Goal: Communication & Community: Answer question/provide support

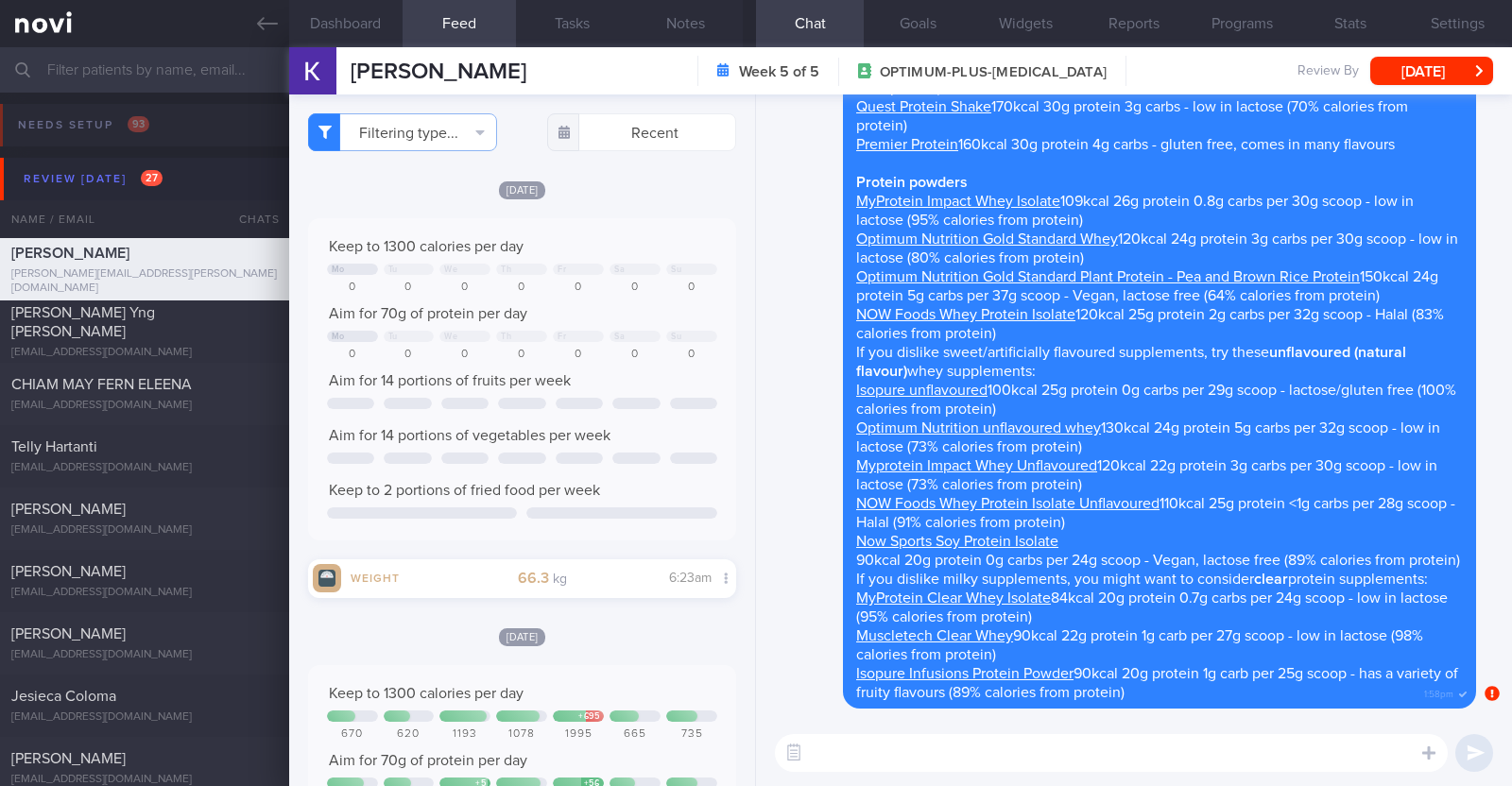
select select "8"
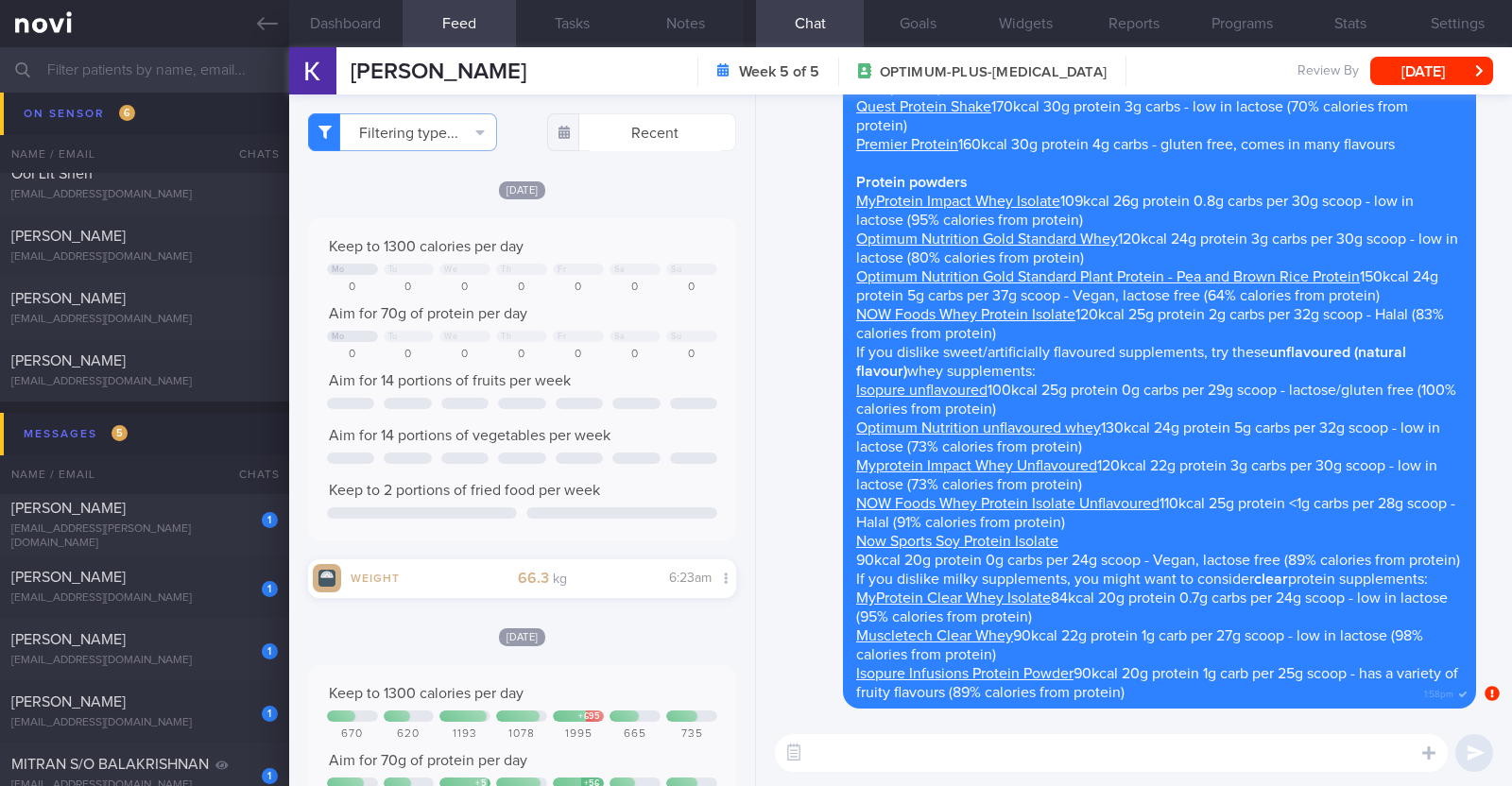
scroll to position [2126, 0]
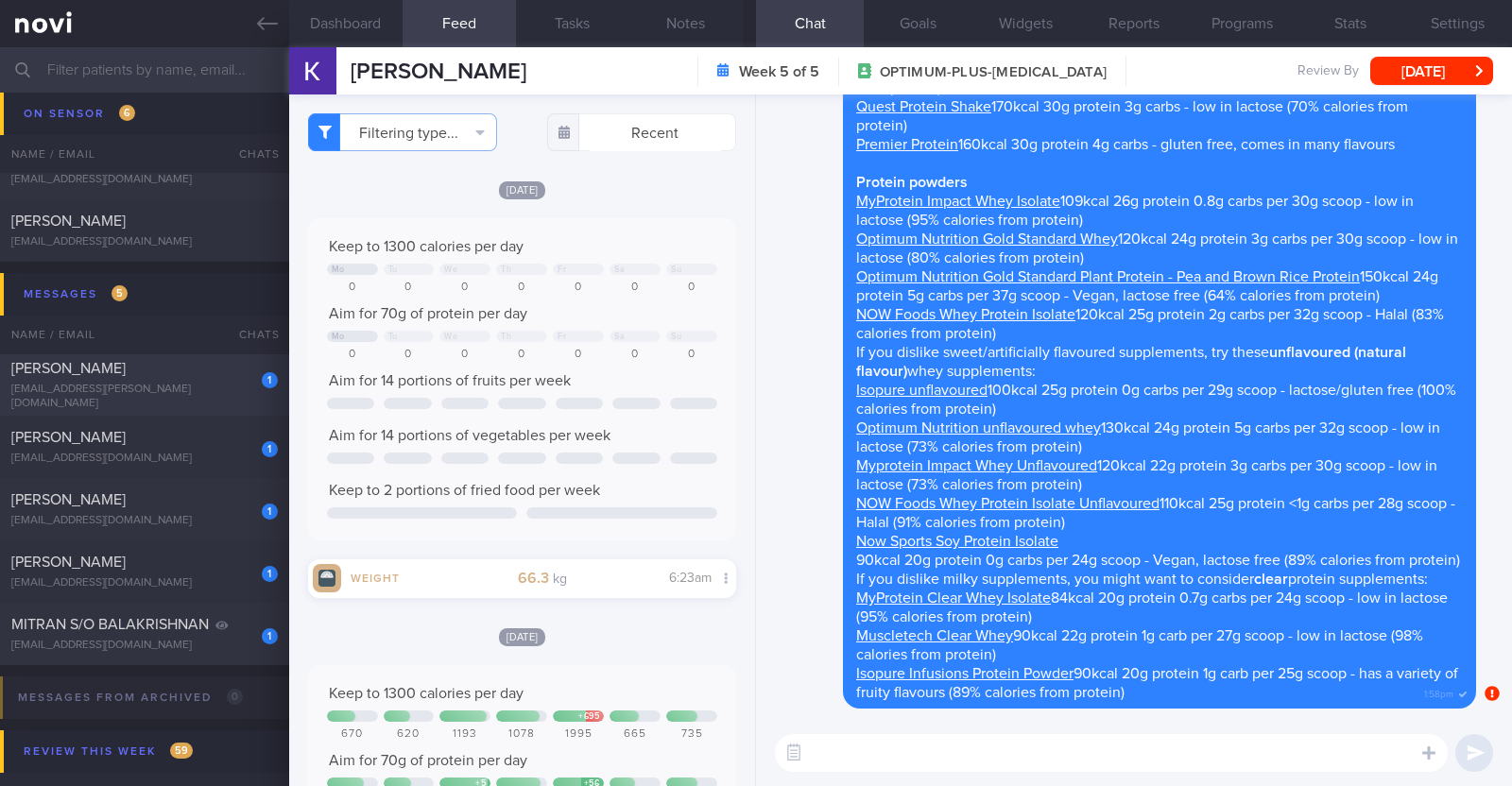
click at [207, 384] on div "1 MUJAHED HAJ ABDULLAH eng.mujahed@me.com" at bounding box center [144, 385] width 289 height 52
type textarea "34M Nil PMHx Wegovy 1.7mg then 2.4mg"
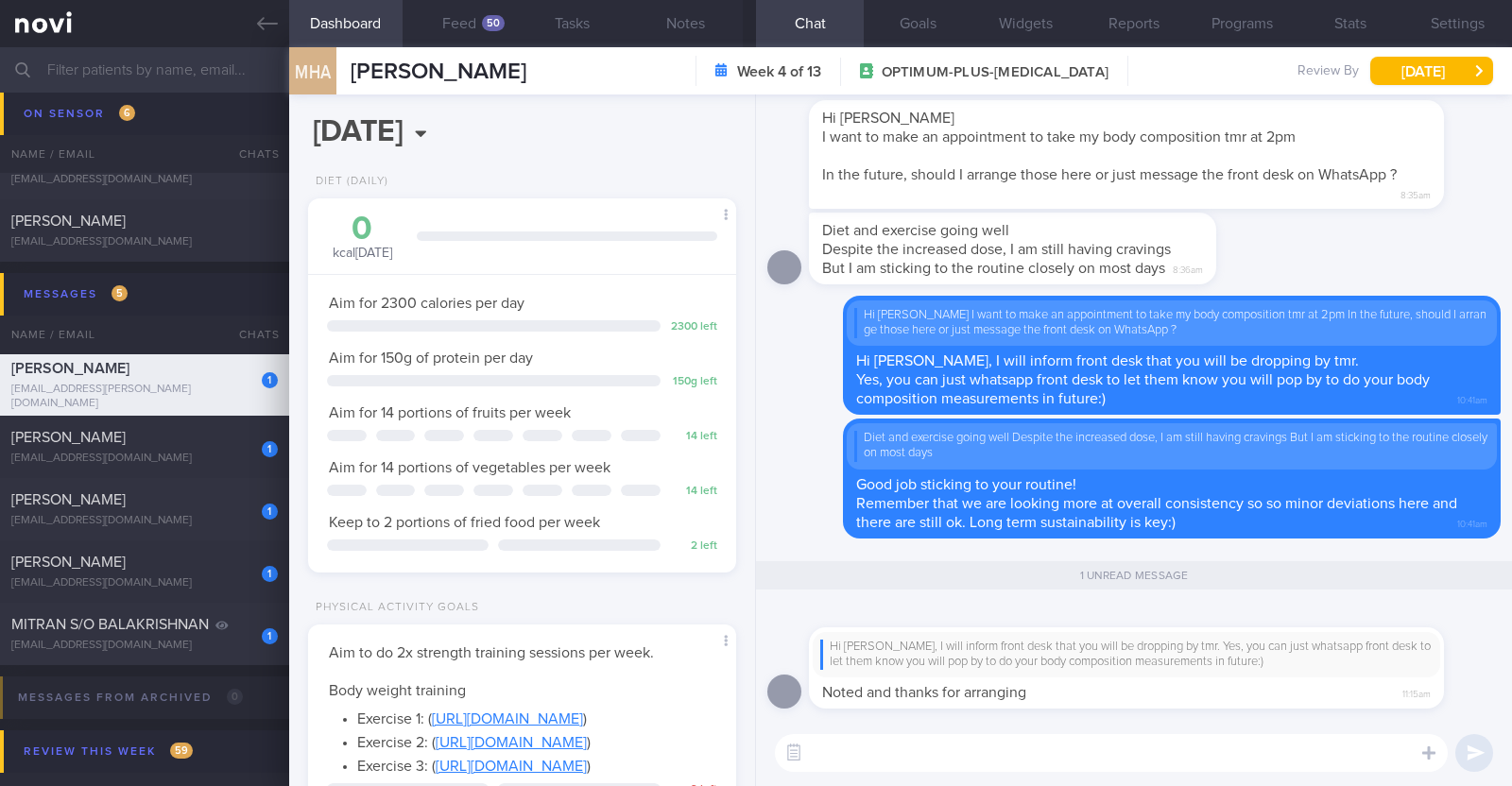
scroll to position [214, 376]
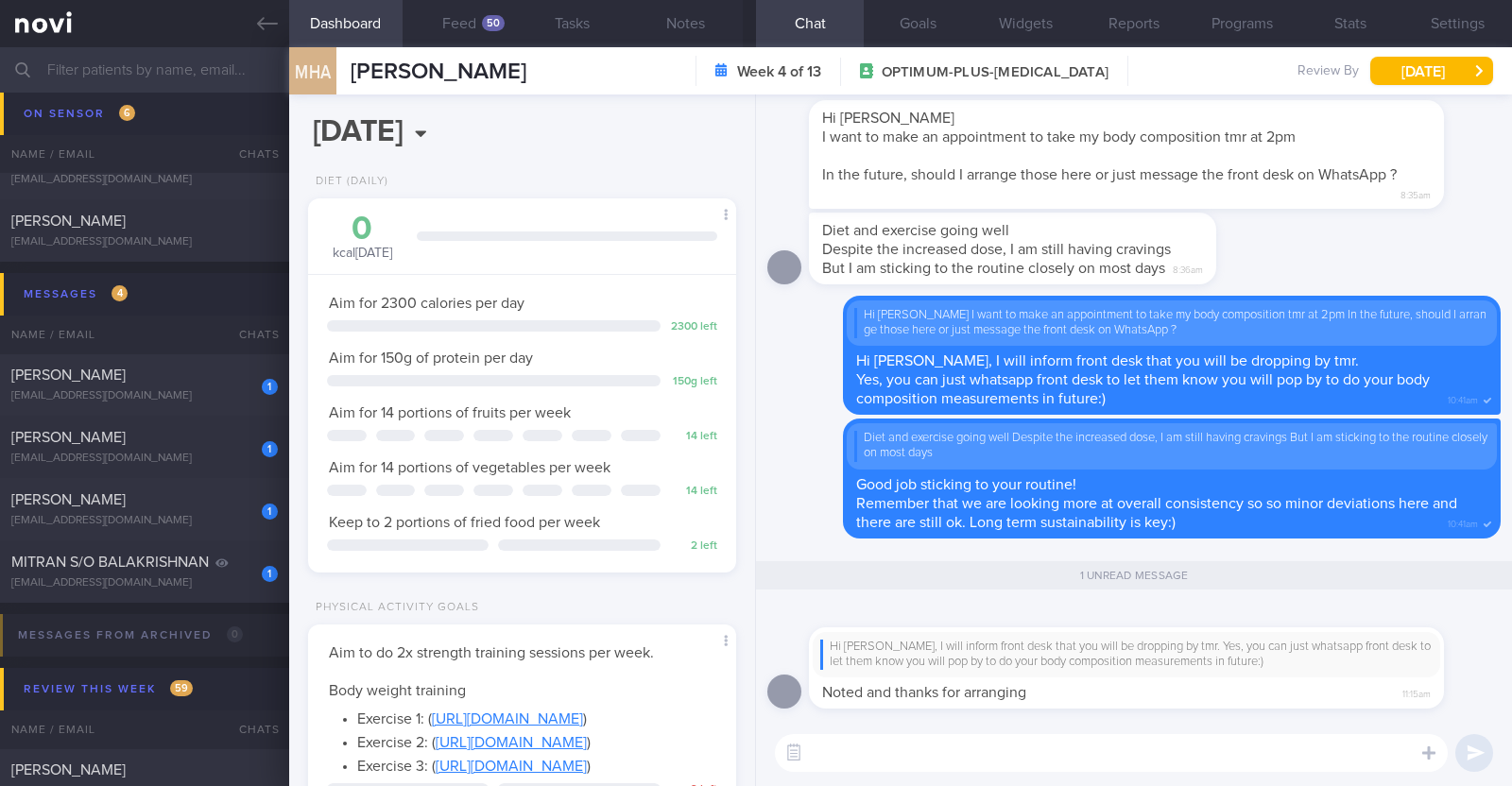
click at [1111, 765] on textarea at bounding box center [1111, 753] width 673 height 38
type textarea "No problem:)"
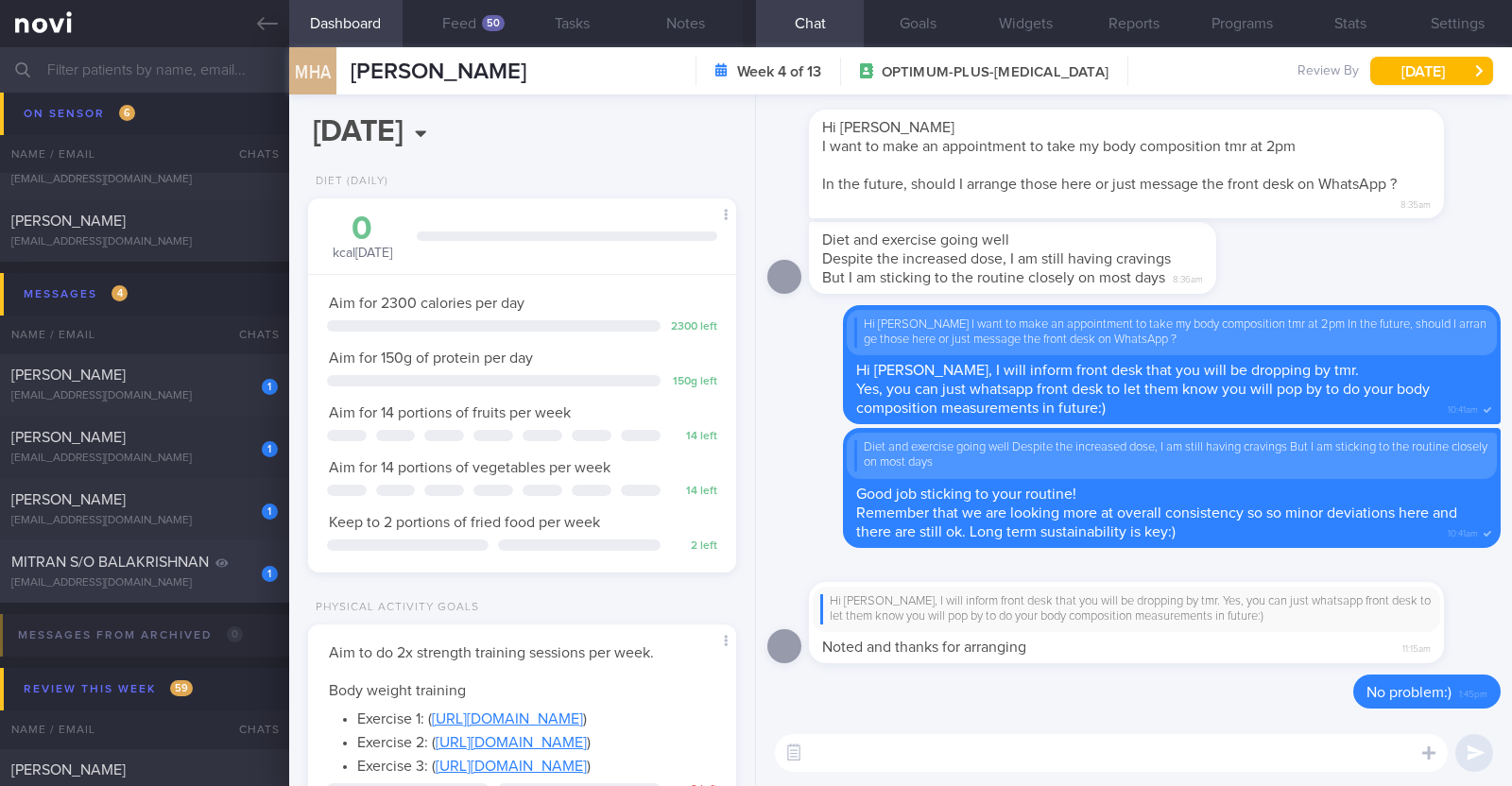
click at [182, 579] on div "mitran1@hotmail.com" at bounding box center [145, 583] width 267 height 15
type input "R/v with Dr Kyle 28/8. R/v 1/9. Converted to digital support"
type textarea "41M Nil PMHx Ozempic 0.25mg for 2 weeks, then 0.5mg for 3 weeks, and 1mg therea…"
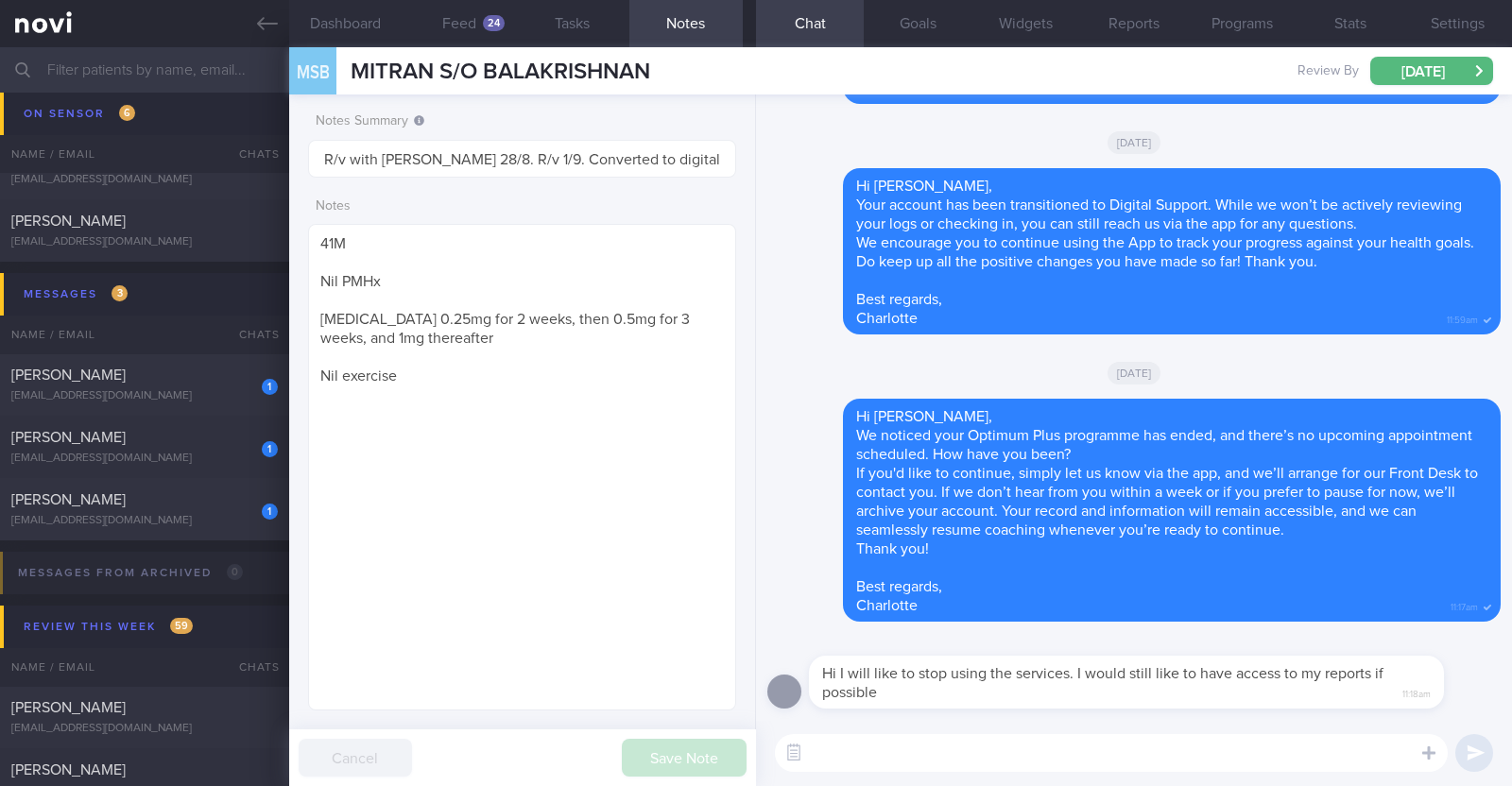
click at [862, 748] on textarea at bounding box center [1111, 753] width 673 height 38
click at [819, 753] on textarea "HI Mitran," at bounding box center [1111, 753] width 673 height 38
click at [892, 758] on textarea "Hi Mitran," at bounding box center [1111, 753] width 673 height 38
click at [1004, 756] on textarea "Hi Mitran, thank you for lettin gus know" at bounding box center [1111, 753] width 673 height 38
click at [1103, 753] on textarea "Hi Mitran, thank you for letting us know" at bounding box center [1111, 753] width 673 height 38
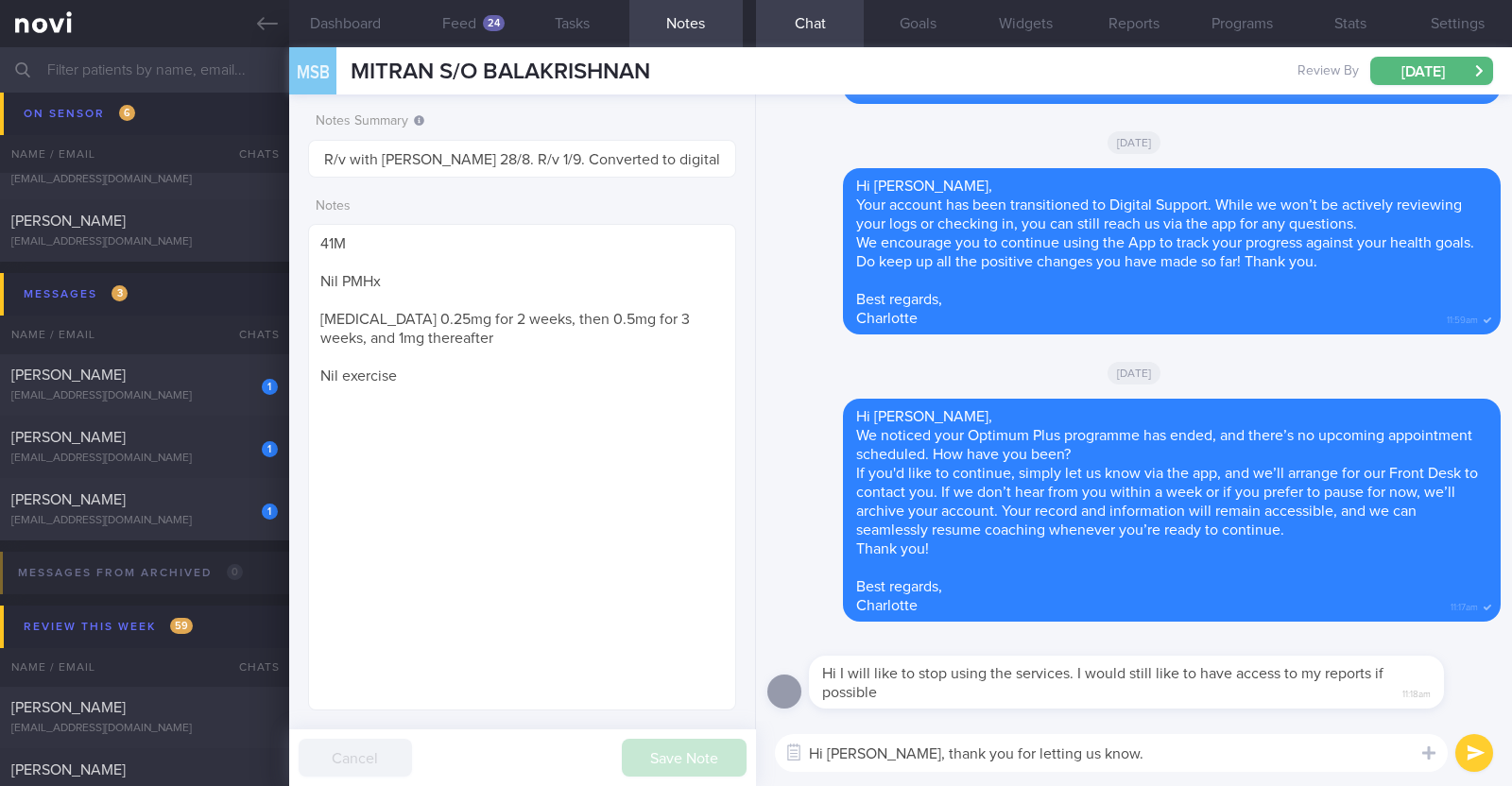
type textarea "Hi Mitran, thank you for letting us know"
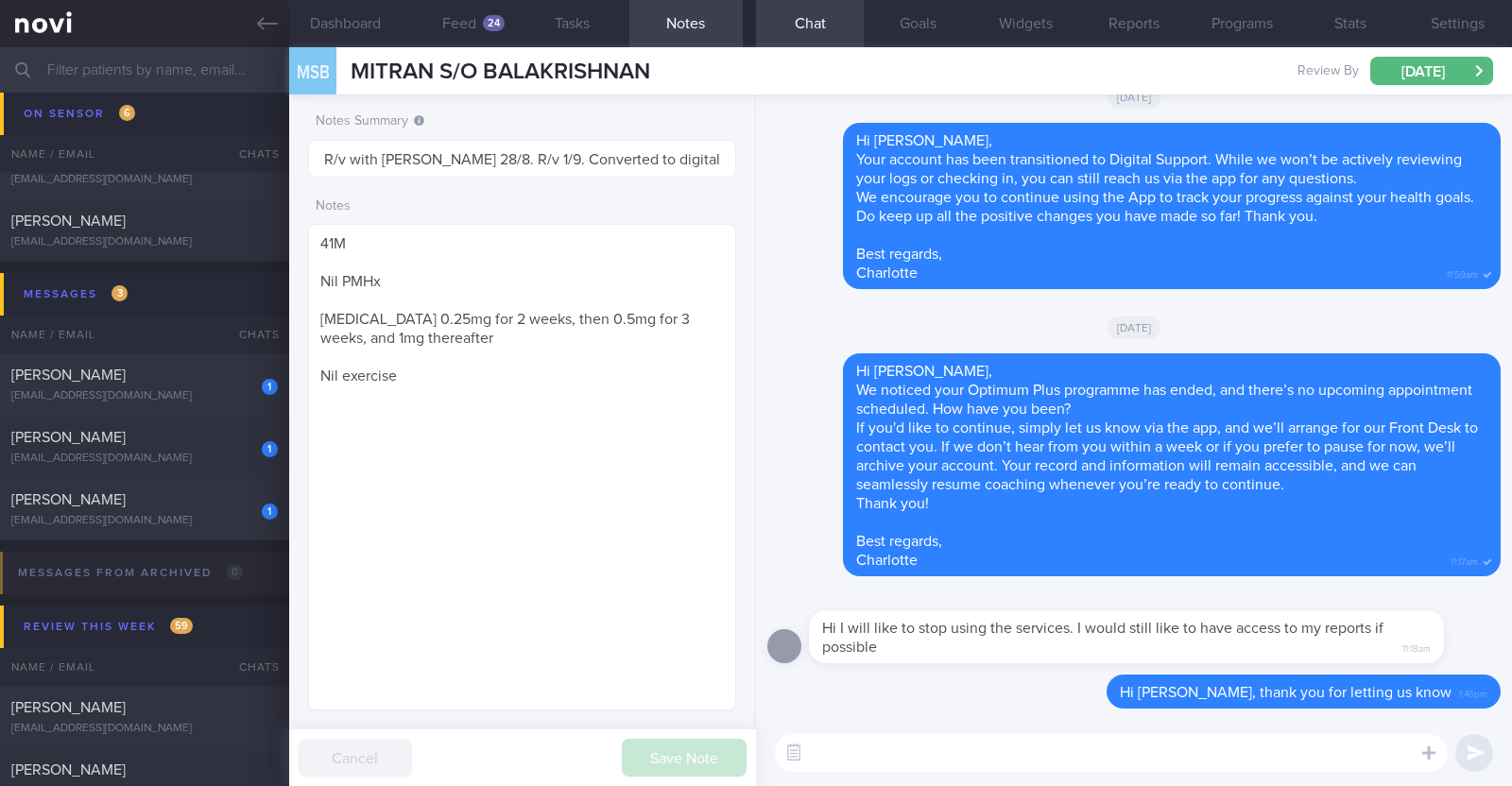
click at [919, 756] on textarea at bounding box center [1111, 753] width 673 height 38
type textarea "You will still have access to your reports on the NOVI app"
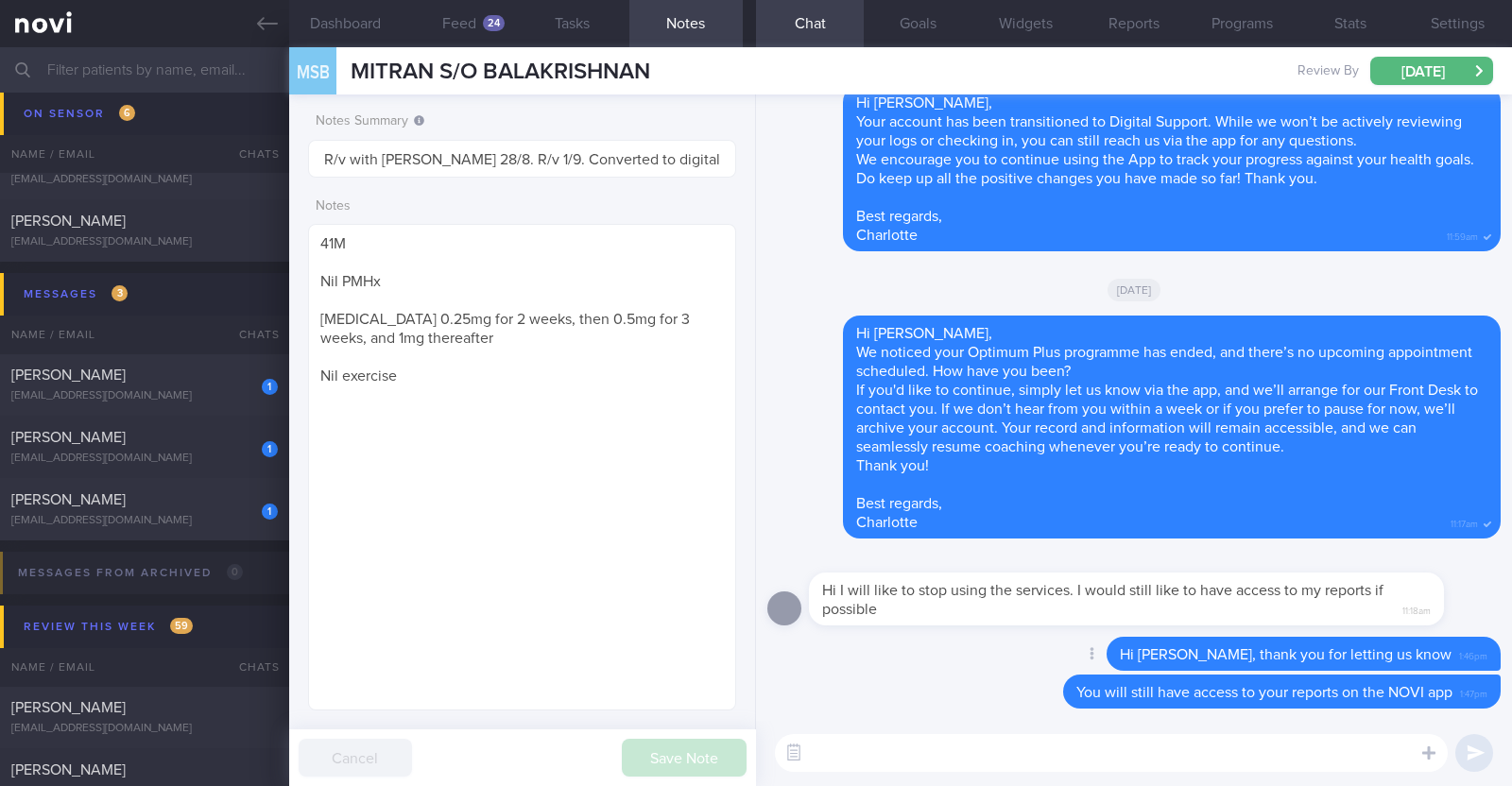
paste textarea "I just wanted to let you know that your NOVIFY account will be archived shortly…"
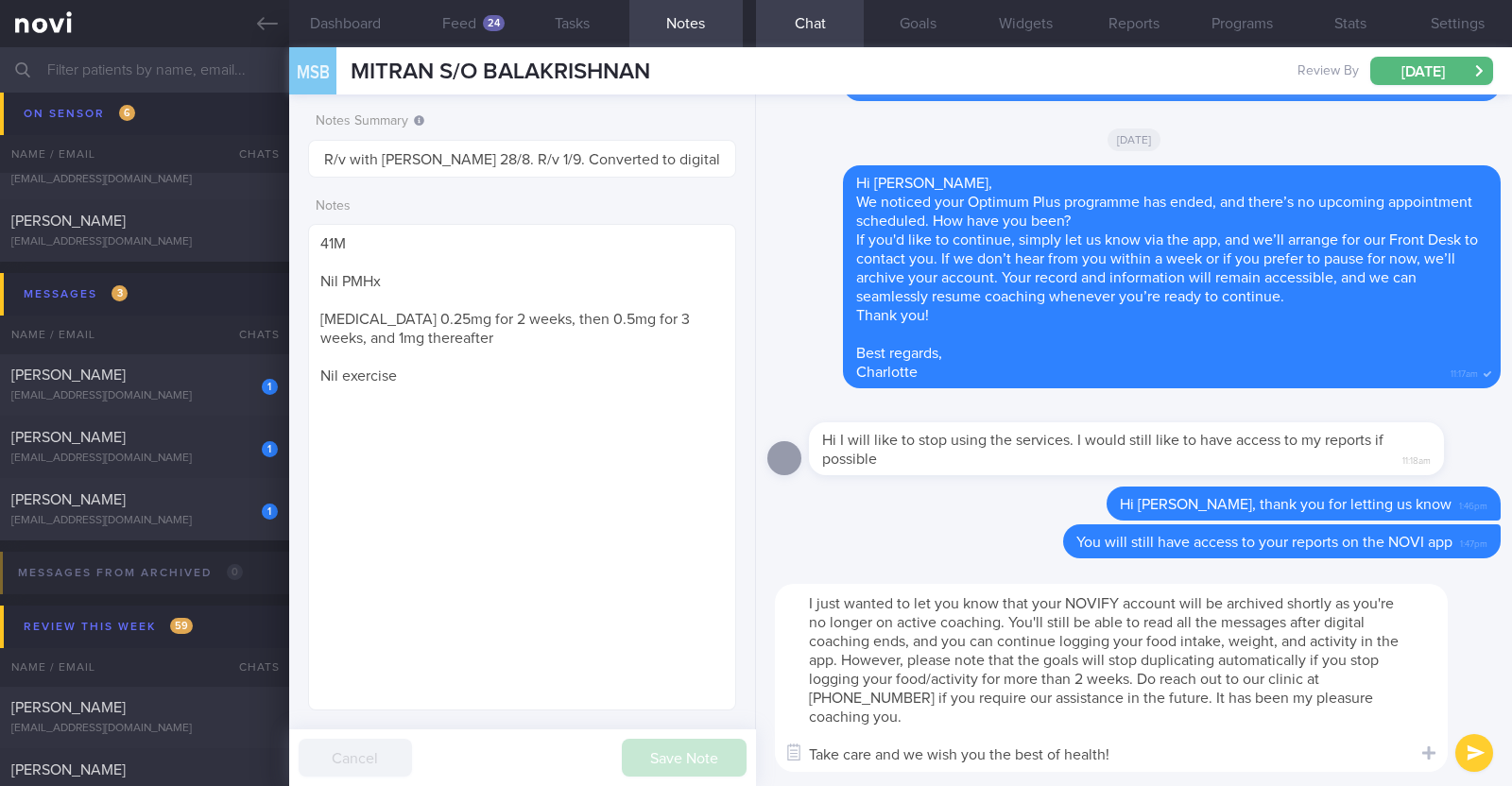
click at [817, 604] on textarea "I just wanted to let you know that your NOVIFY account will be archived shortly…" at bounding box center [1111, 678] width 673 height 188
click at [1144, 601] on textarea "I also just wanted to let you know that your NOVIFY account will be archived sh…" at bounding box center [1111, 678] width 673 height 188
type textarea "I also just wanted to let you know that your NOVI account will be archived shor…"
click at [1472, 748] on button "submit" at bounding box center [1473, 753] width 38 height 38
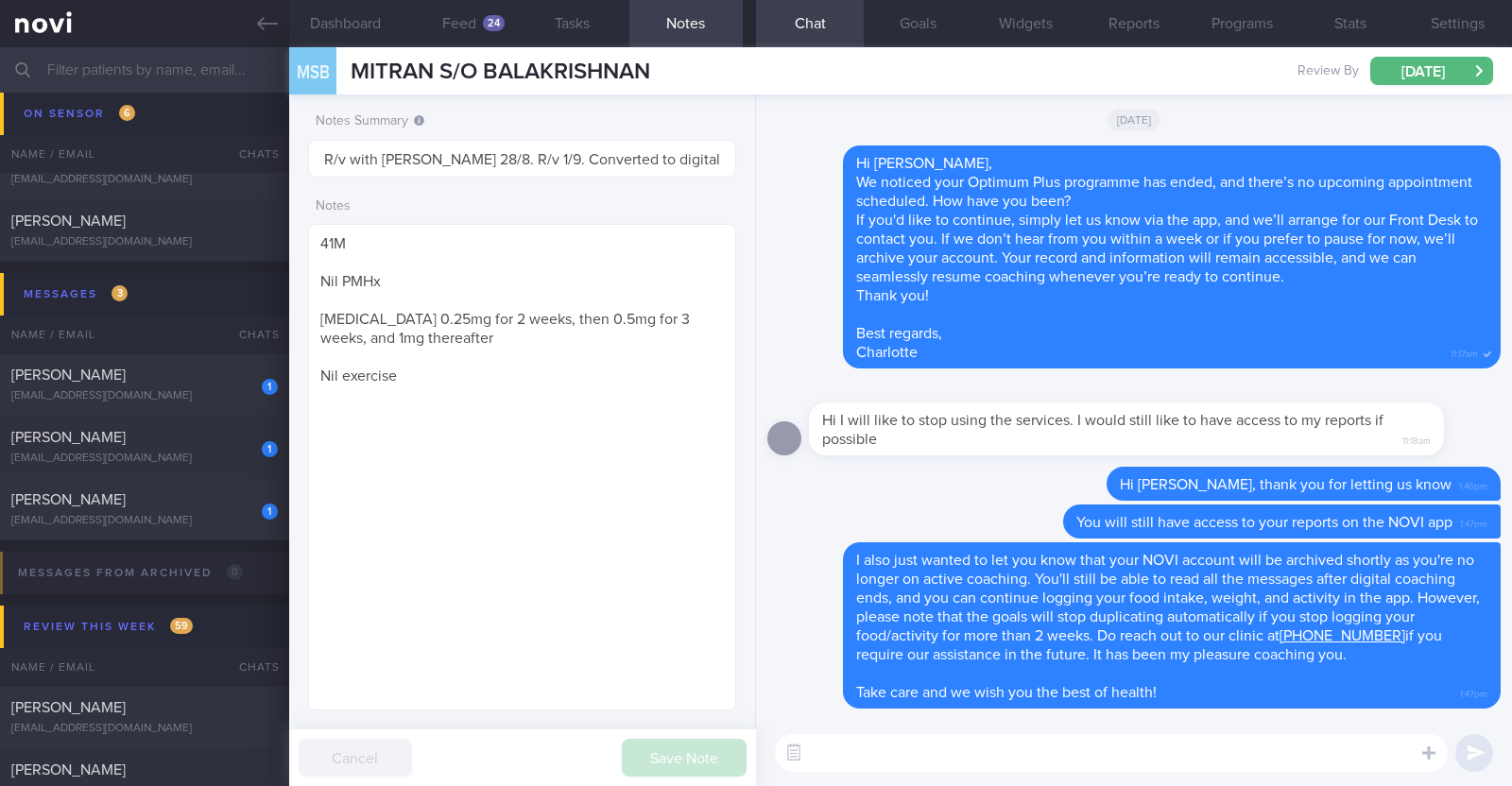
scroll to position [0, 0]
click at [1440, 16] on button "Settings" at bounding box center [1457, 23] width 108 height 48
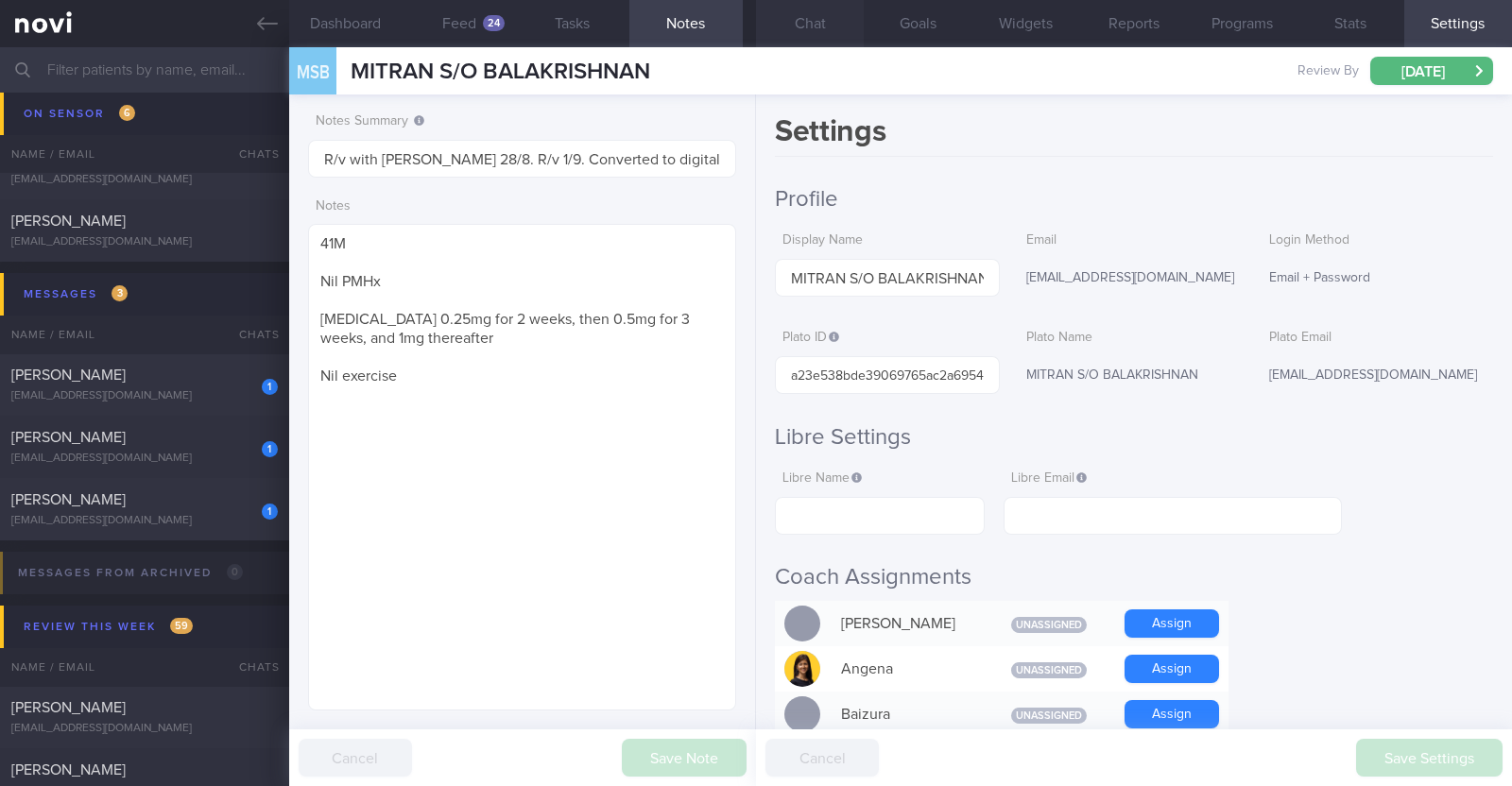
click at [829, 24] on button "Chat" at bounding box center [809, 23] width 108 height 48
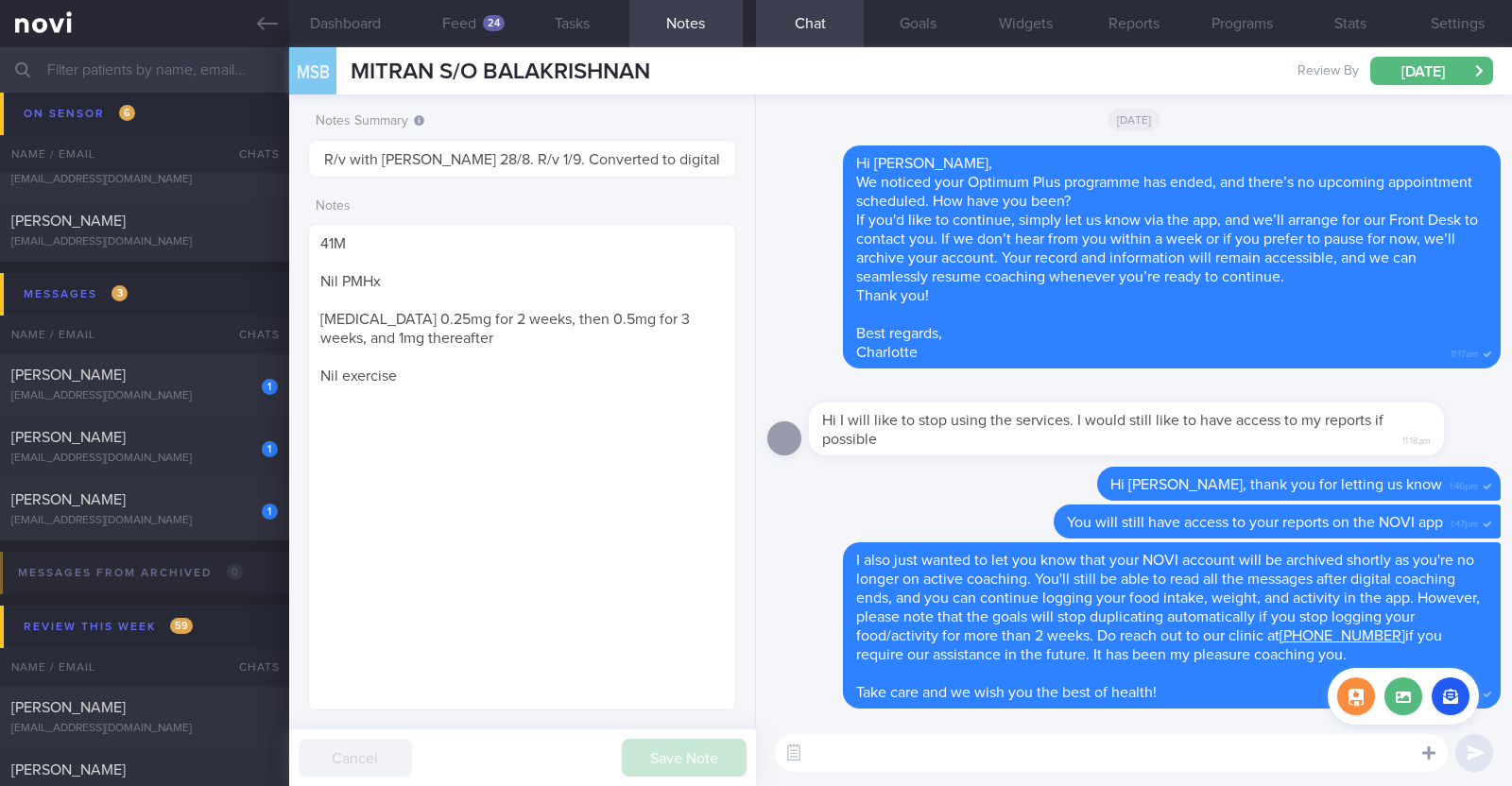
click at [1421, 742] on div at bounding box center [1428, 752] width 34 height 36
click at [1441, 702] on button "button" at bounding box center [1450, 696] width 38 height 38
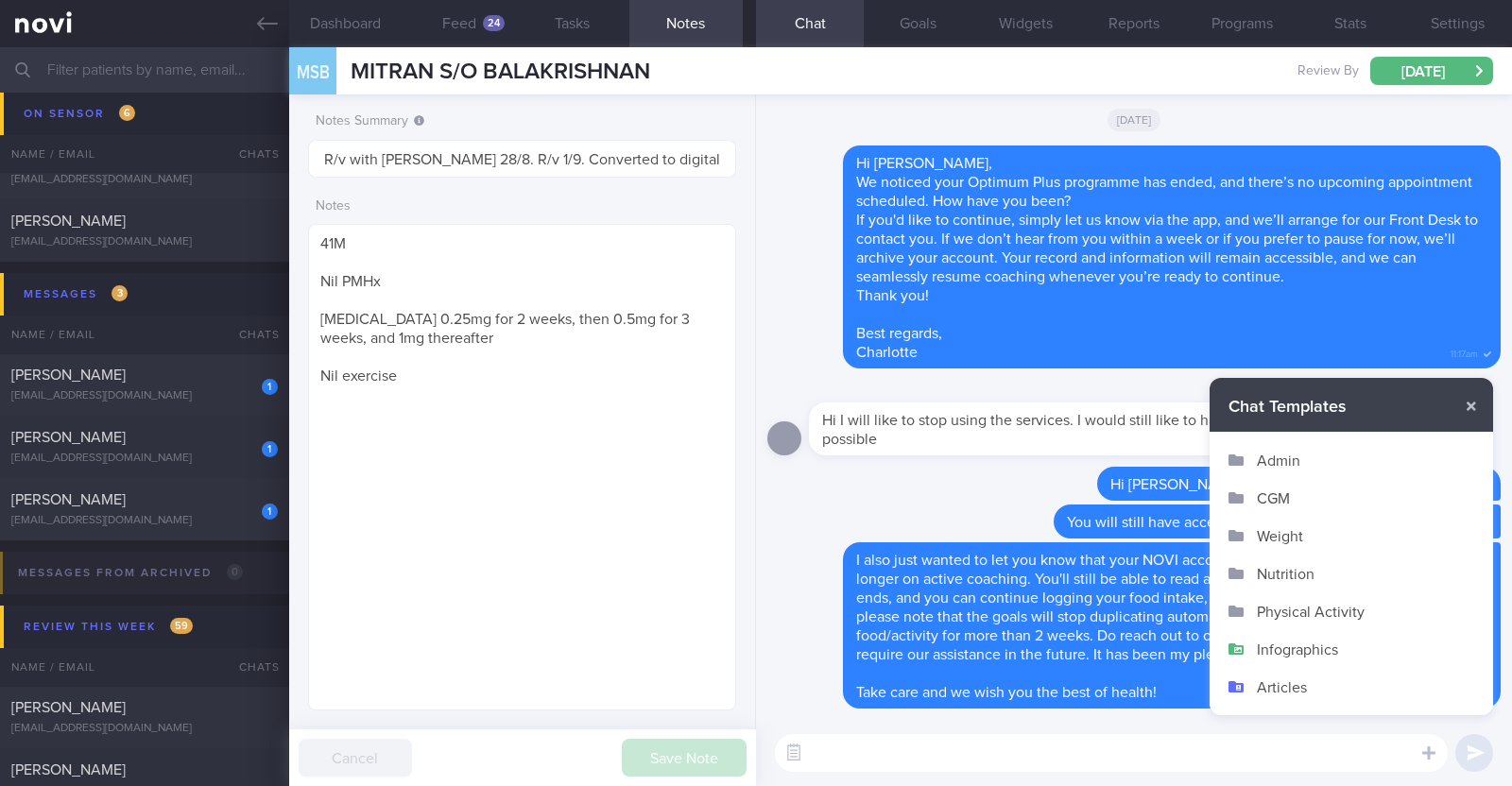
click at [1278, 463] on button "Admin" at bounding box center [1350, 460] width 283 height 38
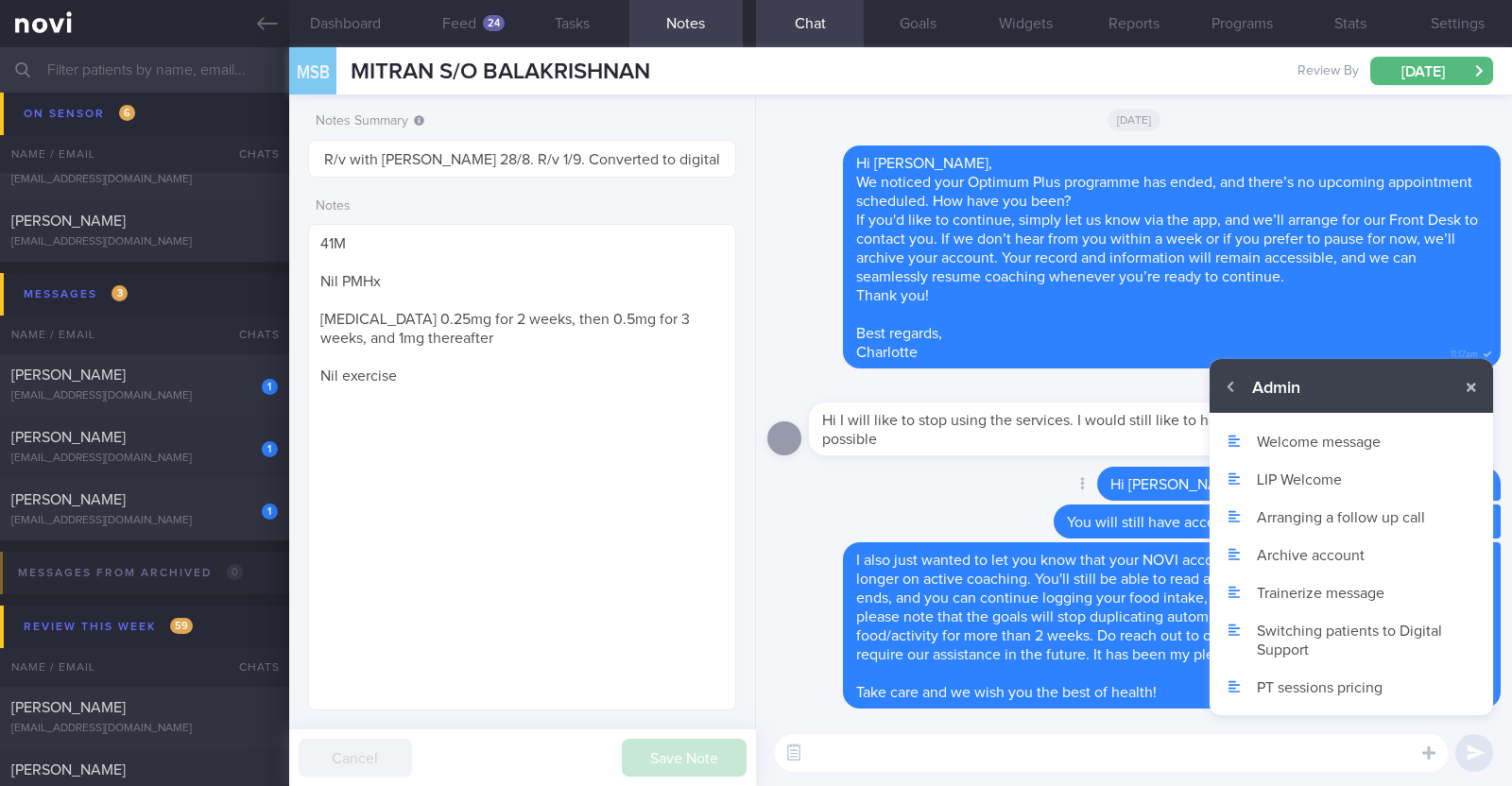
click at [998, 501] on div "Delete Hi Mitran, thank you for letting us know 1:46pm" at bounding box center [1133, 485] width 733 height 38
click at [1466, 19] on button "Settings" at bounding box center [1457, 23] width 108 height 48
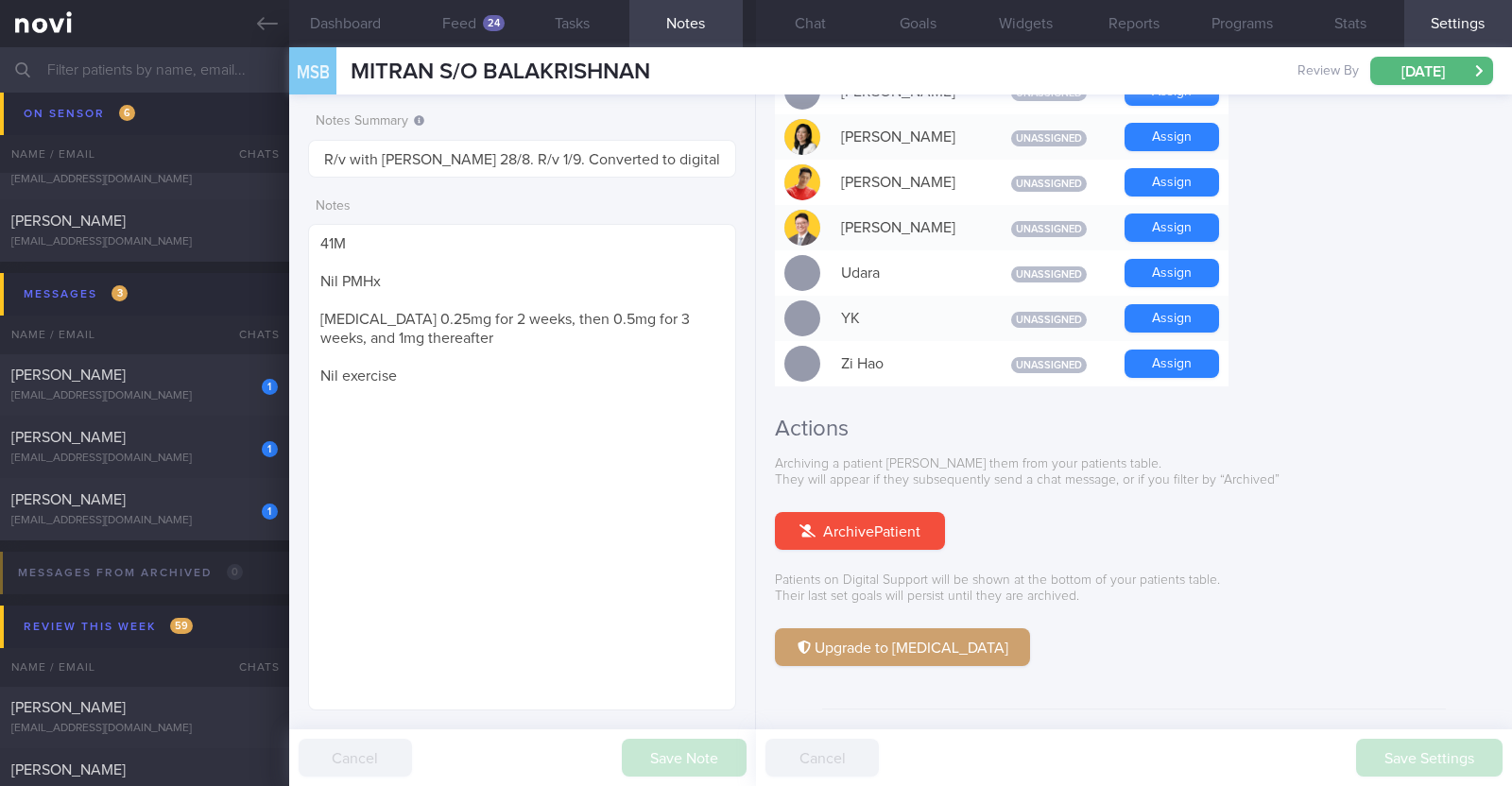
scroll to position [1701, 0]
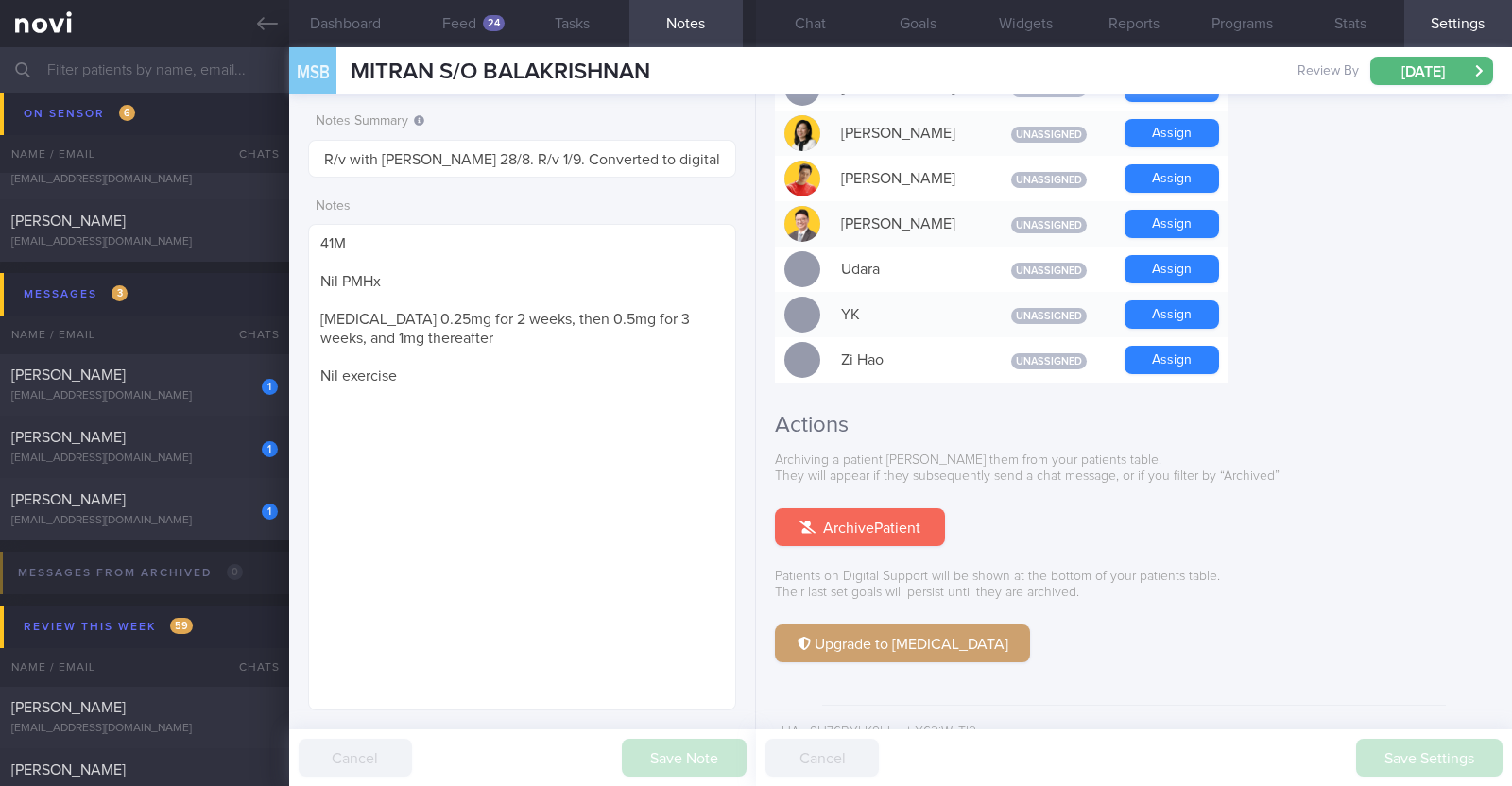
click at [897, 508] on button "Archive Patient" at bounding box center [860, 527] width 170 height 38
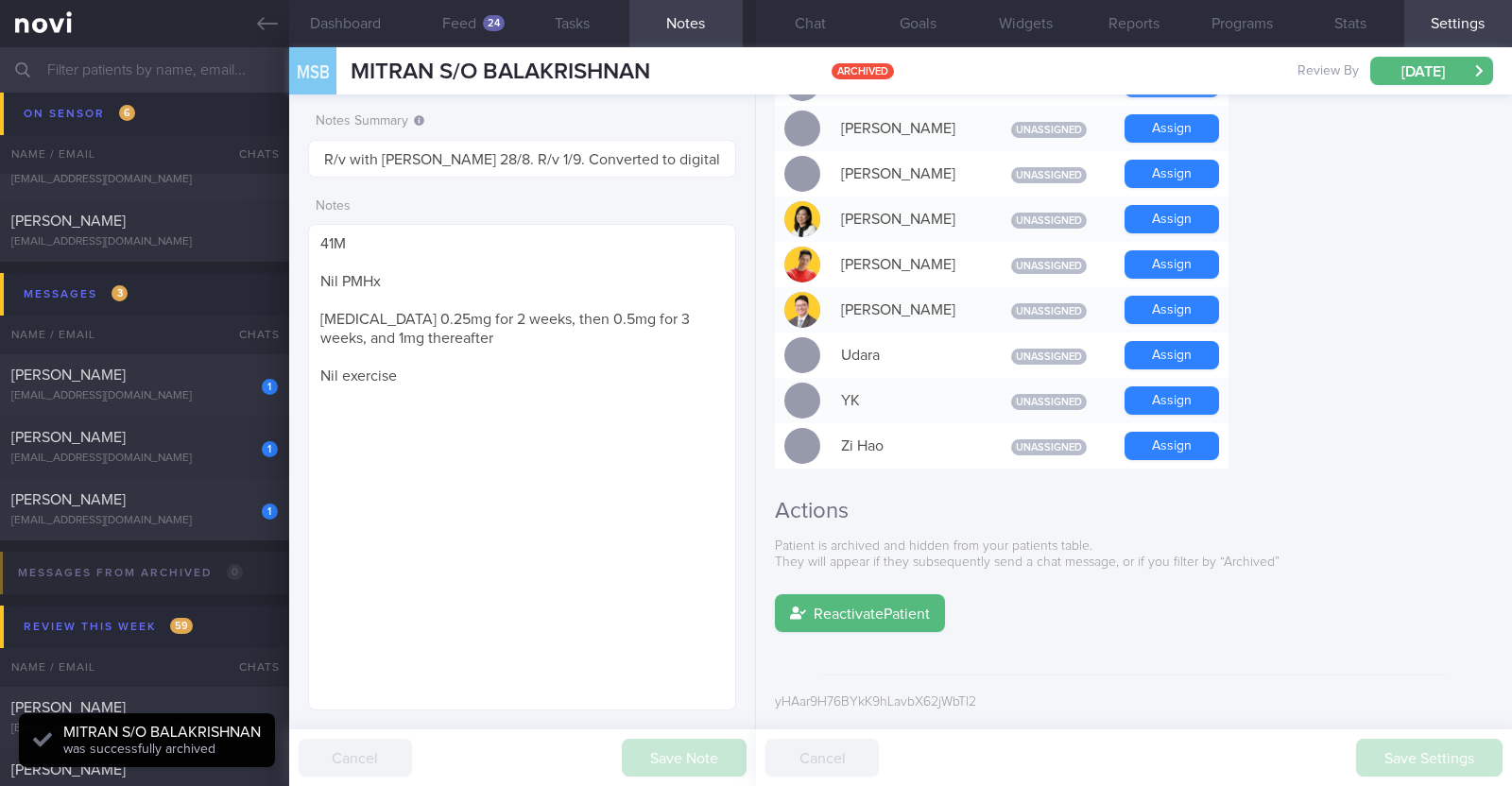
scroll to position [1584, 0]
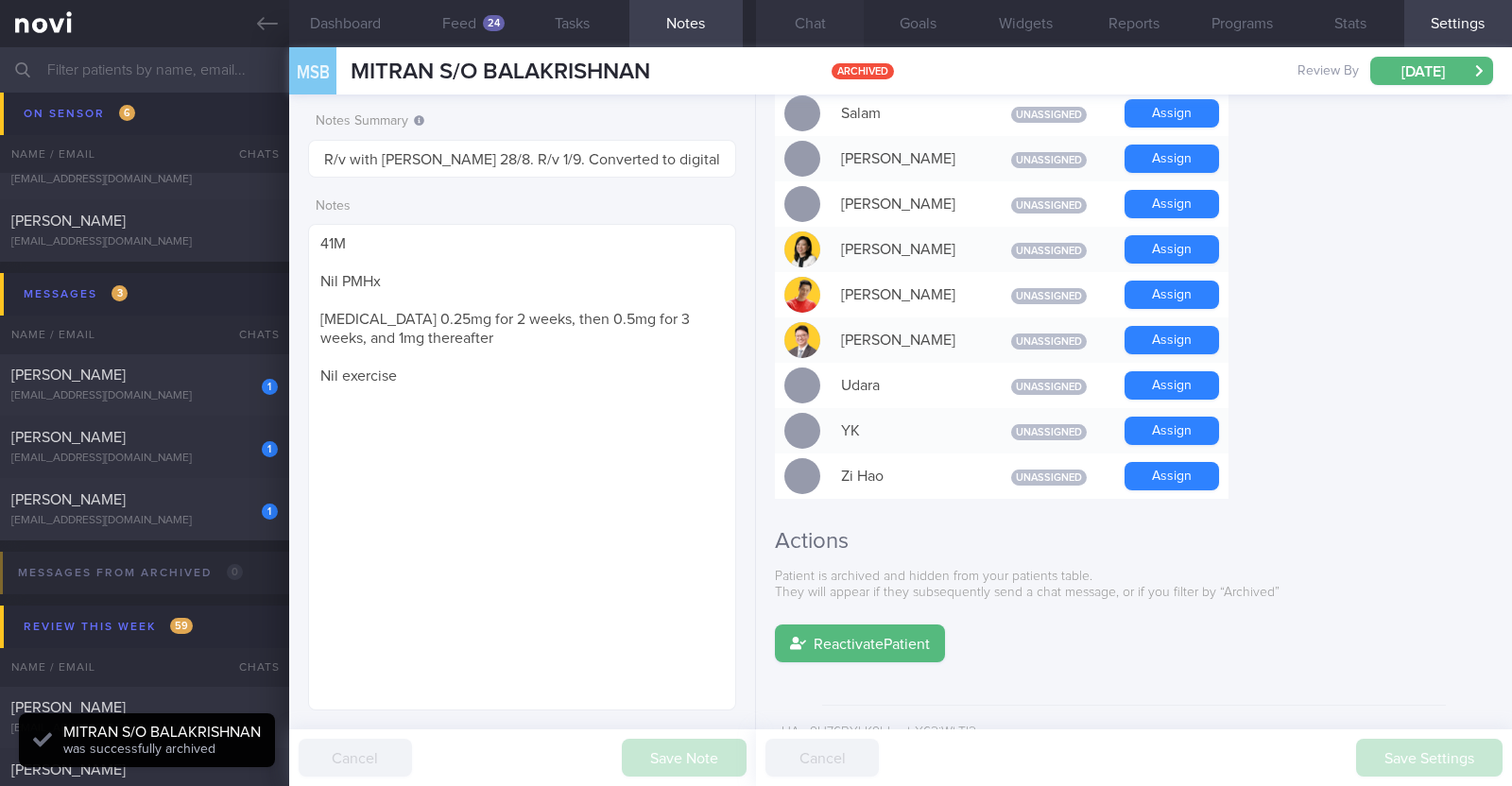
click at [822, 25] on button "Chat" at bounding box center [809, 23] width 108 height 48
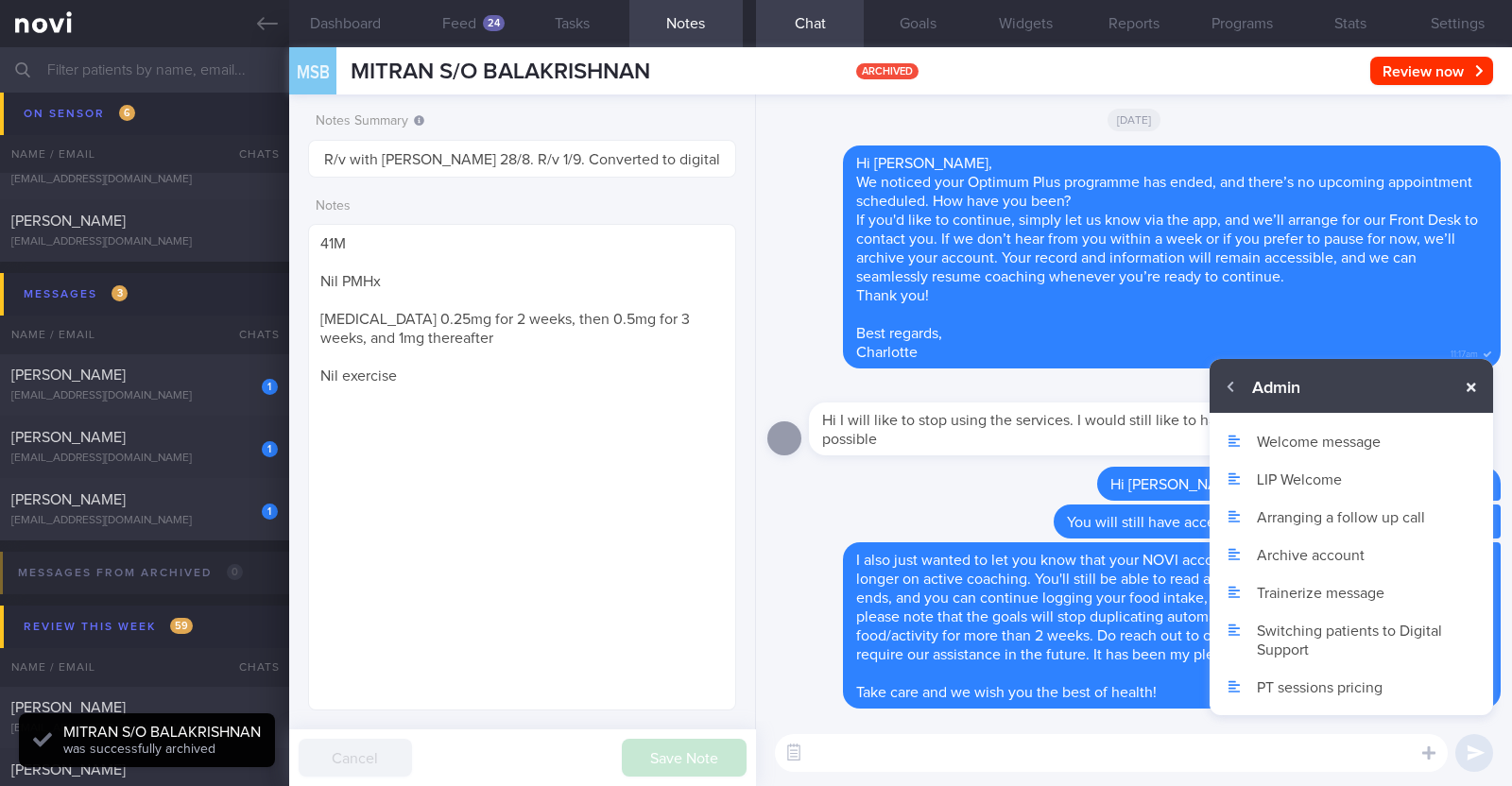
click at [1473, 385] on button "button" at bounding box center [1470, 387] width 34 height 34
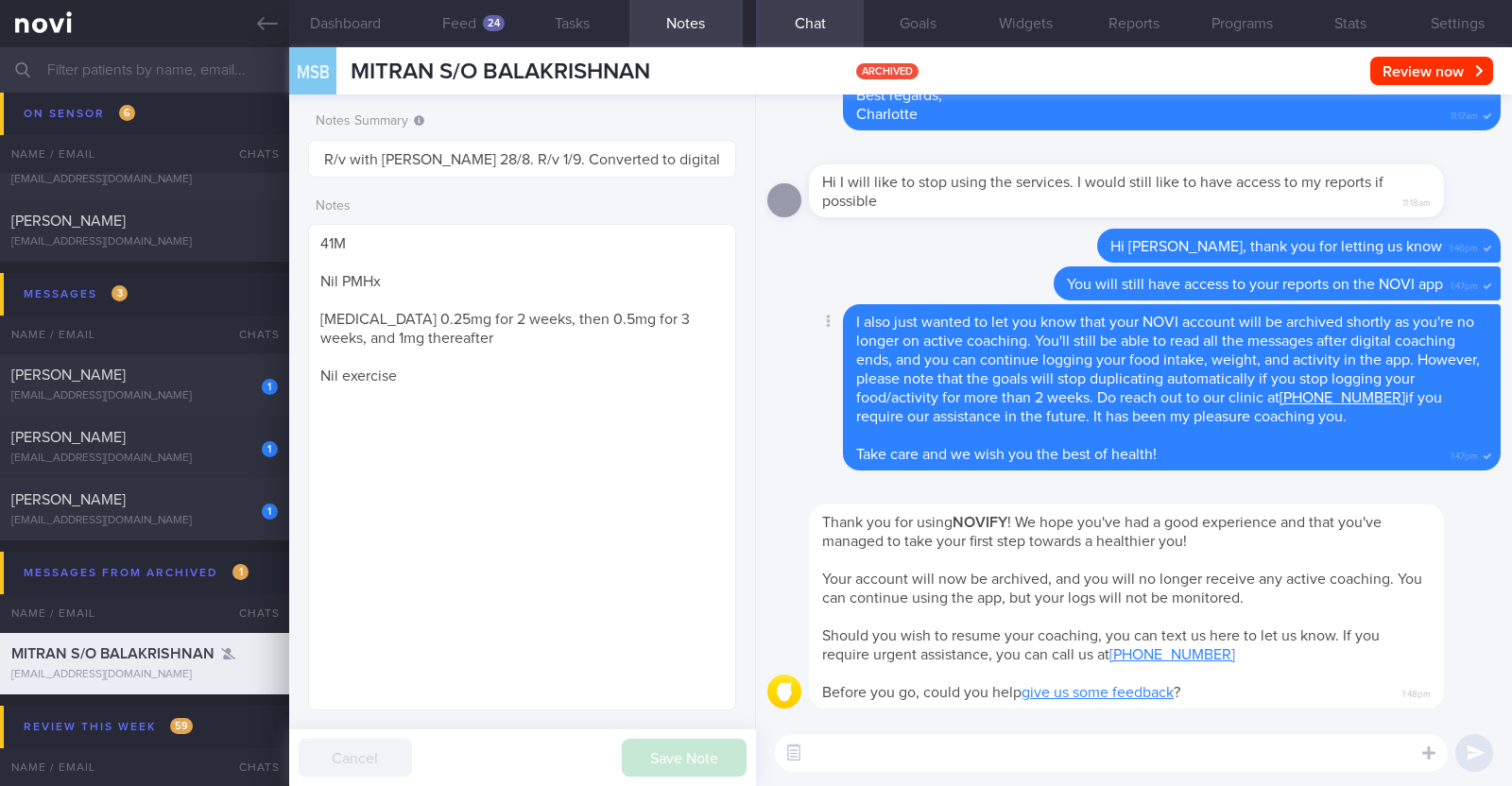
click at [798, 478] on div "Delete I also just wanted to let you know that your NOVI account will be archiv…" at bounding box center [1133, 393] width 733 height 177
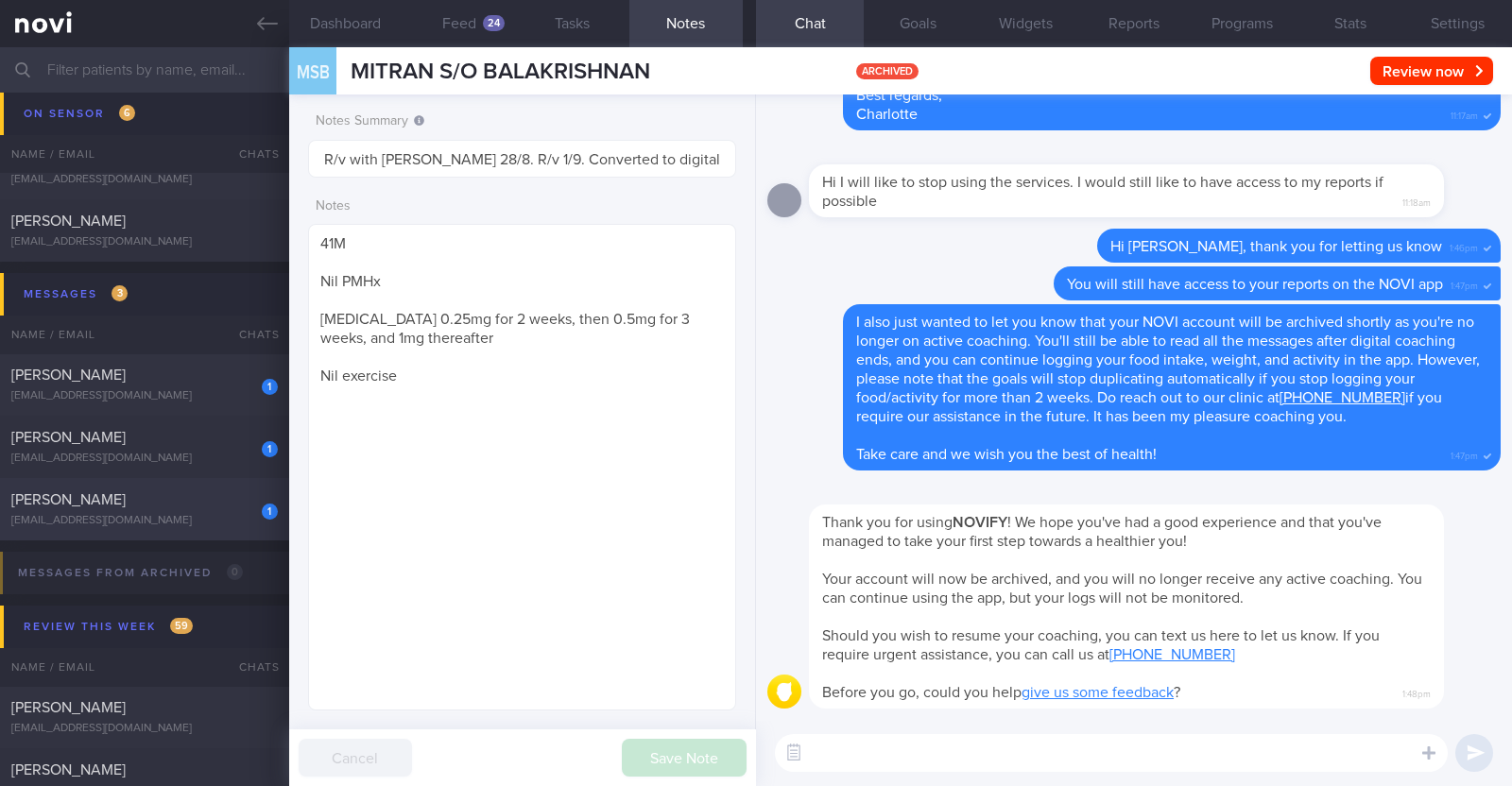
click at [180, 514] on div "[EMAIL_ADDRESS][DOMAIN_NAME]" at bounding box center [145, 521] width 267 height 15
type textarea "33F Comorbidities: Previous history of nasal cancer, in remission since 2016, w…"
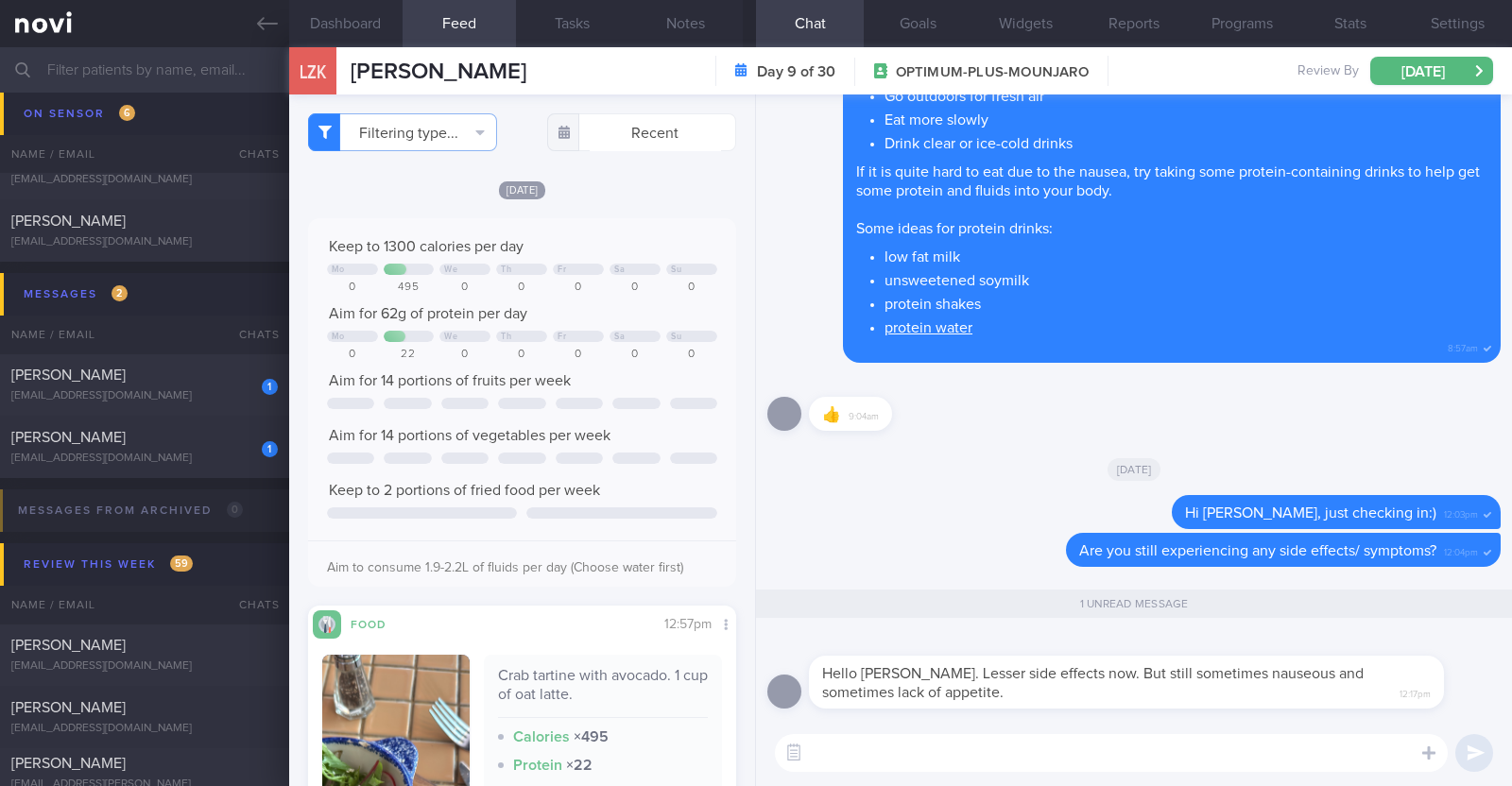
click at [873, 757] on textarea at bounding box center [1111, 753] width 673 height 38
type textarea "Good to hear that the side effects are lesser now"
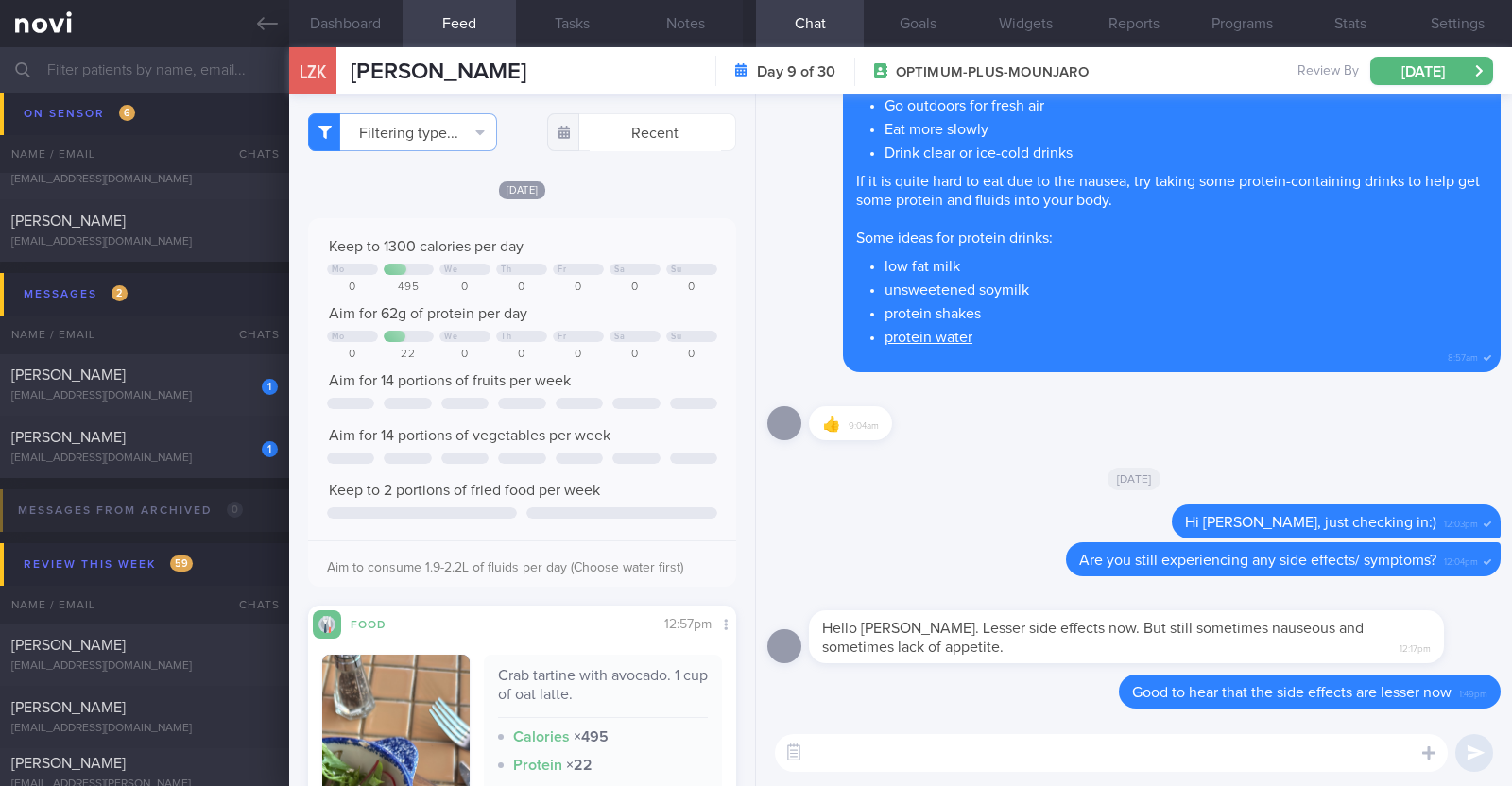
click at [968, 735] on textarea at bounding box center [1111, 753] width 673 height 38
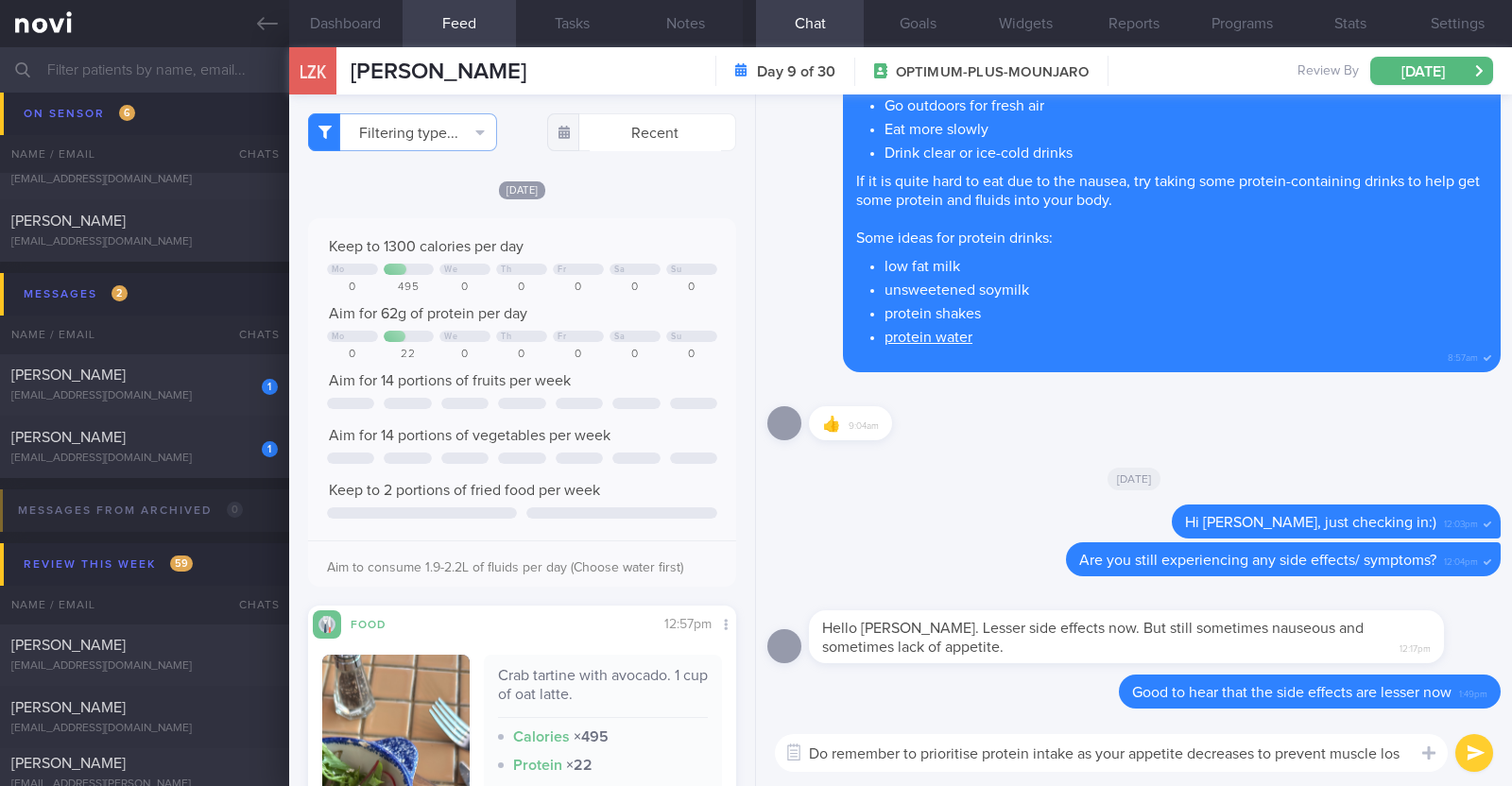
type textarea "Do remember to prioritise protein intake as your appetite decreases to prevent …"
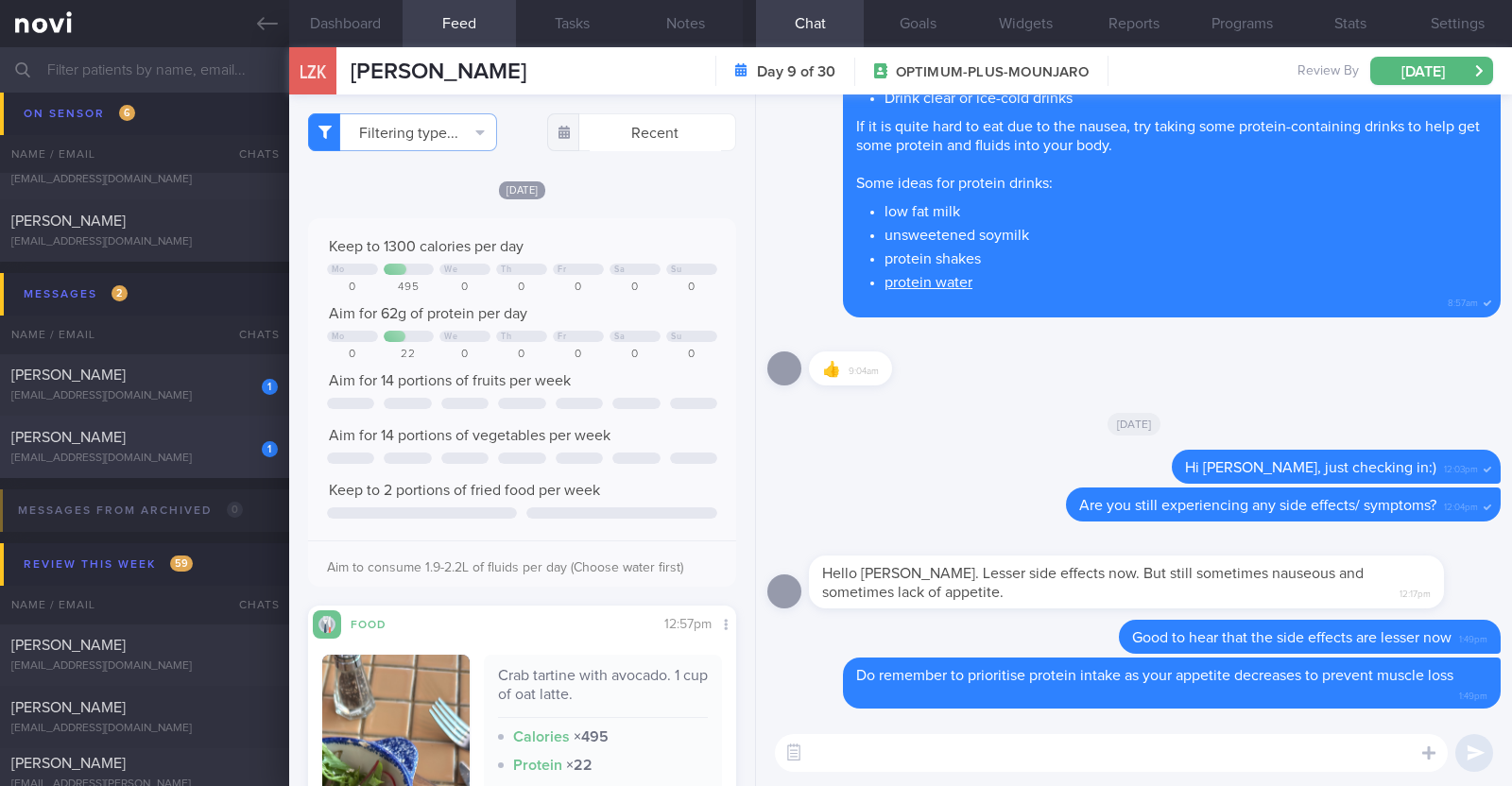
click at [144, 454] on div "madmum@madlearning.sg" at bounding box center [145, 459] width 267 height 15
type input "Monitor for hypos!!!"
type textarea "63F Co-morbidities: DM HTN HLD CKD G1/A2 Hepatic steatosis Gallbladder polyp/so…"
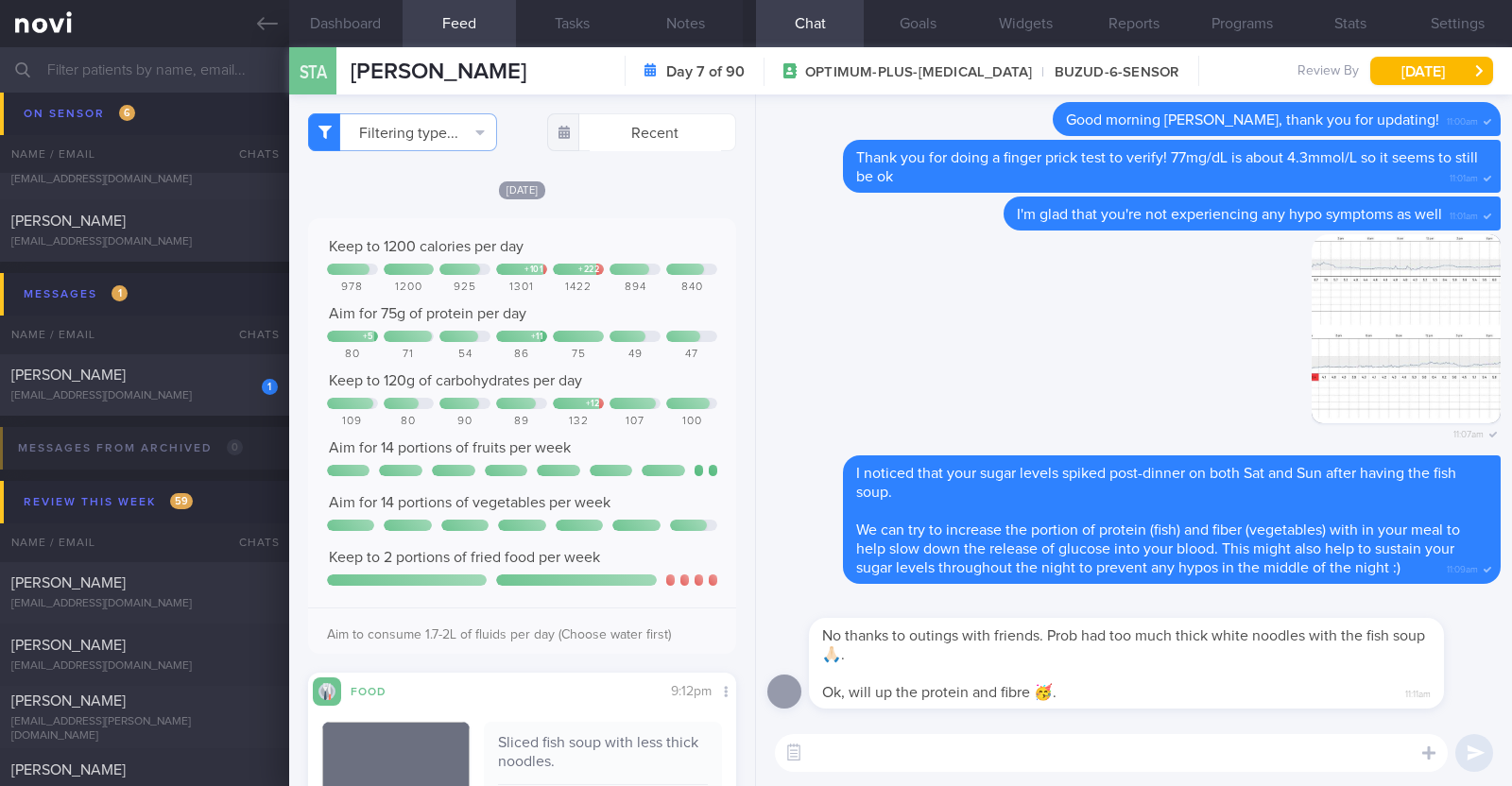
click at [963, 748] on textarea at bounding box center [1111, 753] width 673 height 38
paste textarea "👍"
paste textarea "😊"
type textarea "👍😊"
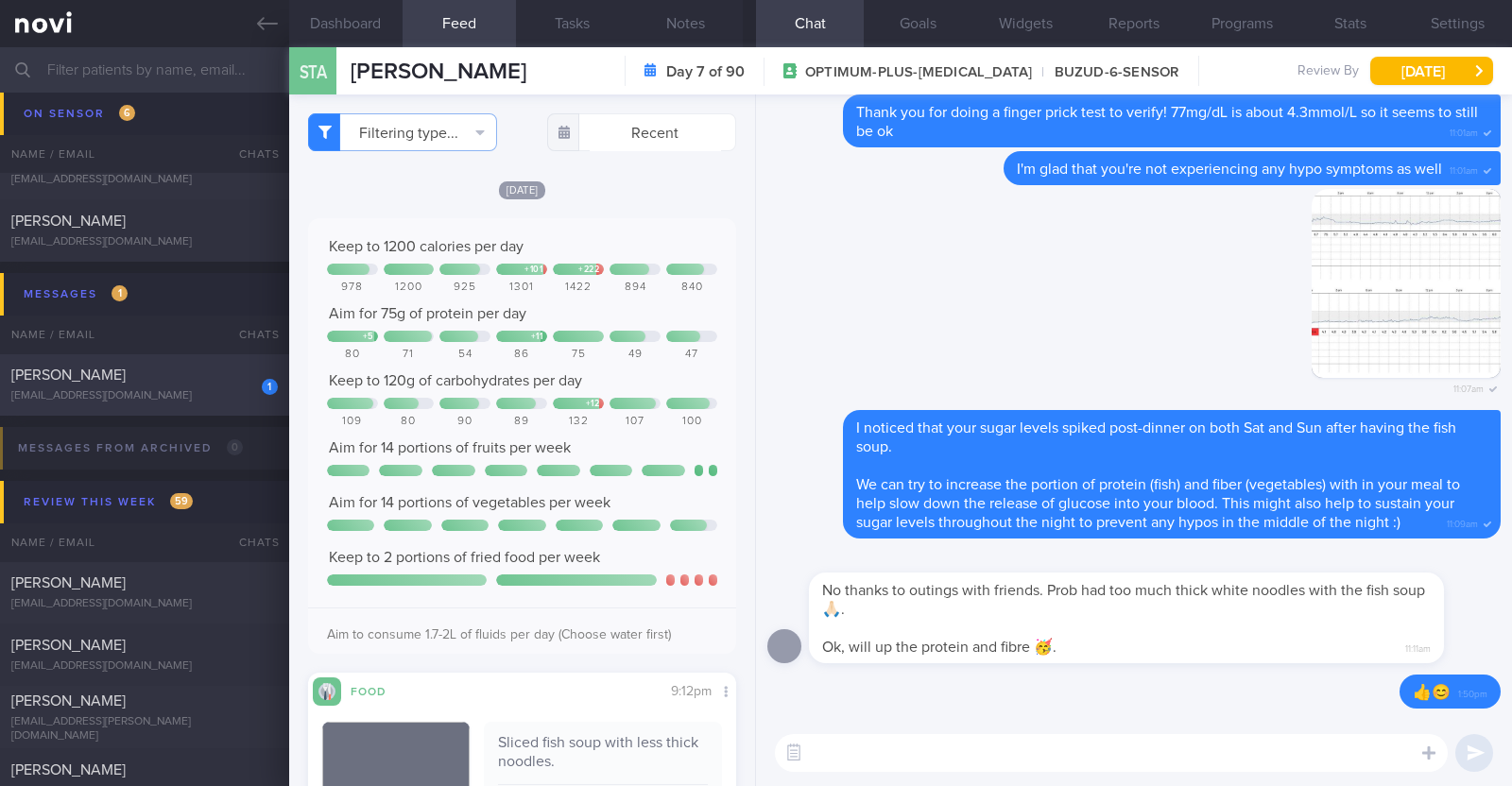
click at [55, 370] on span "[PERSON_NAME]" at bounding box center [68, 375] width 114 height 16
type textarea "50F Comorbidities: HLD Sleep apnea on CPAP for >5 years Medication: Atorvastati…"
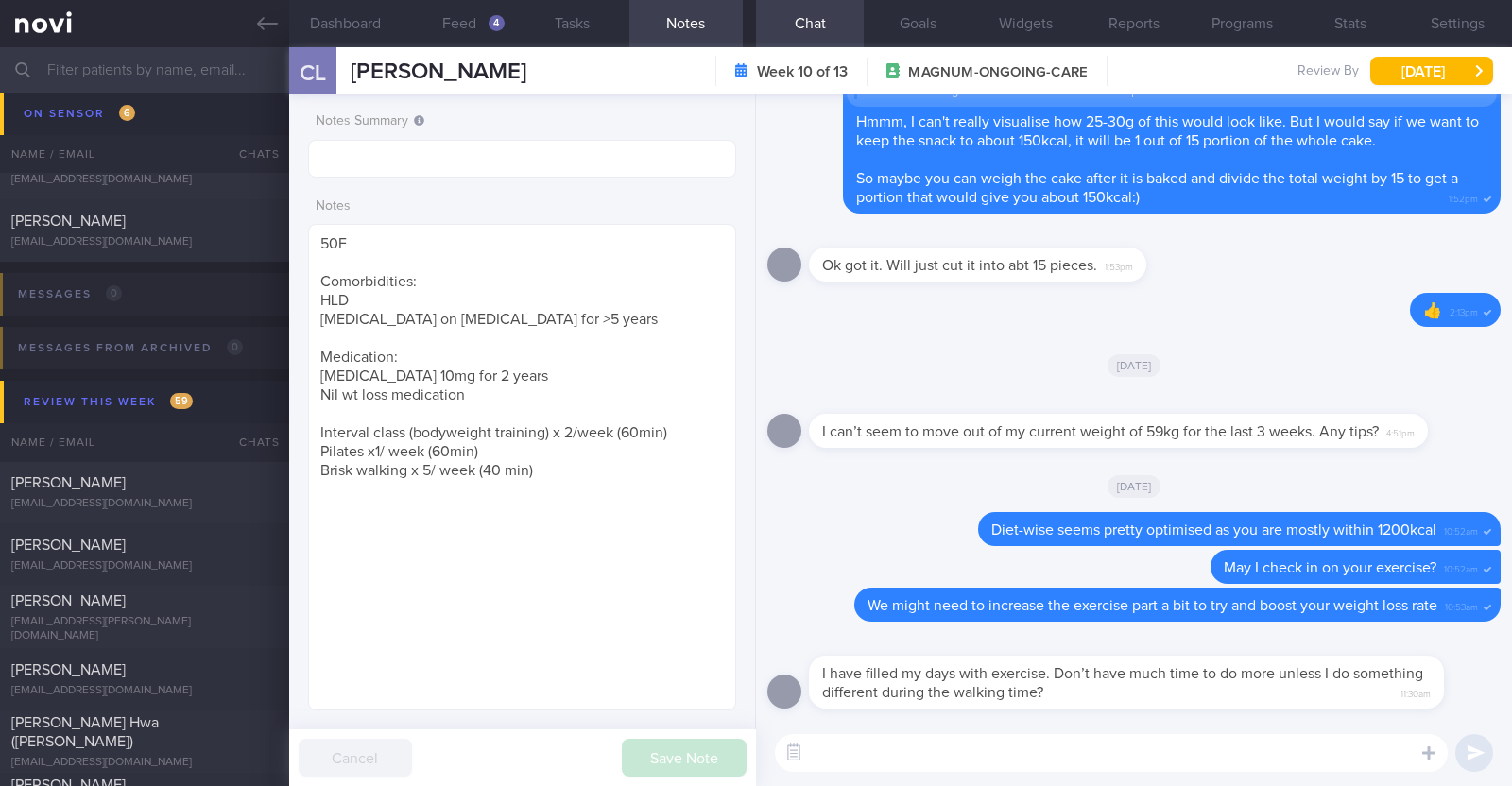
click at [936, 754] on textarea at bounding box center [1111, 753] width 673 height 38
type textarea "L"
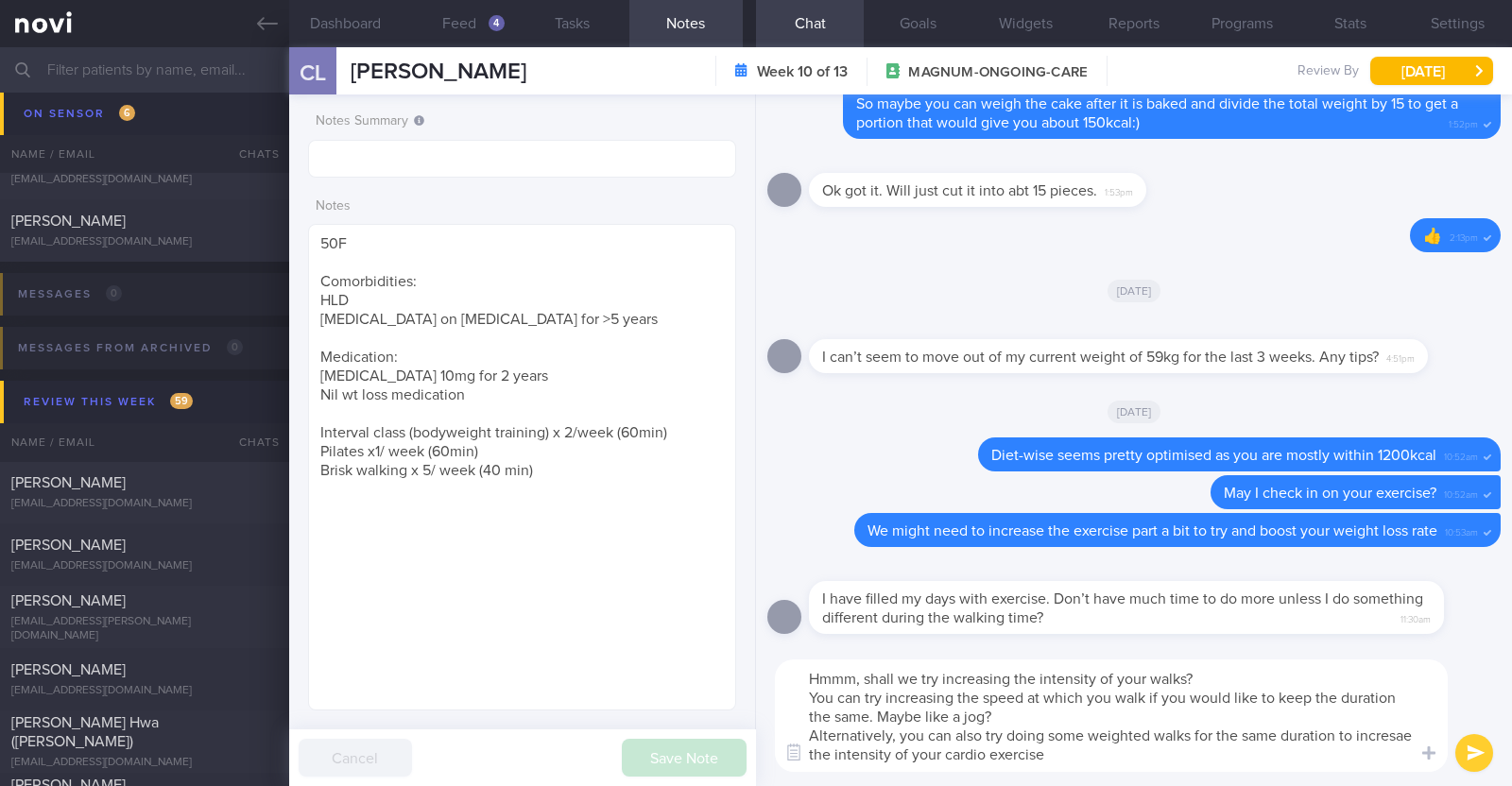
type textarea "Hmmm, shall we try increasing the intensity of your walks? You can try increasi…"
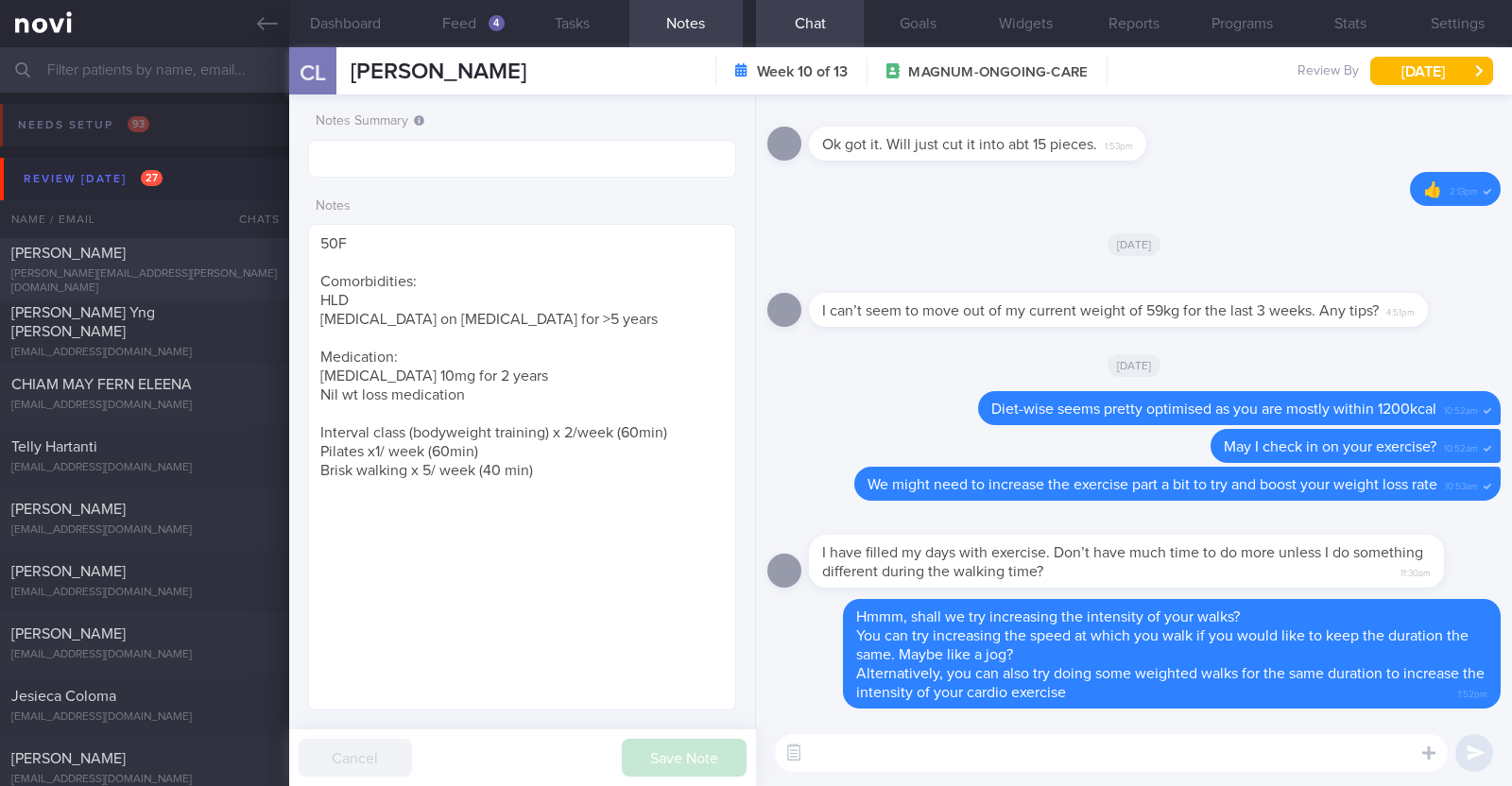
click at [171, 277] on div "[PERSON_NAME][EMAIL_ADDRESS][PERSON_NAME][DOMAIN_NAME]" at bounding box center [145, 281] width 267 height 28
type input "R/v 1/9"
type textarea "46F Co-morbidities: Dyslipidemia Rybelsus 14mg OM Zumba and Kettle bell classes…"
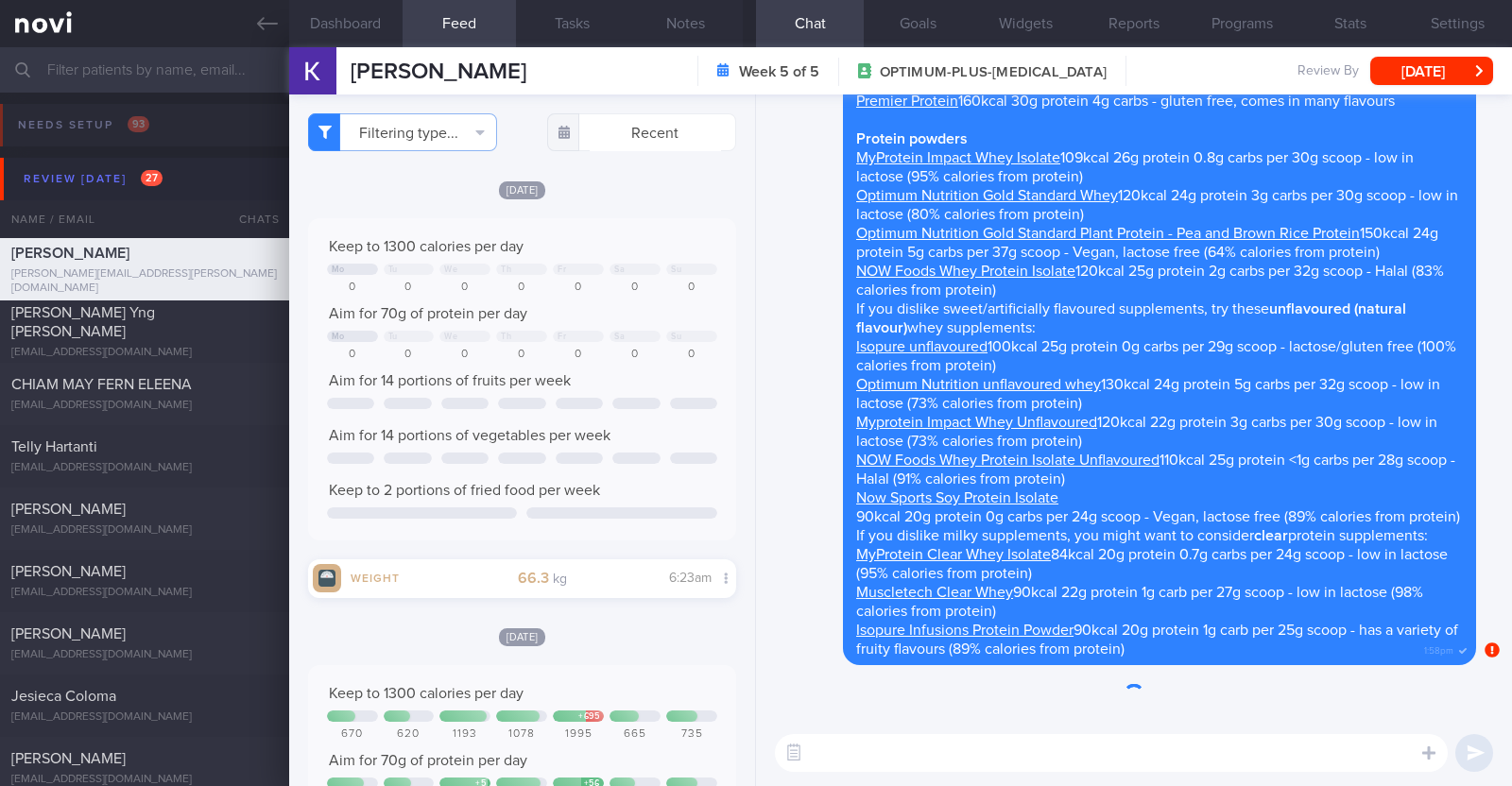
click at [467, 29] on button "Feed" at bounding box center [459, 23] width 113 height 48
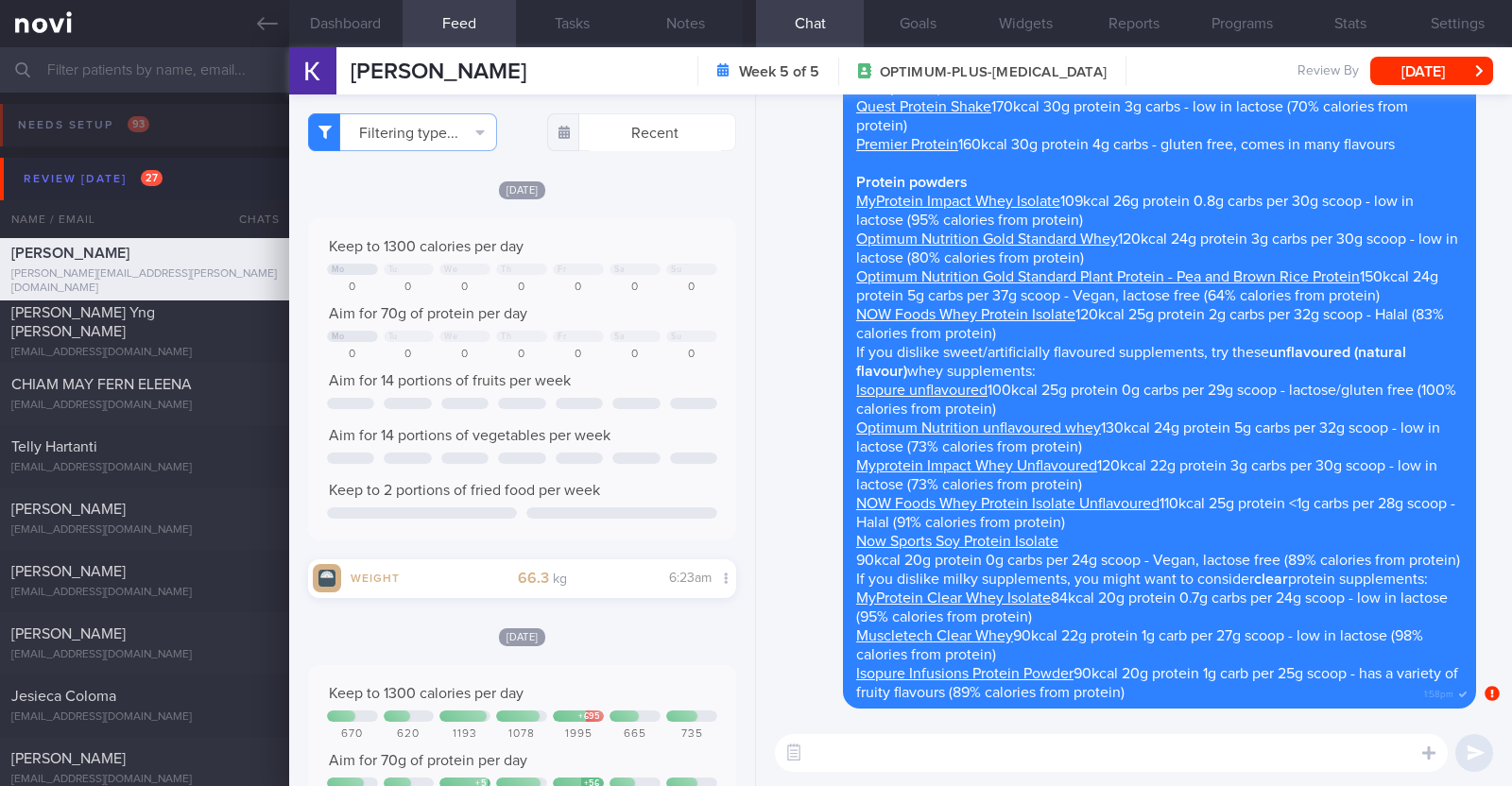
drag, startPoint x: 277, startPoint y: 34, endPoint x: 964, endPoint y: 158, distance: 698.1
click at [277, 34] on link at bounding box center [144, 23] width 289 height 48
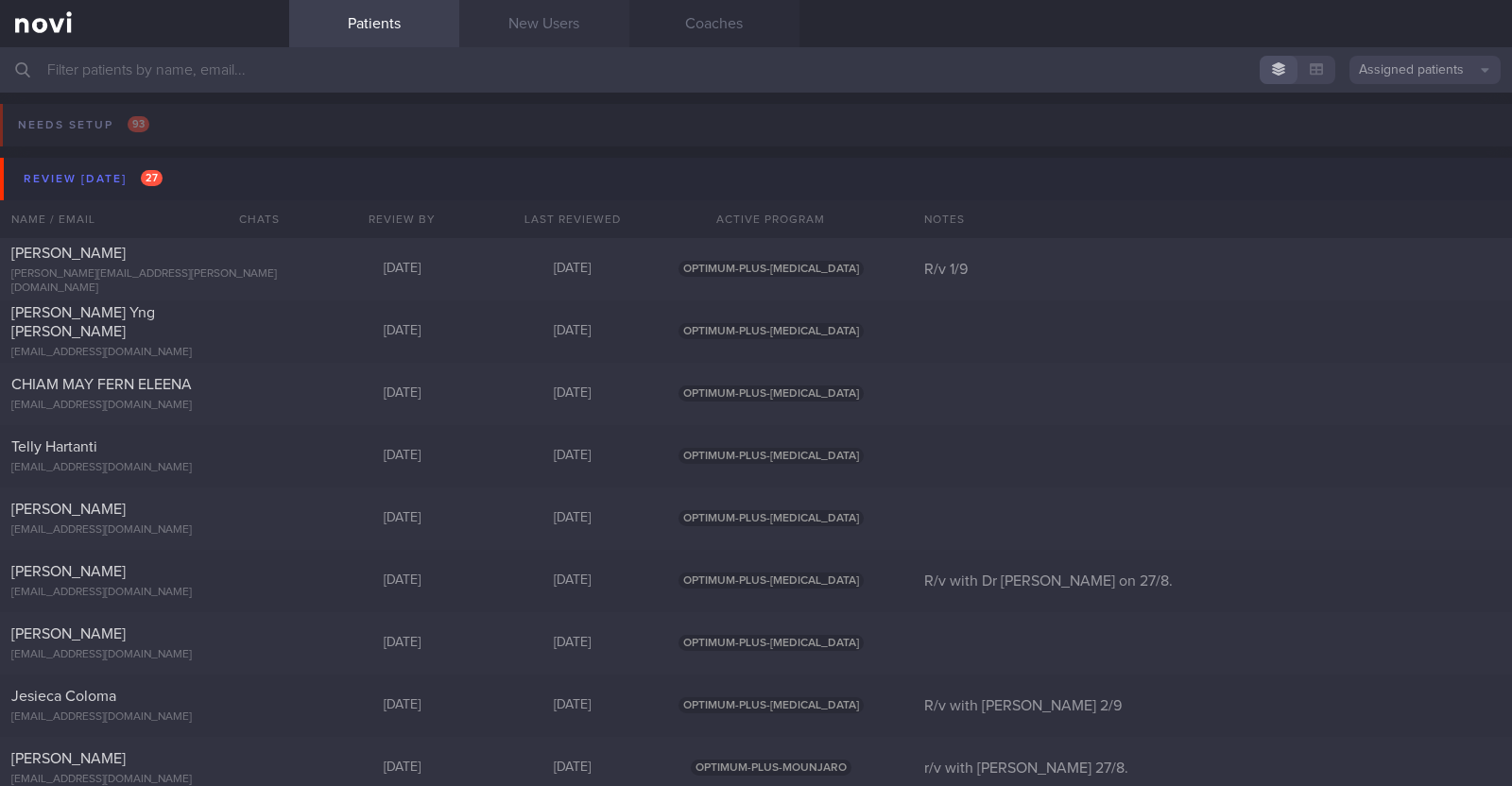
click at [570, 32] on link "New Users" at bounding box center [544, 23] width 170 height 48
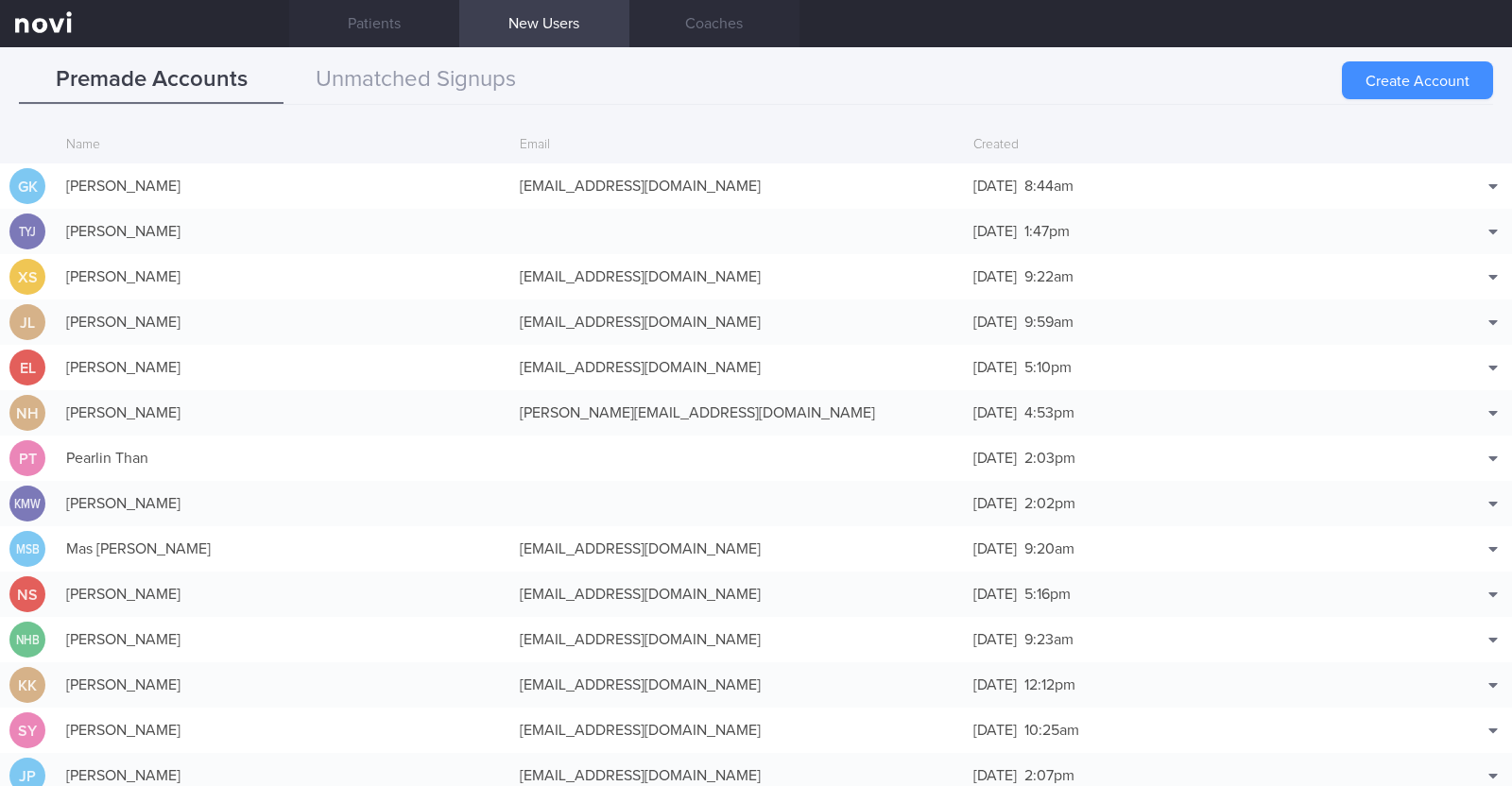
click at [1388, 83] on button "Create Account" at bounding box center [1417, 80] width 151 height 38
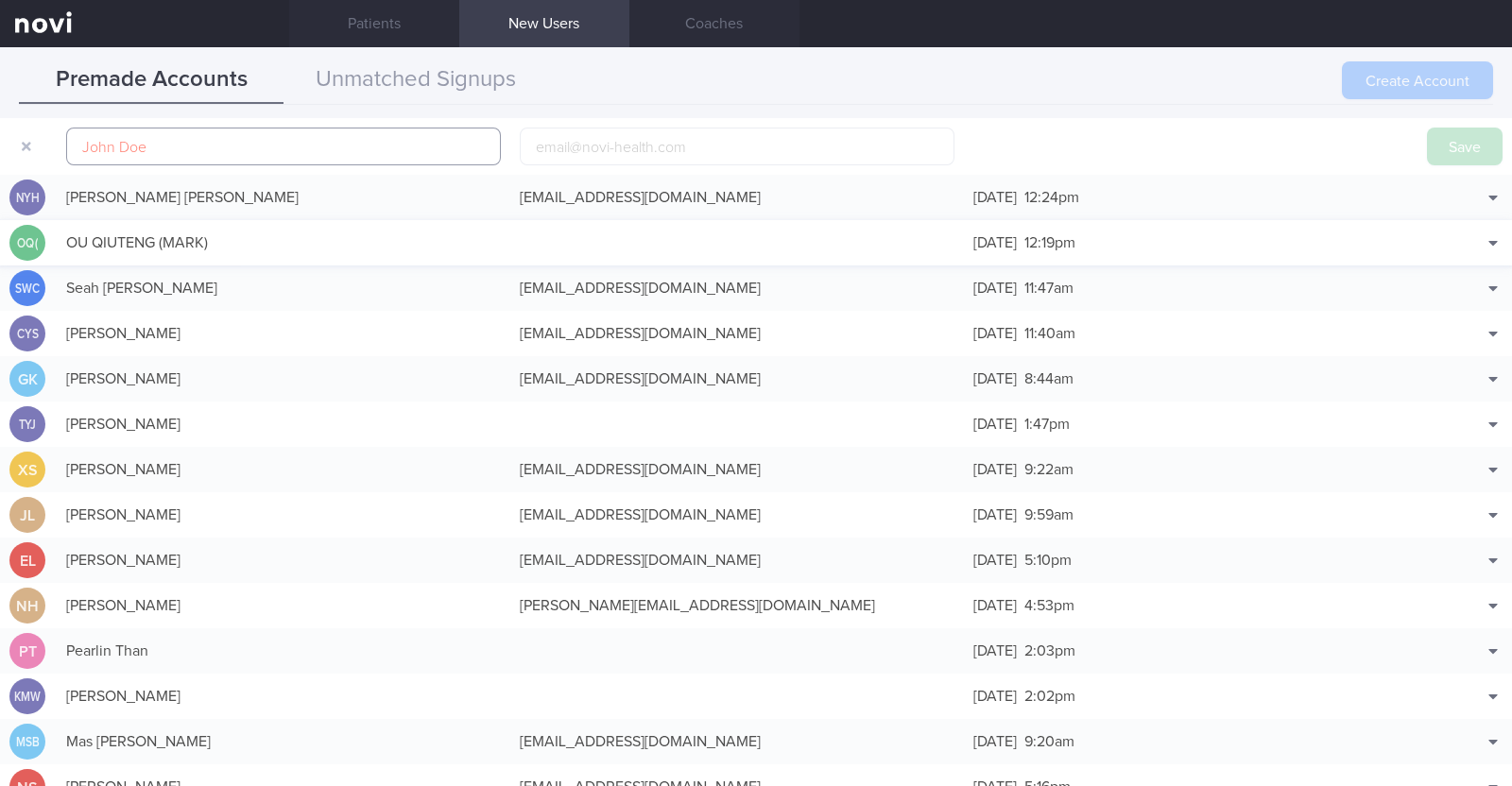
scroll to position [180, 0]
paste input "Guru Vishwanath"
type input "Guru Vishwanath"
click at [559, 150] on input "email" at bounding box center [737, 146] width 434 height 38
paste input "thisistheguru@gmail.com"
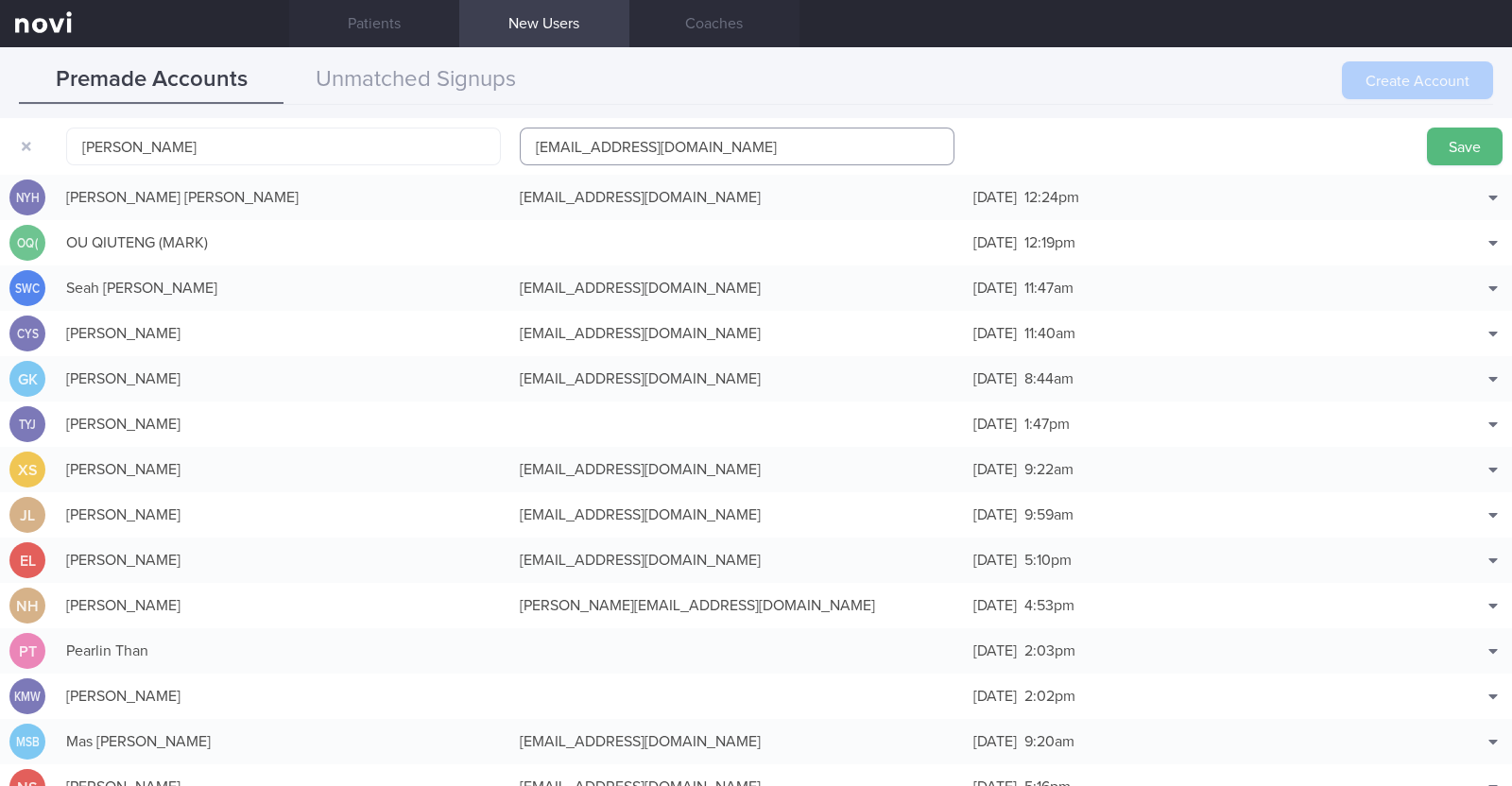
click at [616, 136] on input "thisistheguru@gmail.com" at bounding box center [737, 146] width 434 height 38
type input "thisistheguru1@gmail.com"
click at [1465, 148] on button "Save" at bounding box center [1464, 146] width 76 height 38
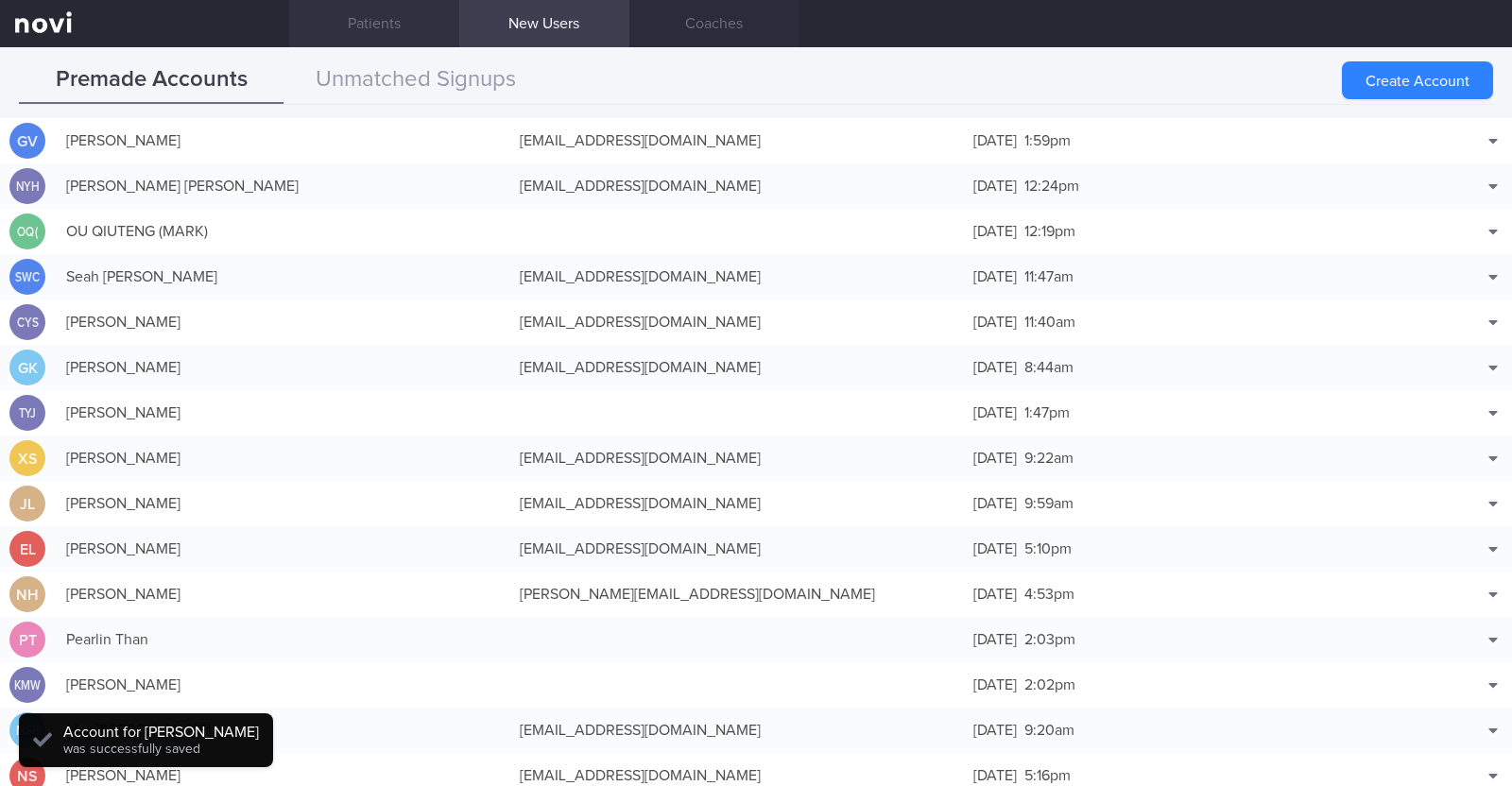
click at [418, 34] on link "Patients" at bounding box center [374, 23] width 170 height 48
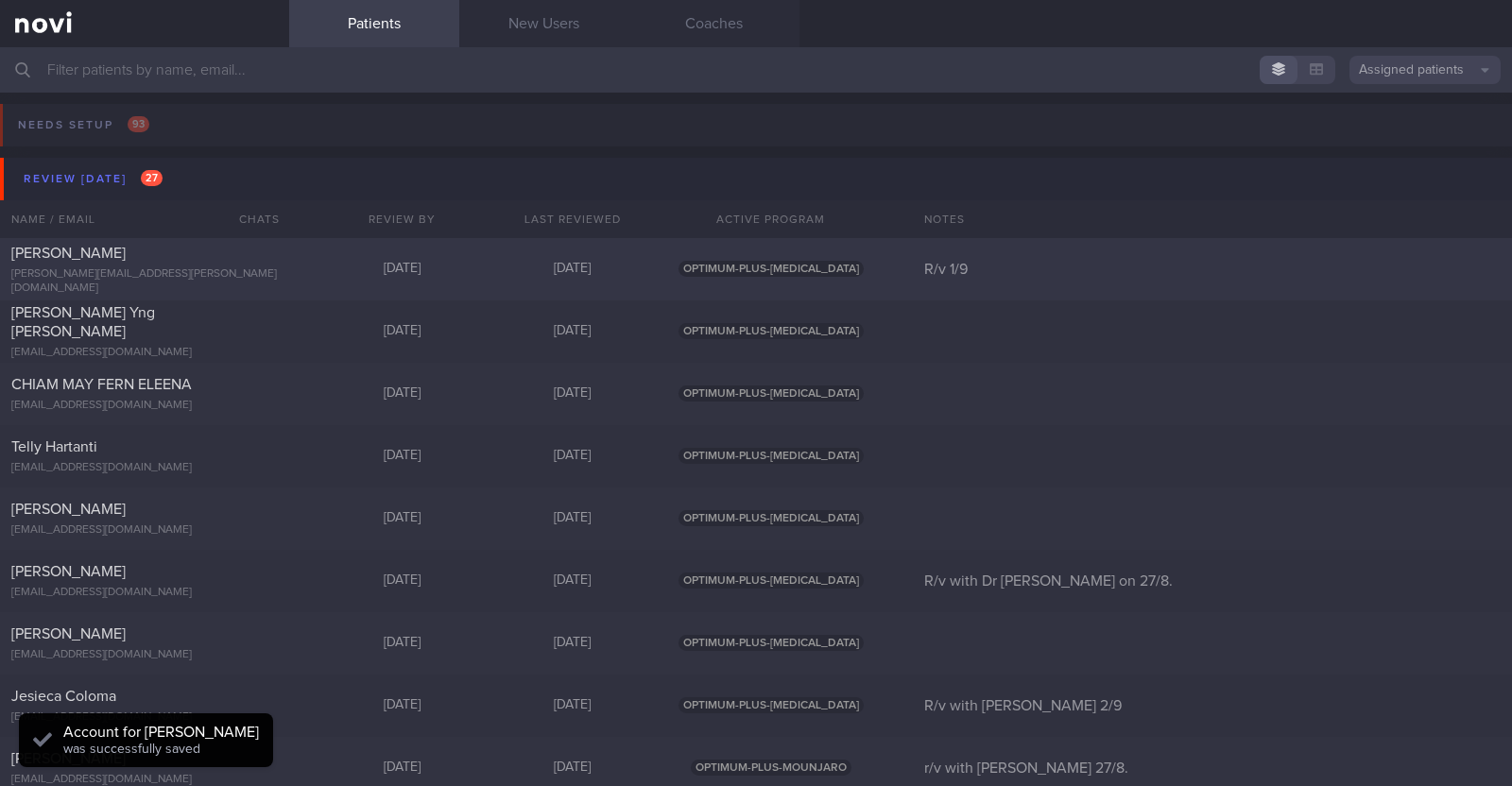
click at [176, 263] on div "[PERSON_NAME]" at bounding box center [142, 252] width 262 height 19
select select "8"
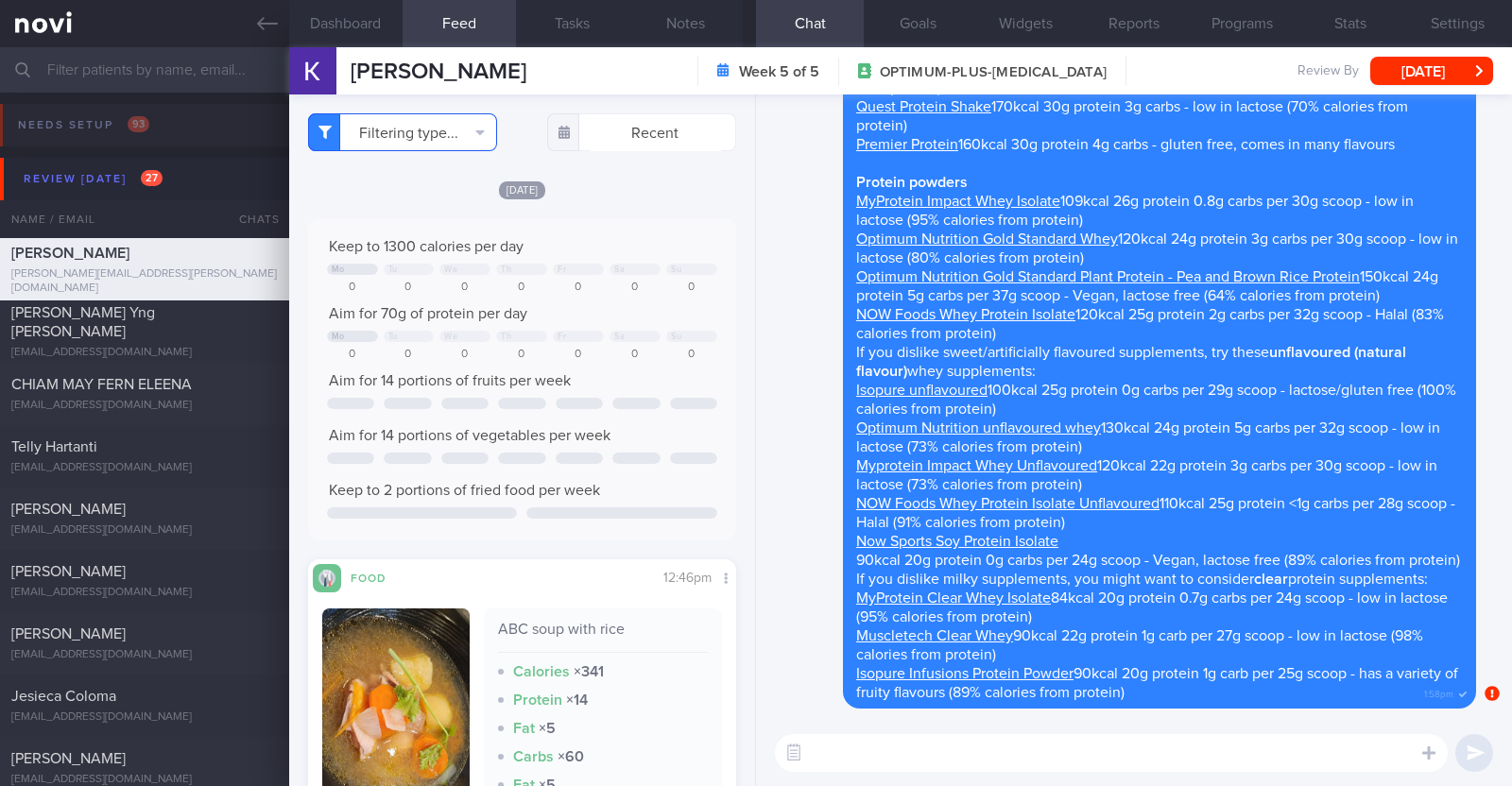
click at [398, 121] on button "Filtering type..." at bounding box center [402, 131] width 189 height 38
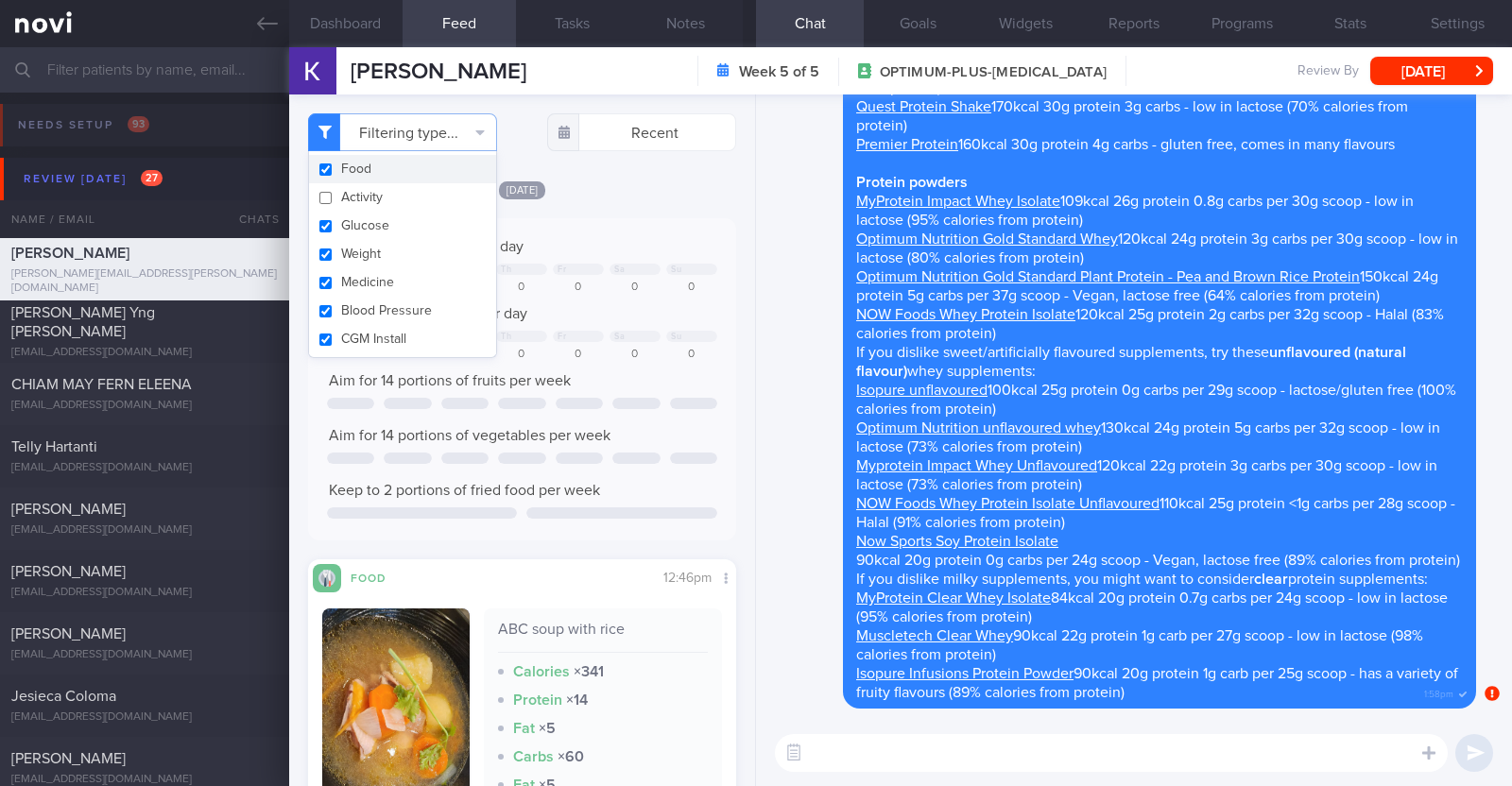
click at [677, 182] on div "[DATE]" at bounding box center [522, 189] width 428 height 19
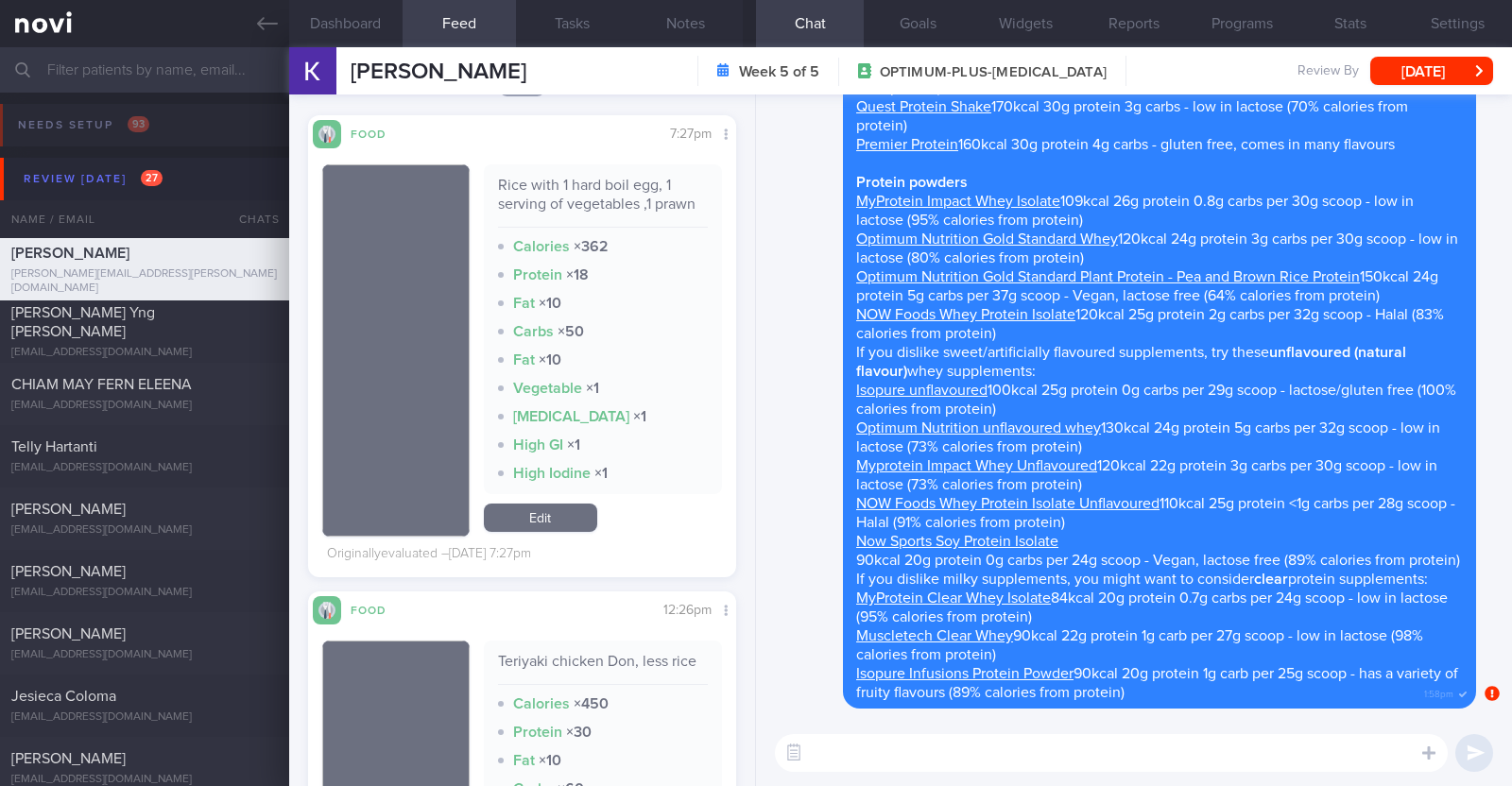
scroll to position [6686, 0]
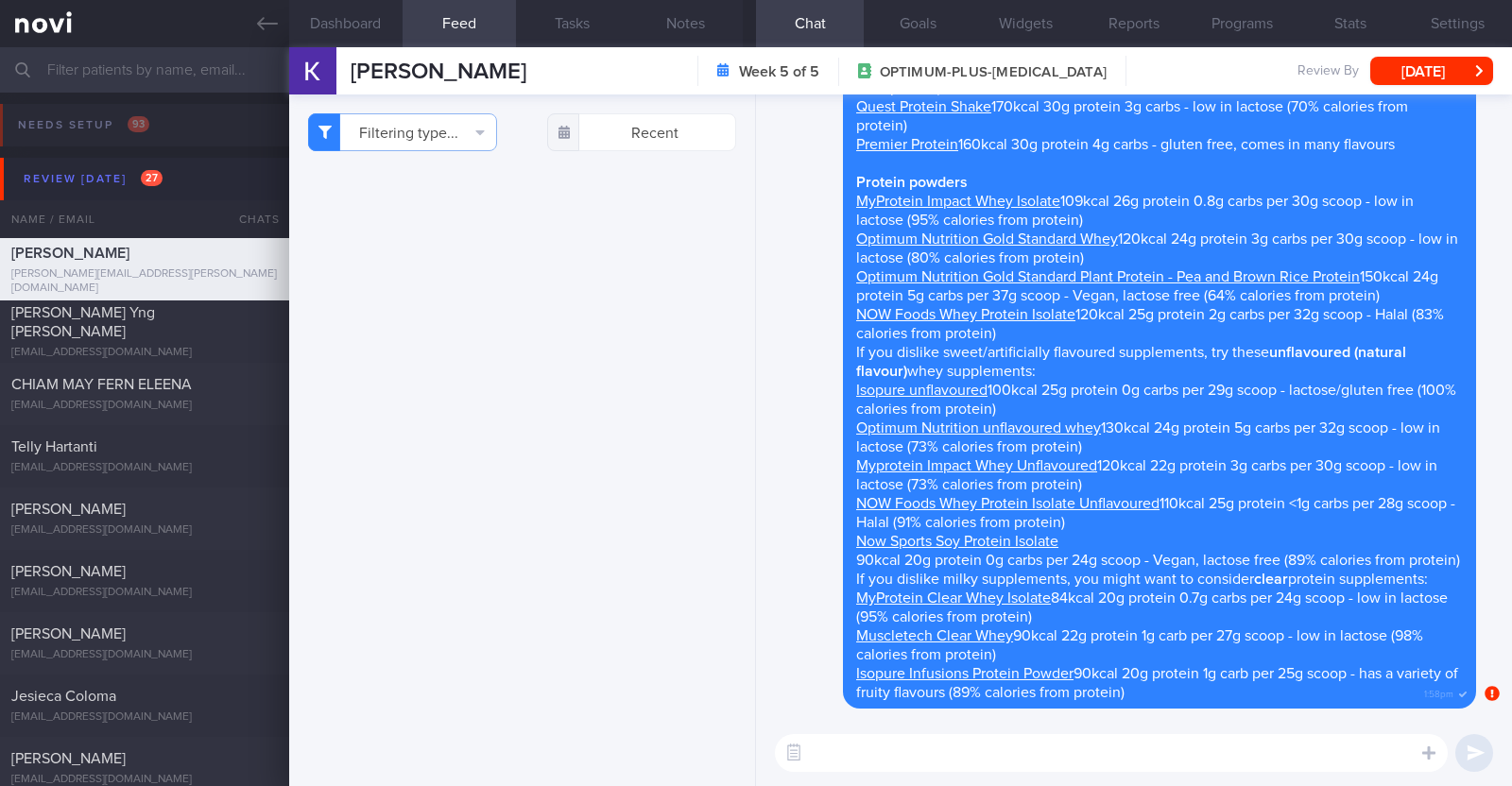
select select "8"
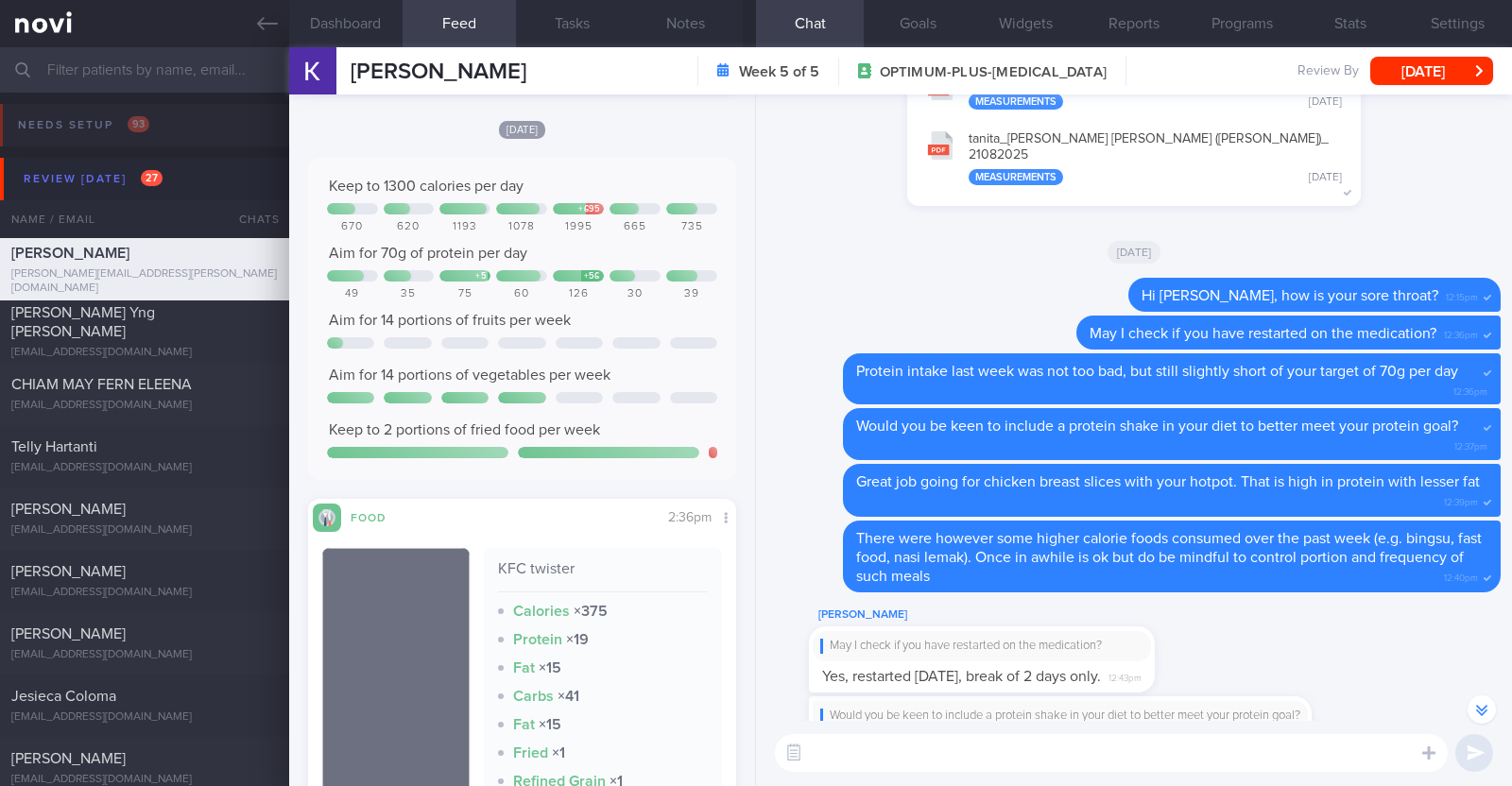
scroll to position [-1044, 0]
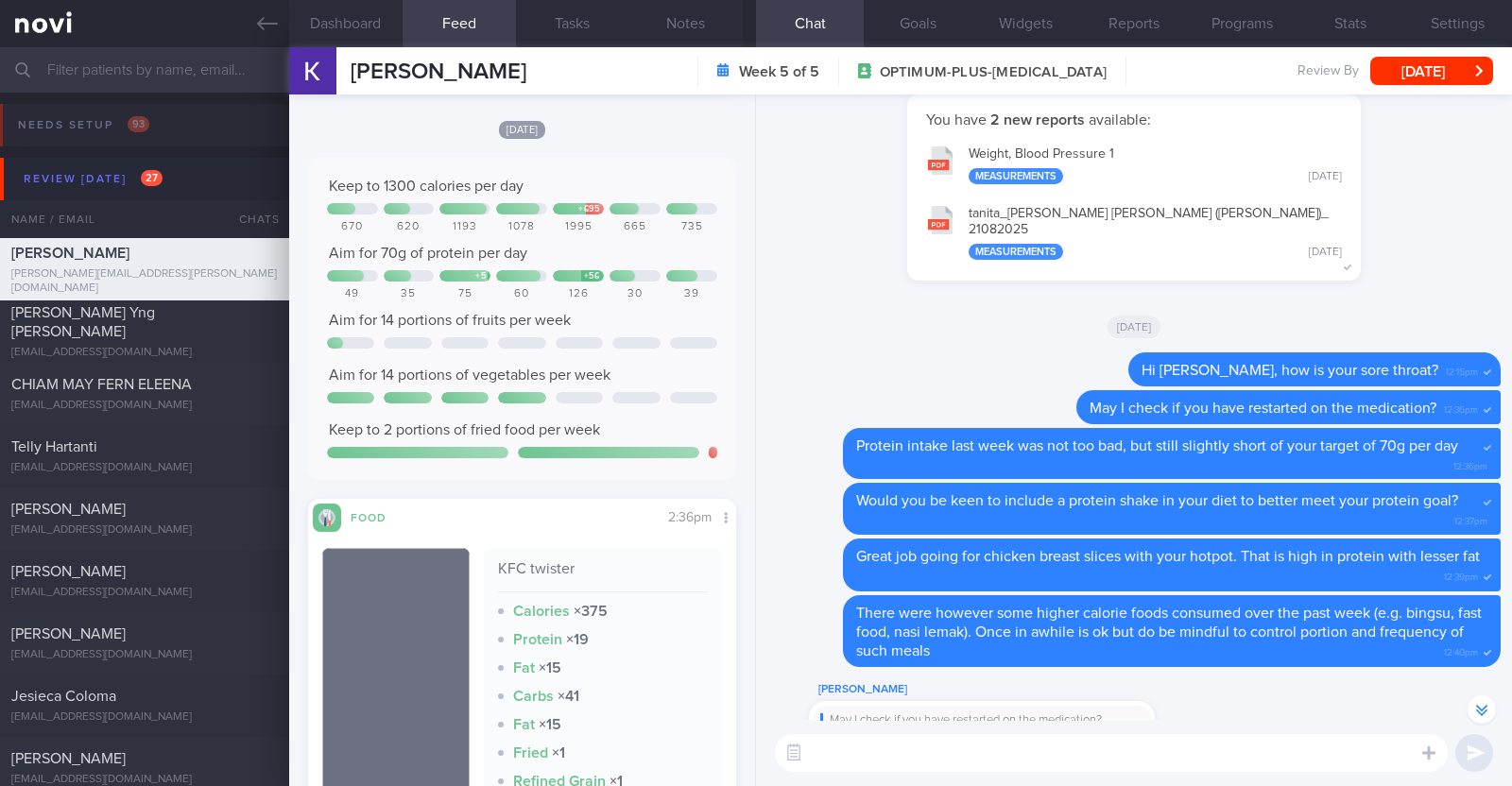
click at [834, 748] on textarea at bounding box center [1111, 753] width 673 height 38
click at [822, 747] on textarea "HI Kimberly, last week's" at bounding box center [1111, 753] width 673 height 38
click at [977, 751] on textarea "Hi Kimberly, last week's" at bounding box center [1111, 753] width 673 height 38
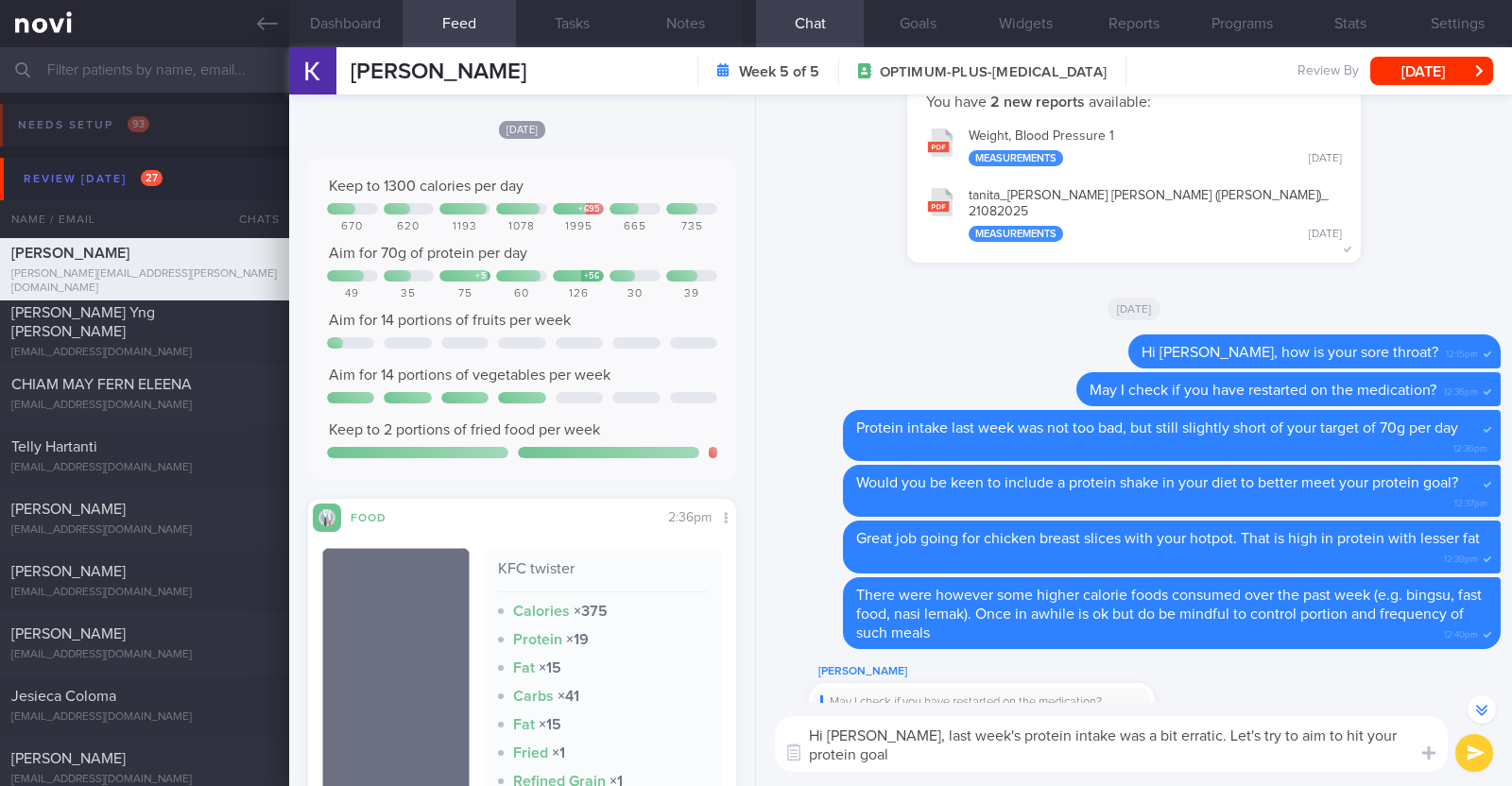
scroll to position [-1063, 0]
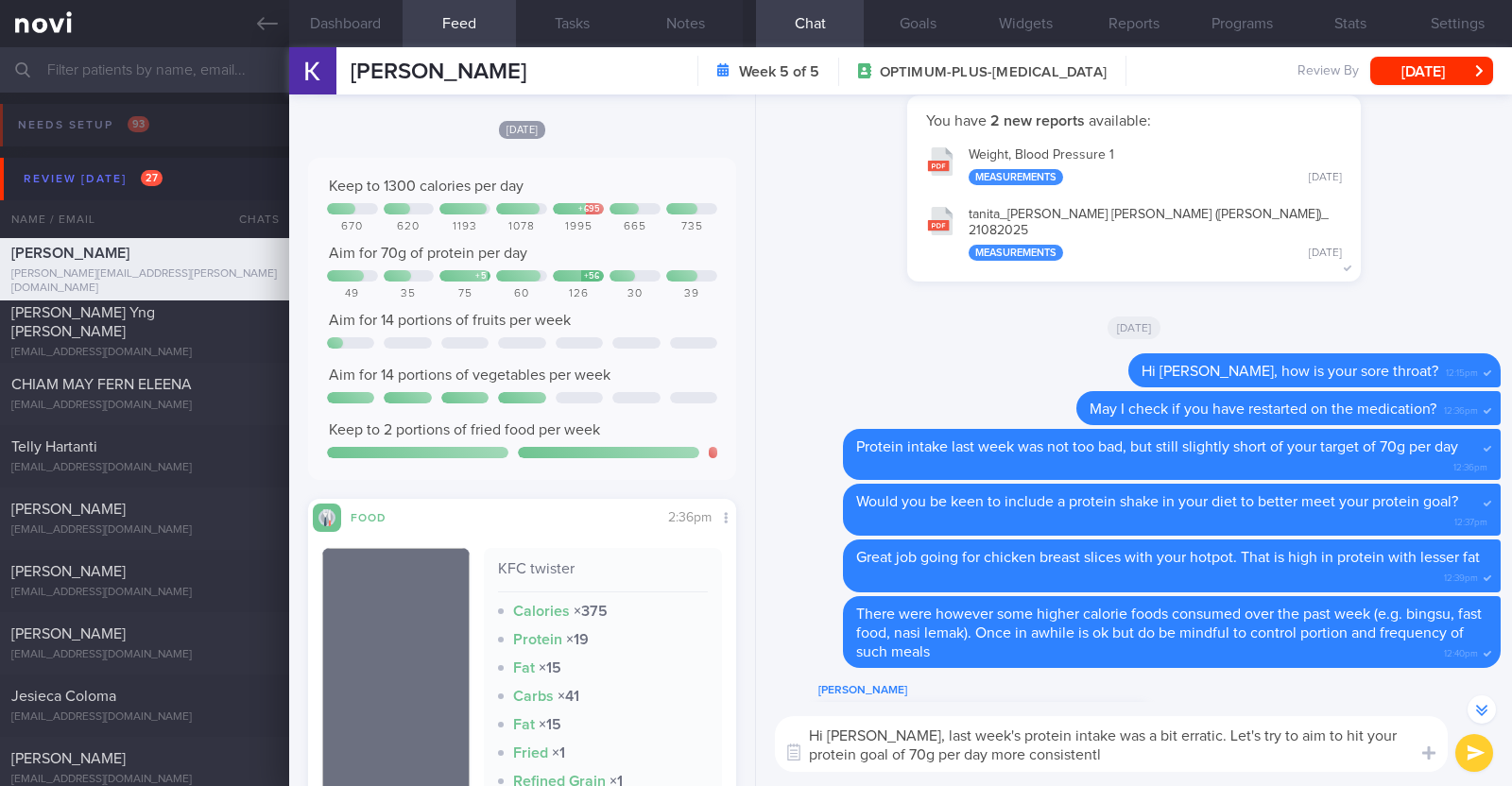
type textarea "Hi Kimberly, last week's protein intake was a bit erratic. Let's try to aim to …"
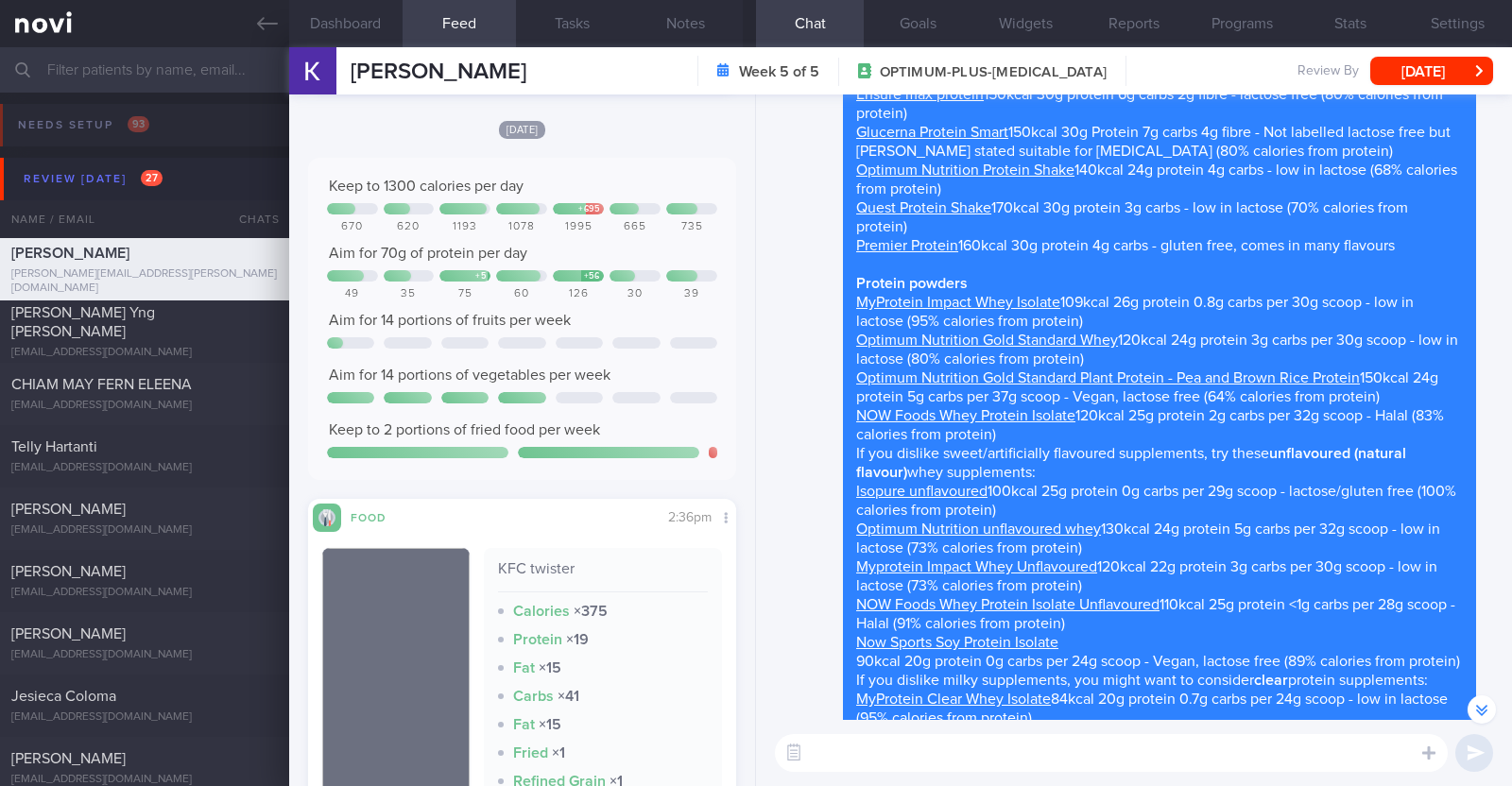
scroll to position [0, 0]
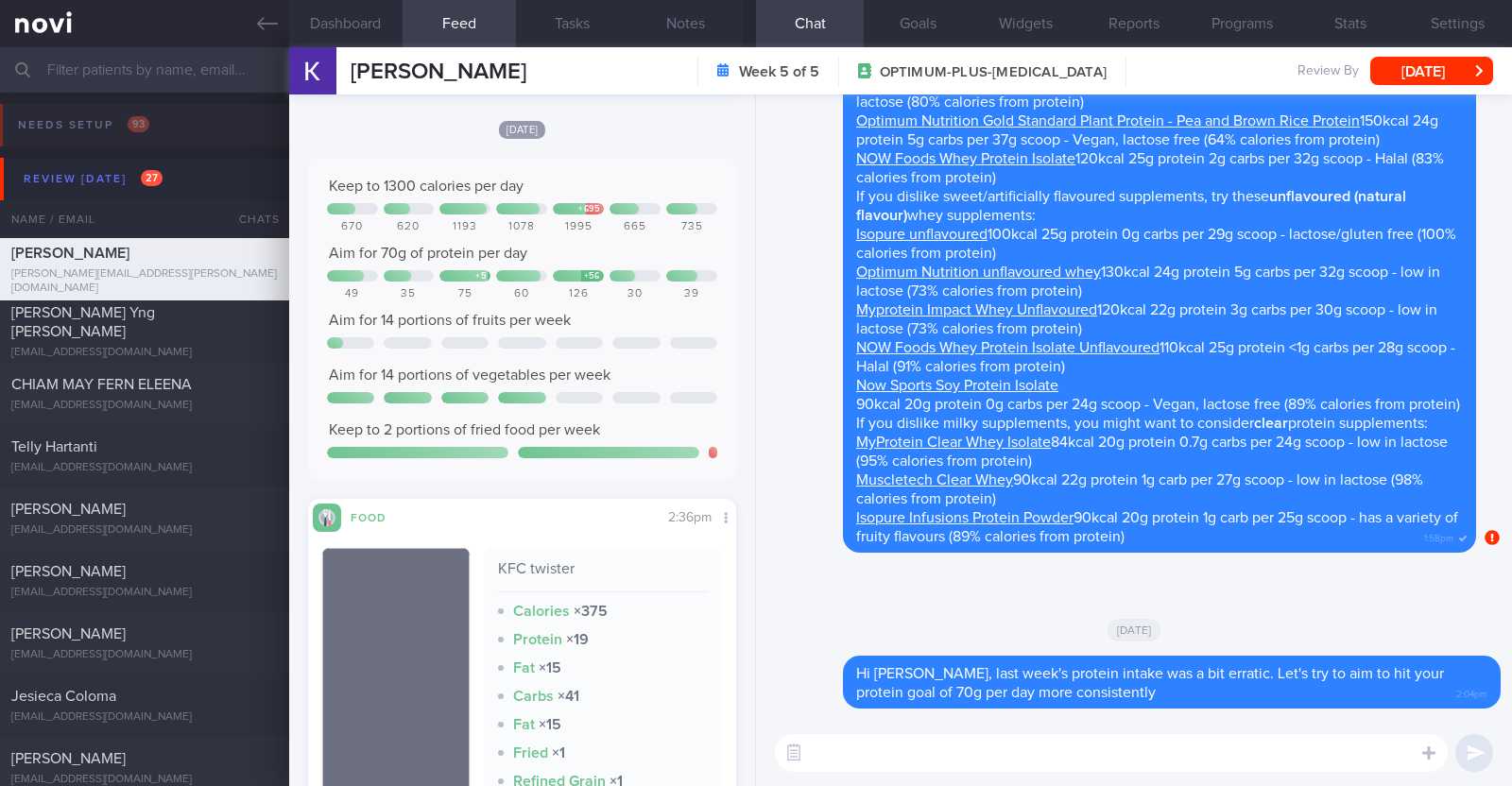
paste textarea "Here are some examples of how much protein is contained in various foods: - 150…"
type textarea "Here are some examples of how much protein is contained in various foods: - 150…"
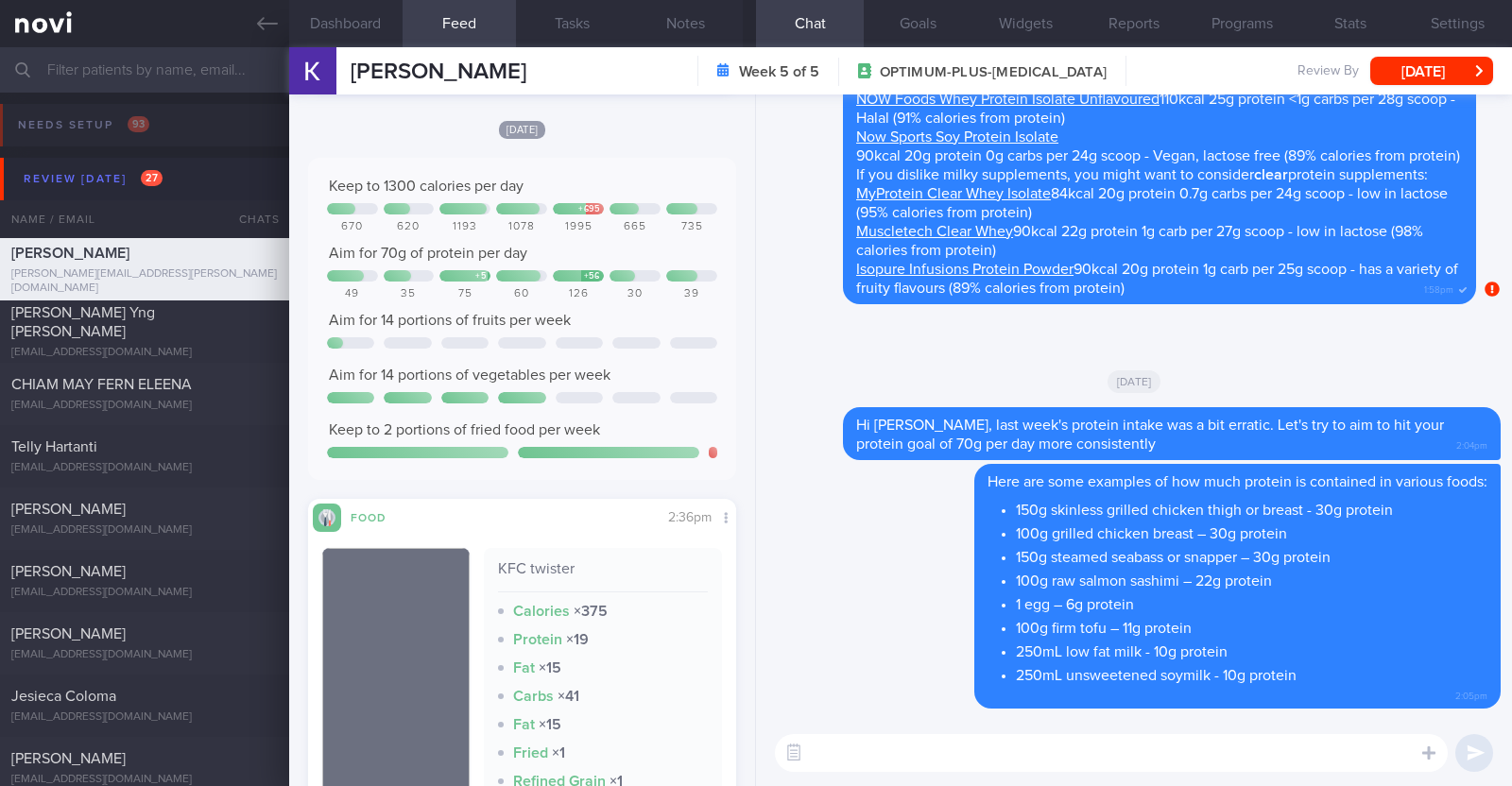
paste textarea "Here are some lunch/ dinner ideas: Suggestions for 30g protein lunch/dinner *Gr…"
type textarea "Here are some lunch/ dinner ideas: Suggestions for 30g protein lunch/dinner *Gr…"
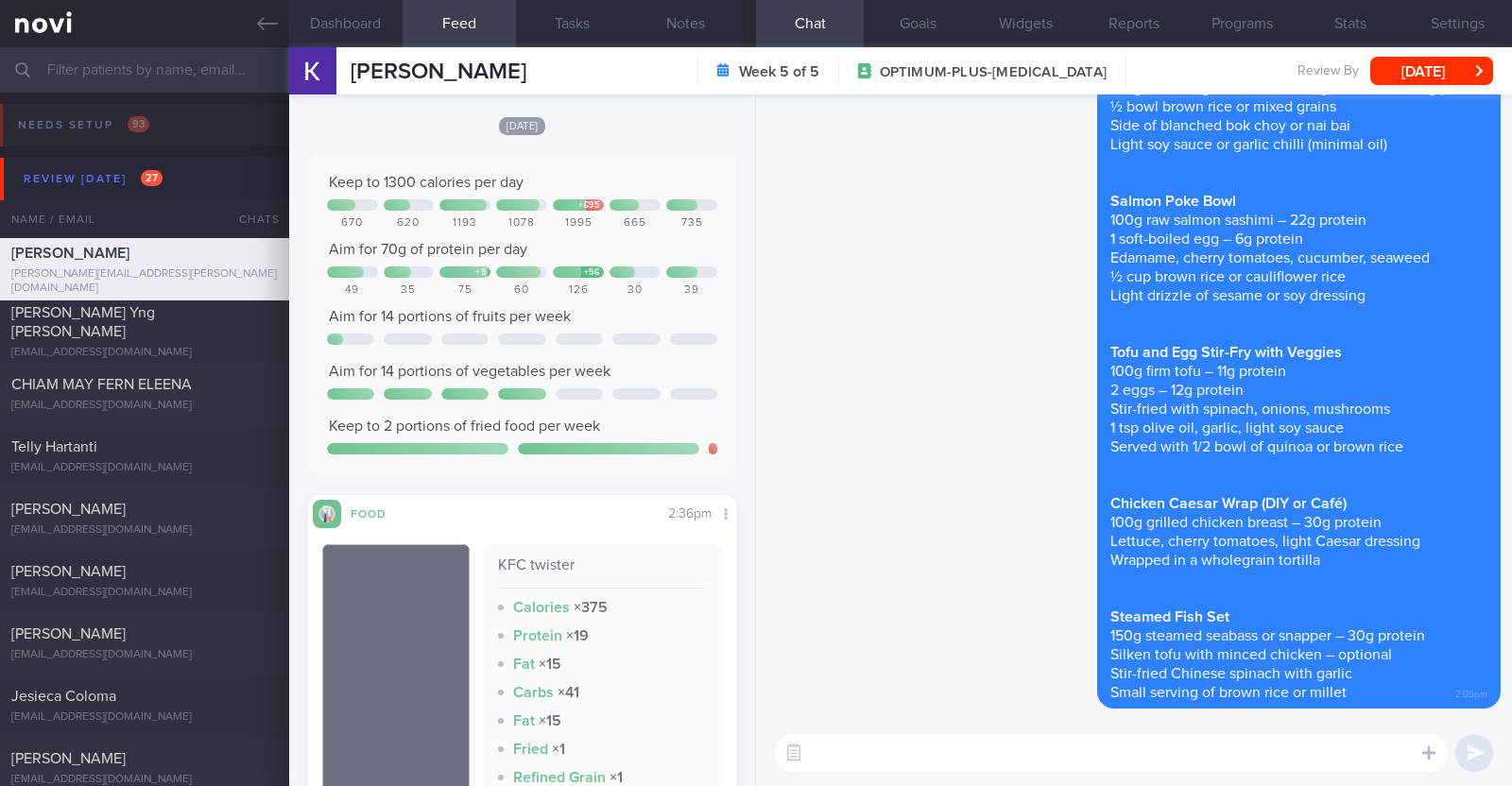
scroll to position [1181, 0]
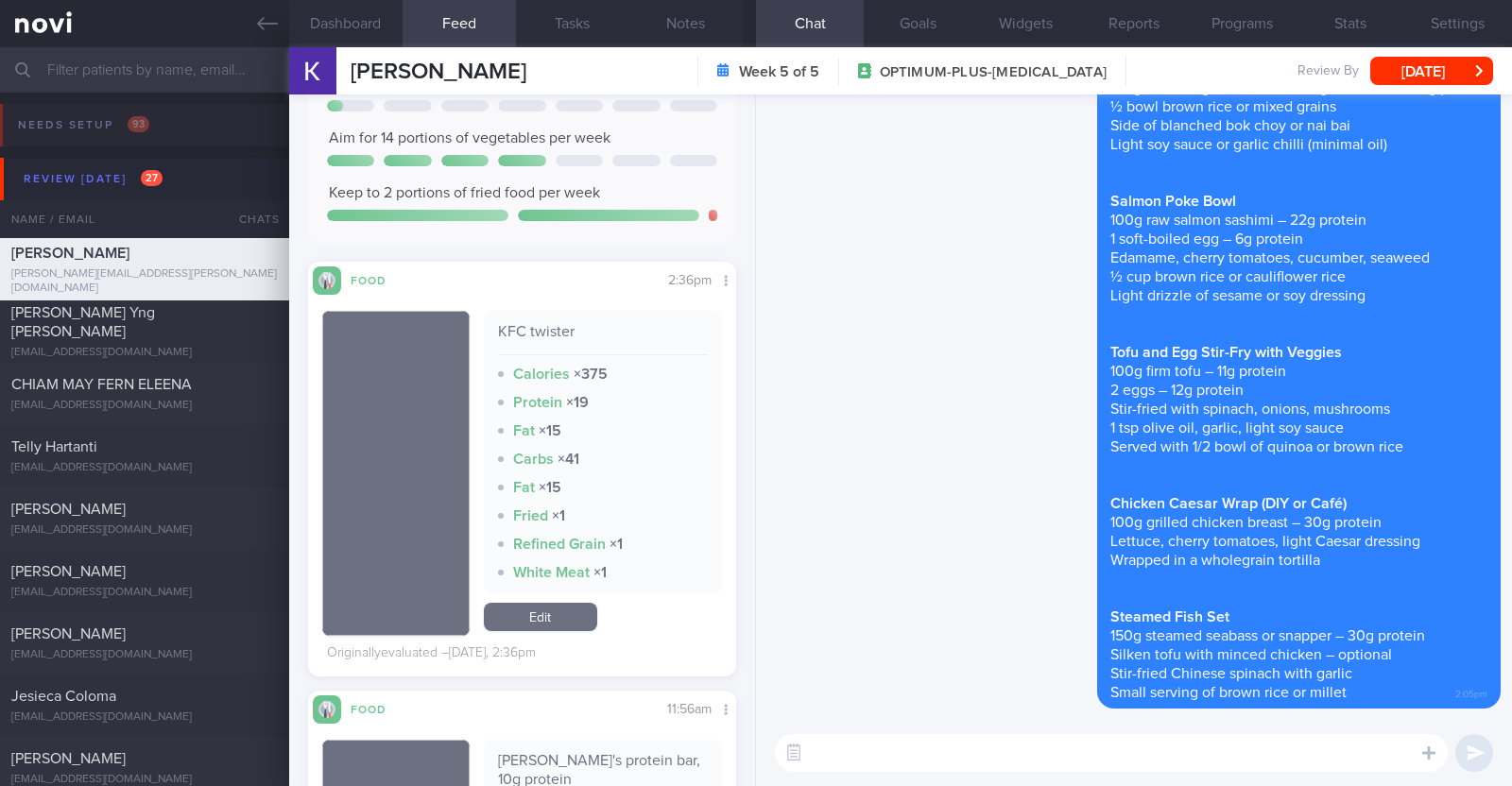
click at [871, 753] on textarea at bounding box center [1111, 753] width 673 height 38
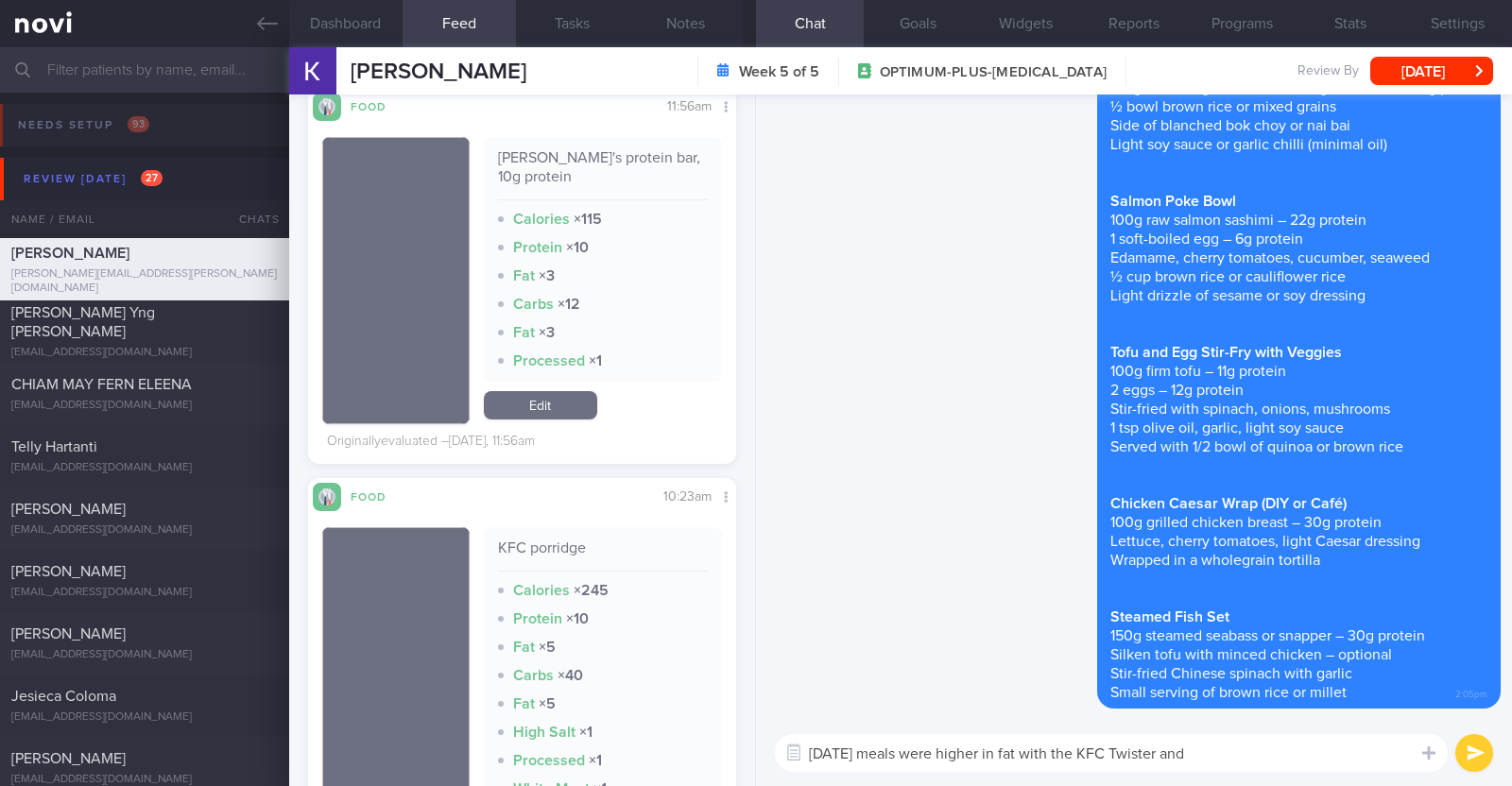
scroll to position [1890, 0]
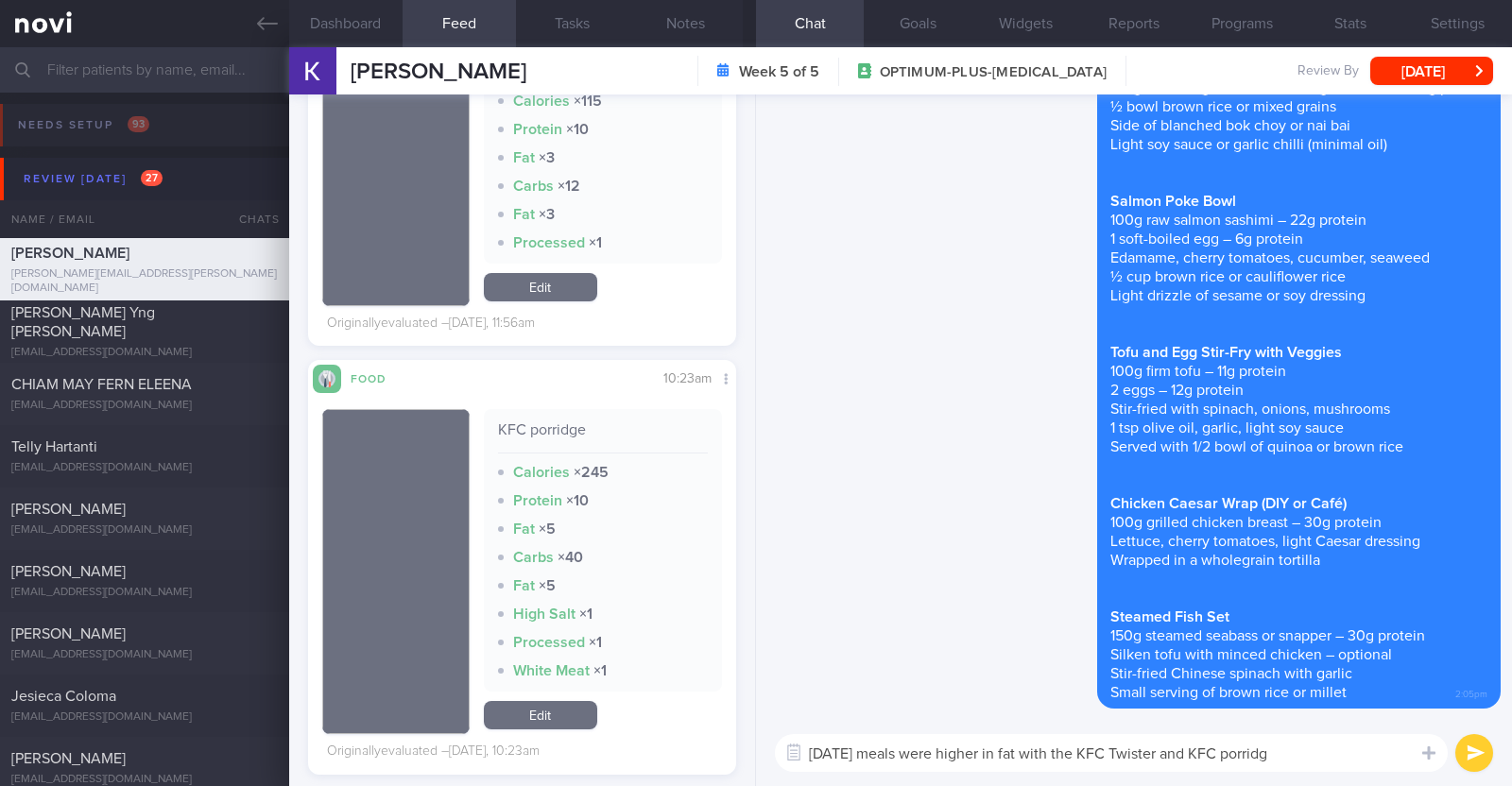
type textarea "Yesterday's meals were higher in fat with the KFC Twister and KFC porridge"
drag, startPoint x: 1109, startPoint y: 748, endPoint x: 710, endPoint y: 739, distance: 399.1
click at [710, 739] on div "Dashboard Feed Tasks Notes Chat Goals Widgets Reports Programs Stats Settings K…" at bounding box center [901, 417] width 1223 height 739
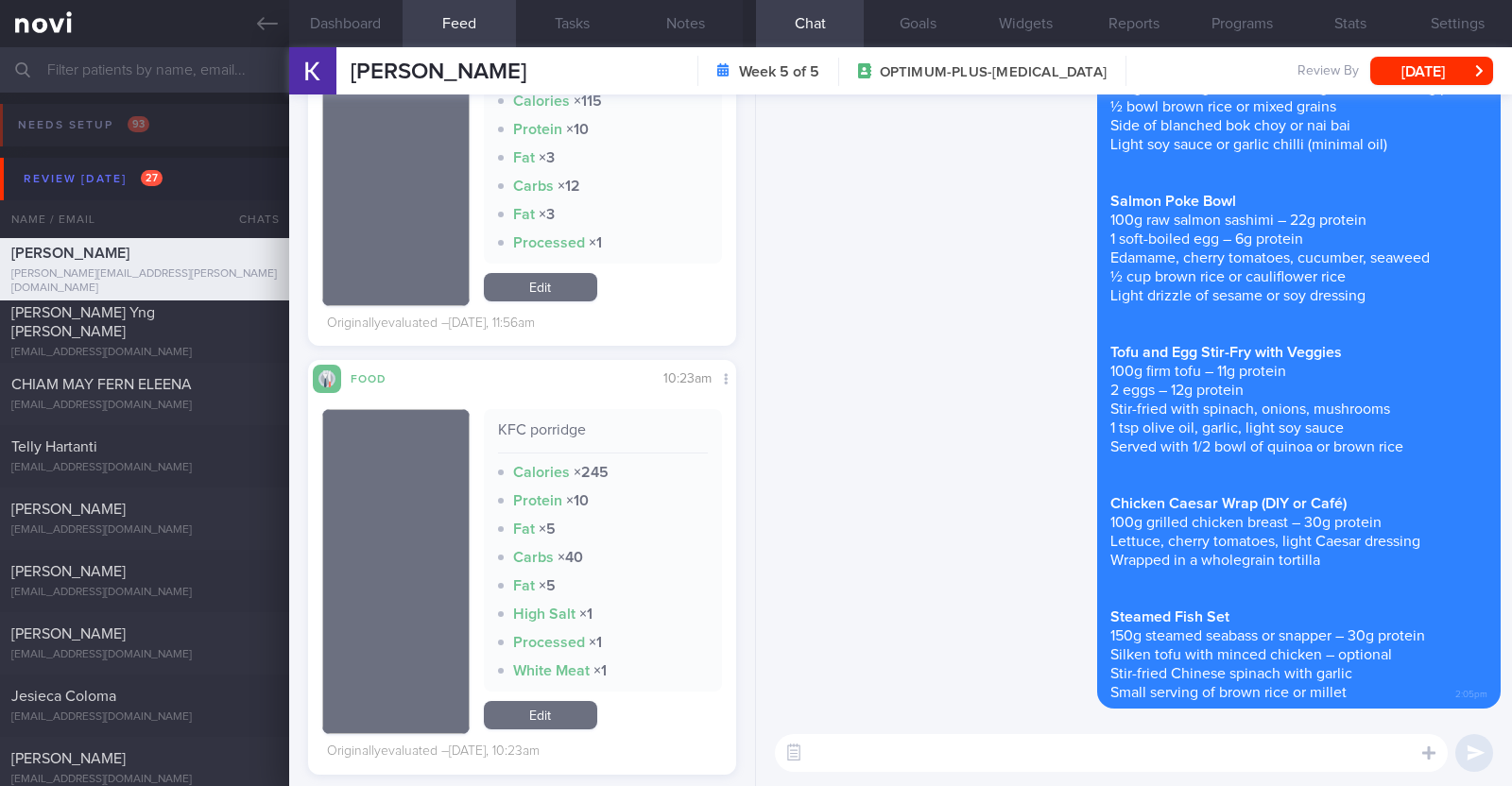
click at [848, 745] on textarea at bounding box center [1111, 753] width 673 height 38
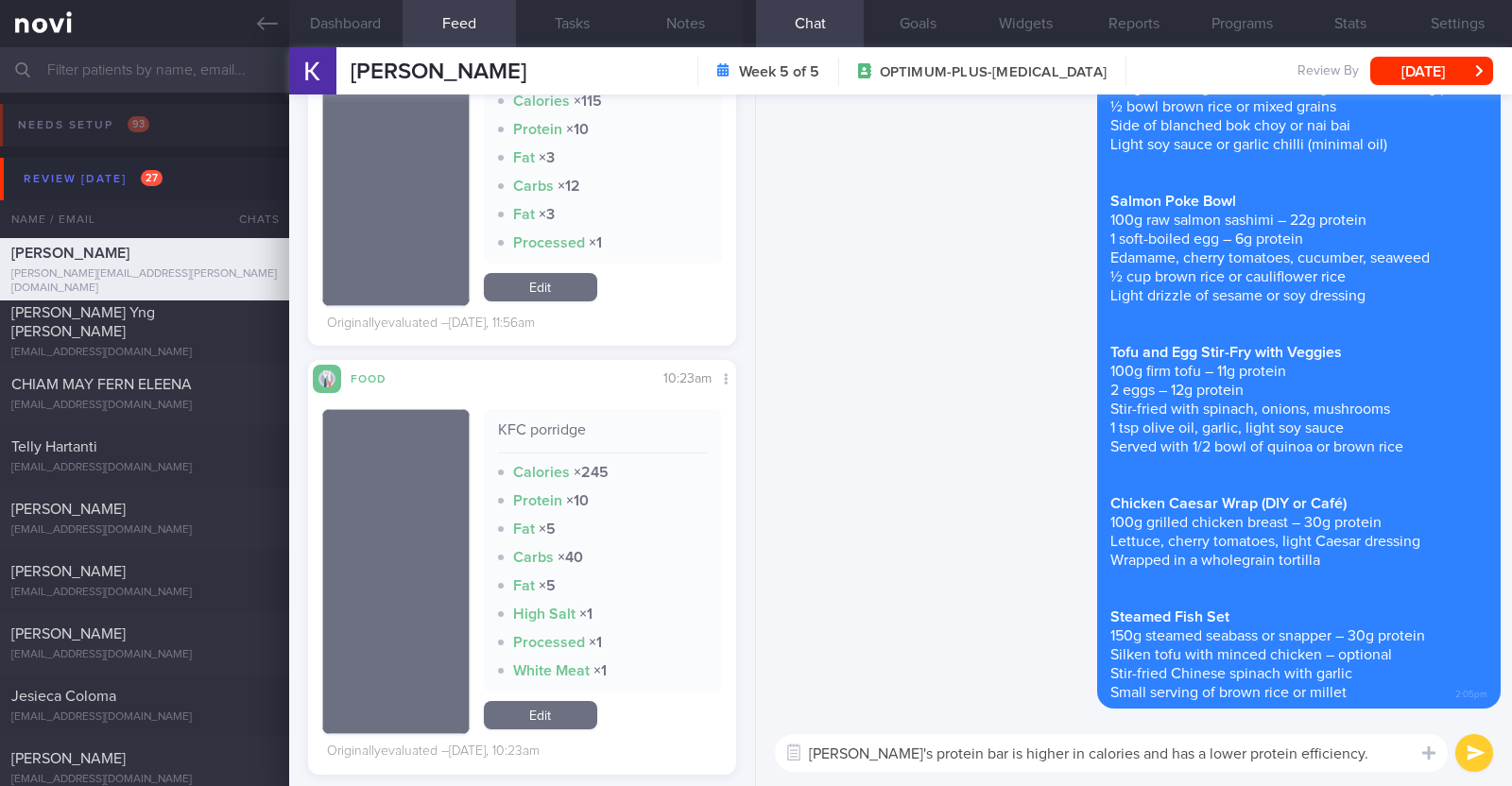
scroll to position [0, 0]
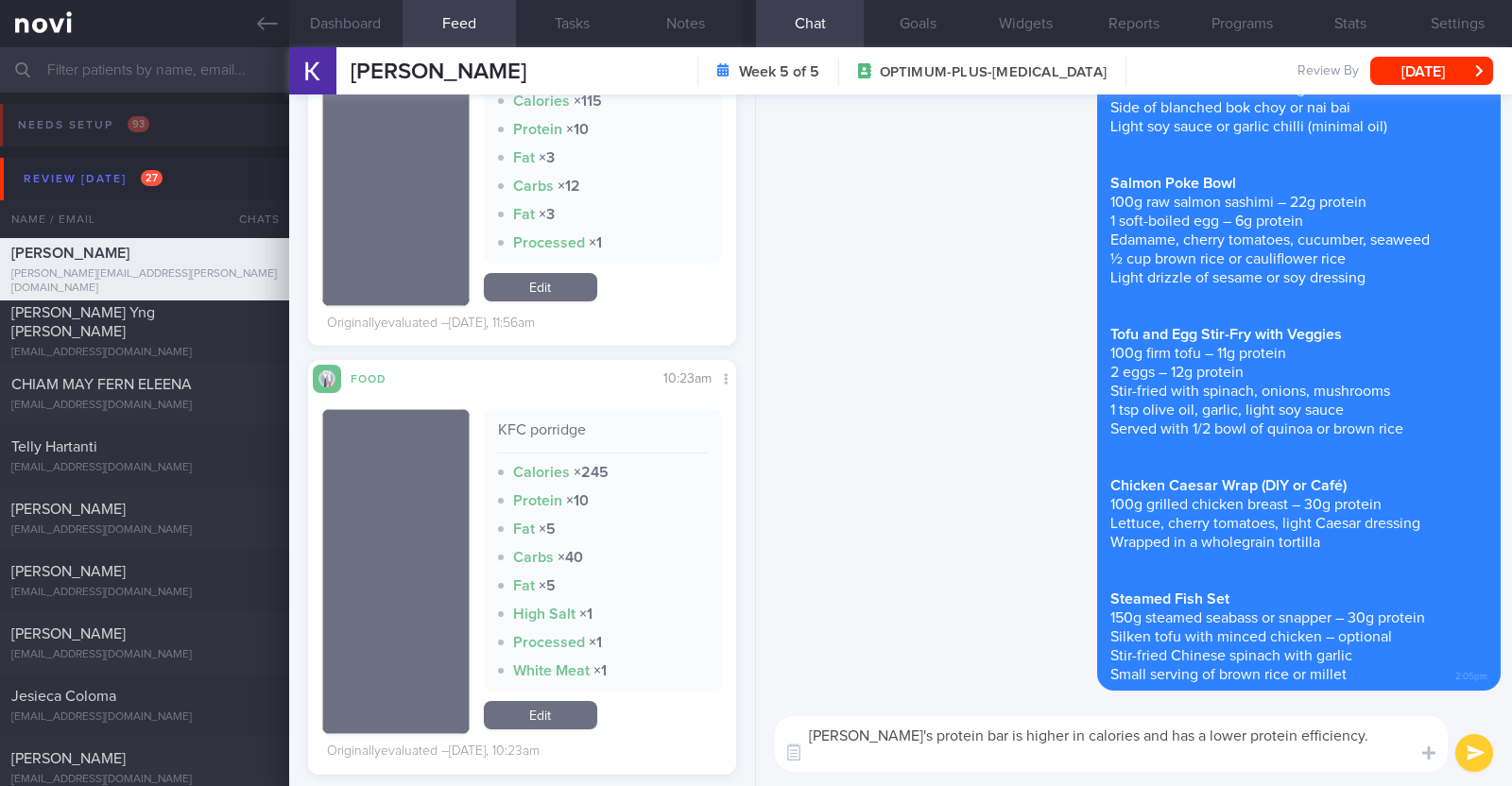
paste textarea "A good "protein bar" will have at least 40% calories from protein. 1 gram prote…"
type textarea "Carmen's protein bar is higher in calories and has a lower protein efficiency. …"
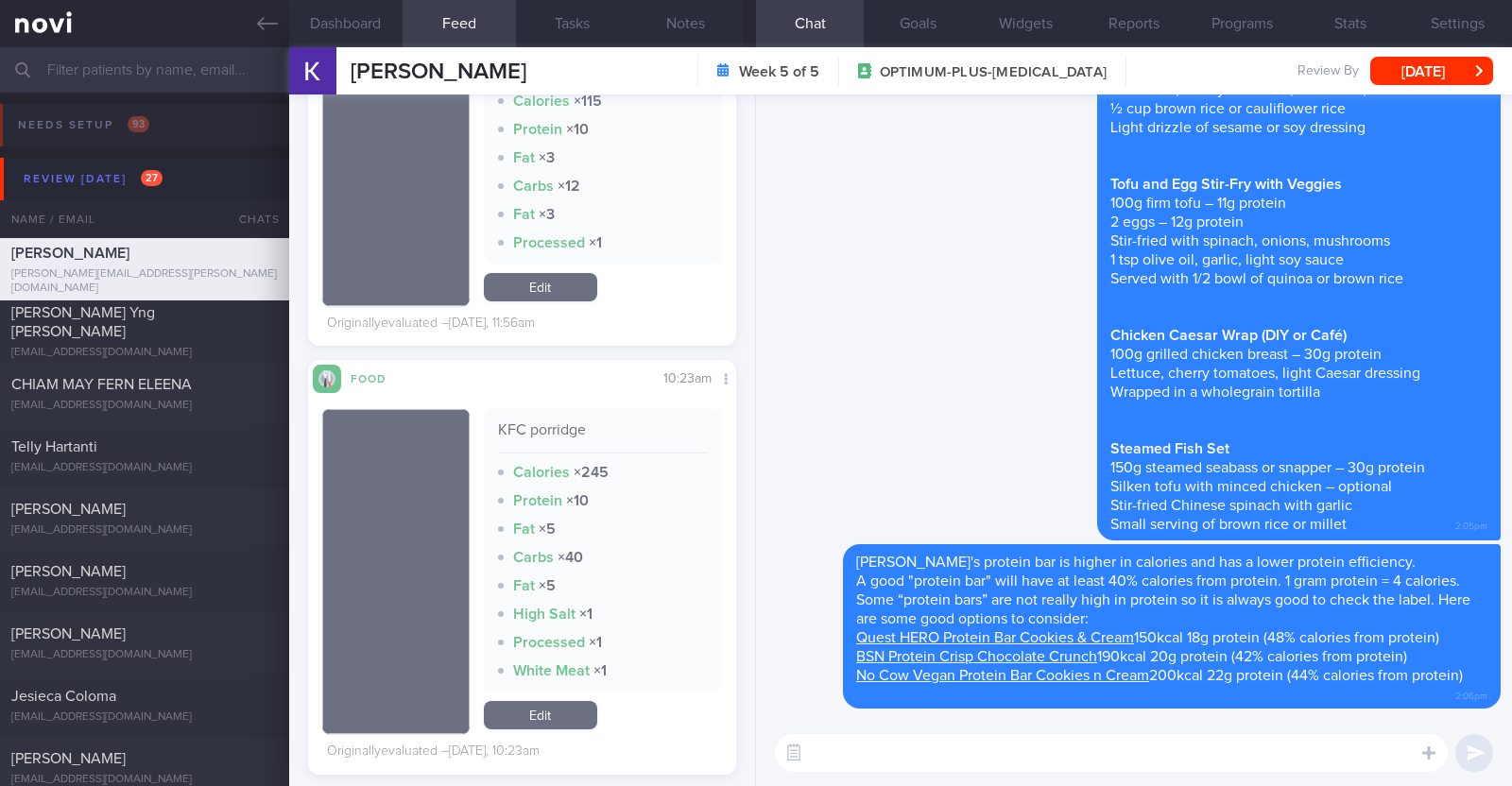
click at [933, 763] on textarea at bounding box center [1111, 753] width 673 height 38
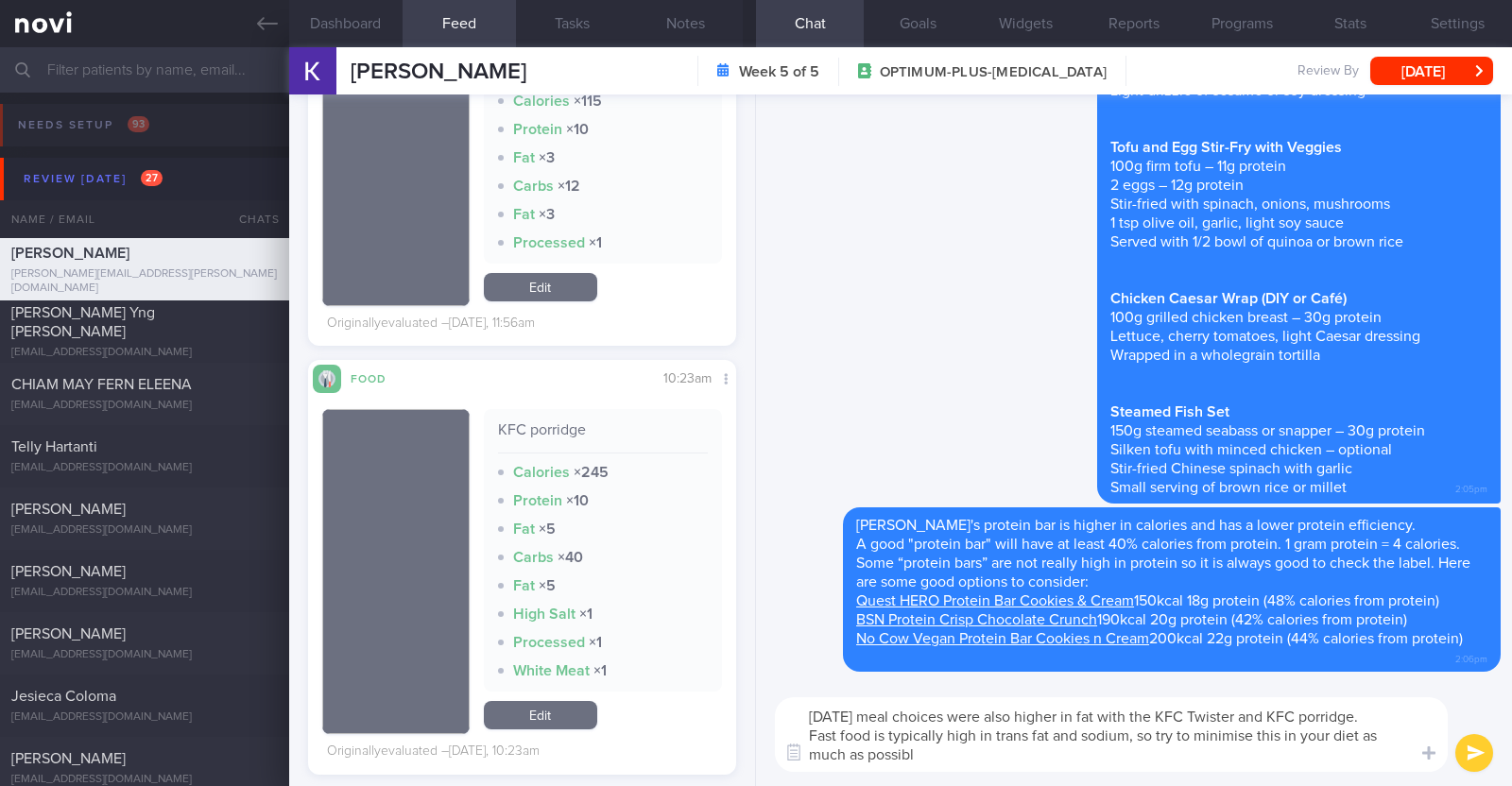
type textarea "Yesterday's meal choices were also higher in fat with the KFC Twister and KFC p…"
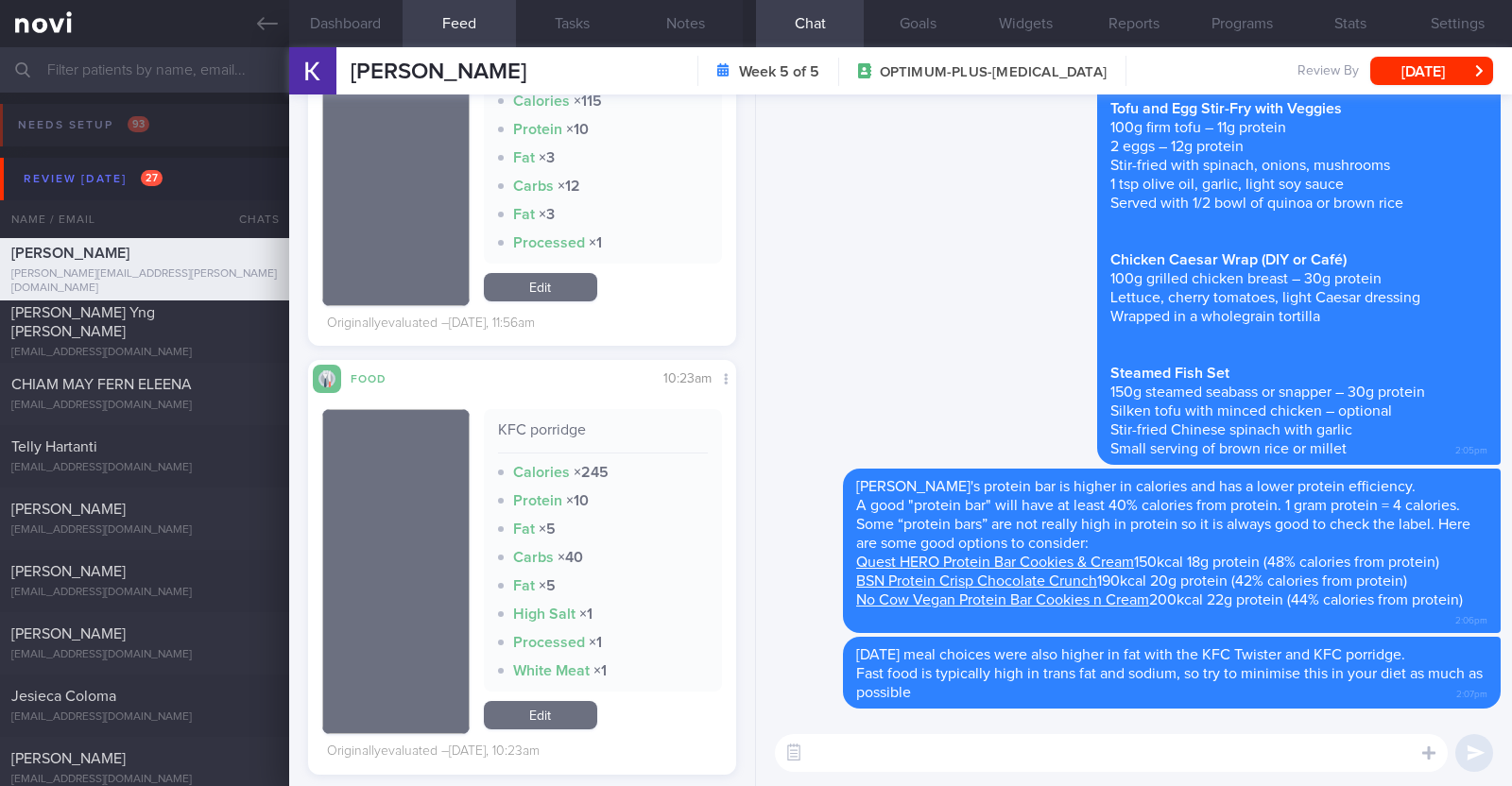
click at [936, 752] on textarea at bounding box center [1111, 753] width 673 height 38
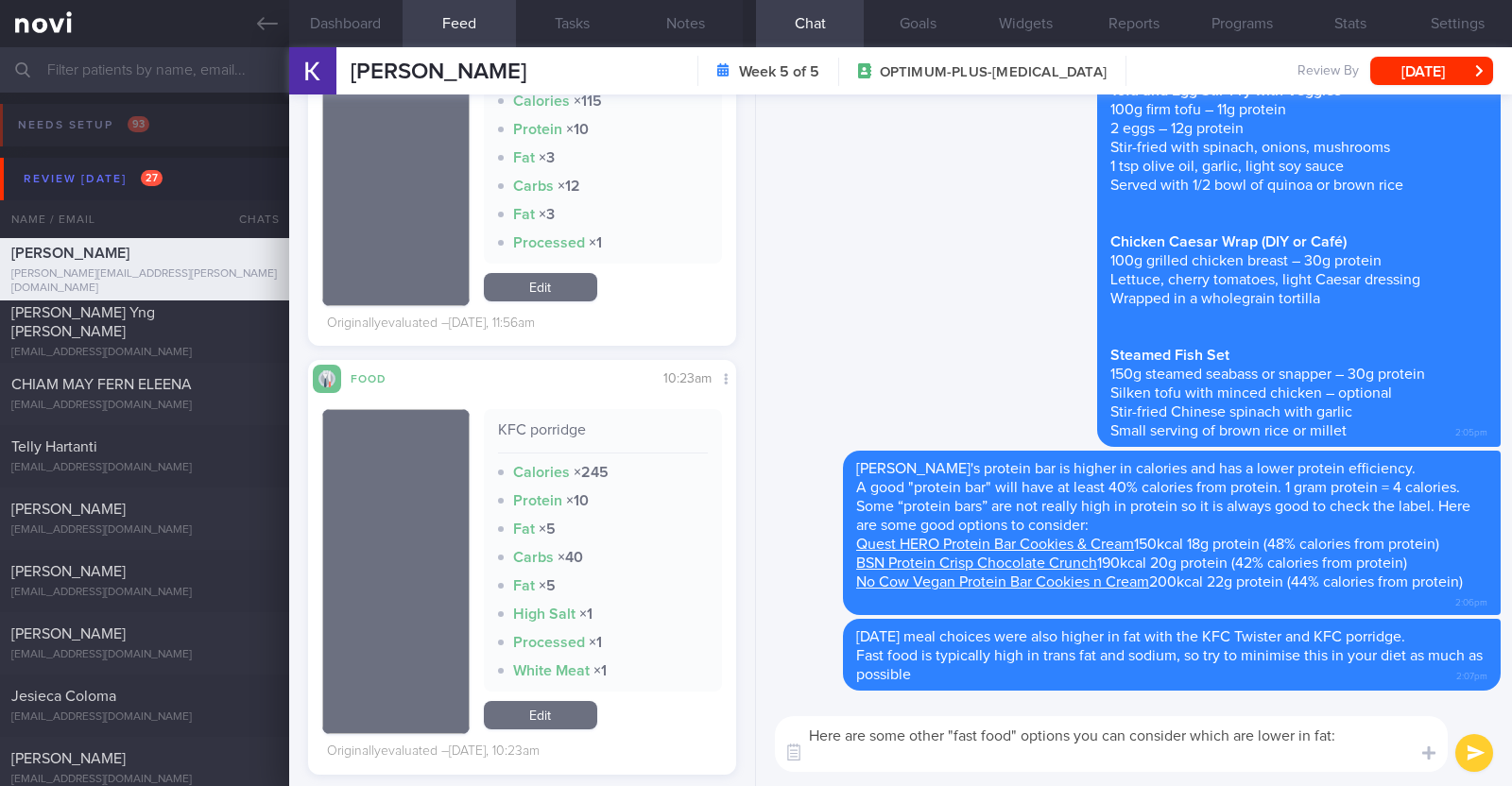
paste textarea "*Stuff'd* - Daily bowl with chicken/salmon with iceberg lettuce, garlic quinoa/…"
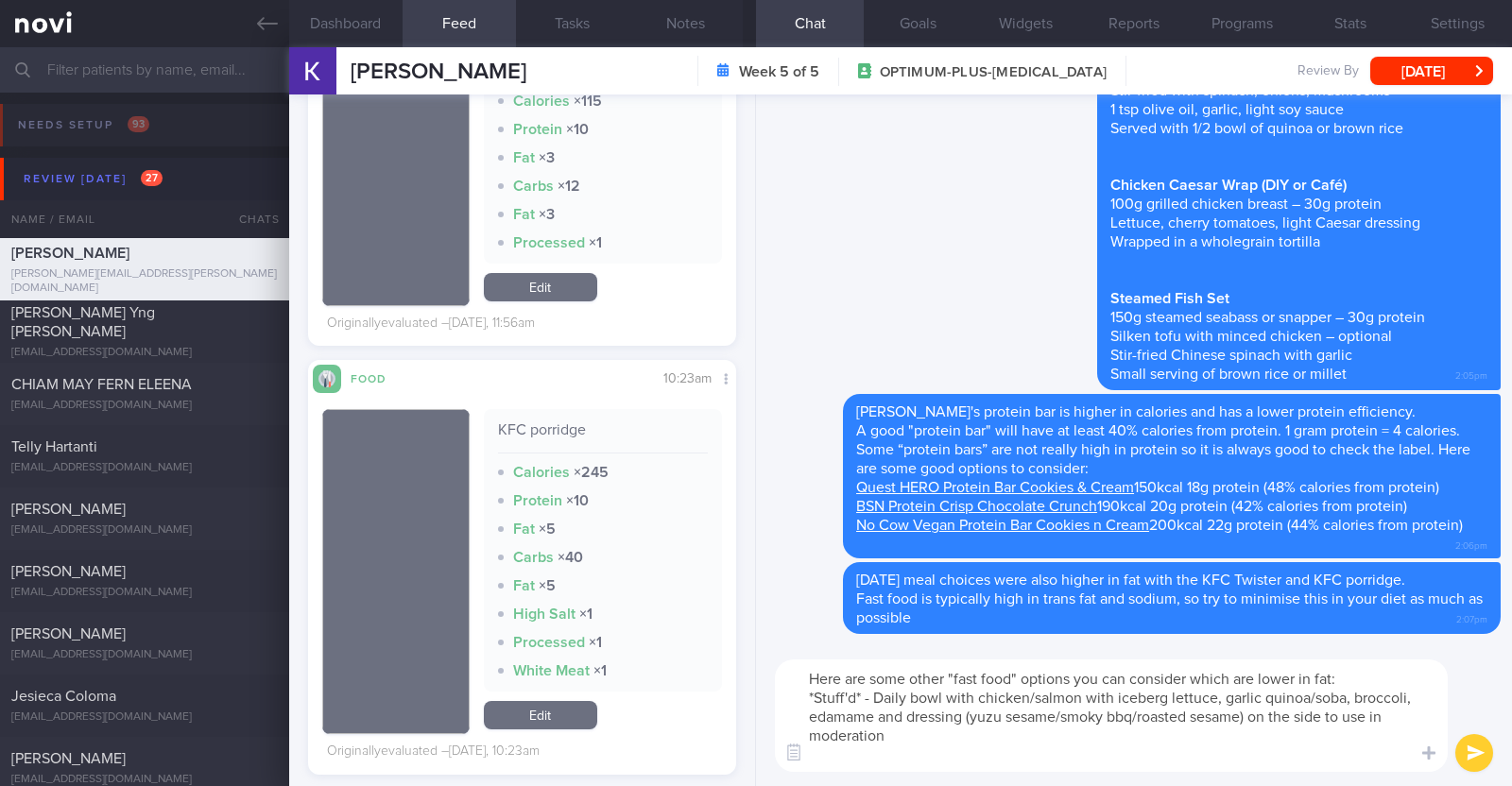
paste textarea "*Subway* - 6 inch roasted chicken breast/ cold cut trio/ Subway club/ roast bee…"
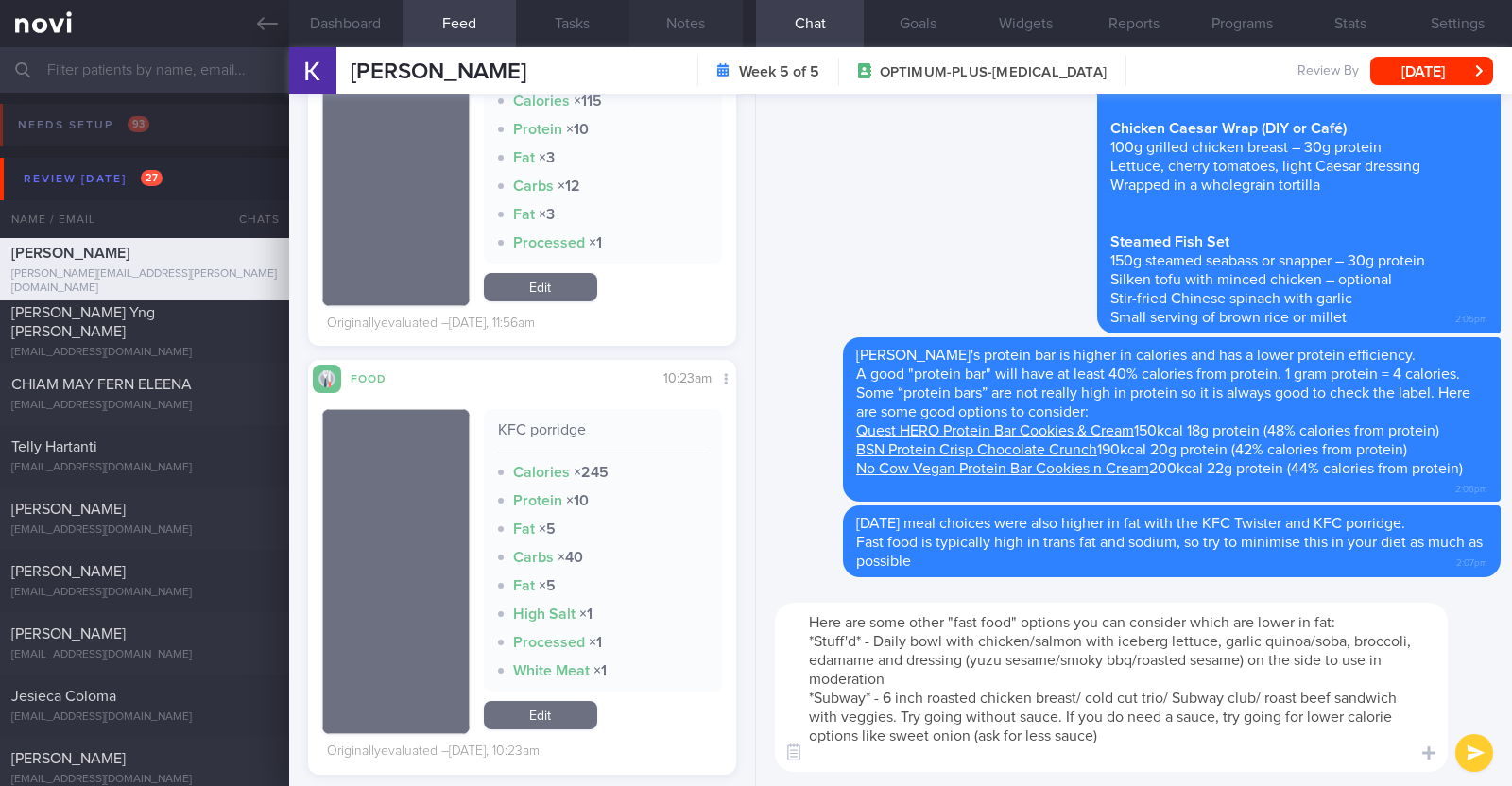
type textarea "Here are some other "fast food" options you can consider which are lower in fat…"
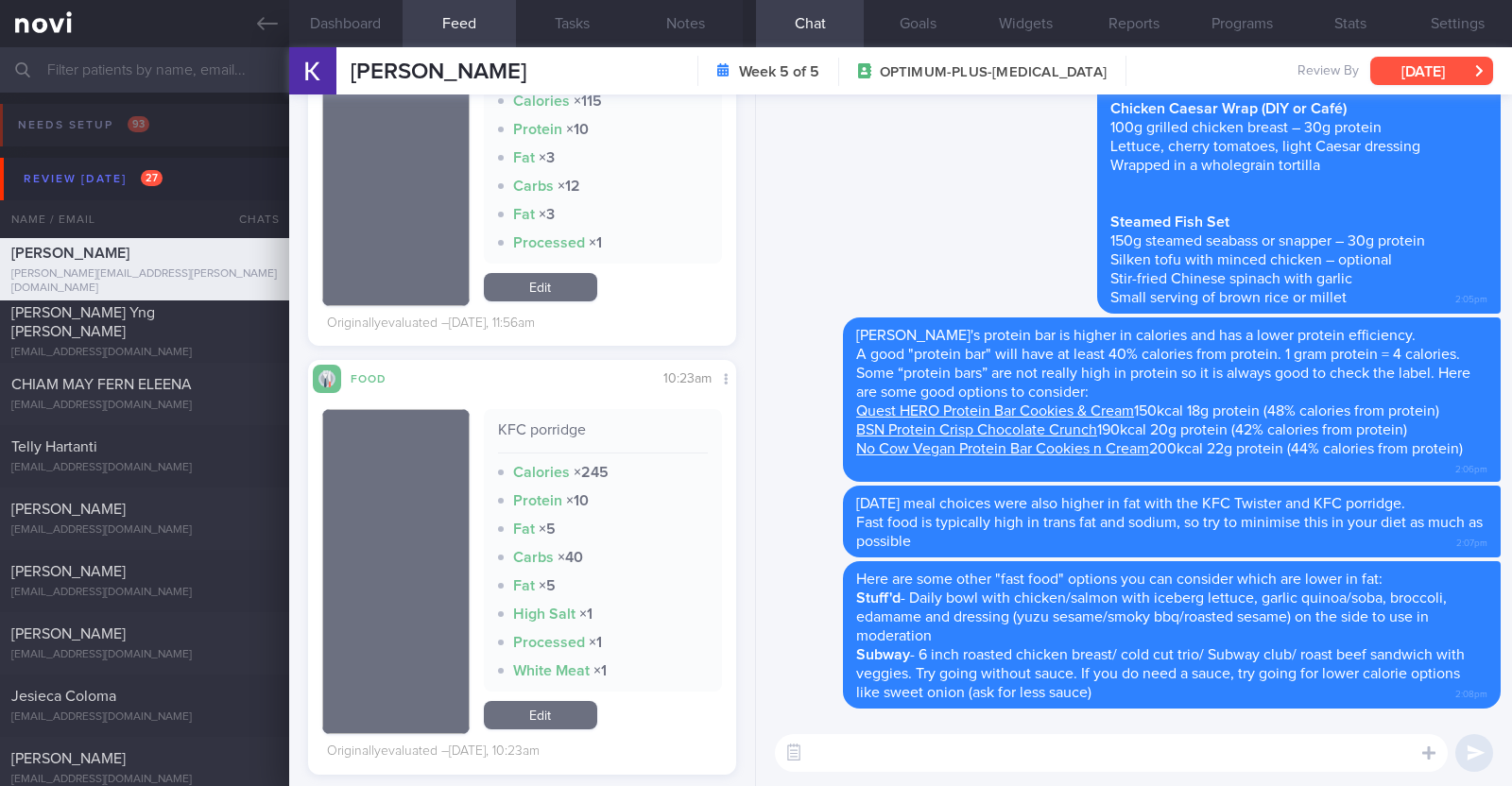
click at [1385, 57] on button "[DATE]" at bounding box center [1431, 70] width 123 height 28
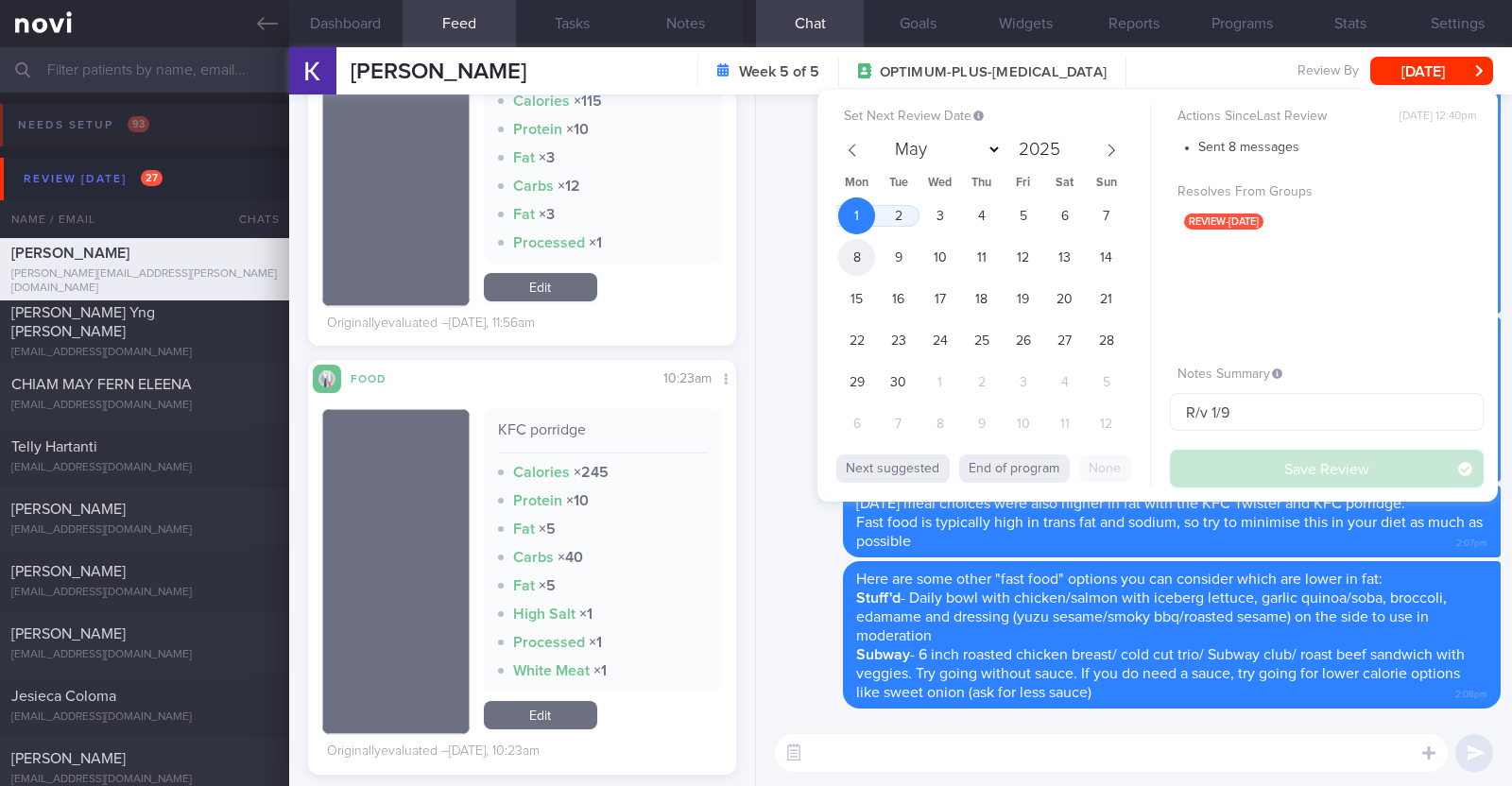
click at [869, 247] on span "8" at bounding box center [857, 257] width 37 height 37
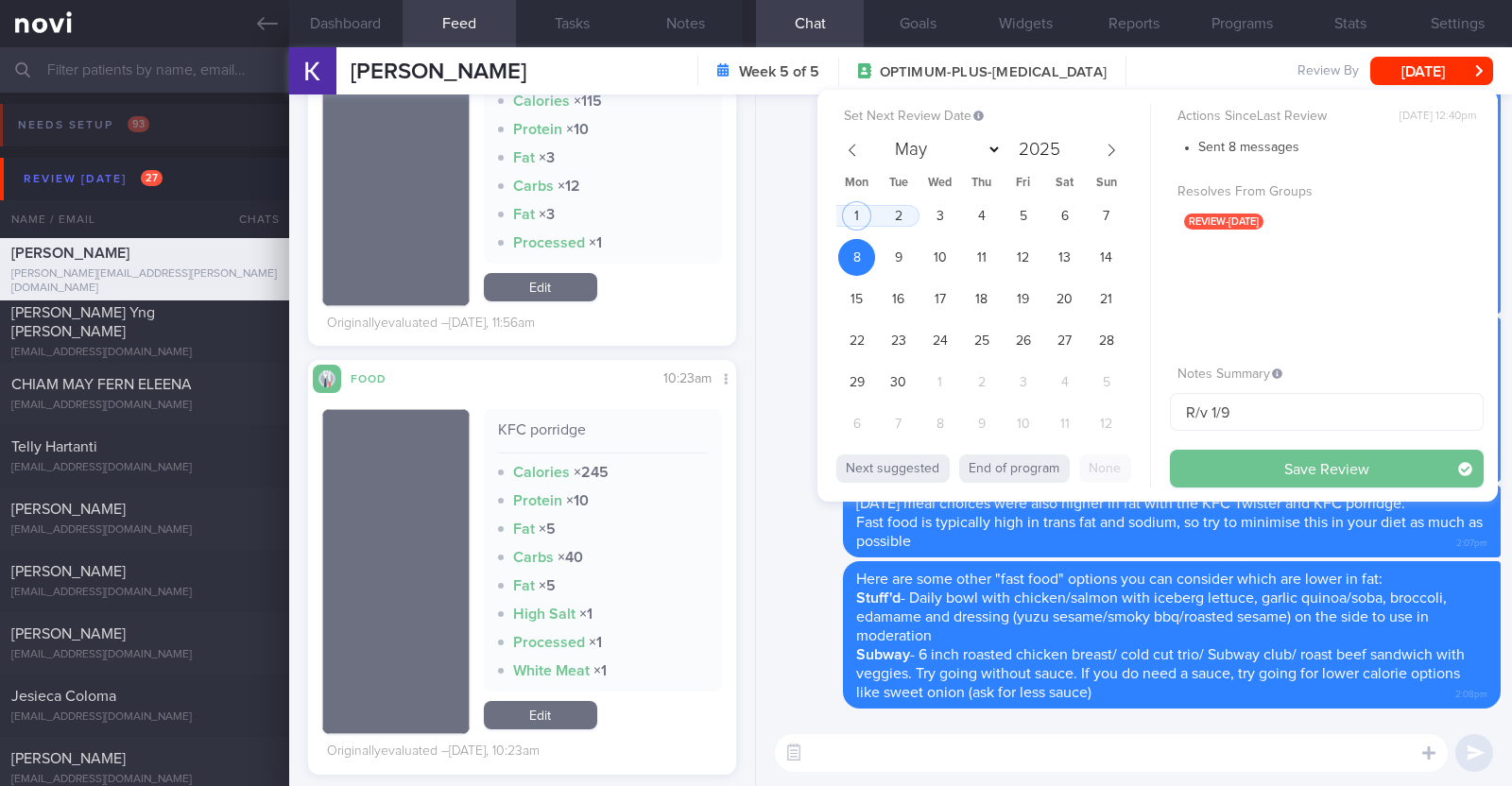
click at [1215, 465] on button "Save Review" at bounding box center [1326, 468] width 313 height 38
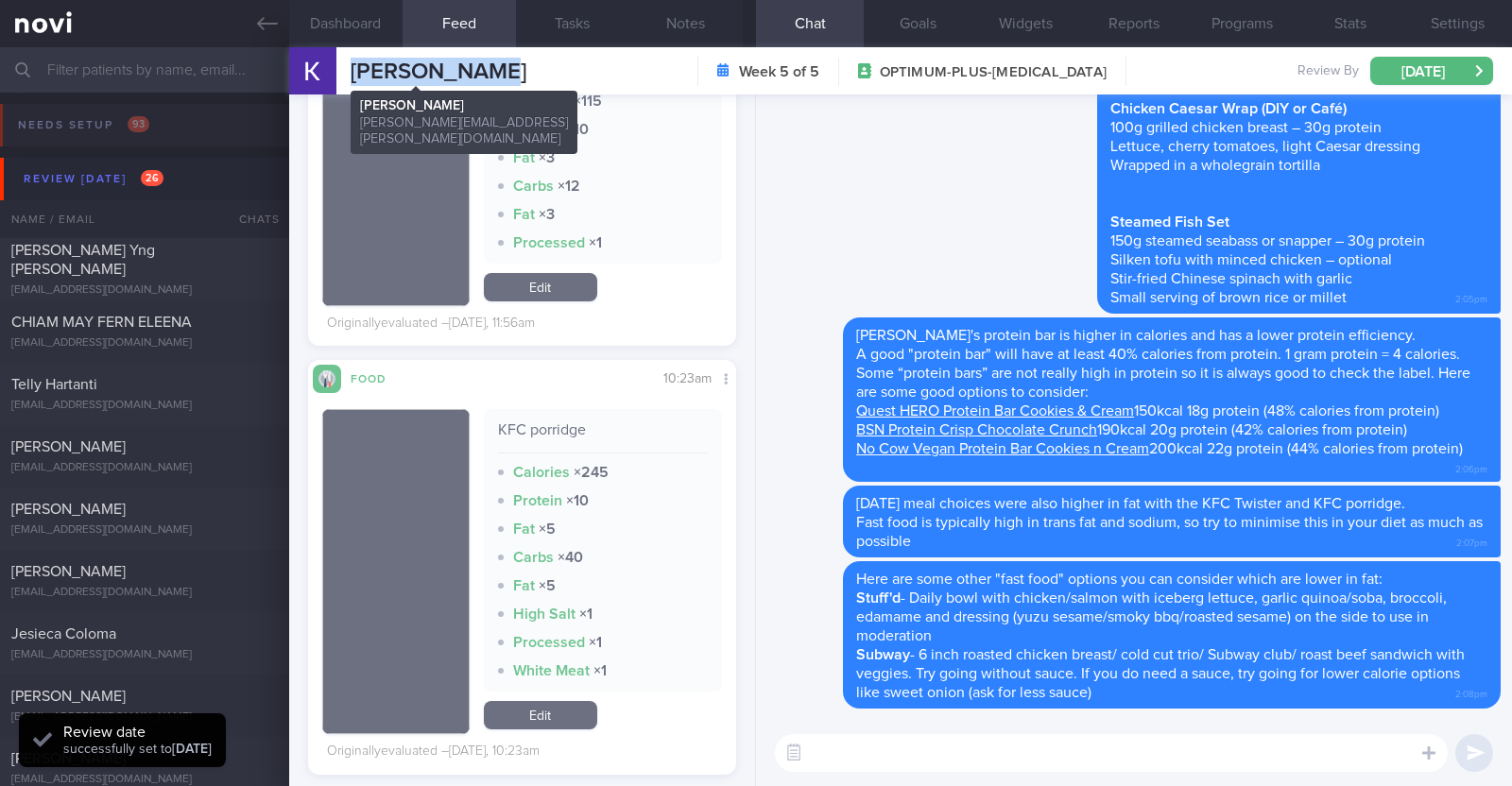
drag, startPoint x: 485, startPoint y: 68, endPoint x: 349, endPoint y: 67, distance: 136.0
click at [349, 67] on div "Kimberly Lim Kimberly Lim kimberly.lim@gmail.com Week 5 of 5 OPTIMUM-PLUS-RYBEL…" at bounding box center [901, 71] width 1223 height 48
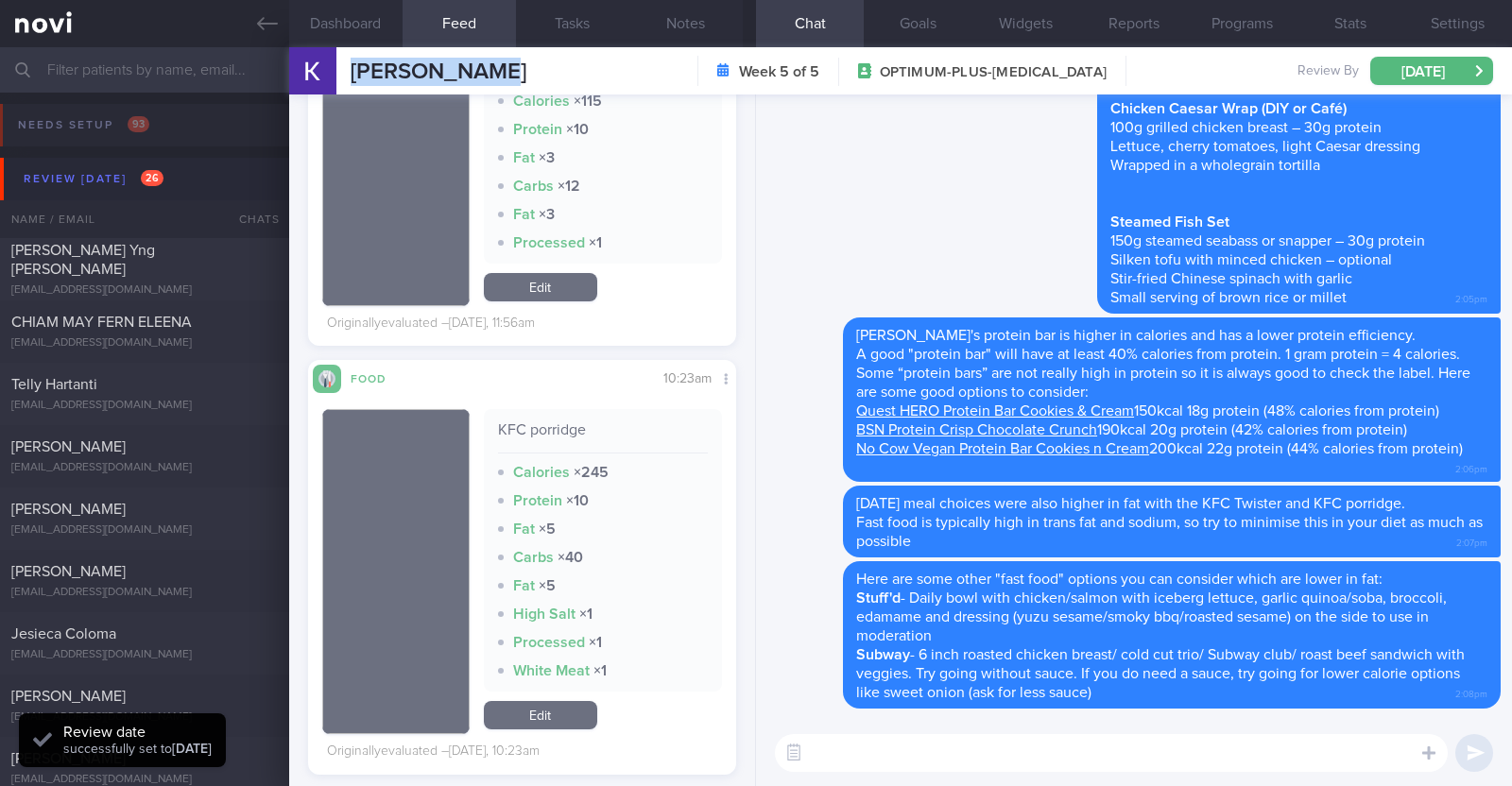
copy span "[PERSON_NAME]"
click at [1226, 26] on button "Programs" at bounding box center [1241, 23] width 108 height 48
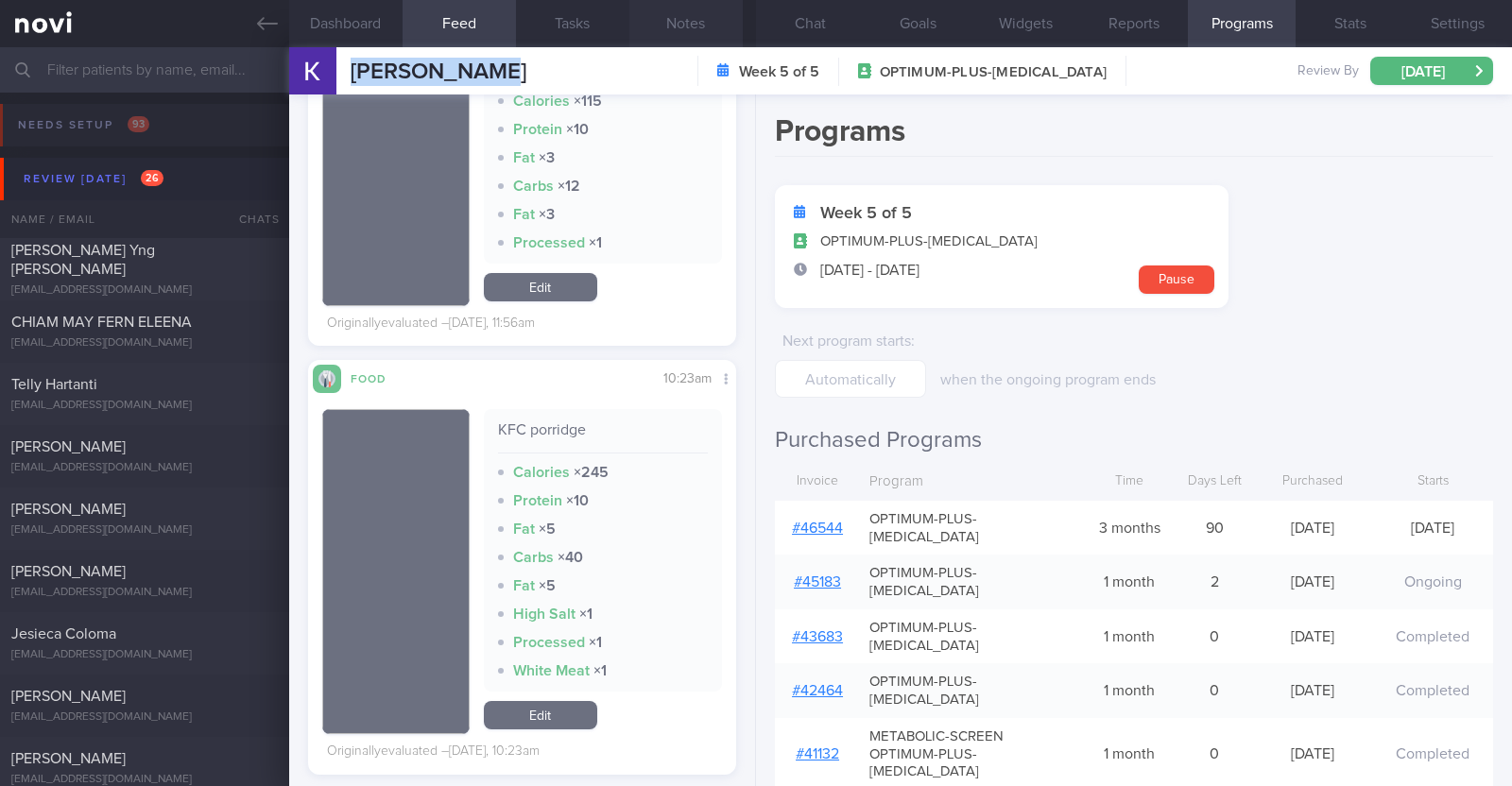
click at [715, 16] on button "Notes" at bounding box center [685, 23] width 113 height 48
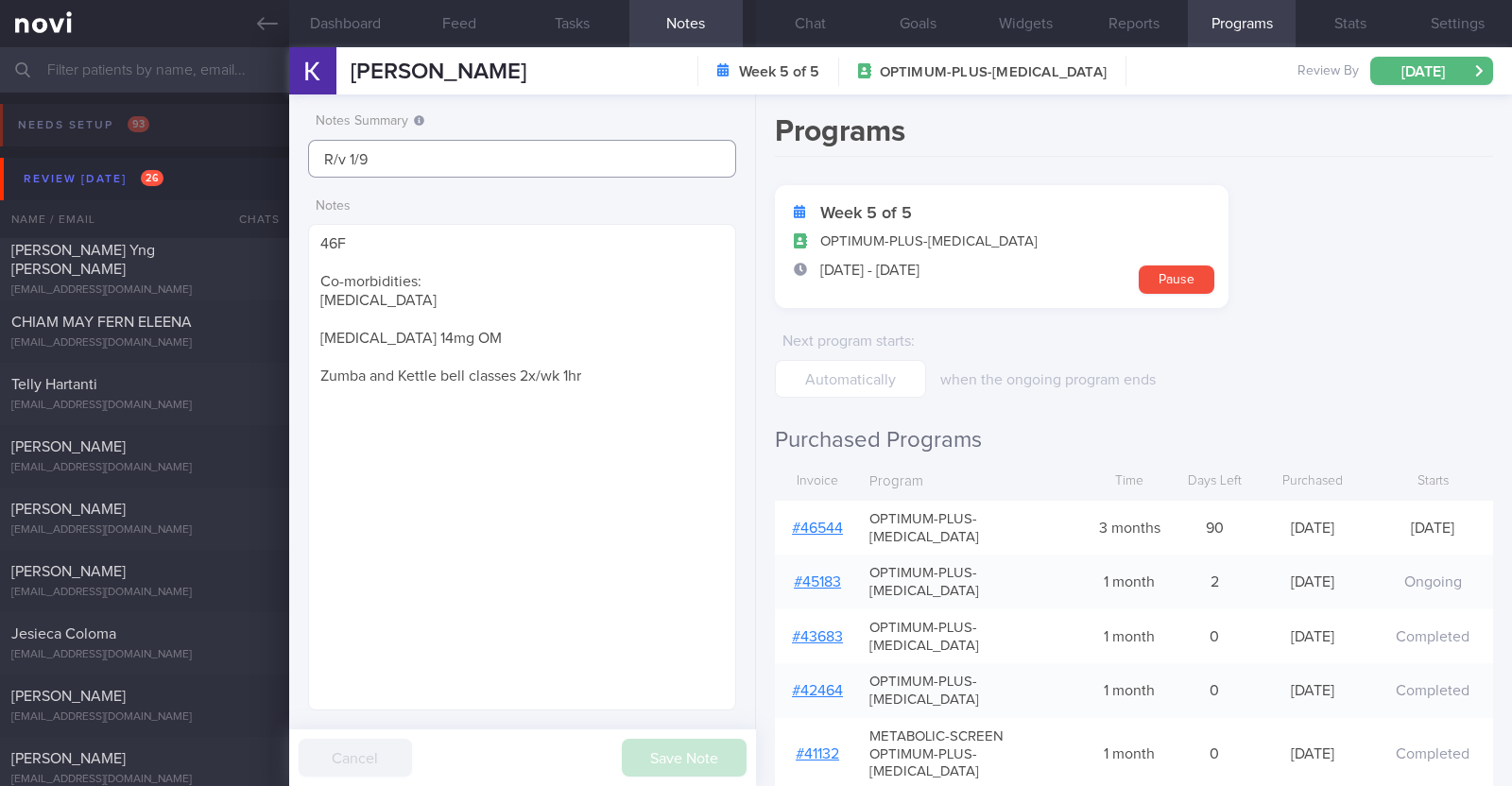
click at [492, 153] on input "R/v 1/9" at bounding box center [522, 159] width 428 height 38
type input "R/v 8/9"
click at [703, 767] on button "Save Note" at bounding box center [683, 758] width 125 height 38
type input "R/v 8/9"
click at [219, 257] on div "[PERSON_NAME] Yng [PERSON_NAME]" at bounding box center [142, 259] width 262 height 38
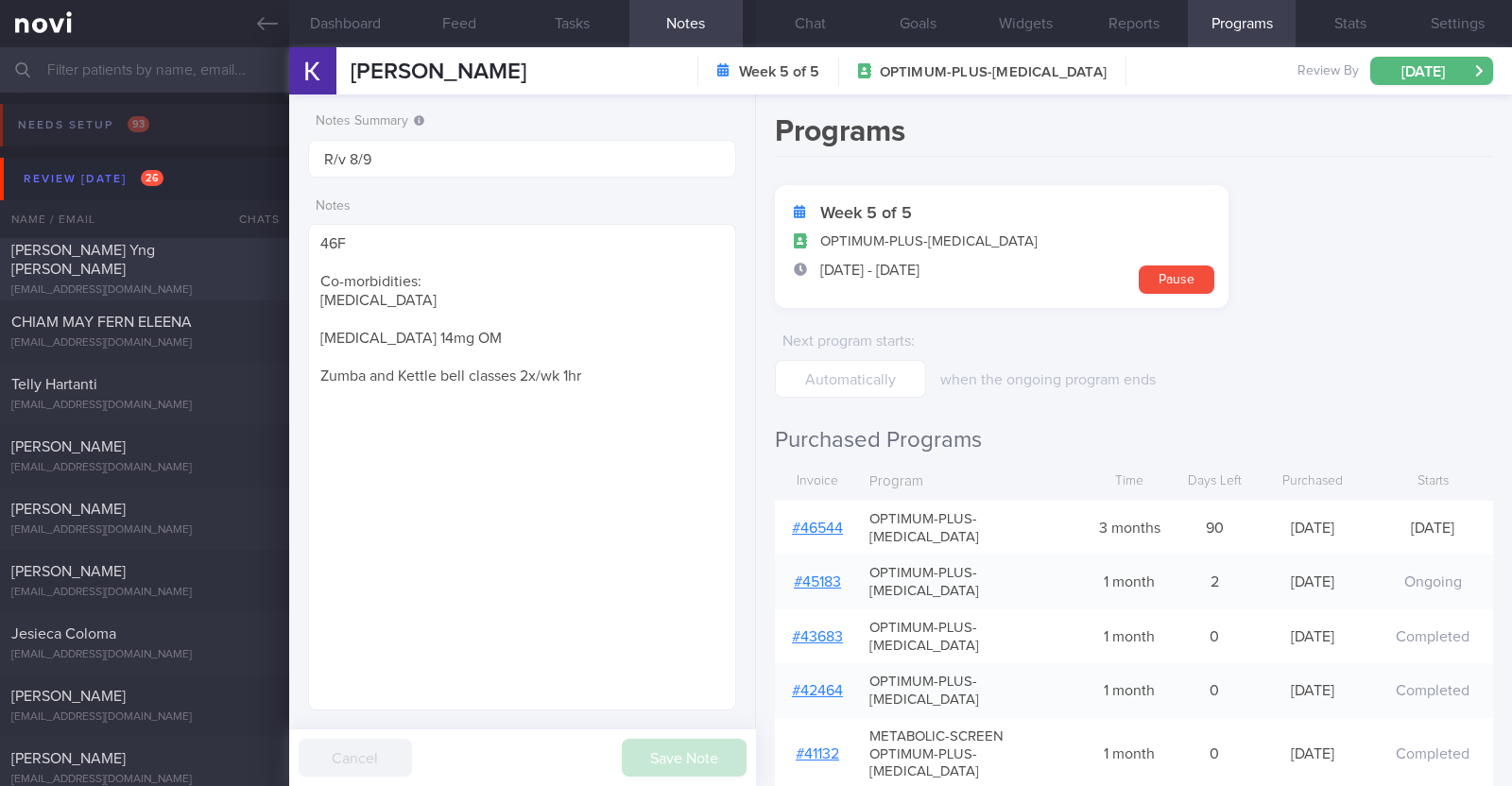
type textarea "44F Co-morbidities: Allergic rhinitis Chronic insomnia Anemia for investigation…"
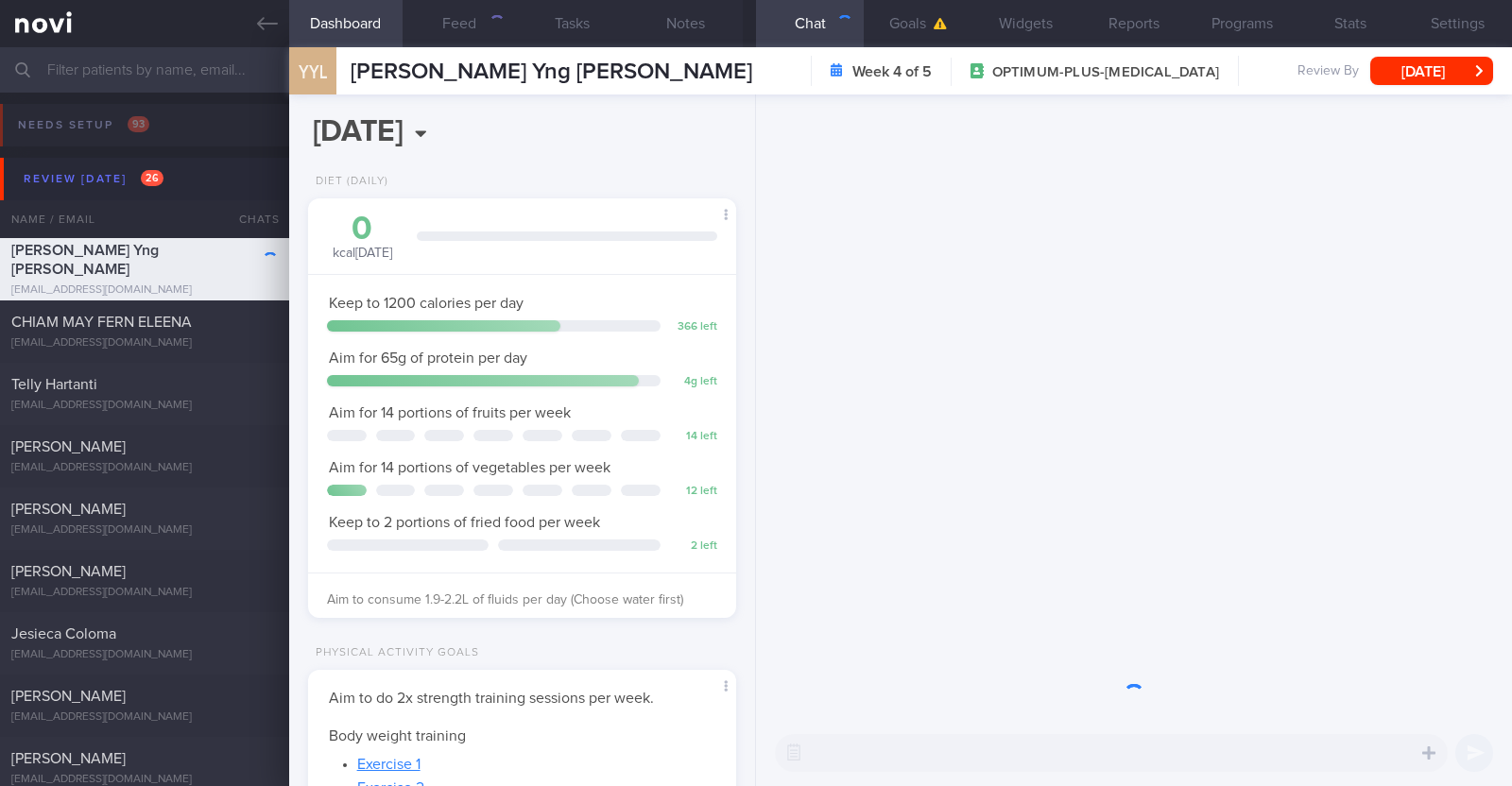
scroll to position [214, 376]
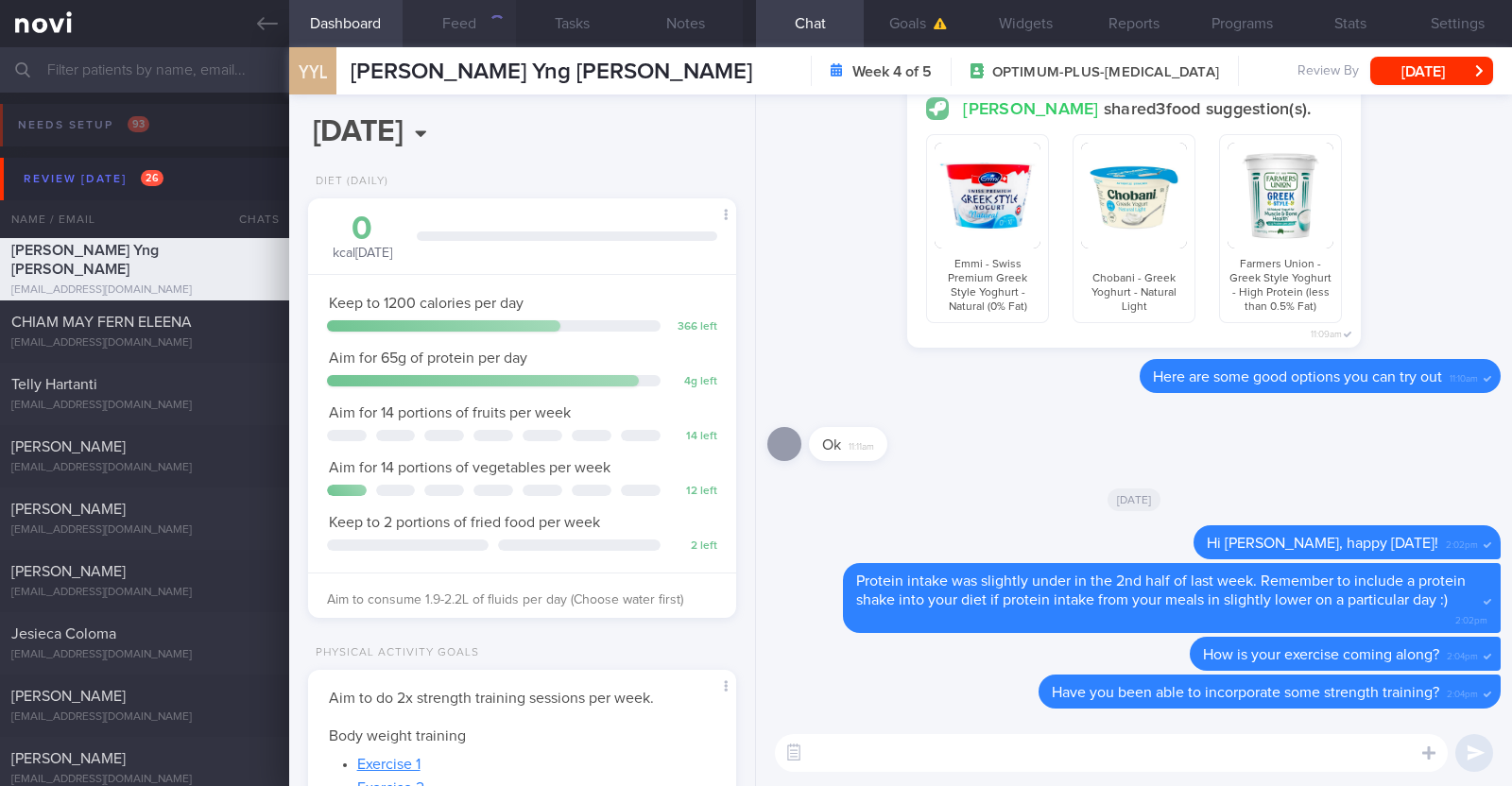
click at [459, 26] on button "Feed" at bounding box center [459, 23] width 113 height 48
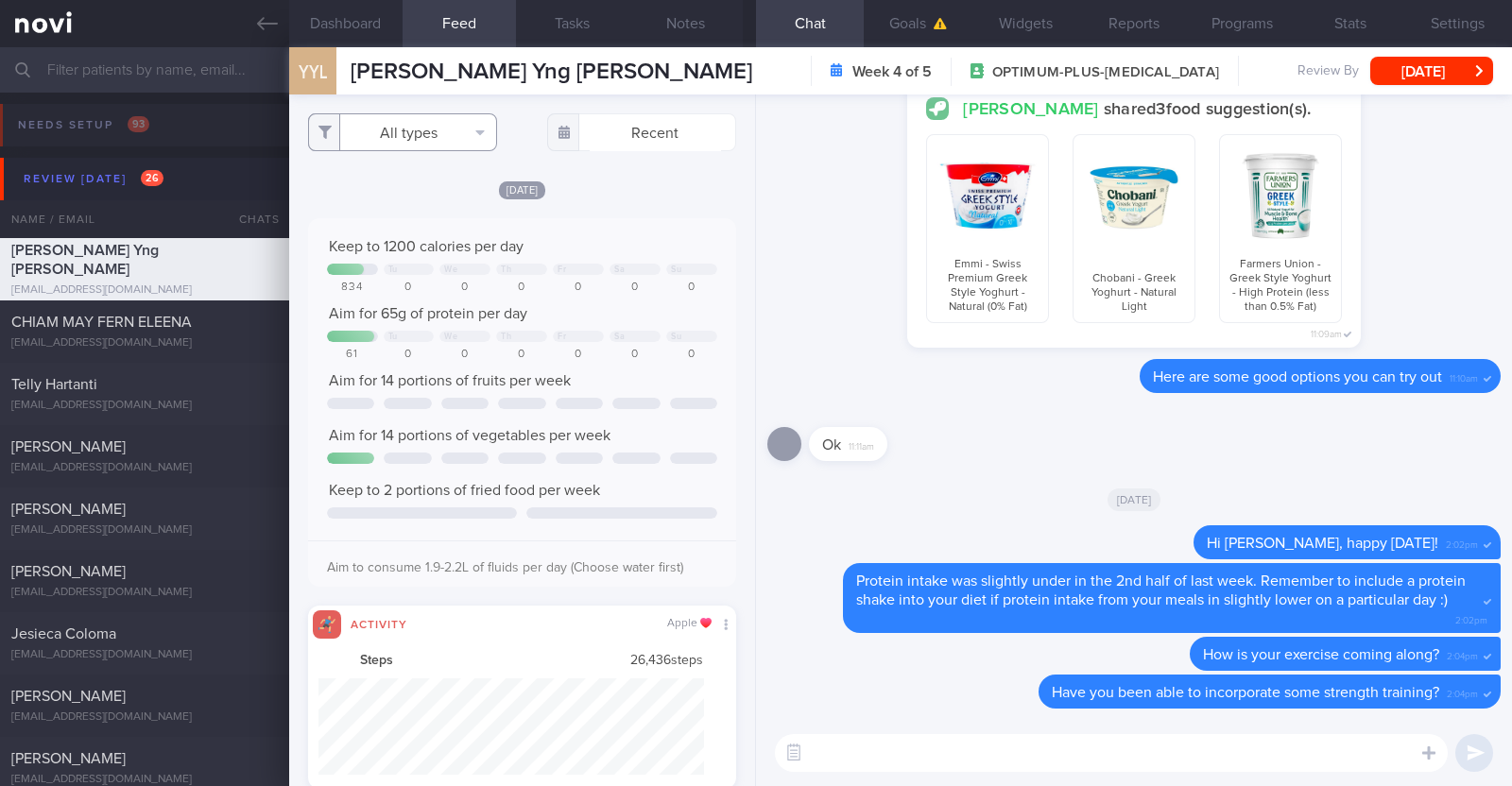
click at [454, 131] on button "All types" at bounding box center [402, 131] width 189 height 38
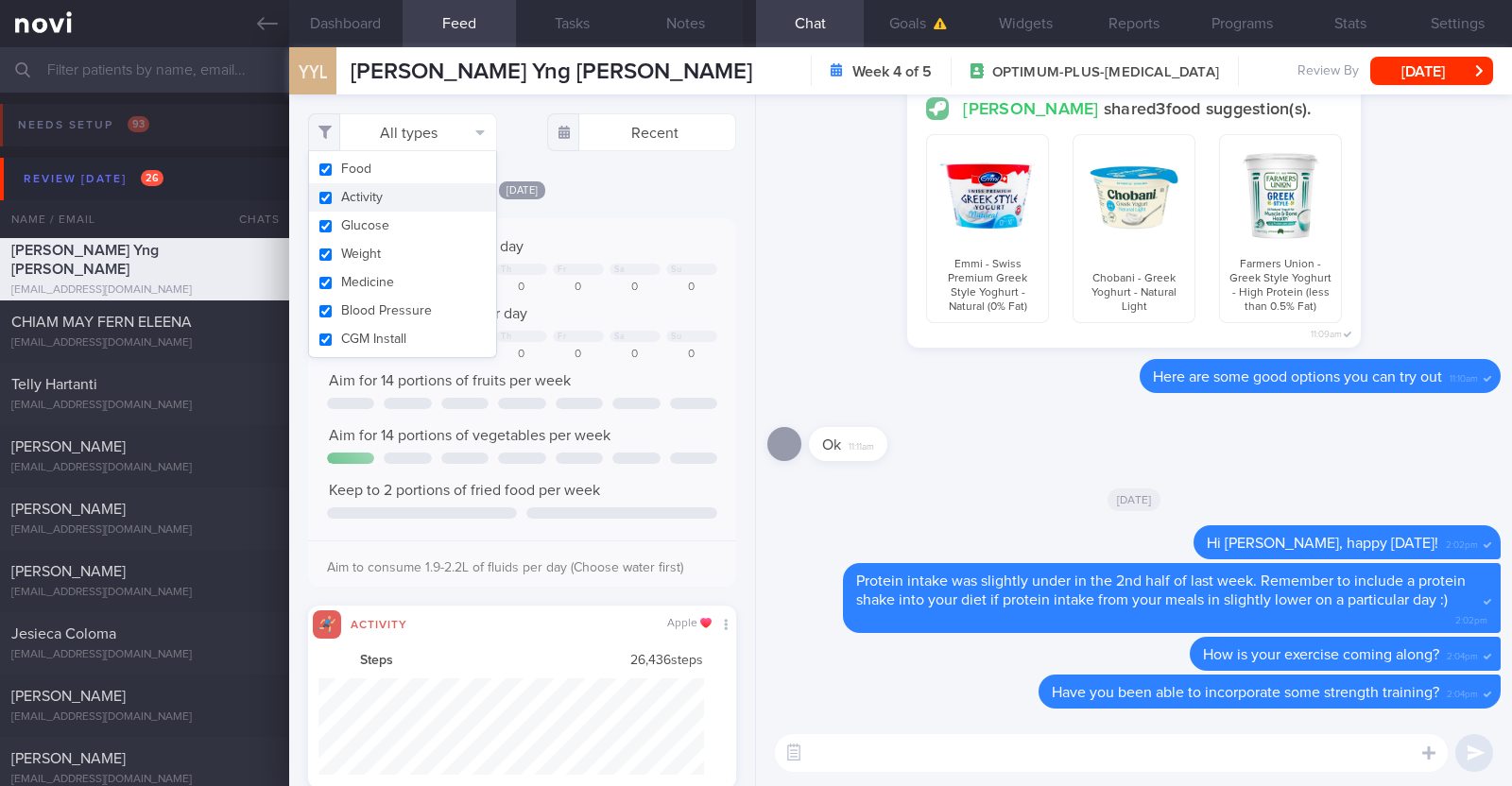
click at [398, 191] on button "Activity" at bounding box center [402, 197] width 187 height 28
checkbox input "false"
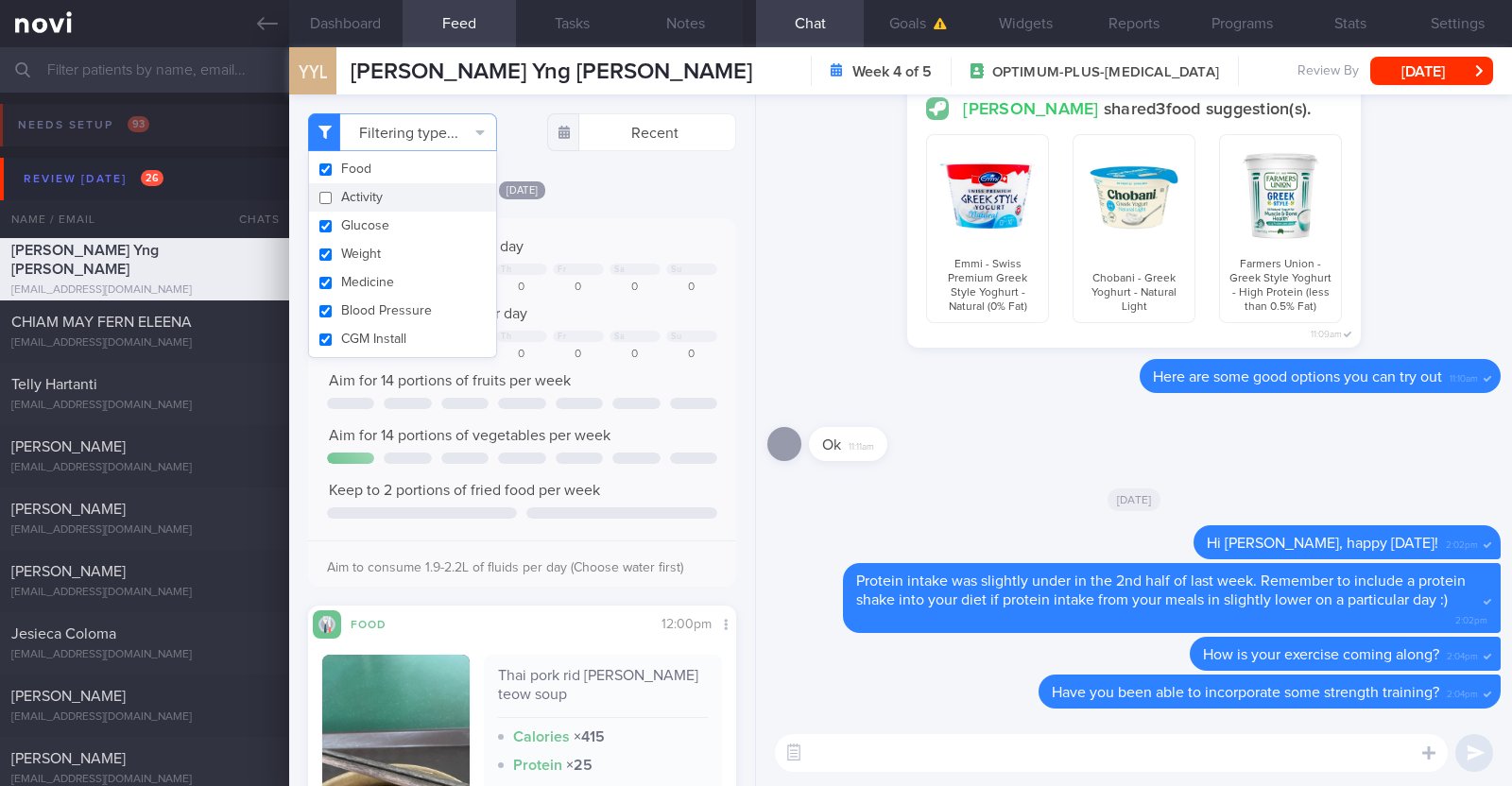
click at [600, 181] on div "[DATE]" at bounding box center [522, 189] width 428 height 19
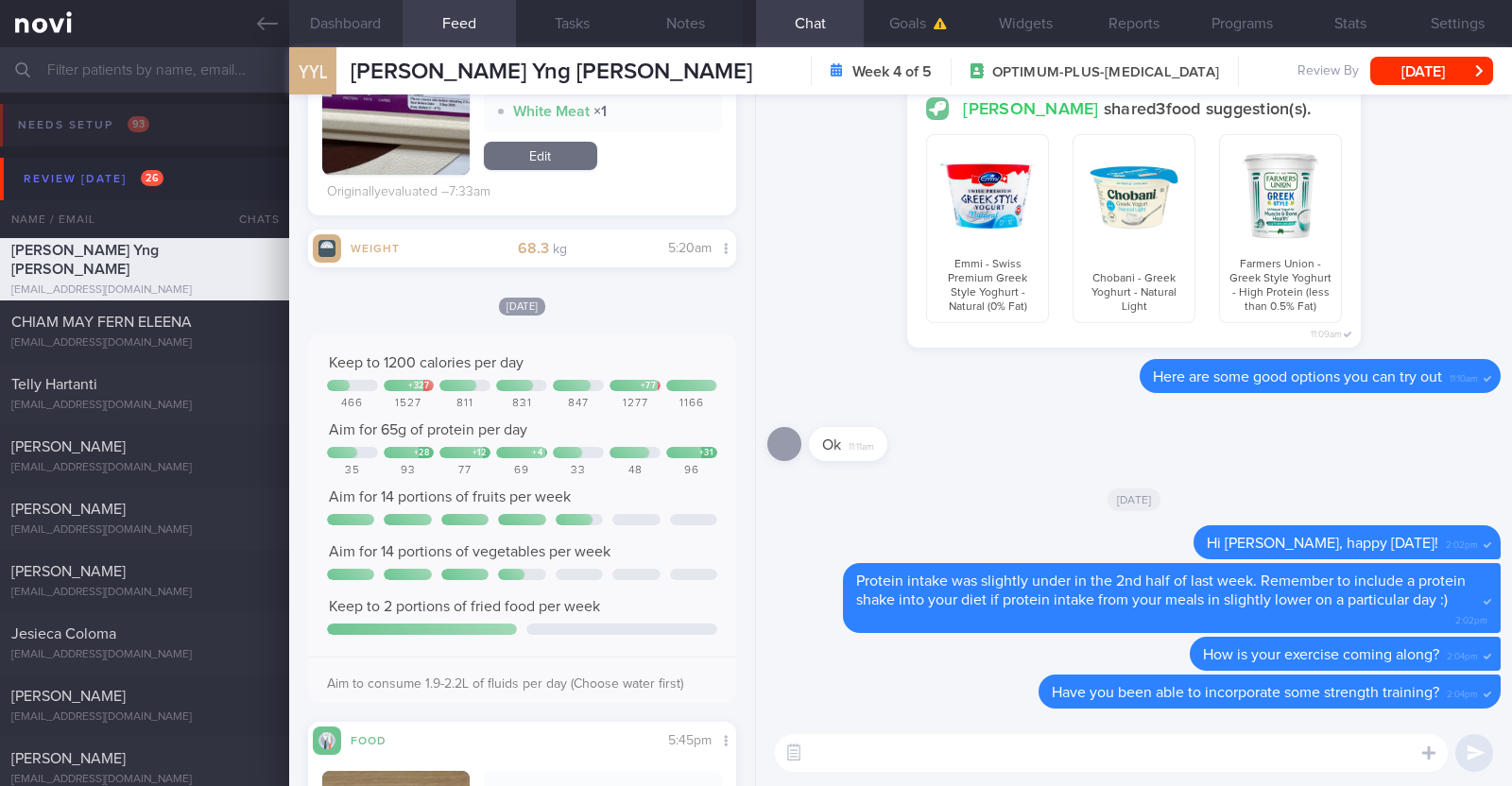
click at [362, 26] on button "Dashboard" at bounding box center [346, 23] width 113 height 48
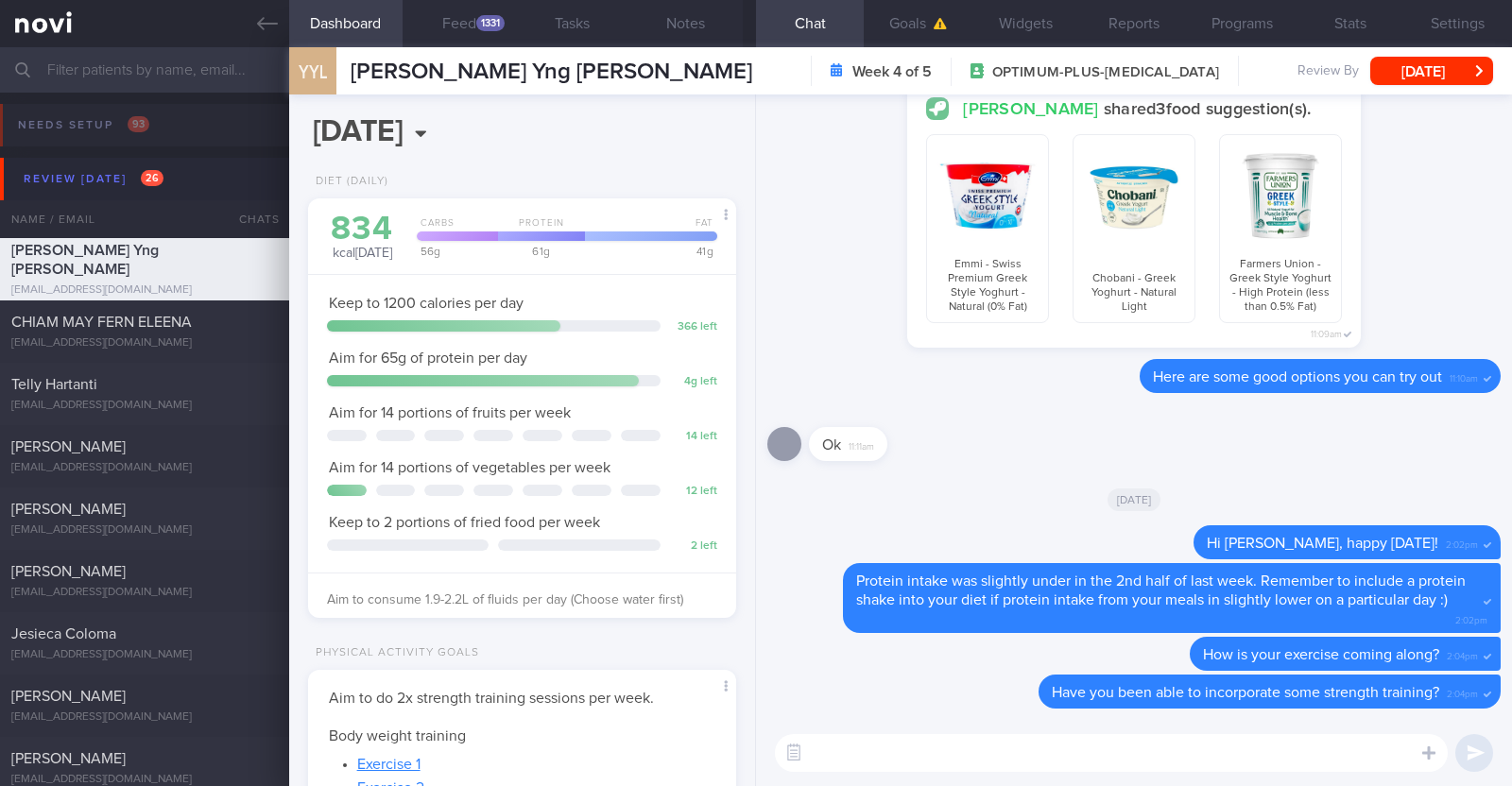
select select "8"
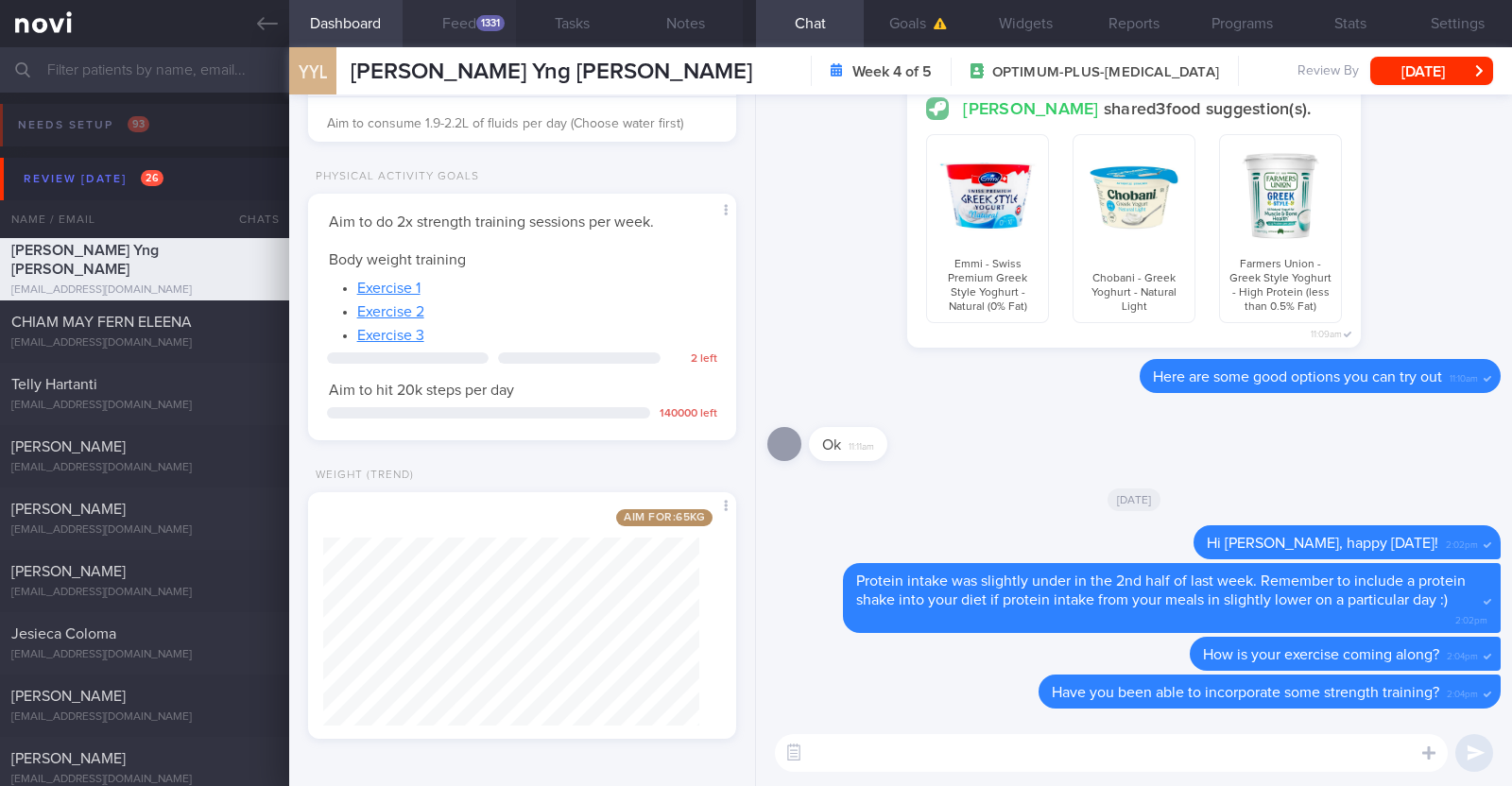
click at [479, 24] on div "1331" at bounding box center [490, 23] width 28 height 16
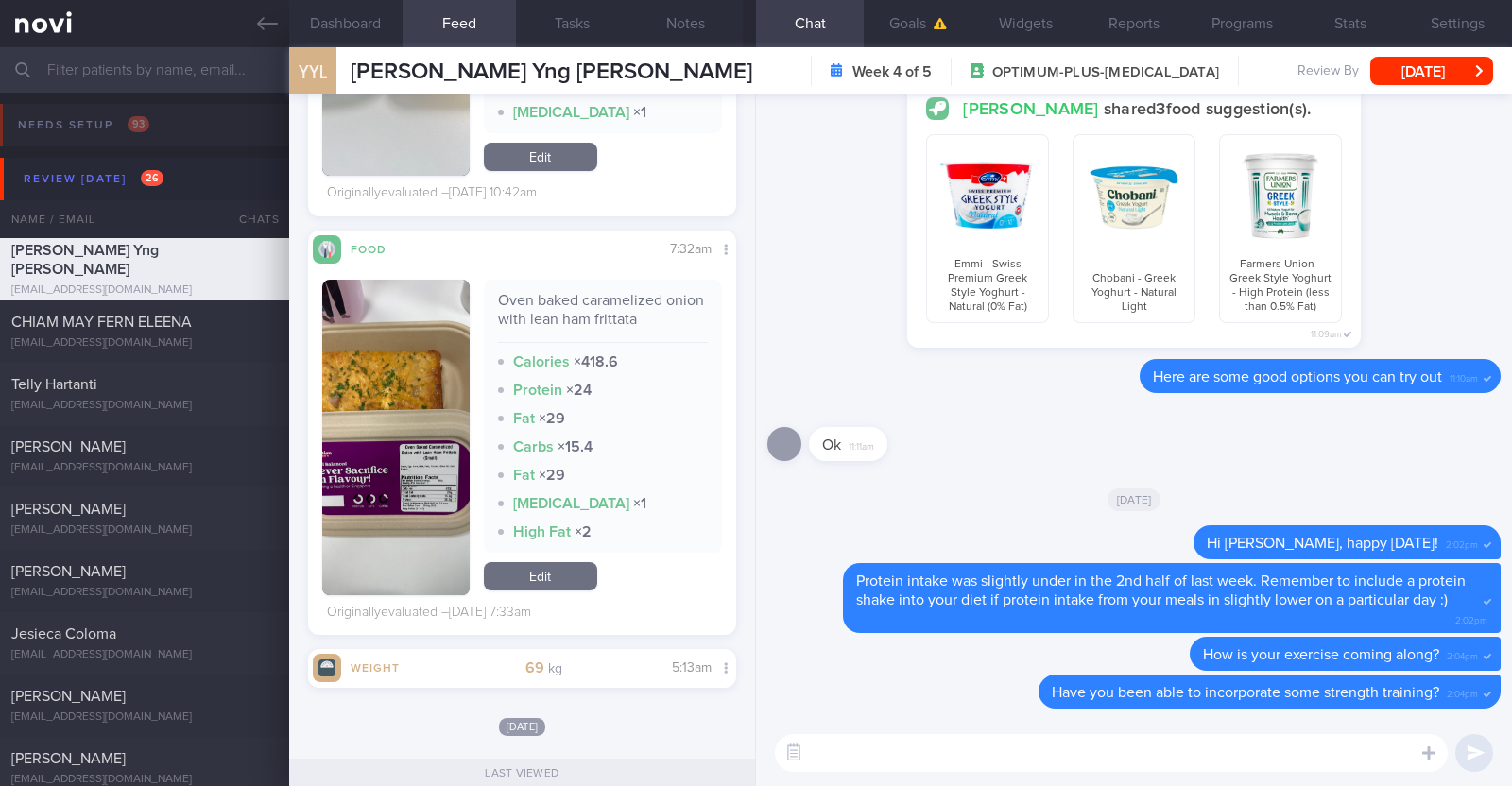
scroll to position [8860, 0]
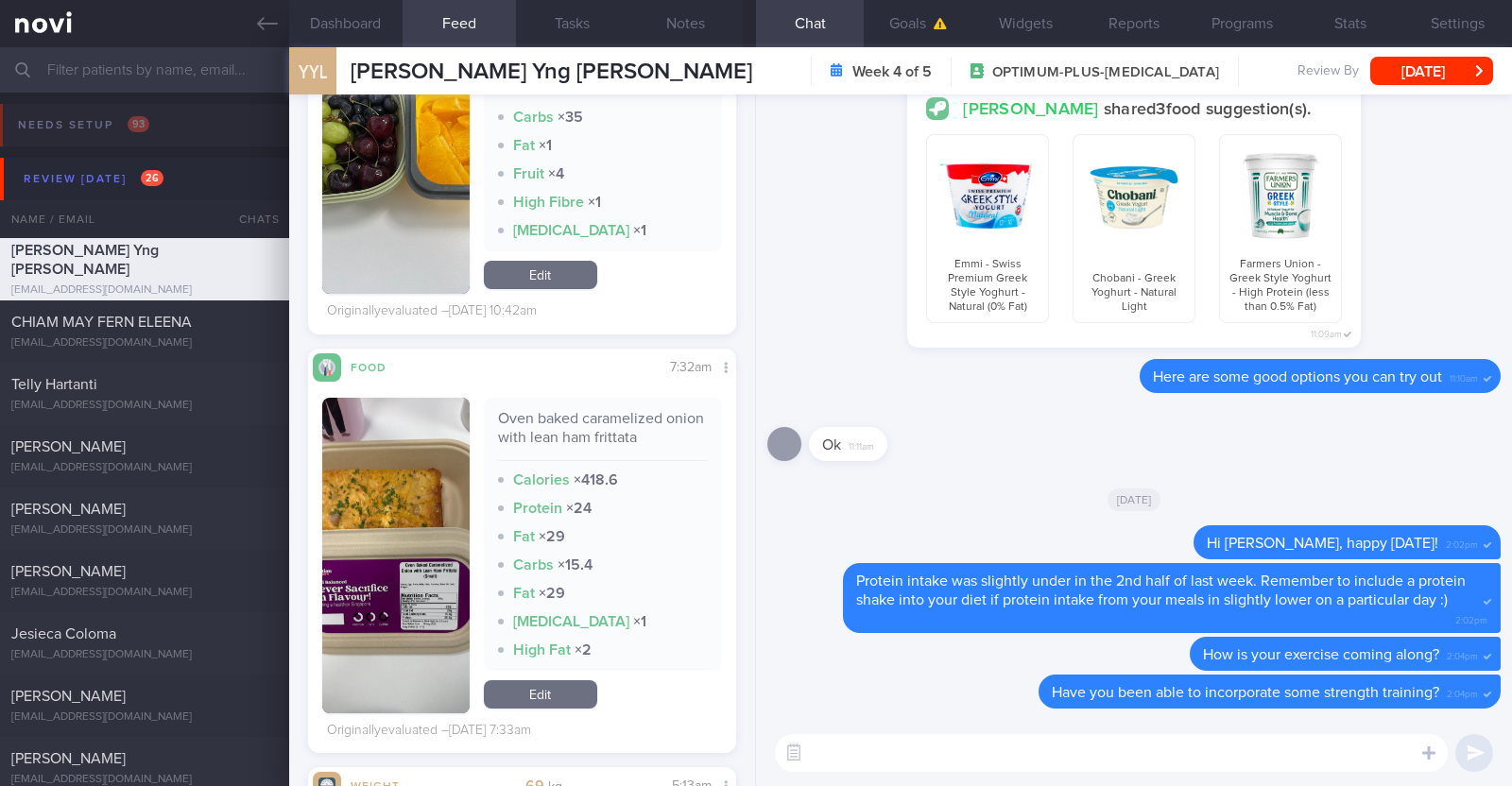
click at [873, 750] on textarea at bounding box center [1111, 753] width 673 height 38
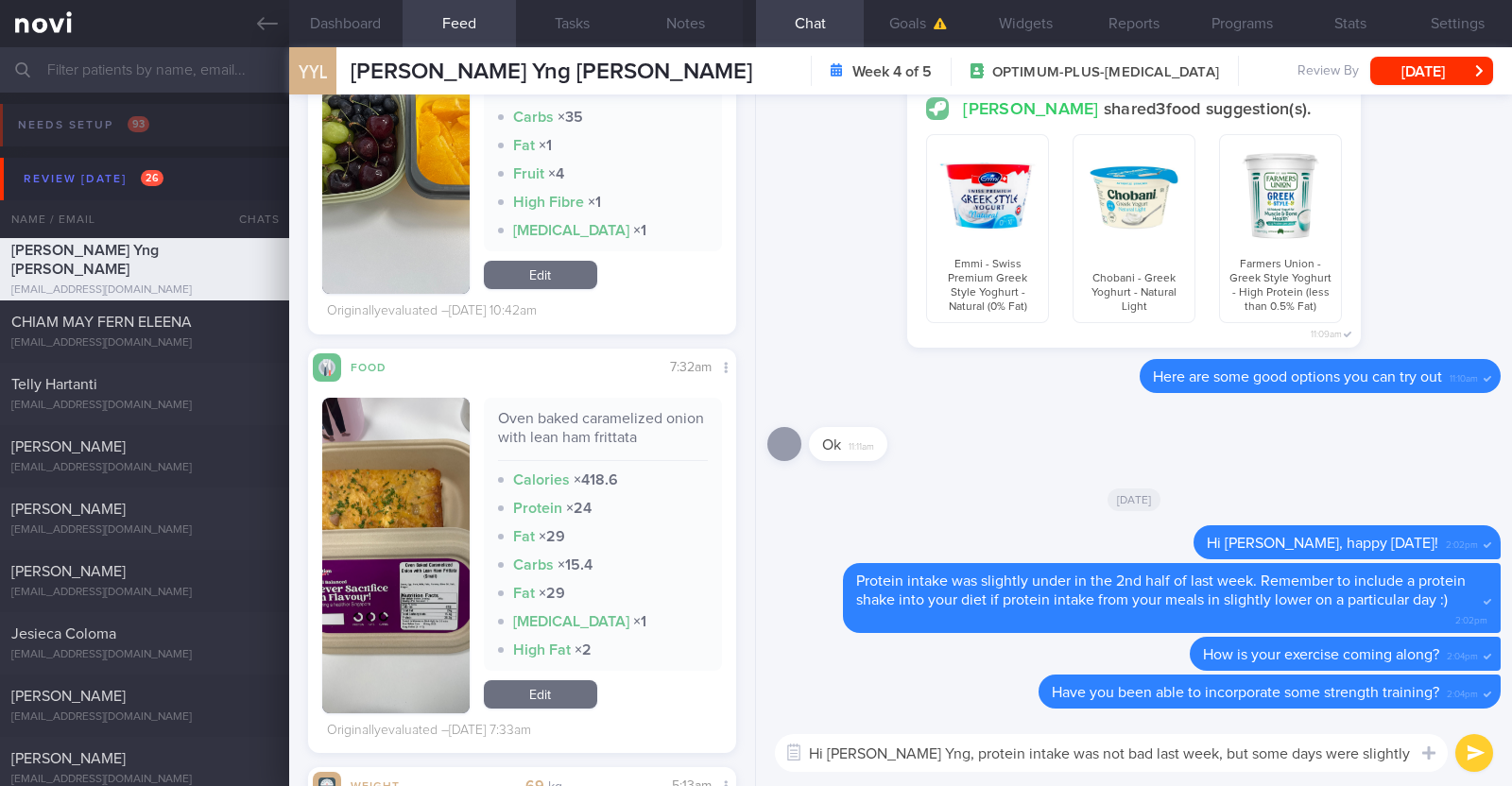
type textarea "Hi Yee Yng, protein intake was not bad last week, but some days were slightly l…"
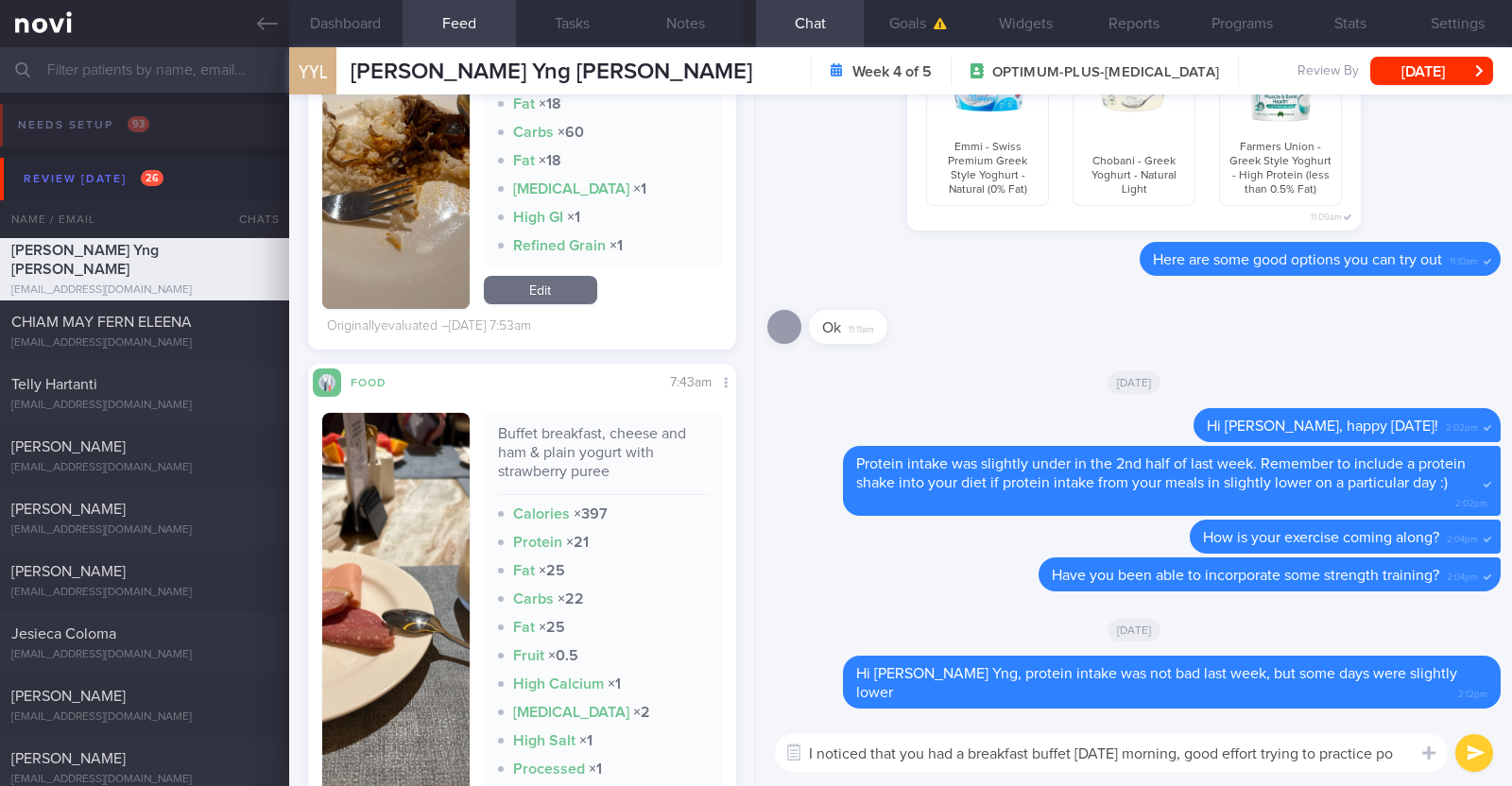
scroll to position [0, 0]
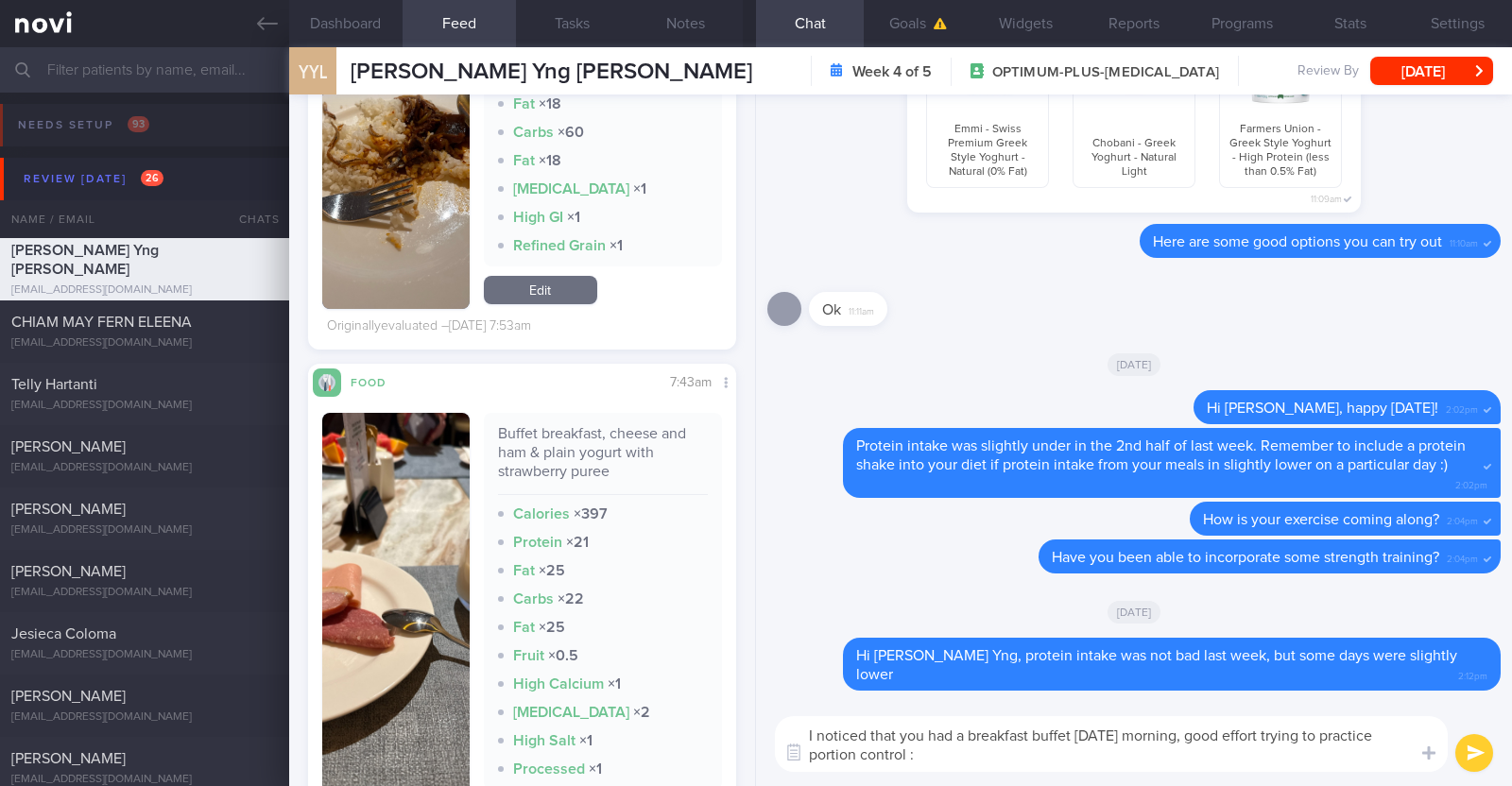
type textarea "I noticed that you had a breakfast buffet on Friday morning, good effort trying…"
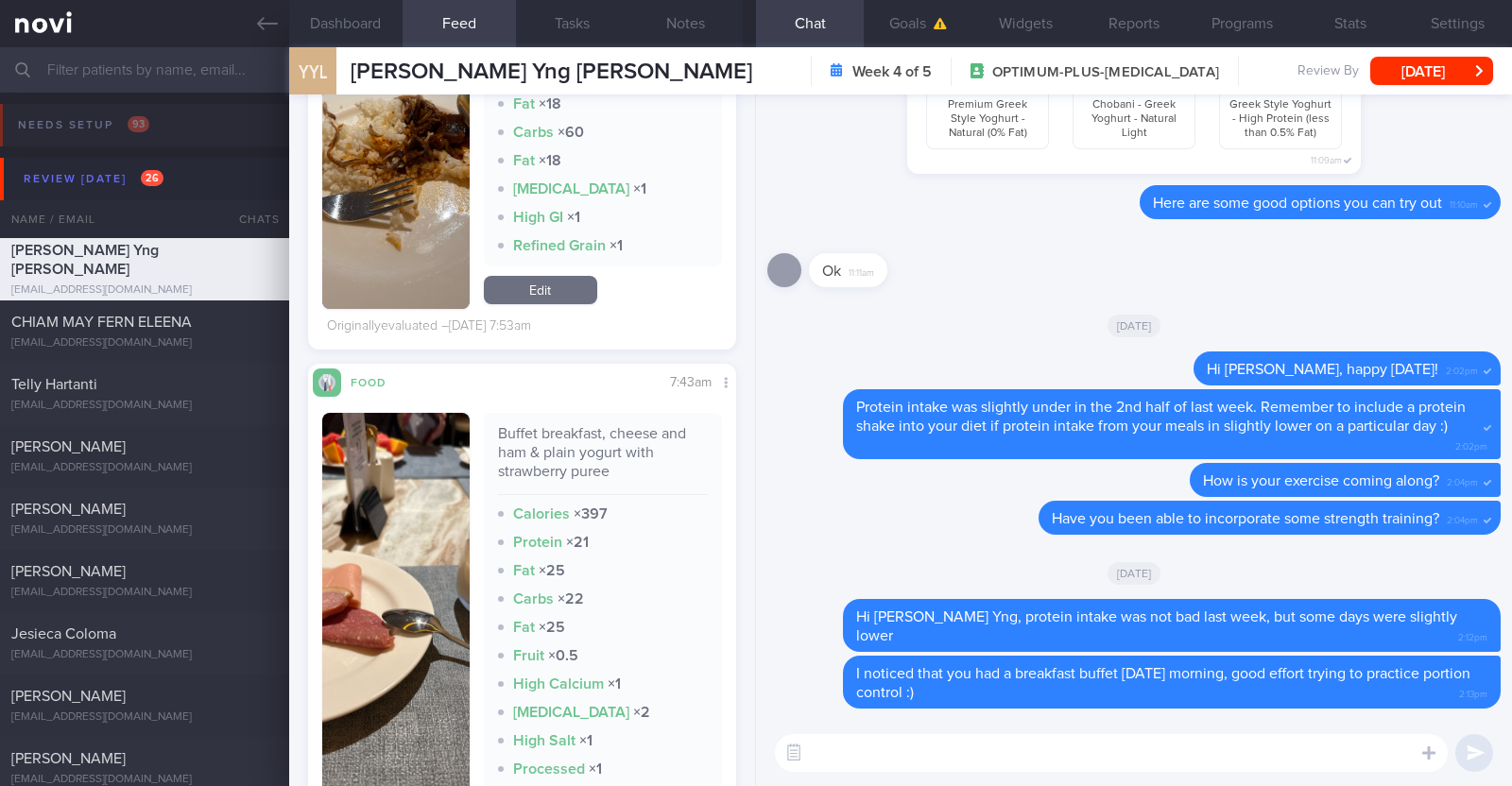
paste textarea "A simple tip to help with watching calories during a buffet is to follow the My…"
type textarea "A simple tip to help with watching calories during a buffet is to follow the My…"
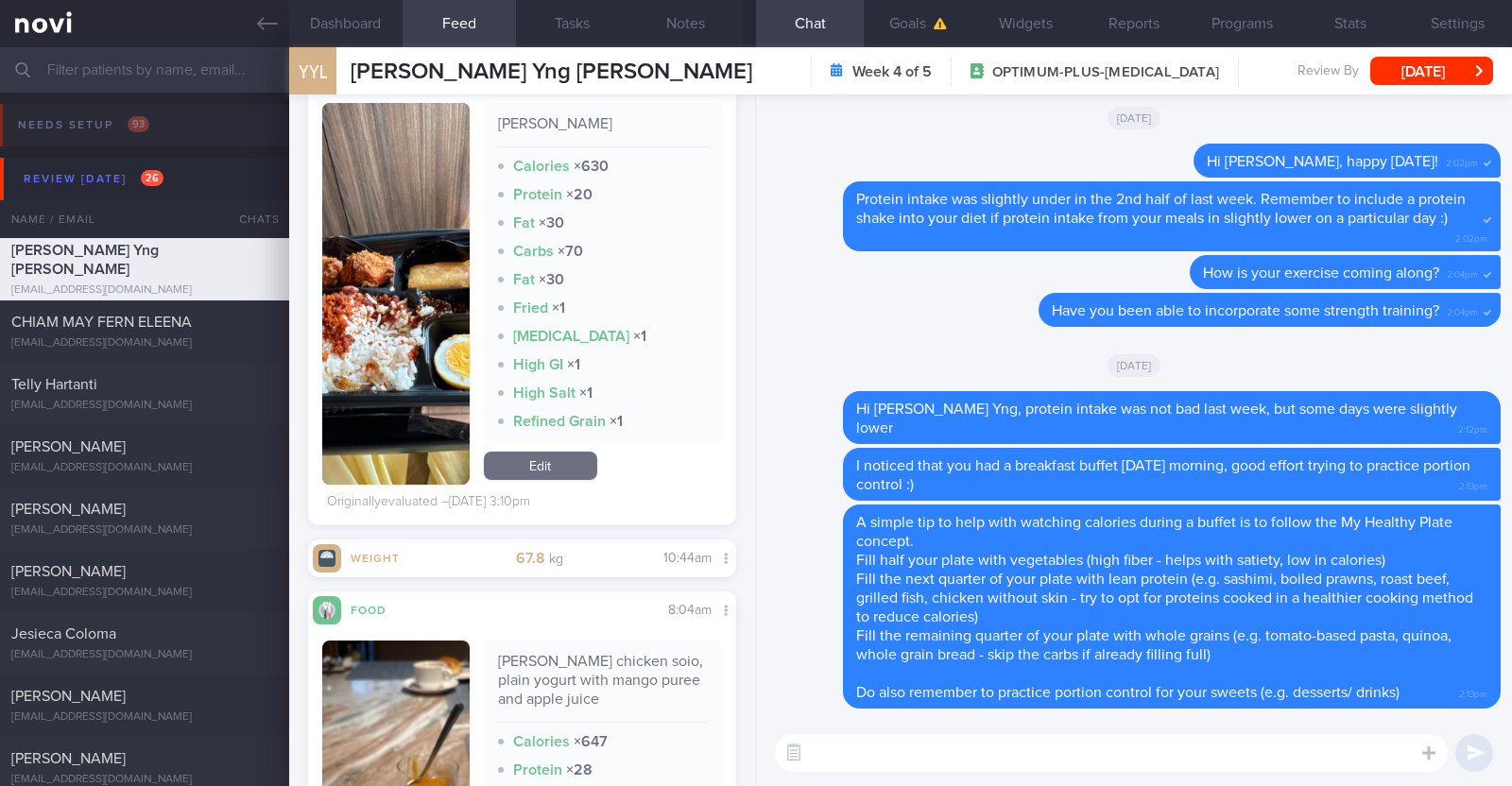
scroll to position [3202, 0]
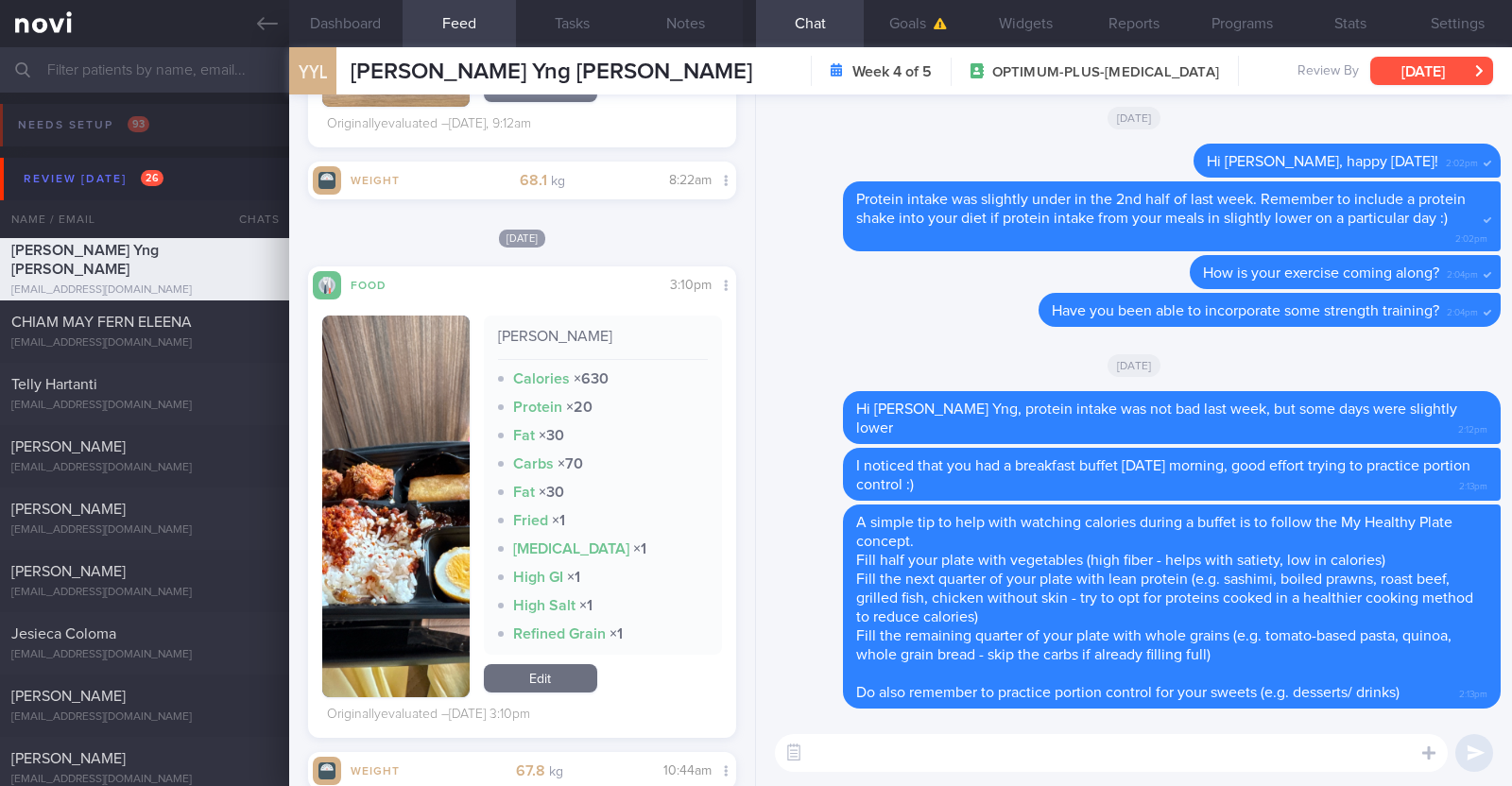
click at [1446, 69] on button "[DATE]" at bounding box center [1431, 70] width 123 height 28
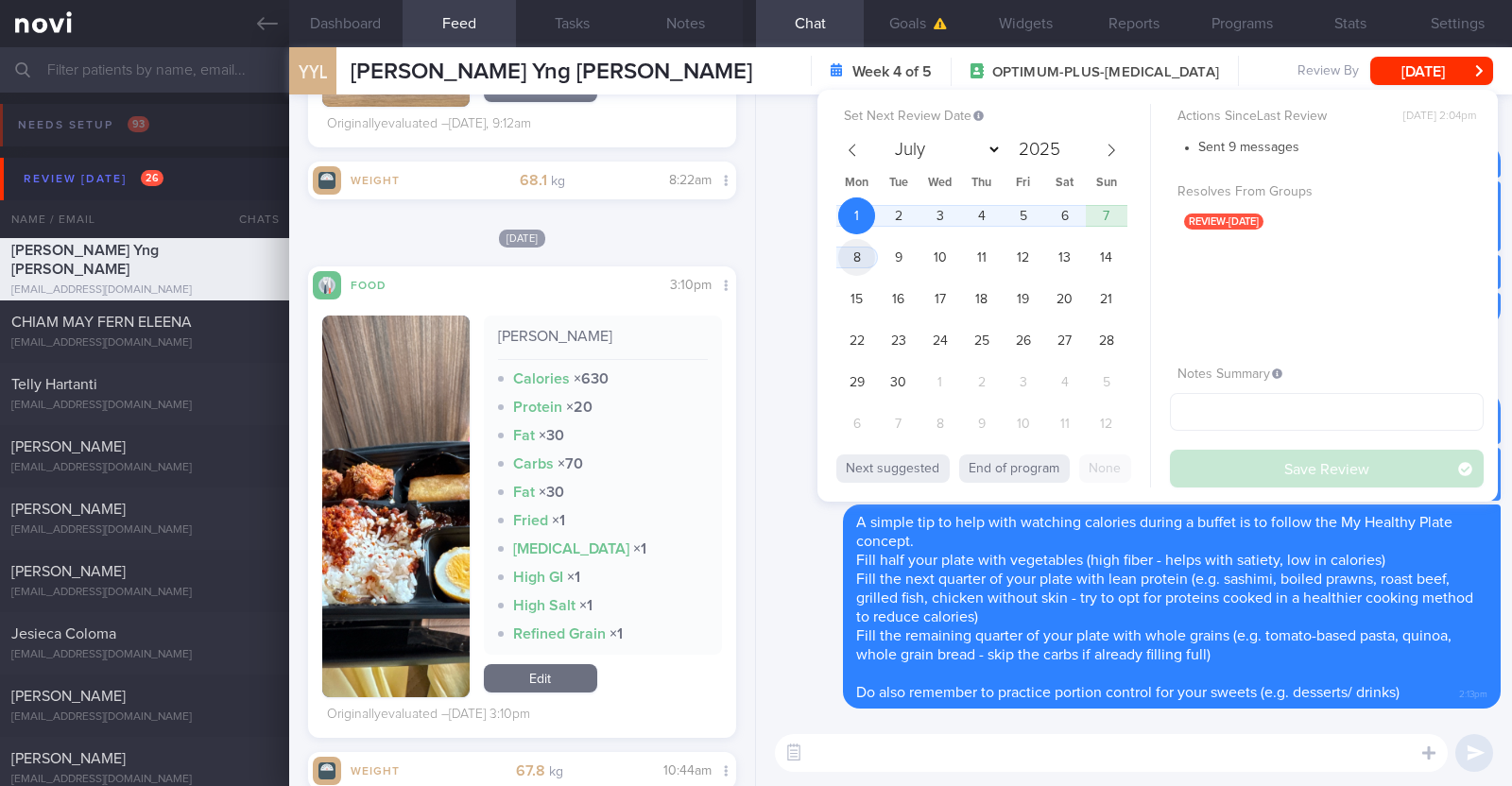
click at [860, 270] on span "8" at bounding box center [857, 257] width 37 height 37
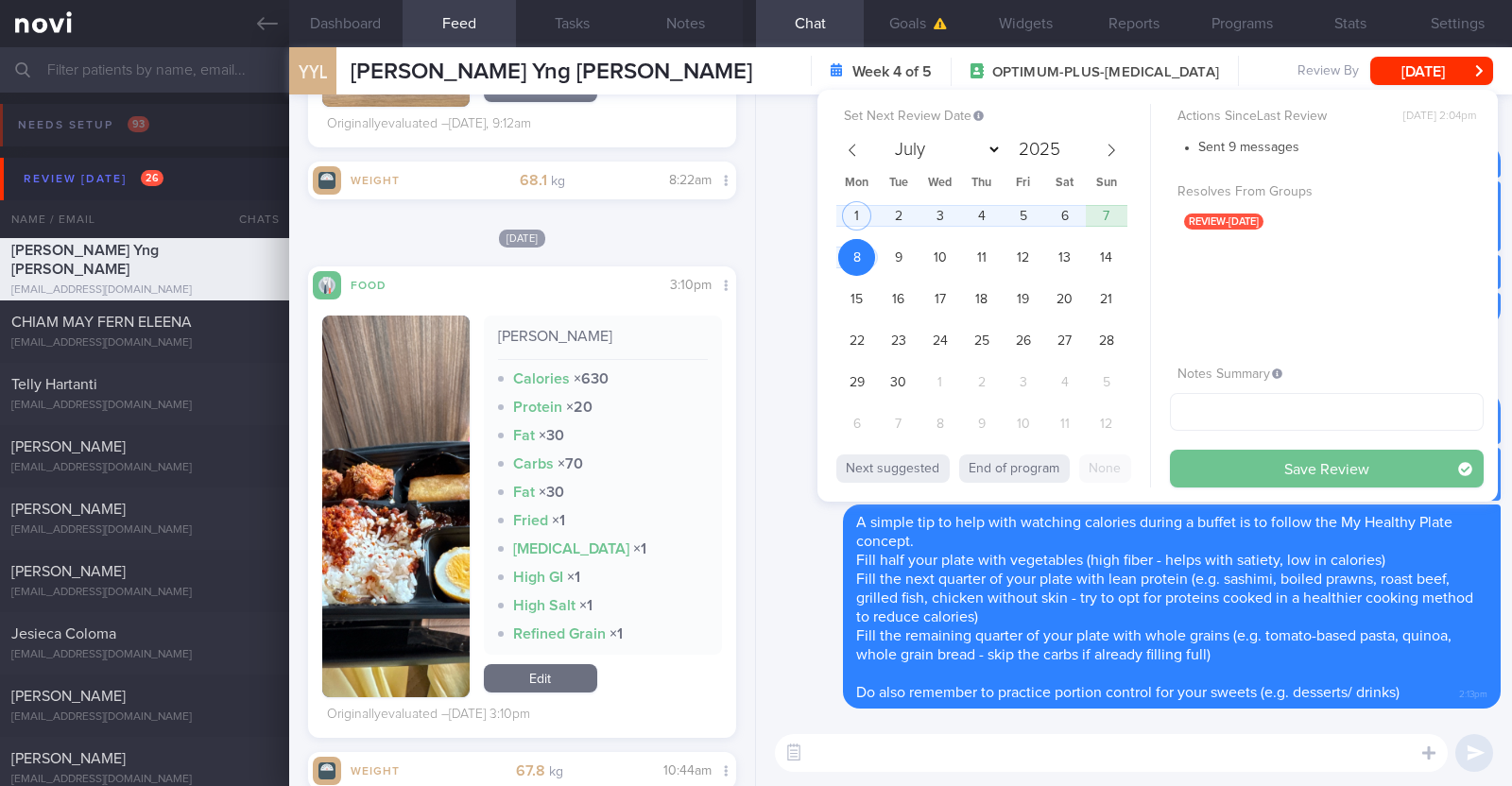
click at [1199, 476] on button "Save Review" at bounding box center [1326, 468] width 313 height 38
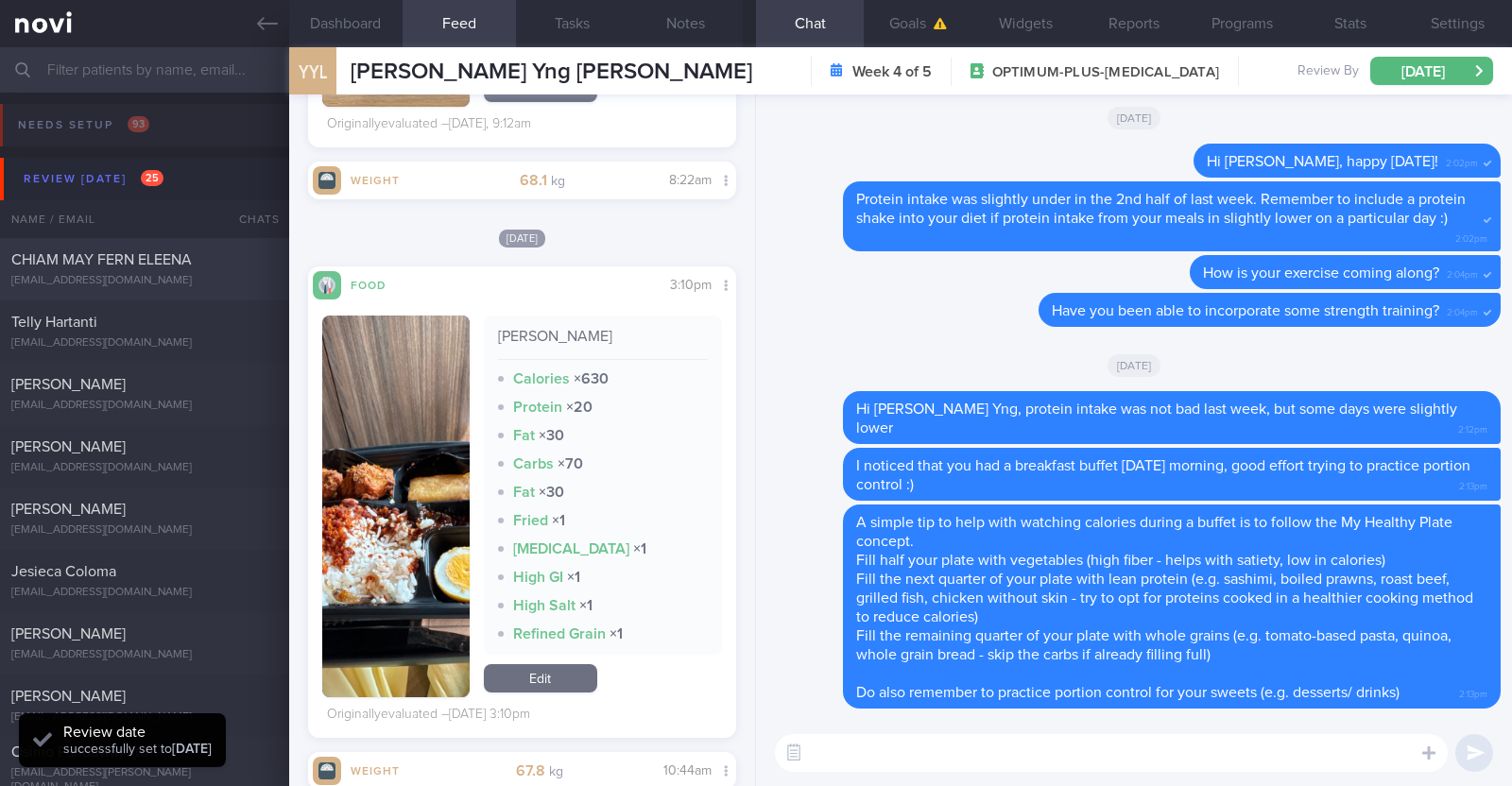
click at [214, 267] on div "CHIAM MAY FERN ELEENA" at bounding box center [142, 259] width 262 height 19
type textarea "49F L4-5 slip disc (many years) -> sees physio [MEDICAL_DATA] 1mg BFT gym progr…"
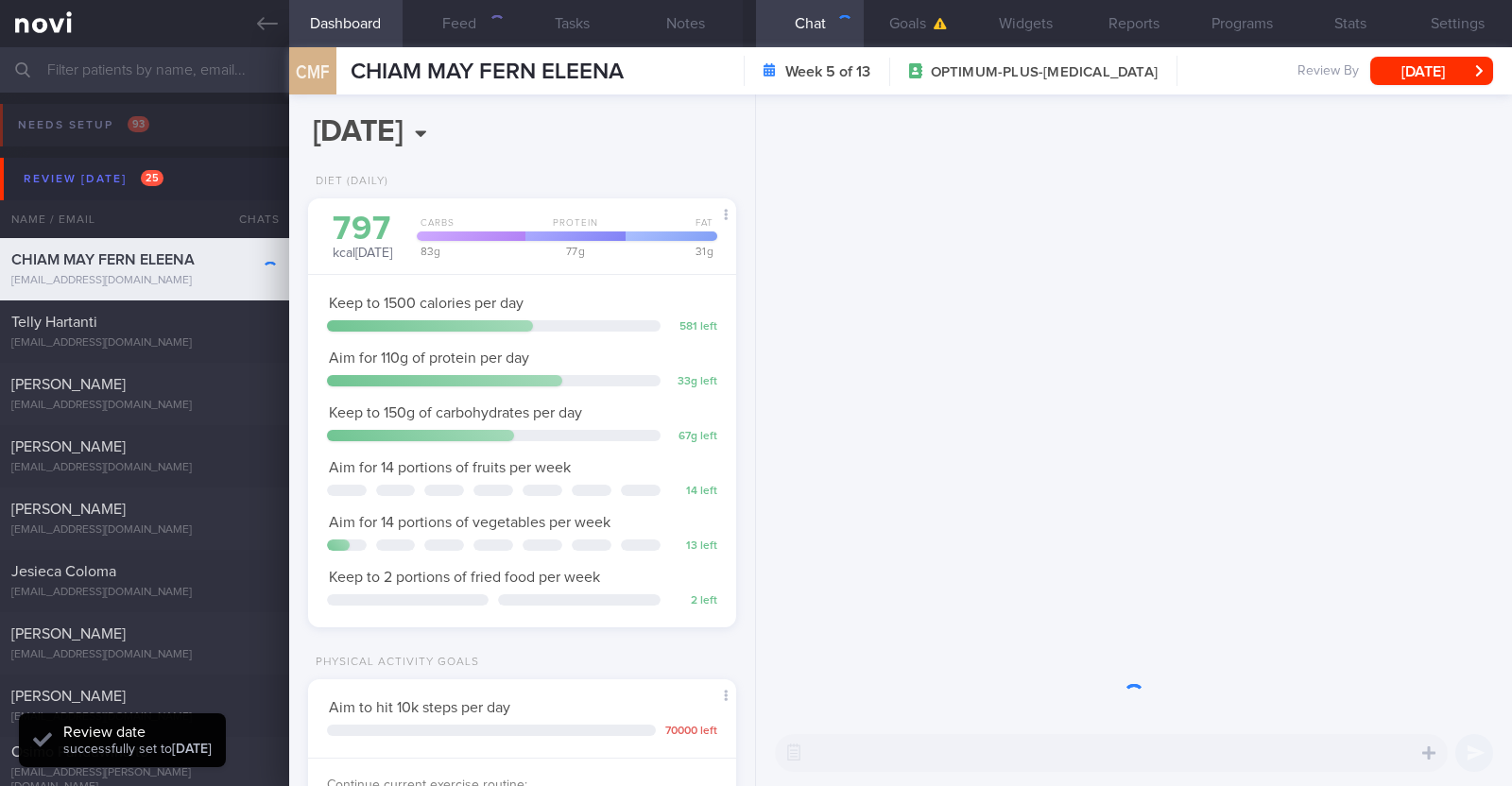
scroll to position [214, 376]
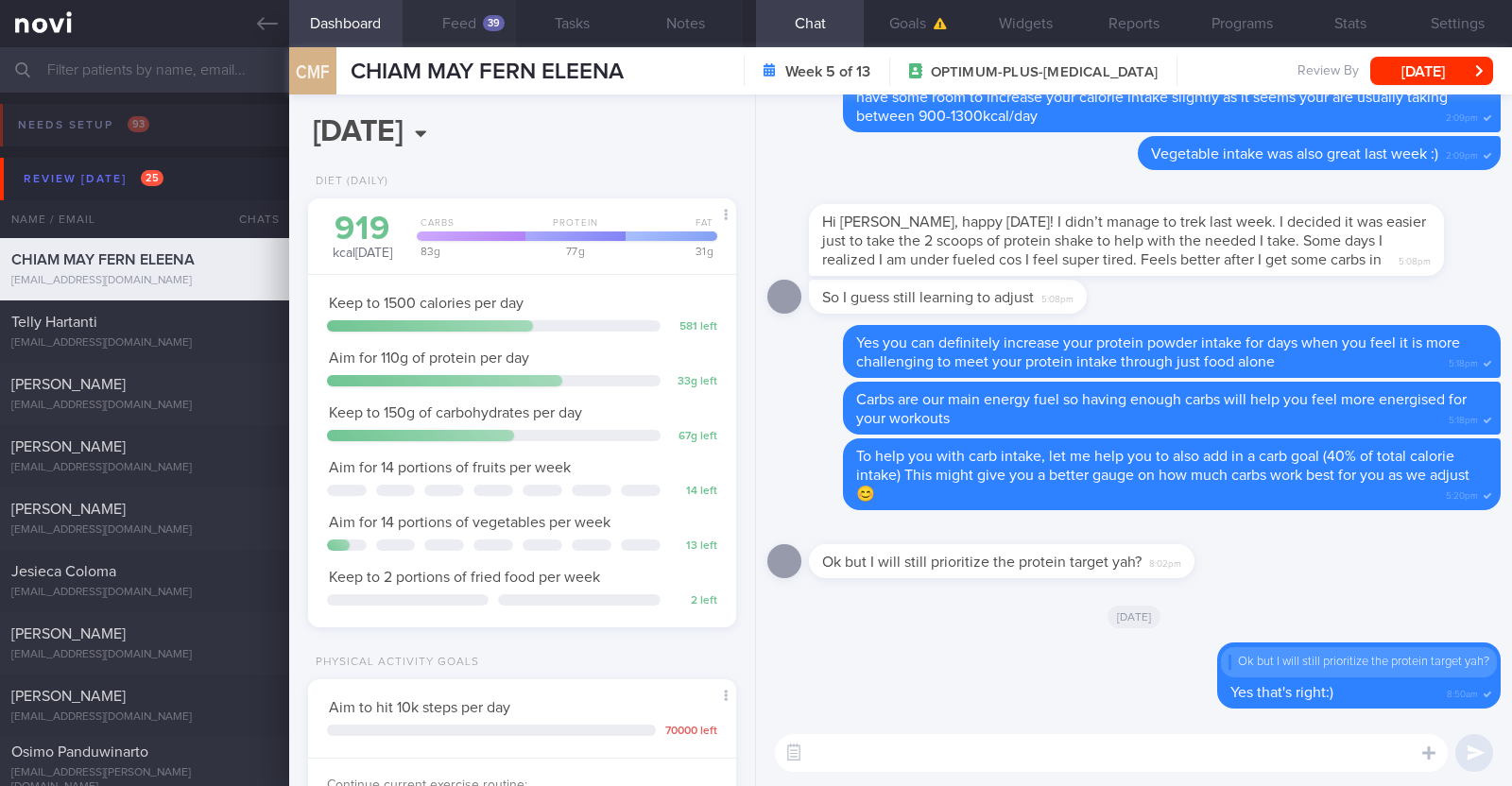
click at [480, 21] on button "Feed 39" at bounding box center [459, 23] width 113 height 48
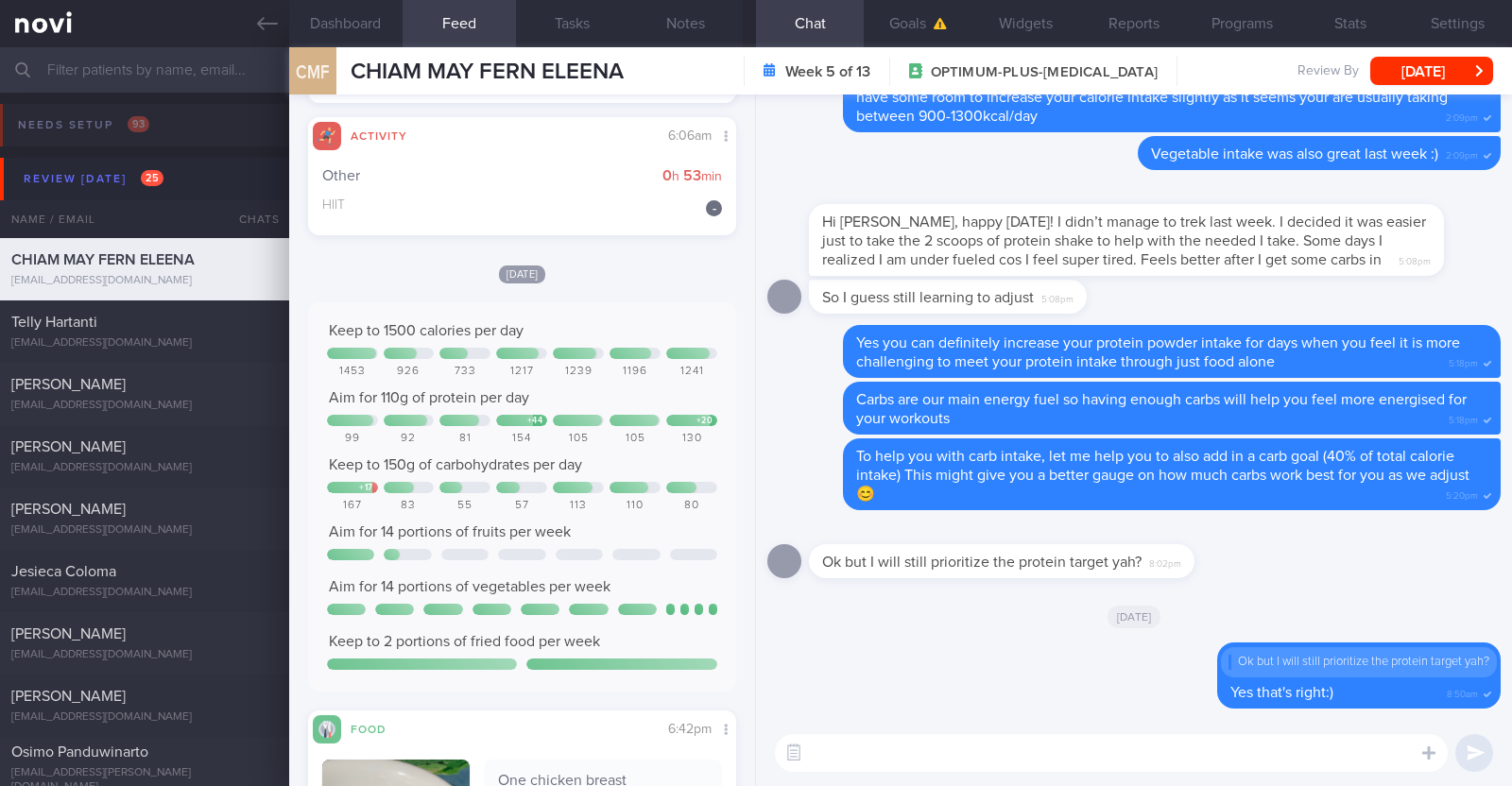
scroll to position [2259, 0]
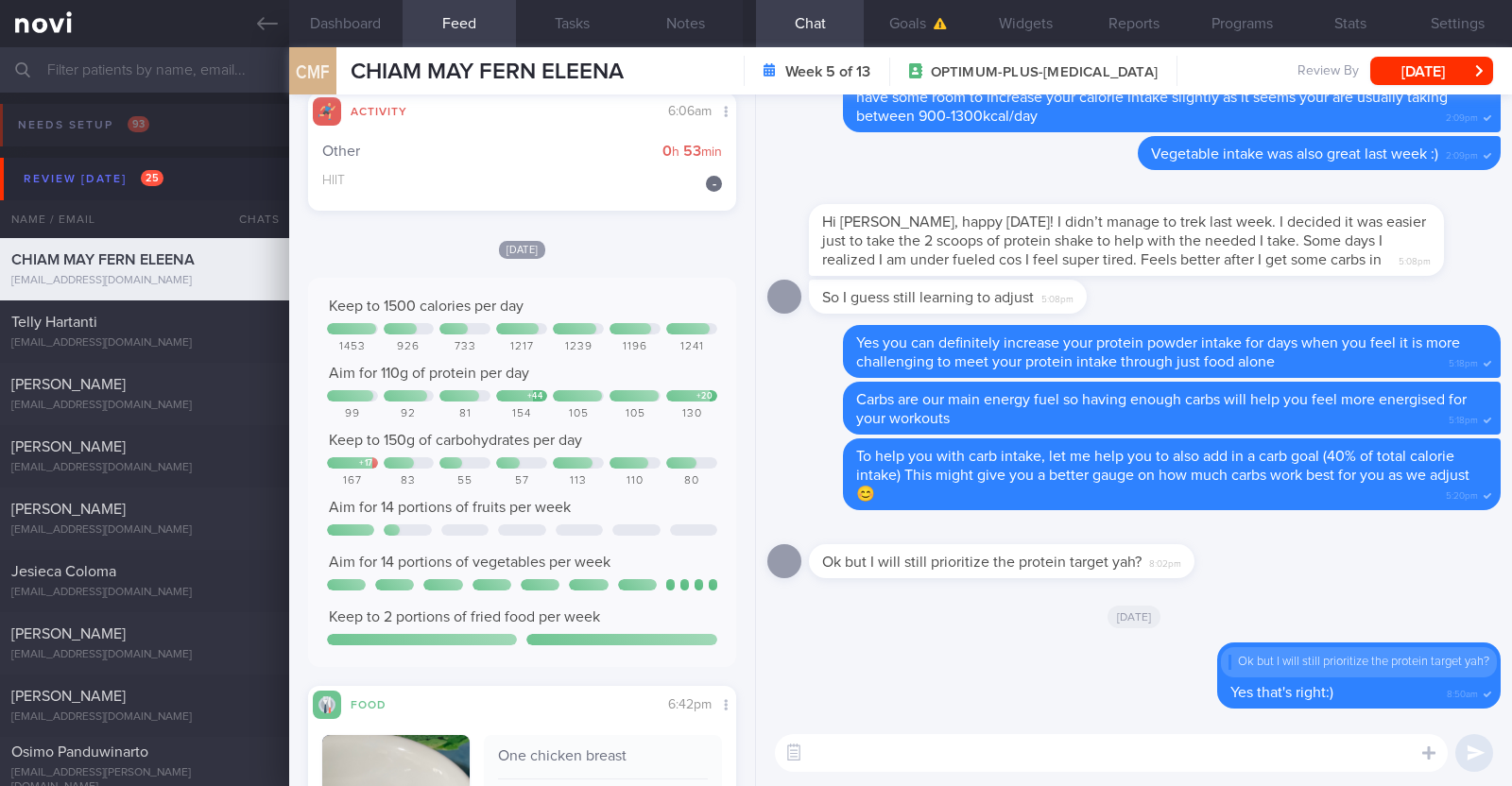
click at [855, 750] on textarea at bounding box center [1111, 753] width 673 height 38
click at [1161, 751] on textarea "Hi Eleena, overall protein intake last week was good" at bounding box center [1111, 753] width 673 height 38
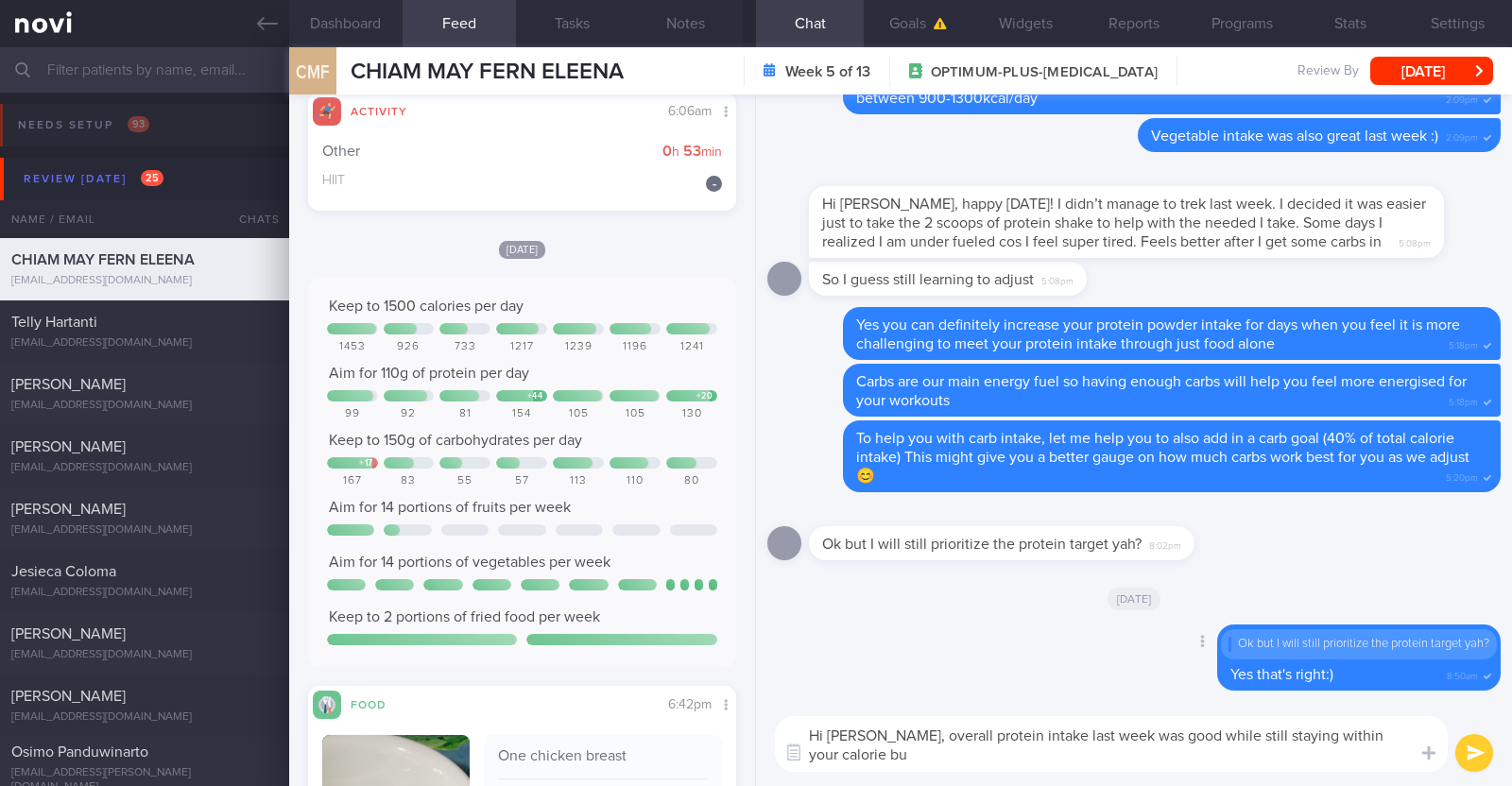
scroll to position [0, 0]
type textarea "Hi [PERSON_NAME], overall protein intake last week was good while still staying…"
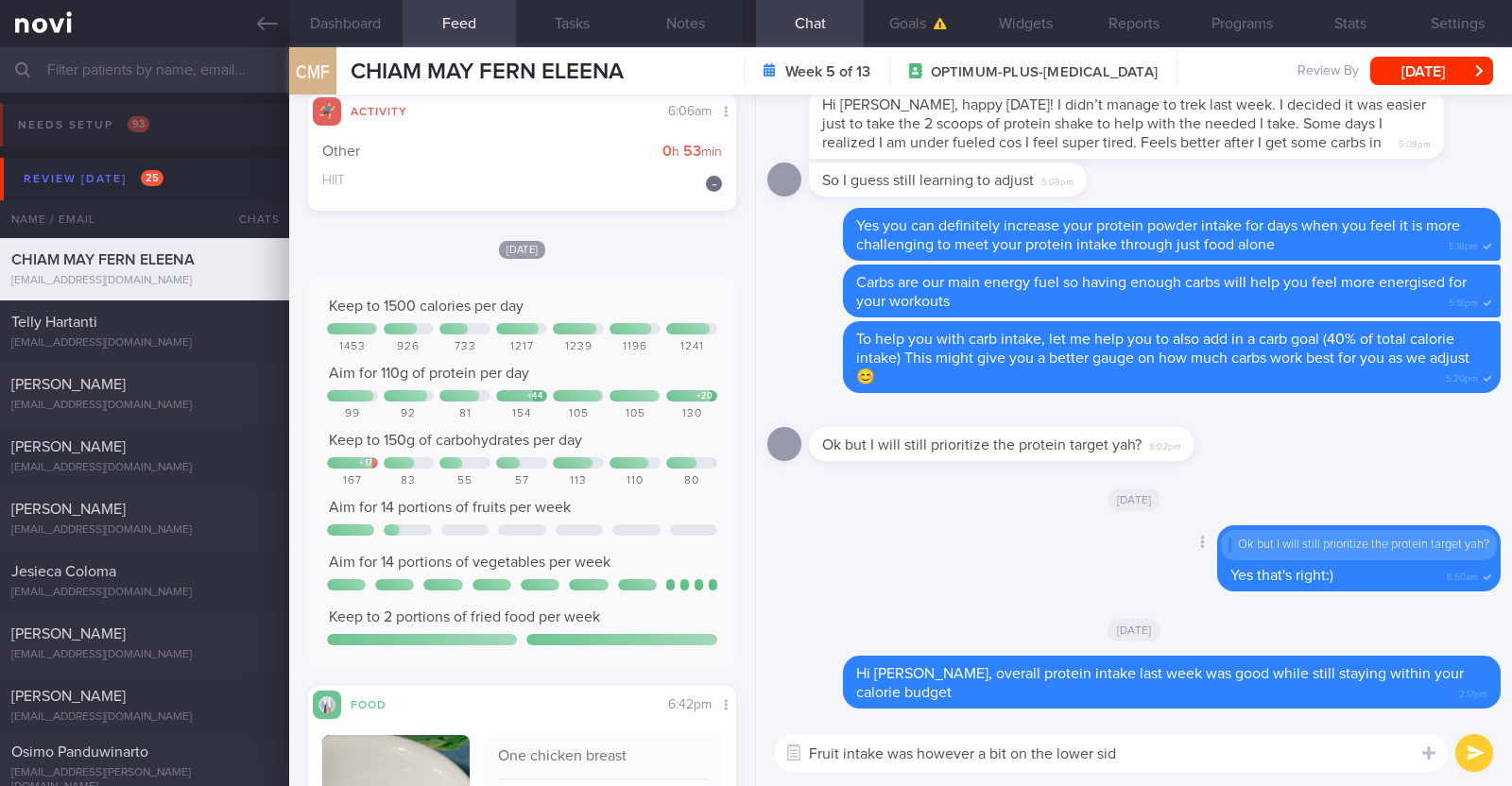
type textarea "Fruit intake was however a bit on the lower side"
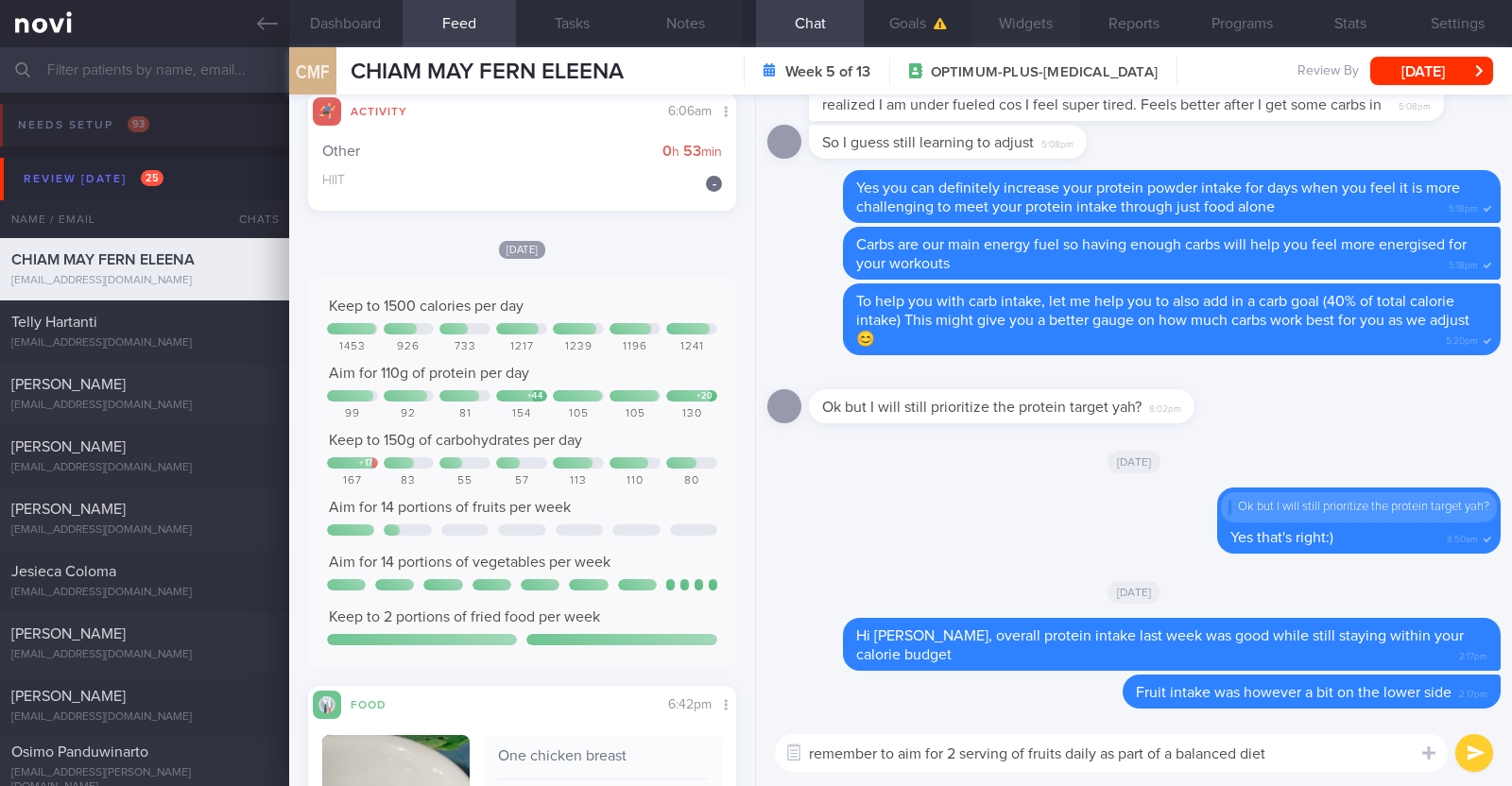
paste textarea "🙂"
type textarea "remember to aim for 2 serving of fruits daily as part of a balanced diet 🙂"
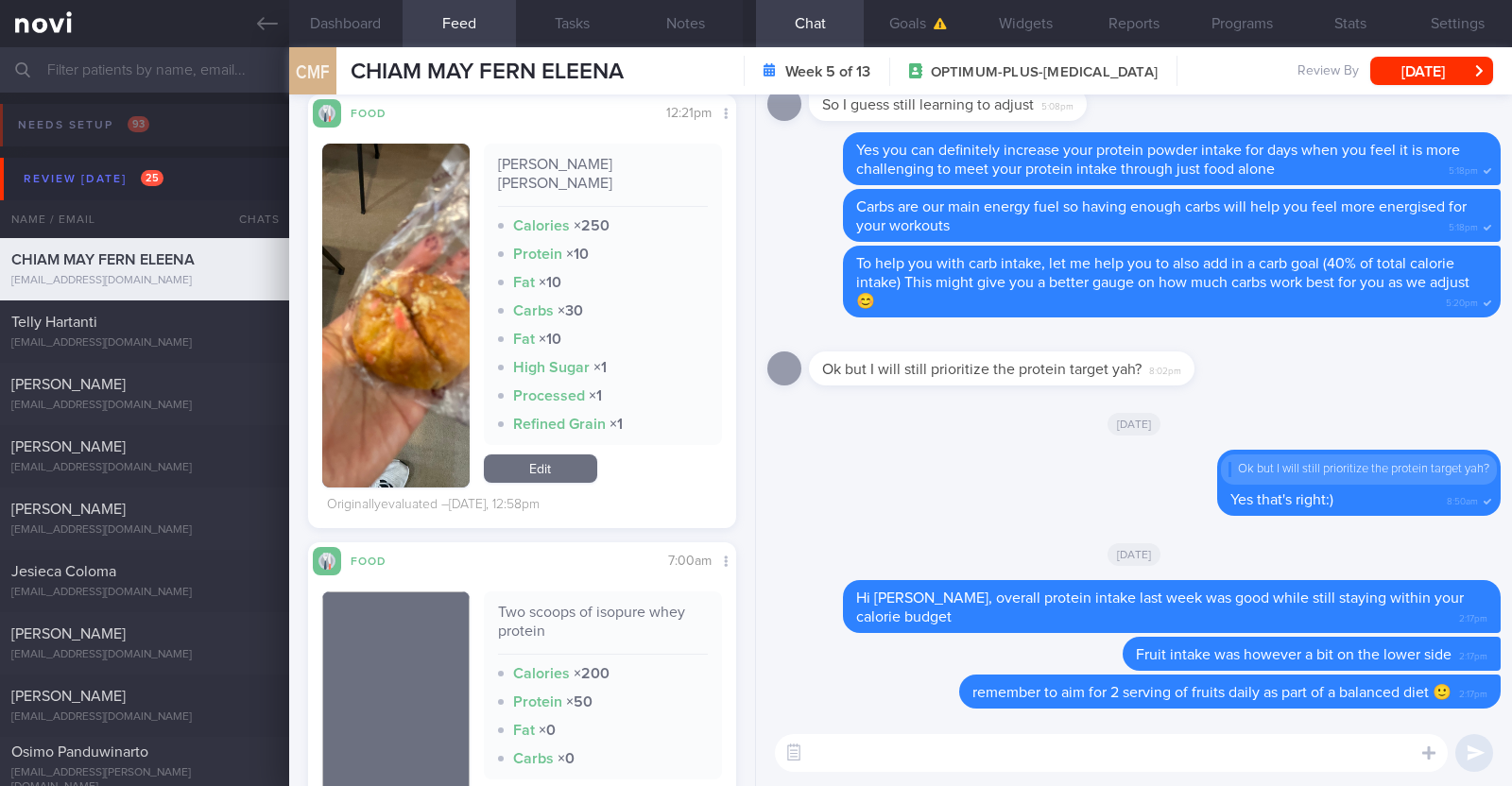
scroll to position [4504, 0]
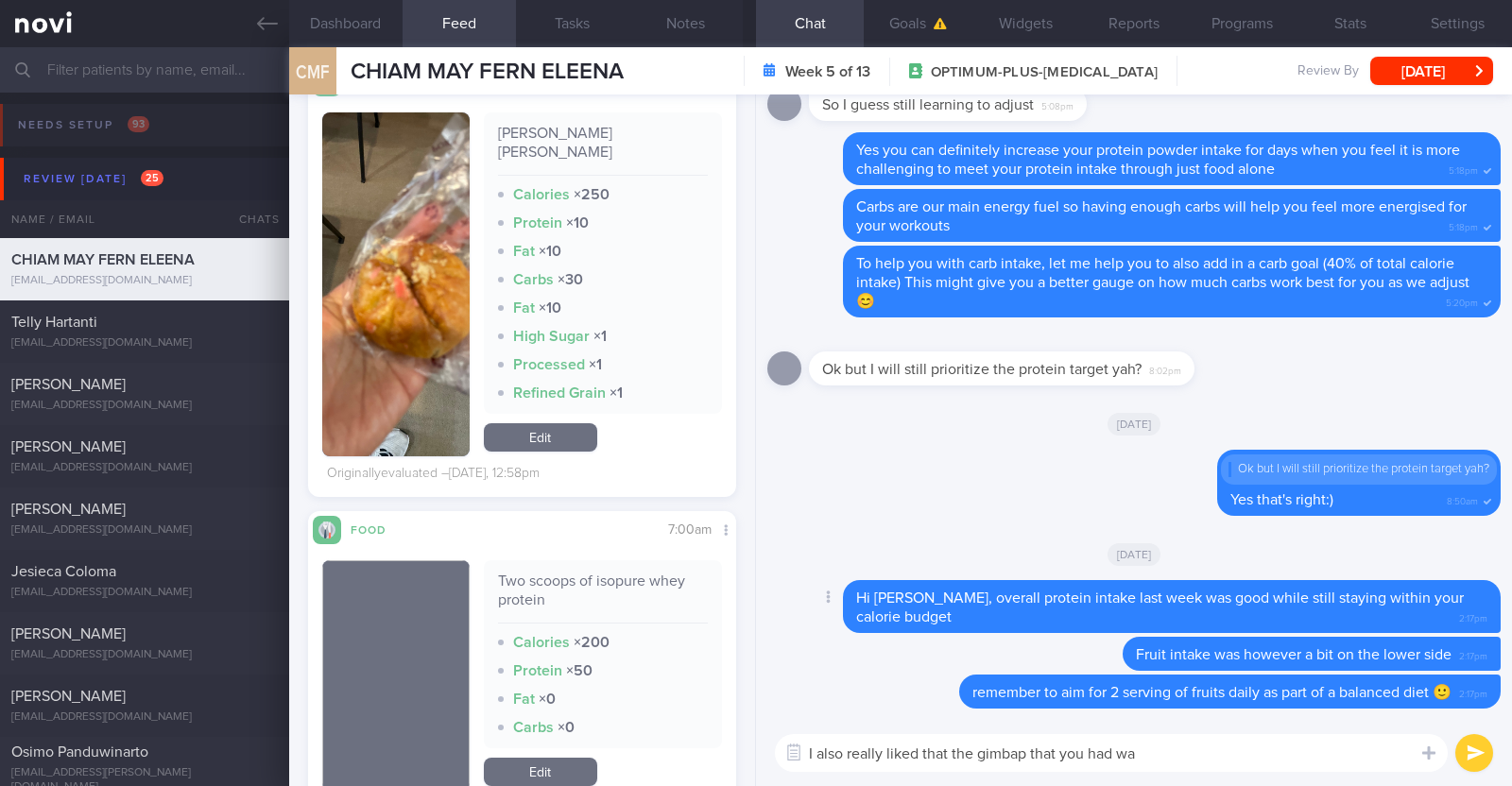
type textarea "I also really liked that the gimbap that you had was"
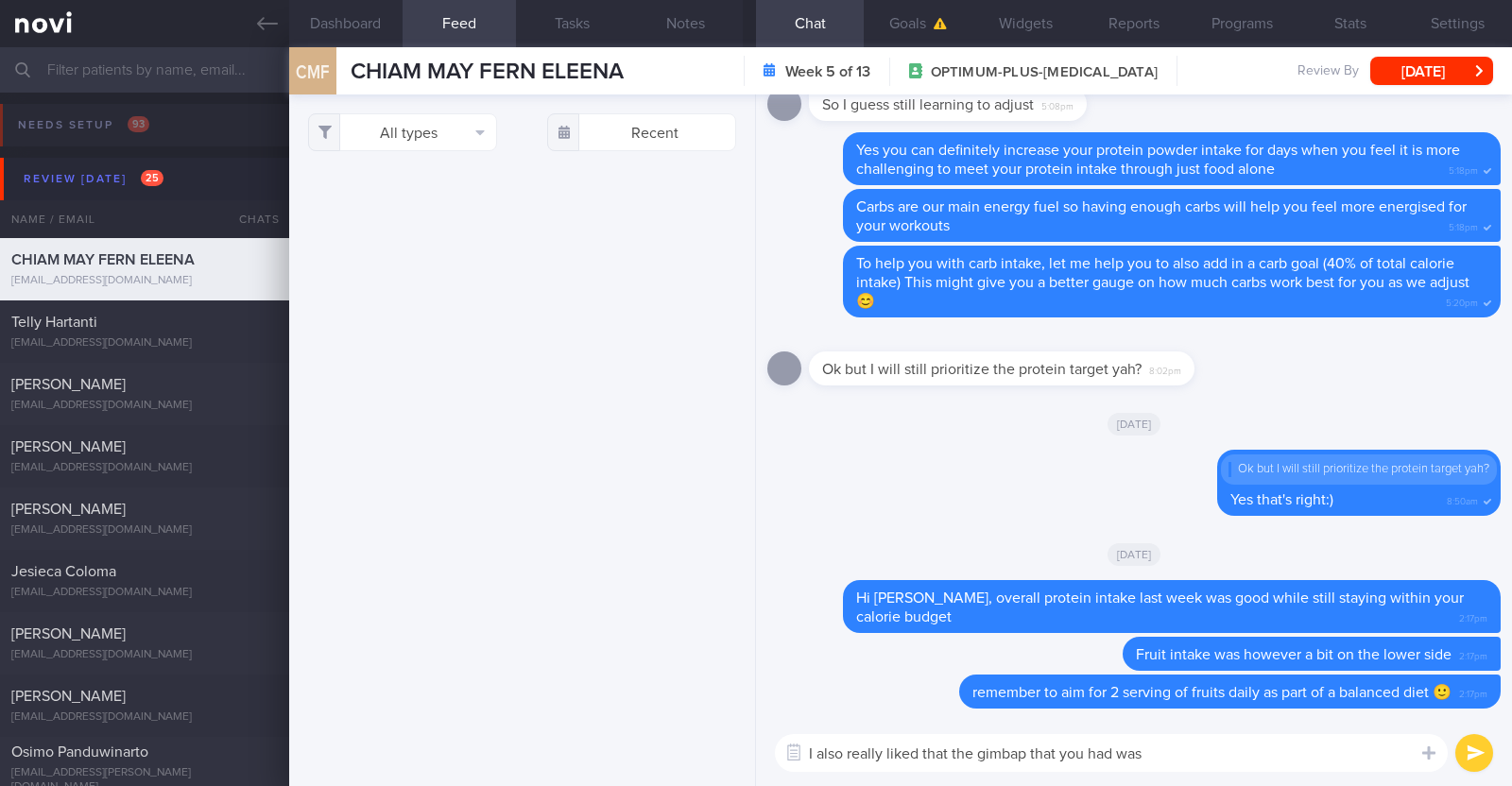
select select "8"
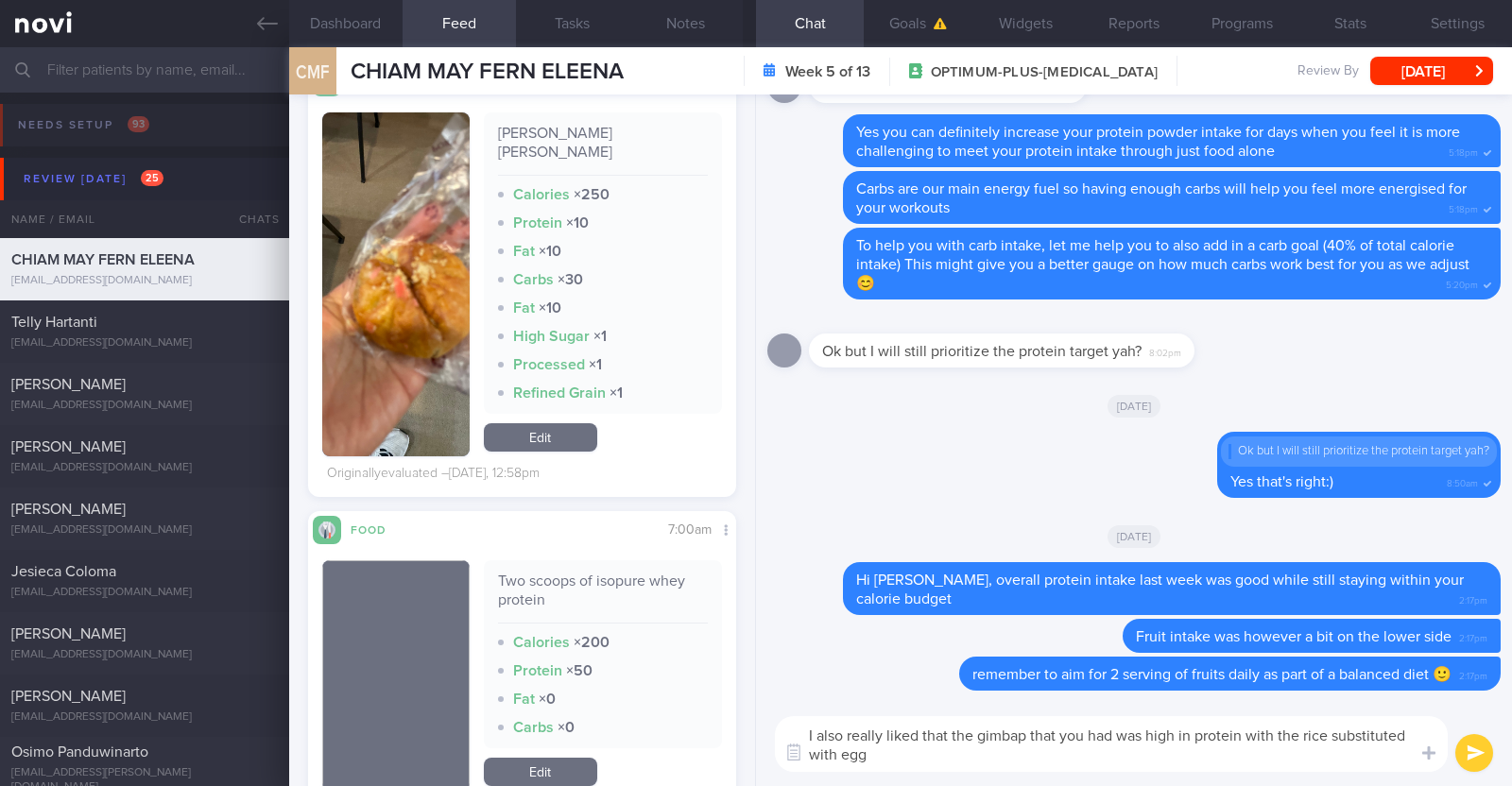
paste textarea "👍"
type textarea "I also really liked that the gimbap that you had was high in protein with the r…"
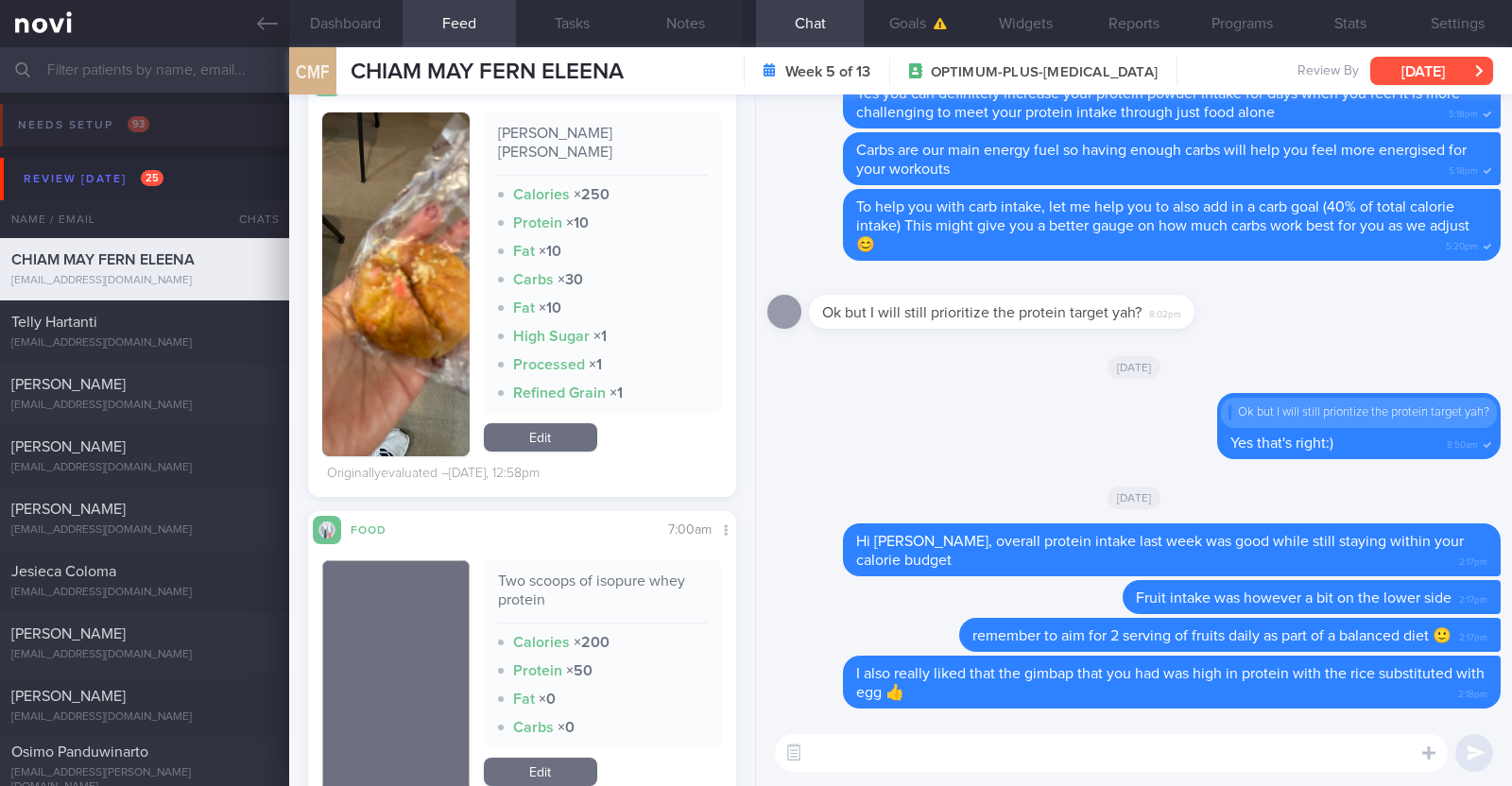
click at [1445, 72] on button "[DATE]" at bounding box center [1431, 70] width 123 height 28
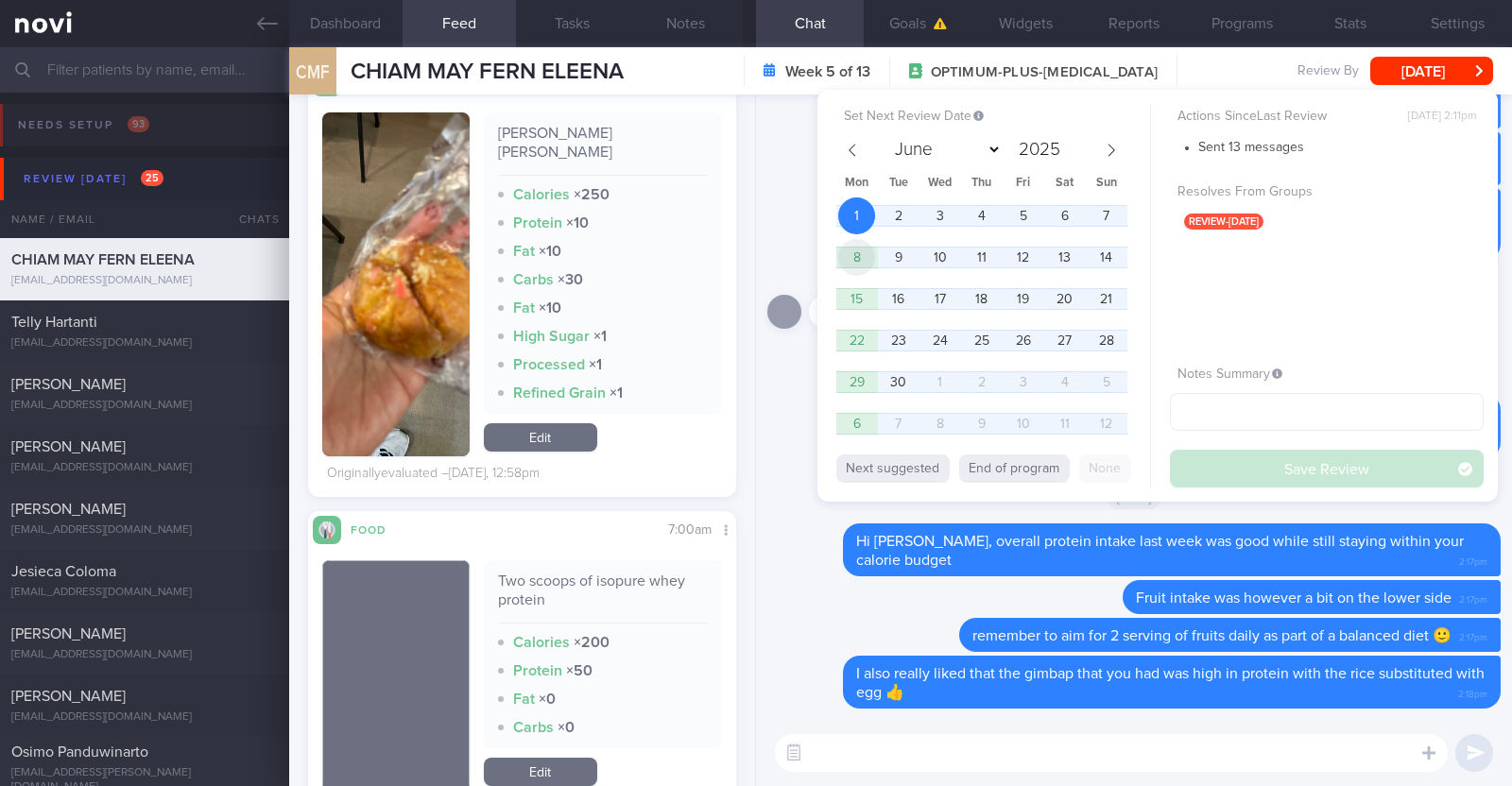
click at [863, 249] on span "8" at bounding box center [857, 257] width 37 height 37
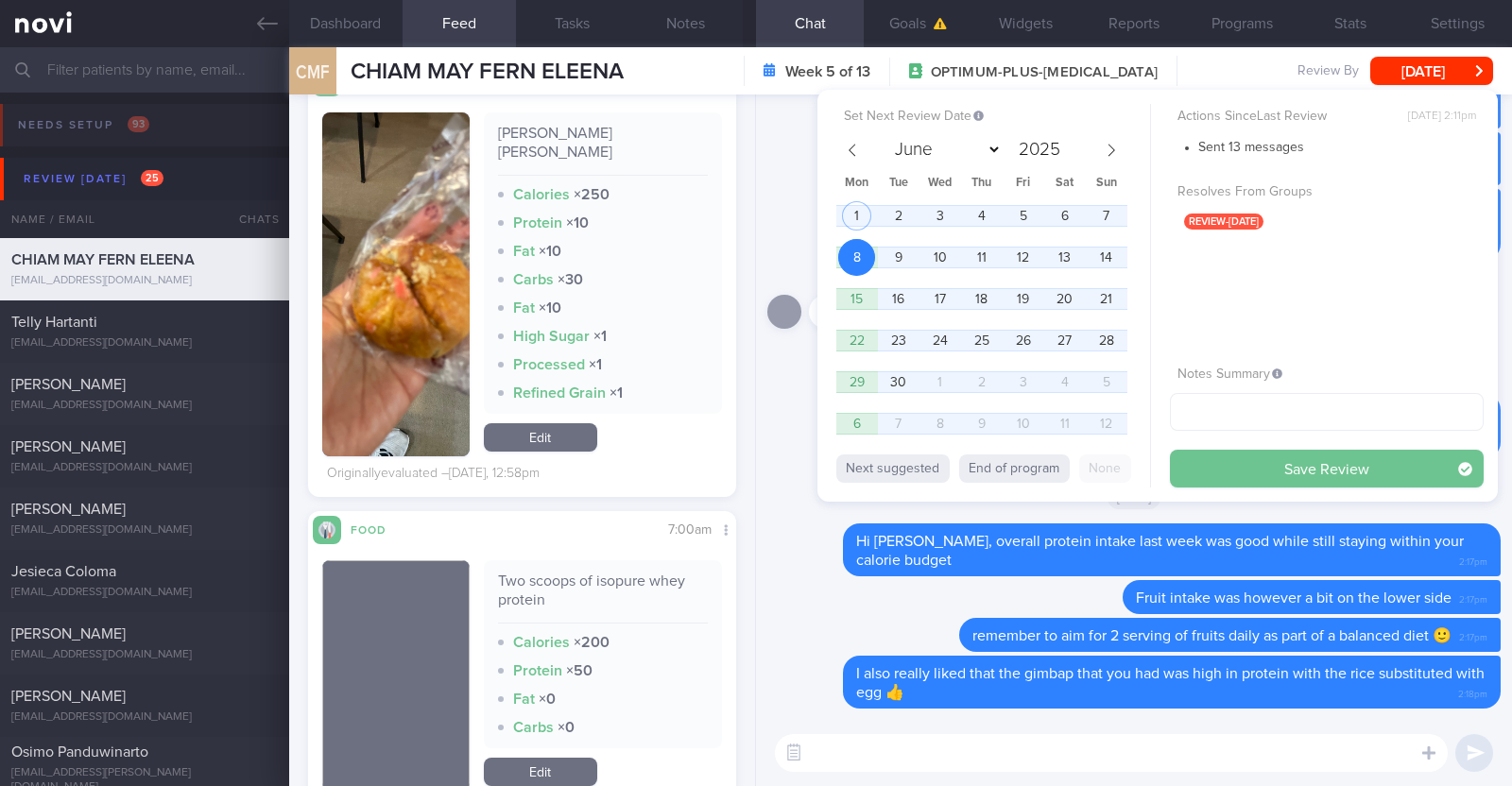
click at [1250, 465] on button "Save Review" at bounding box center [1326, 468] width 313 height 38
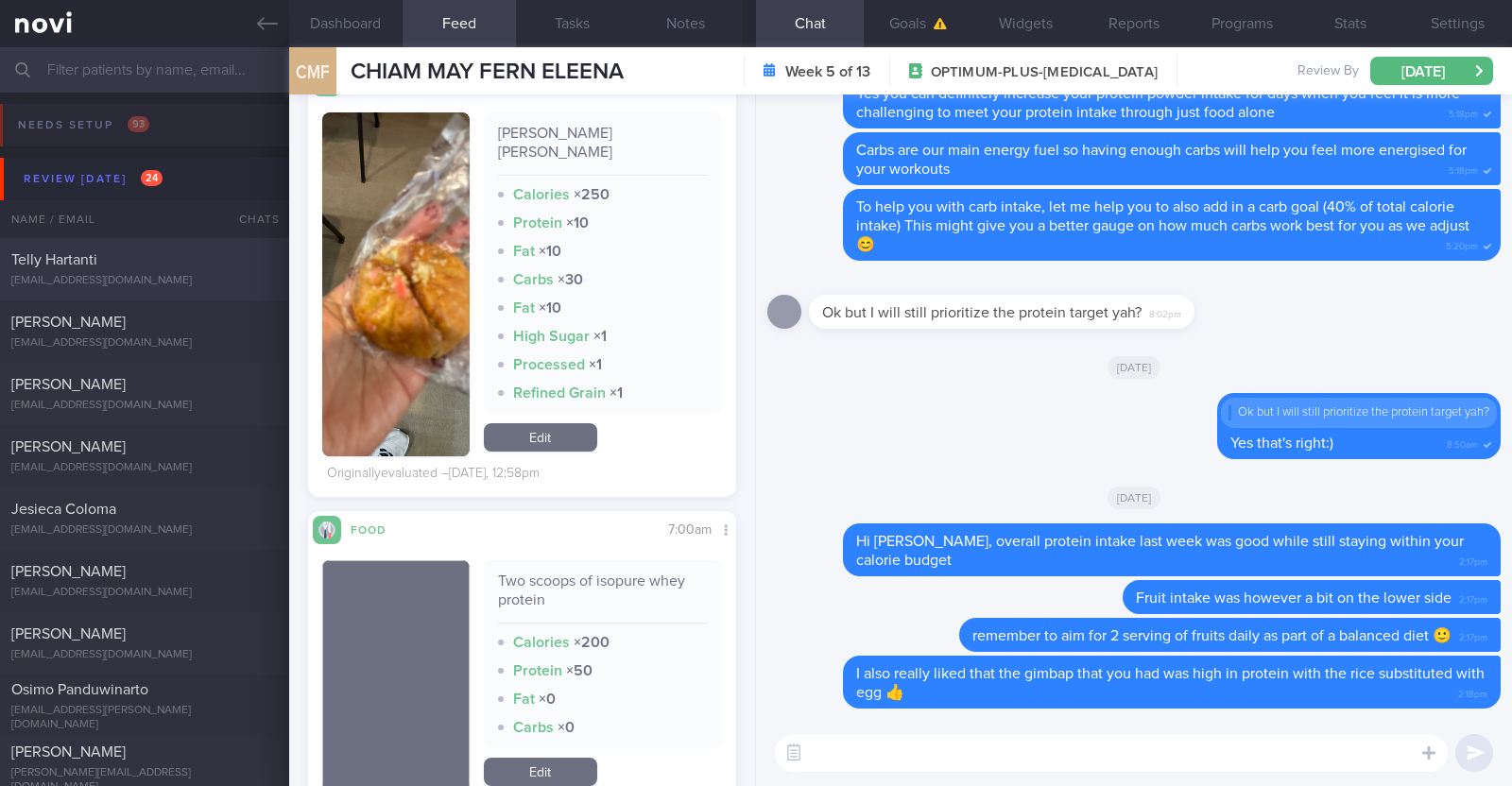
click at [183, 287] on div "[EMAIL_ADDRESS][DOMAIN_NAME]" at bounding box center [145, 281] width 267 height 15
type textarea "54F Co-morbidities: [MEDICAL_DATA] [MEDICAL_DATA] 7mg OM Gym (has PT) x2/week (…"
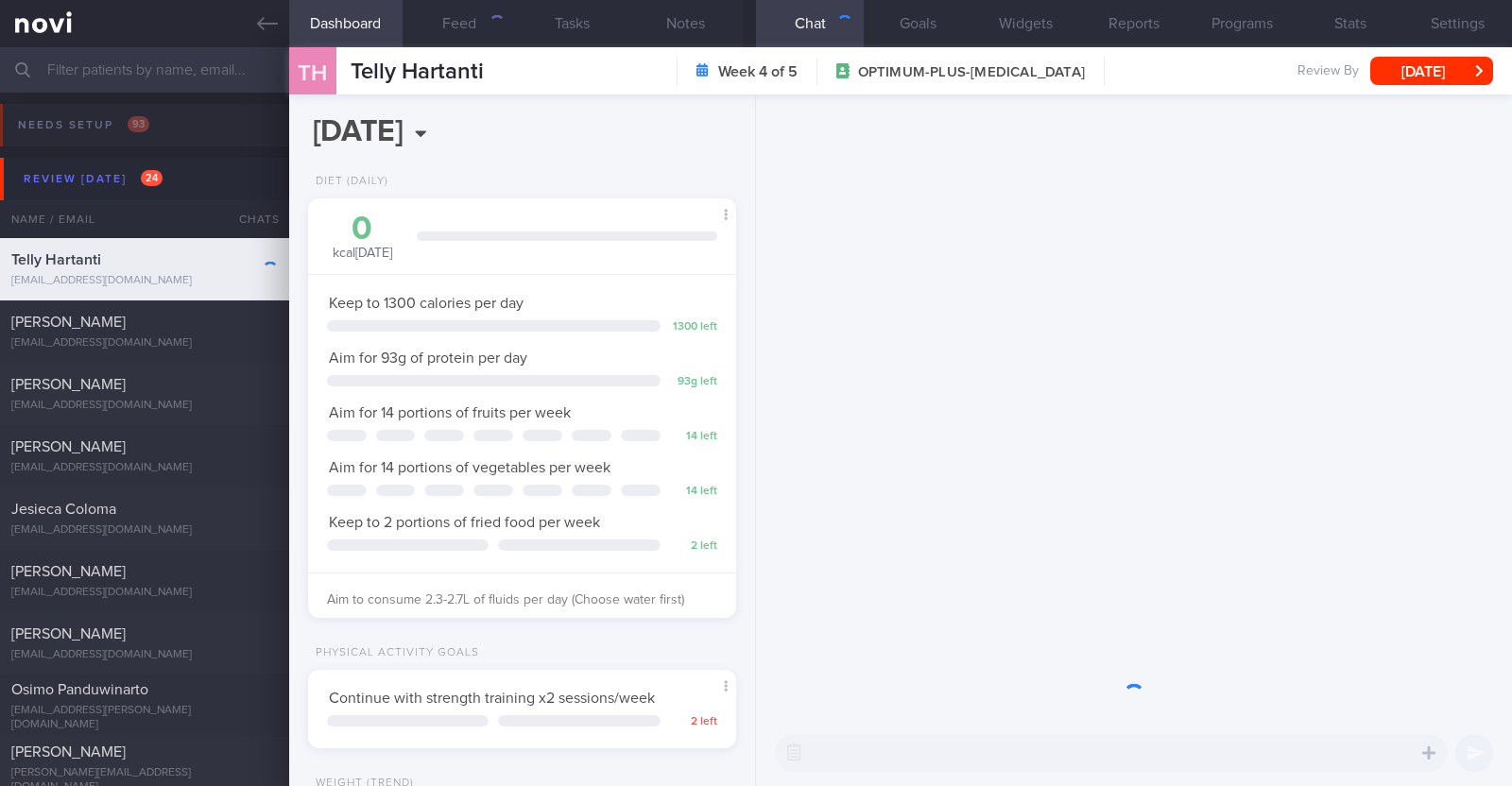
scroll to position [214, 376]
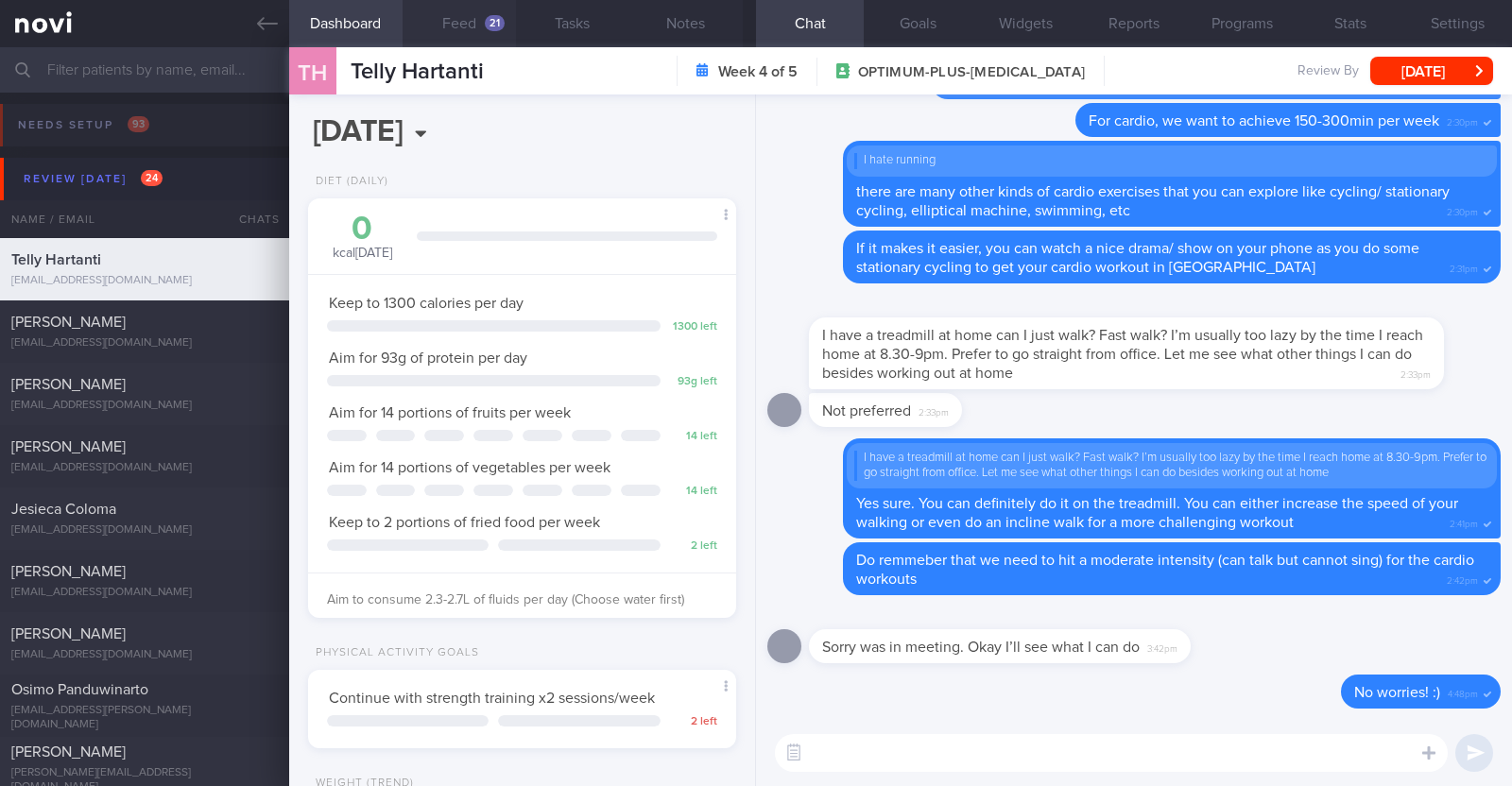
click at [447, 35] on button "Feed 21" at bounding box center [459, 23] width 113 height 48
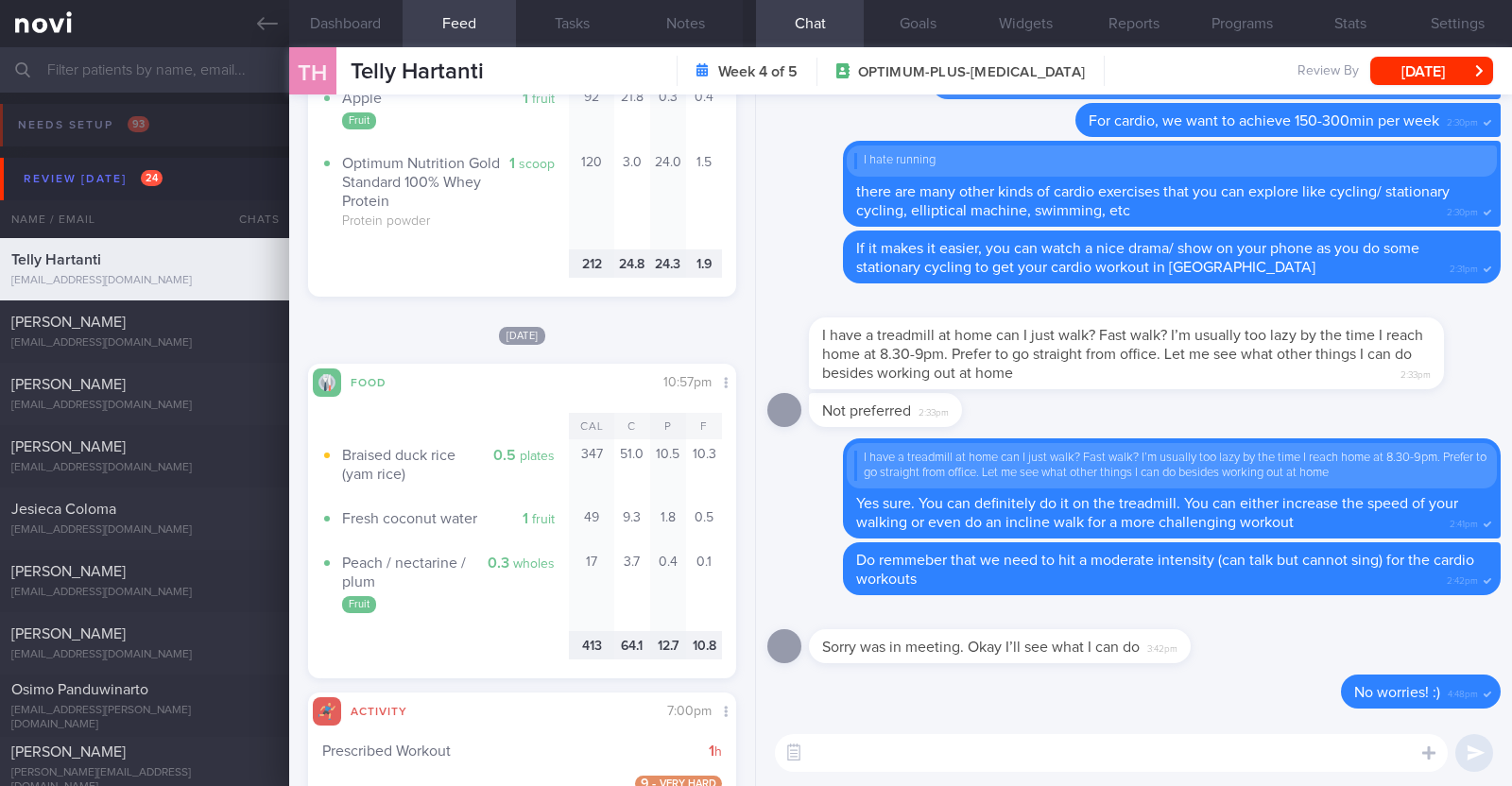
scroll to position [3307, 0]
click at [335, 5] on button "Dashboard" at bounding box center [346, 23] width 113 height 48
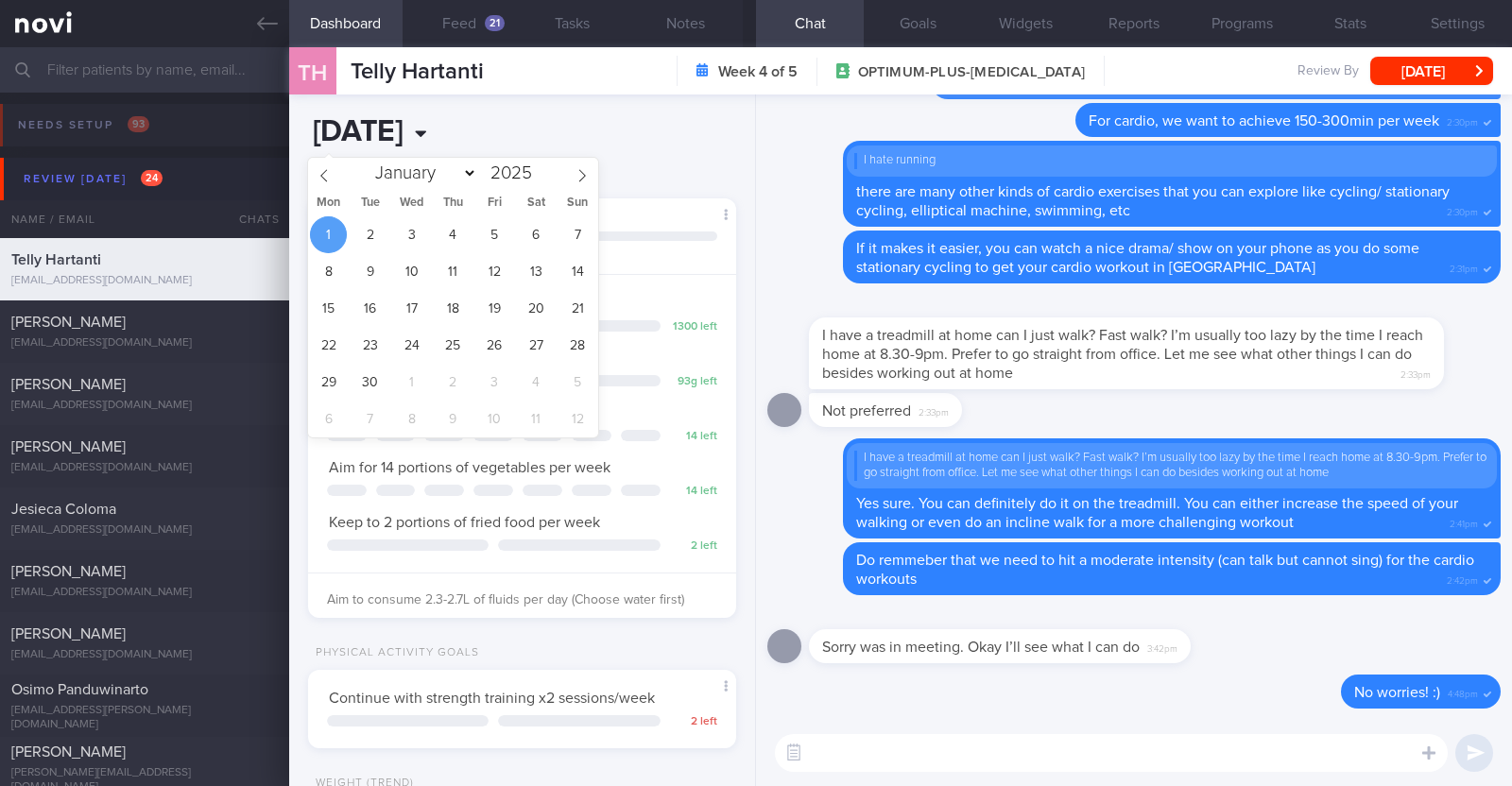
click at [458, 125] on input "2025-09-01" at bounding box center [440, 132] width 265 height 48
click at [325, 181] on span at bounding box center [323, 173] width 32 height 32
select select "7"
click at [572, 382] on span "31" at bounding box center [577, 383] width 37 height 37
type input "[DATE]"
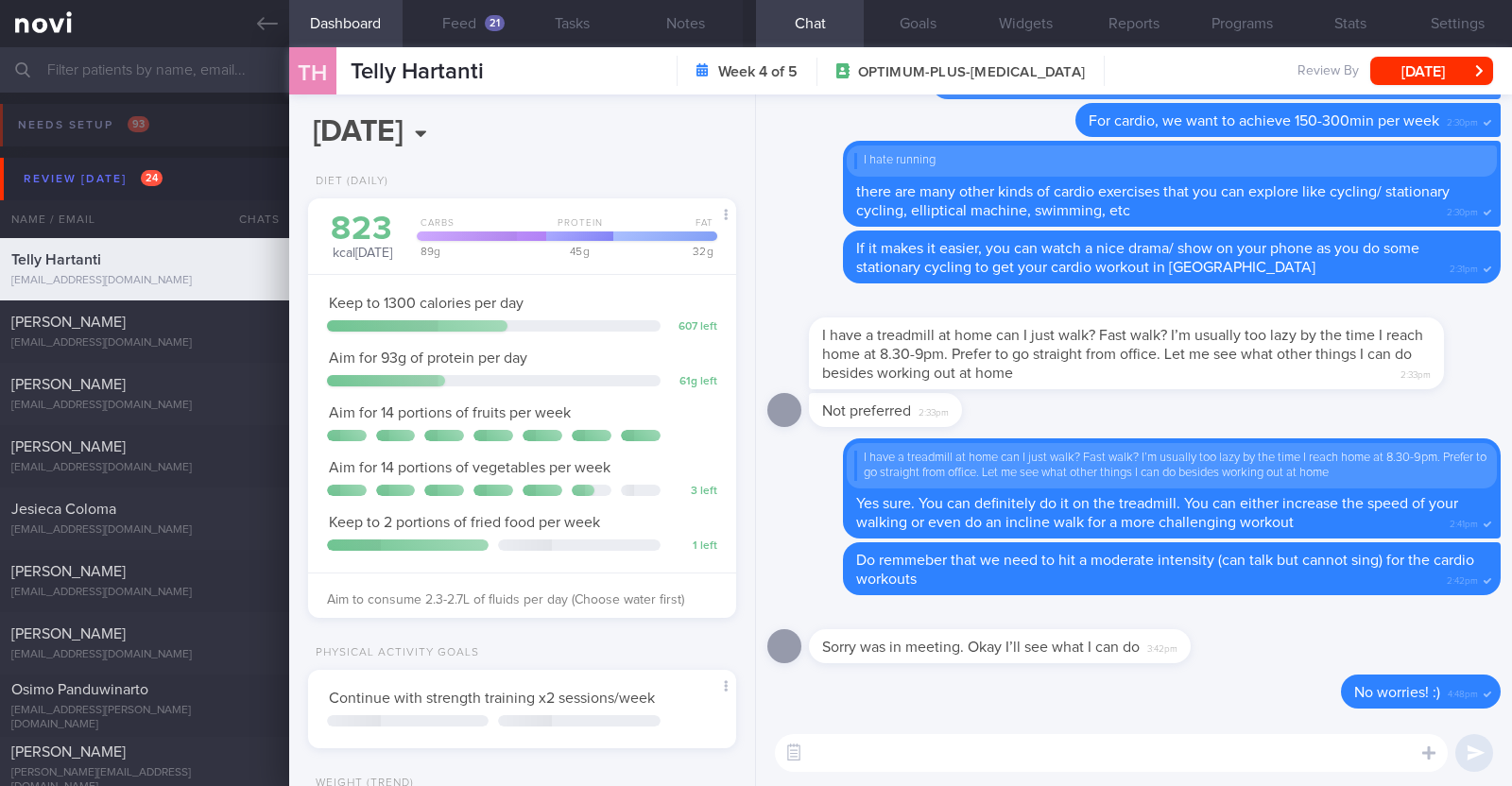
scroll to position [214, 376]
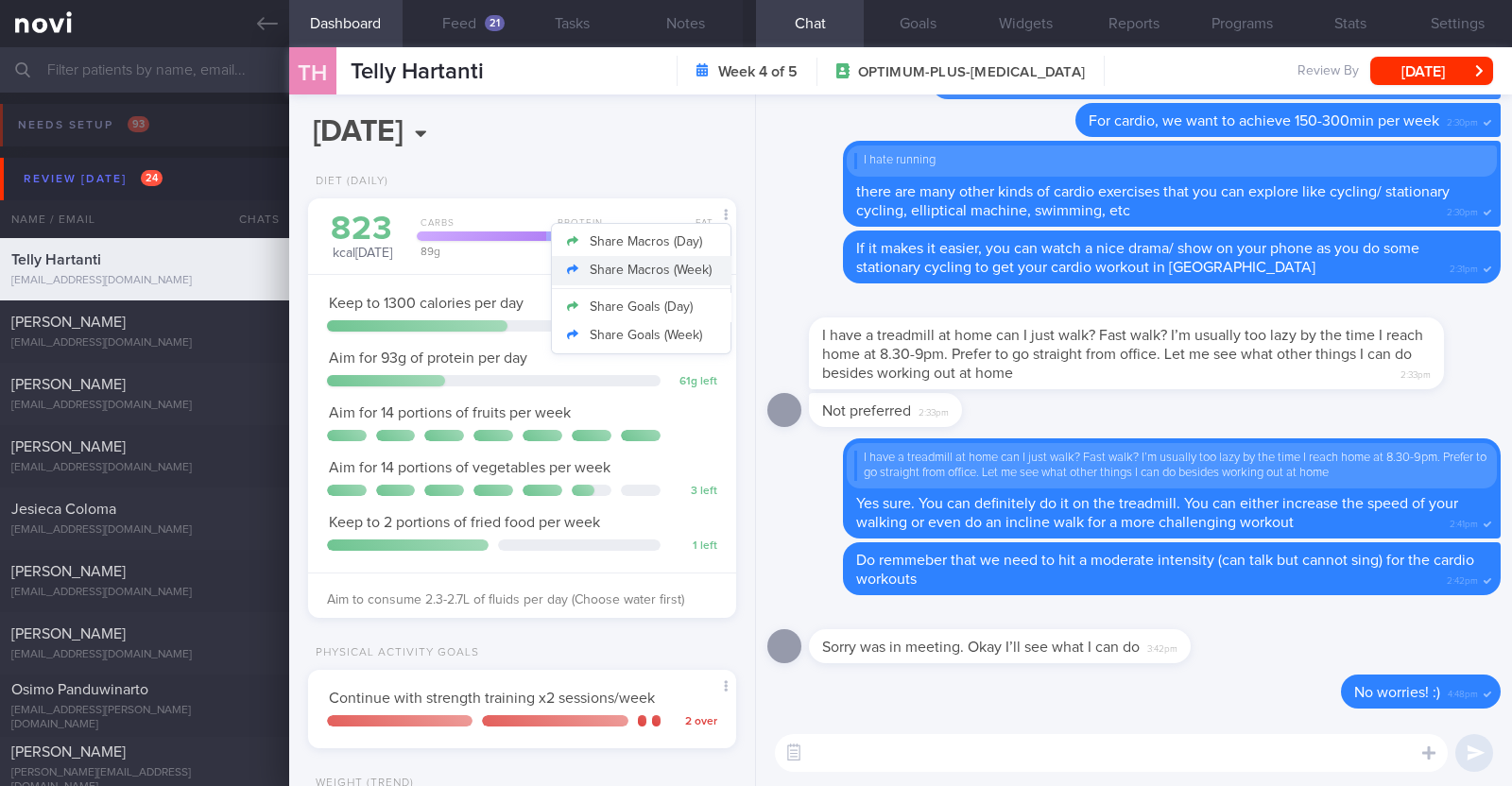
click at [693, 261] on button "Share Macros (Week)" at bounding box center [641, 270] width 178 height 28
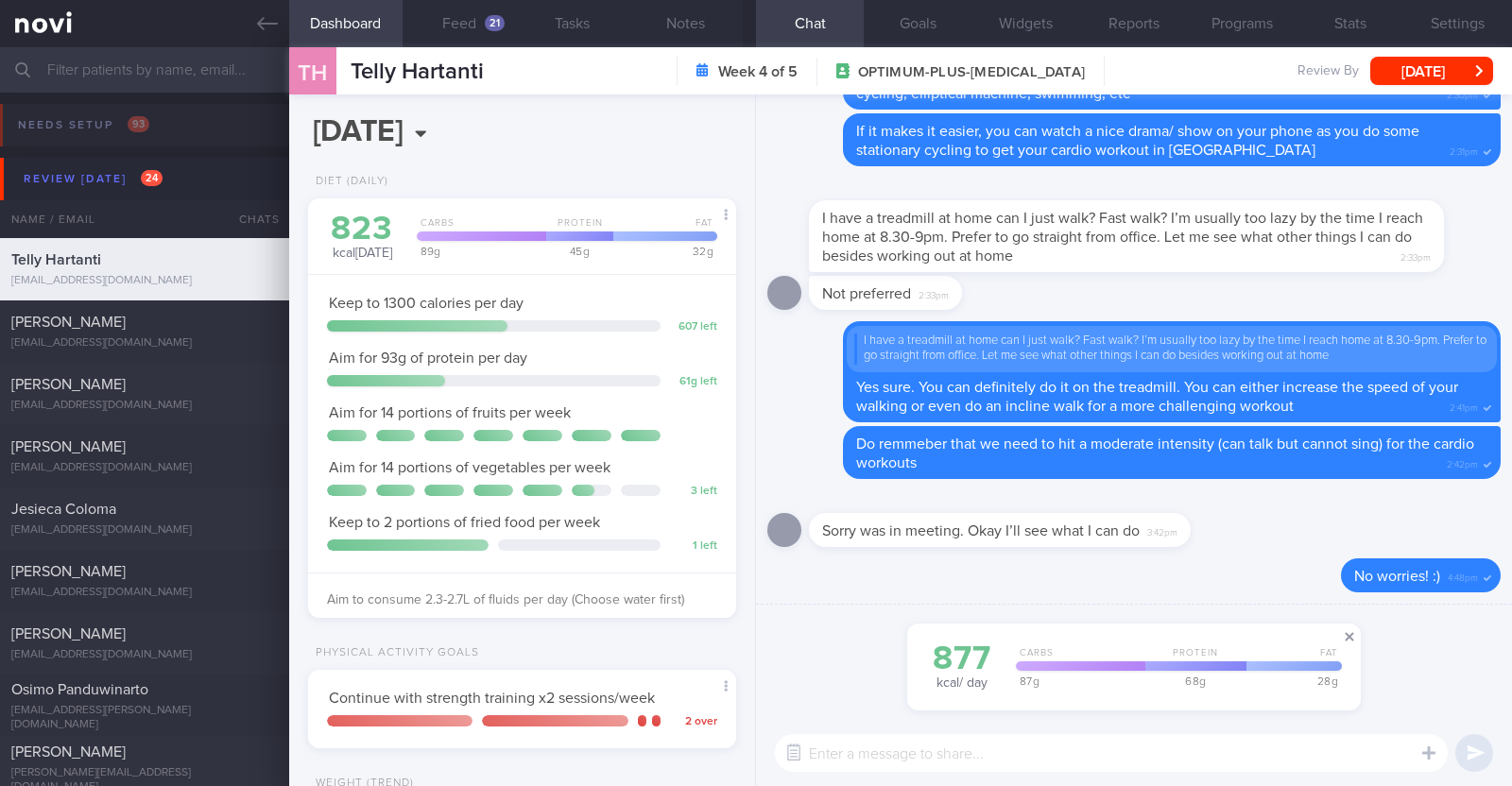
click at [1347, 633] on span at bounding box center [1348, 636] width 22 height 22
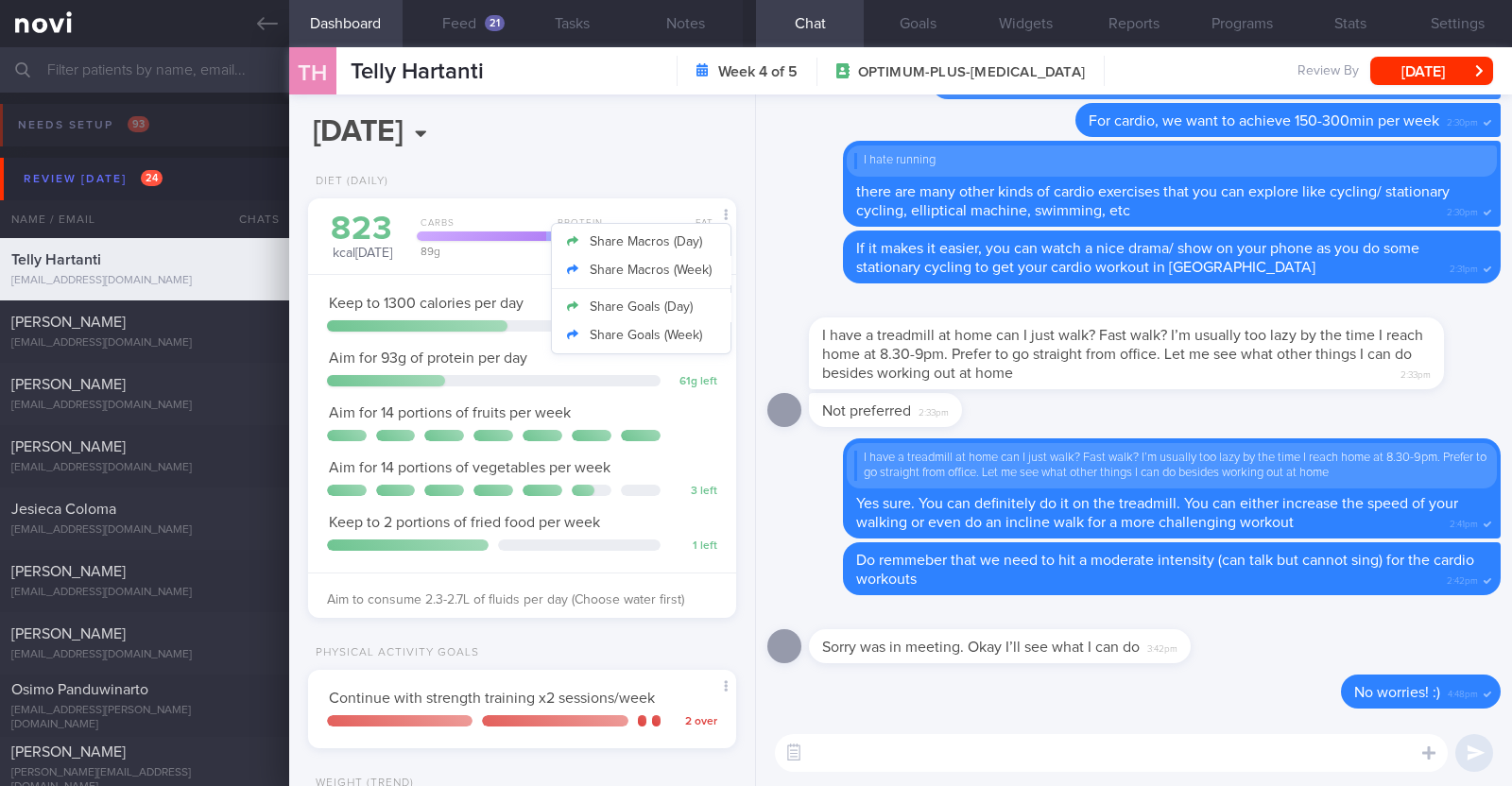
click at [717, 219] on div at bounding box center [726, 215] width 19 height 24
click at [656, 329] on button "Share Goals (Week)" at bounding box center [641, 335] width 178 height 28
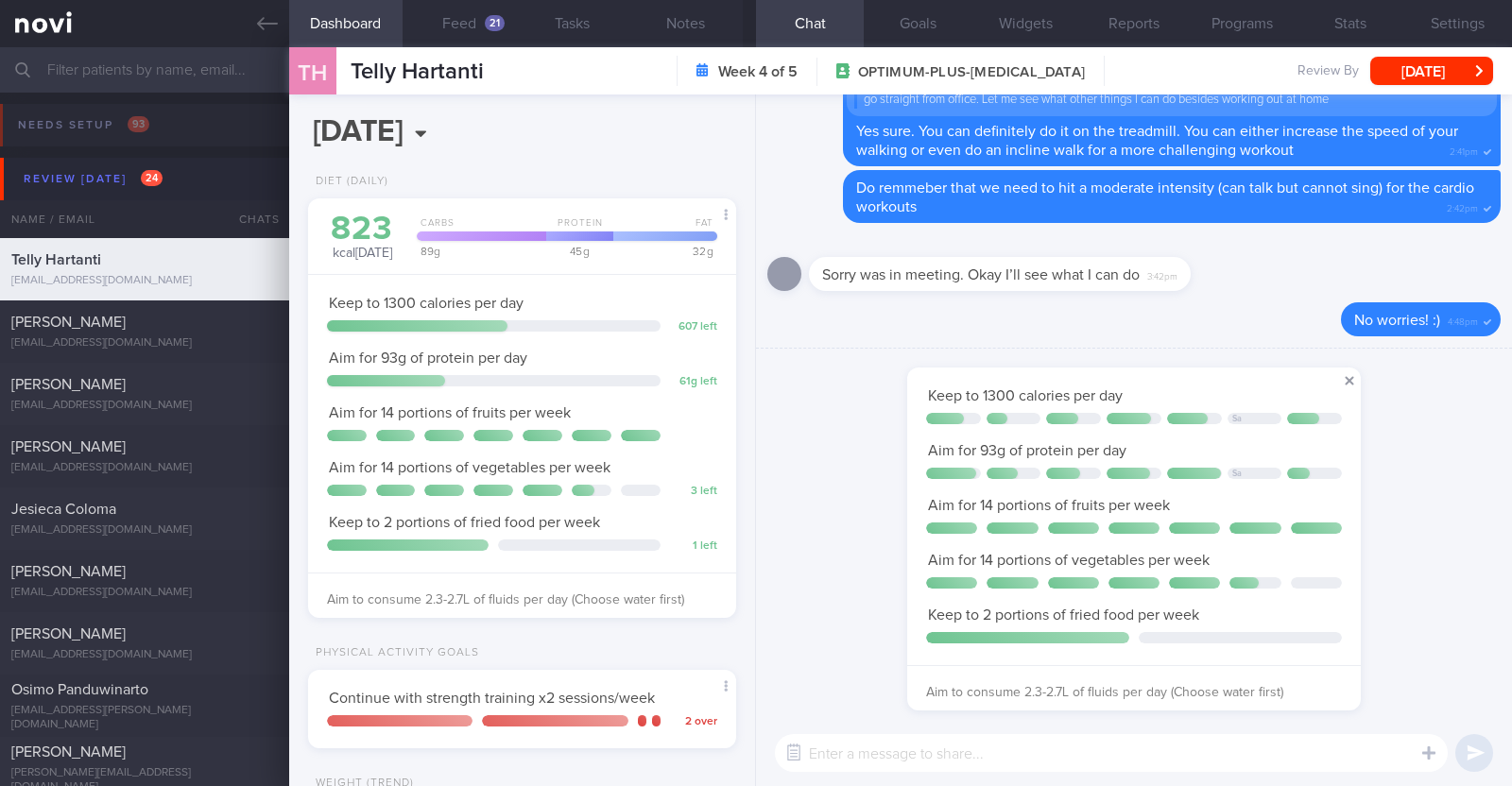
click at [1352, 381] on span at bounding box center [1348, 380] width 22 height 22
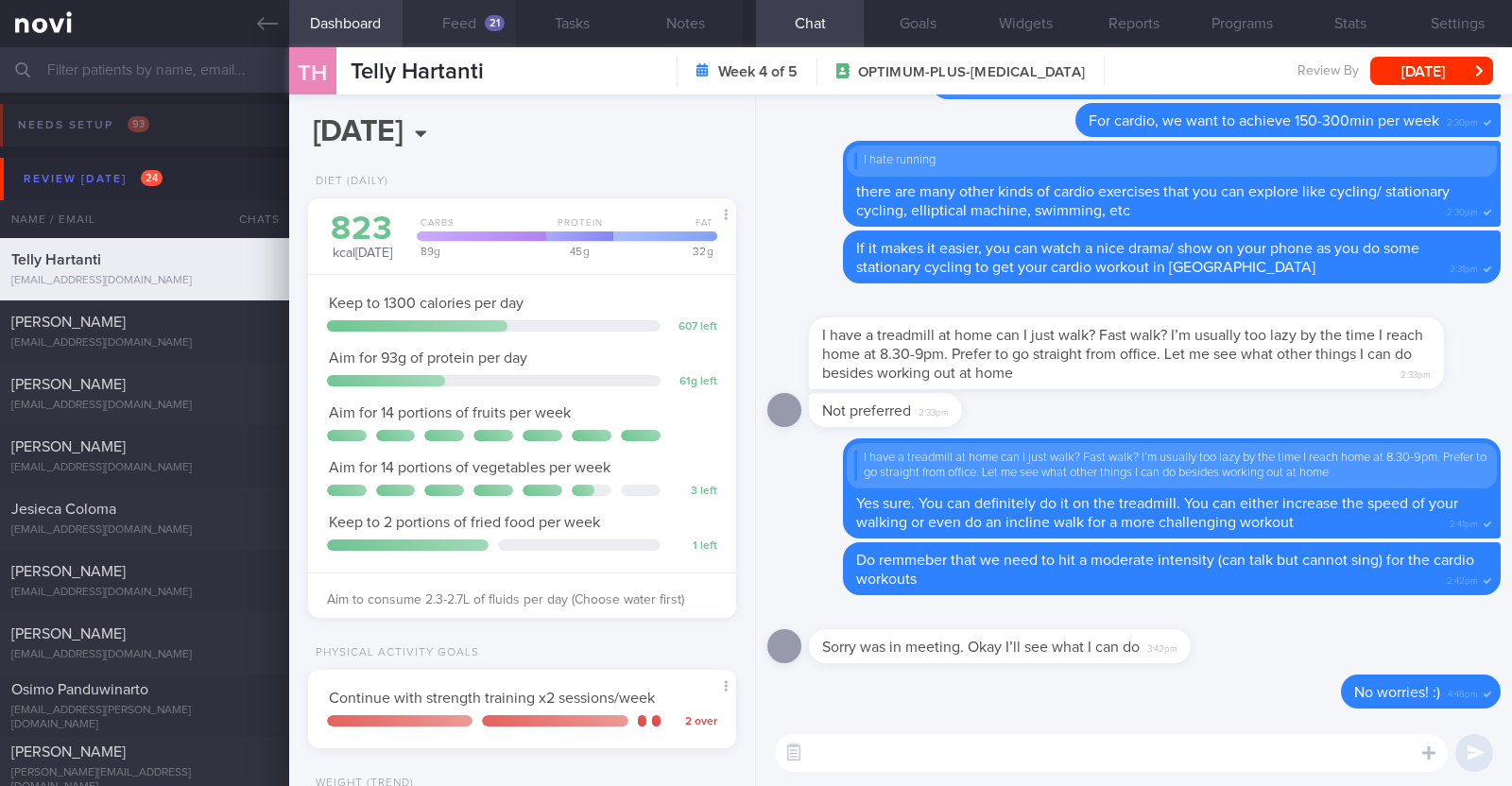
click at [473, 20] on button "Feed 21" at bounding box center [459, 23] width 113 height 48
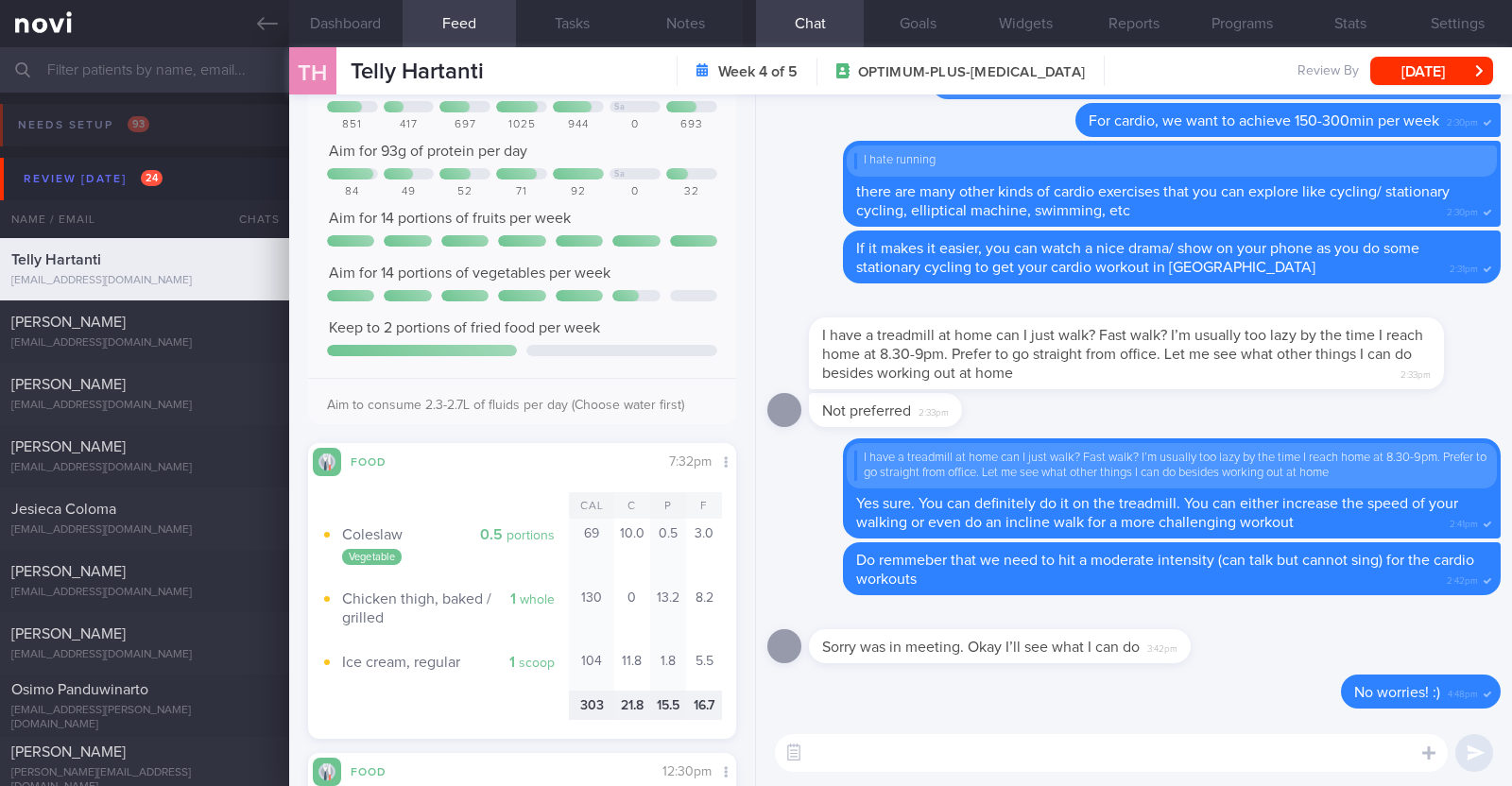
scroll to position [45, 0]
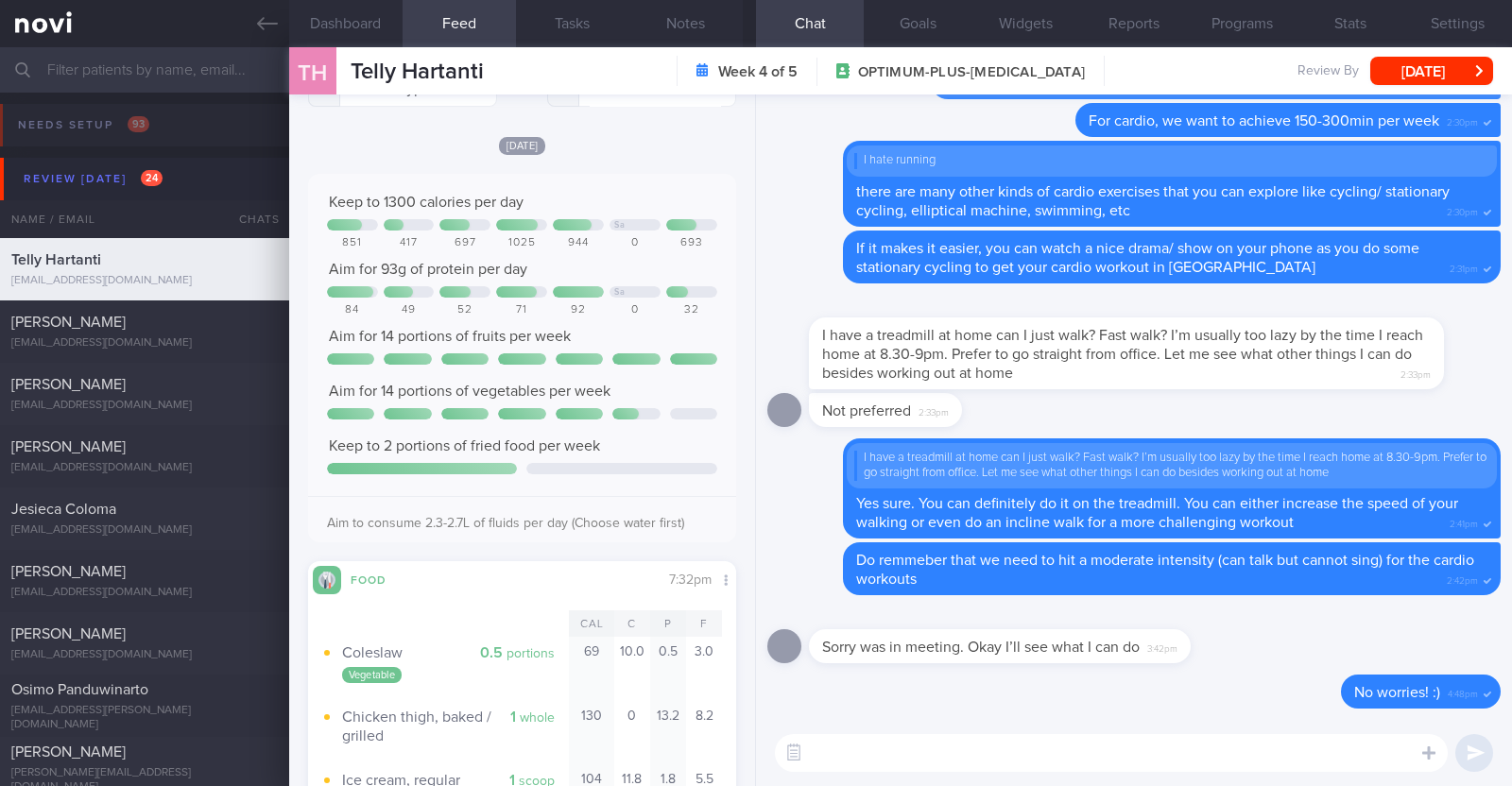
click at [888, 763] on textarea at bounding box center [1111, 753] width 673 height 38
type textarea "Hi Telly,"
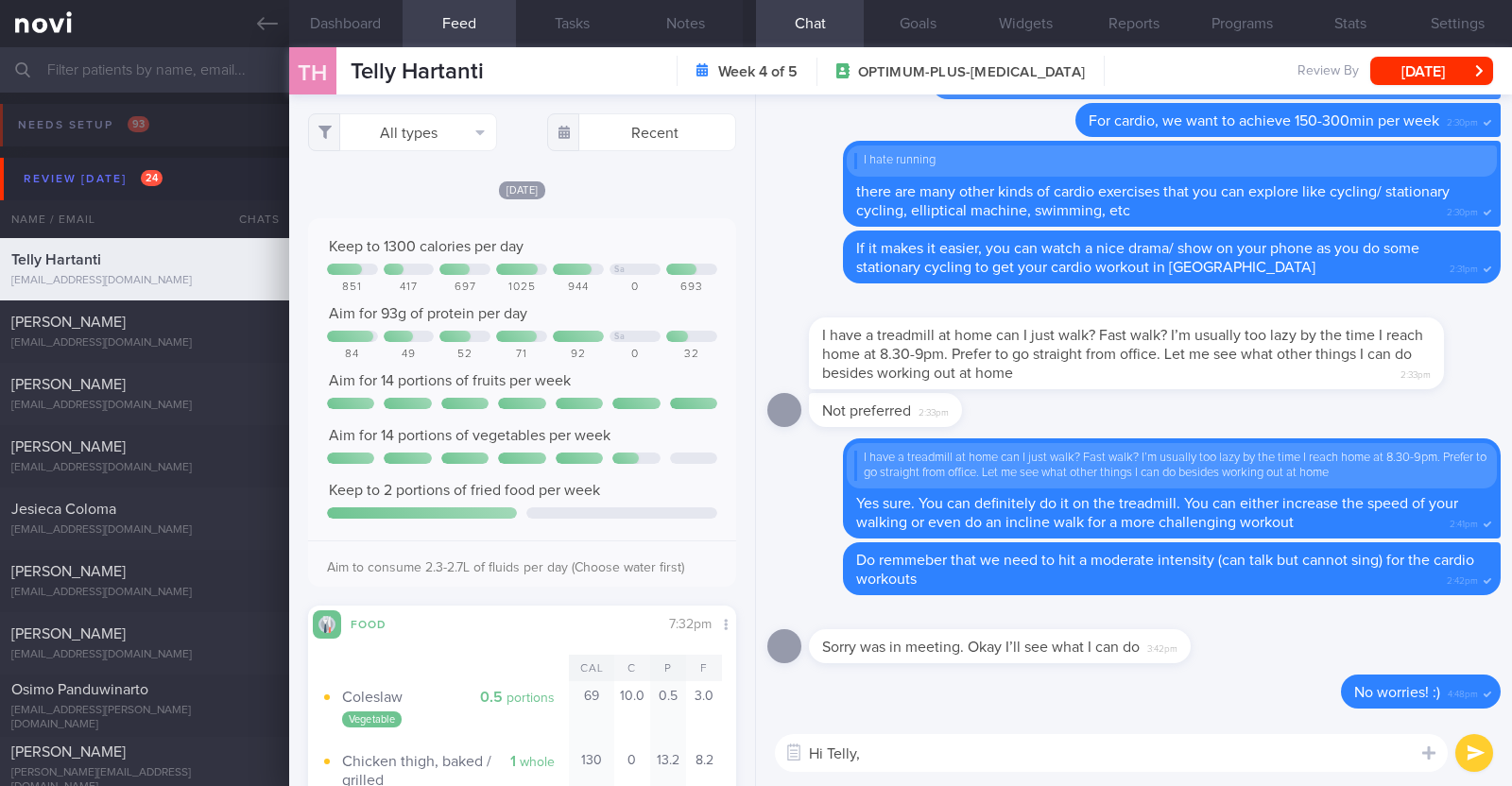
select select "8"
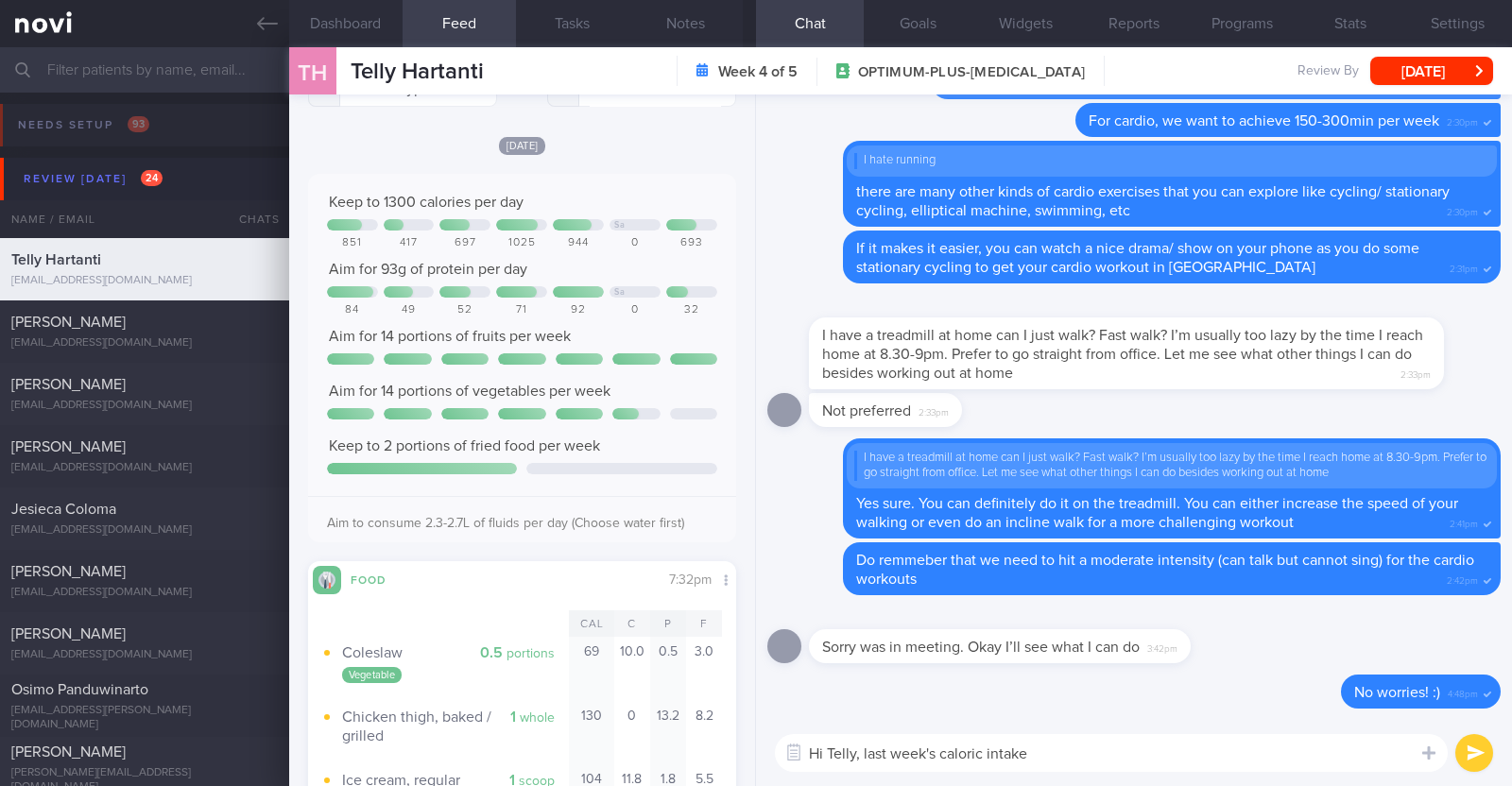
click at [942, 756] on textarea "Hi Telly, last week's caloric intake" at bounding box center [1111, 753] width 673 height 38
click at [1111, 749] on textarea "Hi Telly, last week's daily caloric intake" at bounding box center [1111, 753] width 673 height 38
click at [1419, 753] on div at bounding box center [1428, 752] width 34 height 36
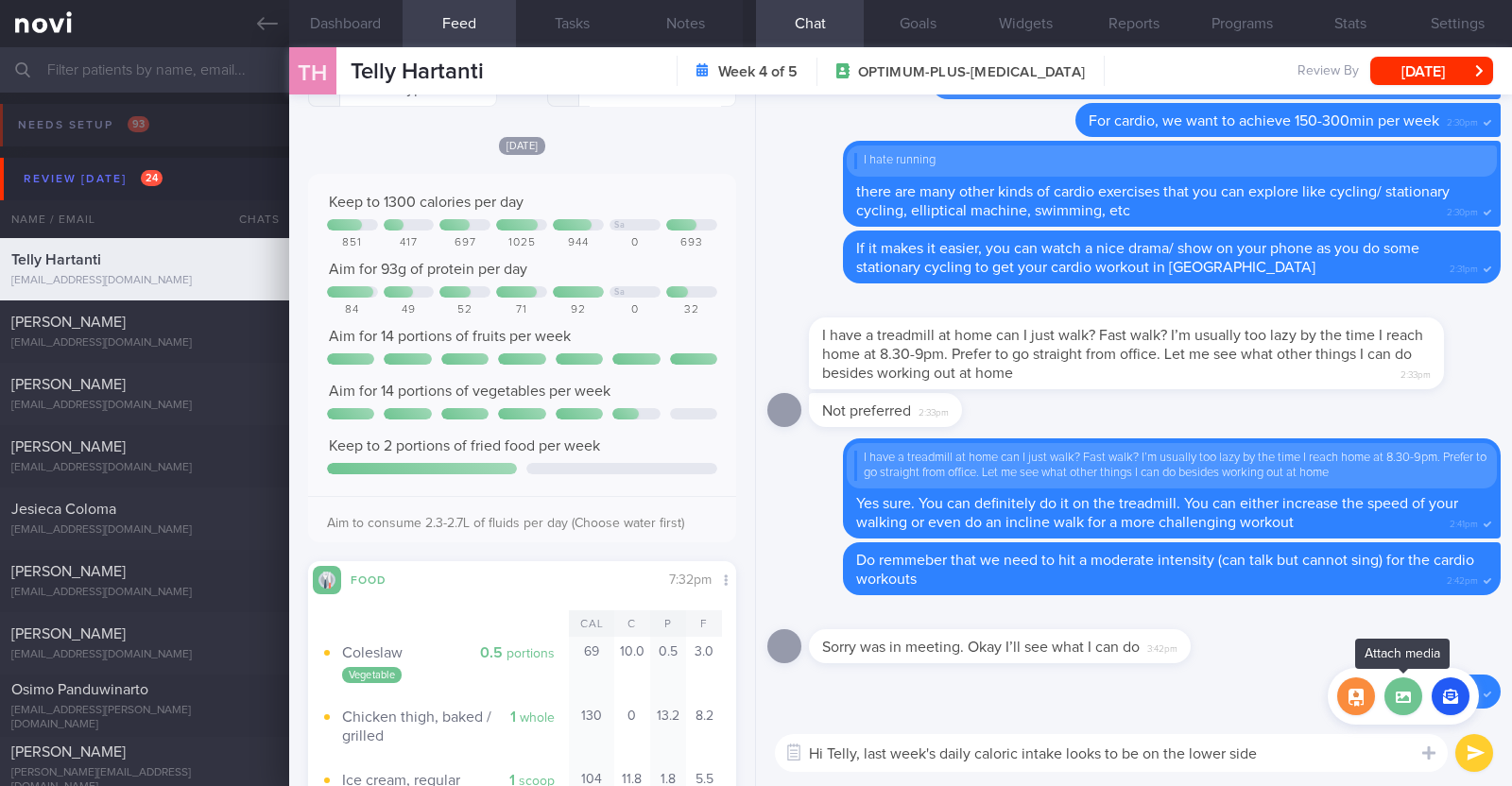
click at [1395, 685] on label at bounding box center [1403, 696] width 38 height 38
click at [0, 0] on input "file" at bounding box center [0, 0] width 0 height 0
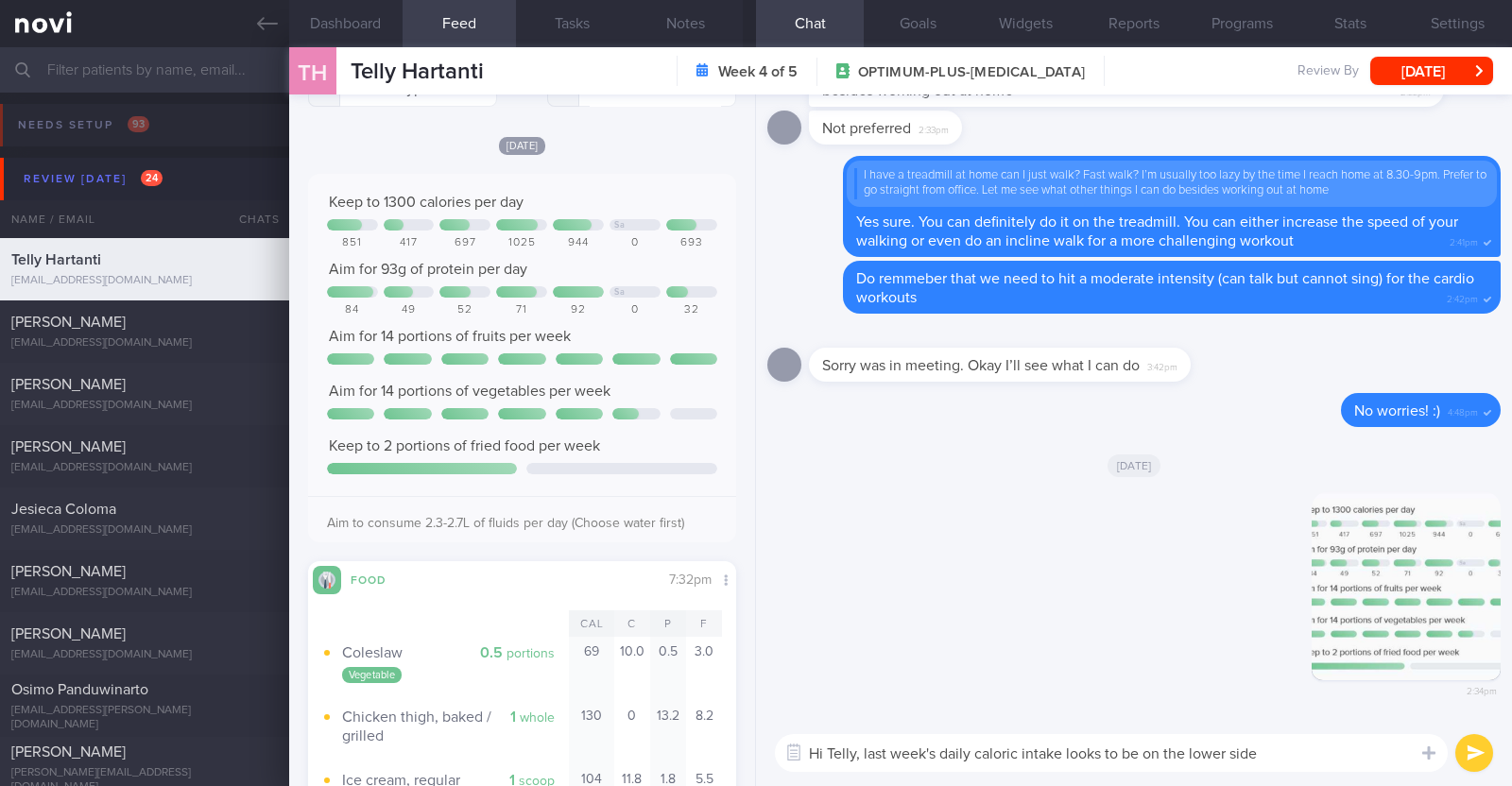
click at [1316, 761] on textarea "Hi Telly, last week's daily caloric intake looks to be on the lower side" at bounding box center [1111, 753] width 673 height 38
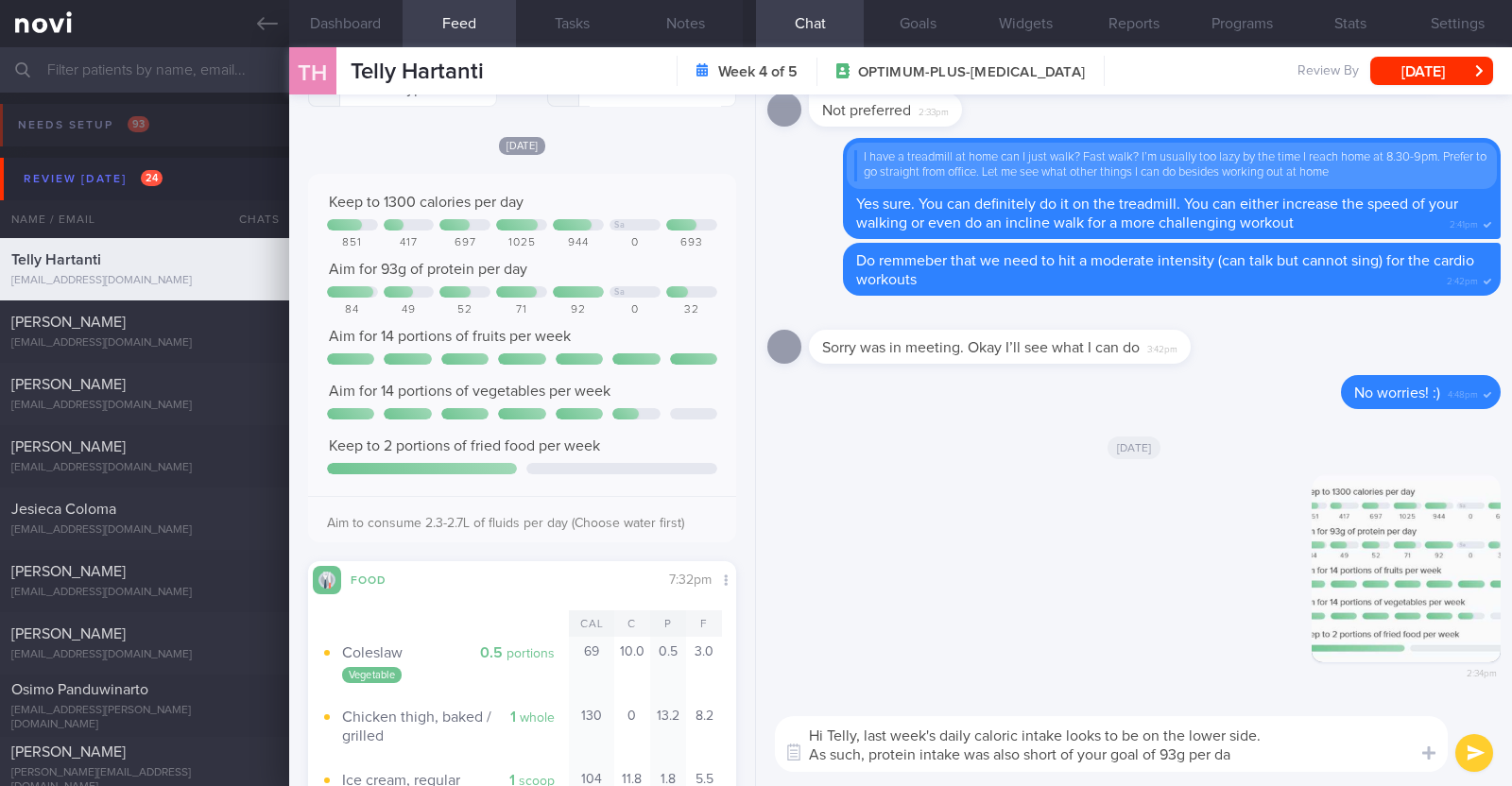
type textarea "Hi Telly, last week's daily caloric intake looks to be on the lower side. As su…"
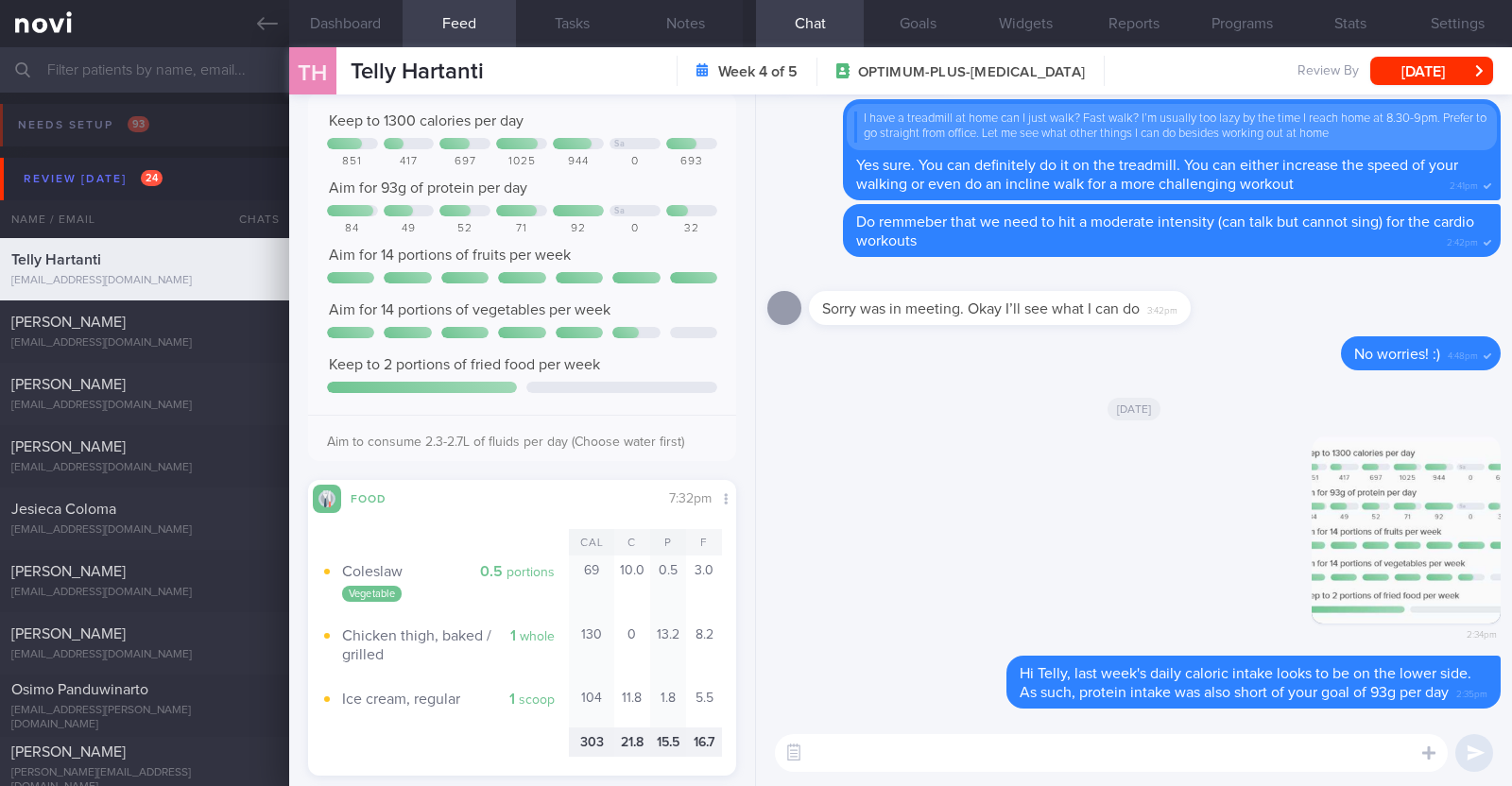
scroll to position [163, 0]
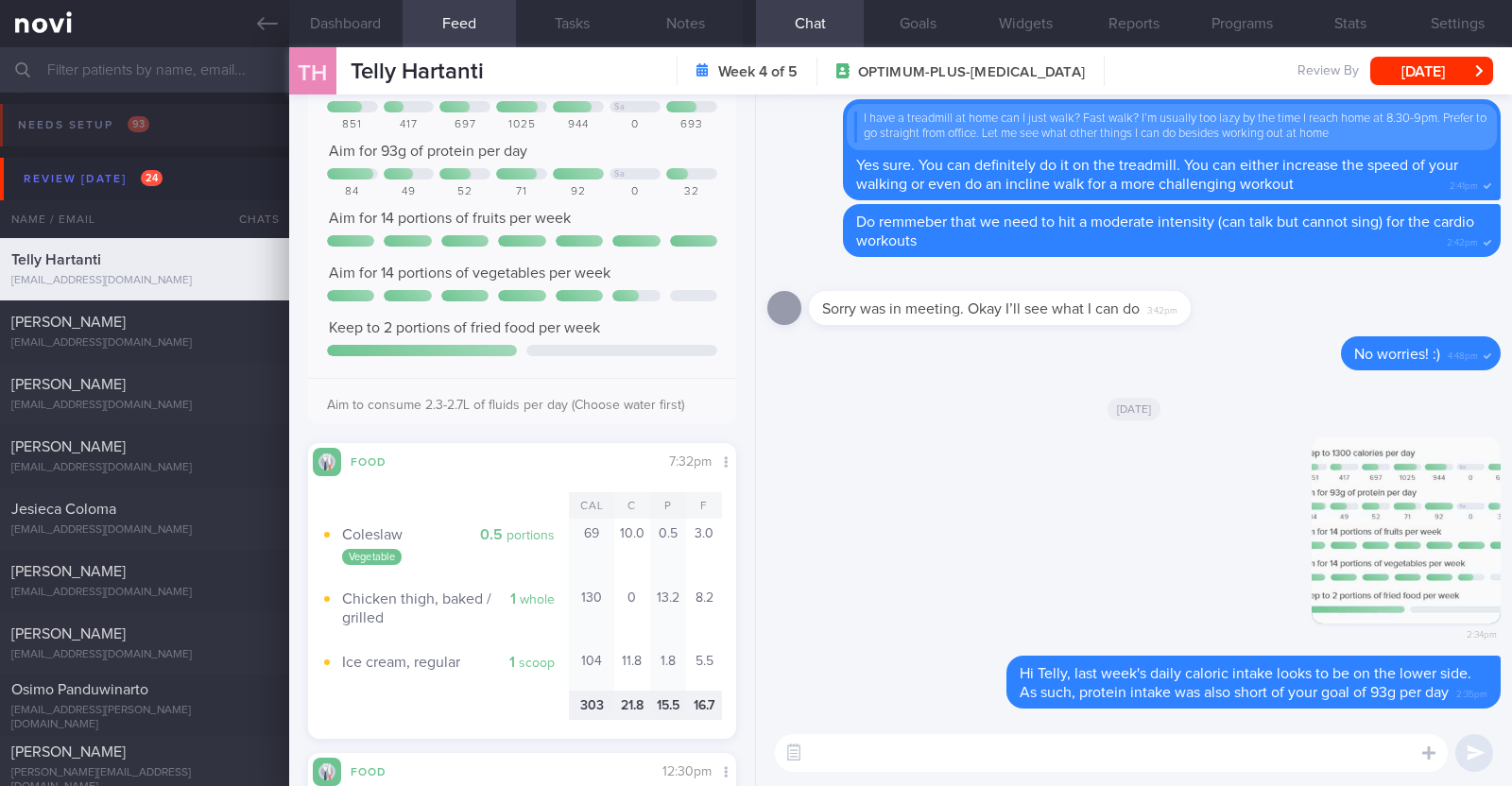
click at [875, 762] on textarea at bounding box center [1111, 753] width 673 height 38
click at [971, 751] on textarea "Your fruit and vegetables intake" at bounding box center [1111, 753] width 673 height 38
click at [1069, 746] on textarea "Your fruit and vegetable intake" at bounding box center [1111, 753] width 673 height 38
click at [1039, 748] on textarea "Your fruit and vegetable intake wsa excellent" at bounding box center [1111, 753] width 673 height 38
click at [1130, 756] on textarea "Your fruit and vegetable intake was excellent" at bounding box center [1111, 753] width 673 height 38
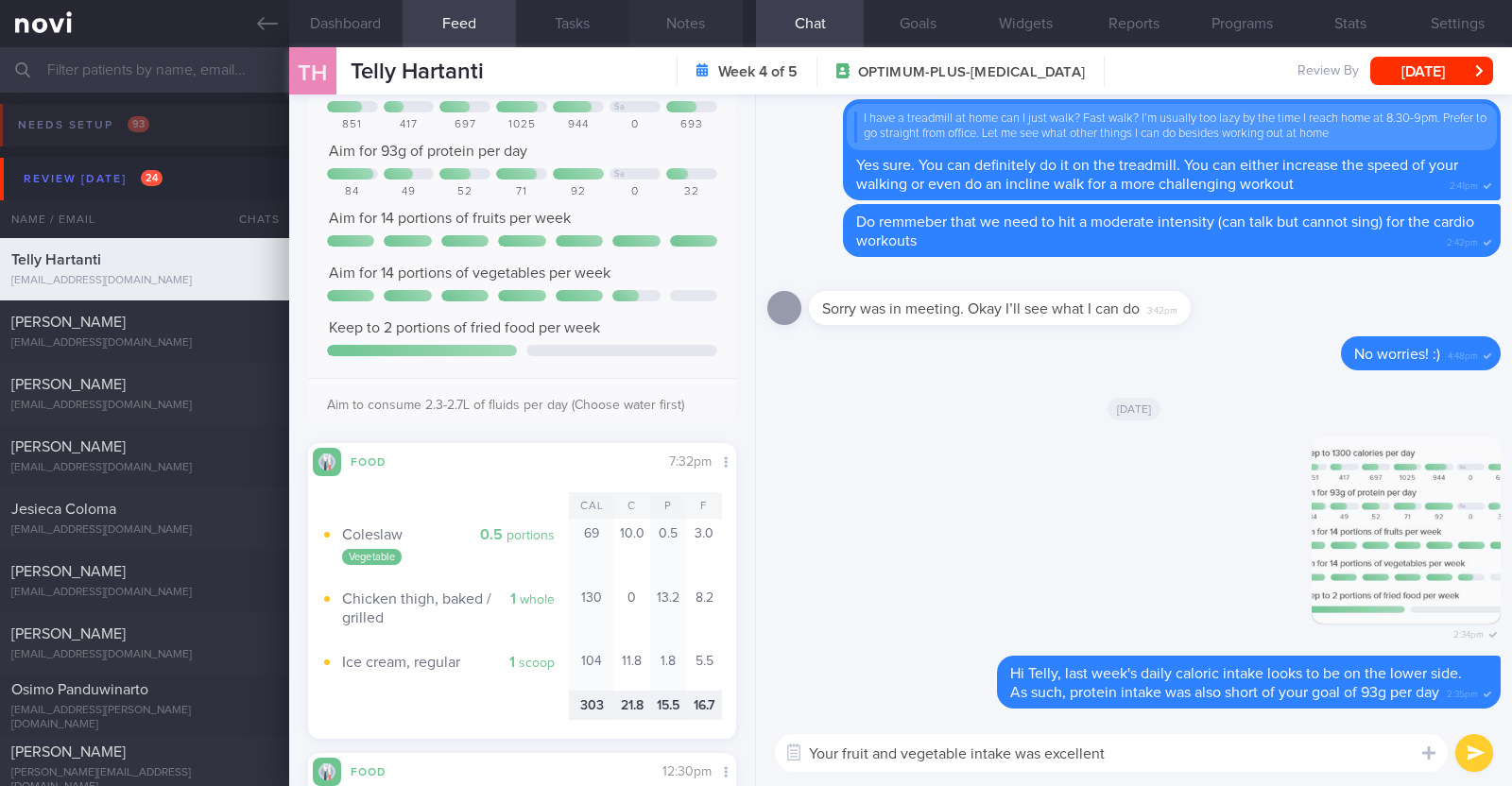
paste textarea "👍"
type textarea "Your fruit and vegetable intake was excellent 👍"
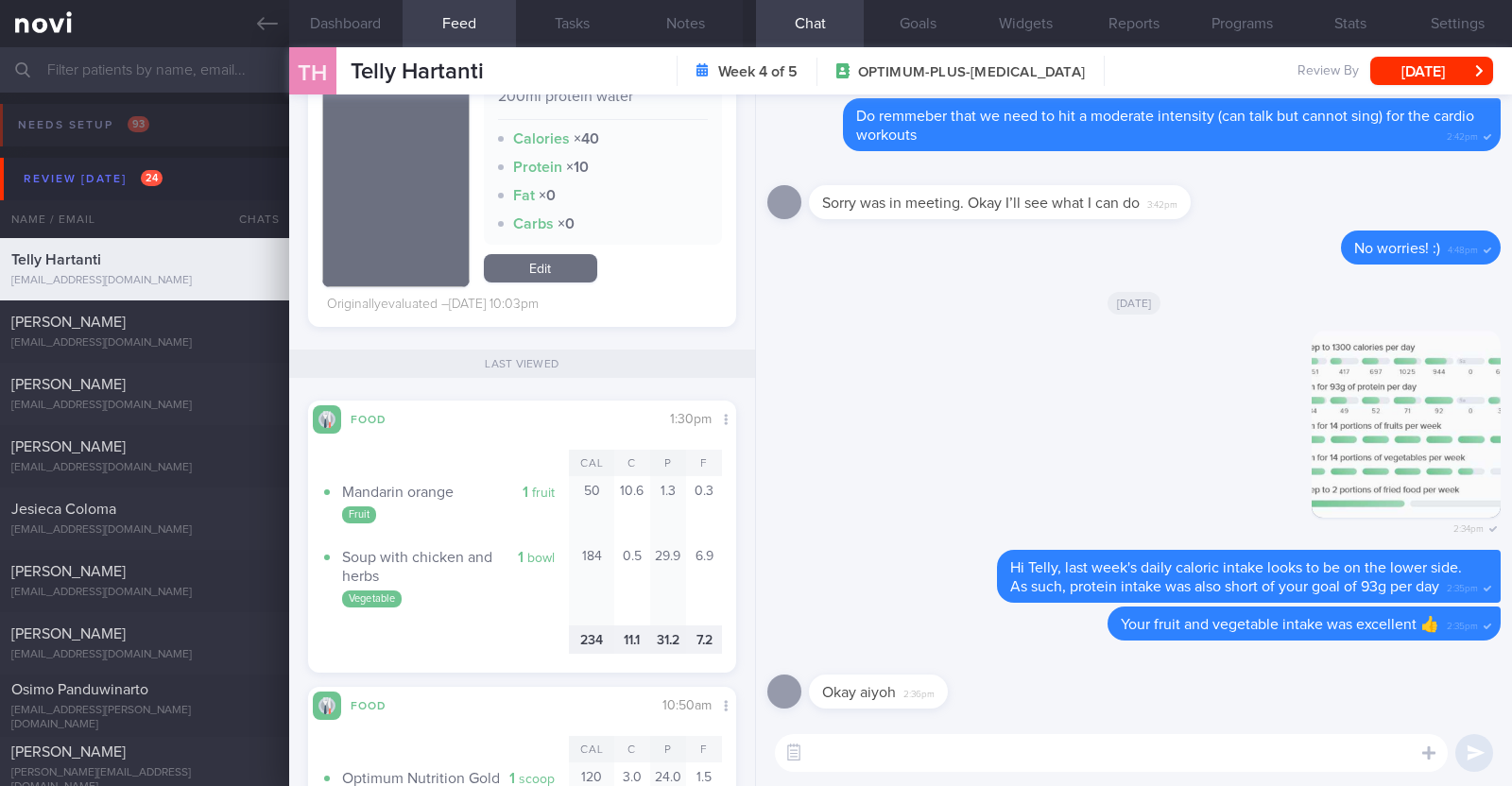
scroll to position [7369, 0]
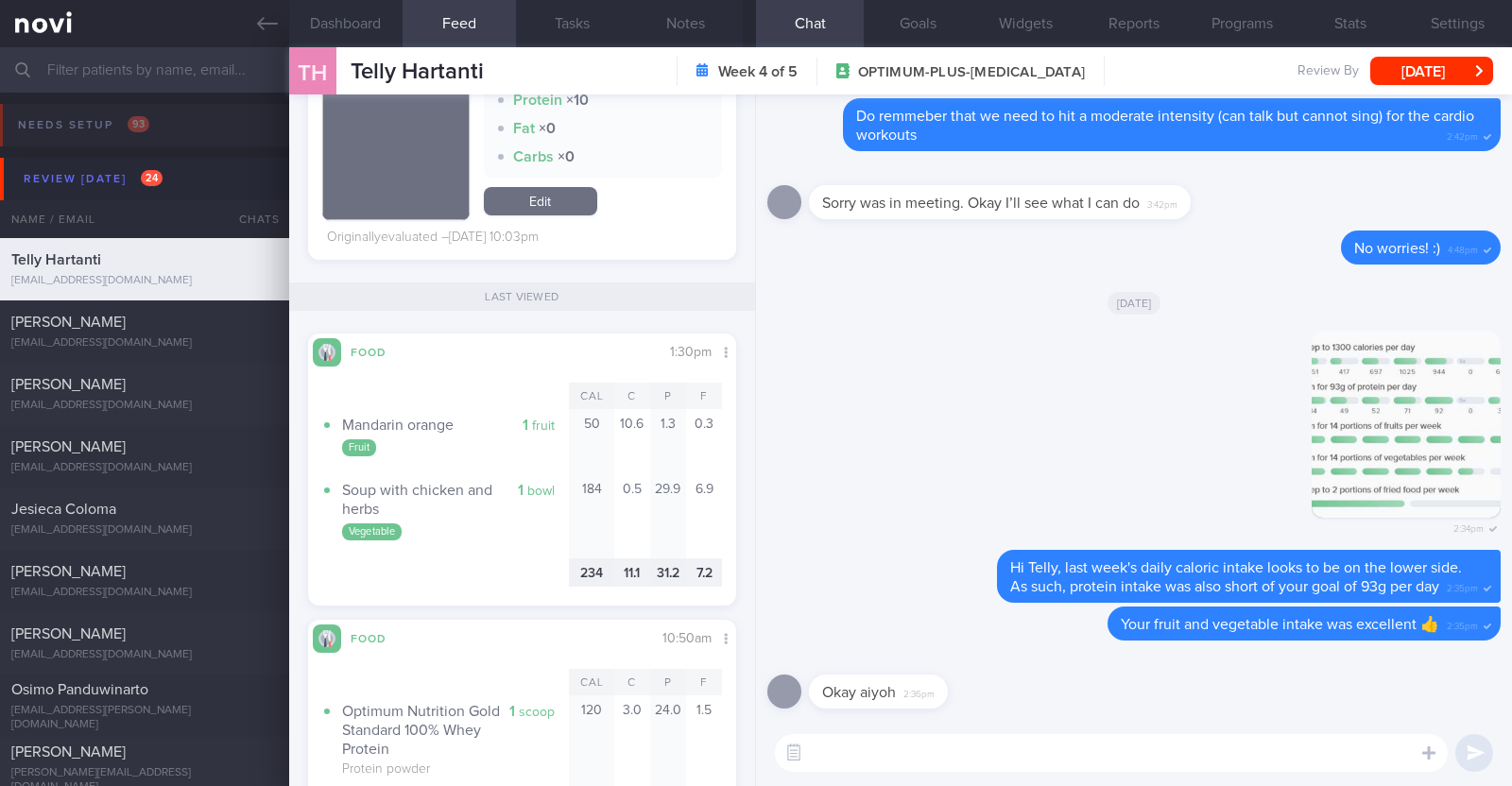
click at [883, 767] on textarea at bounding box center [1111, 753] width 673 height 38
type textarea "I can see that you're trying to take your protein shake almost daily"
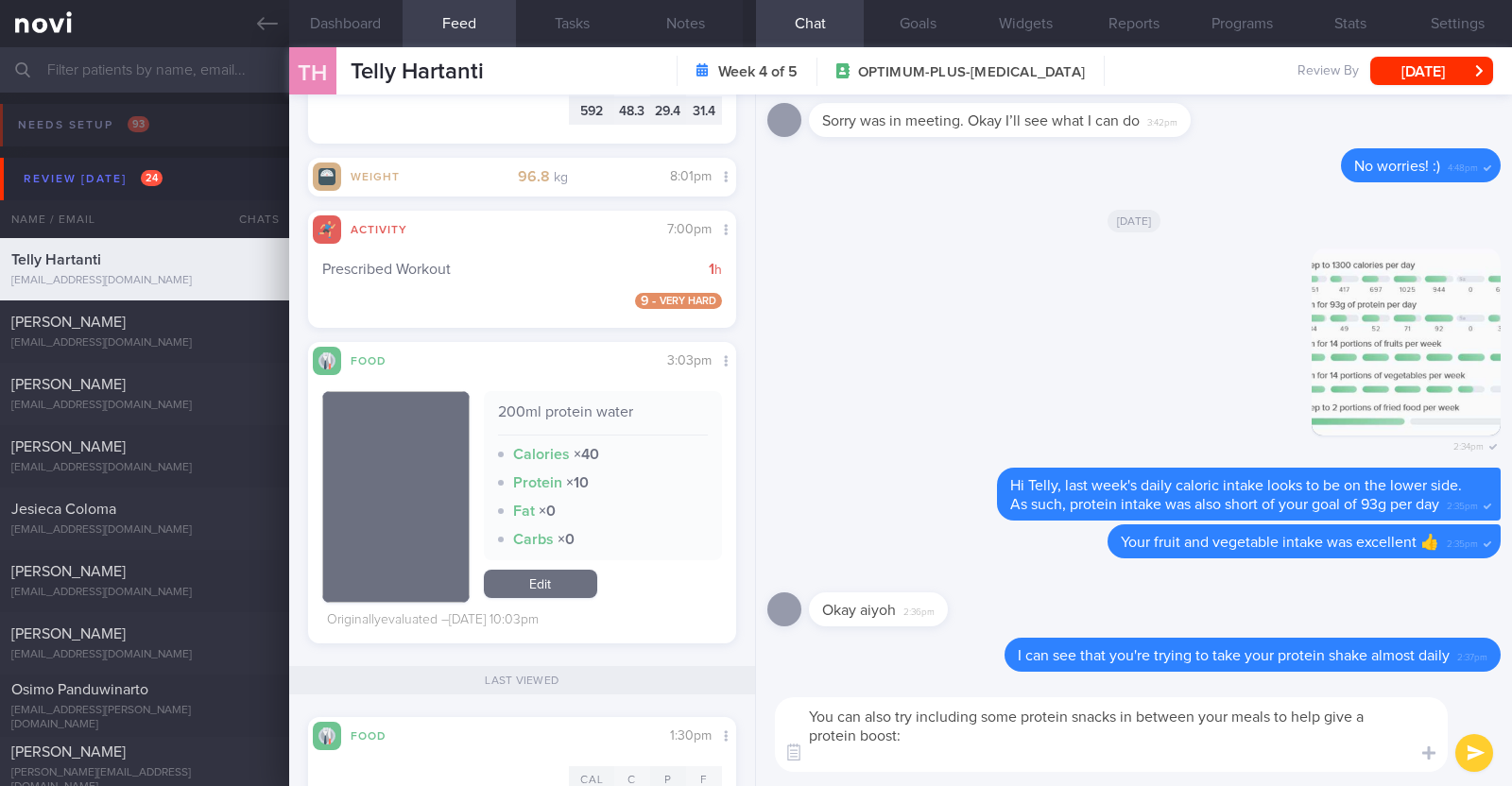
scroll to position [0, 0]
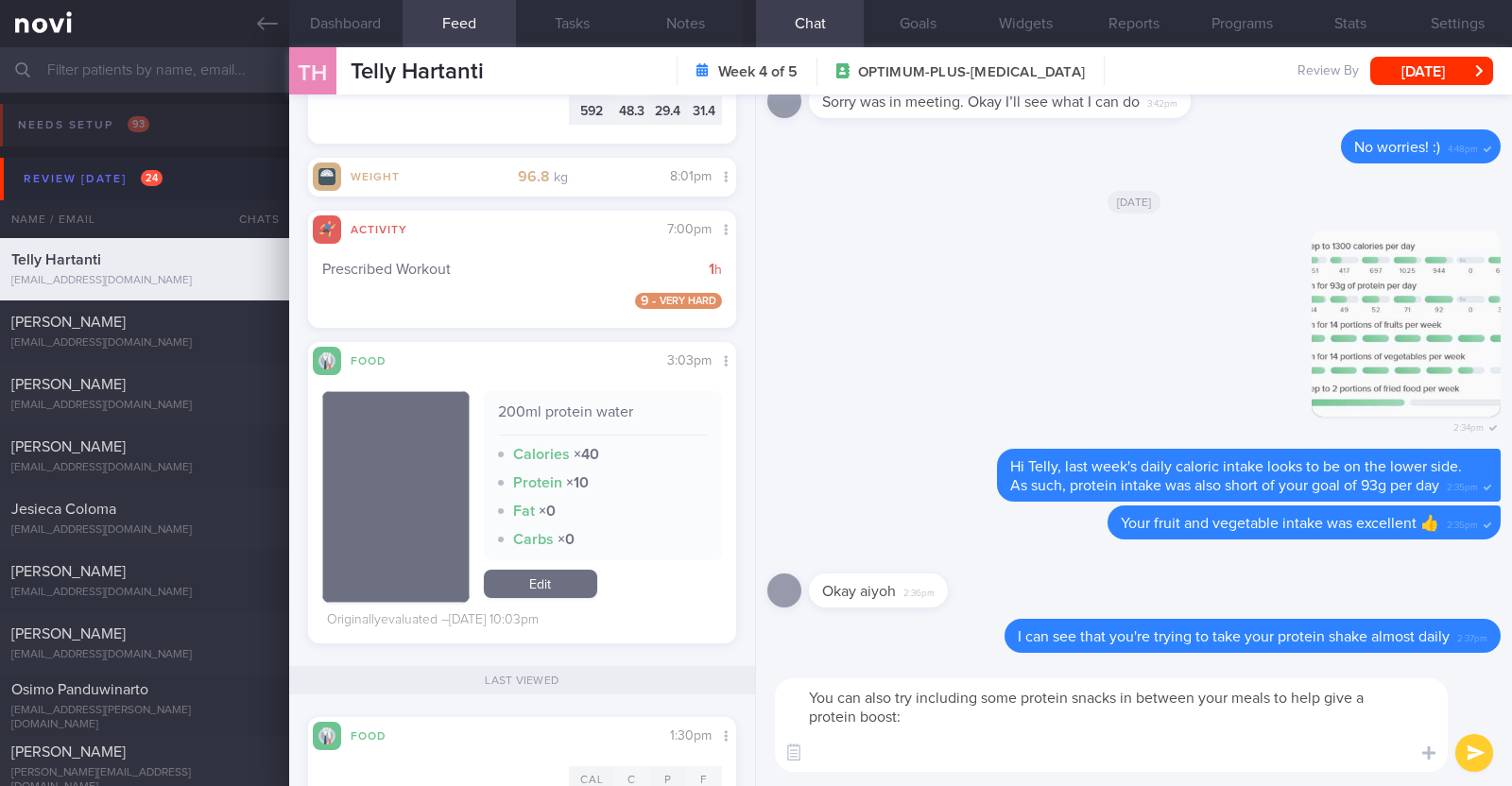
paste textarea "- Hard boiled egg - Unsalted edamame - Unsweetened soy milk - Low fat milk - [L…"
type textarea "You can also try including some protein snacks in between your meals to help gi…"
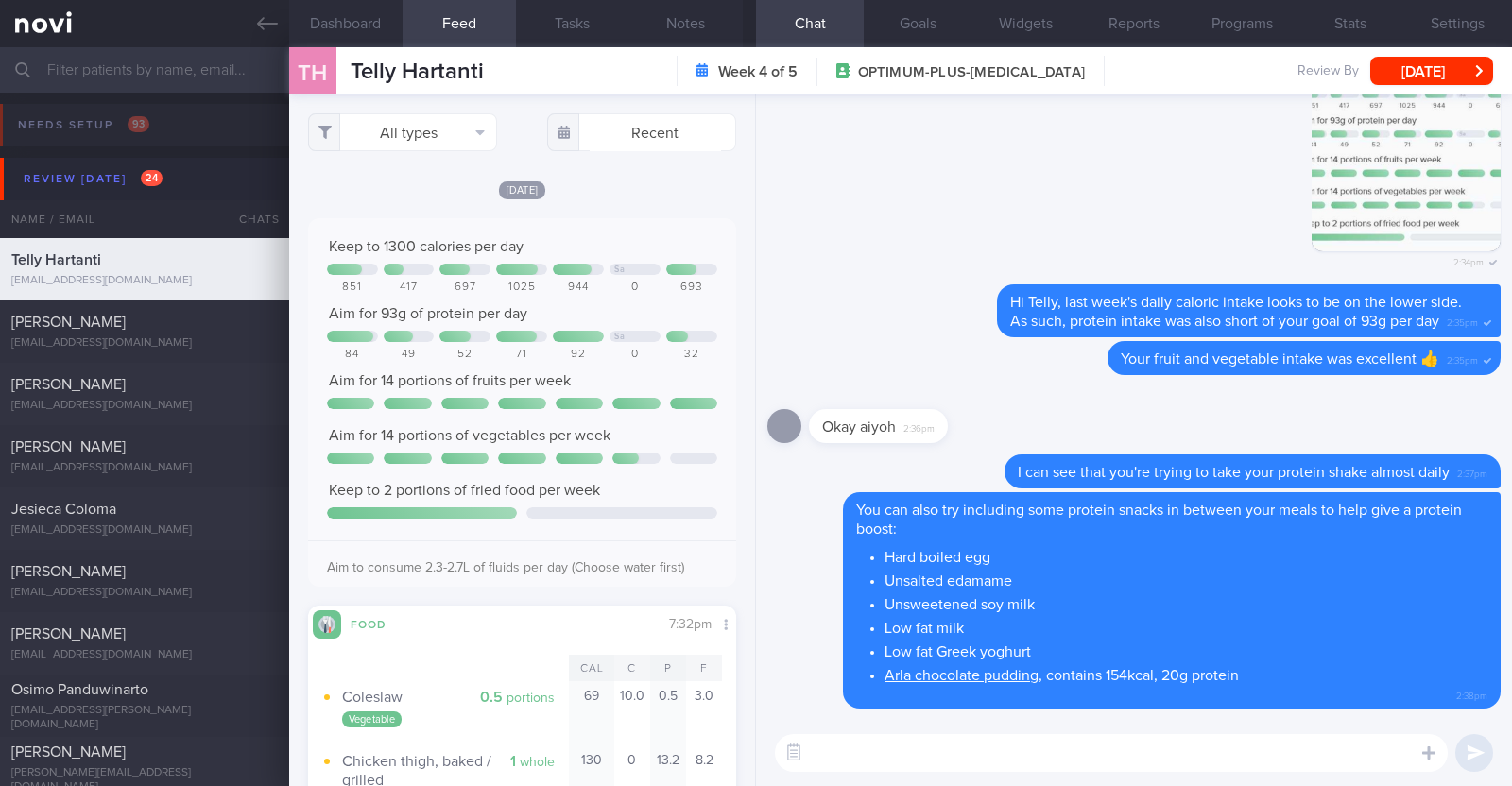
click at [896, 767] on textarea at bounding box center [1111, 753] width 673 height 38
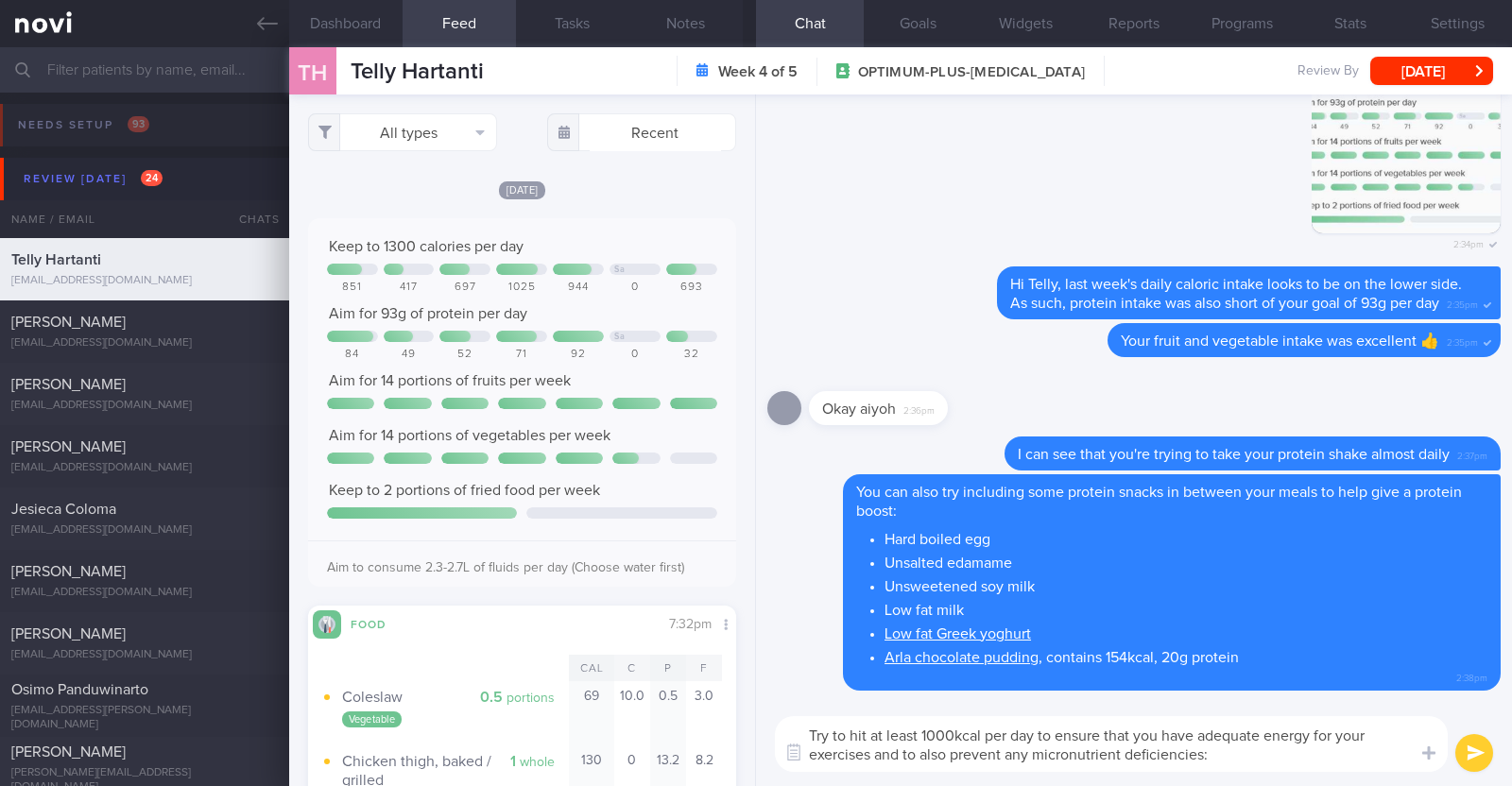
type textarea "Try to hit at least 1000kcal per day to ensure that you have adequate energy fo…"
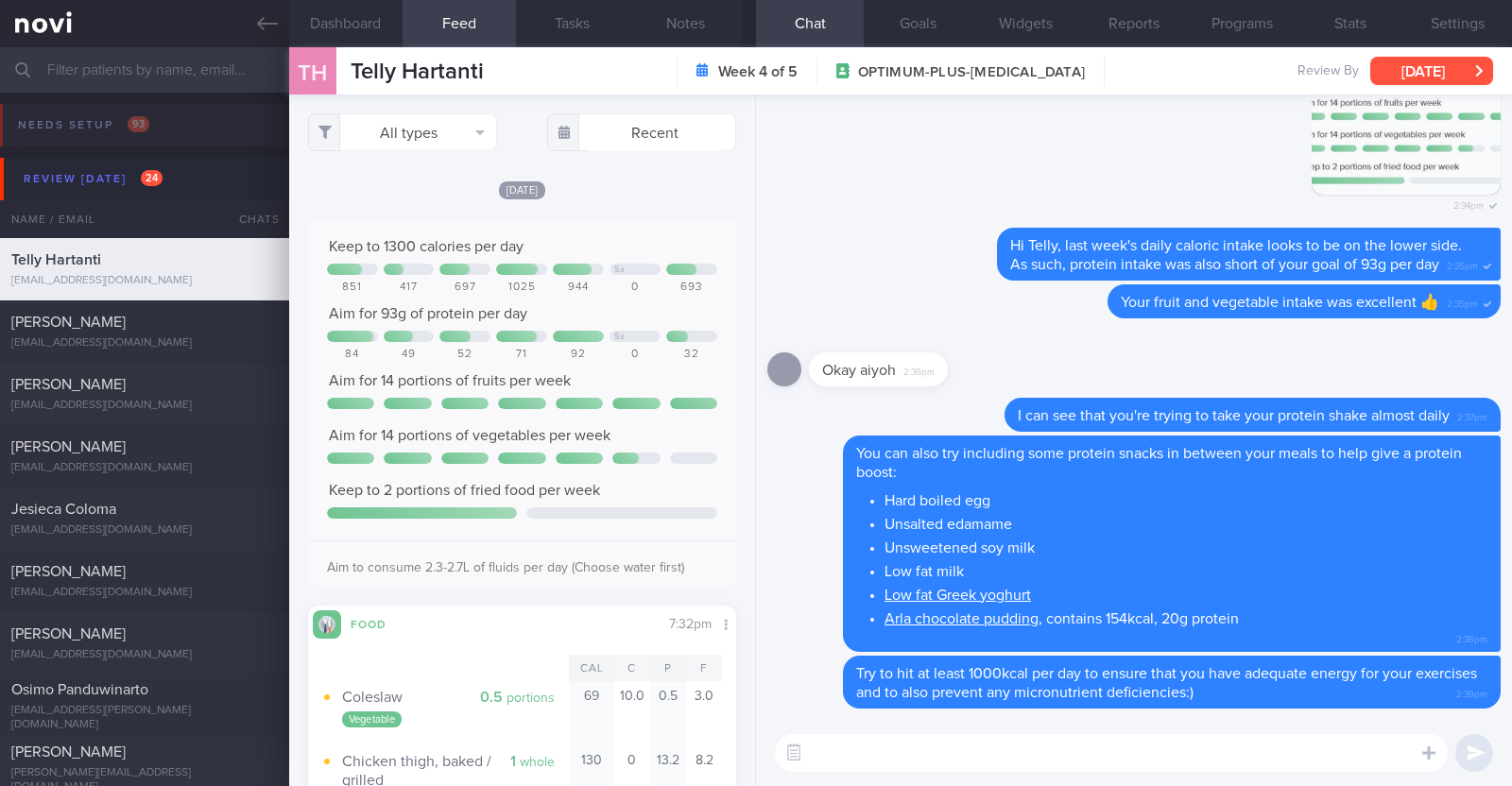
click at [1450, 62] on button "[DATE]" at bounding box center [1431, 70] width 123 height 28
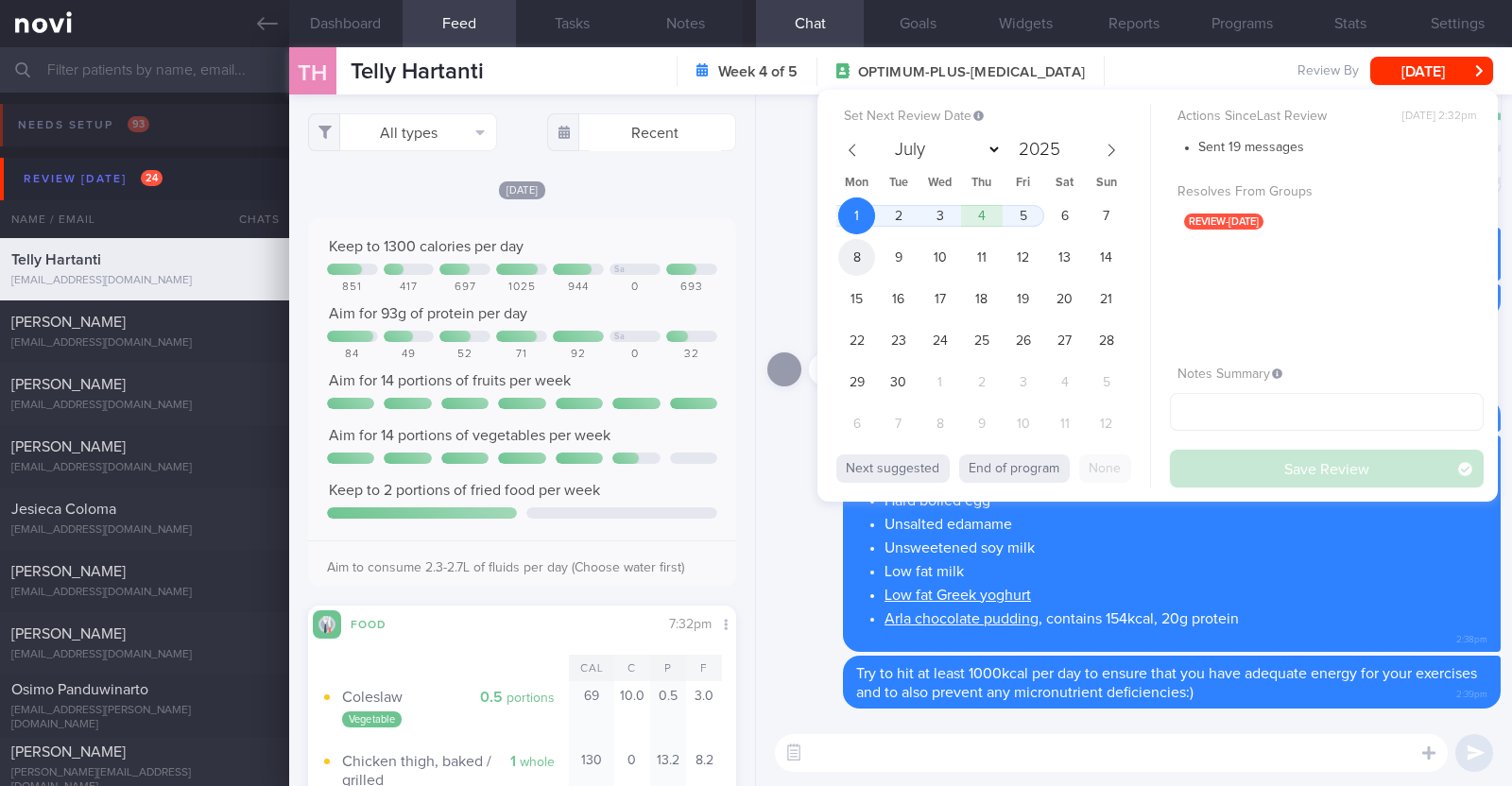
click at [854, 256] on span "8" at bounding box center [857, 257] width 37 height 37
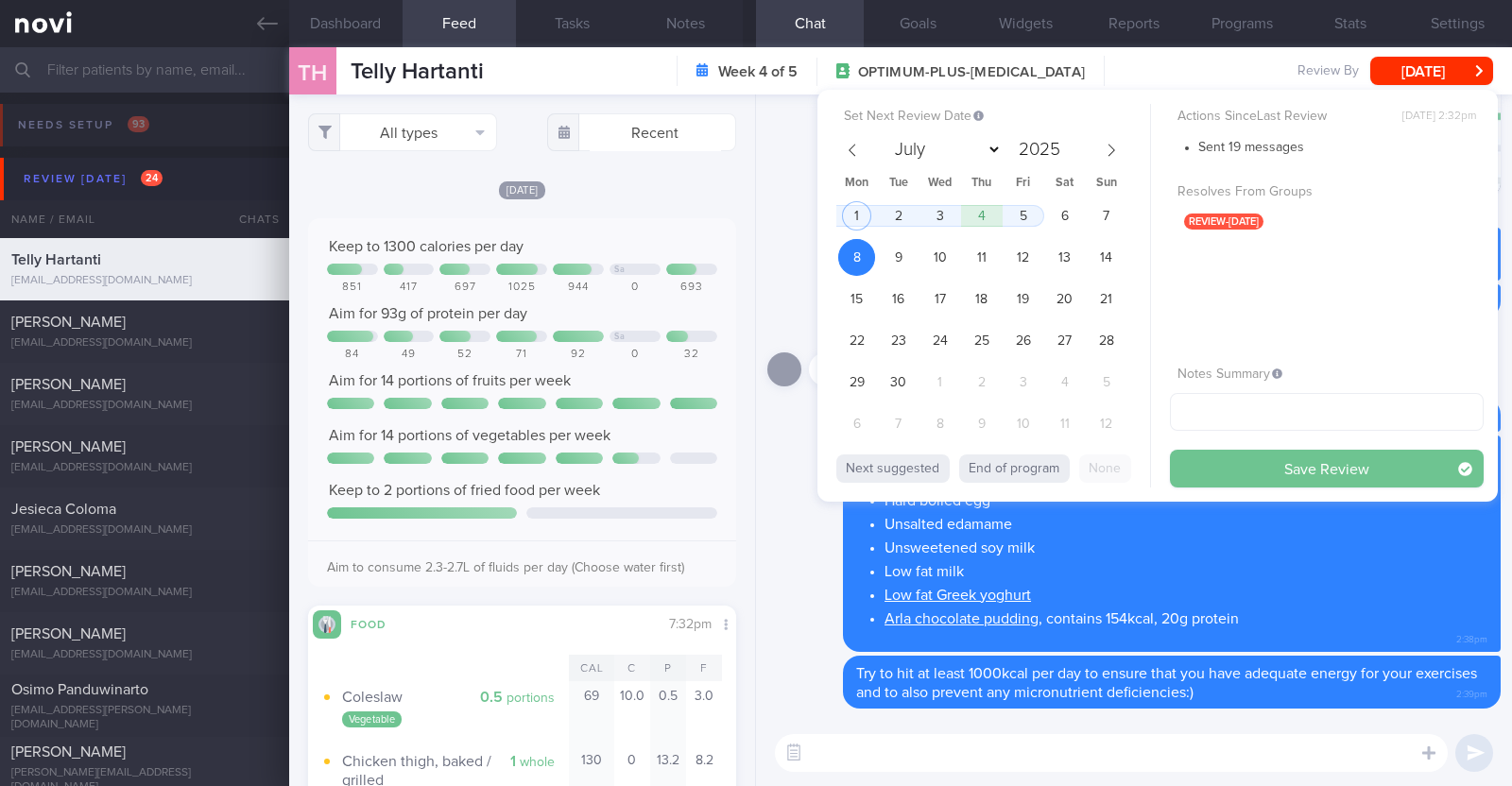
click at [1198, 459] on button "Save Review" at bounding box center [1326, 468] width 313 height 38
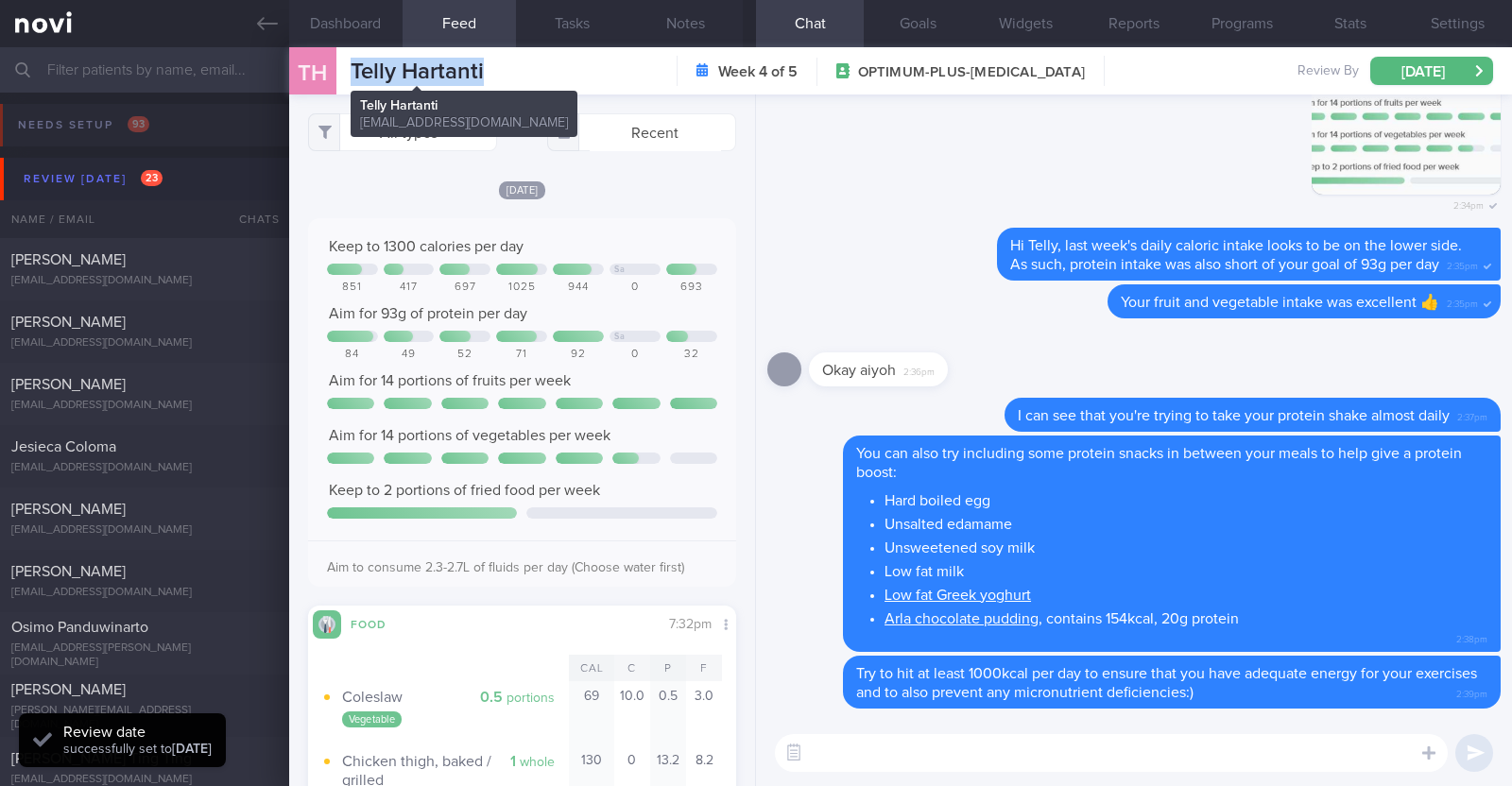
drag, startPoint x: 513, startPoint y: 70, endPoint x: 350, endPoint y: 63, distance: 163.2
click at [350, 63] on div "TH Telly Hartanti Telly Hartanti mokwam70@yahoo.com.sg Week 4 of 5 OPTIMUM-PLUS…" at bounding box center [901, 71] width 1223 height 48
copy span "Telly Hartanti"
click at [702, 28] on button "Notes" at bounding box center [685, 23] width 113 height 48
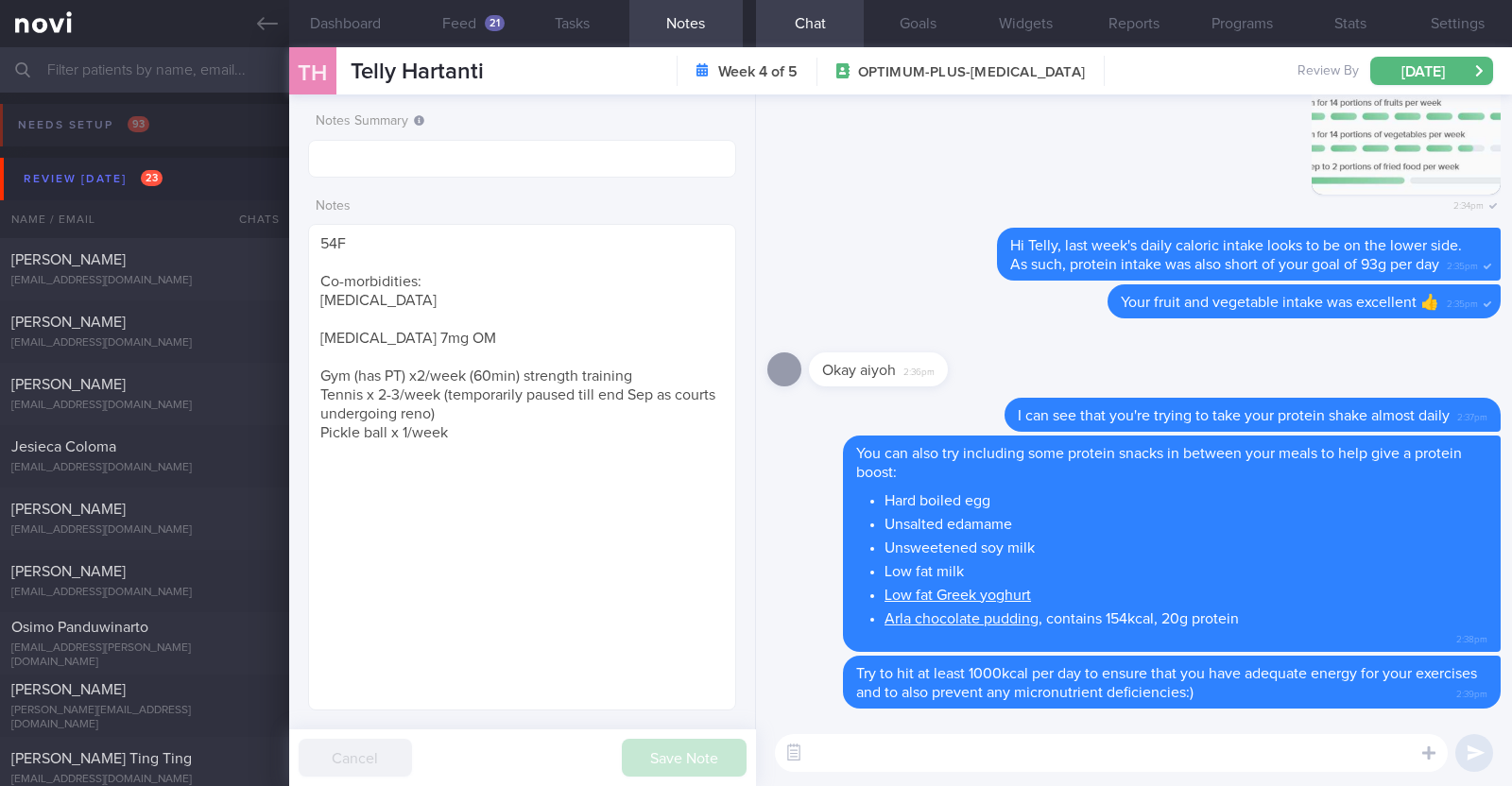
select select "8"
click at [444, 155] on input "text" at bounding box center [522, 159] width 428 height 38
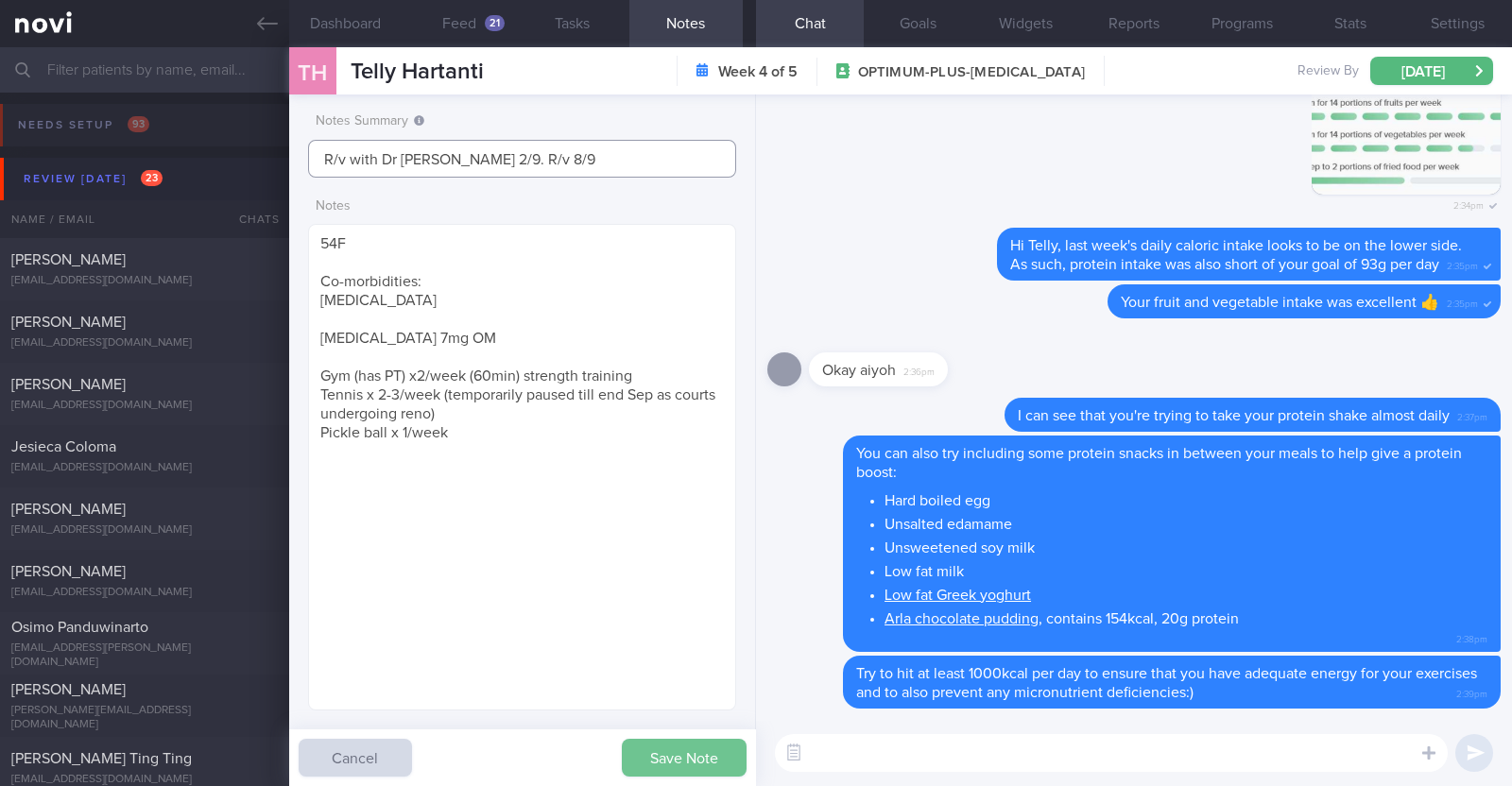
type input "R/v with Dr [PERSON_NAME] 2/9. R/v 8/9"
click at [736, 755] on button "Save Note" at bounding box center [683, 758] width 125 height 38
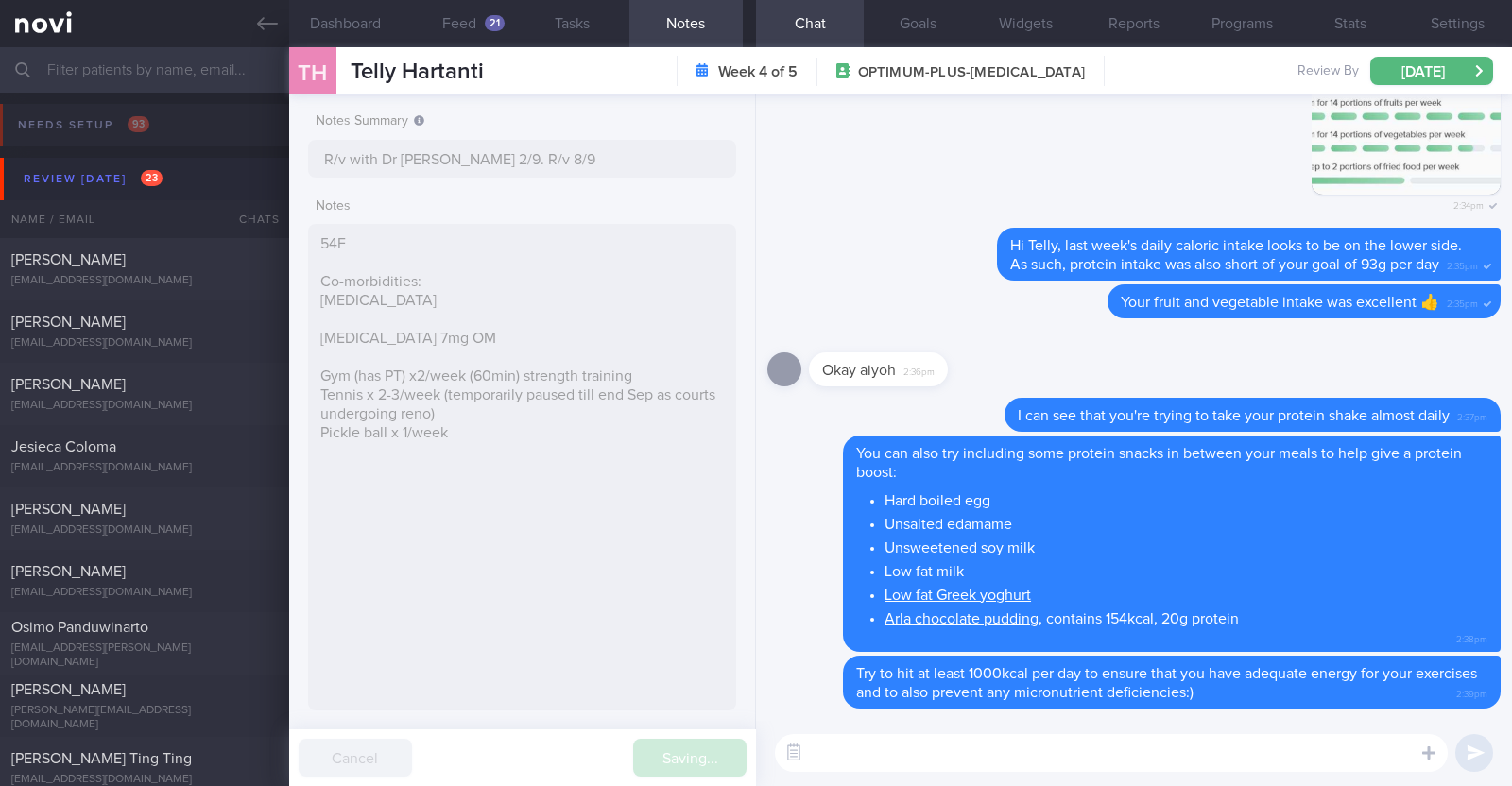
type input "R/v with Dr [PERSON_NAME] 2/9. R/v 8/9"
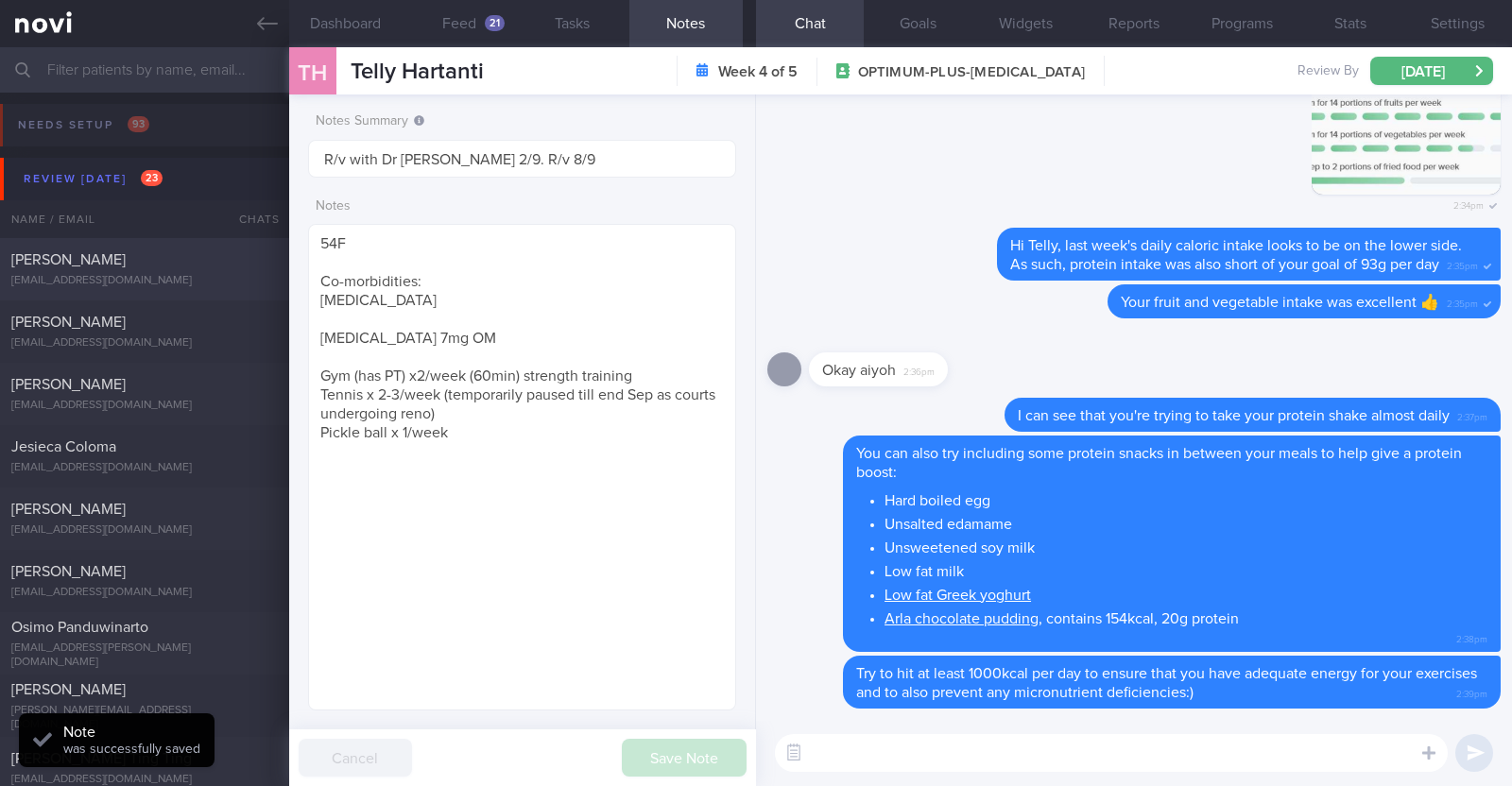
click at [187, 271] on div "[PERSON_NAME] [EMAIL_ADDRESS][DOMAIN_NAME]" at bounding box center [144, 269] width 289 height 38
type input "[DATE]"
type textarea "35F Comorbidities: [MEDICAL_DATA] ([MEDICAL_DATA]) [MEDICAL_DATA] [MEDICAL_DATA…"
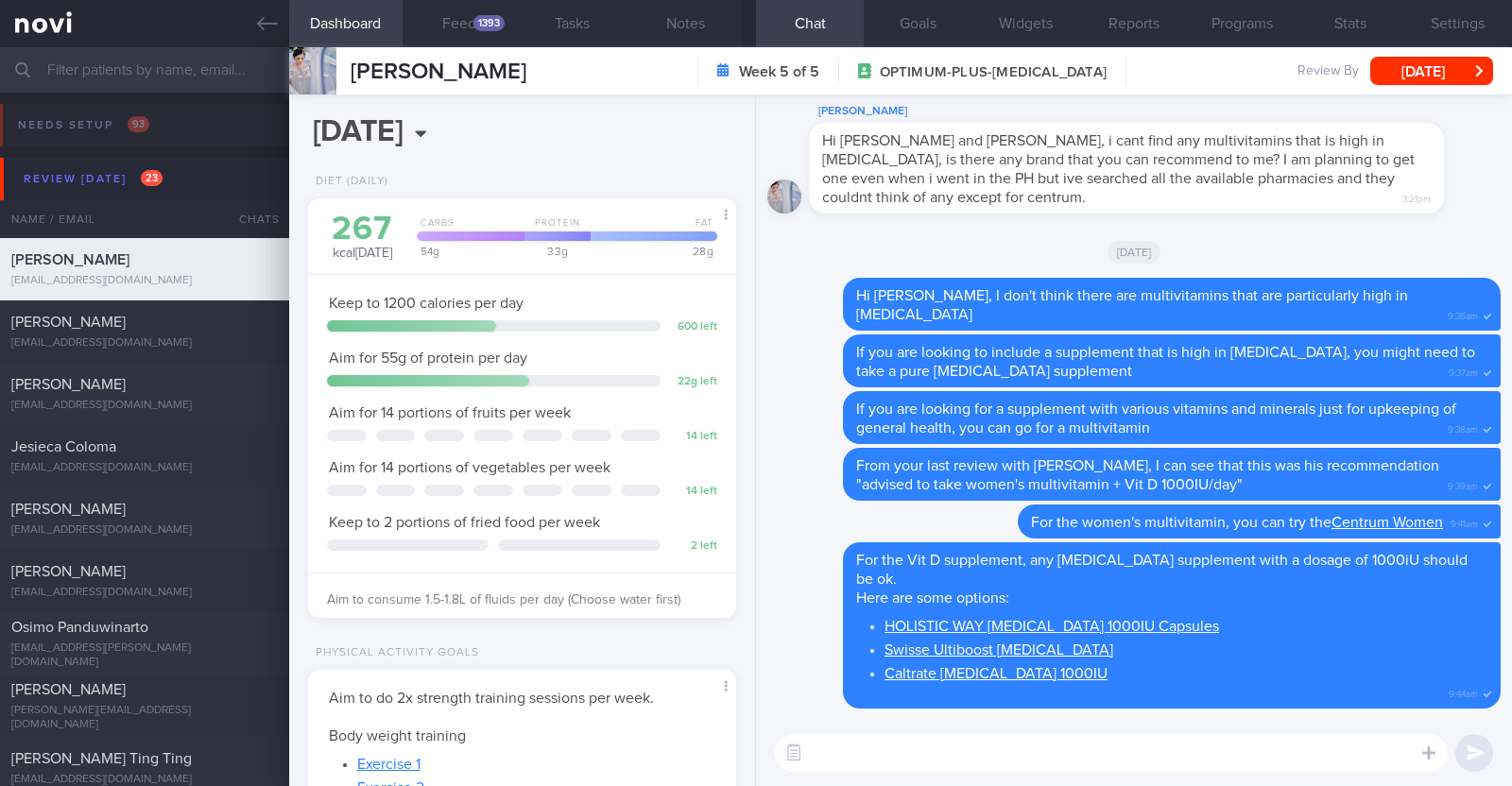
scroll to position [188, 376]
click at [452, 10] on button "Feed 1393" at bounding box center [459, 23] width 113 height 48
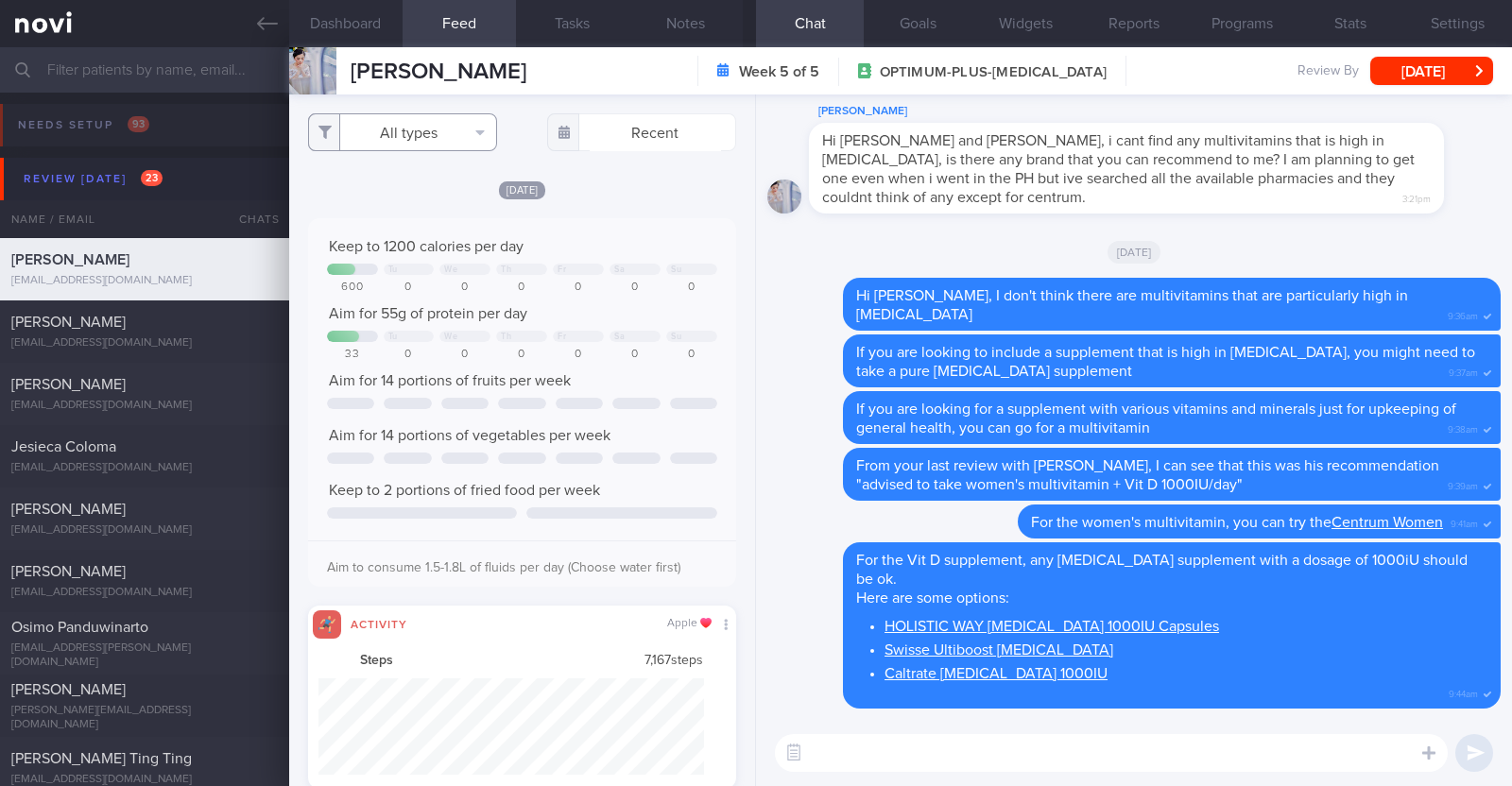
click at [454, 141] on button "All types" at bounding box center [402, 131] width 189 height 38
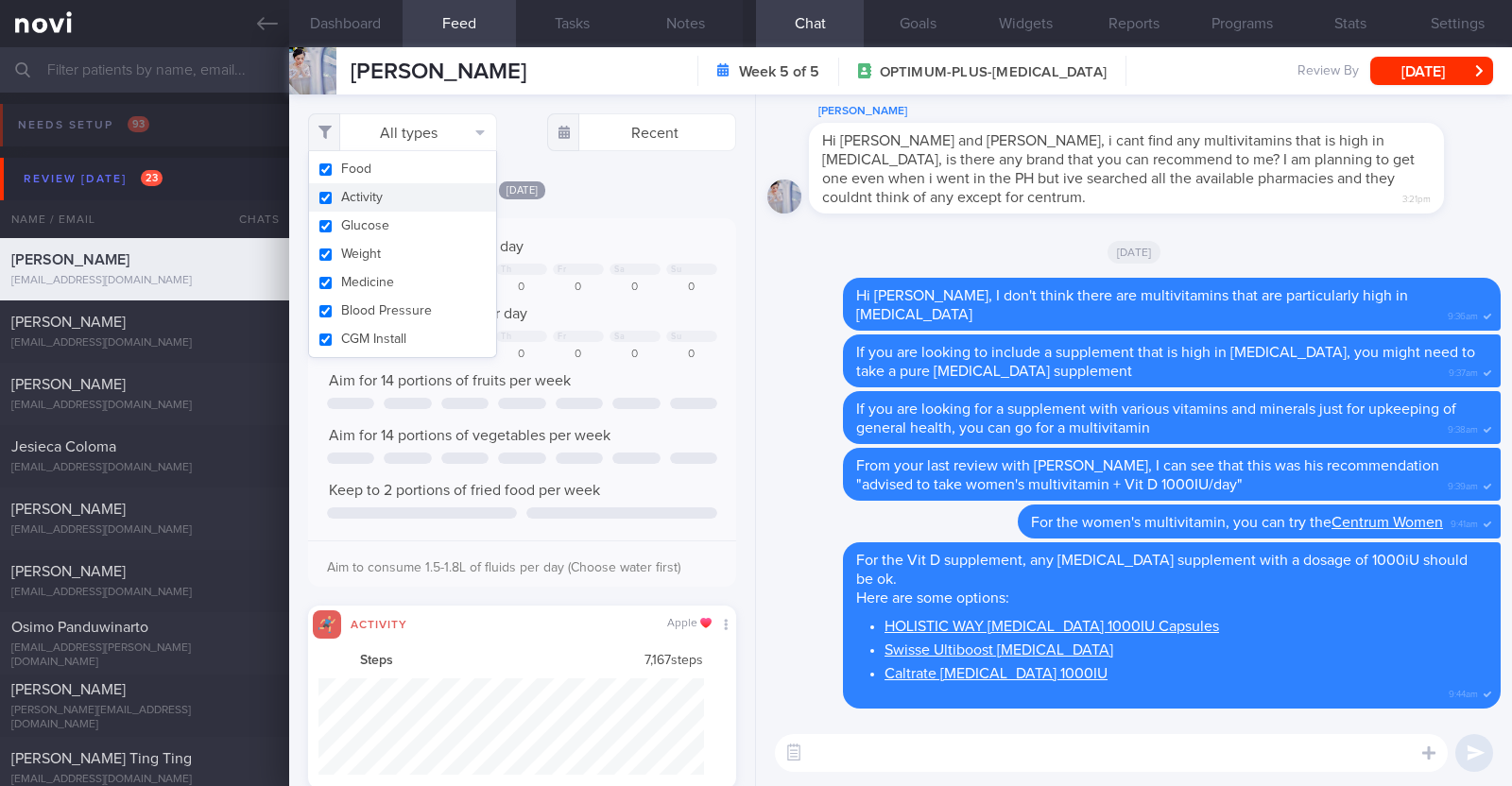
click at [378, 206] on button "Activity" at bounding box center [402, 197] width 187 height 28
checkbox input "false"
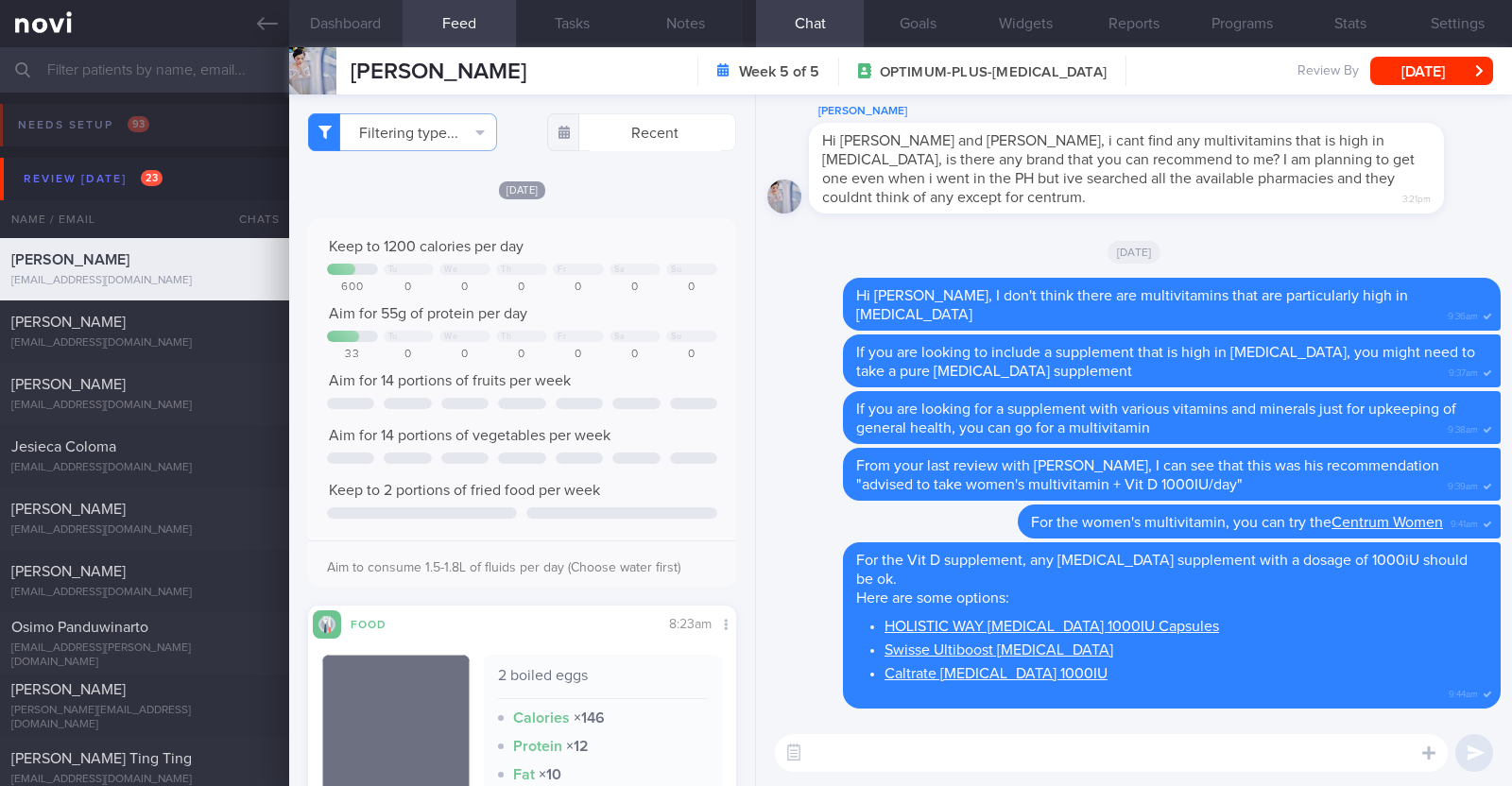
click at [366, 2] on button "Dashboard" at bounding box center [346, 23] width 113 height 48
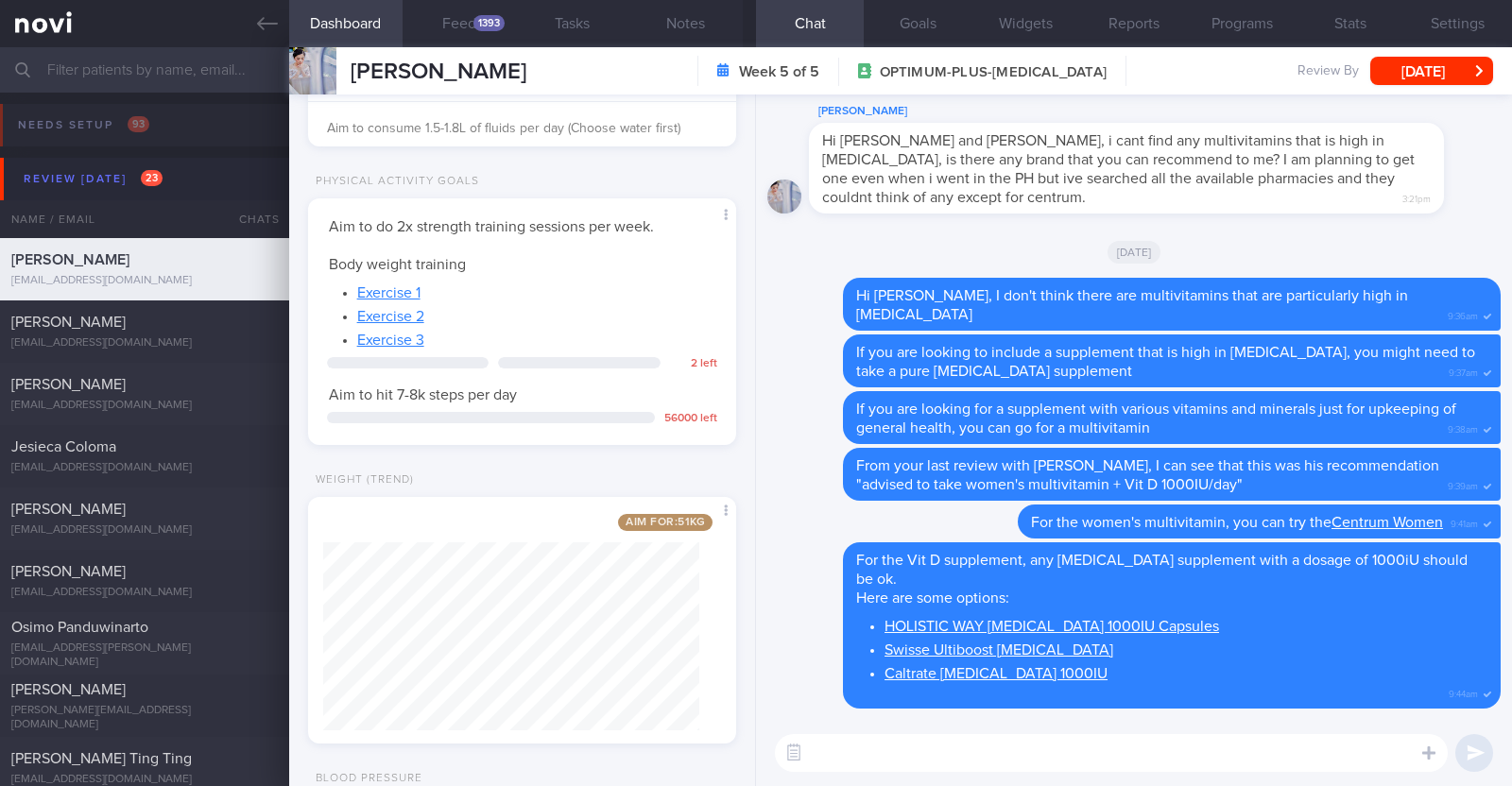
scroll to position [590, 0]
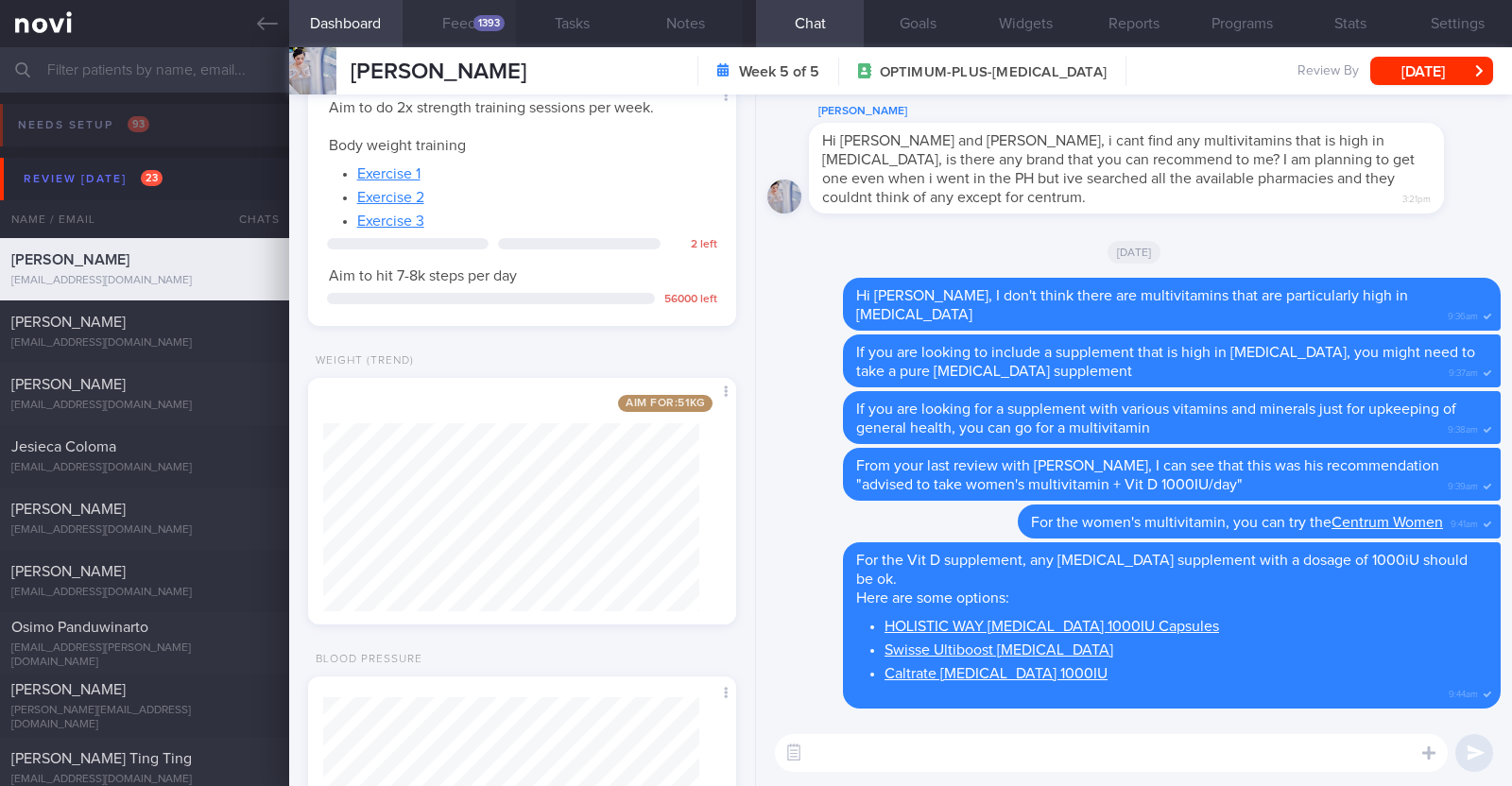
click at [455, 26] on button "Feed 1393" at bounding box center [459, 23] width 113 height 48
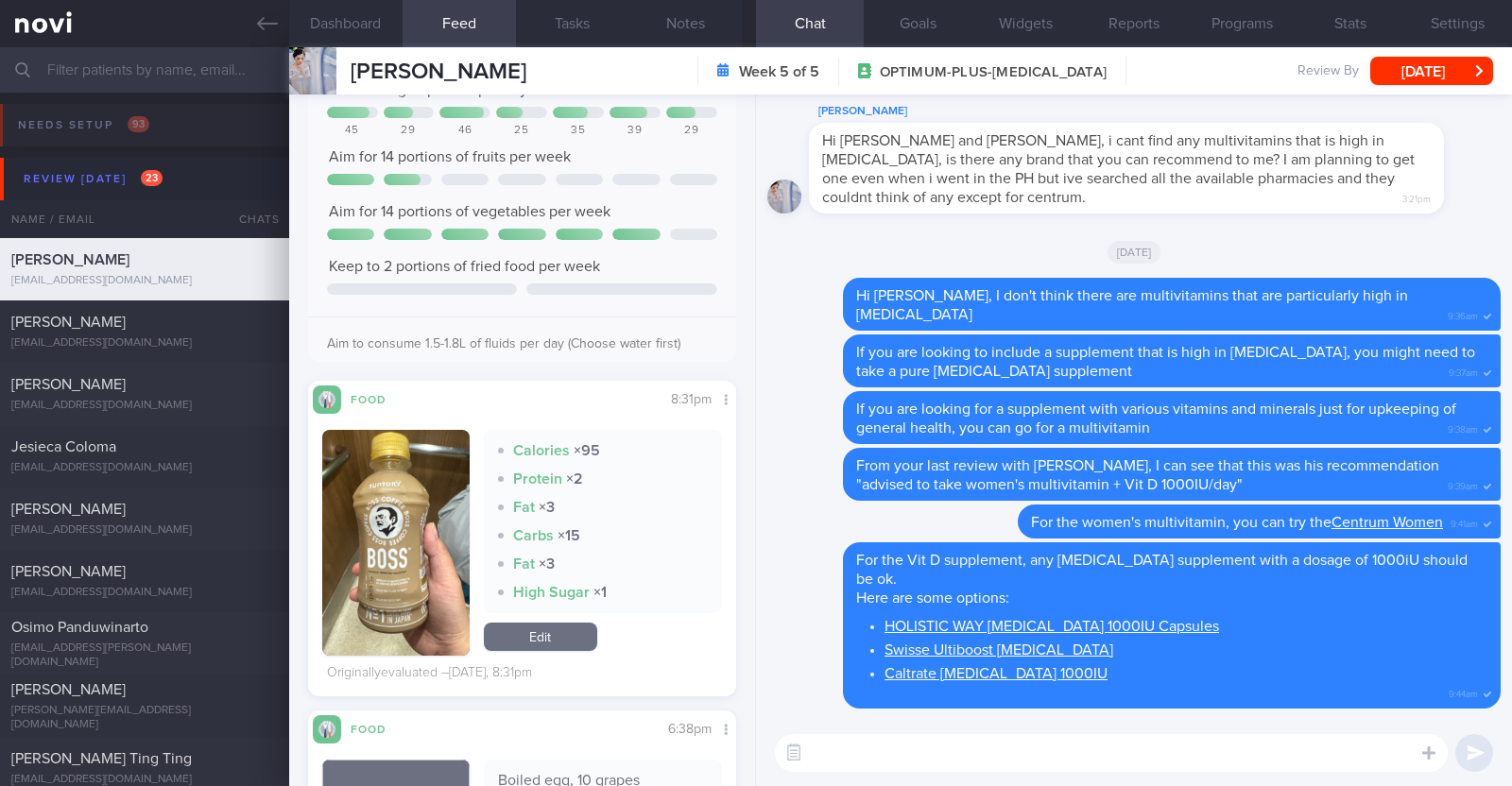
scroll to position [1535, 0]
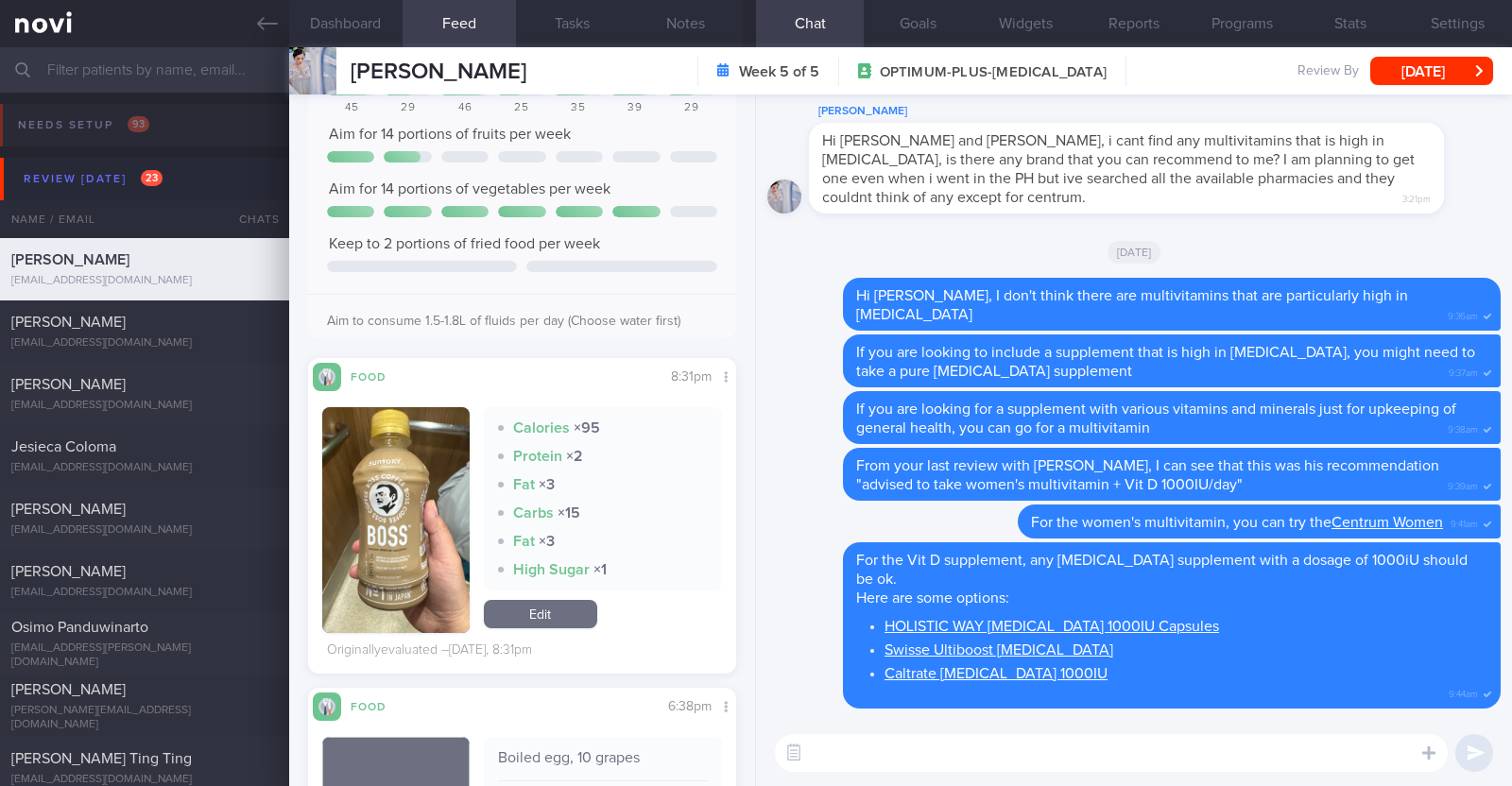
click at [392, 515] on button "button" at bounding box center [395, 520] width 147 height 226
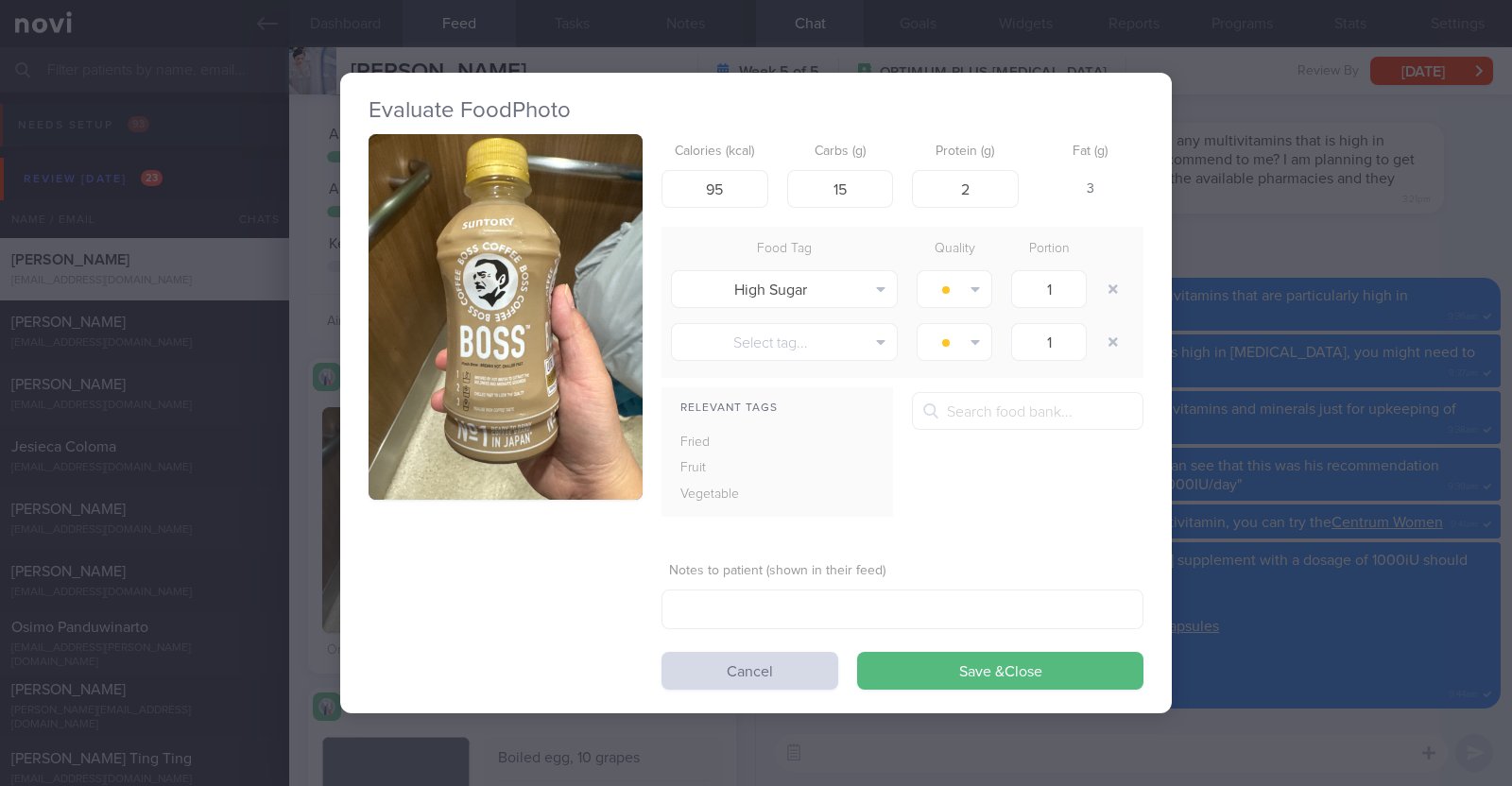
click at [518, 398] on button "button" at bounding box center [504, 318] width 274 height 366
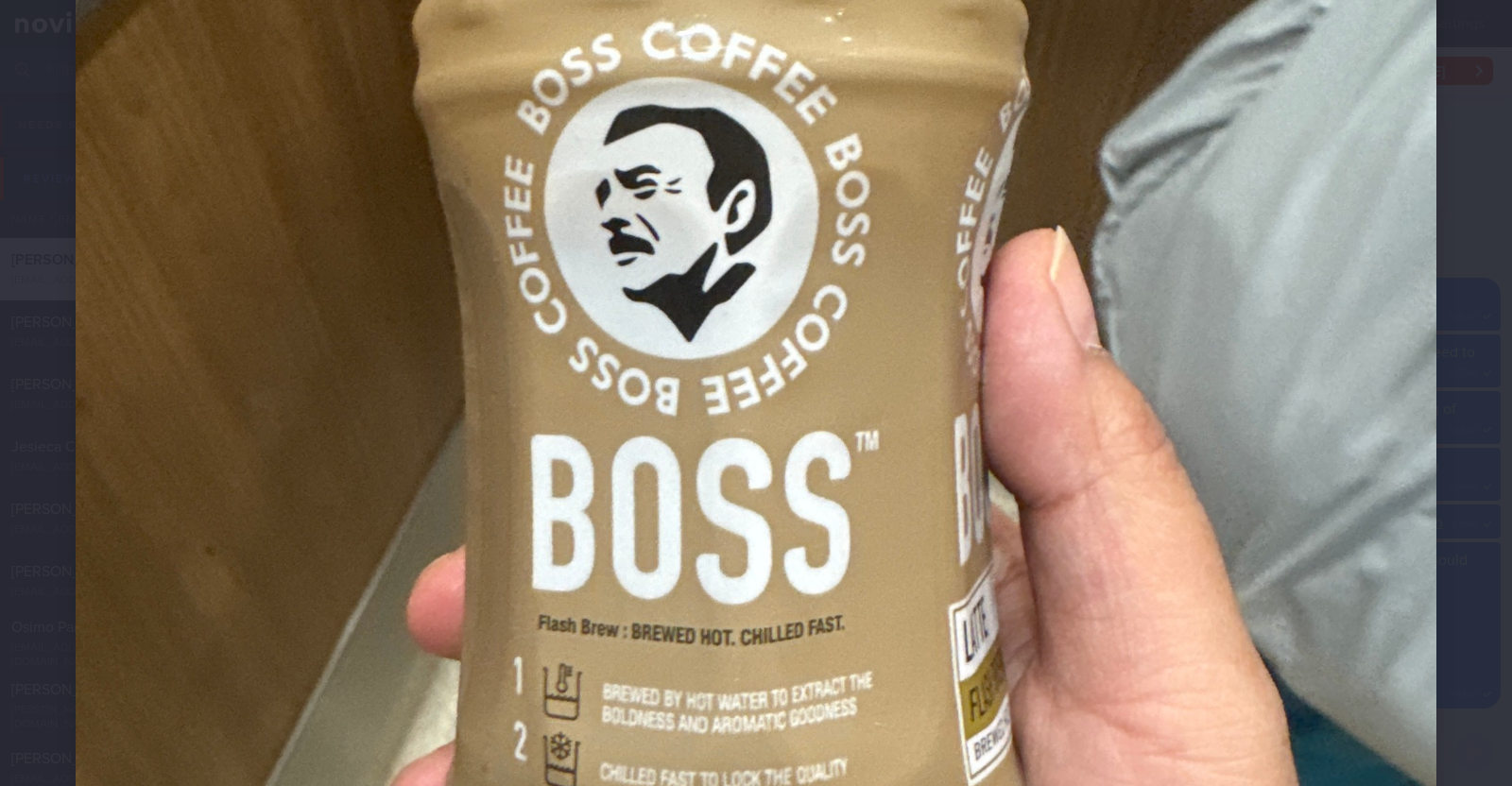
scroll to position [709, 0]
click at [60, 439] on div at bounding box center [756, 393] width 1512 height 1965
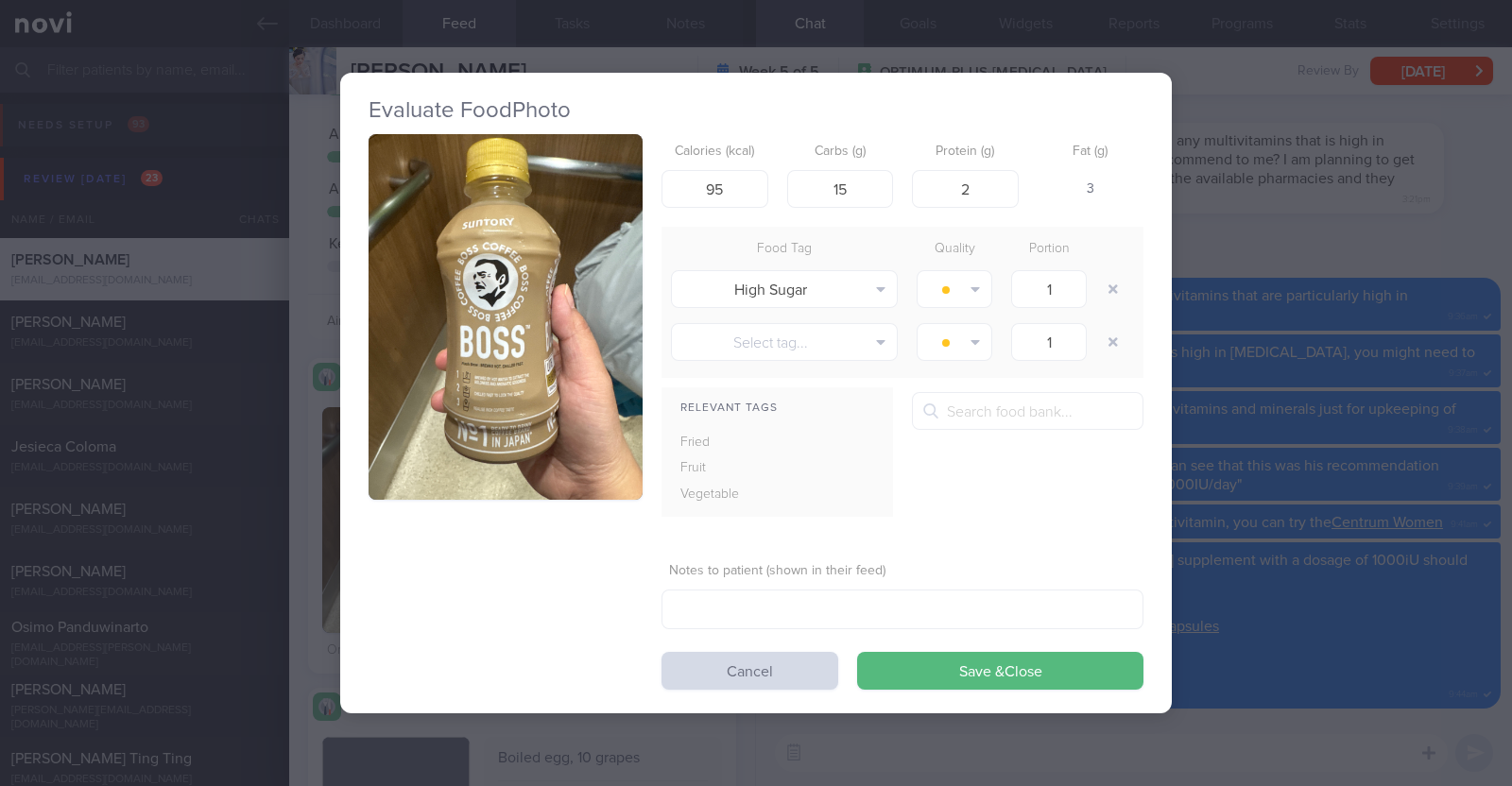
click at [291, 424] on div "Evaluate Food Photo Calories (kcal) 95 Carbs (g) 15 Protein (g) 2 Fat (g) 3 Foo…" at bounding box center [756, 393] width 1512 height 786
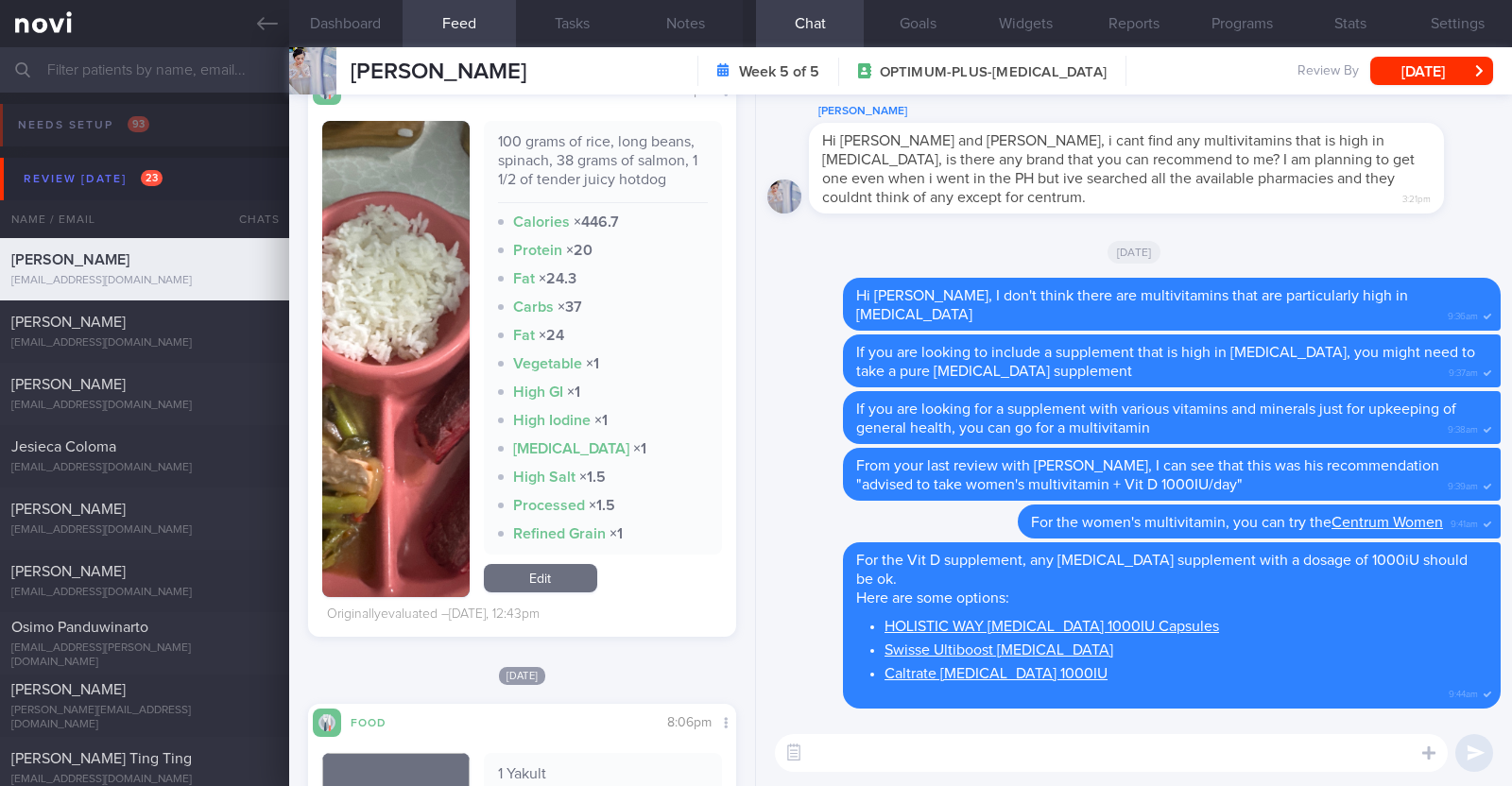
click at [435, 488] on img "button" at bounding box center [395, 358] width 147 height 476
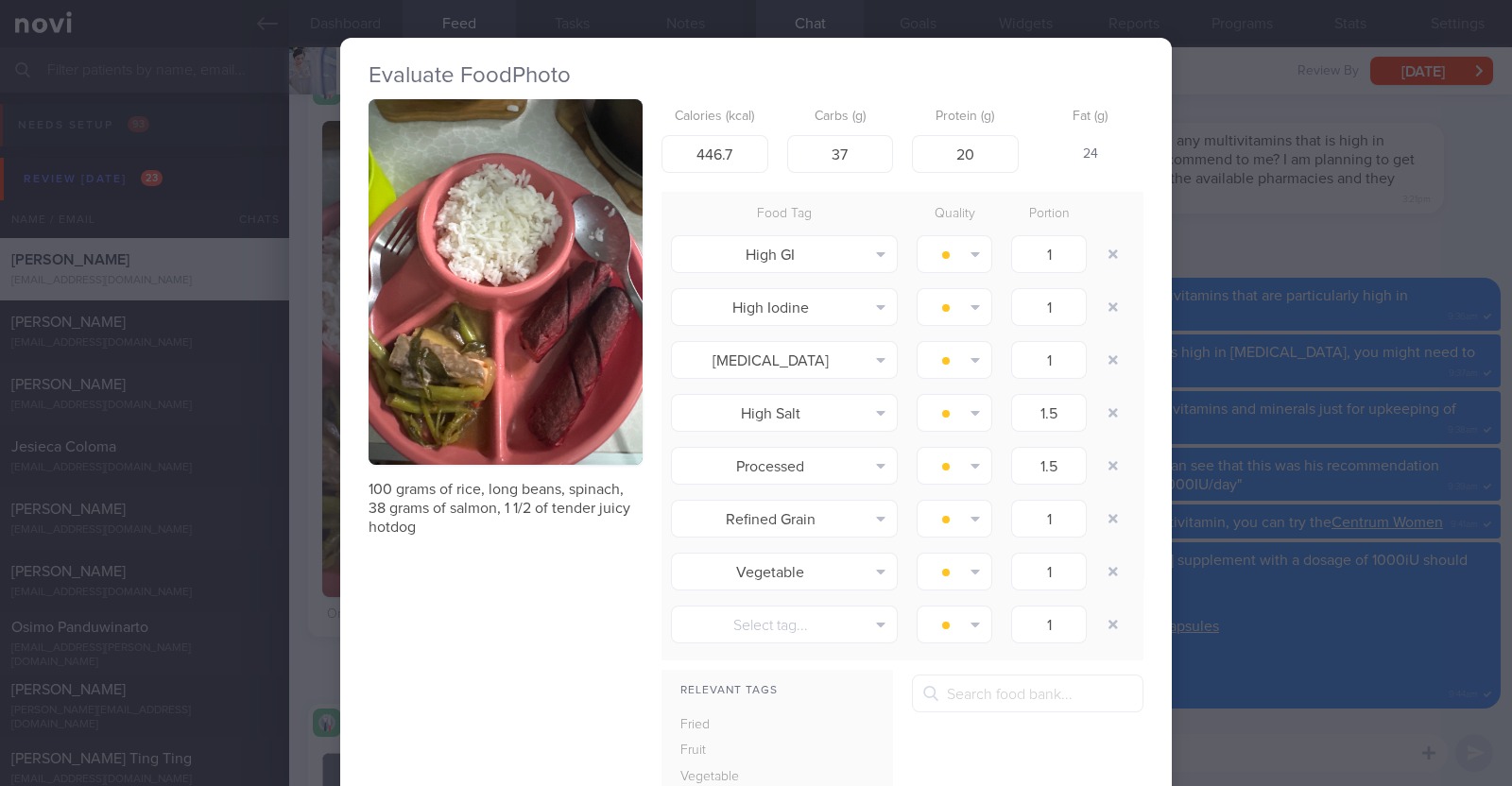
click at [300, 514] on div "Evaluate Food Photo 100 grams of rice, long beans, spinach, 38 grams of salmon,…" at bounding box center [756, 393] width 1512 height 786
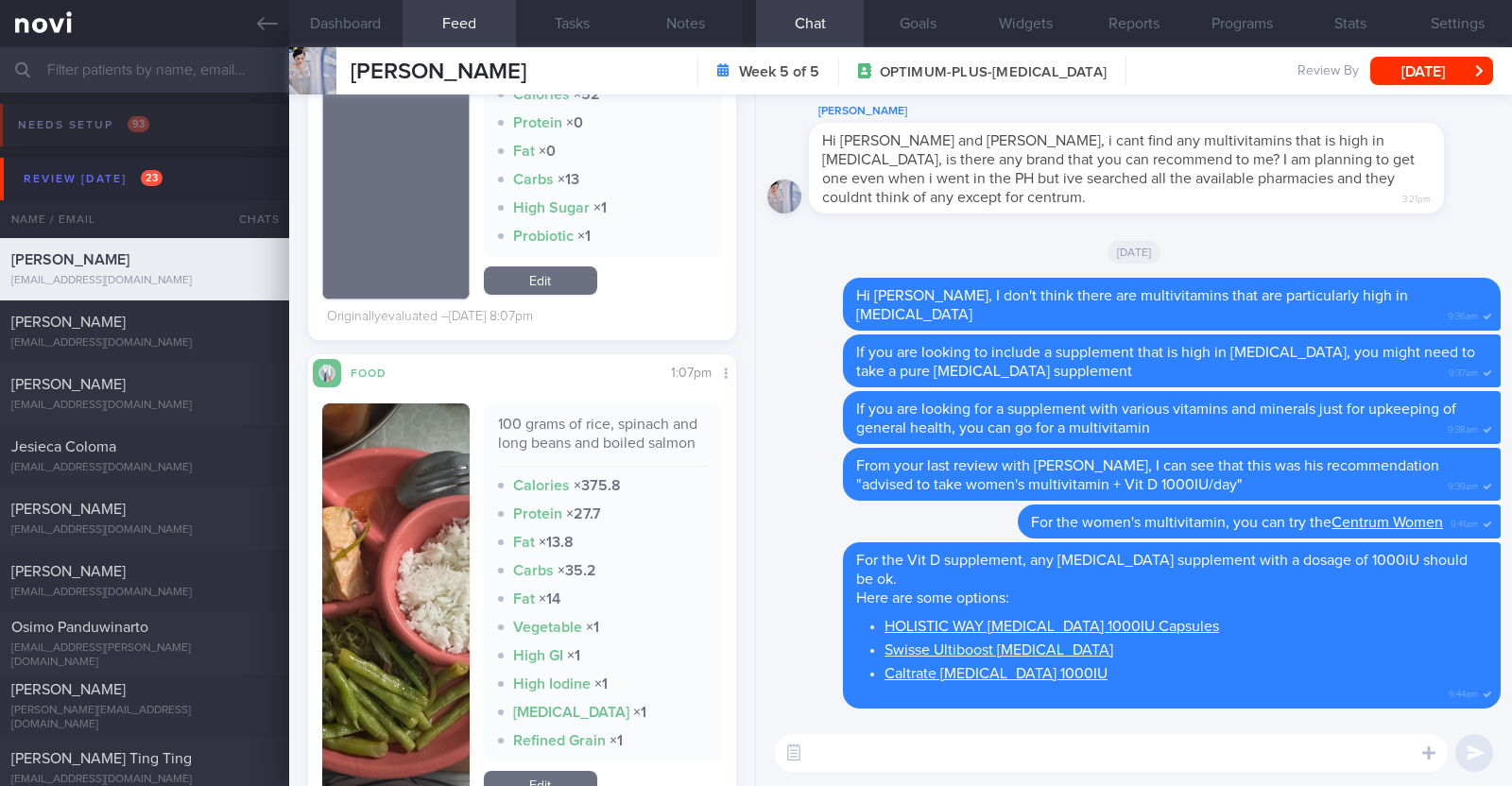
click at [383, 503] on img "button" at bounding box center [395, 603] width 147 height 400
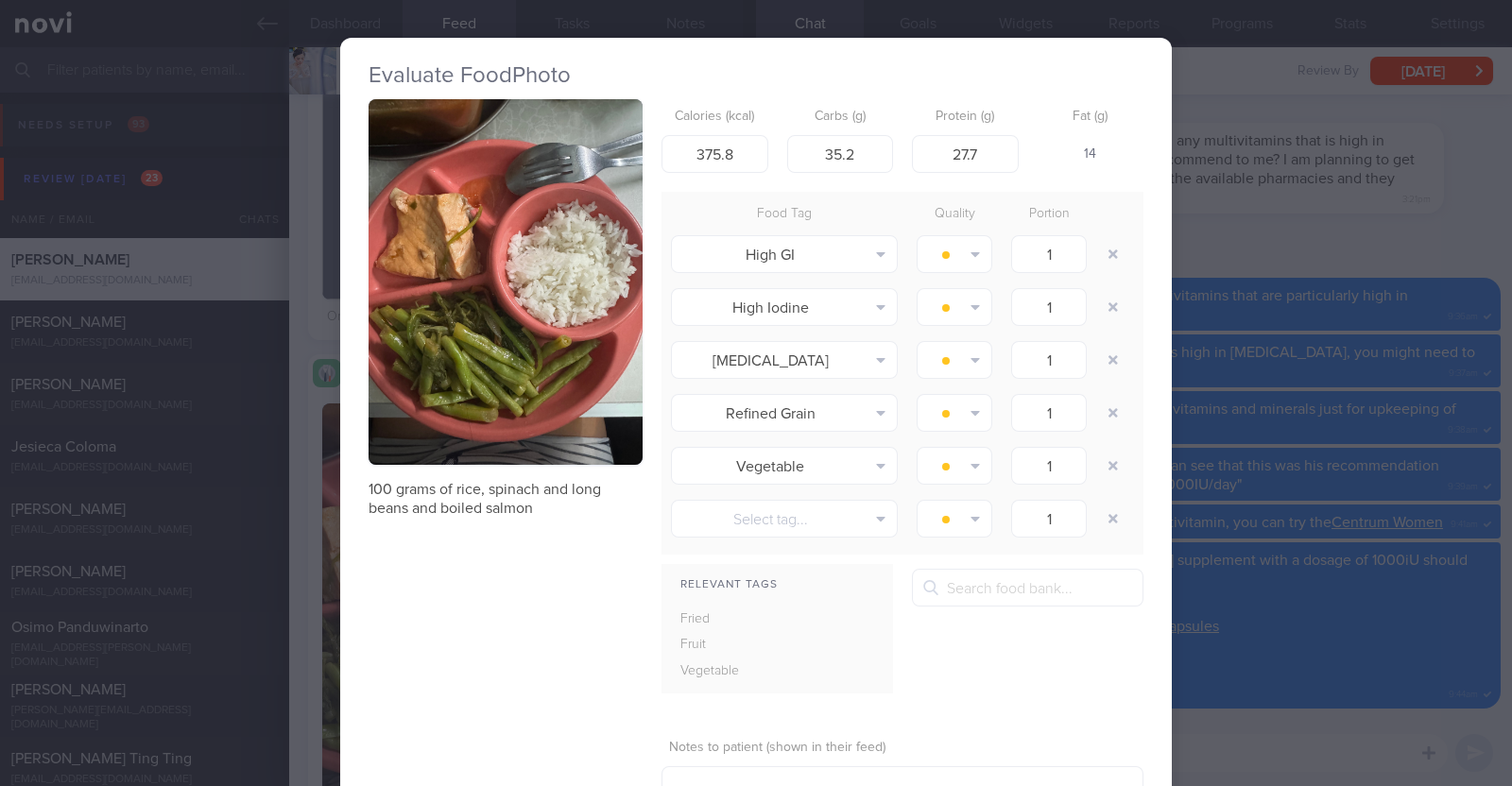
click at [302, 553] on div "Evaluate Food Photo 100 grams of rice, spinach and long beans and boiled salmon…" at bounding box center [756, 393] width 1512 height 786
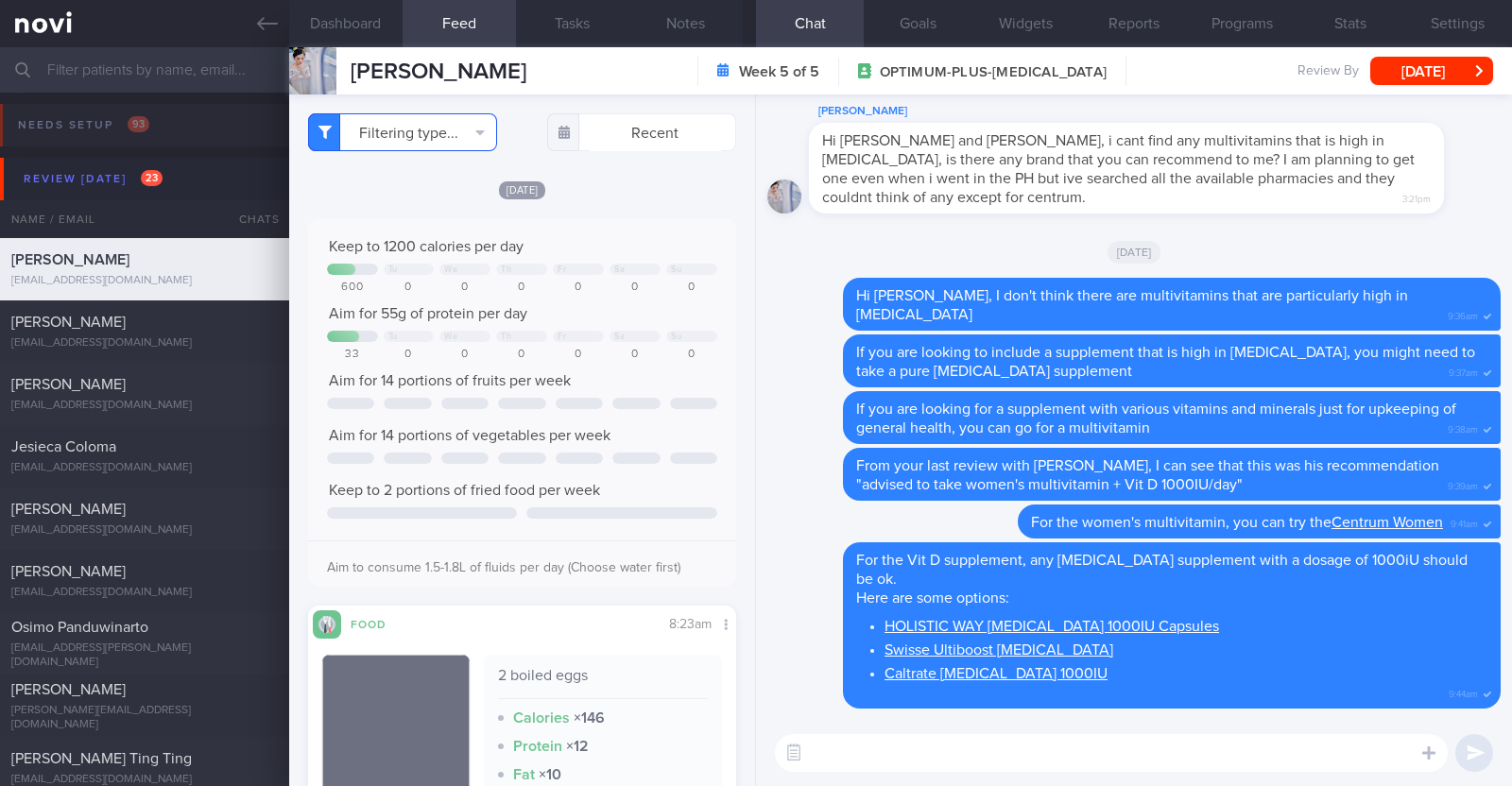
click at [434, 131] on button "Filtering type..." at bounding box center [402, 131] width 189 height 38
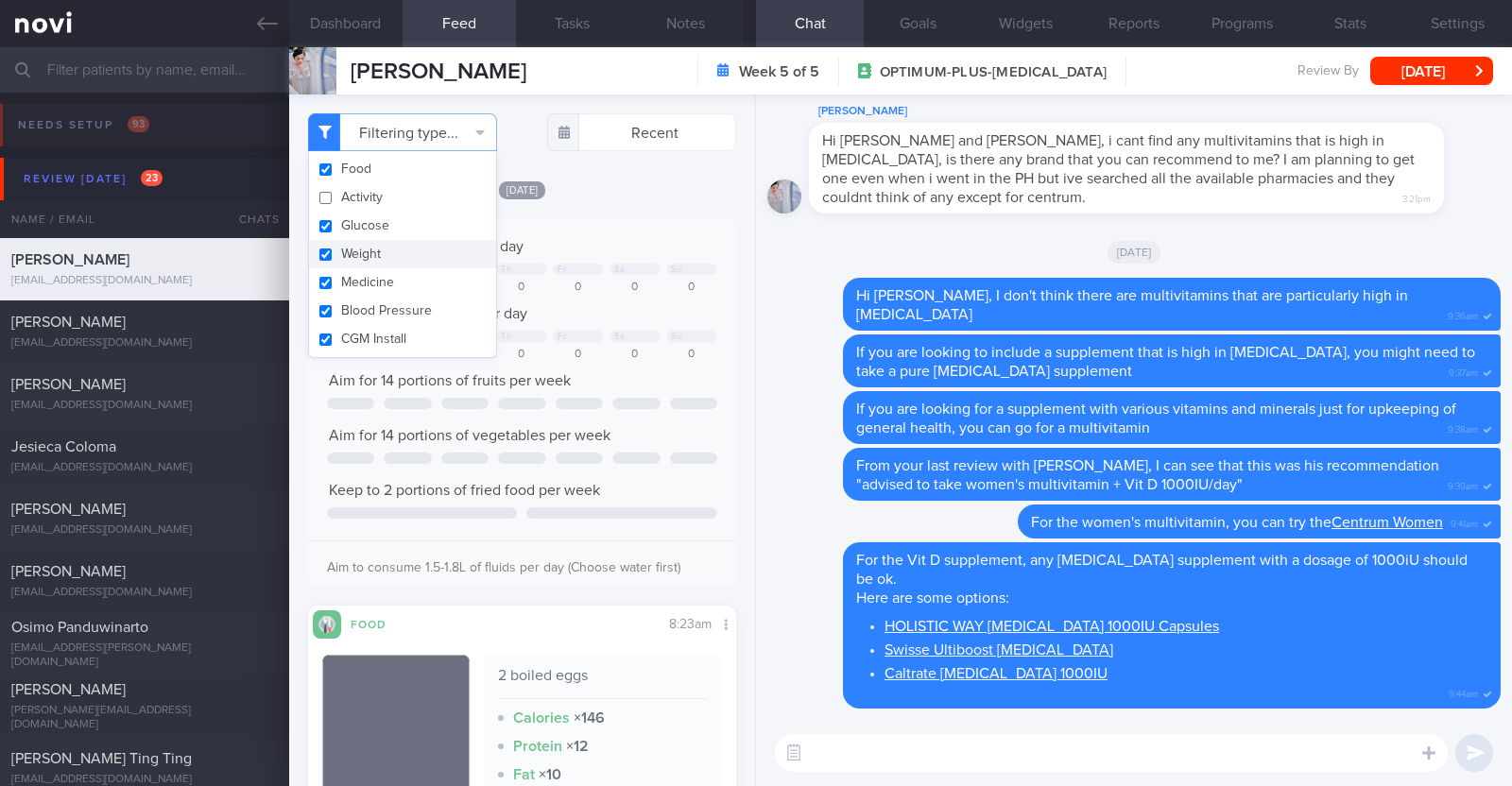
click at [359, 252] on button "Weight" at bounding box center [402, 253] width 187 height 28
click at [371, 307] on button "Blood Pressure" at bounding box center [402, 311] width 187 height 28
checkbox input "false"
click at [683, 187] on div "[DATE]" at bounding box center [522, 189] width 428 height 19
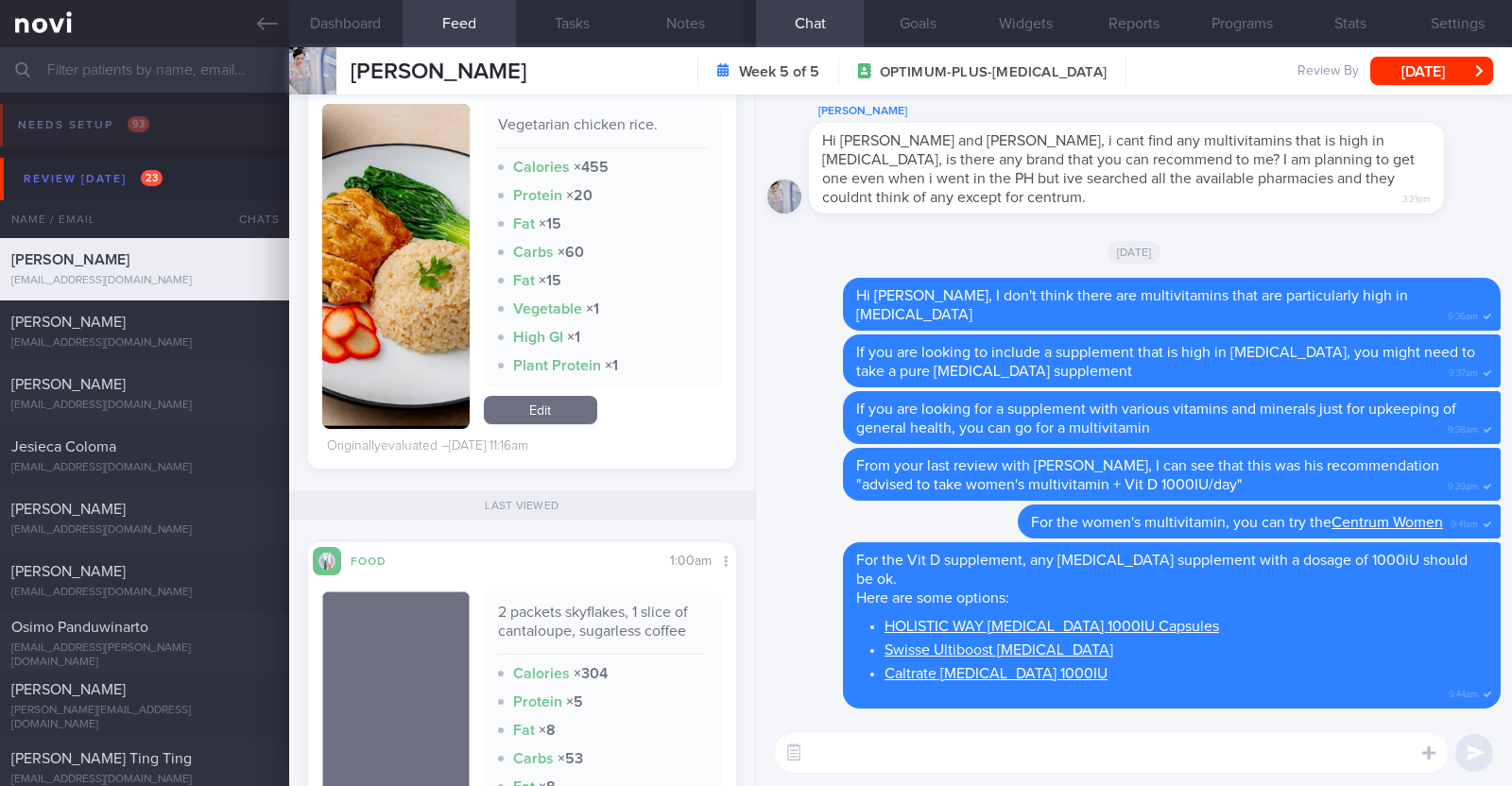
scroll to position [6851, 0]
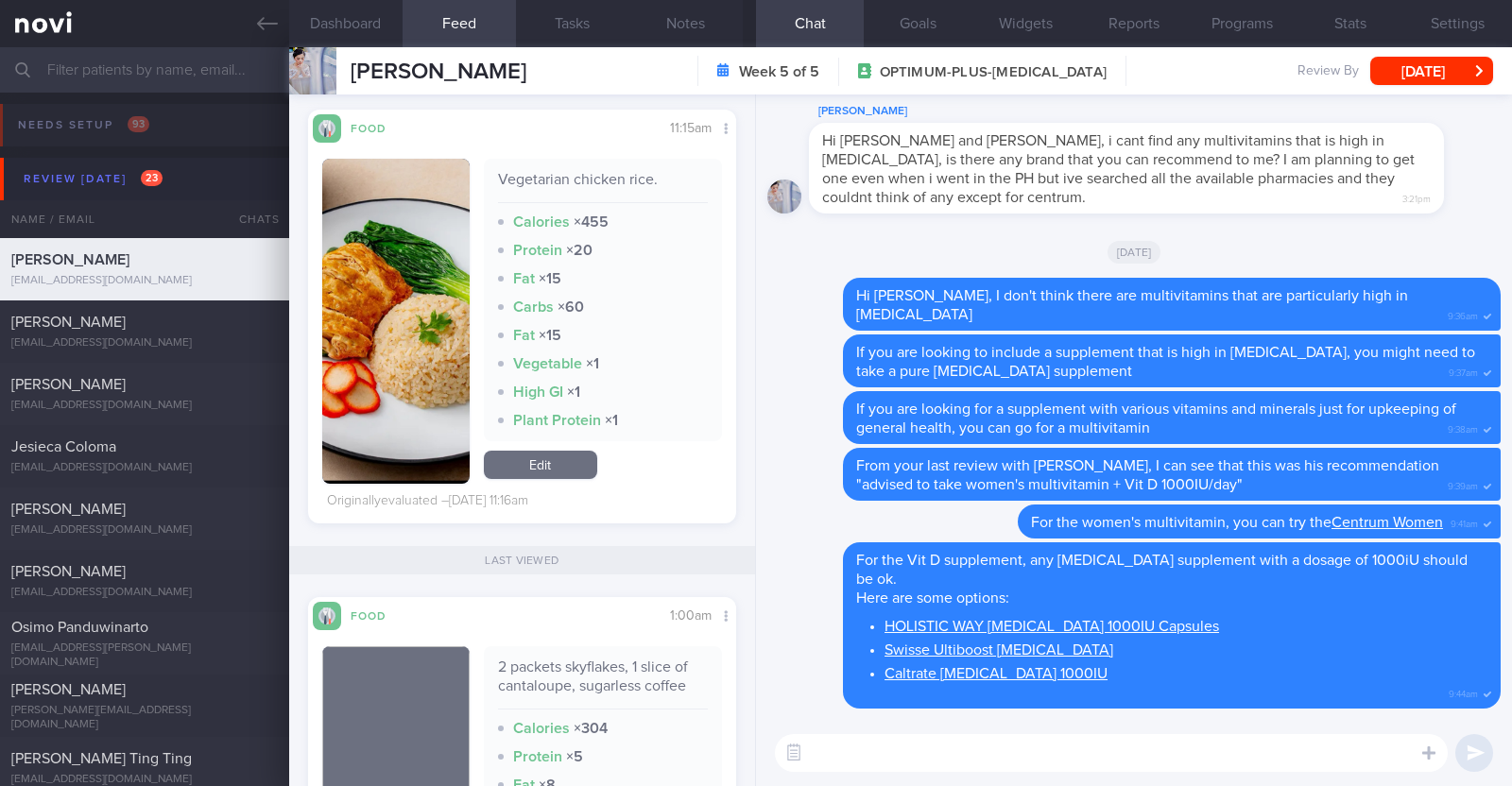
click at [835, 764] on textarea at bounding box center [1111, 753] width 673 height 38
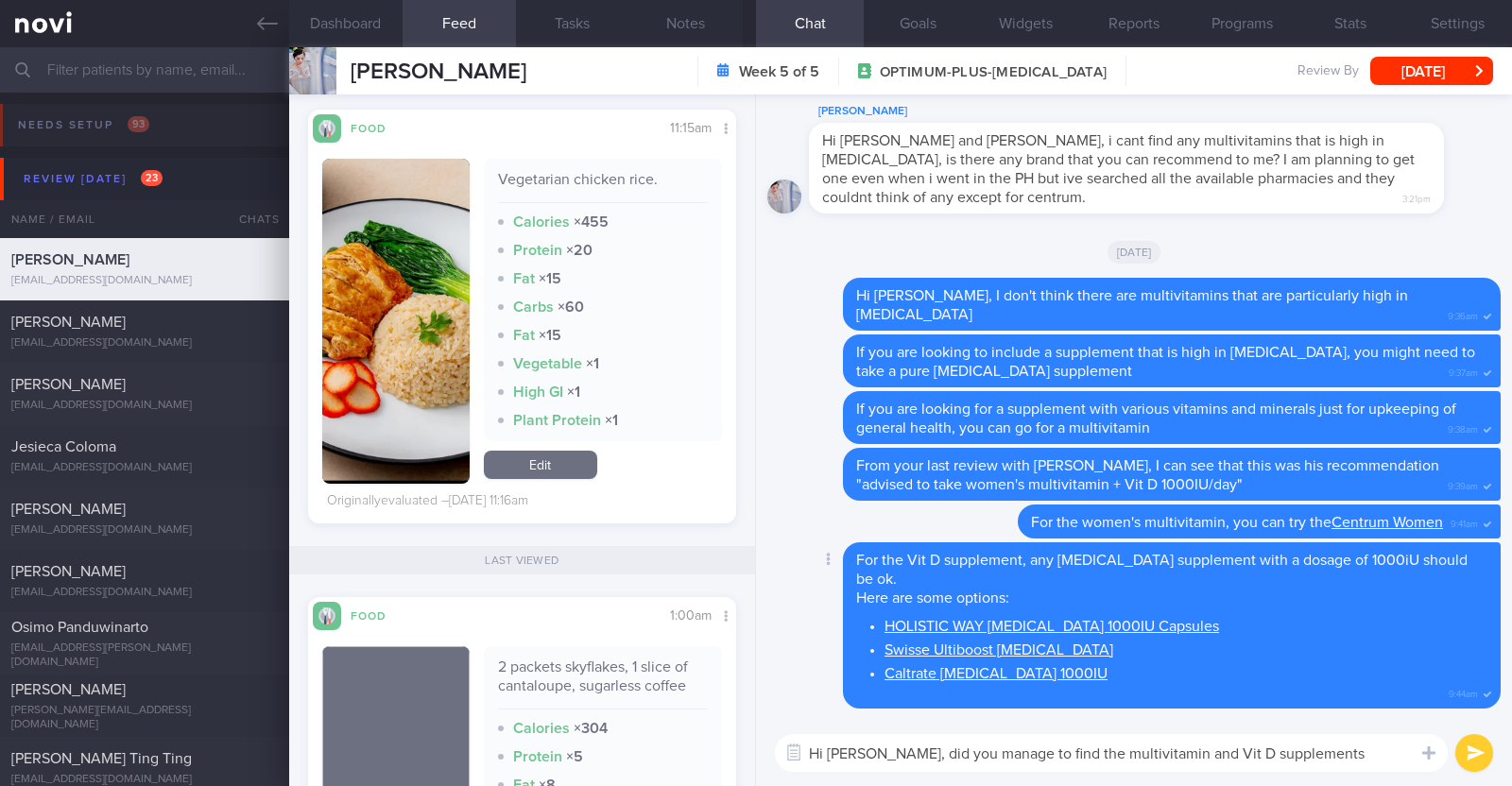
type textarea "Hi Charlaine, did you manage to find the multivitamin and Vit D supplements?"
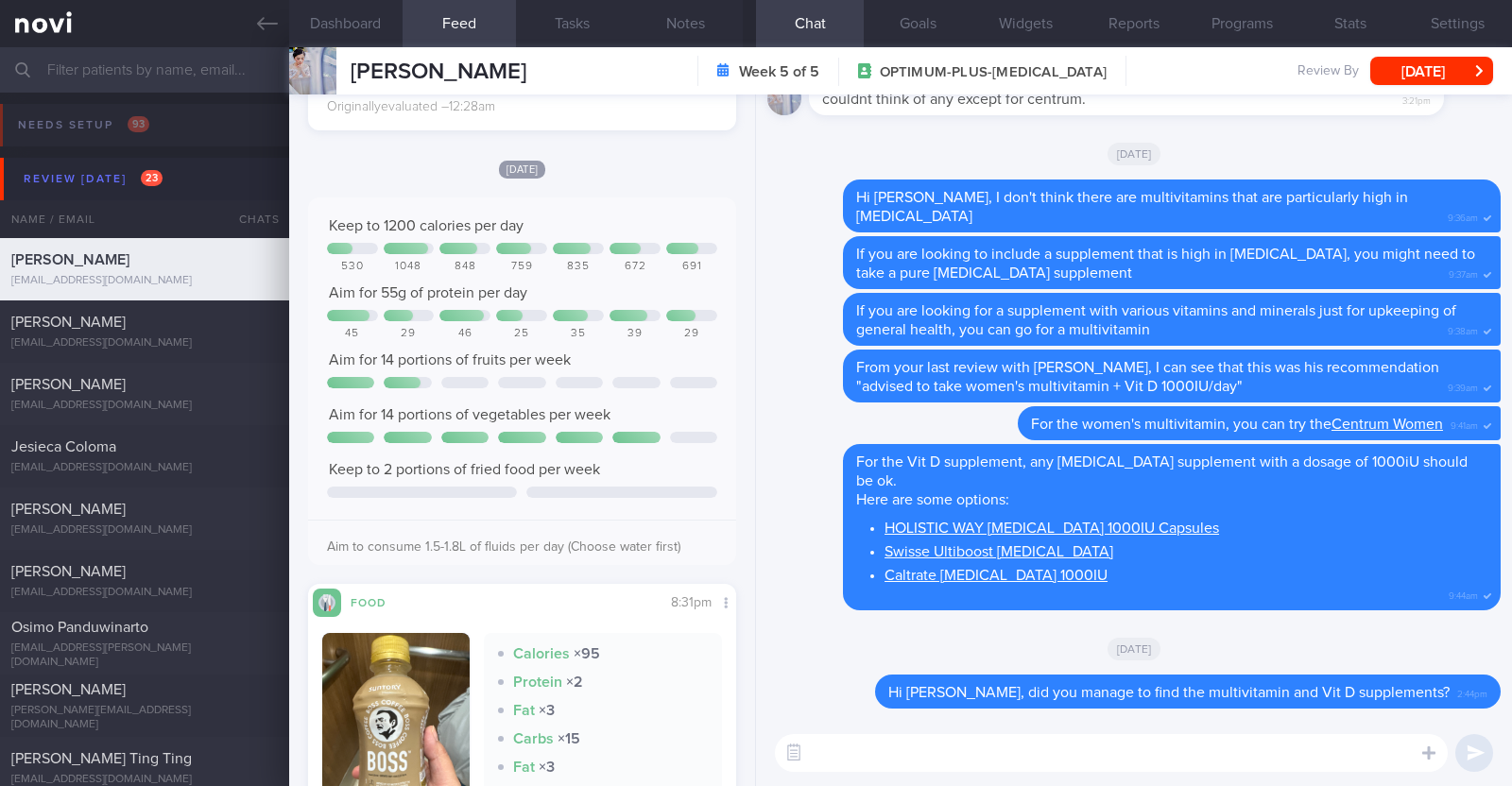
scroll to position [1417, 0]
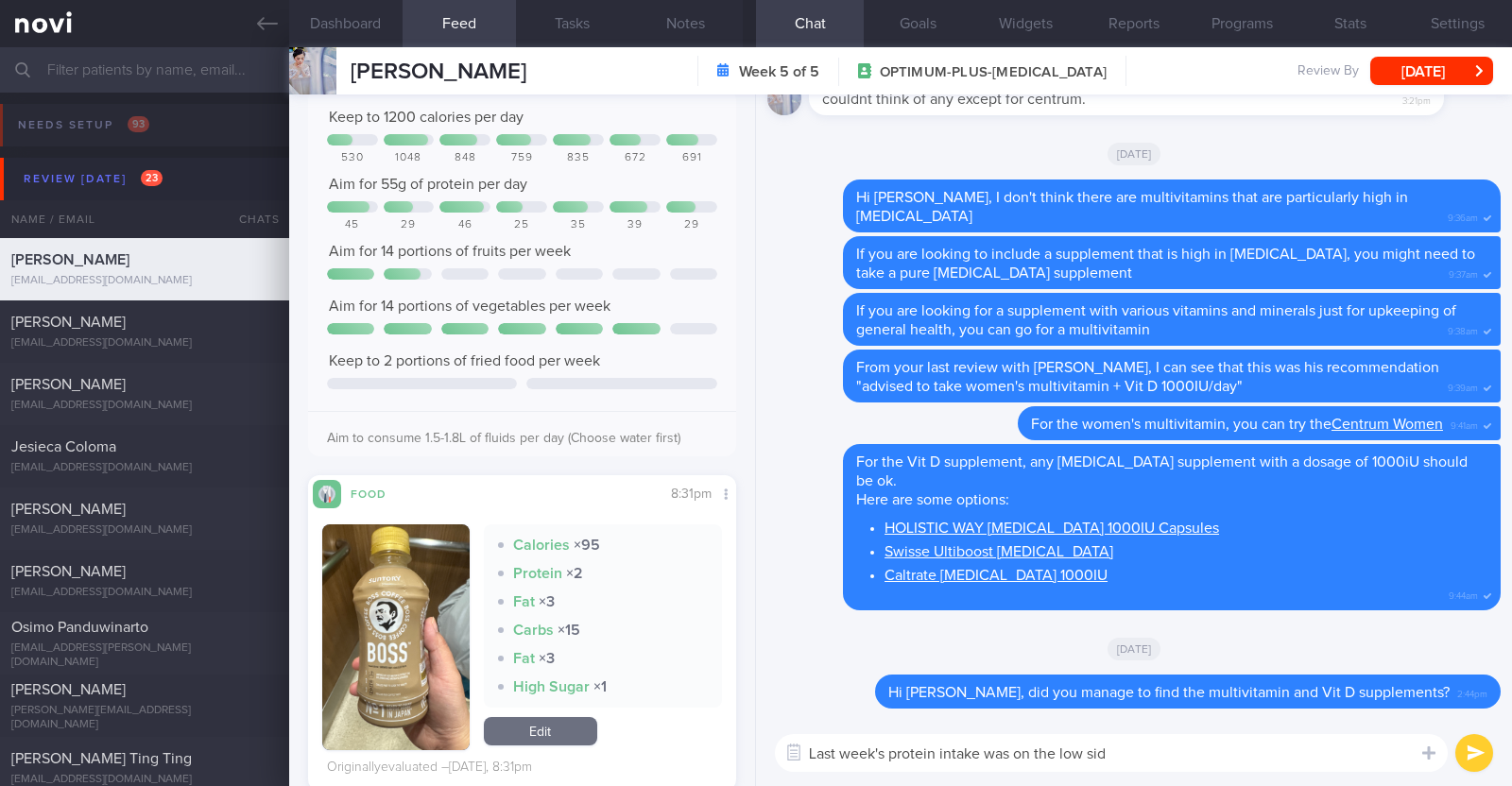
type textarea "Last week's protein intake was on the low side"
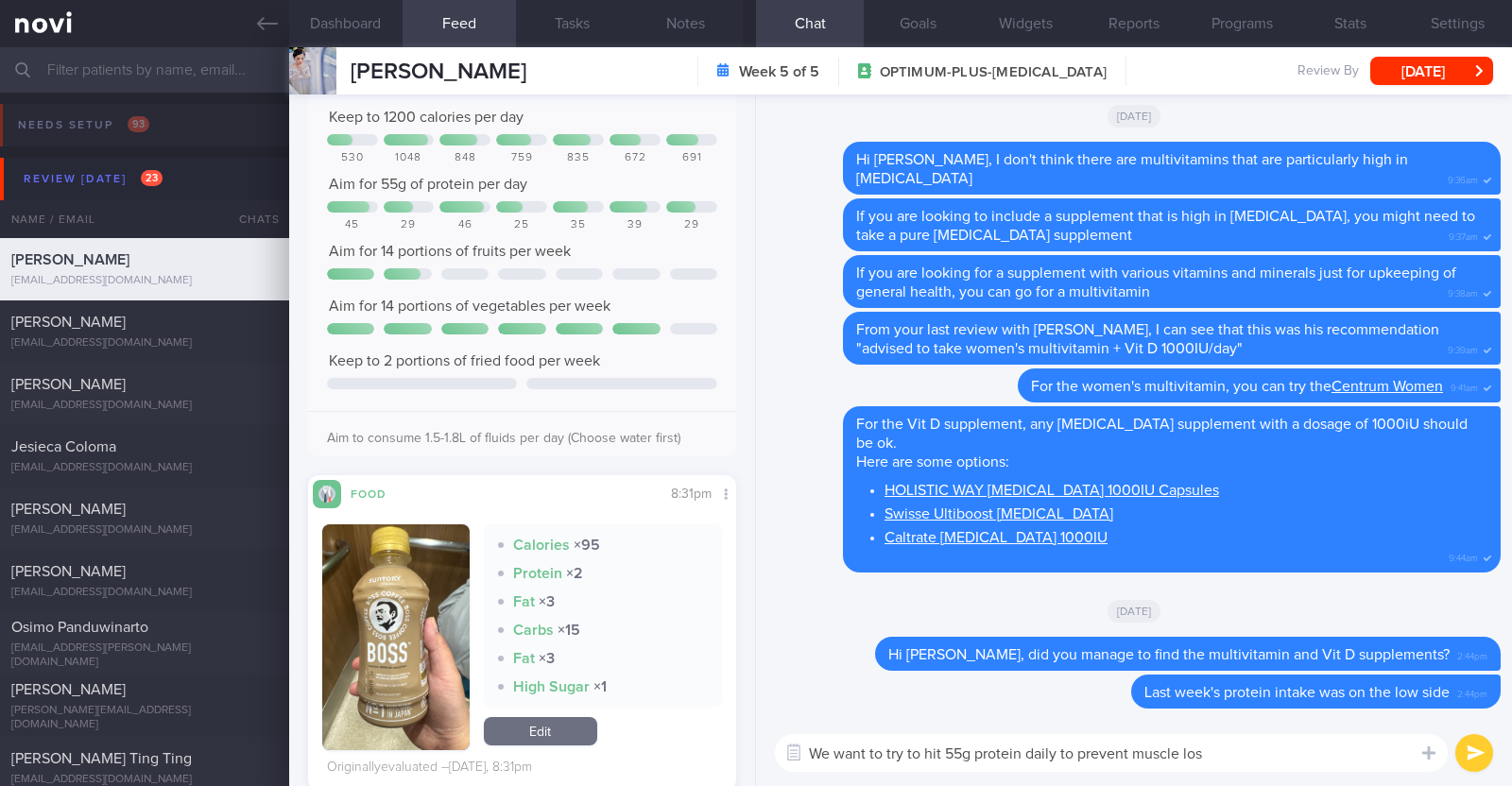
type textarea "We want to try to hit 55g protein daily to prevent muscle loss"
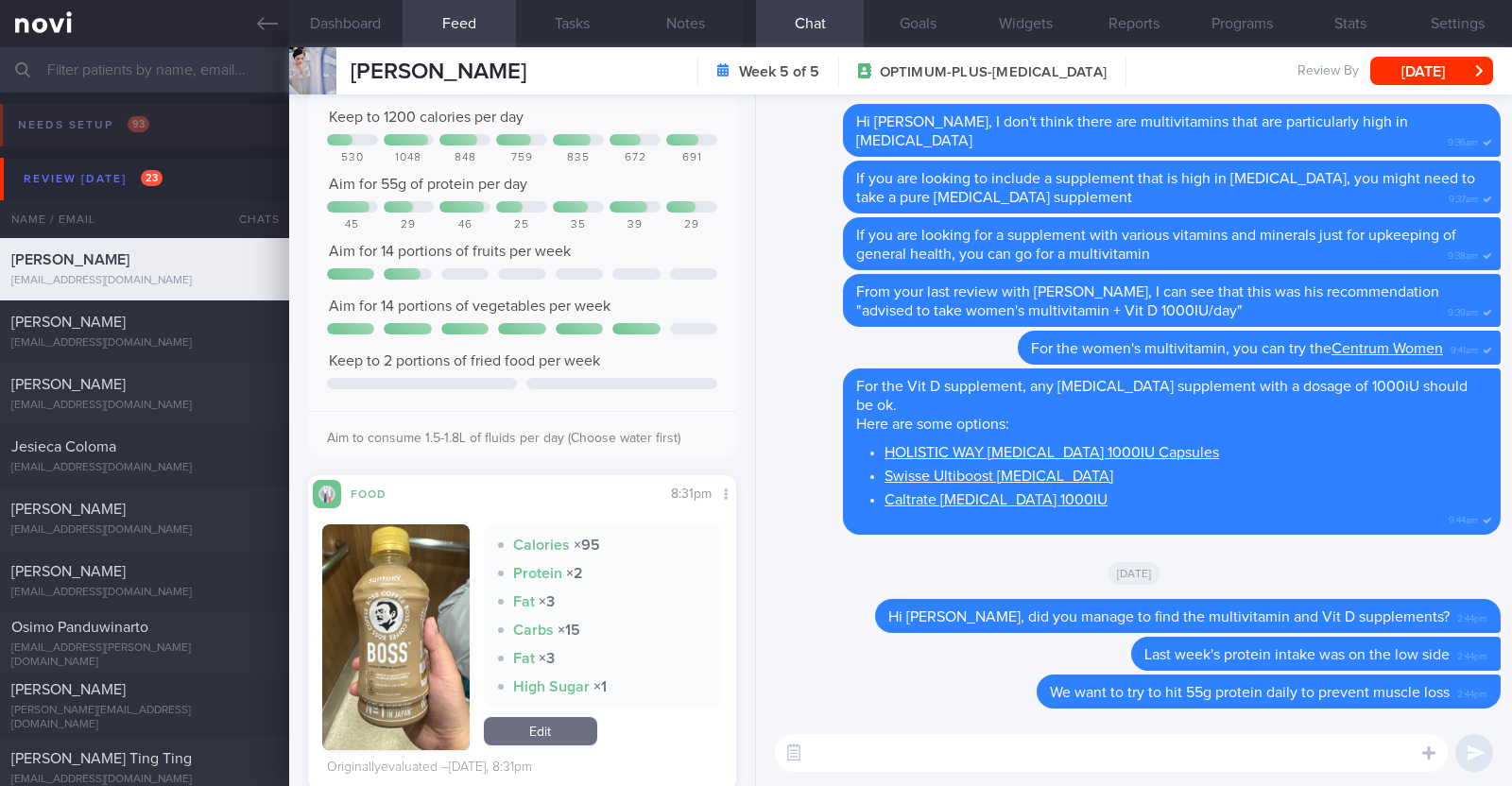
click at [871, 758] on textarea at bounding box center [1111, 753] width 673 height 38
paste textarea "Here are some examples of how much protein is contained in various foods: - 150…"
type textarea "Here are some examples of how much protein is contained in various foods: - 150…"
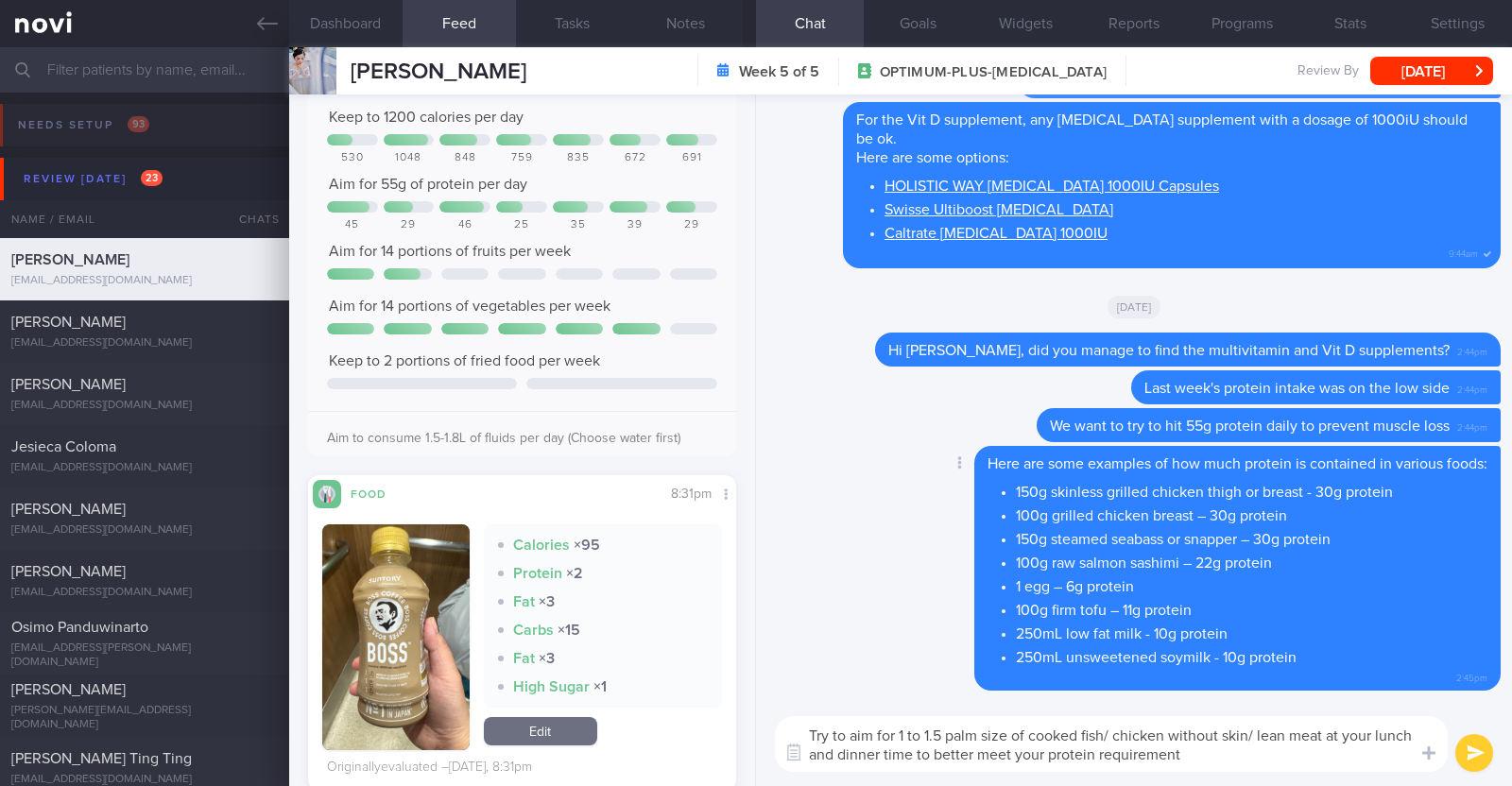
type textarea "Try to aim for 1 to 1.5 palm size of cooked fish/ chicken without skin/ lean me…"
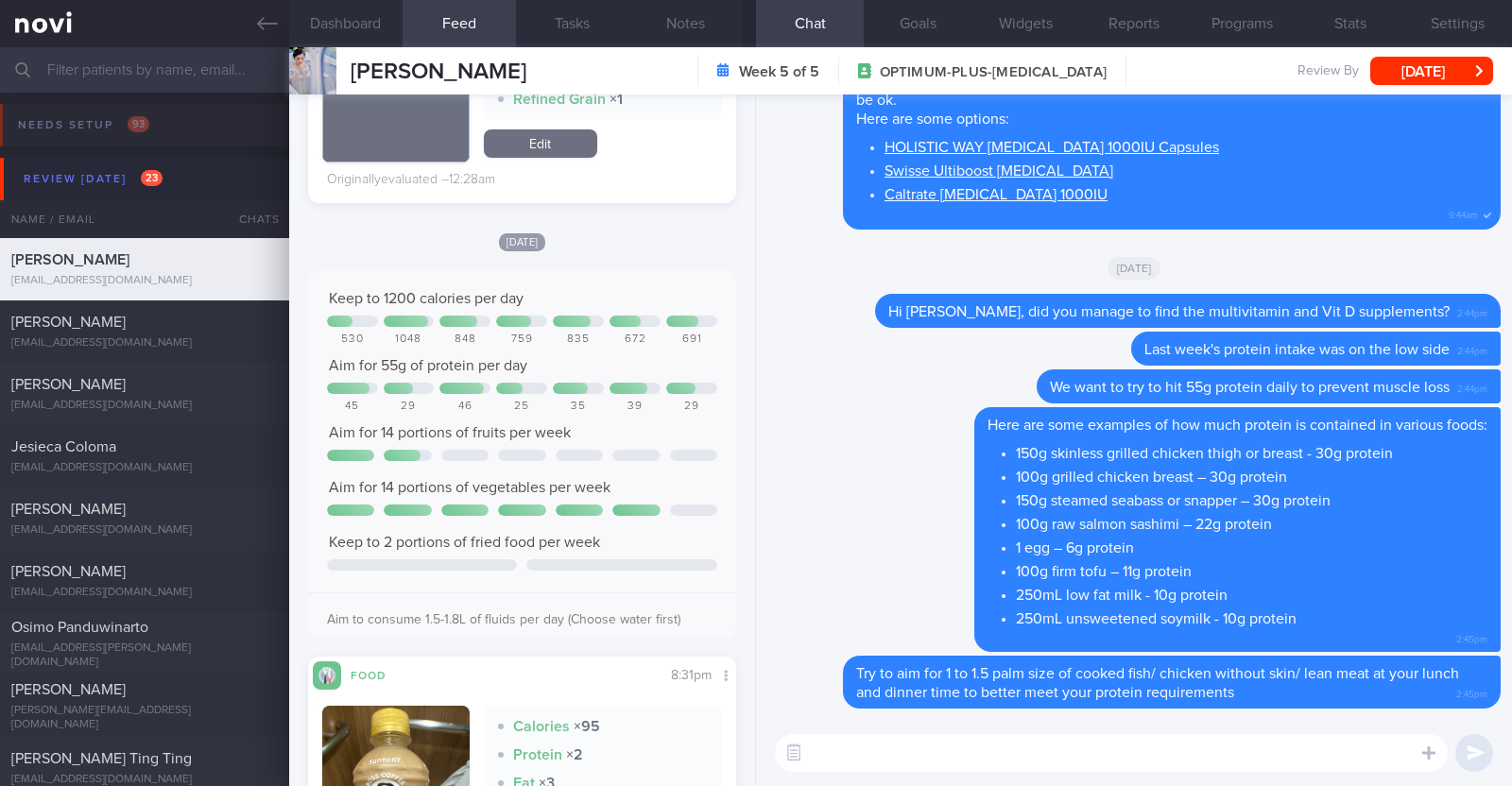
scroll to position [1299, 0]
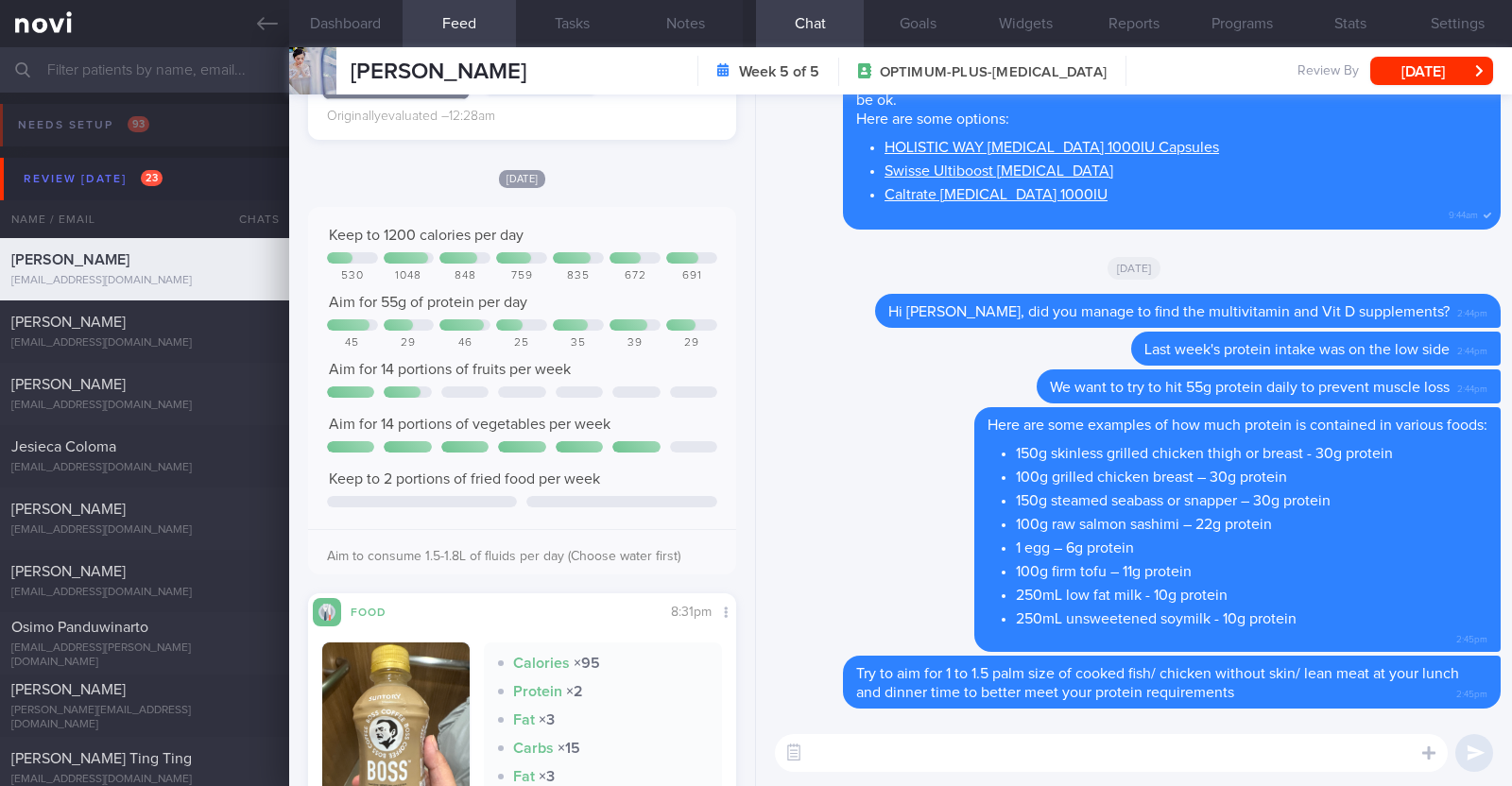
click at [895, 762] on textarea at bounding box center [1111, 753] width 673 height 38
paste textarea "😀"
type textarea "Your vegetable intake has been excellent! Keep it up 😀"
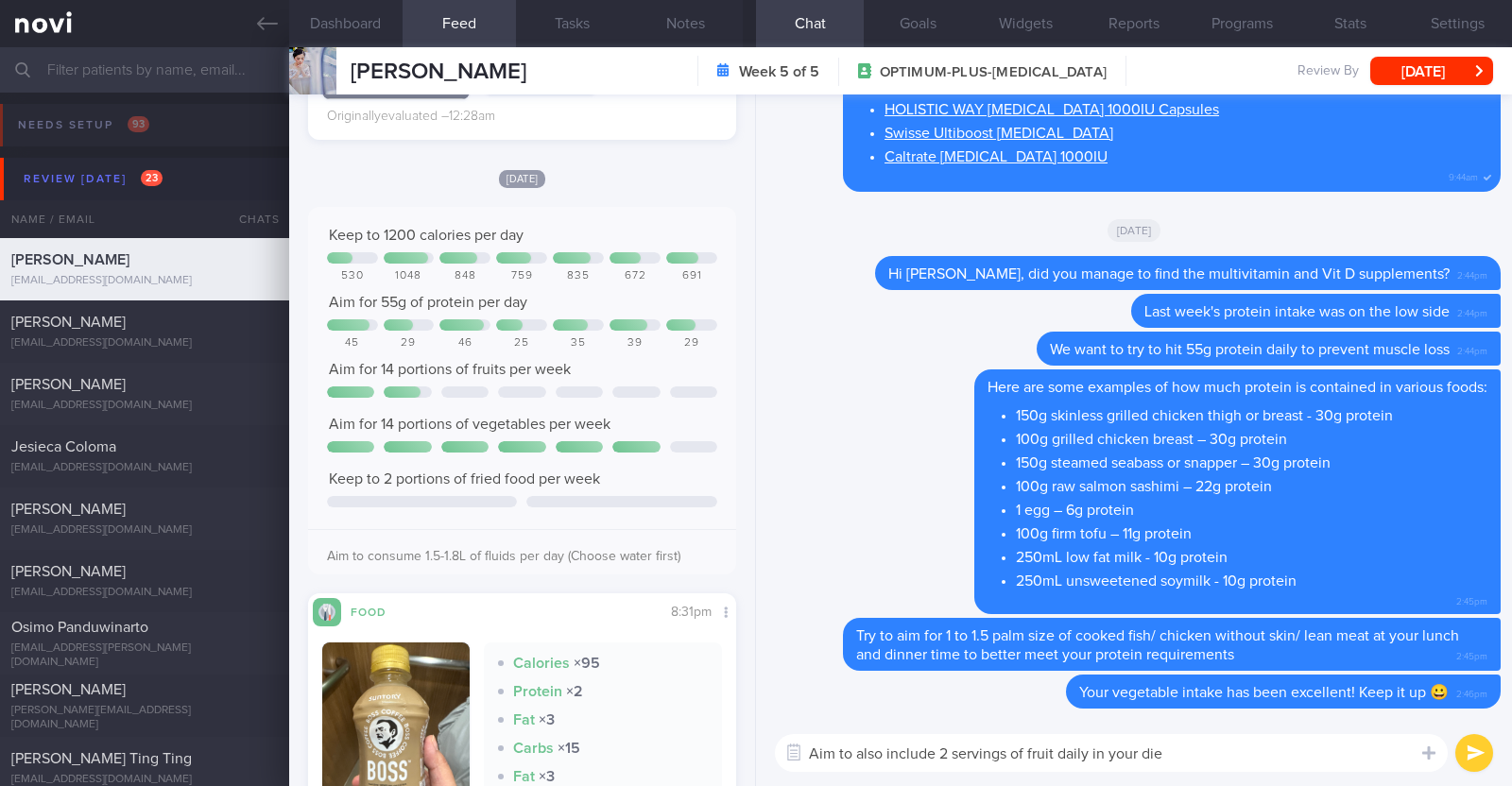
type textarea "Aim to also include 2 servings of fruit daily in your diet"
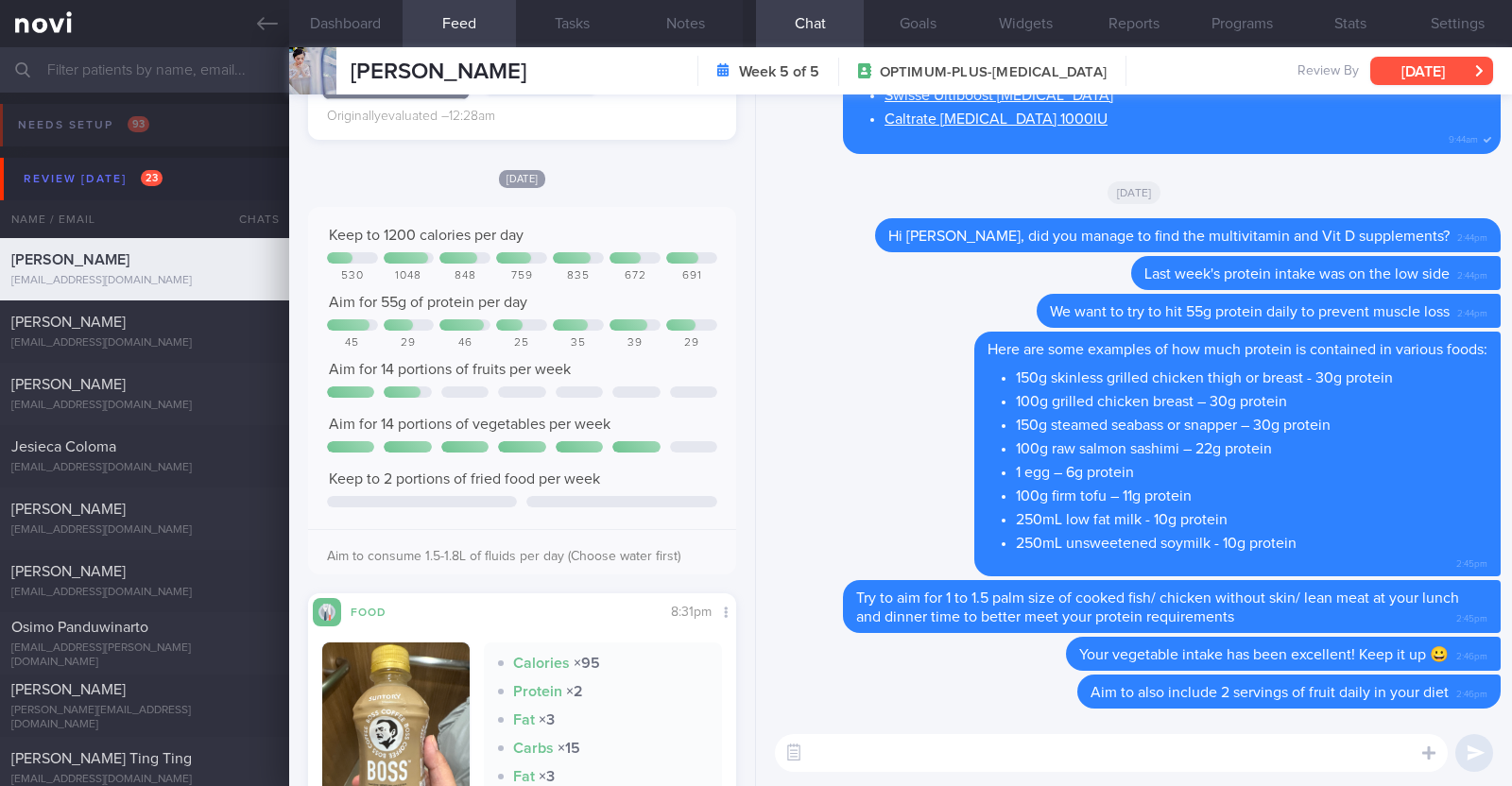
click at [1375, 66] on button "[DATE]" at bounding box center [1431, 70] width 123 height 28
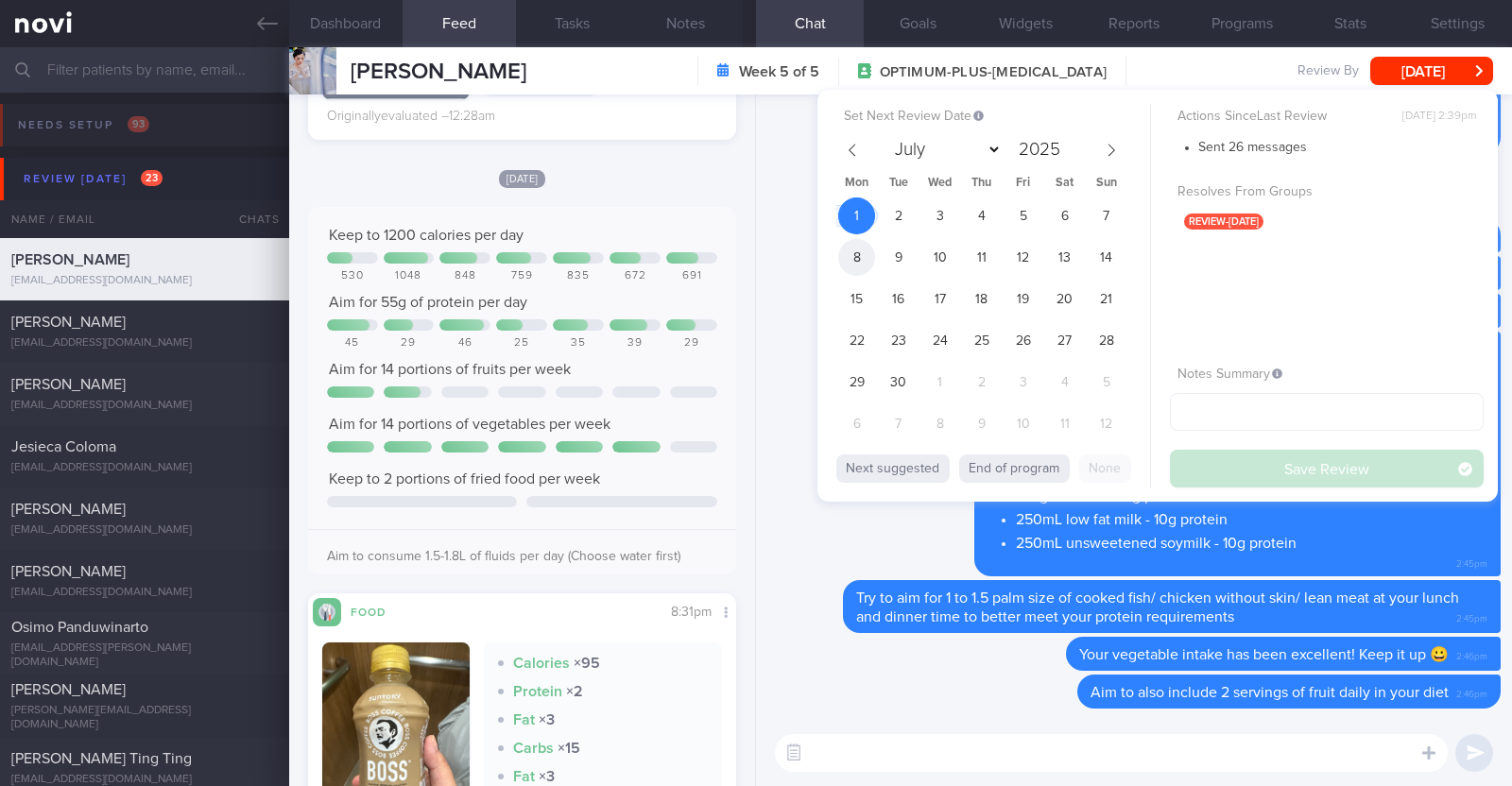
click at [858, 256] on span "8" at bounding box center [857, 257] width 37 height 37
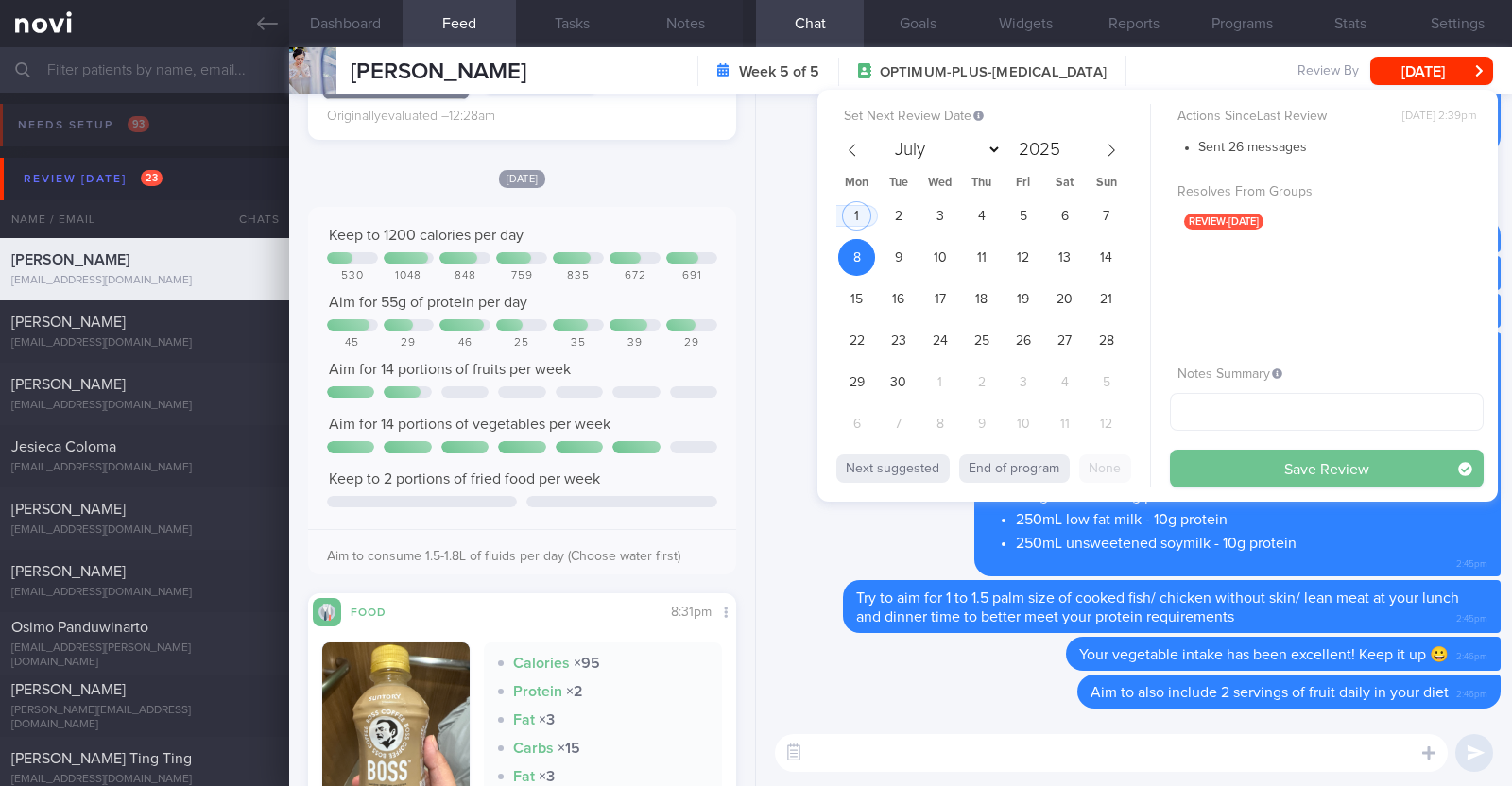
click at [1232, 459] on button "Save Review" at bounding box center [1326, 468] width 313 height 38
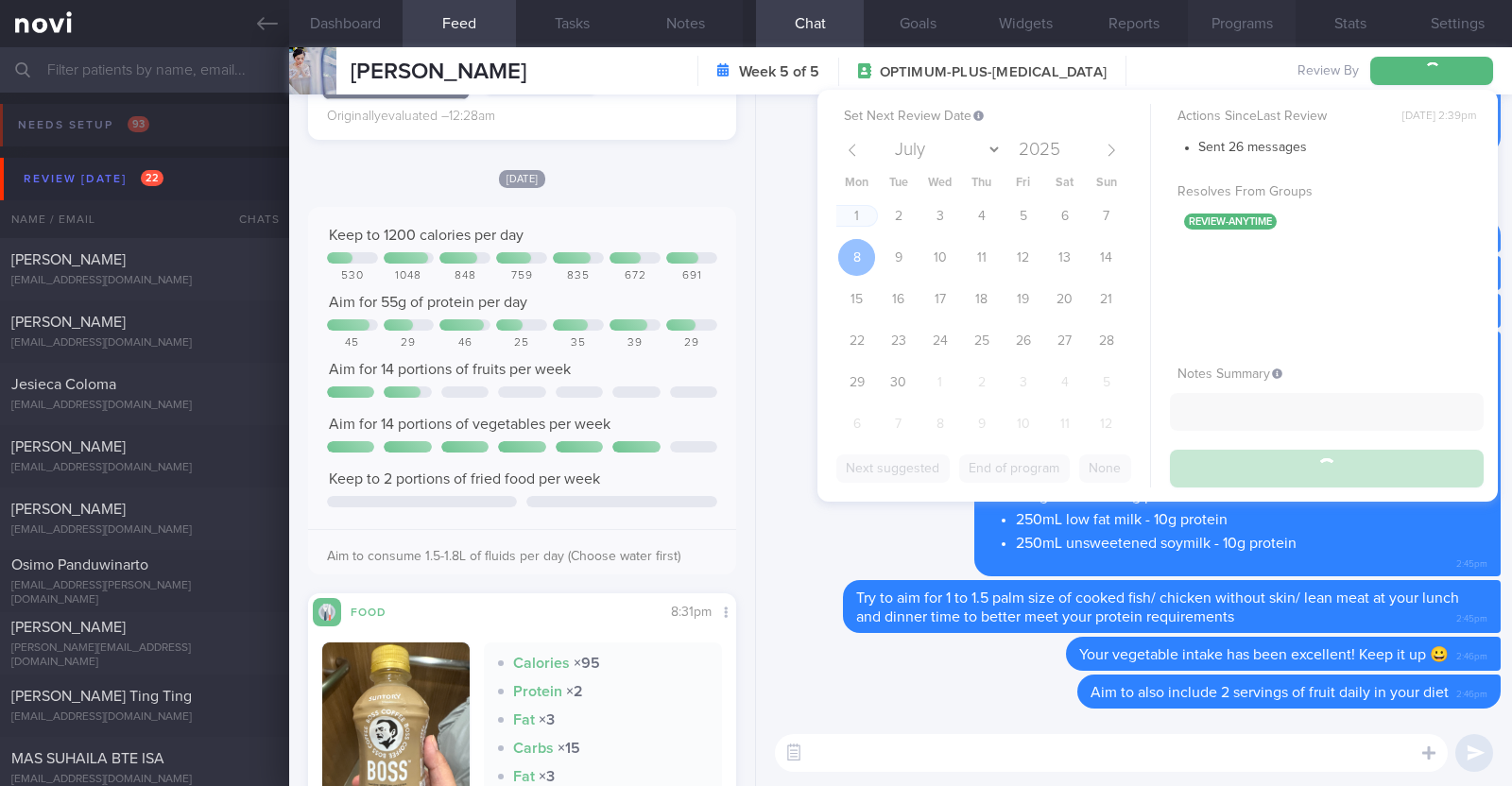
click at [1234, 16] on button "Programs" at bounding box center [1241, 23] width 108 height 48
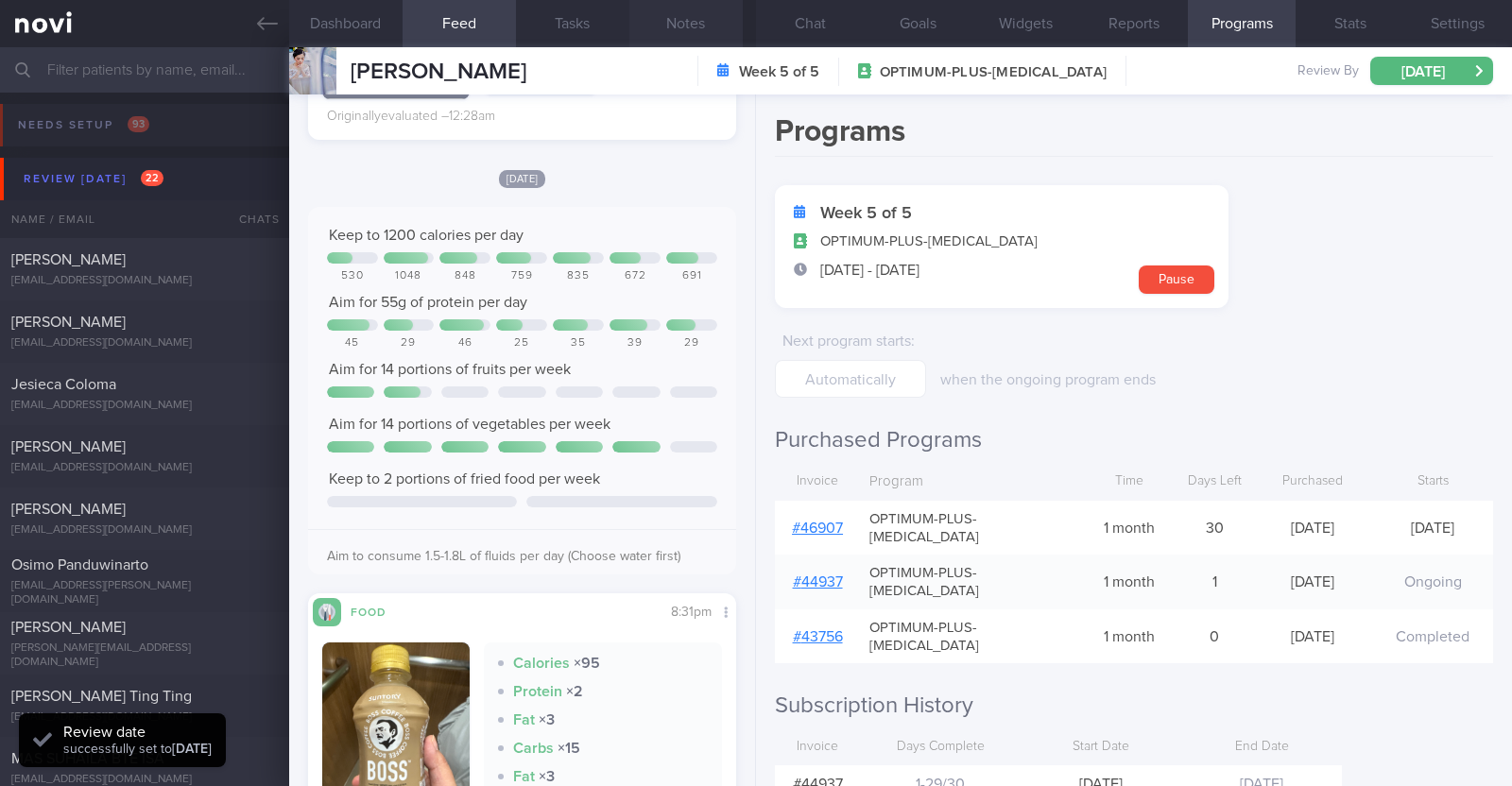
click at [707, 16] on button "Notes" at bounding box center [685, 23] width 113 height 48
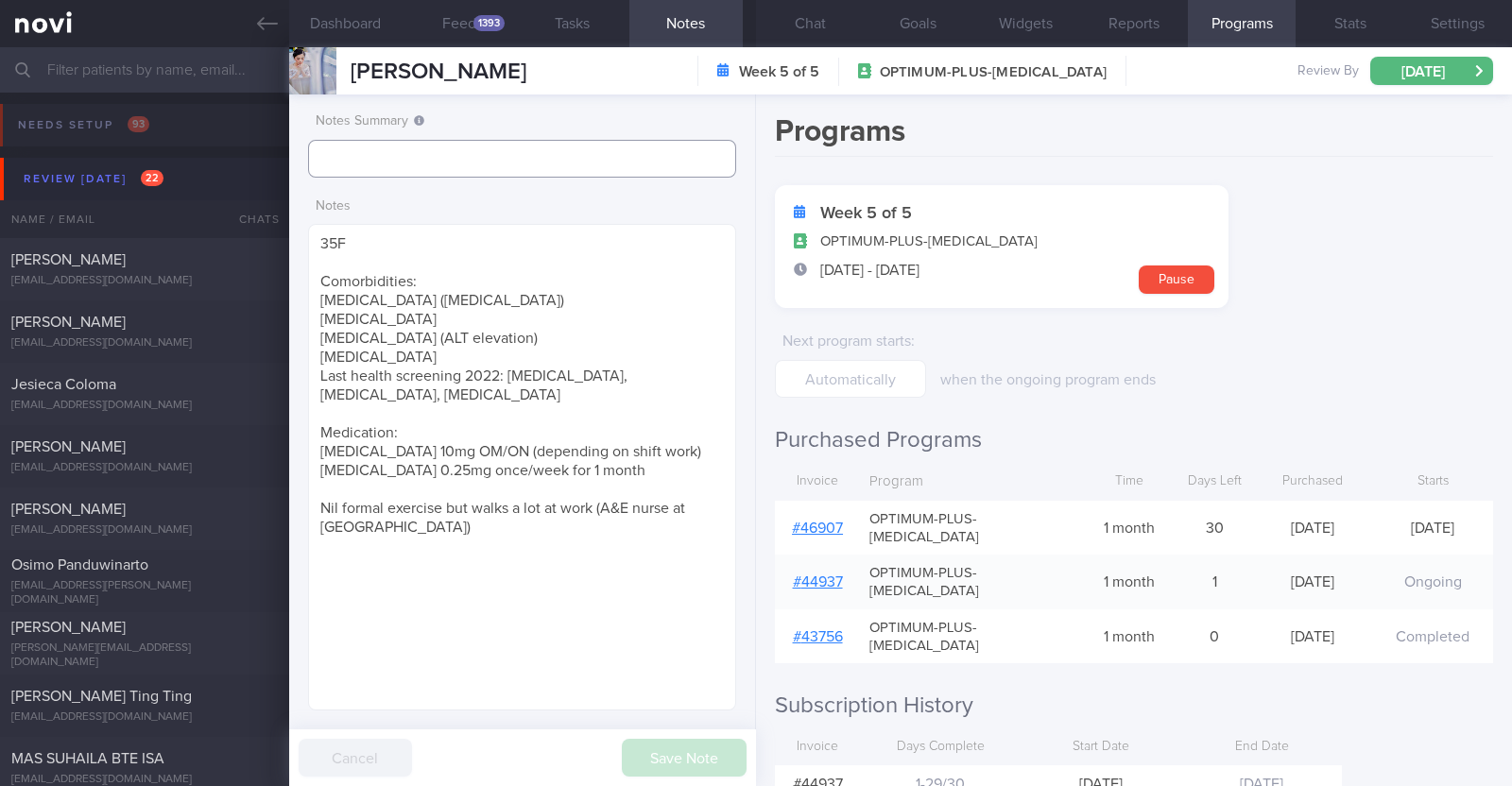
click at [562, 148] on input "text" at bounding box center [522, 159] width 428 height 38
type input "R/v 8/9"
click at [673, 749] on button "Save Note" at bounding box center [683, 758] width 125 height 38
click at [173, 258] on div "[PERSON_NAME]" at bounding box center [142, 259] width 262 height 19
type input "R/v with Dr [PERSON_NAME] on 27/8."
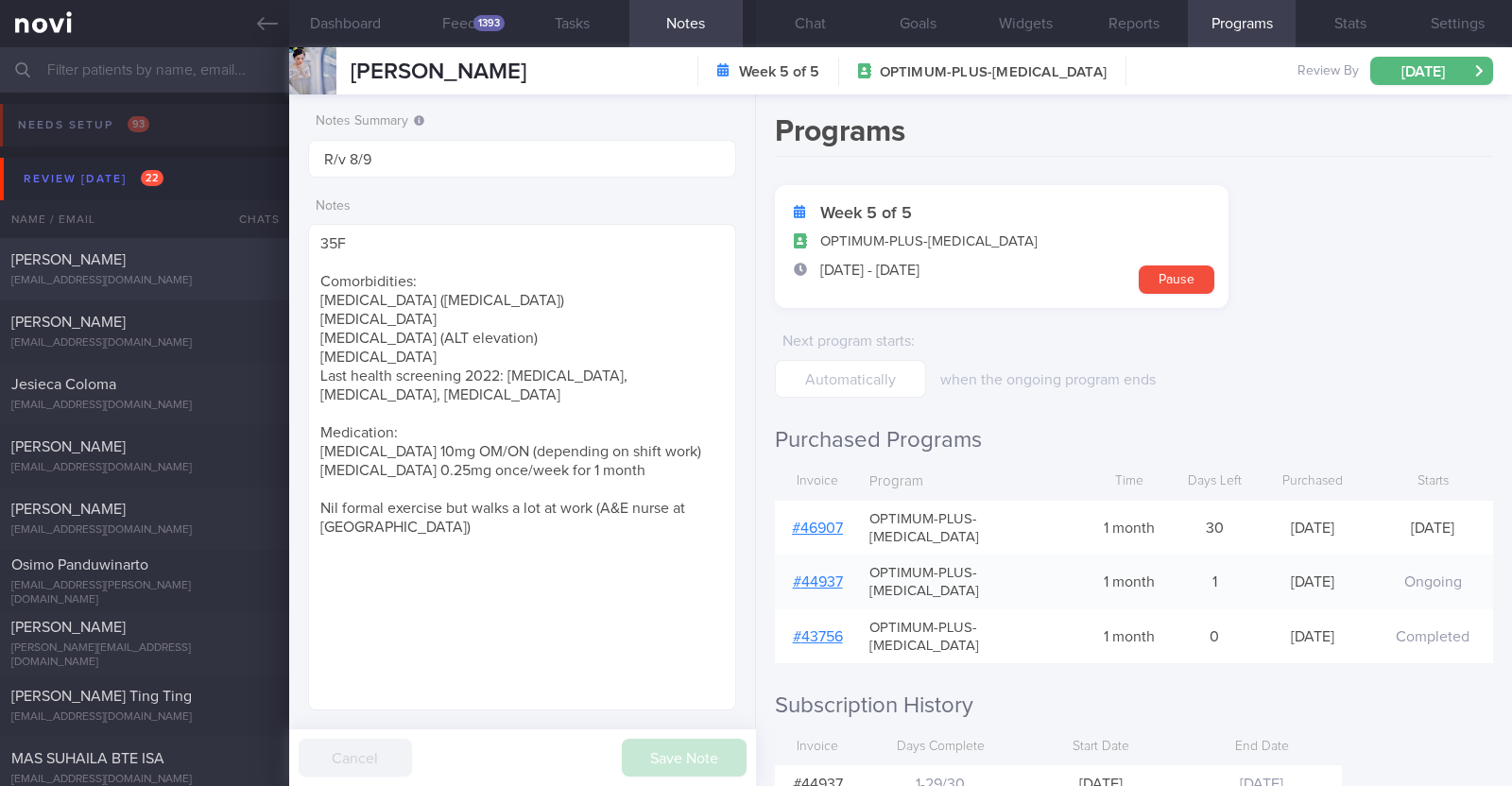
type input "R/v with Dr [PERSON_NAME] on 27/8."
type textarea "27F Co-morbidities: Acne vulgaris Health screen 2024 - nad Medication/Supplemen…"
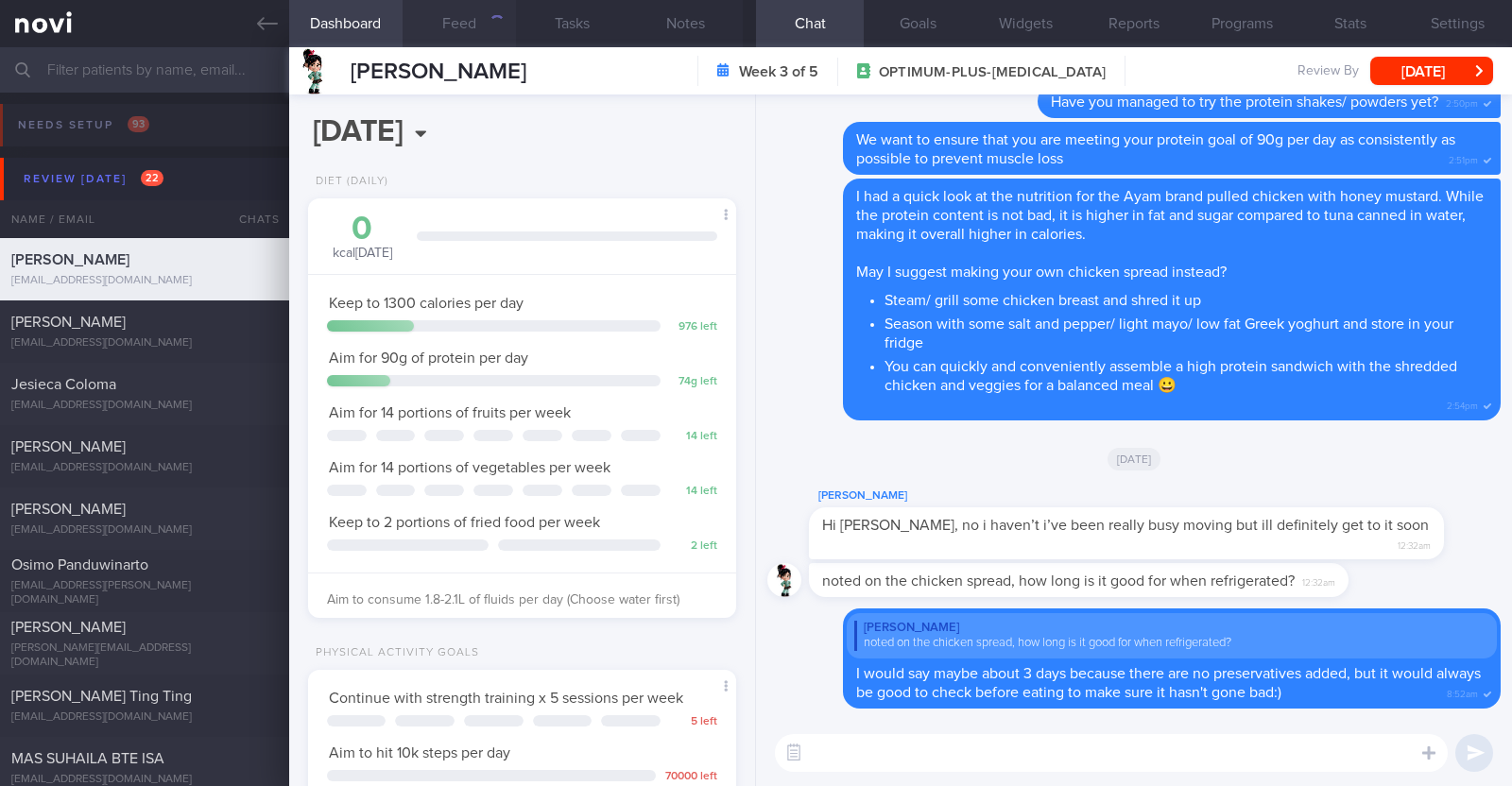
click at [492, 16] on div "button" at bounding box center [497, 22] width 17 height 17
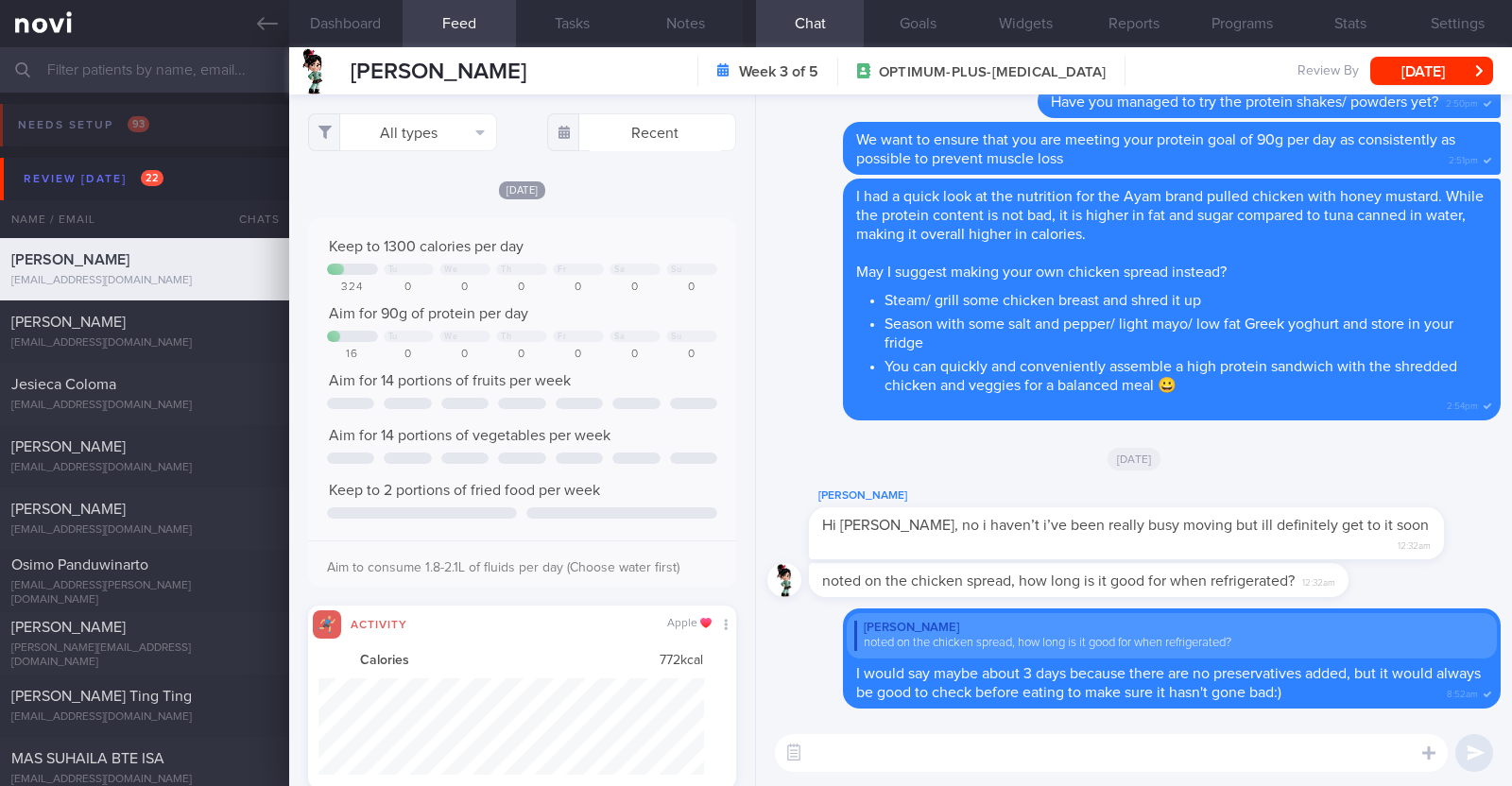
scroll to position [96, 386]
click at [457, 120] on button "All types" at bounding box center [402, 131] width 189 height 38
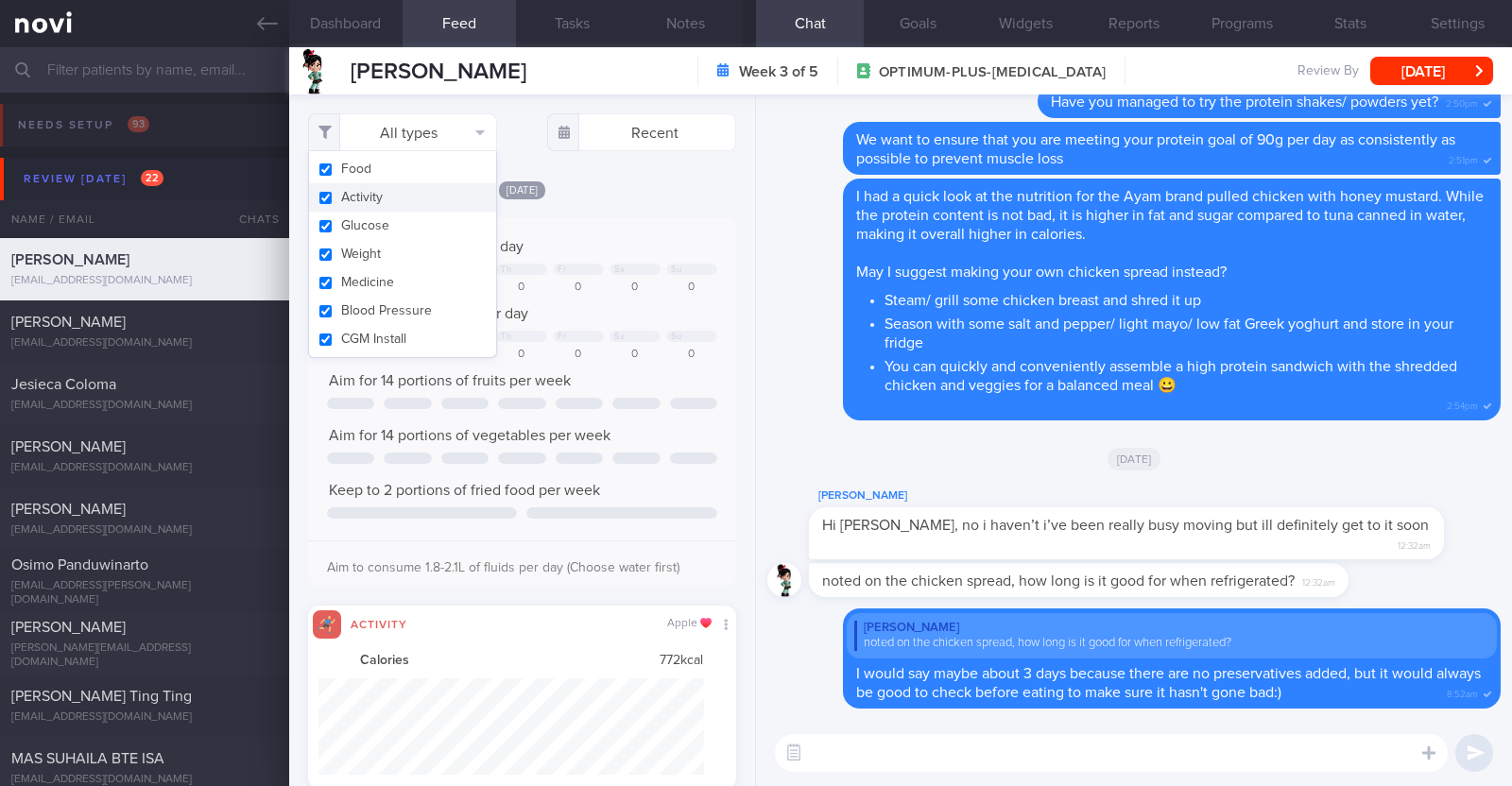
click at [398, 189] on button "Activity" at bounding box center [402, 197] width 187 height 28
checkbox input "false"
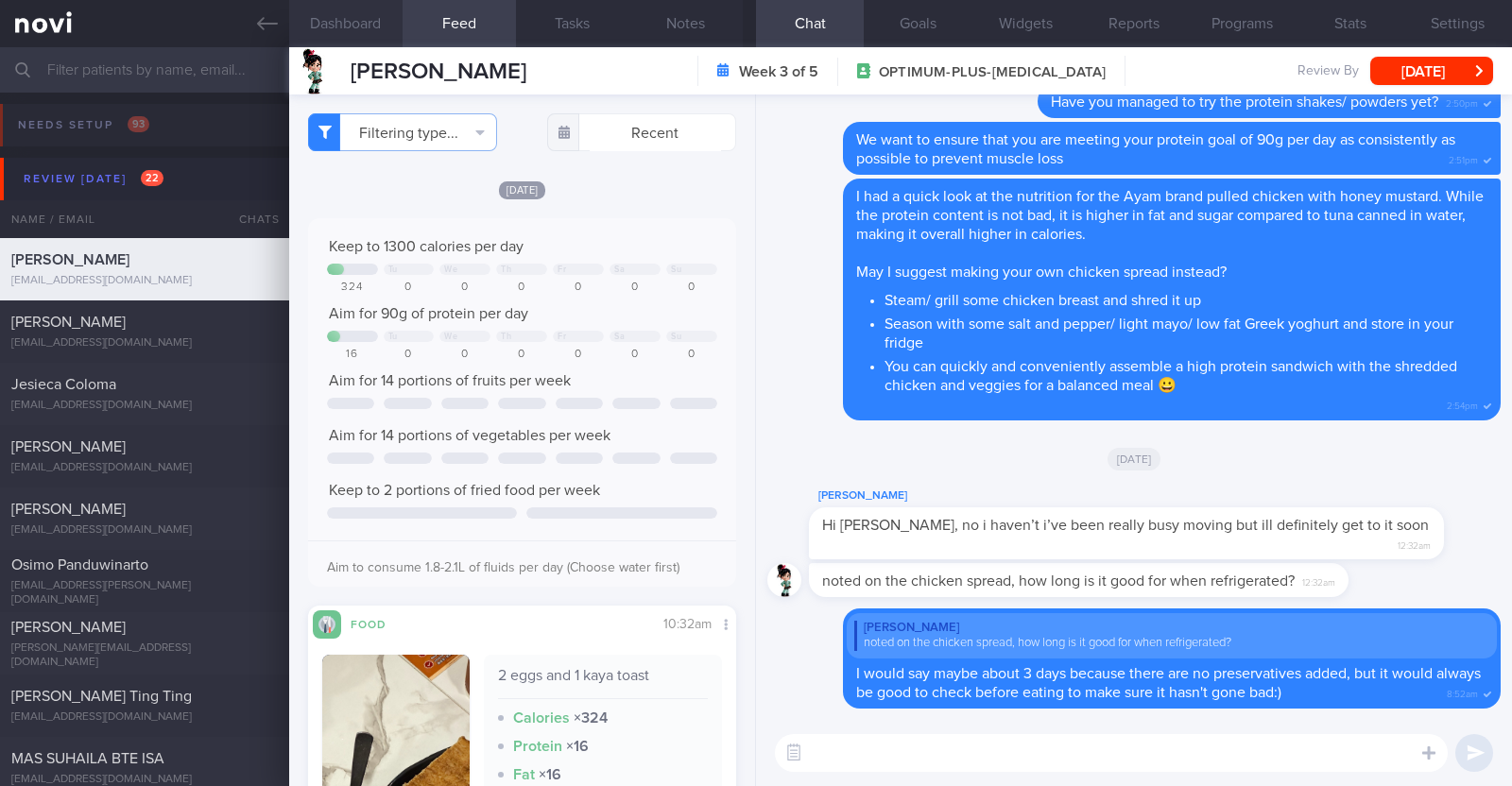
click at [335, 23] on button "Dashboard" at bounding box center [346, 23] width 113 height 48
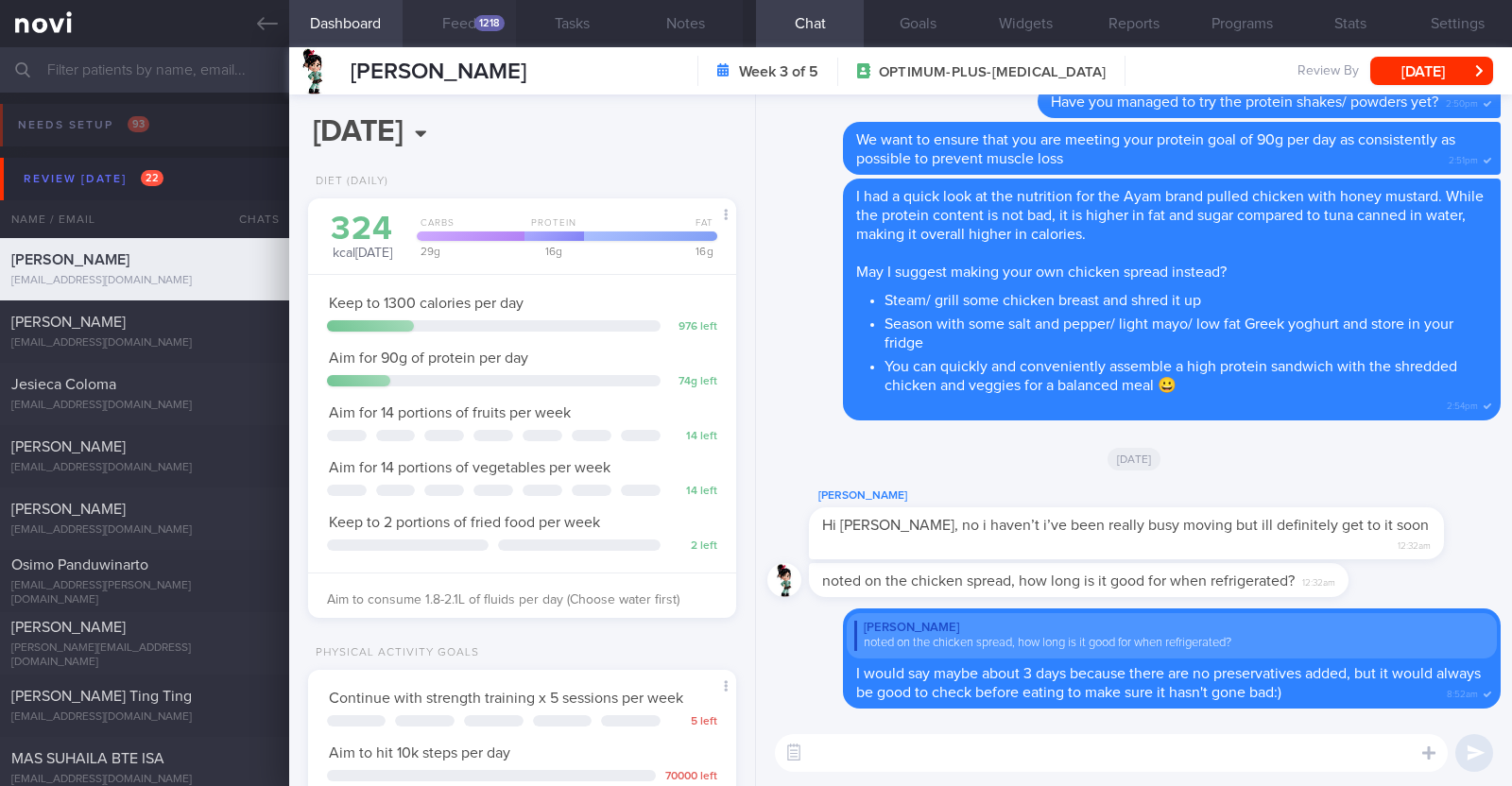
scroll to position [363, 0]
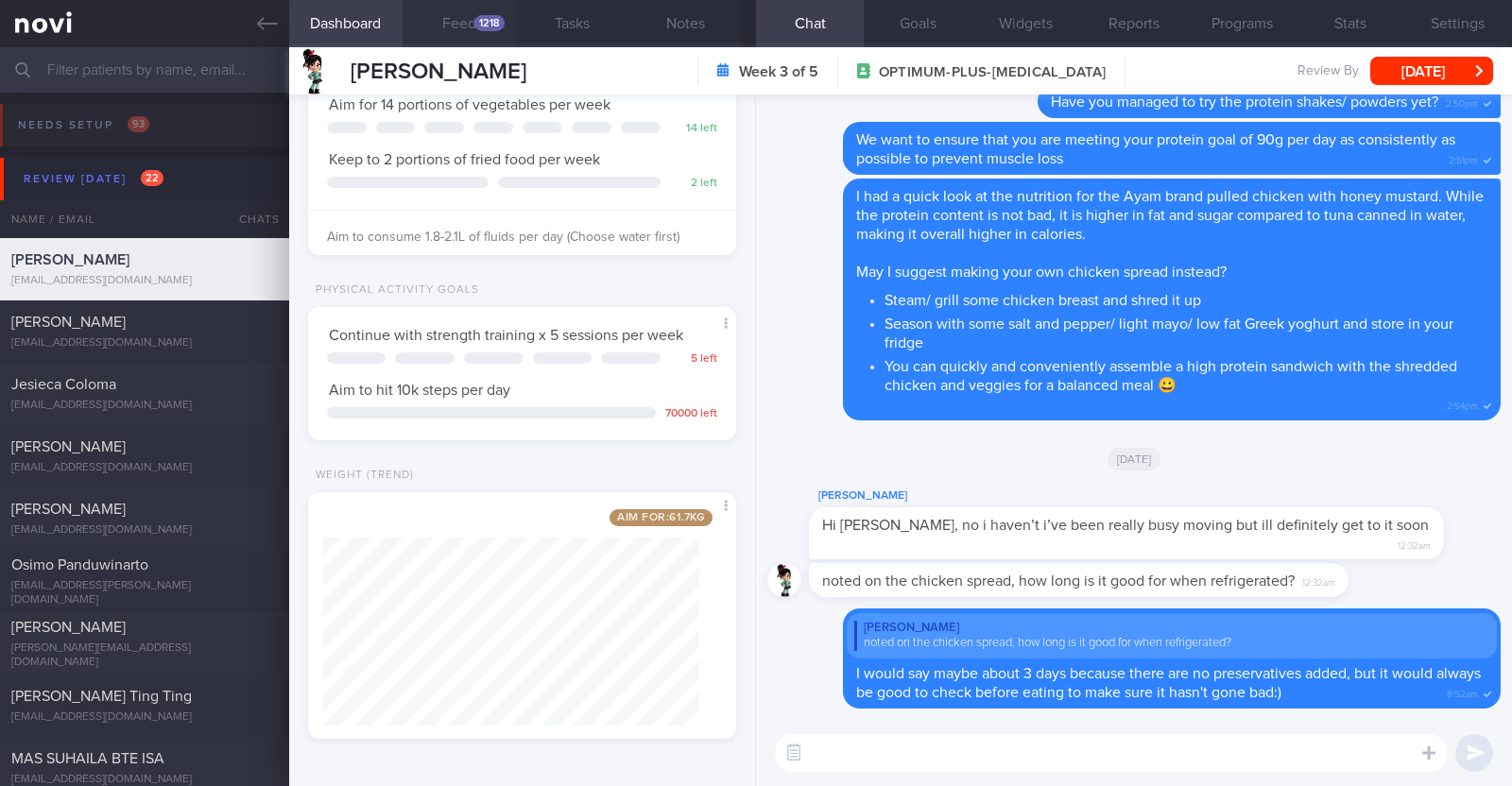
click at [458, 30] on button "Feed 1218" at bounding box center [459, 23] width 113 height 48
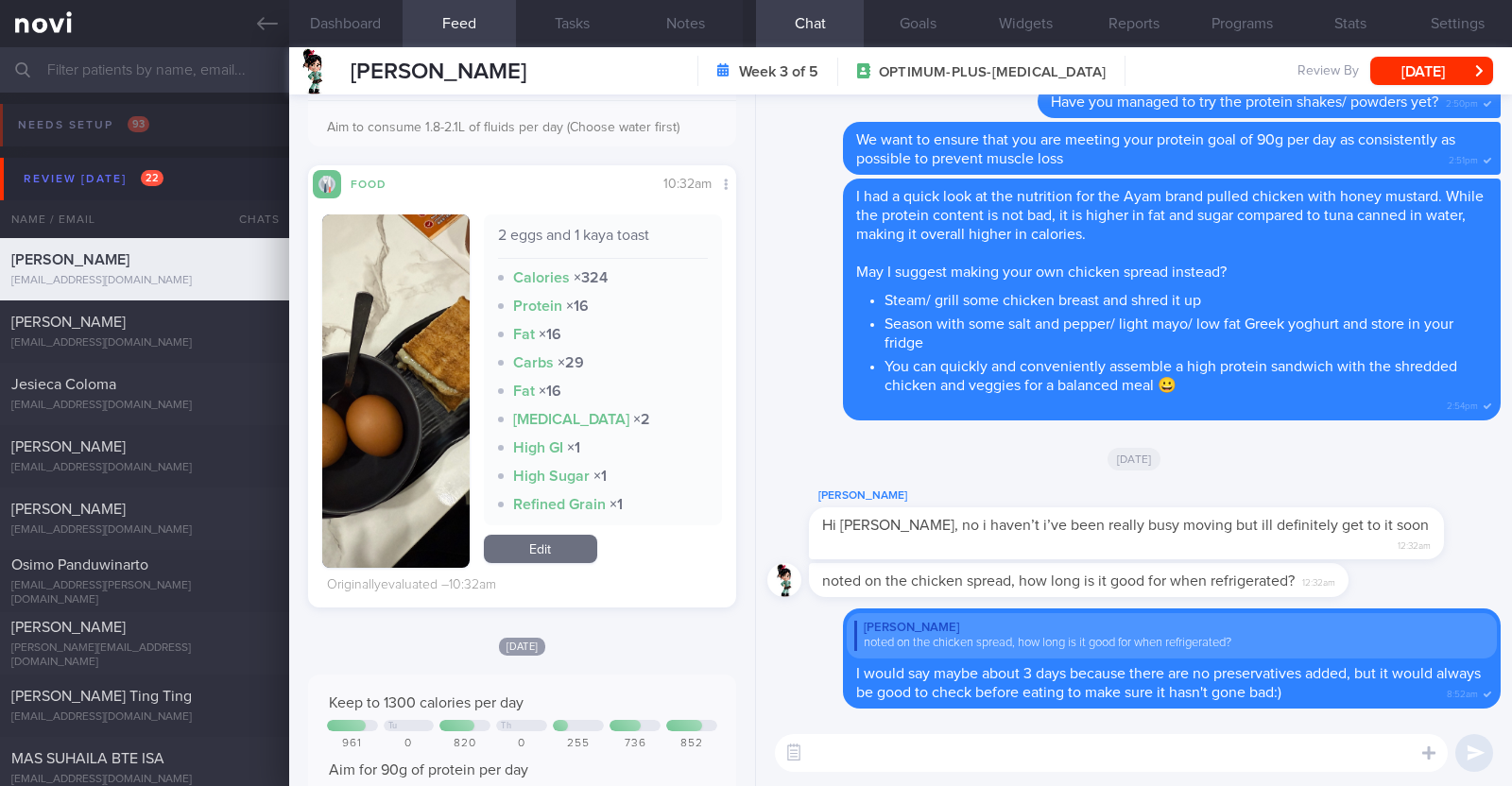
scroll to position [355, 0]
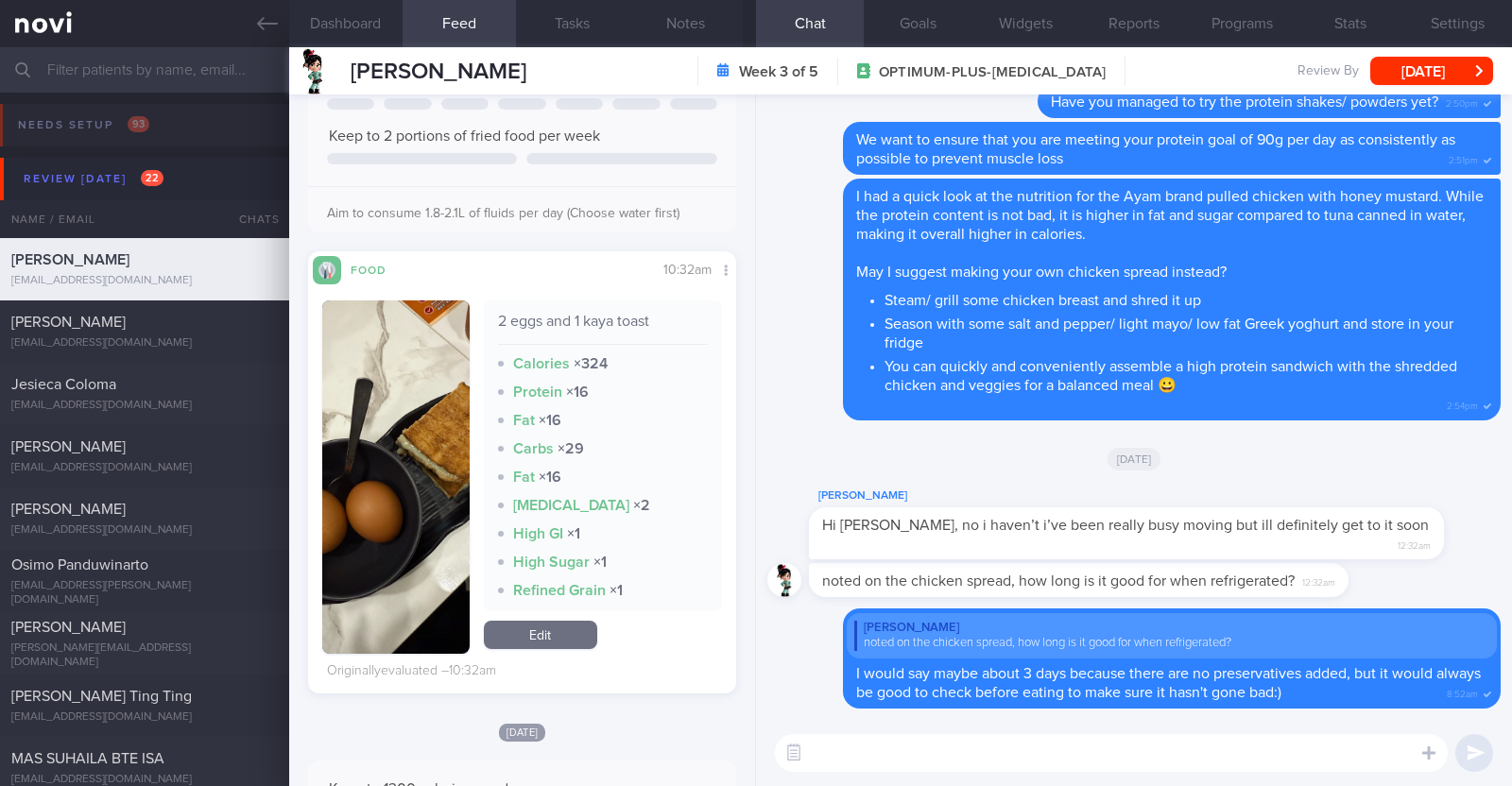
click at [392, 445] on button "button" at bounding box center [395, 477] width 147 height 354
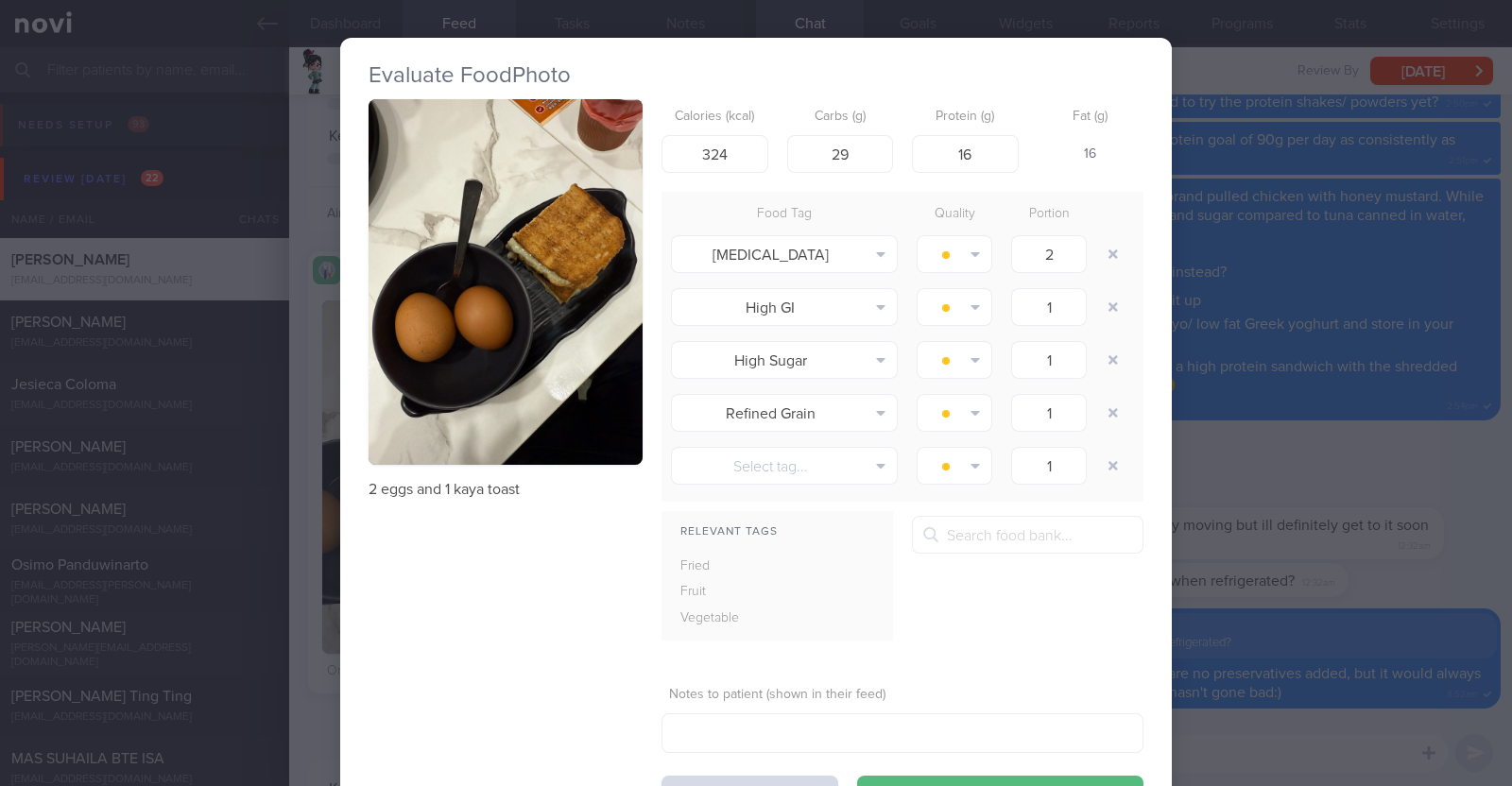
click at [302, 479] on div "Evaluate Food Photo 2 eggs and 1 kaya toast Calories (kcal) 324 Carbs (g) 29 Pr…" at bounding box center [756, 393] width 1512 height 786
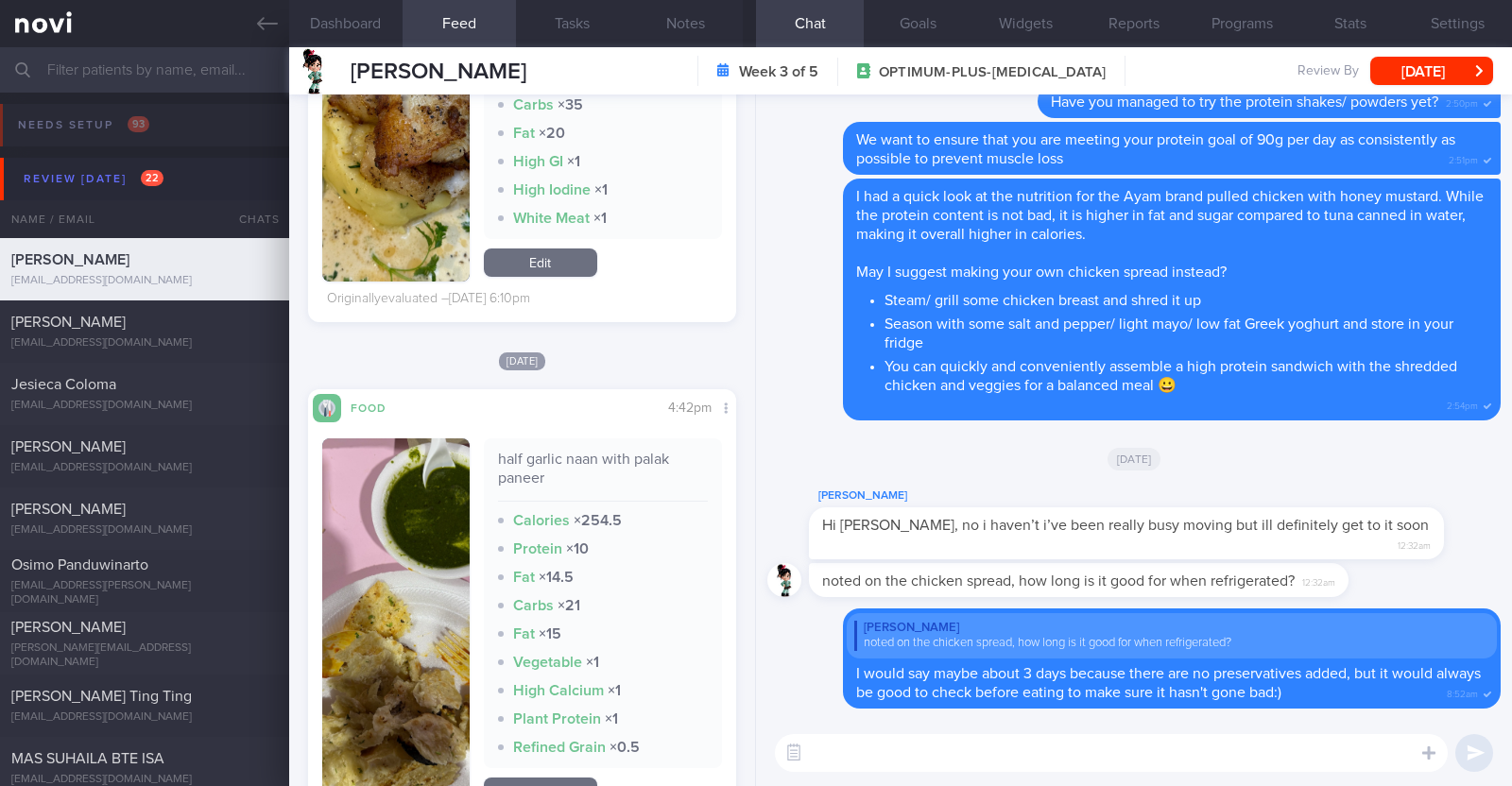
scroll to position [4252, 0]
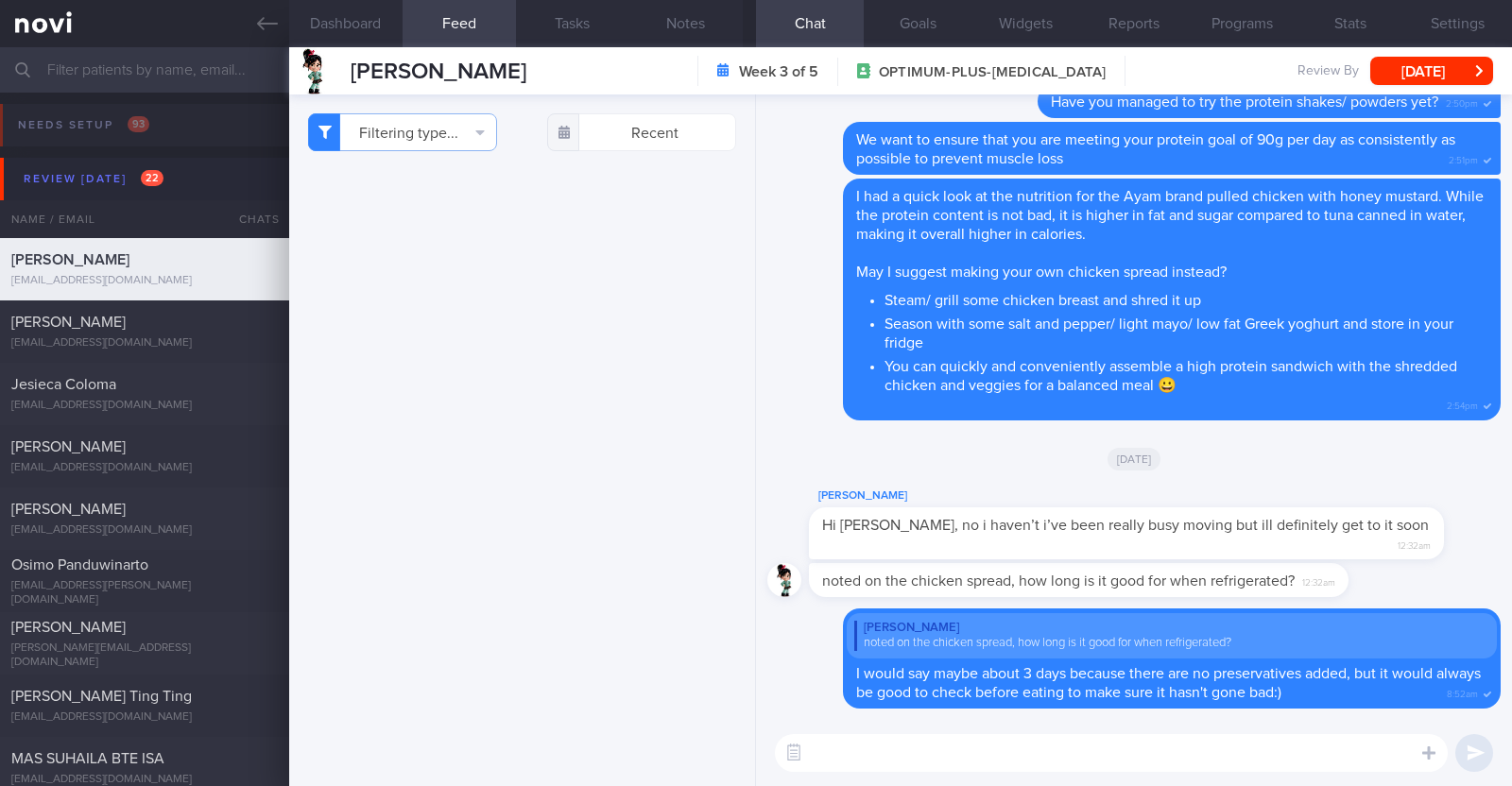
select select "8"
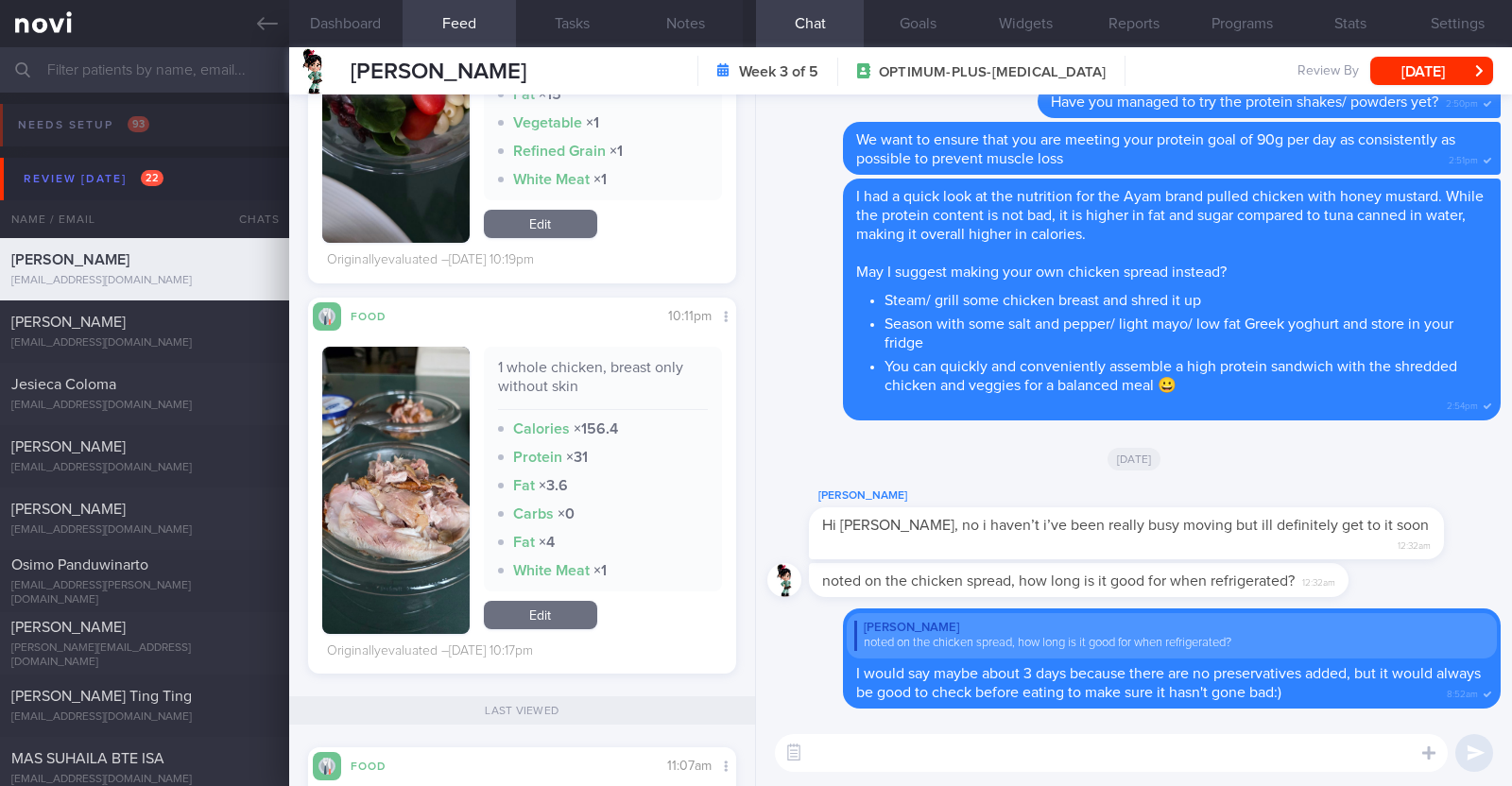
click at [958, 760] on textarea at bounding box center [1111, 753] width 673 height 38
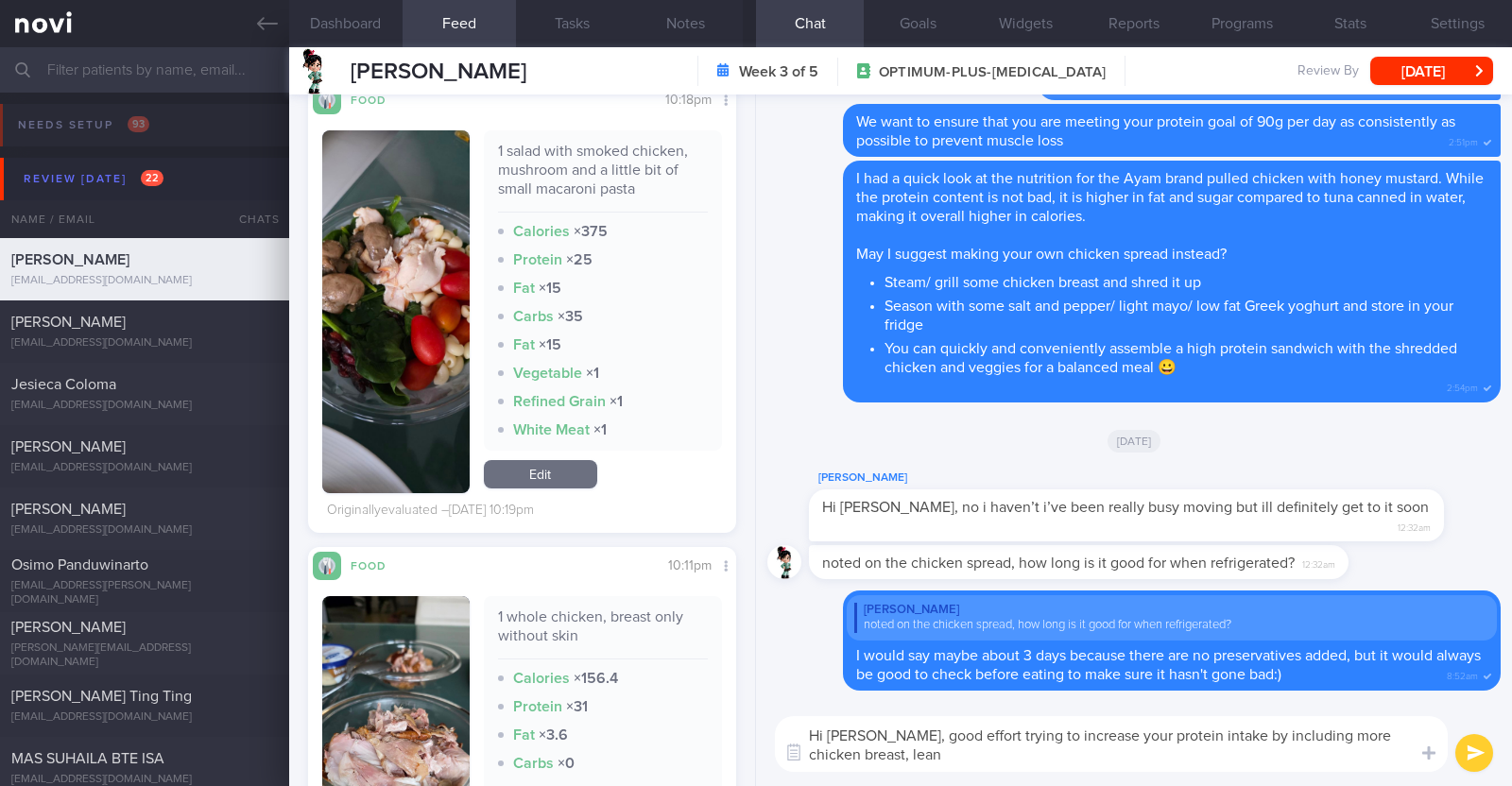
scroll to position [6024, 0]
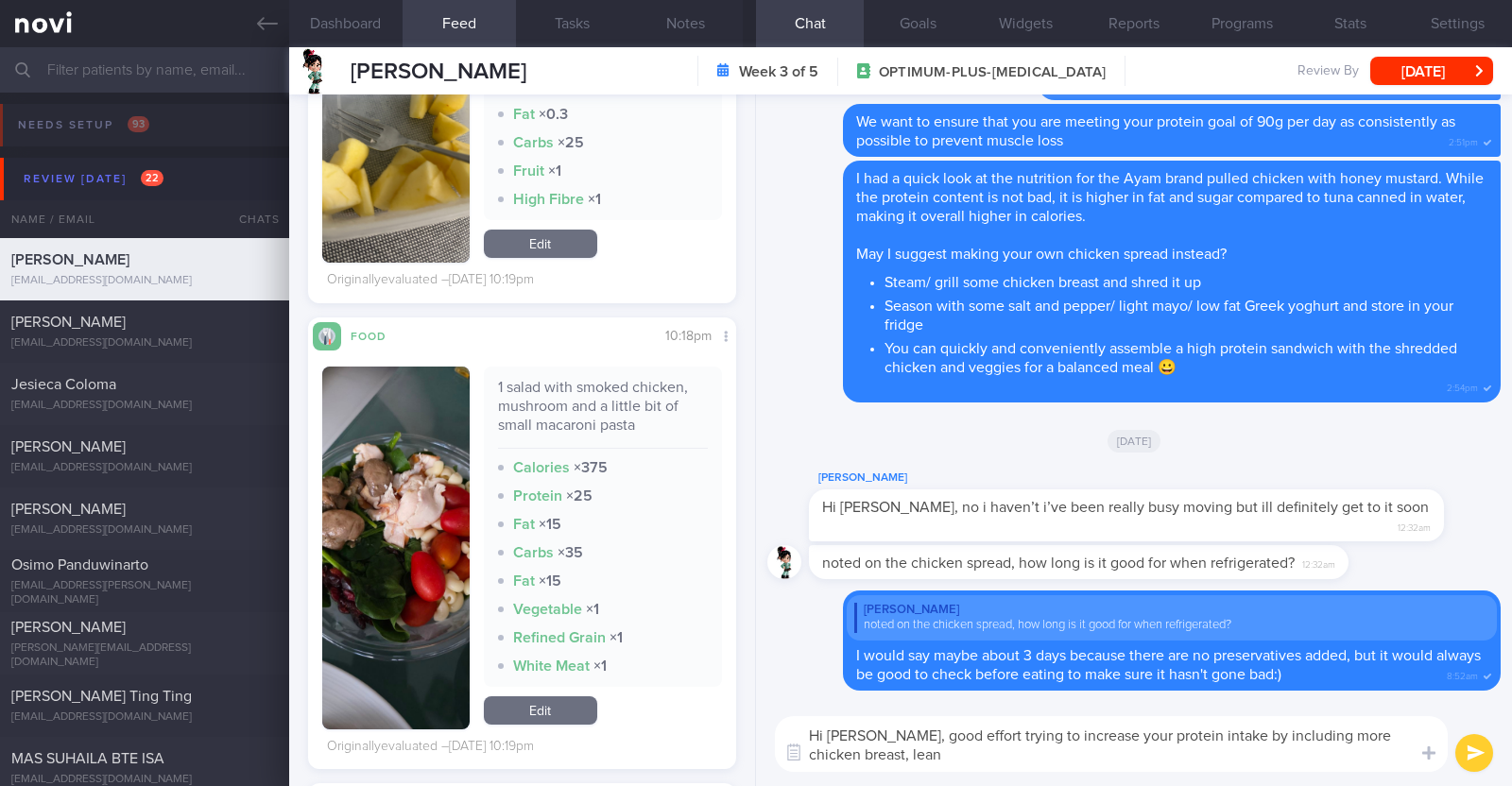
drag, startPoint x: 1332, startPoint y: 735, endPoint x: 1337, endPoint y: 748, distance: 13.9
click at [1337, 748] on textarea "Hi Claudia, good effort trying to increase your protein intake by including mor…" at bounding box center [1111, 744] width 673 height 56
click at [1299, 756] on textarea "Hi Claudia, good effort trying to increase your protein intake by including mor…" at bounding box center [1111, 744] width 673 height 56
drag, startPoint x: 1330, startPoint y: 735, endPoint x: 1337, endPoint y: 753, distance: 19.3
click at [1337, 753] on textarea "Hi Claudia, good effort trying to increase your protein intake by including mor…" at bounding box center [1111, 744] width 673 height 56
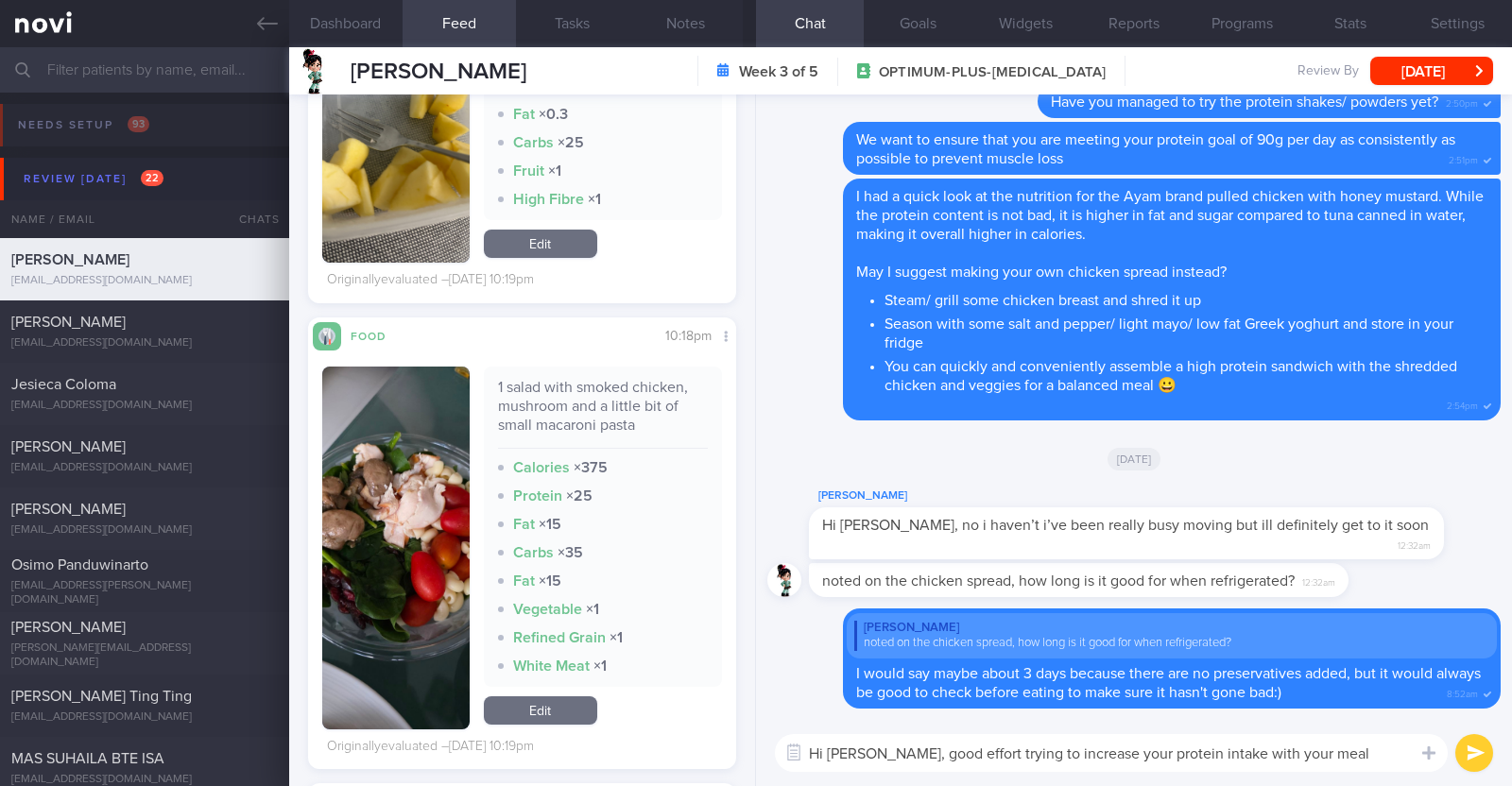
type textarea "Hi Claudia, good effort trying to increase your protein intake with your meals"
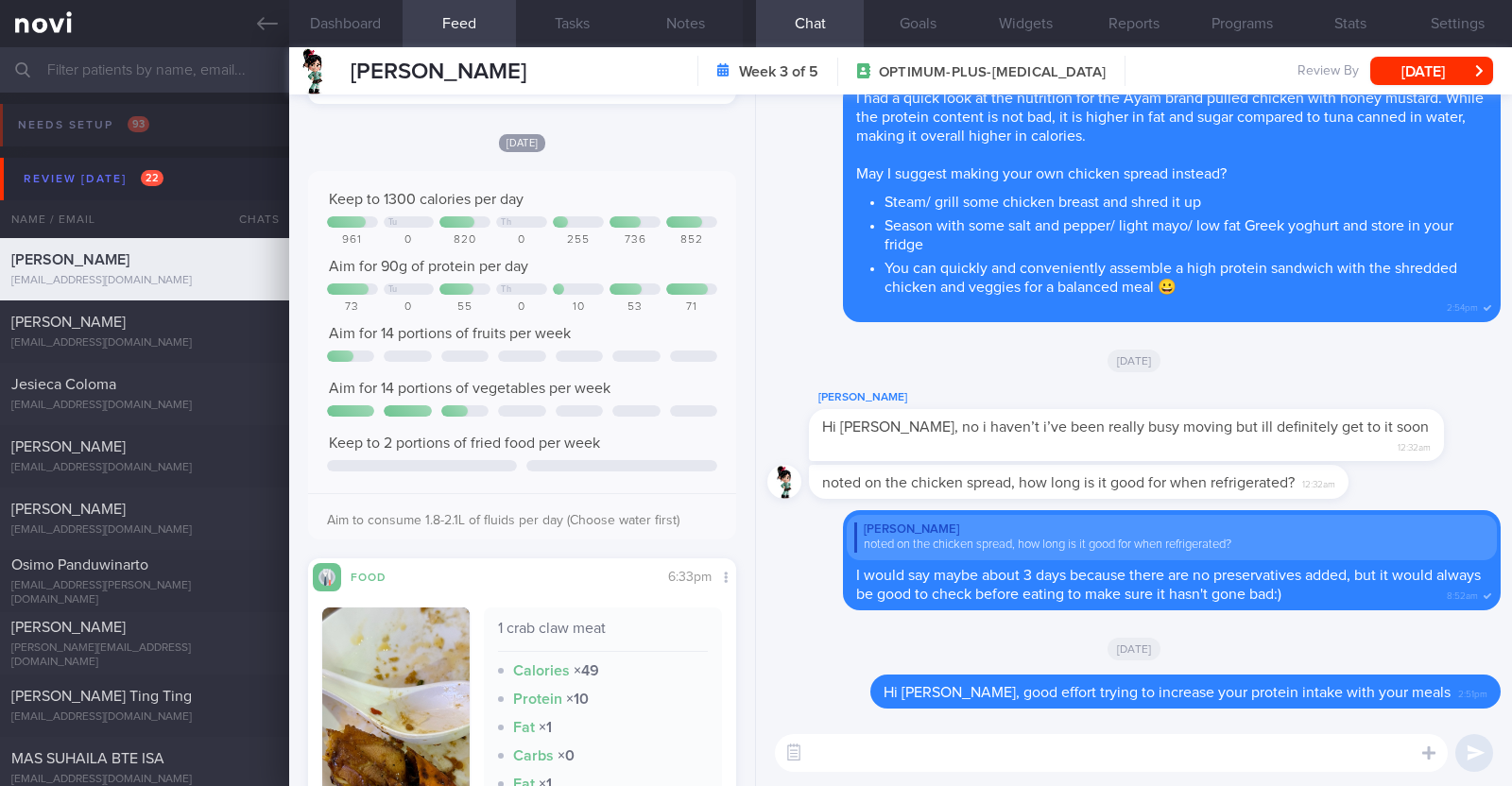
scroll to position [826, 0]
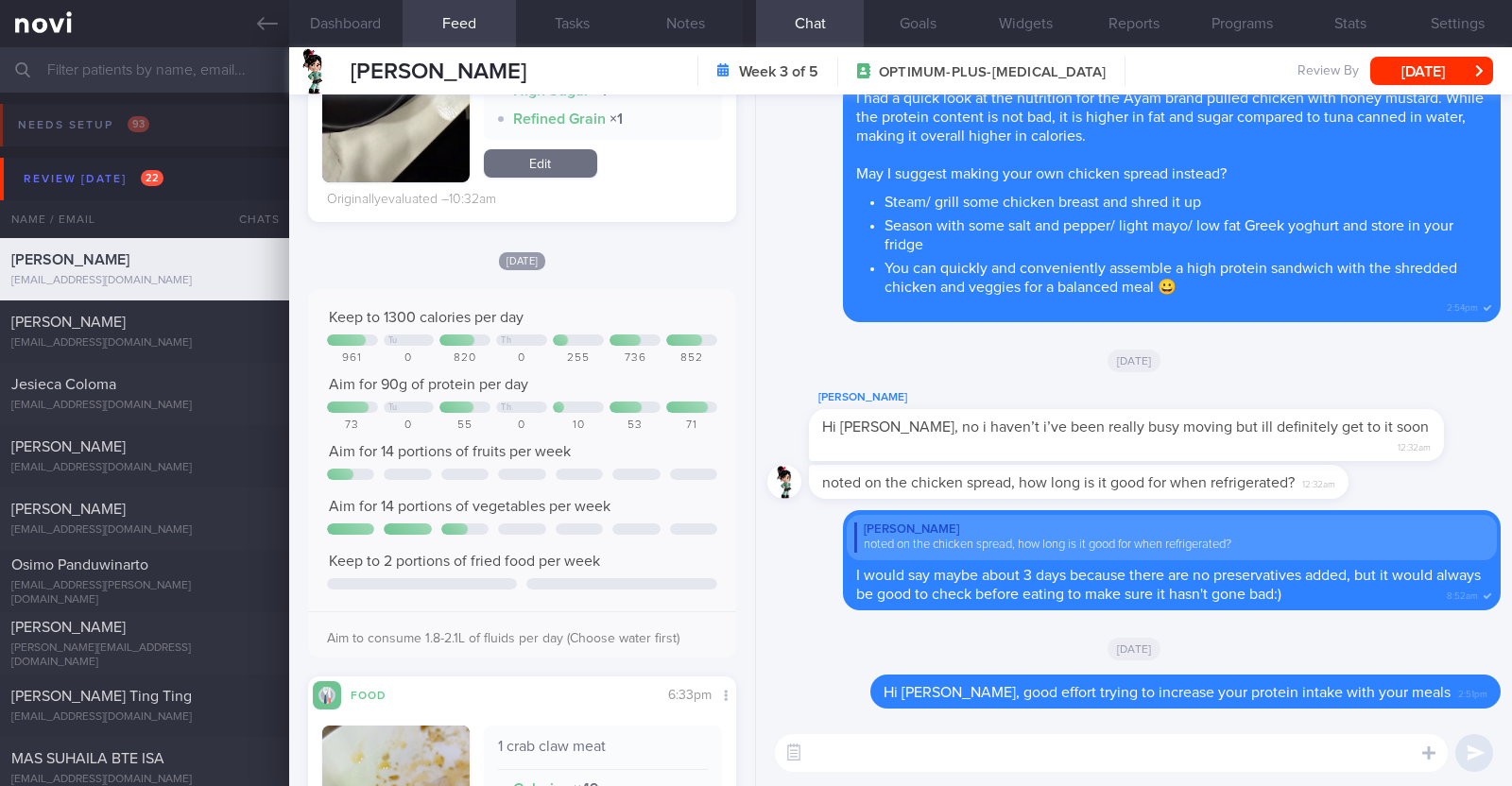
click at [844, 739] on textarea at bounding box center [1111, 753] width 673 height 38
type textarea "I"
click at [837, 758] on textarea "Hav eyou completed your move?" at bounding box center [1111, 753] width 673 height 38
click at [1042, 748] on textarea "Have you completed your move?" at bounding box center [1111, 753] width 673 height 38
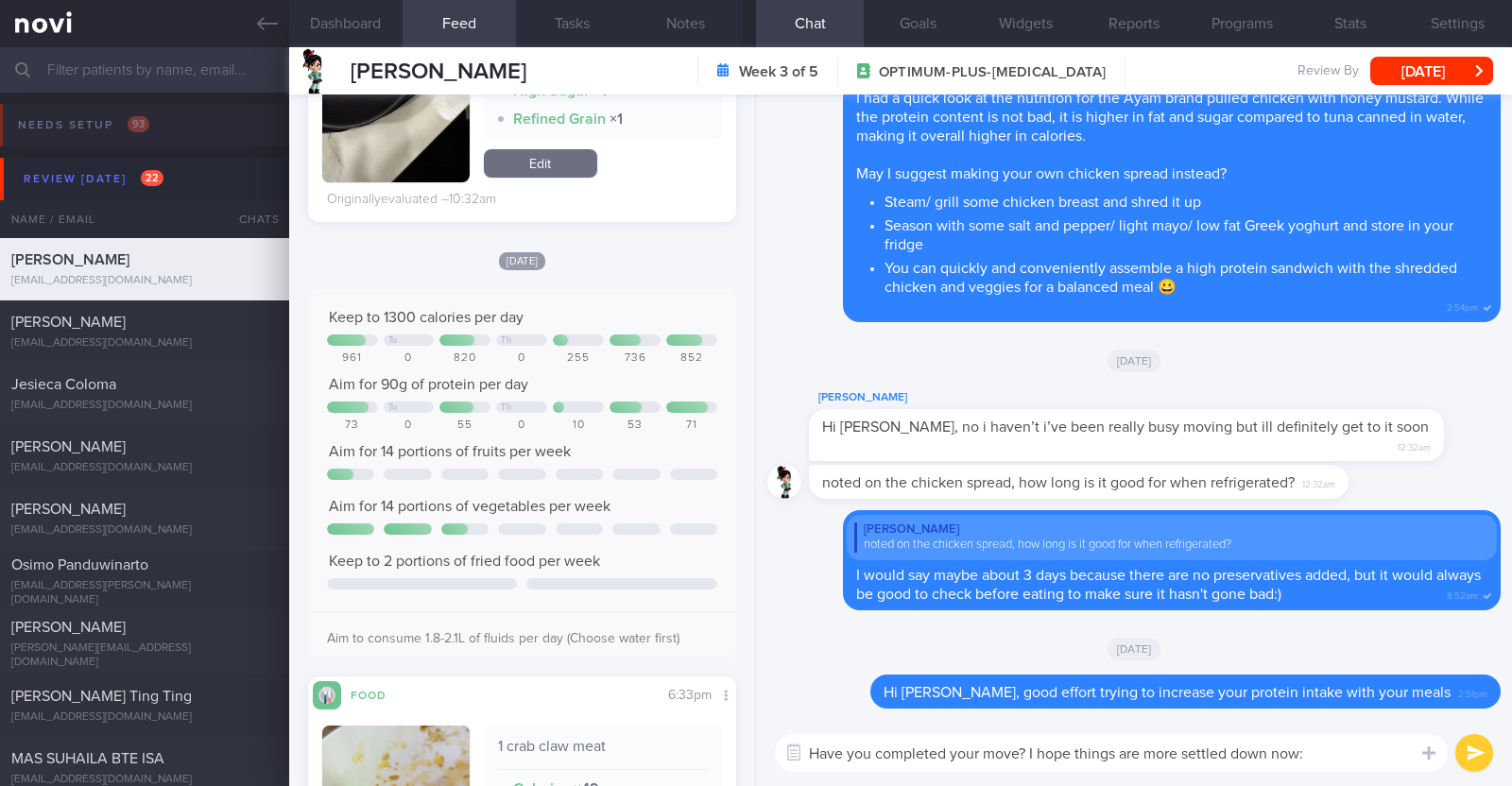
type textarea "Have you completed your move? I hope things are more settled down now:)"
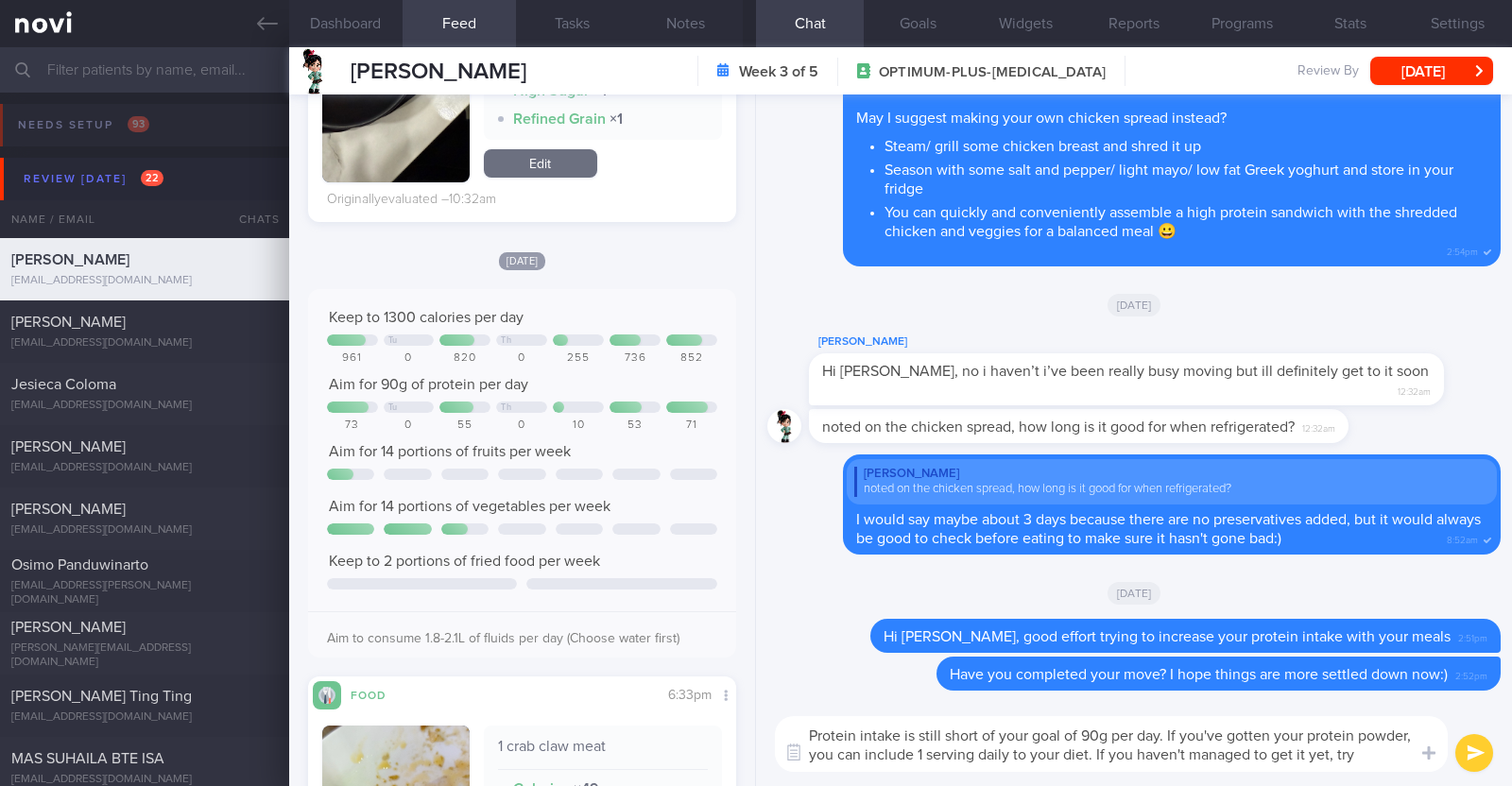
scroll to position [0, 0]
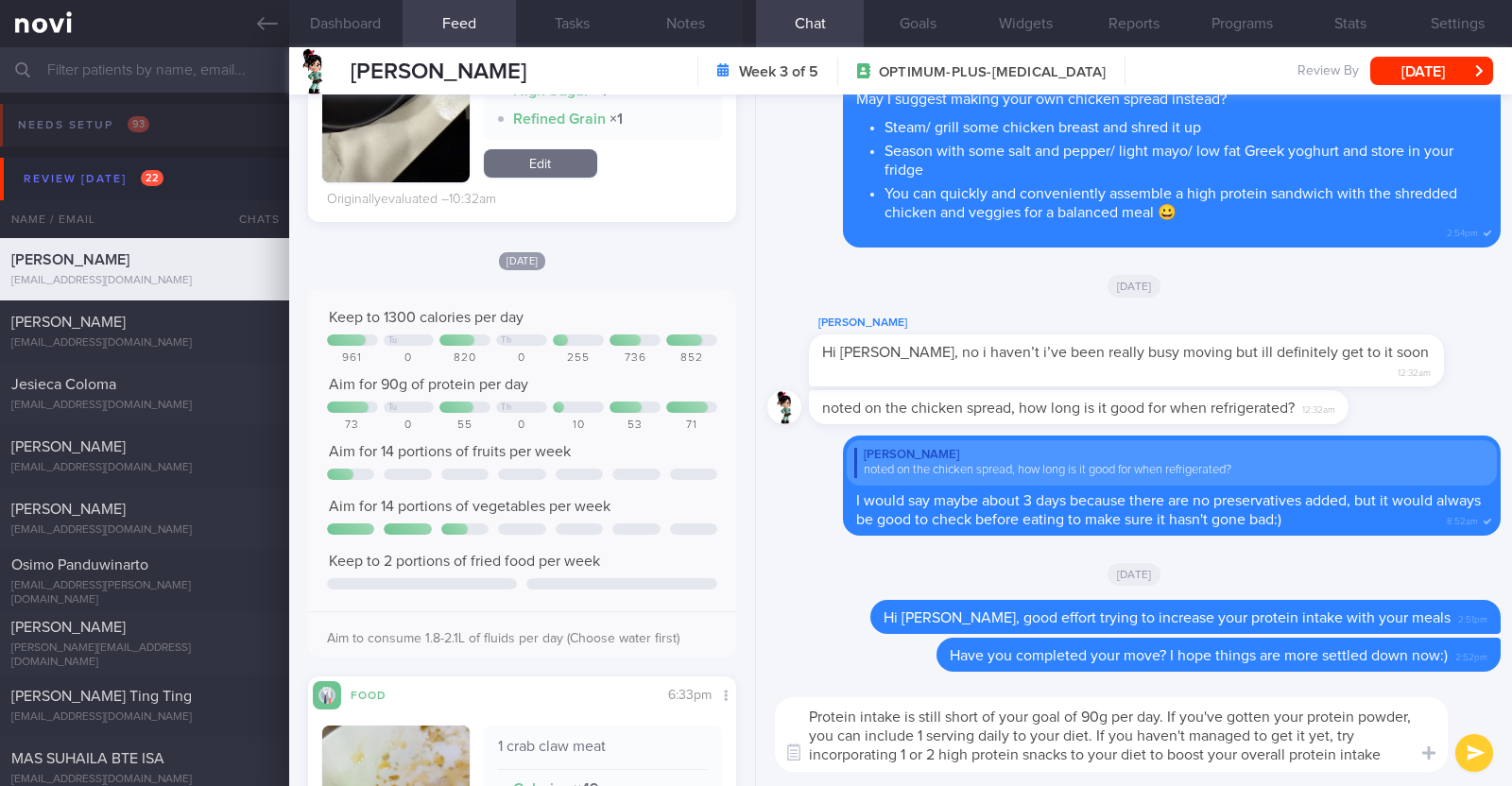
click at [1386, 745] on textarea "Protein intake is still short of your goal of 90g per day. If you've gotten you…" at bounding box center [1111, 734] width 673 height 75
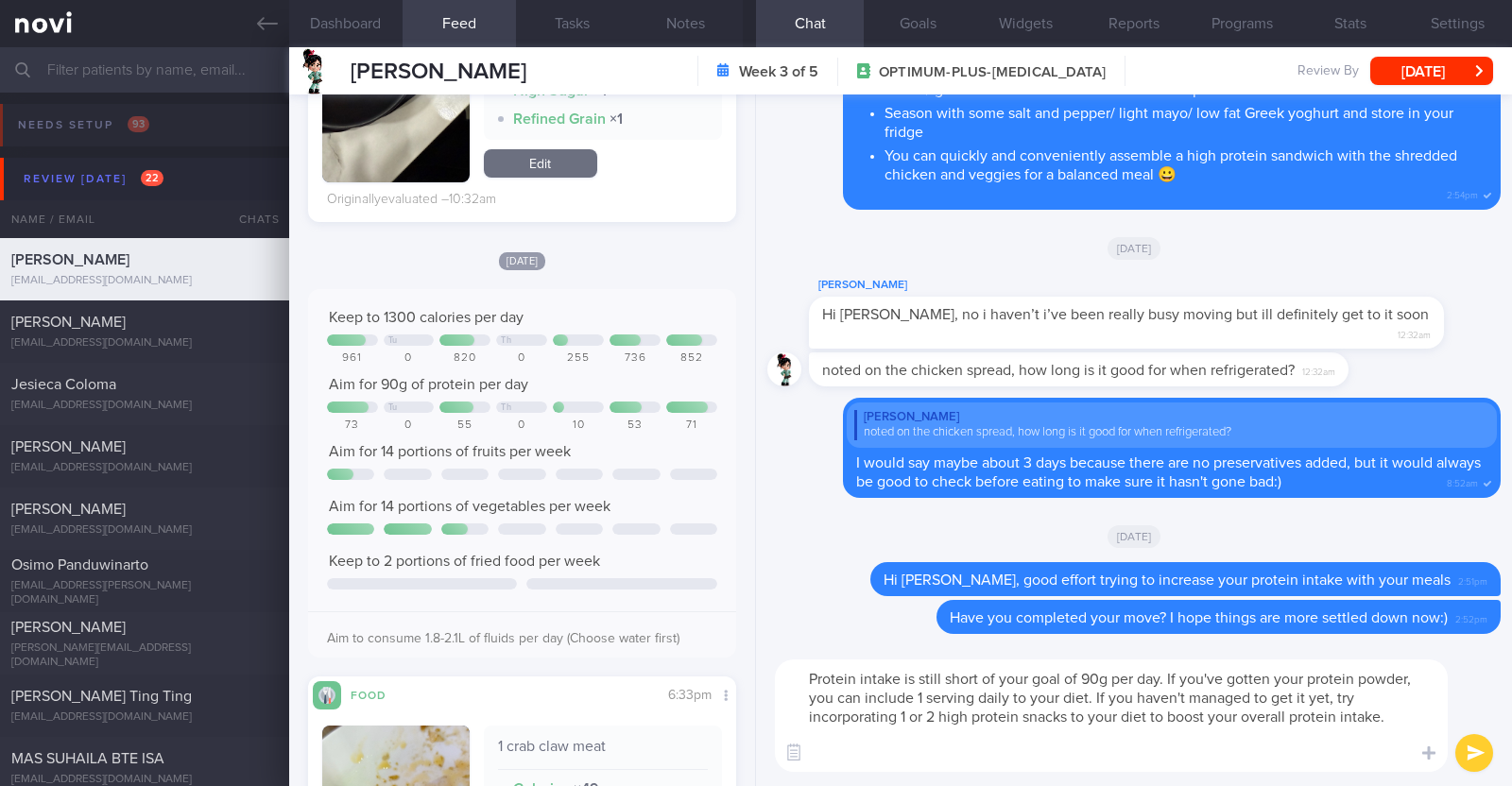
scroll to position [19, 0]
paste textarea "higher protein snacks like - Hard boiled egg - Unsalted edamame - Unsweetened s…"
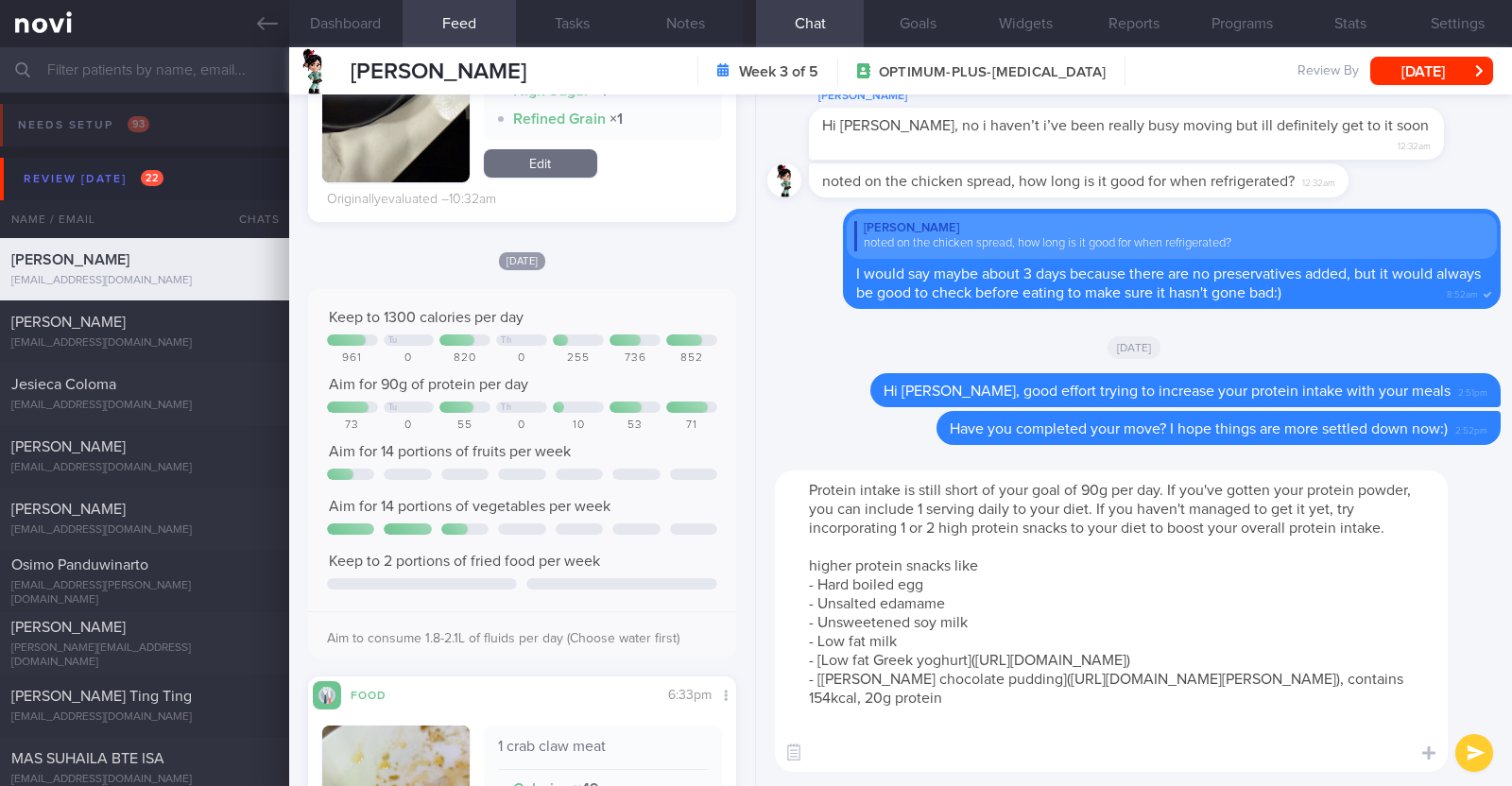
click at [815, 558] on textarea "Protein intake is still short of your goal of 90g per day. If you've gotten you…" at bounding box center [1111, 621] width 673 height 302
click at [855, 569] on textarea "Protein intake is still short of your goal of 90g per day. If you've gotten you…" at bounding box center [1111, 621] width 673 height 302
type textarea "Protein intake is still short of your goal of 90g per day. If you've gotten you…"
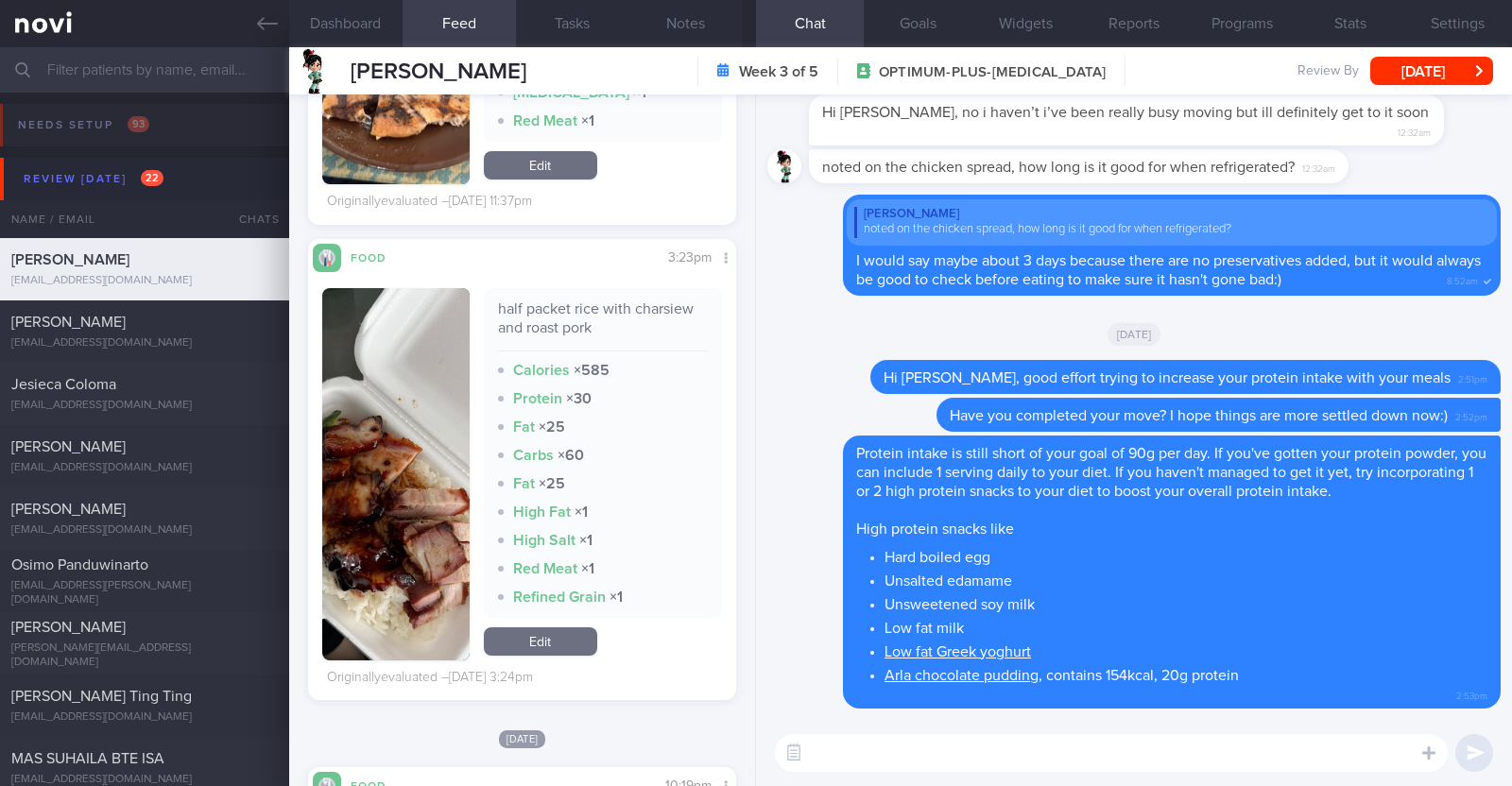
scroll to position [5198, 0]
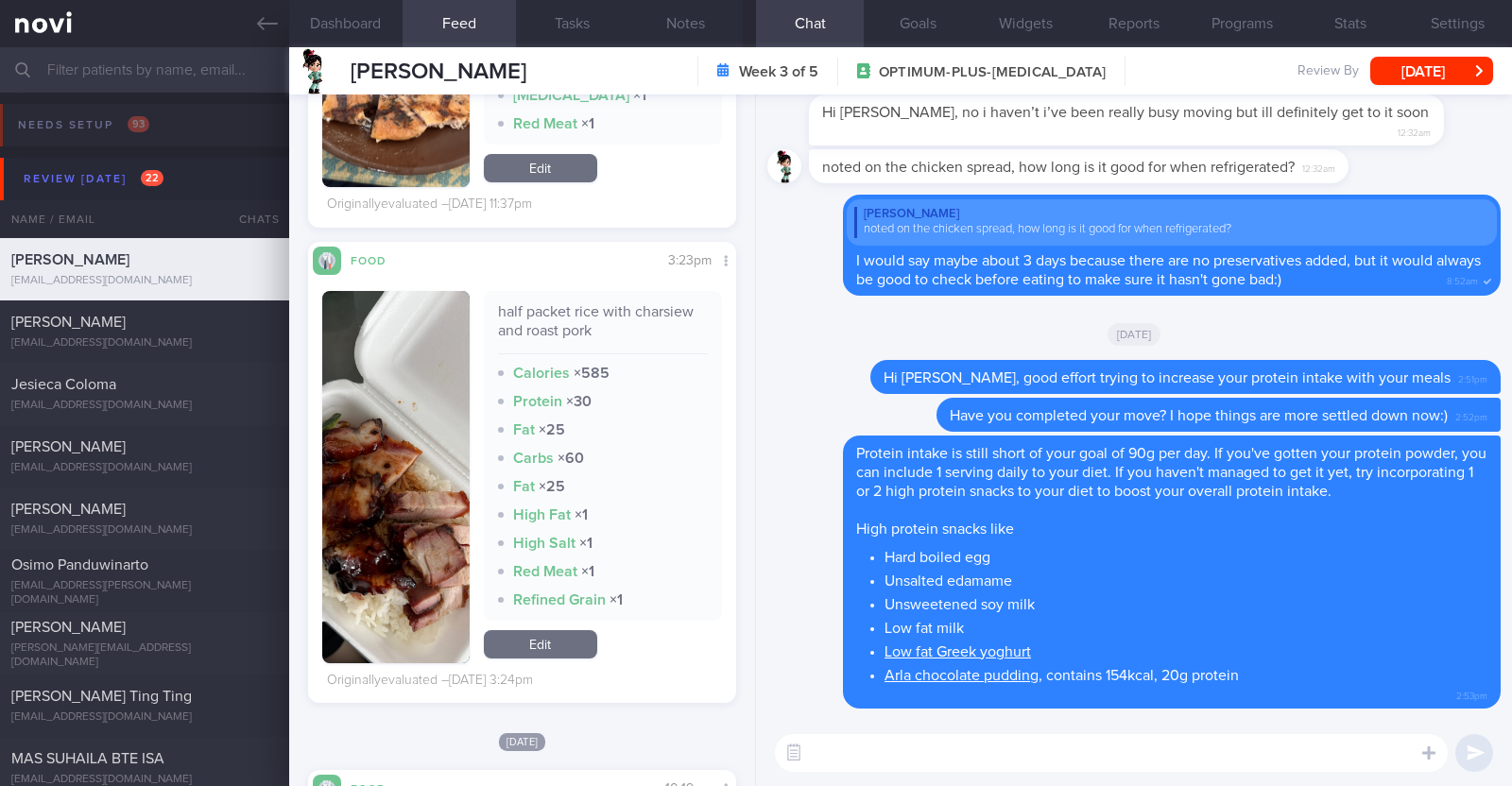
click at [957, 748] on textarea at bounding box center [1111, 753] width 673 height 38
paste textarea "Try to choose lean proteins over fried/breaded/saucy/oily/processed/fatty forms…"
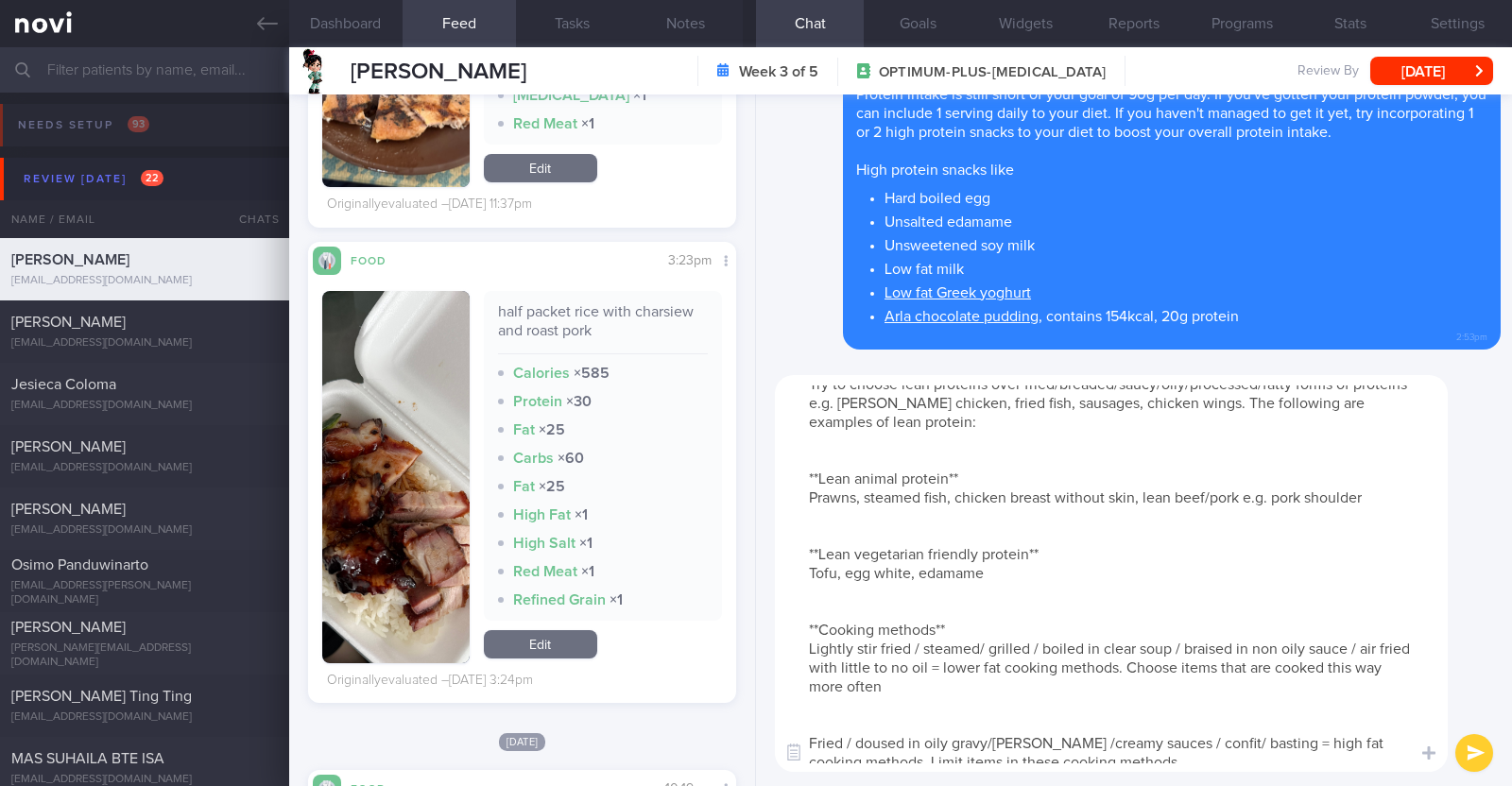
scroll to position [0, 0]
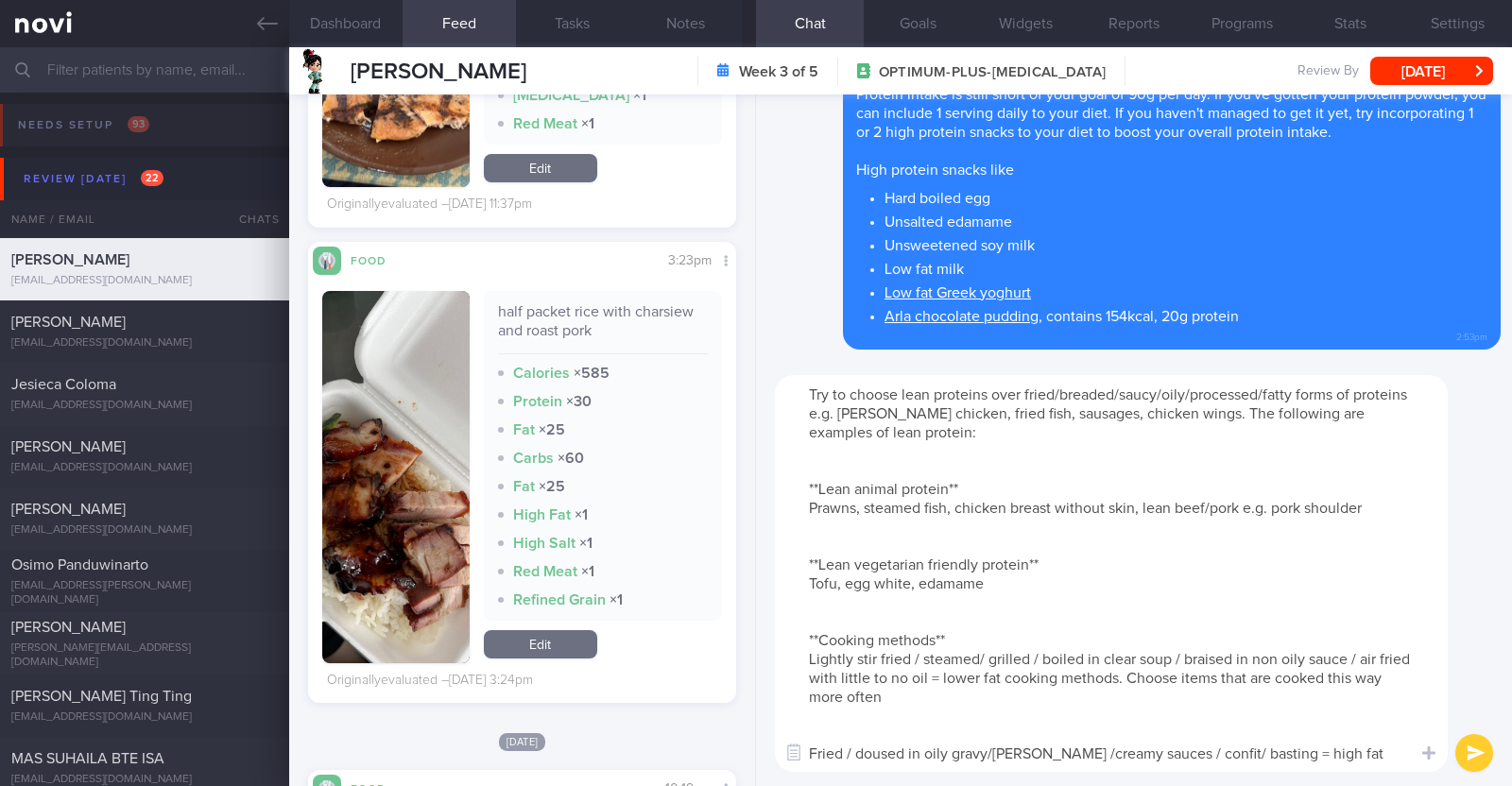
click at [898, 413] on textarea "Try to choose lean proteins over fried/breaded/saucy/oily/processed/fatty forms…" at bounding box center [1111, 574] width 673 height 397
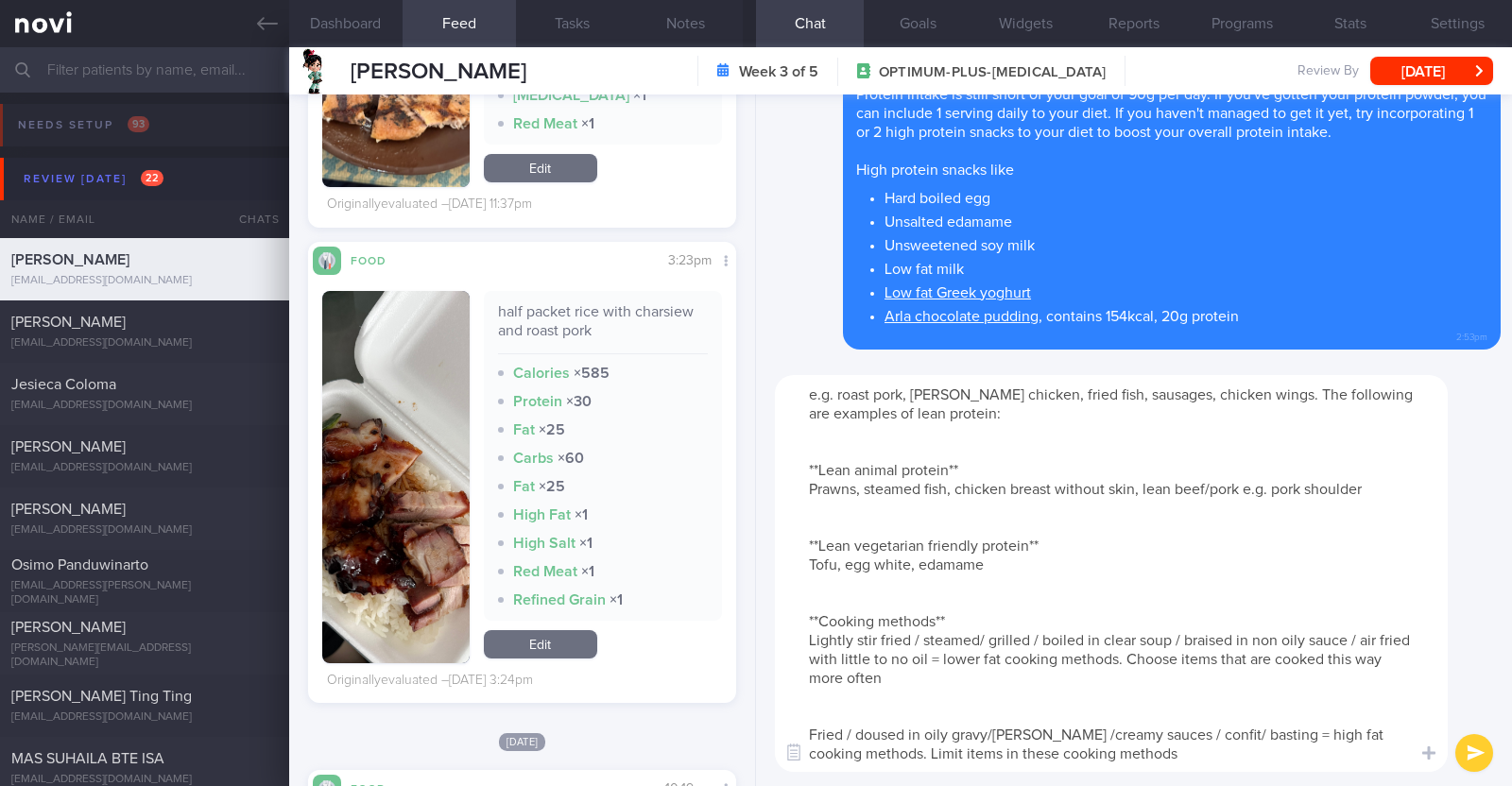
type textarea "Try to choose lean proteins over fried/breaded/saucy/oily/processed/fatty forms…"
click at [1471, 745] on button "submit" at bounding box center [1473, 753] width 38 height 38
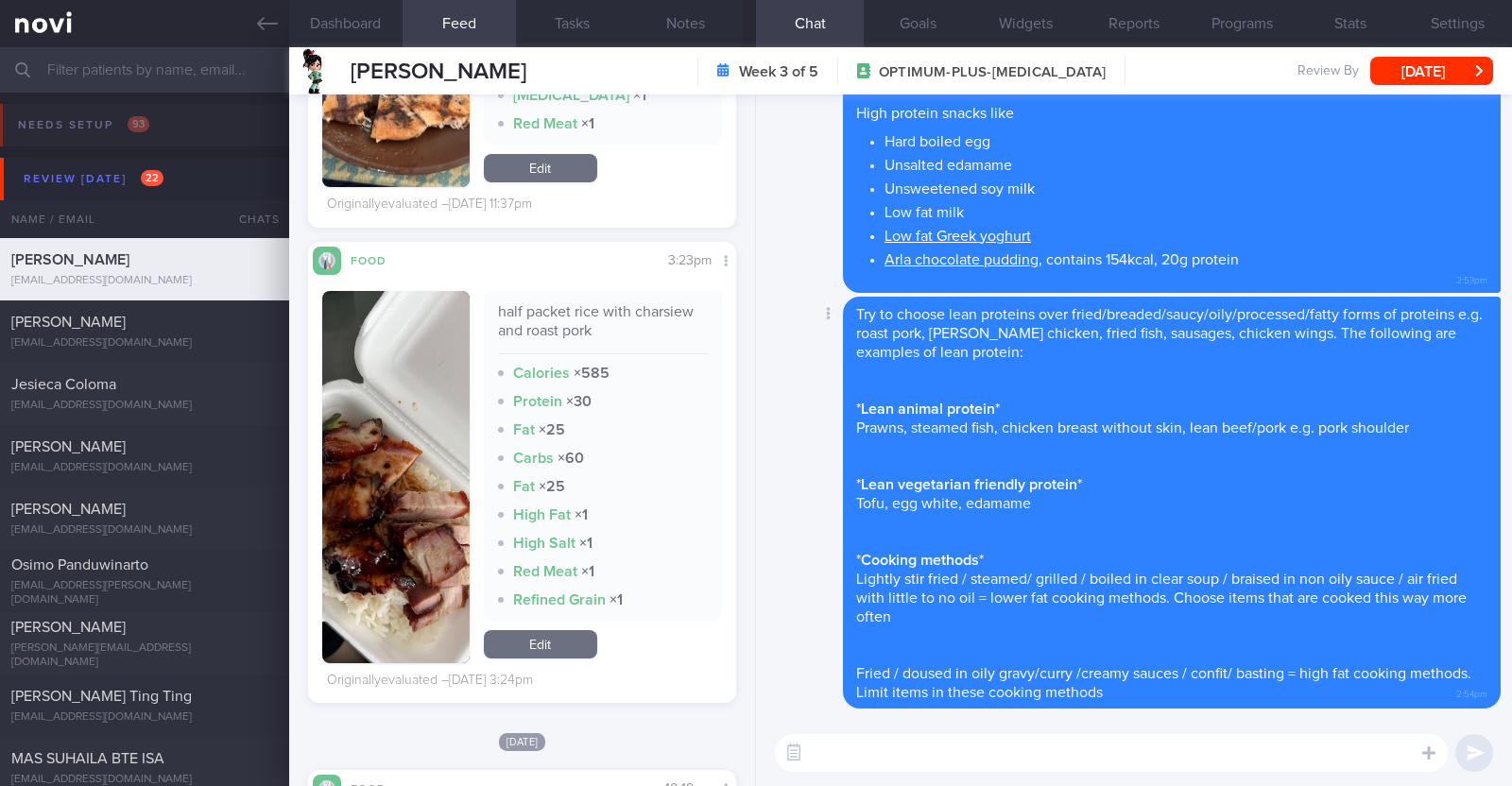
scroll to position [0, 0]
click at [1434, 87] on div "Claudia Lee Claudia Lee claudialwq26@gmail.com Week 3 of 5 OPTIMUM-PLUS-WEGOVY …" at bounding box center [901, 71] width 1223 height 48
click at [1435, 82] on button "[DATE]" at bounding box center [1431, 70] width 123 height 28
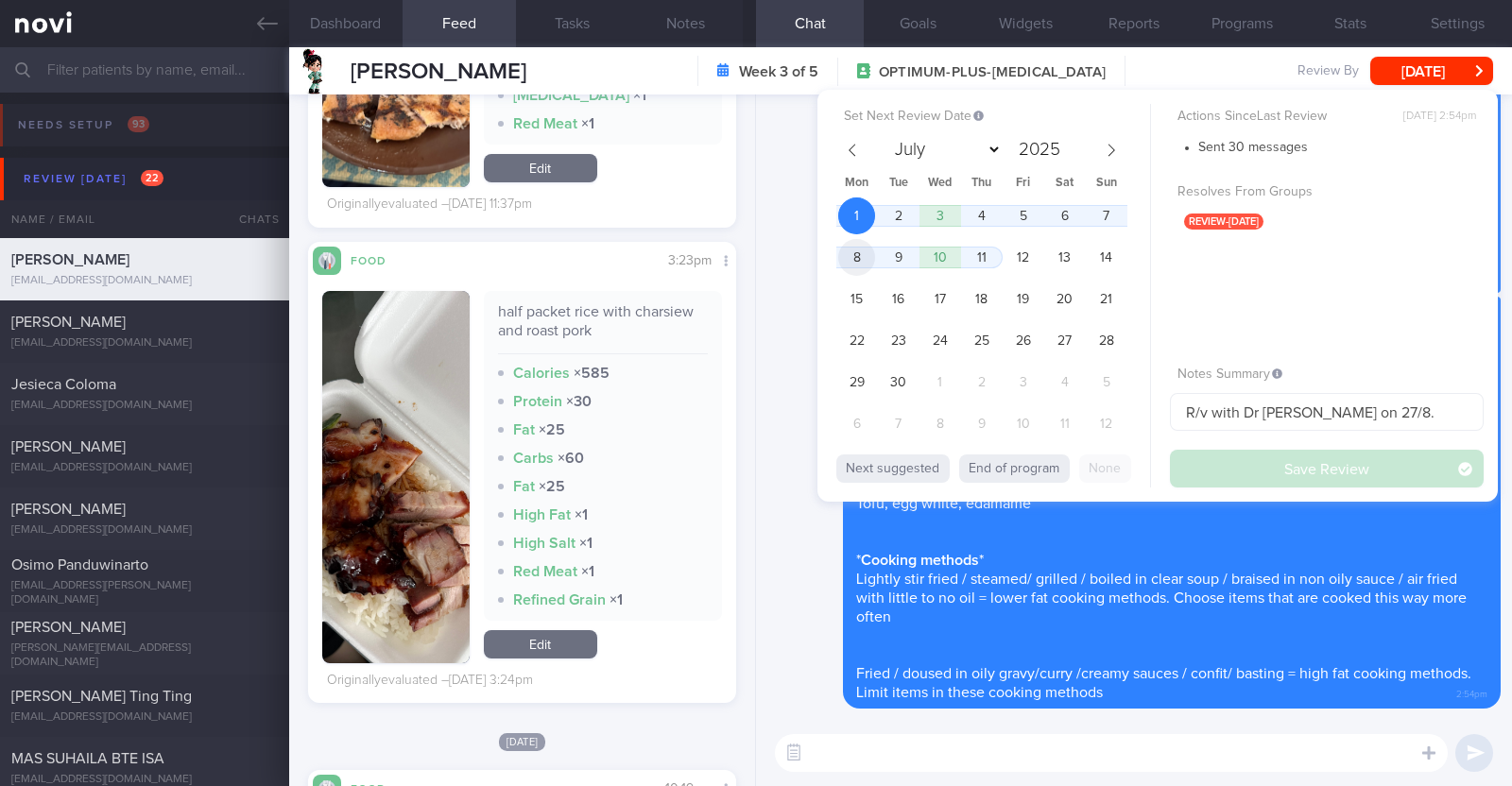
click at [867, 254] on span "8" at bounding box center [857, 257] width 37 height 37
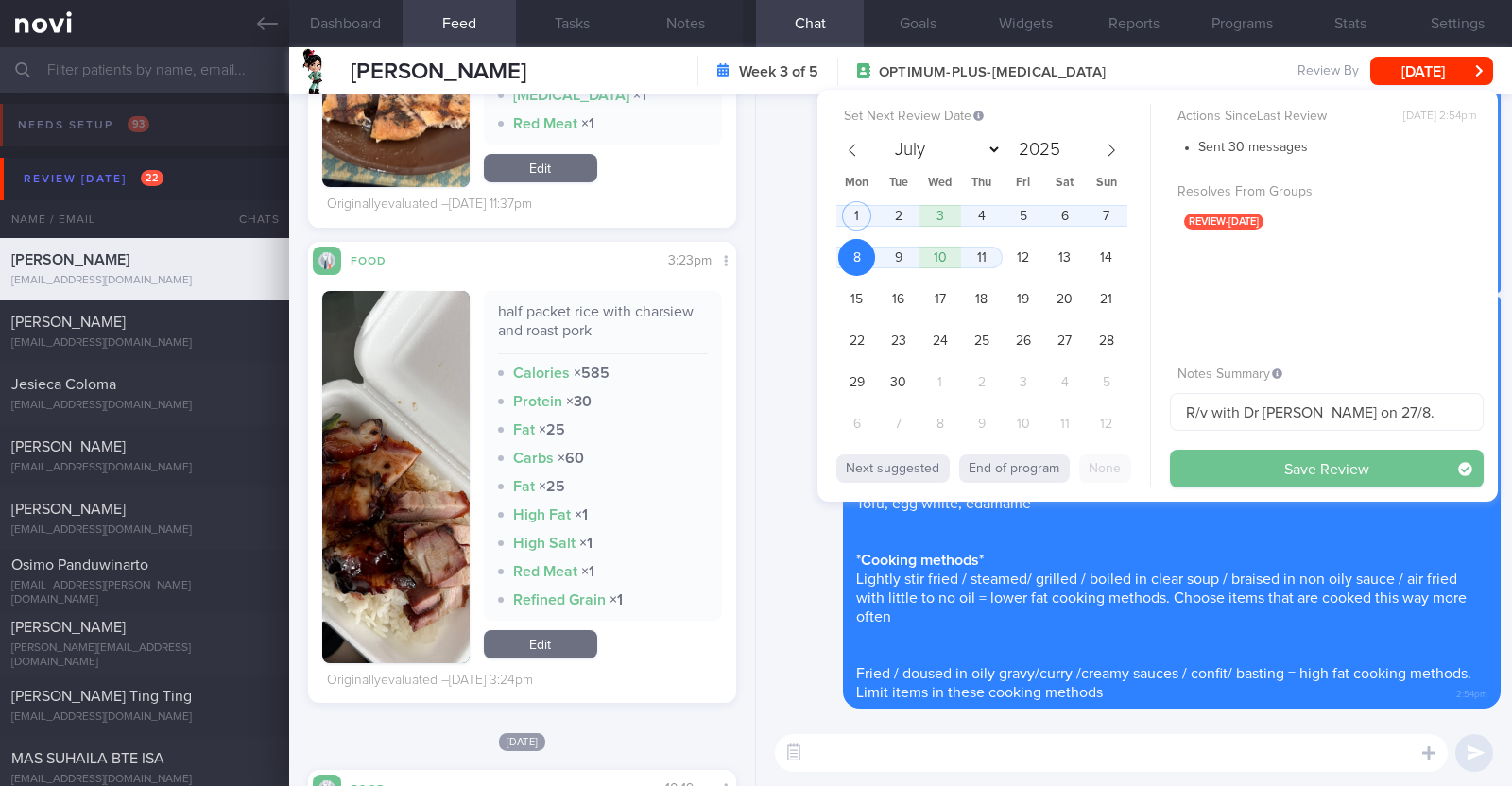
click at [1256, 467] on button "Save Review" at bounding box center [1326, 468] width 313 height 38
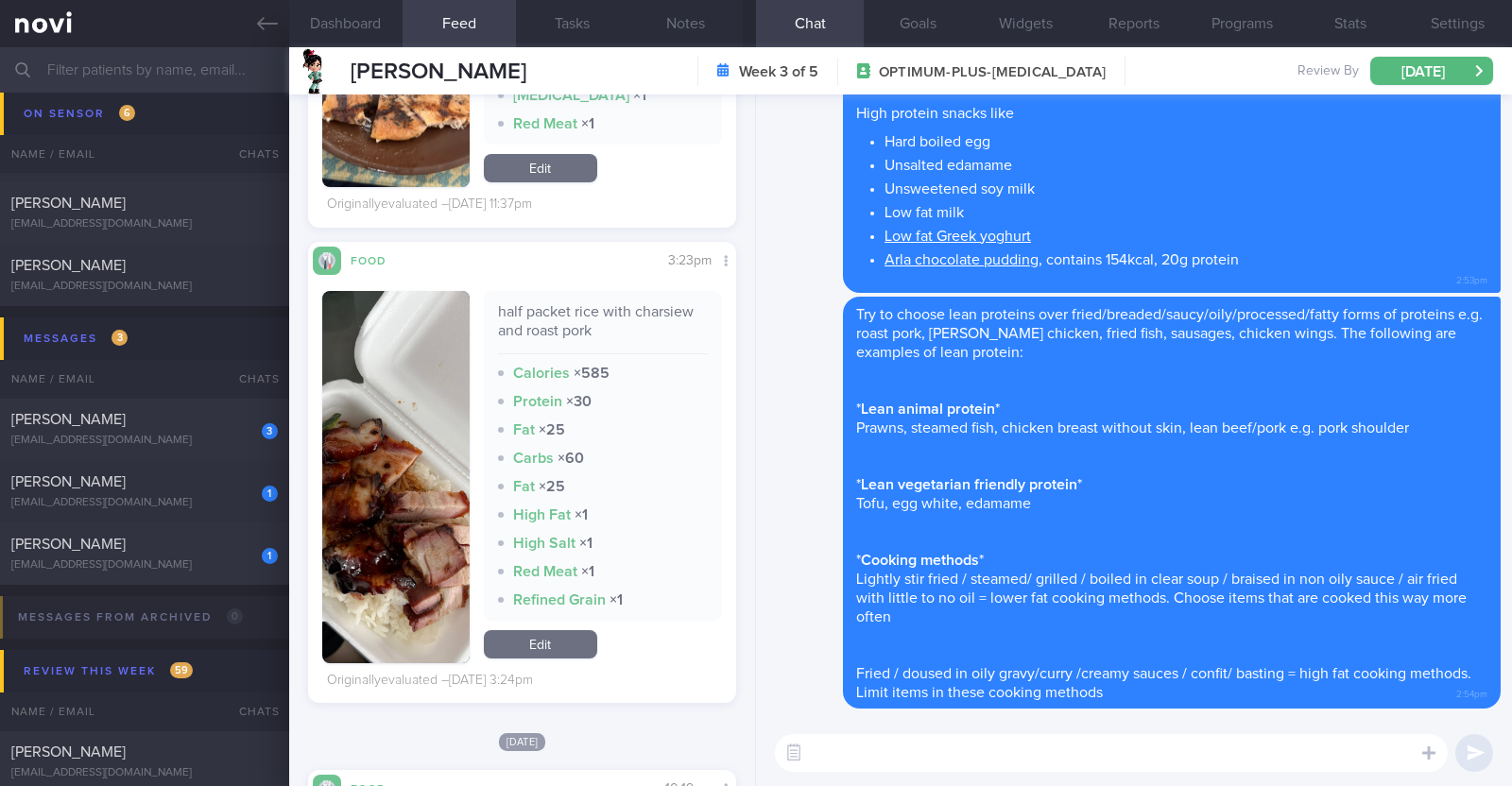
scroll to position [1654, 0]
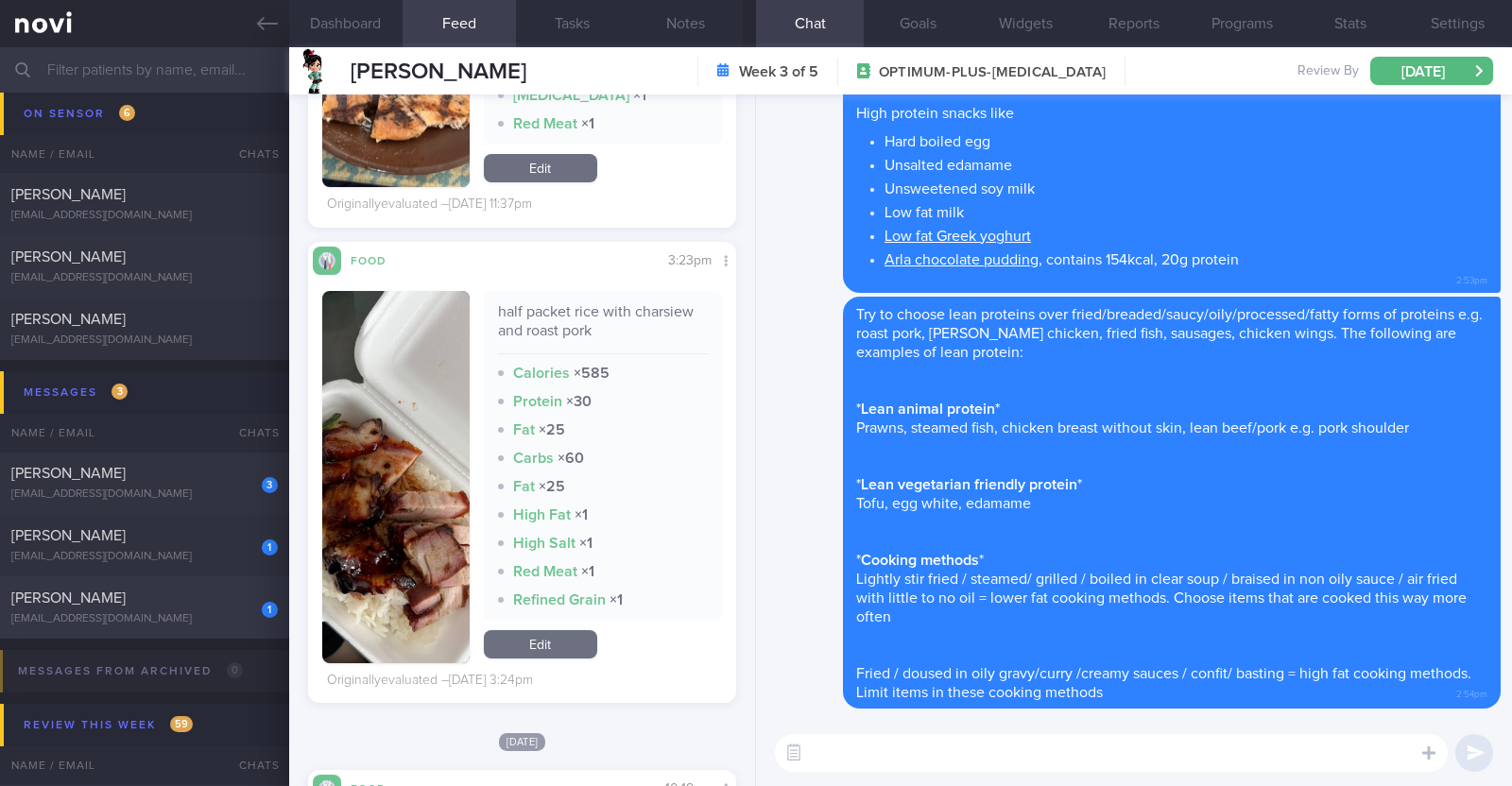
click at [219, 618] on div "cgull74@gmail.com" at bounding box center [145, 619] width 267 height 15
type textarea "50F Comorbidities: HLD Sleep apnea on CPAP for >5 years Medication: Atorvastati…"
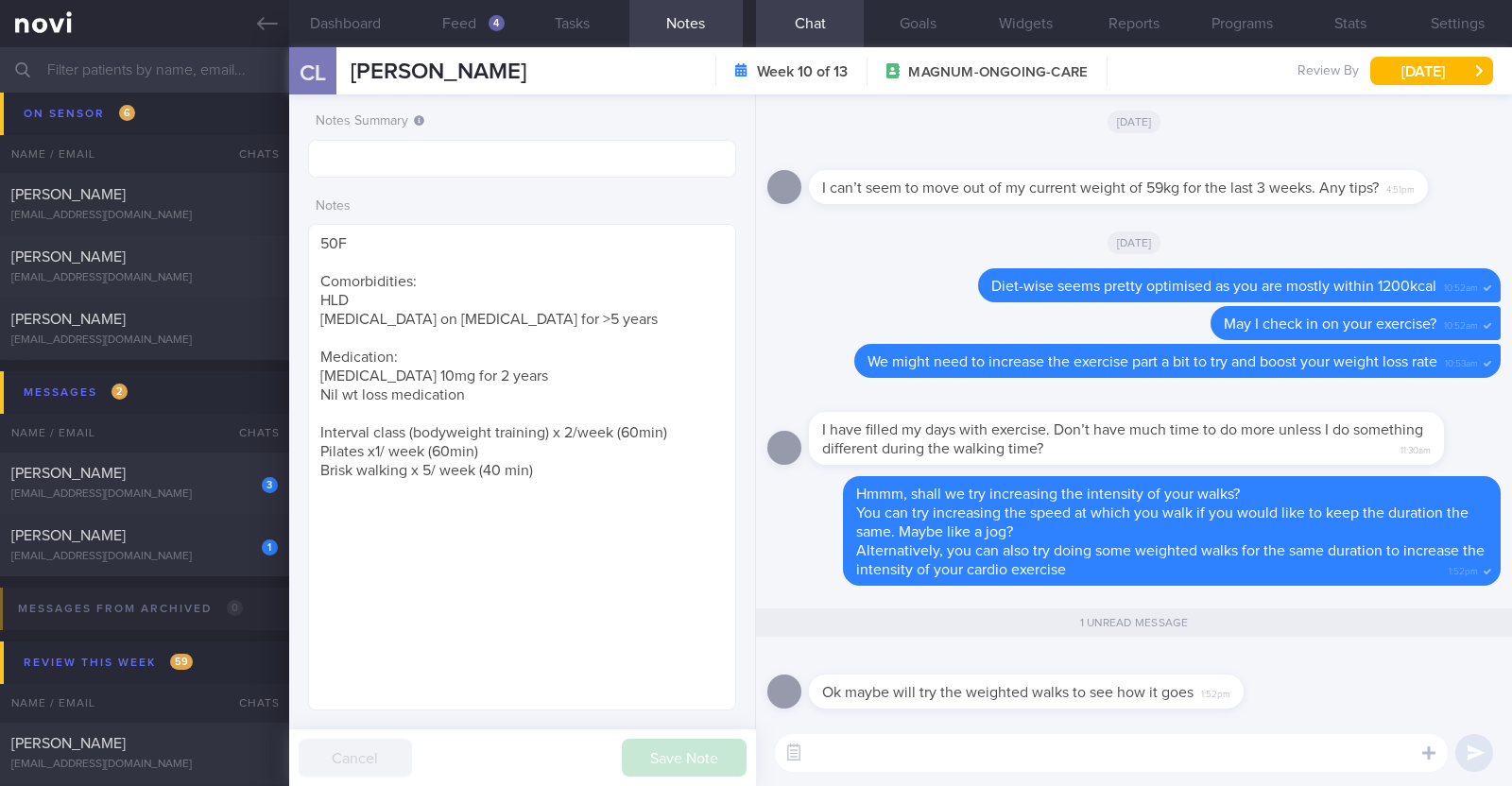
click at [874, 748] on textarea at bounding box center [1111, 753] width 673 height 38
paste textarea "💪"
type textarea "ok! 💪"
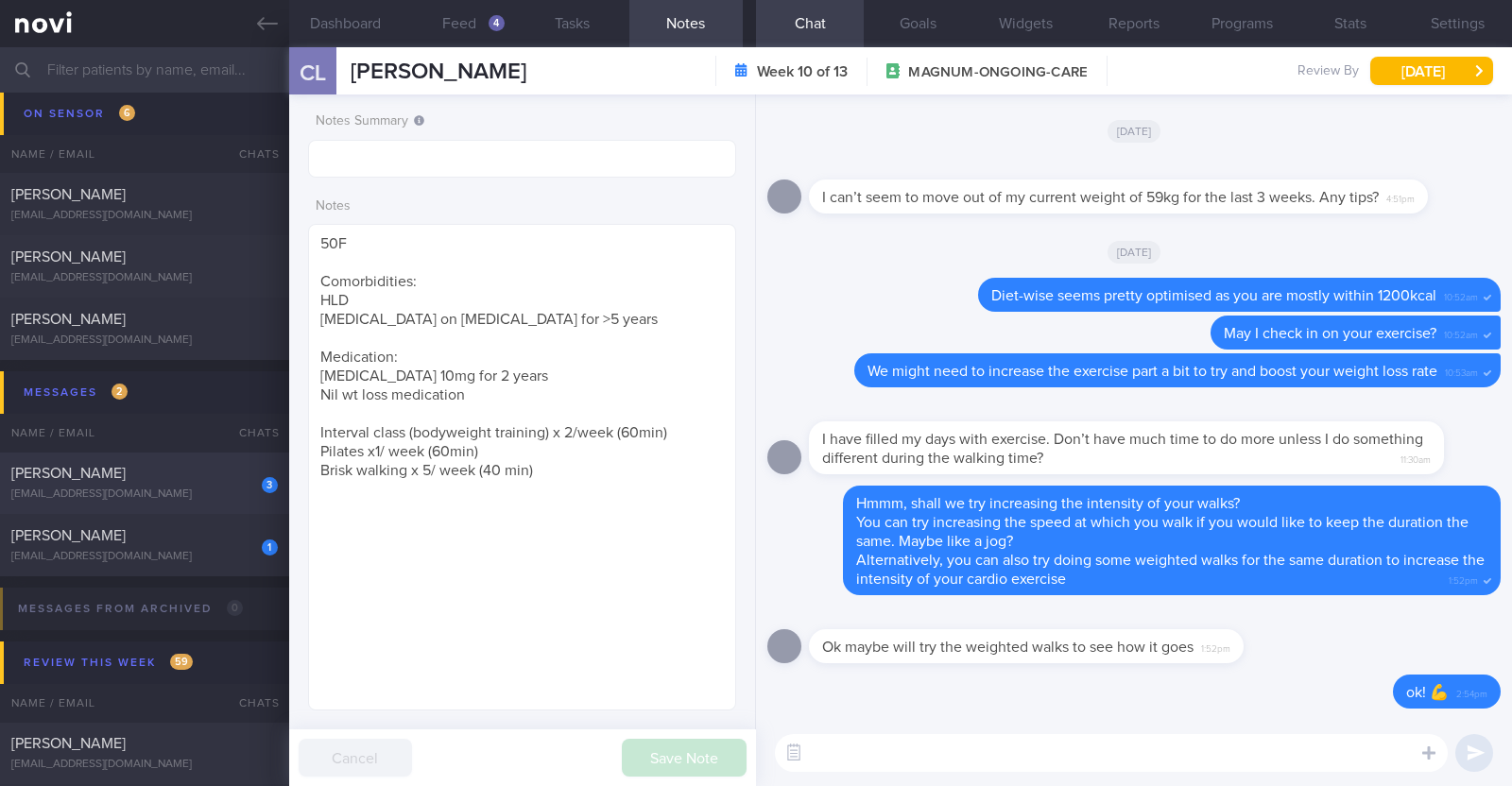
click at [177, 479] on div "[PERSON_NAME]" at bounding box center [142, 472] width 262 height 19
type textarea "34M Co-morbidities: Dyslipidemia Hyperuricemia Nil meds Mounjaro 2.5mg wkly Sed…"
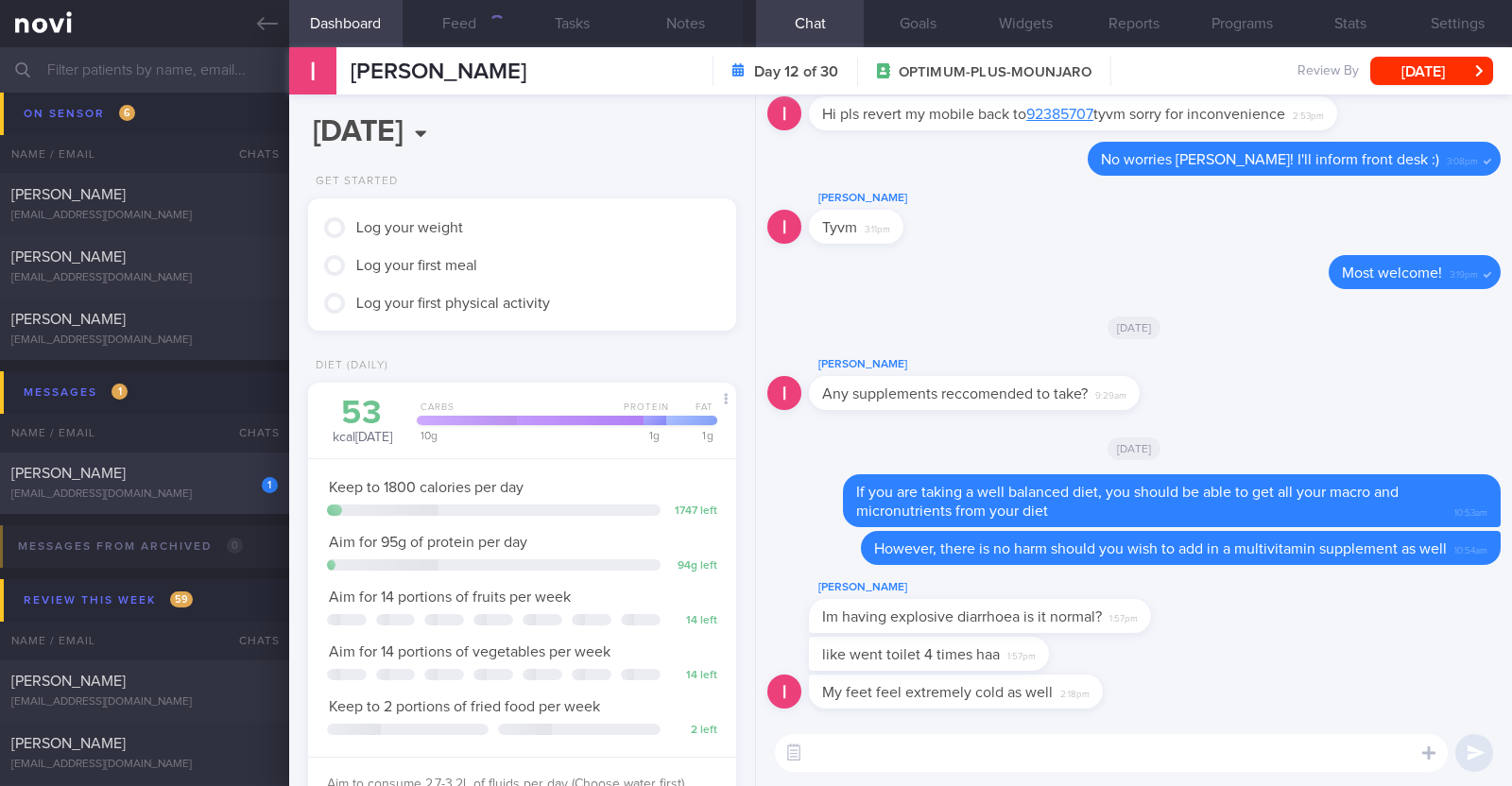
scroll to position [214, 376]
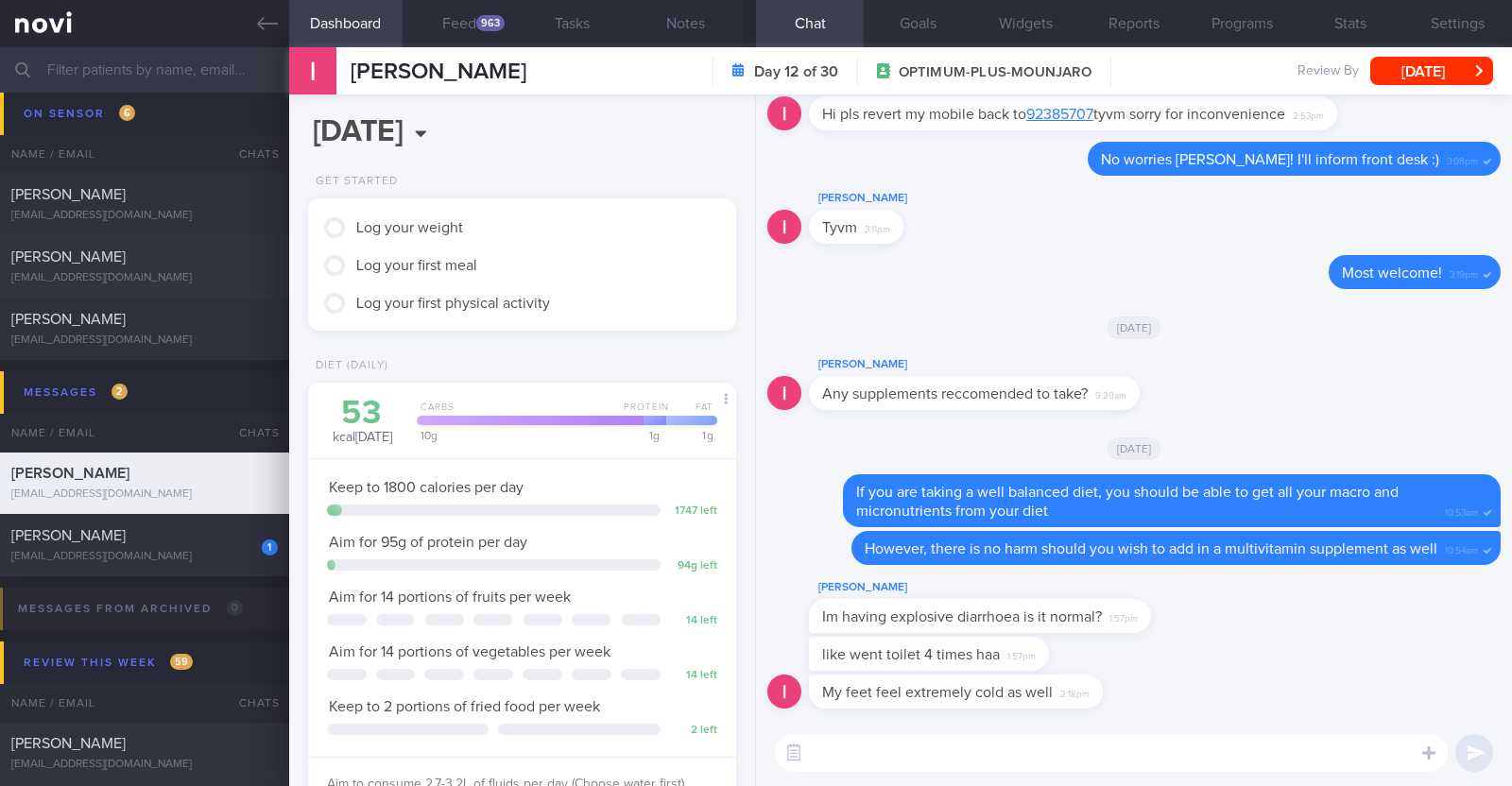
click at [1228, 749] on textarea at bounding box center [1111, 753] width 673 height 38
type textarea "T"
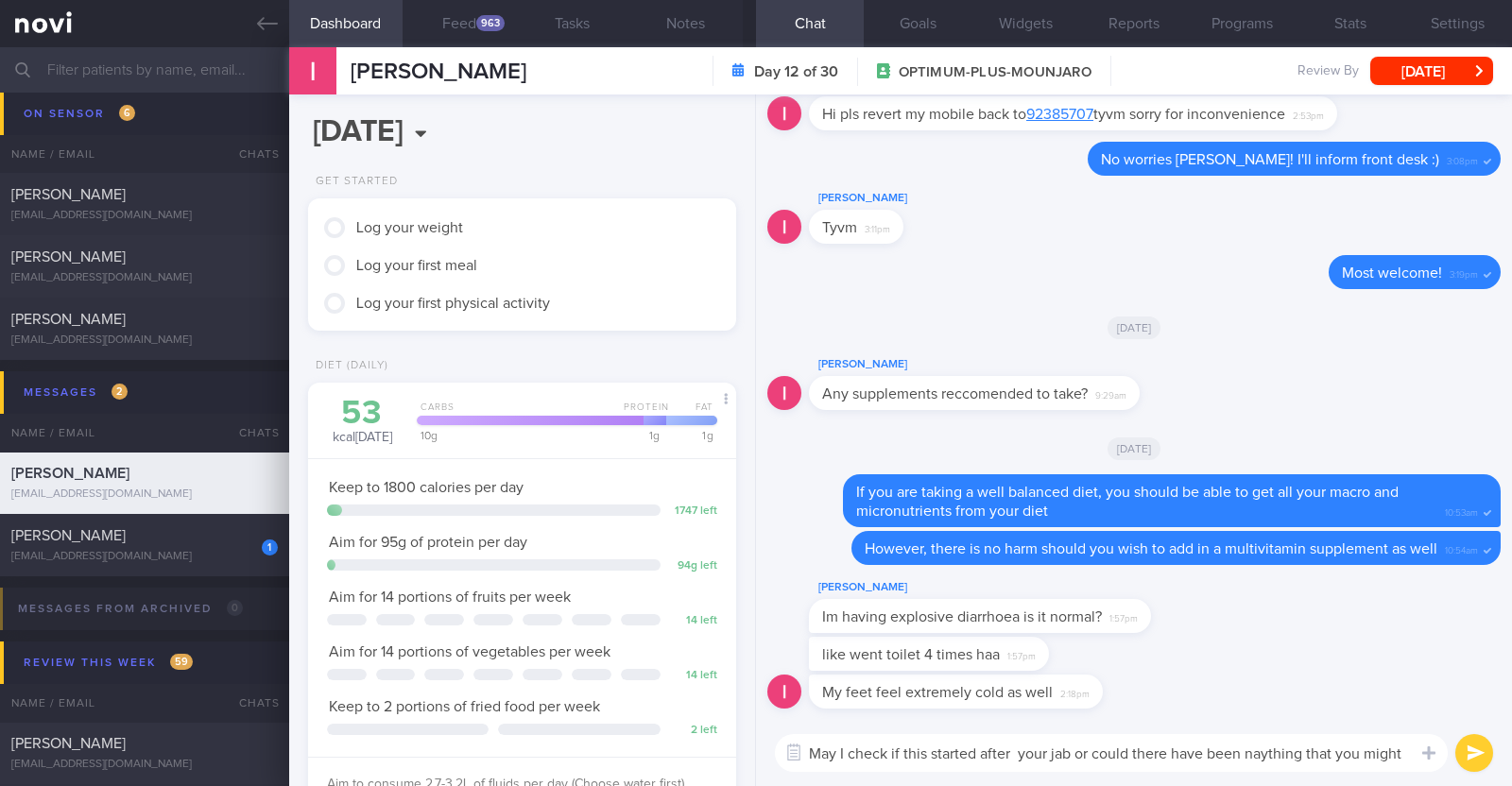
scroll to position [0, 0]
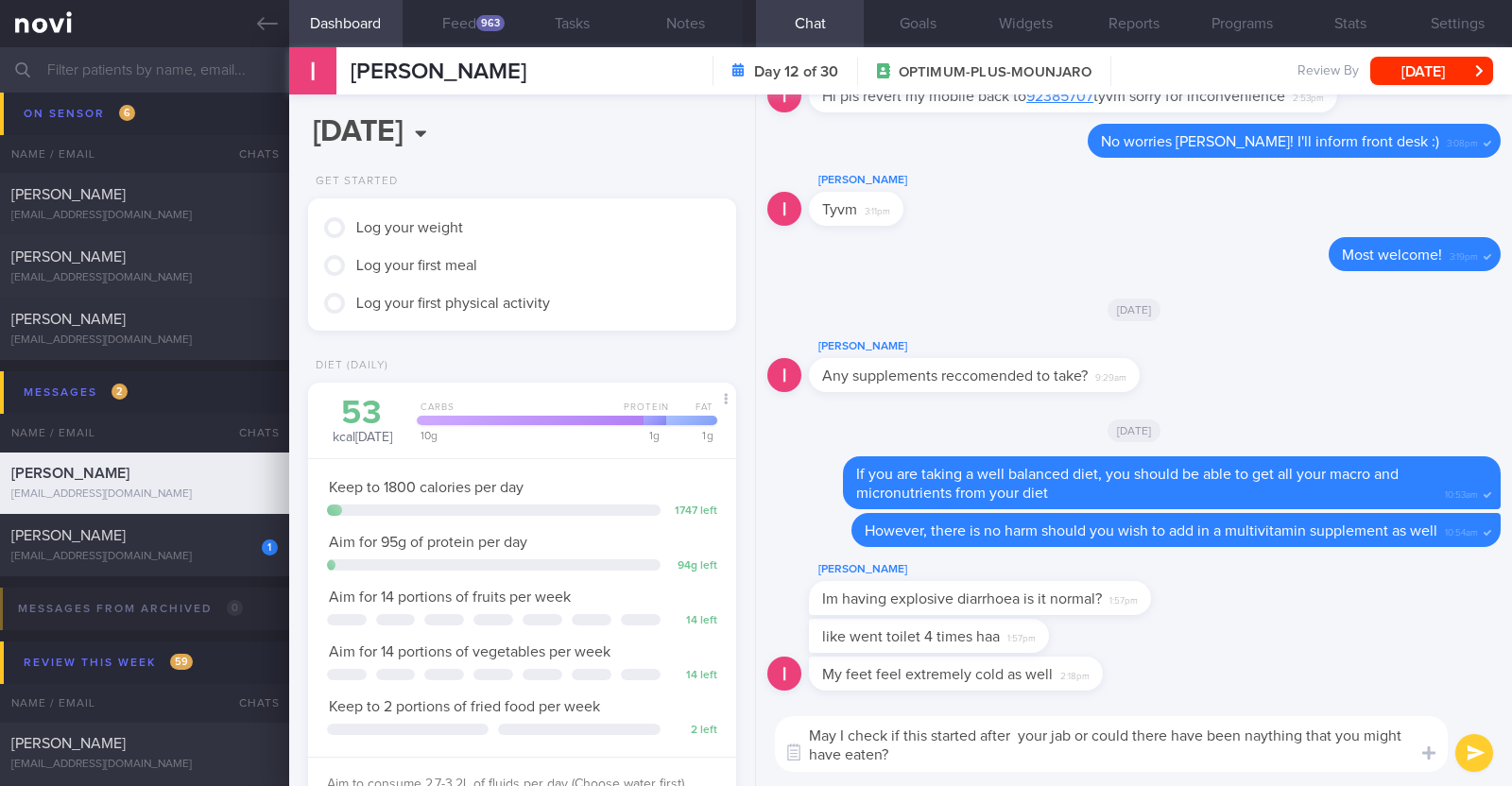
drag, startPoint x: 1134, startPoint y: 729, endPoint x: 1163, endPoint y: 734, distance: 29.4
click at [1163, 734] on textarea "May I check if this started after your jab or could there have been naything th…" at bounding box center [1111, 744] width 673 height 56
type textarea "May I check if this started after your jab or could it have been anything that …"
click at [927, 753] on textarea "May I check if this started after your jab or could it have been anything that …" at bounding box center [1111, 744] width 673 height 56
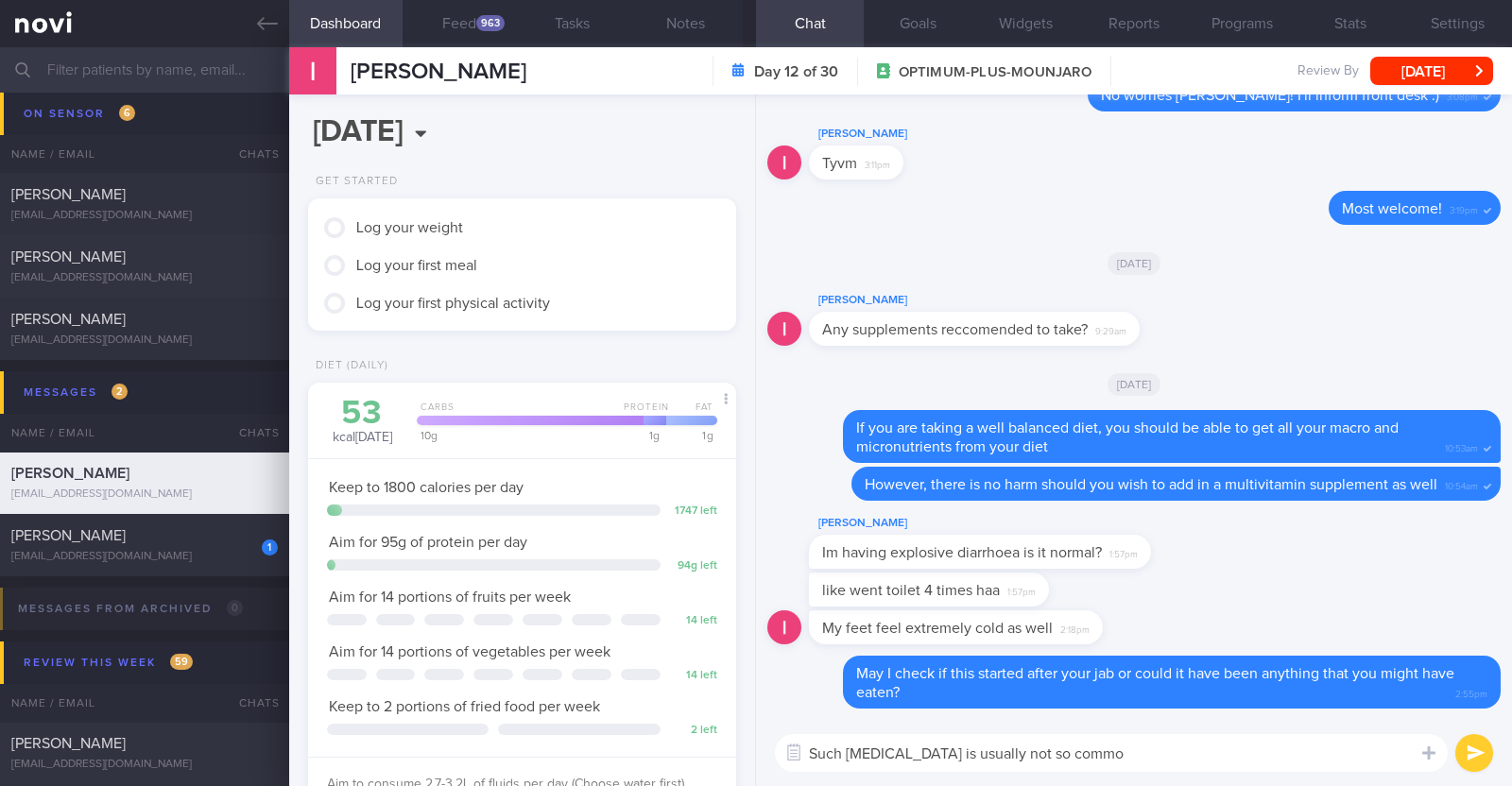
type textarea "Such severe diarrhoea is usually not so common"
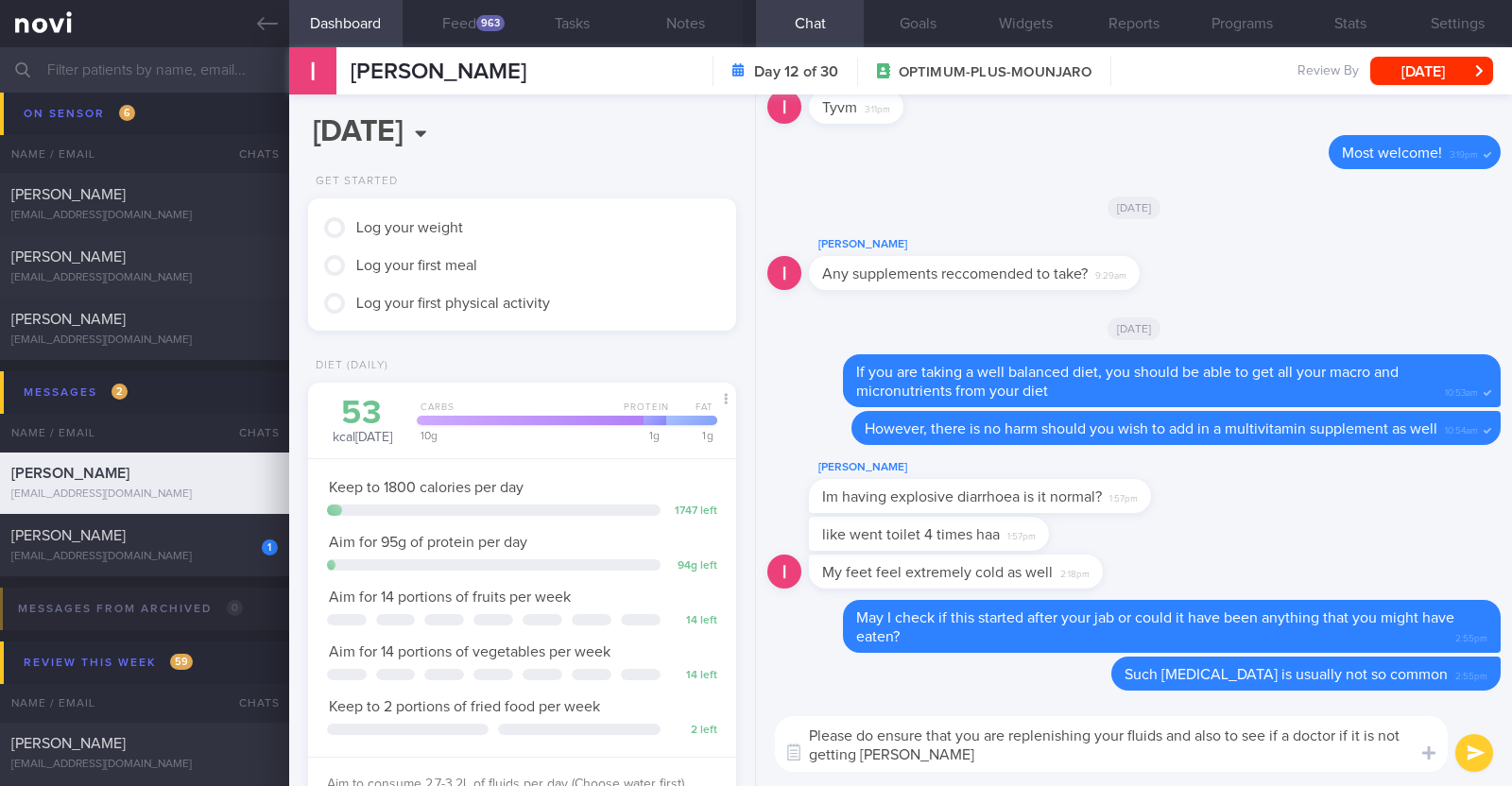
type textarea "Please do ensure that you are replenishing your fluids and also to see if a doc…"
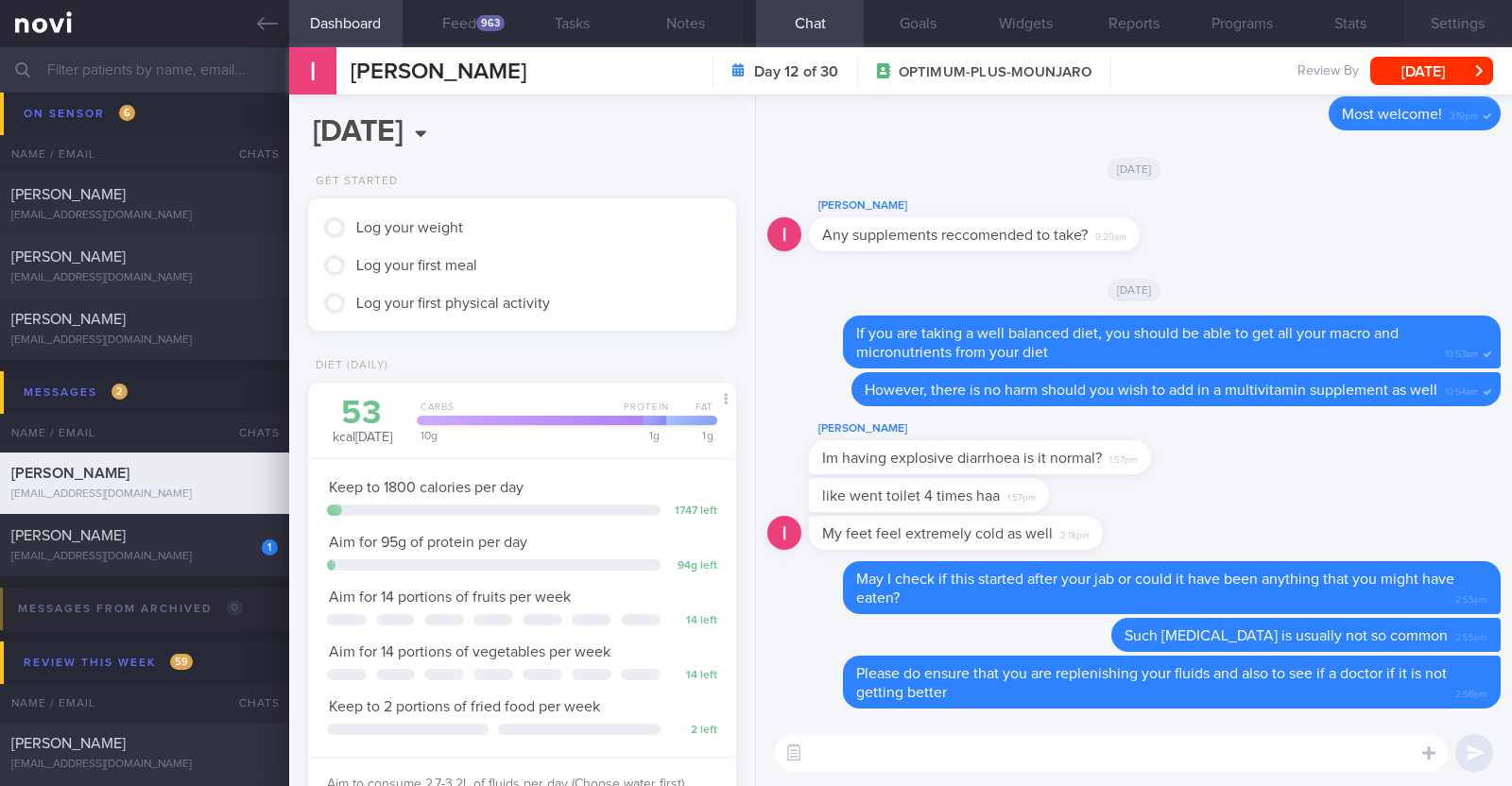
click at [1458, 27] on button "Settings" at bounding box center [1457, 23] width 108 height 48
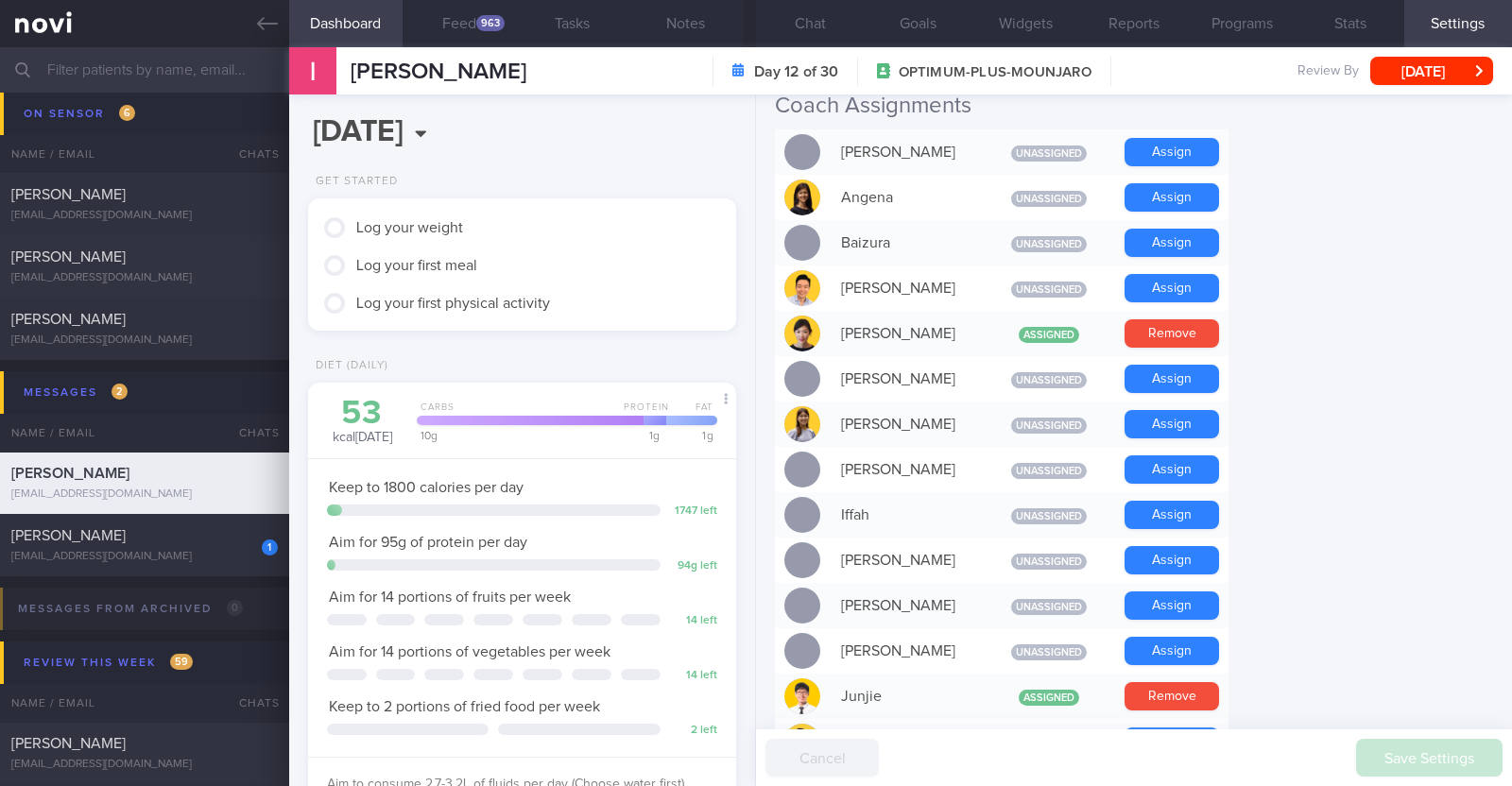
scroll to position [590, 0]
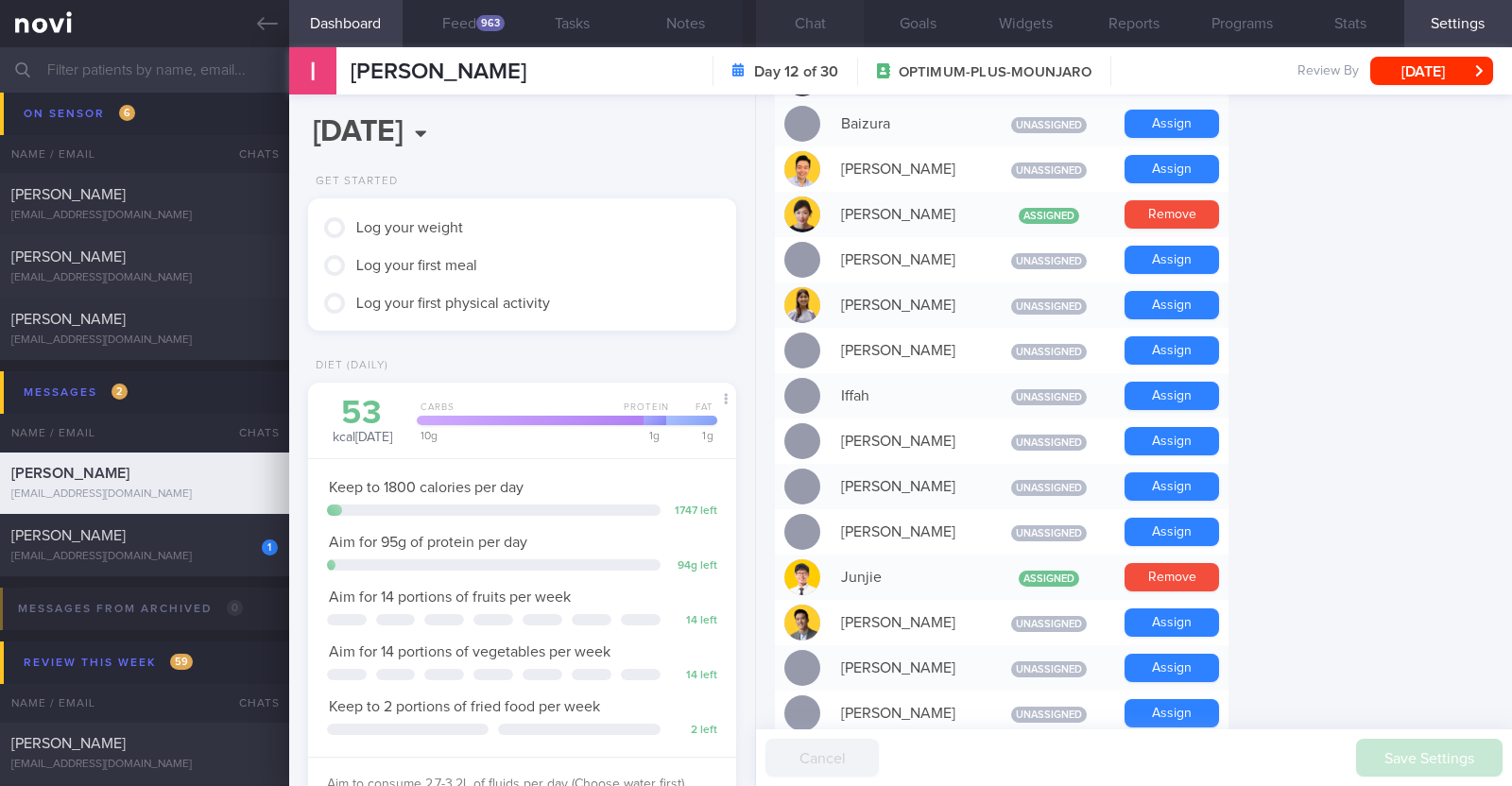
click at [789, 24] on button "Chat" at bounding box center [809, 23] width 108 height 48
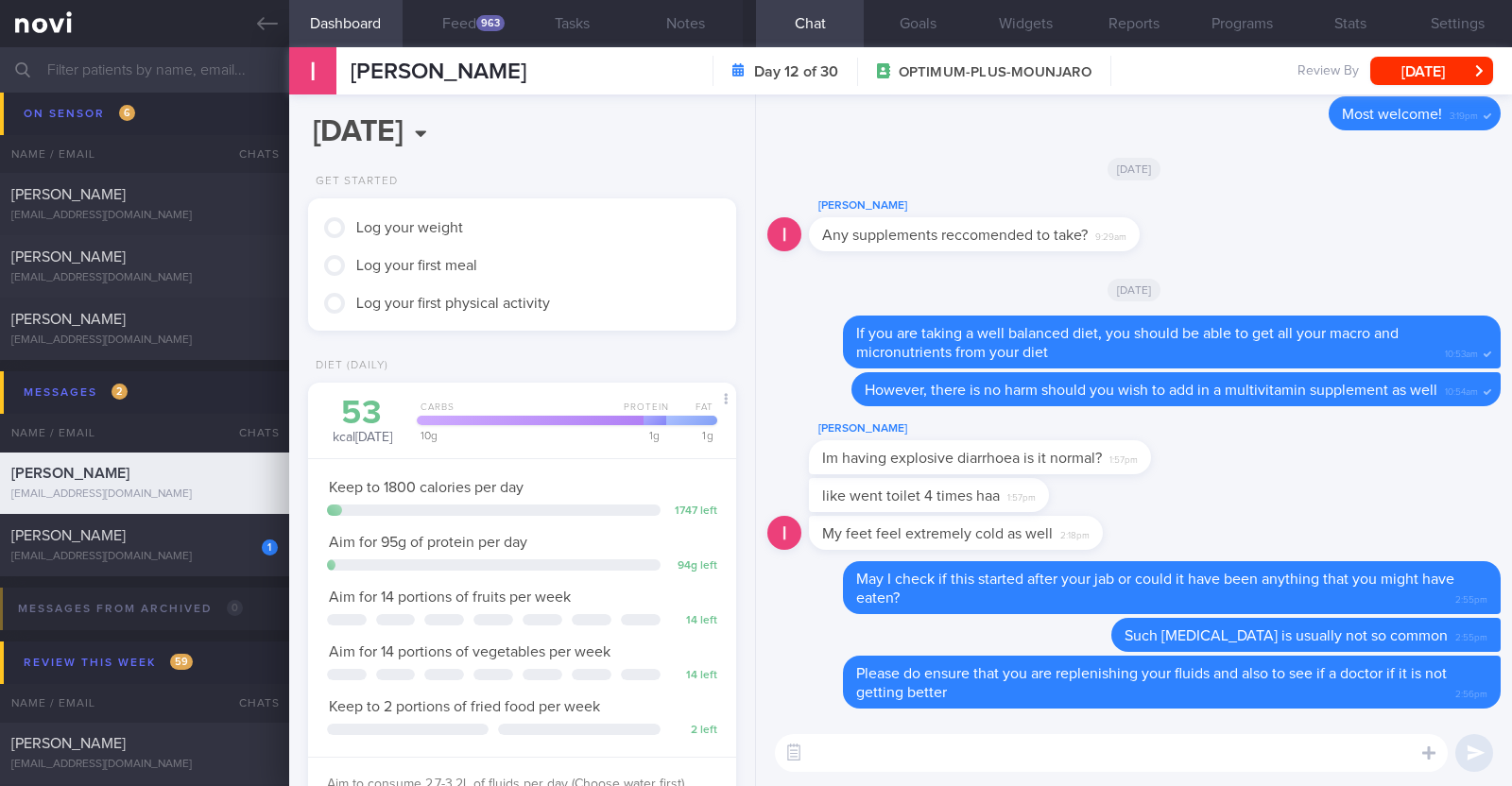
click at [916, 758] on textarea at bounding box center [1111, 753] width 673 height 38
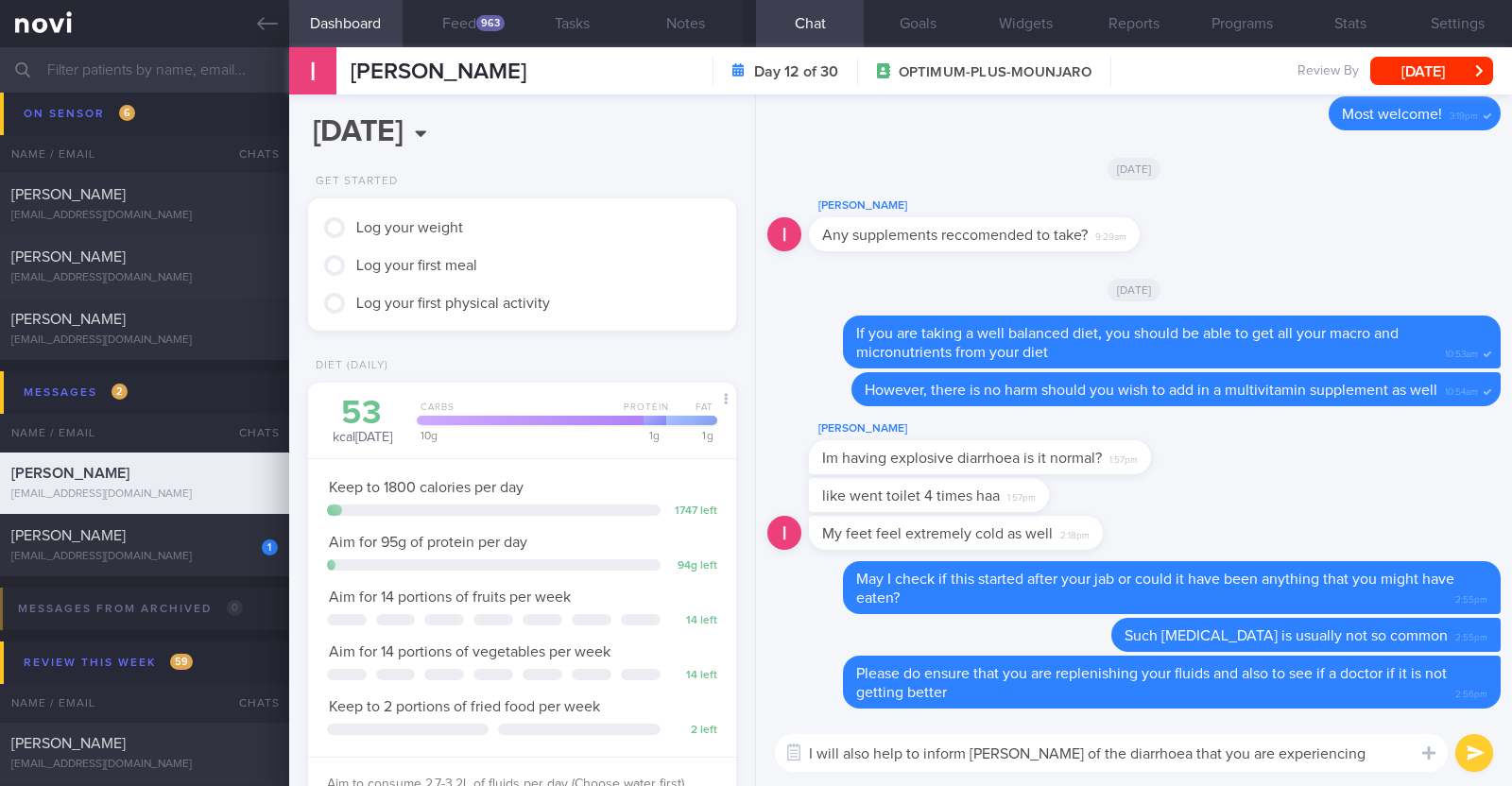
type textarea "I will also help to inform Dr Yeo of the diarrhea that you are experiencing"
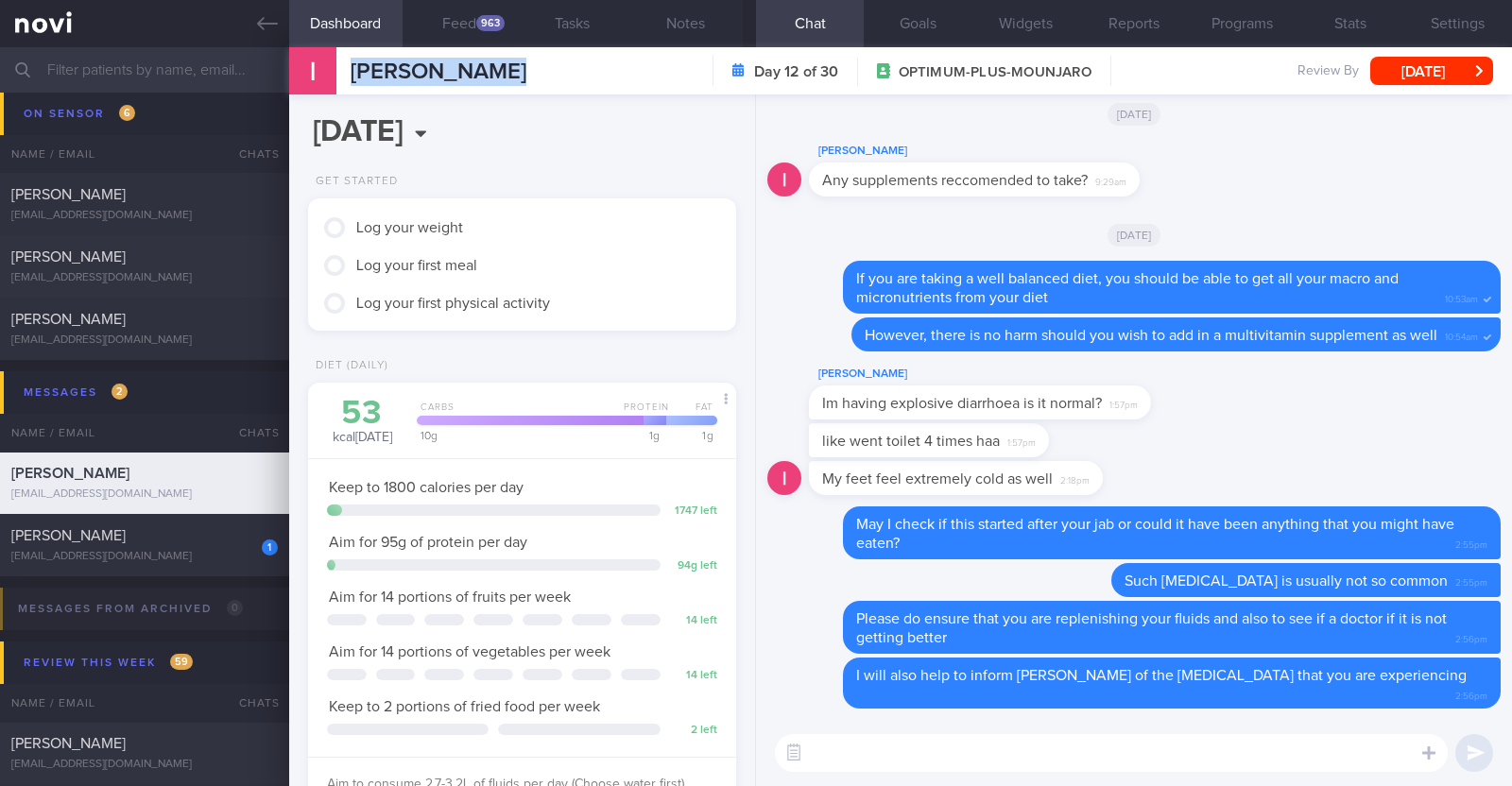
drag, startPoint x: 500, startPoint y: 70, endPoint x: 345, endPoint y: 68, distance: 155.0
click at [345, 68] on div "Irshah Iraimi Irshah Iraimi heyirshah@gmail.com Day 12 of 30 OPTIMUM-PLUS-MOUNJ…" at bounding box center [901, 71] width 1223 height 48
copy span "[PERSON_NAME]"
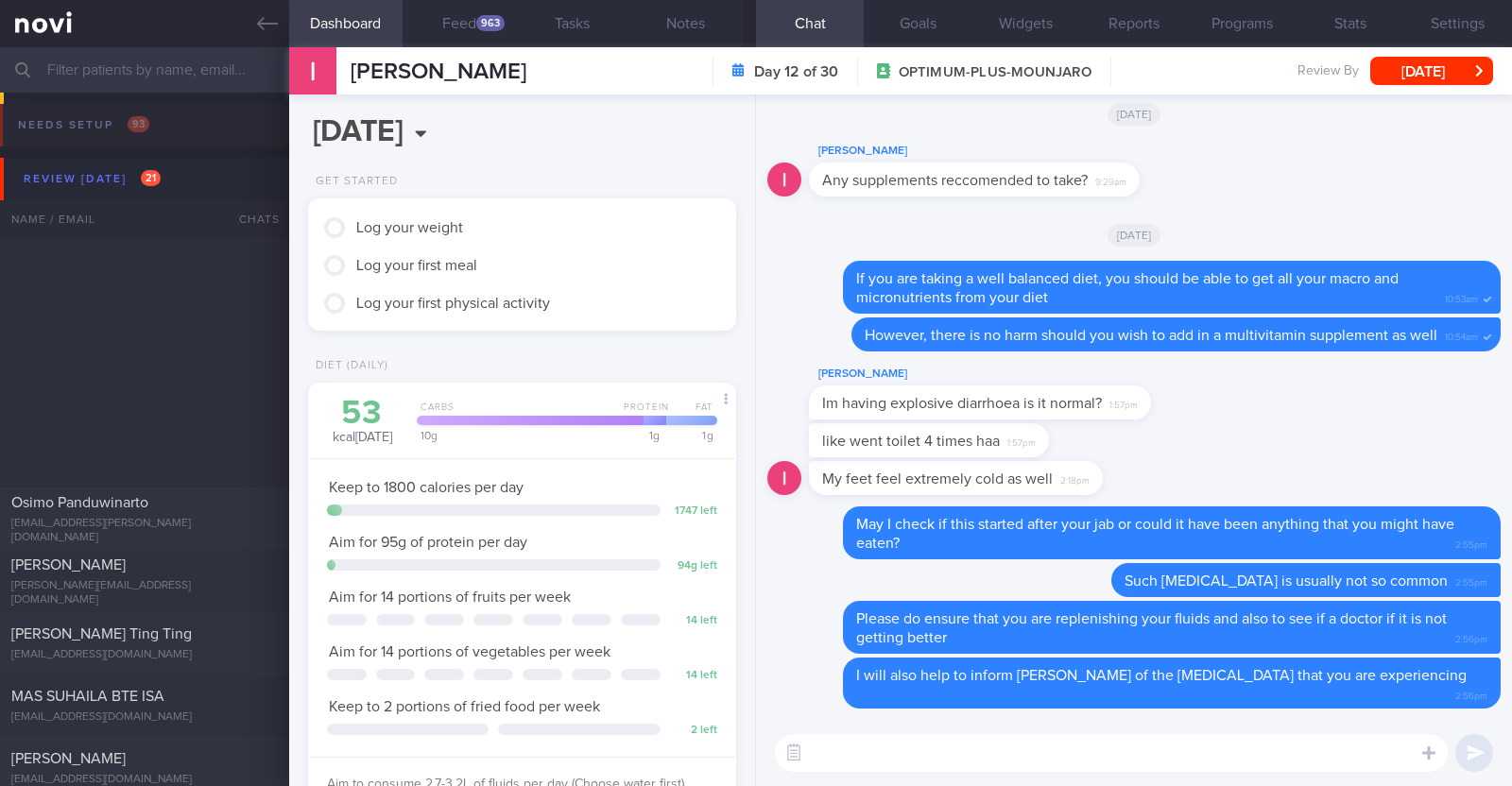
select select "8"
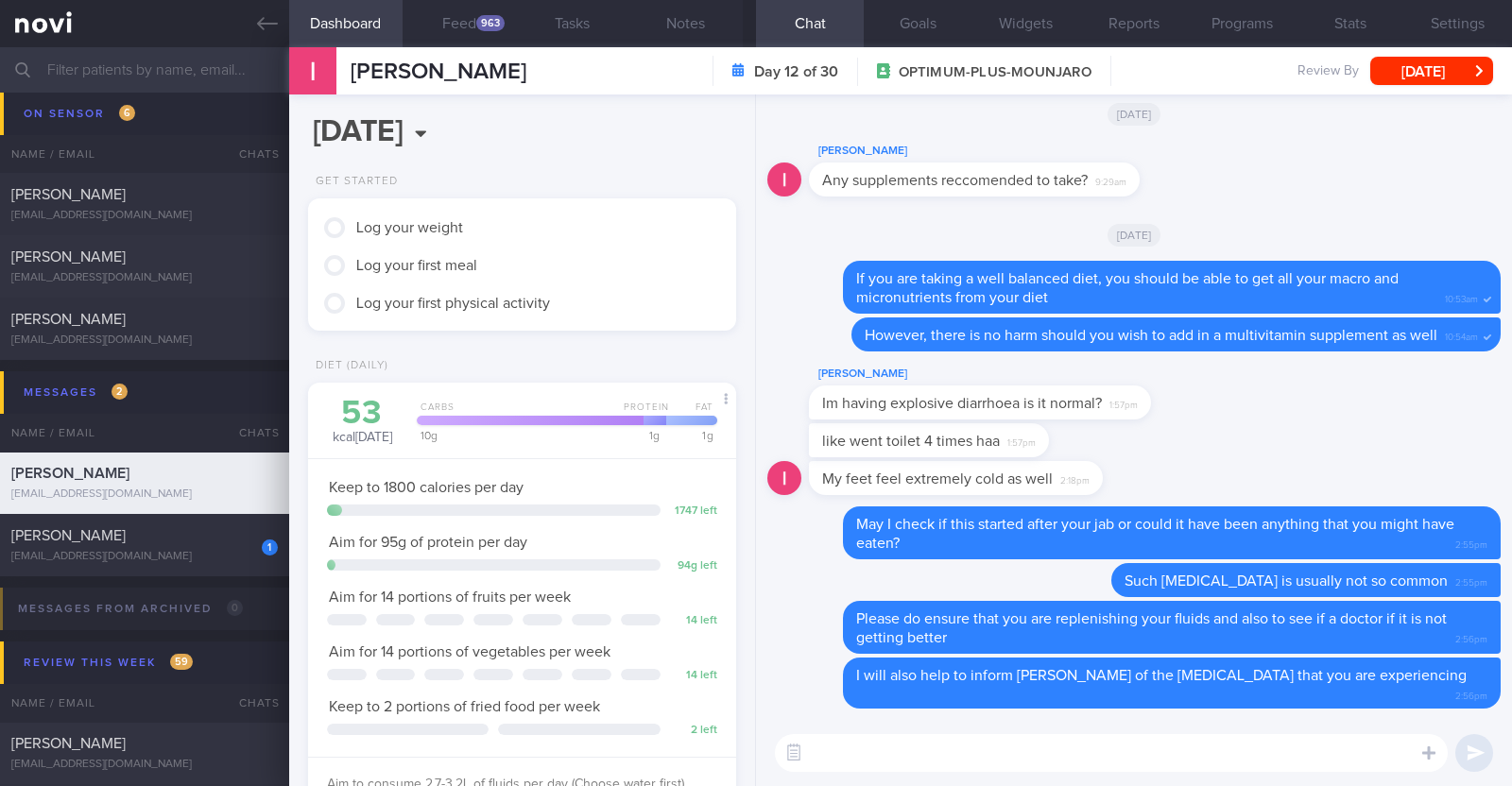
click at [1280, 489] on div "My feet feel extremely cold as well 2:18pm" at bounding box center [1133, 484] width 733 height 46
click at [477, 22] on div "963" at bounding box center [490, 23] width 28 height 16
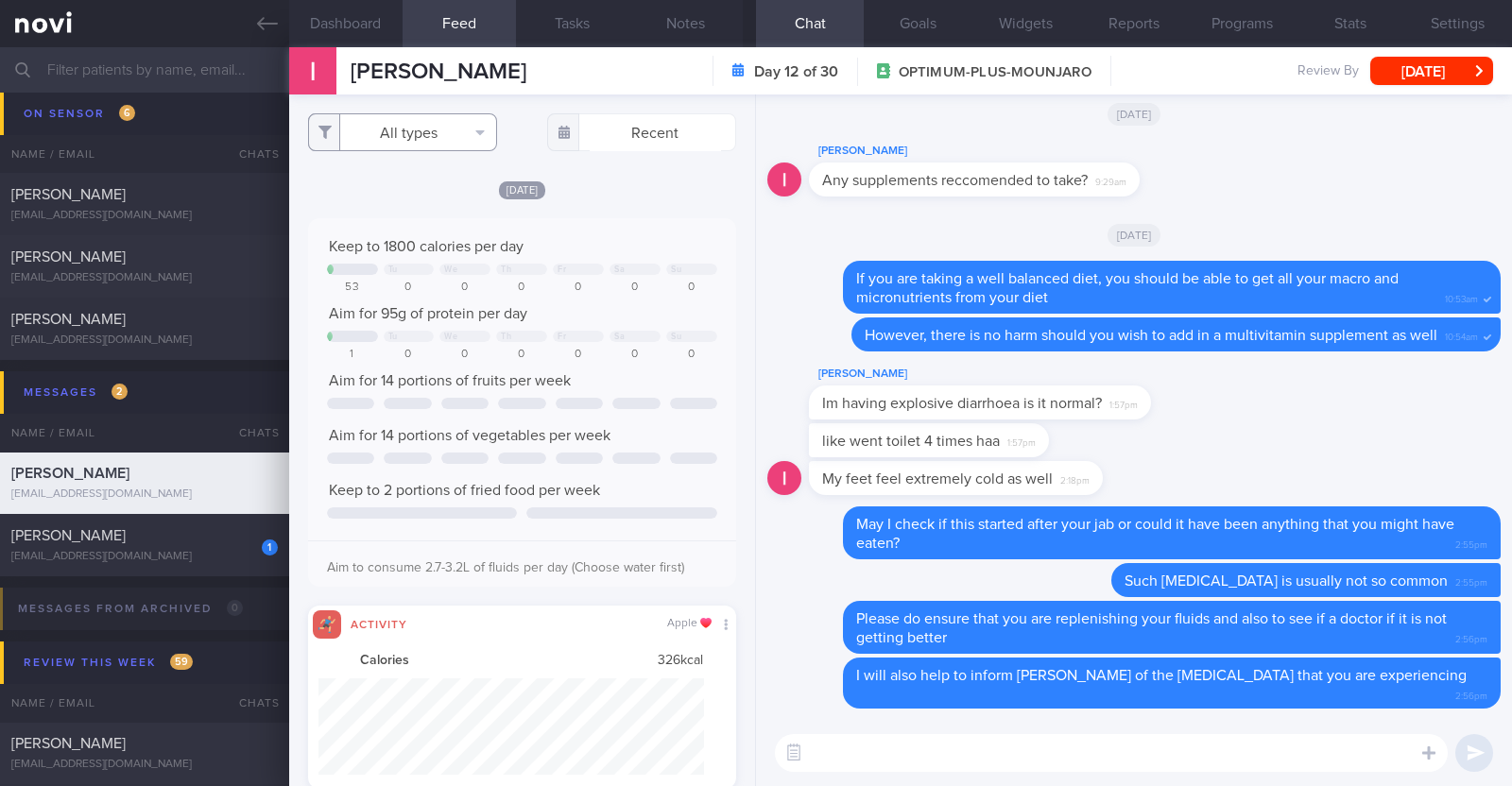
click at [394, 131] on button "All types" at bounding box center [402, 131] width 189 height 38
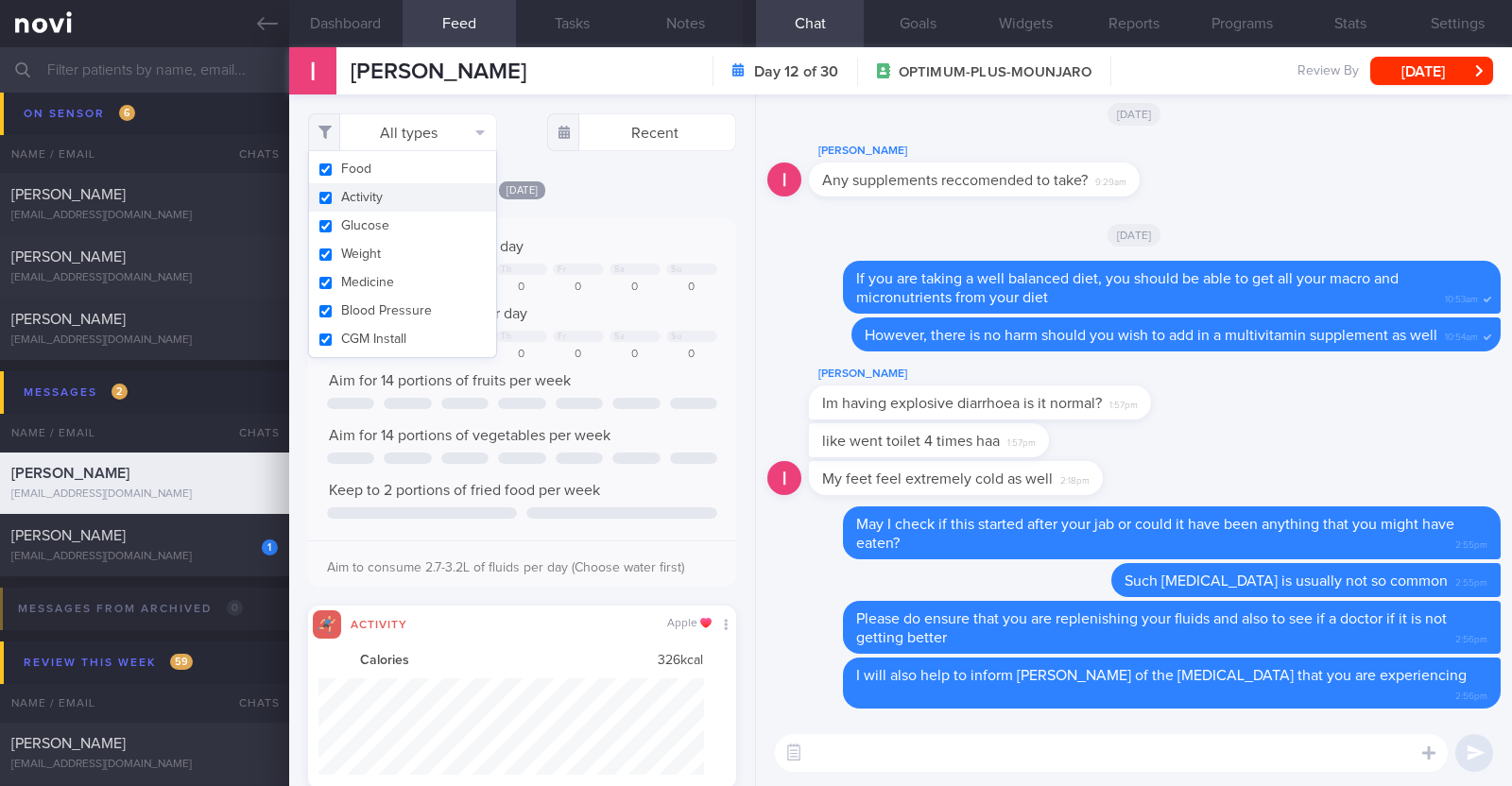
click at [386, 200] on button "Activity" at bounding box center [402, 197] width 187 height 28
checkbox input "false"
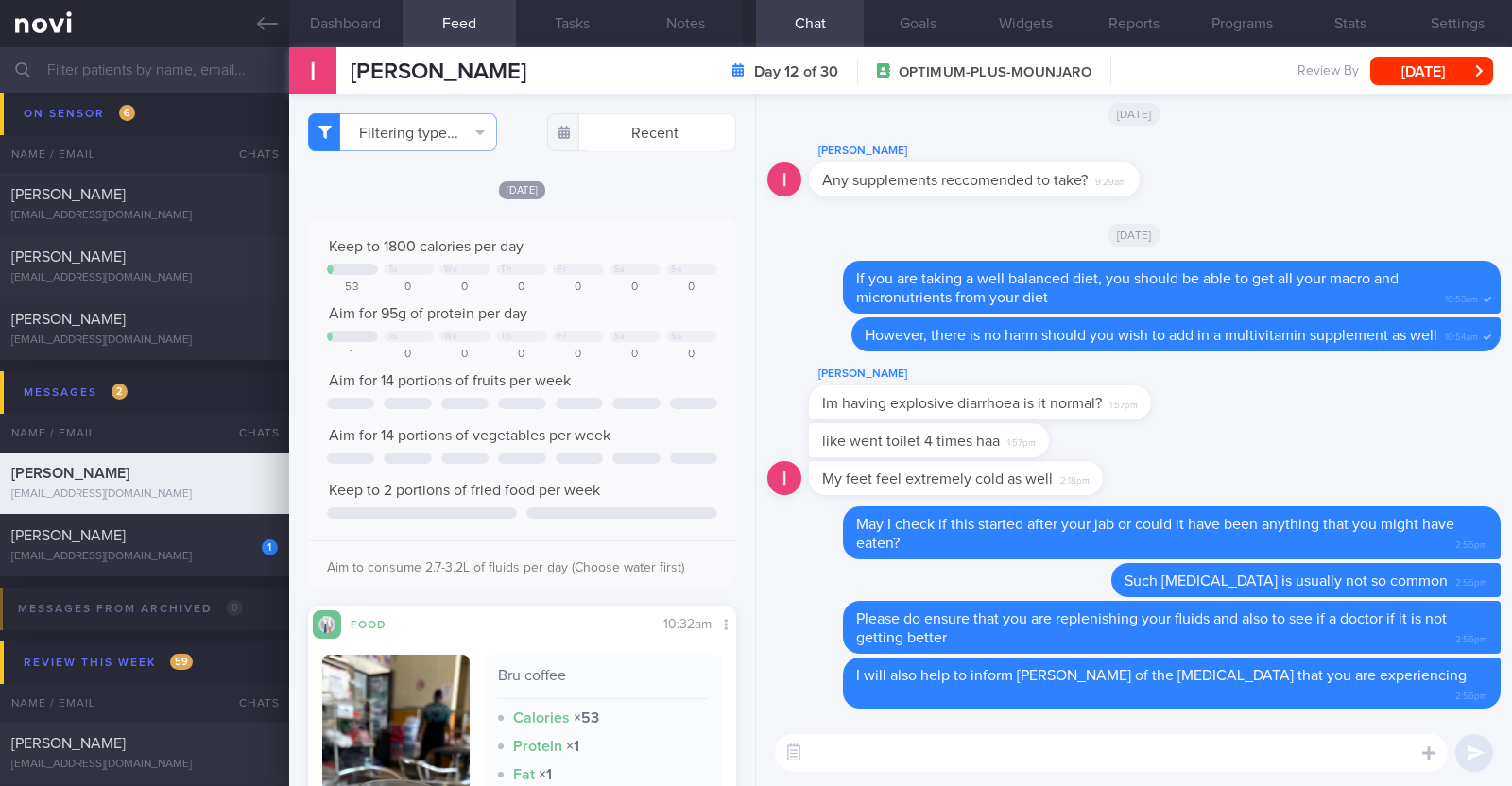
click at [583, 170] on div "Filtering type... Food Activity Glucose Weight Medicine Blood Pressure CGM Inst…" at bounding box center [522, 440] width 465 height 692
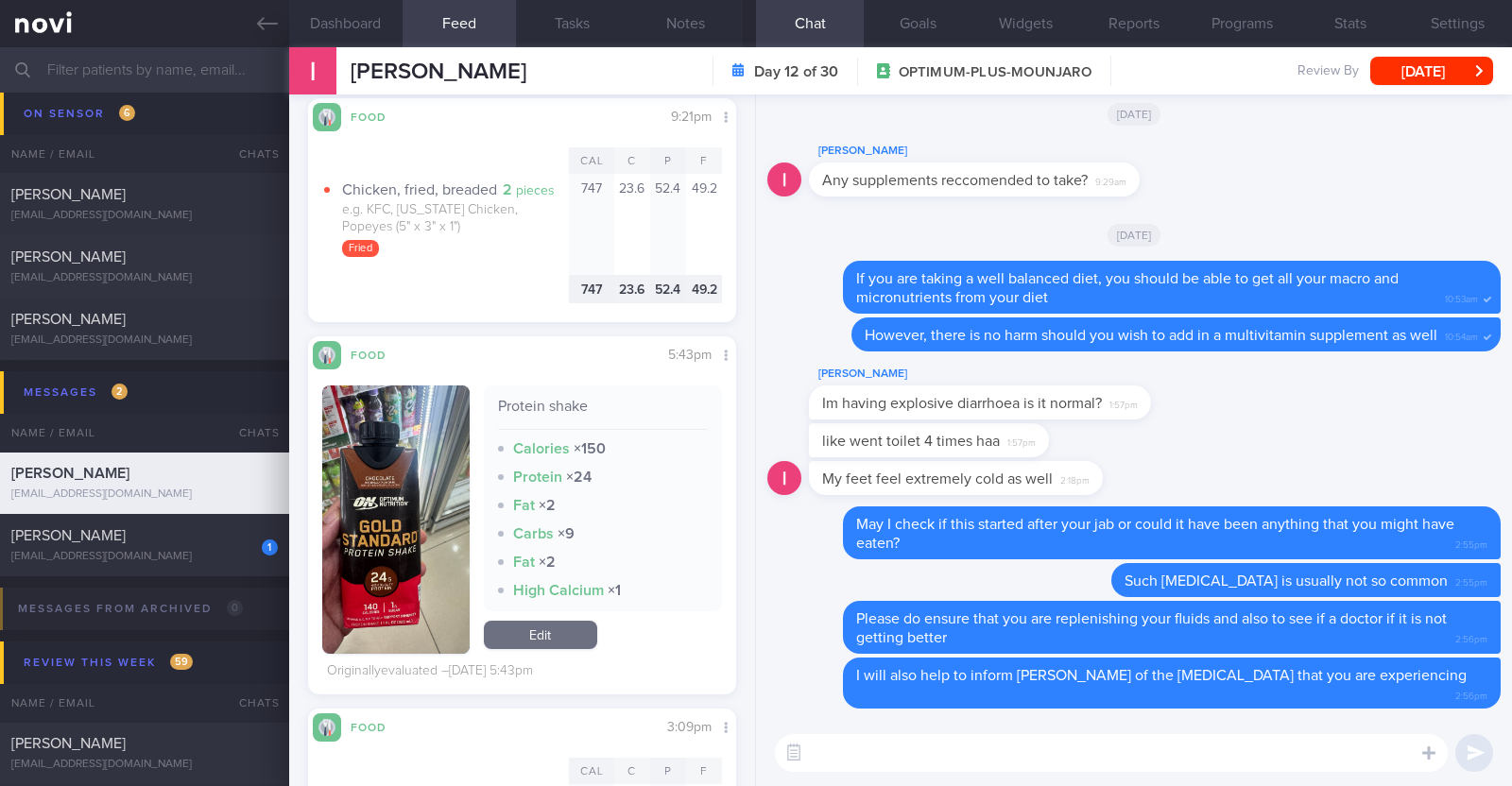
scroll to position [2363, 0]
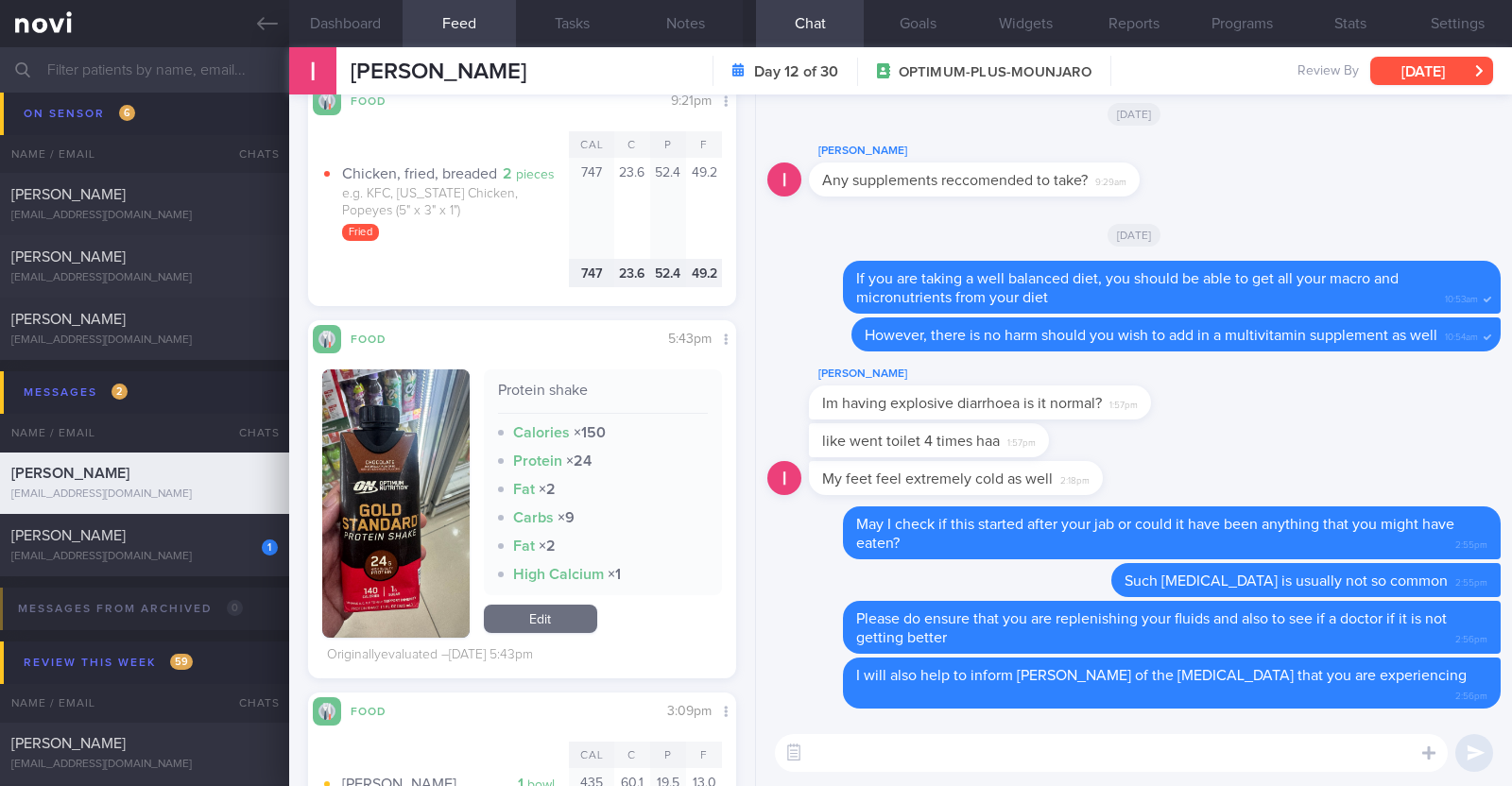
click at [1420, 72] on button "[DATE]" at bounding box center [1431, 70] width 123 height 28
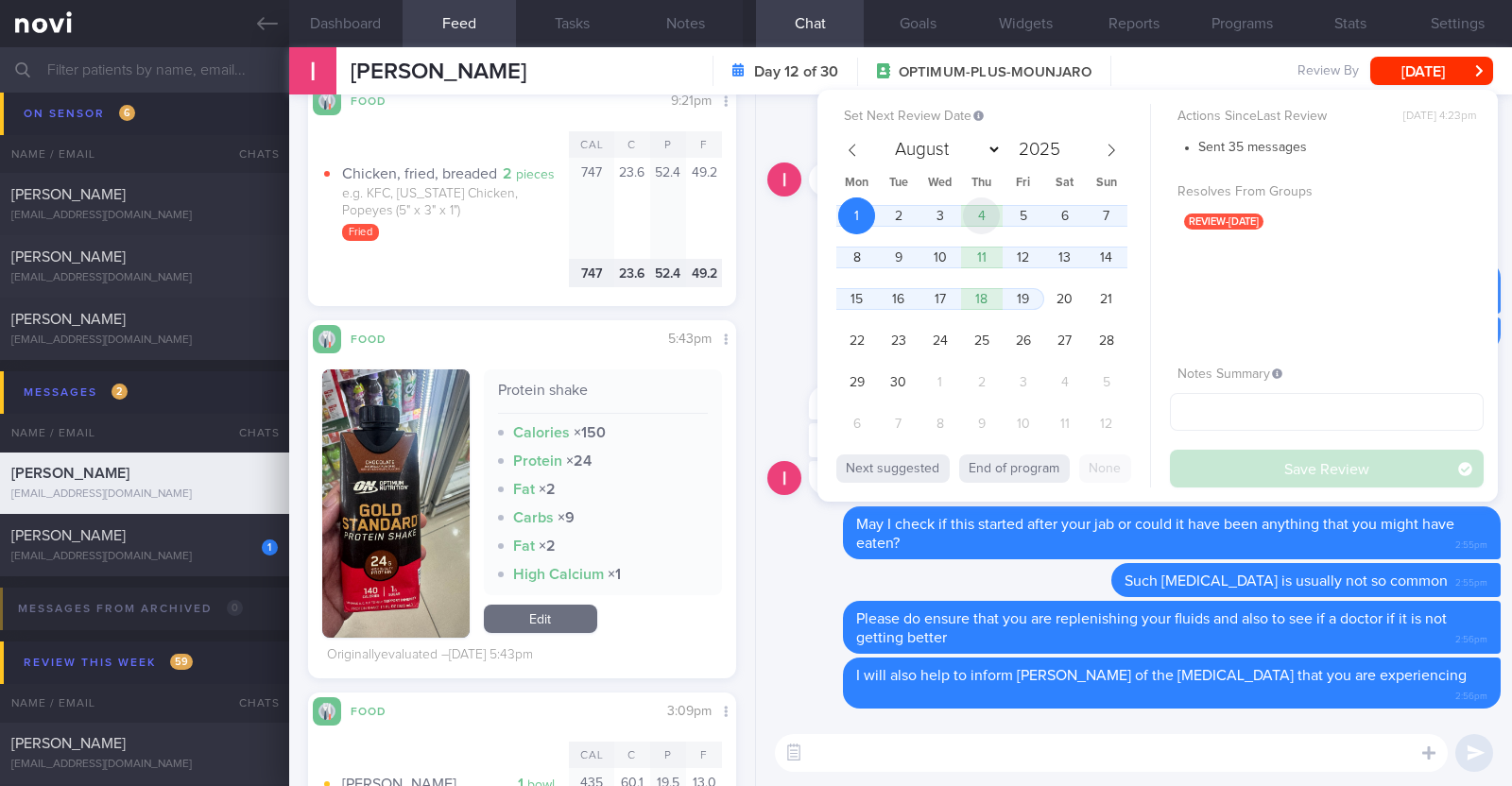
click at [994, 221] on span "4" at bounding box center [981, 216] width 37 height 37
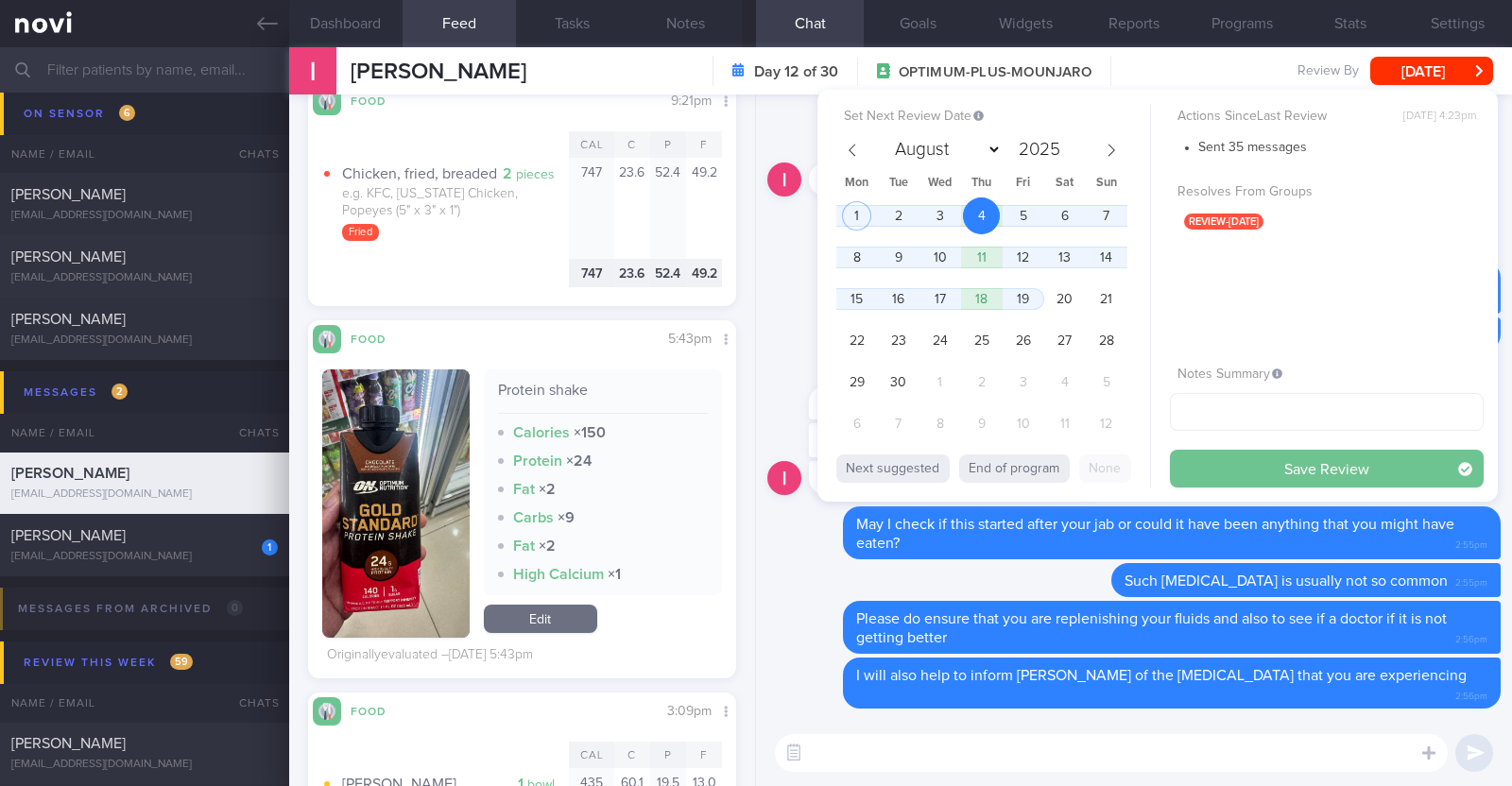
click at [1208, 460] on button "Save Review" at bounding box center [1326, 468] width 313 height 38
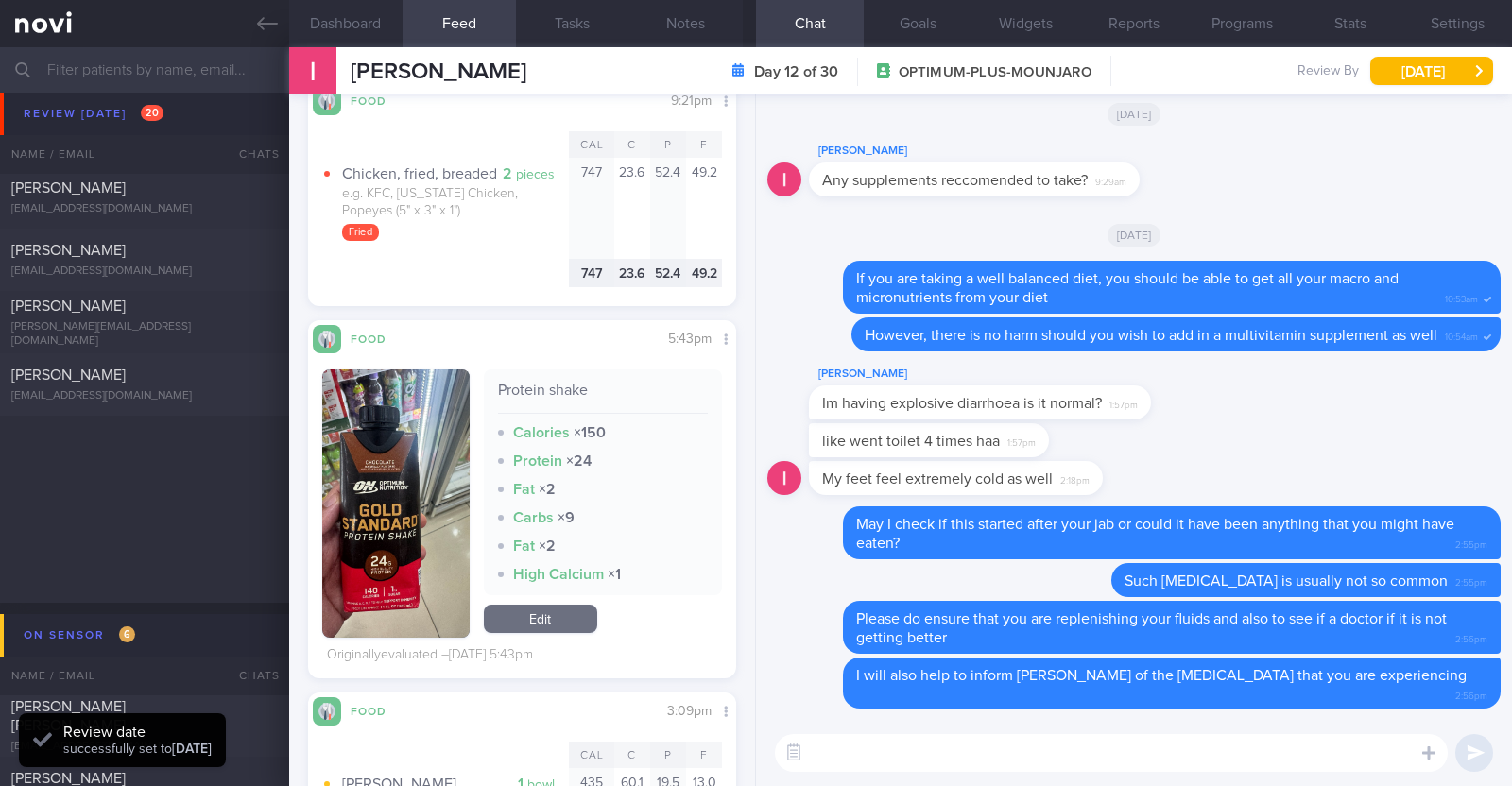
scroll to position [175, 0]
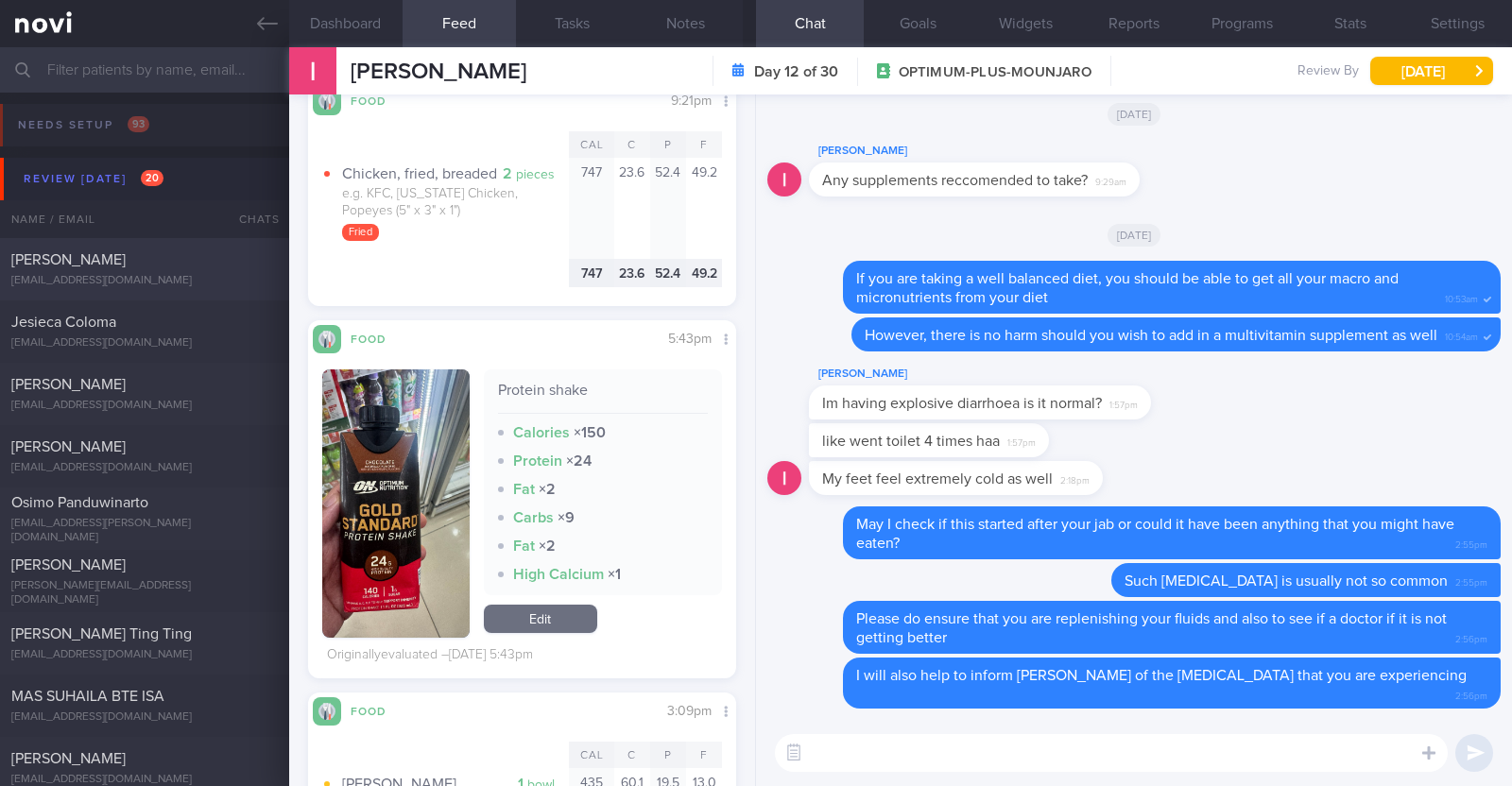
click at [128, 285] on div "[EMAIL_ADDRESS][DOMAIN_NAME]" at bounding box center [145, 281] width 267 height 15
type textarea "47F PMHx: [MEDICAL_DATA] Ryblesus 14mg Weight training 3 times per week (30-40 …"
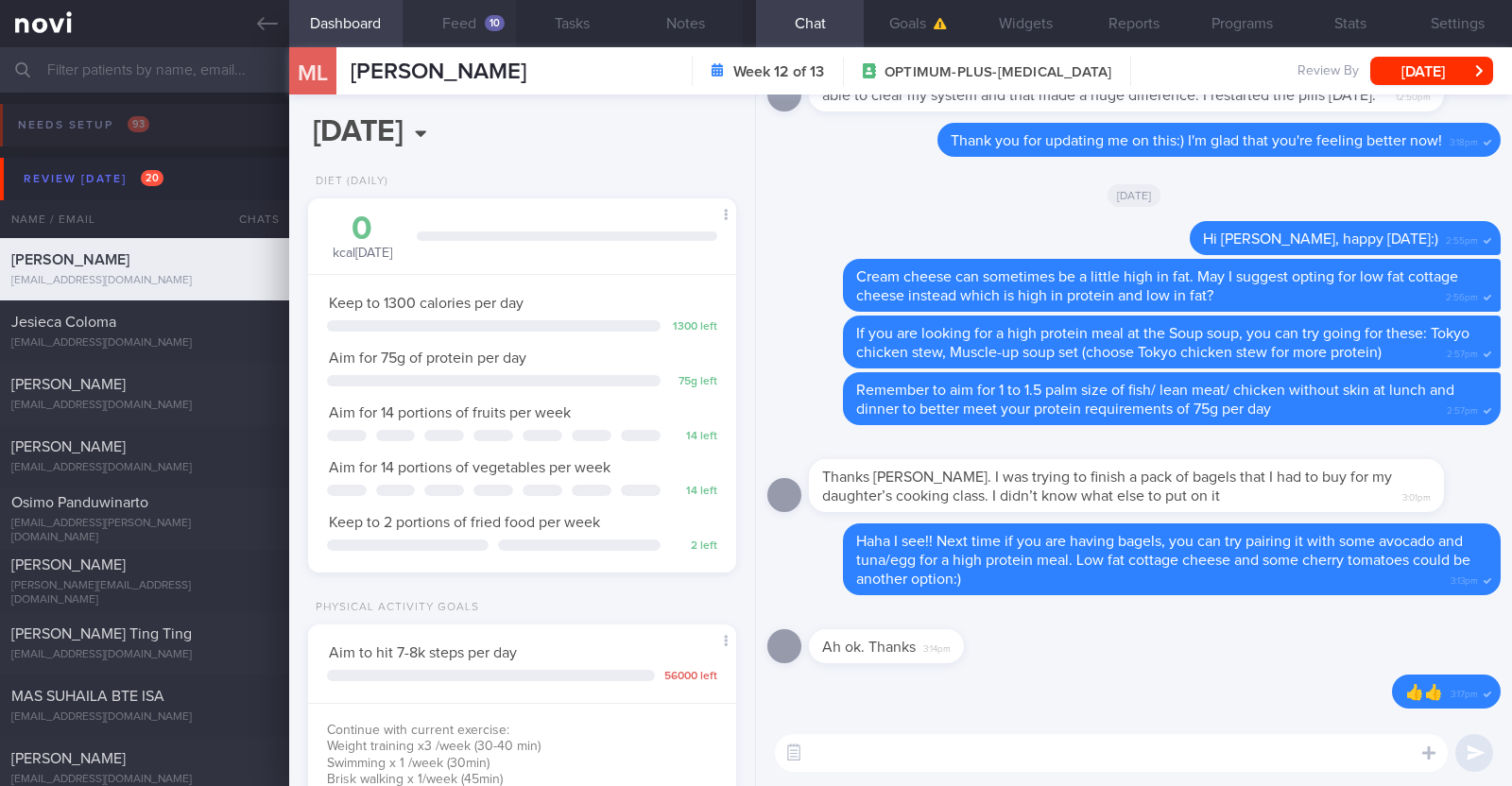
click at [459, 16] on button "Feed 10" at bounding box center [459, 23] width 113 height 48
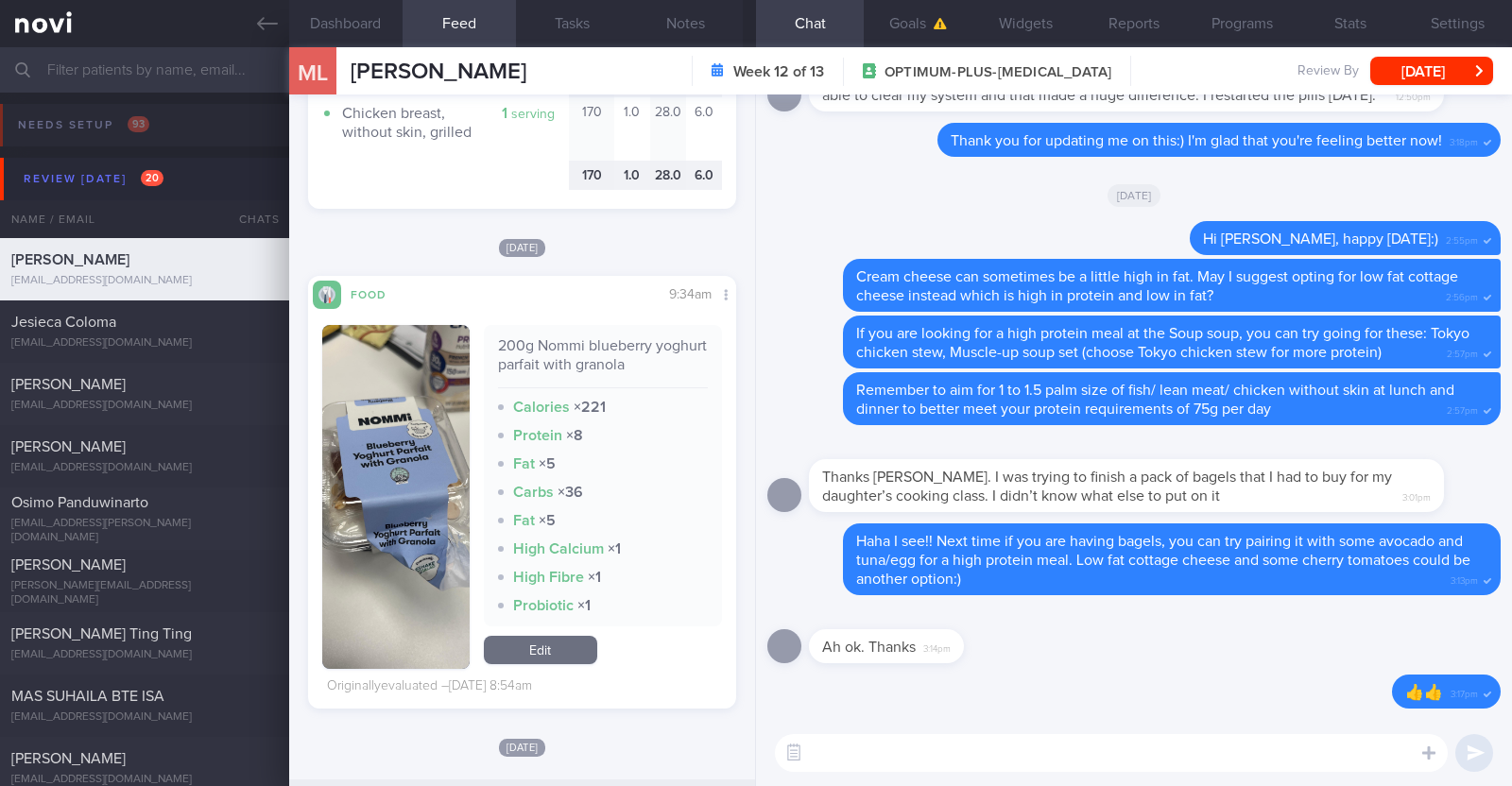
scroll to position [2952, 0]
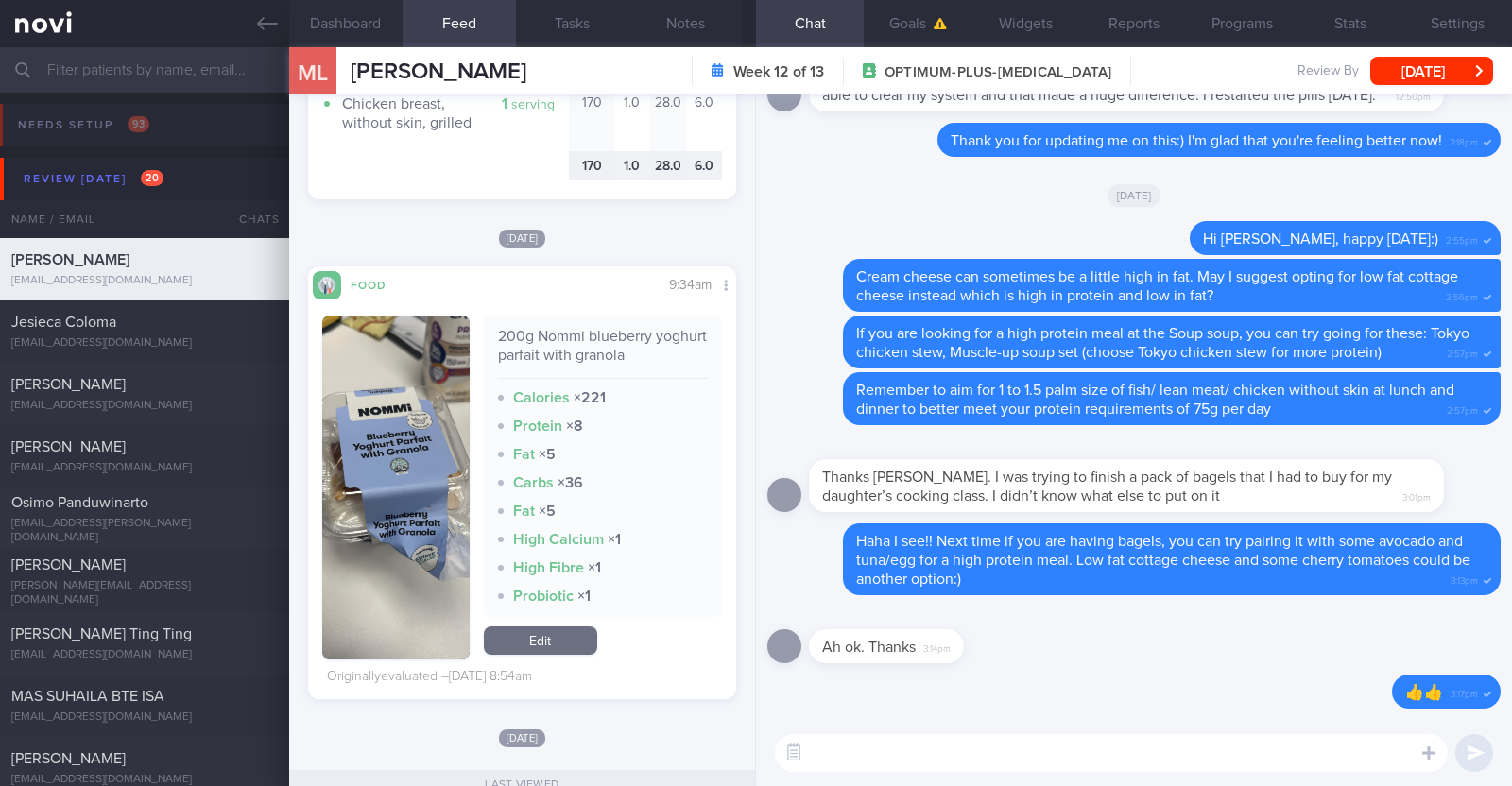
click at [383, 453] on button "button" at bounding box center [395, 487] width 147 height 344
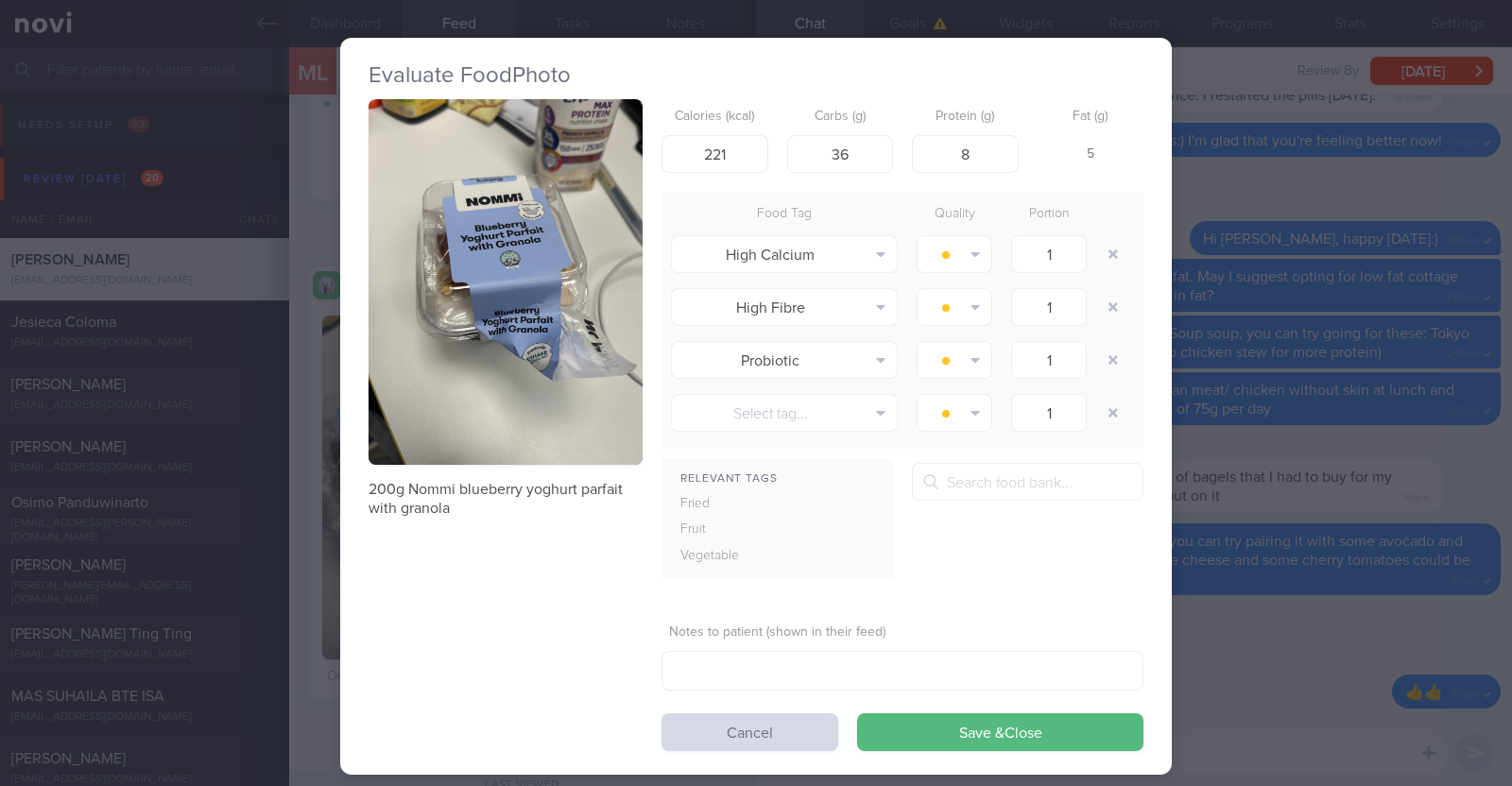
click at [420, 307] on button "button" at bounding box center [504, 282] width 274 height 366
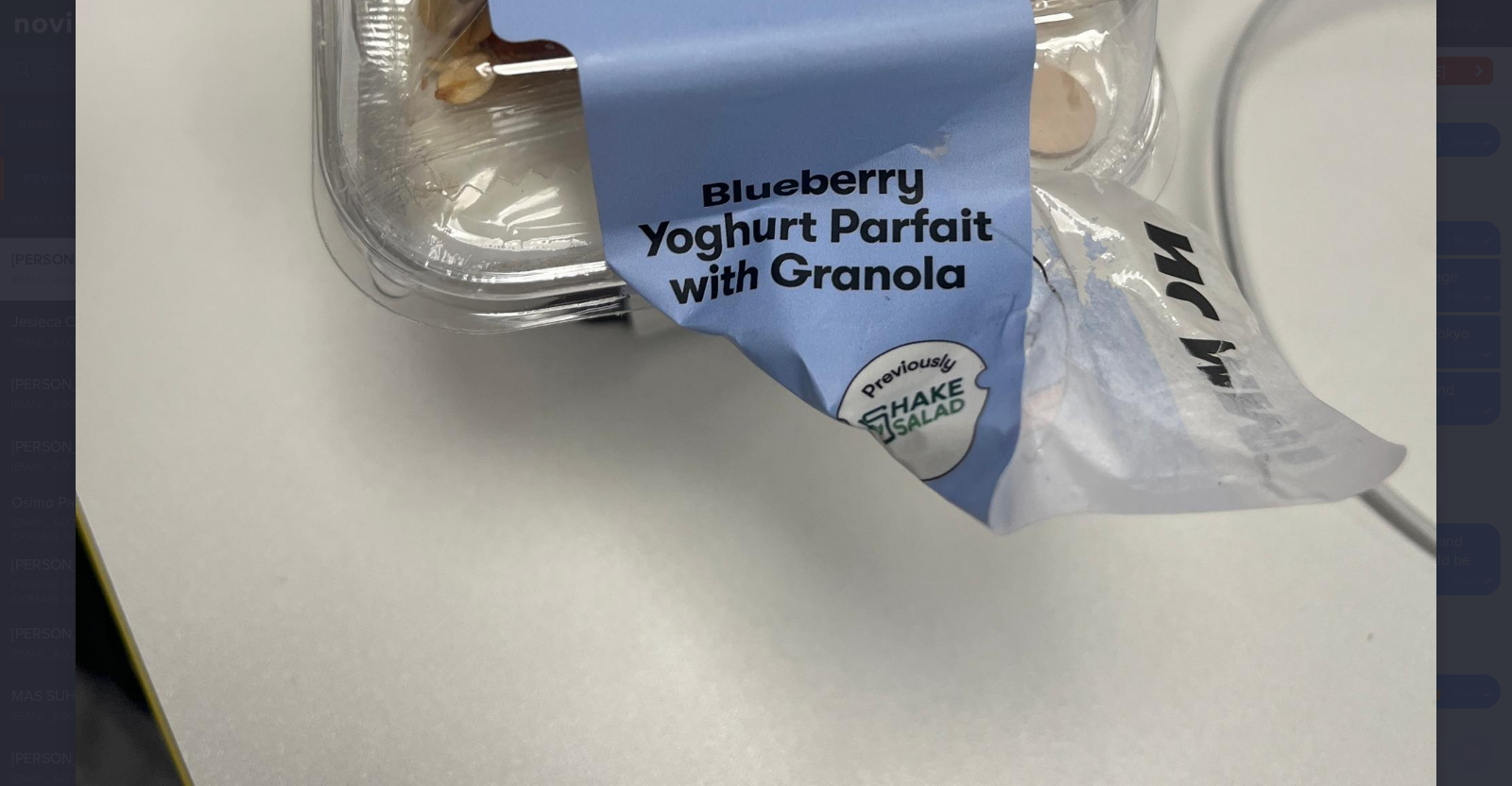
scroll to position [1064, 0]
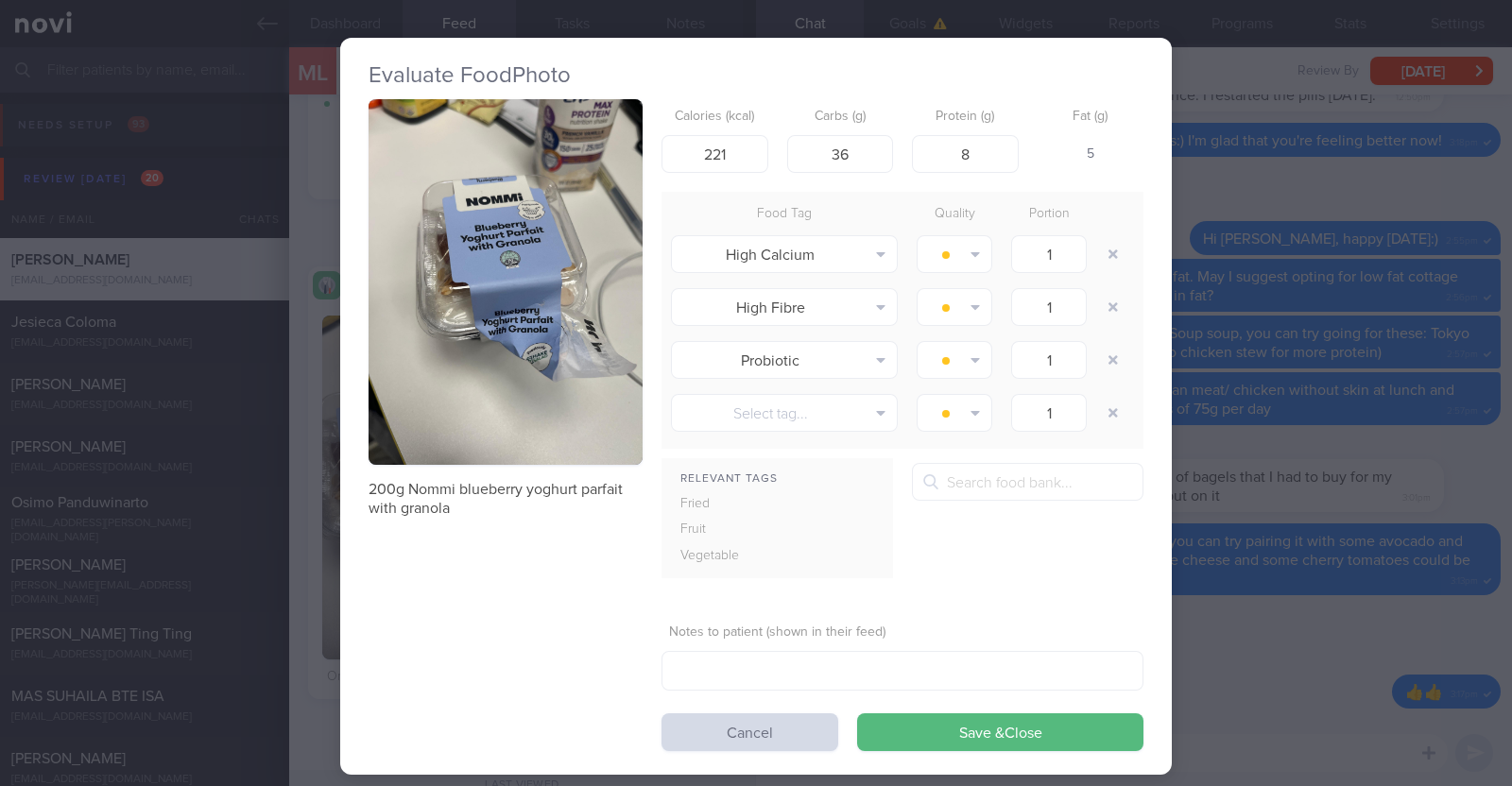
click at [303, 571] on div "Evaluate Food Photo 200g Nommi blueberry yoghurt parfait with granola Calories …" at bounding box center [756, 393] width 1512 height 786
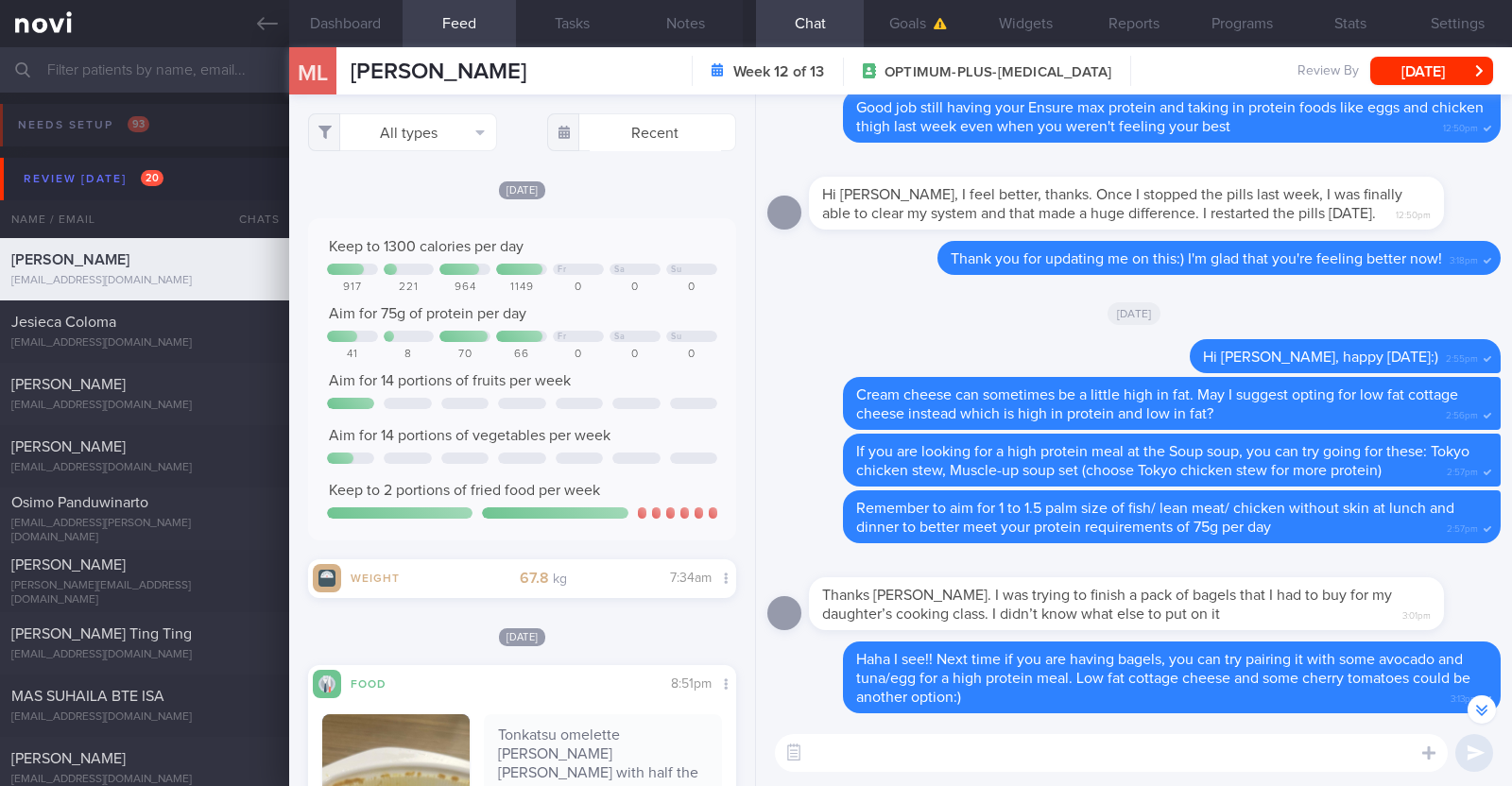
click at [840, 763] on textarea at bounding box center [1111, 753] width 673 height 38
type textarea "Hi Marisa, protein intake was not bad last Wed and Thursday"
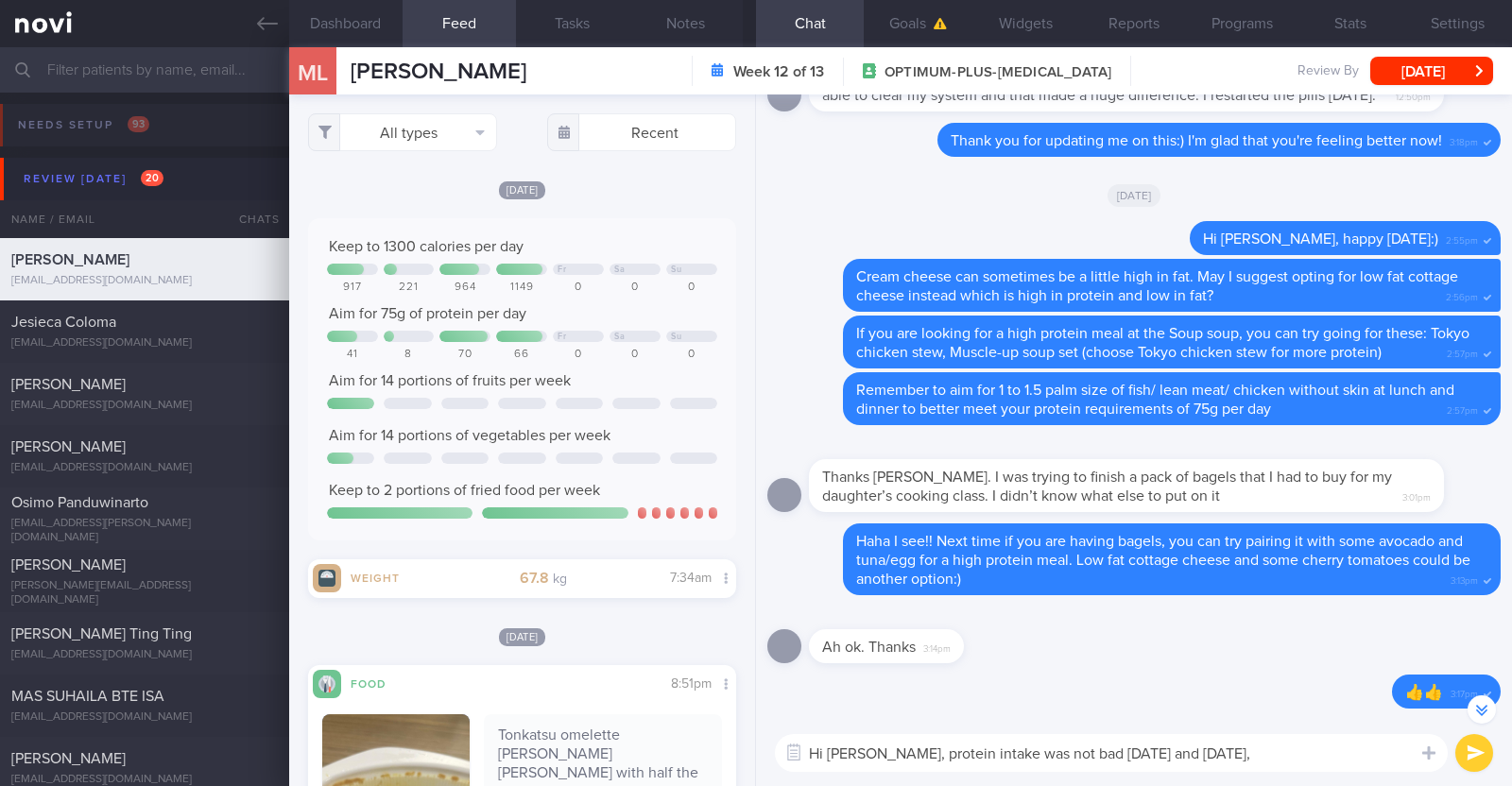
select select "8"
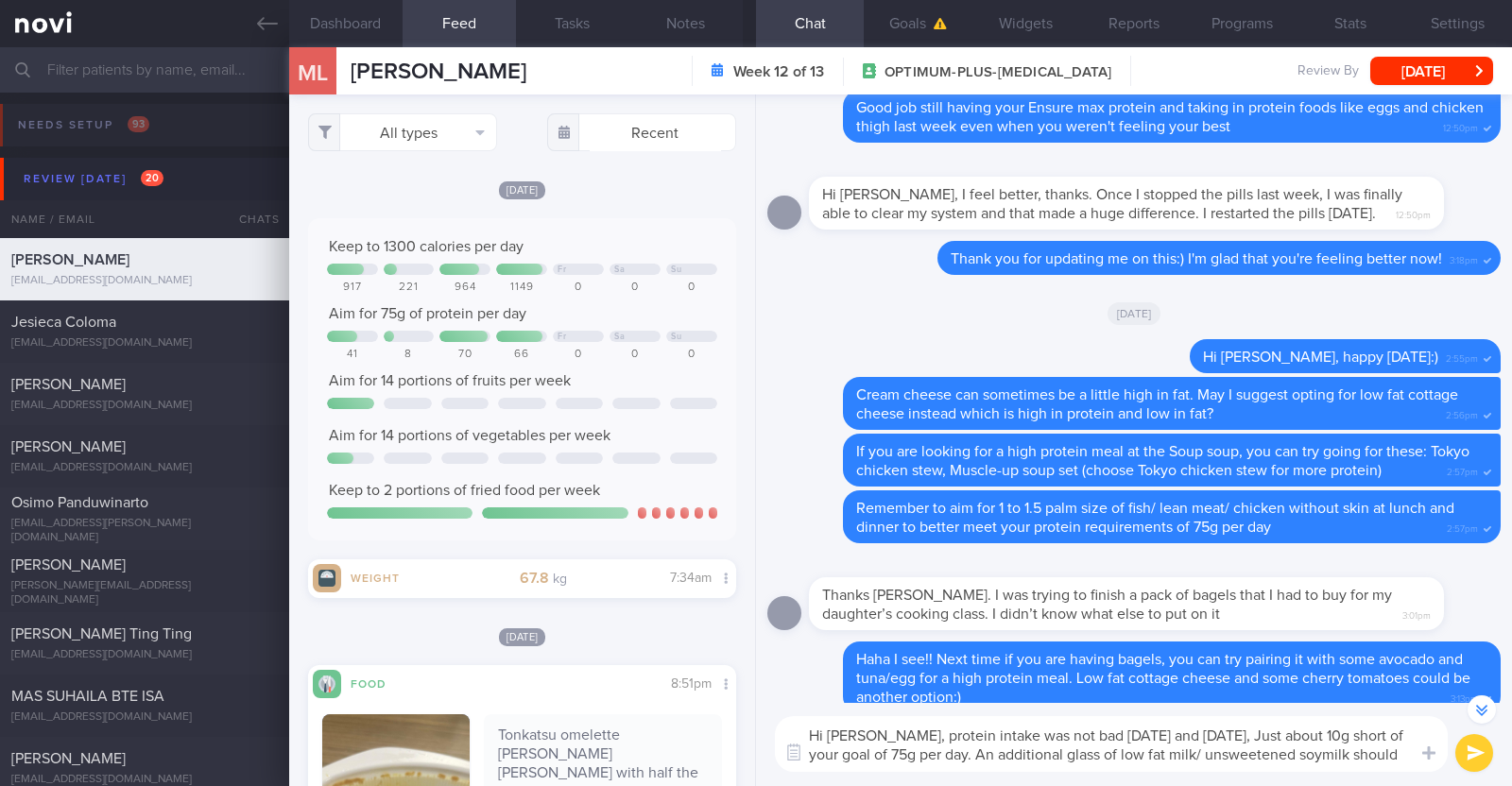
scroll to position [-154, 0]
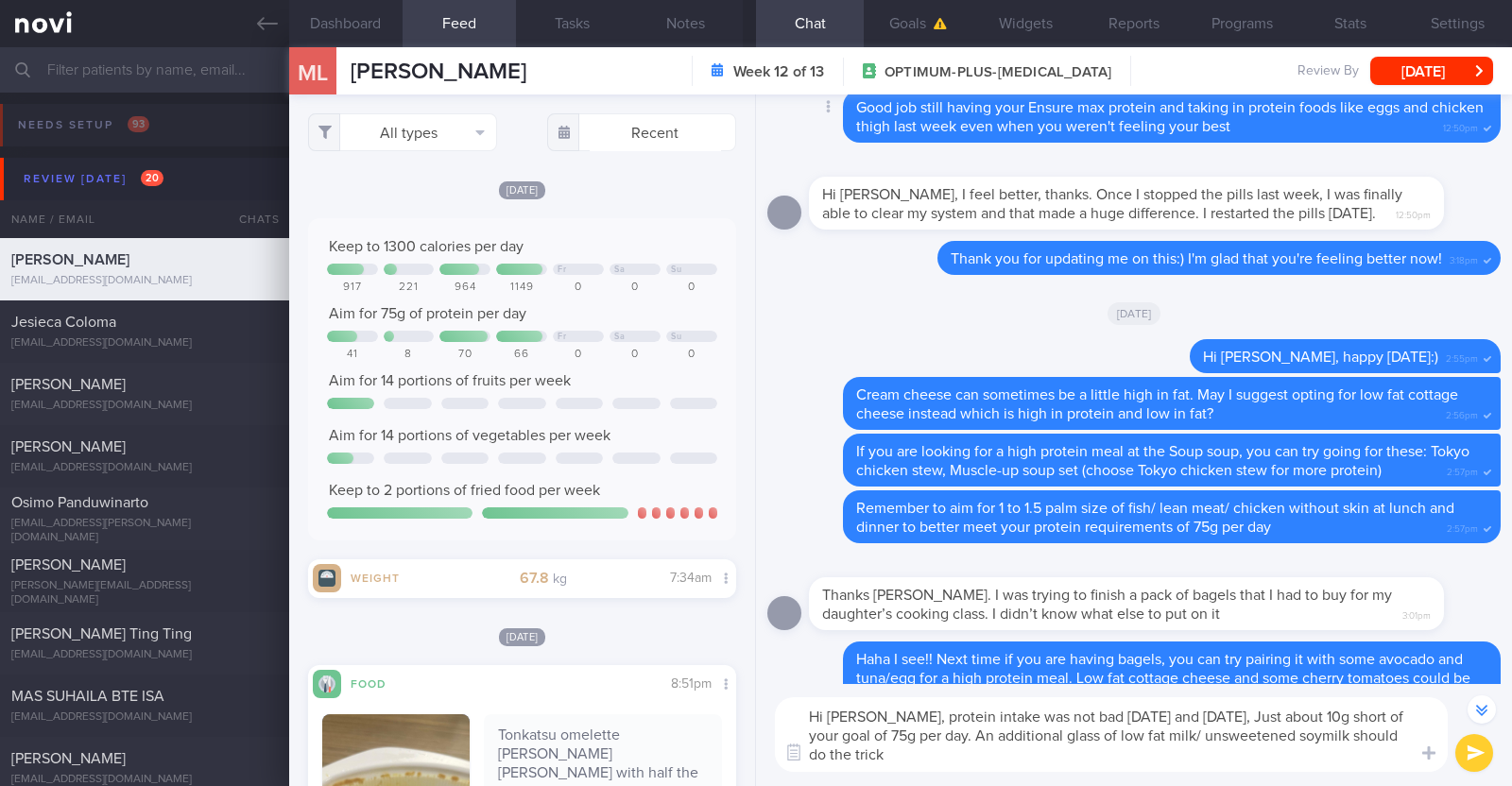
paste textarea "😉"
type textarea "Hi [PERSON_NAME], protein intake was not bad [DATE] and [DATE], Just about 10g …"
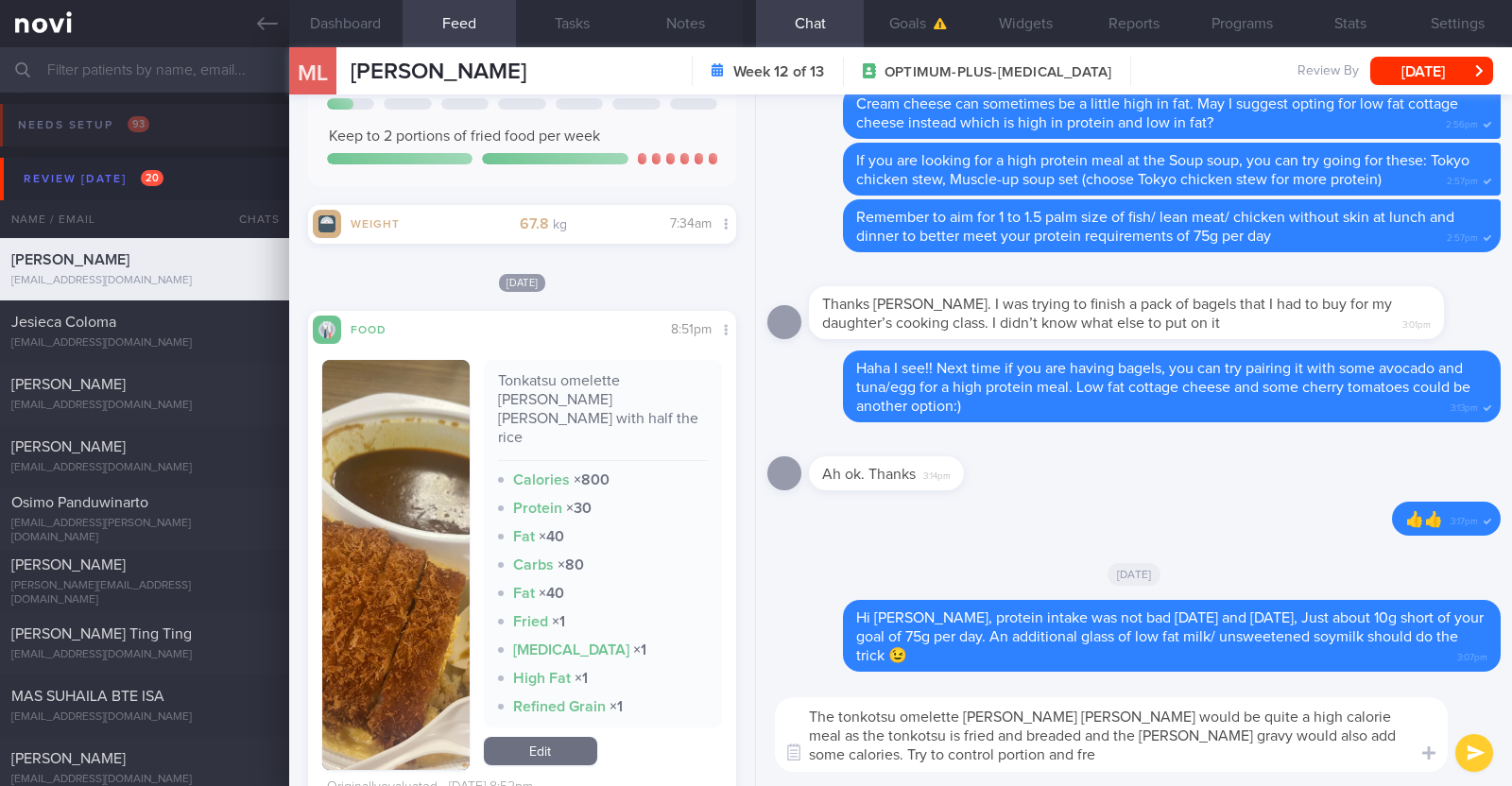
scroll to position [0, 0]
type textarea "The tonkotsu omelette [PERSON_NAME] [PERSON_NAME] would be quite a high calorie…"
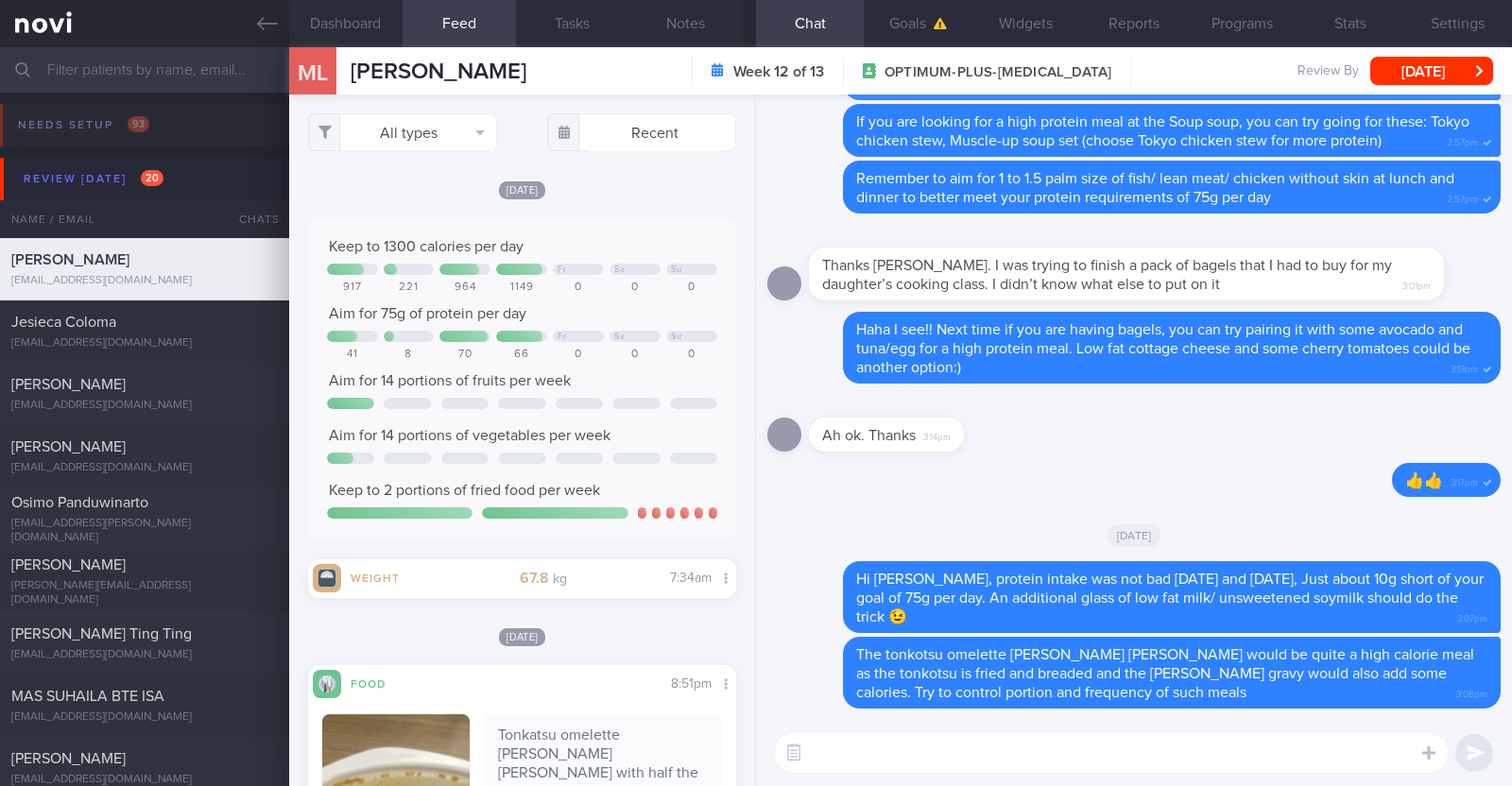
click at [1006, 768] on textarea at bounding box center [1111, 753] width 673 height 38
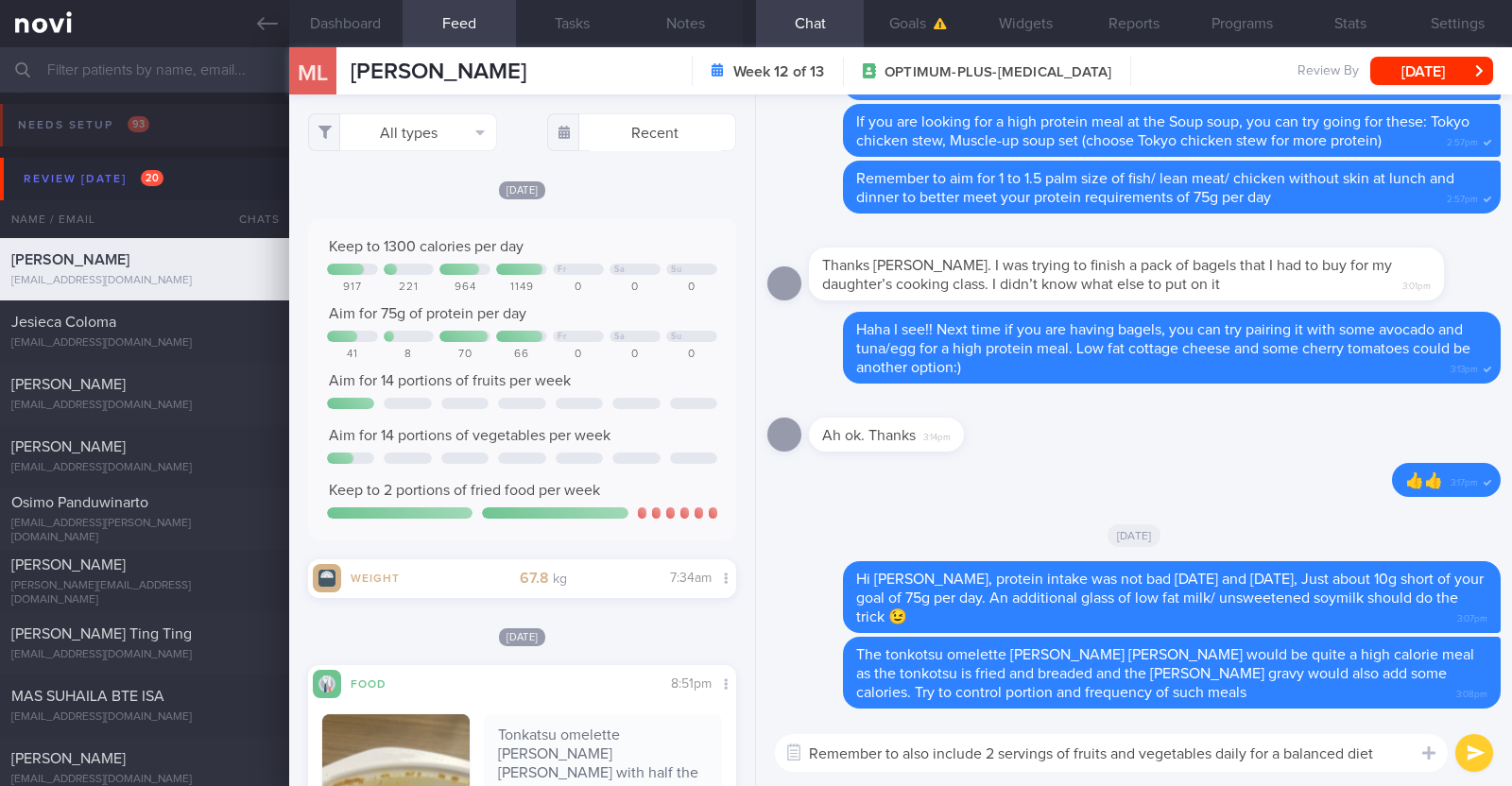
drag, startPoint x: 1265, startPoint y: 753, endPoint x: 1252, endPoint y: 753, distance: 13.0
click at [1252, 753] on textarea "Remember to also include 2 servings of fruits and vegetables daily for a balanc…" at bounding box center [1111, 753] width 673 height 38
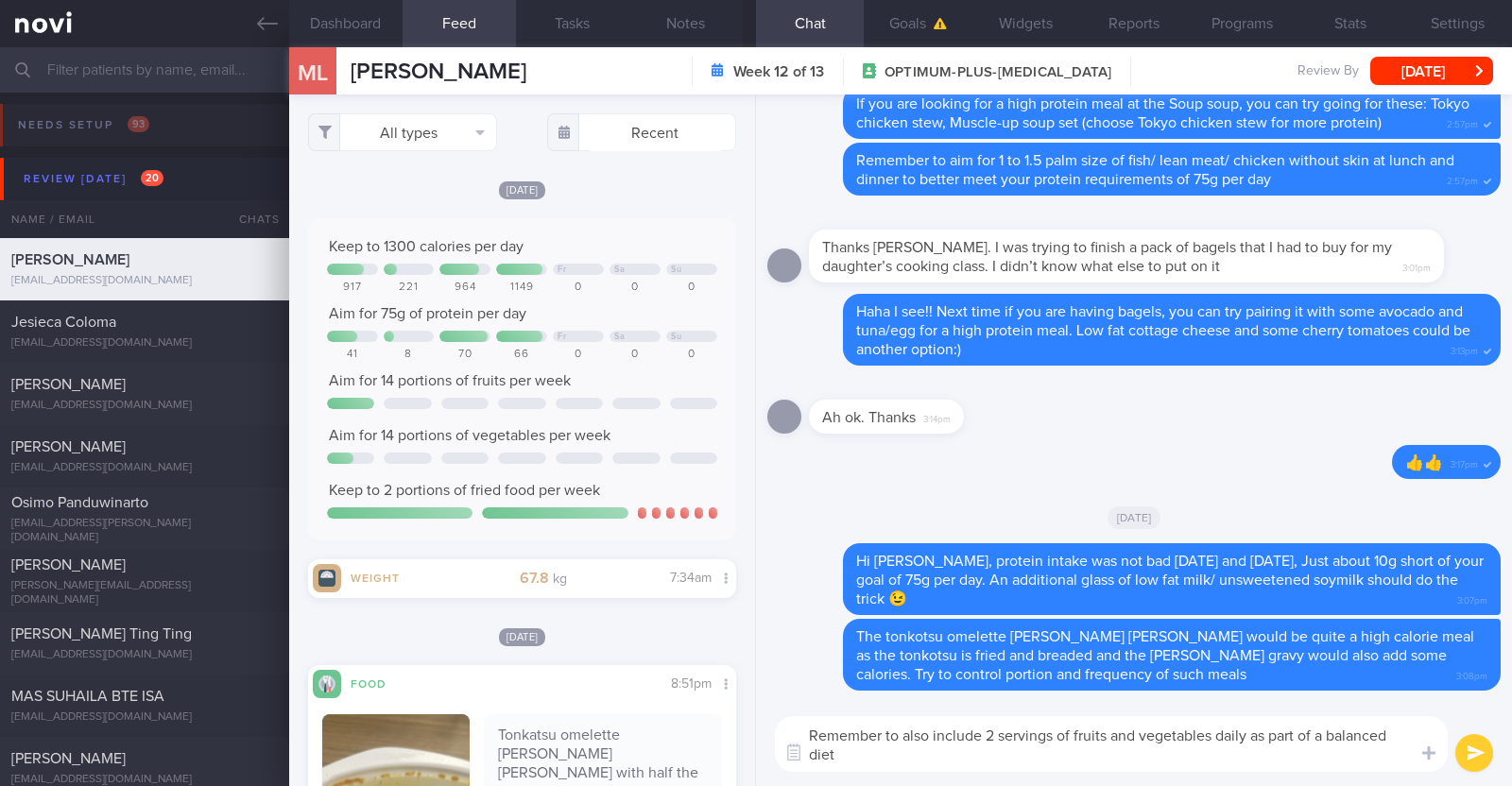
click at [975, 756] on textarea "Remember to also include 2 servings of fruits and vegetables daily as part of a…" at bounding box center [1111, 744] width 673 height 56
paste textarea "🌈"
type textarea "Remember to also include 2 servings of fruits and vegetables daily as part of a…"
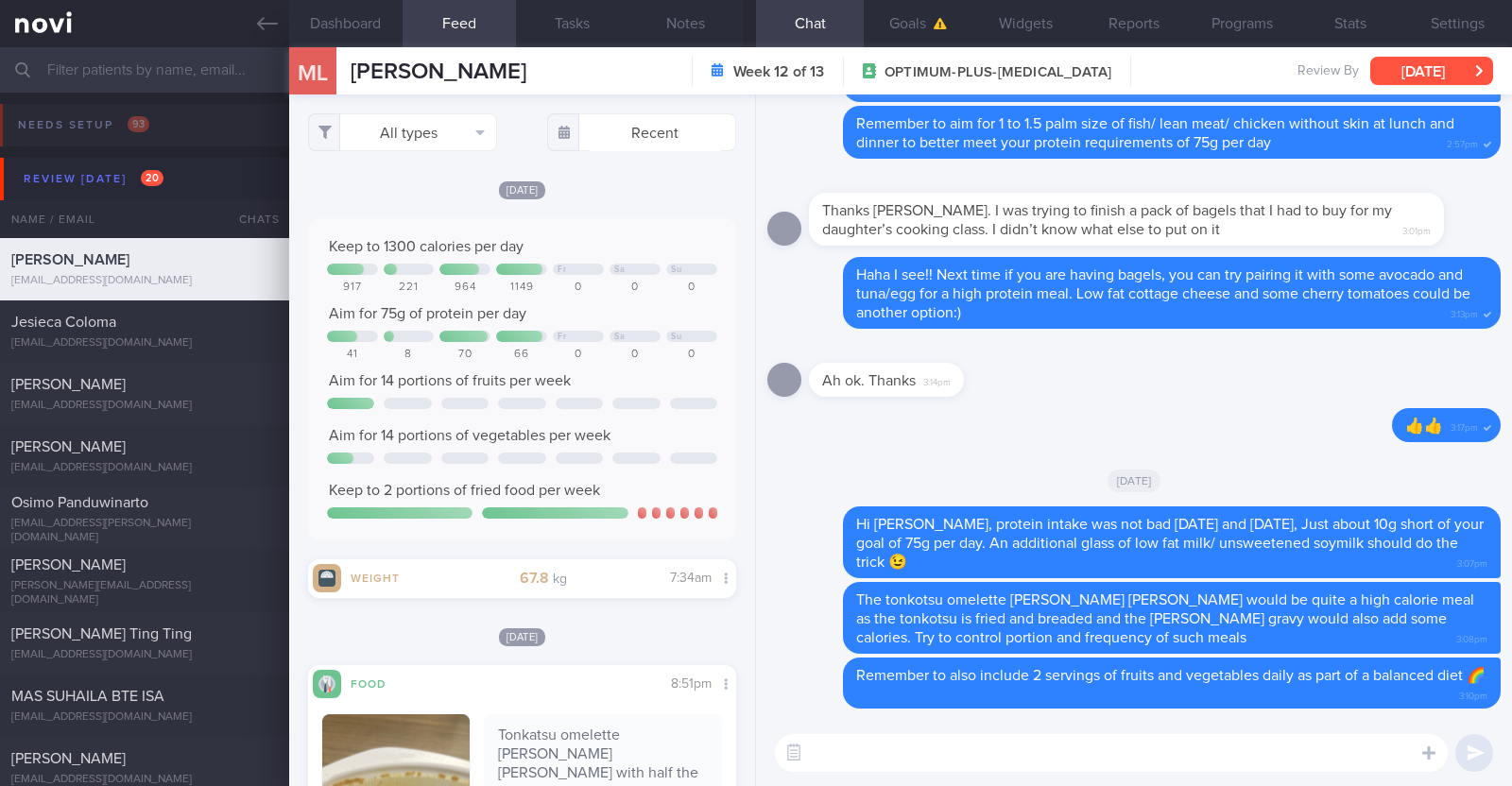
click at [1418, 72] on button "[DATE]" at bounding box center [1431, 70] width 123 height 28
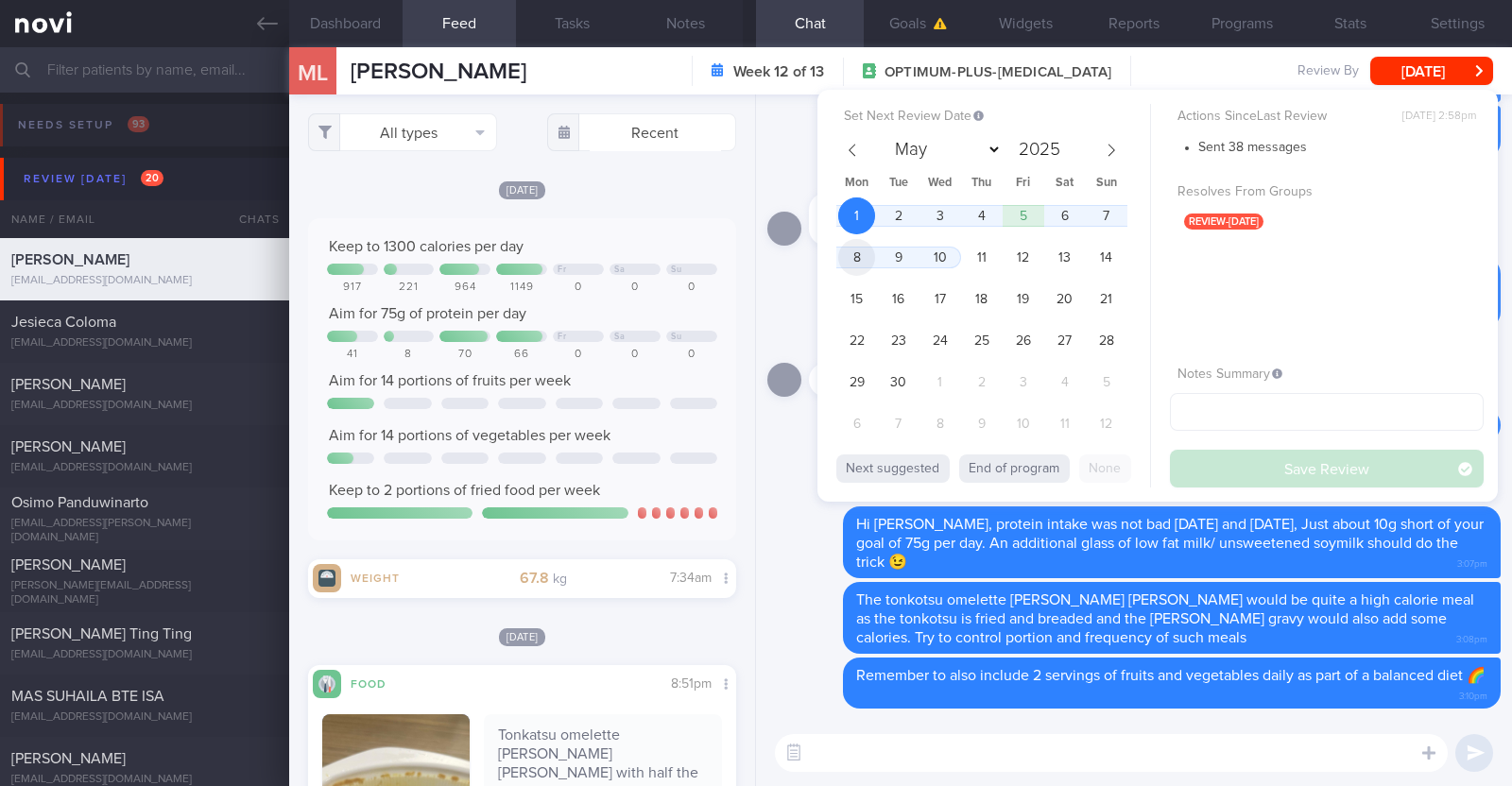
click at [865, 257] on span "8" at bounding box center [857, 257] width 37 height 37
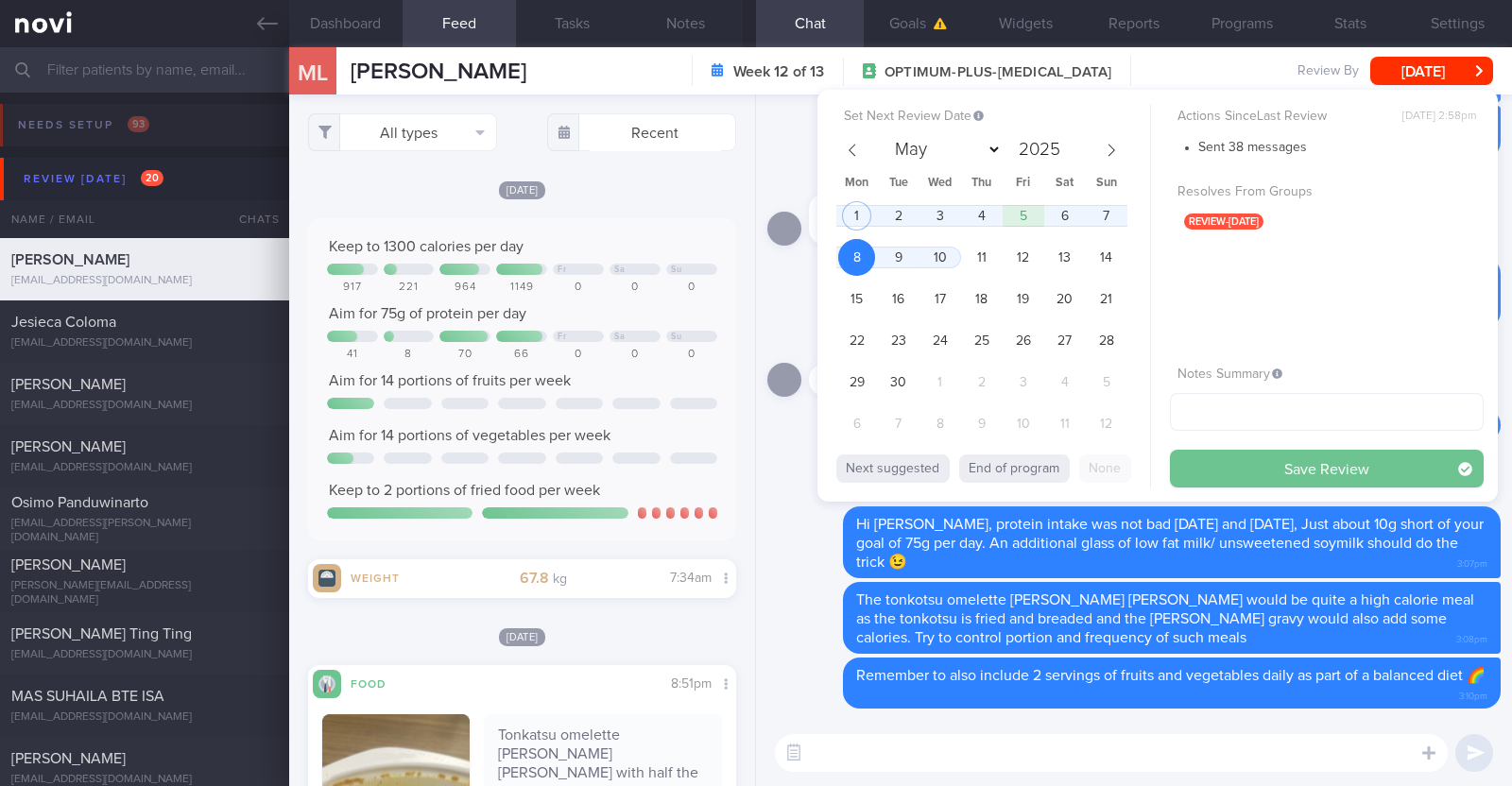
click at [1285, 480] on button "Save Review" at bounding box center [1326, 468] width 313 height 38
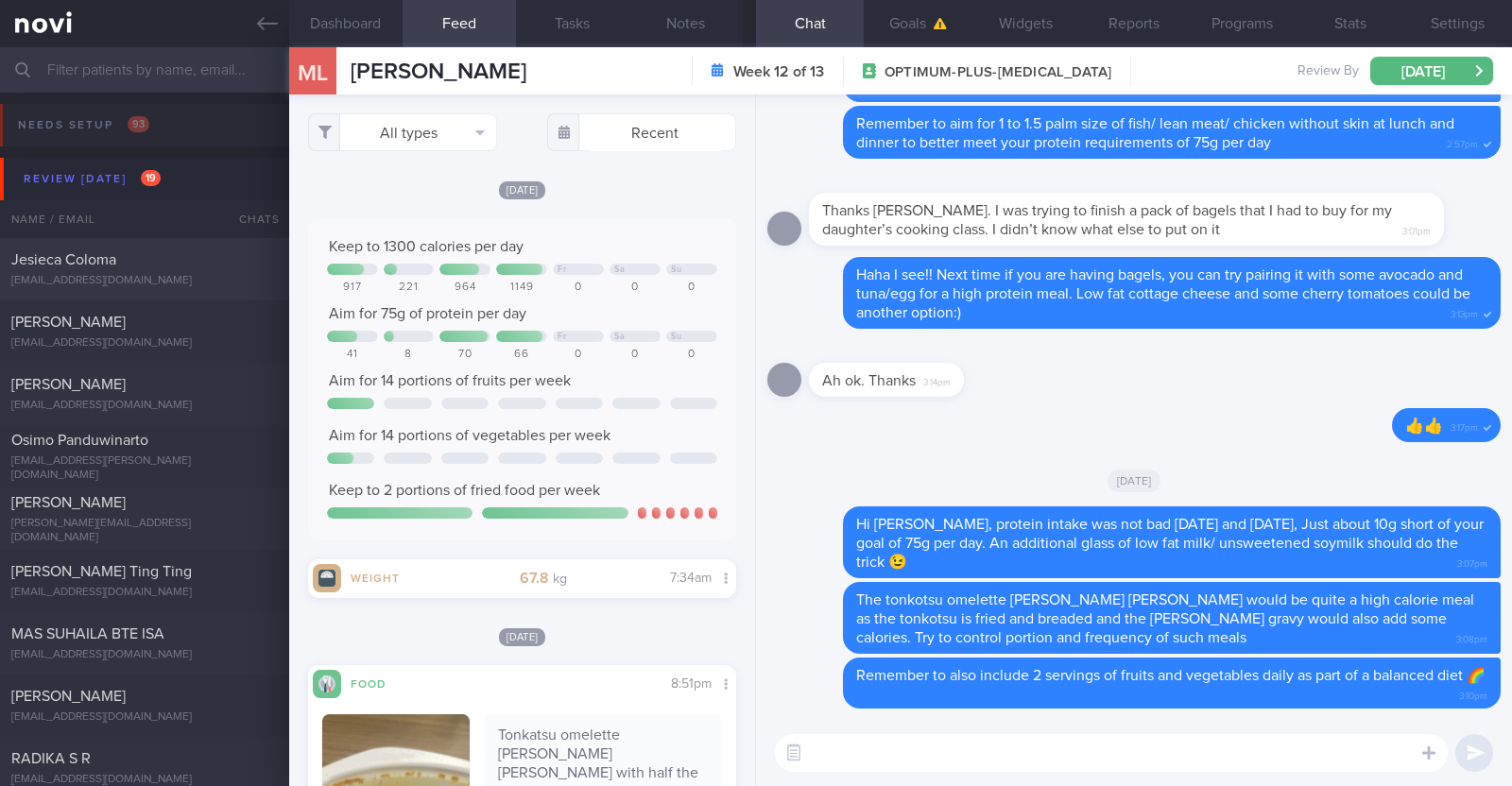
click at [184, 263] on div "Jesieca Coloma" at bounding box center [142, 259] width 262 height 19
type input "R/v with [PERSON_NAME] 2/9"
type textarea "43F Comorbidities: Pre-DM (dx 2023), hx of GDM, frequent UTI and [MEDICAL_DATA]…"
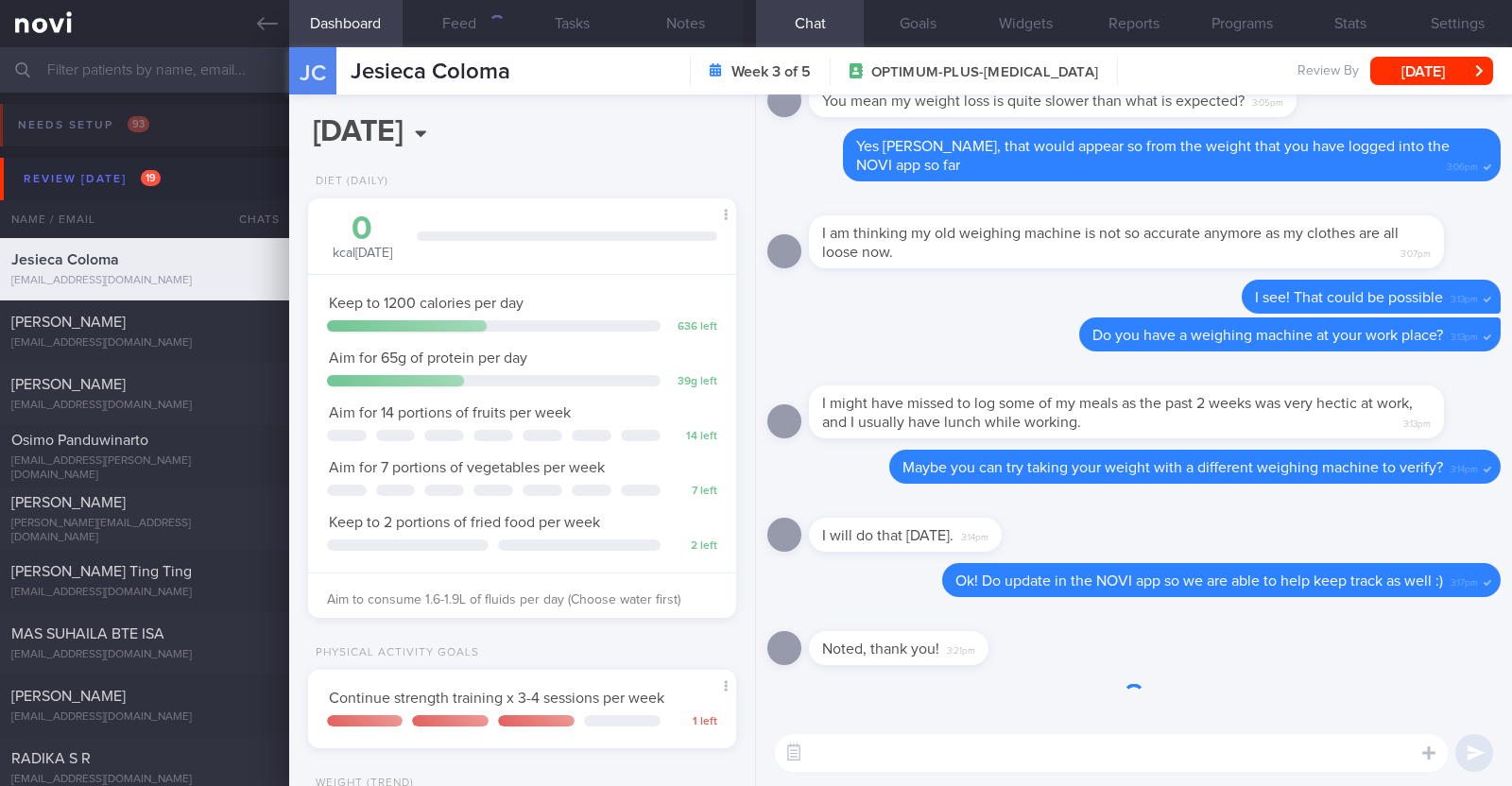
scroll to position [214, 376]
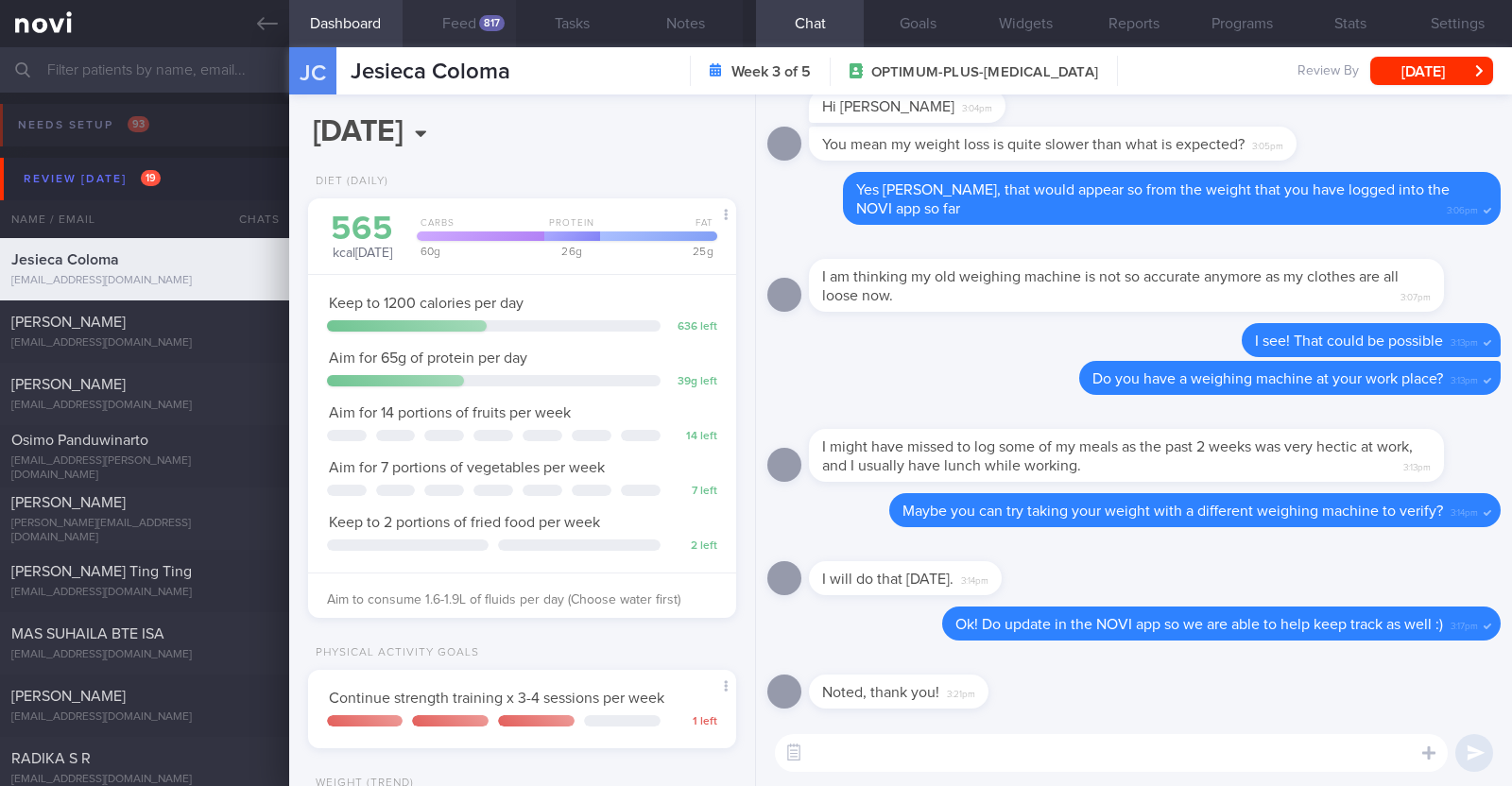
click at [467, 20] on button "Feed 817" at bounding box center [459, 23] width 113 height 48
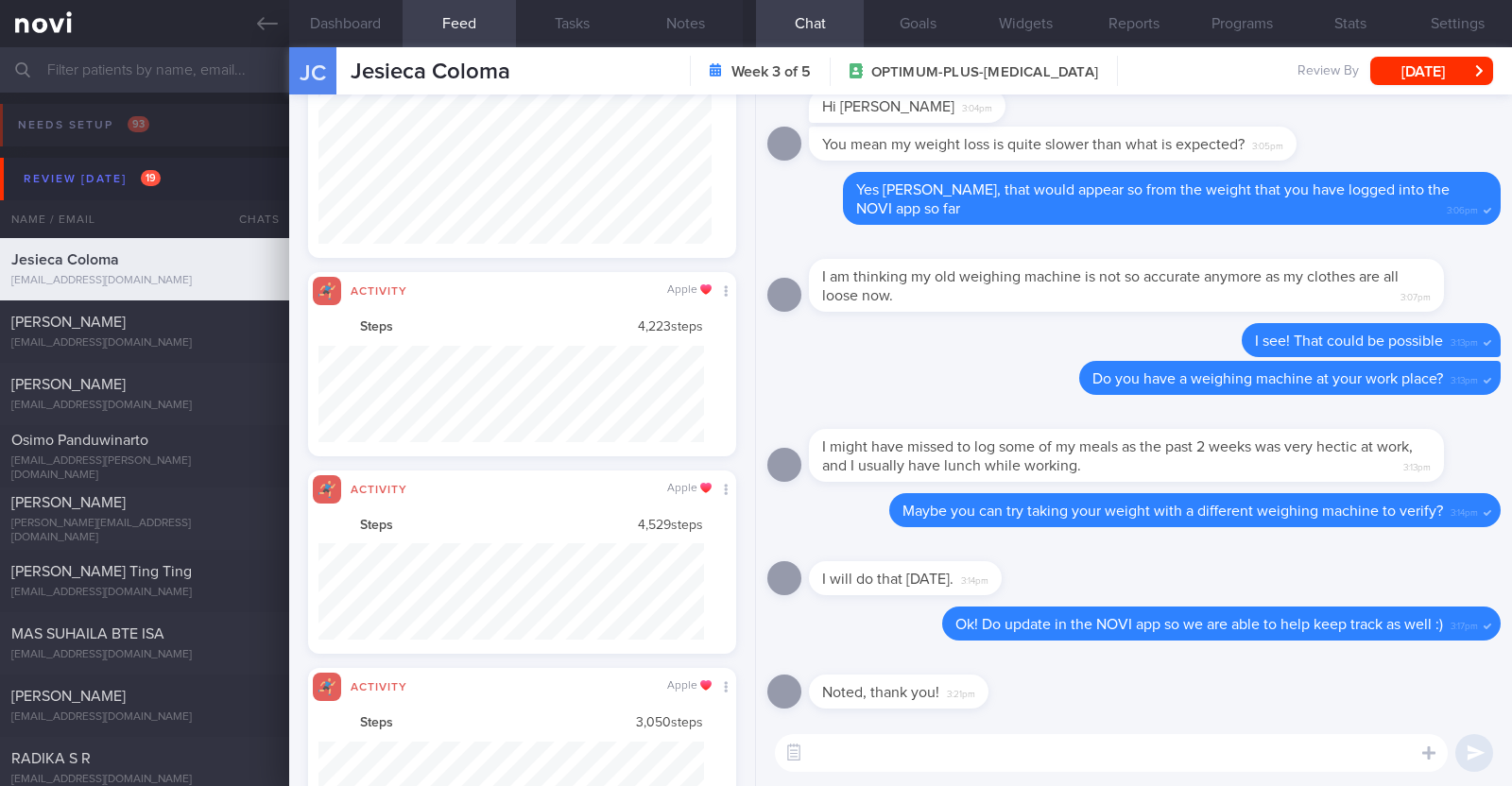
scroll to position [96, 386]
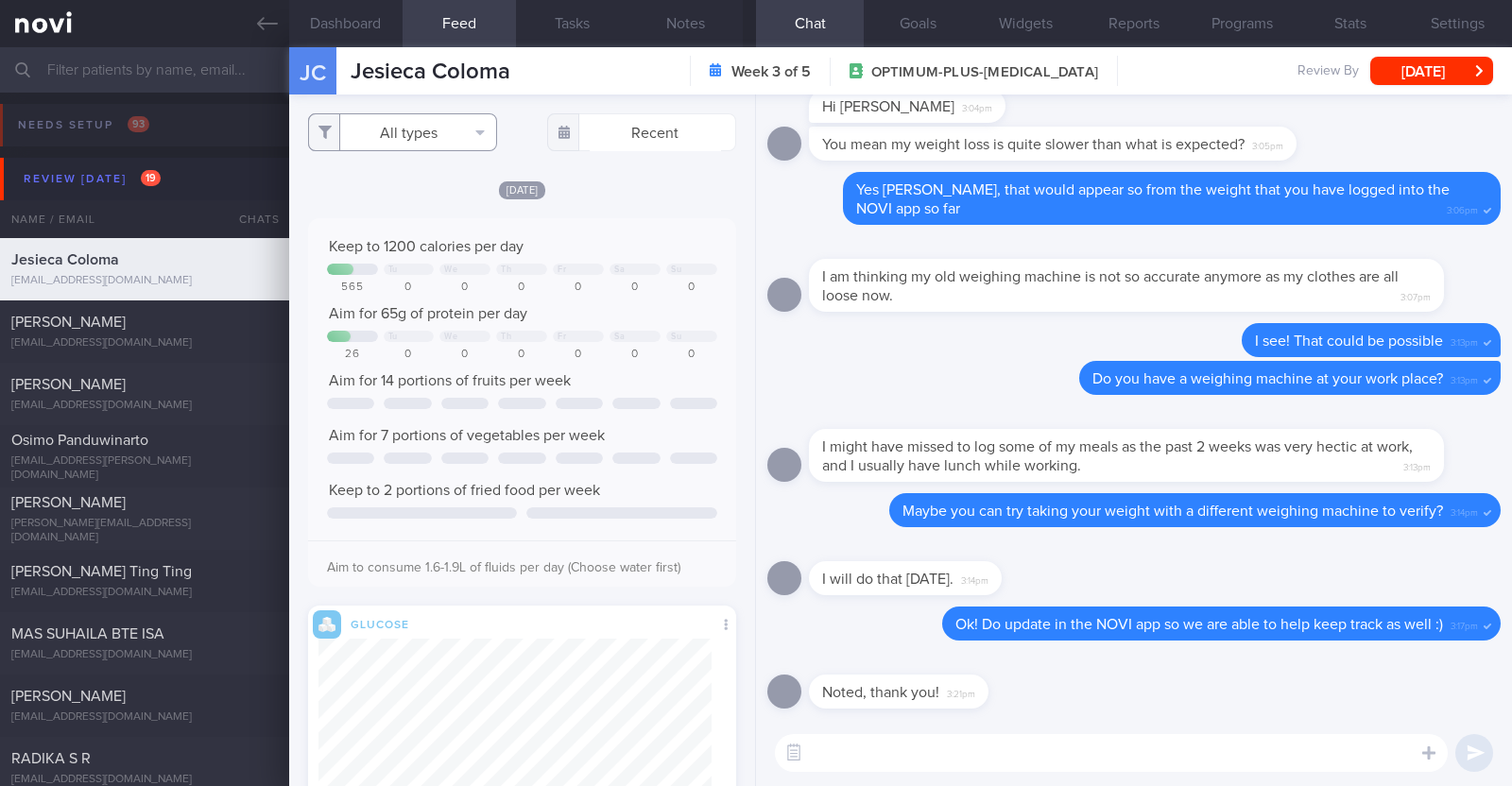
click at [397, 123] on button "All types" at bounding box center [402, 131] width 189 height 38
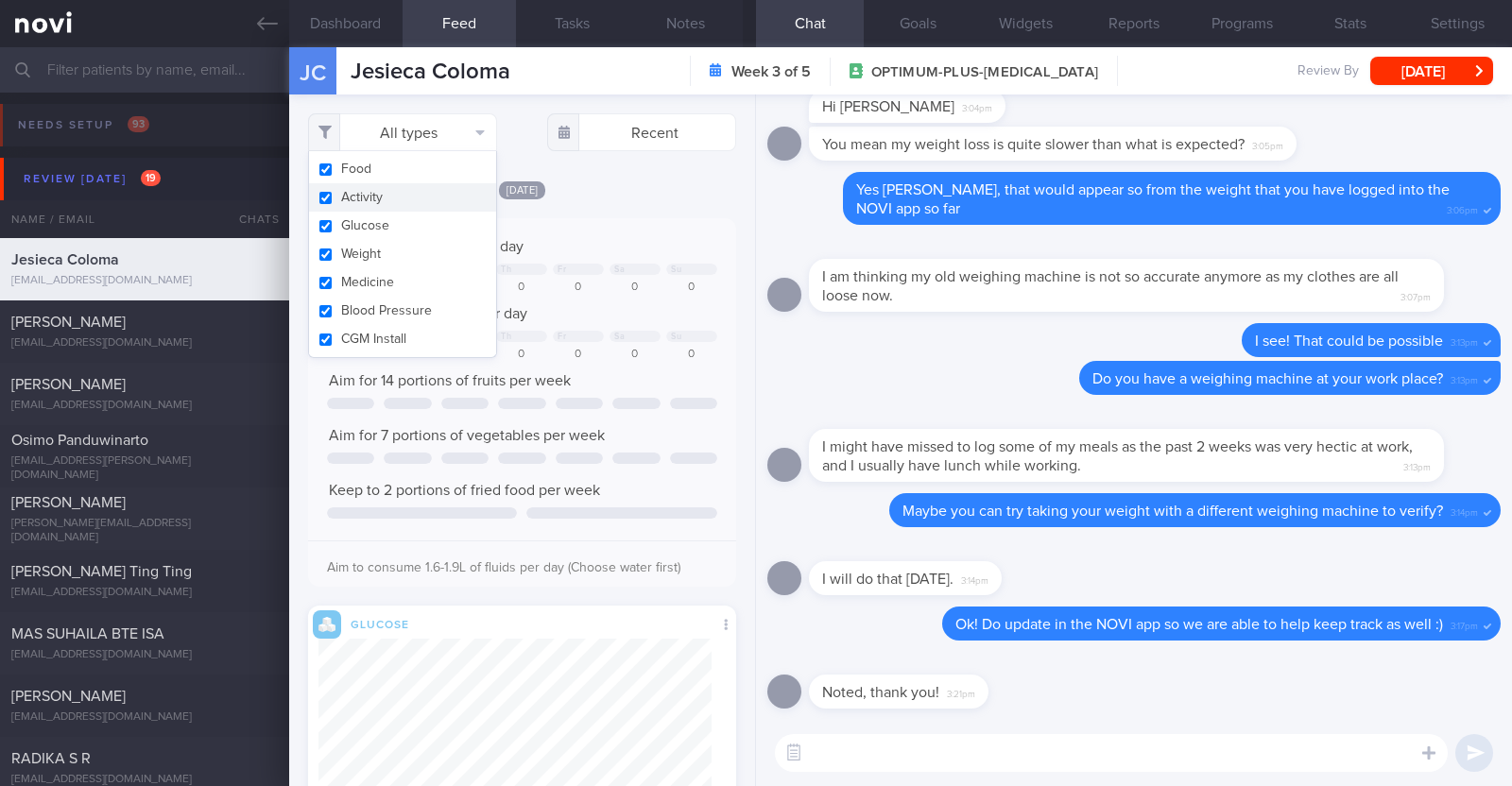
click at [393, 196] on button "Activity" at bounding box center [402, 197] width 187 height 28
checkbox input "false"
click at [671, 184] on div "[DATE]" at bounding box center [522, 189] width 428 height 19
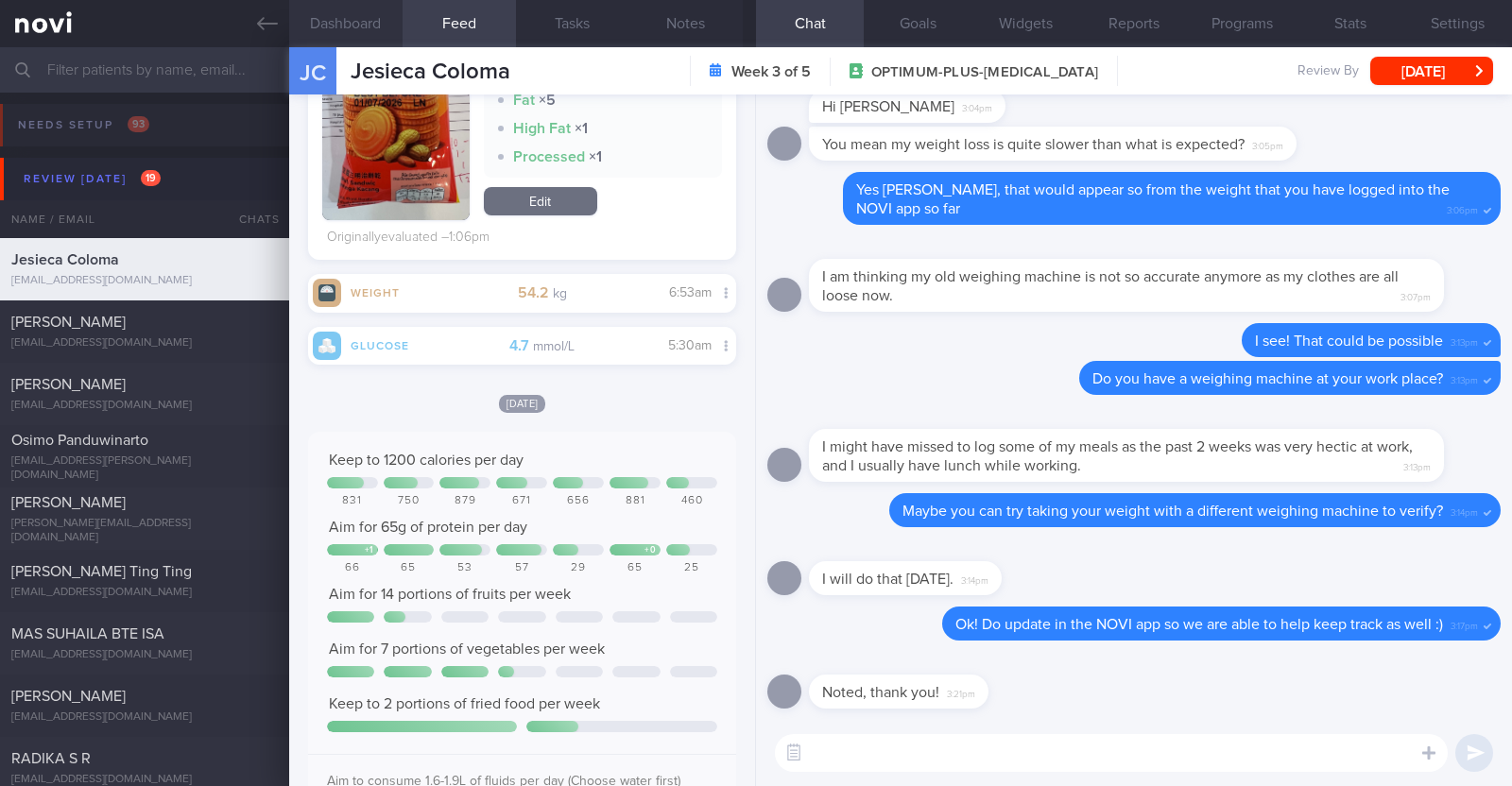
click at [385, 21] on button "Dashboard" at bounding box center [346, 23] width 113 height 48
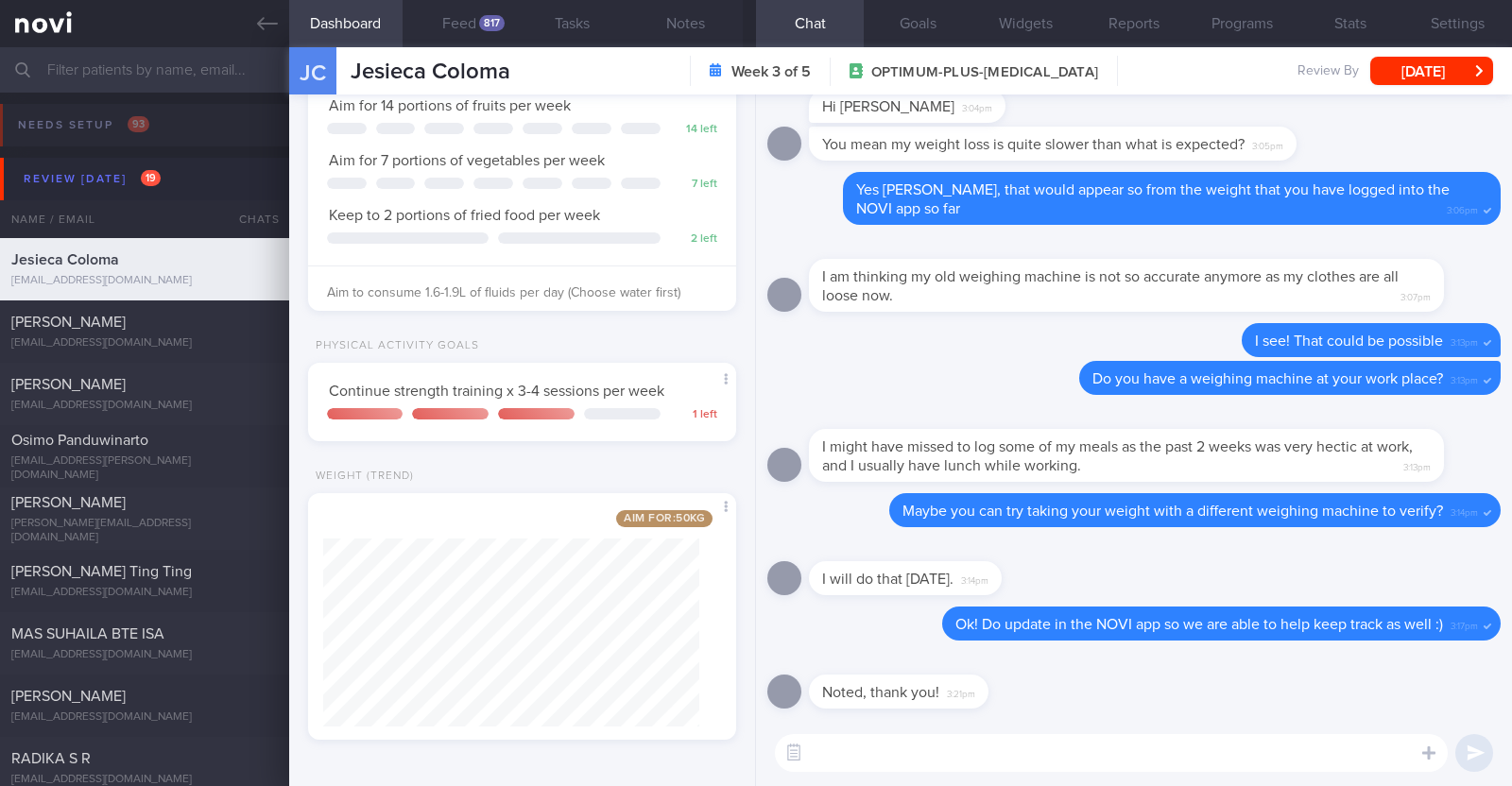
click at [907, 746] on textarea at bounding box center [1111, 753] width 673 height 38
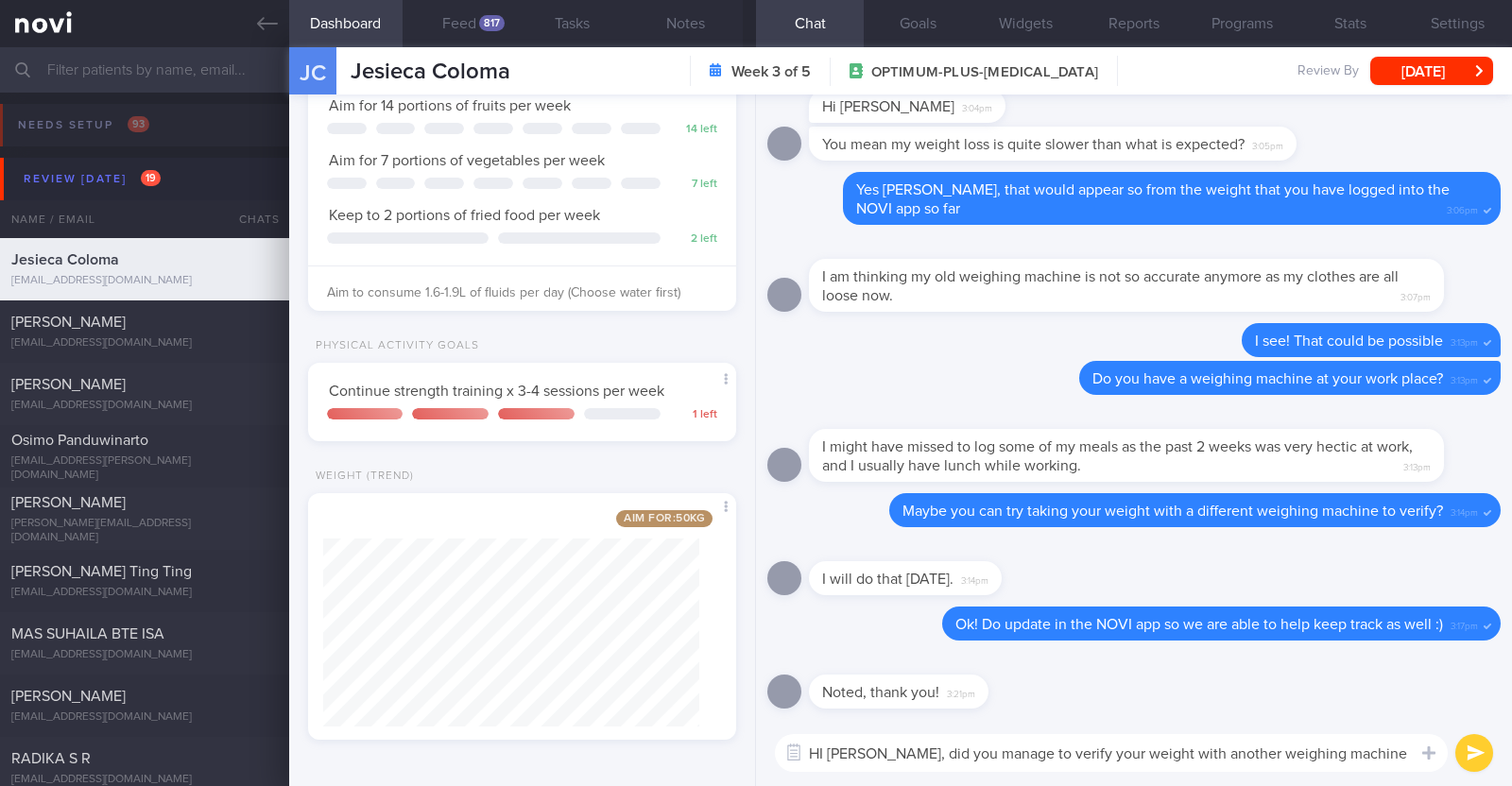
type textarea "HI [PERSON_NAME], did you manage to verify your weight with another weighing ma…"
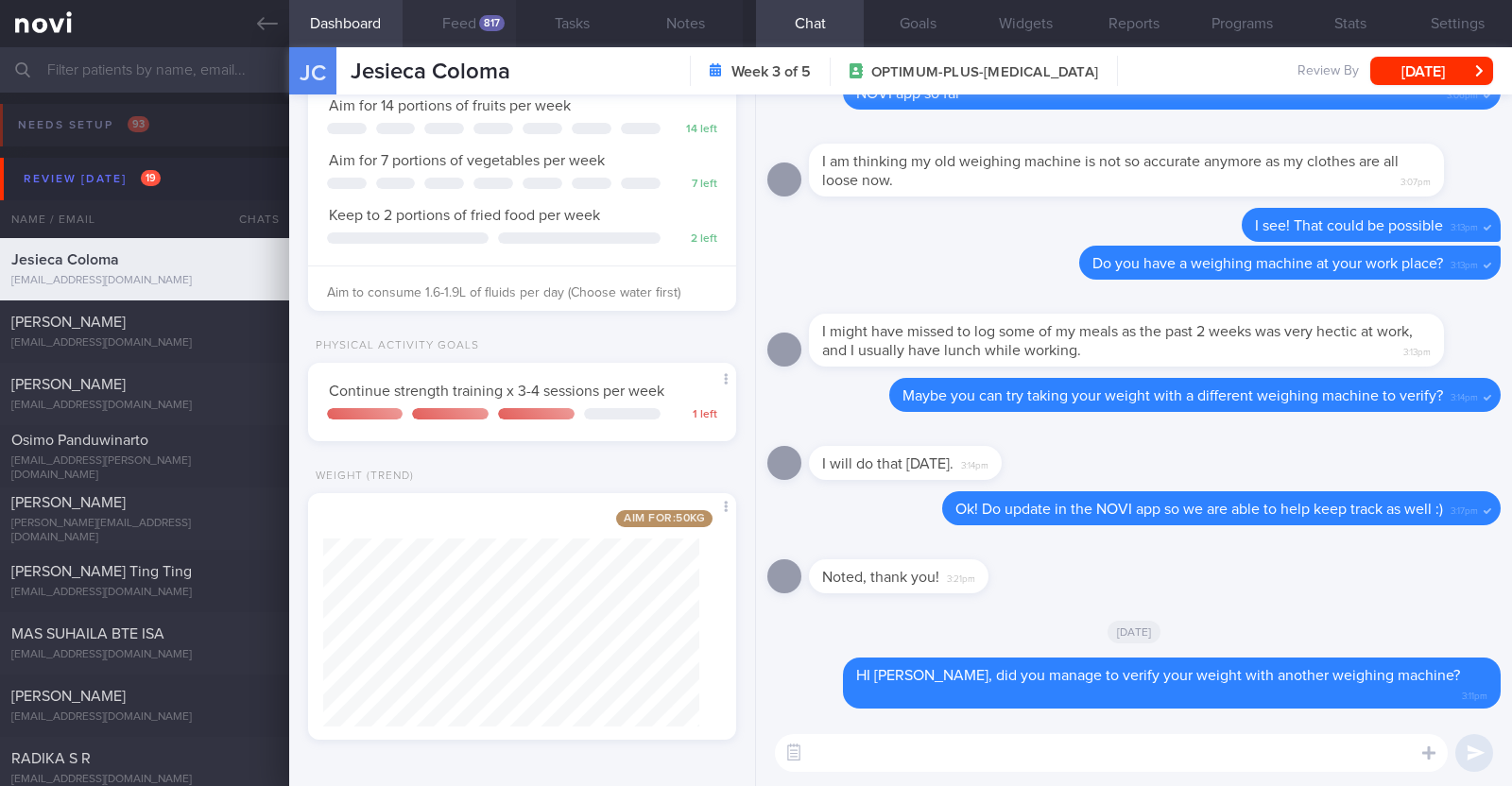
click at [492, 12] on button "Feed 817" at bounding box center [459, 23] width 113 height 48
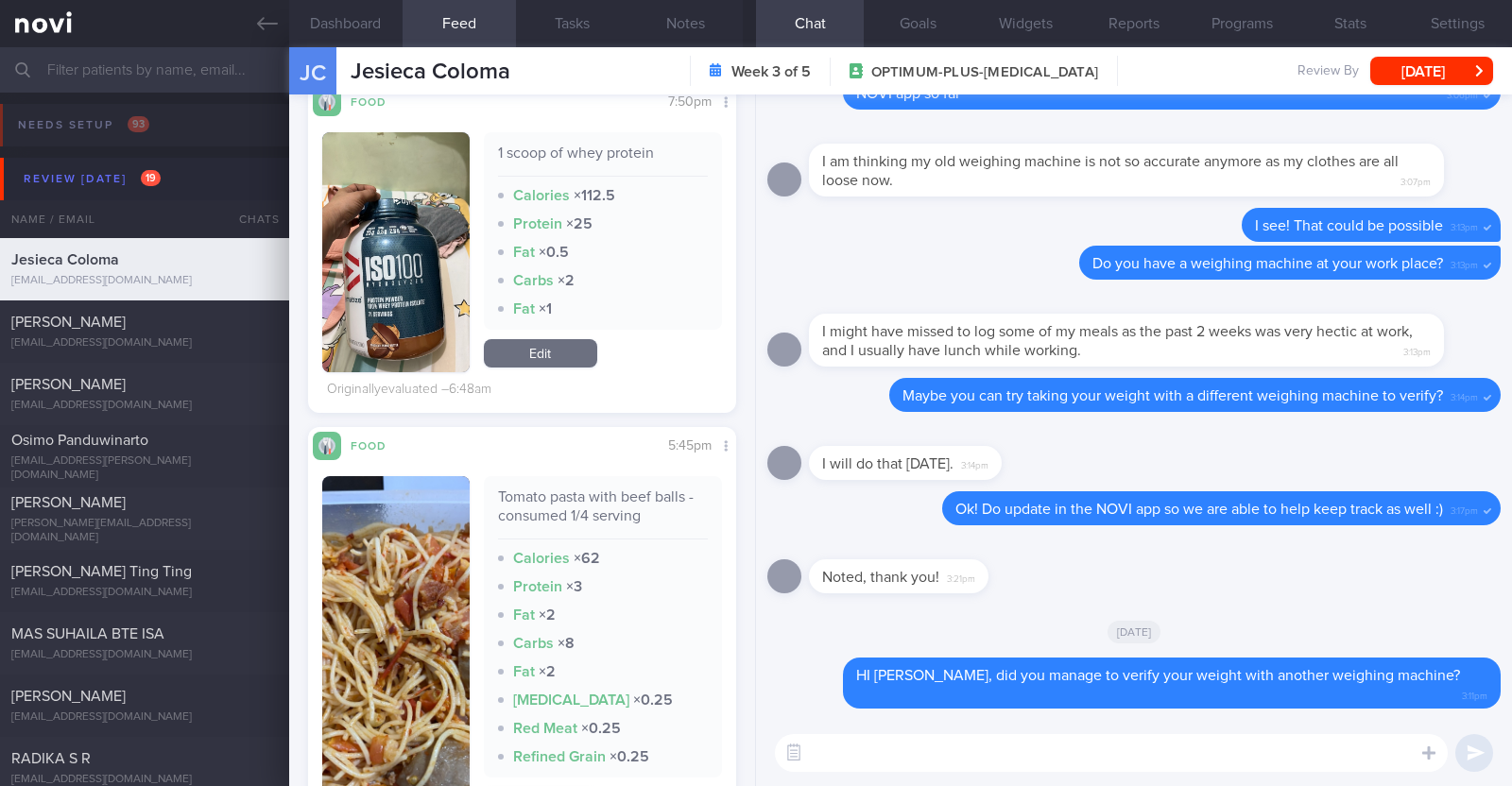
scroll to position [2245, 0]
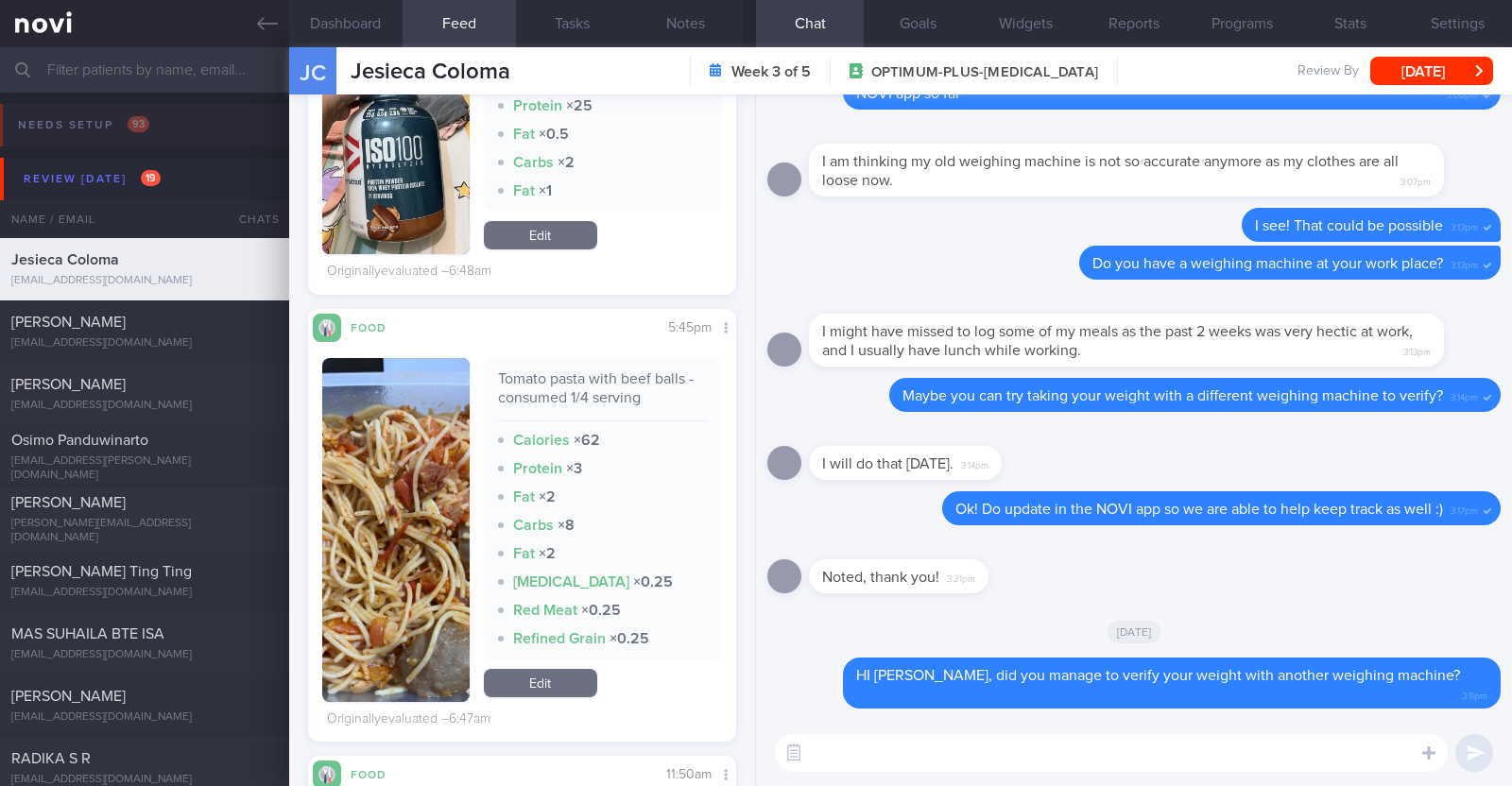
click at [384, 448] on button "button" at bounding box center [395, 530] width 147 height 344
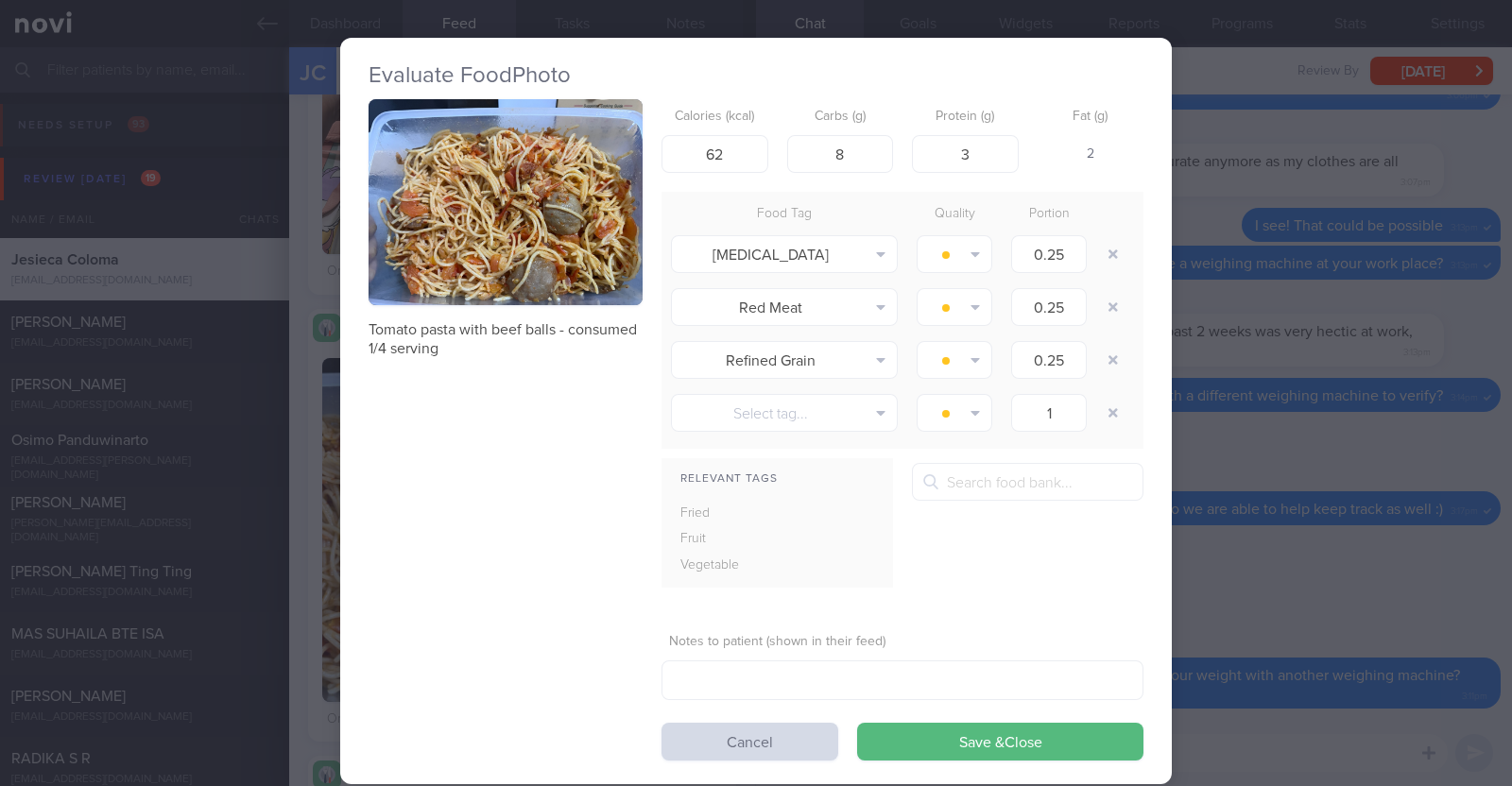
click at [311, 446] on div "Evaluate Food Photo Tomato pasta with beef balls - consumed 1/4 serving Calorie…" at bounding box center [756, 393] width 1512 height 786
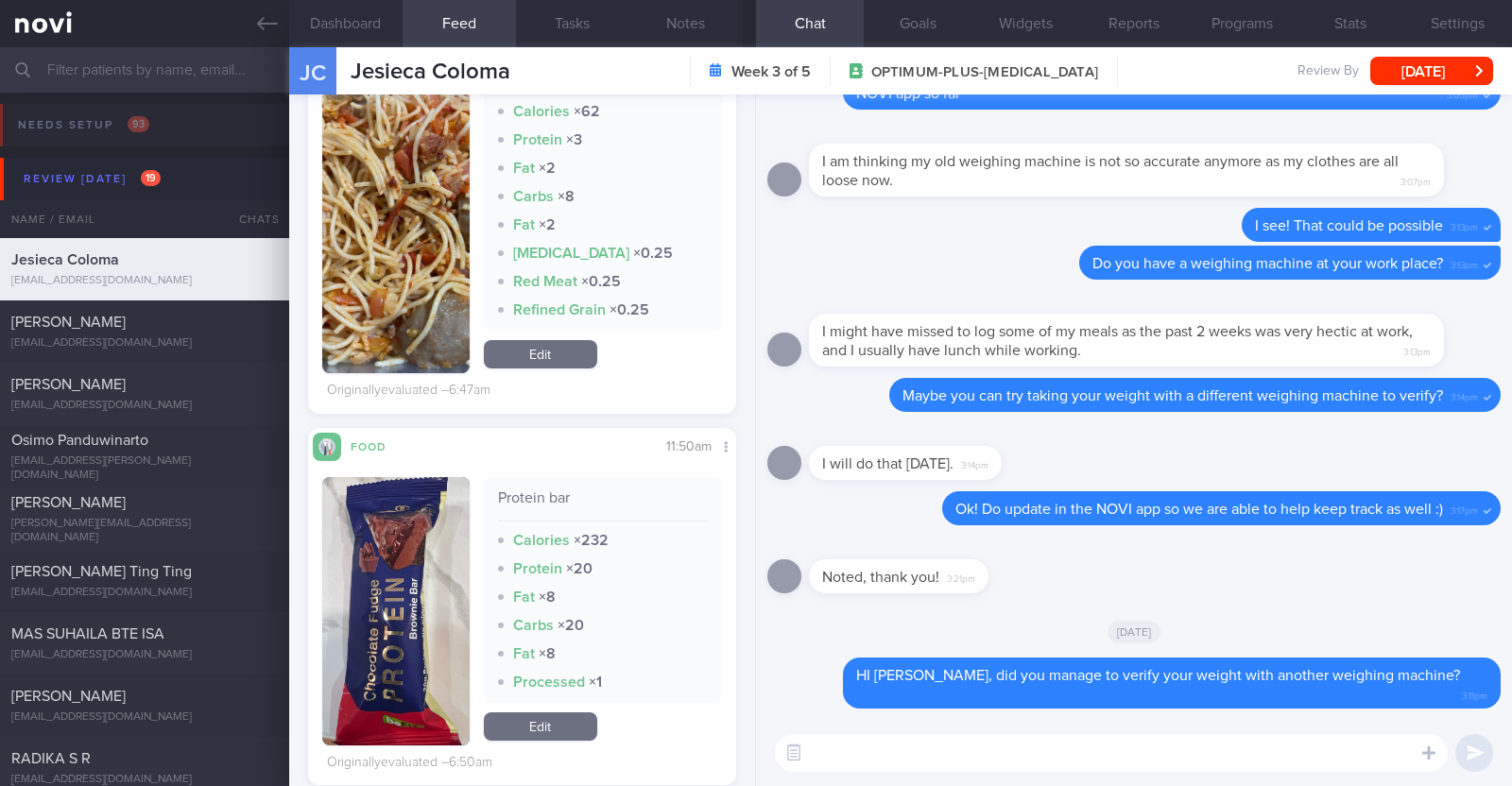
scroll to position [2599, 0]
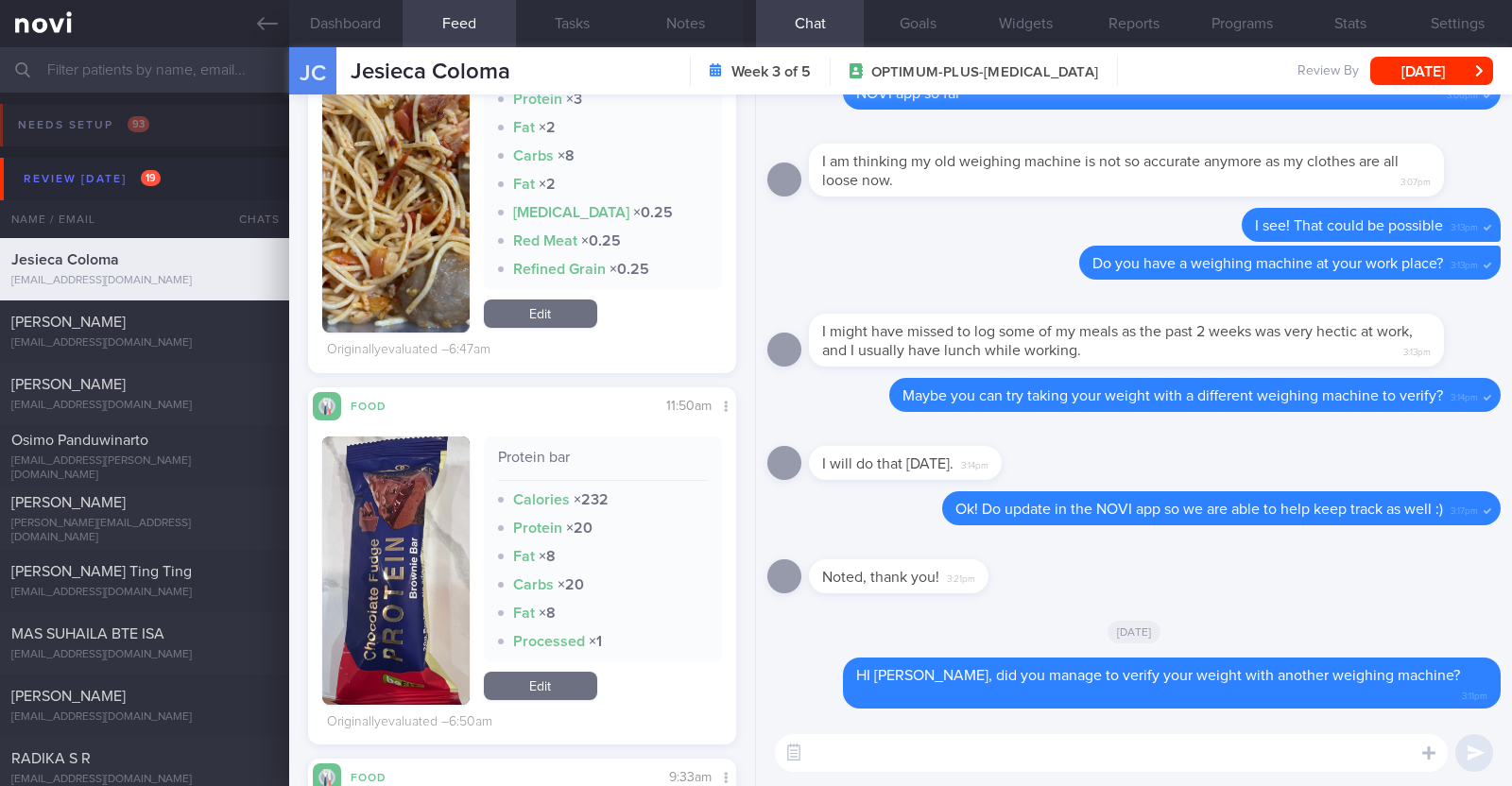
click at [411, 504] on button "button" at bounding box center [395, 571] width 147 height 269
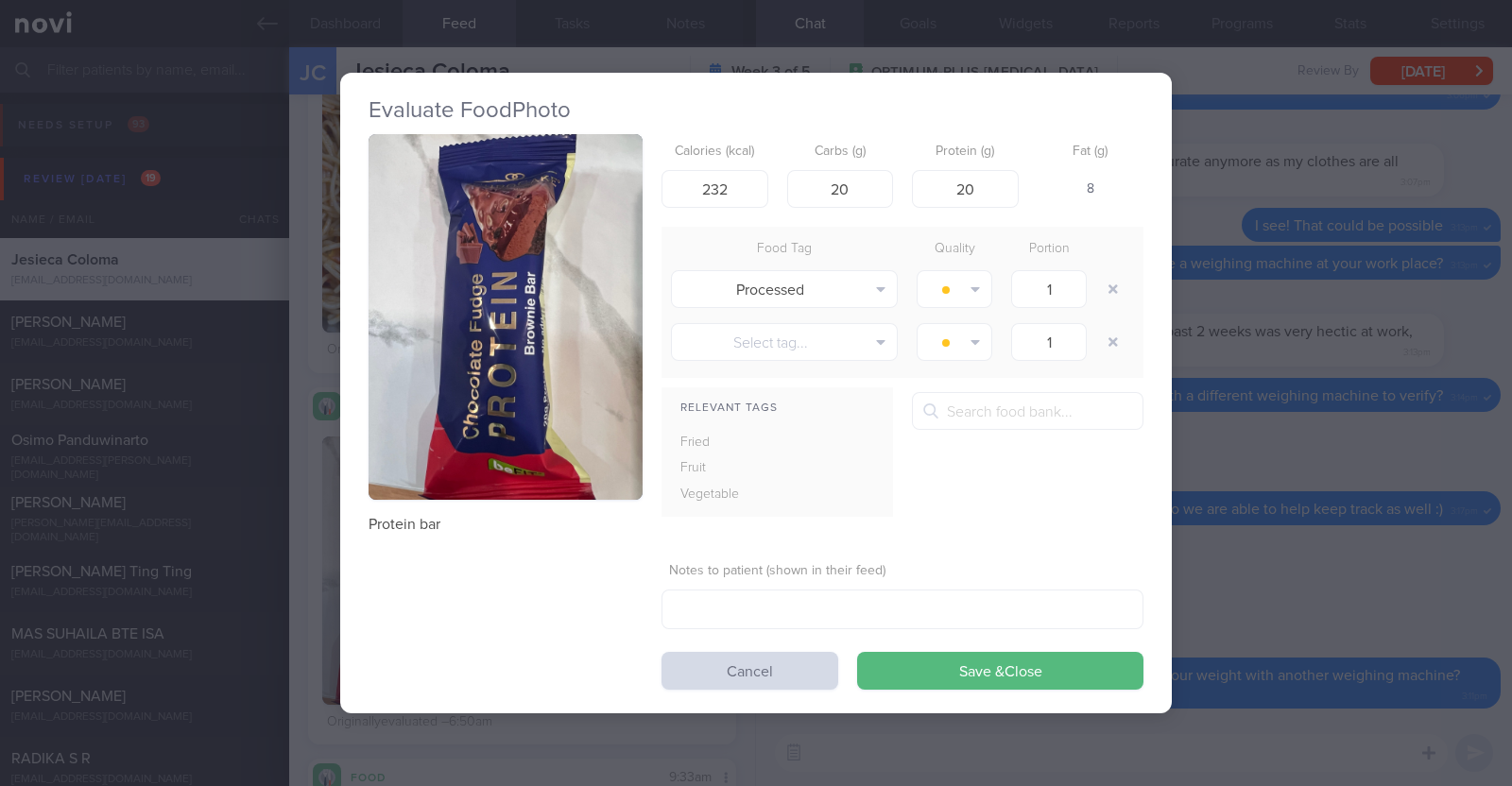
click at [304, 612] on div "Evaluate Food Photo Protein bar Calories (kcal) 232 Carbs (g) 20 Protein (g) 20…" at bounding box center [756, 393] width 1512 height 786
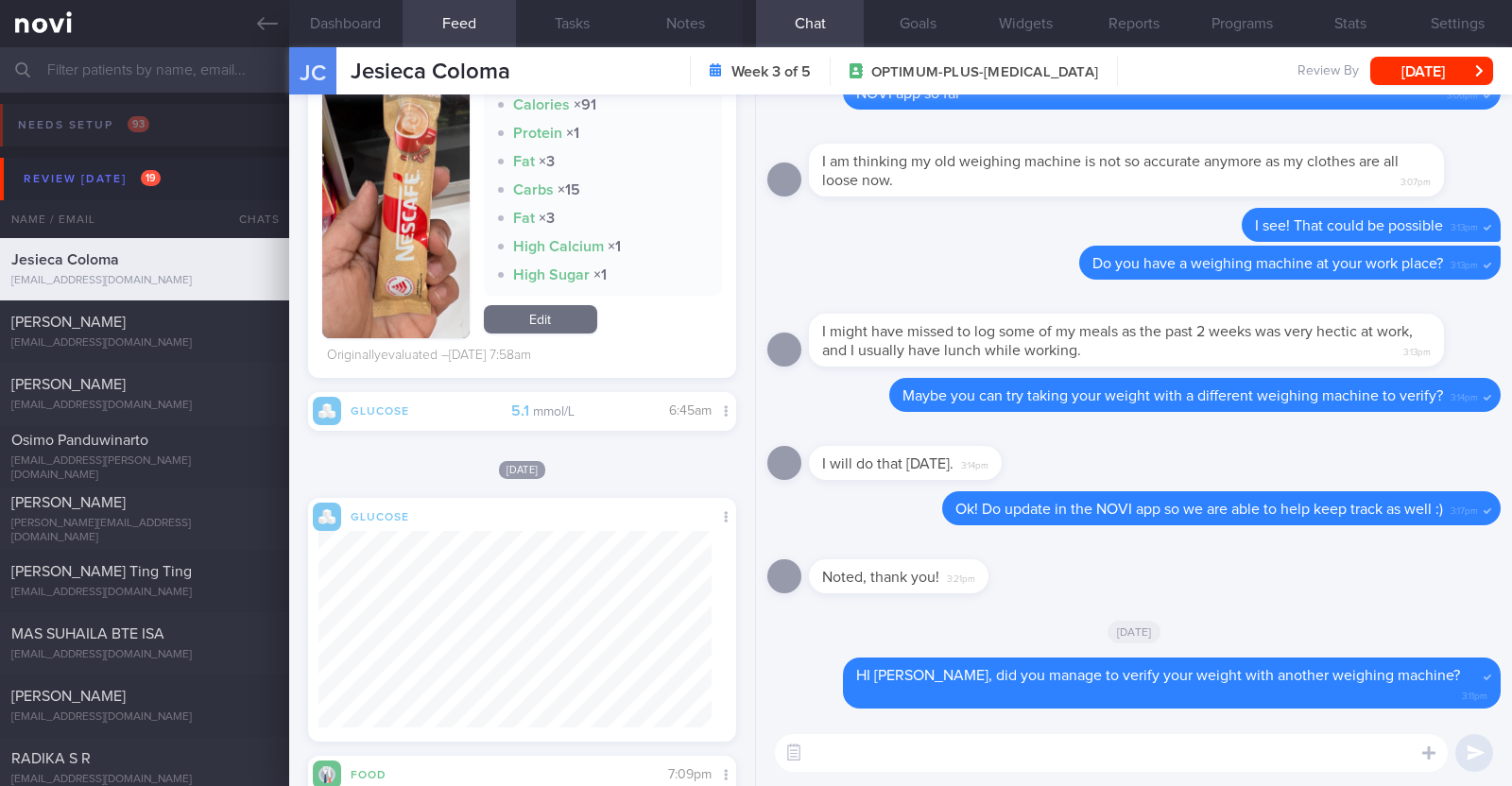
scroll to position [10750, 0]
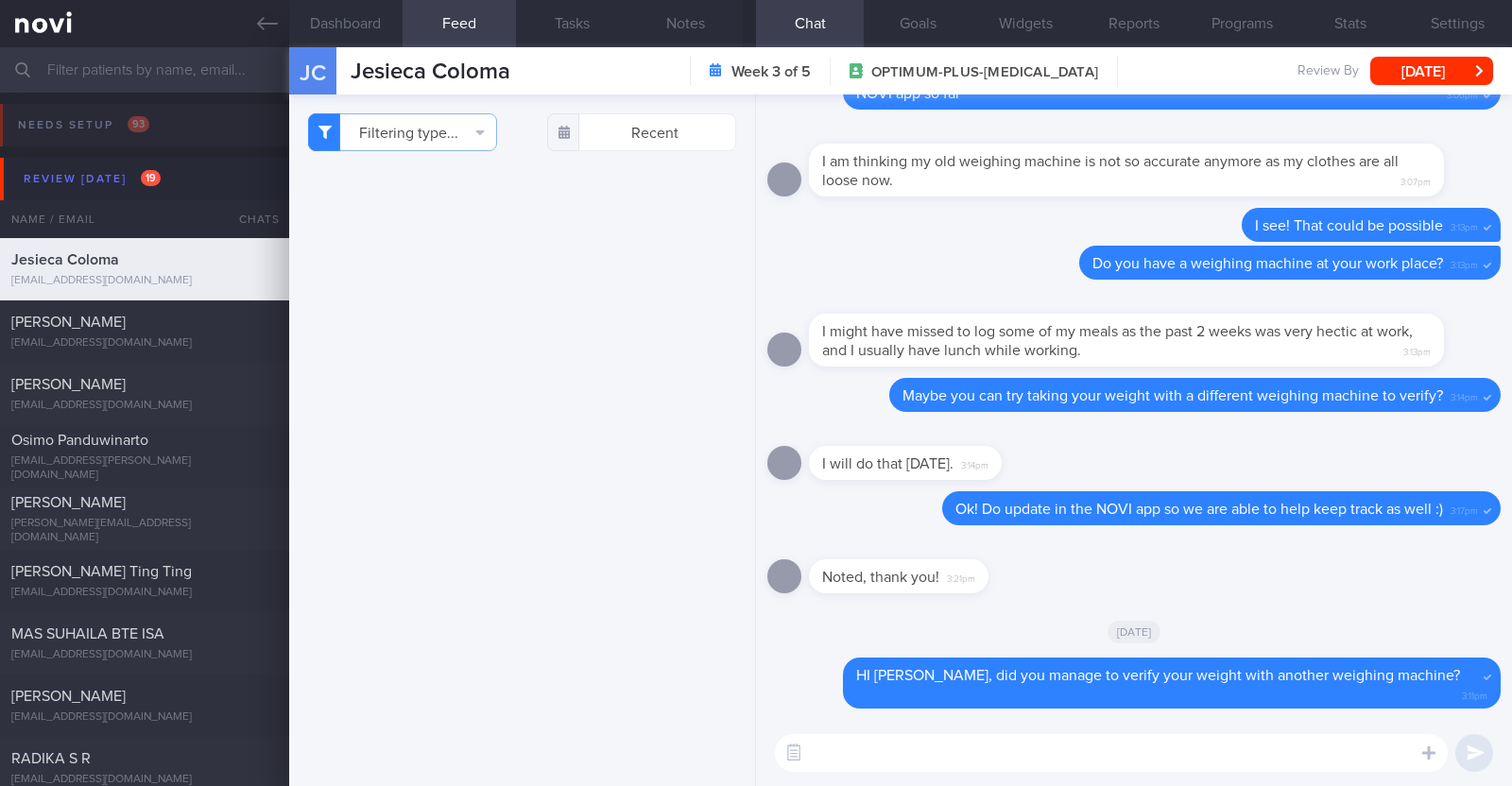
select select "8"
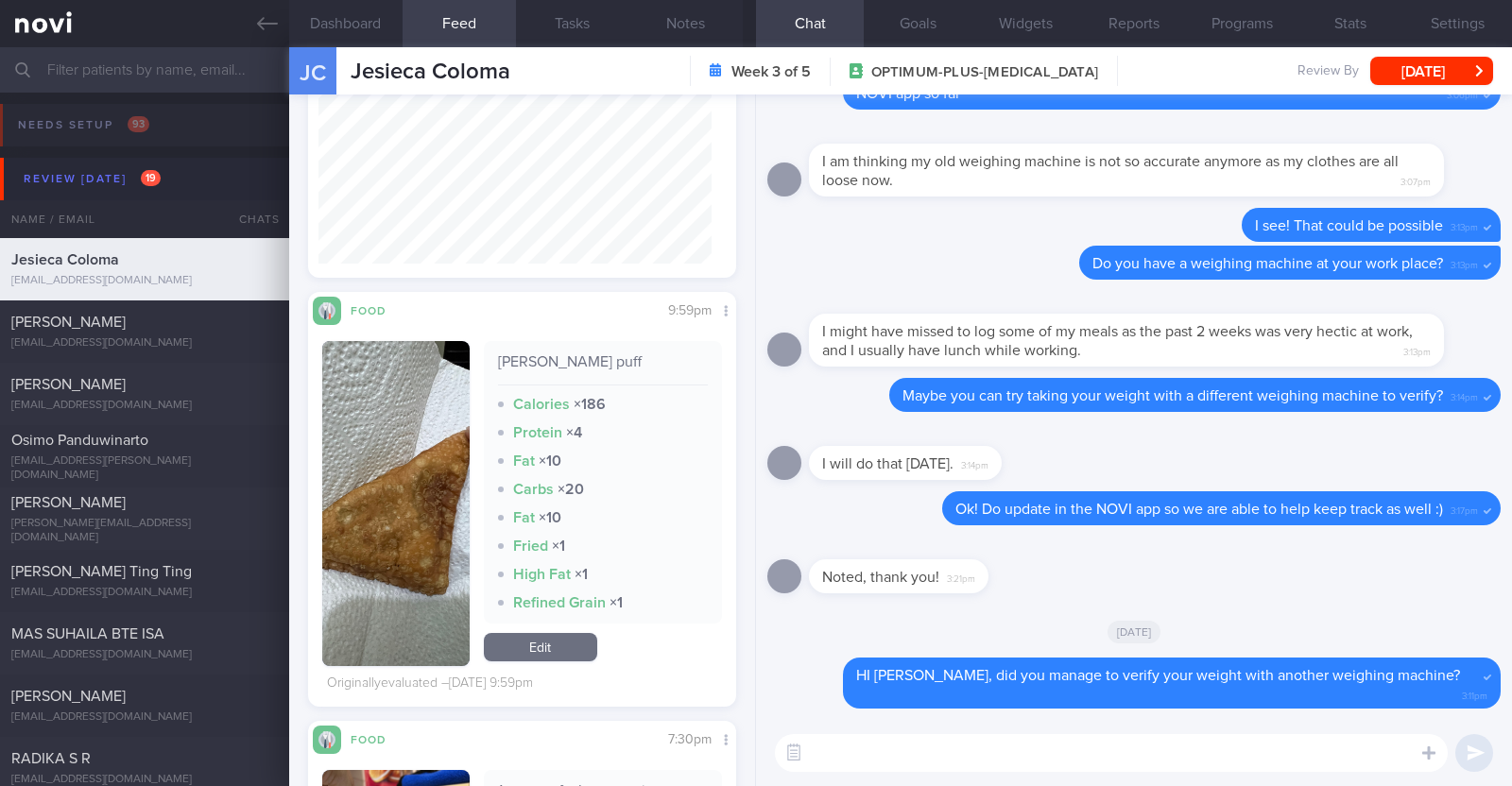
scroll to position [13570, 0]
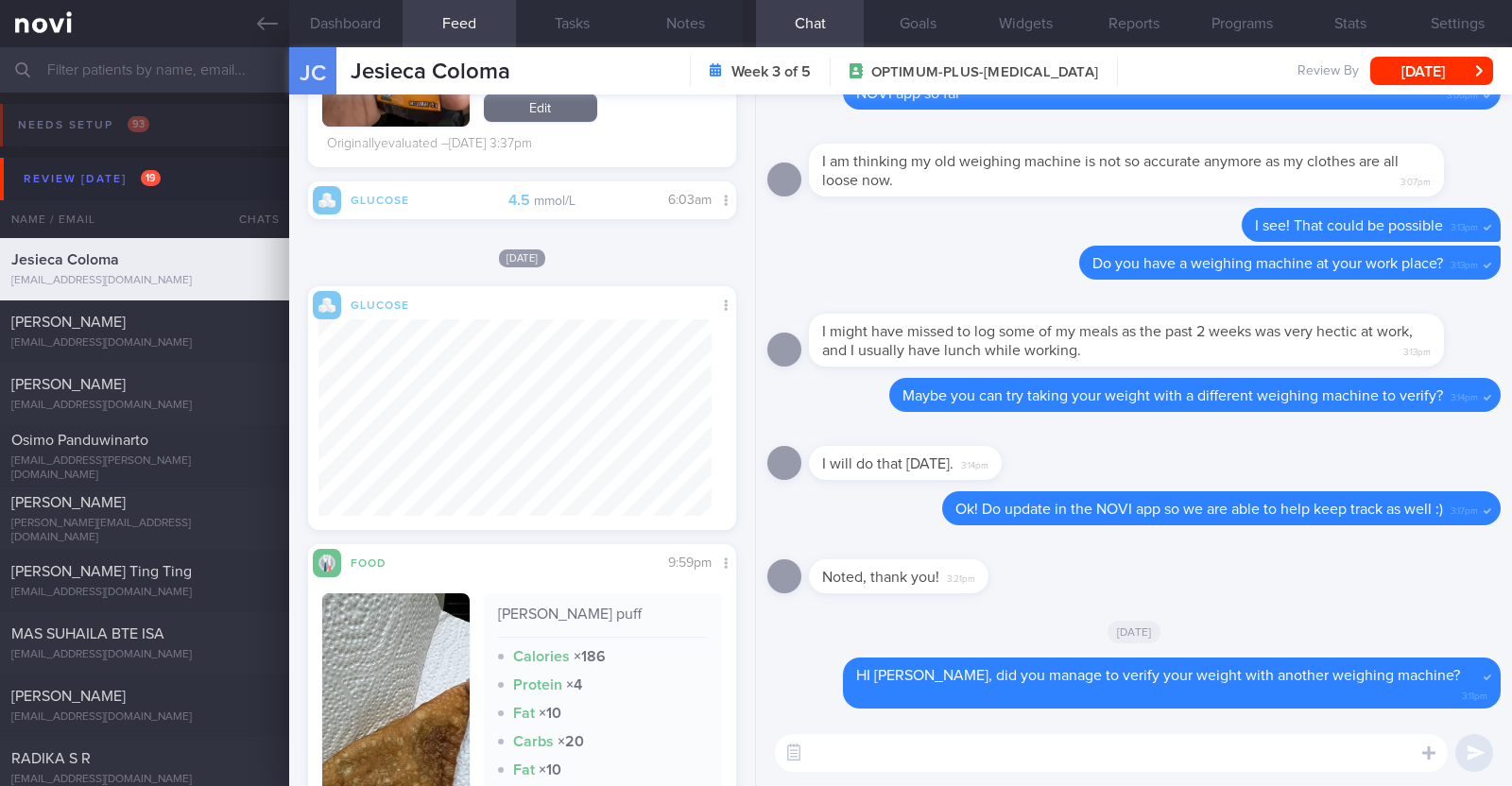
click at [857, 765] on textarea at bounding box center [1111, 753] width 673 height 38
type textarea "H"
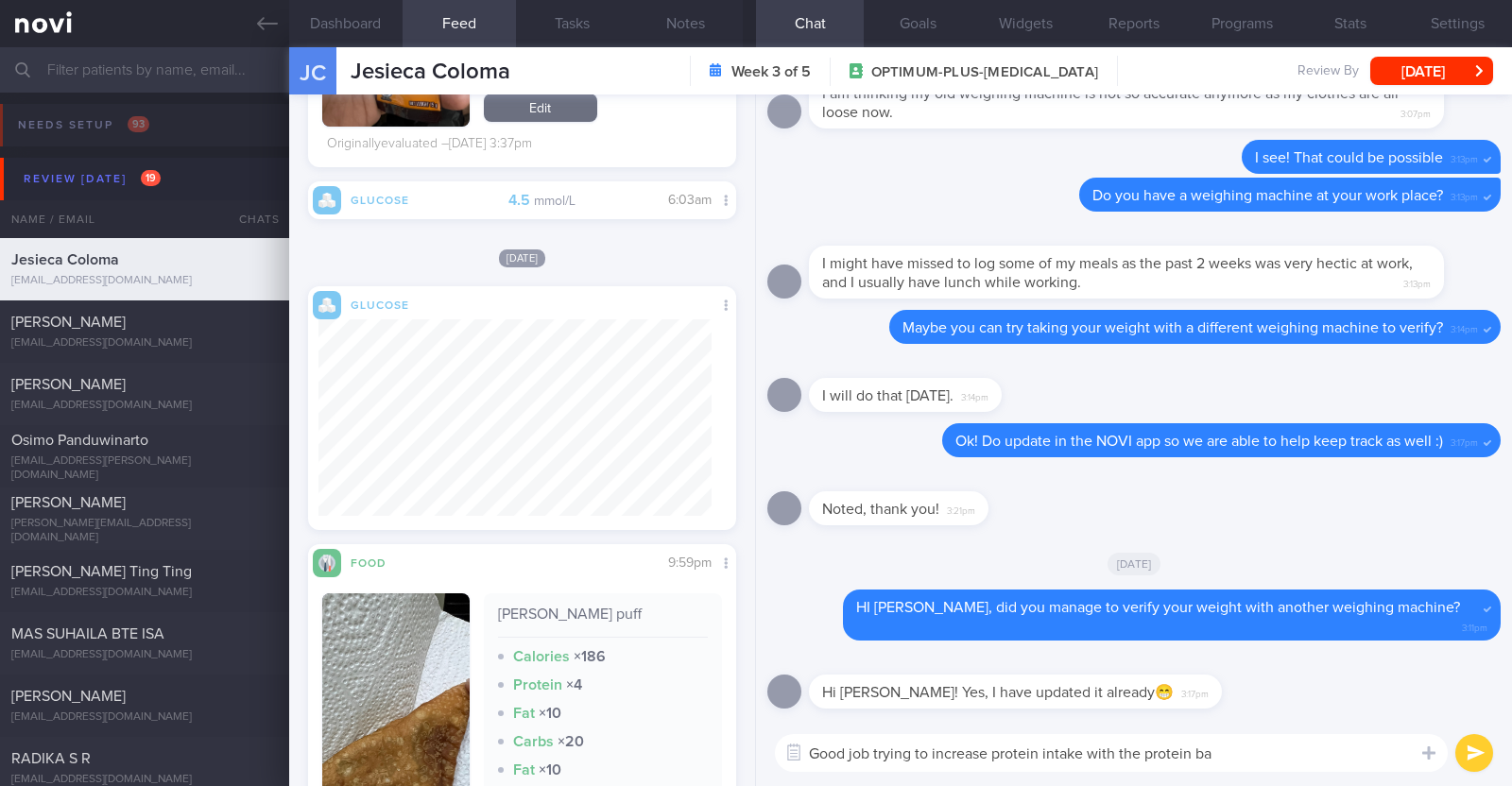
type textarea "Good job trying to increase protein intake with the protein bar"
drag, startPoint x: 1263, startPoint y: 757, endPoint x: 767, endPoint y: 758, distance: 496.0
click at [767, 758] on div "Good job trying to increase protein intake with the protein bar Good job trying…" at bounding box center [1133, 753] width 756 height 66
click at [368, 16] on button "Dashboard" at bounding box center [346, 23] width 113 height 48
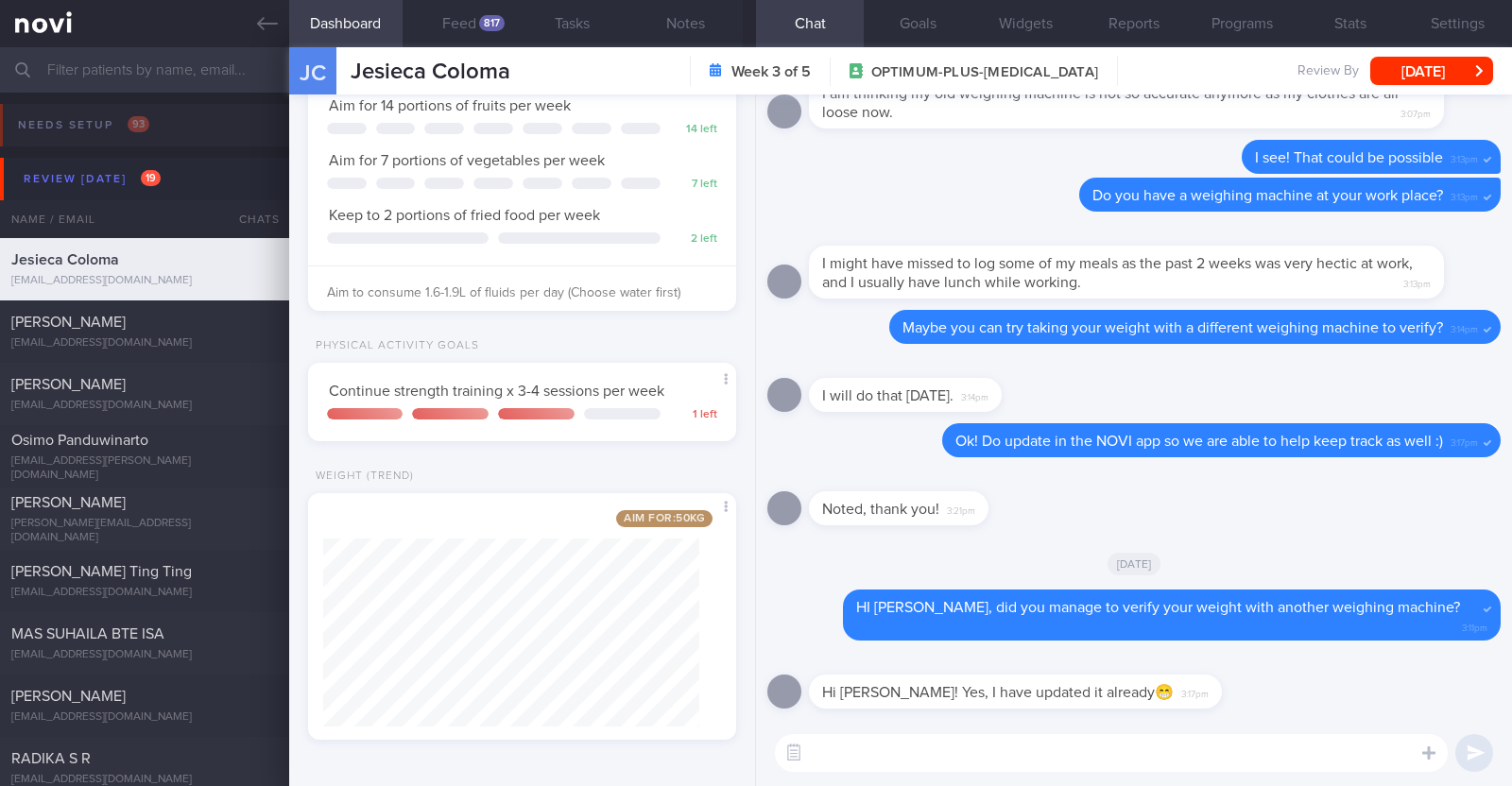
click at [930, 742] on textarea at bounding box center [1111, 753] width 673 height 38
click at [1148, 764] on textarea "That's great! So it looks like the" at bounding box center [1111, 753] width 673 height 38
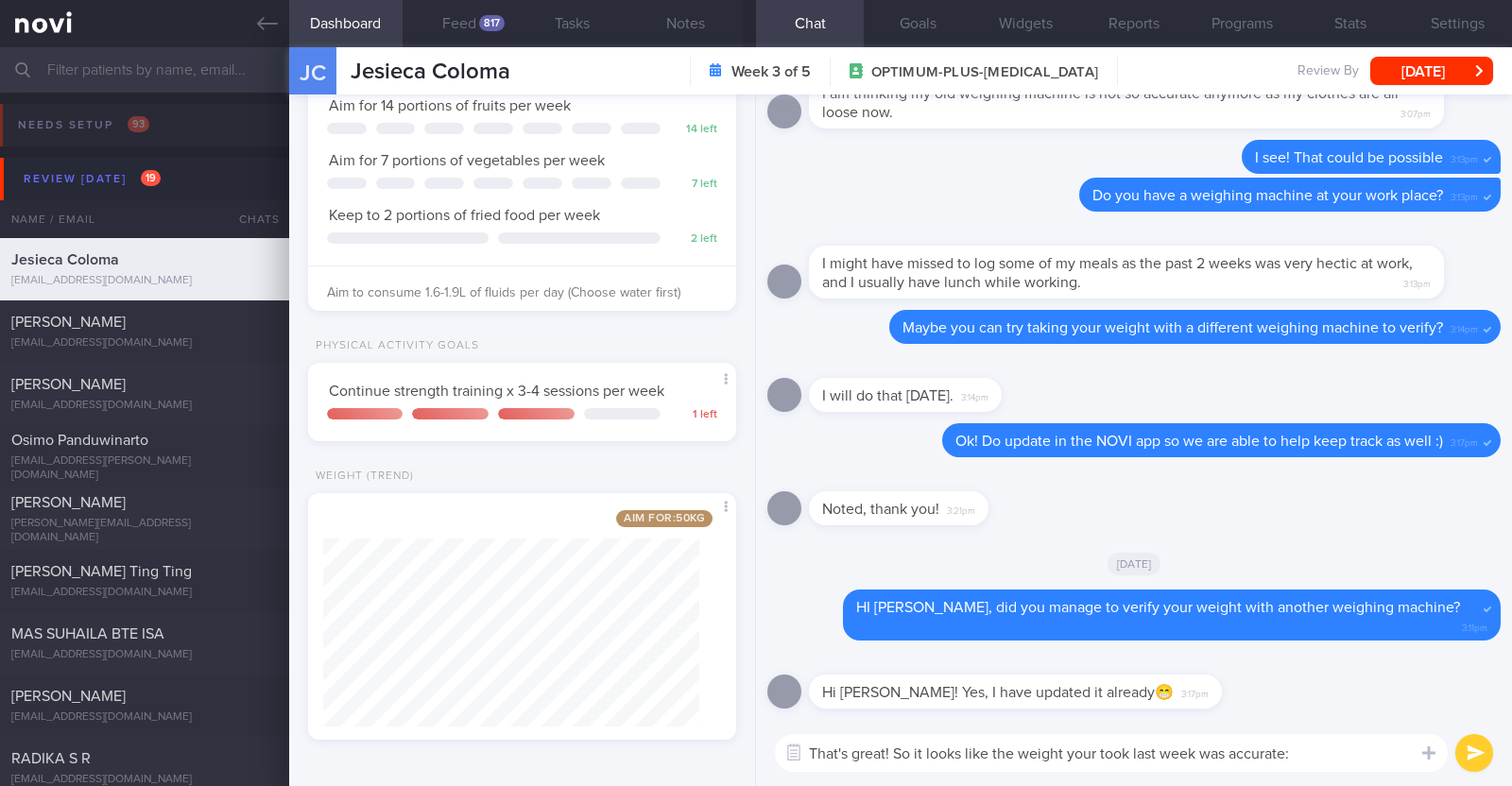
type textarea "That's great! So it looks like the weight your took last week was accurate:)"
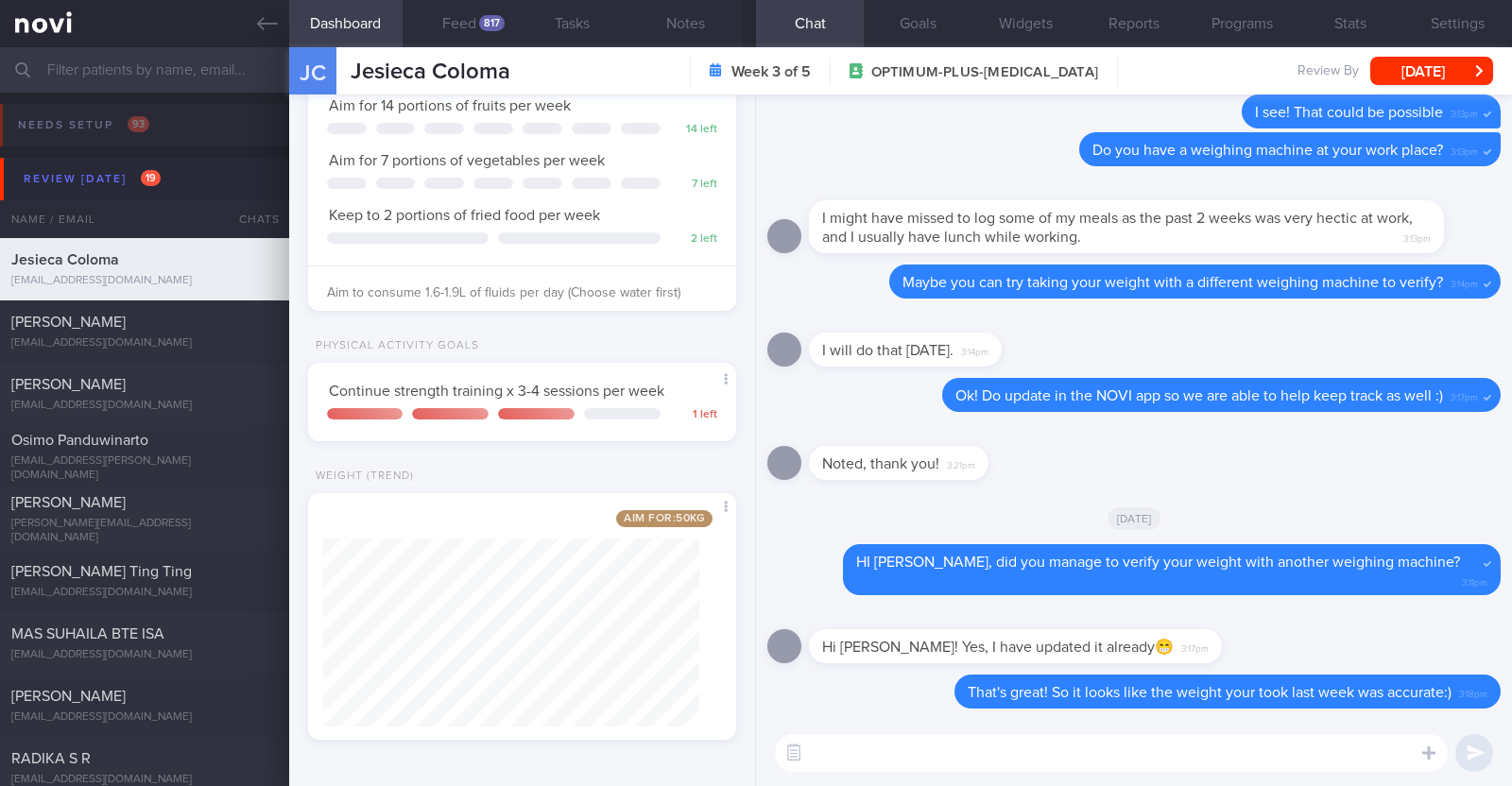
paste textarea "Good job trying to increase protein intake with the protein bar"
type textarea "Good job trying to increase protein intake with the protein bar"
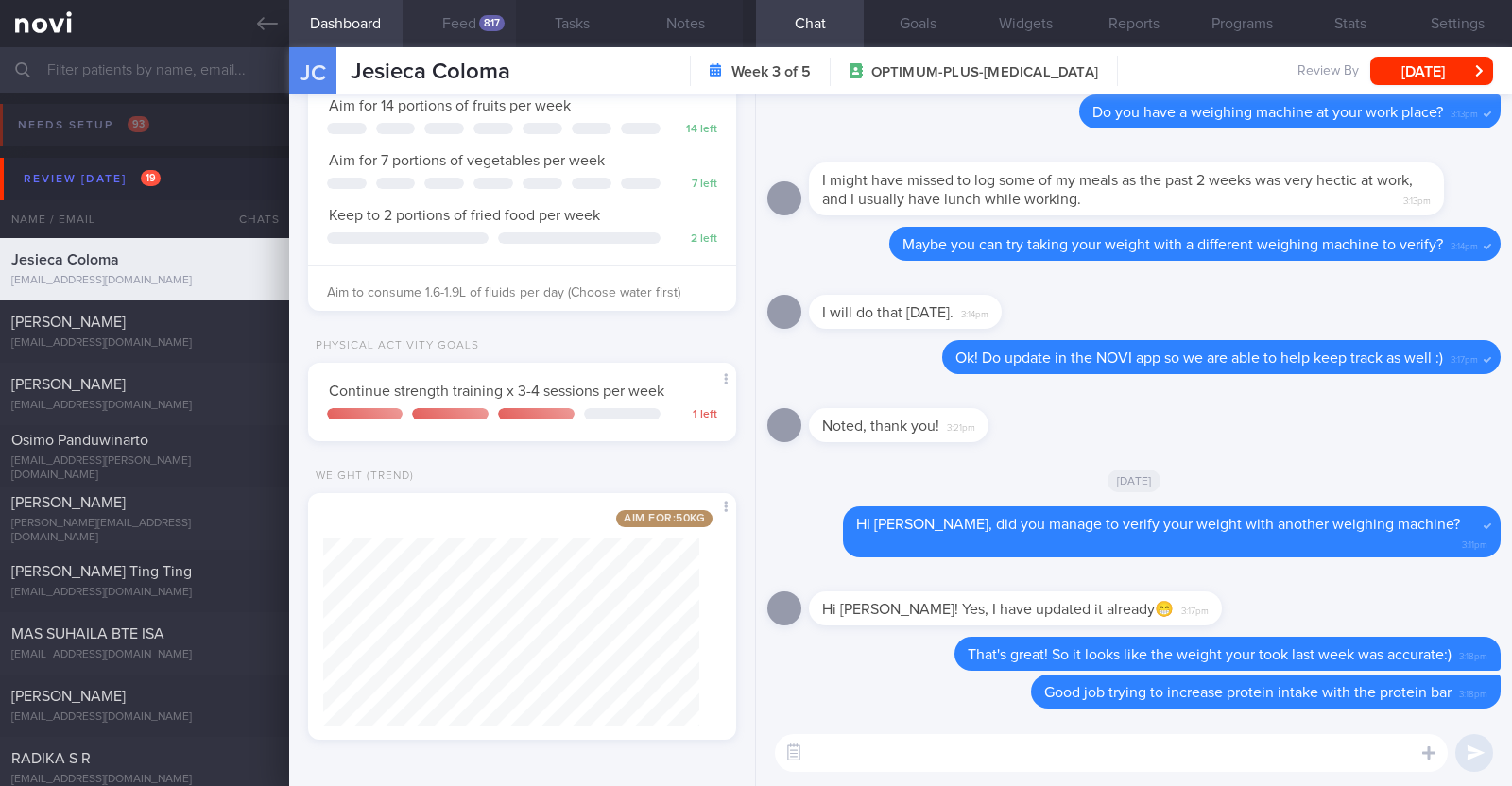
click at [486, 19] on div "817" at bounding box center [492, 23] width 25 height 16
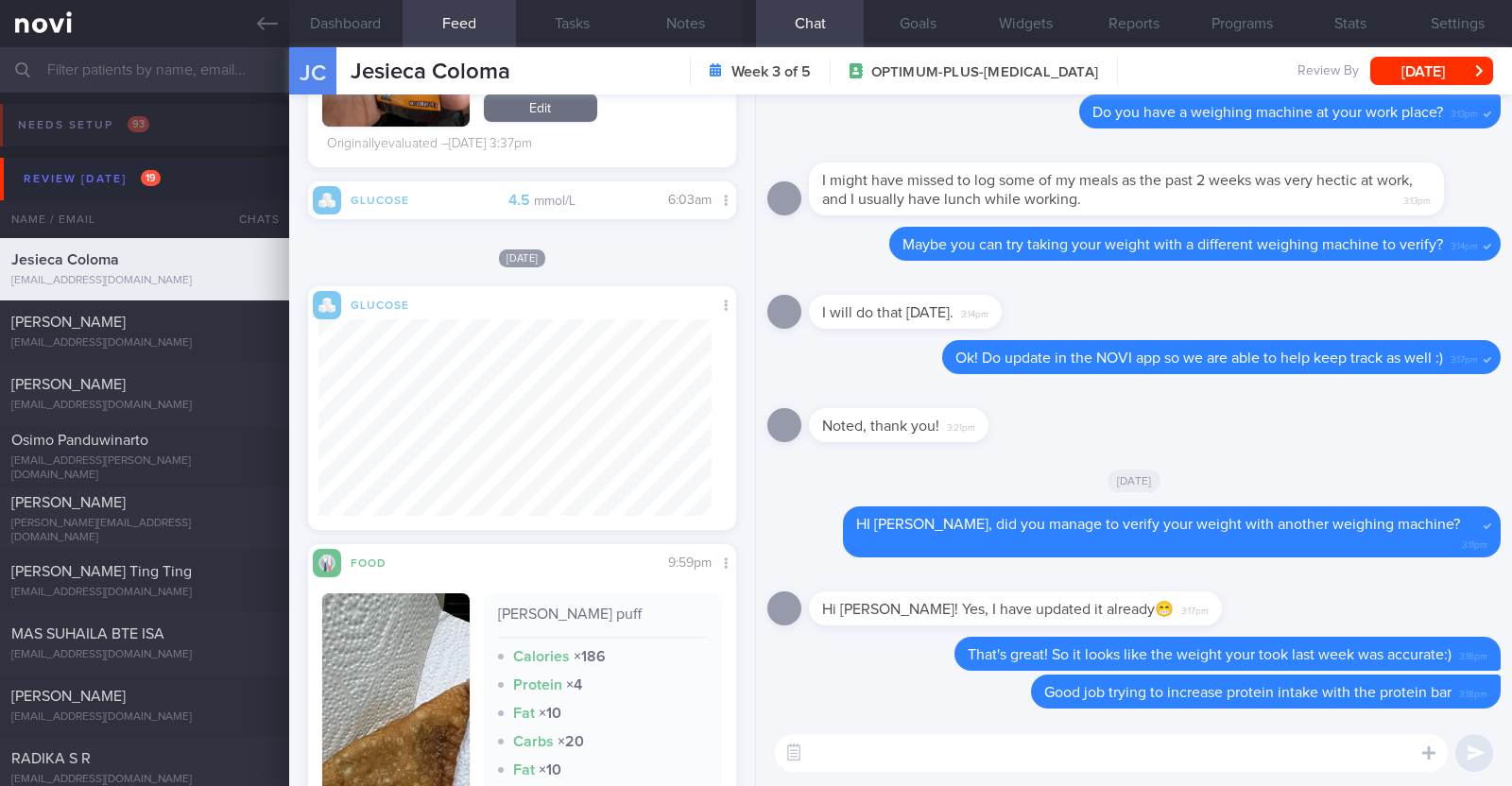
click at [897, 760] on textarea at bounding box center [1111, 753] width 673 height 38
type textarea "D"
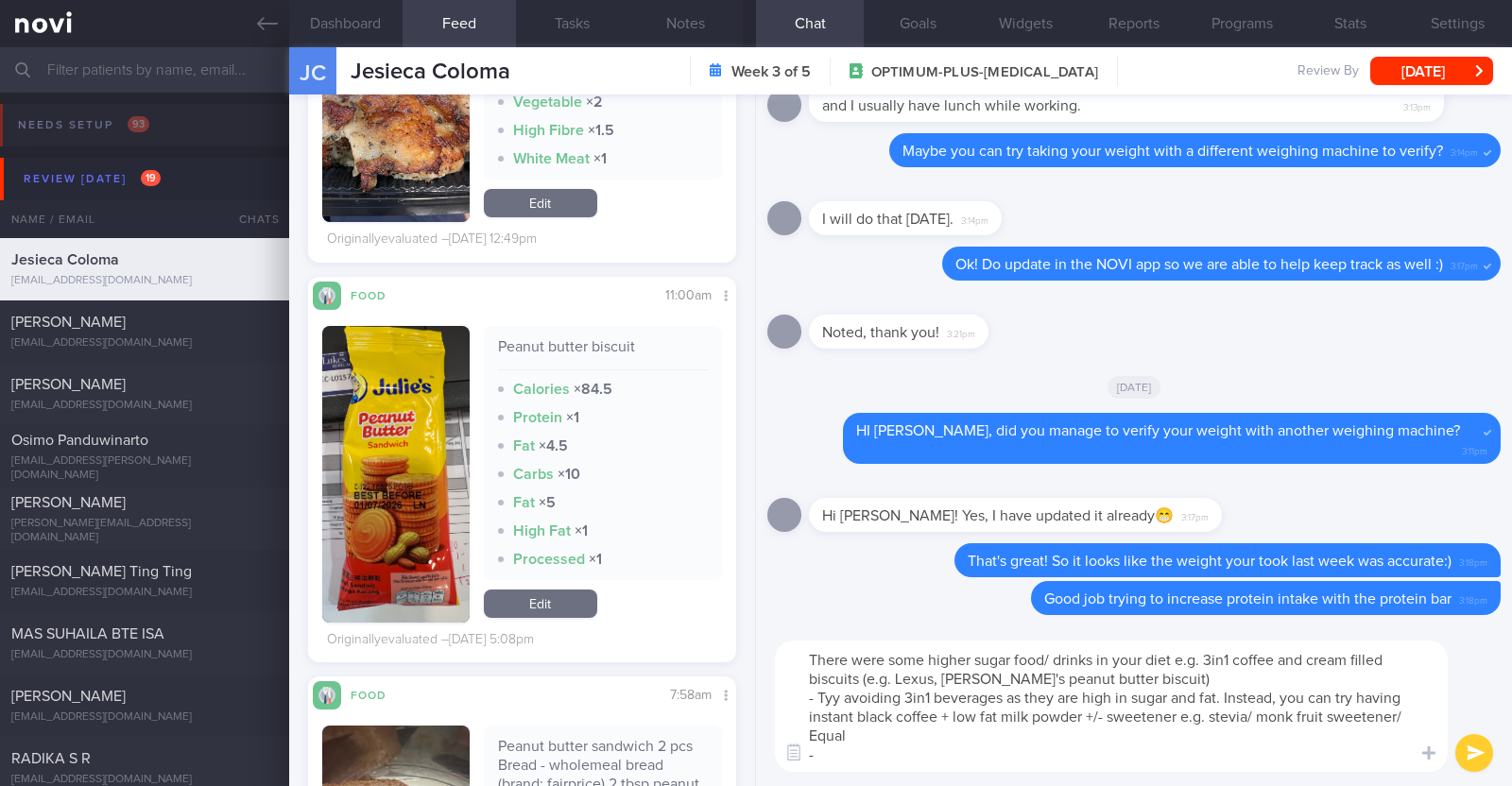
click at [831, 695] on textarea "There were some higher sugar food/ drinks in your diet e.g. 3in1 coffee and cre…" at bounding box center [1111, 706] width 673 height 131
click at [845, 753] on textarea "There were some higher sugar food/ drinks in your diet e.g. 3in1 coffee and cre…" at bounding box center [1111, 706] width 673 height 131
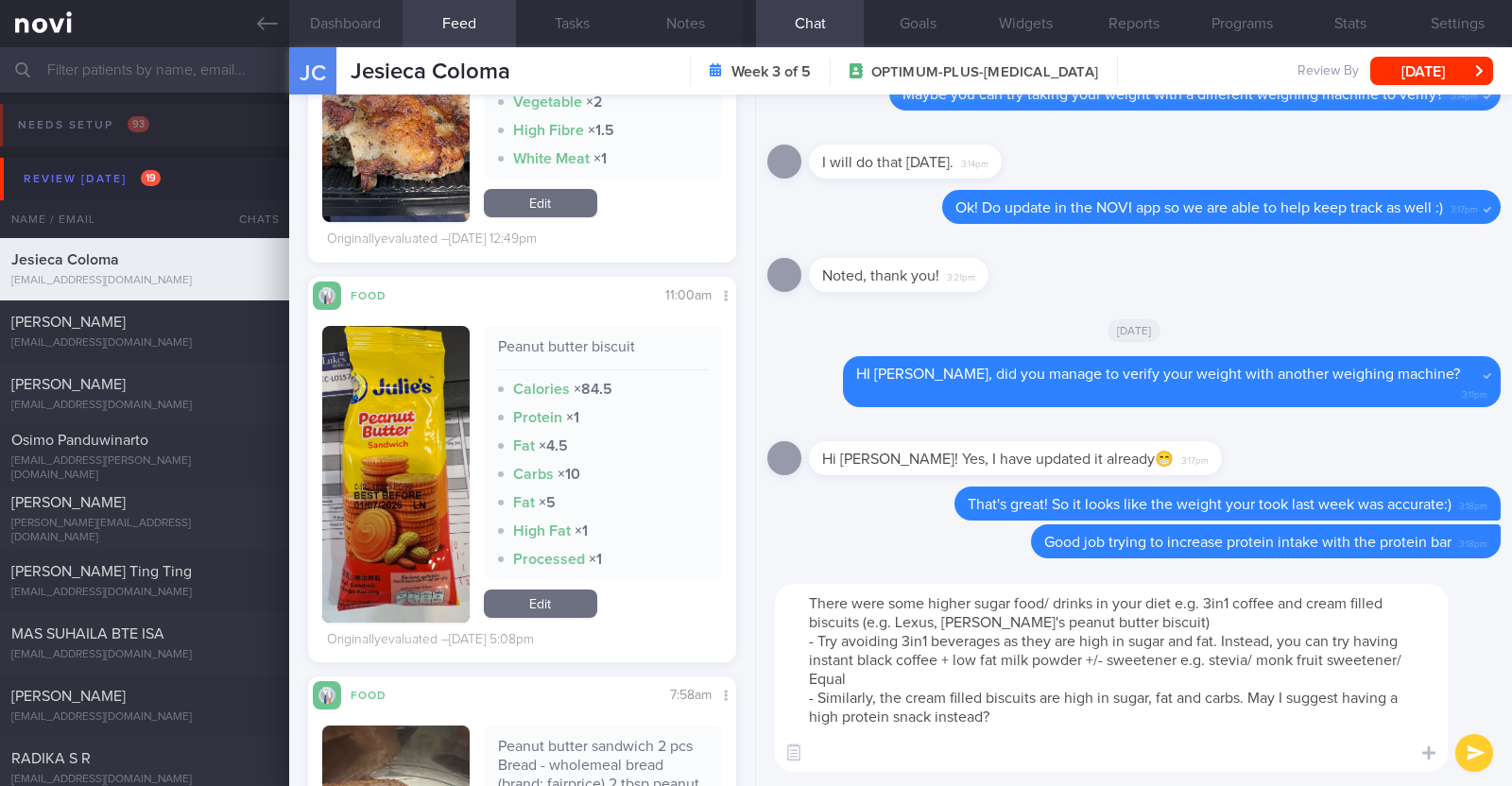
paste textarea "- Hard boiled egg - Unsalted edamame - Unsweetened soy milk - Low fat milk - [L…"
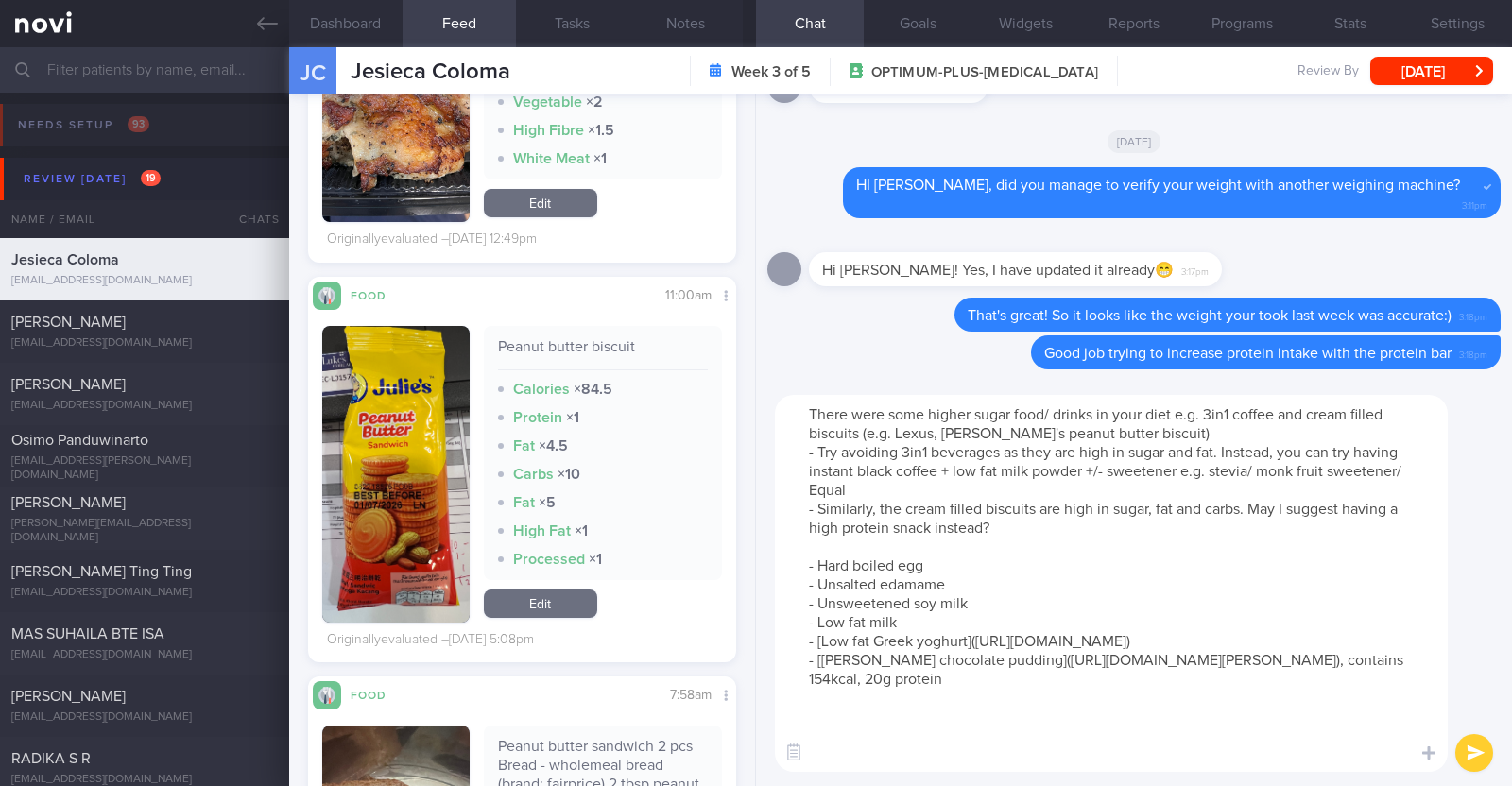
click at [822, 547] on textarea "There were some higher sugar food/ drinks in your diet e.g. 3in1 coffee and cre…" at bounding box center [1111, 583] width 673 height 377
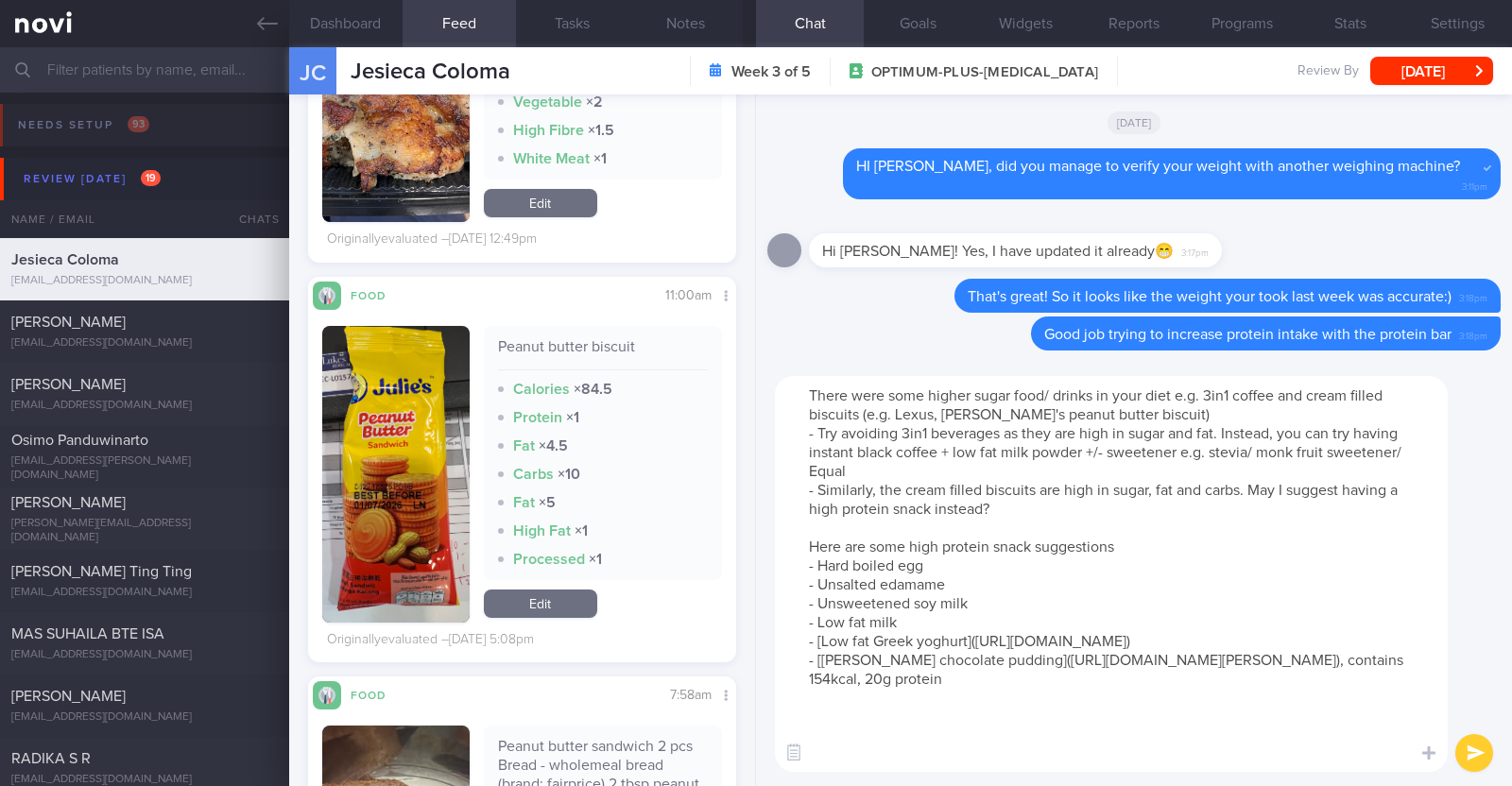
type textarea "There were some higher sugar food/ drinks in your diet e.g. 3in1 coffee and cre…"
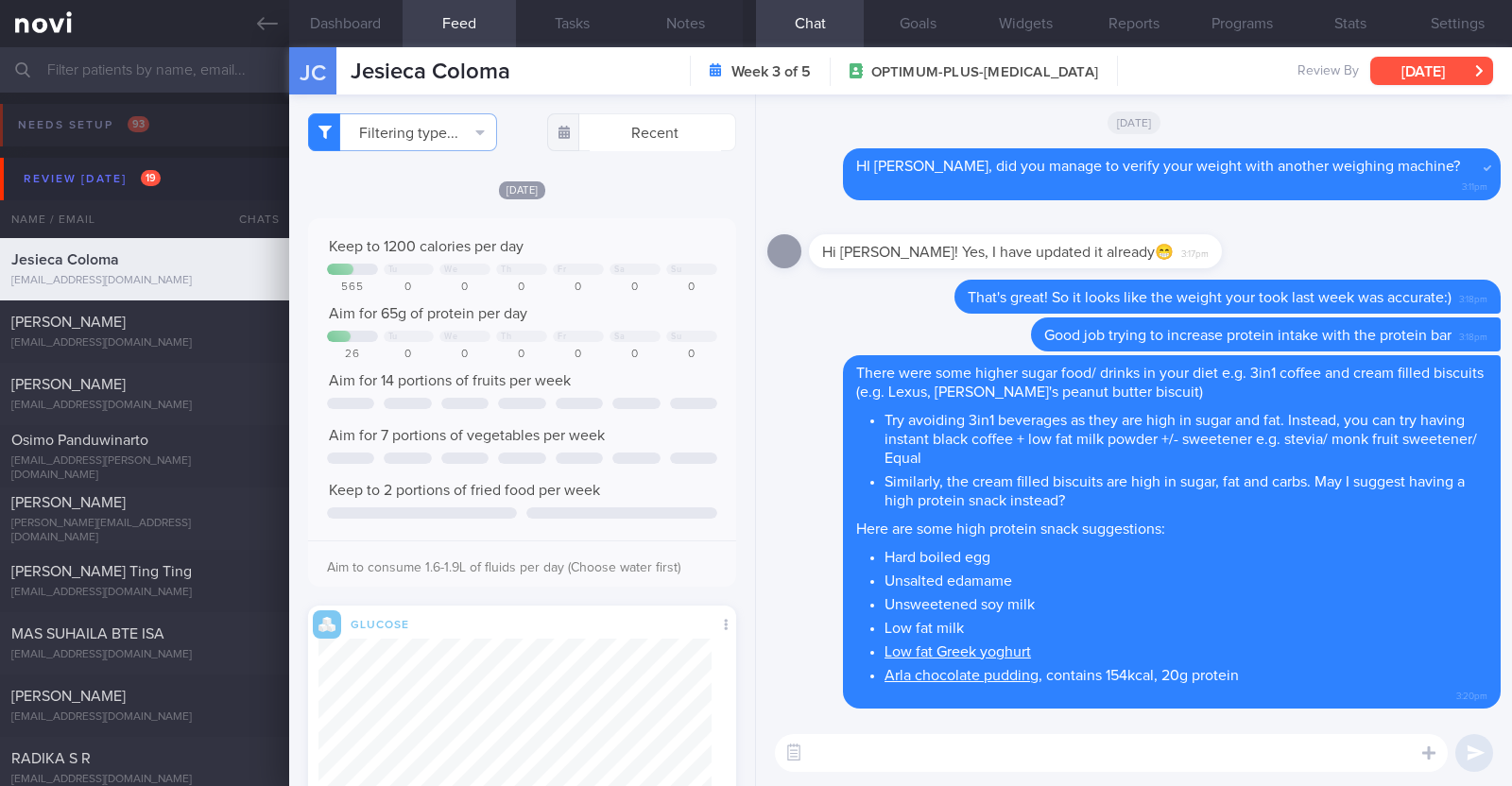
click at [1431, 64] on button "[DATE]" at bounding box center [1431, 70] width 123 height 28
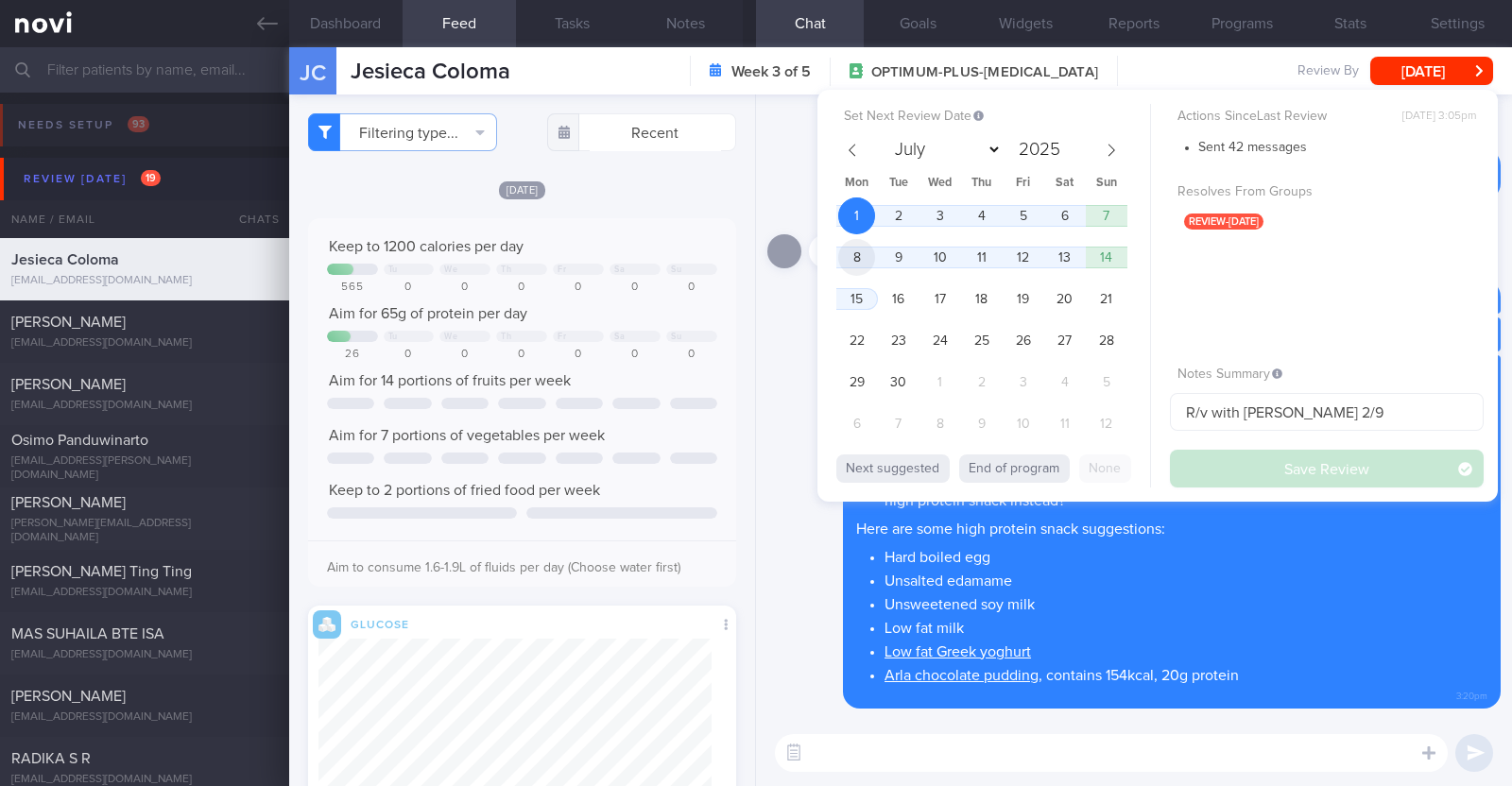
click at [868, 252] on span "8" at bounding box center [857, 257] width 37 height 37
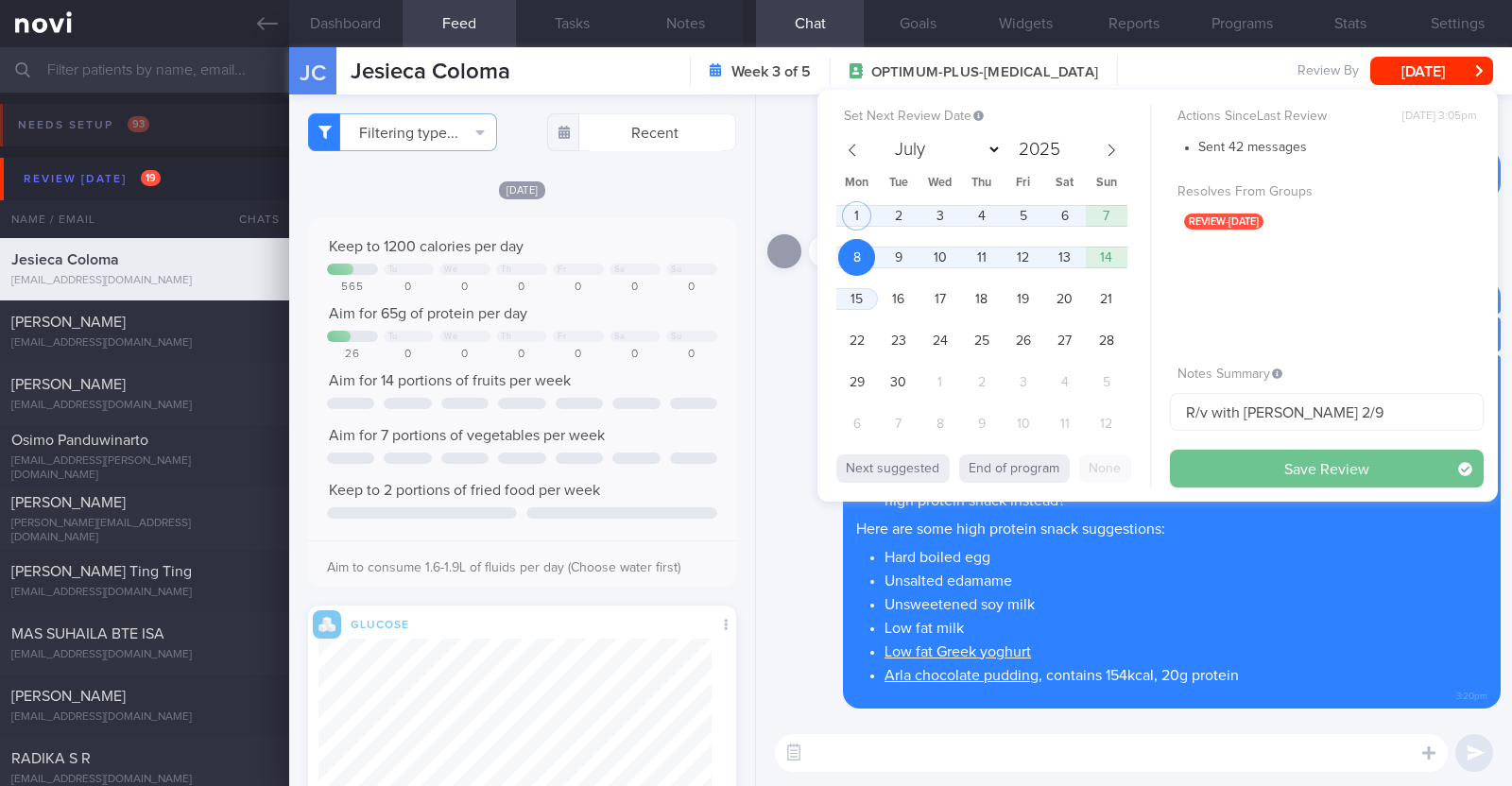
click at [1267, 465] on button "Save Review" at bounding box center [1326, 468] width 313 height 38
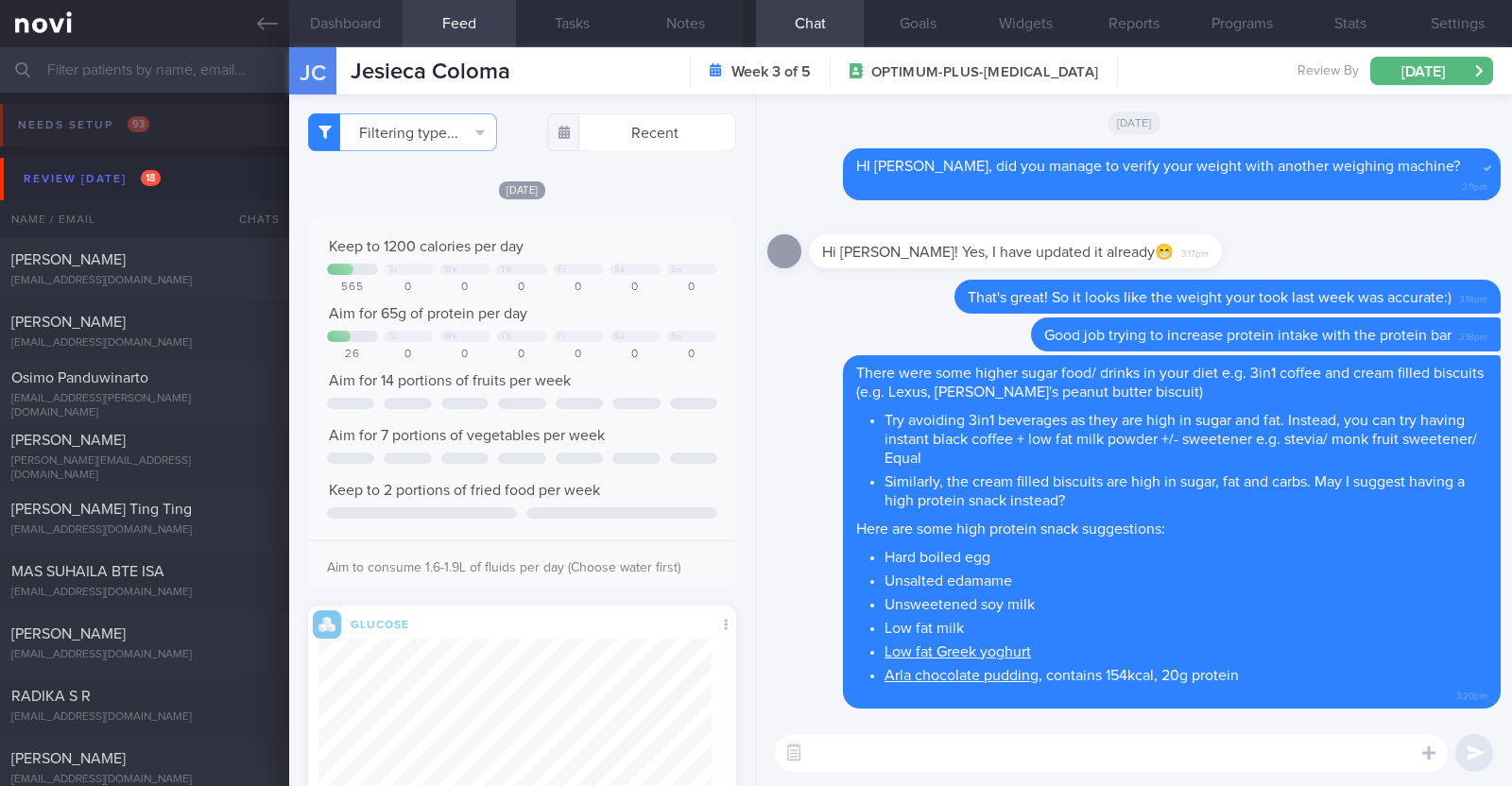
click at [364, 23] on button "Dashboard" at bounding box center [346, 23] width 113 height 48
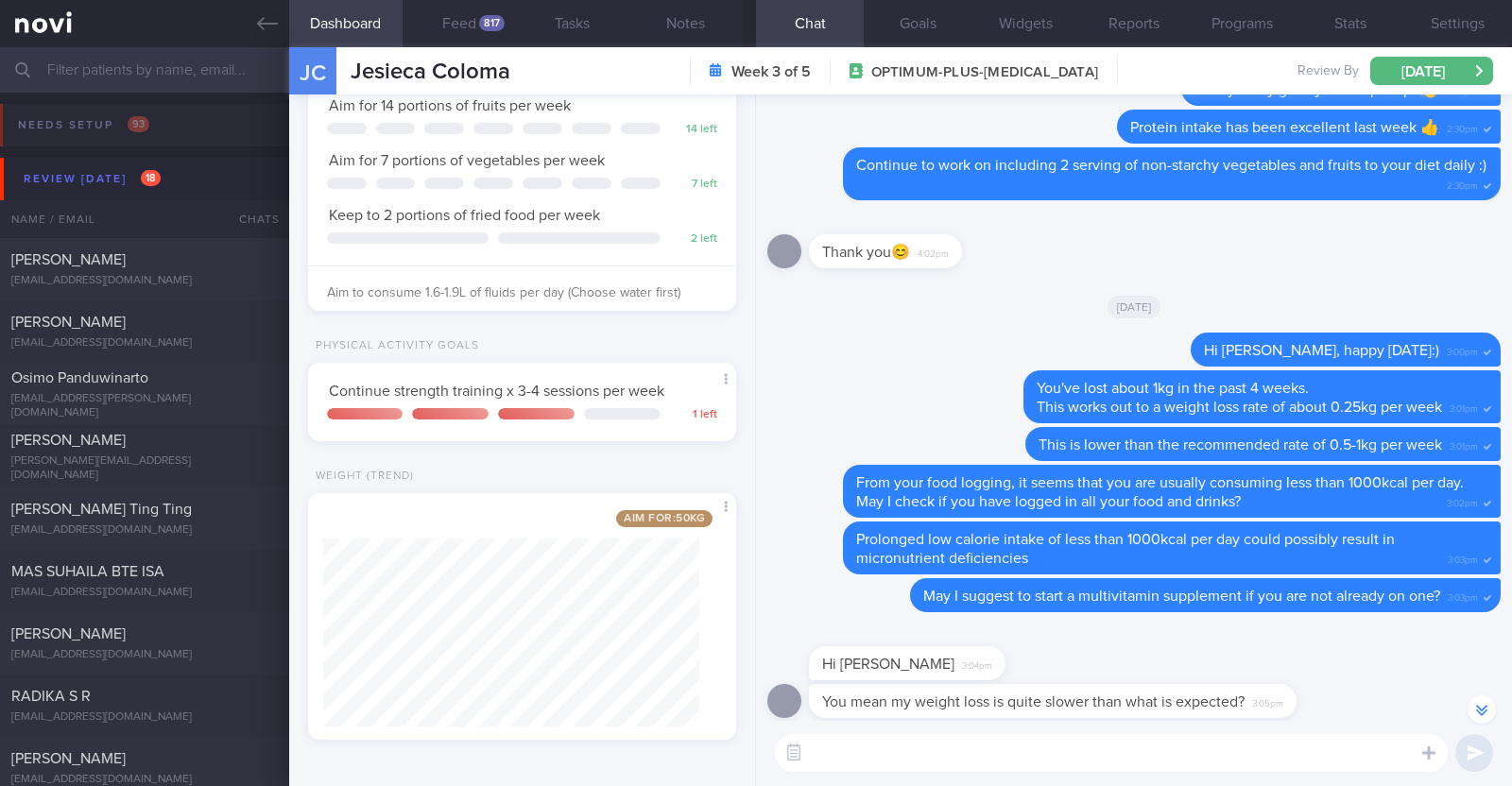
scroll to position [-1181, 0]
click at [917, 309] on div "[DATE]" at bounding box center [1133, 306] width 733 height 53
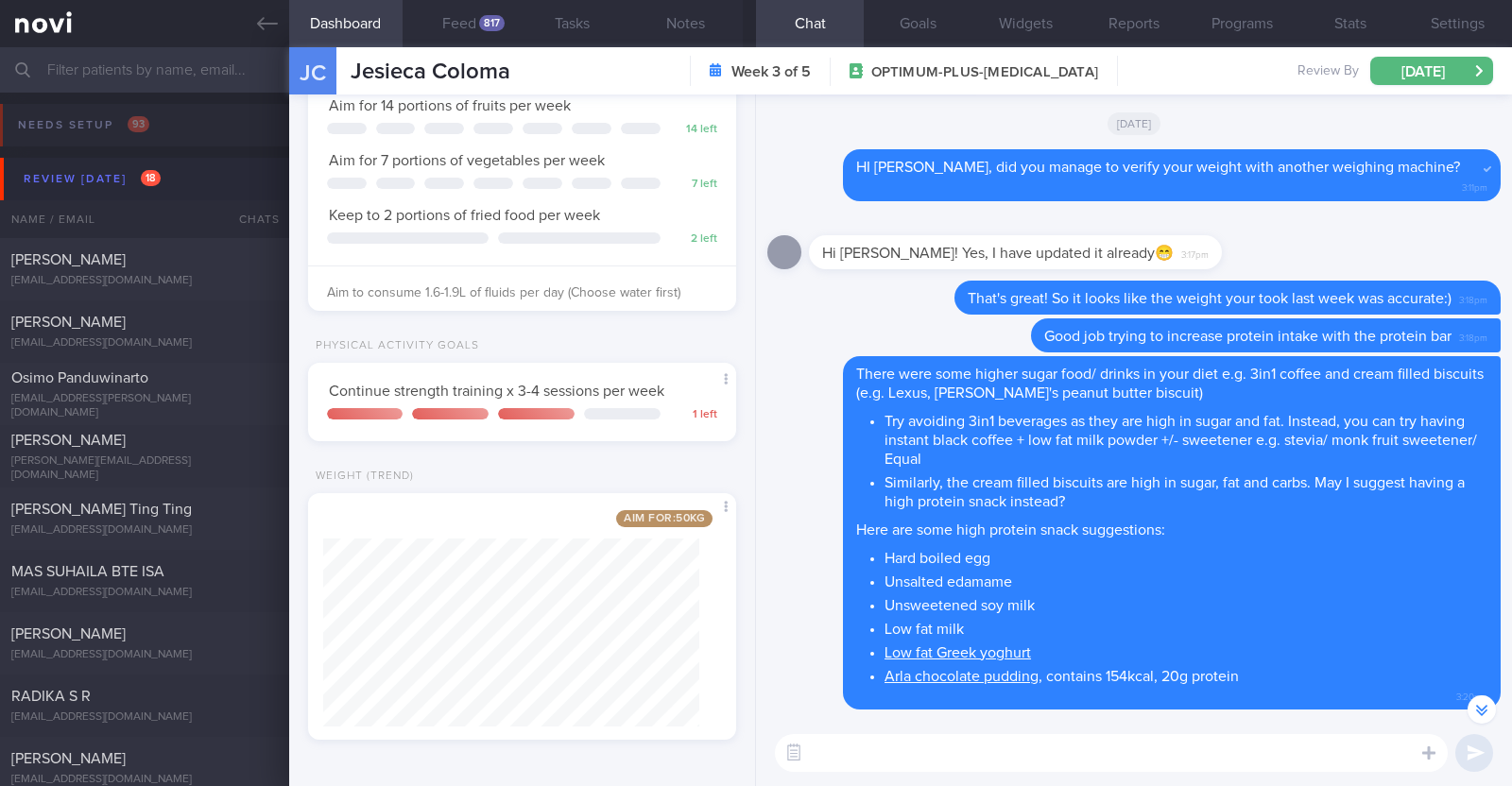
scroll to position [0, 0]
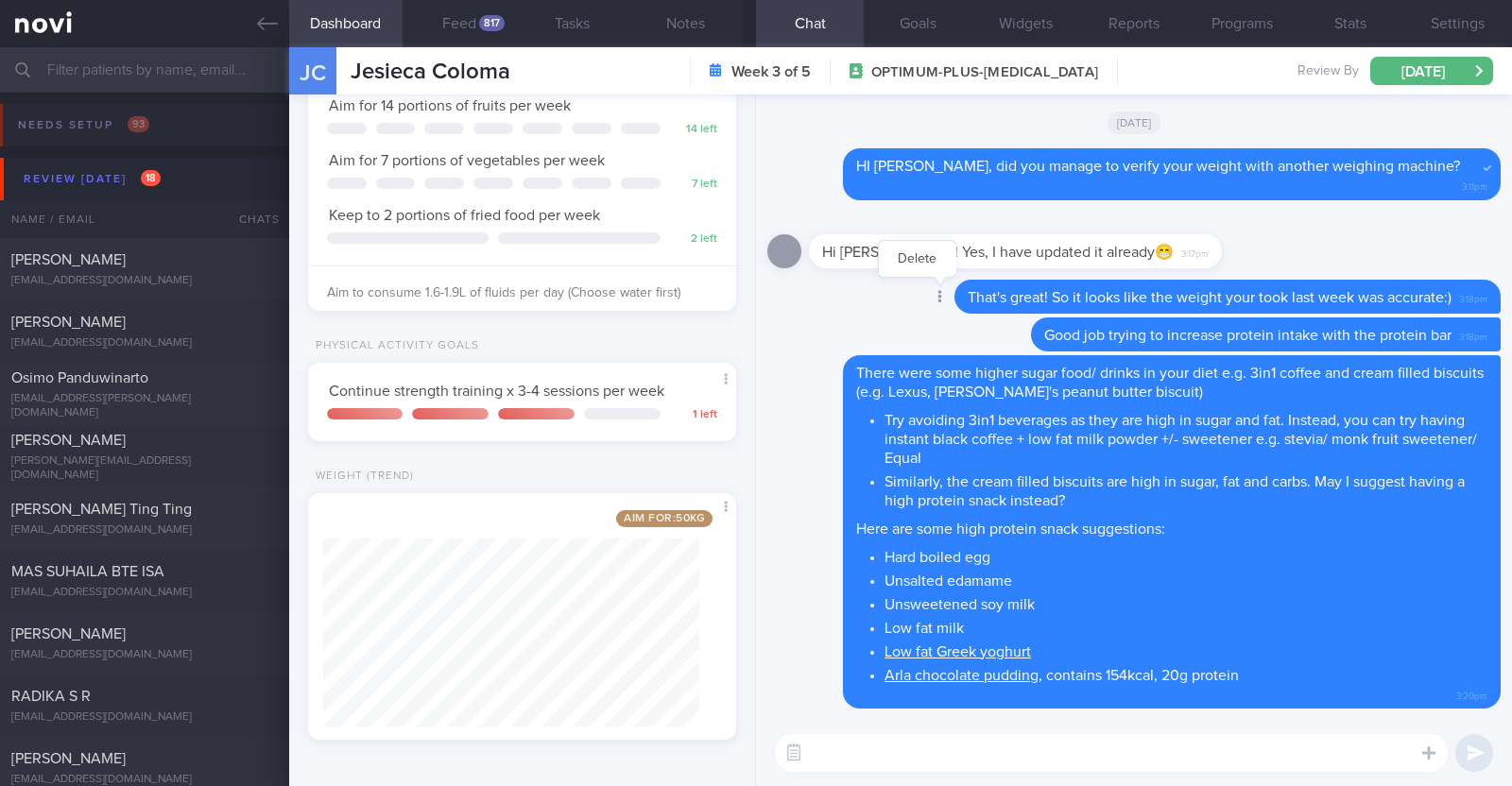
click at [921, 285] on div at bounding box center [938, 298] width 34 height 35
click at [909, 255] on button "Delete" at bounding box center [916, 258] width 77 height 28
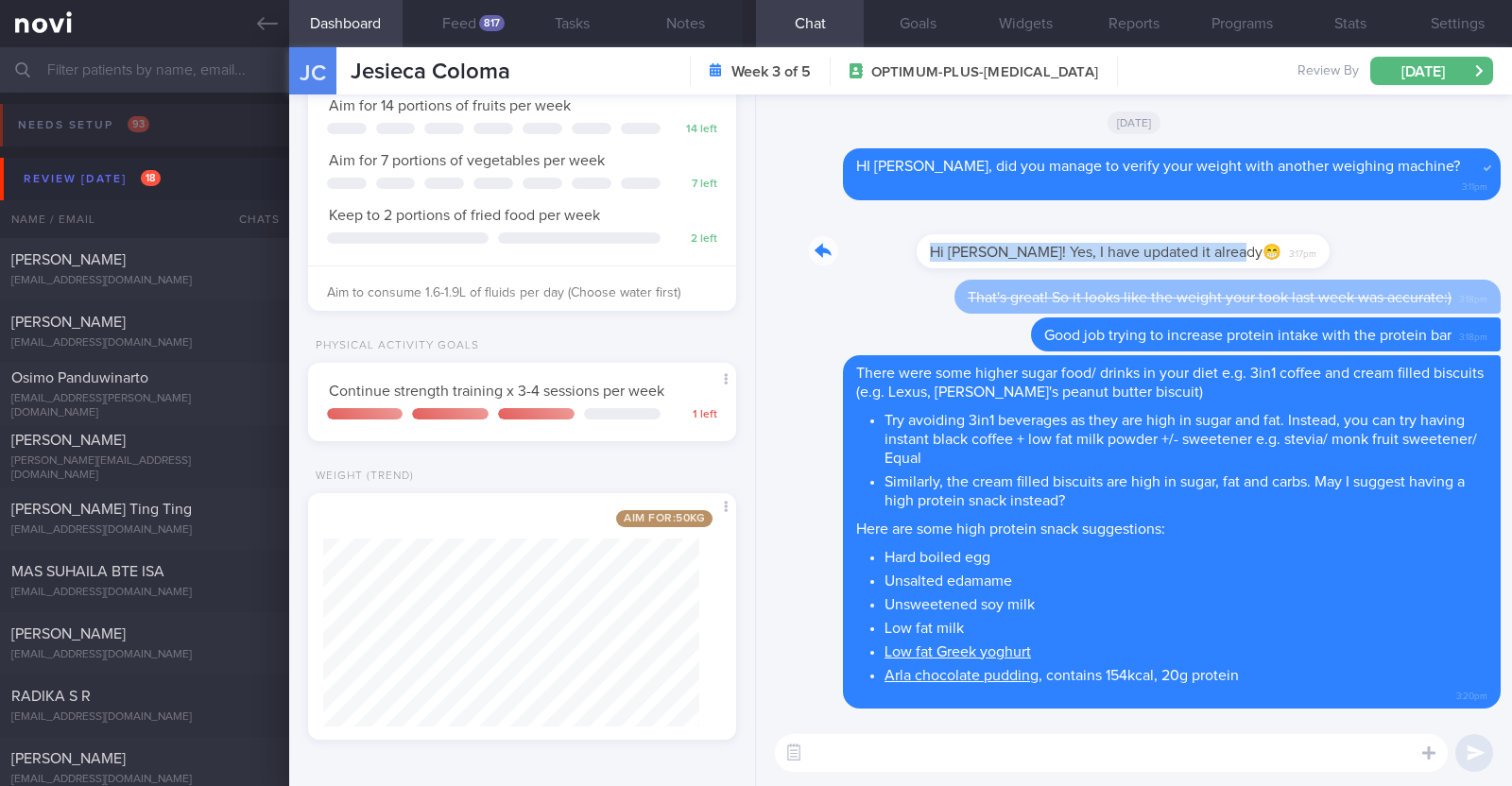
drag, startPoint x: 1162, startPoint y: 248, endPoint x: 1474, endPoint y: 247, distance: 312.0
click at [1474, 247] on div "Hi Charlotte! Yes, I have updated it already😁 3:17pm" at bounding box center [1133, 245] width 733 height 68
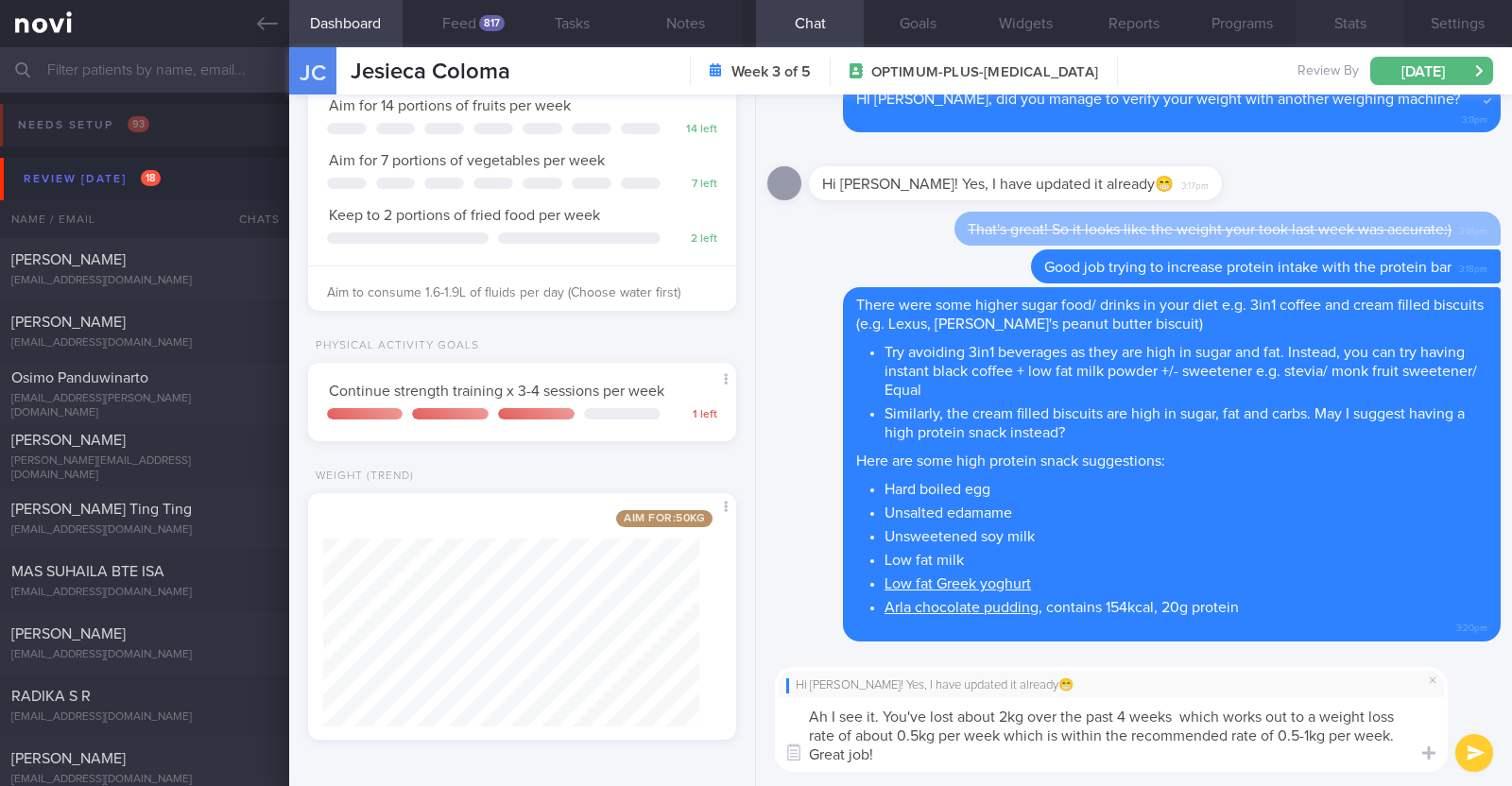
paste textarea "👏"
type textarea "Ah I see it. You've lost about 2kg over the past 4 weeks which works out to a w…"
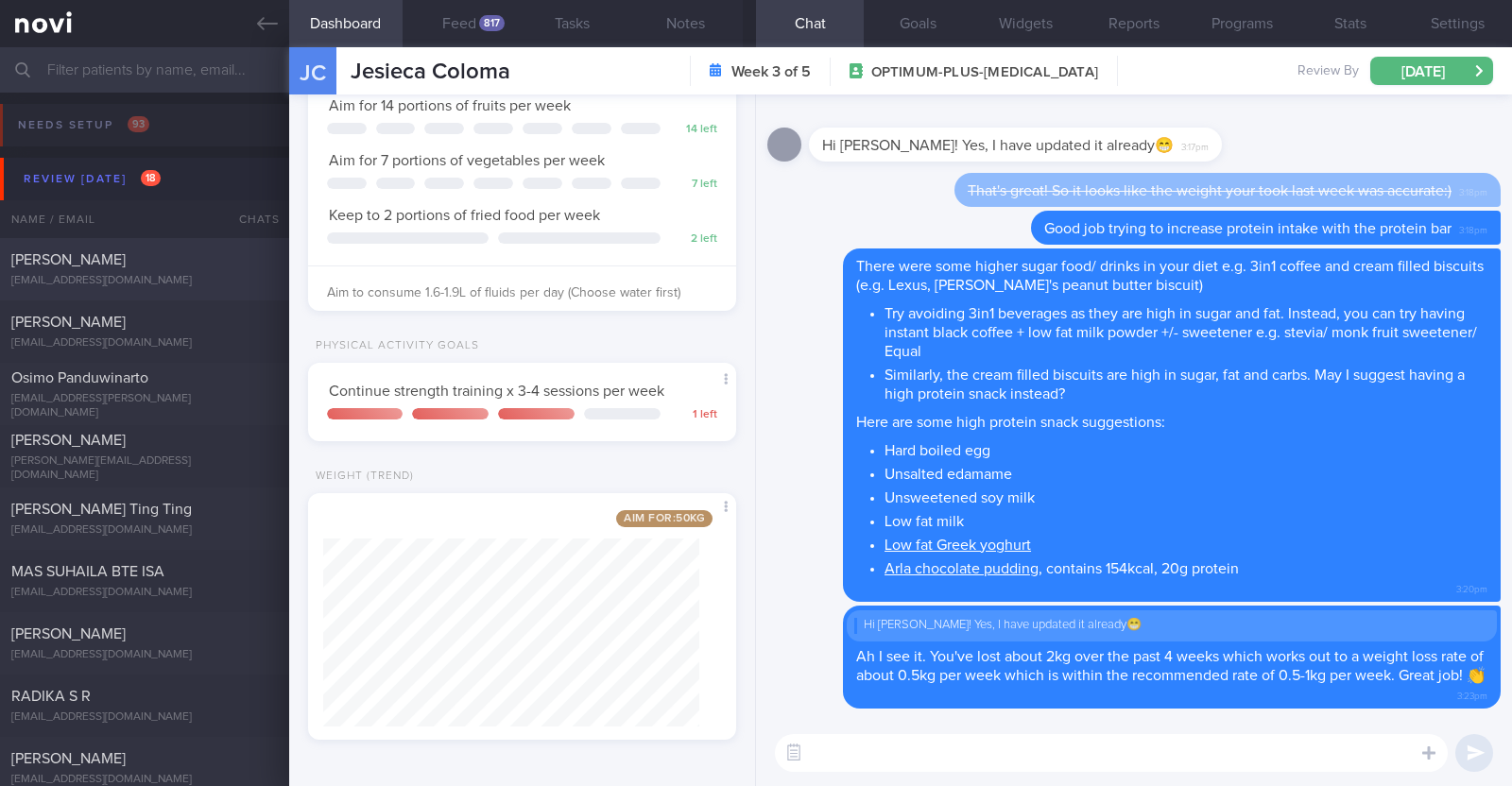
click at [188, 281] on div "[EMAIL_ADDRESS][DOMAIN_NAME]" at bounding box center [145, 281] width 267 height 15
type input "r/v with [PERSON_NAME] 27/8."
type textarea "33F Comorbidities: [MEDICAL_DATA] [MEDICAL_DATA] - dx at 20 Medication: Atorvas…"
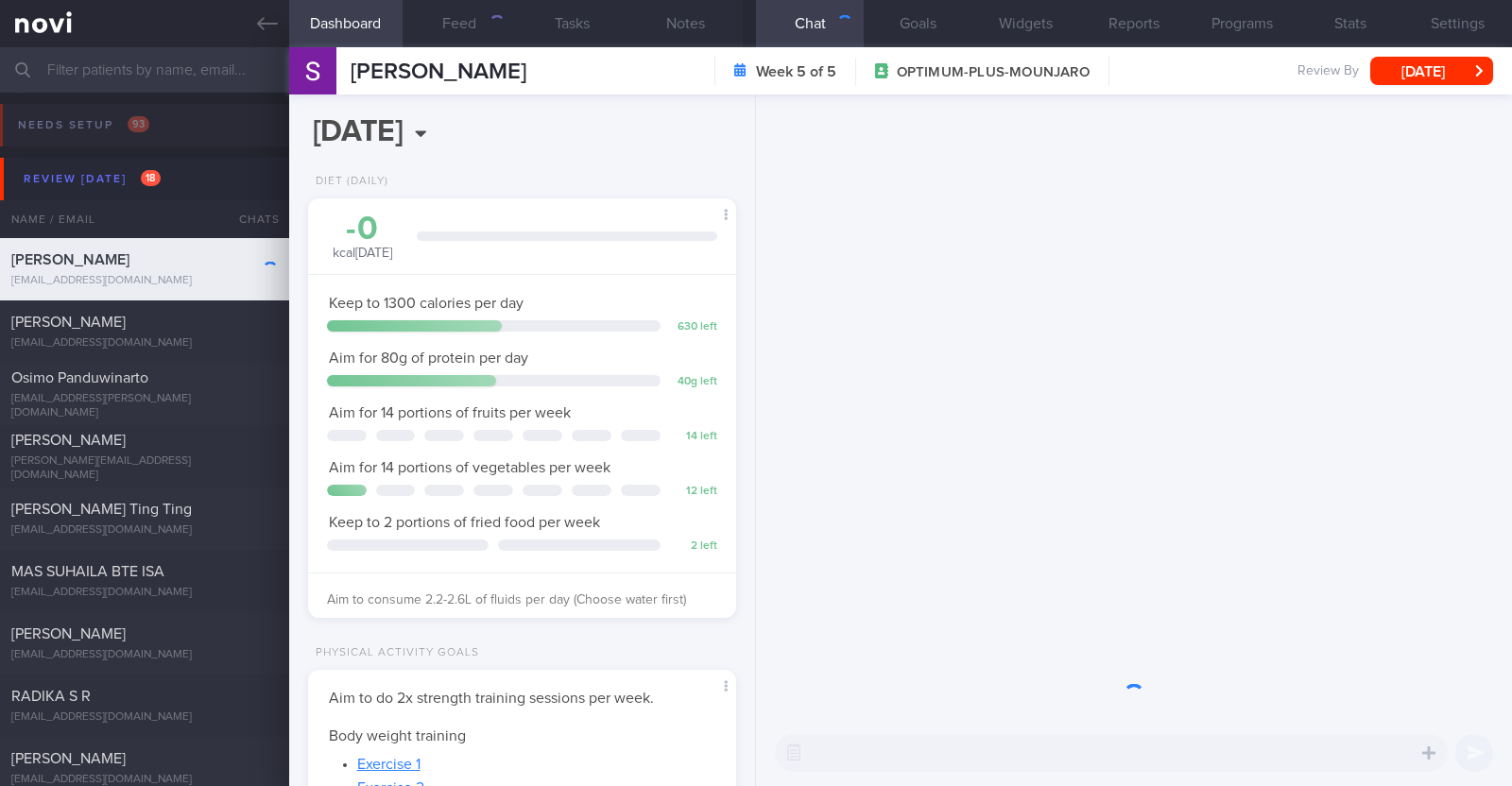
scroll to position [214, 376]
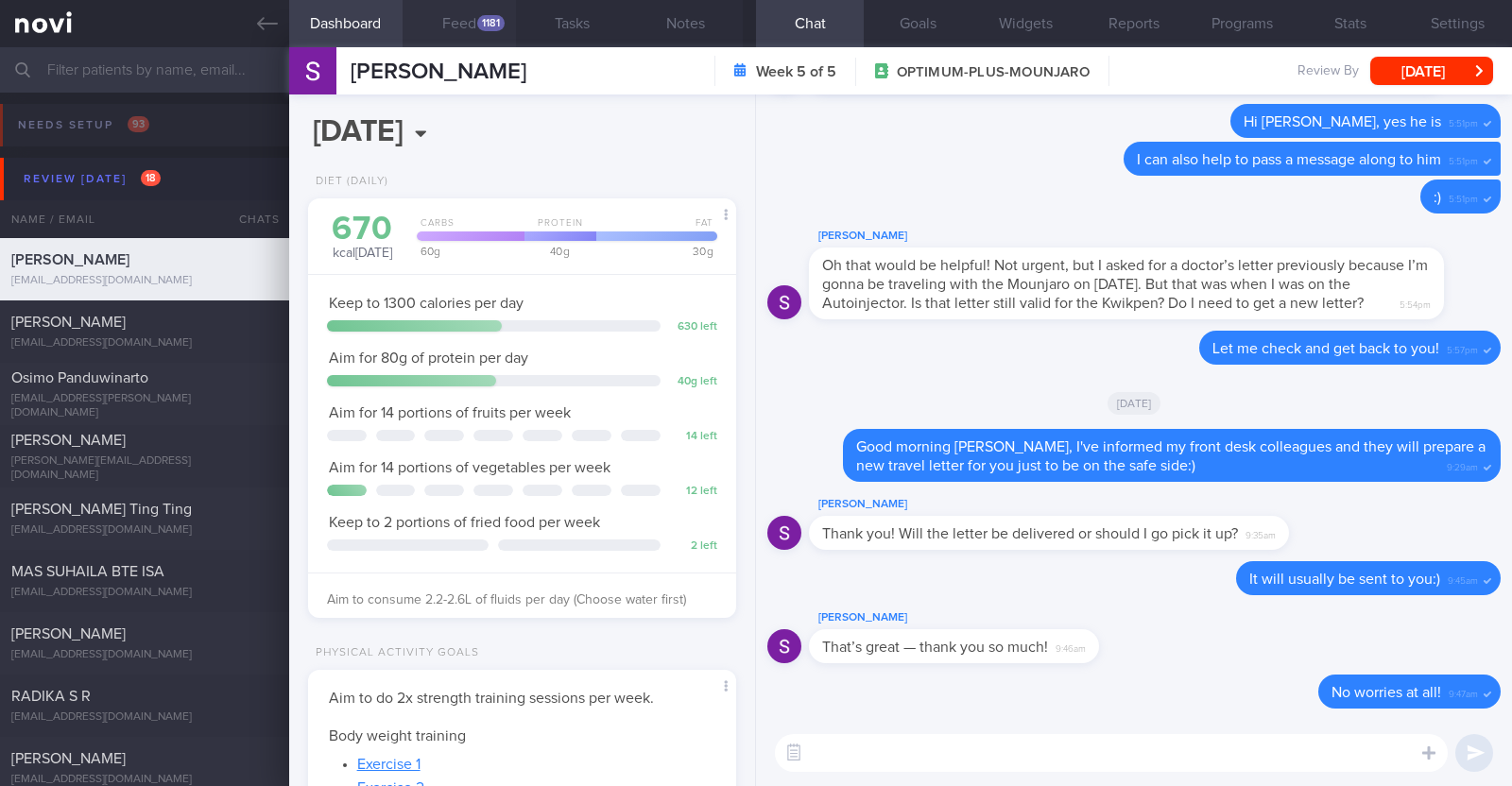
click at [492, 16] on div "1181" at bounding box center [491, 23] width 27 height 16
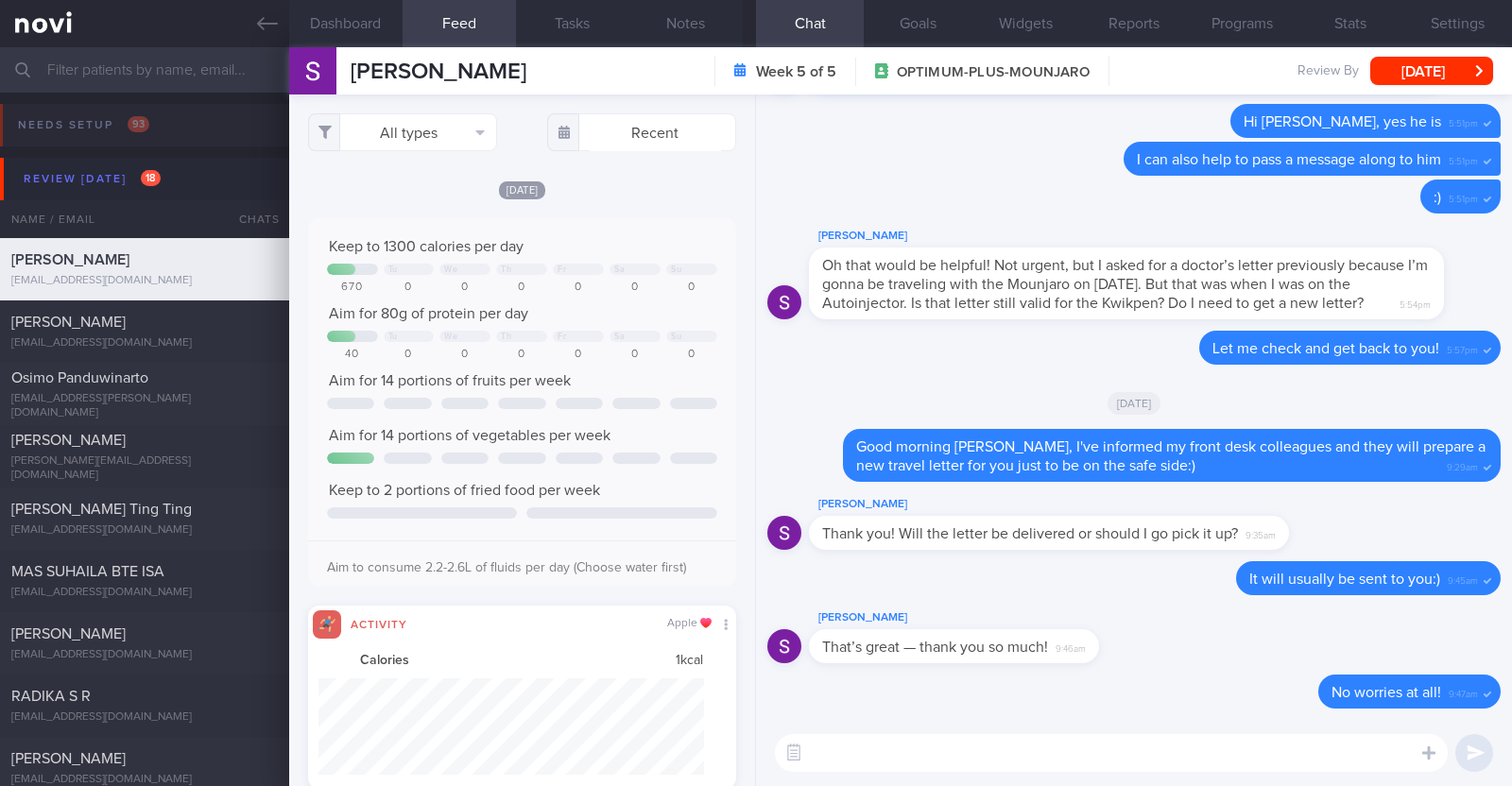
click at [949, 746] on textarea at bounding box center [1111, 753] width 673 height 38
type textarea "Hi [PERSON_NAME], may I check if you've received the travel letter?"
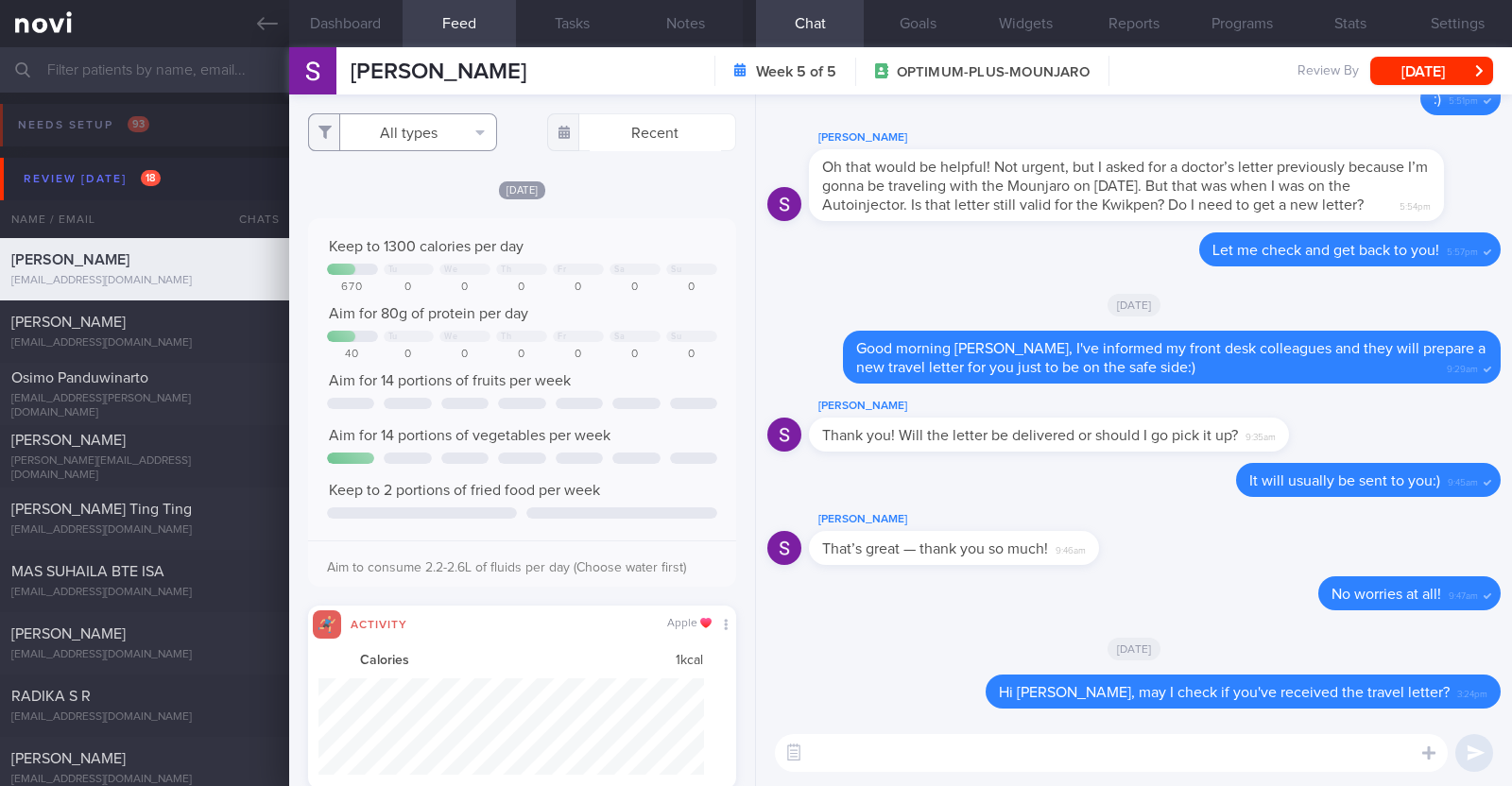
click at [461, 139] on button "All types" at bounding box center [402, 131] width 189 height 38
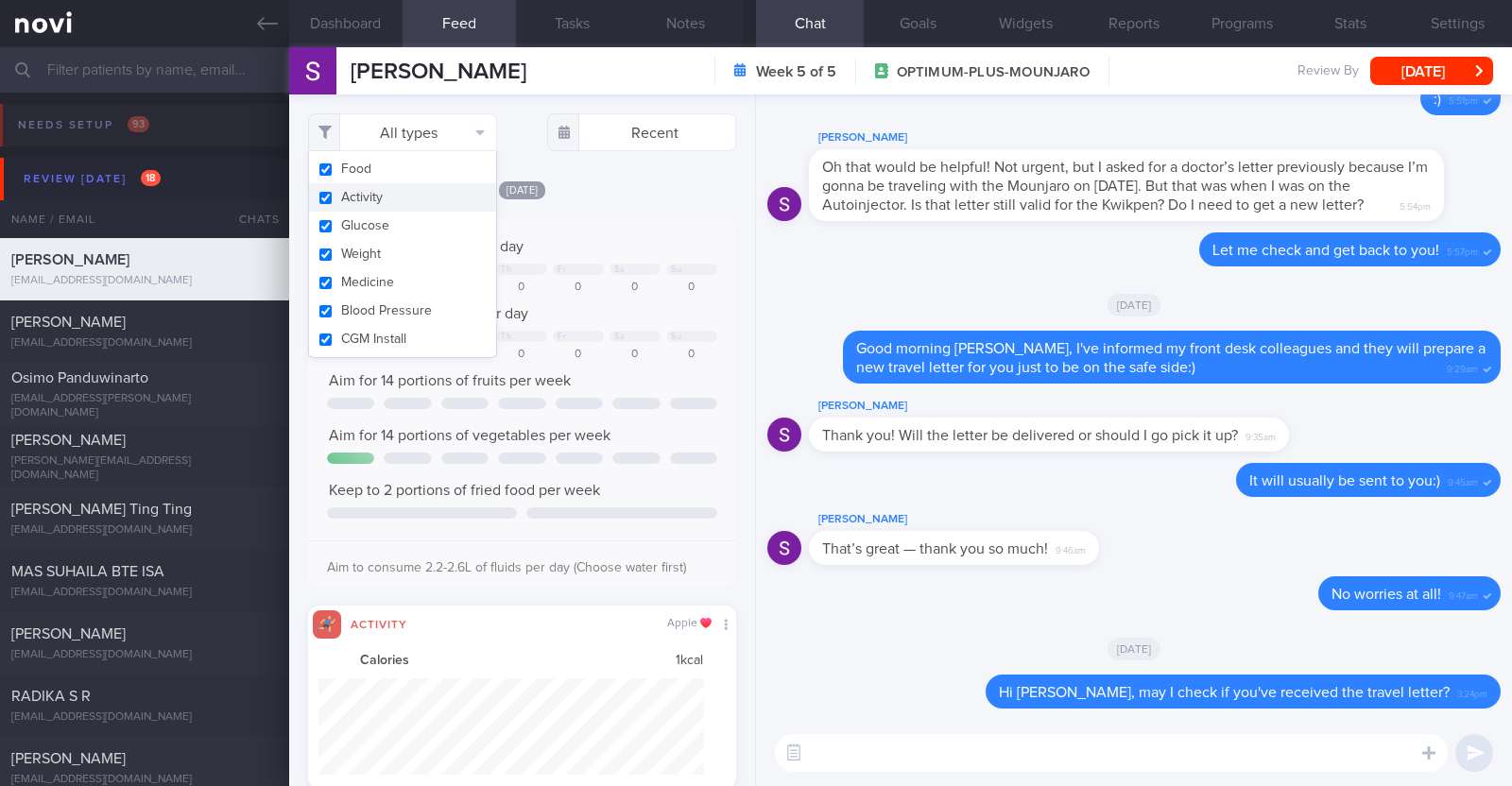
click at [413, 195] on button "Activity" at bounding box center [402, 197] width 187 height 28
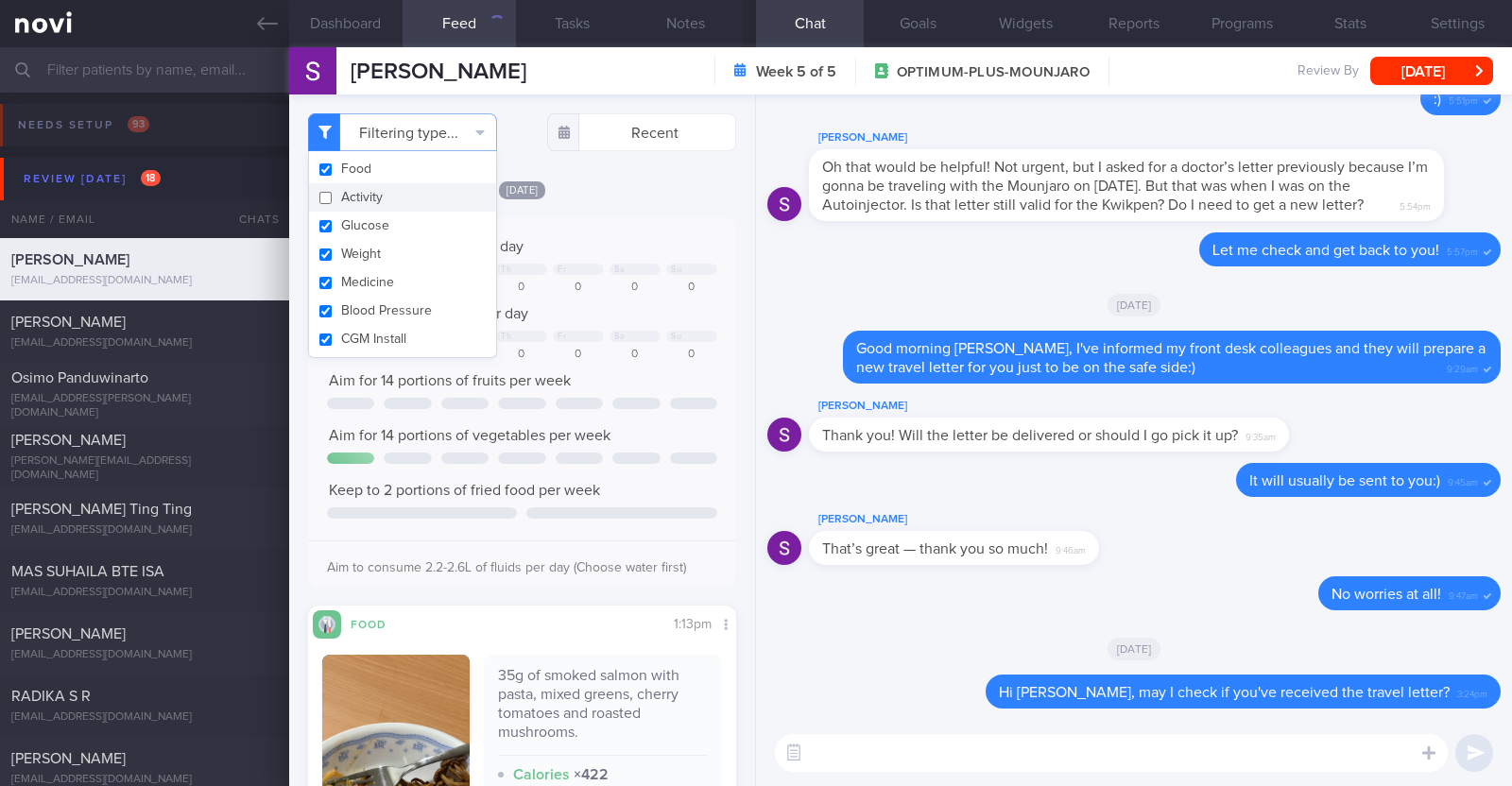
checkbox input "false"
click at [620, 176] on div "Filtering type... Food Activity Glucose Weight Medicine Blood Pressure CGM Inst…" at bounding box center [522, 440] width 465 height 692
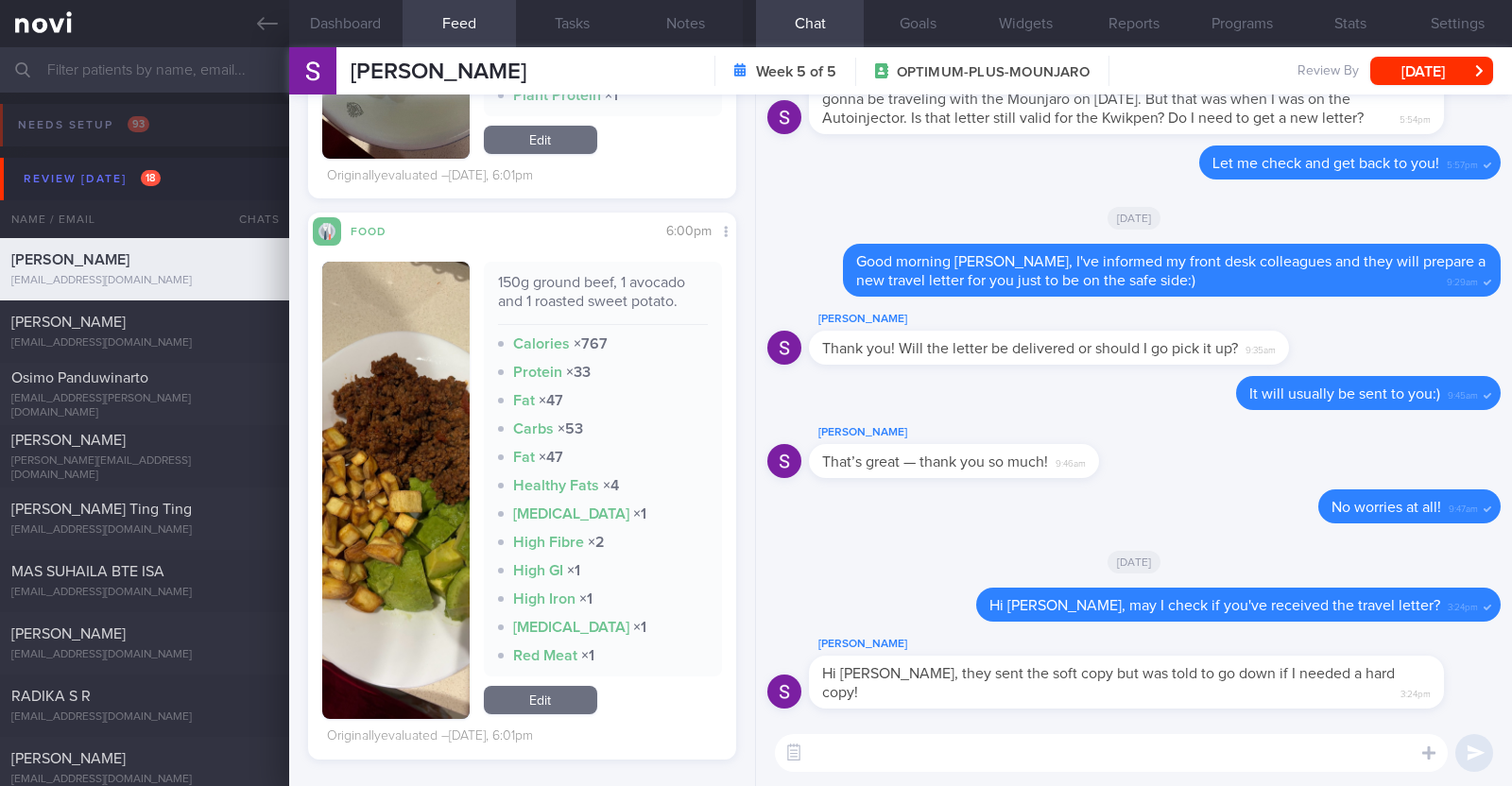
scroll to position [2599, 0]
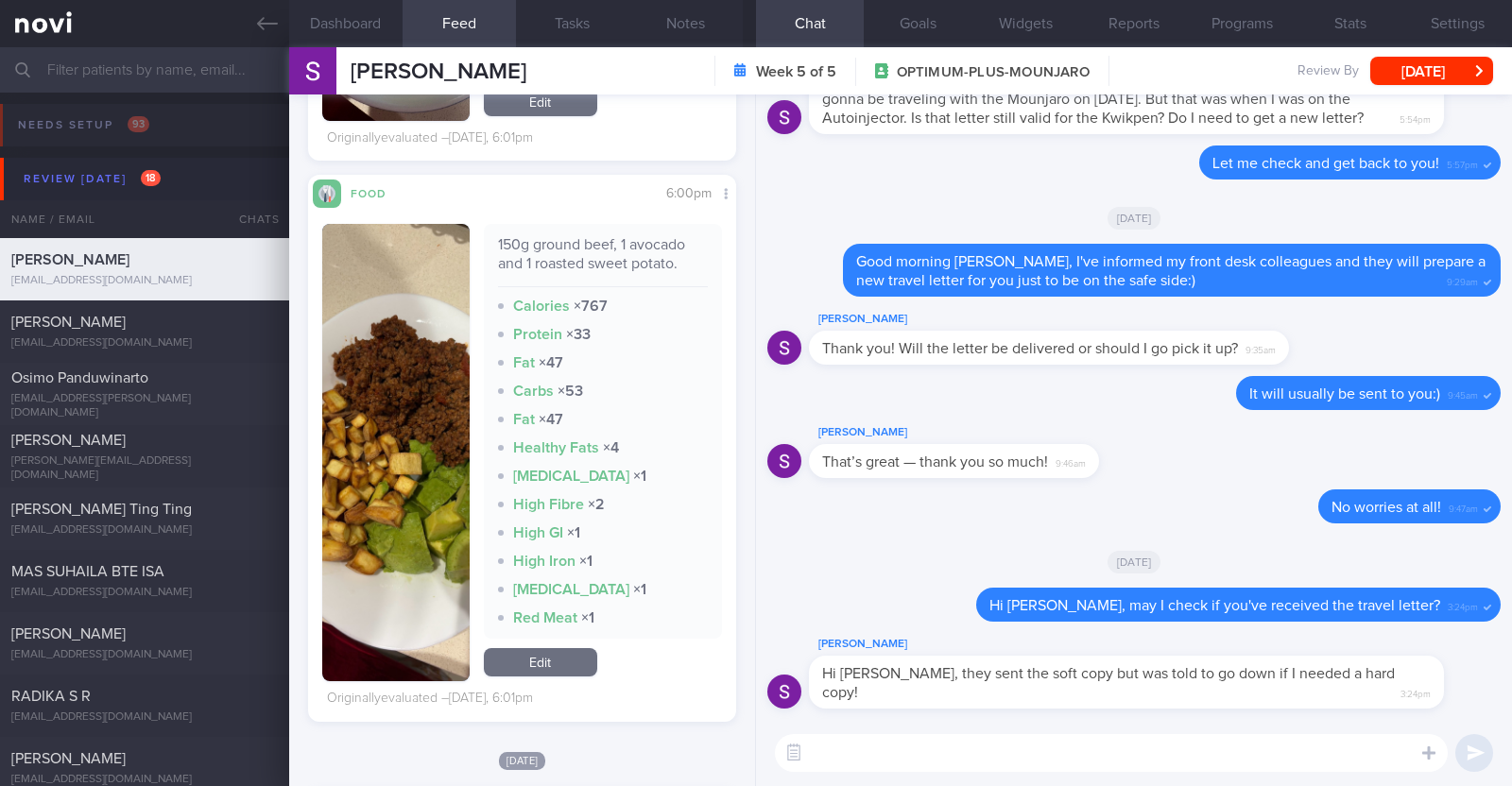
click at [923, 768] on textarea at bounding box center [1111, 753] width 673 height 38
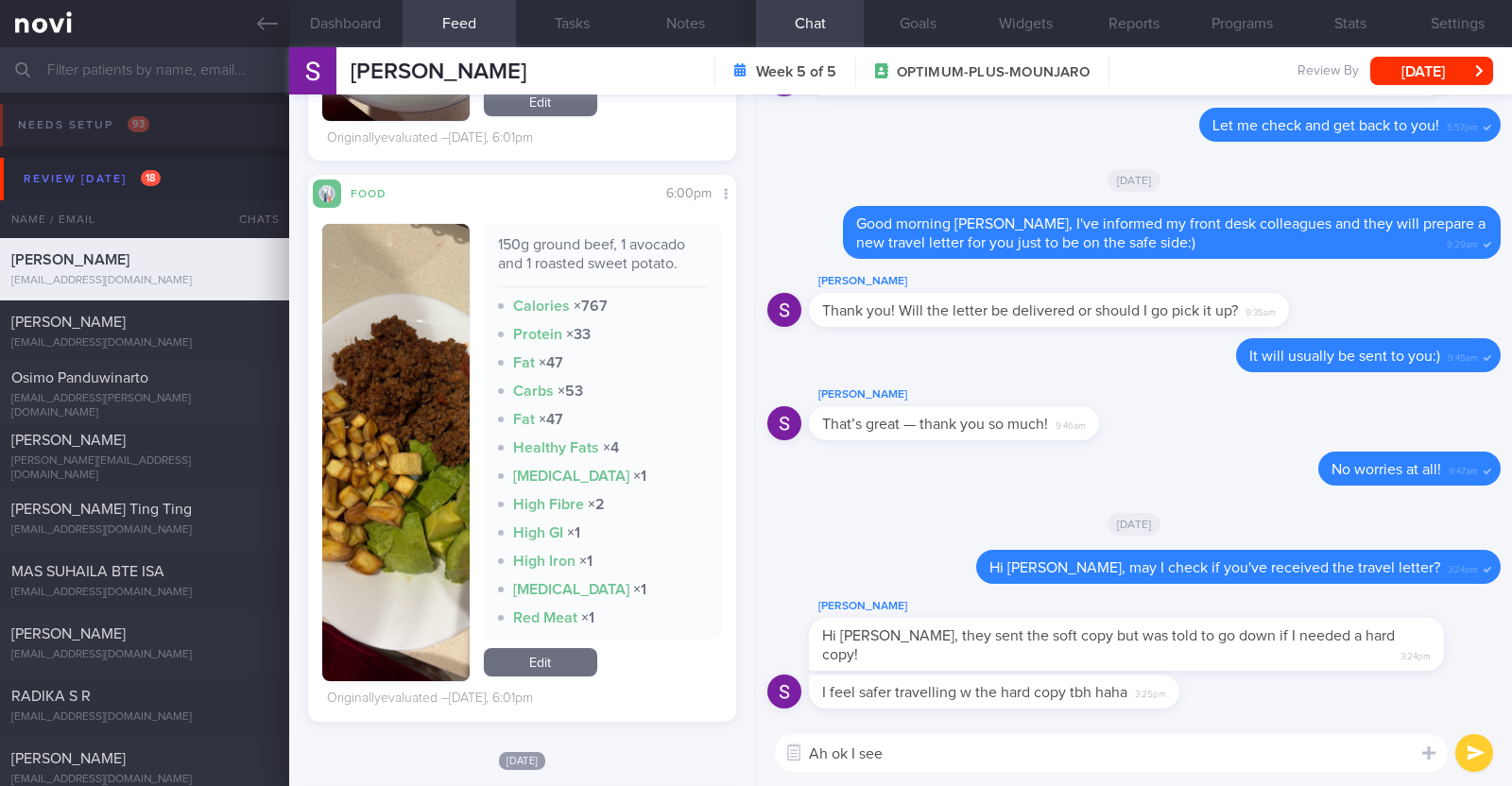
type textarea "Ah ok I see!"
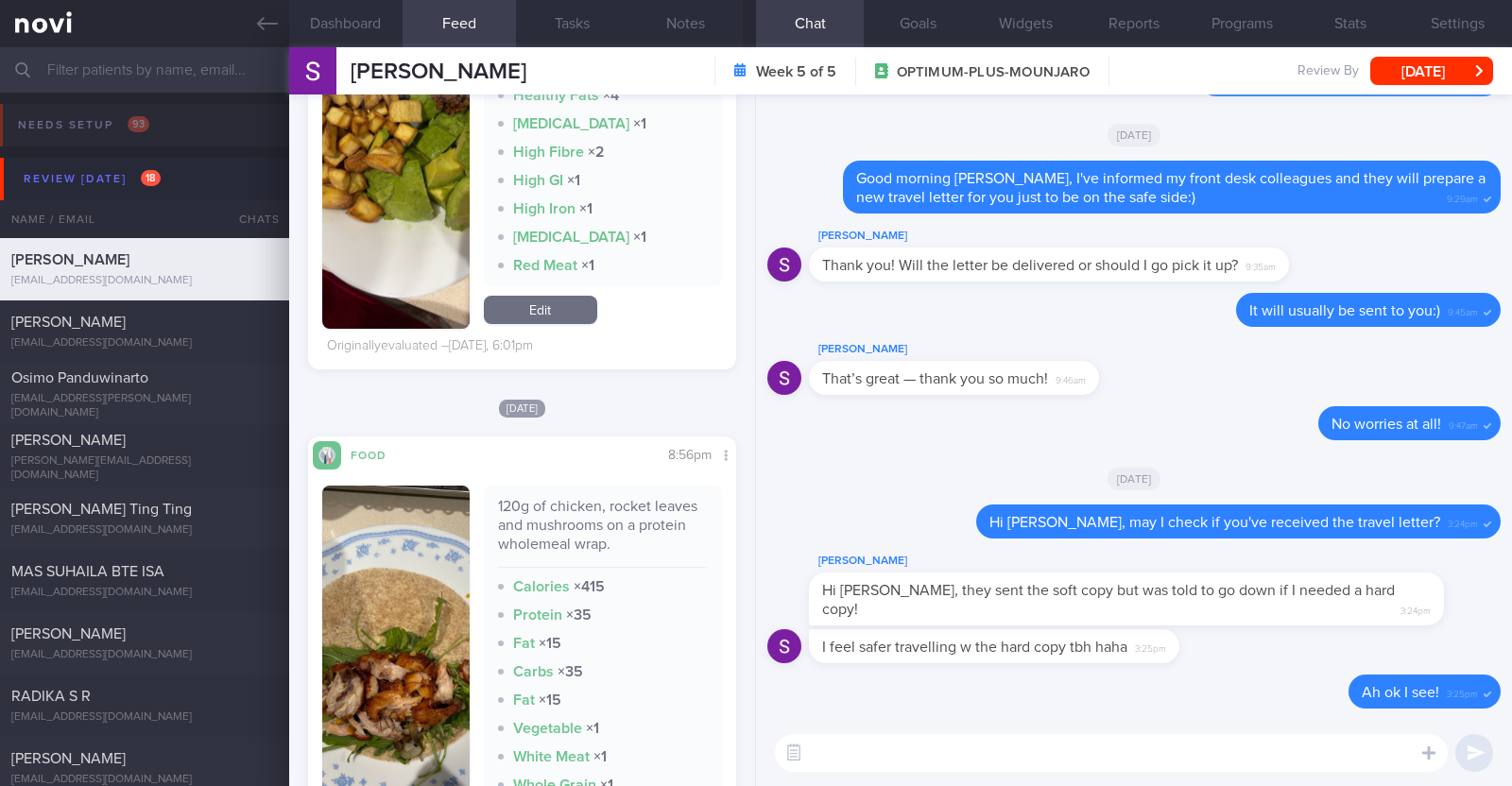
scroll to position [3034, 0]
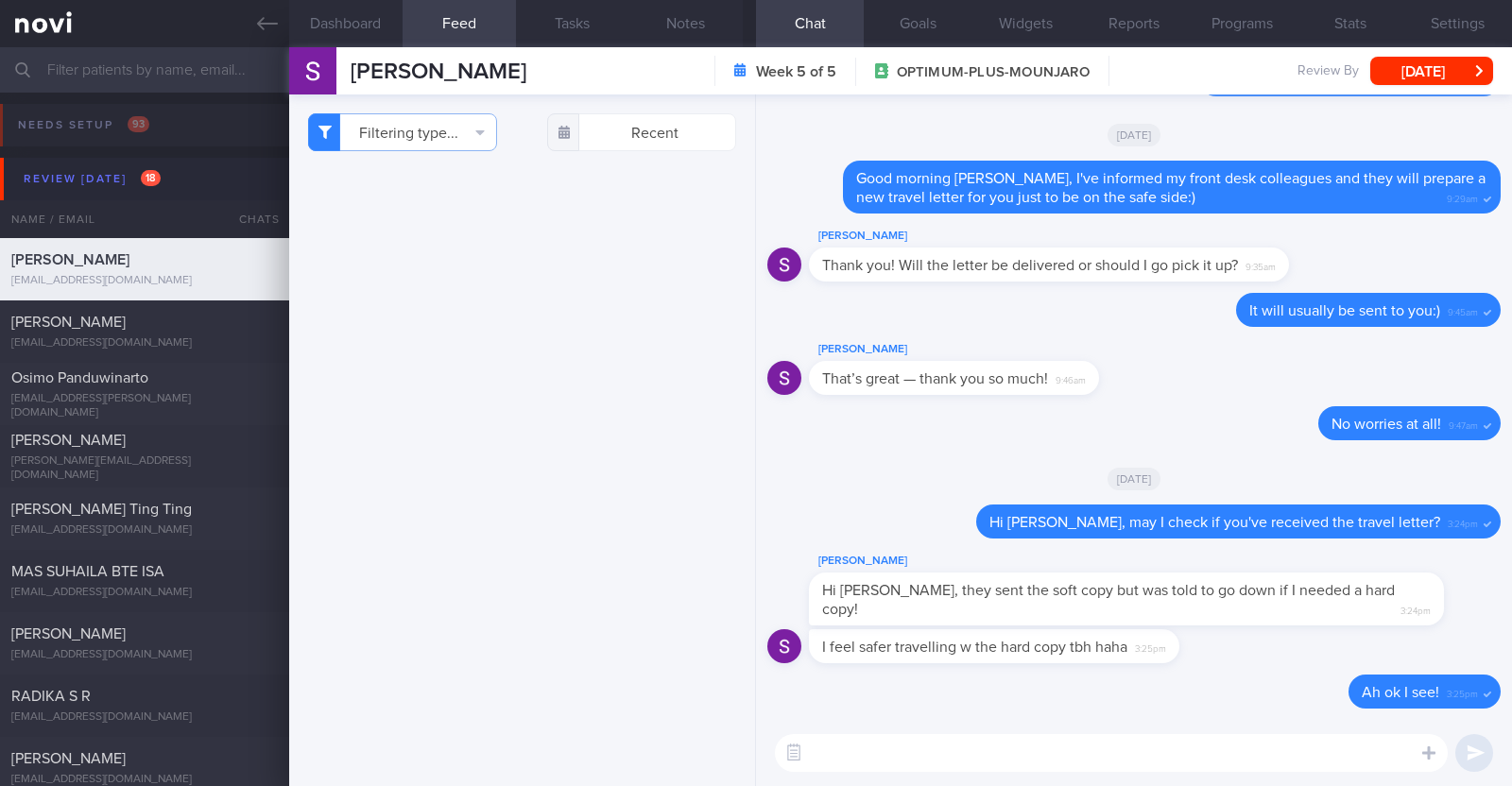
select select "8"
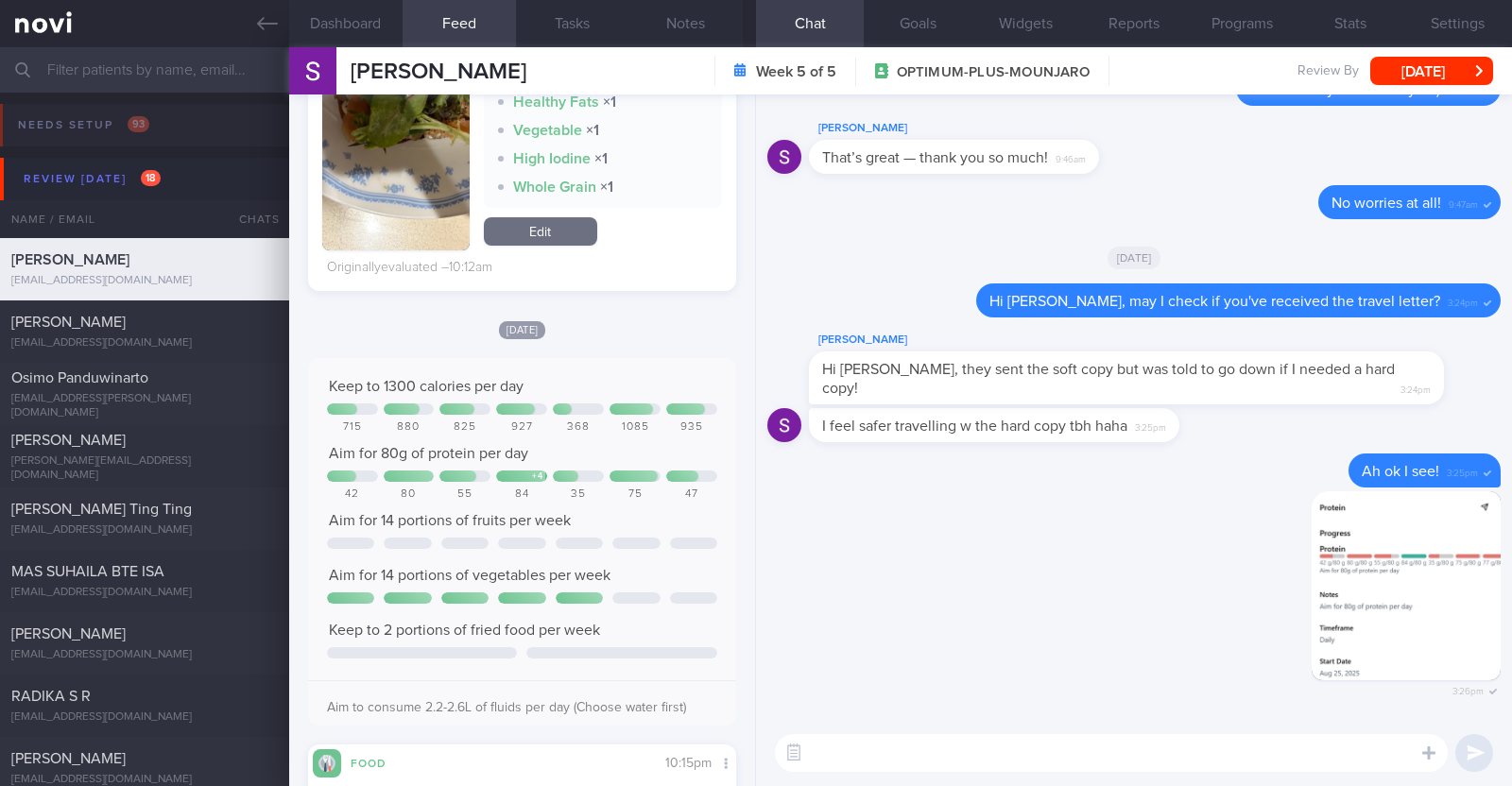
click at [1125, 744] on textarea at bounding box center [1111, 753] width 673 height 38
type textarea "Protein intake was on the lower side last week"
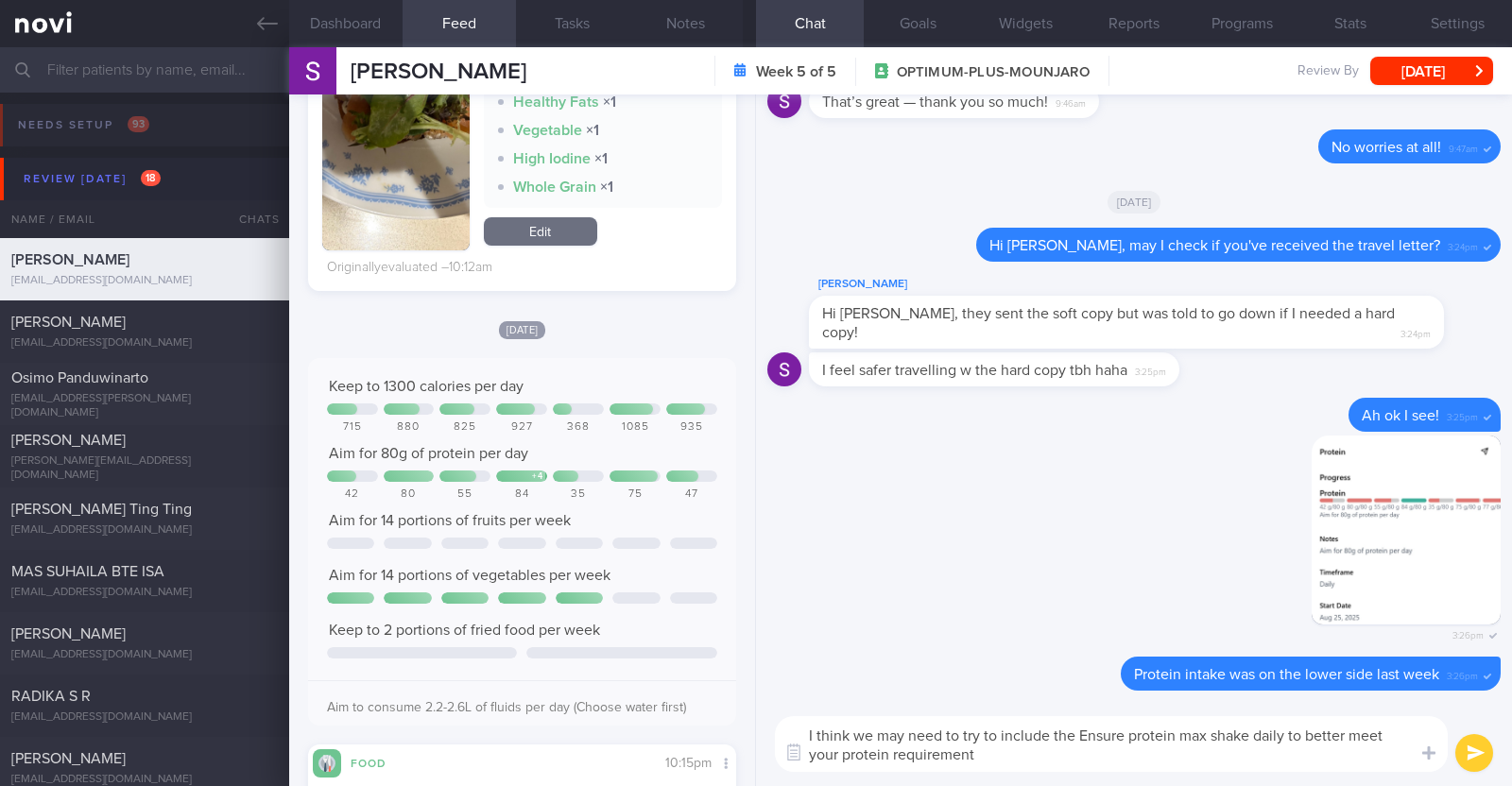
type textarea "I think we may need to try to include the Ensure protein max shake daily to bet…"
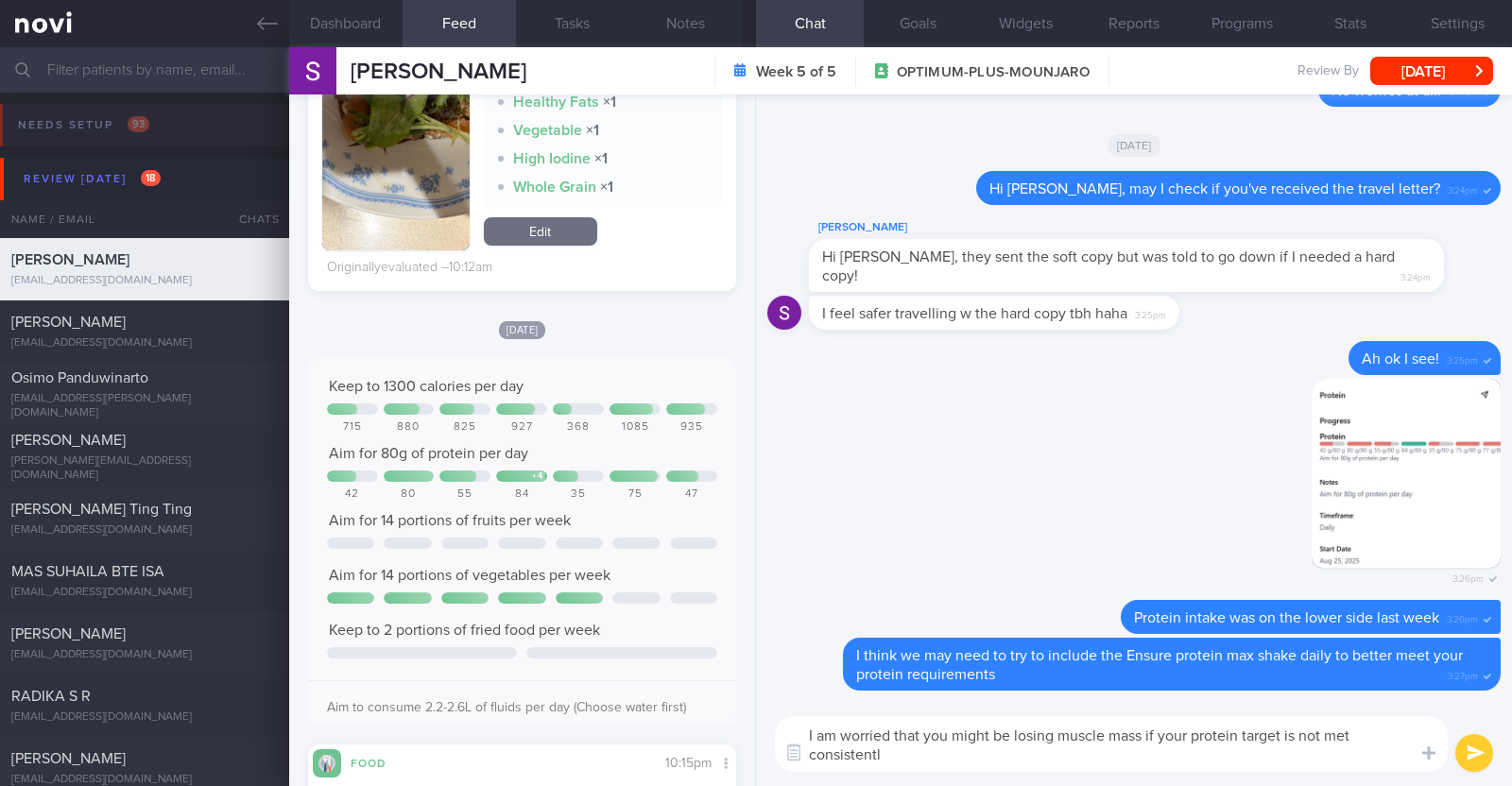
type textarea "I am worried that you might be losing muscle mass if your protein target is not…"
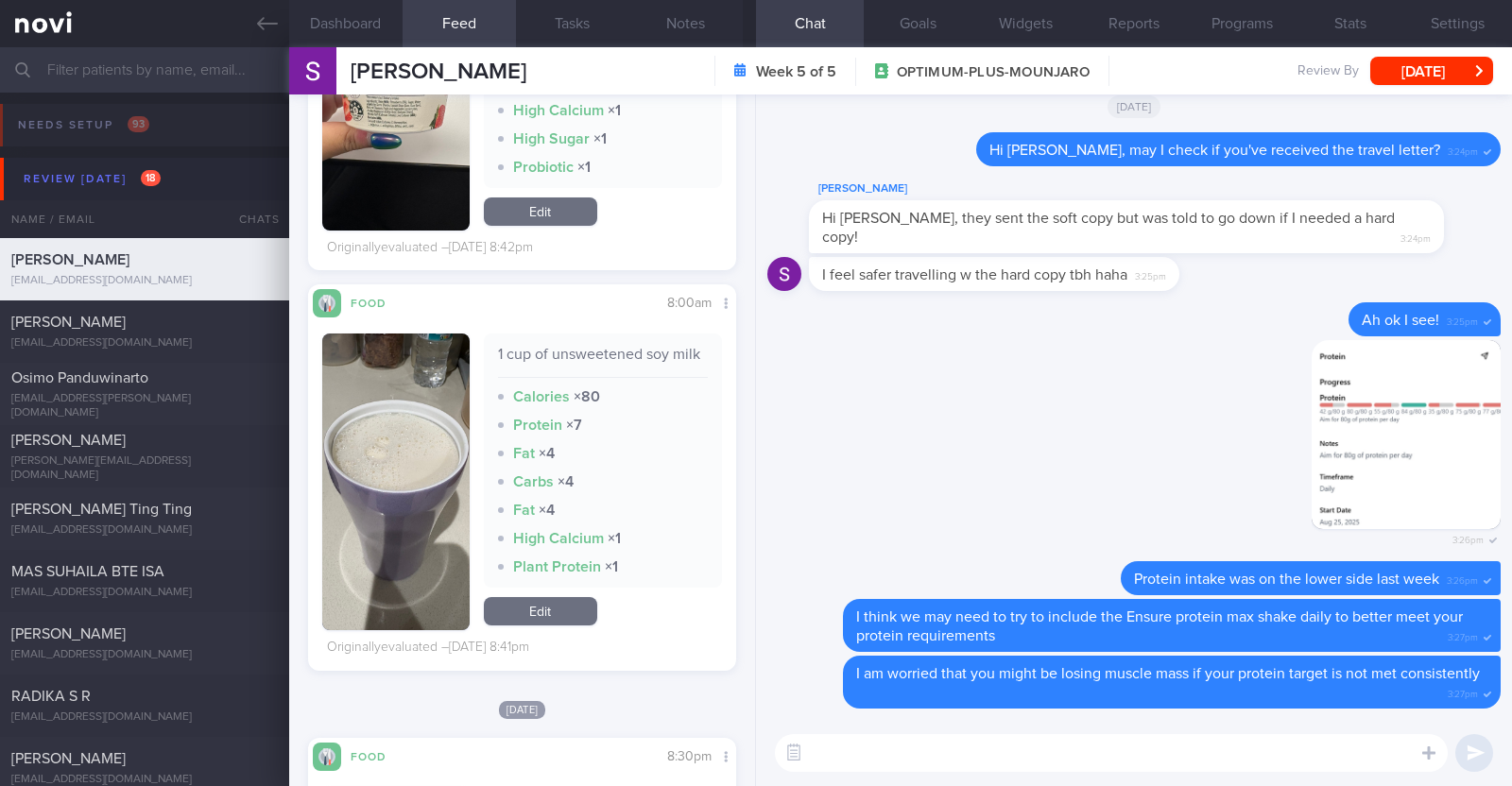
scroll to position [8624, 0]
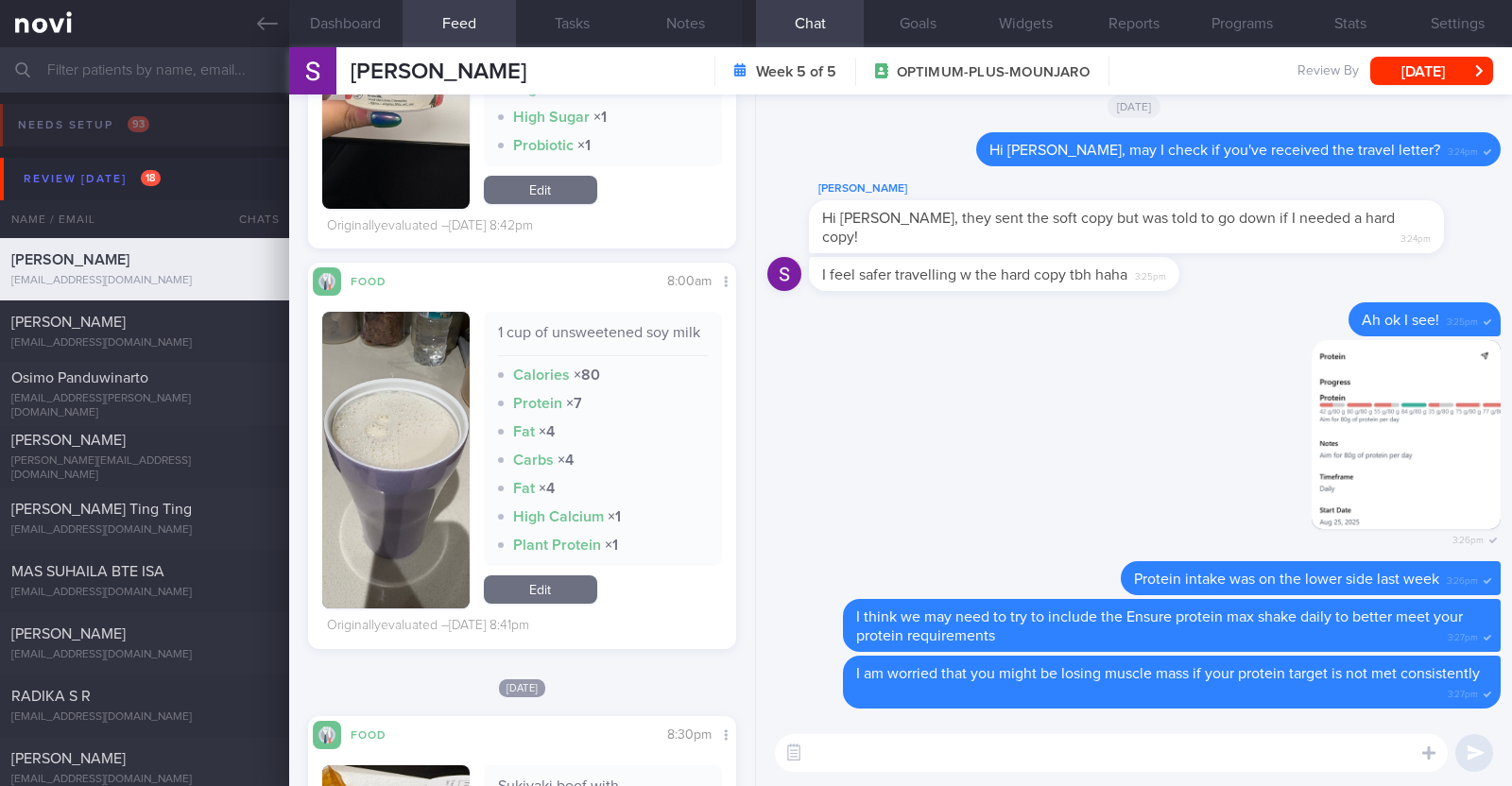
click at [868, 763] on textarea at bounding box center [1111, 753] width 673 height 38
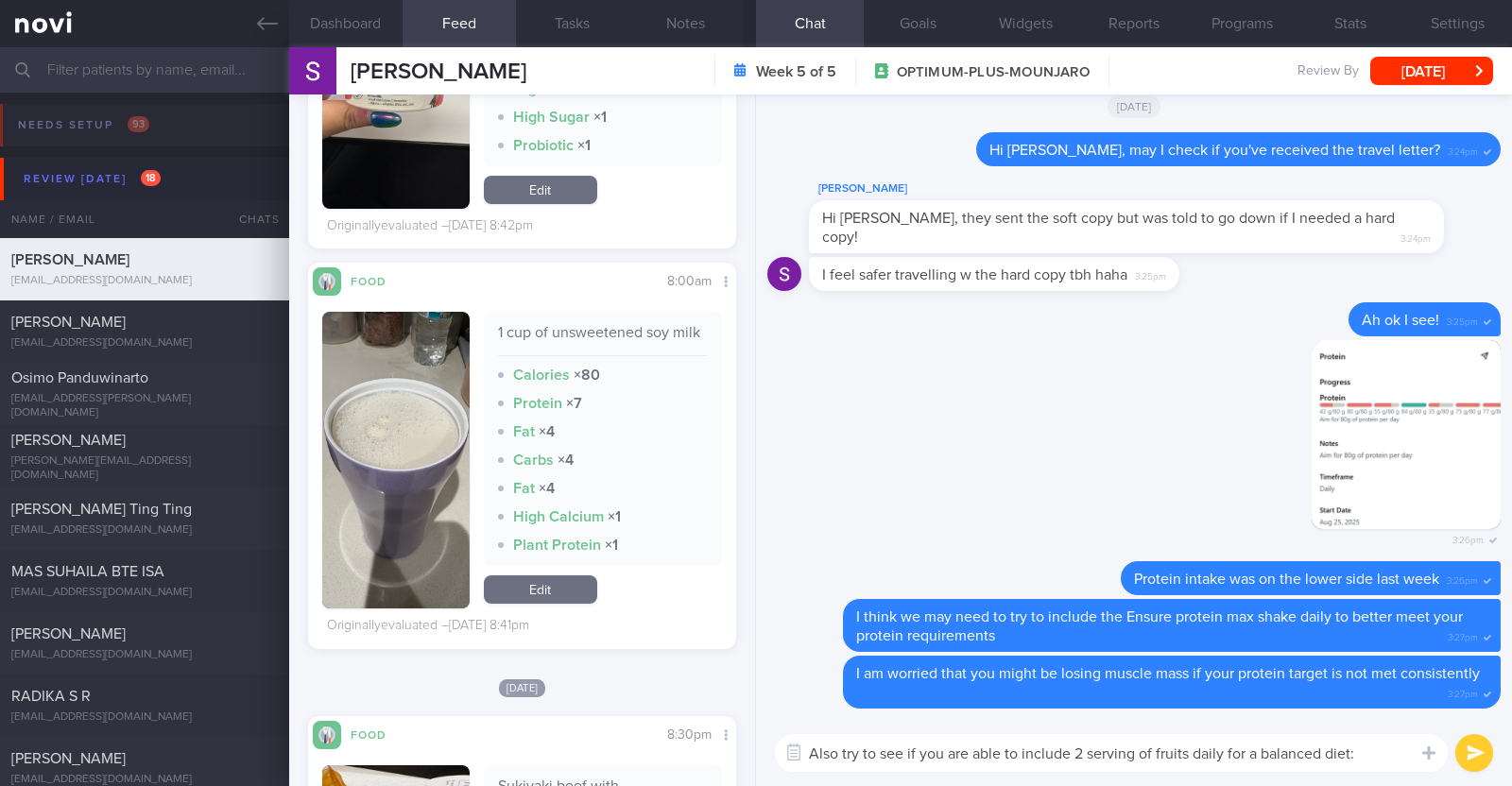
type textarea "Also try to see if you are able to include 2 serving of fruits daily for a bala…"
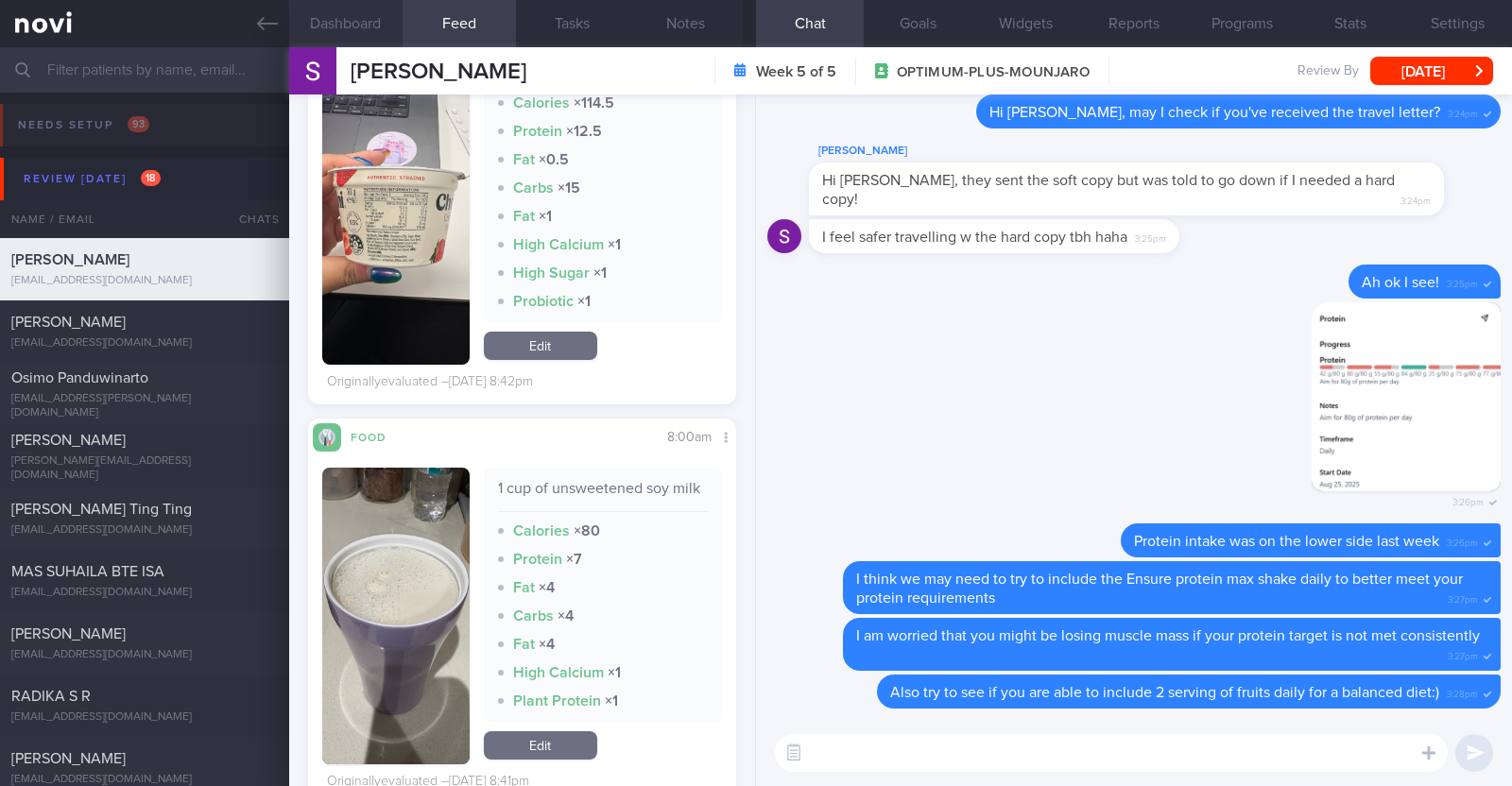
scroll to position [8388, 0]
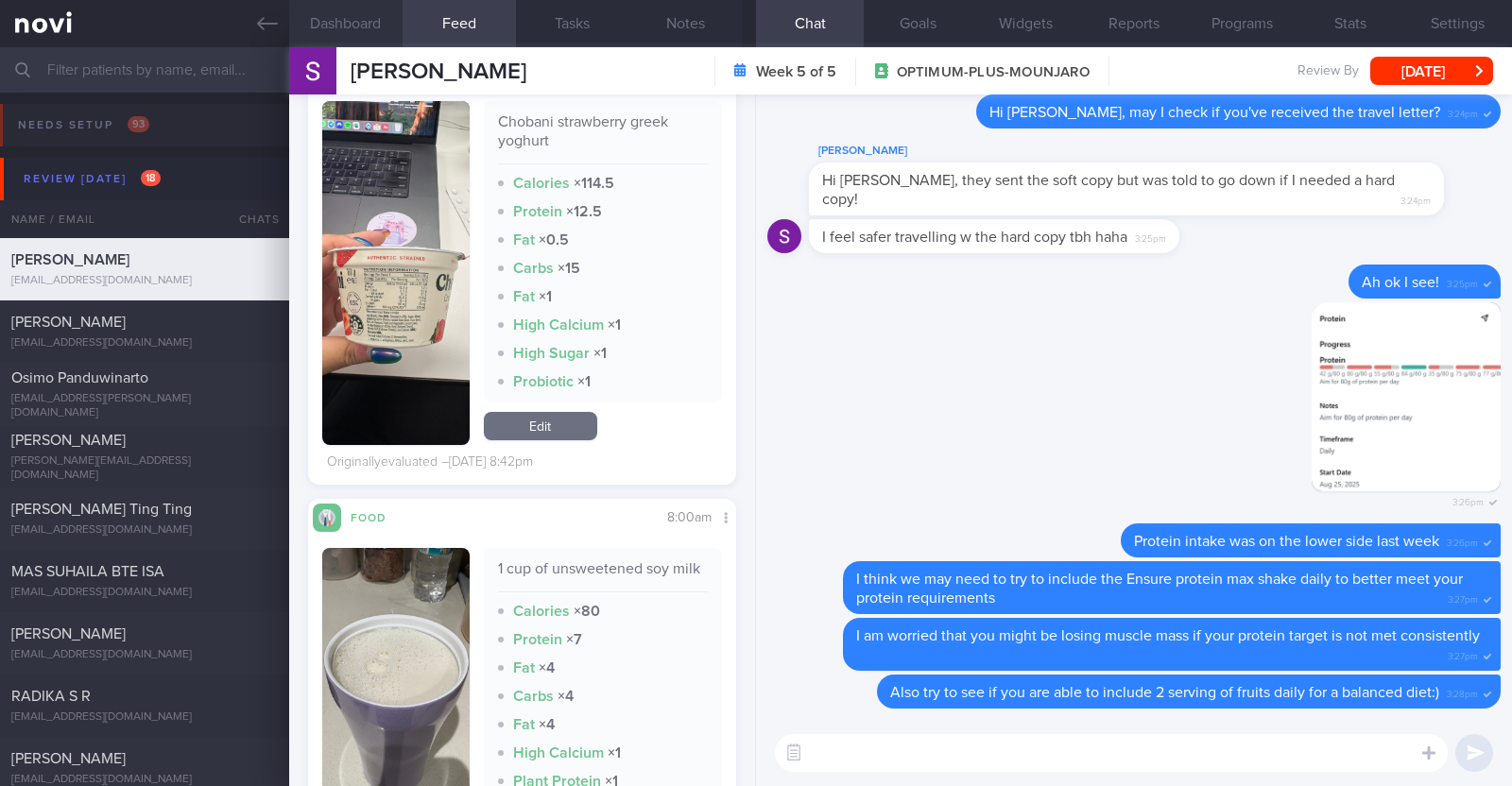
click at [355, 15] on button "Dashboard" at bounding box center [346, 23] width 113 height 48
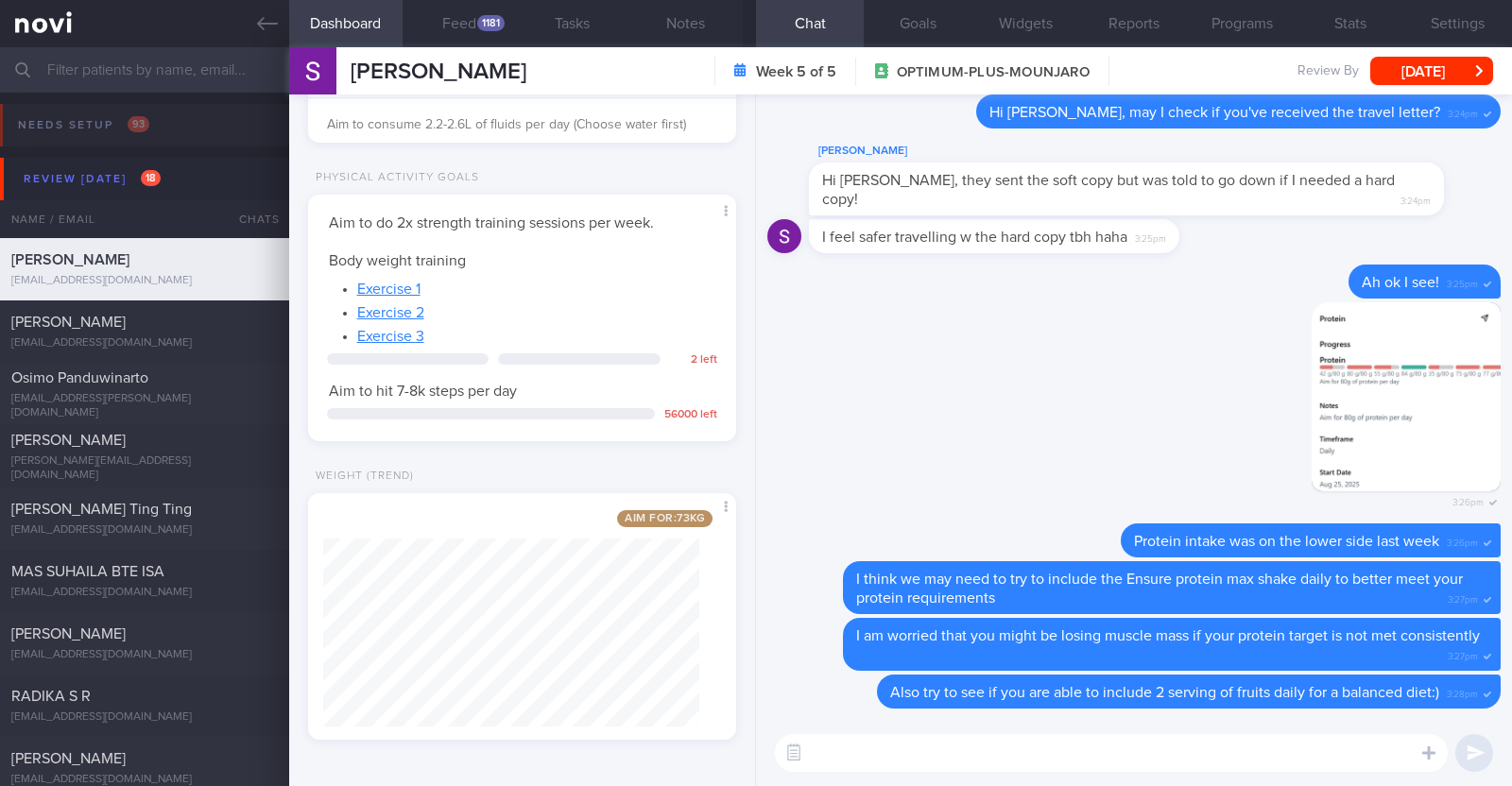
scroll to position [476, 0]
click at [1252, 21] on button "Programs" at bounding box center [1241, 23] width 108 height 48
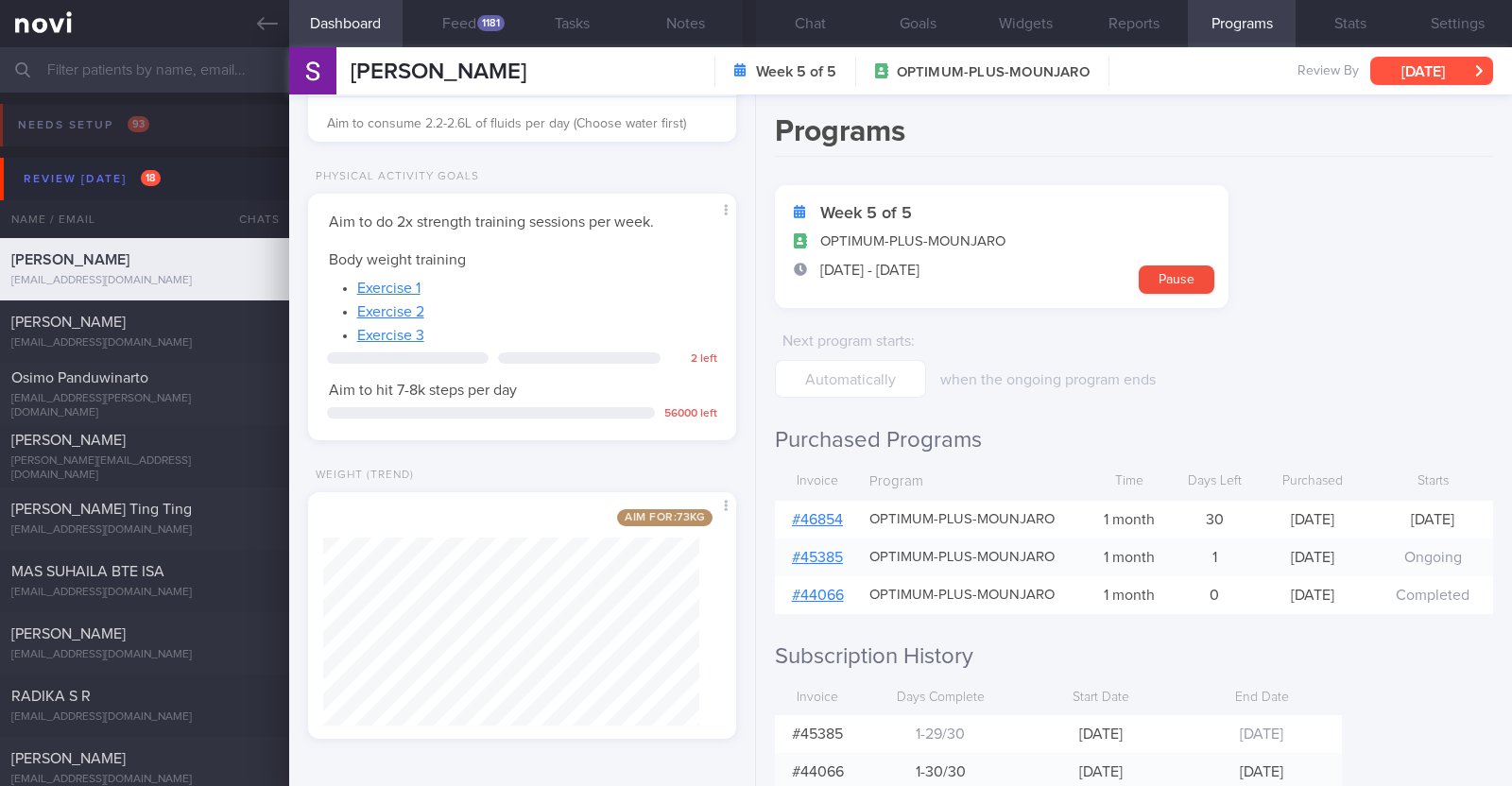
click at [1419, 61] on button "[DATE]" at bounding box center [1431, 70] width 123 height 28
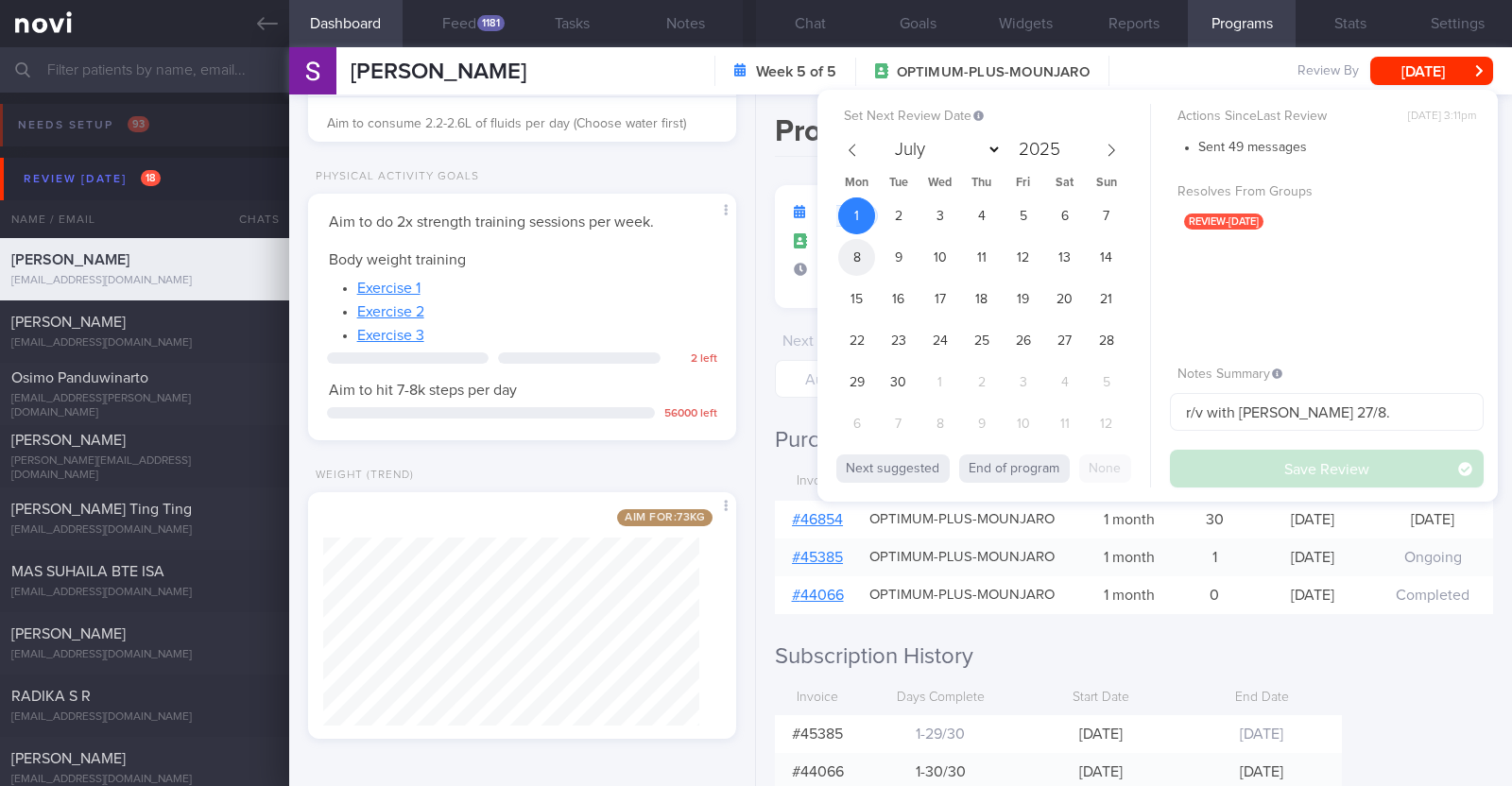
click at [854, 255] on span "8" at bounding box center [857, 257] width 37 height 37
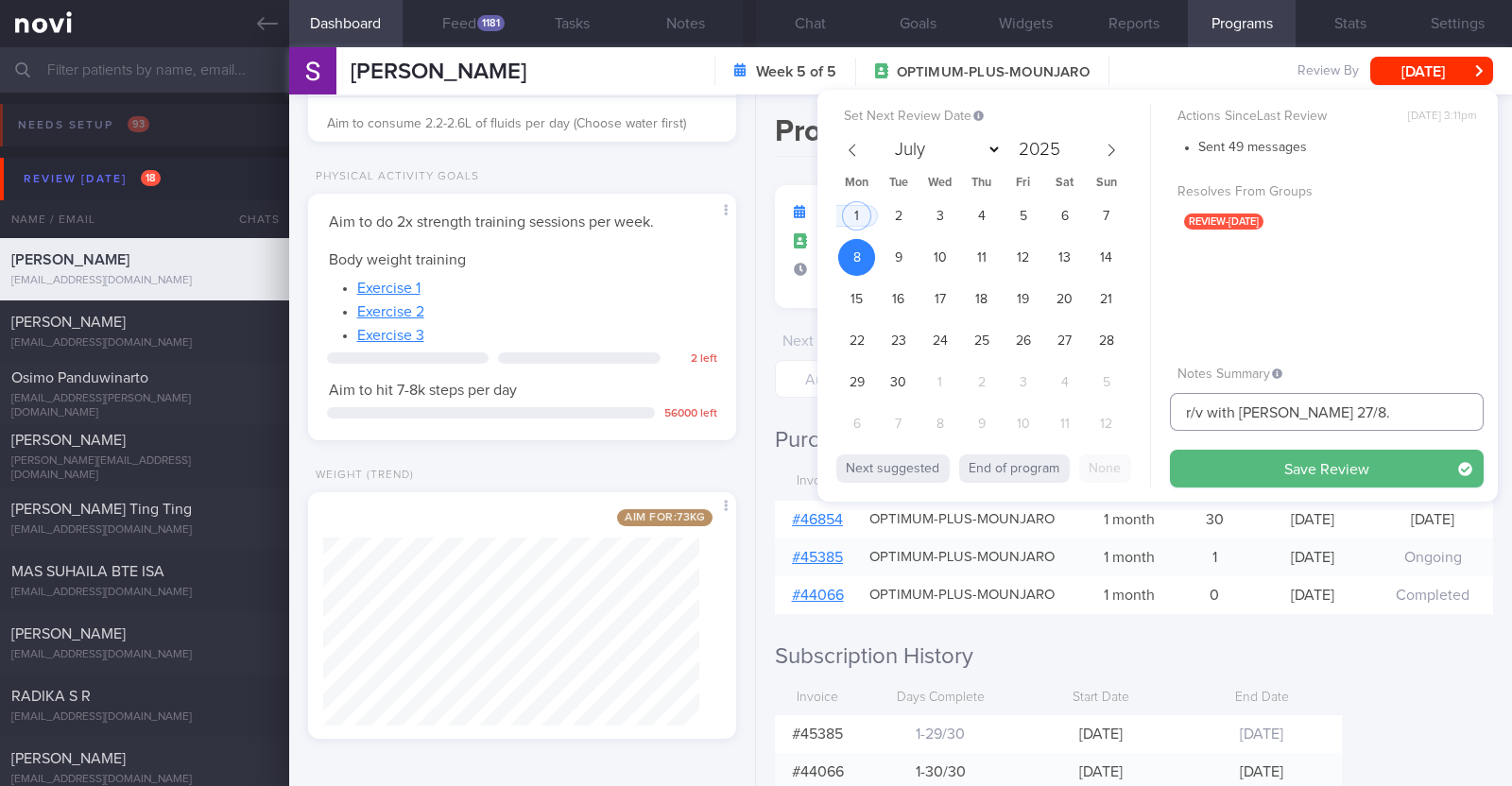
drag, startPoint x: 1338, startPoint y: 415, endPoint x: 1142, endPoint y: 404, distance: 196.3
click at [1156, 406] on div "Set Next Review Date [DATE] July August September October November [DATE] Mon T…" at bounding box center [1157, 295] width 681 height 412
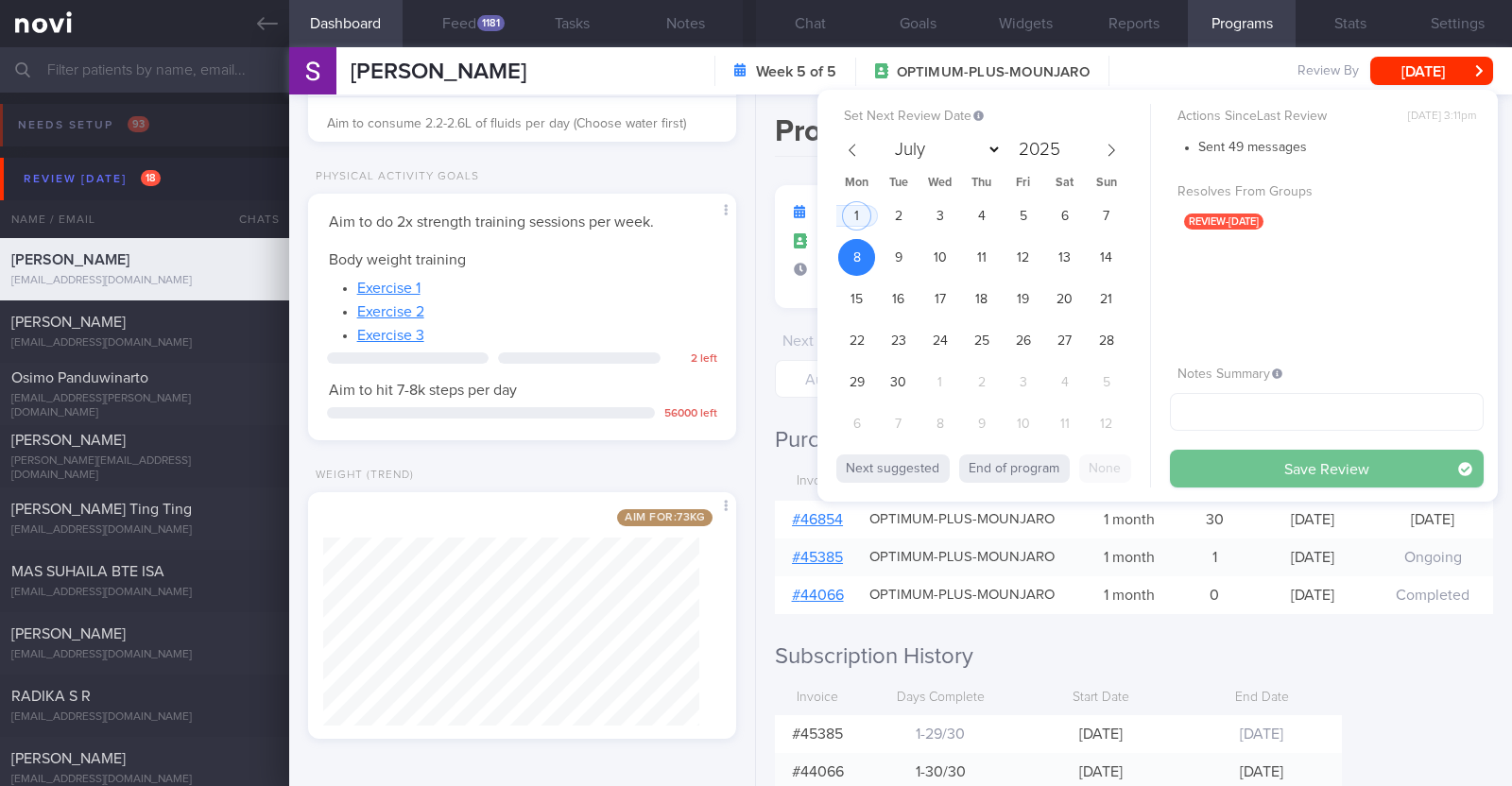
click at [1355, 470] on button "Save Review" at bounding box center [1326, 468] width 313 height 38
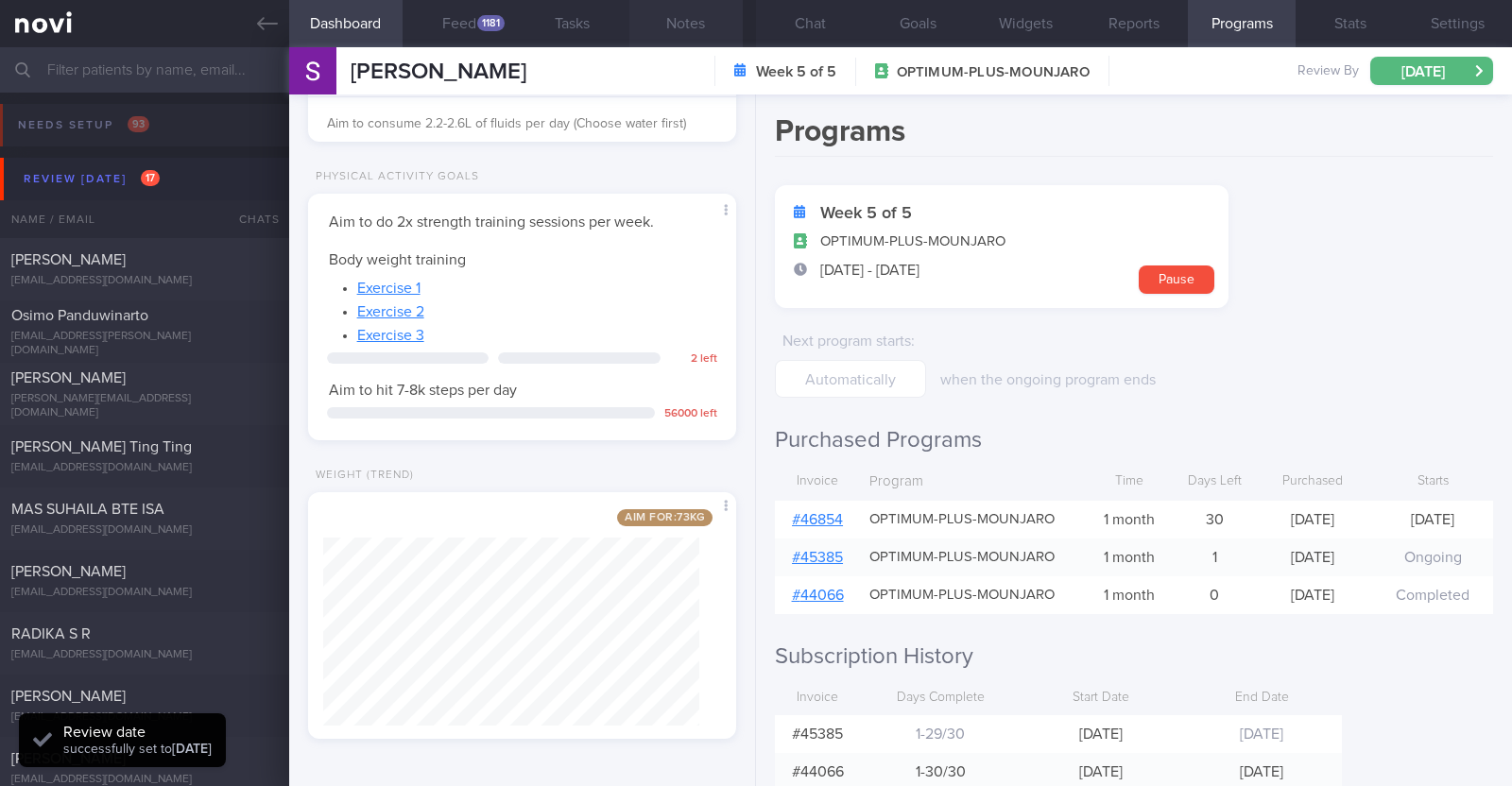
click at [712, 31] on button "Notes" at bounding box center [685, 23] width 113 height 48
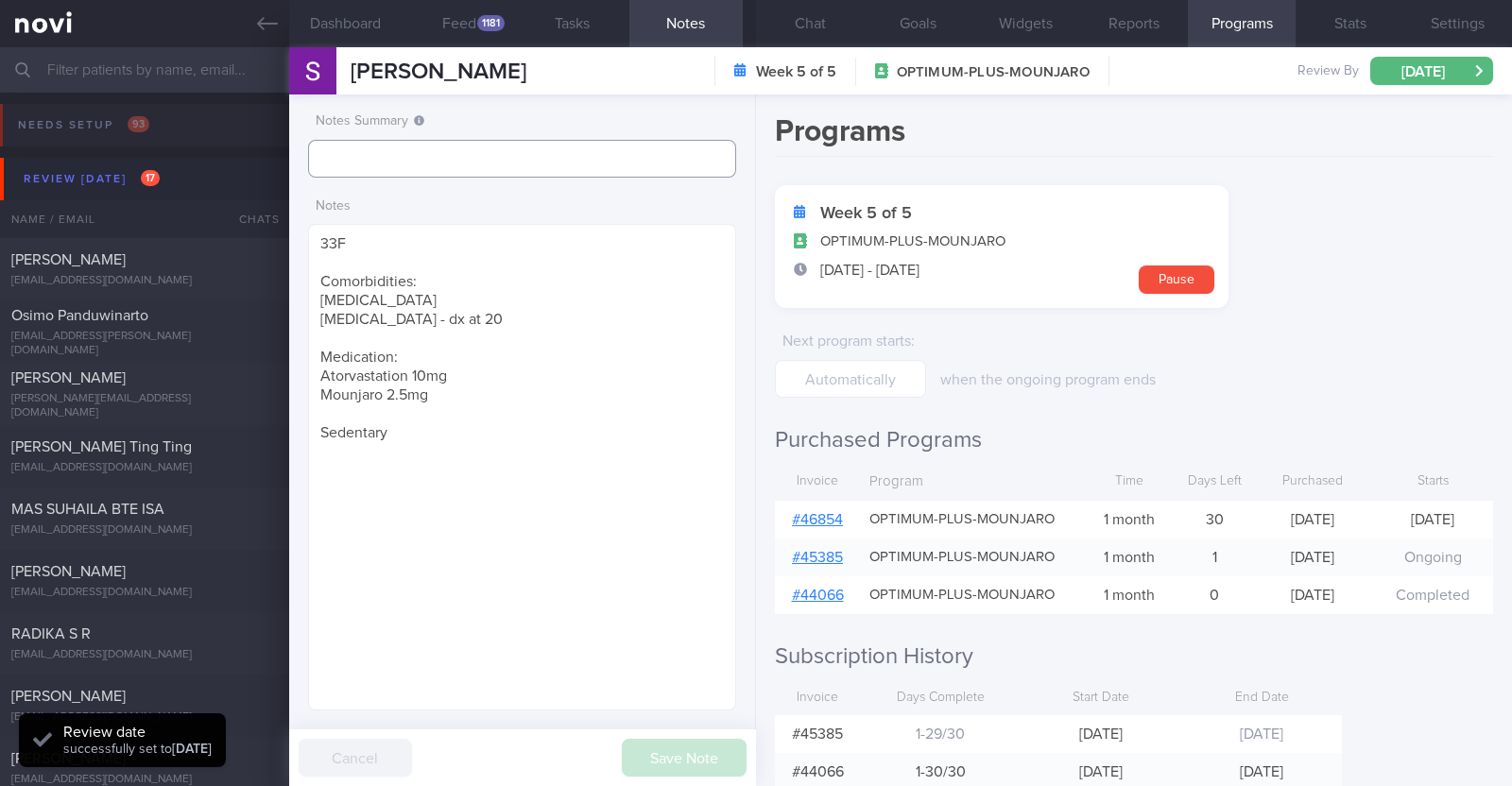
click at [493, 141] on input "text" at bounding box center [522, 159] width 428 height 38
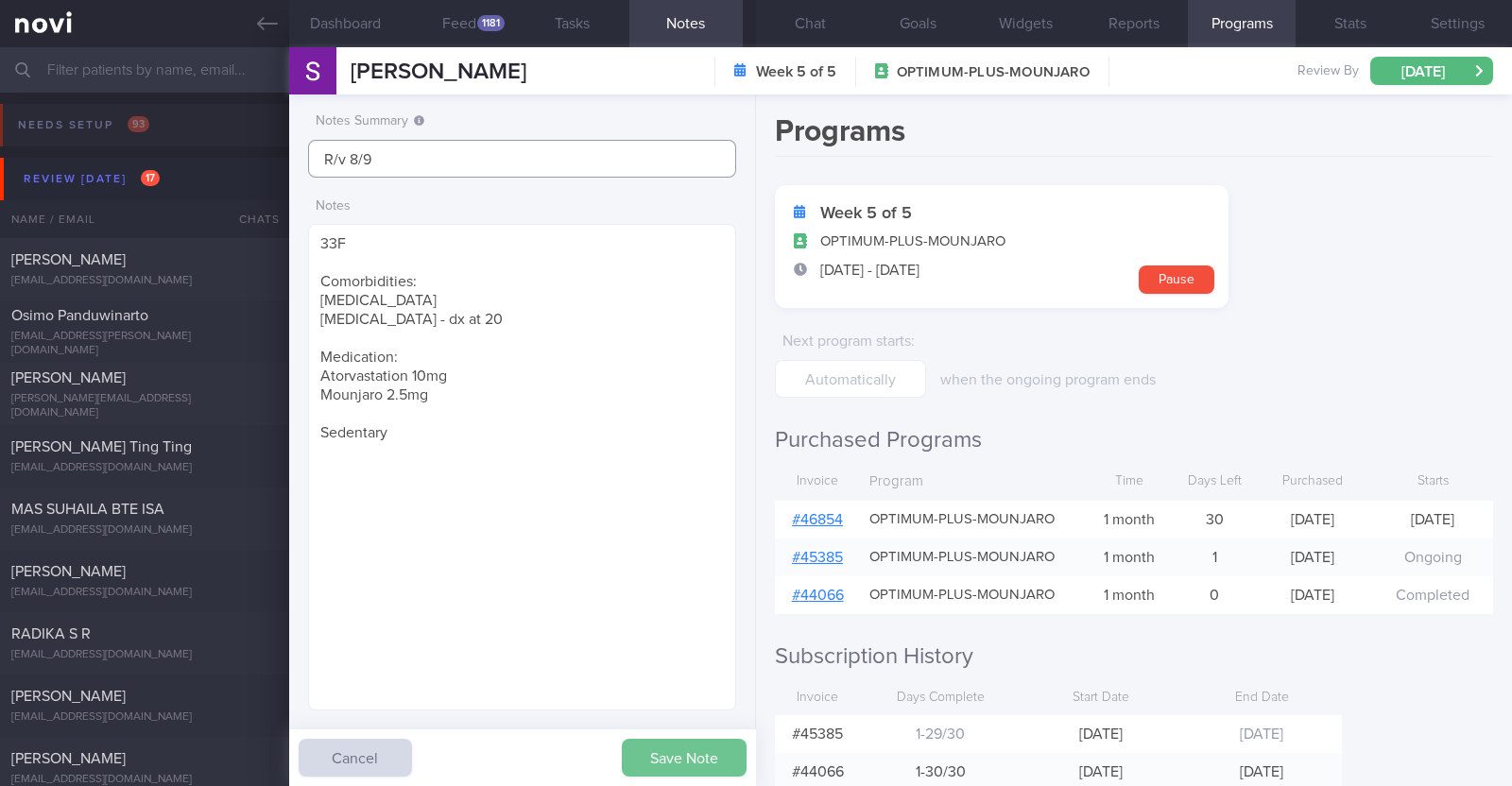
type input "R/v 8/9"
click at [714, 752] on button "Save Note" at bounding box center [683, 758] width 125 height 38
type input "R/v 8/9"
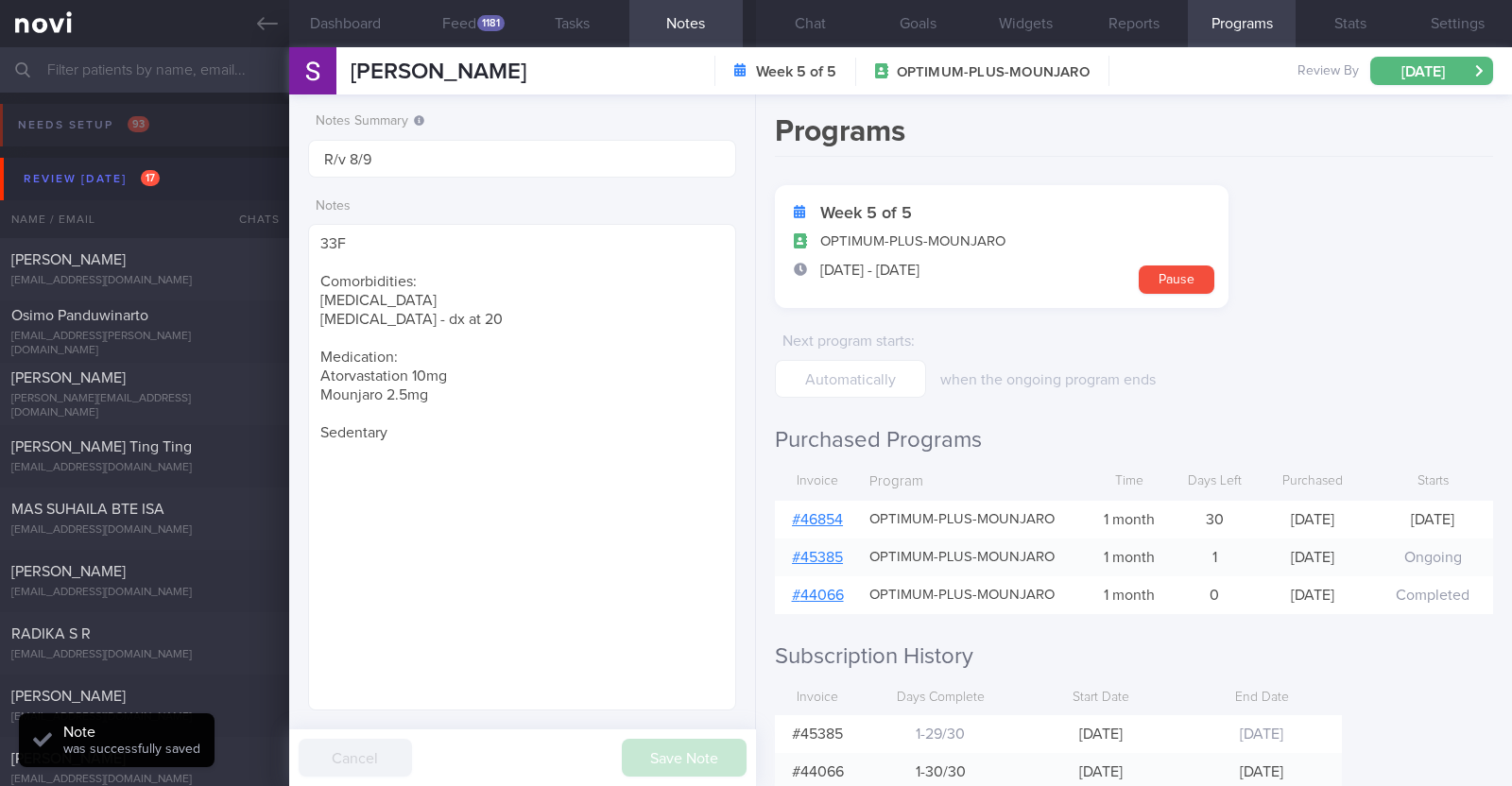
click at [839, 523] on link "# 46854" at bounding box center [817, 520] width 51 height 16
click at [453, 452] on textarea "33F Comorbidities: High Cholesterol Polycystic ovarian syndrome - dx at 20 Medi…" at bounding box center [522, 468] width 428 height 487
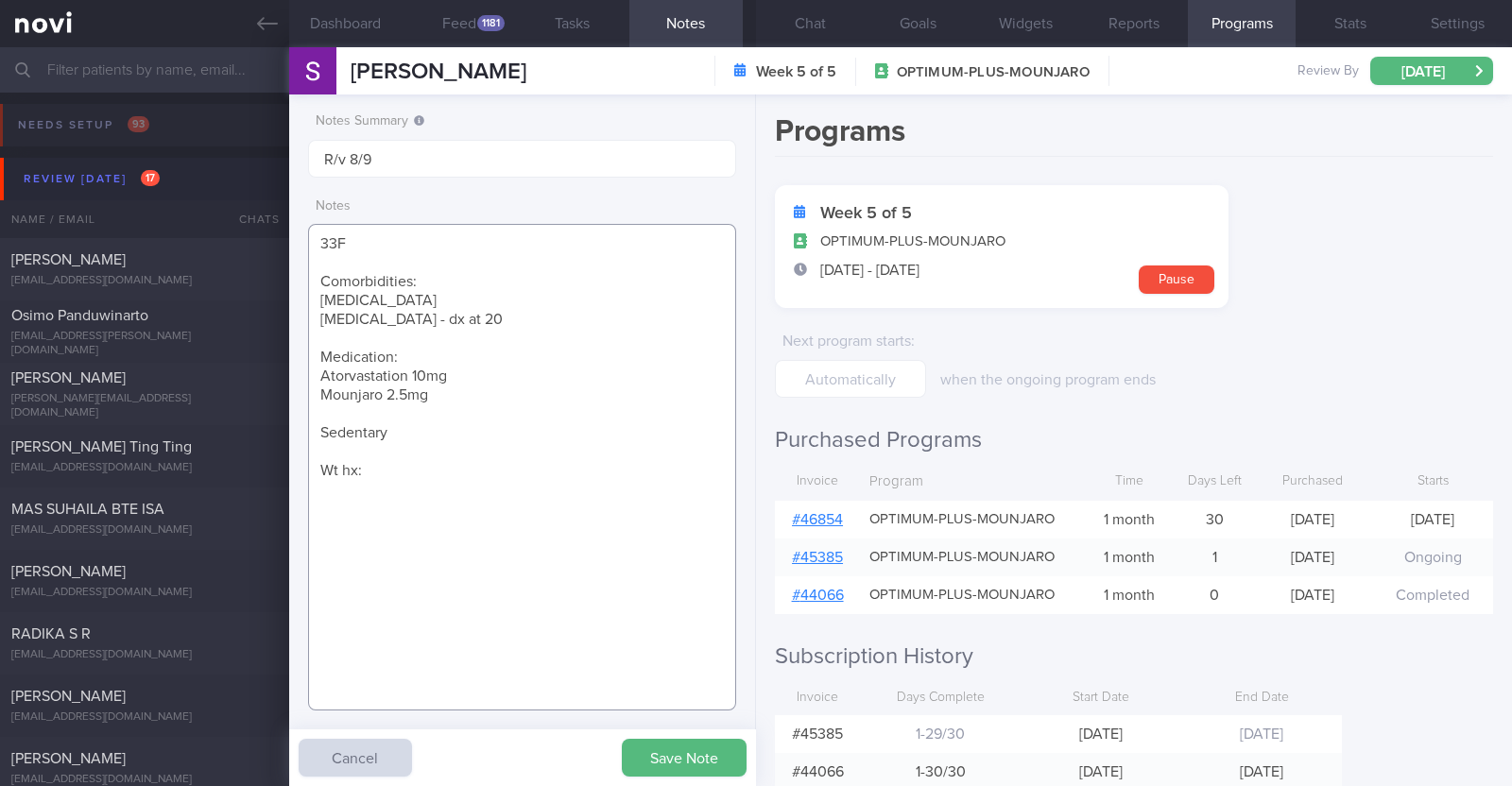
paste textarea "93 > 90 > 85"
click at [387, 462] on textarea "33F Comorbidities: High Cholesterol Polycystic ovarian syndrome - dx at 20 Medi…" at bounding box center [522, 468] width 428 height 487
click at [573, 459] on textarea "33F Comorbidities: High Cholesterol Polycystic ovarian syndrome - dx at 20 Medi…" at bounding box center [522, 468] width 428 height 487
click at [526, 467] on textarea "33F Comorbidities: High Cholesterol Polycystic ovarian syndrome - dx at 20 Medi…" at bounding box center [522, 468] width 428 height 487
type textarea "33F Comorbidities: High Cholesterol Polycystic ovarian syndrome - dx at 20 Medi…"
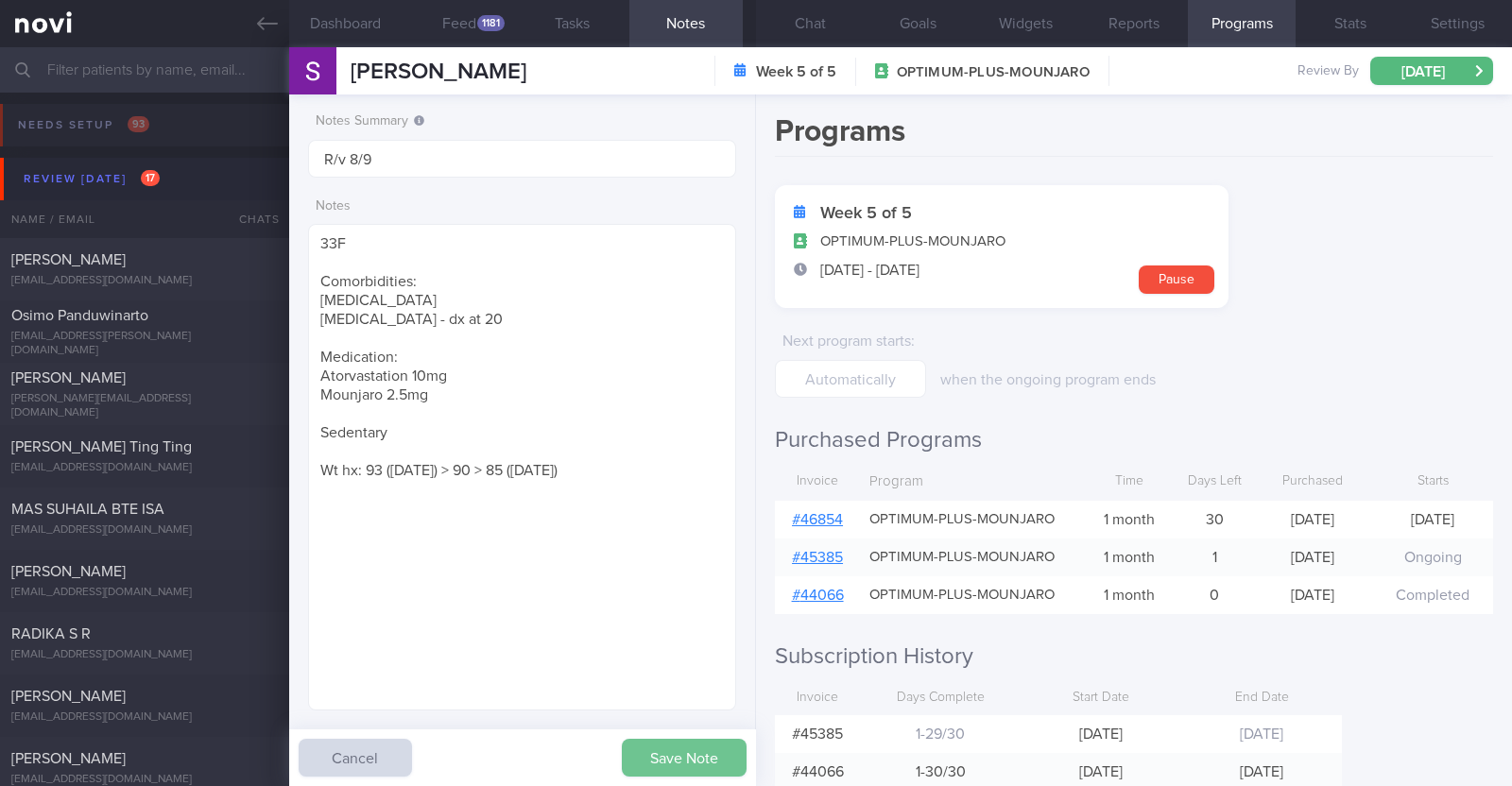
click at [676, 762] on button "Save Note" at bounding box center [683, 758] width 125 height 38
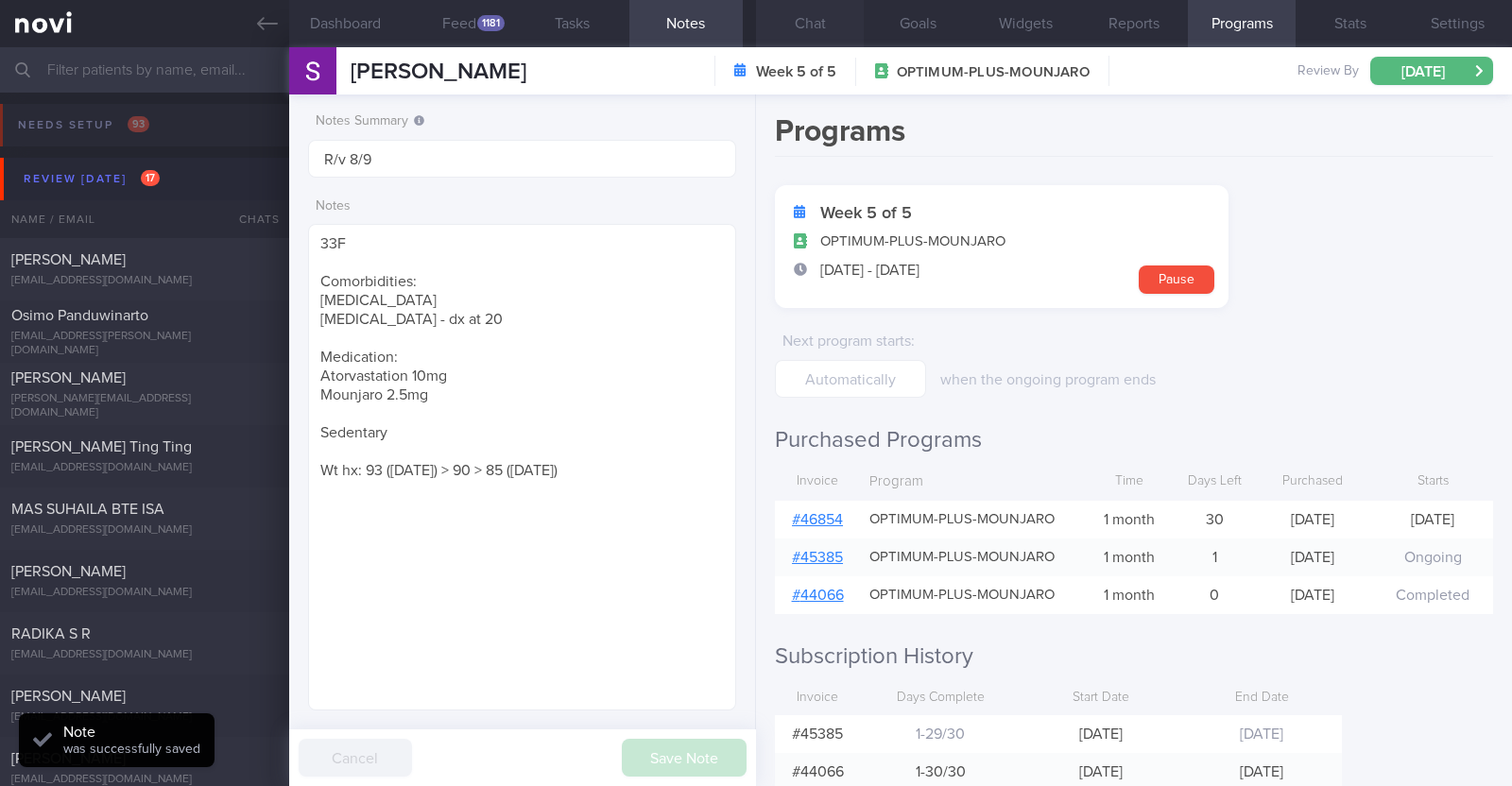
click at [830, 25] on button "Chat" at bounding box center [809, 23] width 108 height 48
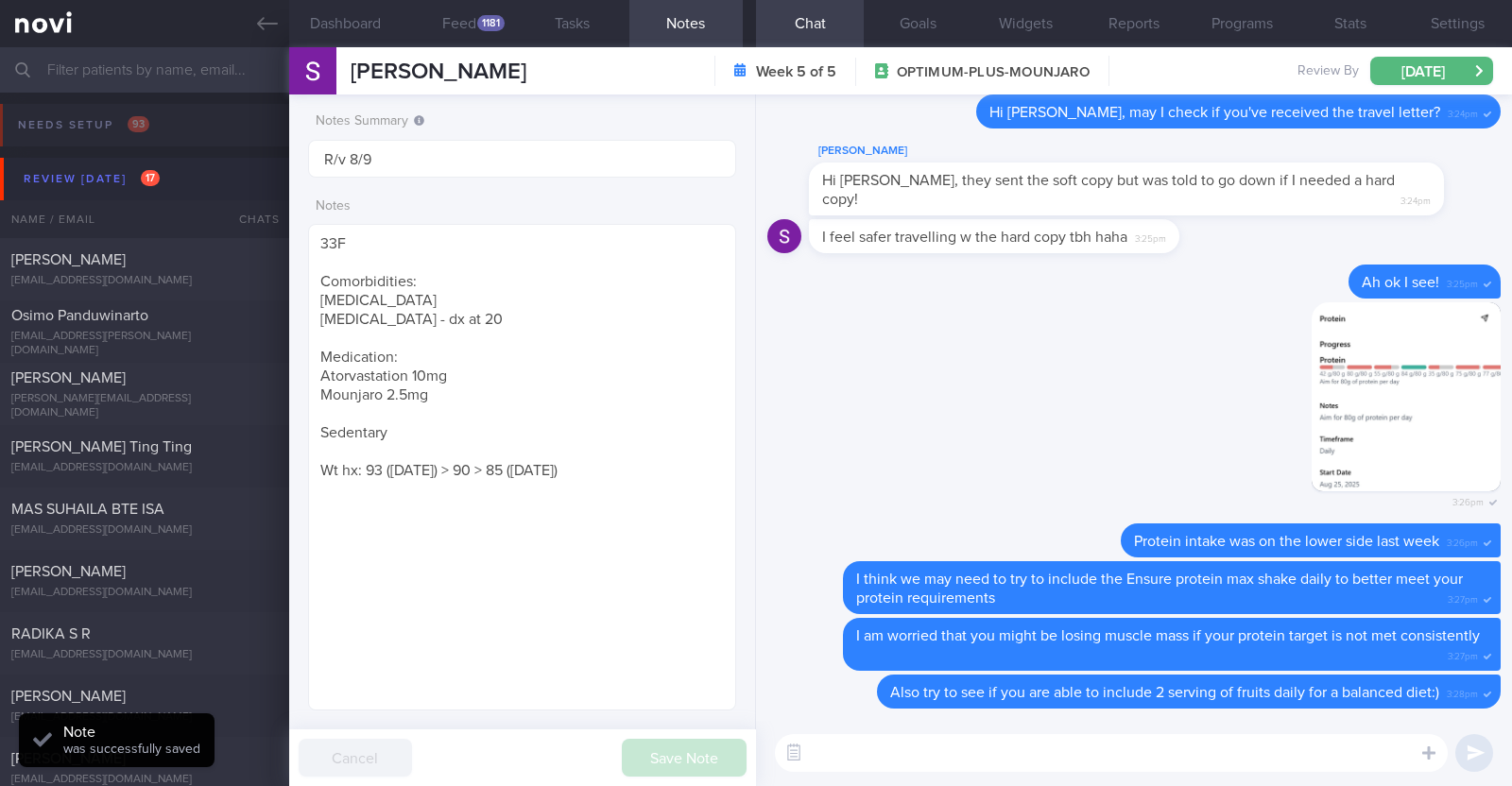
click at [1078, 772] on div "​ ​" at bounding box center [1133, 753] width 756 height 66
click at [1078, 758] on textarea at bounding box center [1111, 753] width 673 height 38
click at [136, 252] on div "[PERSON_NAME]" at bounding box center [142, 259] width 262 height 19
type input "R/v with DR [PERSON_NAME] on 29/8"
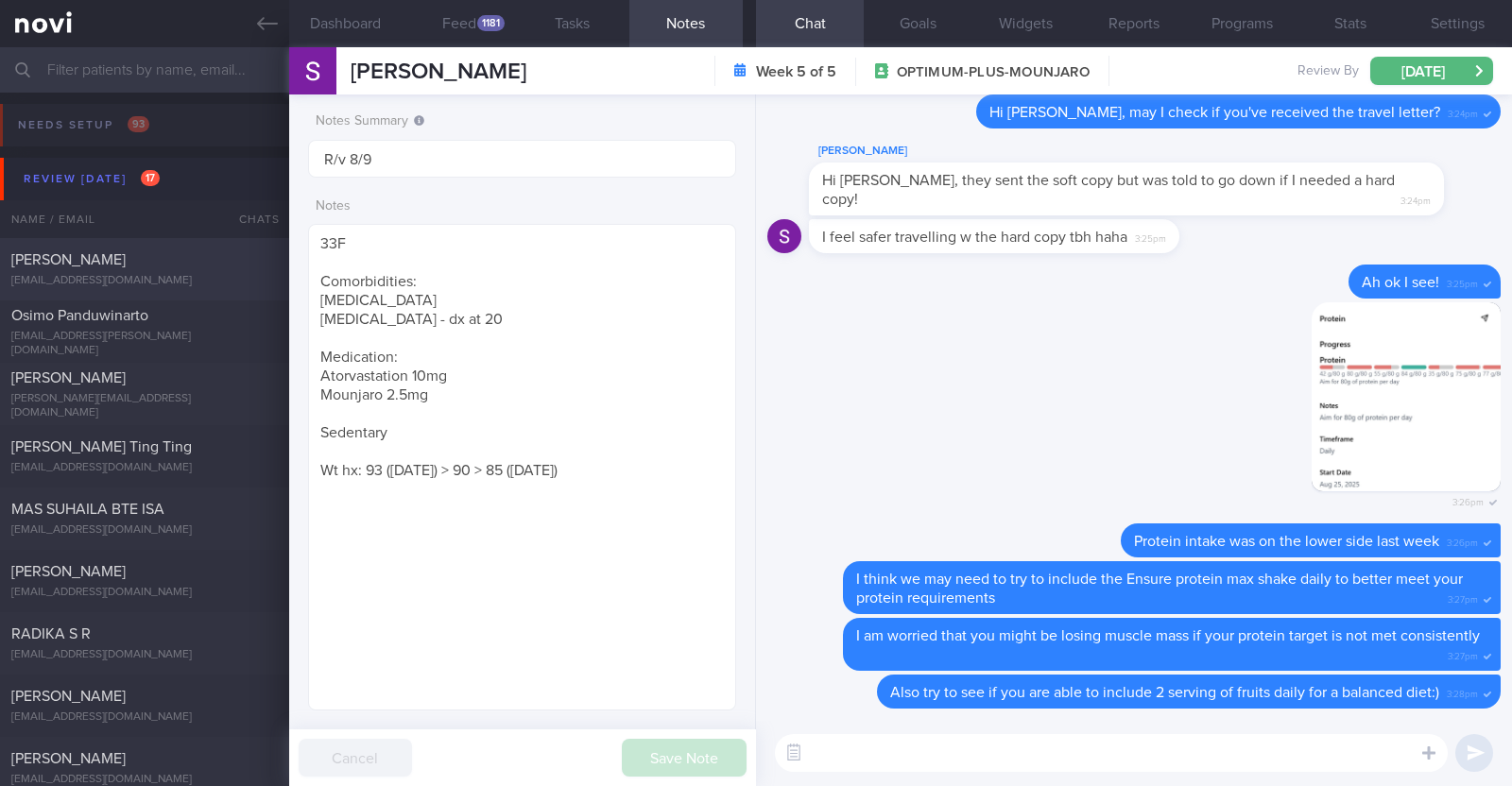
type textarea "34F Nil PMHx/ Meds Rybelsus 3mg OM x 1/12 1x/wk pickleball x 2h"
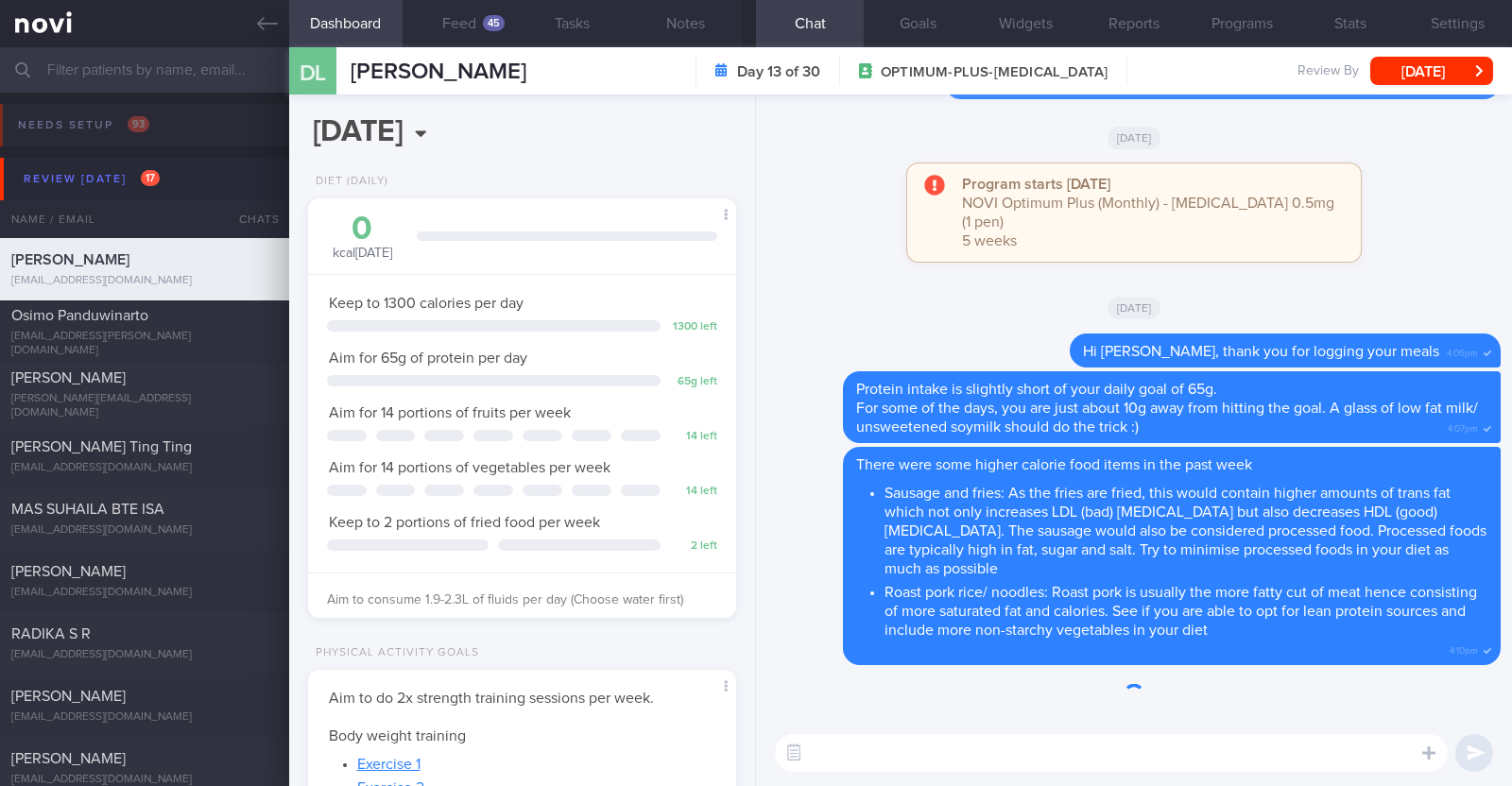
scroll to position [214, 376]
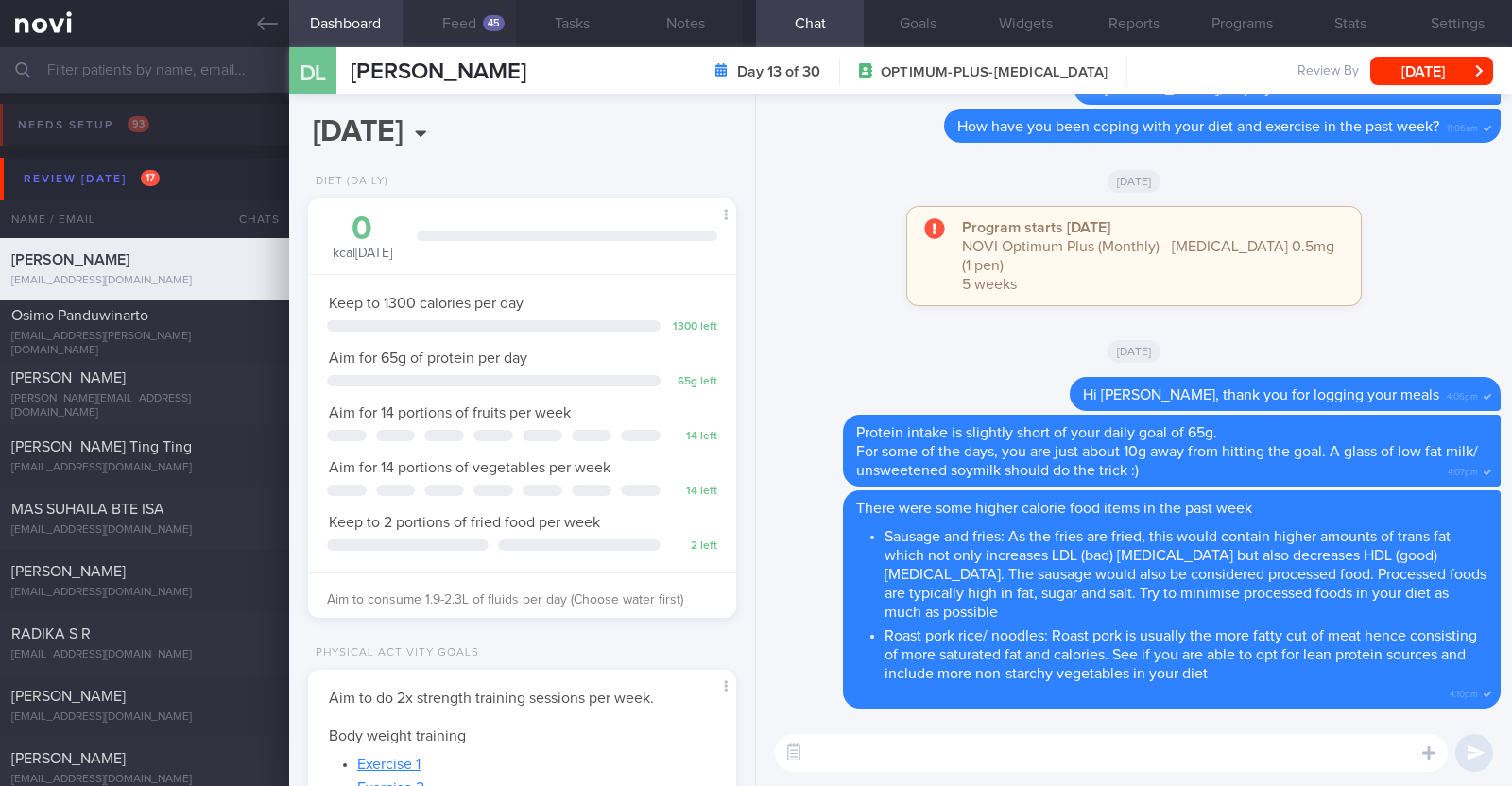
click at [480, 20] on button "Feed 45" at bounding box center [459, 23] width 113 height 48
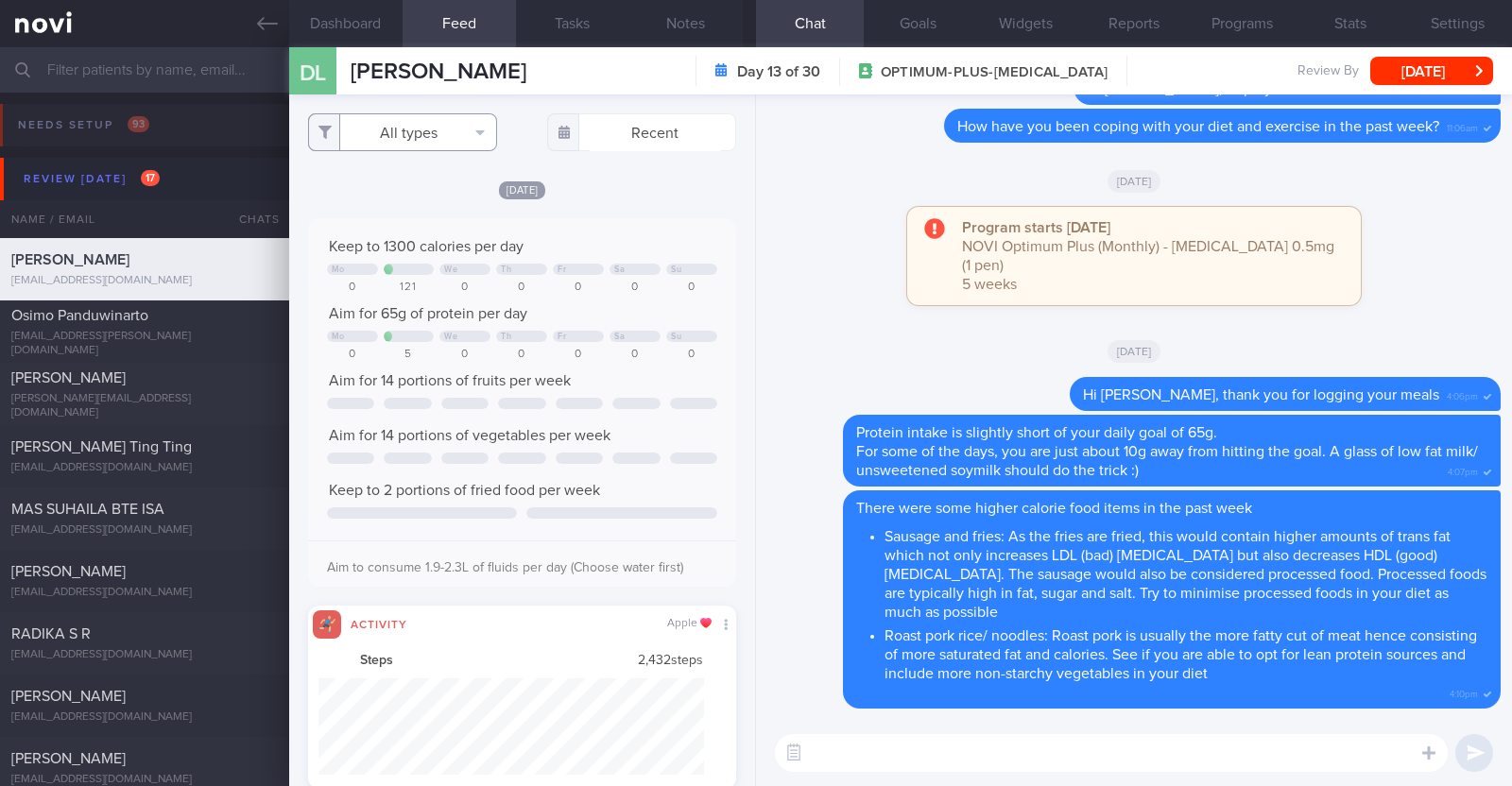
click at [452, 120] on button "All types" at bounding box center [402, 131] width 189 height 38
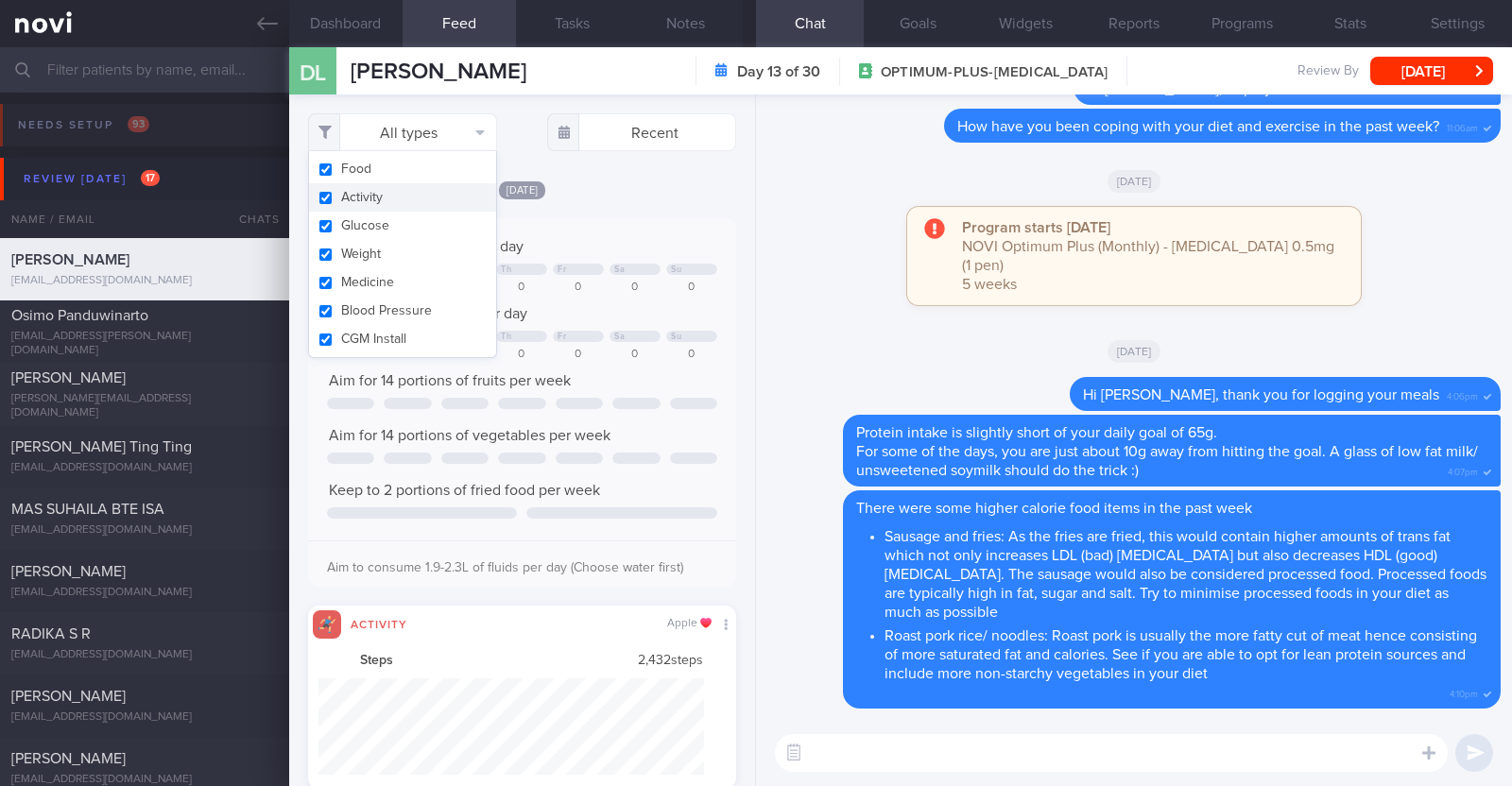
click at [411, 207] on button "Activity" at bounding box center [402, 197] width 187 height 28
checkbox input "false"
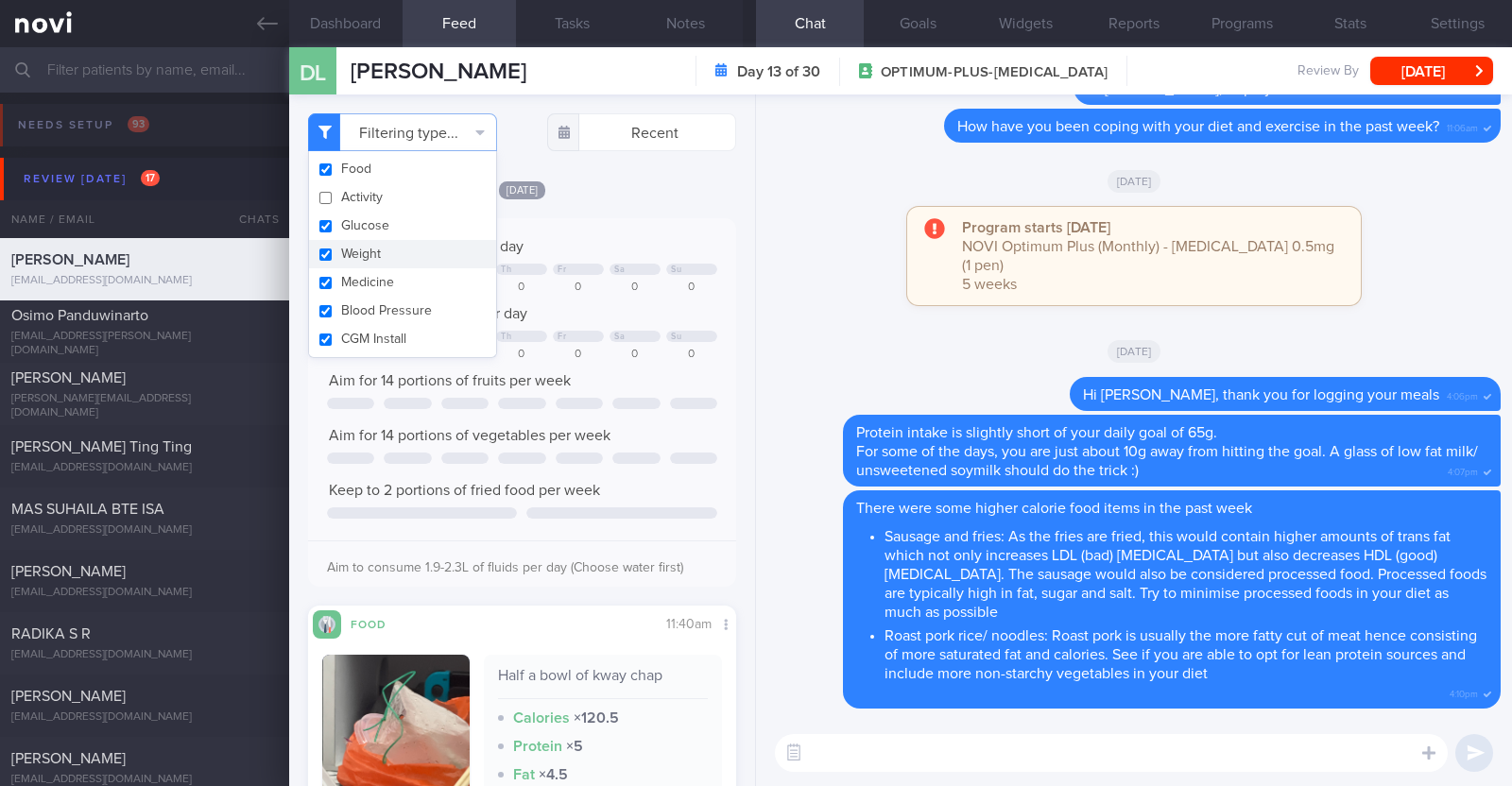
click at [648, 200] on div "Tue, 26 Aug Keep to 1300 calories per day Mo We Th Fr Sa Su 0 121 0 0 0 0 0 Aim…" at bounding box center [522, 585] width 428 height 812
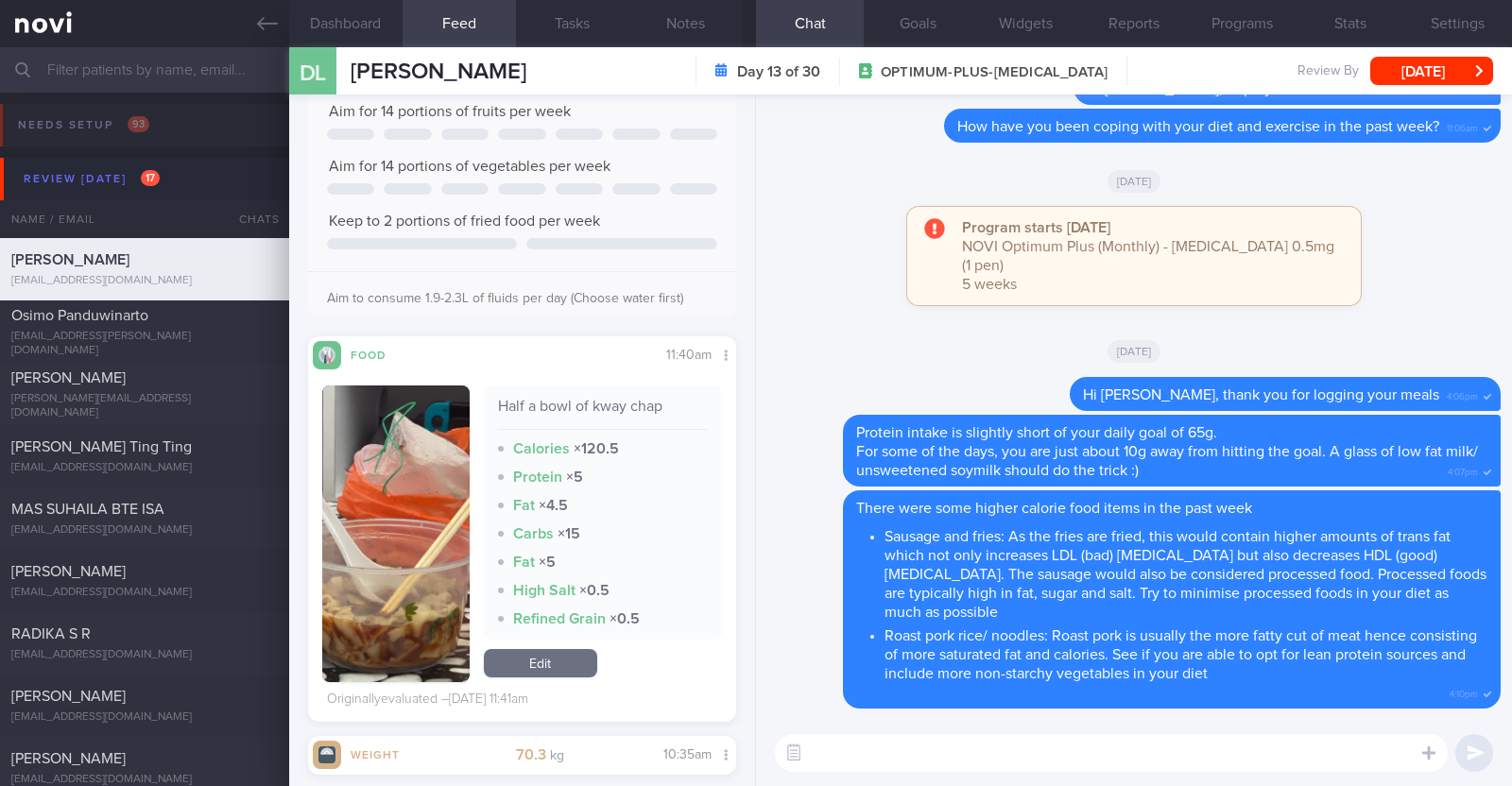
scroll to position [471, 0]
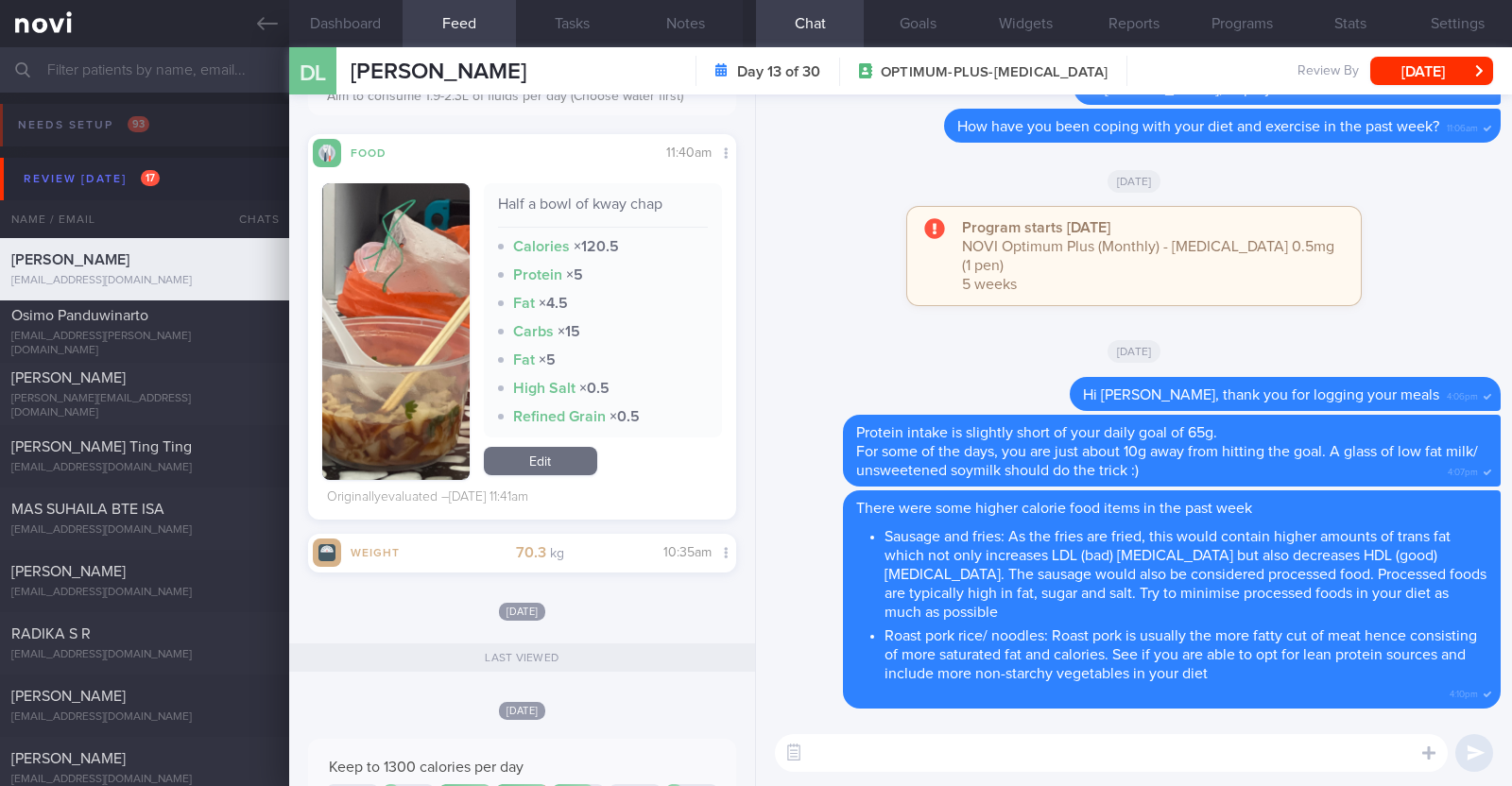
click at [959, 756] on textarea at bounding box center [1111, 753] width 673 height 38
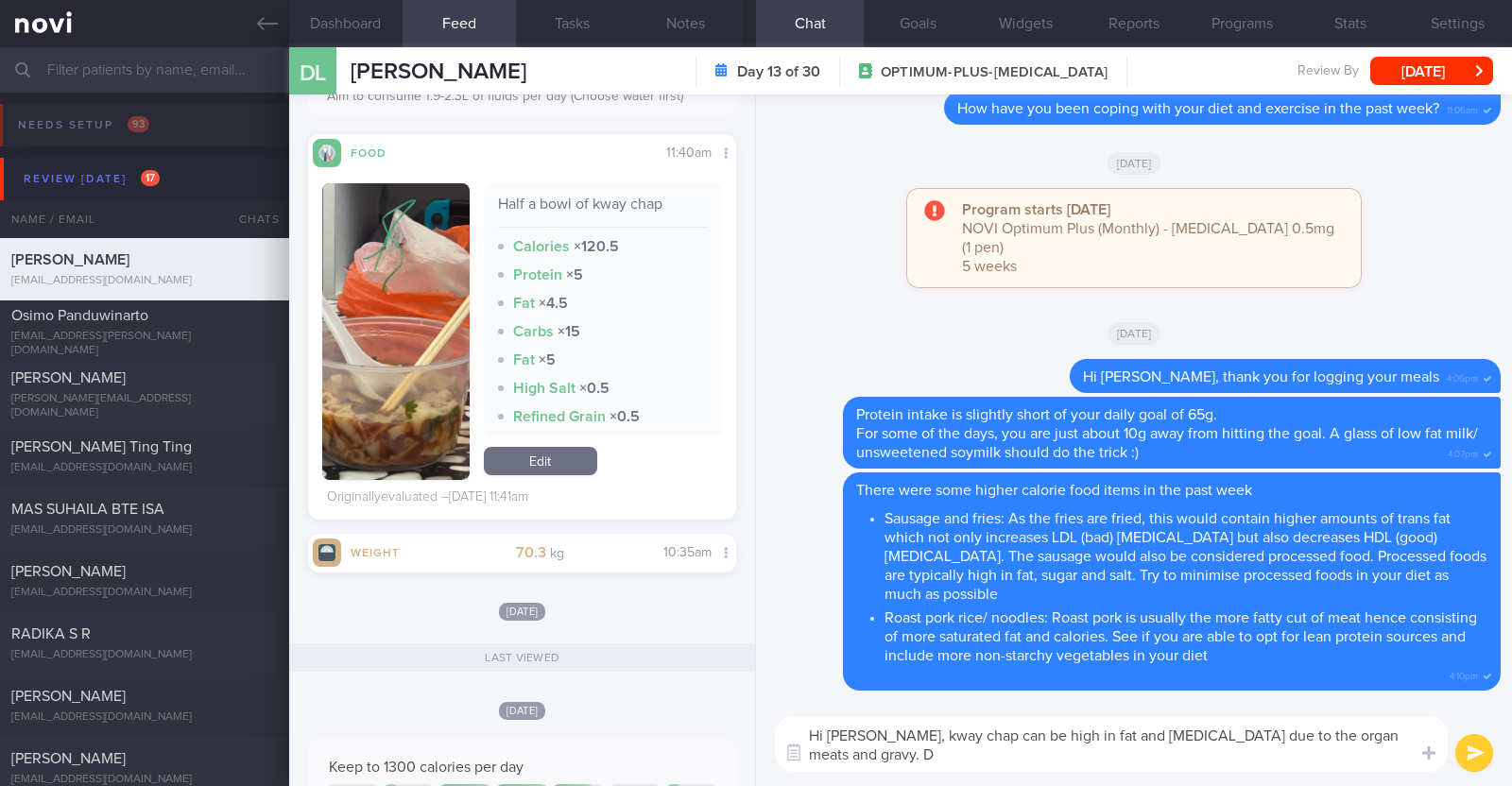
scroll to position [0, 0]
type textarea "Hi Debbie, kway chap can be high in fat and cholesterol due to the organ meats …"
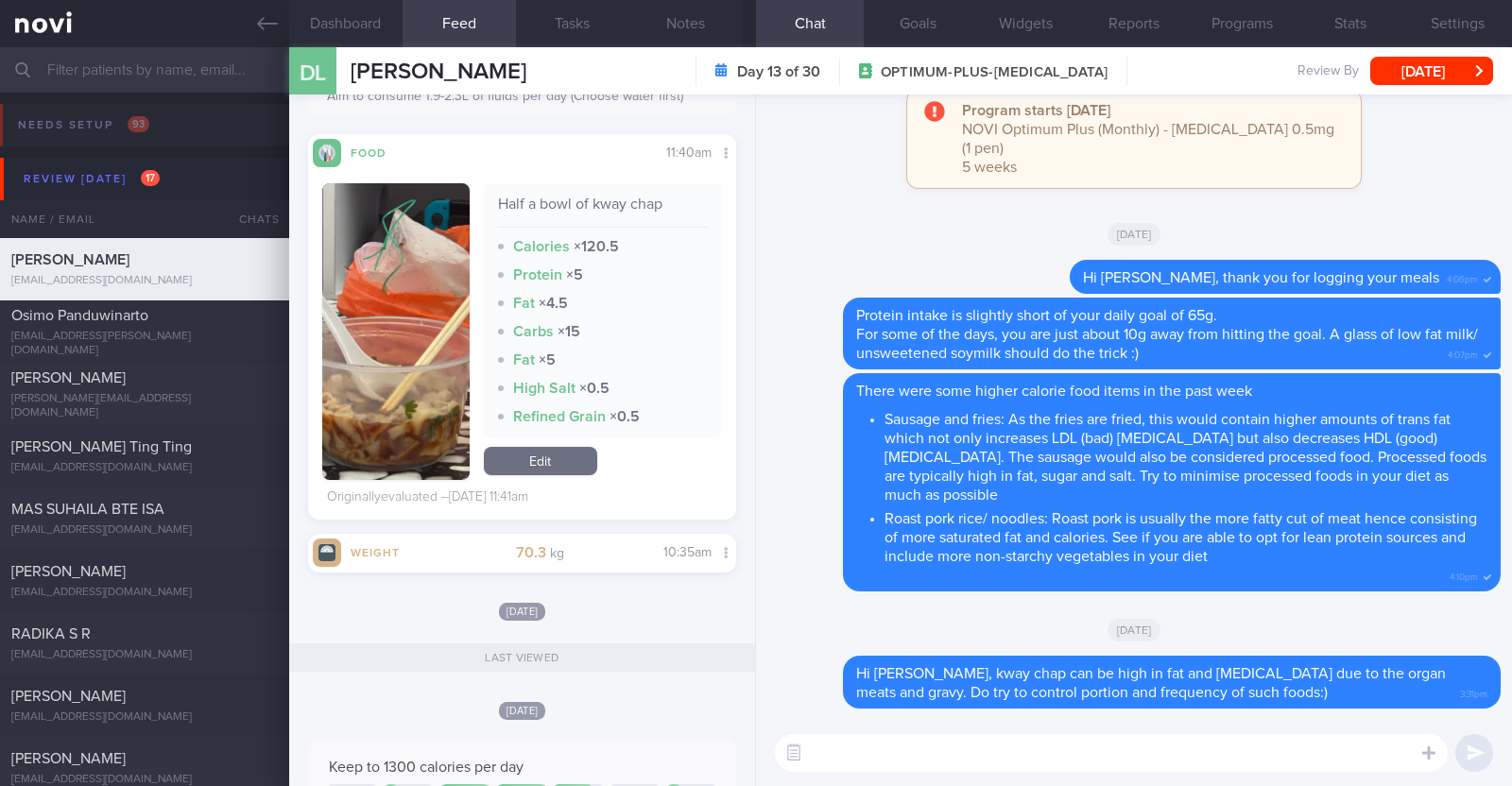
click at [901, 748] on textarea at bounding box center [1111, 753] width 673 height 38
paste textarea "Try to choose lean proteins over fried/breaded/saucy/oily/processed/fatty forms…"
type textarea "Try to choose lean proteins over fried/breaded/saucy/oily/processed/fatty forms…"
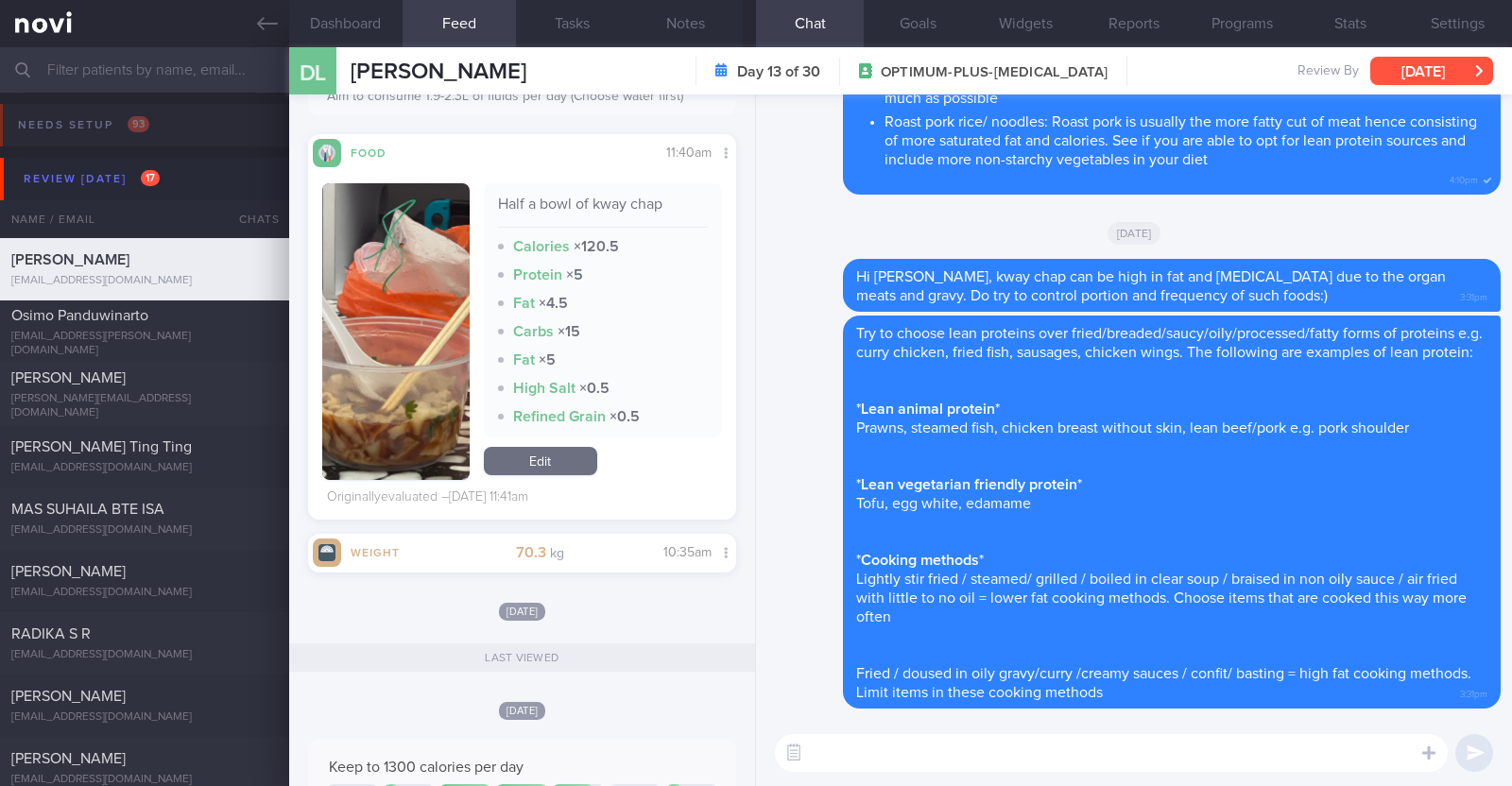
click at [1387, 64] on button "[DATE]" at bounding box center [1431, 70] width 123 height 28
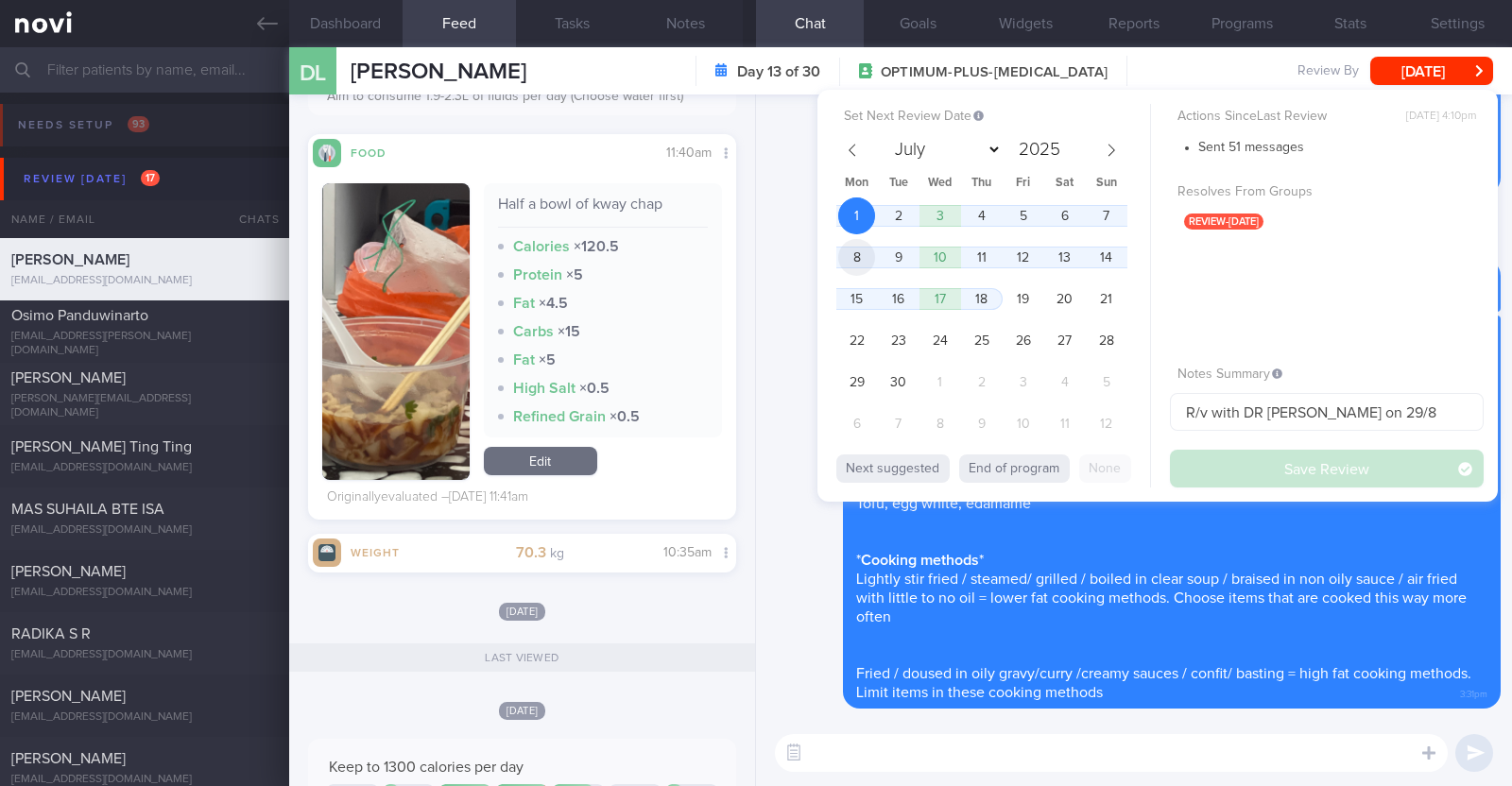
click at [867, 250] on span "8" at bounding box center [857, 257] width 37 height 37
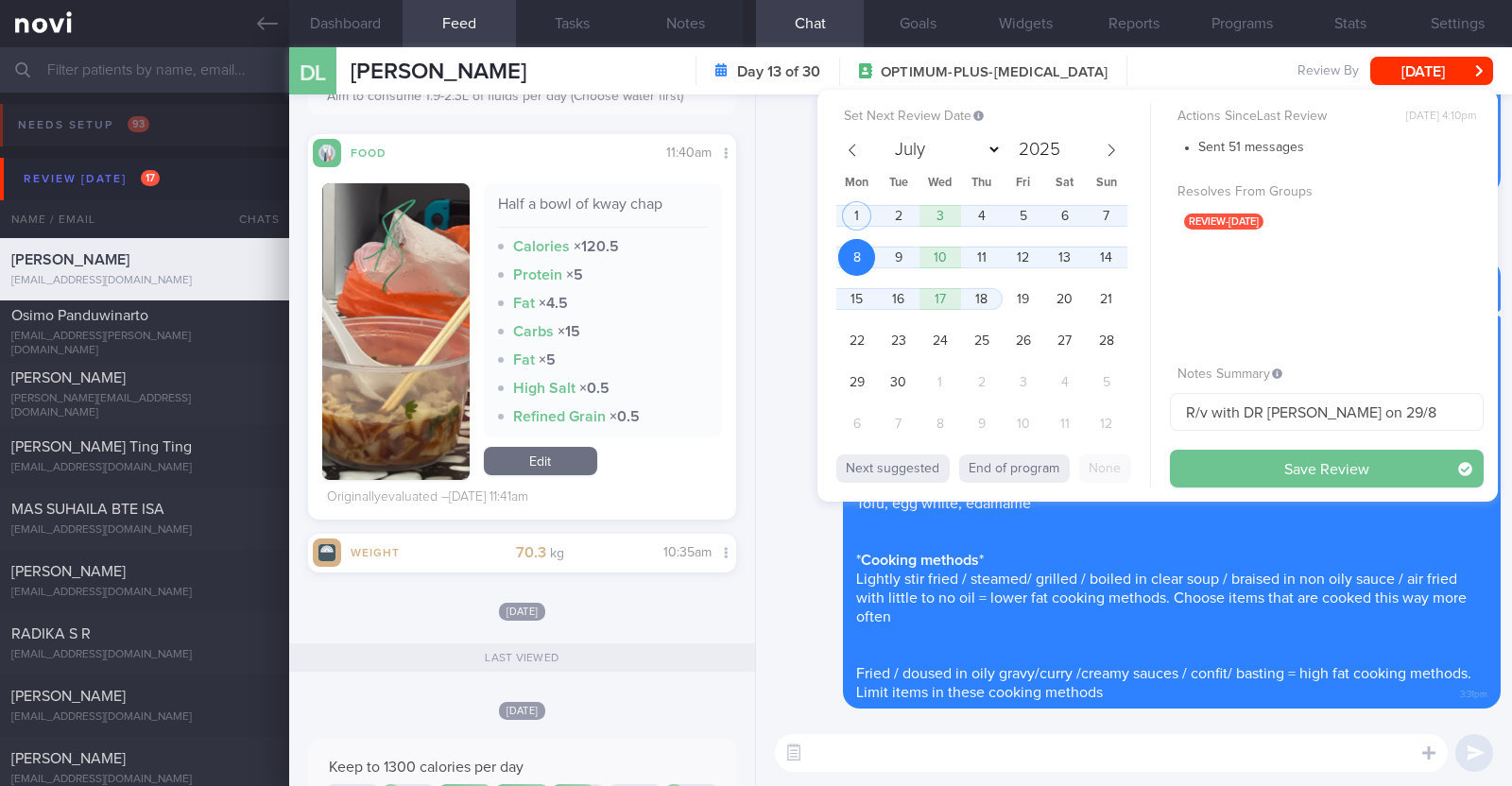
click at [1217, 458] on button "Save Review" at bounding box center [1326, 468] width 313 height 38
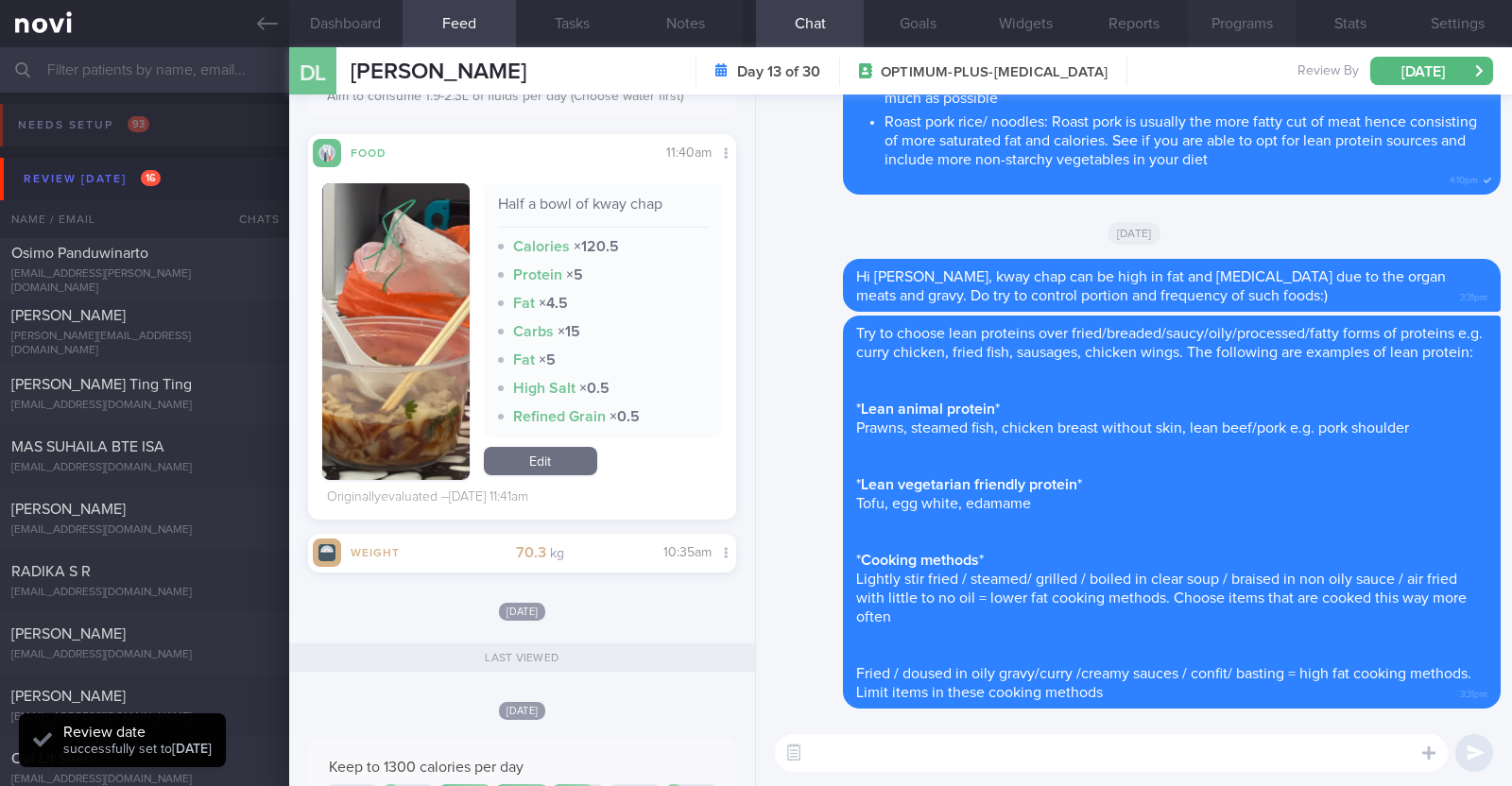
click at [1218, 30] on button "Programs" at bounding box center [1241, 23] width 108 height 48
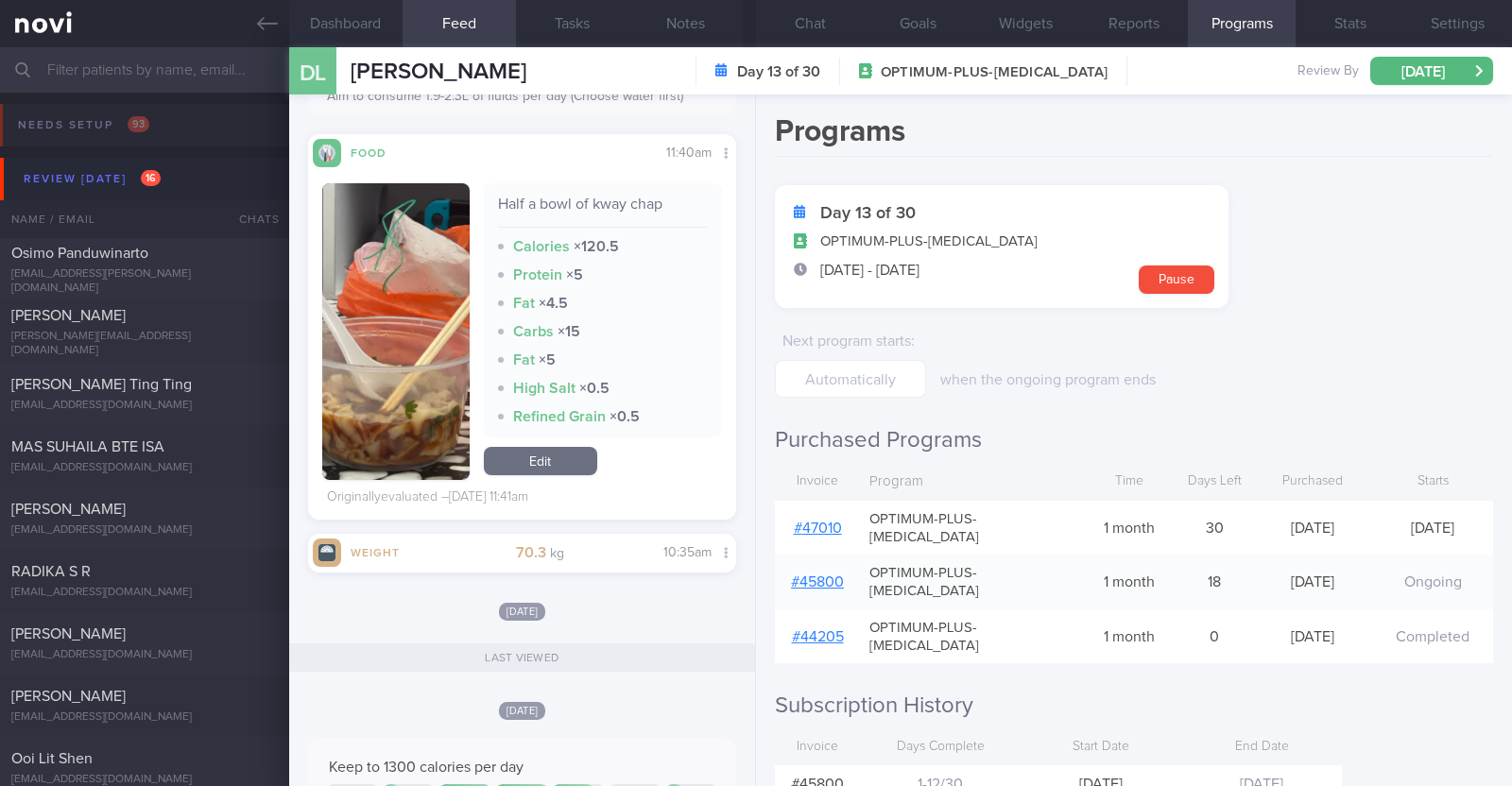
click at [845, 518] on div "# 47010" at bounding box center [817, 528] width 85 height 38
click at [834, 521] on link "# 47010" at bounding box center [817, 529] width 48 height 16
click at [162, 271] on div "Osimo Panduwinarto giorgius.oshimo@gmail.com" at bounding box center [144, 269] width 289 height 52
type textarea "38M Comorbidities: Obesity Hypertension Hyperlipidemia Proteinuria Infertility/…"
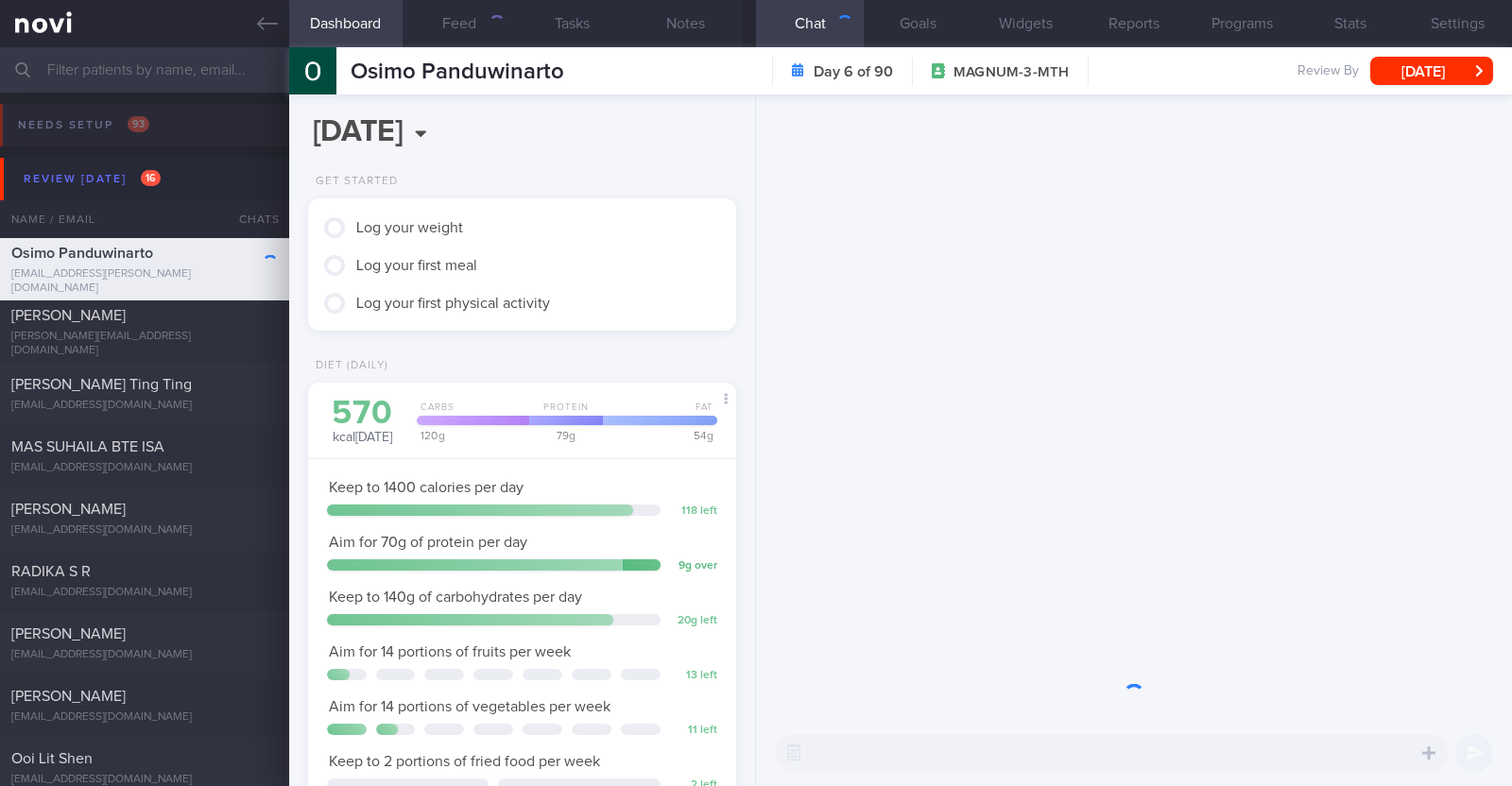
scroll to position [191, 383]
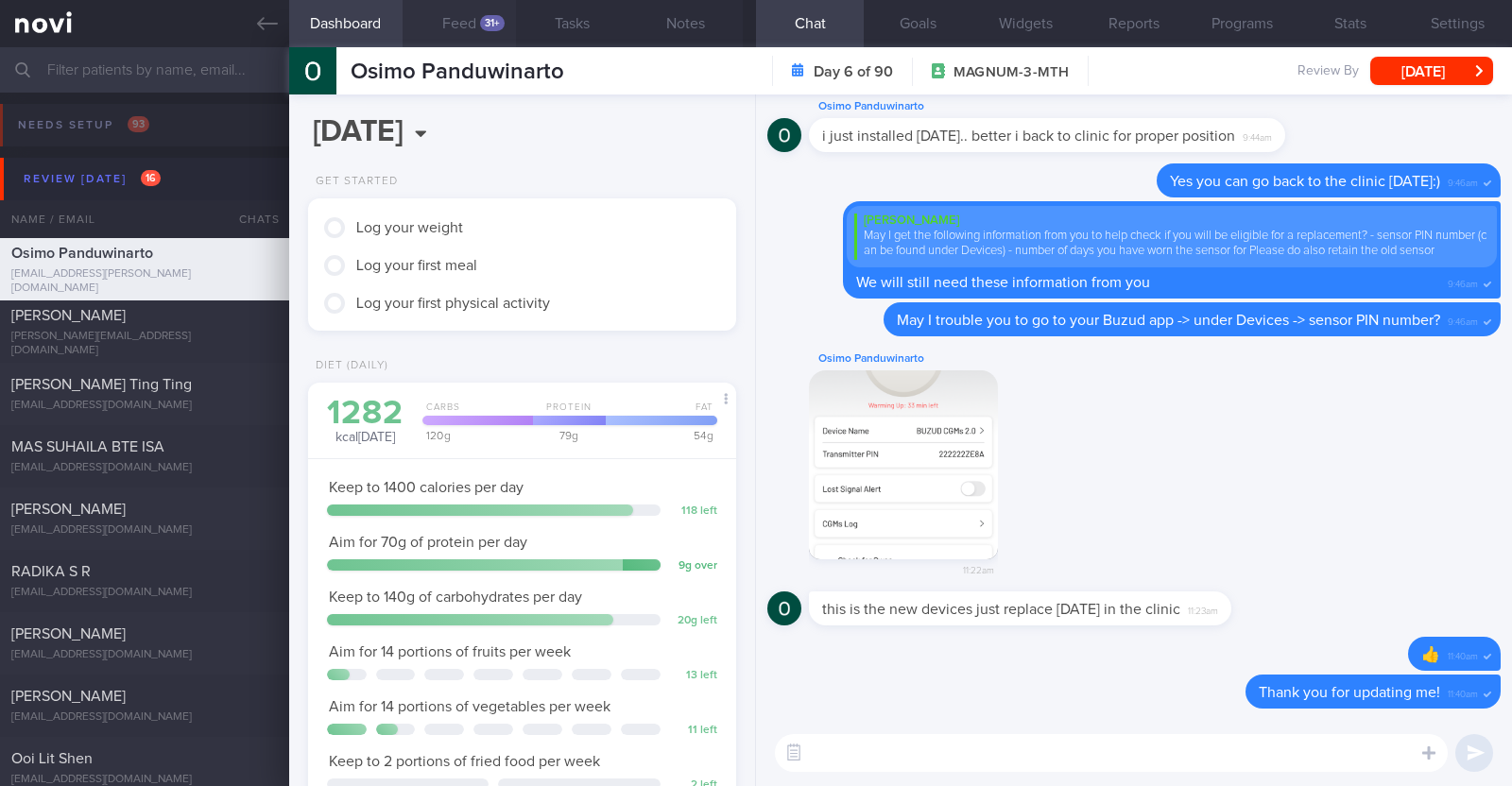
click at [495, 32] on button "Feed 31+" at bounding box center [459, 23] width 113 height 48
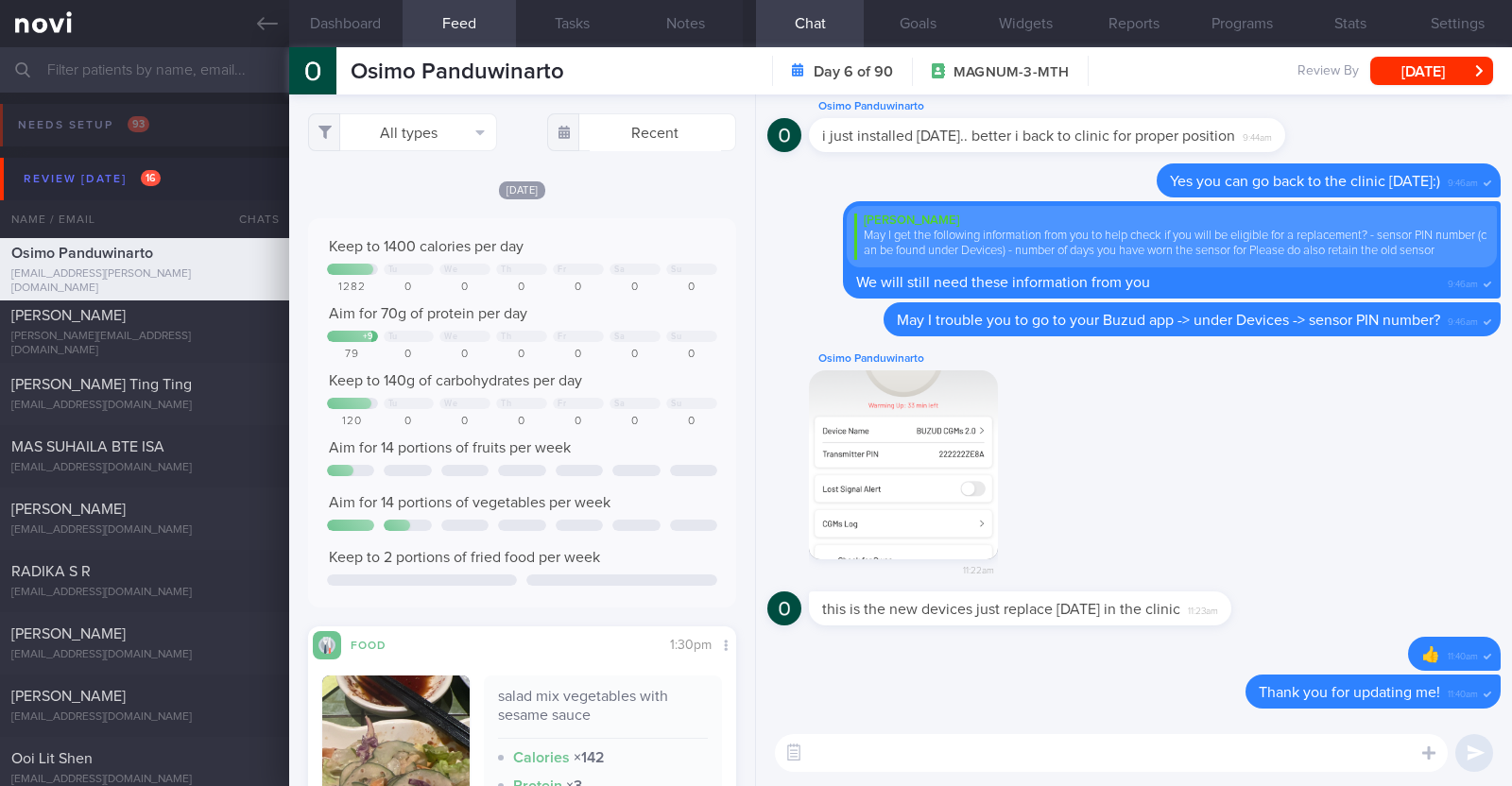
click at [652, 191] on div "[DATE]" at bounding box center [522, 189] width 428 height 19
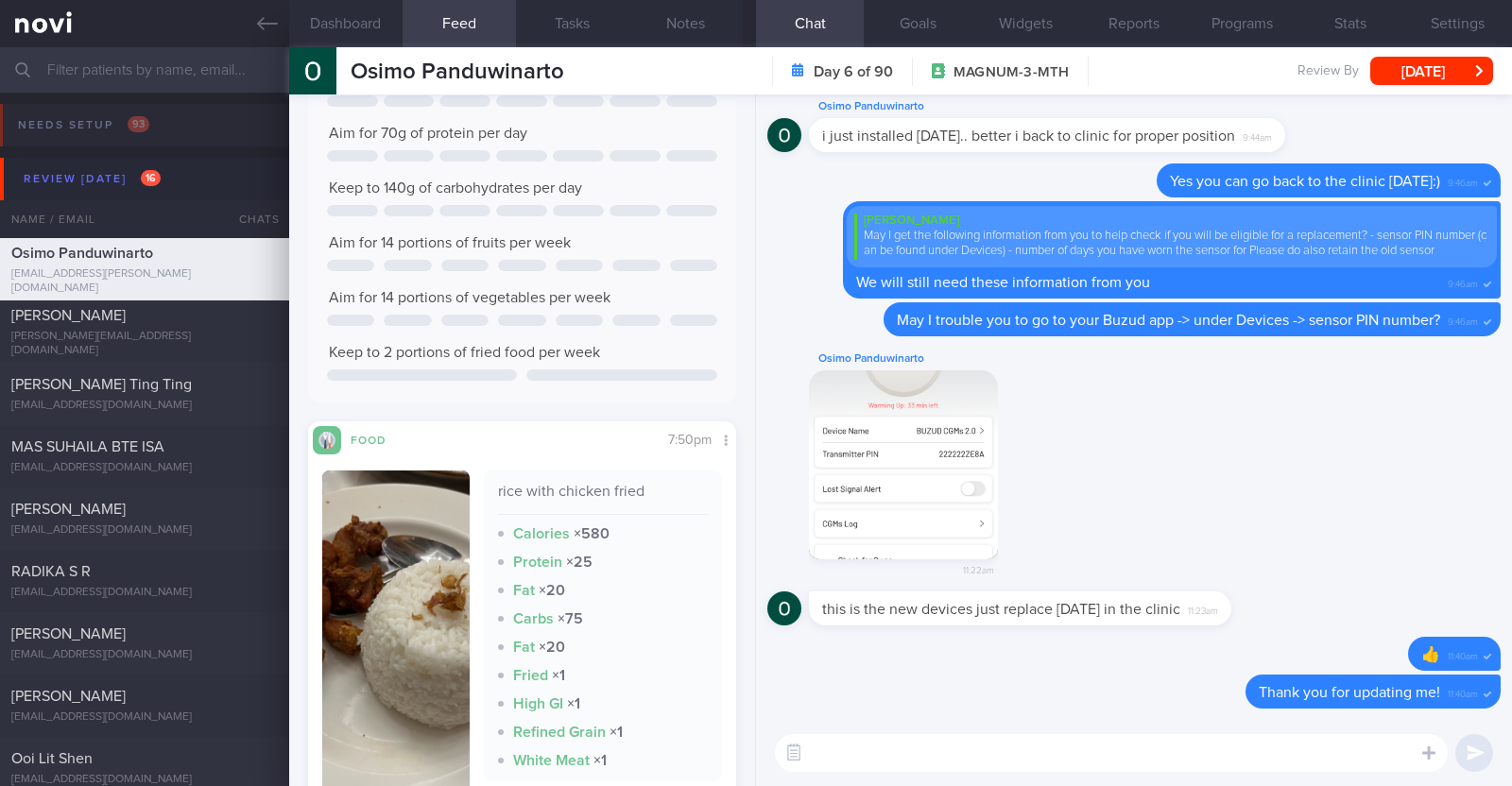
scroll to position [2952, 0]
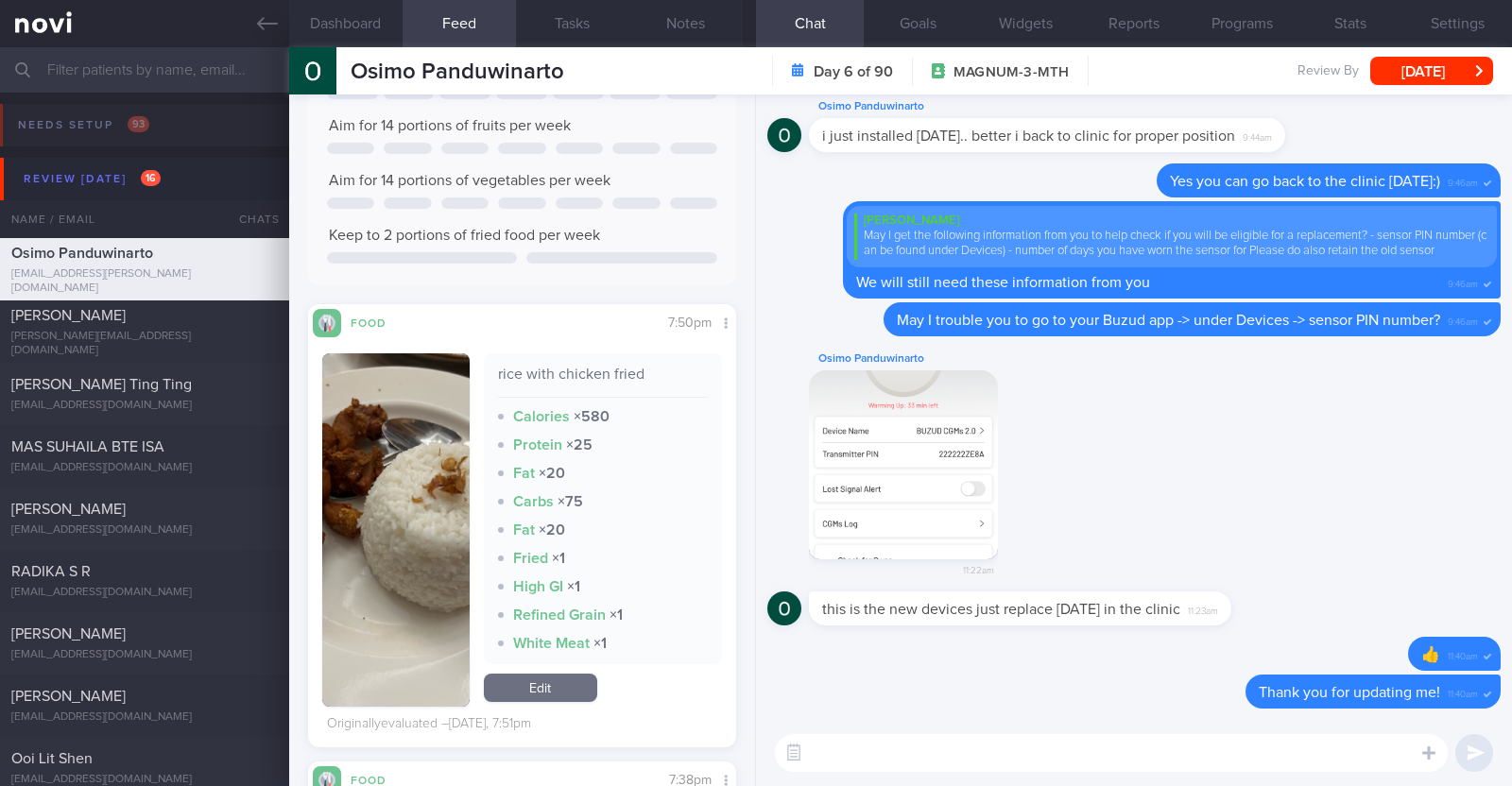
click at [416, 565] on button "button" at bounding box center [395, 530] width 147 height 354
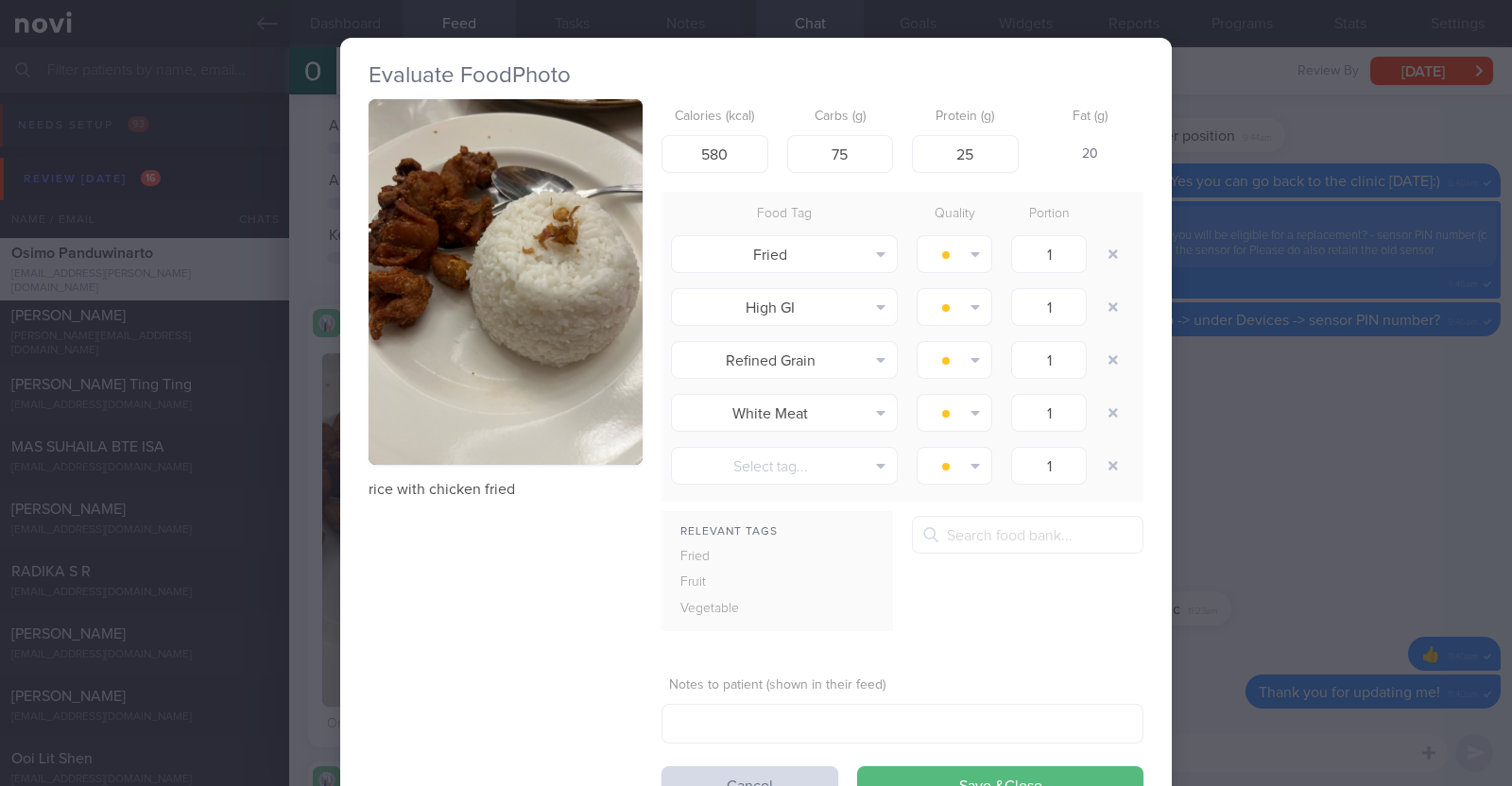
click at [298, 515] on div "Evaluate Food Photo rice with chicken fried Calories (kcal) 580 Carbs (g) 75 Pr…" at bounding box center [756, 393] width 1512 height 786
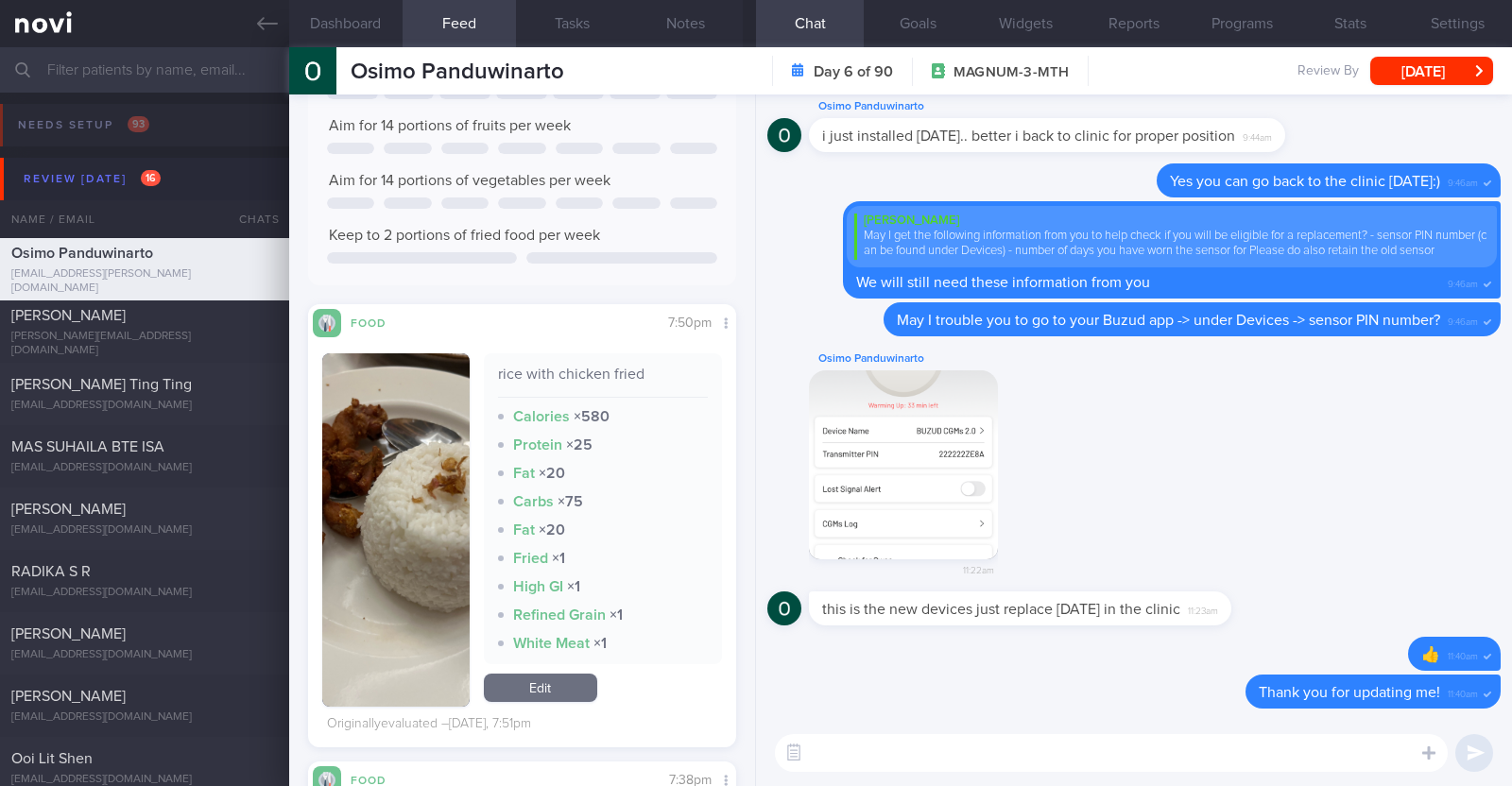
click at [535, 683] on link "Edit" at bounding box center [540, 688] width 113 height 28
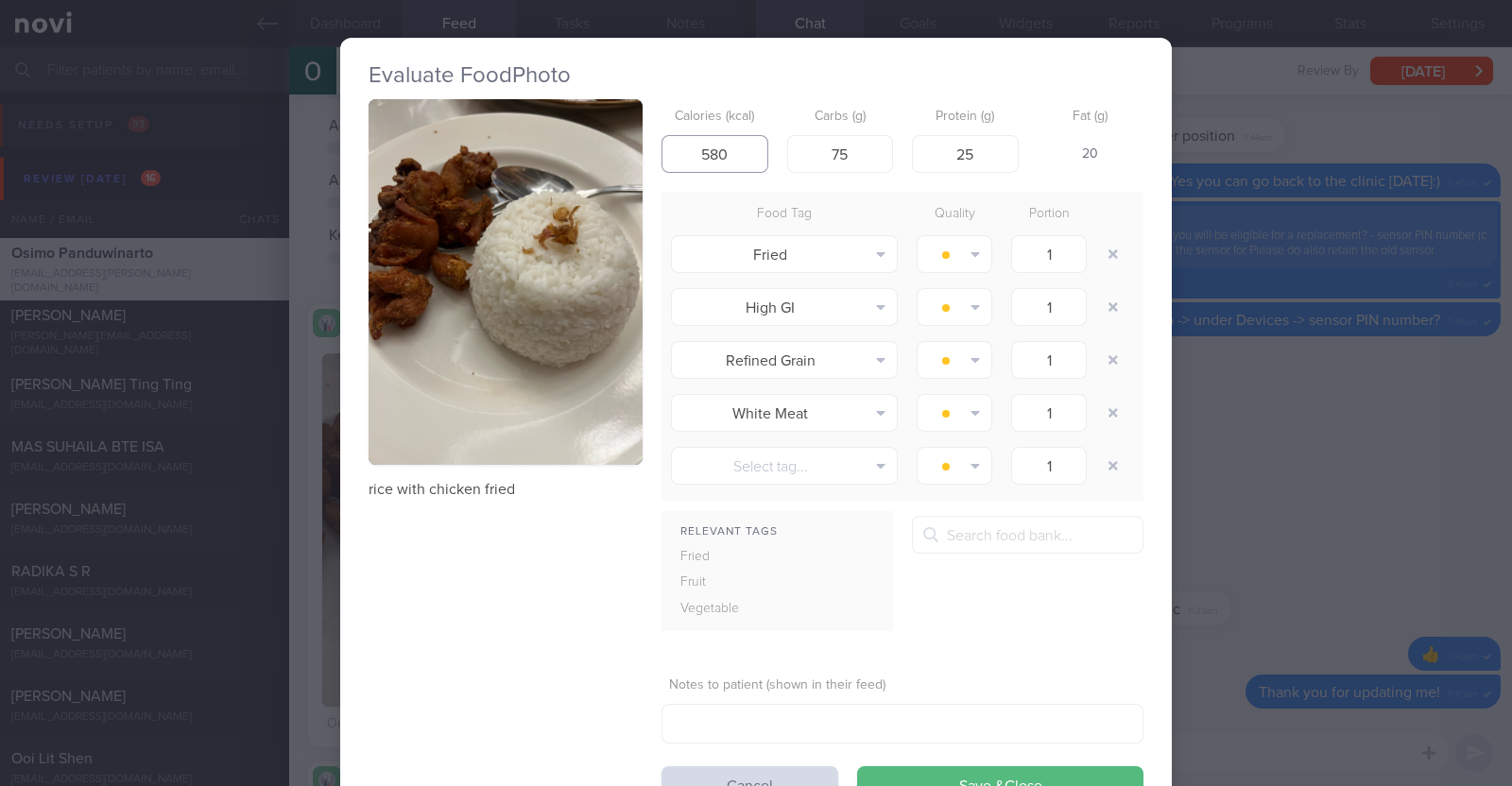
click at [727, 162] on input "580" at bounding box center [715, 154] width 107 height 38
type input "580"
click at [857, 767] on button "Save & Close" at bounding box center [1000, 785] width 286 height 38
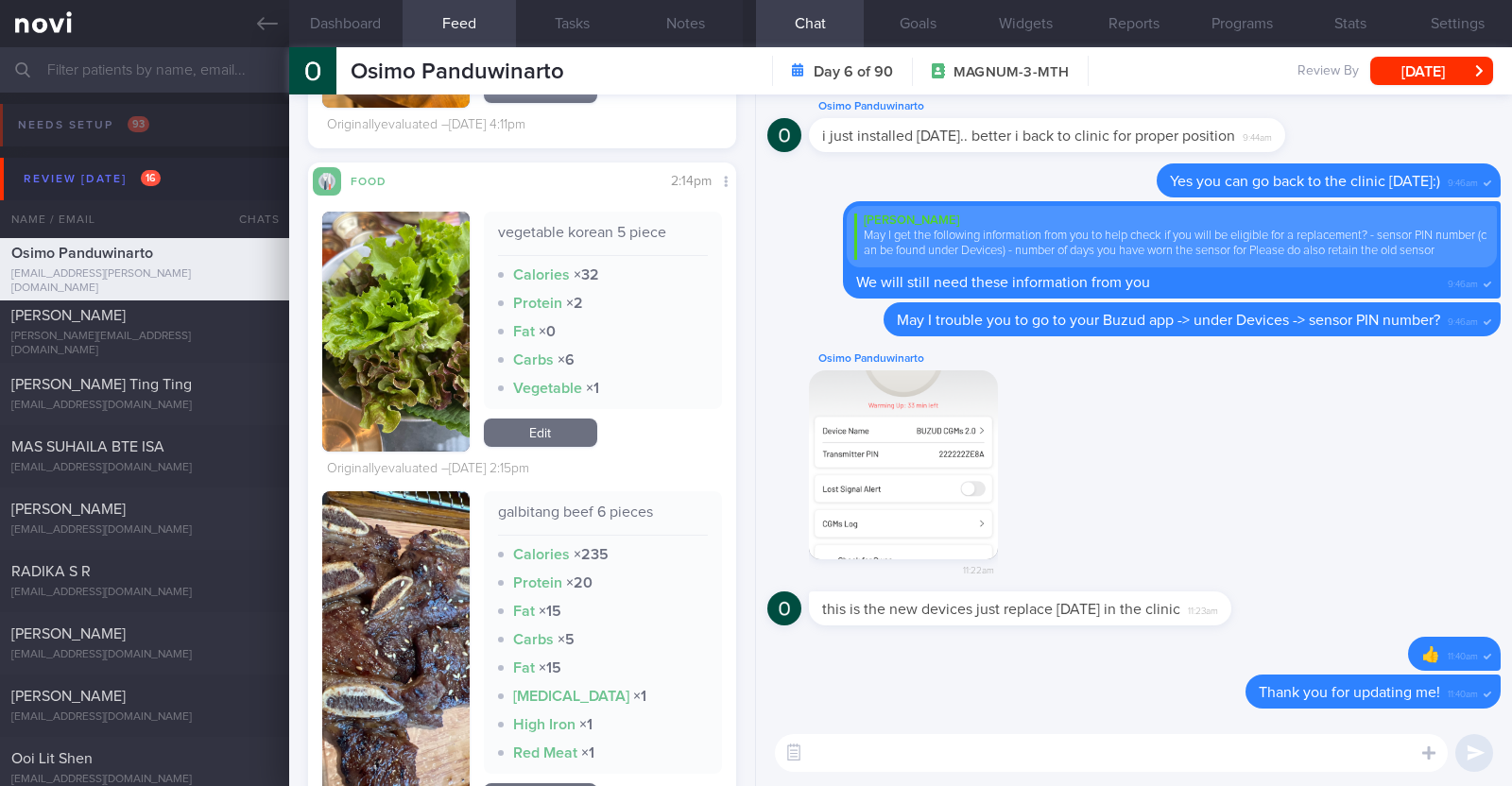
scroll to position [5198, 0]
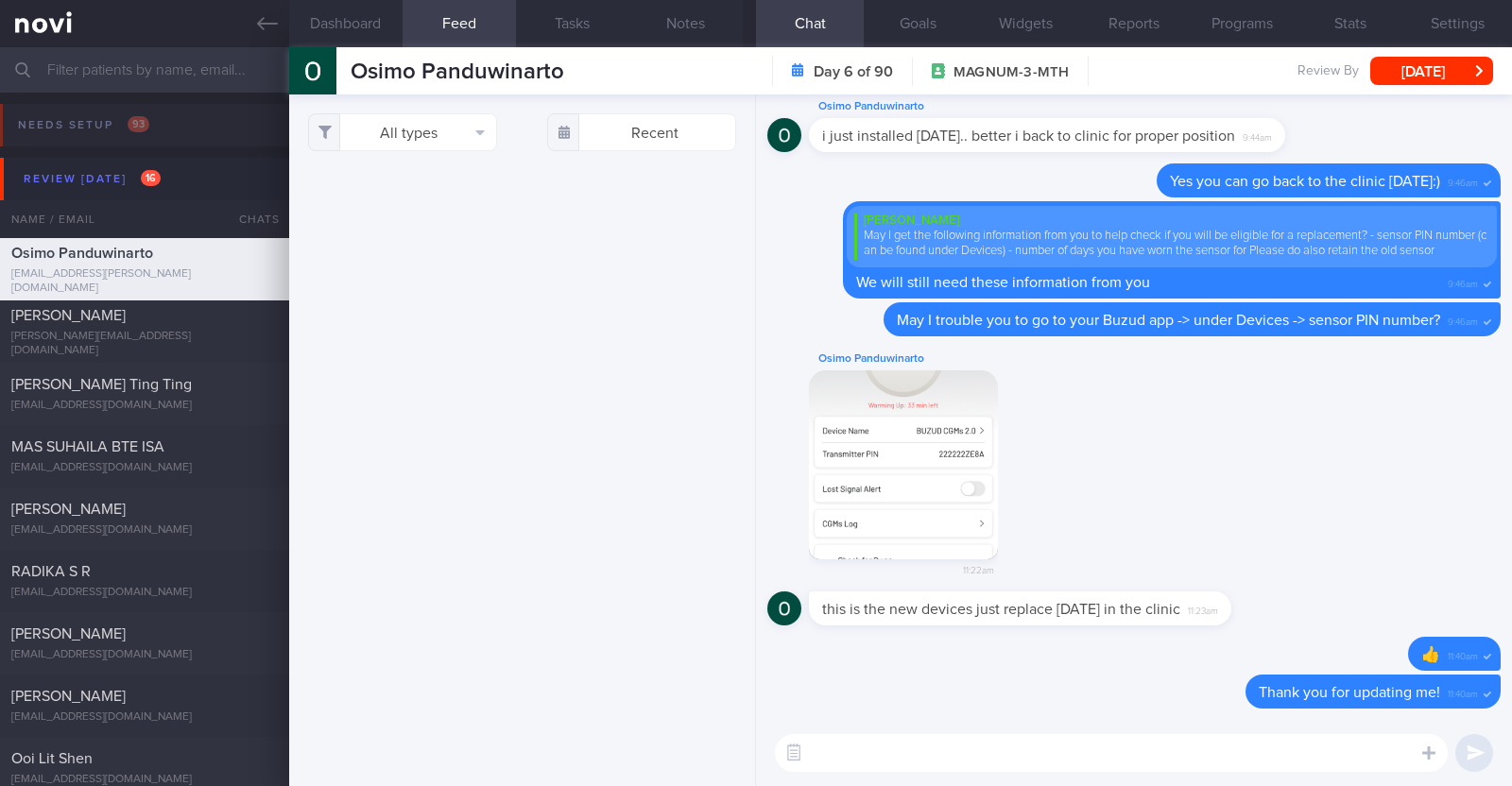
select select "8"
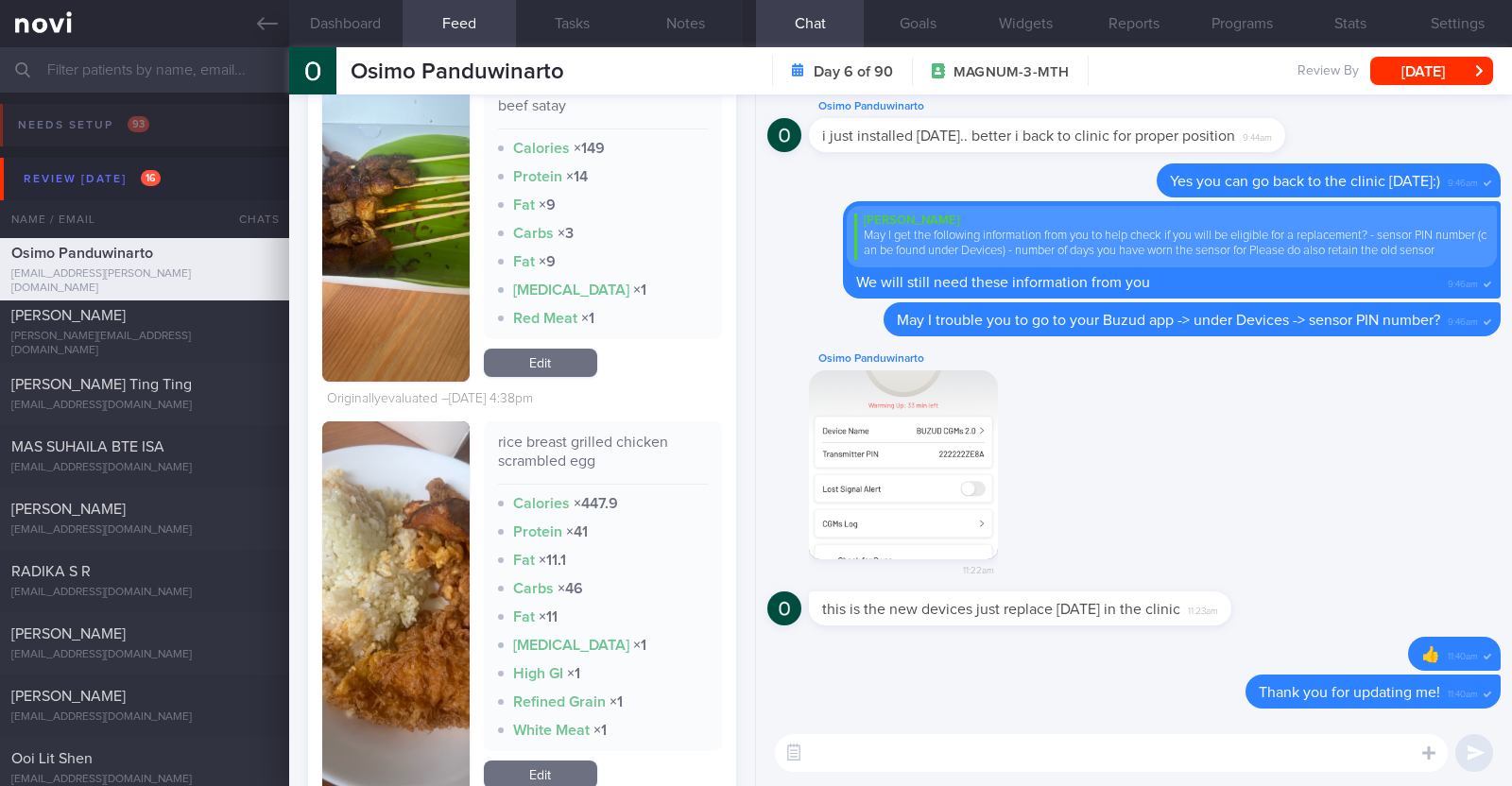
scroll to position [8742, 0]
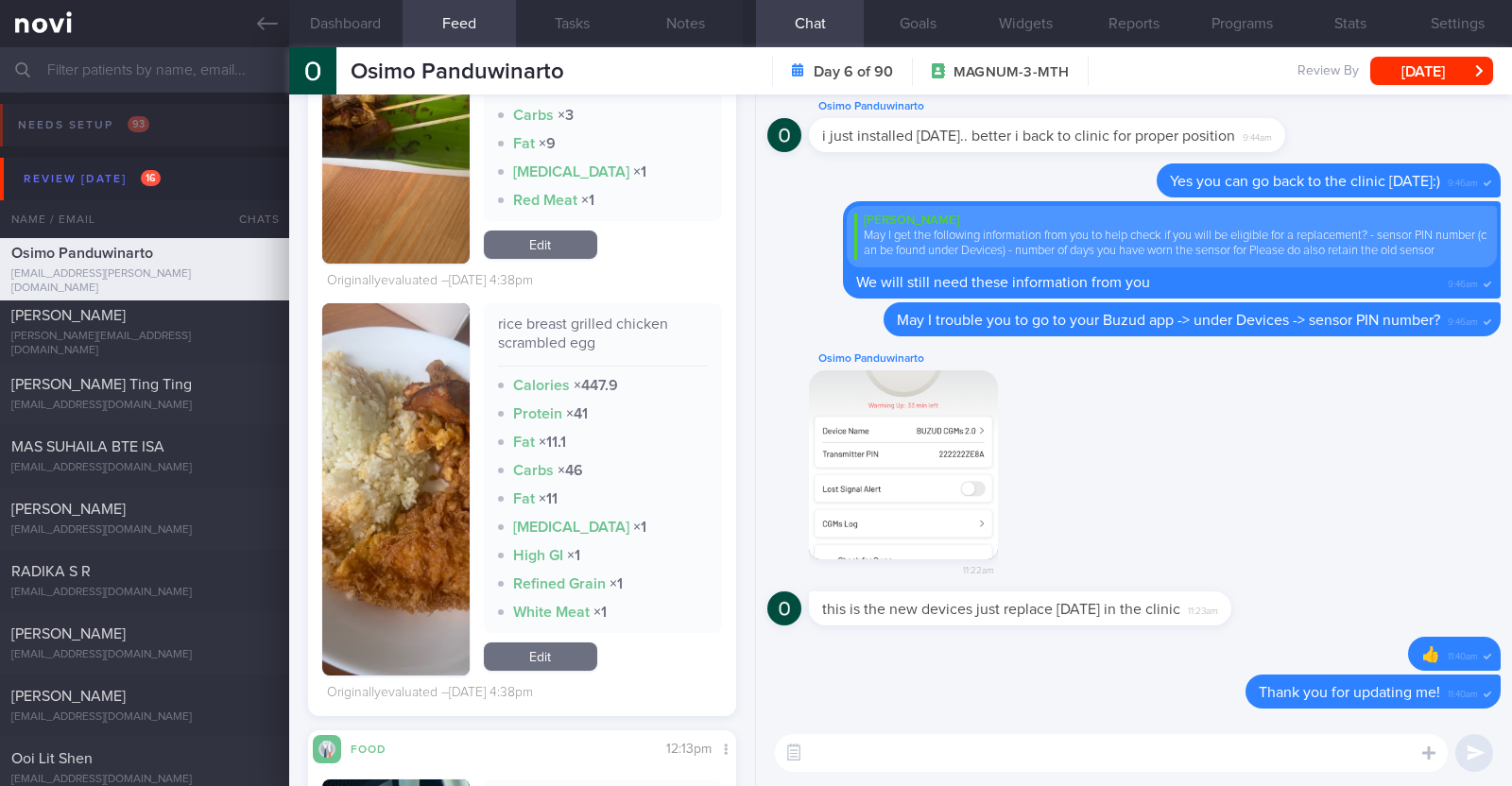
click at [369, 588] on img "button" at bounding box center [395, 489] width 147 height 372
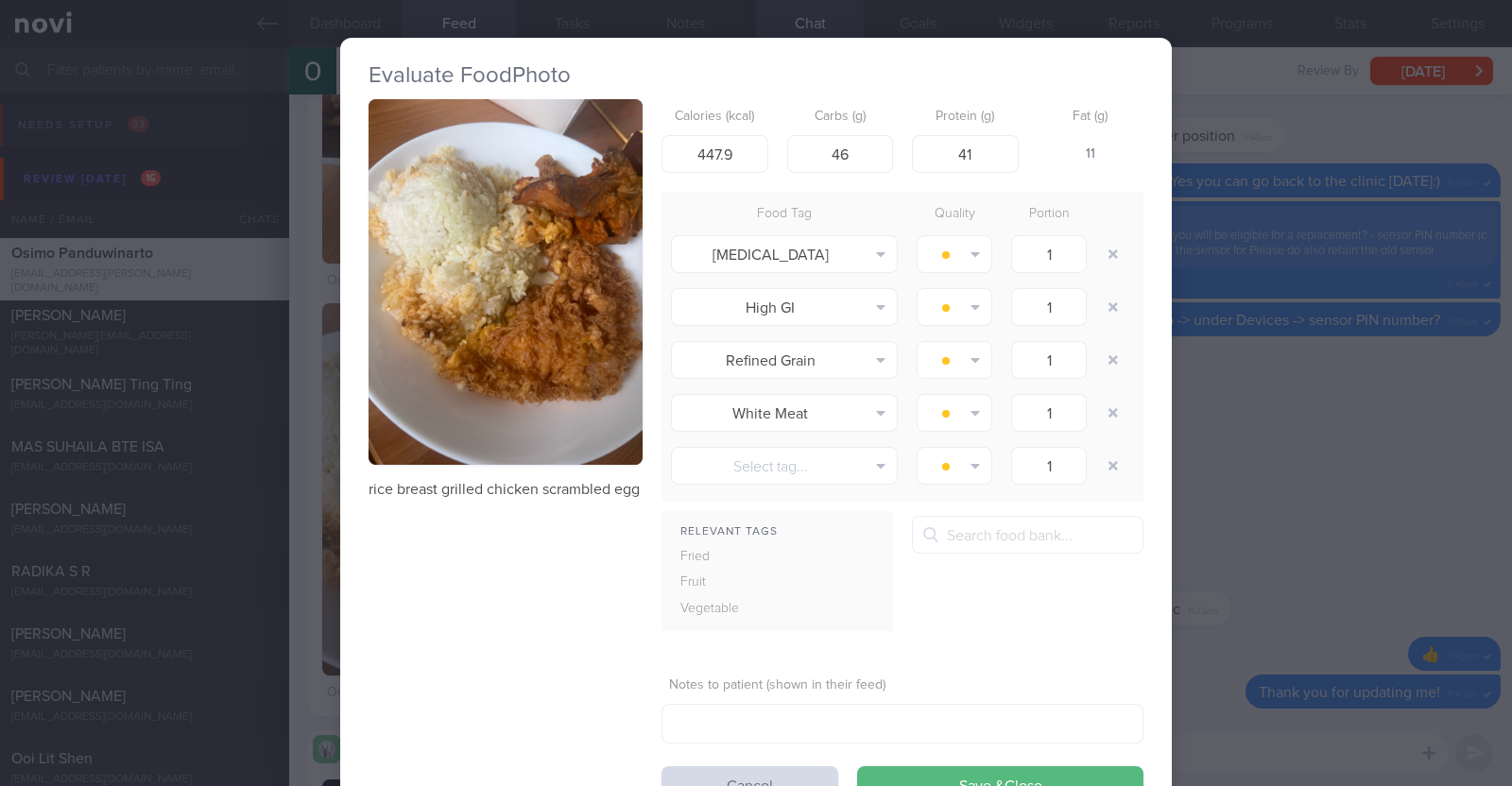
click at [303, 593] on div "Evaluate Food Photo rice breast grilled chicken scrambled egg Calories (kcal) 4…" at bounding box center [756, 393] width 1512 height 786
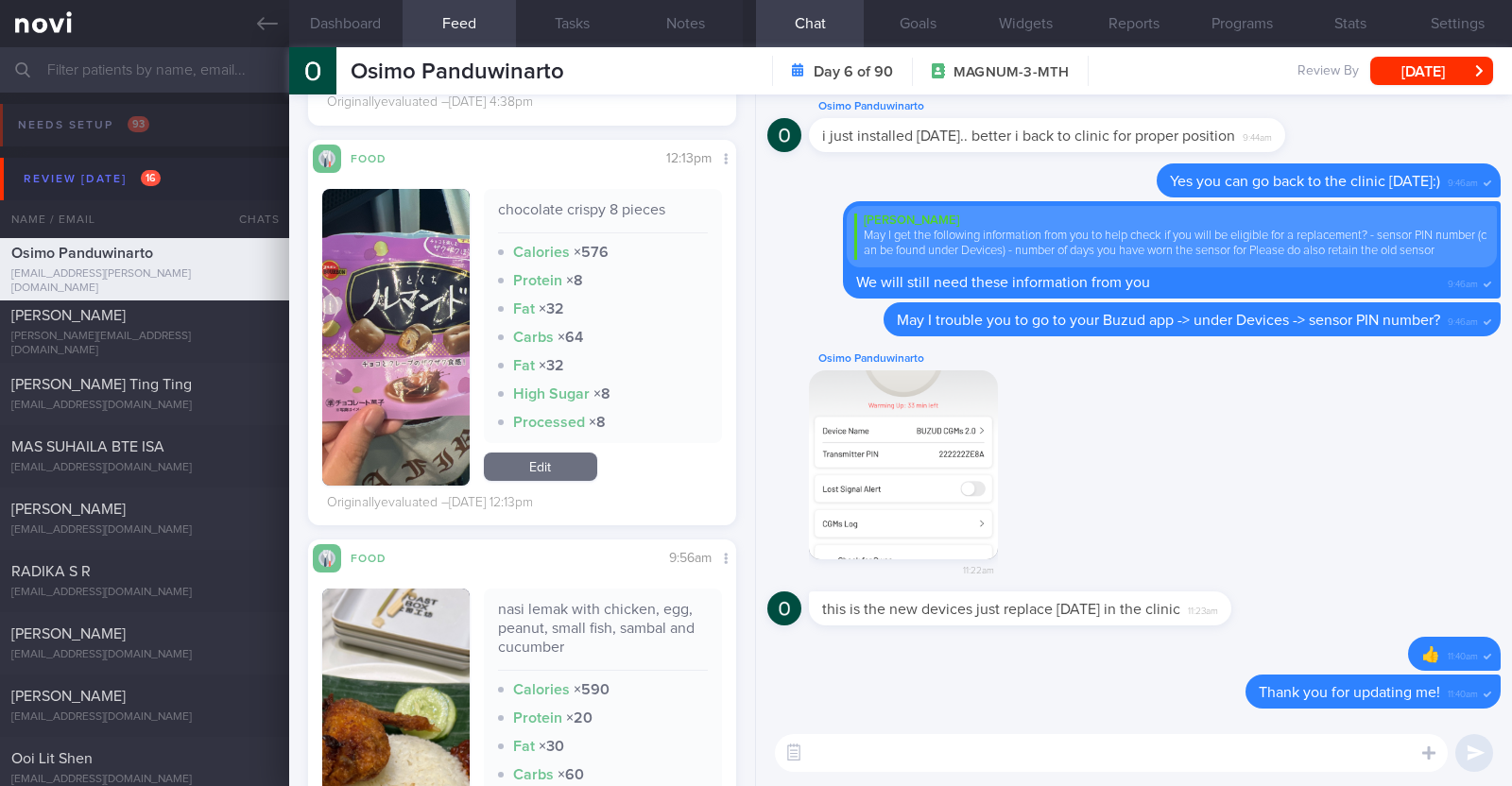
scroll to position [9215, 0]
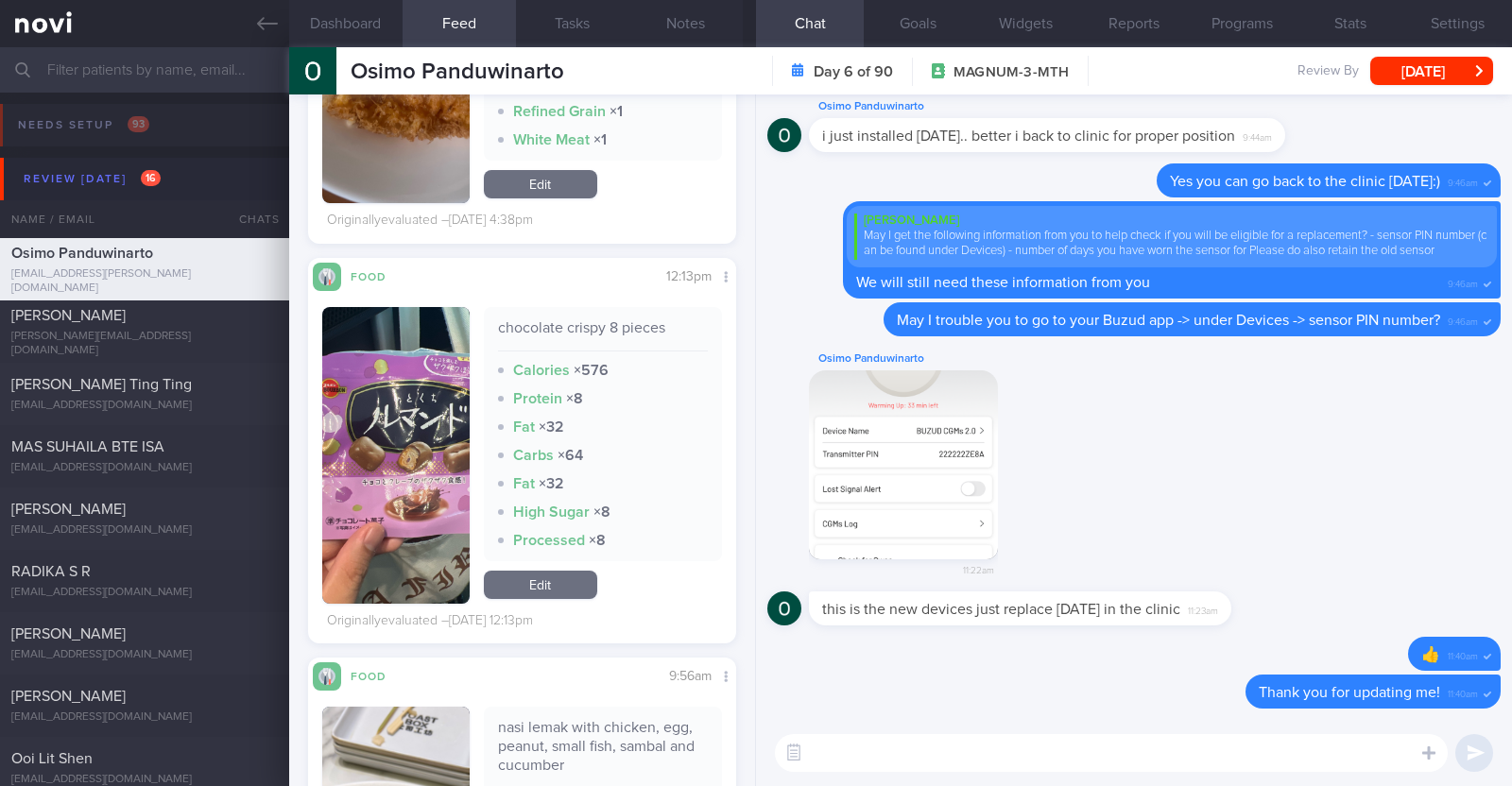
click at [406, 531] on button "button" at bounding box center [395, 455] width 147 height 297
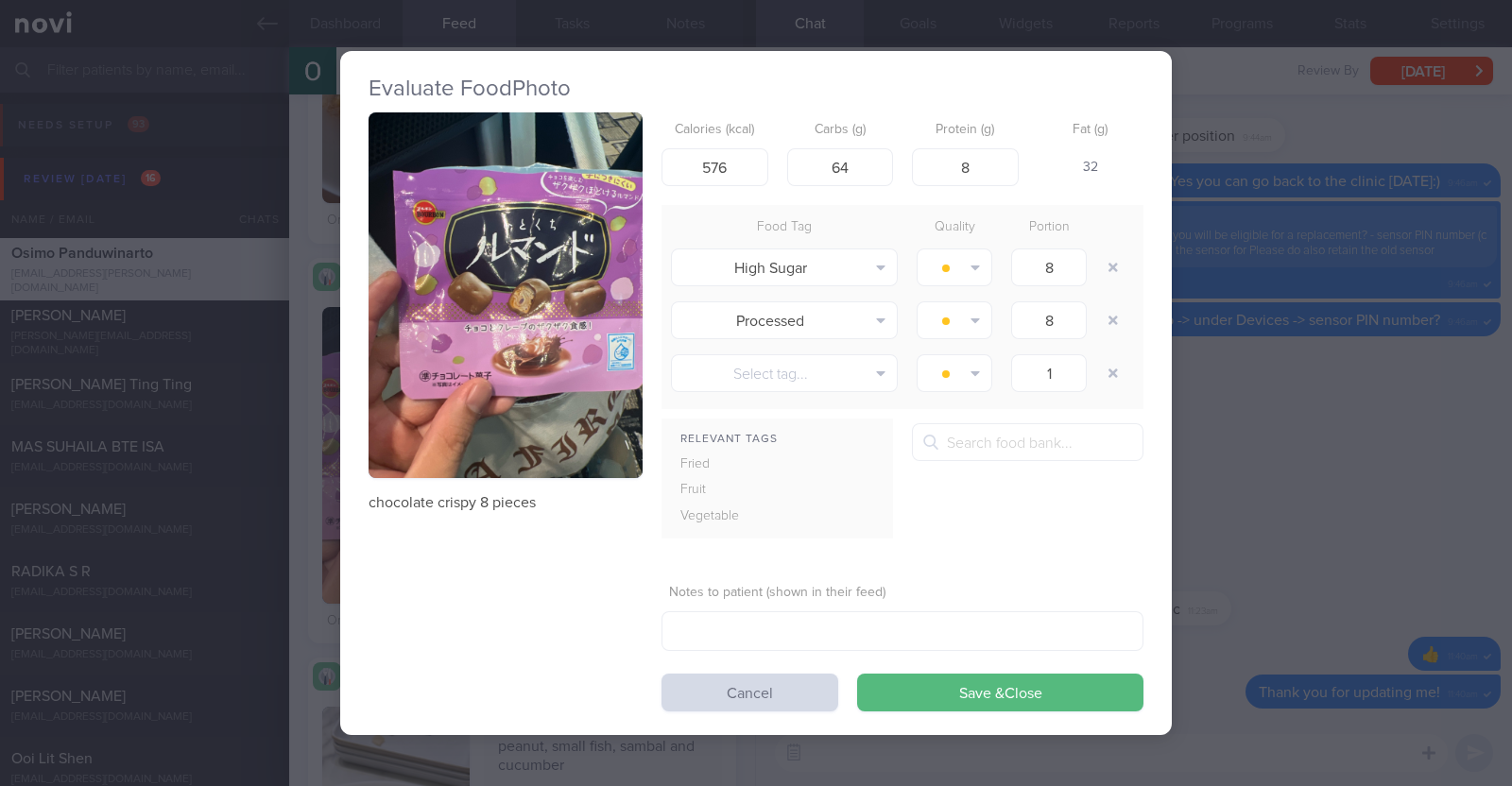
click at [288, 564] on div "Evaluate Food Photo chocolate crispy 8 pieces Calories (kcal) 576 Carbs (g) 64 …" at bounding box center [756, 393] width 1512 height 786
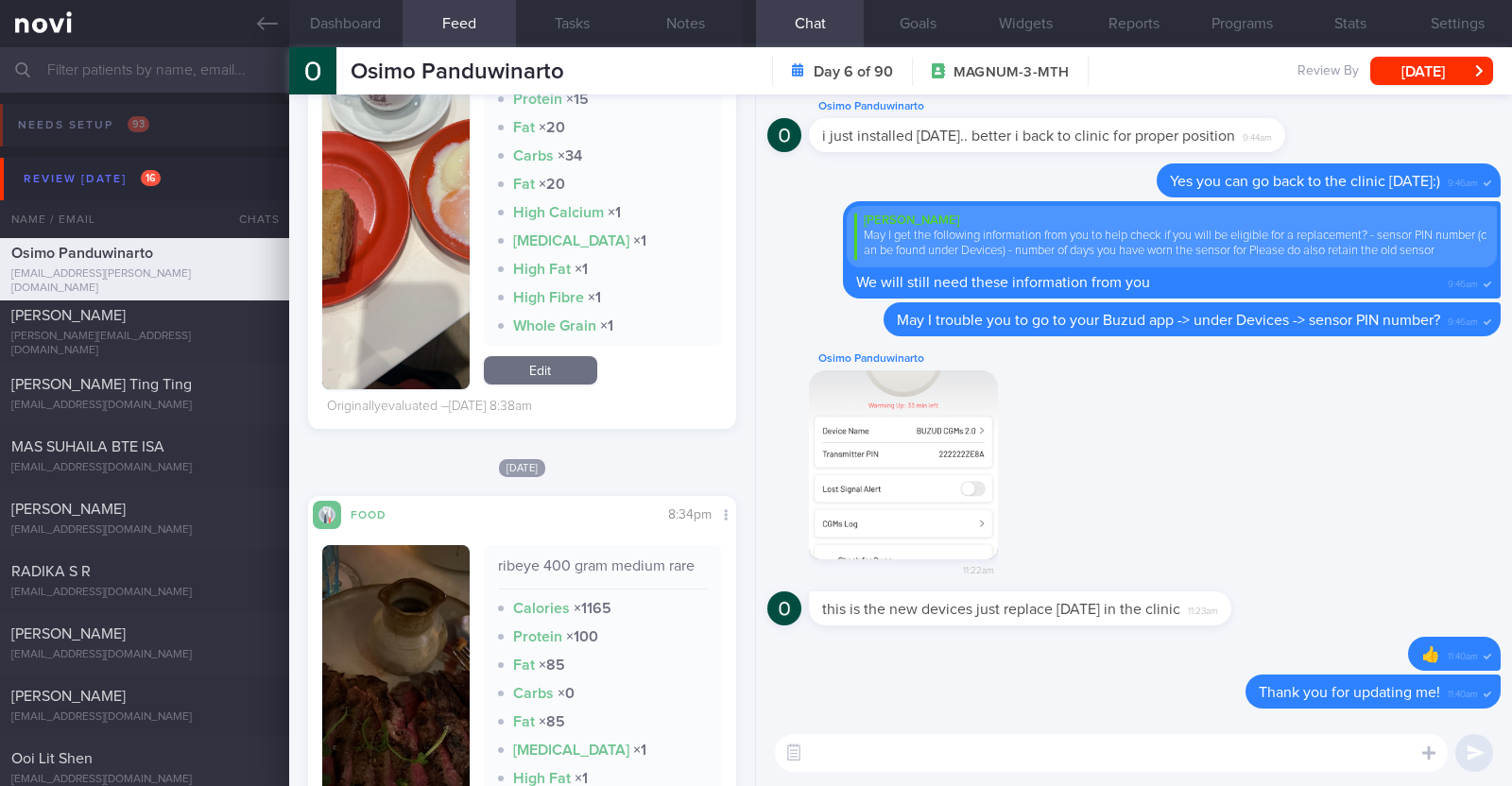
scroll to position [12876, 0]
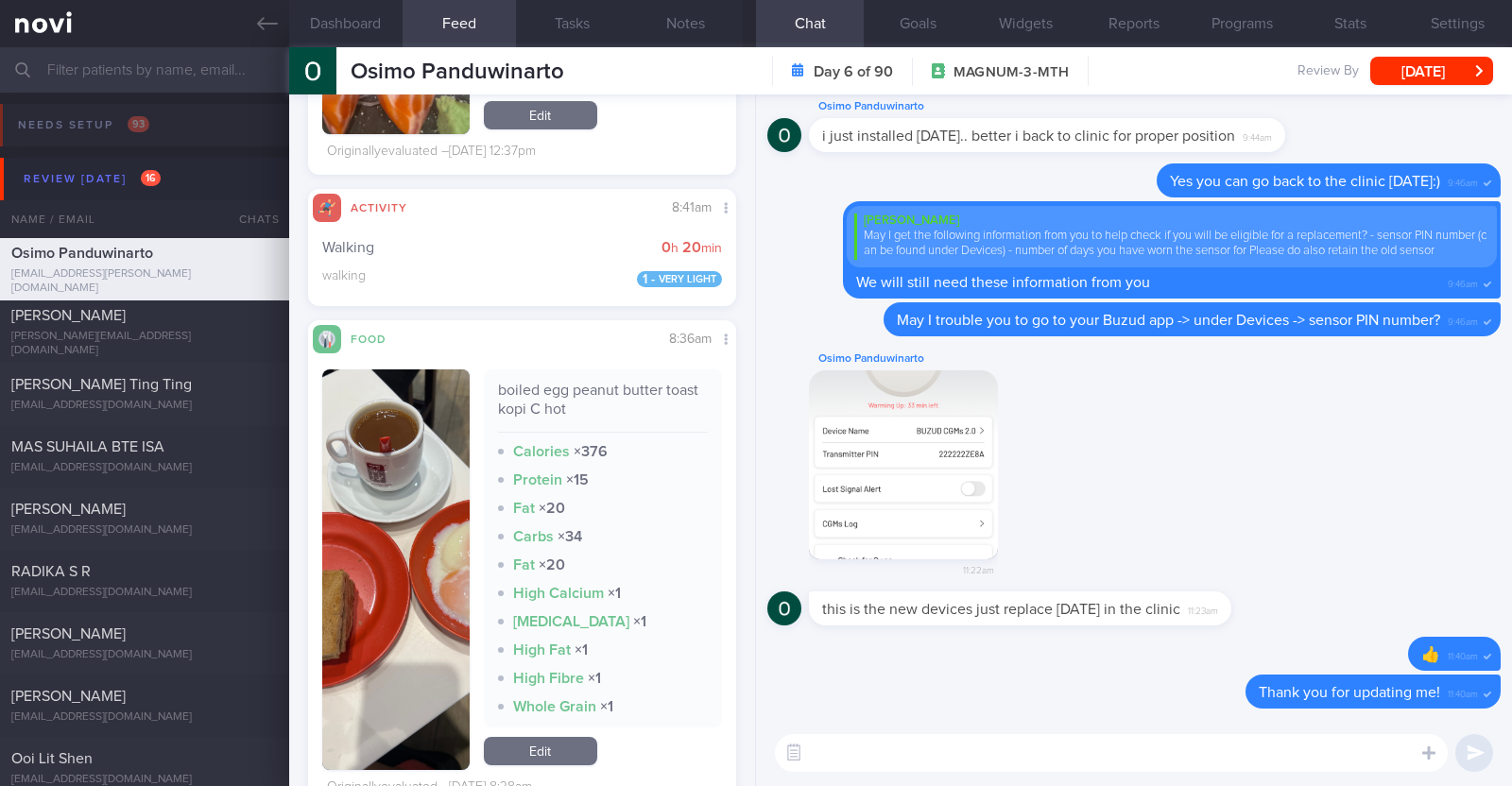
click at [949, 760] on textarea at bounding box center [1111, 753] width 673 height 38
click at [1014, 748] on textarea "Hi Osimo, thank you for loggin gyour meals" at bounding box center [1111, 753] width 673 height 38
click at [1097, 746] on textarea "Hi Osimo, thank you for logging your meals" at bounding box center [1111, 753] width 673 height 38
type textarea "Hi Osimo, thank you for logging your meals:)"
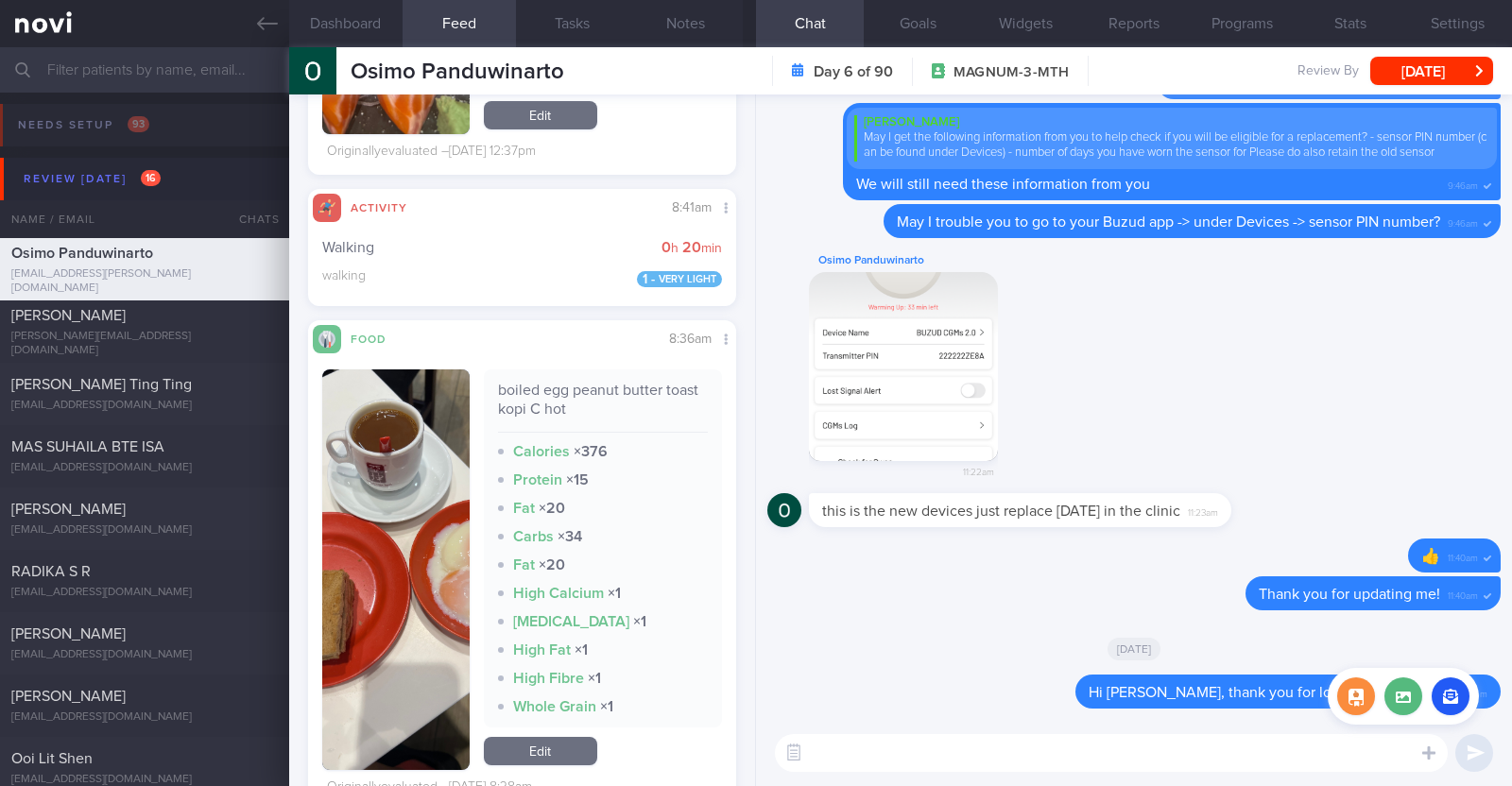
click at [1409, 716] on div "Attach media" at bounding box center [1402, 696] width 151 height 56
click at [1406, 702] on label at bounding box center [1403, 696] width 38 height 38
click at [0, 0] on input "file" at bounding box center [0, 0] width 0 height 0
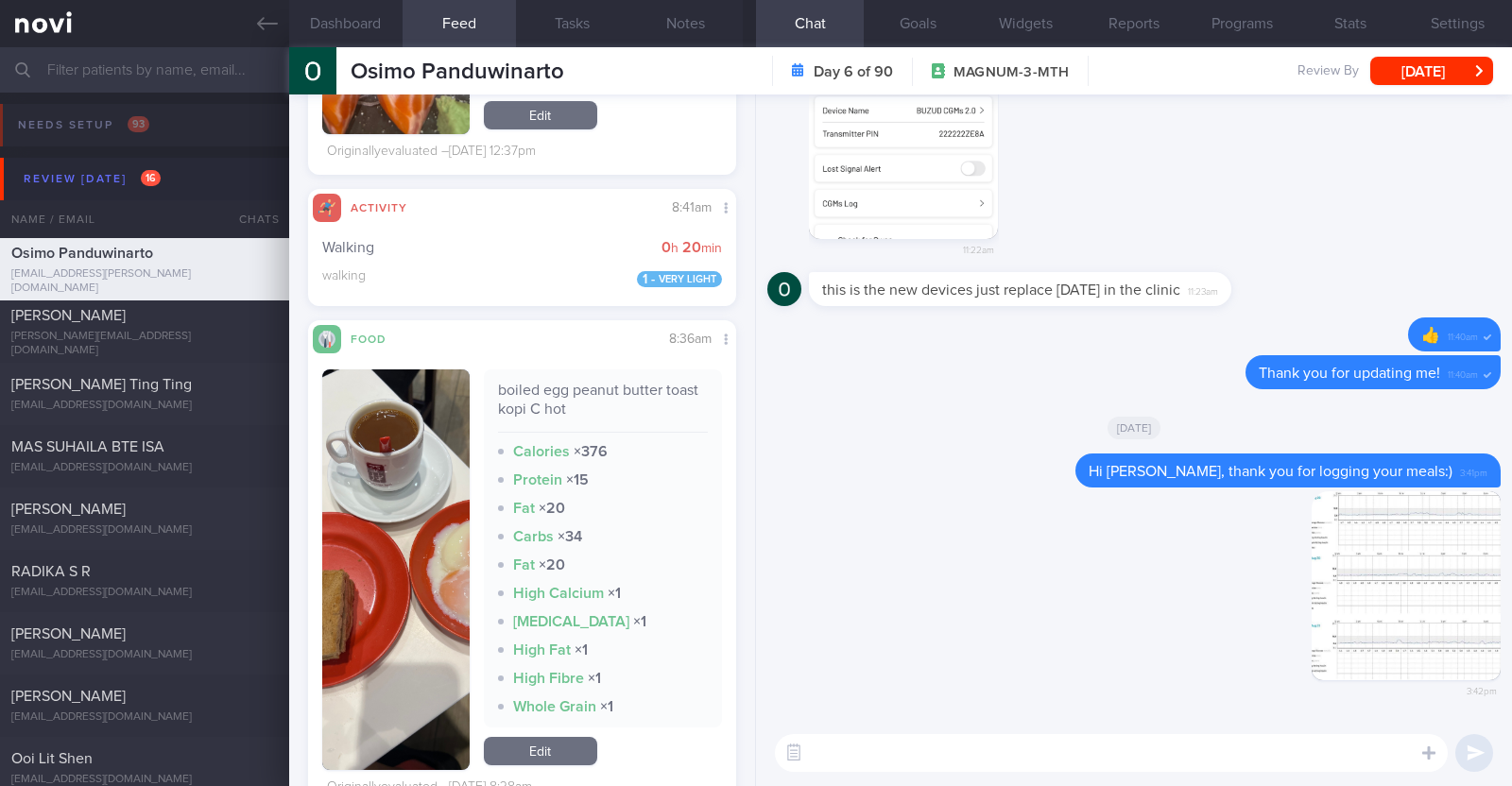
click at [923, 750] on textarea at bounding box center [1111, 753] width 673 height 38
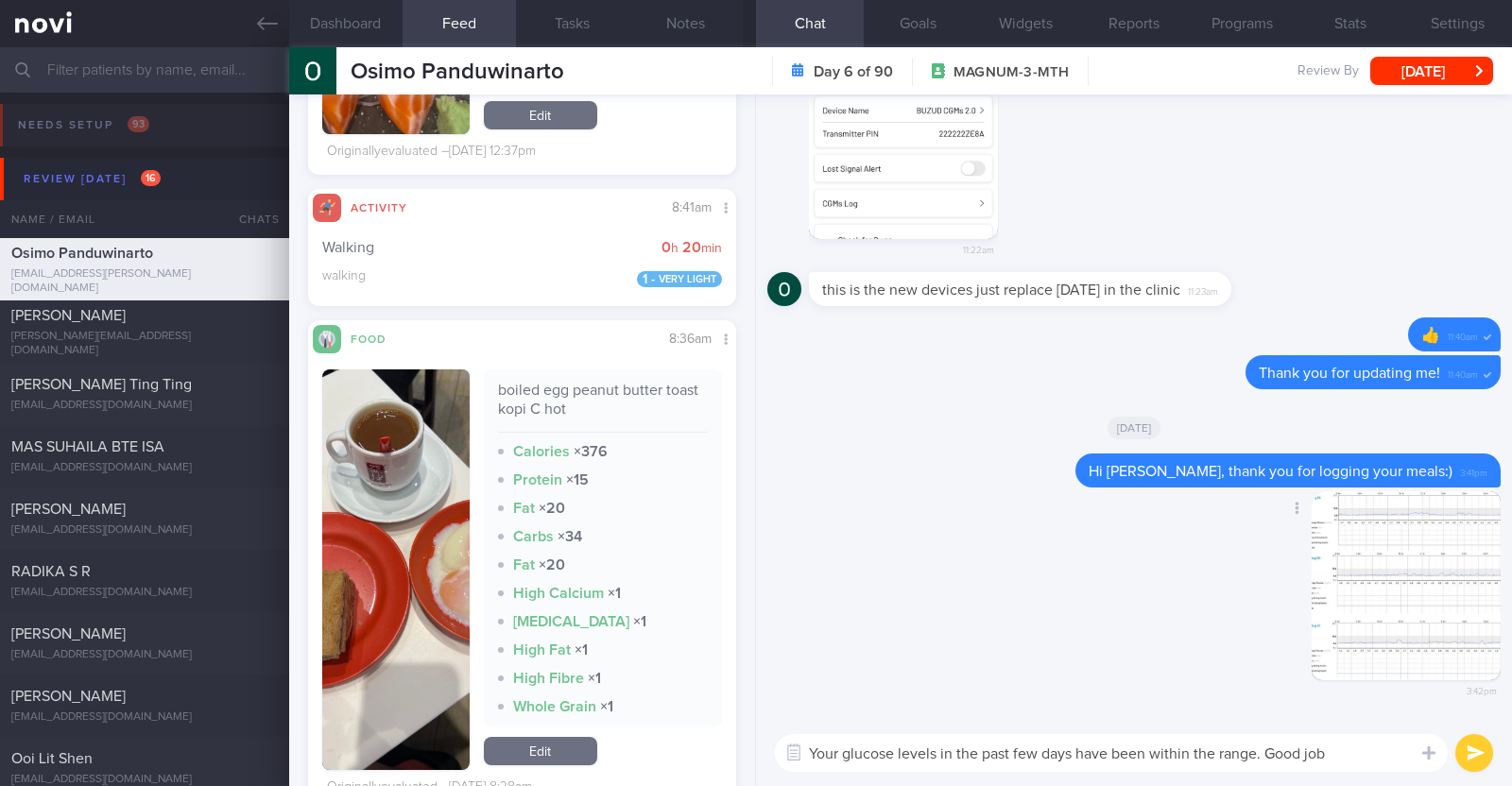
type textarea "Your glucose levels in the past few days have been within the range. Good job!"
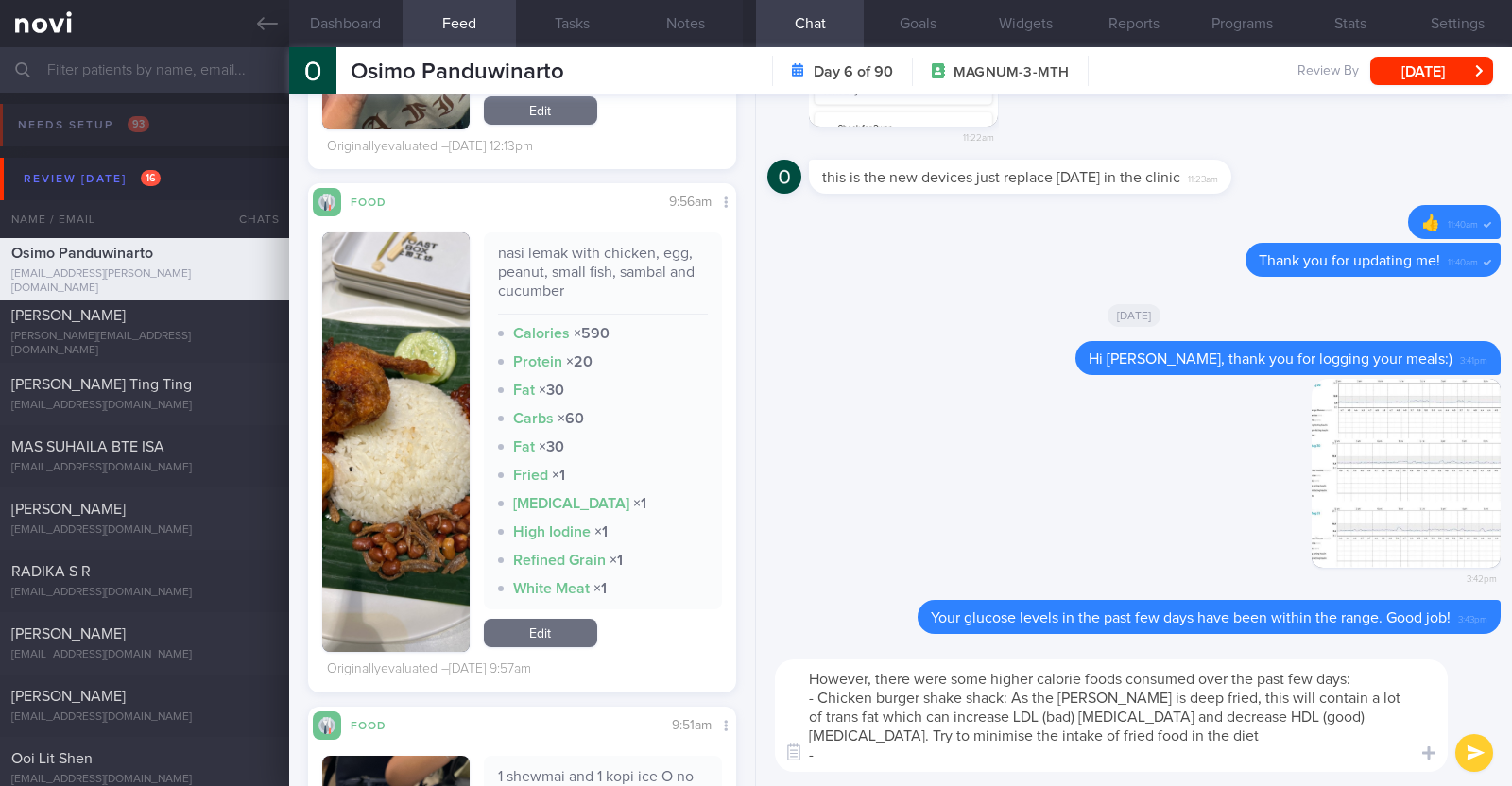
scroll to position [9569, 0]
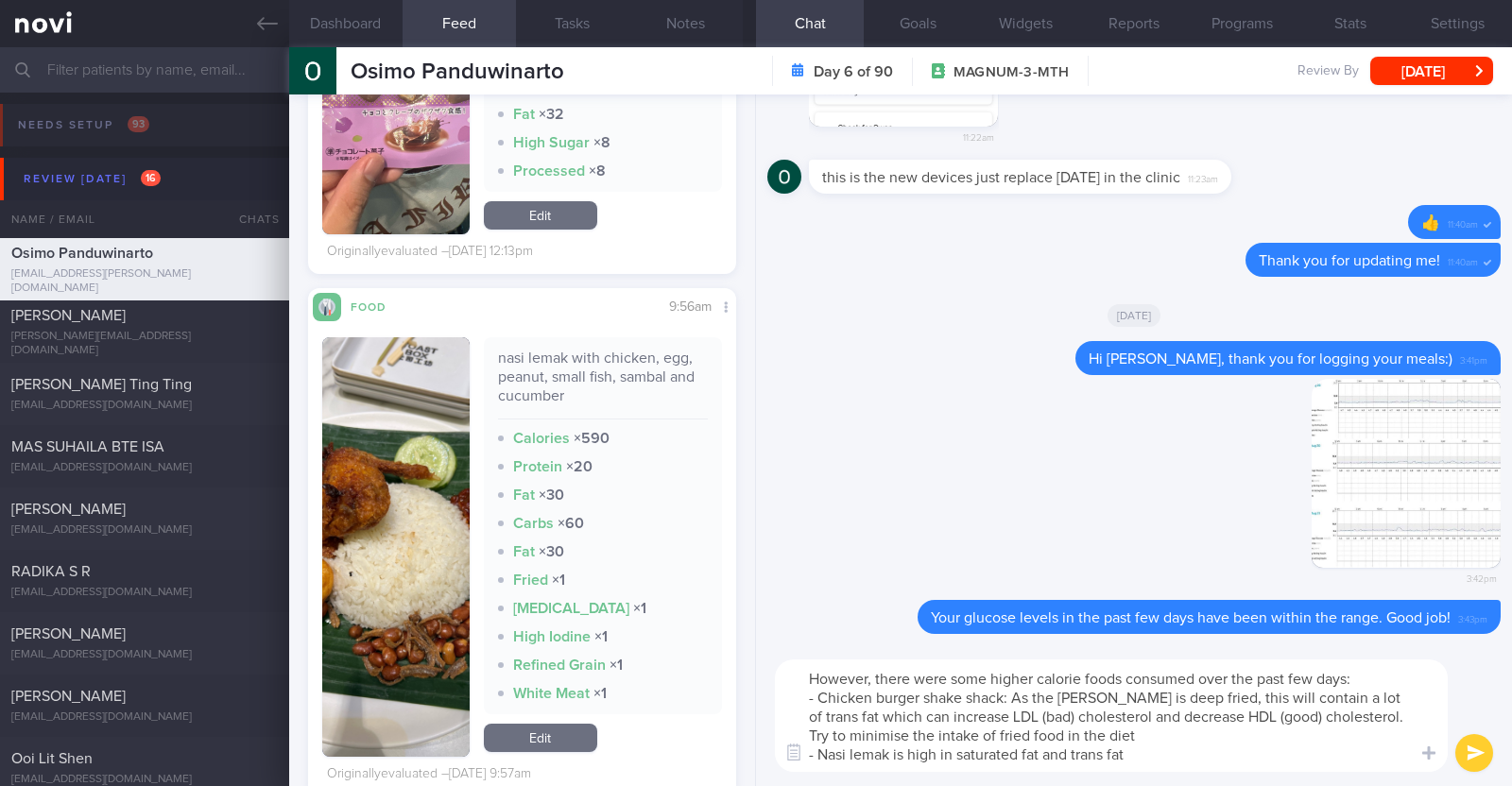
click at [1044, 752] on textarea "However, there were some higher calorie foods consumed over the past few days: …" at bounding box center [1111, 715] width 673 height 112
click at [1230, 744] on textarea "However, there were some higher calorie foods consumed over the past few days: …" at bounding box center [1111, 715] width 673 height 112
click at [1230, 757] on textarea "However, there were some higher calorie foods consumed over the past few days: …" at bounding box center [1111, 715] width 673 height 112
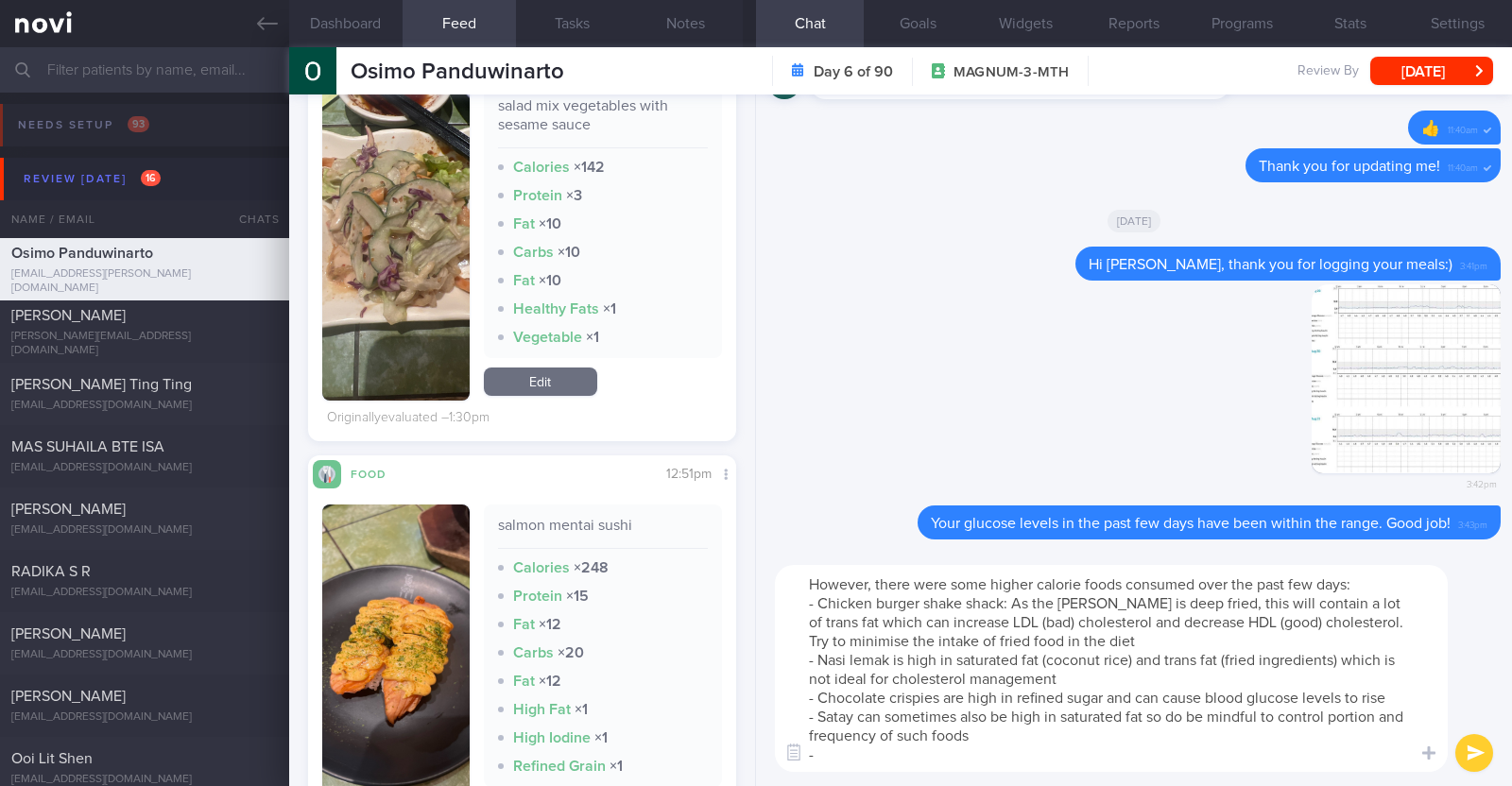
scroll to position [471, 0]
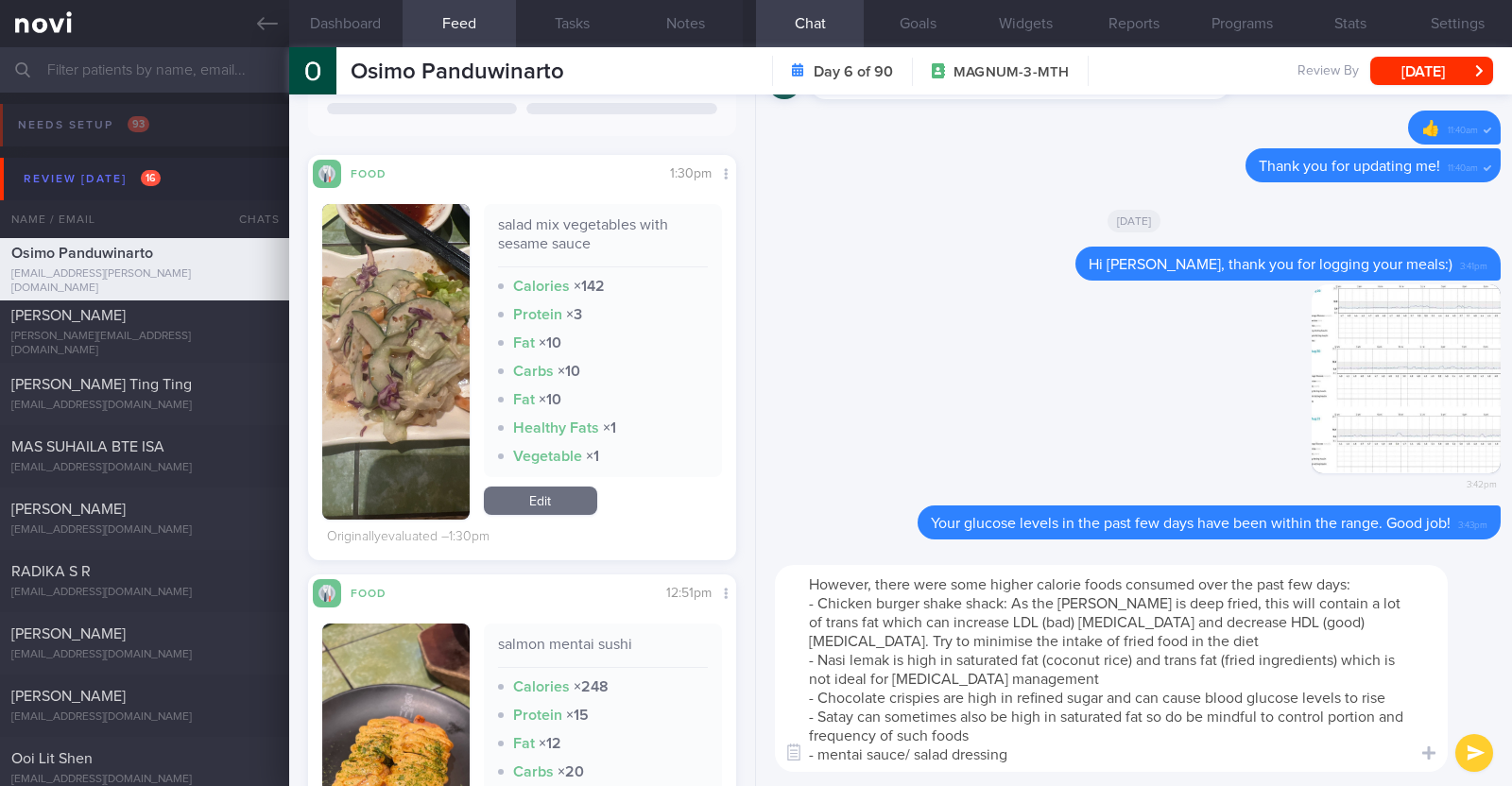
click at [822, 751] on textarea "However, there were some higher calorie foods consumed over the past few days: …" at bounding box center [1111, 668] width 673 height 207
click at [1053, 753] on textarea "However, there were some higher calorie foods consumed over the past few days: …" at bounding box center [1111, 668] width 673 height 207
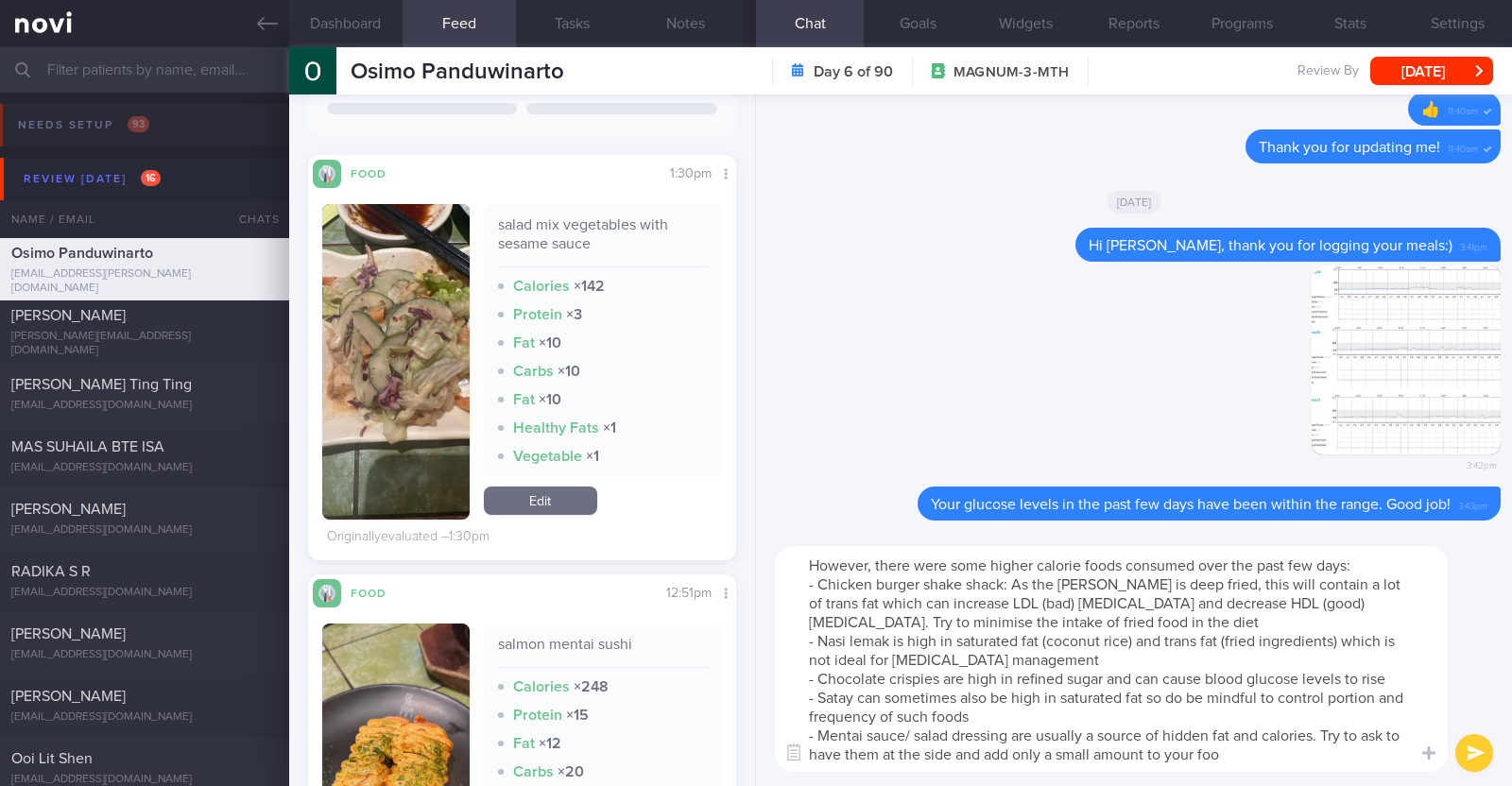
type textarea "However, there were some higher calorie foods consumed over the past few days: …"
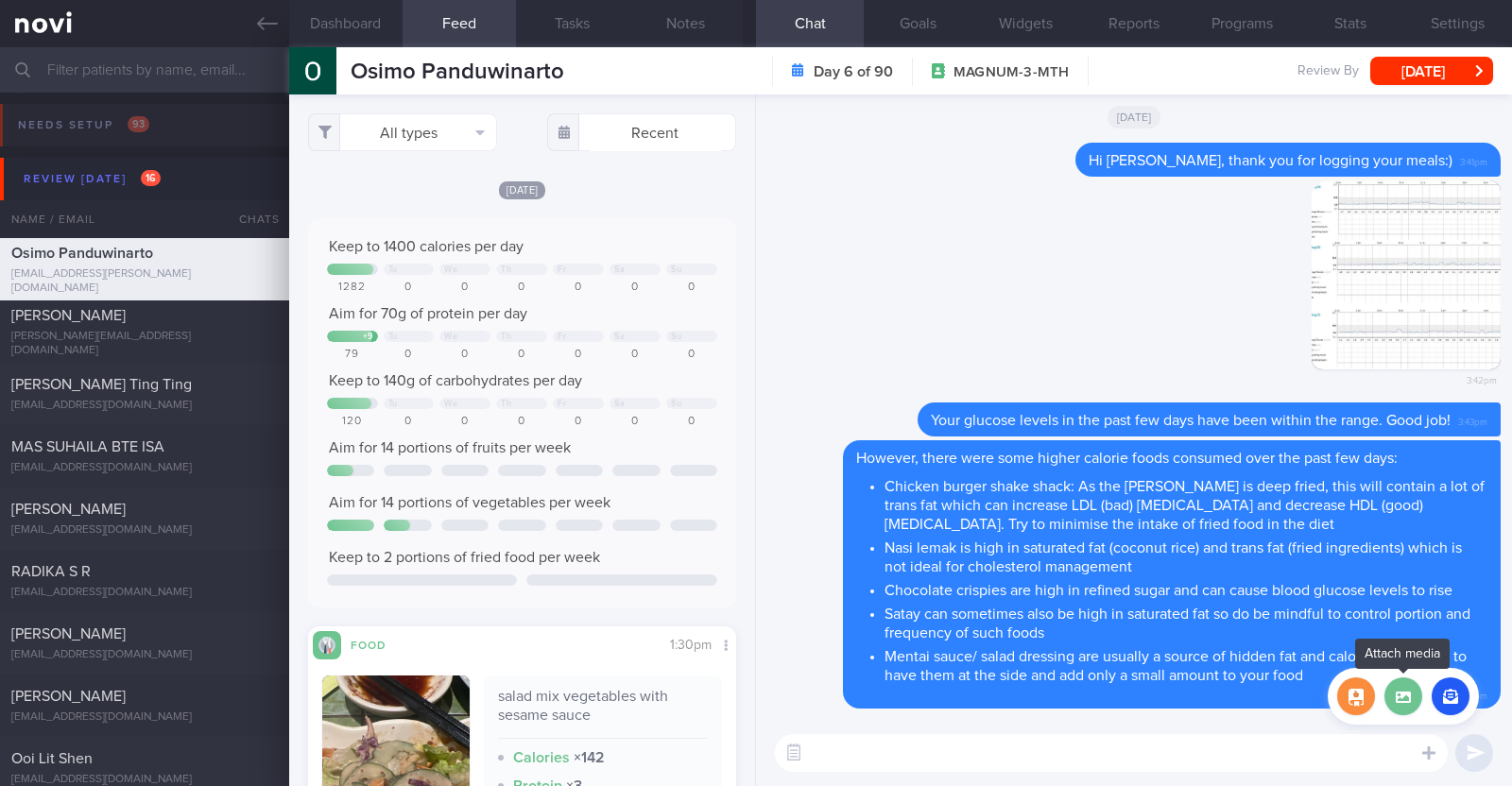
click at [1408, 705] on label at bounding box center [1403, 696] width 38 height 38
click at [0, 0] on input "file" at bounding box center [0, 0] width 0 height 0
click at [1452, 690] on button "button" at bounding box center [1450, 696] width 38 height 38
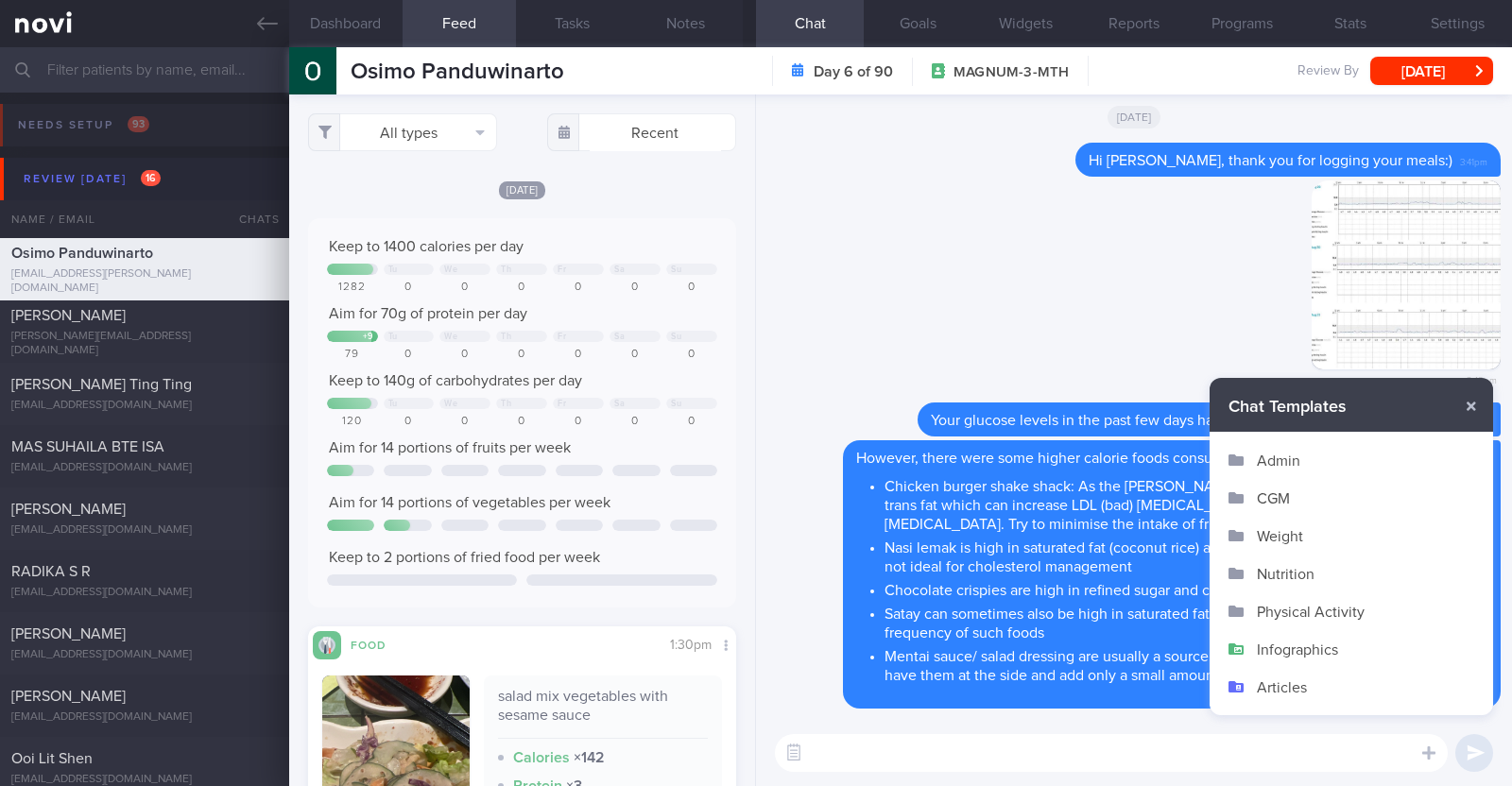
click at [1310, 658] on button "Infographics" at bounding box center [1350, 649] width 283 height 38
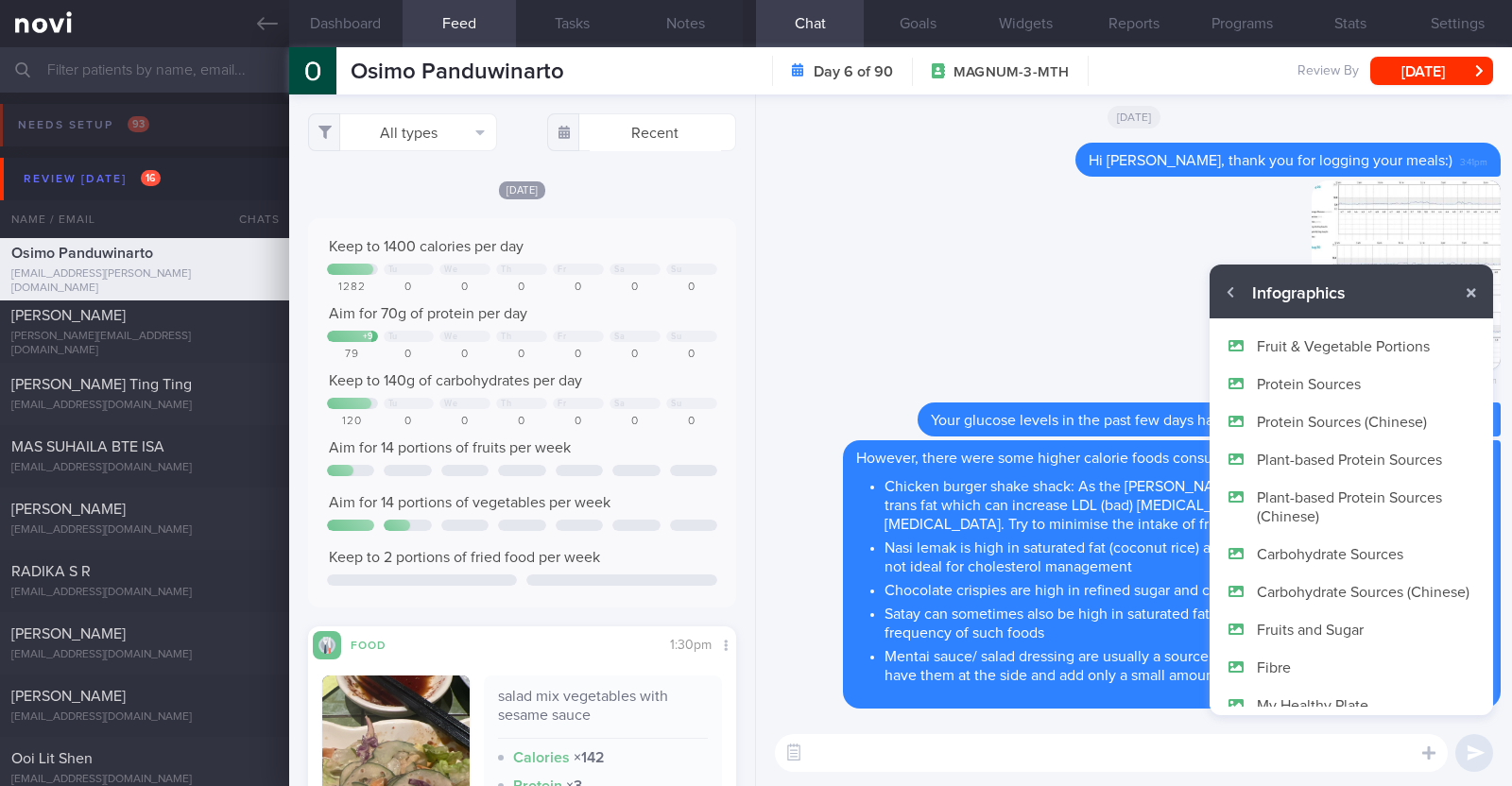
scroll to position [112, 0]
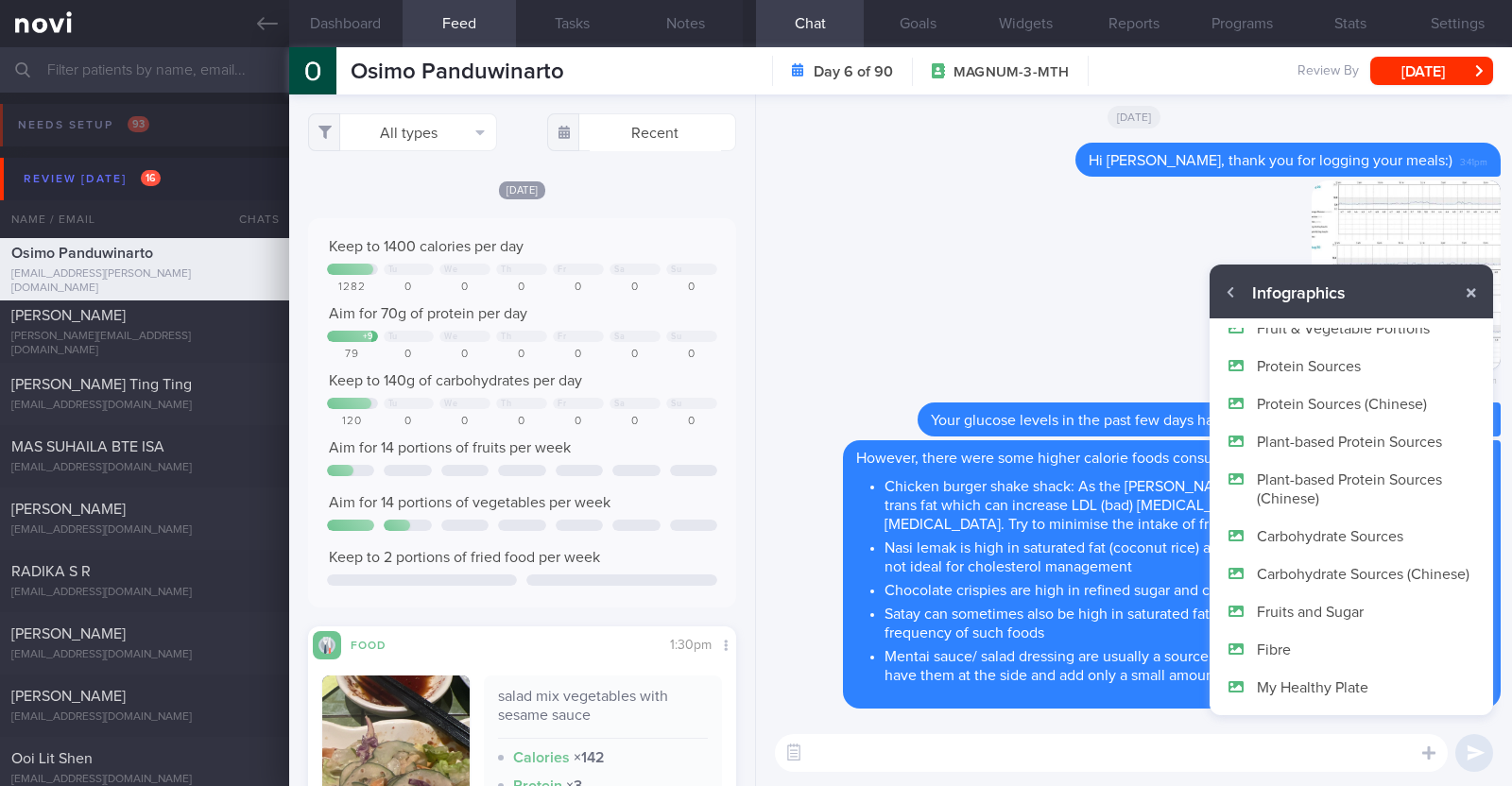
click at [1318, 677] on button "My Healthy Plate" at bounding box center [1350, 687] width 283 height 38
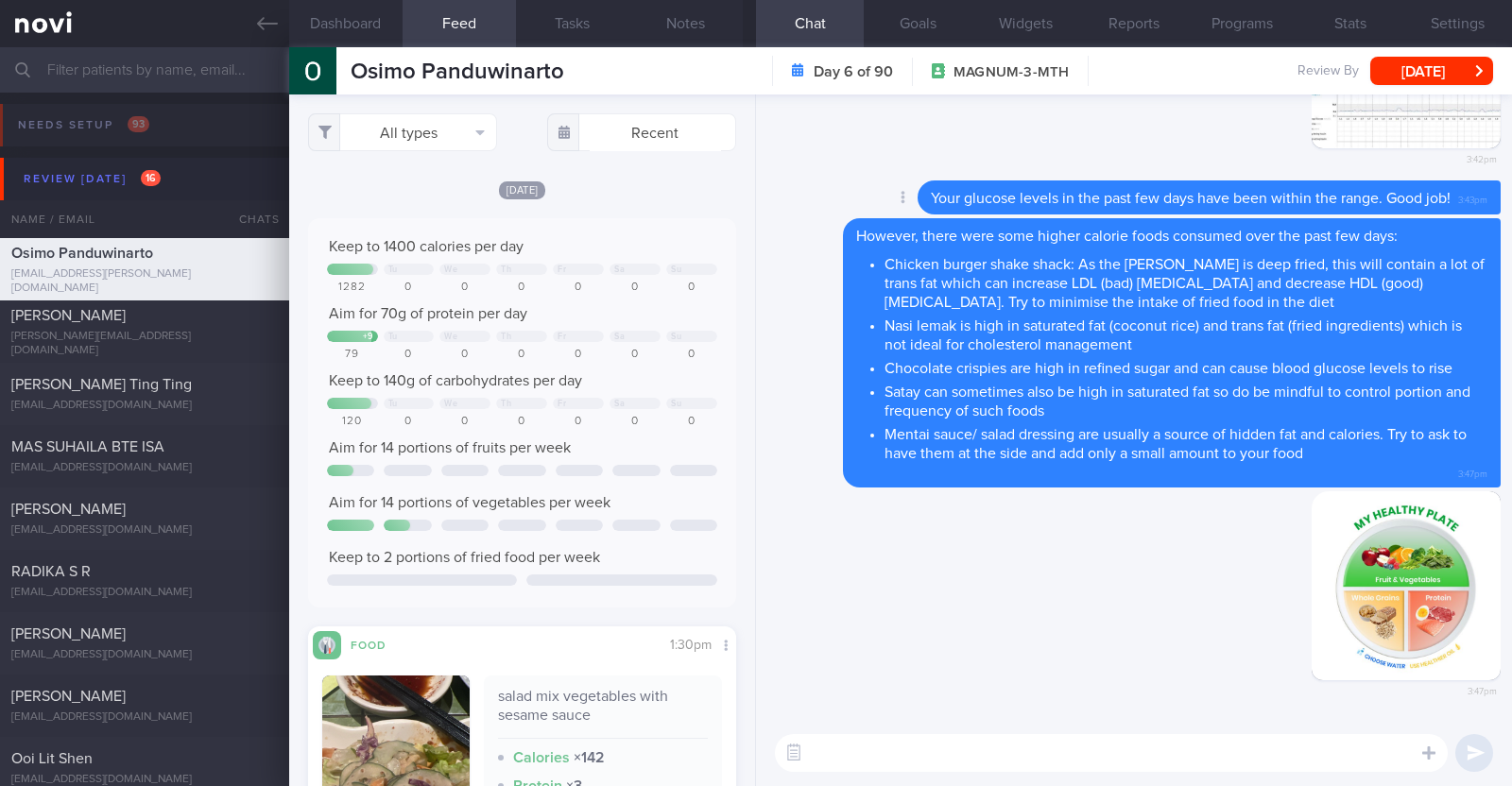
scroll to position [0, 0]
click at [895, 754] on textarea at bounding box center [1111, 753] width 673 height 38
paste textarea "You can use My Healthy Plate as a guide to planning your meals. - Fill half of …"
type textarea "You can use My Healthy Plate as a guide to planning your meals. - Fill half of …"
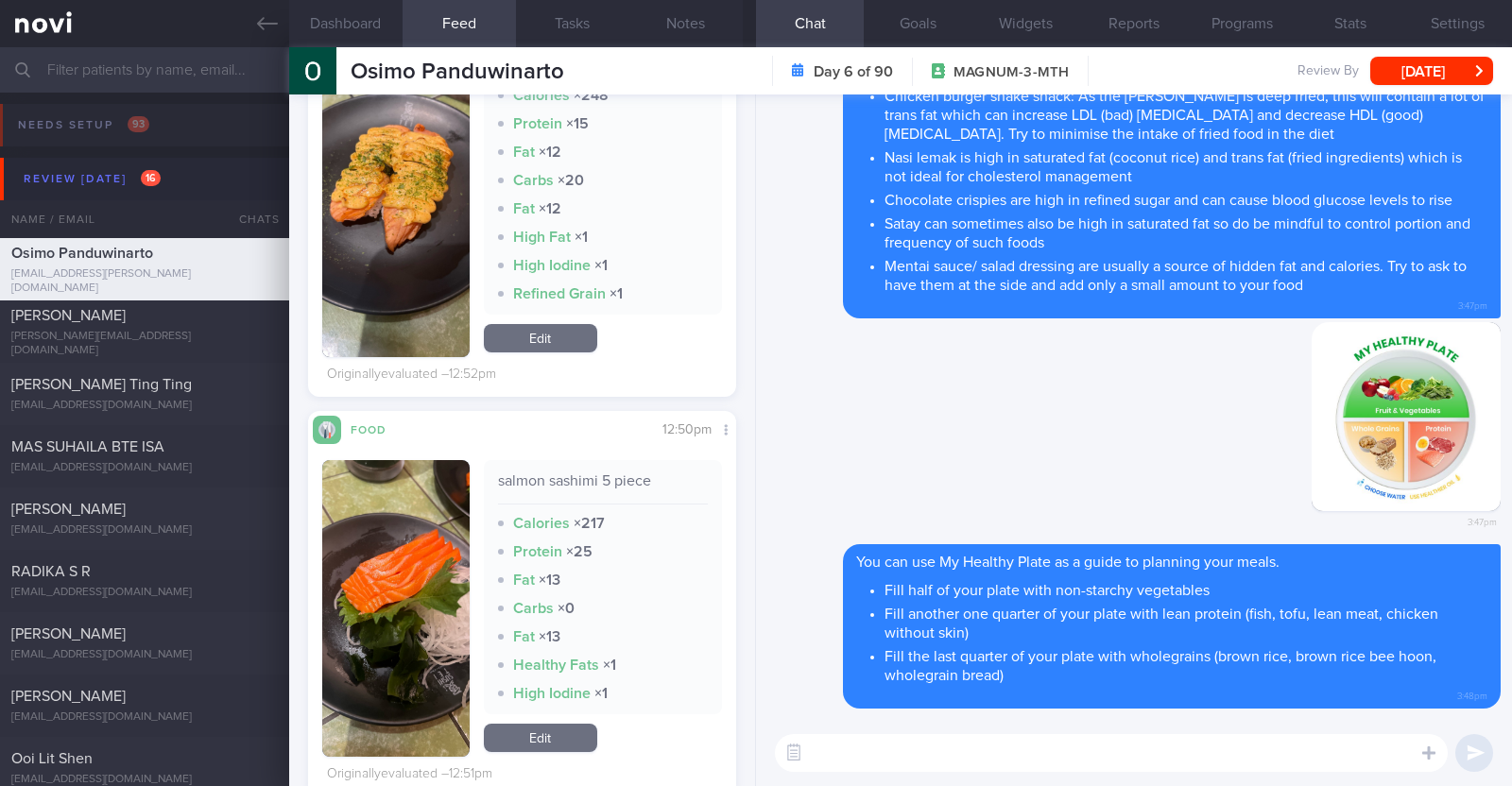
scroll to position [944, 0]
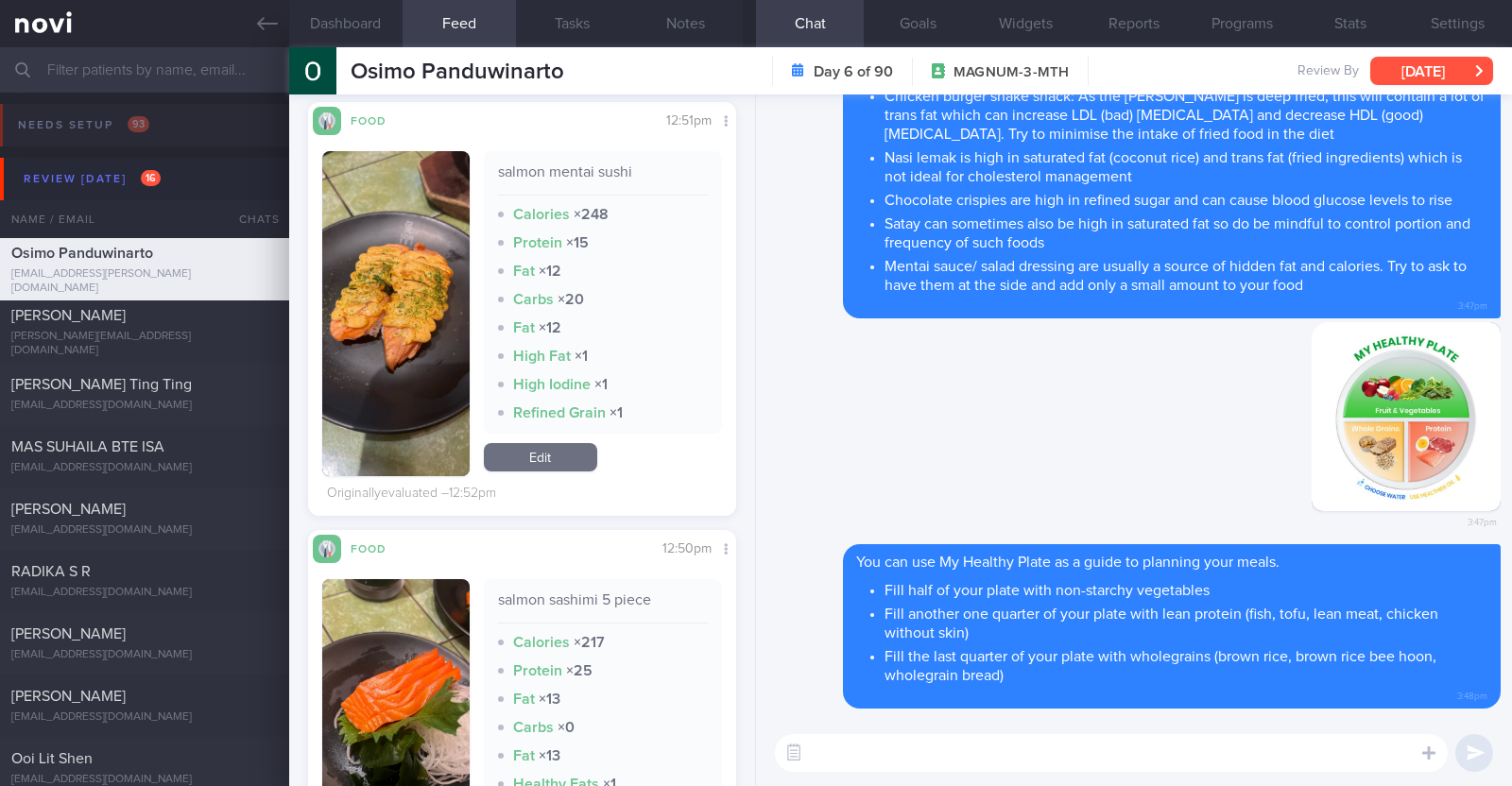
click at [1443, 63] on button "[DATE]" at bounding box center [1431, 70] width 123 height 28
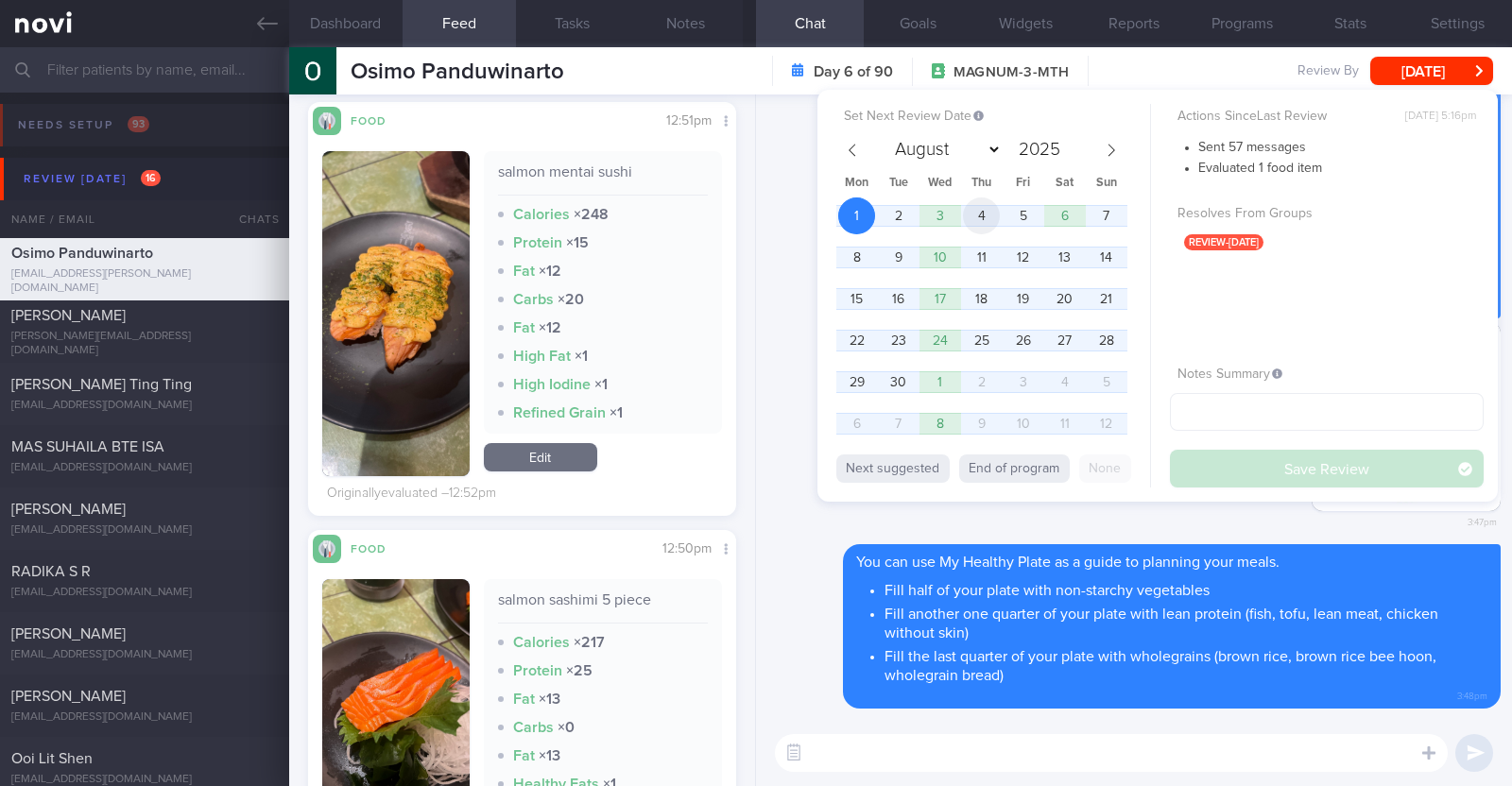
click at [997, 214] on span "4" at bounding box center [981, 216] width 37 height 37
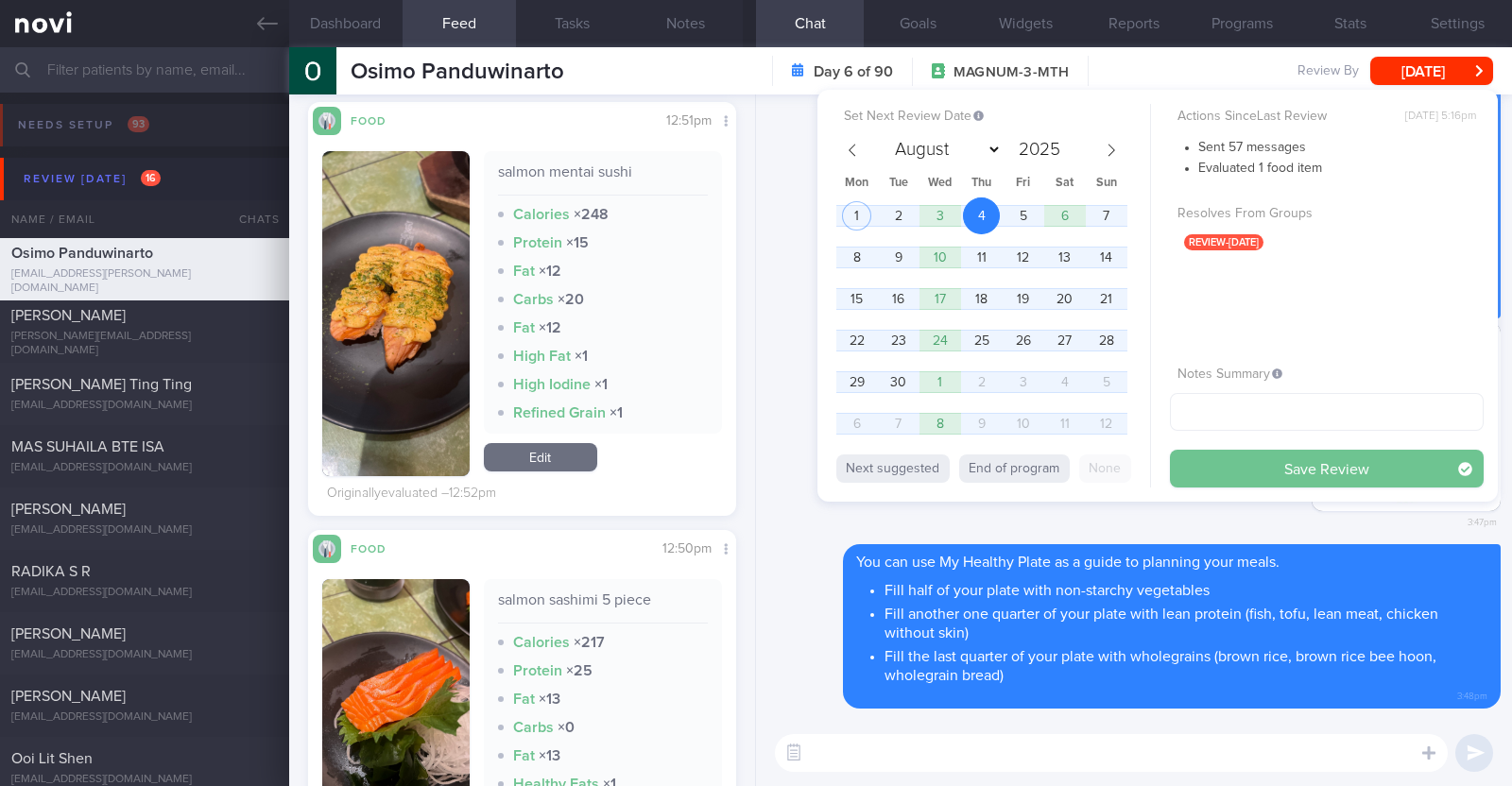
click at [1251, 467] on button "Save Review" at bounding box center [1326, 468] width 313 height 38
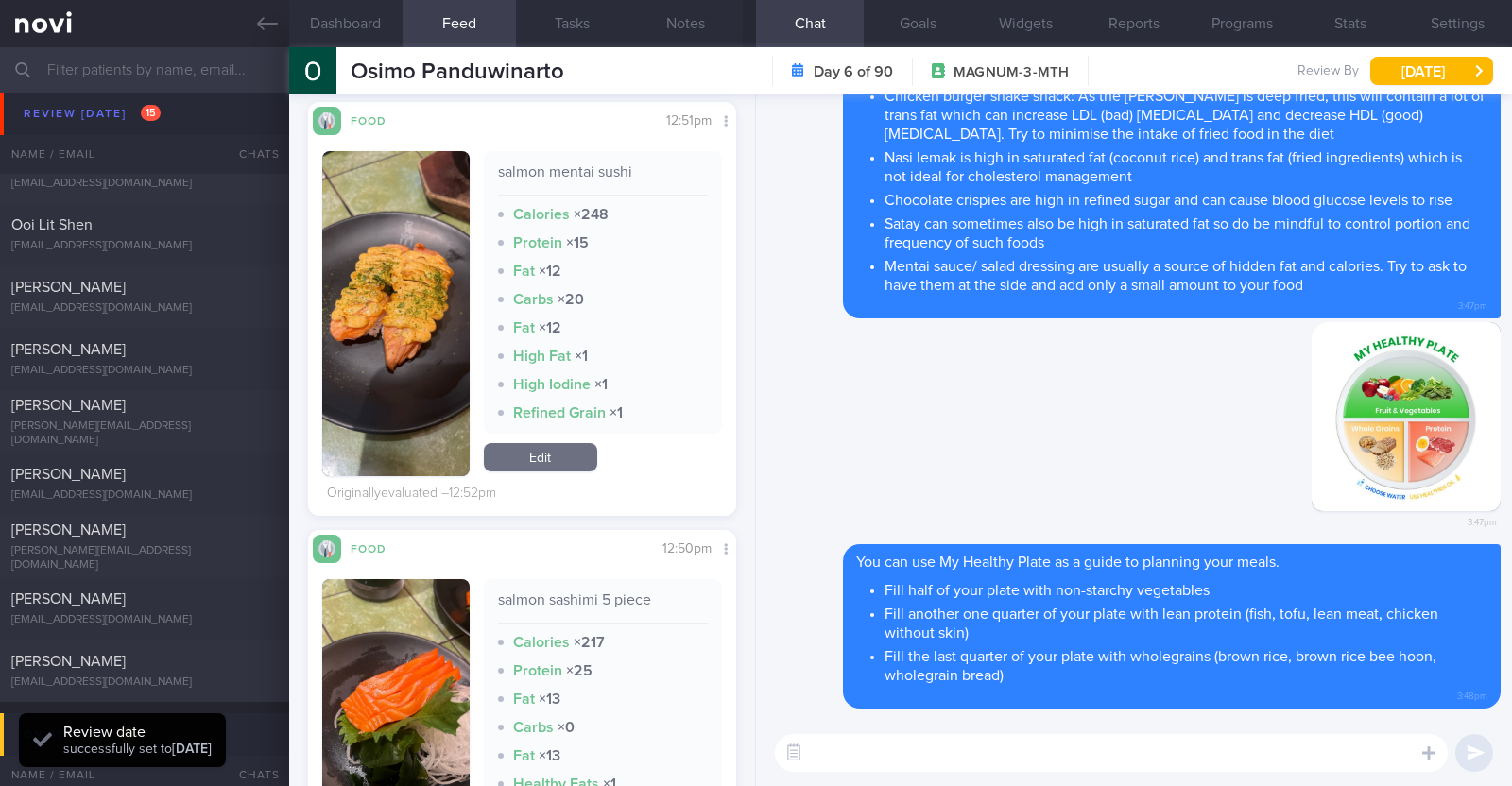
scroll to position [191, 383]
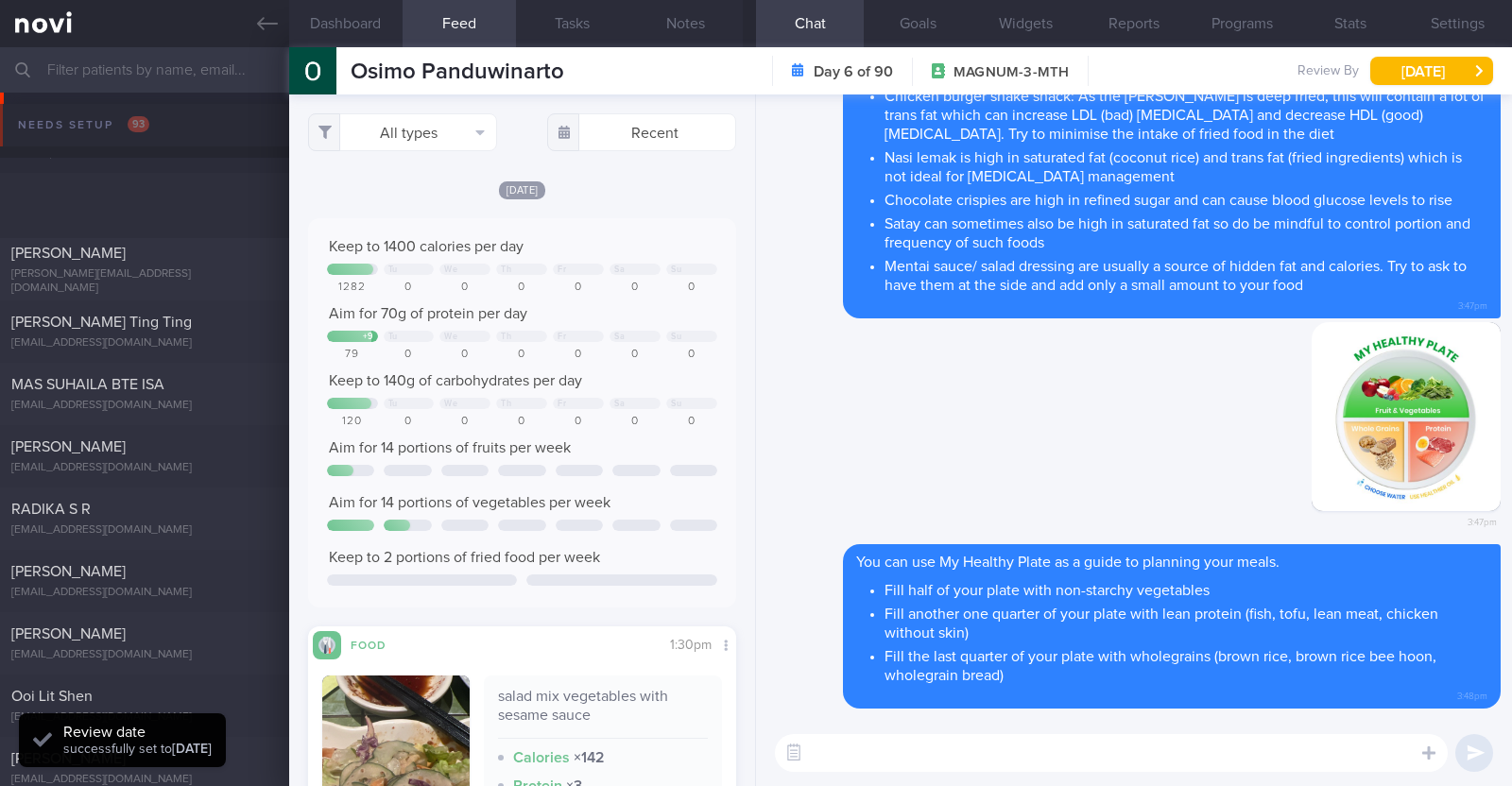
select select "8"
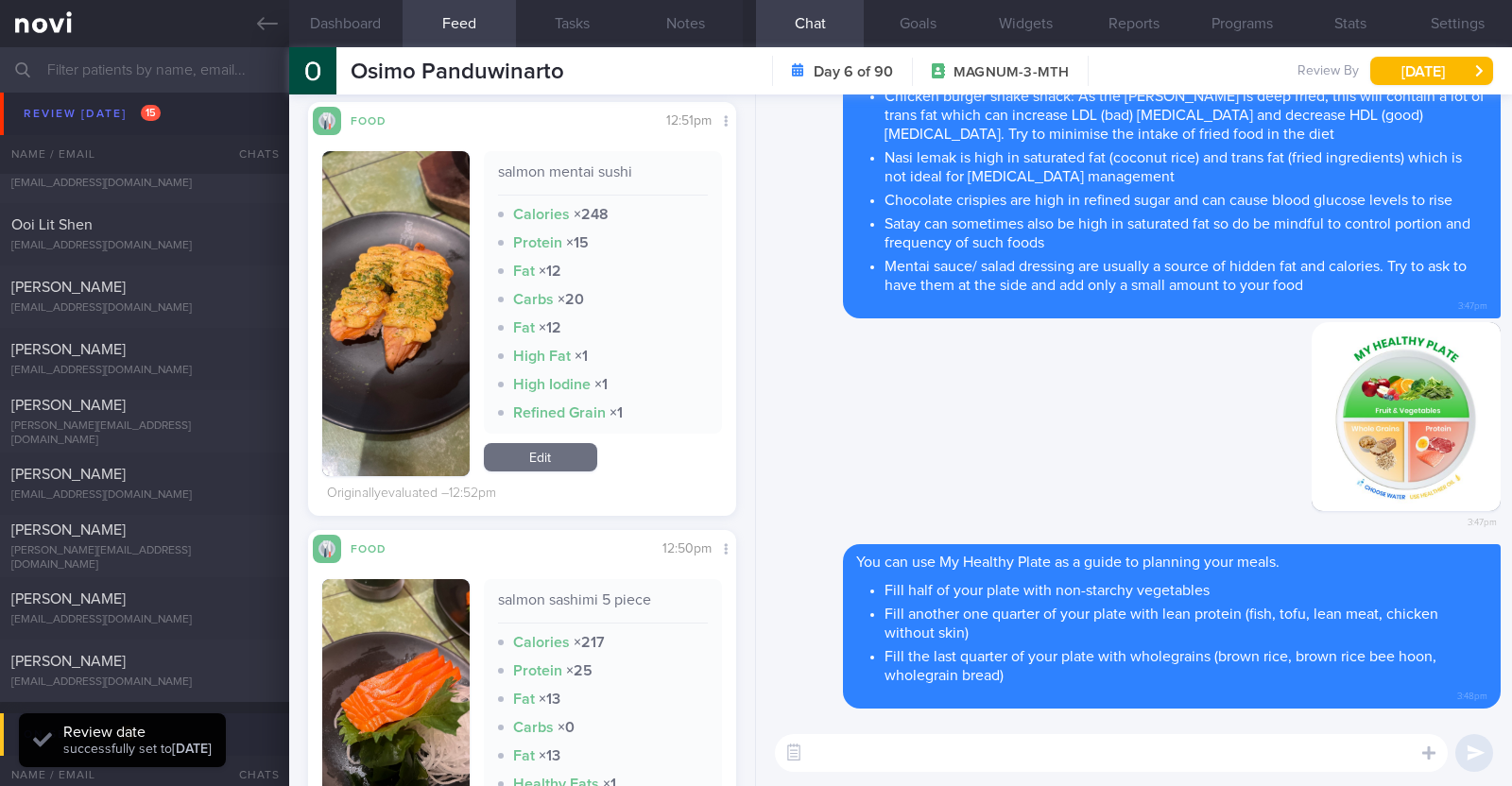
click at [191, 489] on div "[EMAIL_ADDRESS][DOMAIN_NAME]" at bounding box center [145, 496] width 267 height 15
type textarea "39F Comorbidities: Endometriosis and adenomyosis Facial eczema / possible funga…"
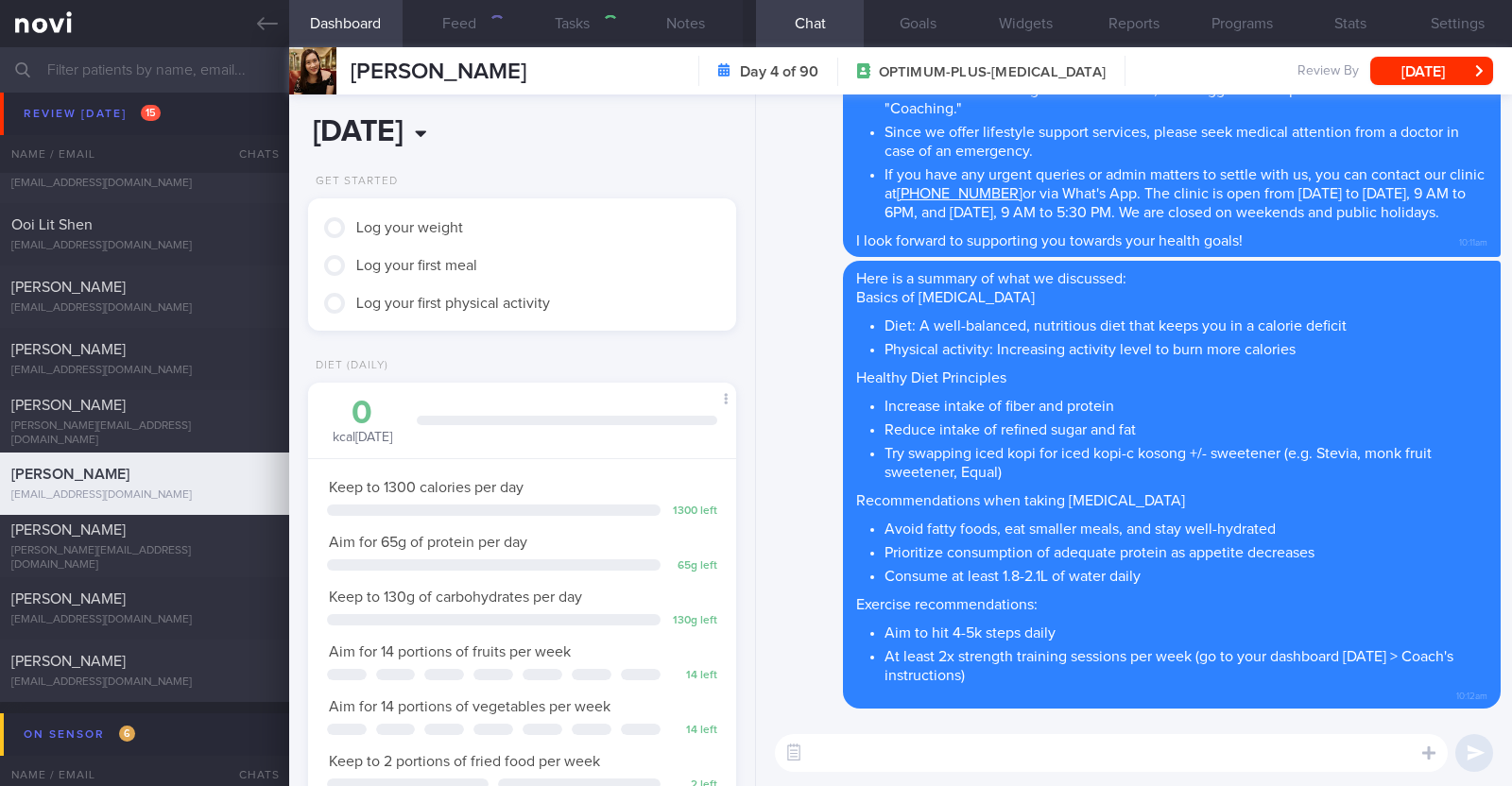
scroll to position [214, 376]
click at [472, 29] on button "Feed 52" at bounding box center [459, 23] width 113 height 48
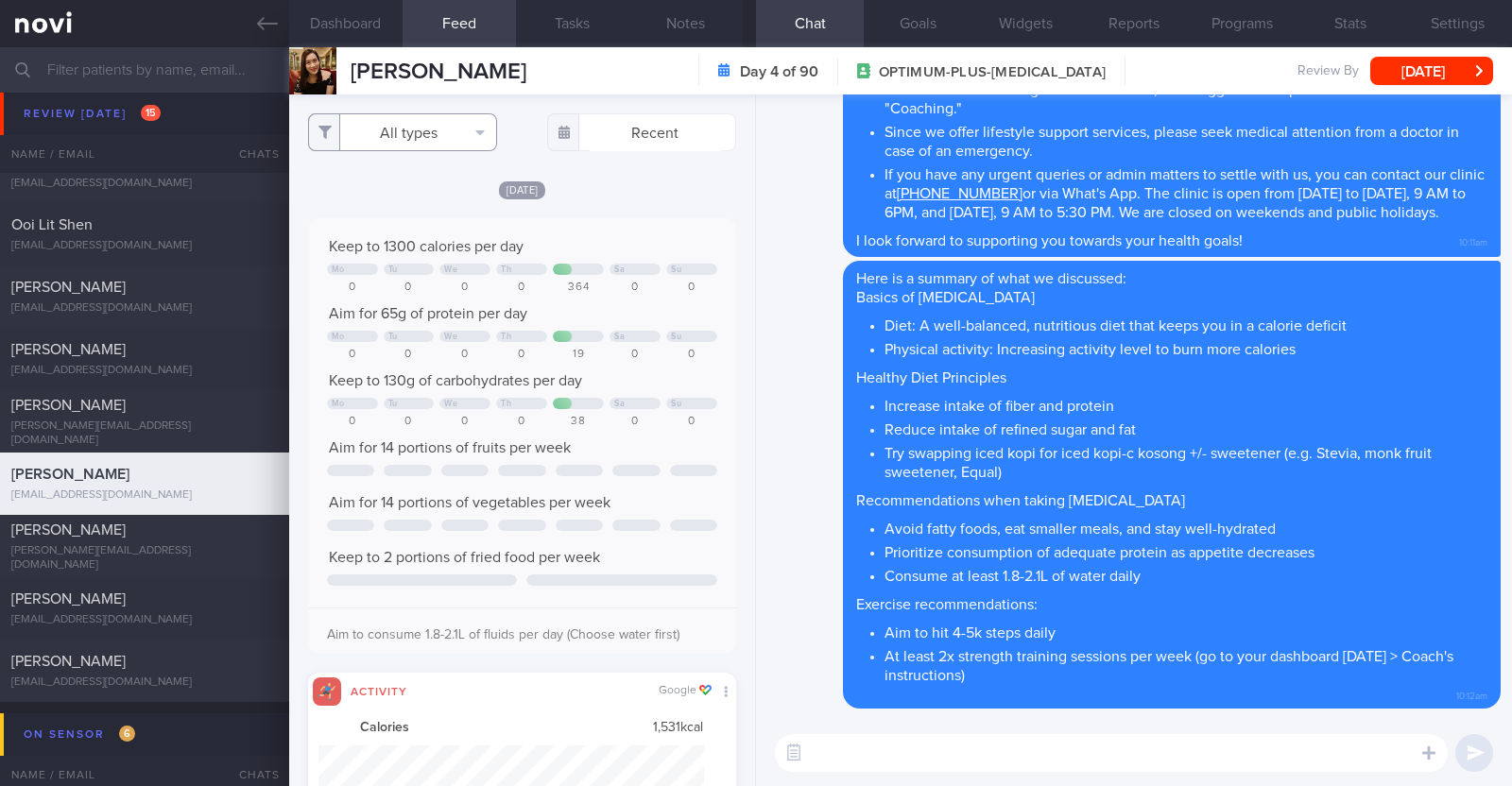
click at [464, 135] on button "All types" at bounding box center [402, 131] width 189 height 38
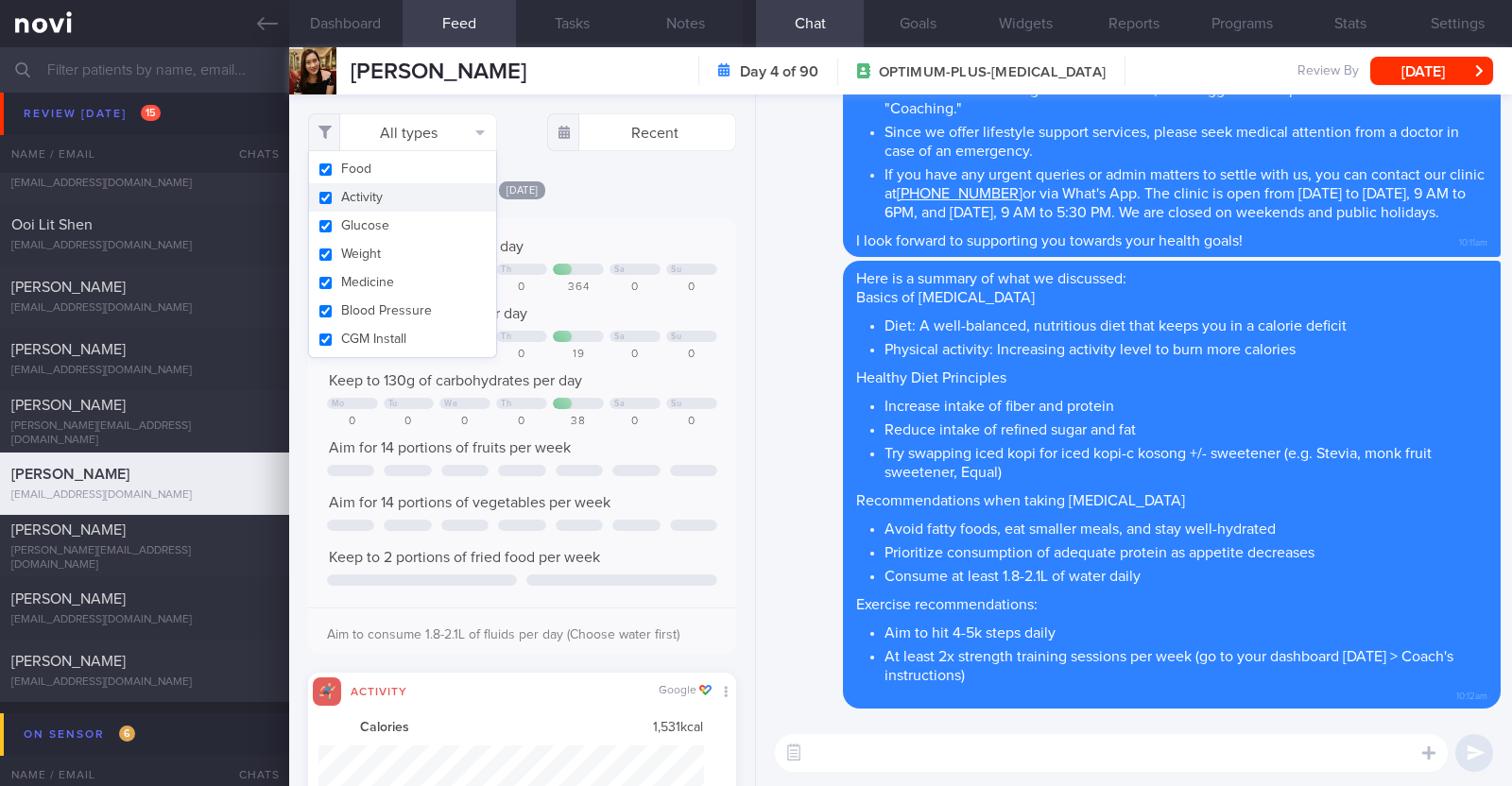
click at [396, 191] on button "Activity" at bounding box center [402, 197] width 187 height 28
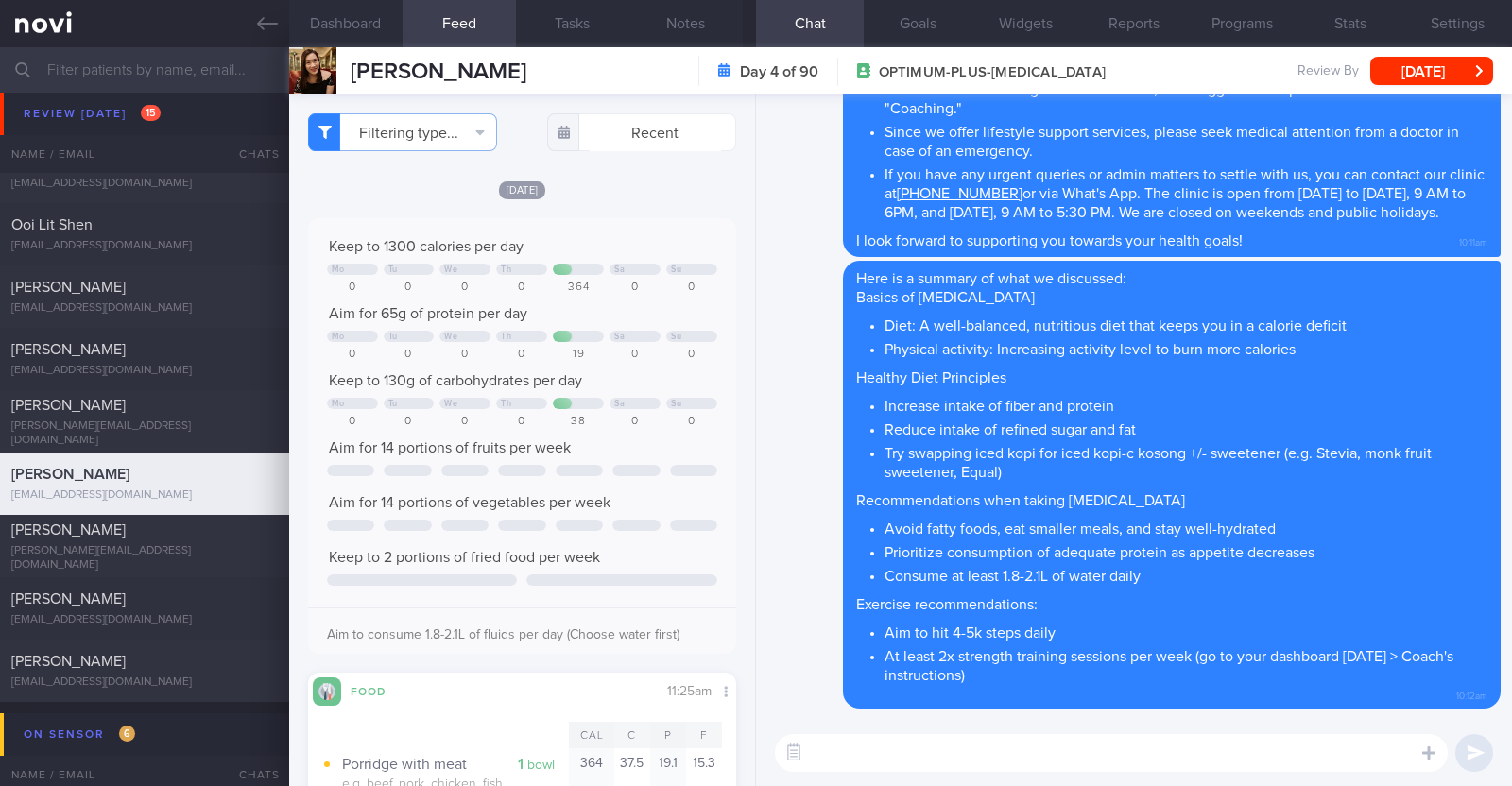
click at [661, 181] on div "[DATE]" at bounding box center [522, 189] width 428 height 19
click at [447, 124] on button "Filtering type..." at bounding box center [402, 131] width 189 height 38
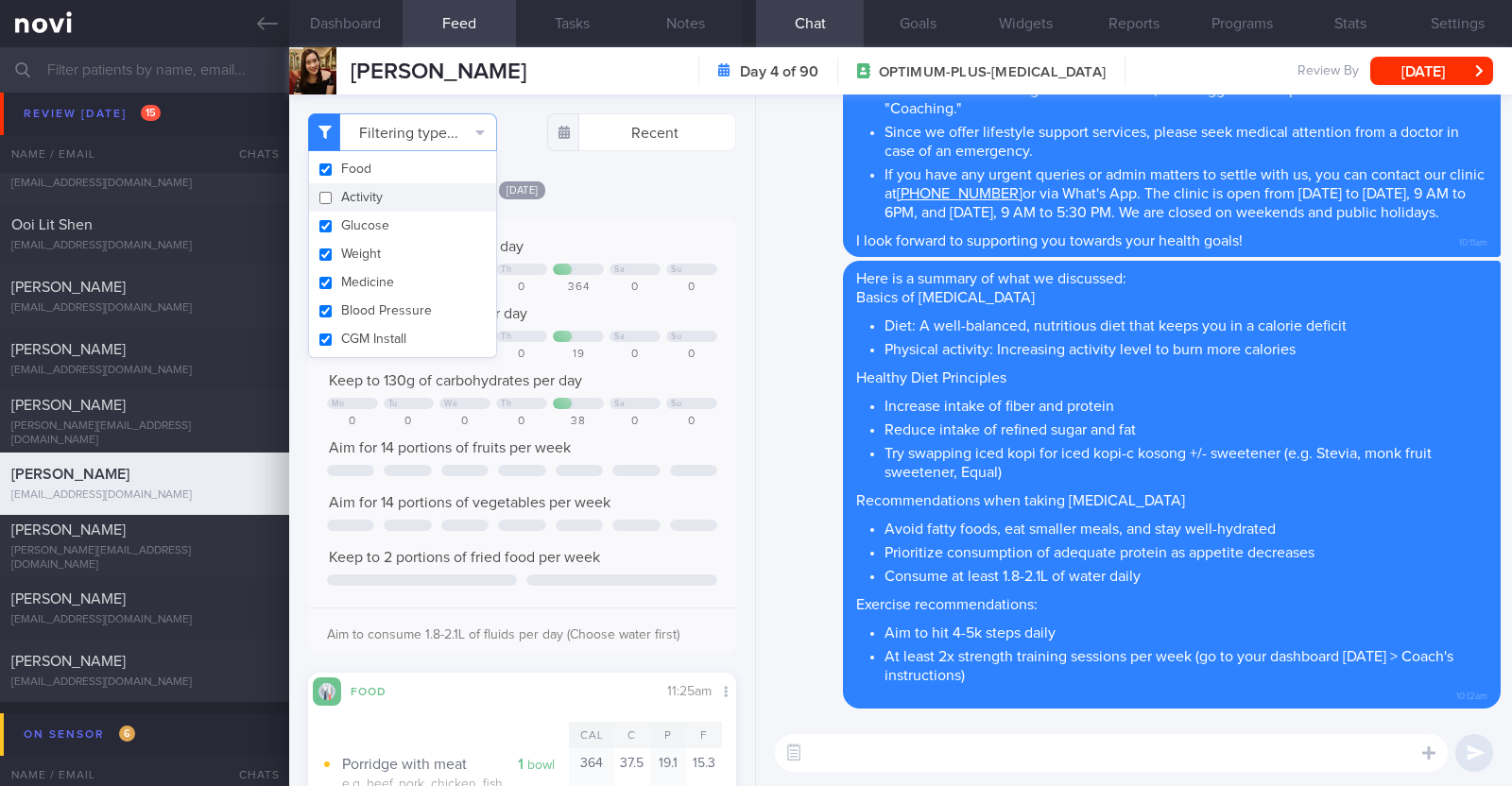
click at [414, 198] on button "Activity" at bounding box center [402, 197] width 187 height 28
checkbox input "true"
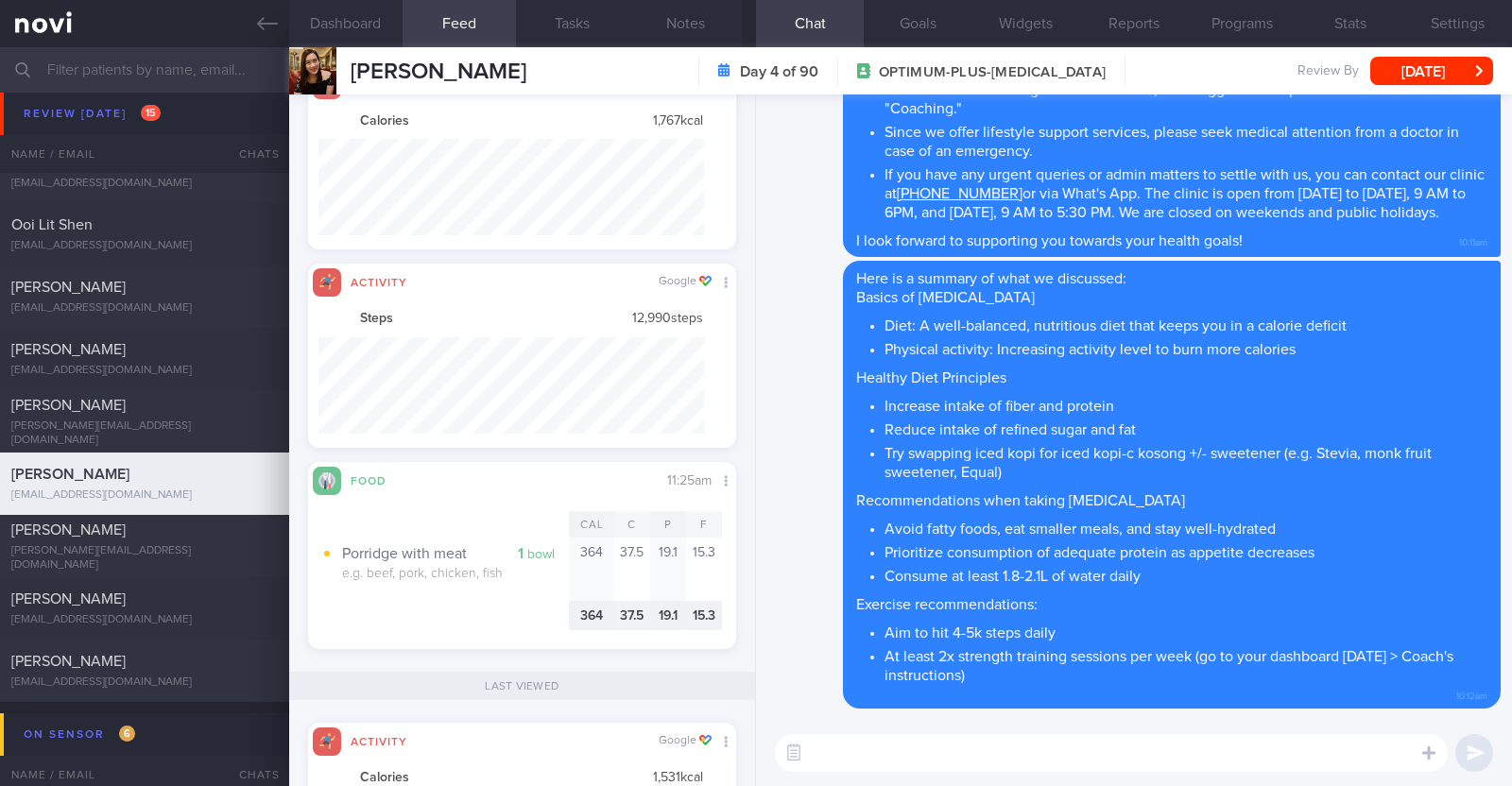
click at [988, 751] on textarea at bounding box center [1111, 753] width 673 height 38
click at [894, 754] on textarea at bounding box center [1111, 753] width 673 height 38
type textarea "Hi Judy, thank you for logging your meal!"
type textarea "P"
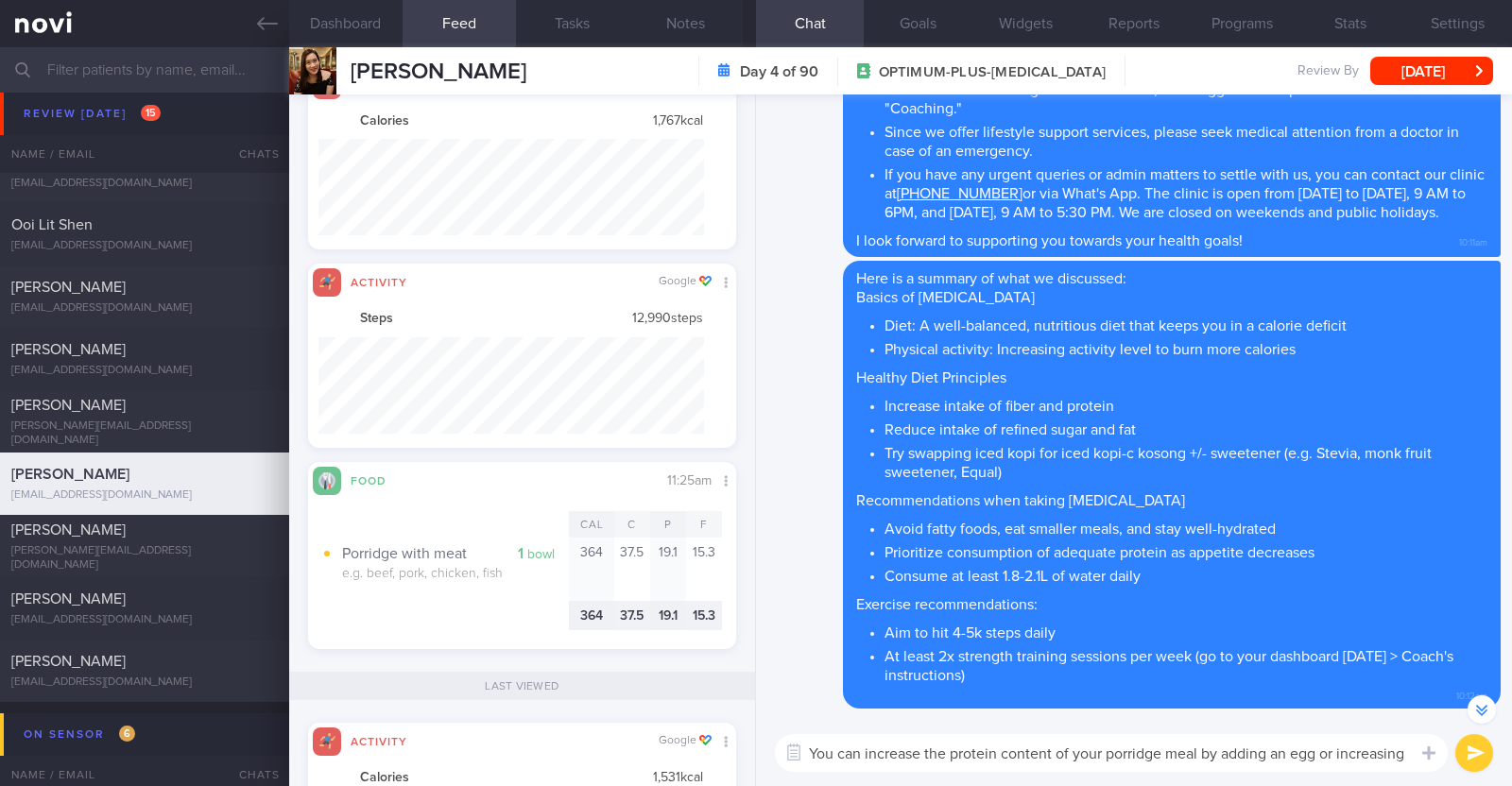
scroll to position [-114, 0]
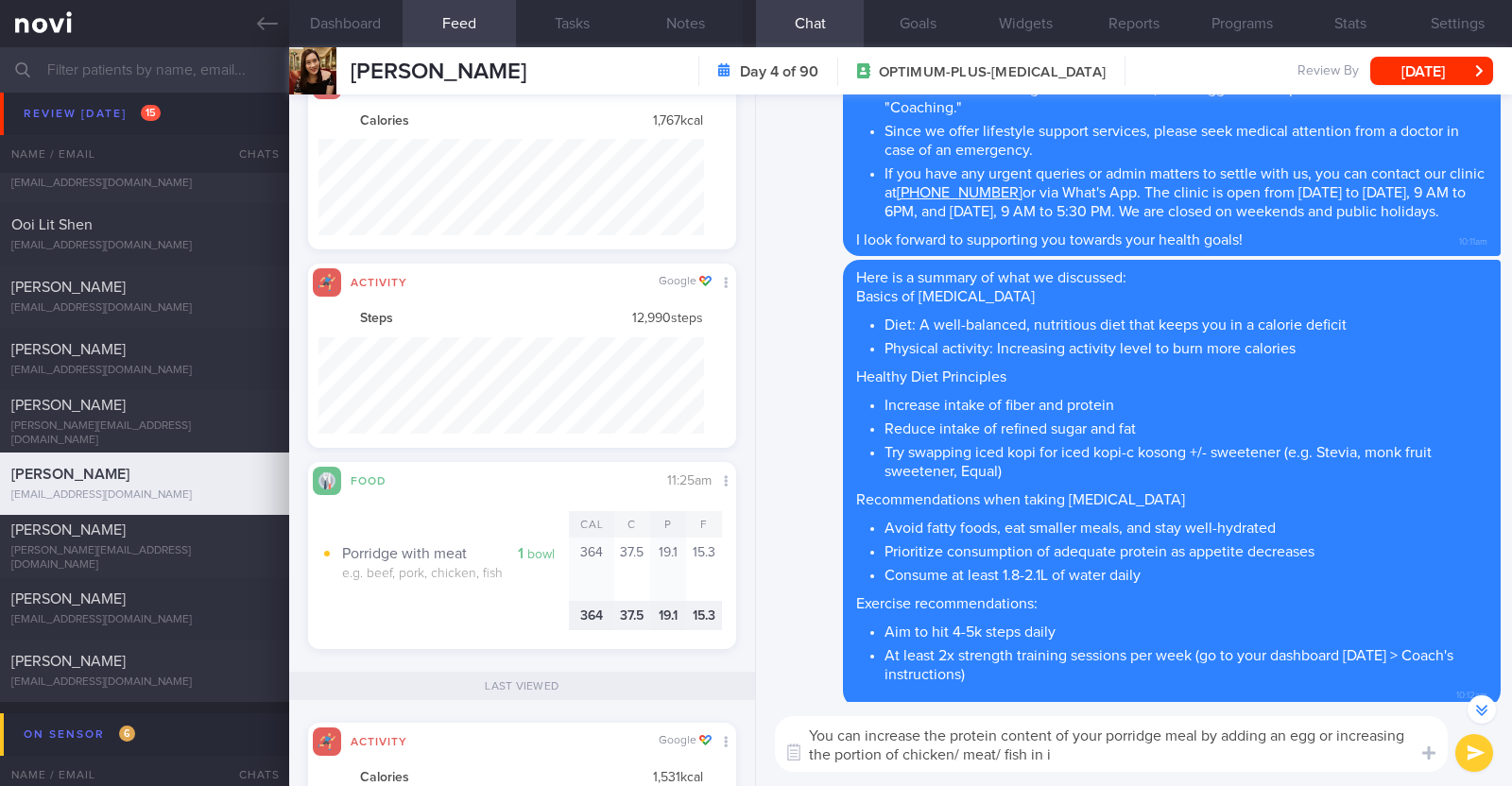
type textarea "You can increase the protein content of your porridge meal by adding an egg or …"
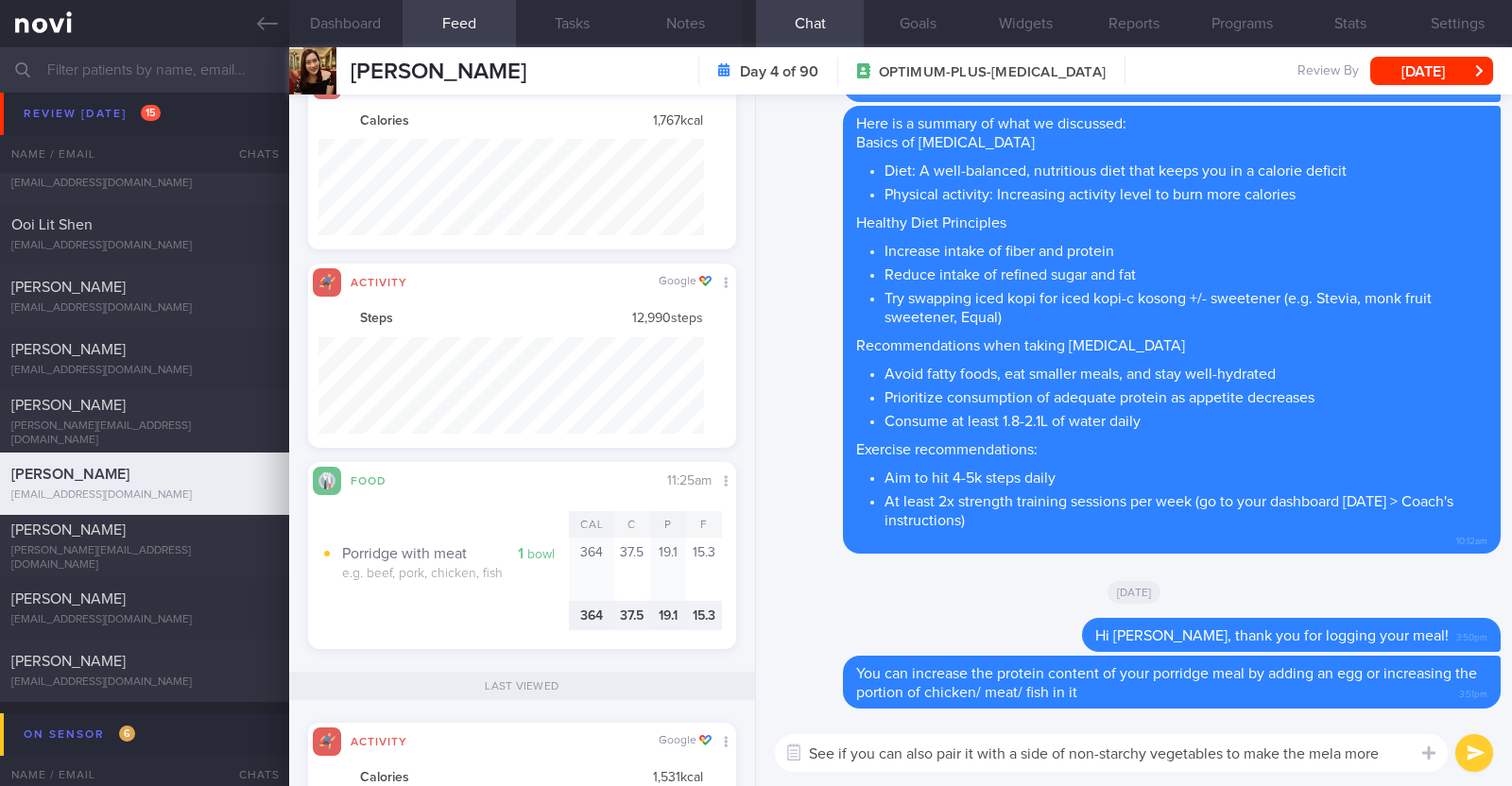
scroll to position [-16, 0]
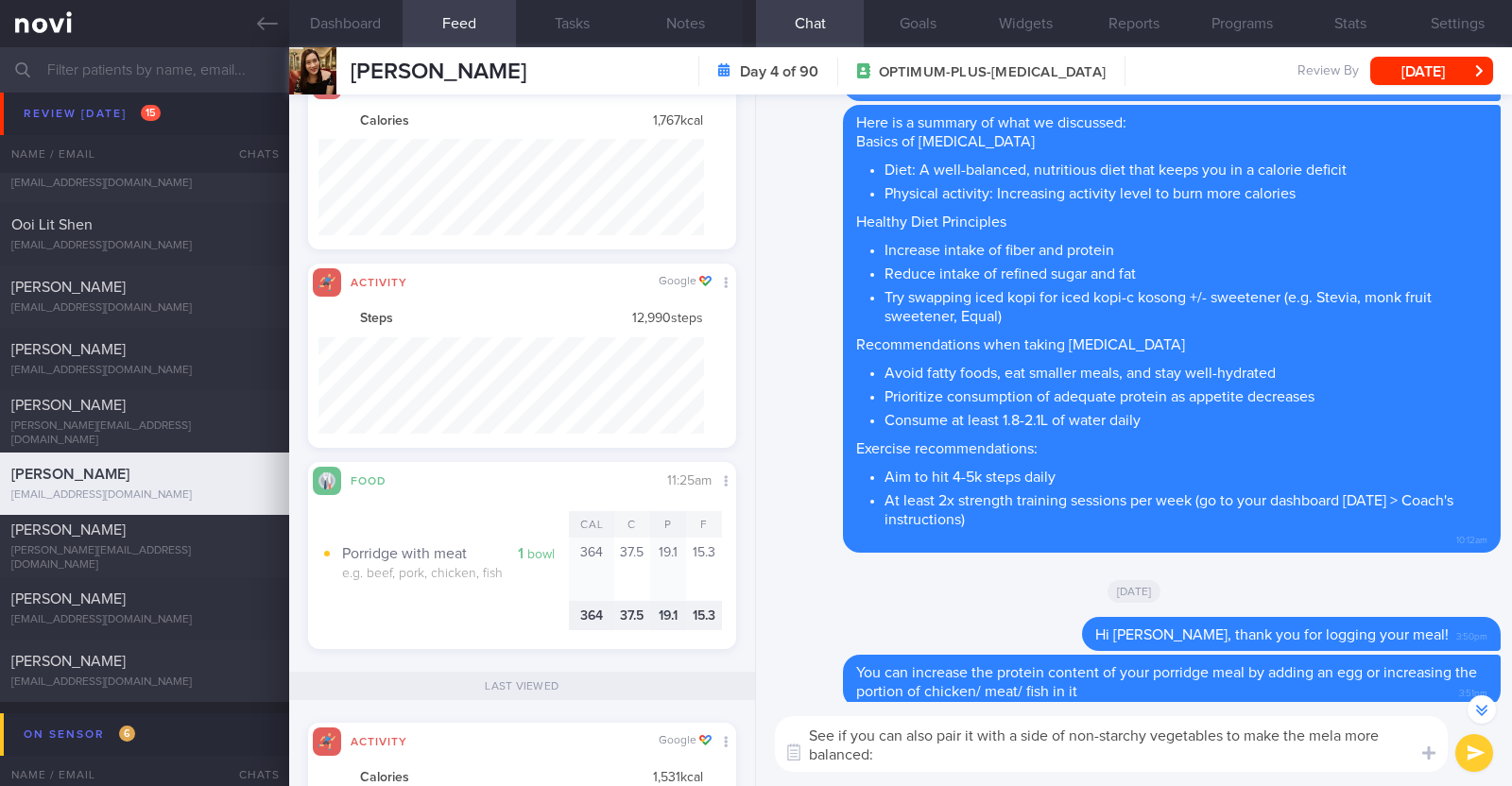
type textarea "See if you can also pair it with a side of non-starchy vegetables to make the m…"
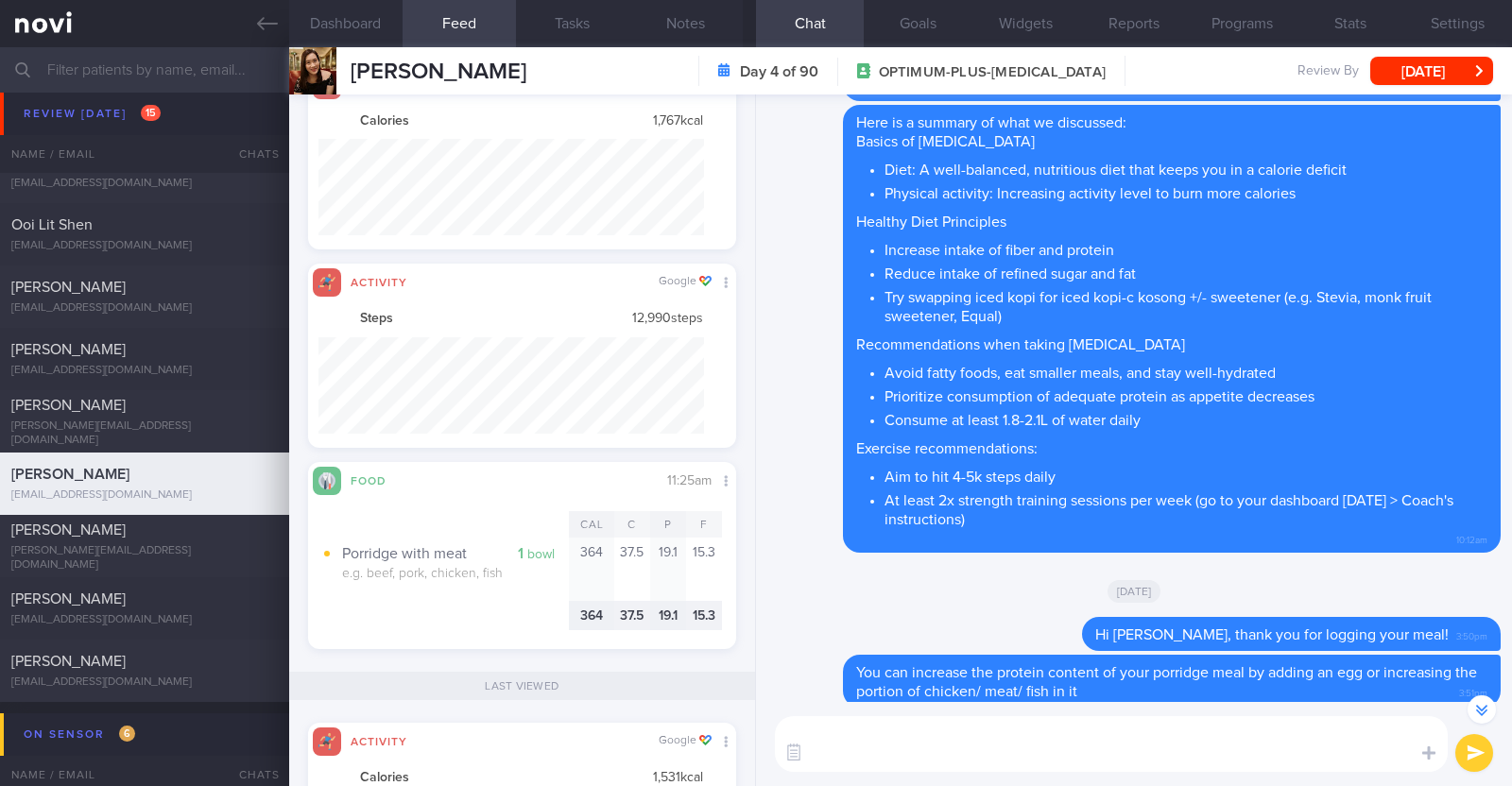
scroll to position [0, 0]
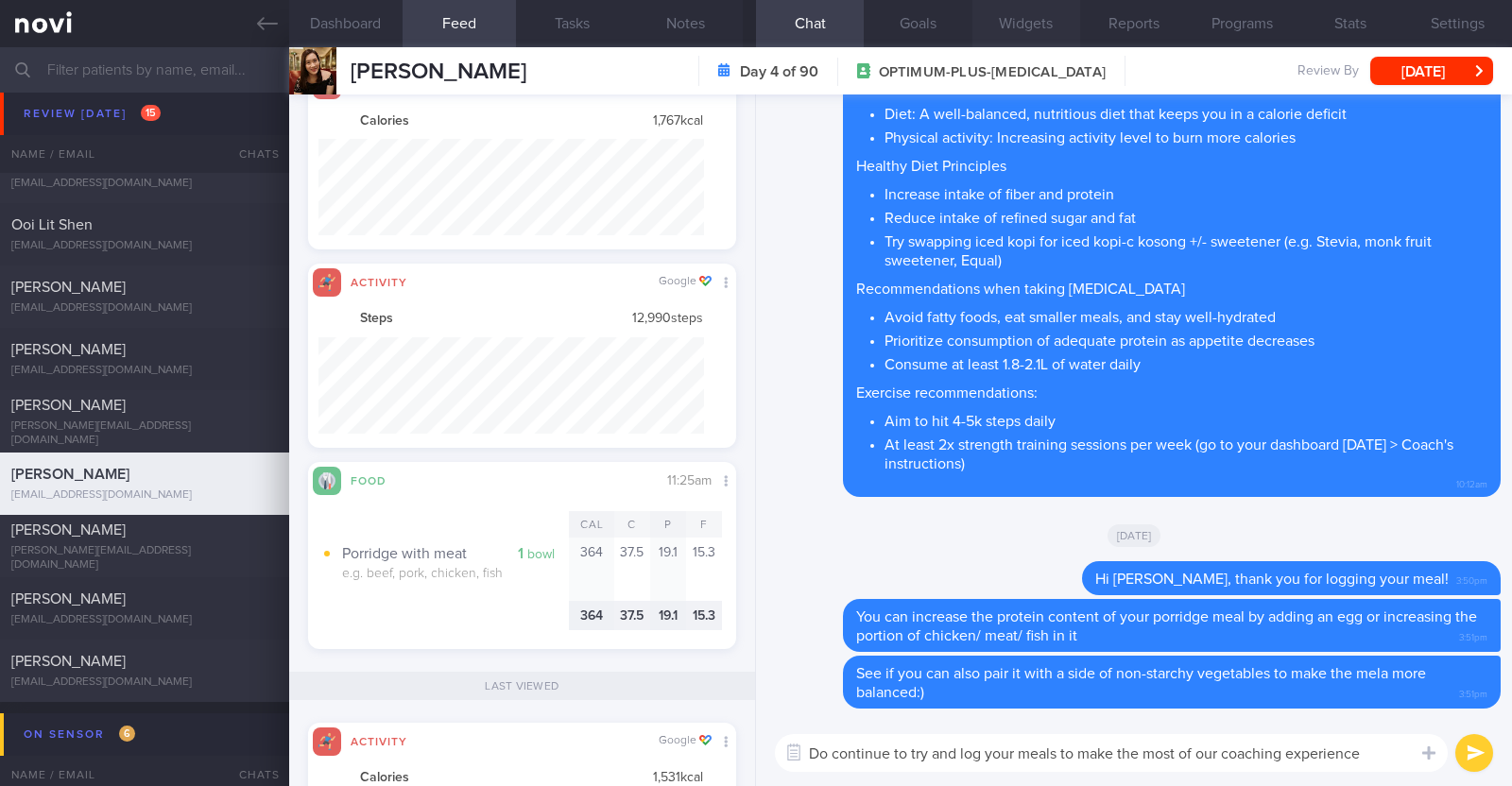
paste textarea "😊"
type textarea "Do continue to try and log your meals to make the most of our coaching experien…"
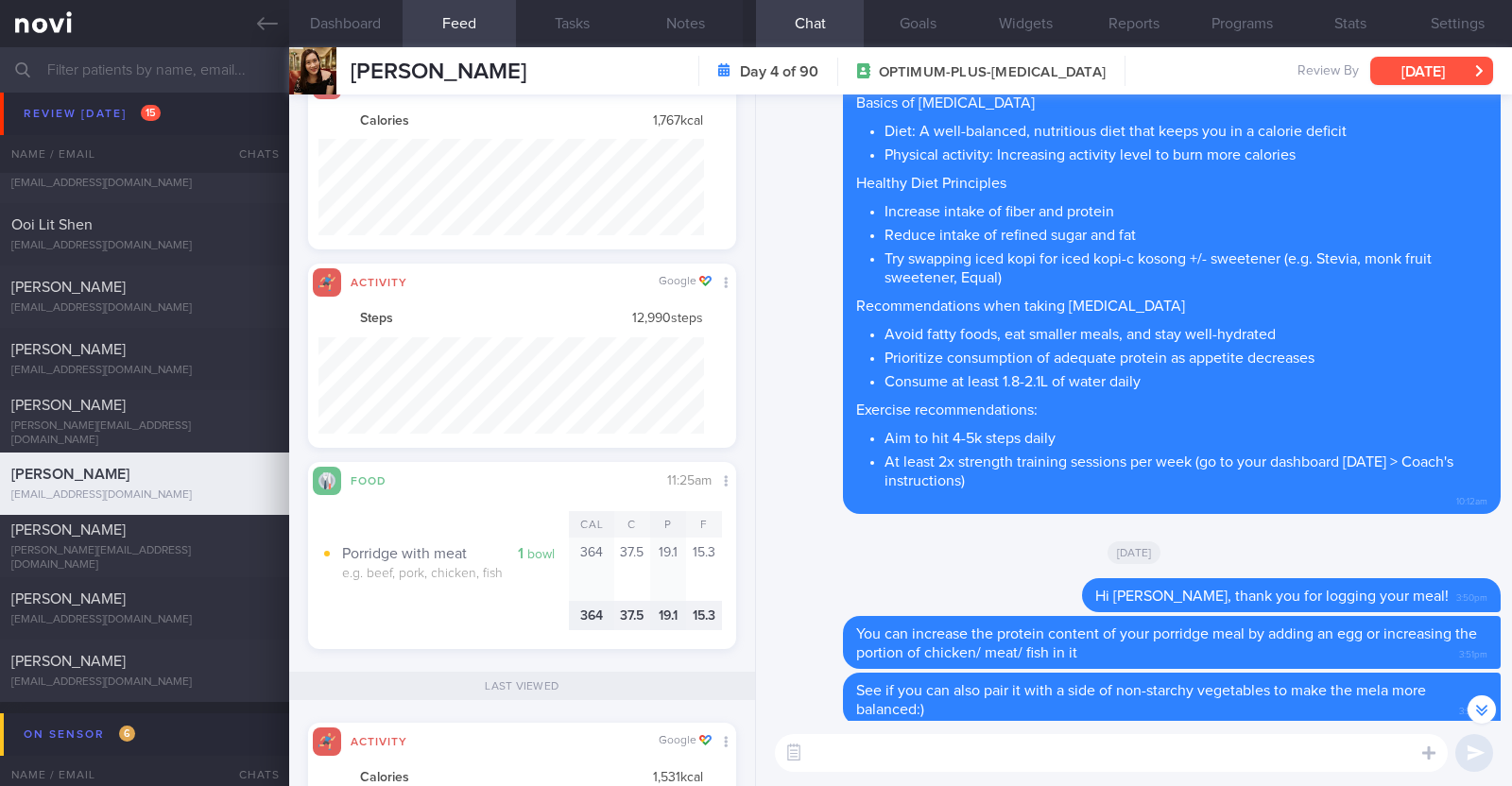
click at [1386, 69] on button "[DATE]" at bounding box center [1431, 70] width 123 height 28
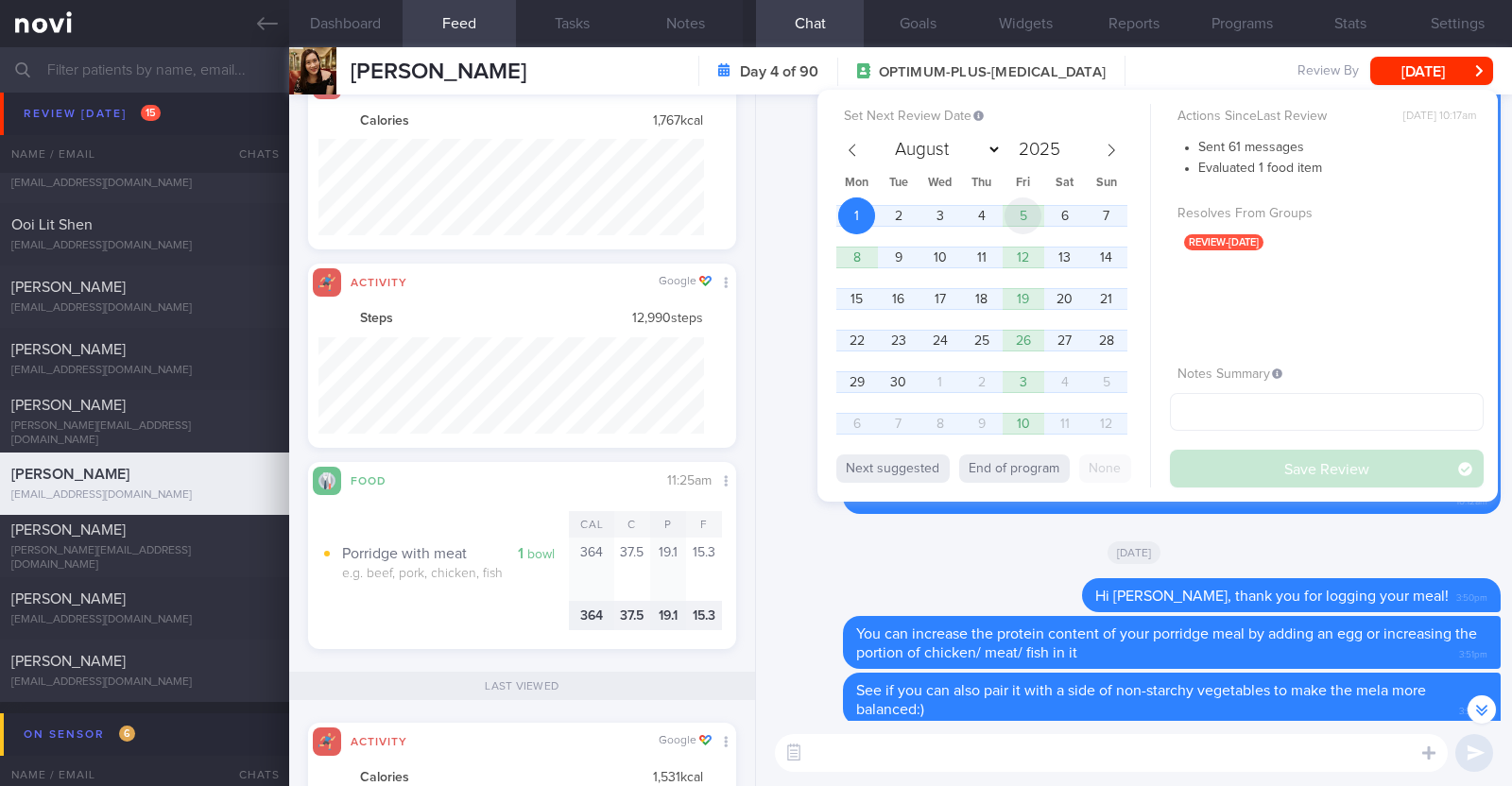
click at [1010, 225] on span "5" at bounding box center [1022, 216] width 37 height 37
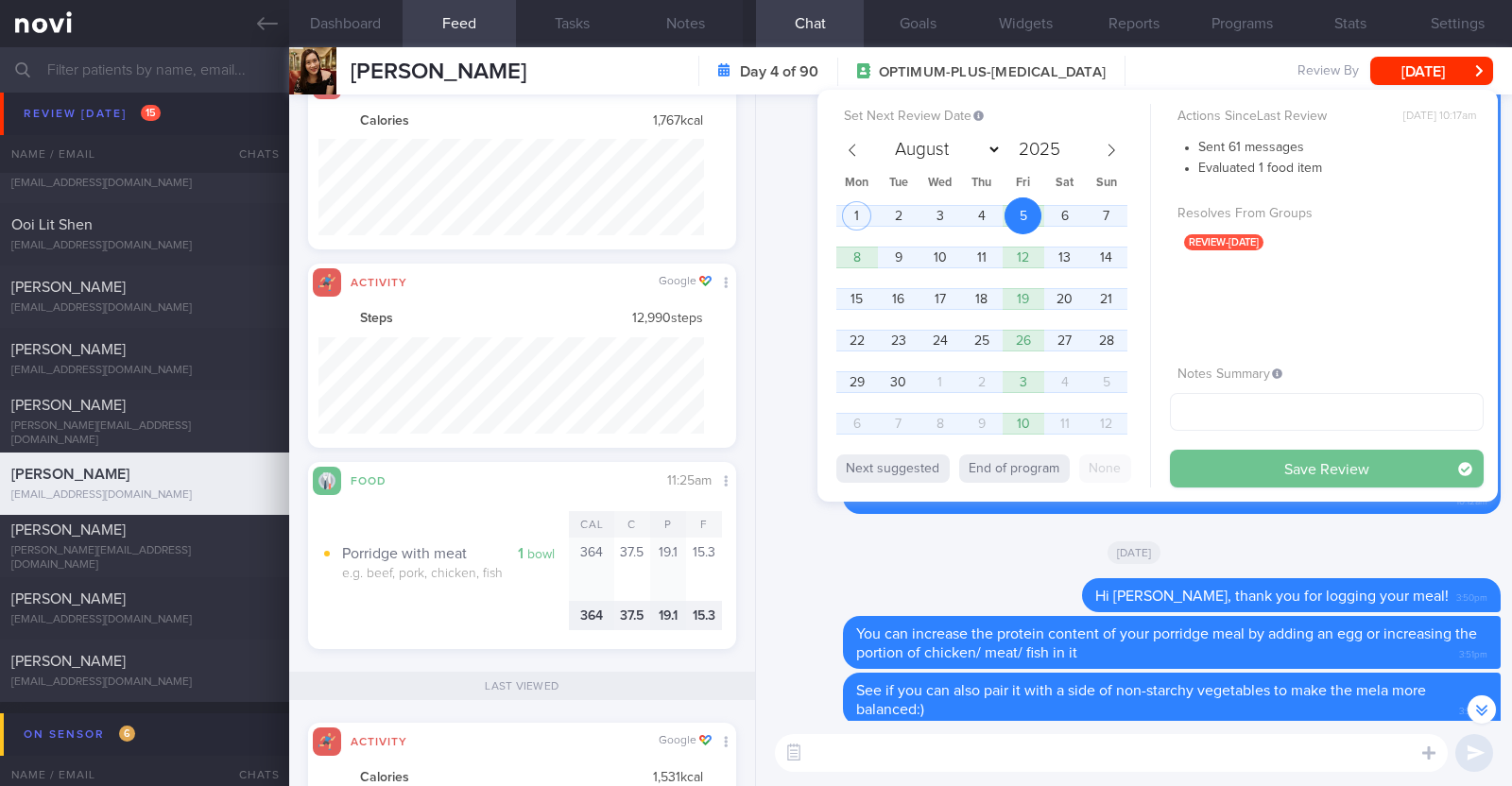
click at [1256, 482] on button "Save Review" at bounding box center [1326, 468] width 313 height 38
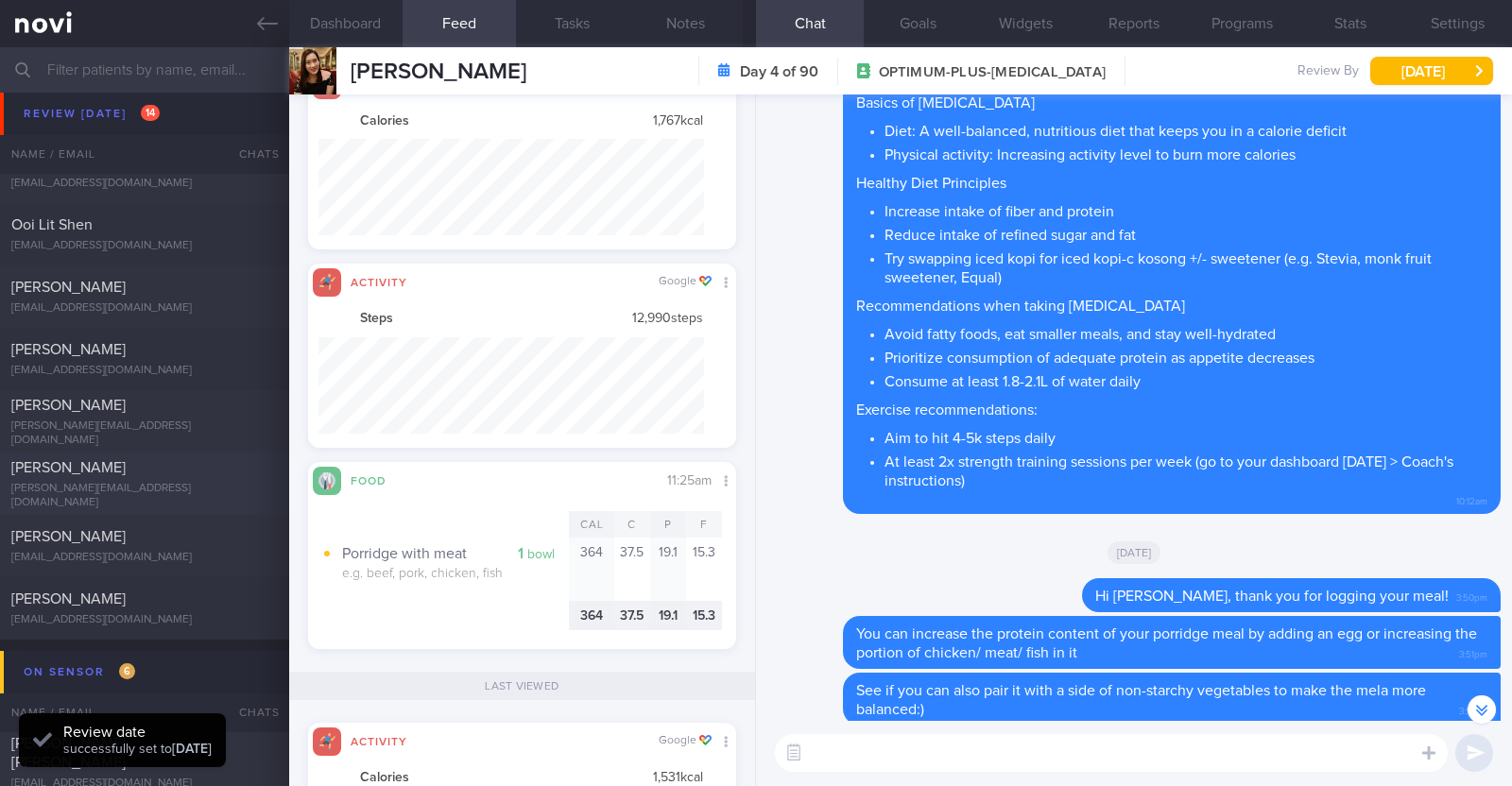
click at [166, 498] on div "joanne.chonghl@gmail.com" at bounding box center [145, 496] width 267 height 28
type input "r/v 1/9"
type textarea "39F Nurse clinician at SGH SICU Comorbidities: Borderline high LDL Plantar fasc…"
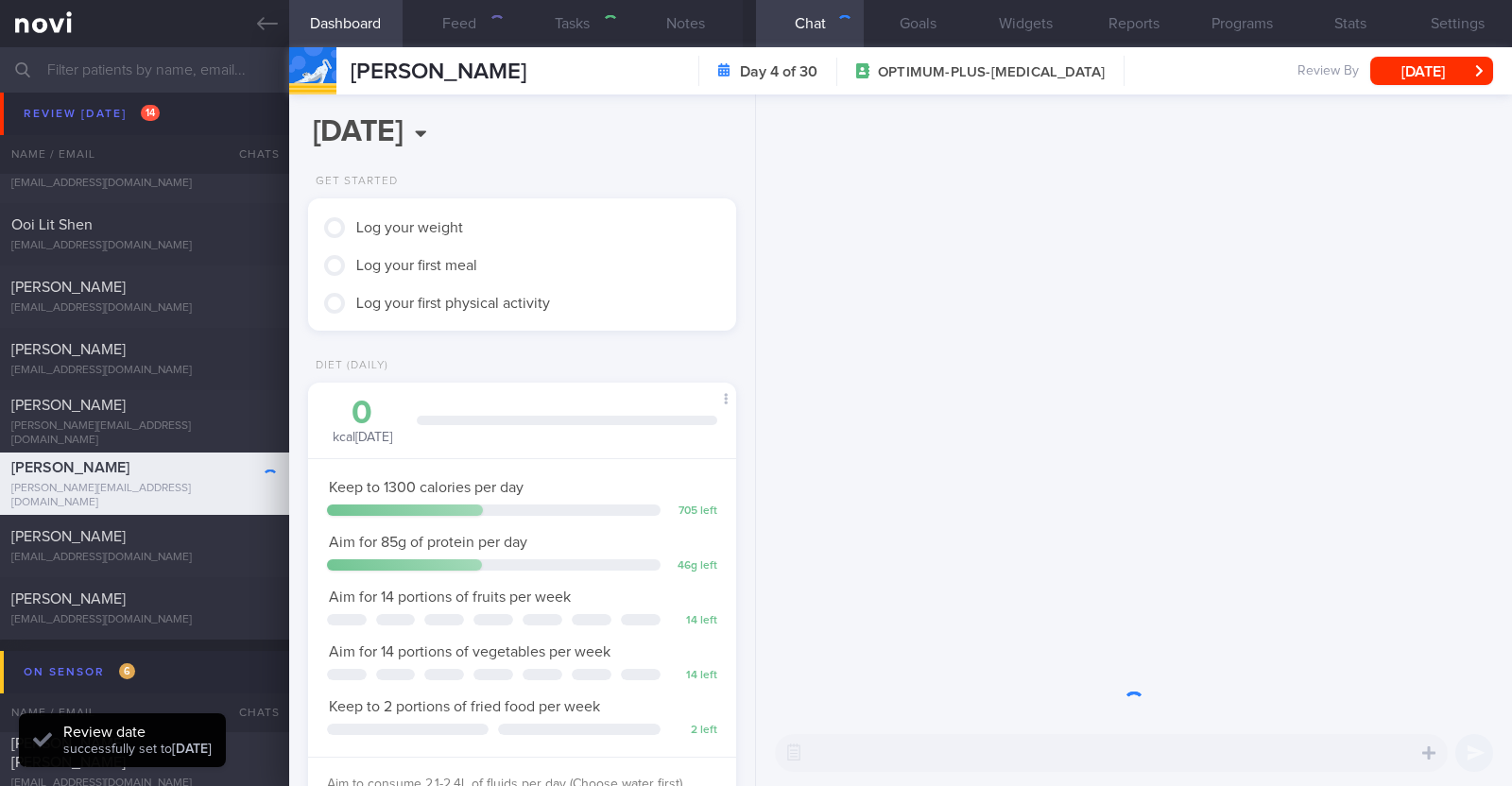
scroll to position [214, 376]
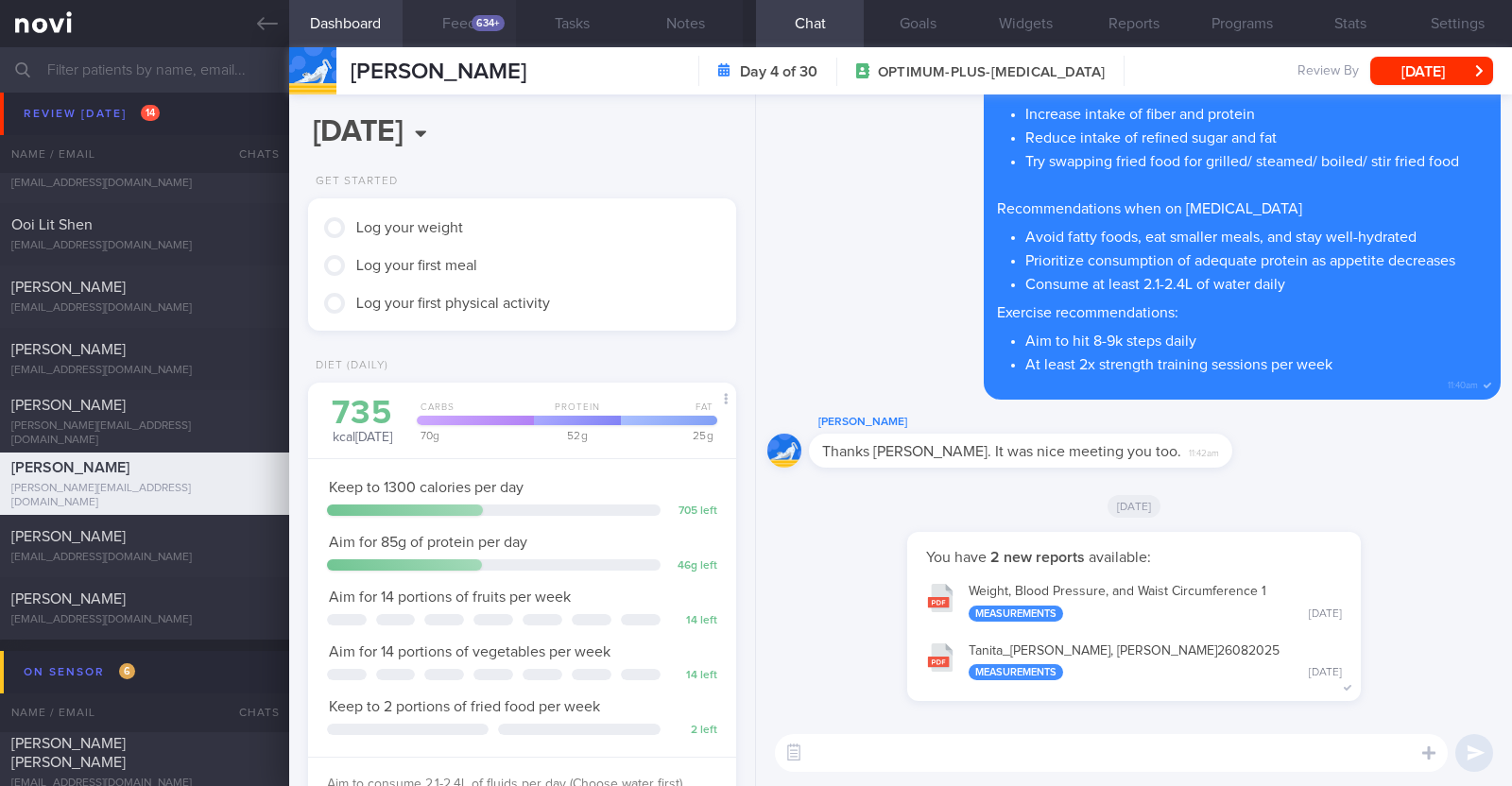
click at [482, 25] on div "634+" at bounding box center [488, 23] width 33 height 16
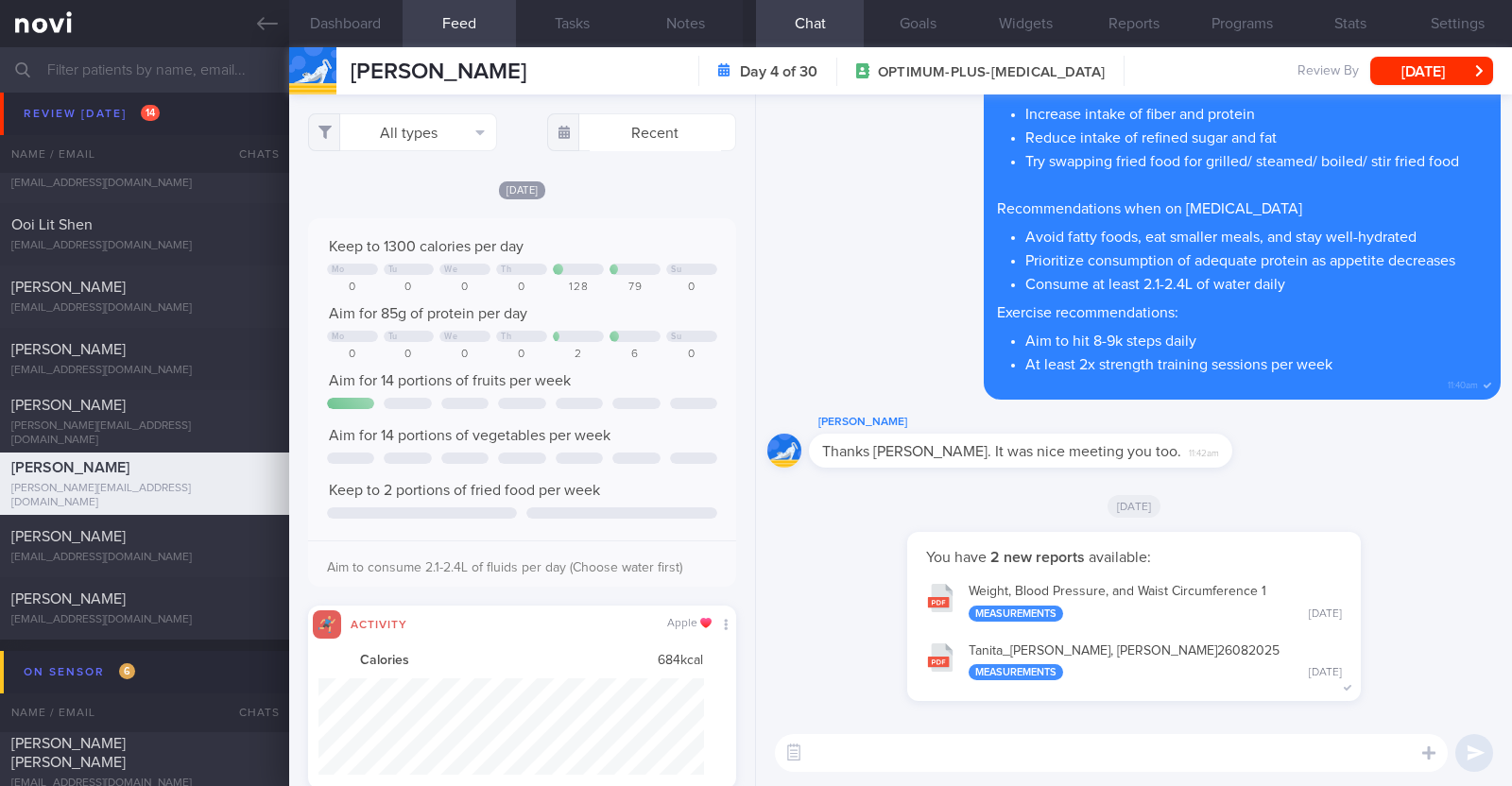
scroll to position [96, 386]
click at [437, 125] on button "All types" at bounding box center [402, 131] width 189 height 38
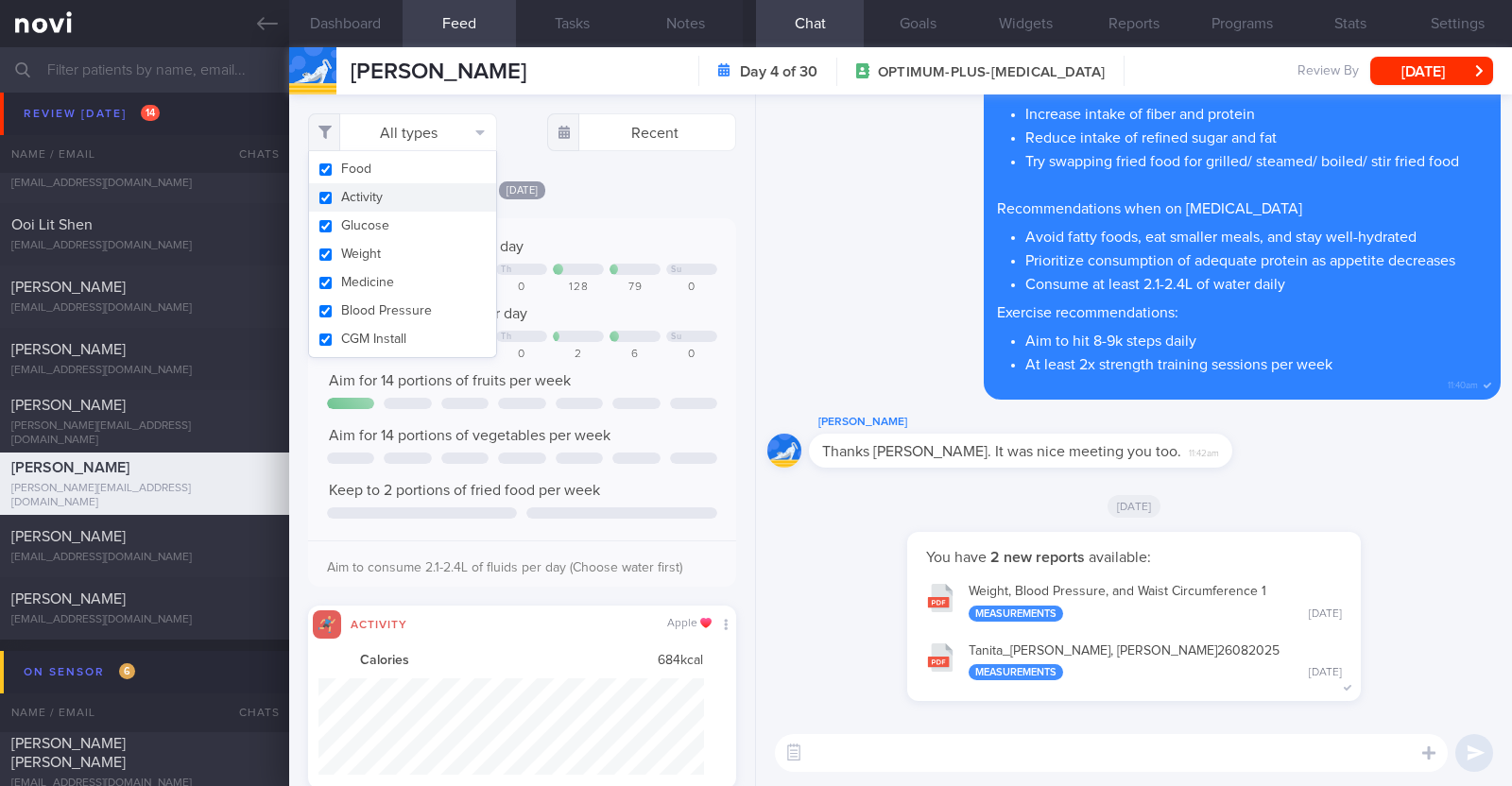
click at [383, 191] on button "Activity" at bounding box center [402, 197] width 187 height 28
checkbox input "false"
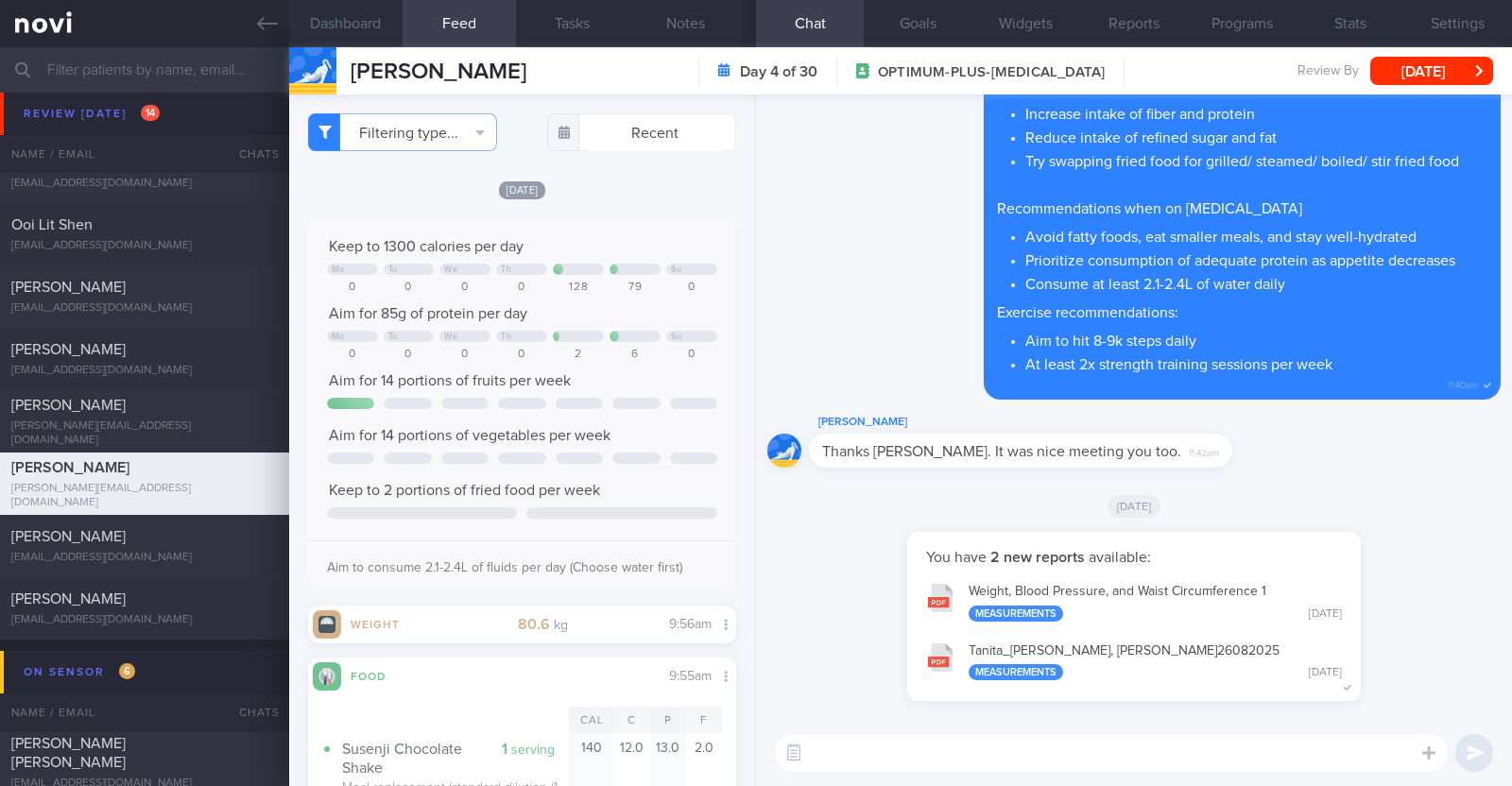
click at [654, 179] on div "[DATE]" at bounding box center [522, 189] width 428 height 19
click at [992, 741] on textarea at bounding box center [1111, 753] width 673 height 38
click at [677, 29] on button "Notes" at bounding box center [685, 23] width 113 height 48
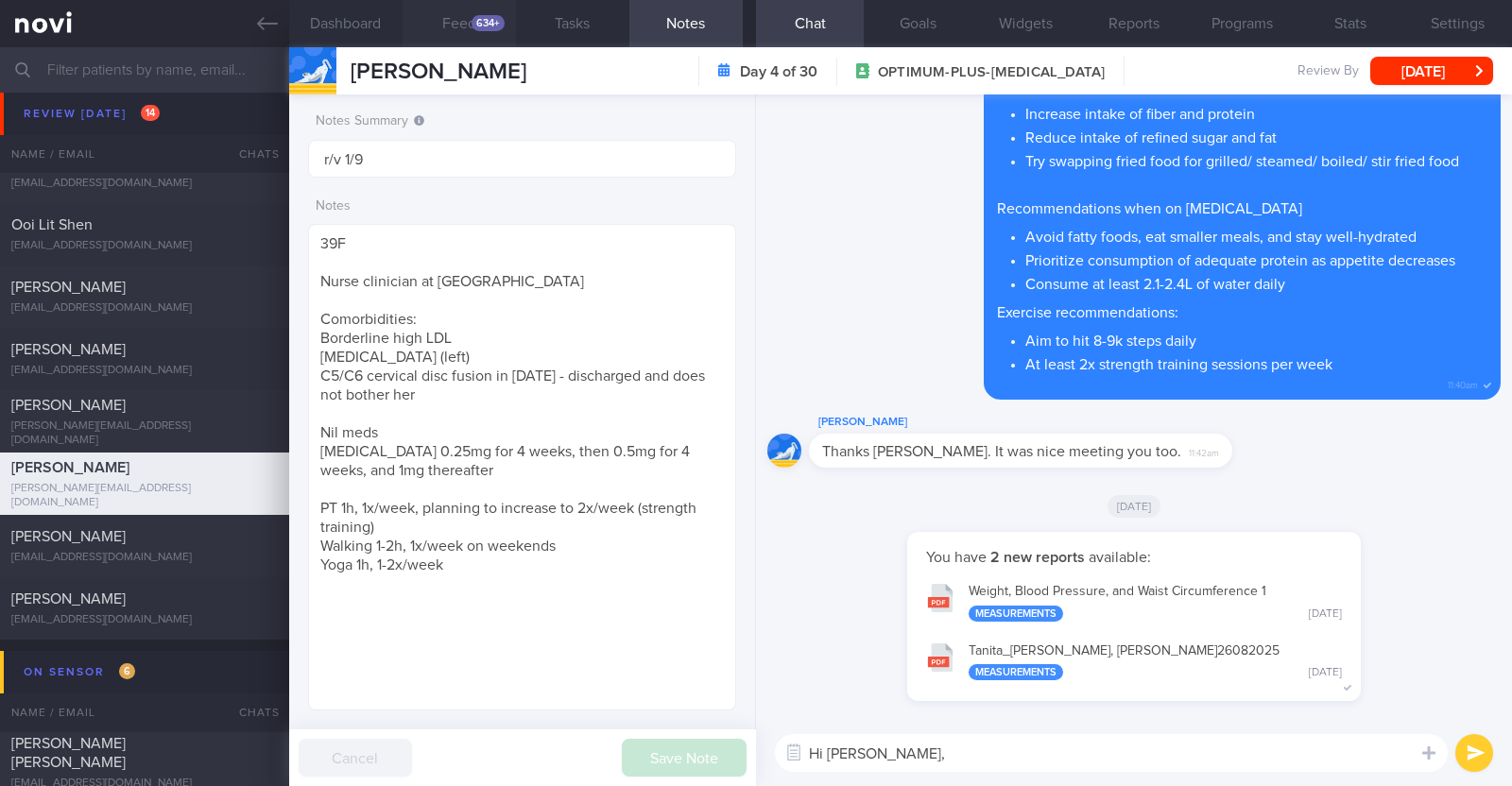
click at [444, 28] on button "Feed 634+" at bounding box center [459, 23] width 113 height 48
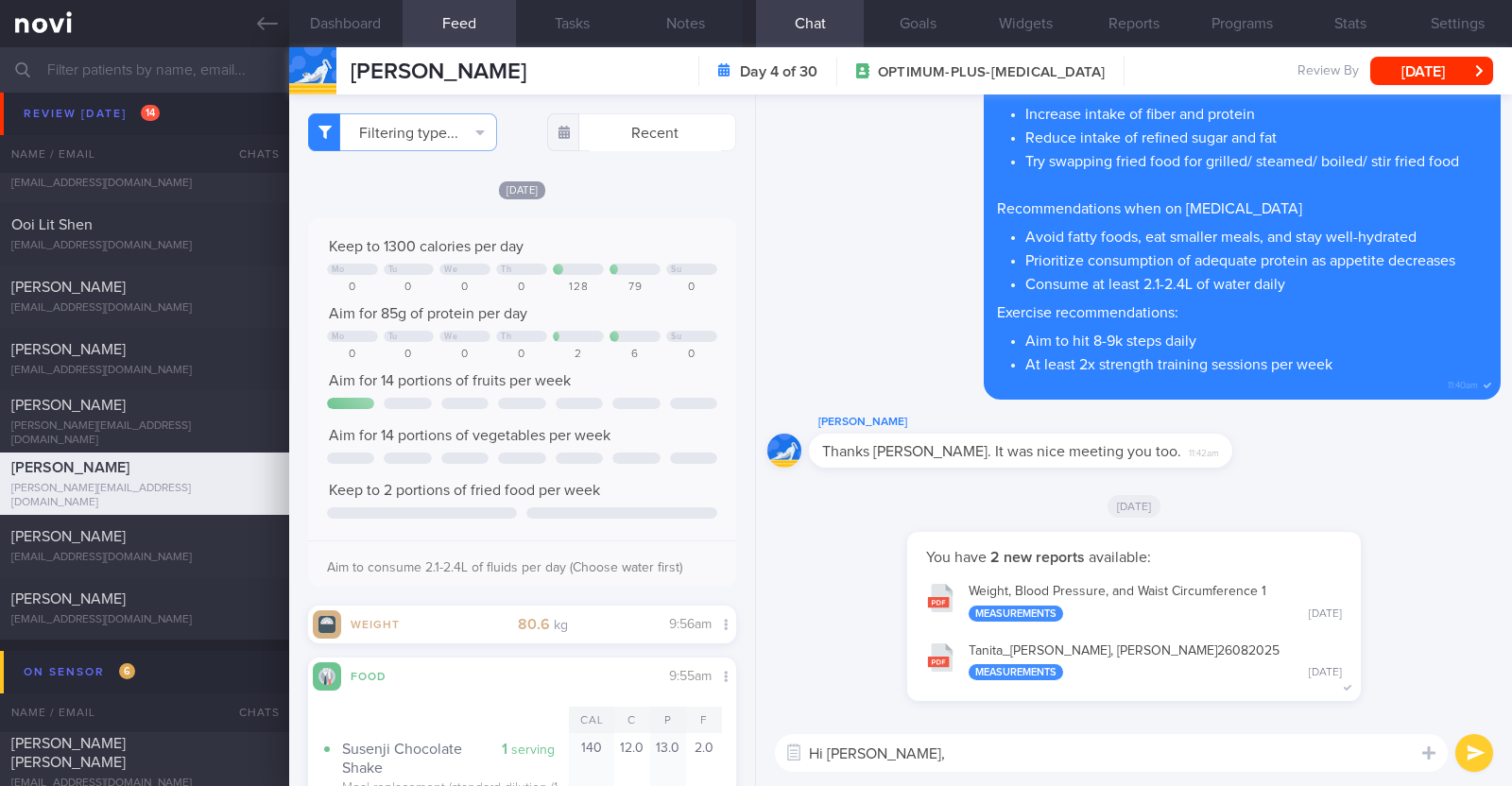
click at [910, 742] on textarea "Hi Joanne," at bounding box center [1111, 753] width 673 height 38
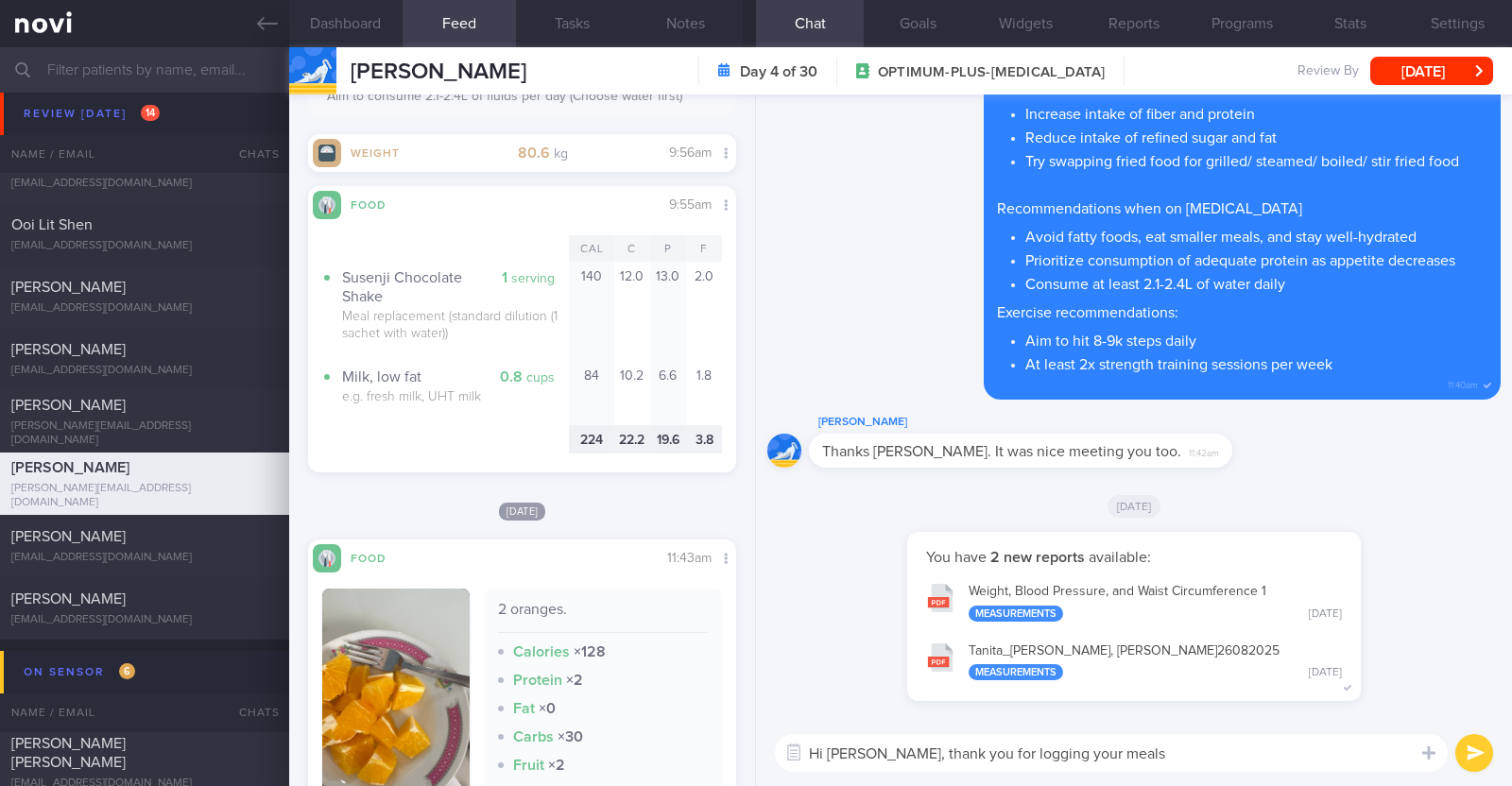
scroll to position [590, 0]
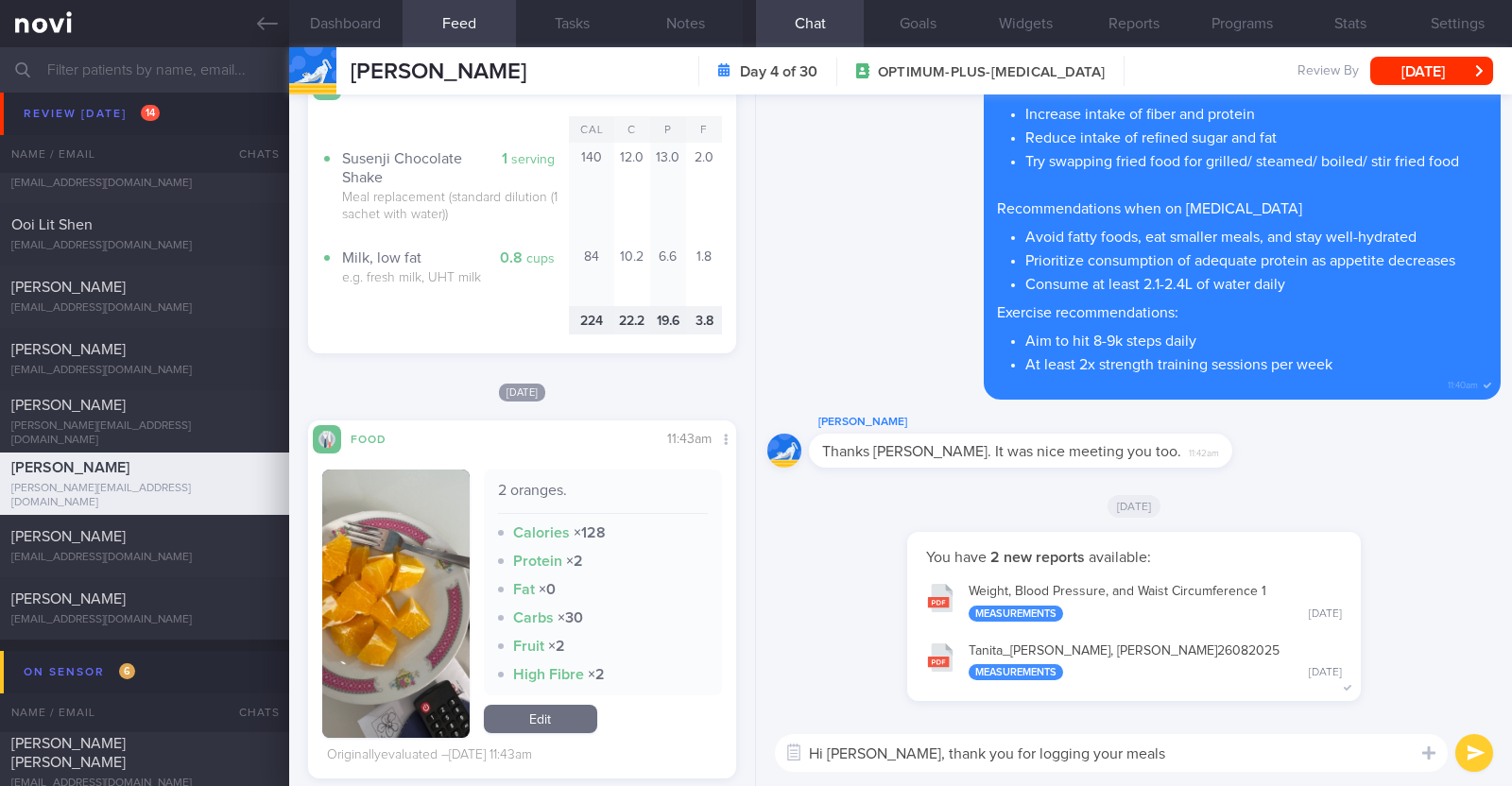
type textarea "Hi Joanne, thank you for logging your meals!"
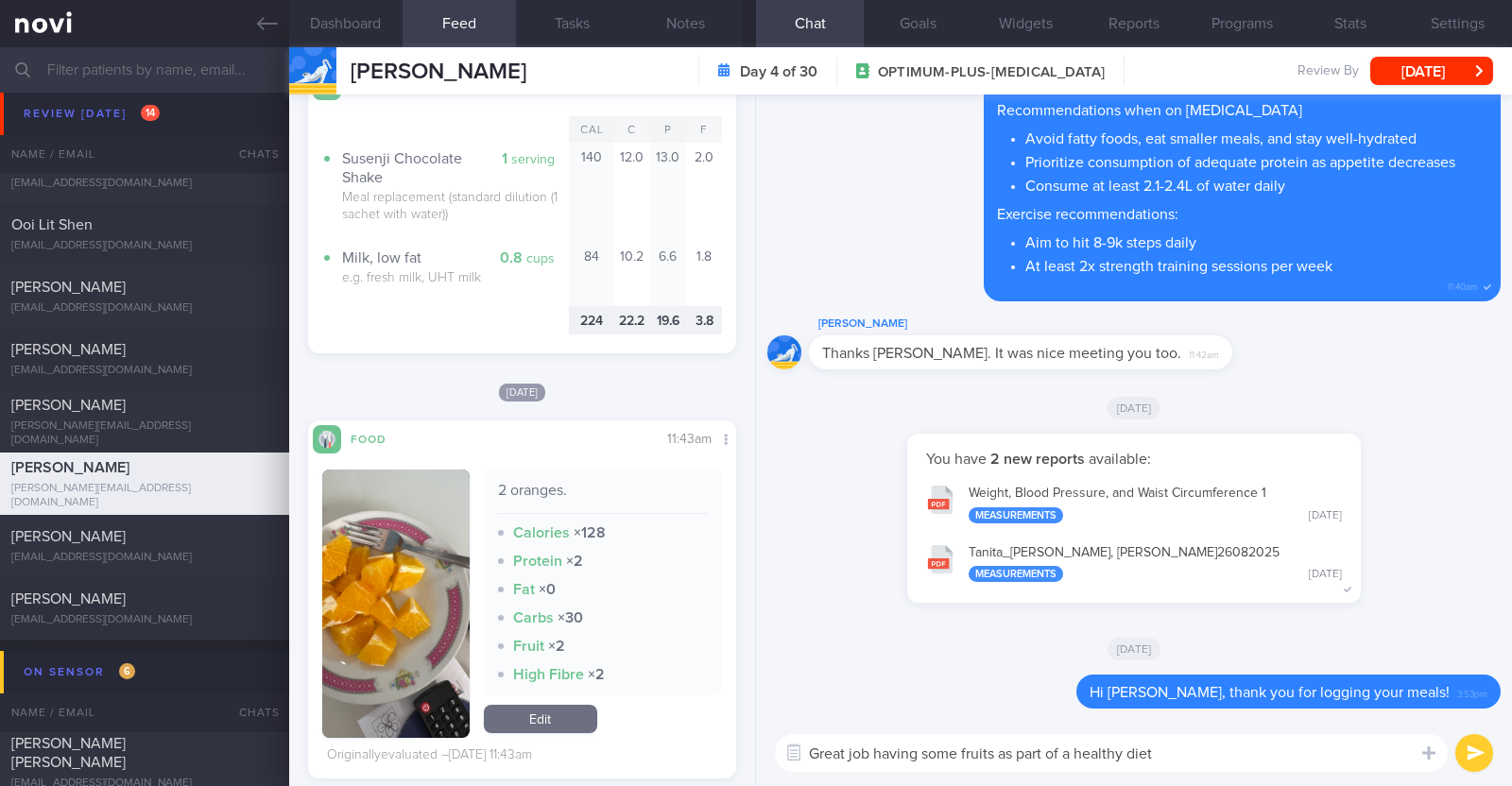
paste textarea "🌈"
type textarea "Great job having some fruits as part of a healthy diet 🌈"
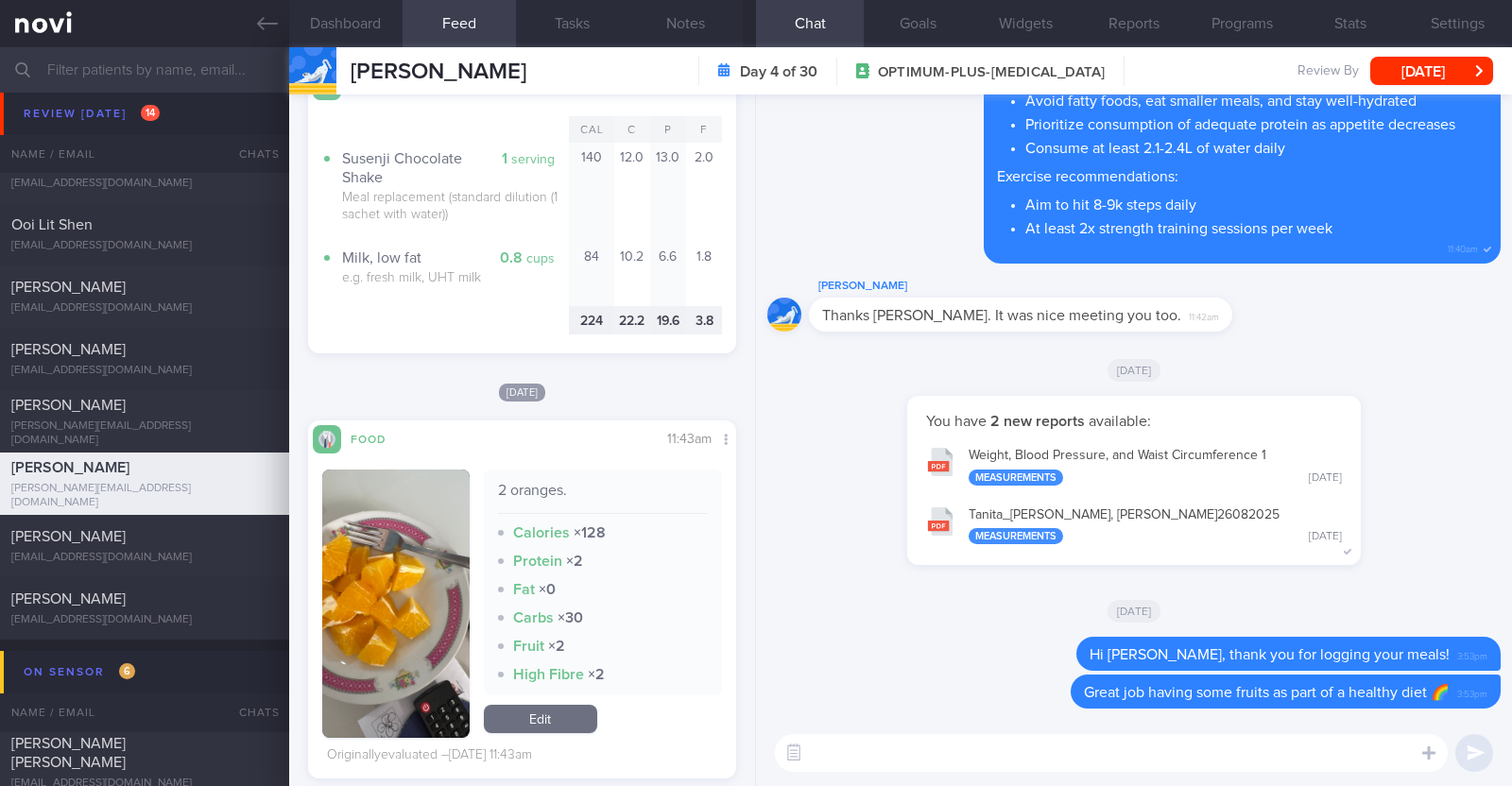
click at [1144, 744] on textarea at bounding box center [1111, 753] width 673 height 38
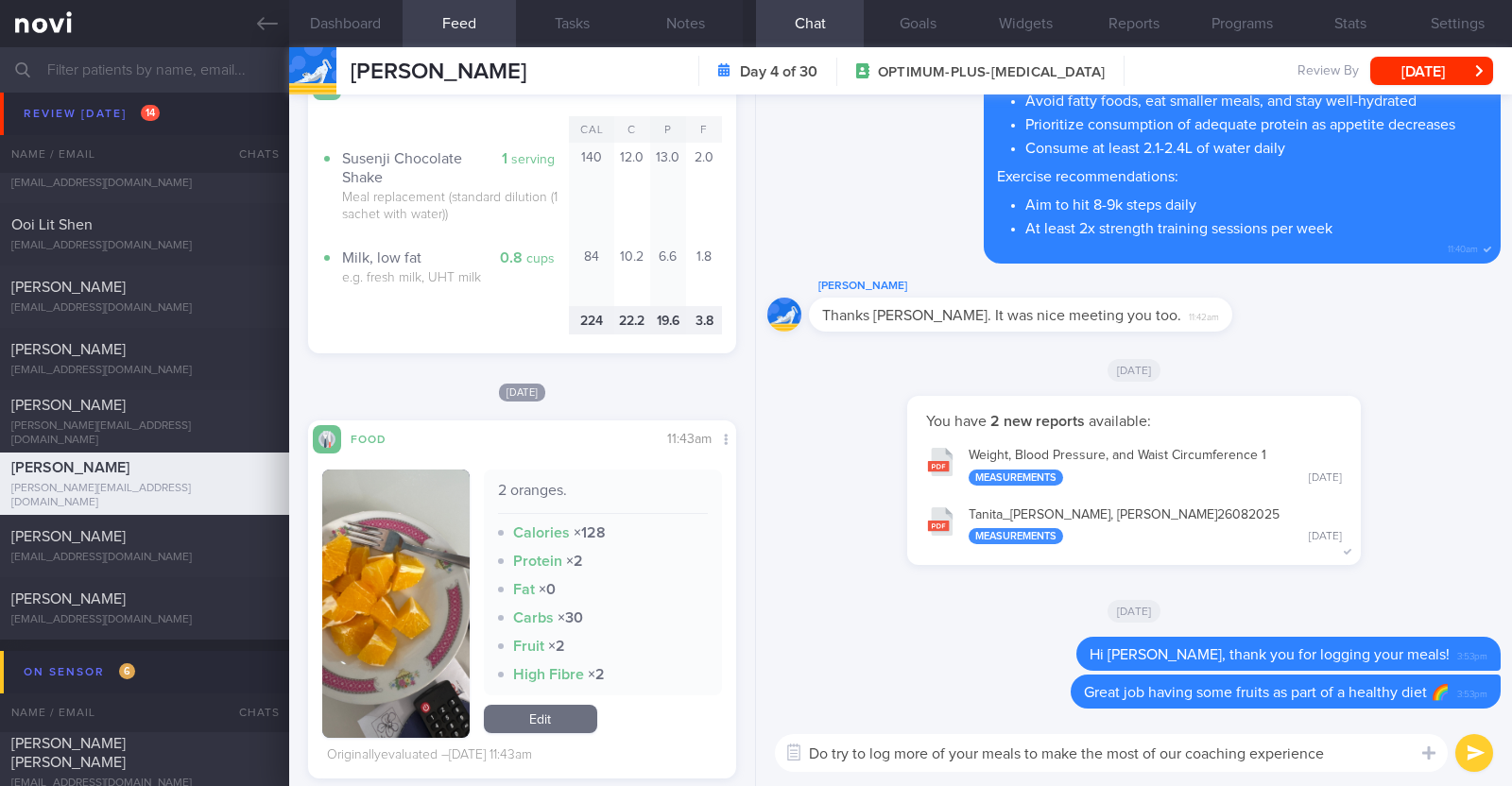
paste textarea "😊"
type textarea "Do try to log more of your meals to make the most of our coaching experience 😊"
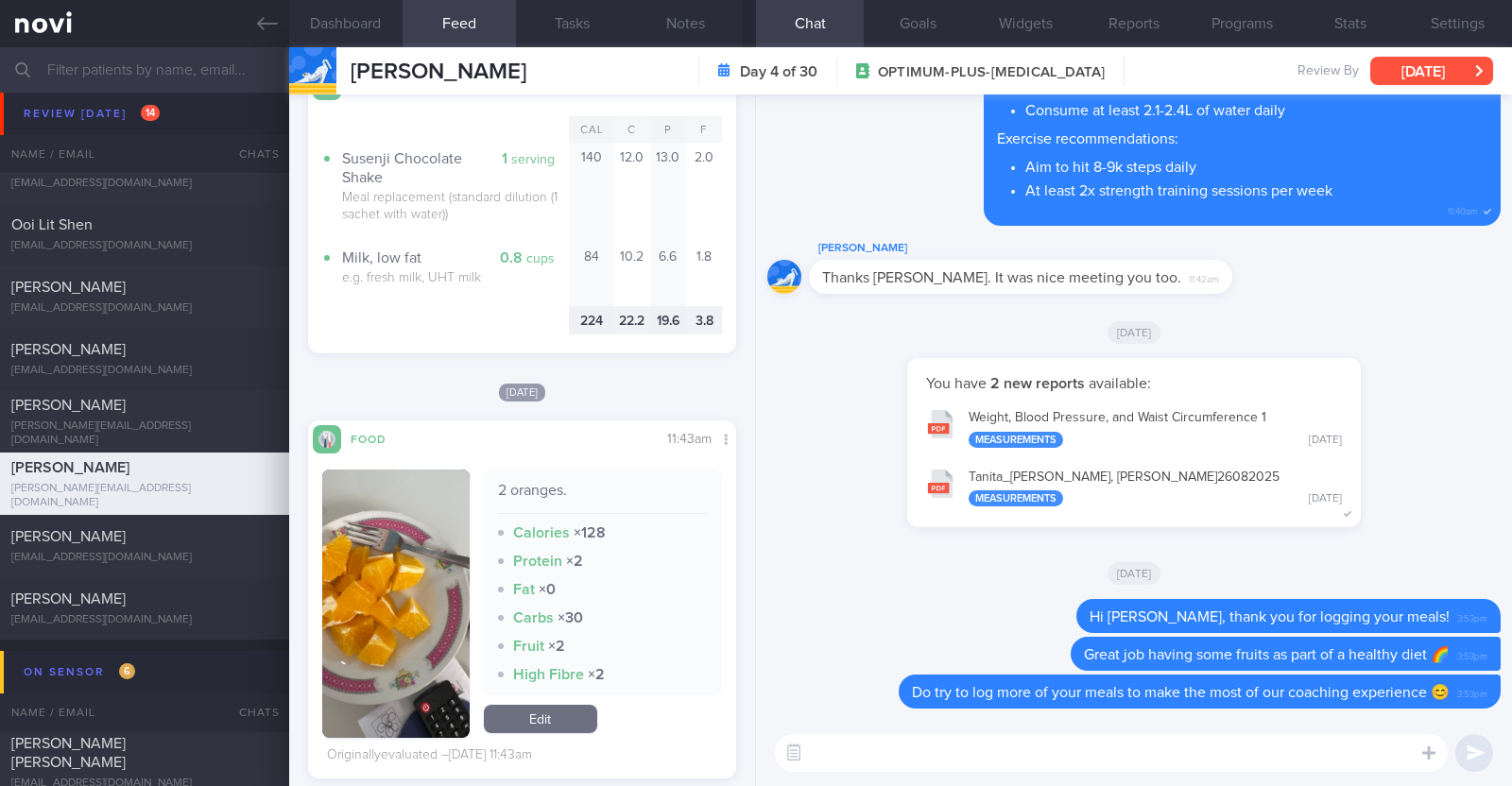
click at [1409, 68] on button "[DATE]" at bounding box center [1431, 70] width 123 height 28
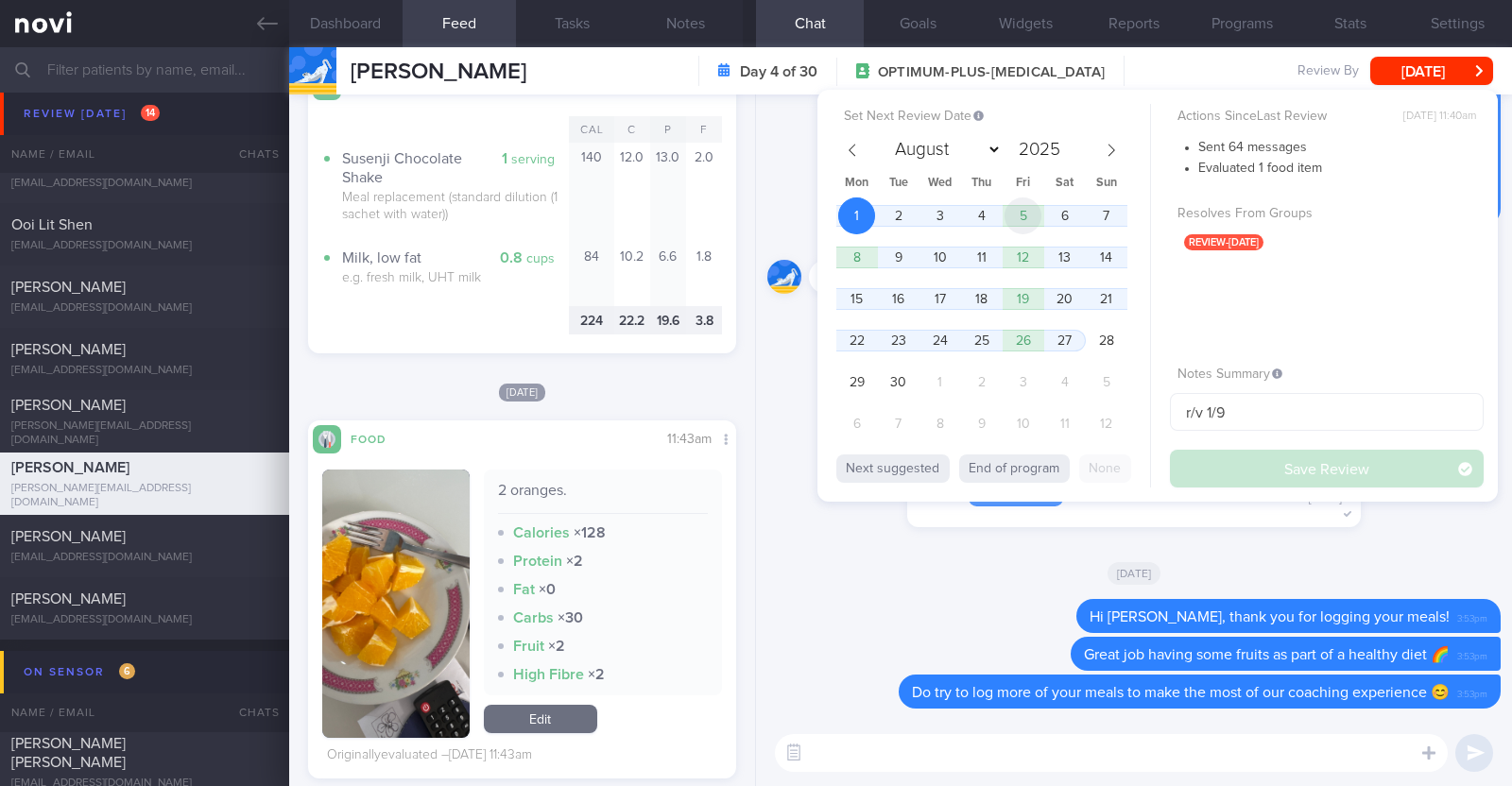
click at [1027, 210] on span "5" at bounding box center [1022, 216] width 37 height 37
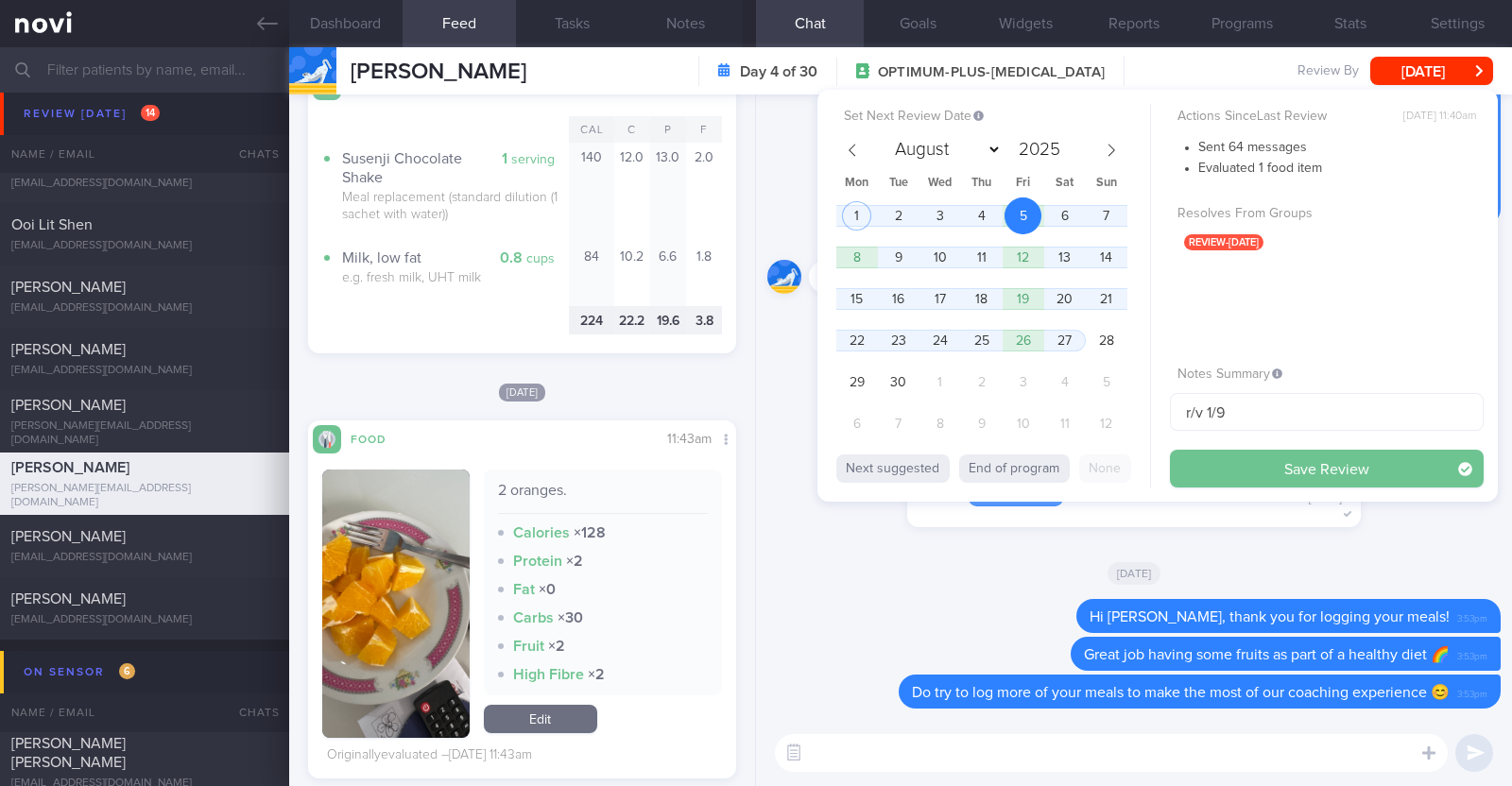
click at [1241, 456] on button "Save Review" at bounding box center [1326, 468] width 313 height 38
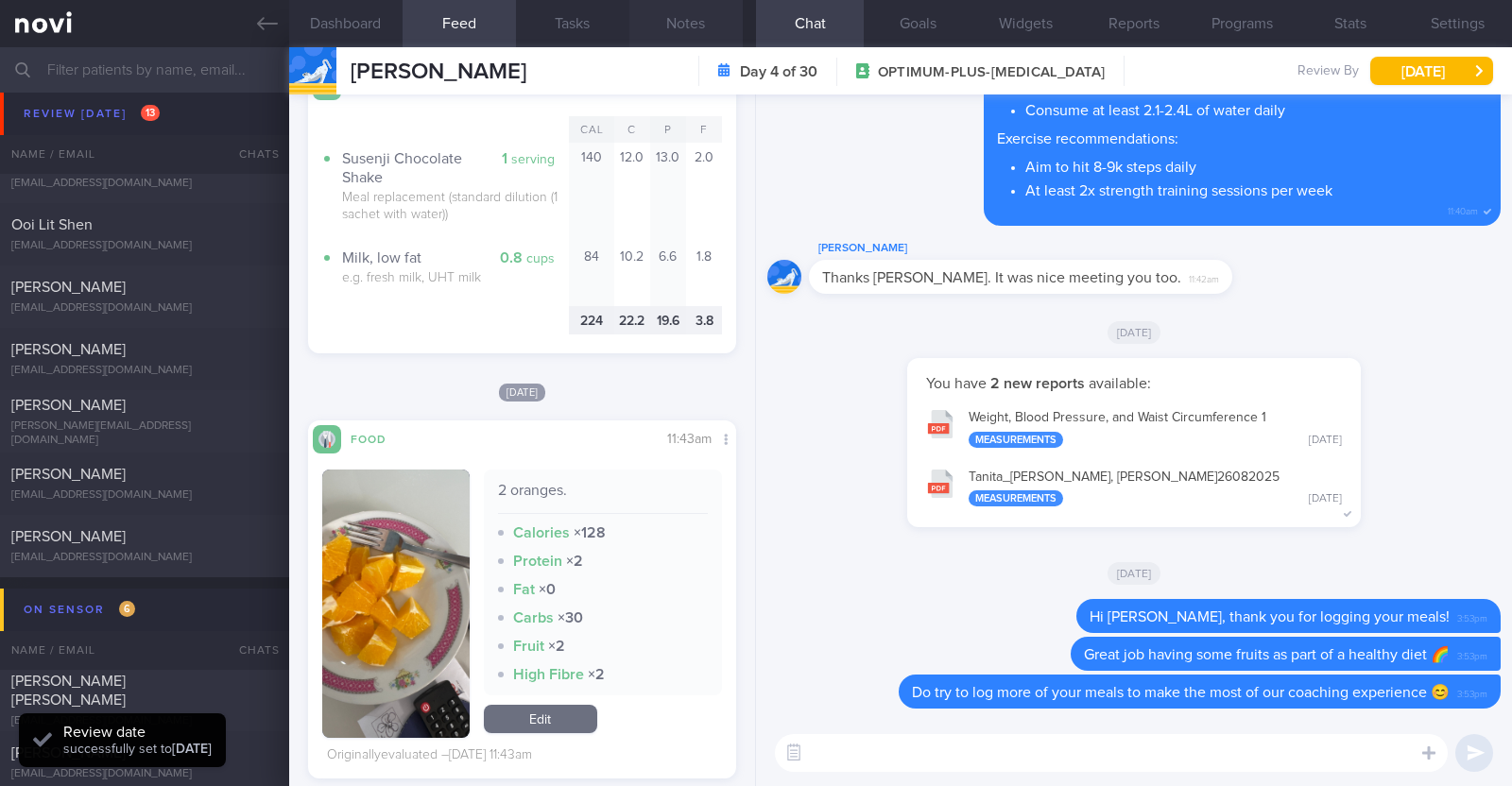
click at [700, 31] on button "Notes" at bounding box center [685, 23] width 113 height 48
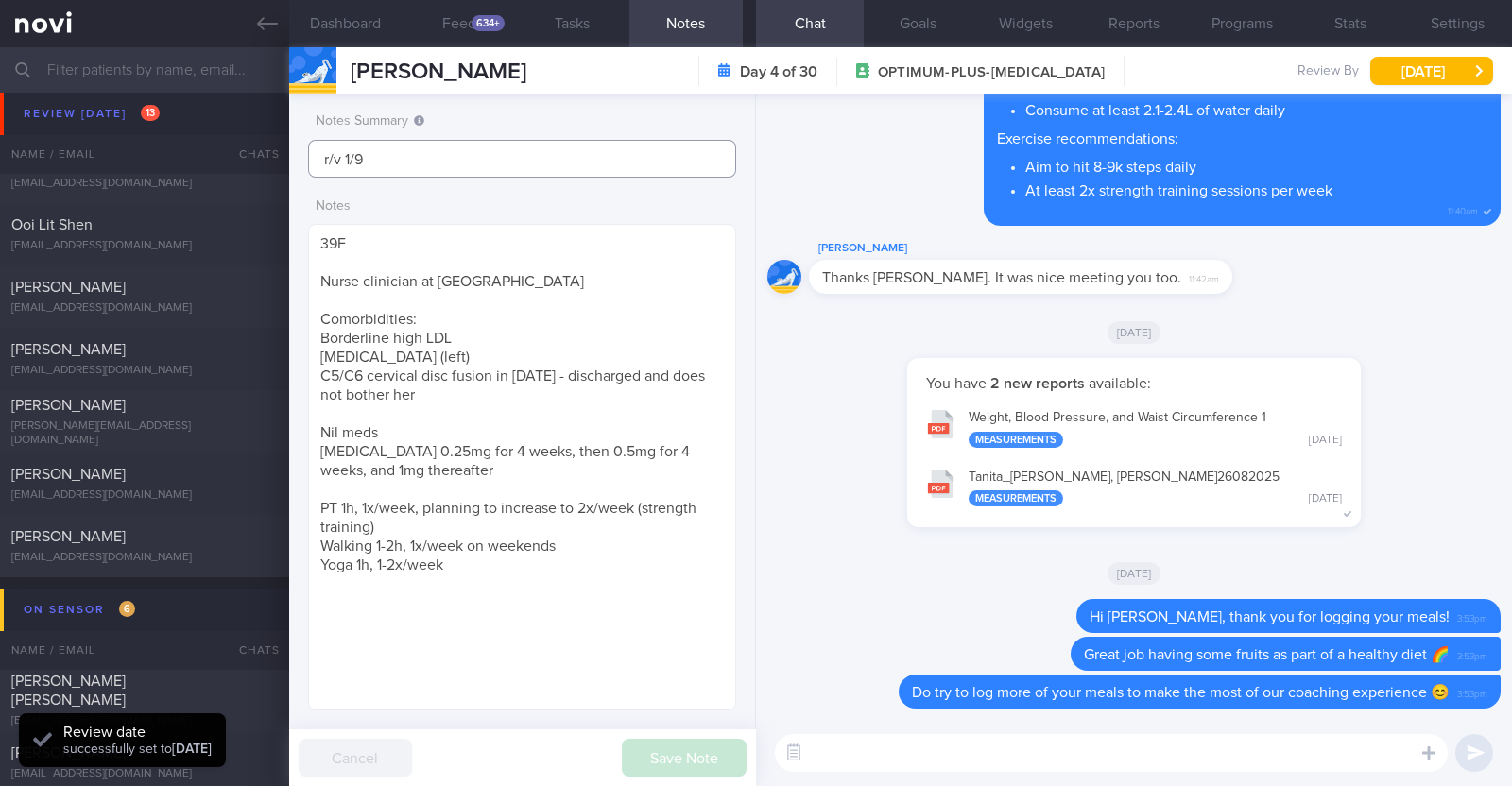
drag, startPoint x: 448, startPoint y: 163, endPoint x: 195, endPoint y: 135, distance: 254.5
click at [195, 135] on div "Patients New Users Coaches Assigned patients Assigned patients All active patie…" at bounding box center [756, 417] width 1512 height 739
click at [851, 498] on div "You have 2 new reports available: Weight, Blood Pressure, and Waist Circumferen…" at bounding box center [1133, 452] width 733 height 188
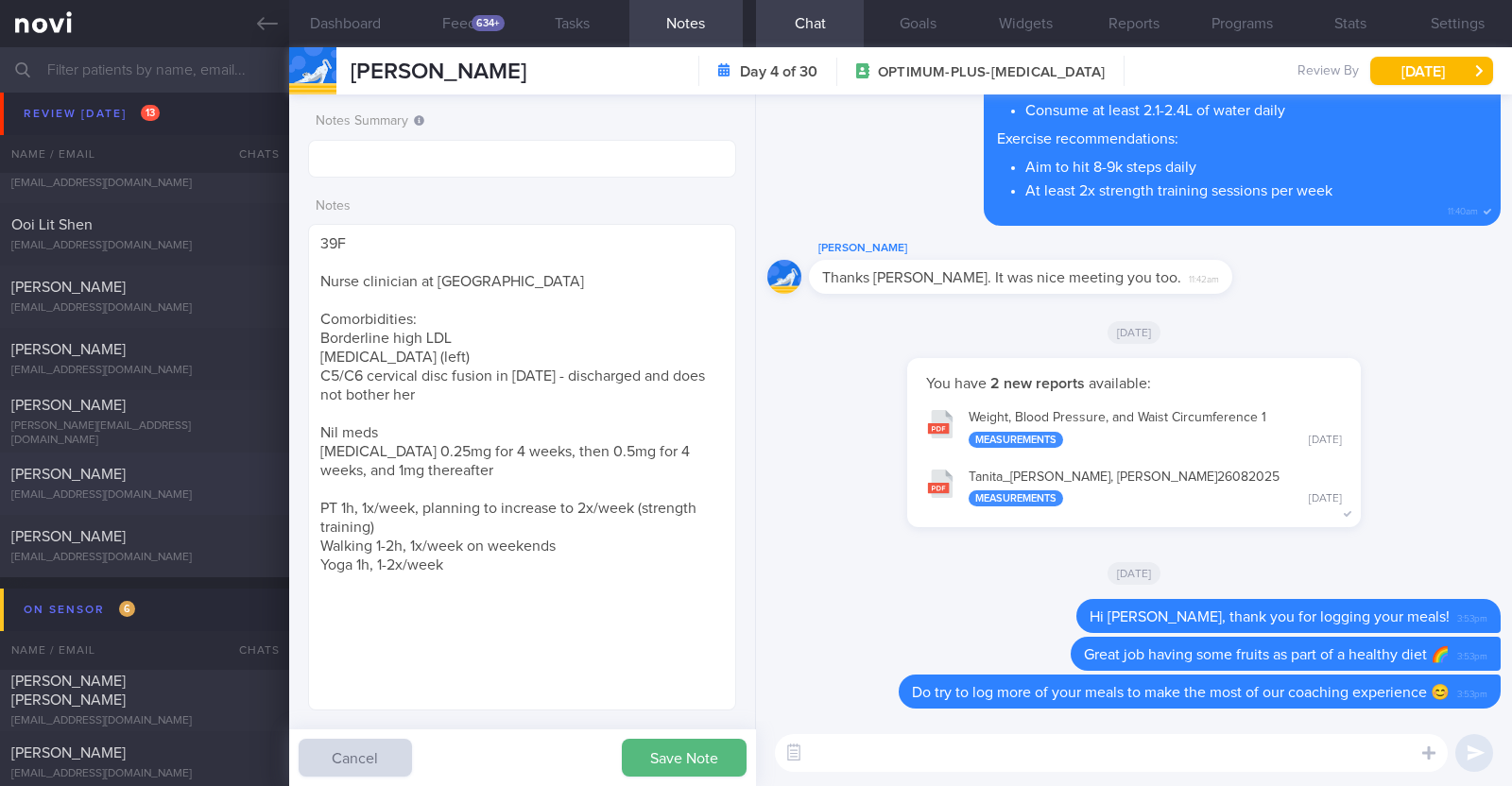
click at [114, 479] on div "Sasha Mathew" at bounding box center [142, 473] width 262 height 19
type textarea "38F Nil PMHx/ Meds Wegovy 0.25mg for 4 weeks, then 0.5mg for 4 weeks, and 1mg t…"
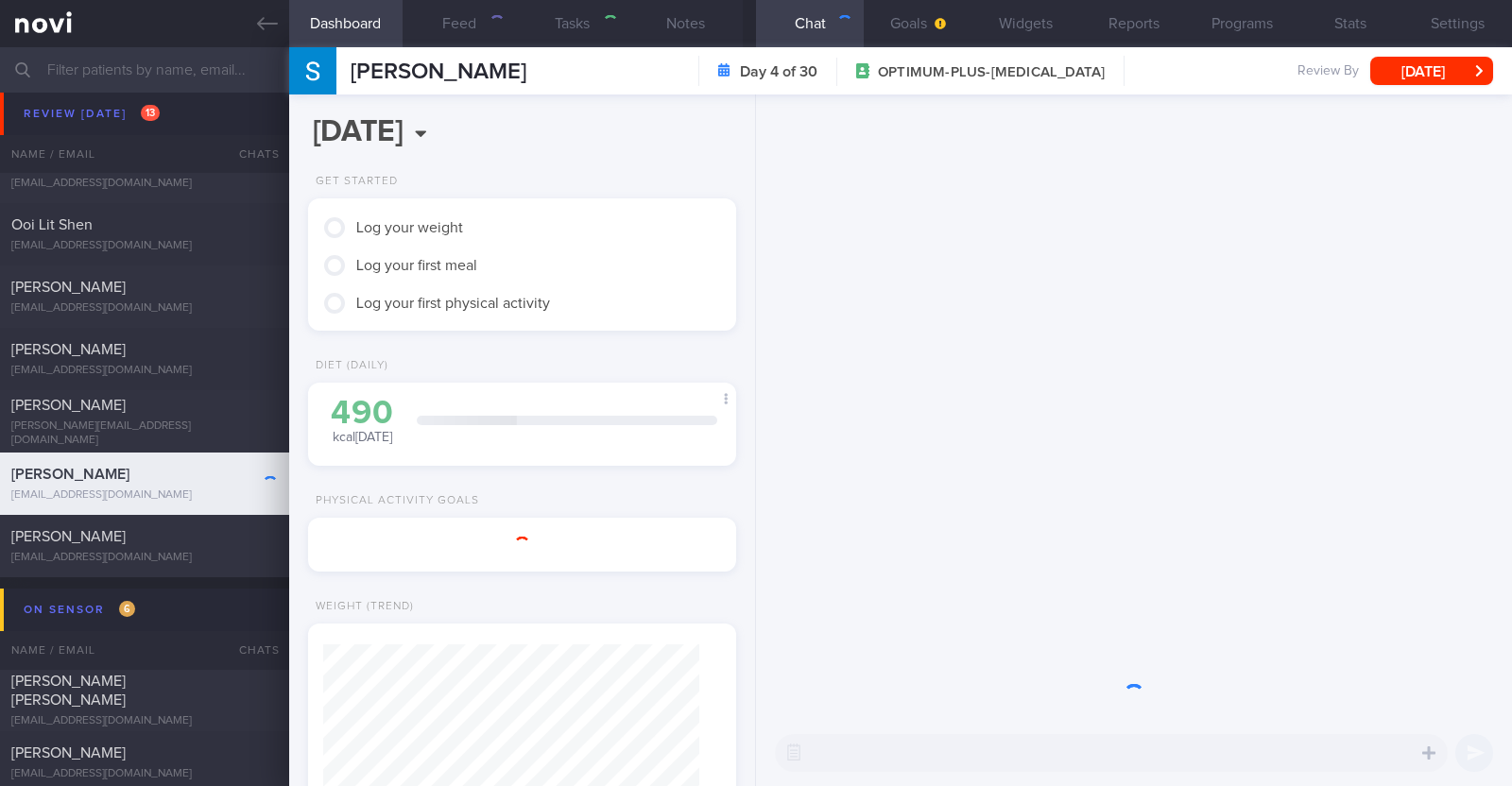
scroll to position [214, 376]
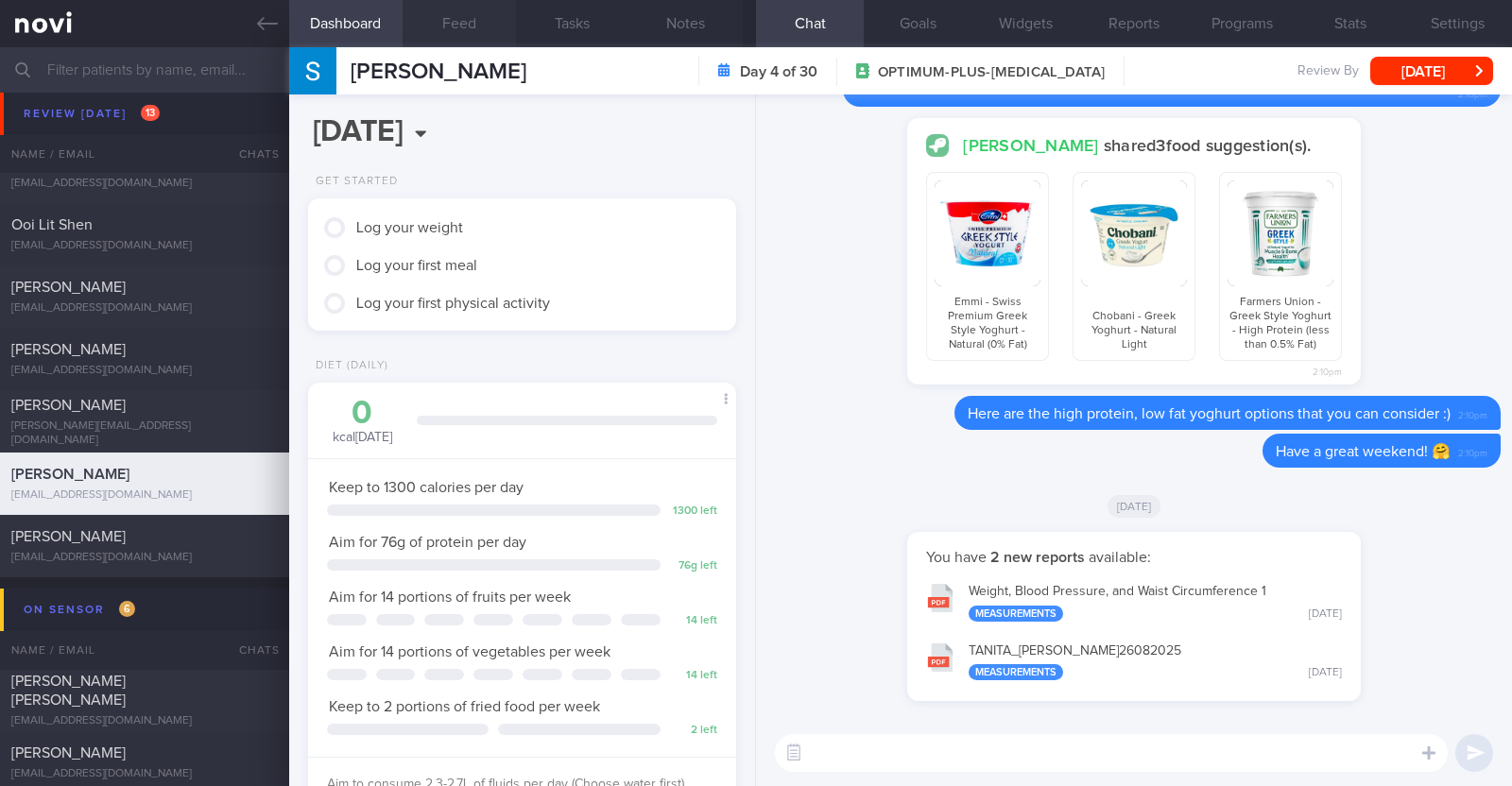
click at [454, 24] on button "Feed" at bounding box center [459, 23] width 113 height 48
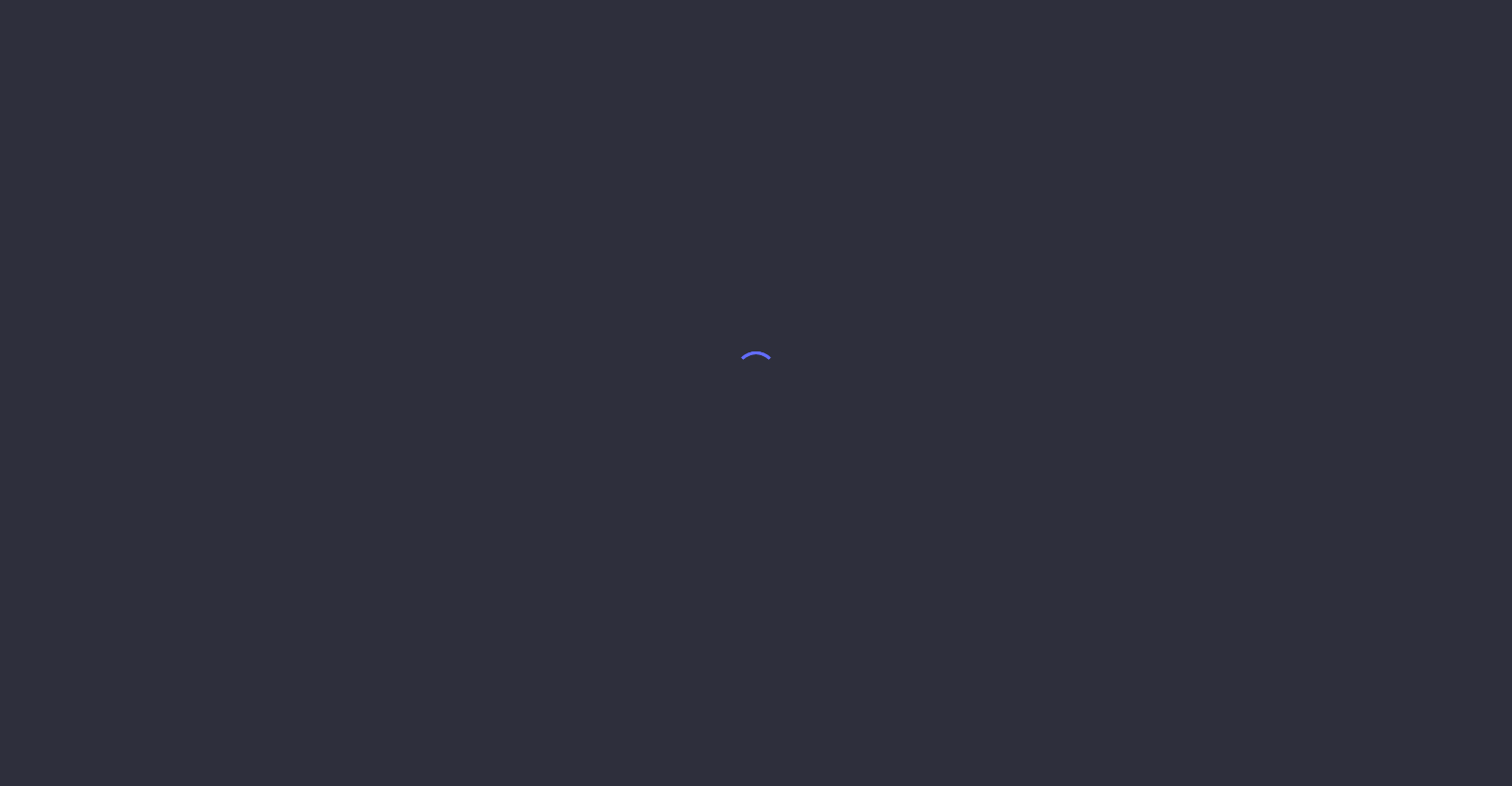
select select "8"
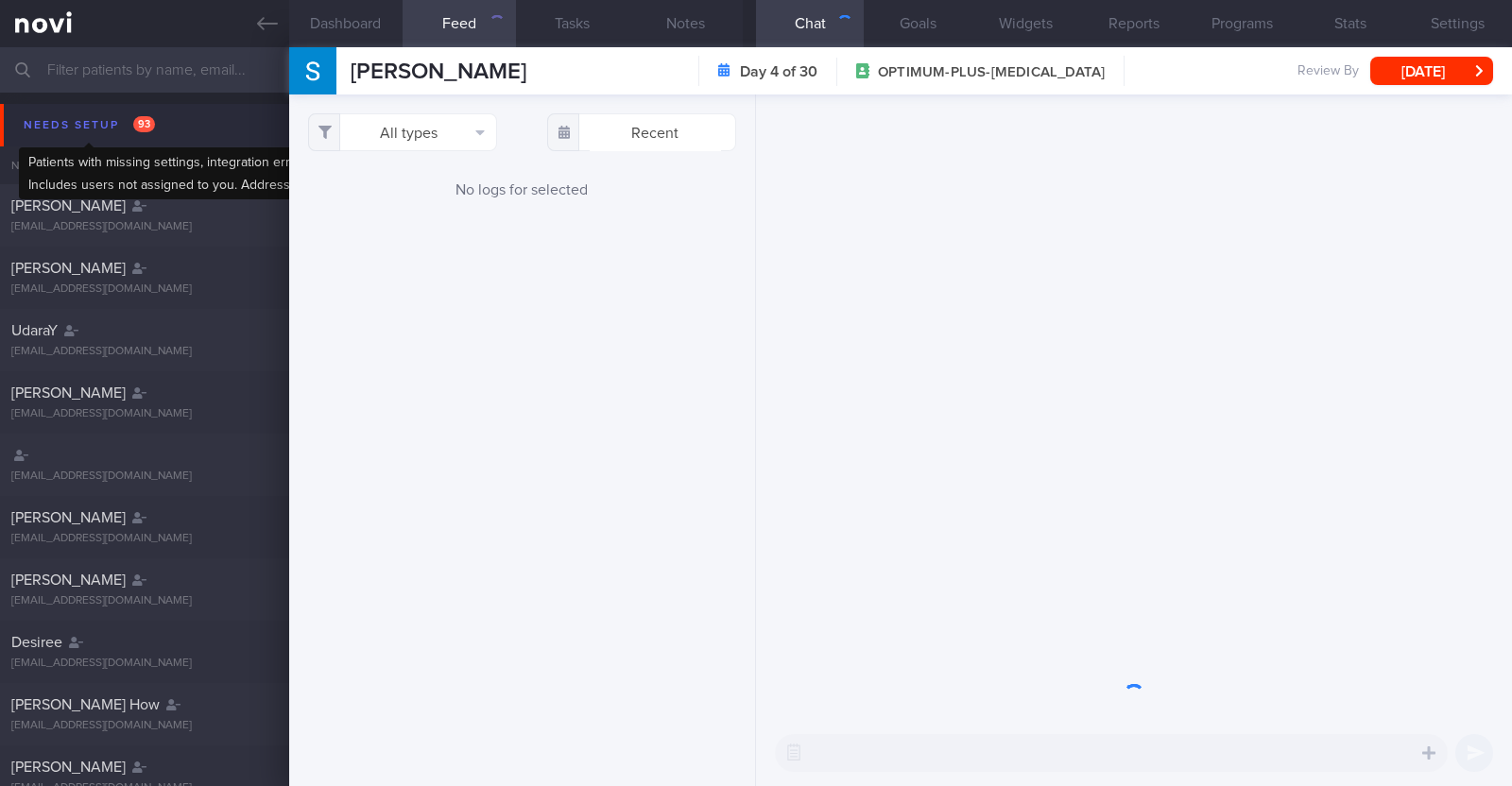
click at [86, 118] on div "Needs setup 93" at bounding box center [89, 125] width 141 height 25
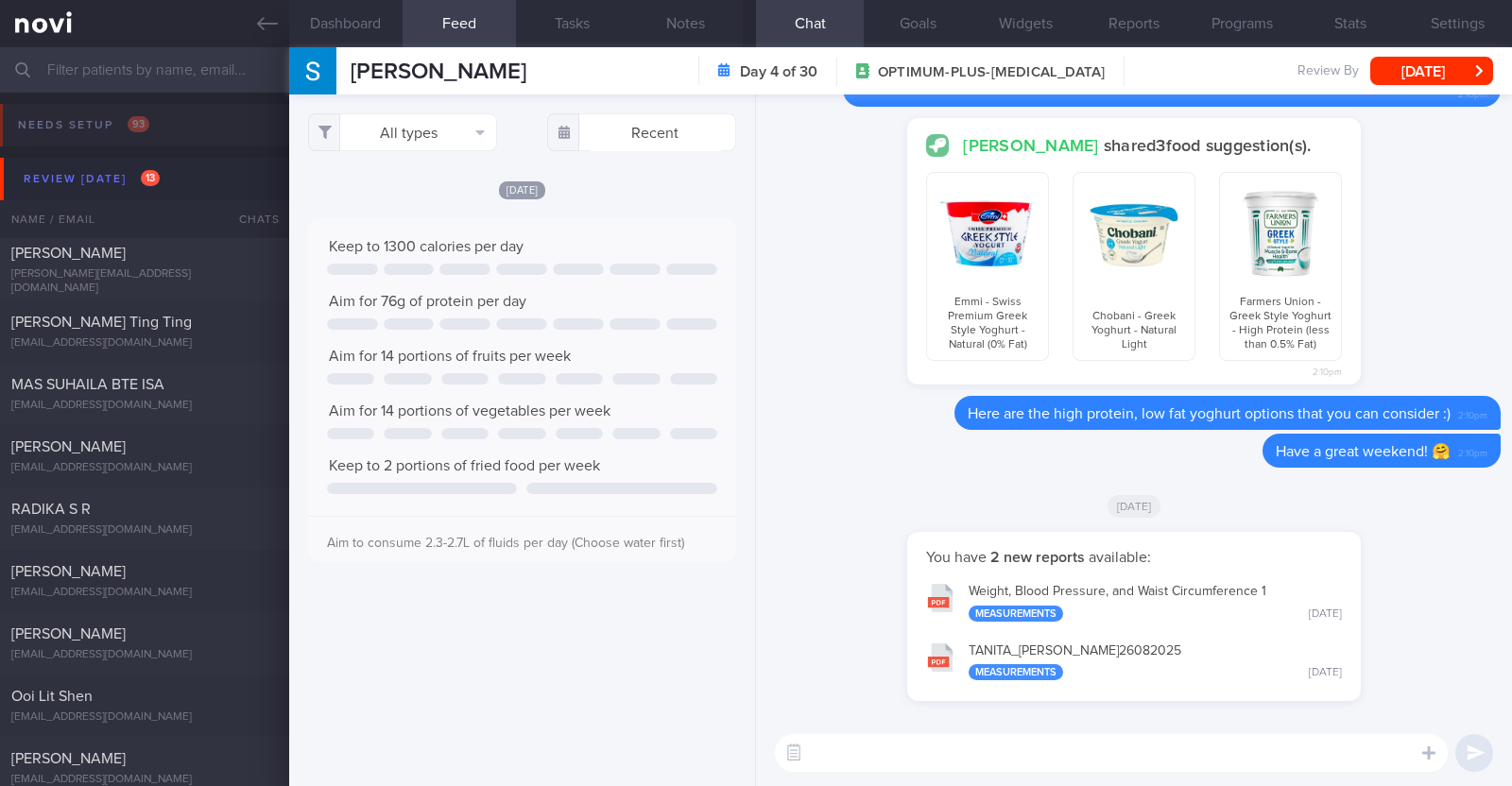
click at [982, 744] on textarea at bounding box center [1111, 753] width 673 height 38
type textarea "Hi [PERSON_NAME], happy [DATE]:)"
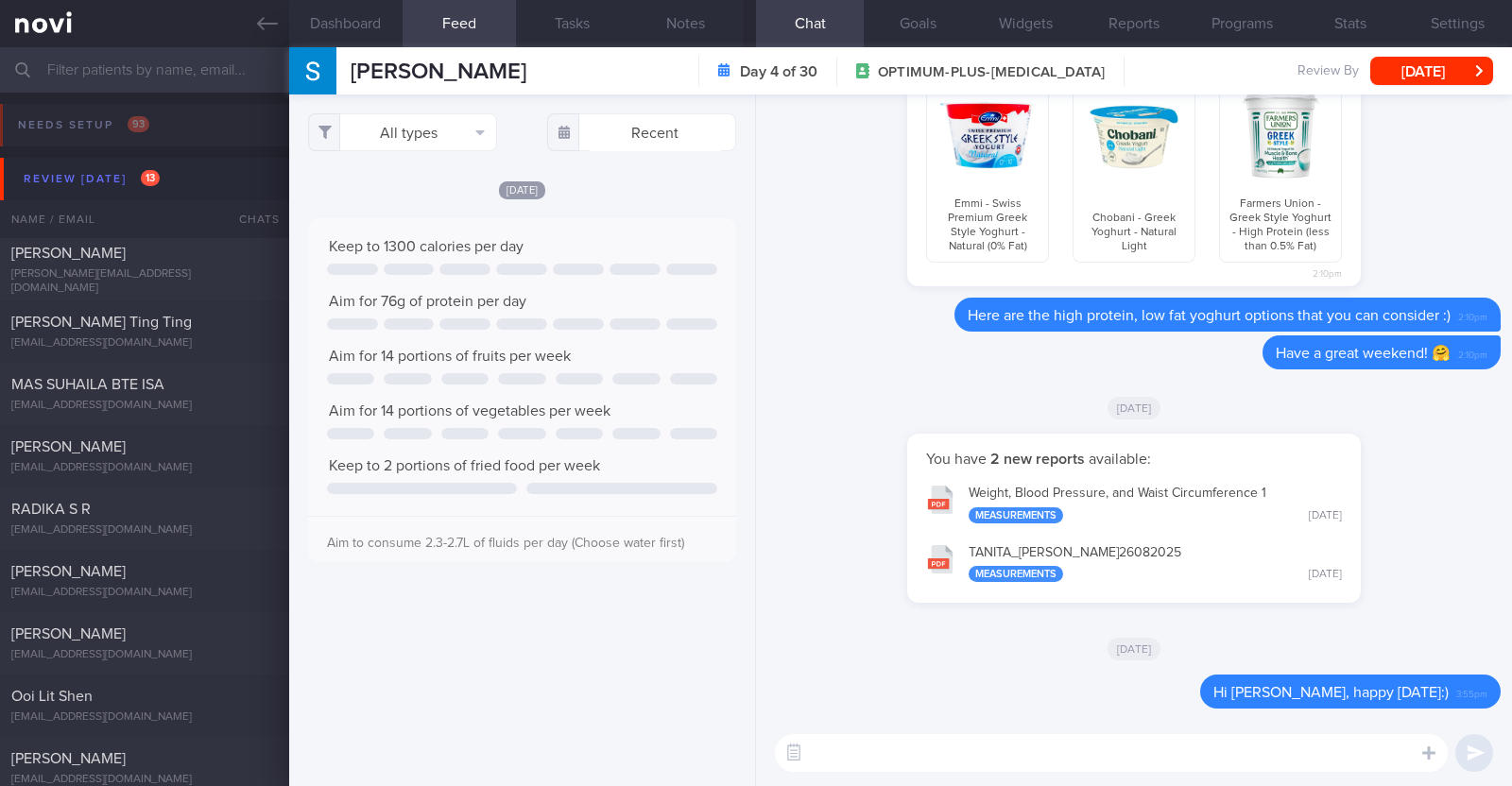
paste textarea "do try out our [AI photo food logging]([URL][DOMAIN_NAME]) on the NOVI app so t…"
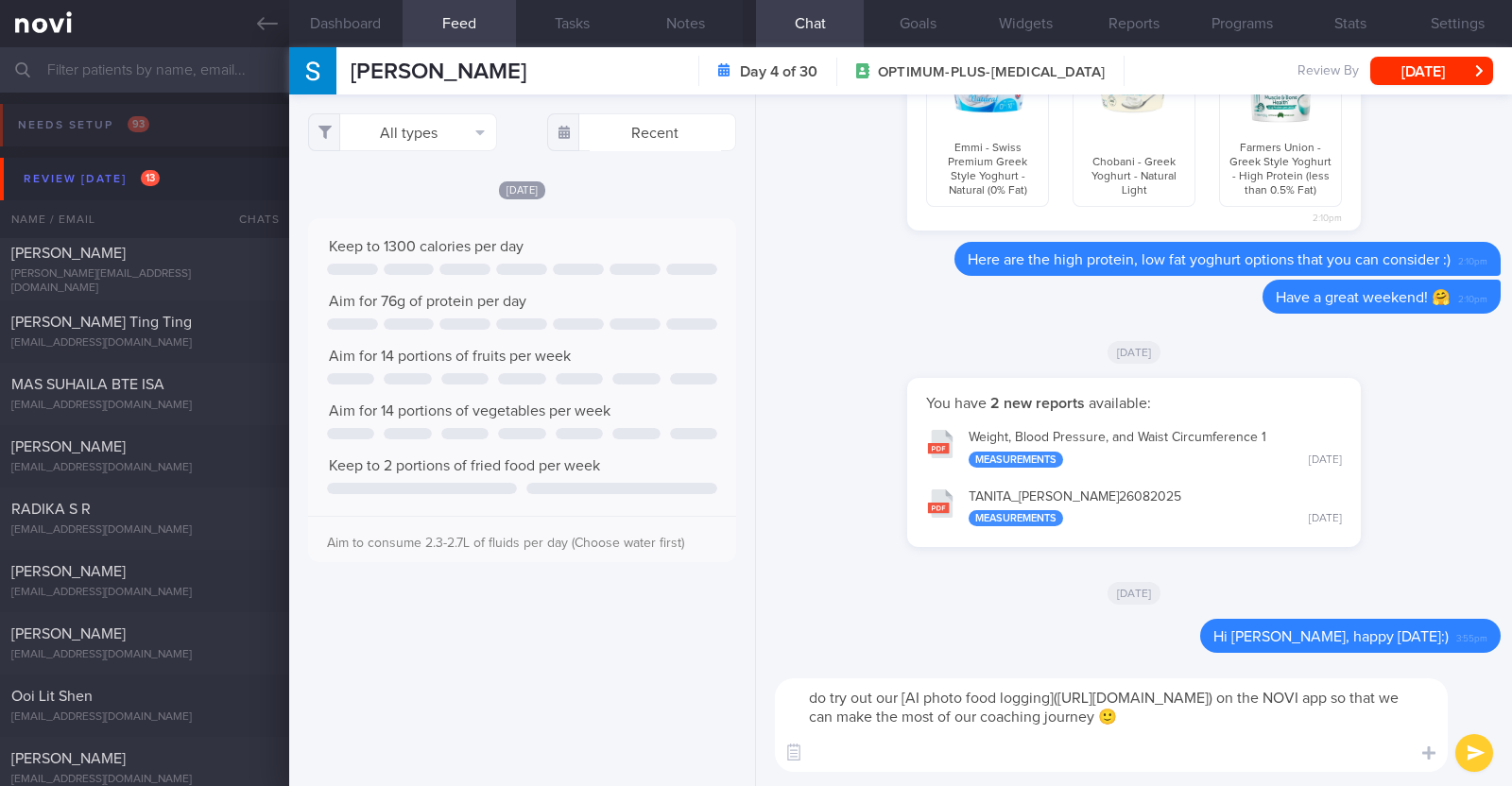
click at [820, 701] on textarea "do try out our [AI photo food logging]([URL][DOMAIN_NAME]) on the NOVI app so t…" at bounding box center [1111, 726] width 673 height 94
type textarea "Do try out our [AI photo food logging]([URL][DOMAIN_NAME]) on the NOVI app so t…"
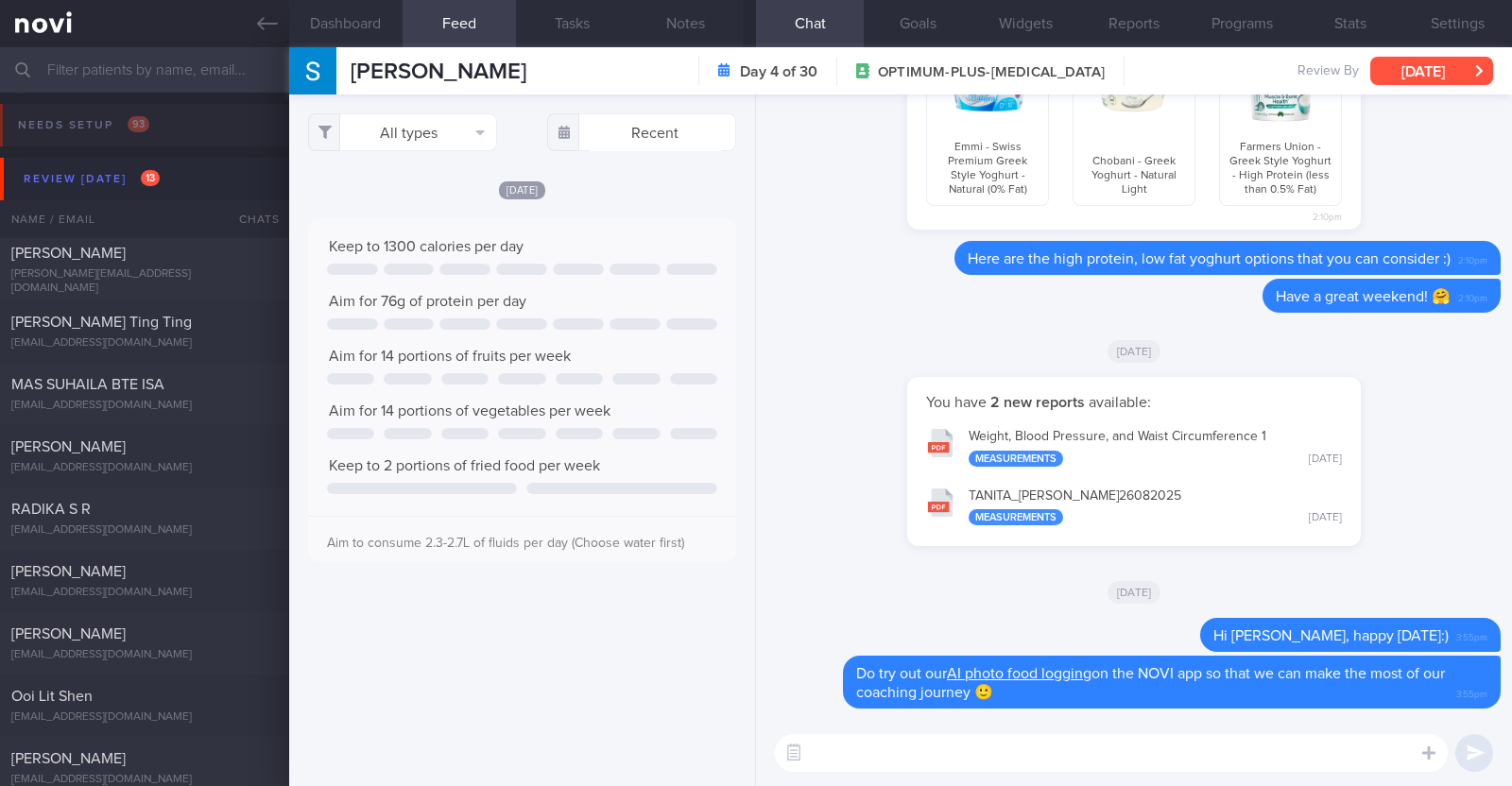
click at [1385, 58] on button "[DATE]" at bounding box center [1431, 70] width 123 height 28
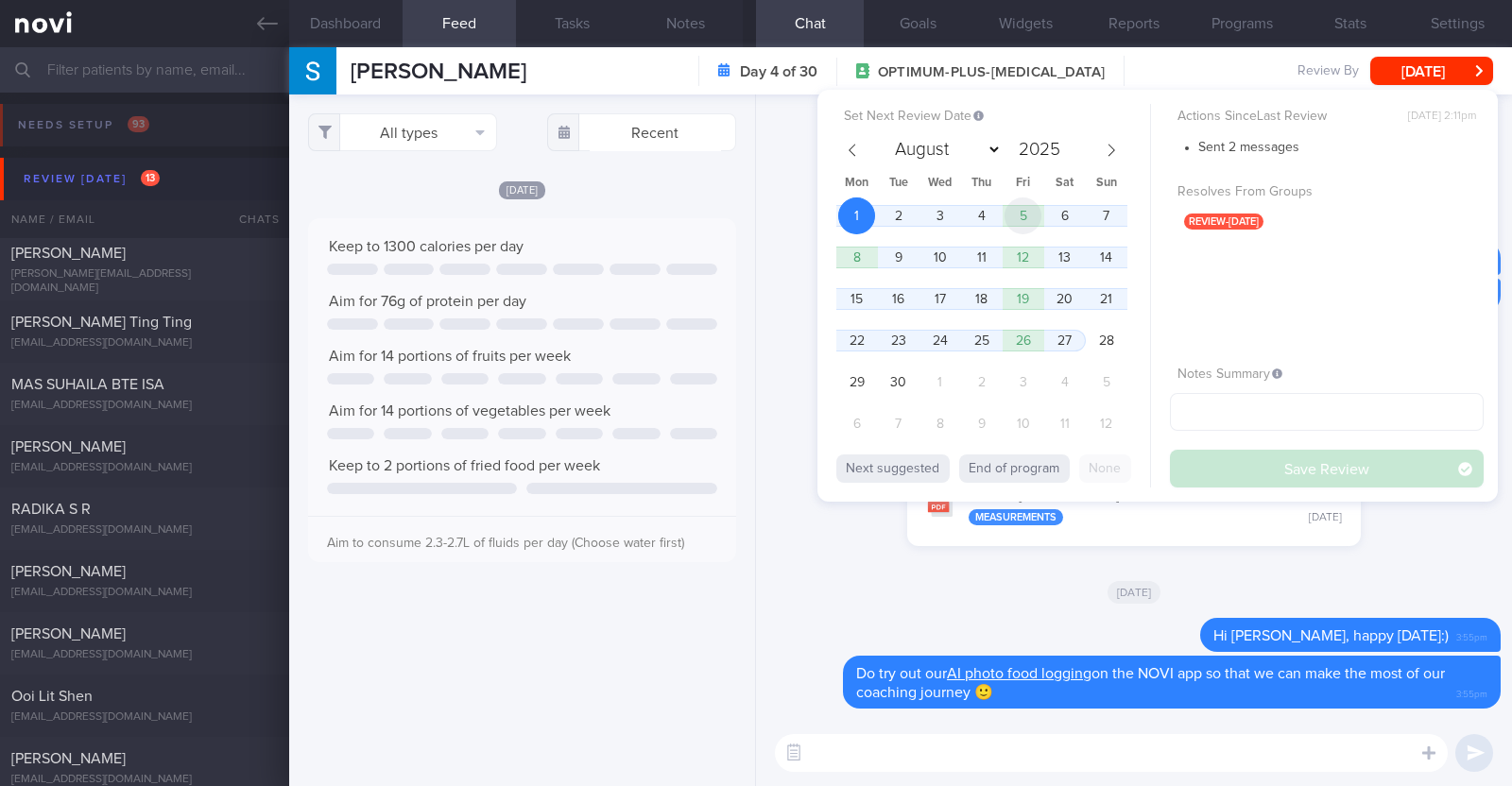
click at [1038, 213] on span "5" at bounding box center [1022, 216] width 37 height 37
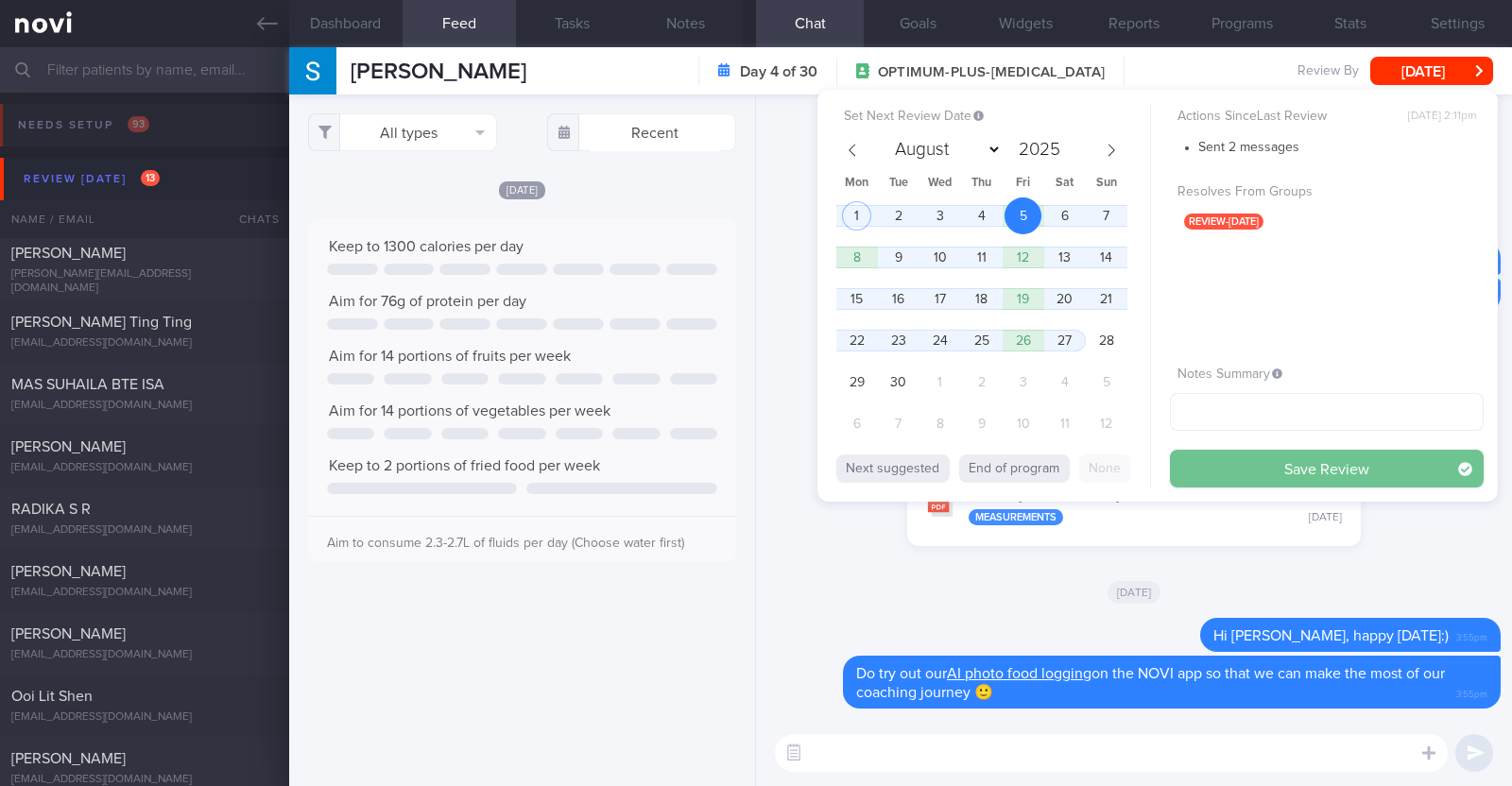
click at [1291, 462] on button "Save Review" at bounding box center [1326, 468] width 313 height 38
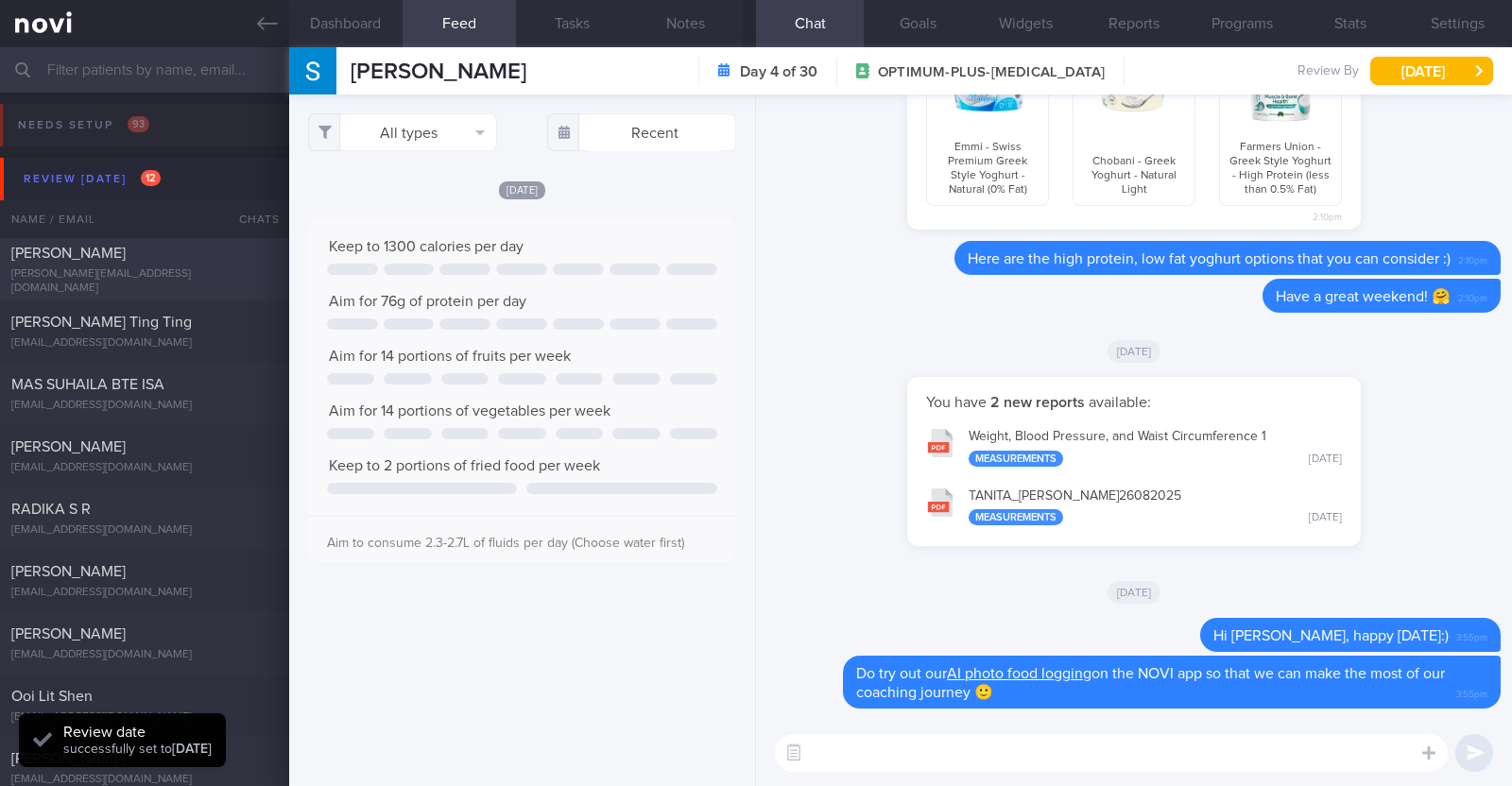
click at [225, 271] on div "Gill Burns [EMAIL_ADDRESS][DOMAIN_NAME]" at bounding box center [144, 269] width 289 height 52
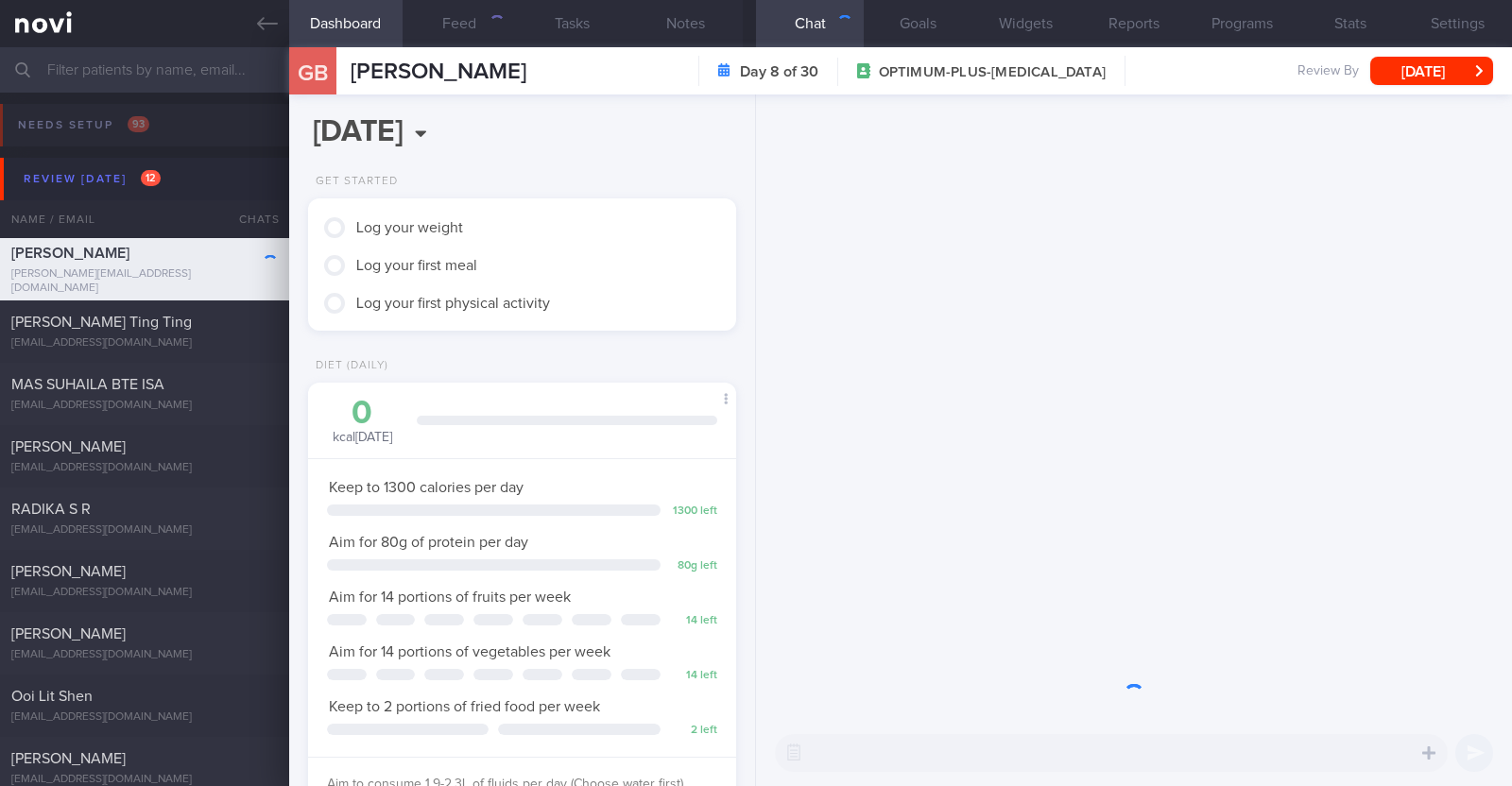
scroll to position [214, 376]
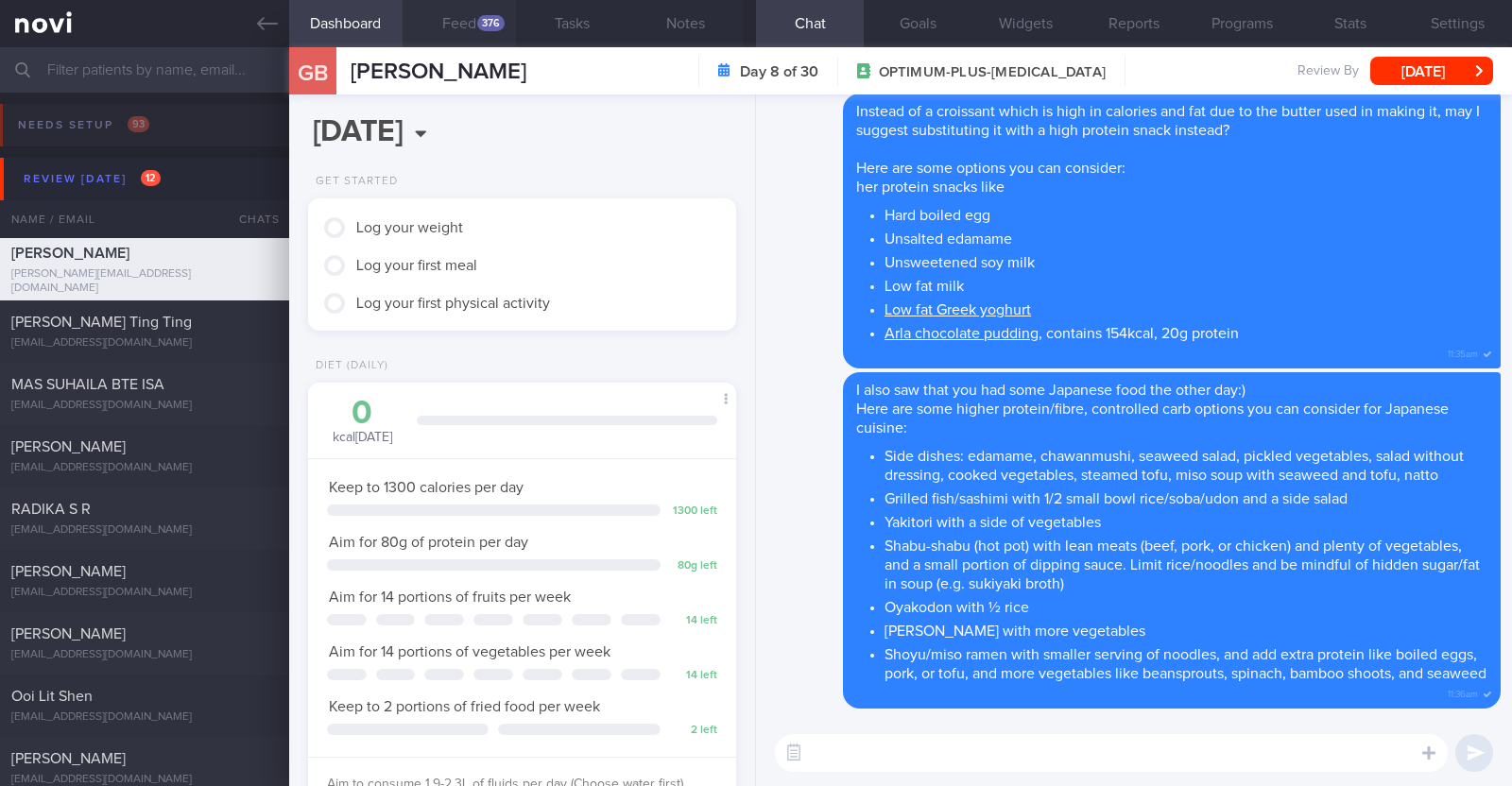
click at [467, 25] on button "Feed 376" at bounding box center [459, 23] width 113 height 48
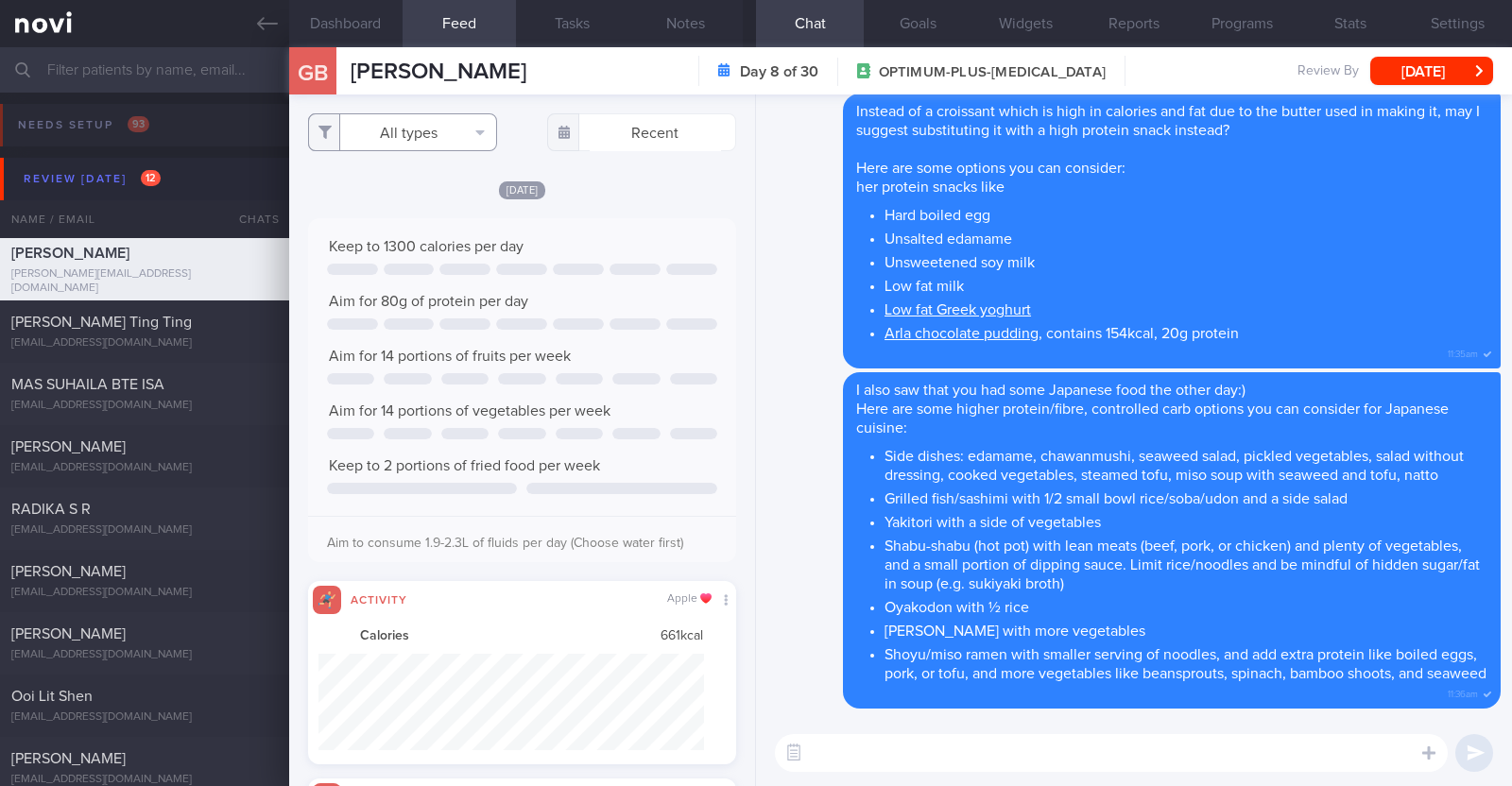
click at [411, 124] on button "All types" at bounding box center [402, 131] width 189 height 38
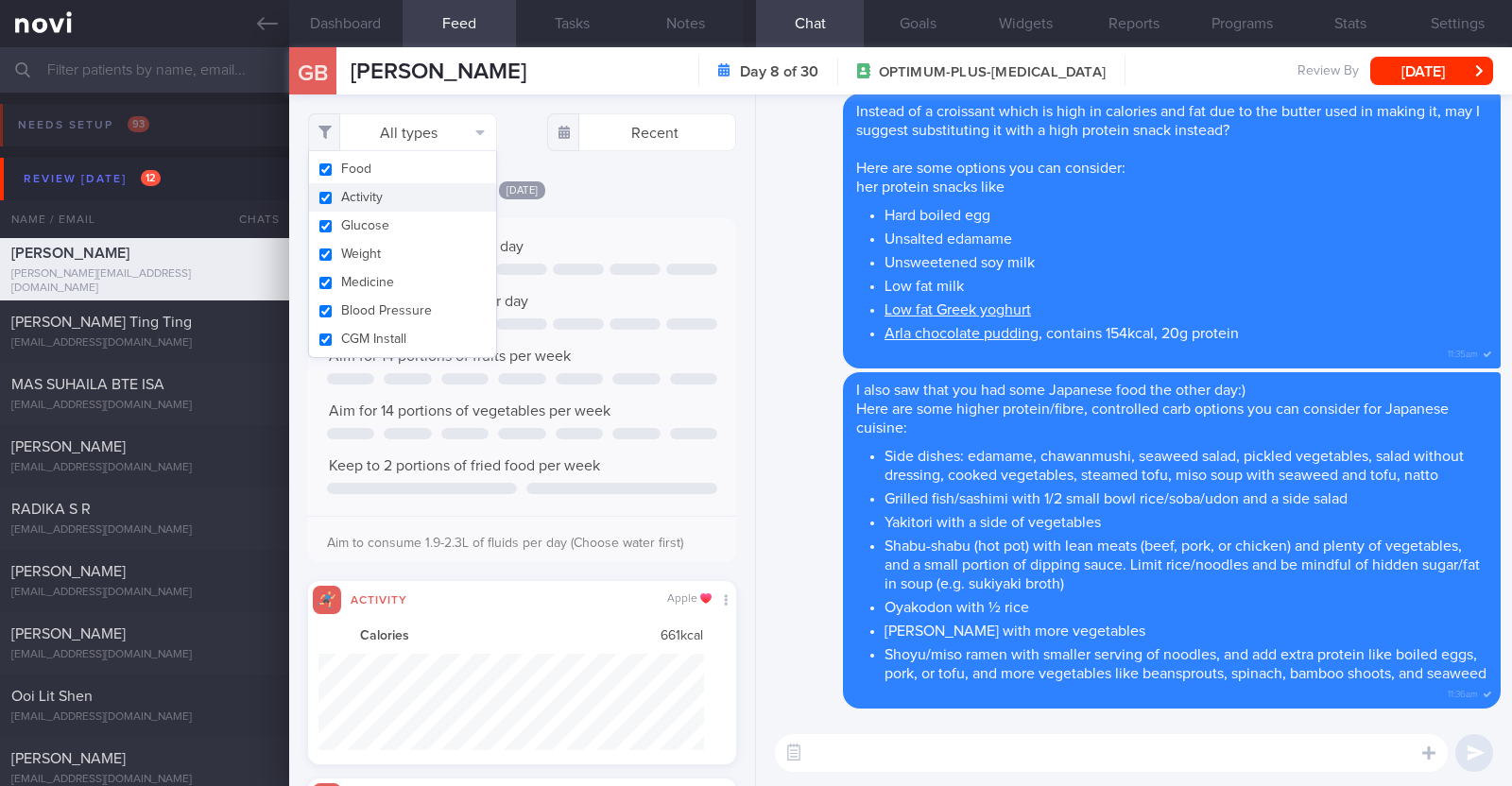
click at [403, 196] on button "Activity" at bounding box center [402, 197] width 187 height 28
checkbox input "false"
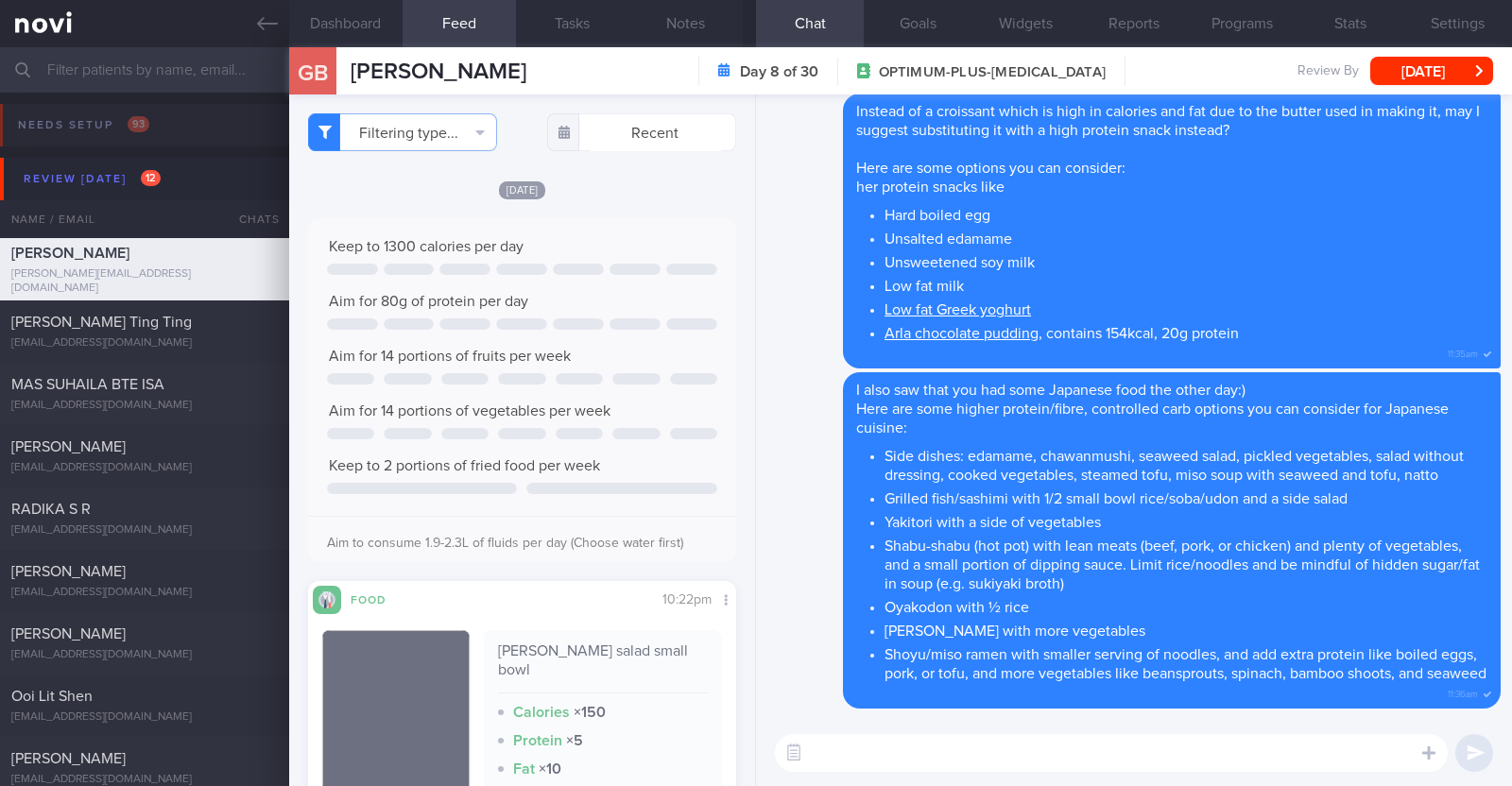
click at [638, 184] on div "[DATE]" at bounding box center [522, 189] width 428 height 19
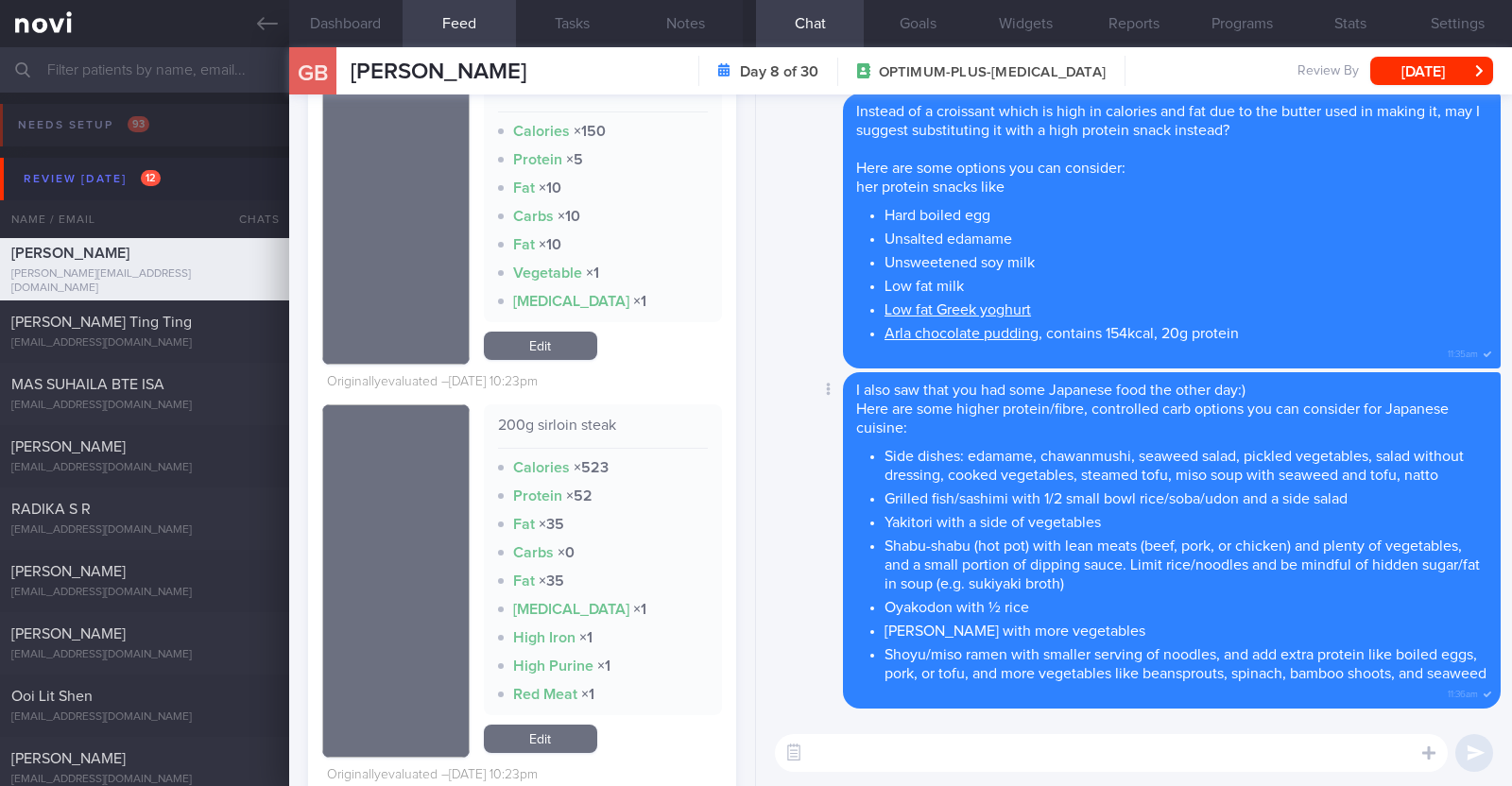
scroll to position [590, 0]
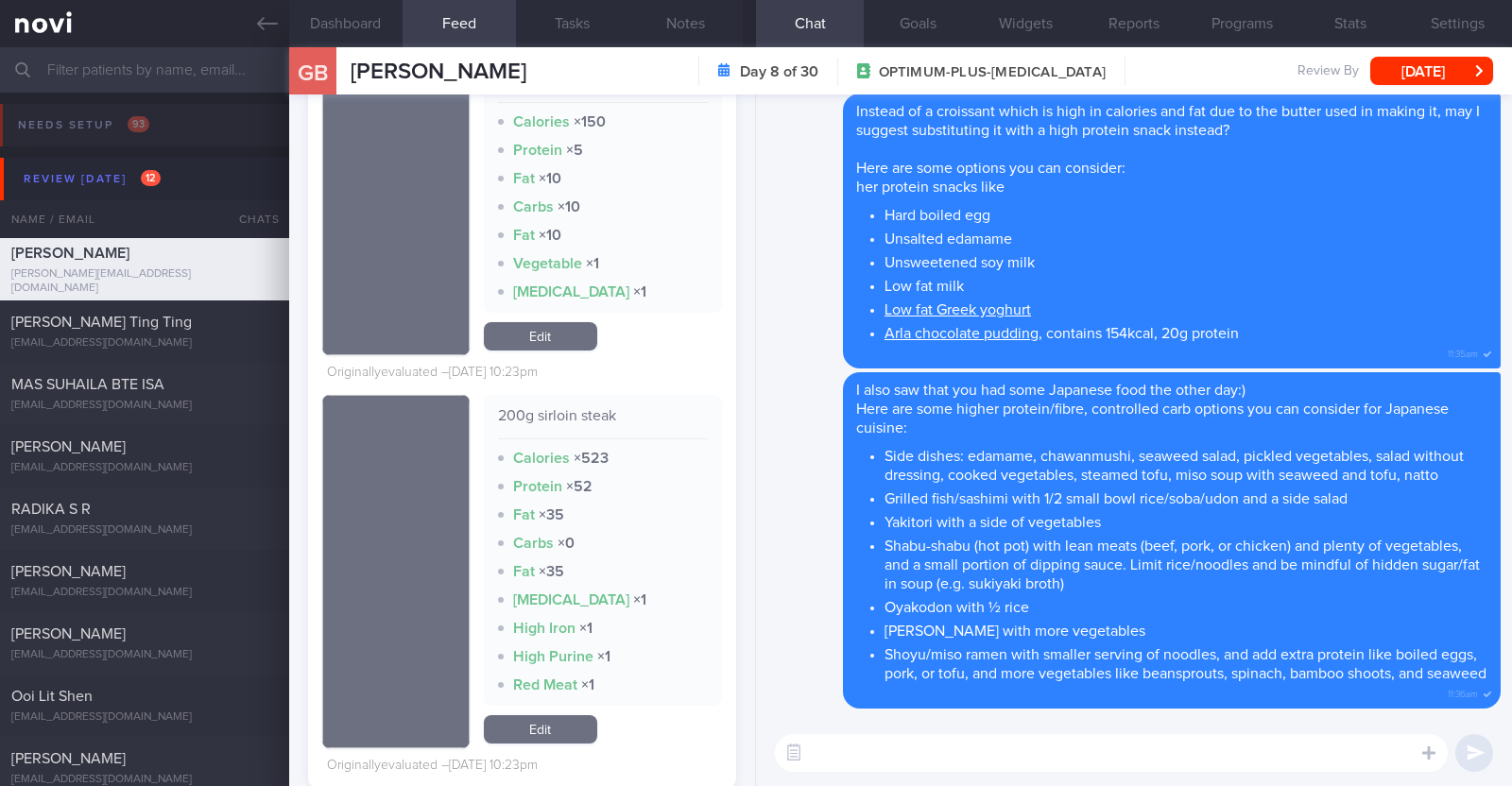
click at [878, 744] on textarea at bounding box center [1111, 753] width 673 height 38
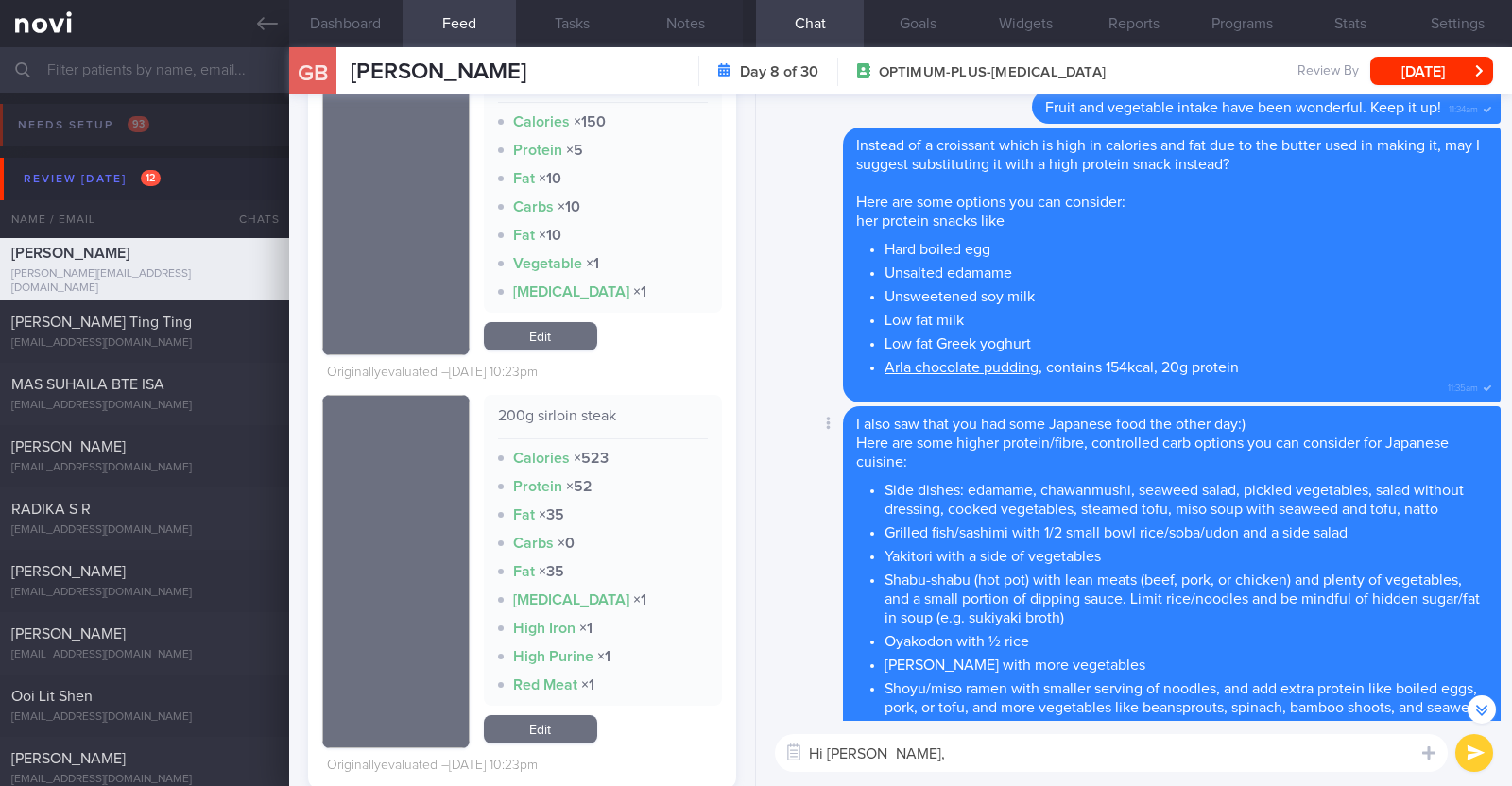
scroll to position [0, 0]
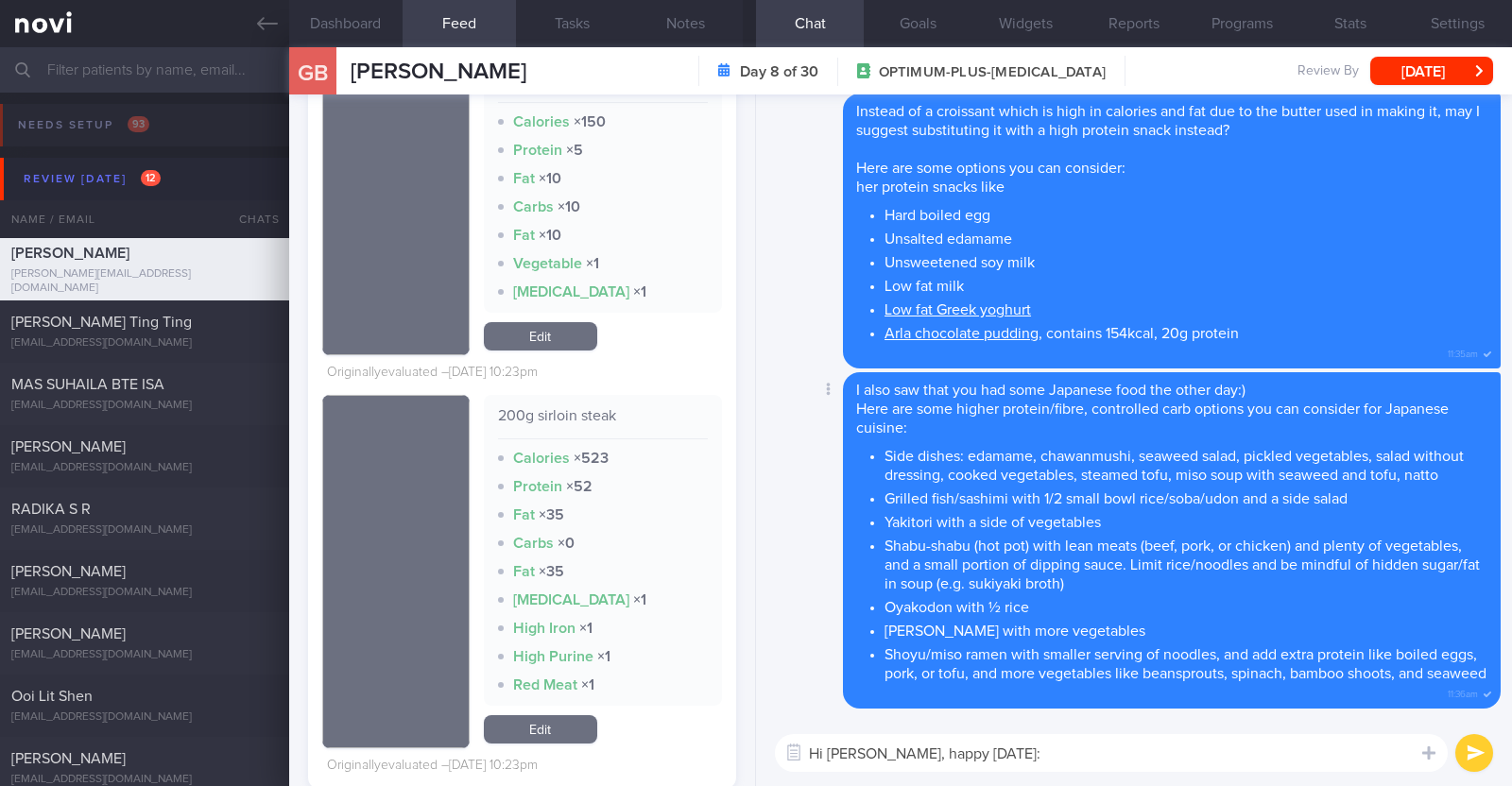
type textarea "Hi [PERSON_NAME], happy [DATE]:)"
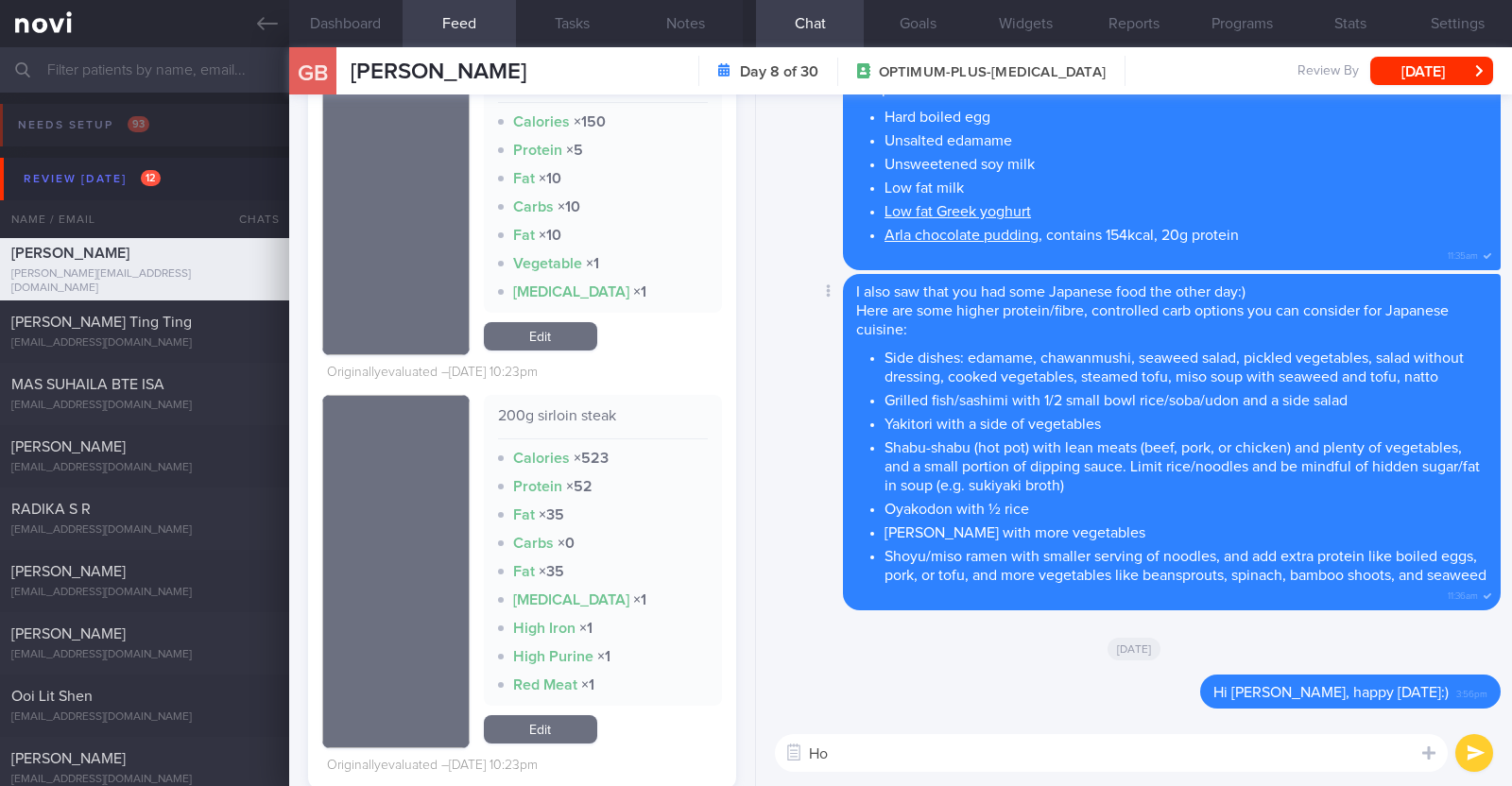
type textarea "H"
type textarea "A"
type textarea "How are you coping with your diet and exercise?"
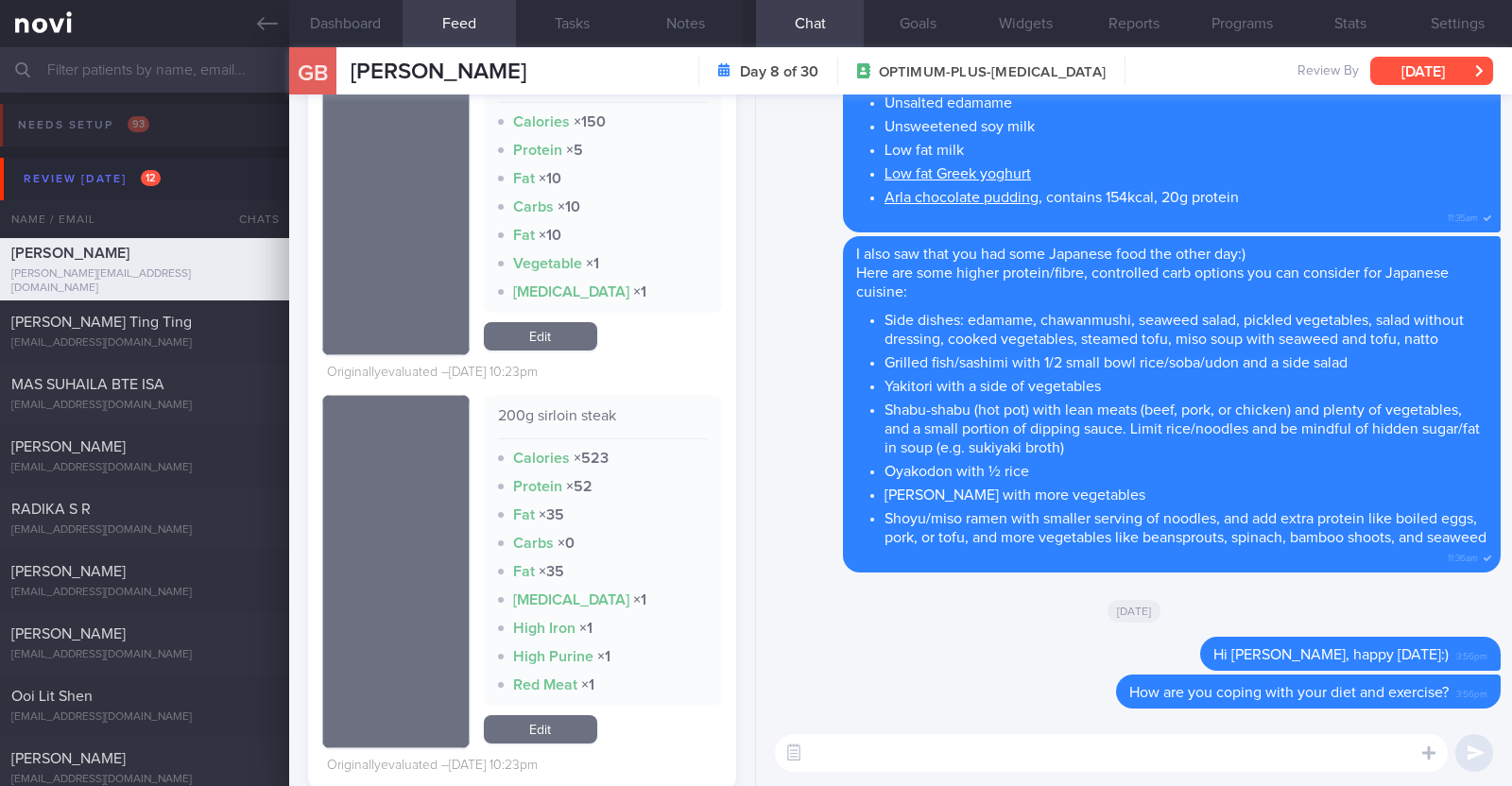
click at [1416, 70] on button "[DATE]" at bounding box center [1431, 70] width 123 height 28
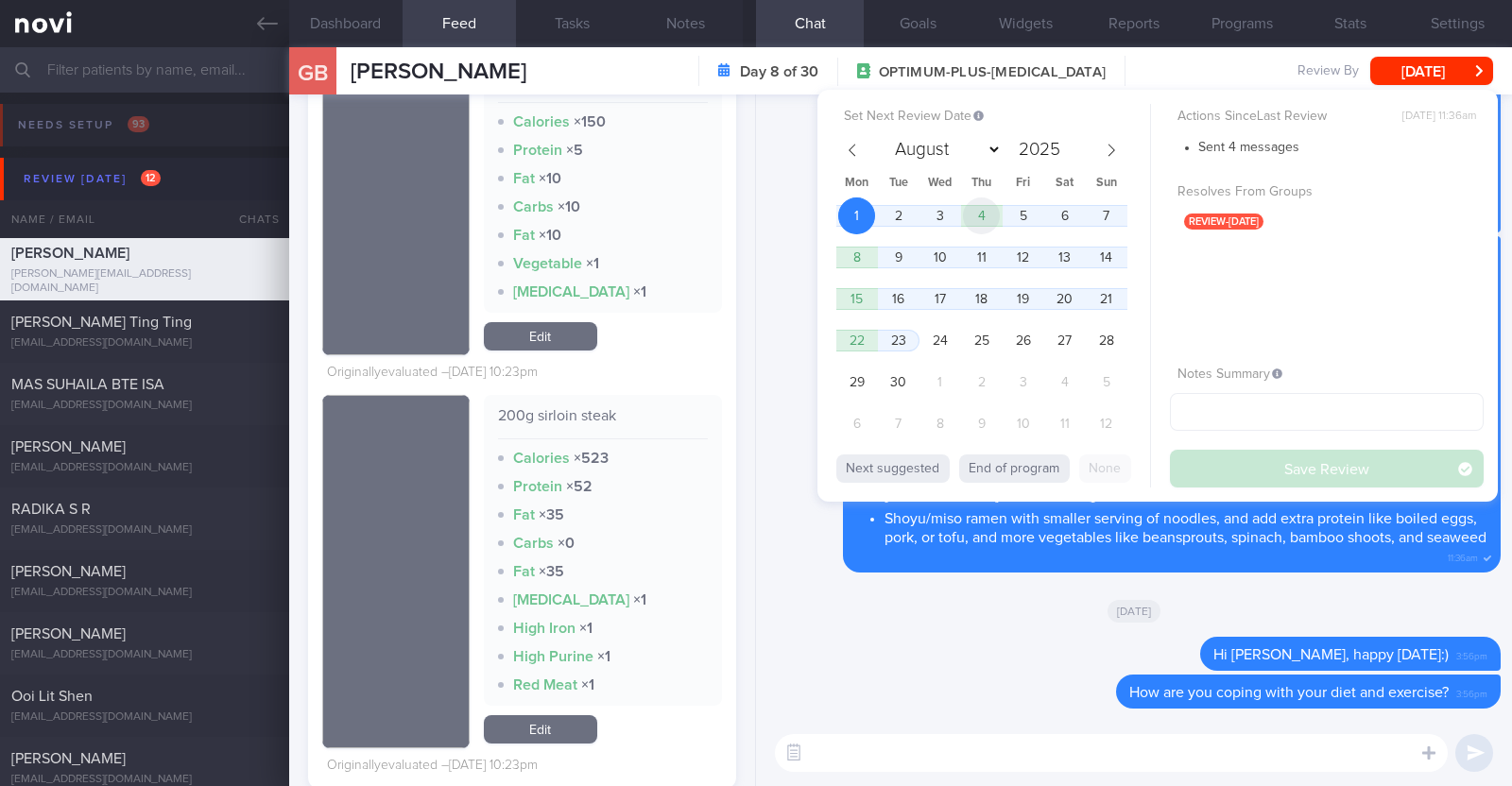
click at [991, 217] on span "4" at bounding box center [981, 216] width 37 height 37
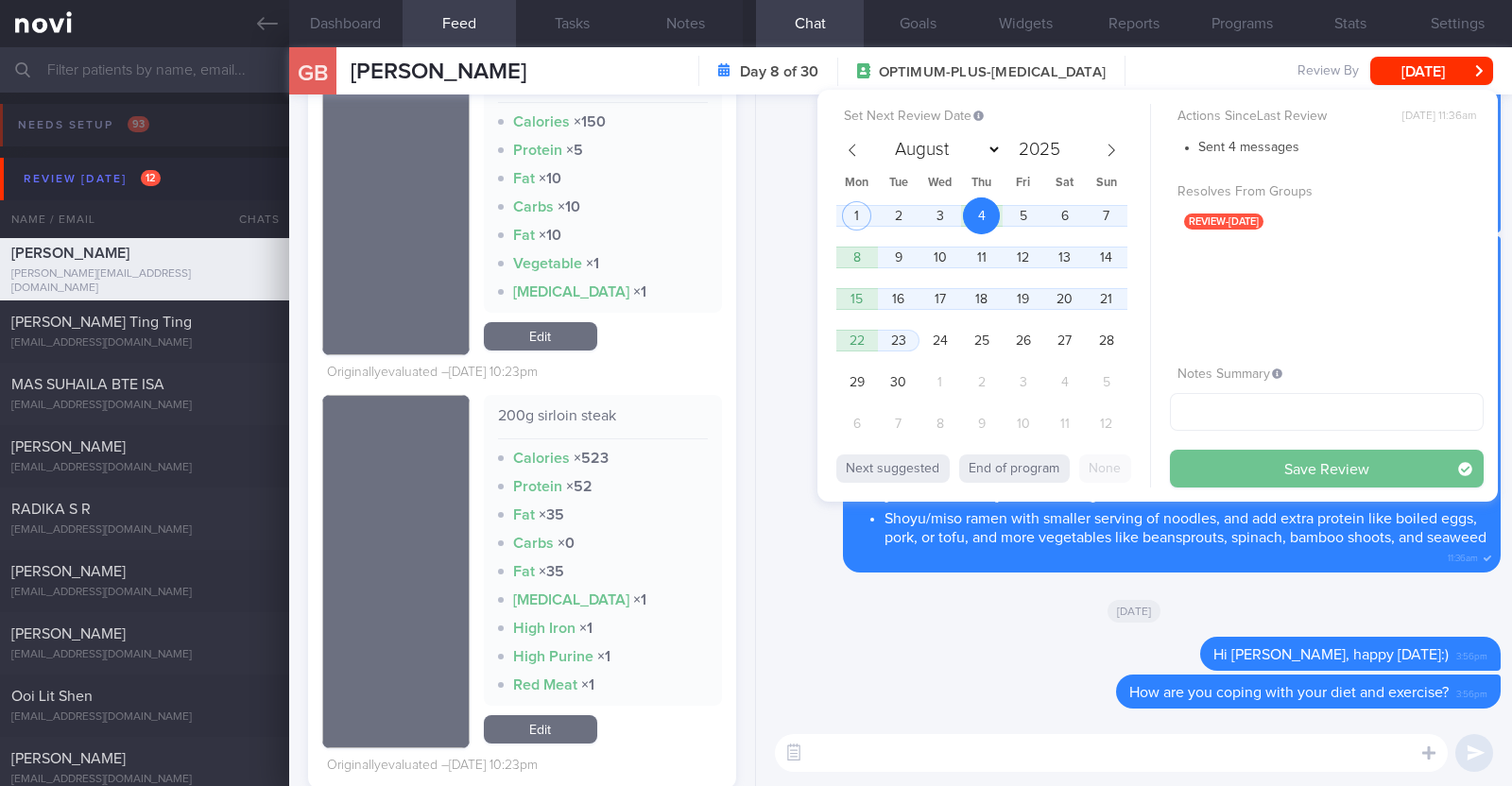
click at [1230, 478] on button "Save Review" at bounding box center [1326, 468] width 313 height 38
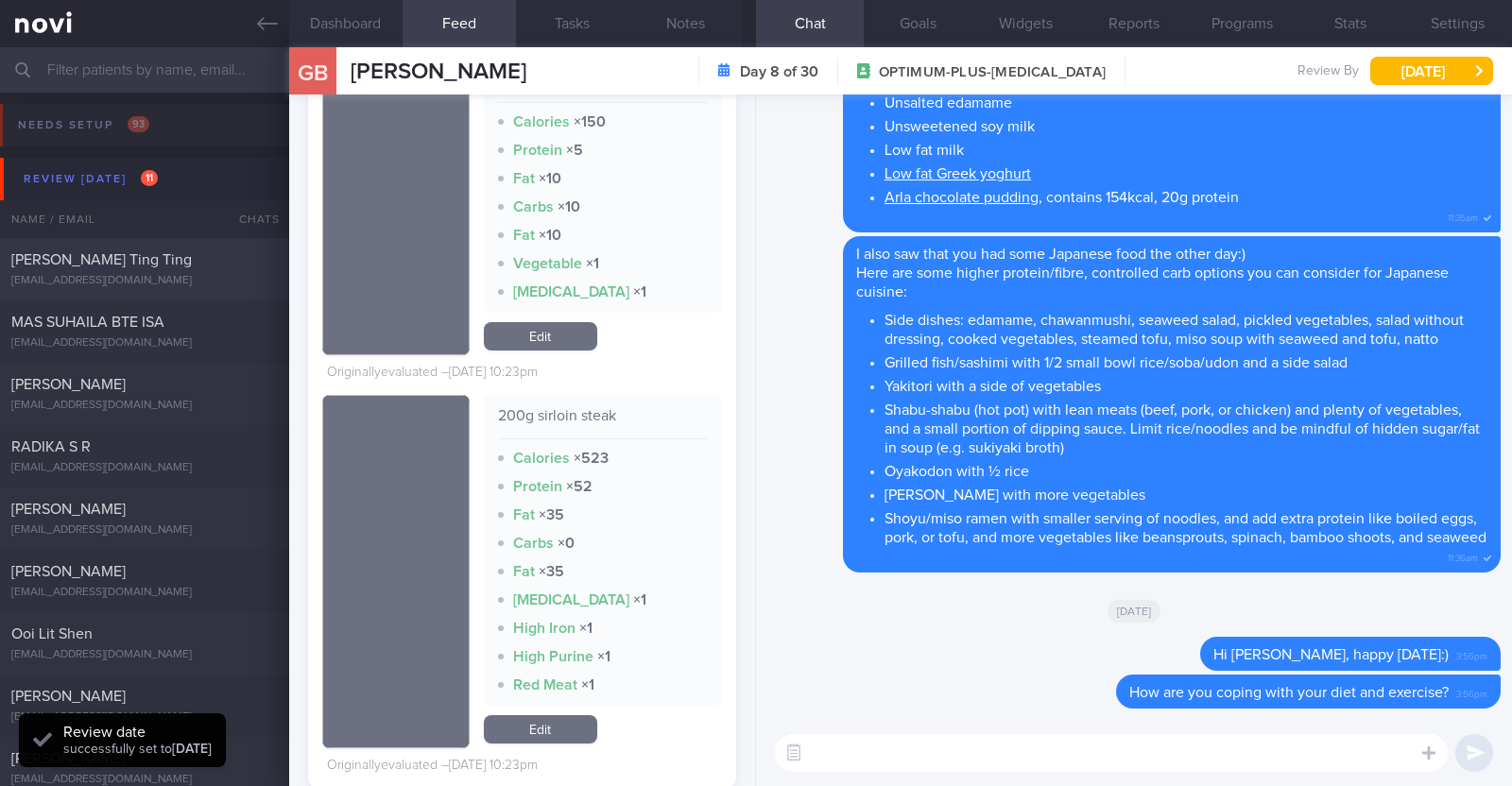
click at [175, 262] on div "[PERSON_NAME] Ting Ting" at bounding box center [142, 259] width 262 height 19
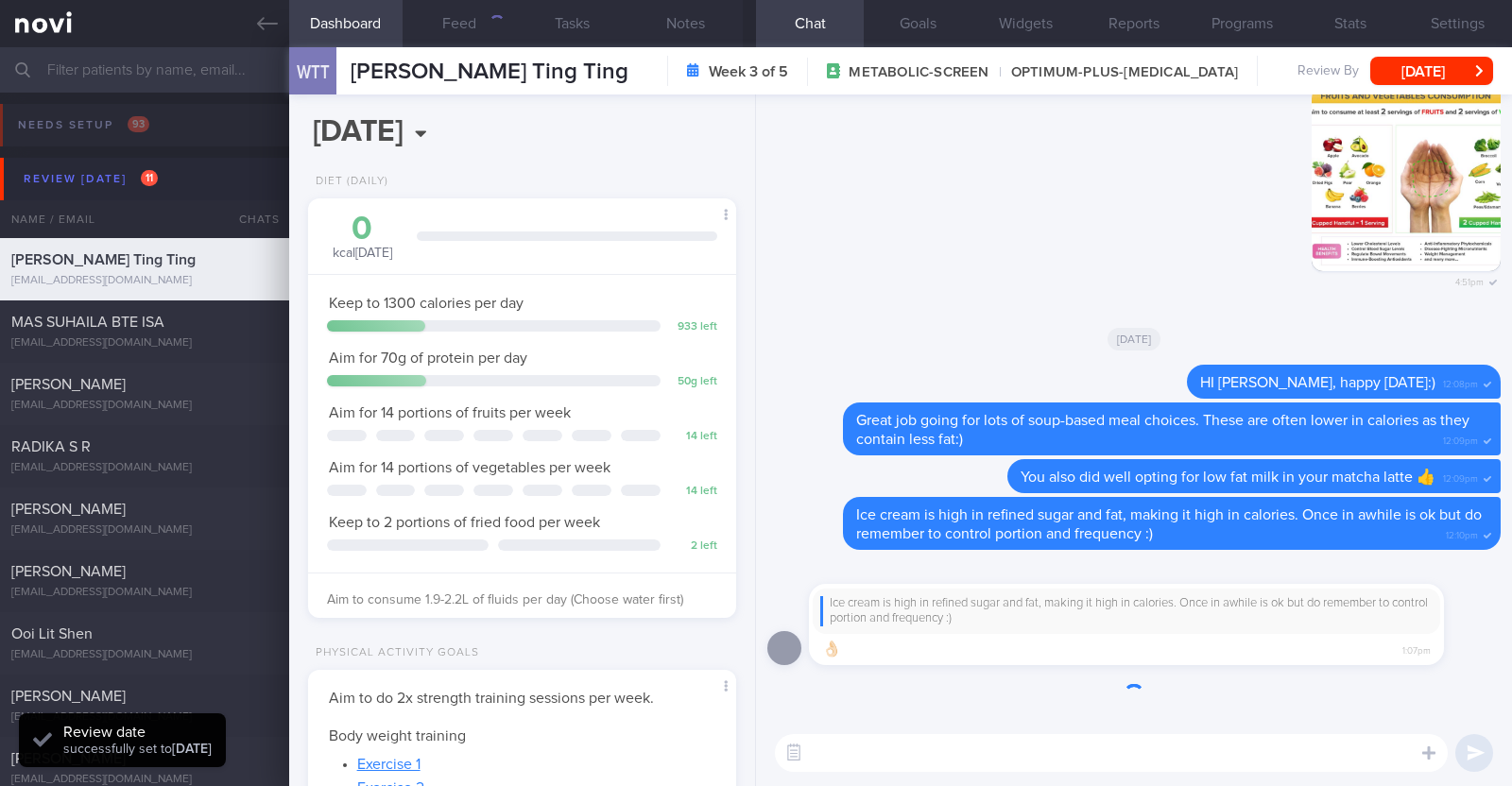
scroll to position [214, 376]
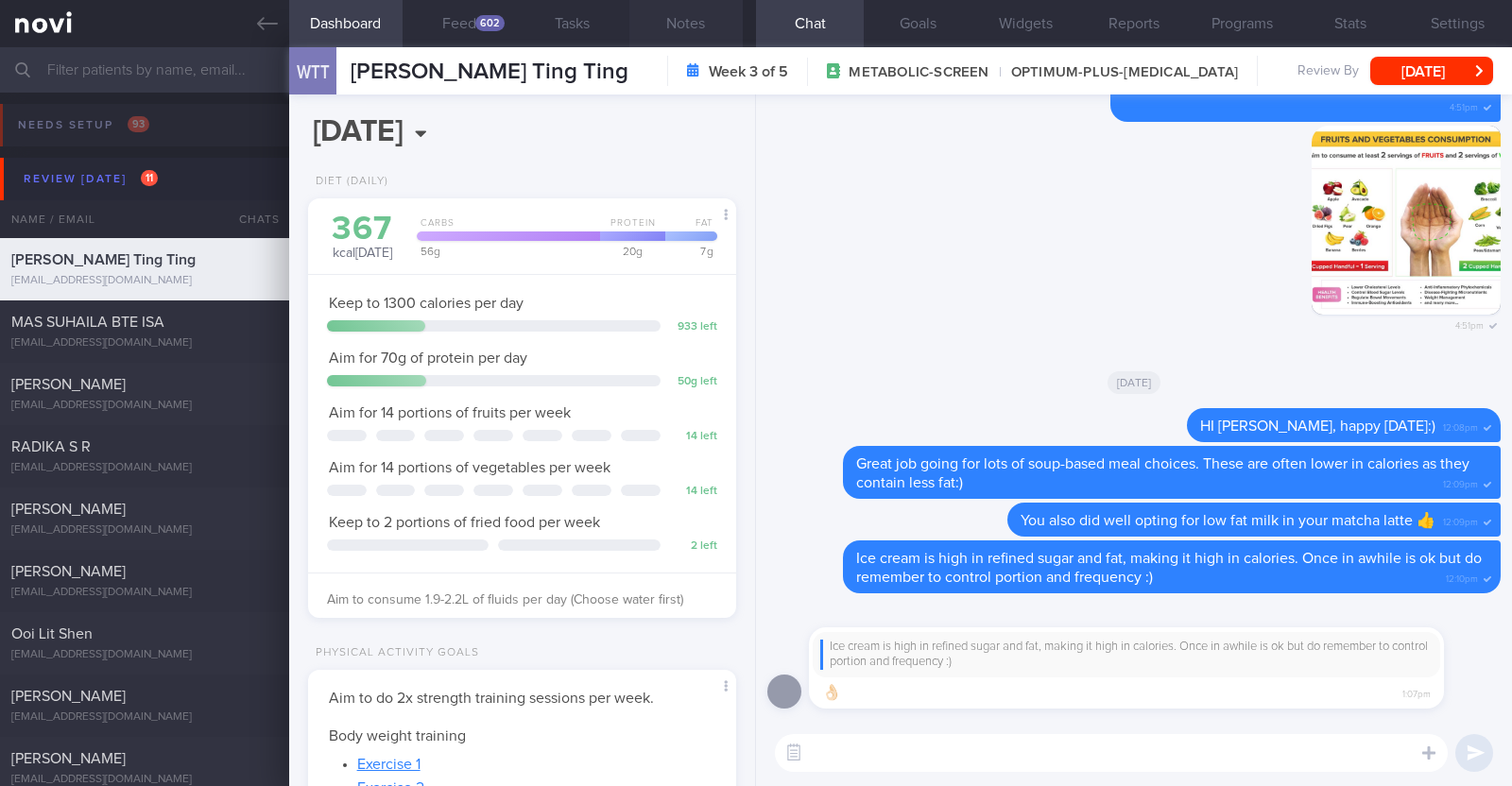
click at [679, 20] on button "Notes" at bounding box center [685, 23] width 113 height 48
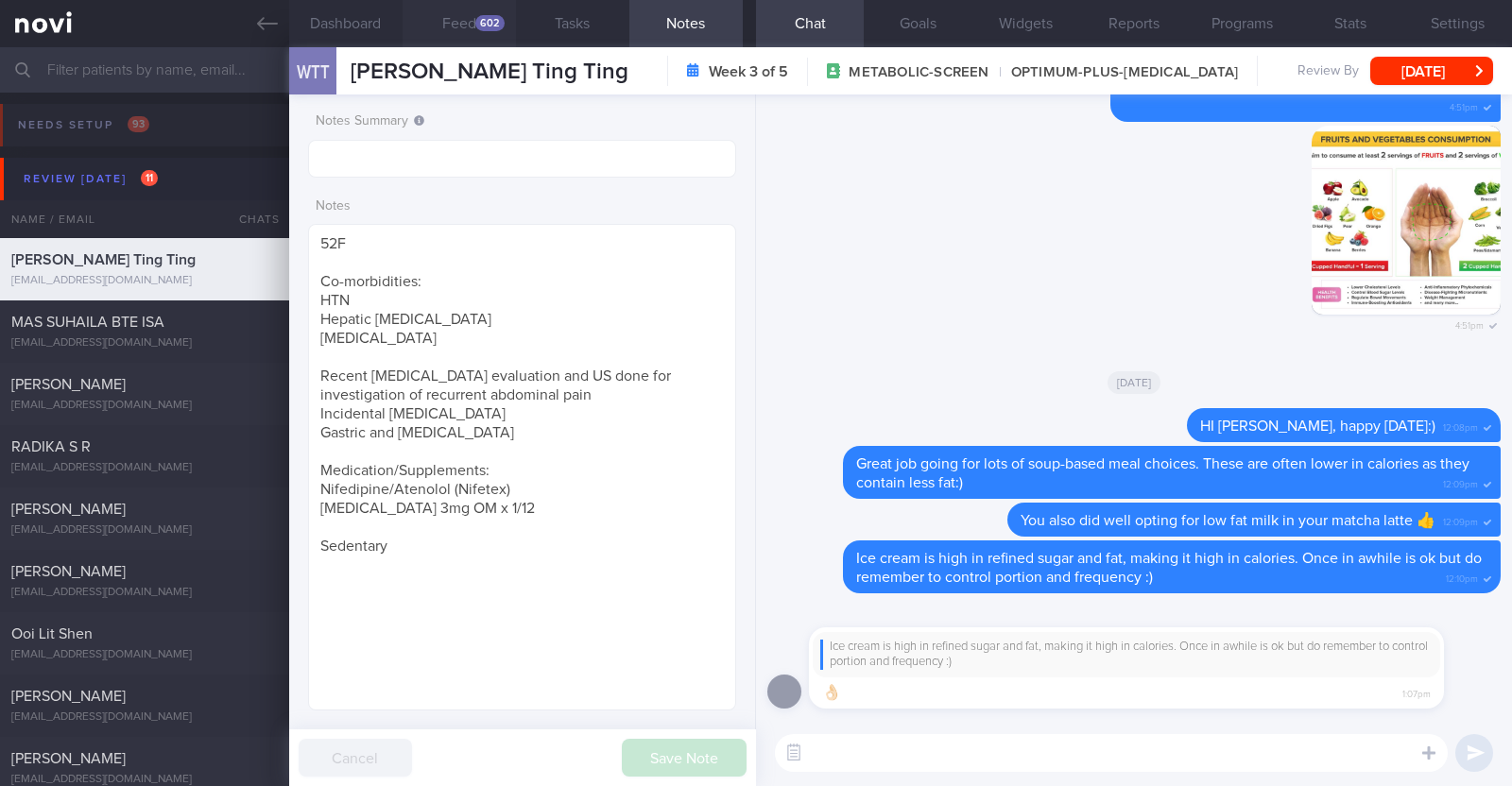
click at [474, 24] on button "Feed 602" at bounding box center [459, 23] width 113 height 48
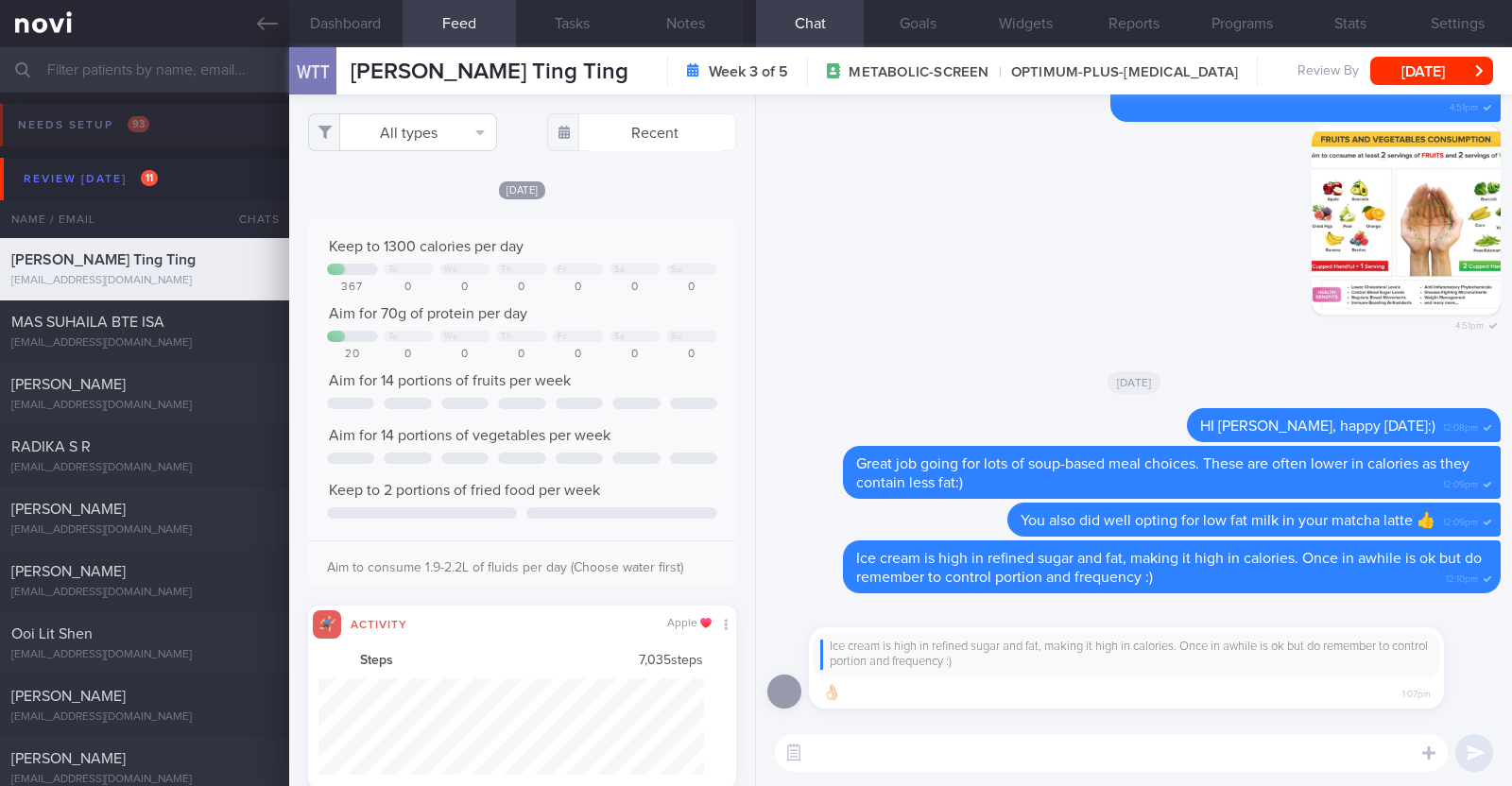
scroll to position [96, 386]
click at [429, 139] on button "All types" at bounding box center [402, 131] width 189 height 38
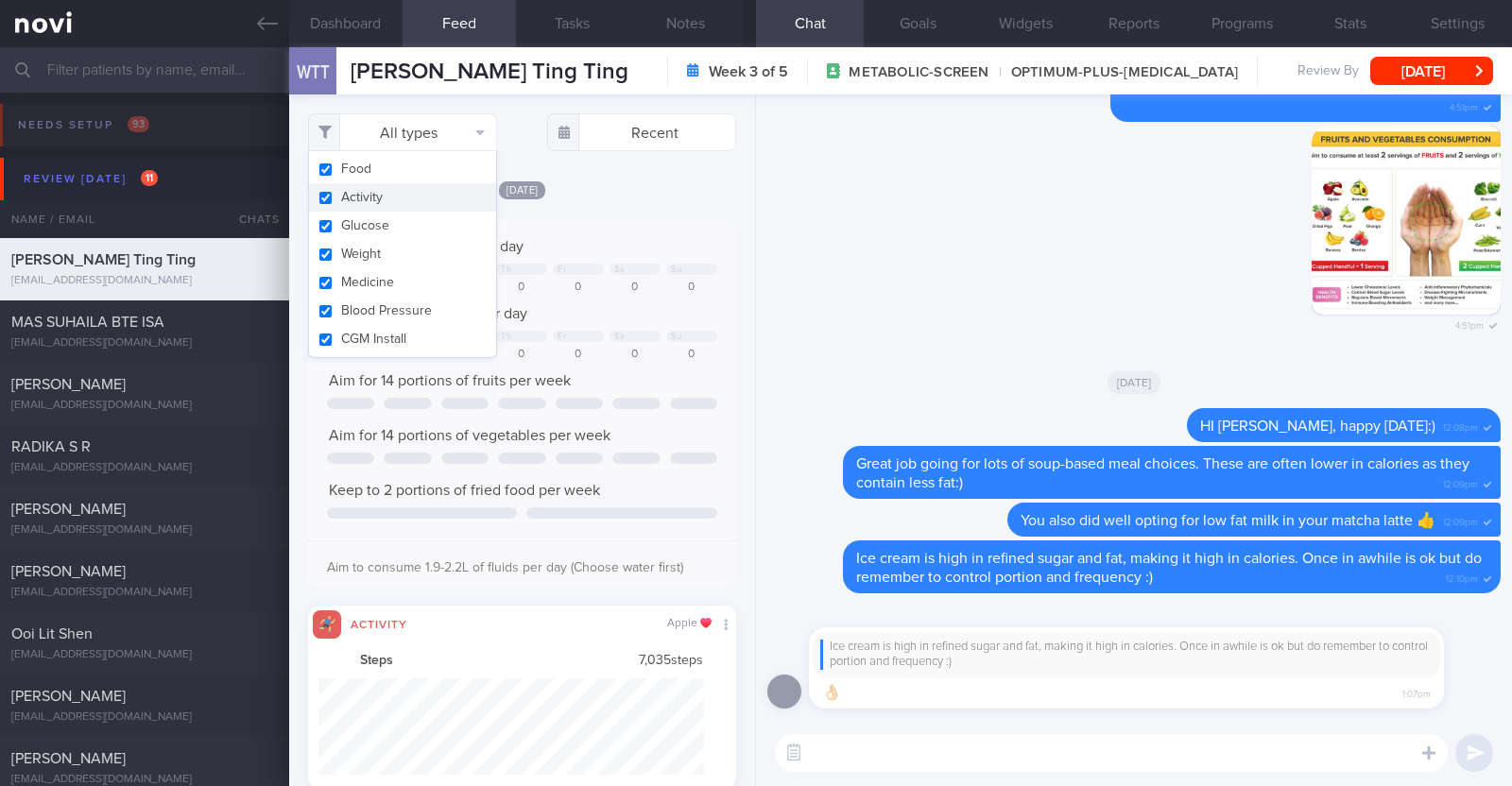
click at [403, 191] on button "Activity" at bounding box center [402, 197] width 187 height 28
checkbox input "false"
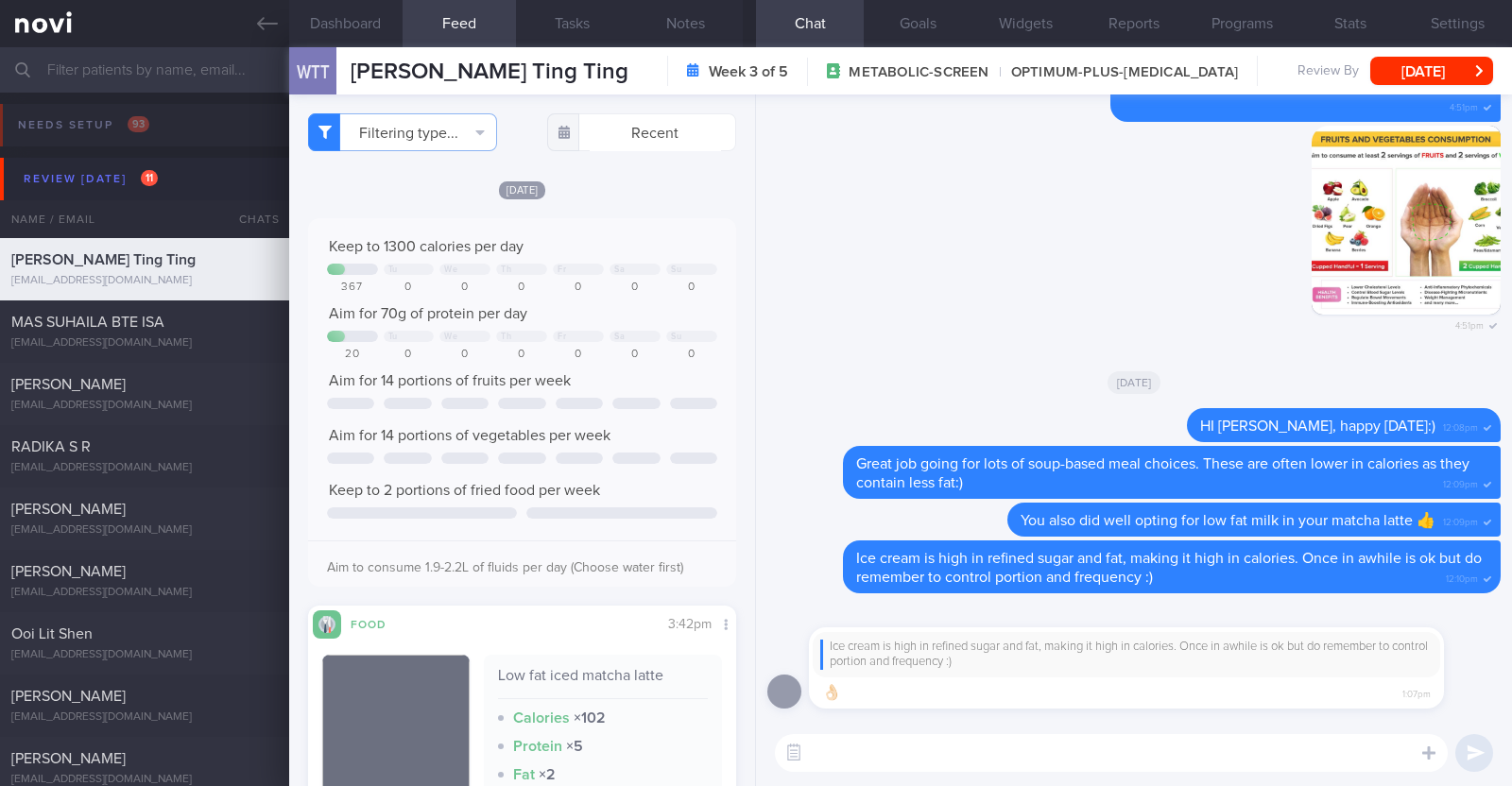
click at [608, 185] on div "[DATE]" at bounding box center [522, 189] width 428 height 19
select select "8"
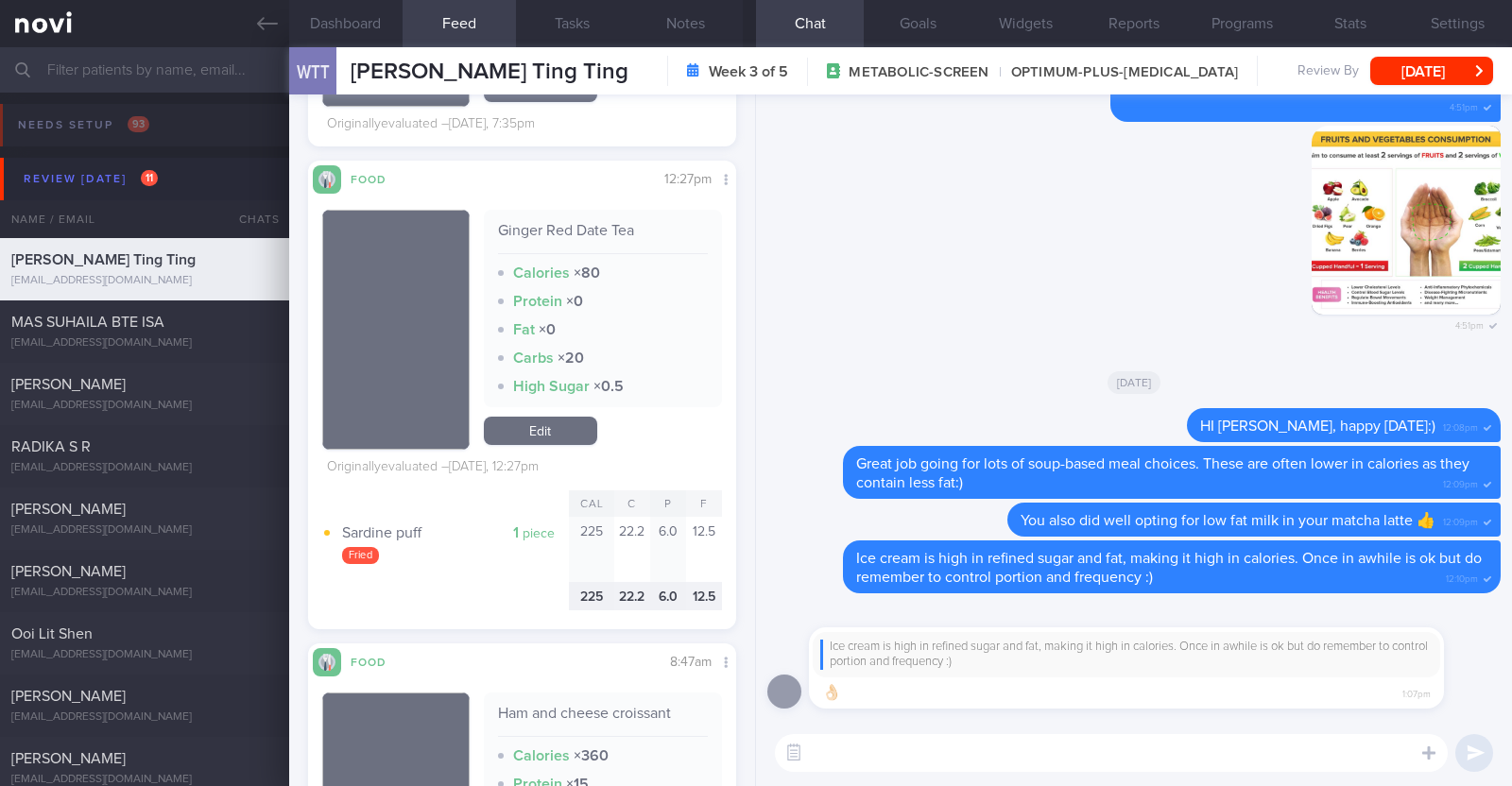
scroll to position [2641, 0]
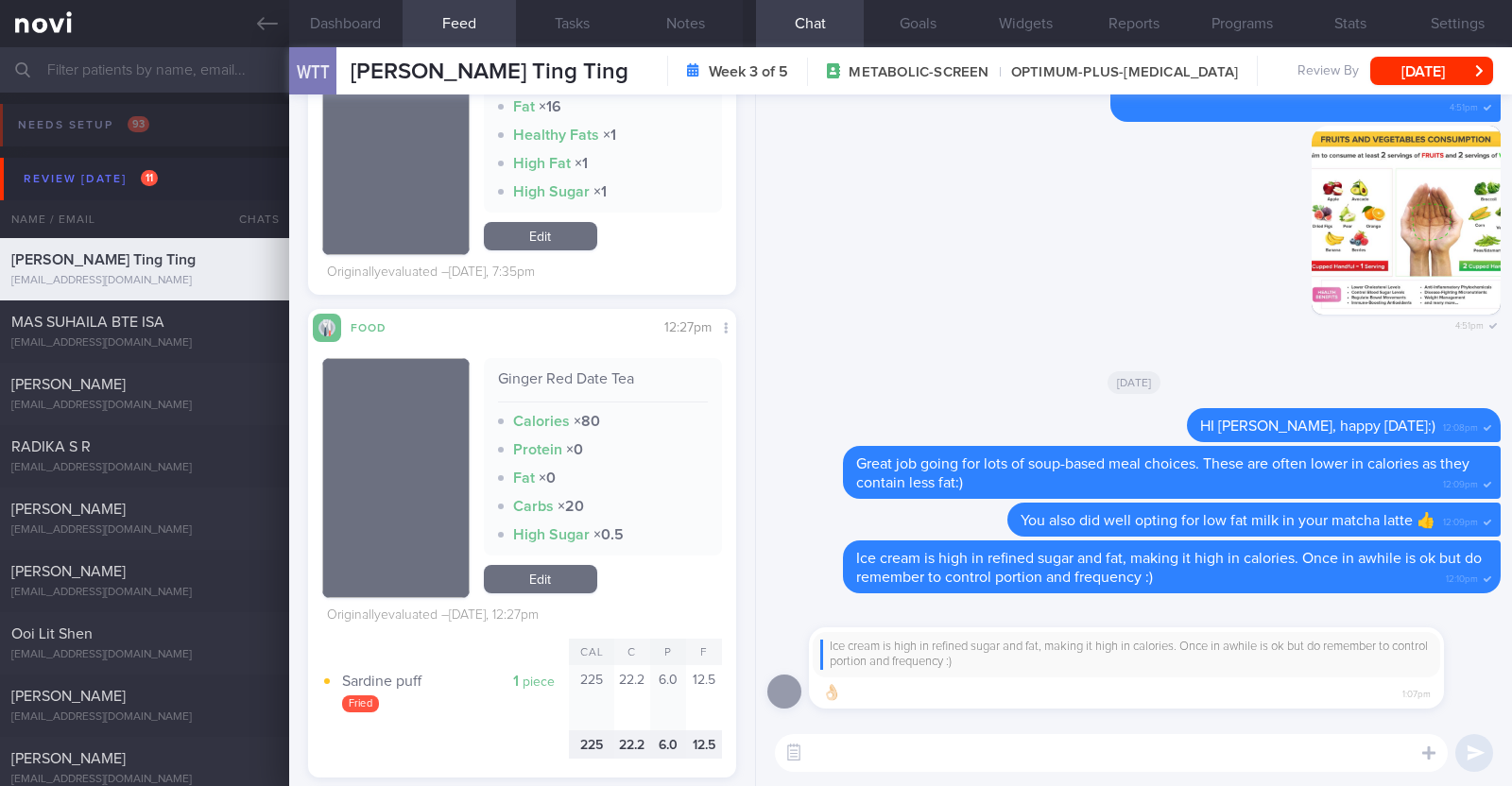
click at [1037, 748] on textarea at bounding box center [1111, 753] width 673 height 38
type textarea "I"
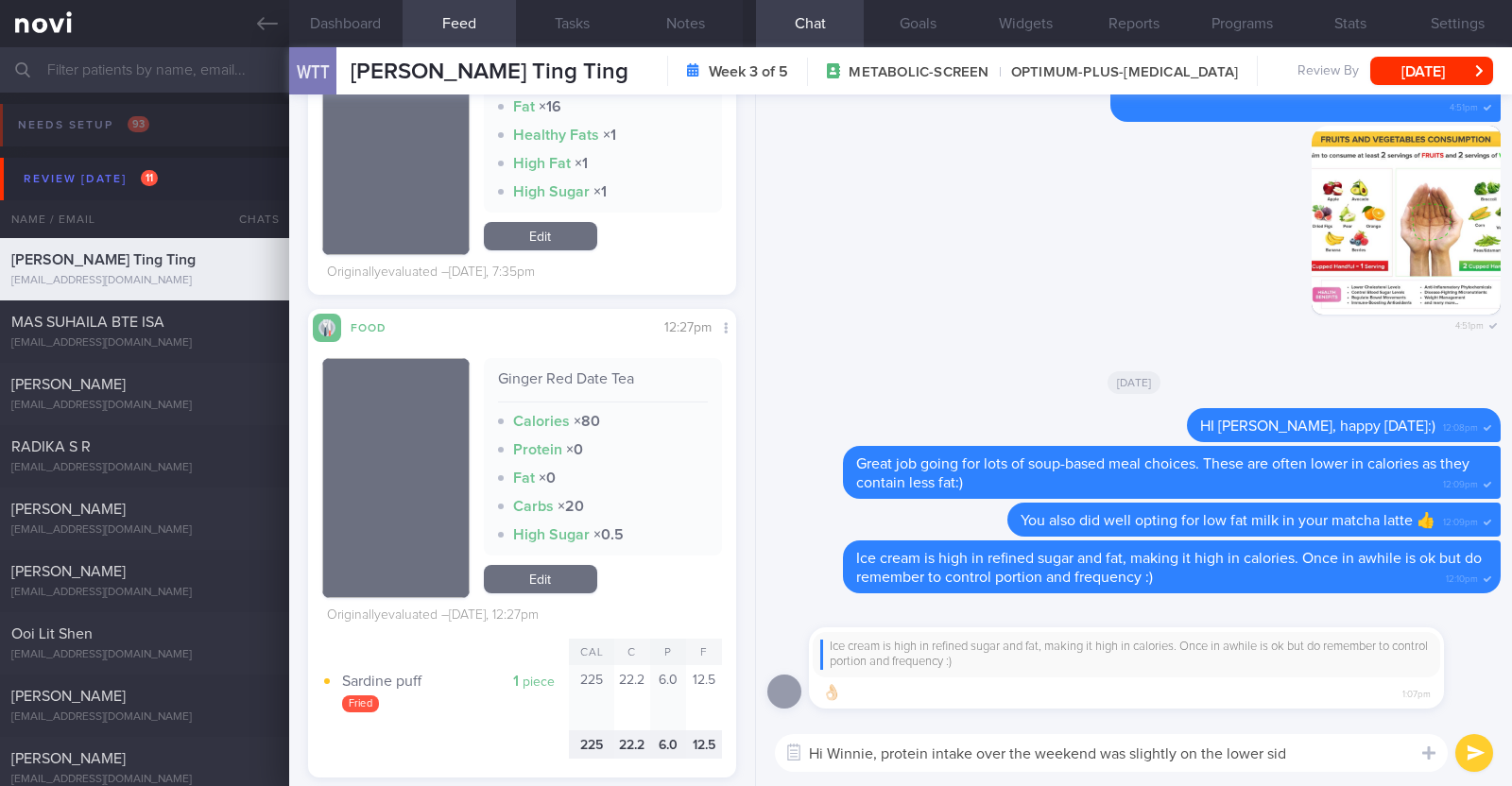
type textarea "Hi Winnie, protein intake over the weekend was slightly on the lower side"
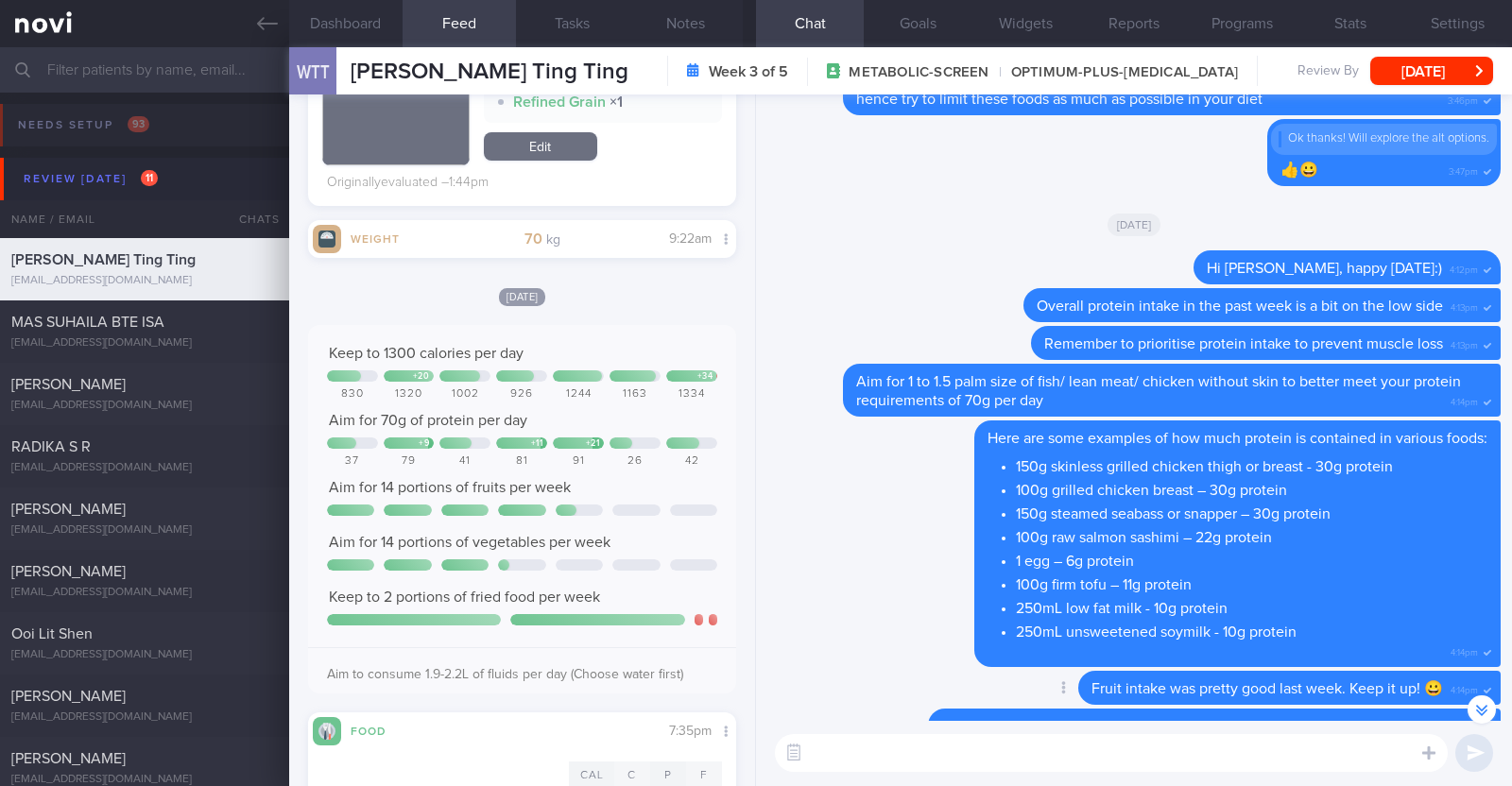
scroll to position [-1062, 0]
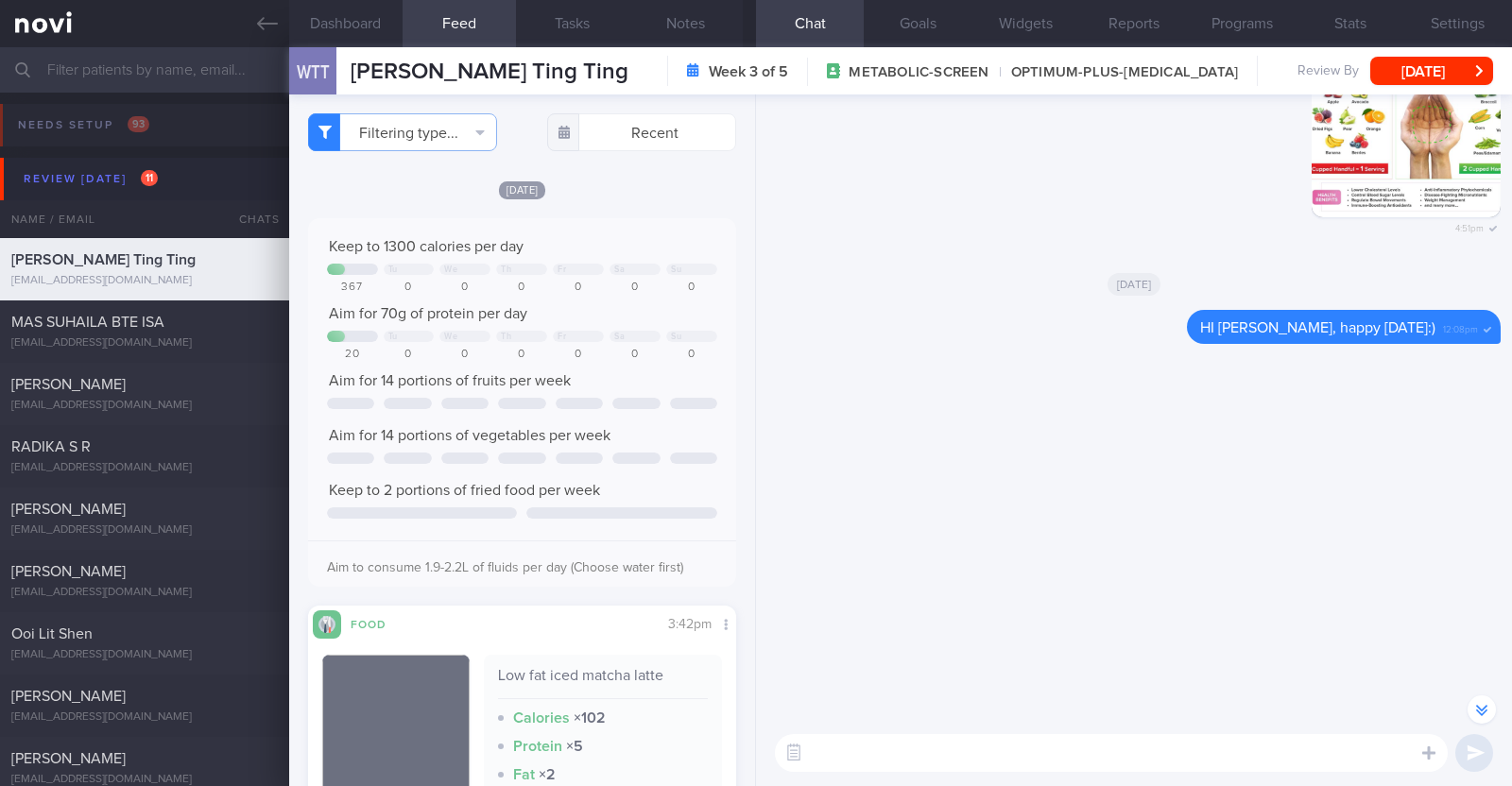
select select "8"
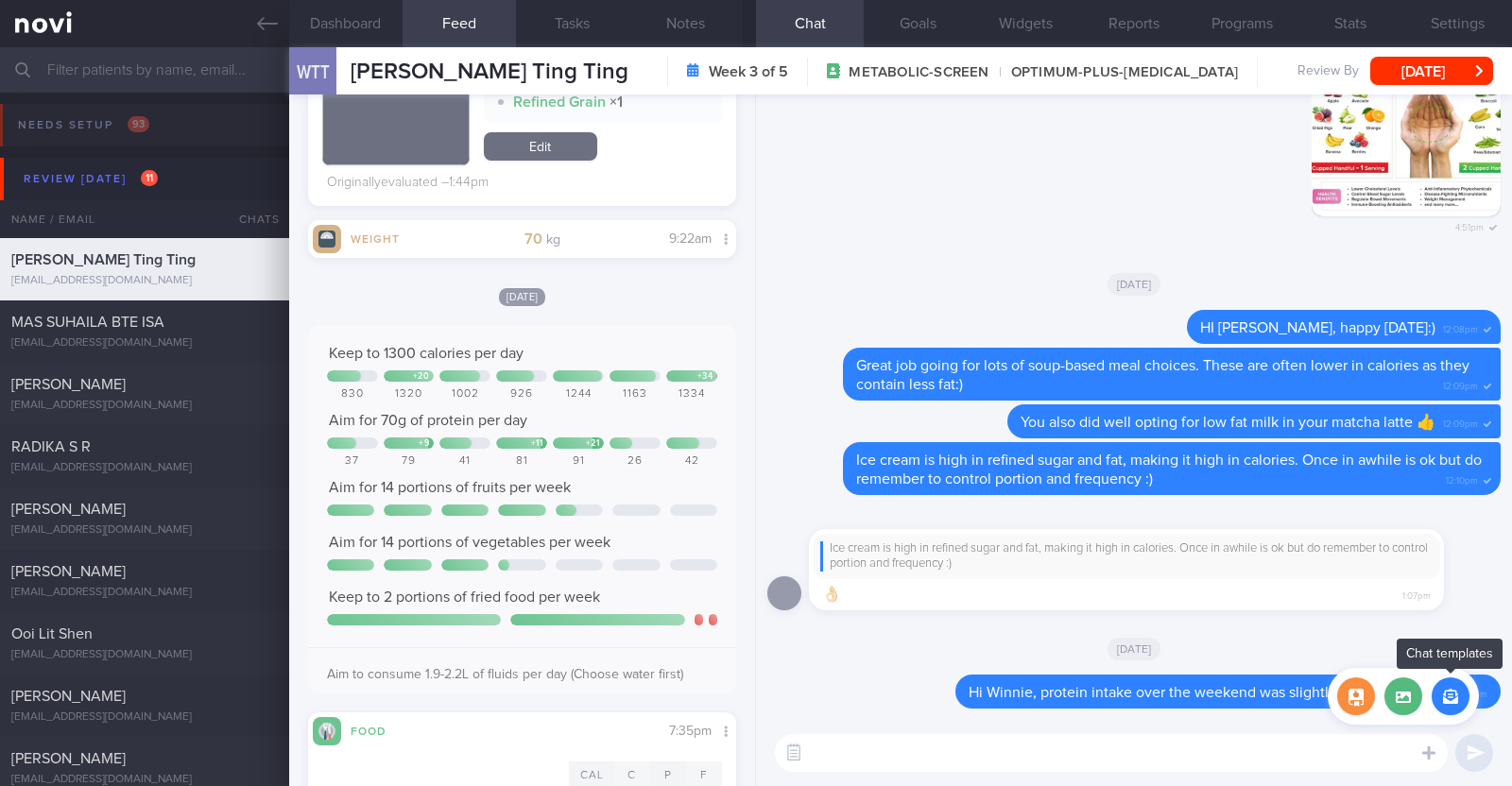
click at [1450, 692] on button "button" at bounding box center [1450, 696] width 38 height 38
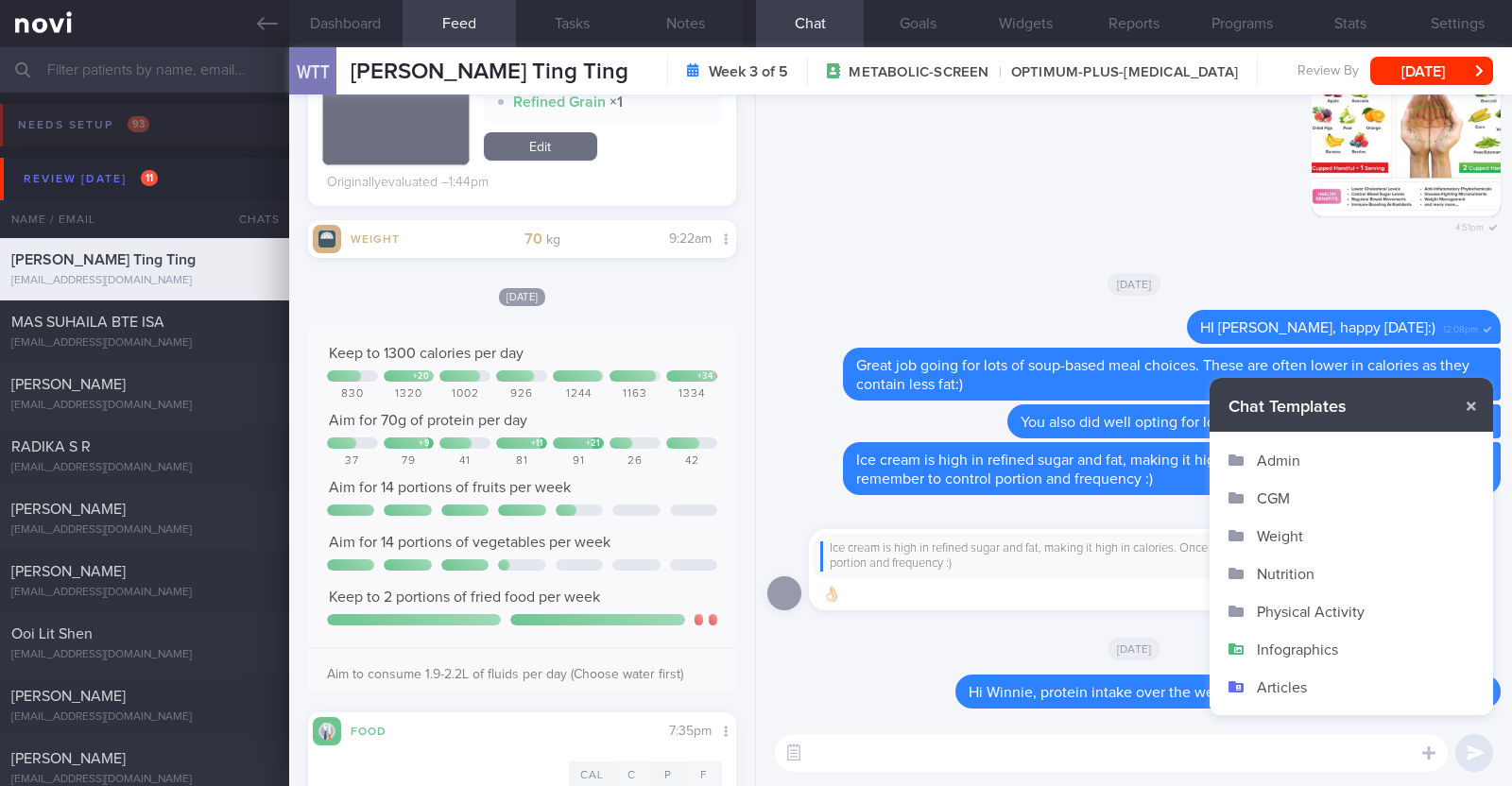
click at [1321, 648] on button "Infographics" at bounding box center [1350, 649] width 283 height 38
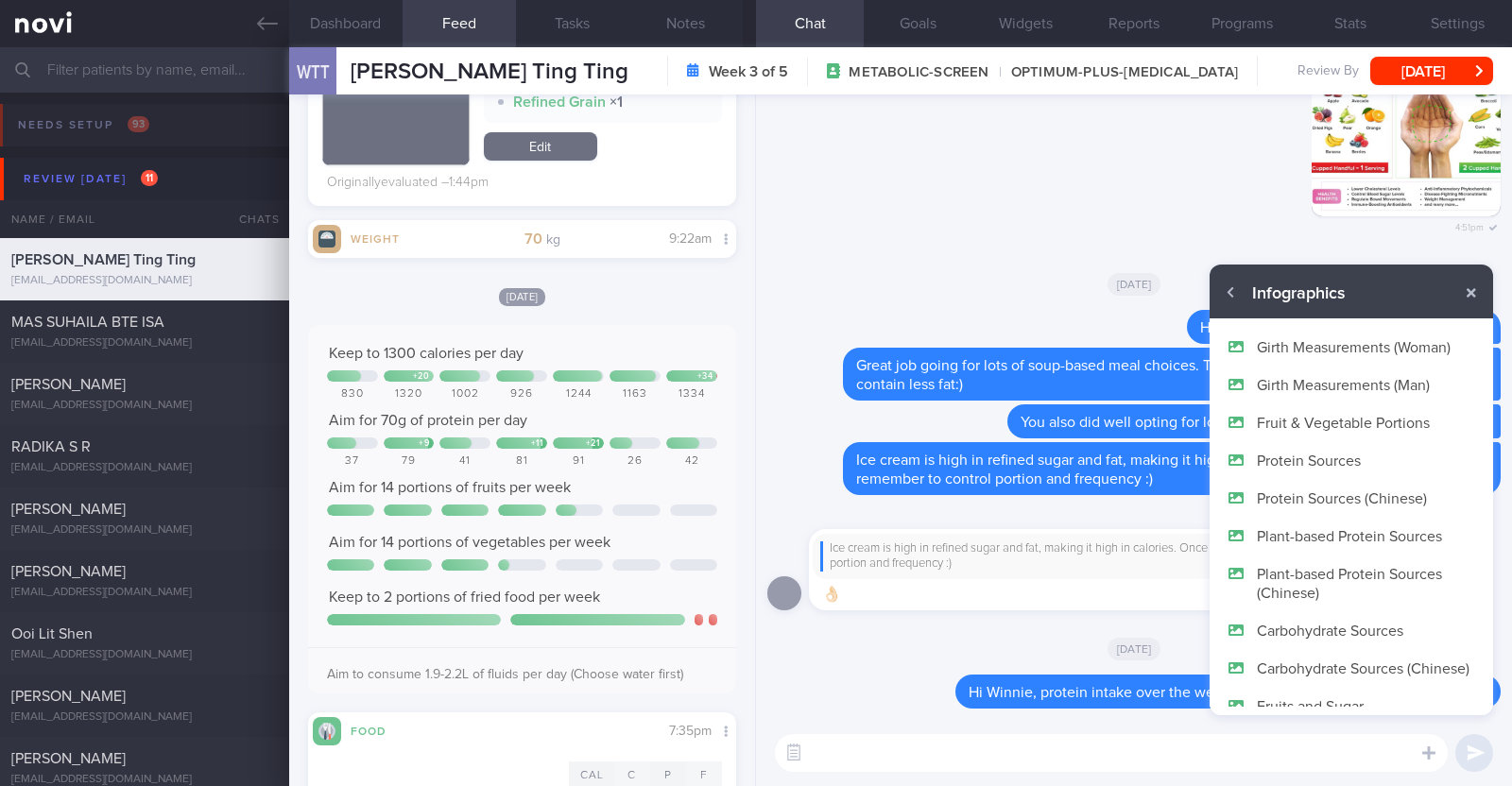
click at [1333, 453] on button "Protein Sources" at bounding box center [1350, 460] width 283 height 38
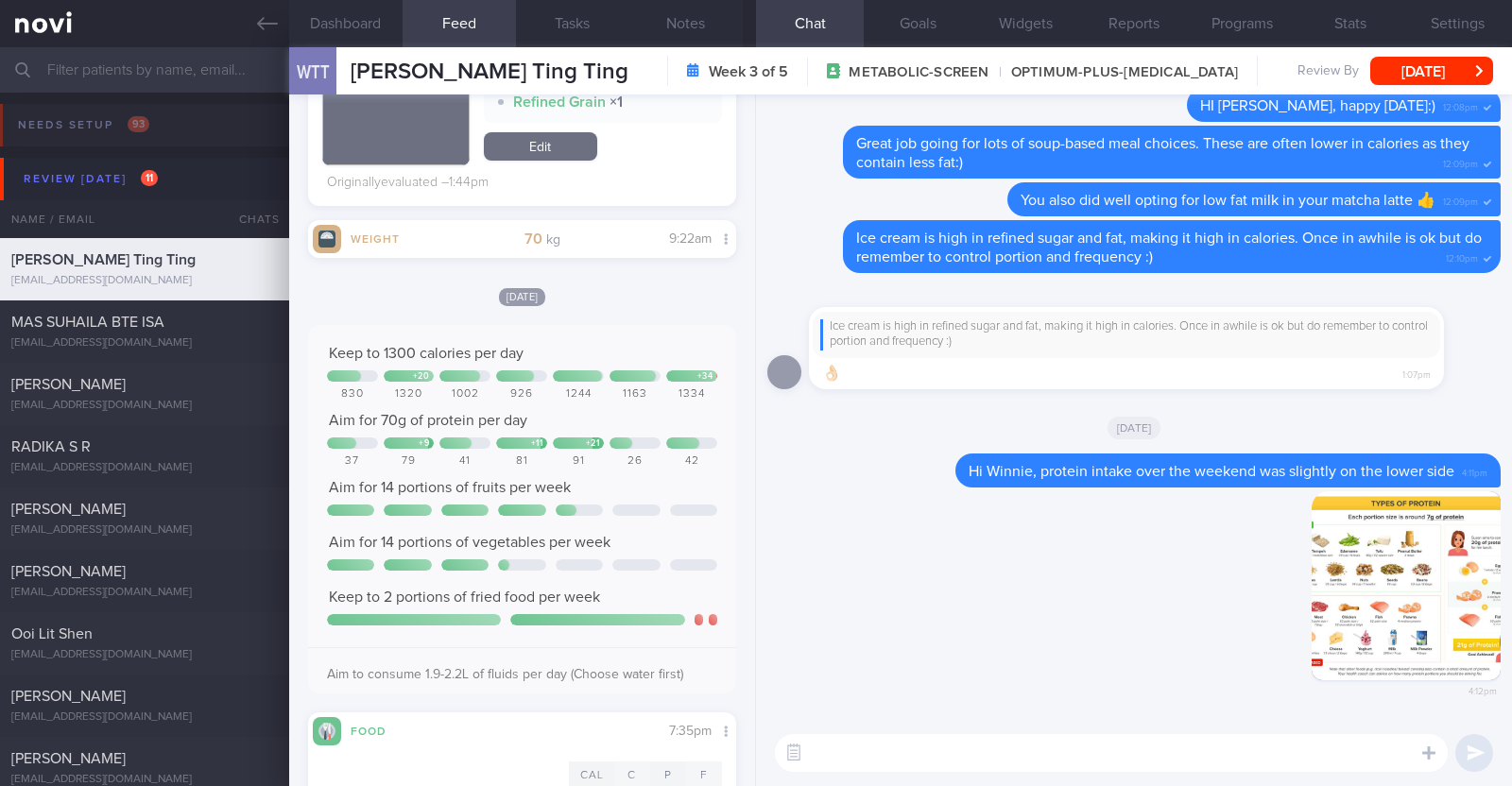
click at [1003, 764] on textarea at bounding box center [1111, 753] width 673 height 38
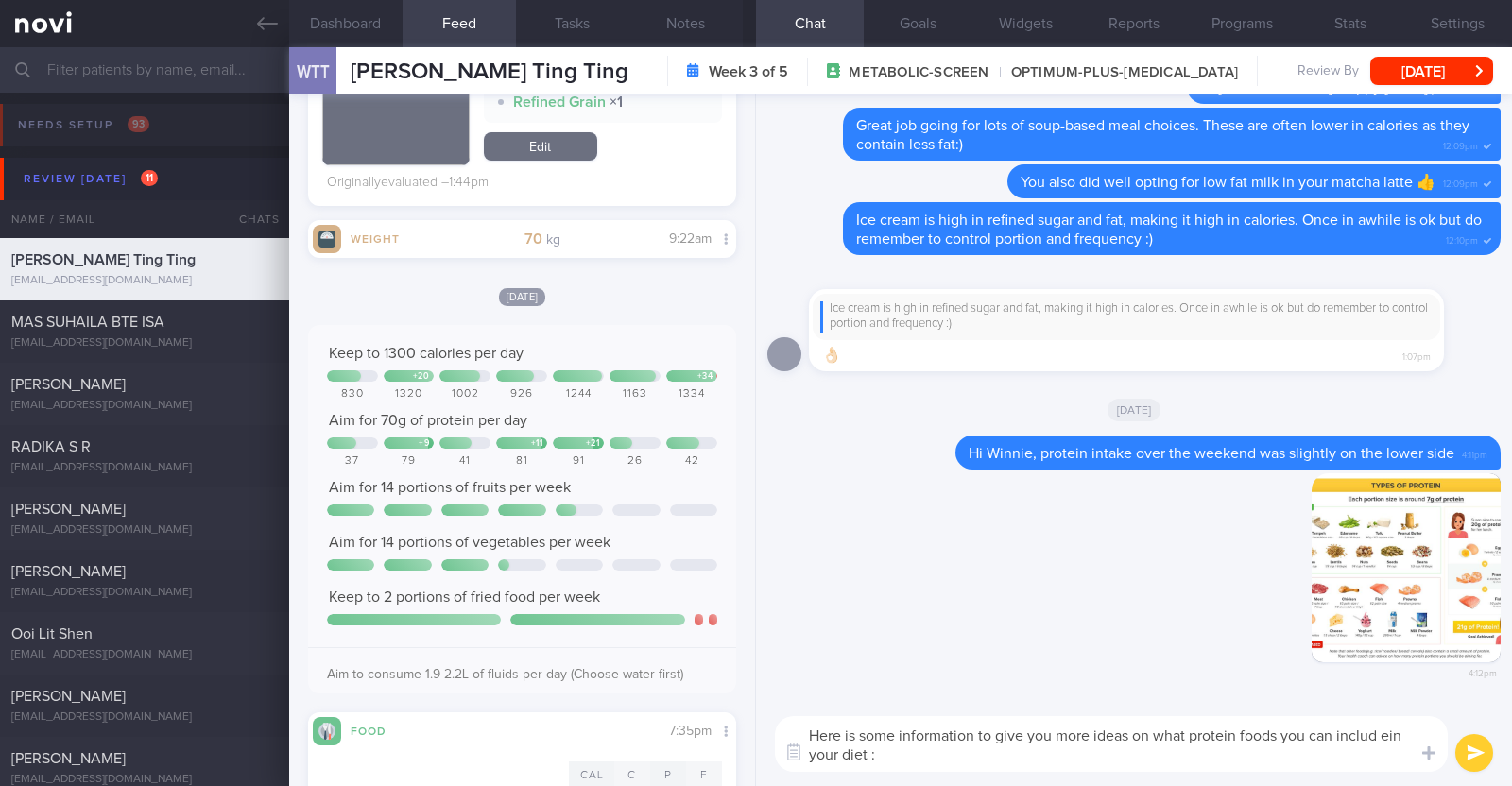
type textarea "Here is some information to give you more ideas on what protein foods you can i…"
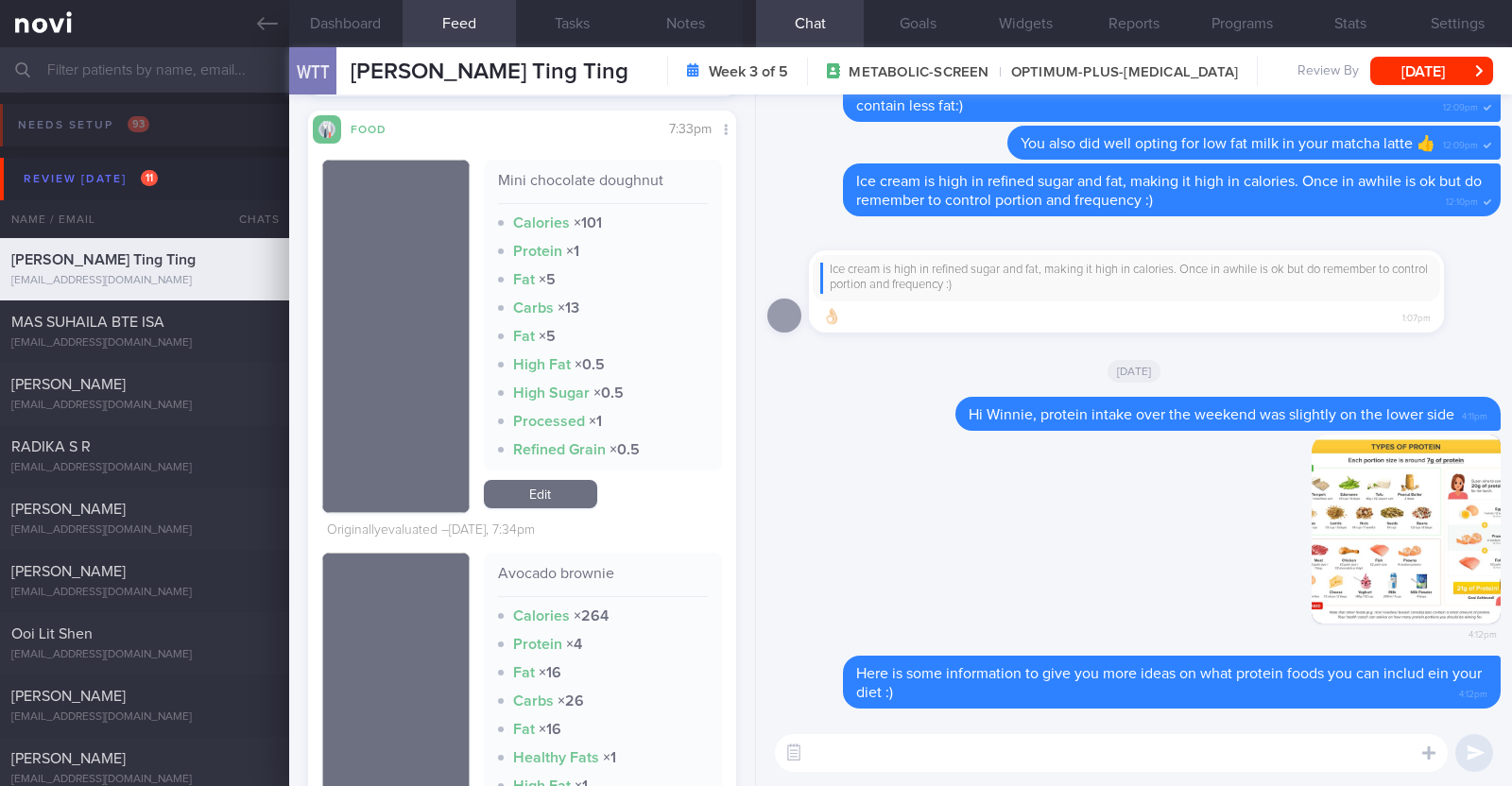
scroll to position [2051, 0]
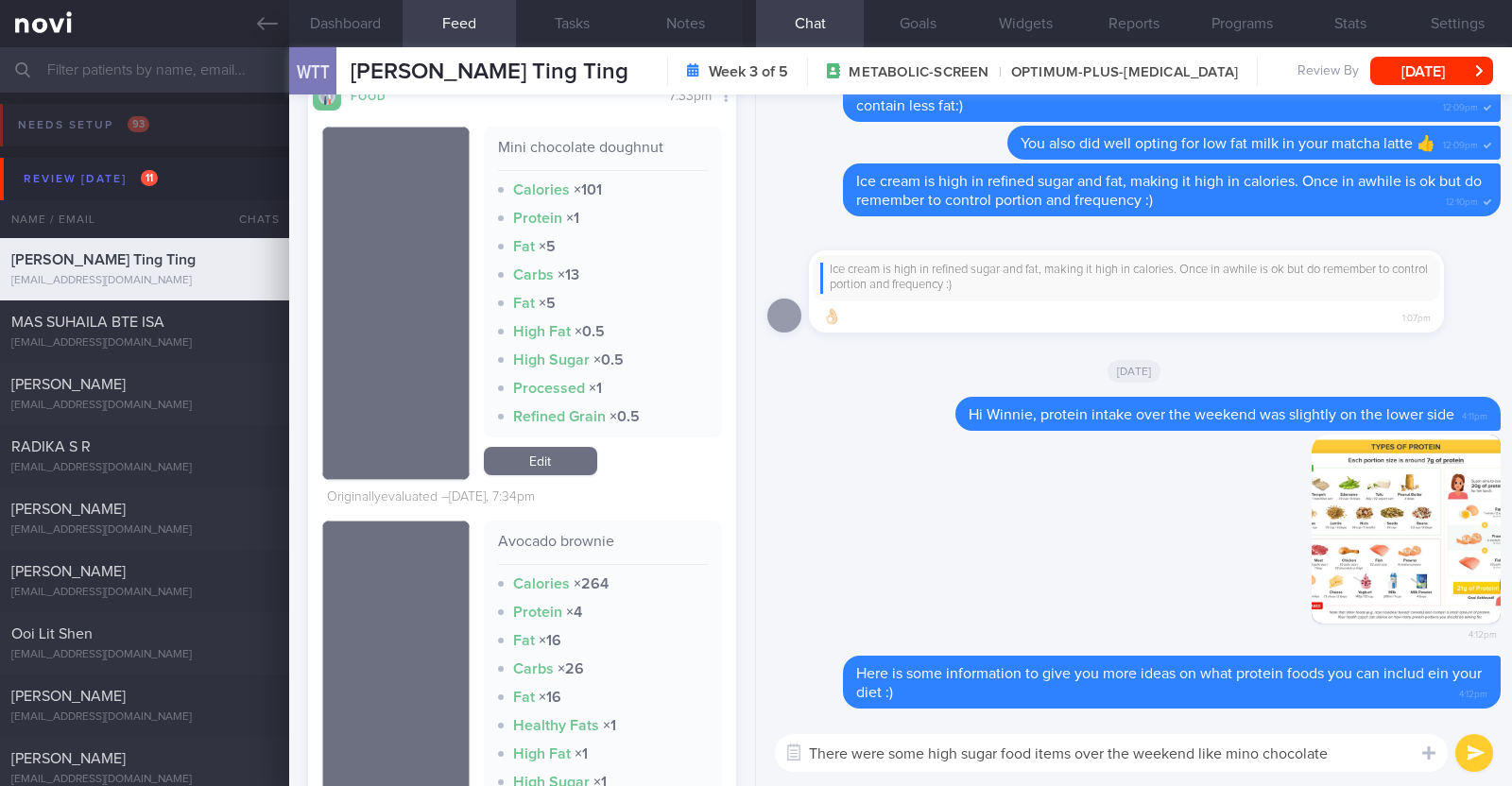
click at [1253, 756] on textarea "There were some high sugar food items over the weekend like mino chocolate" at bounding box center [1111, 753] width 673 height 38
click at [1331, 745] on textarea "There were some high sugar food items over the weekend like mini chocolate" at bounding box center [1111, 753] width 673 height 38
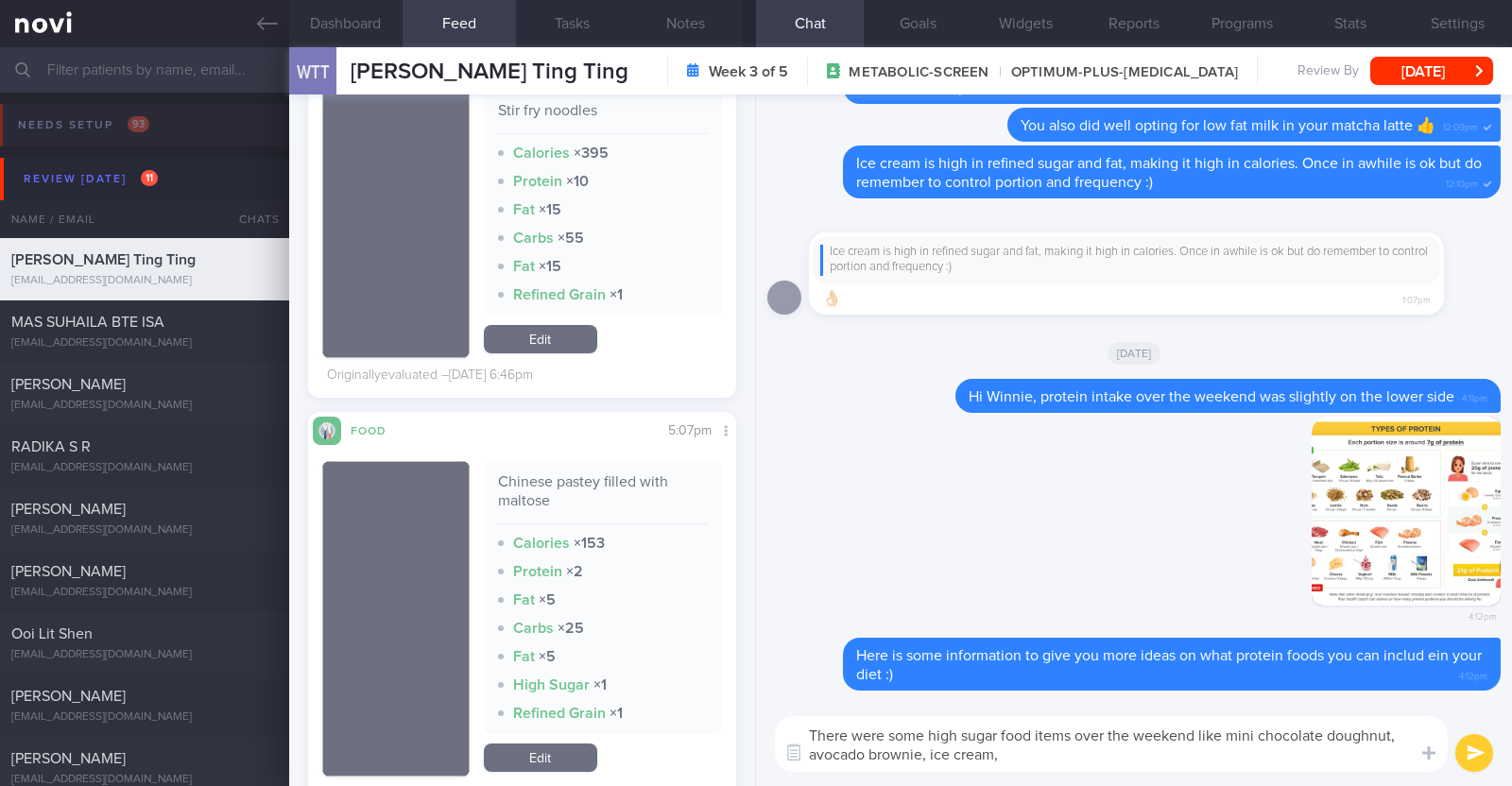
scroll to position [4768, 0]
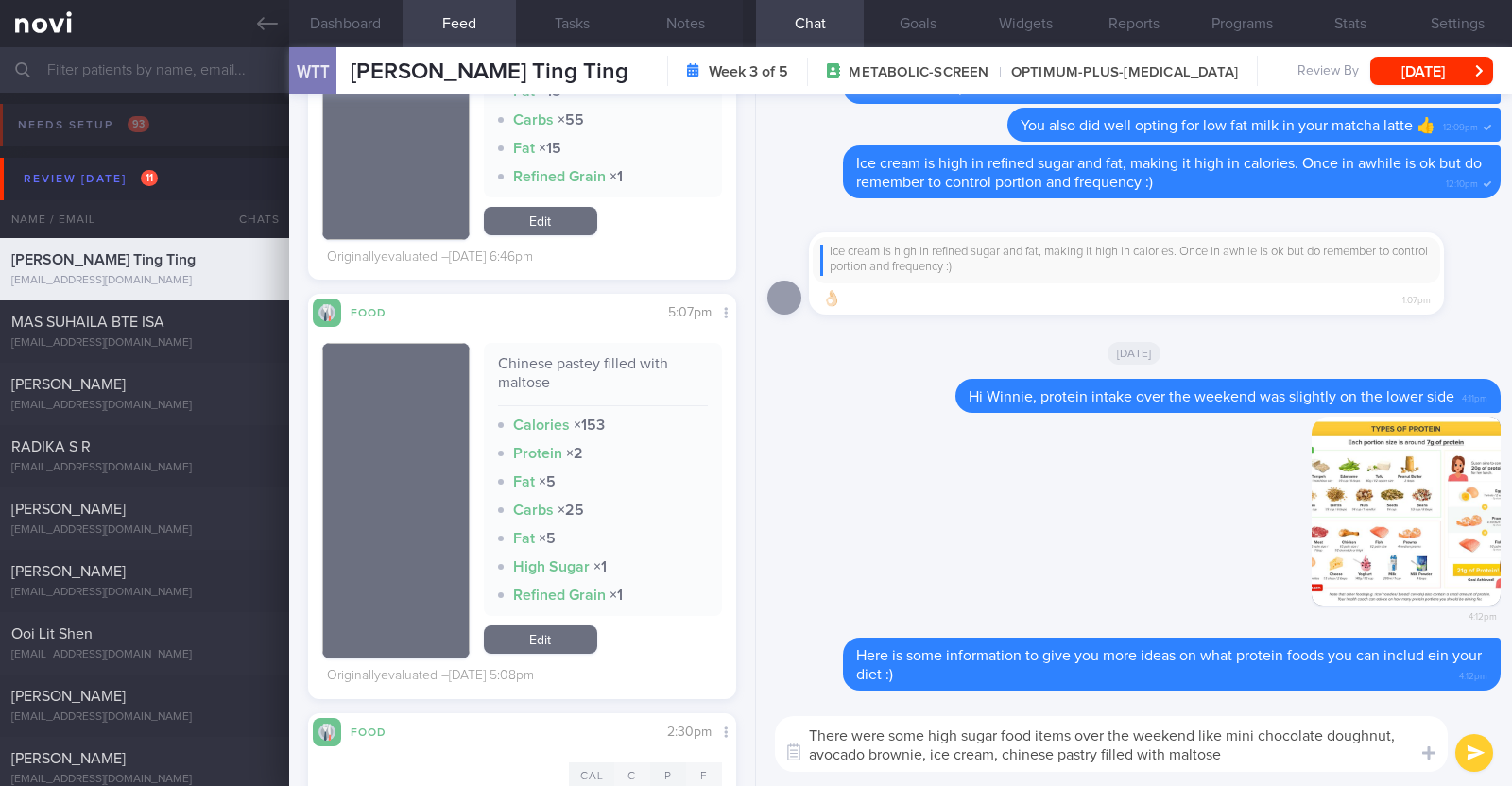
click at [1002, 748] on textarea "There were some high sugar food items over the weekend like mini chocolate doug…" at bounding box center [1111, 744] width 673 height 56
click at [1238, 756] on textarea "There were some high sugar food items over the weekend like mini chocolate doug…" at bounding box center [1111, 744] width 673 height 56
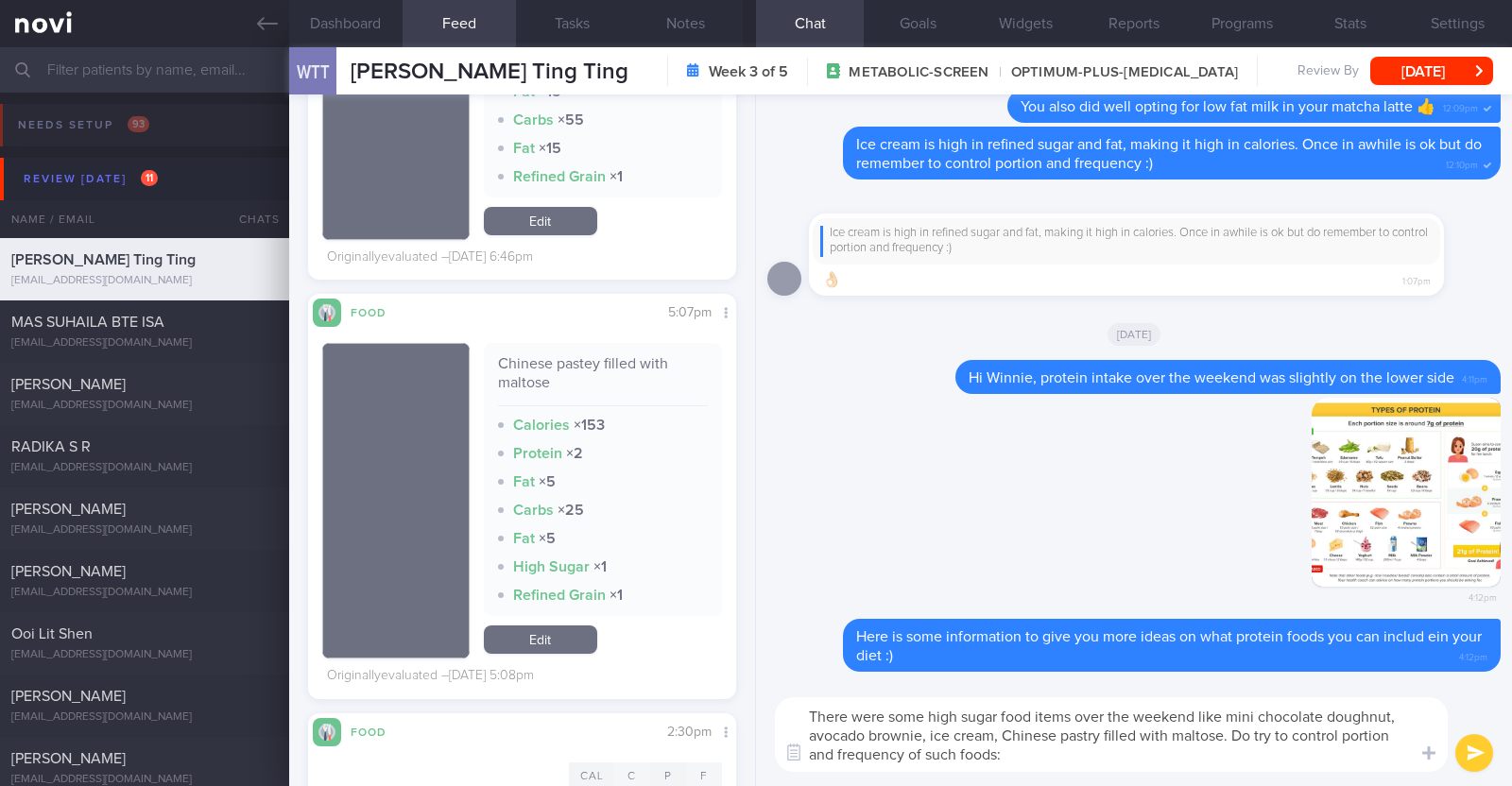
type textarea "There were some high sugar food items over the weekend like mini chocolate doug…"
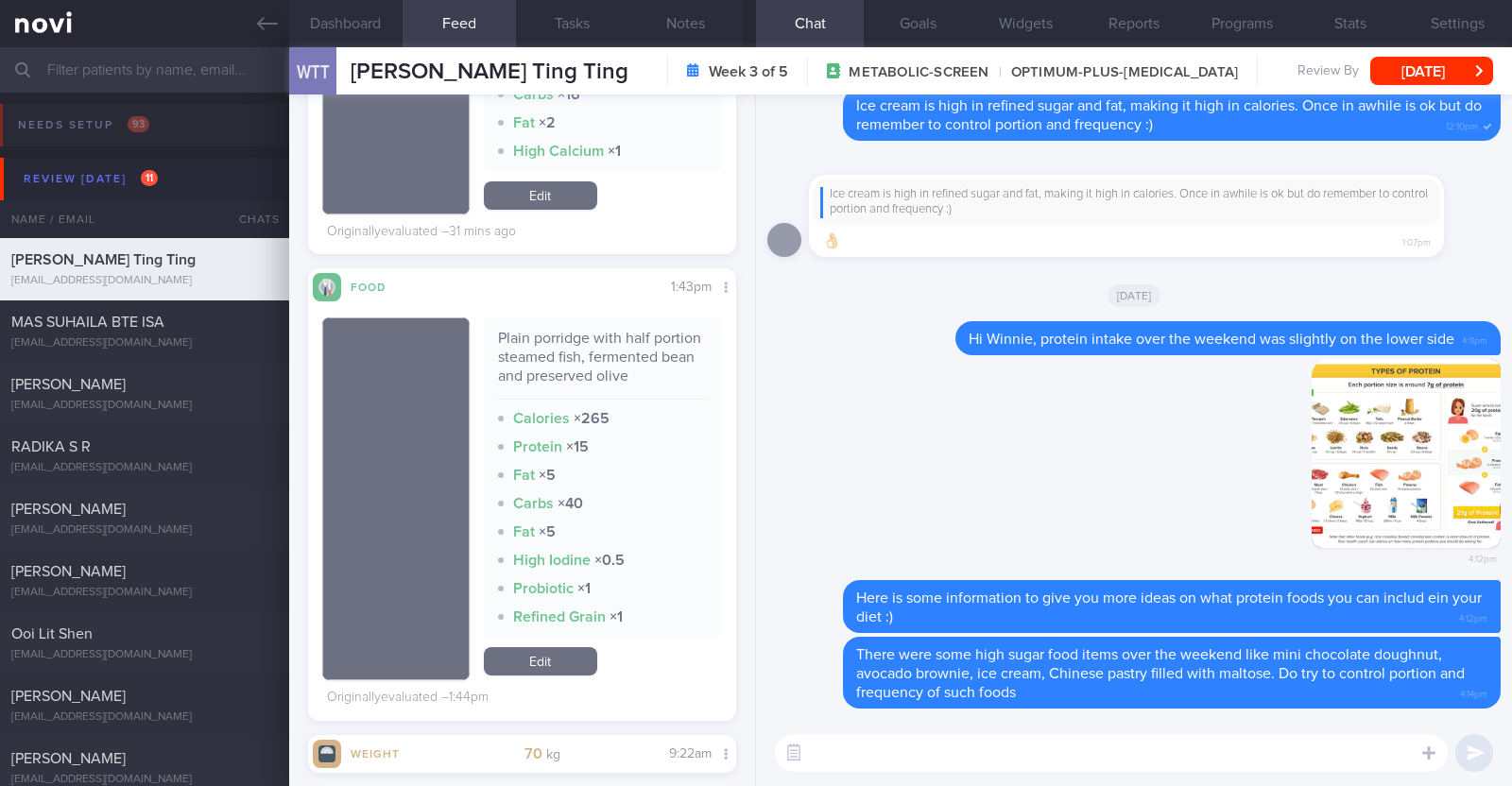
scroll to position [826, 0]
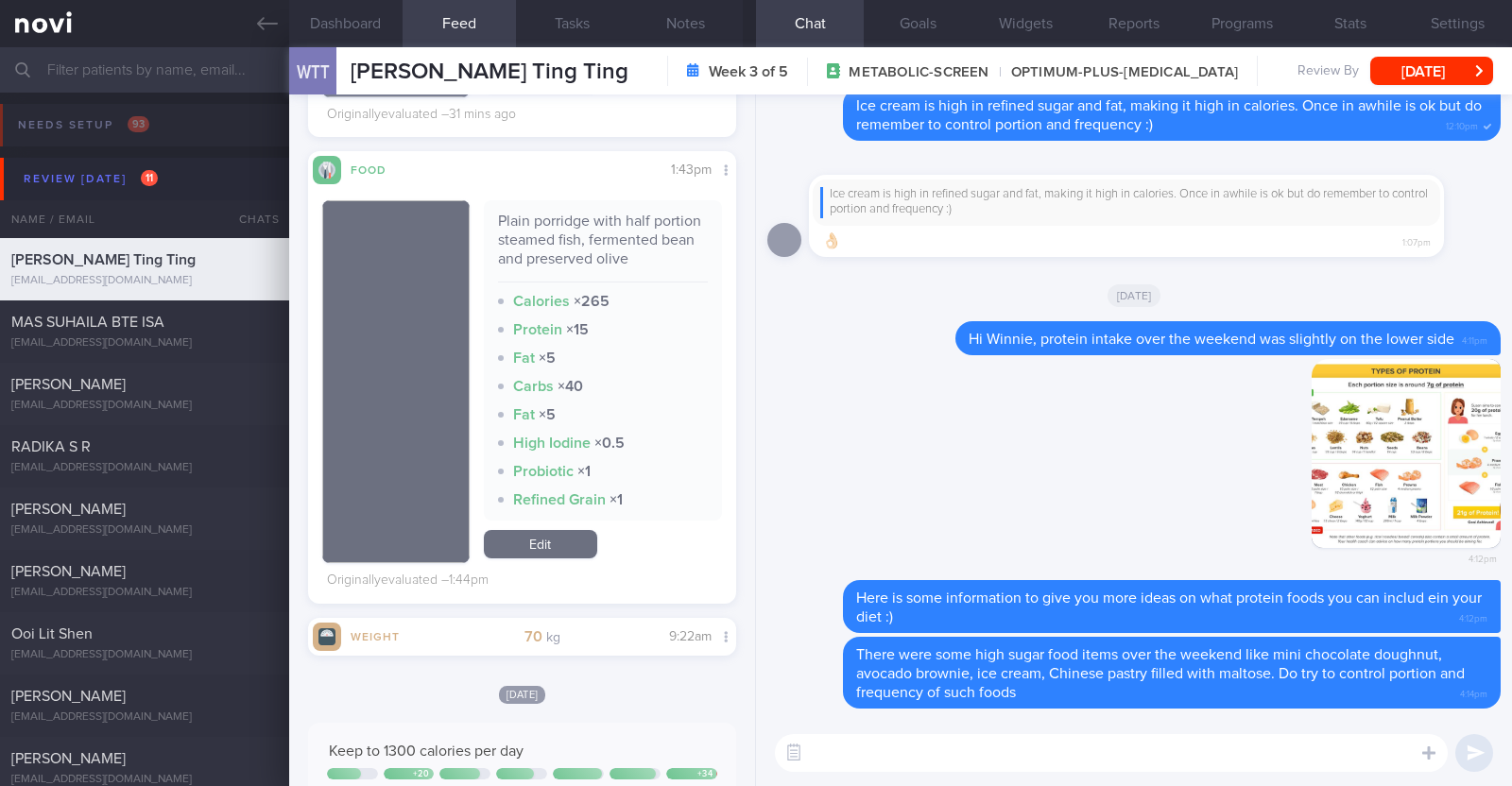
click at [1010, 753] on textarea at bounding box center [1111, 753] width 673 height 38
click at [976, 754] on textarea "These afternoon's porridhe meal" at bounding box center [1111, 753] width 673 height 38
click at [1049, 755] on textarea "These afternoon's porridge meal" at bounding box center [1111, 753] width 673 height 38
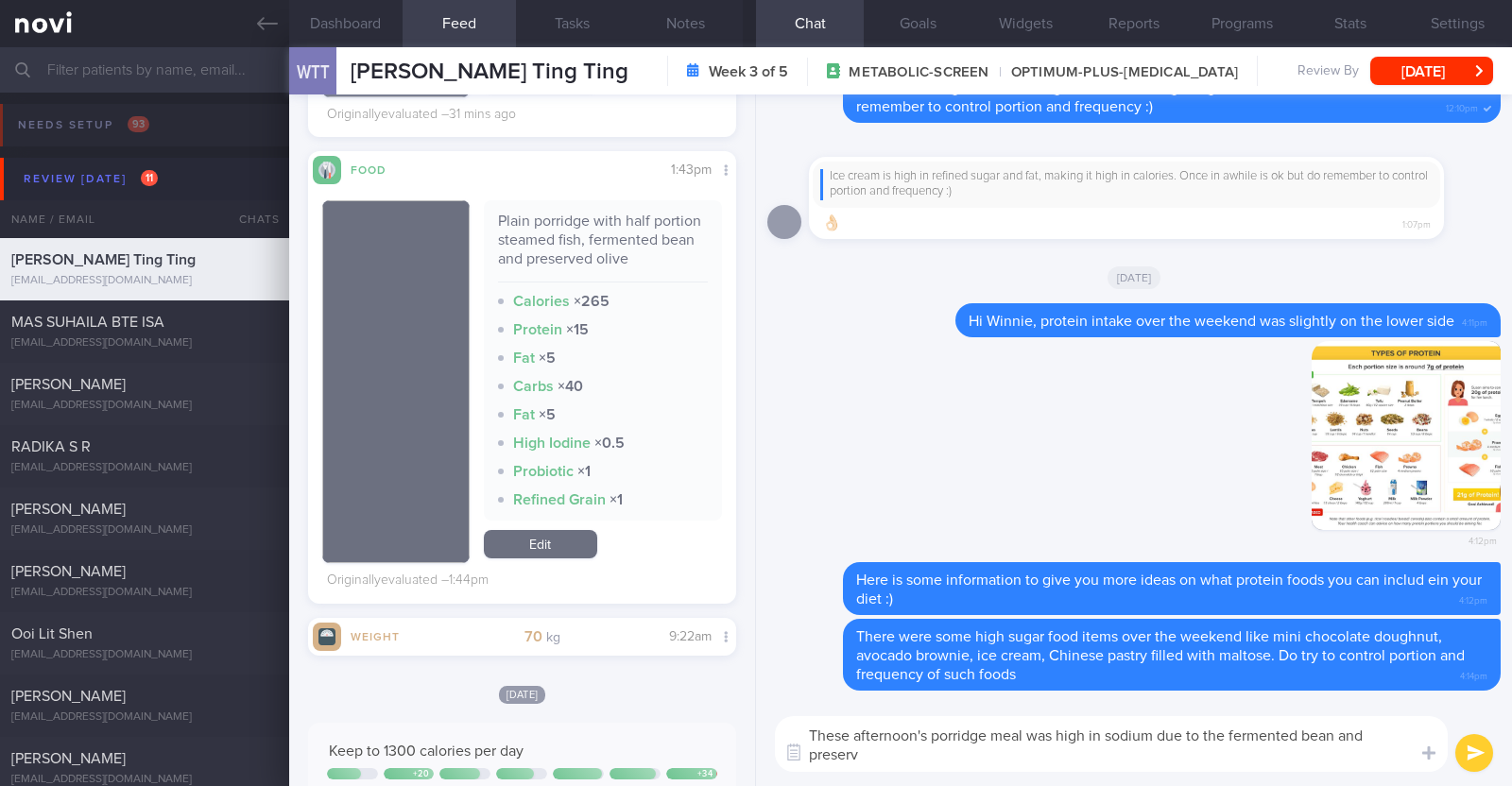
scroll to position [0, 0]
type textarea "These afternoon's porridge meal was high in sodium due to the fermented bean an…"
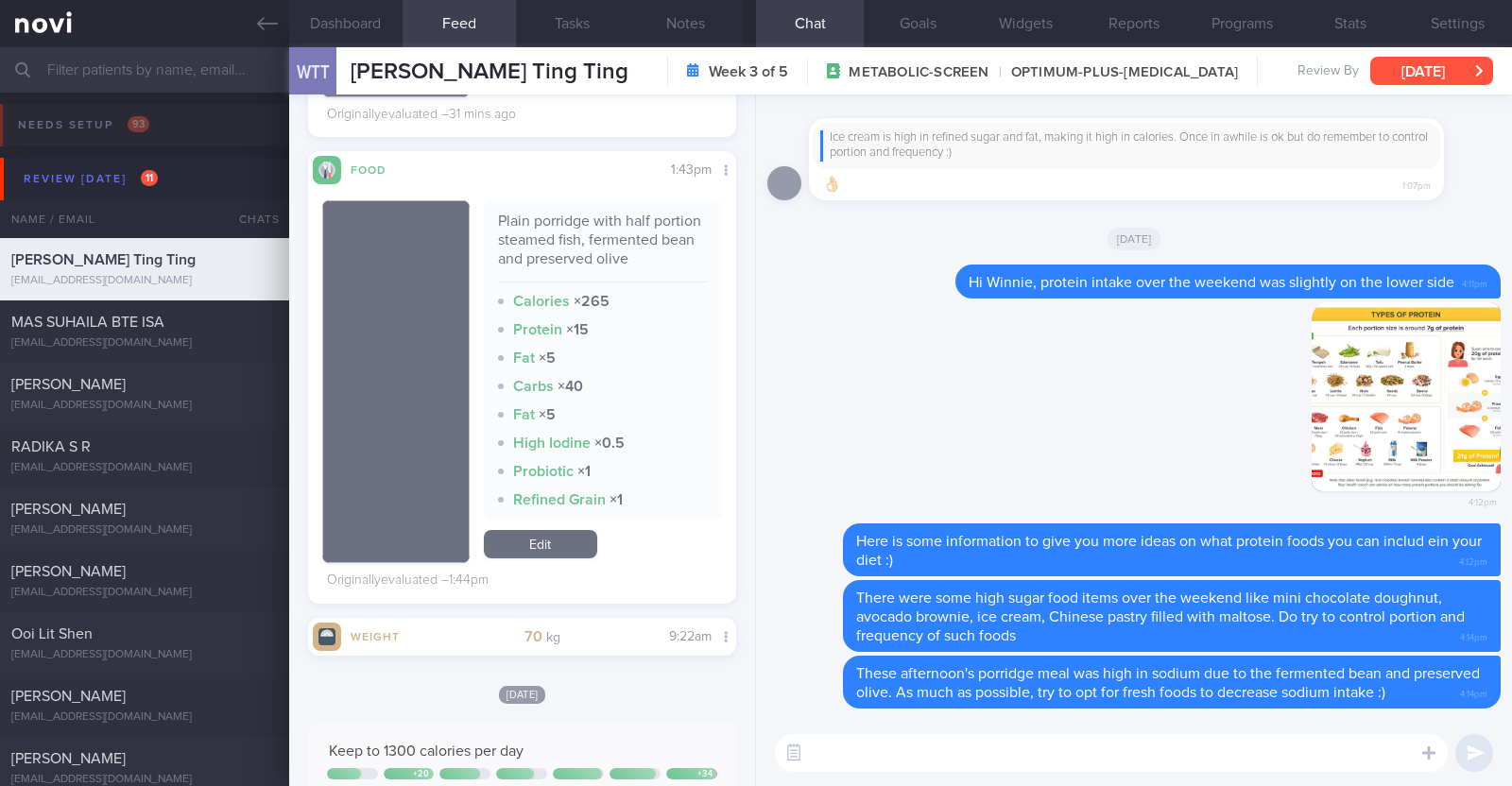
click at [1430, 82] on button "[DATE]" at bounding box center [1431, 70] width 123 height 28
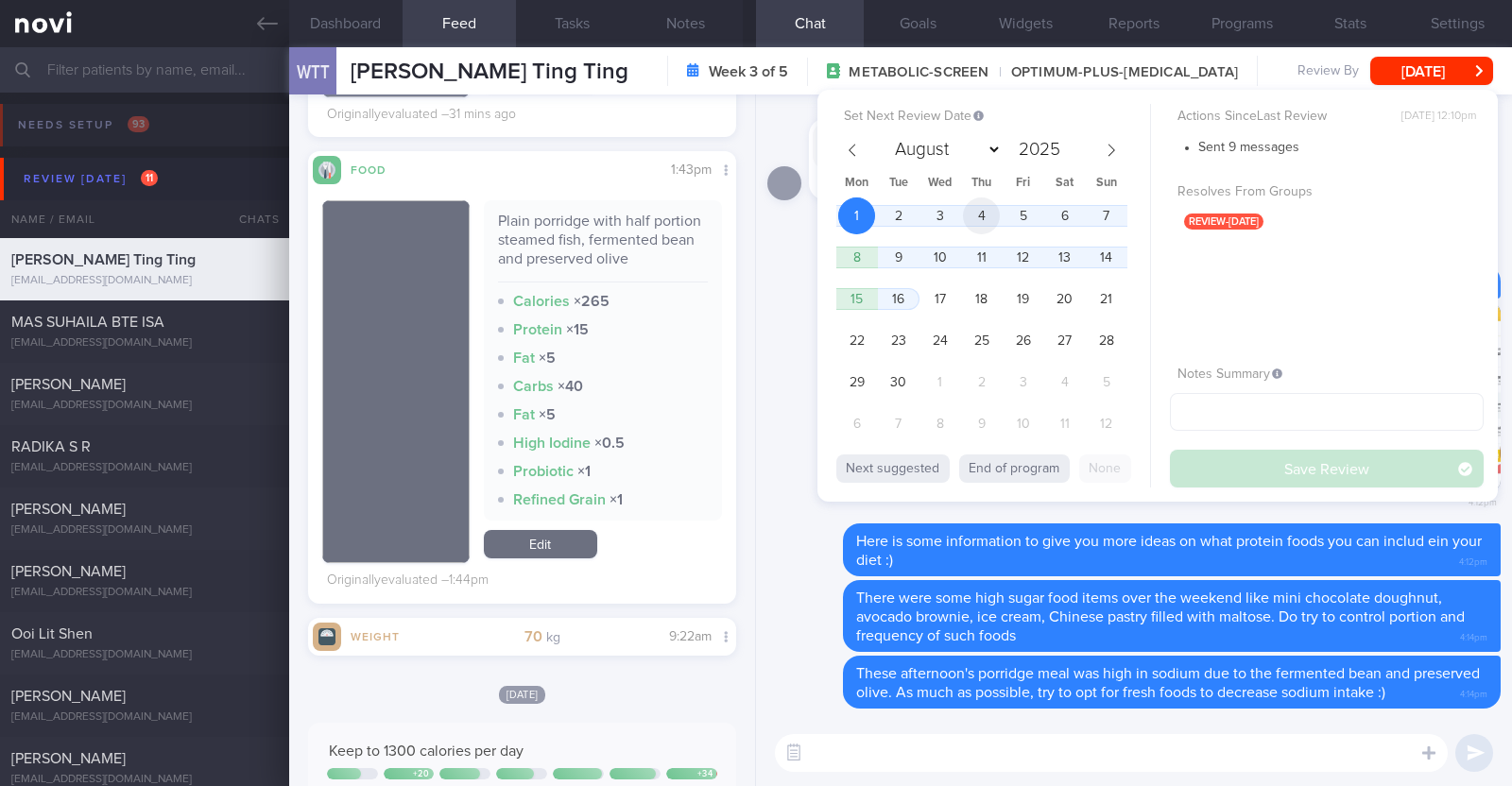
click at [994, 219] on span "4" at bounding box center [981, 216] width 37 height 37
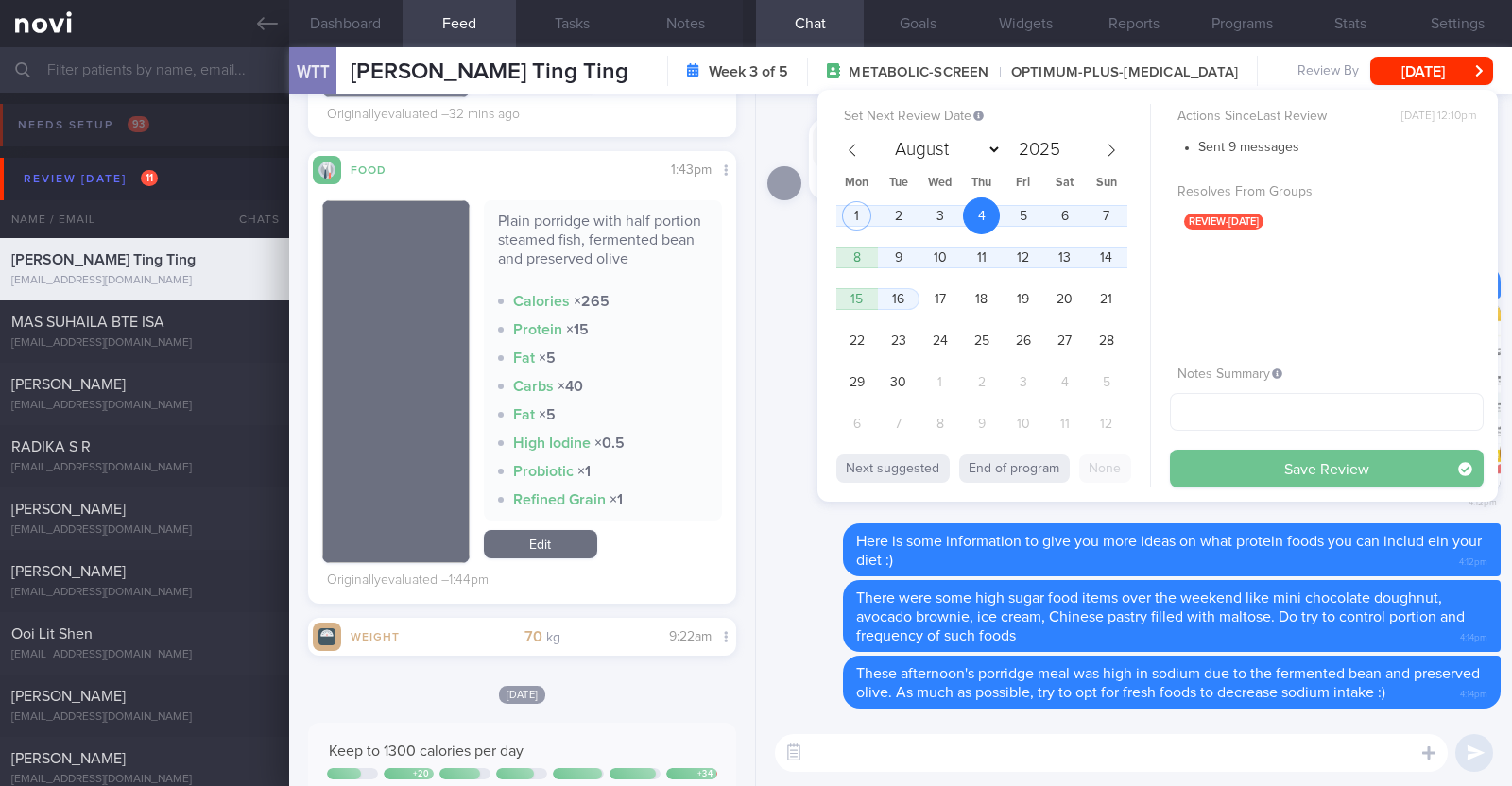
click at [1253, 474] on button "Save Review" at bounding box center [1326, 468] width 313 height 38
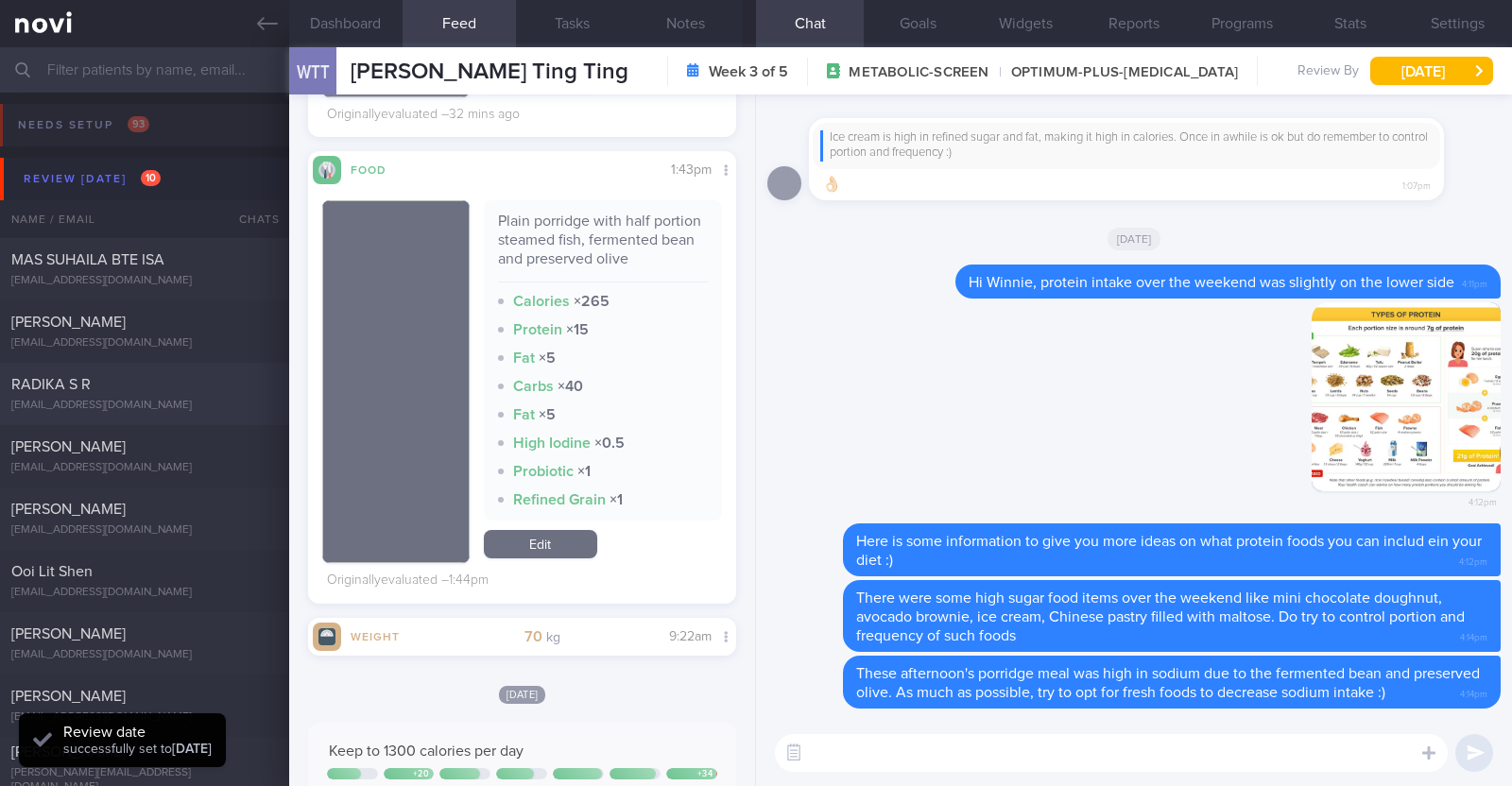
click at [182, 390] on div "RADIKA S R" at bounding box center [142, 384] width 262 height 19
type textarea "61F Indian vegetarian diet; takes dairy but not egg Co-morbidities: Dyslipidemi…"
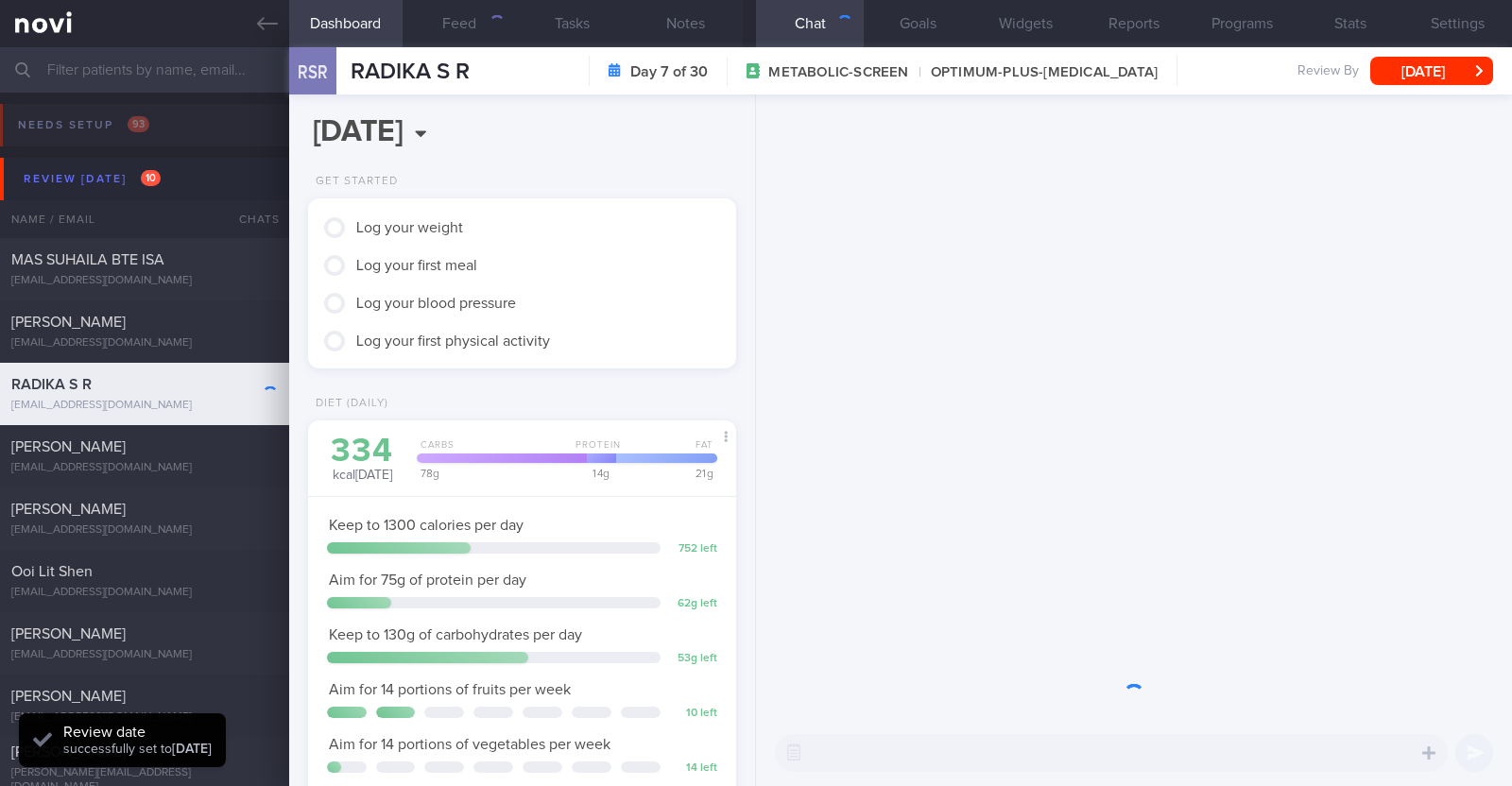
scroll to position [188, 376]
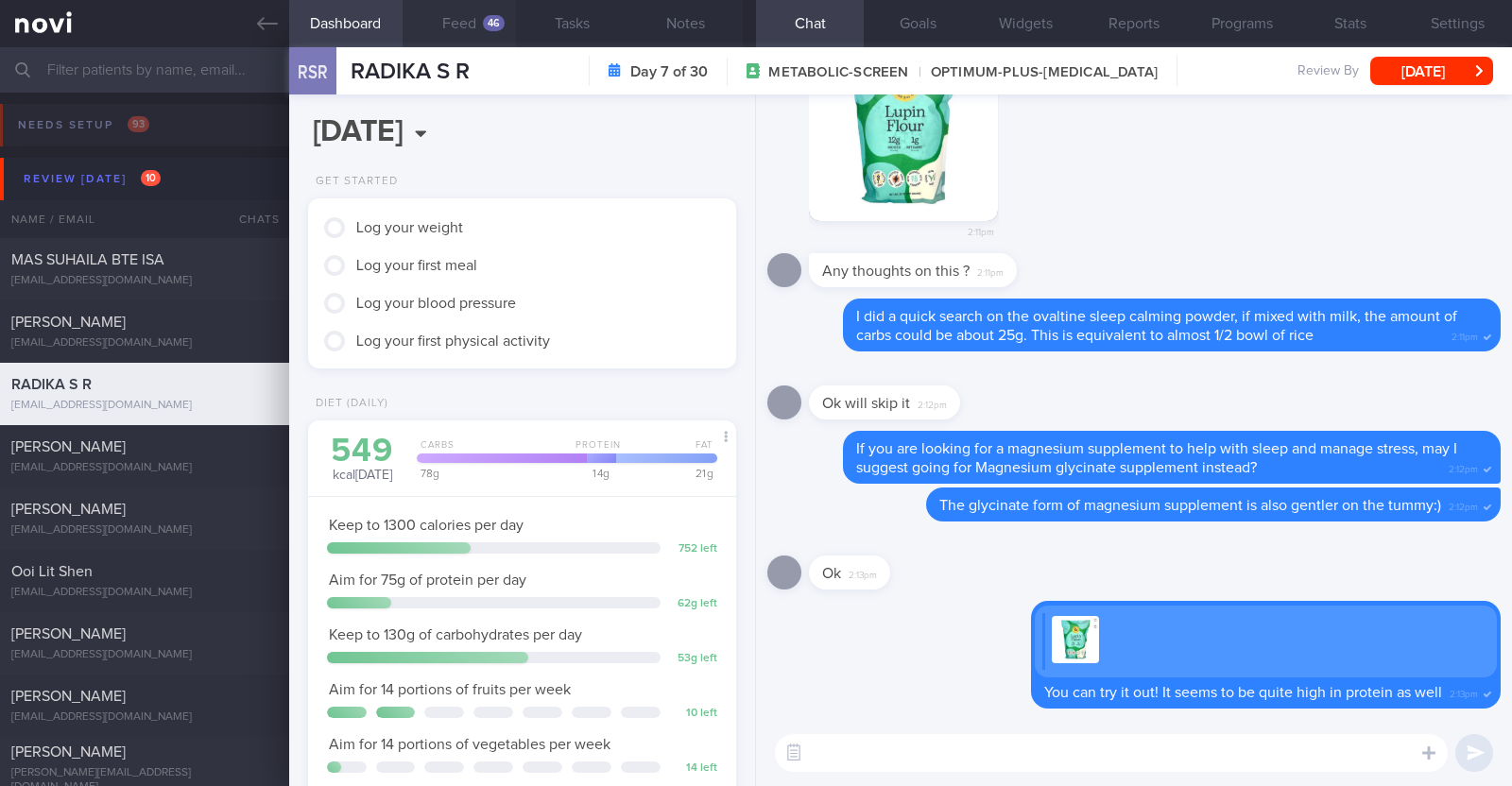
click at [457, 21] on button "Feed 46" at bounding box center [459, 23] width 113 height 48
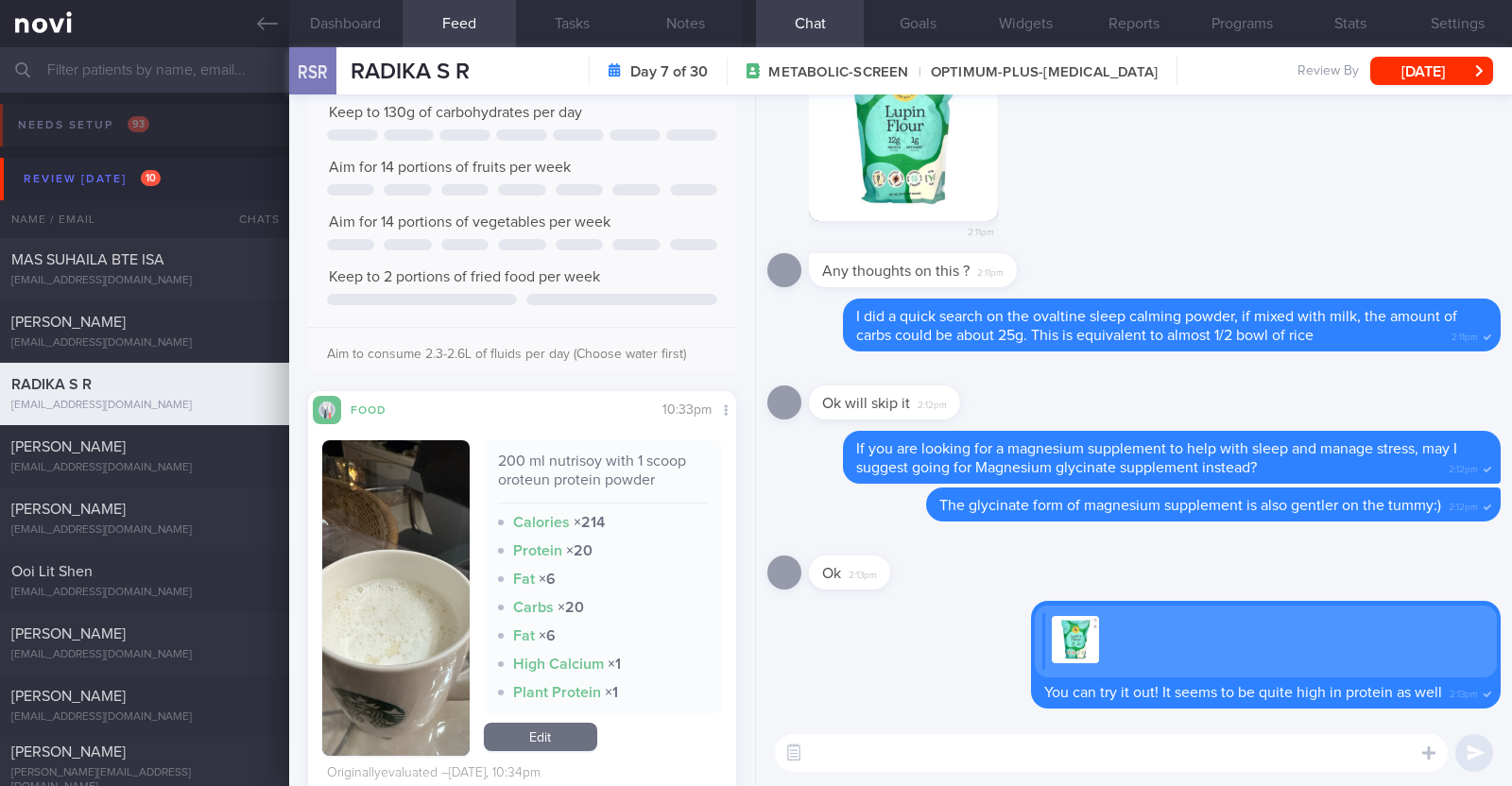
scroll to position [2835, 0]
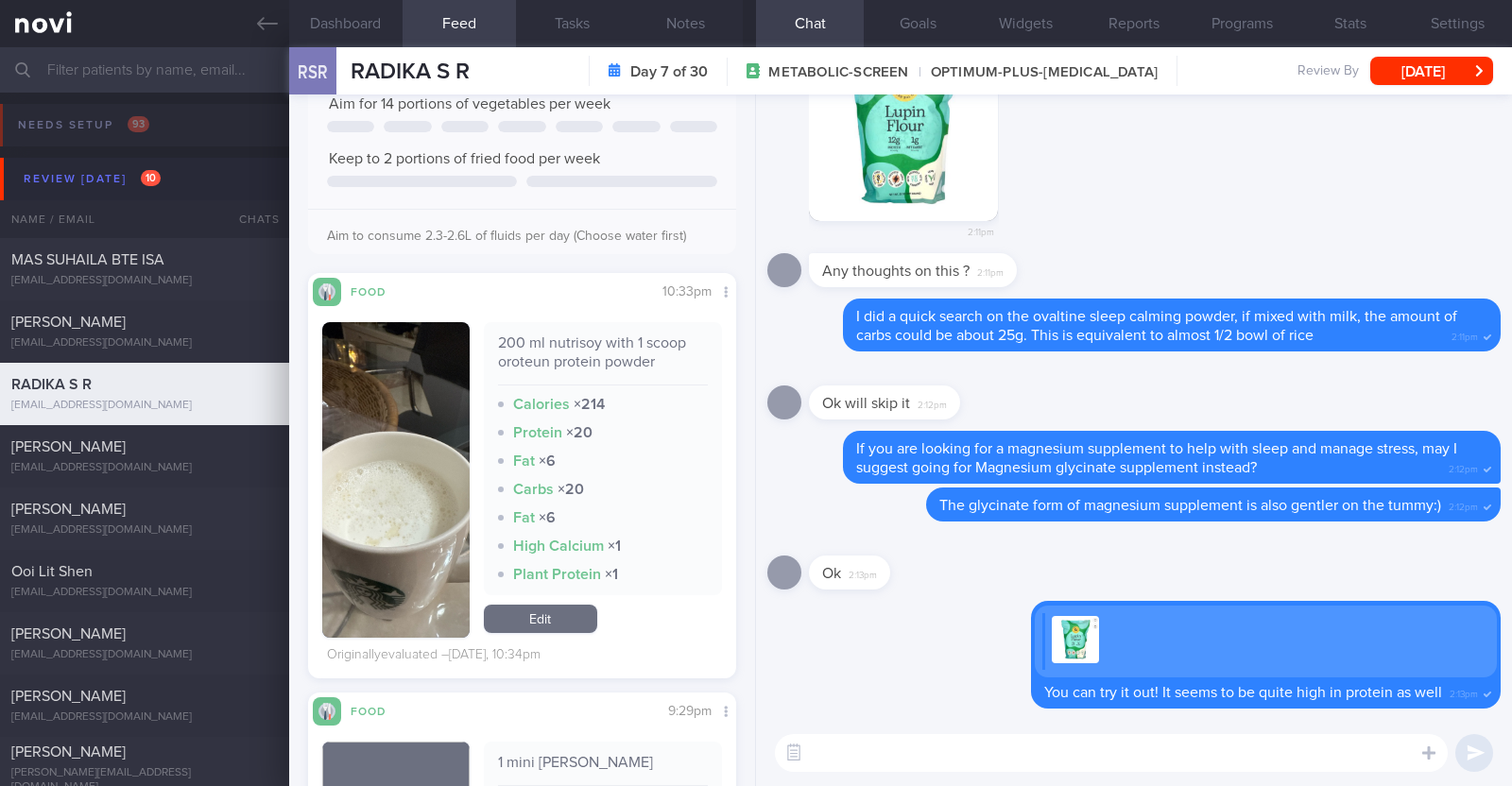
click at [572, 633] on link "Edit" at bounding box center [540, 618] width 113 height 28
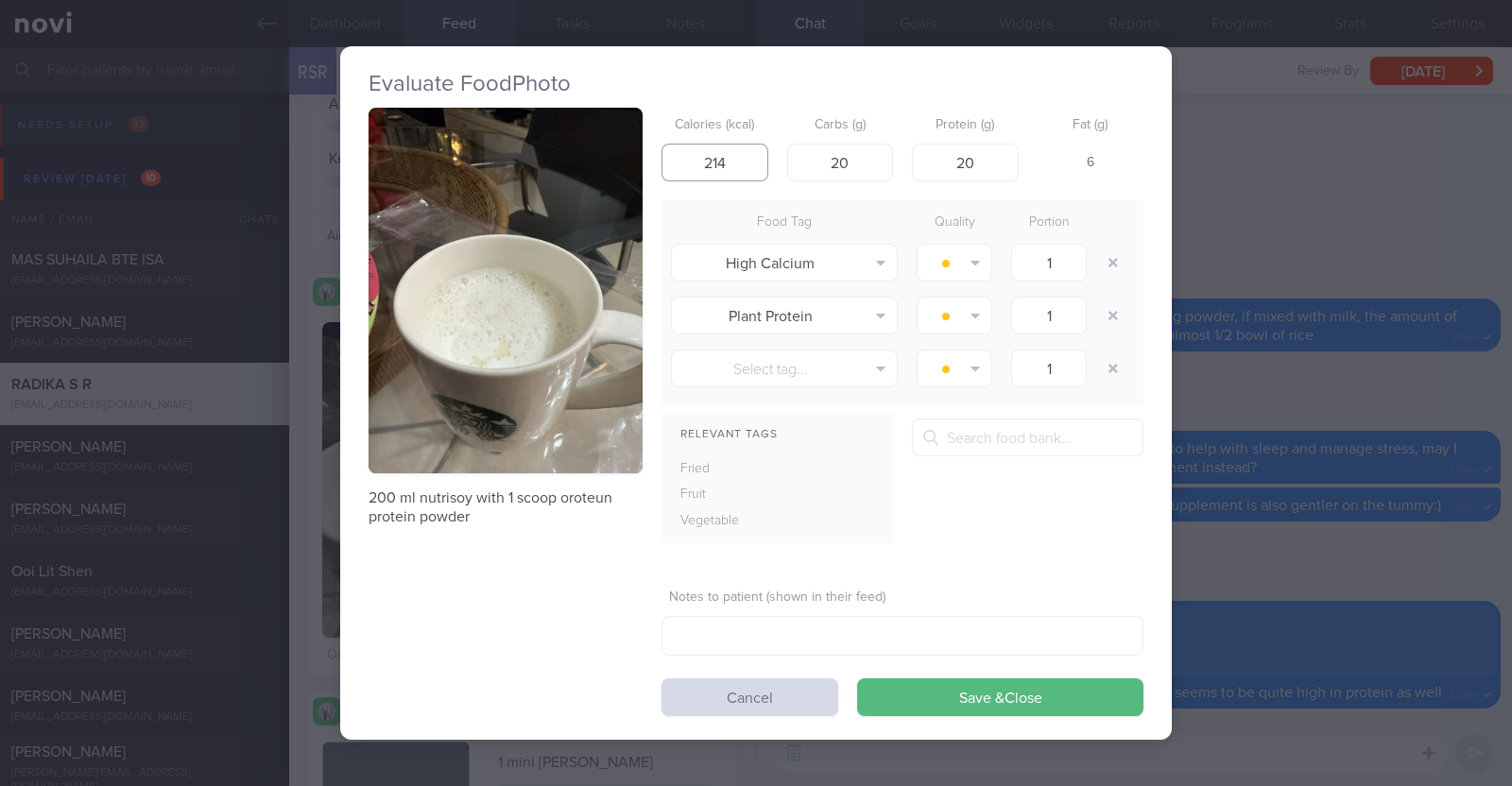
click at [743, 150] on input "214" at bounding box center [715, 162] width 107 height 38
type input "214"
click at [857, 679] on button "Save & Close" at bounding box center [1000, 697] width 286 height 38
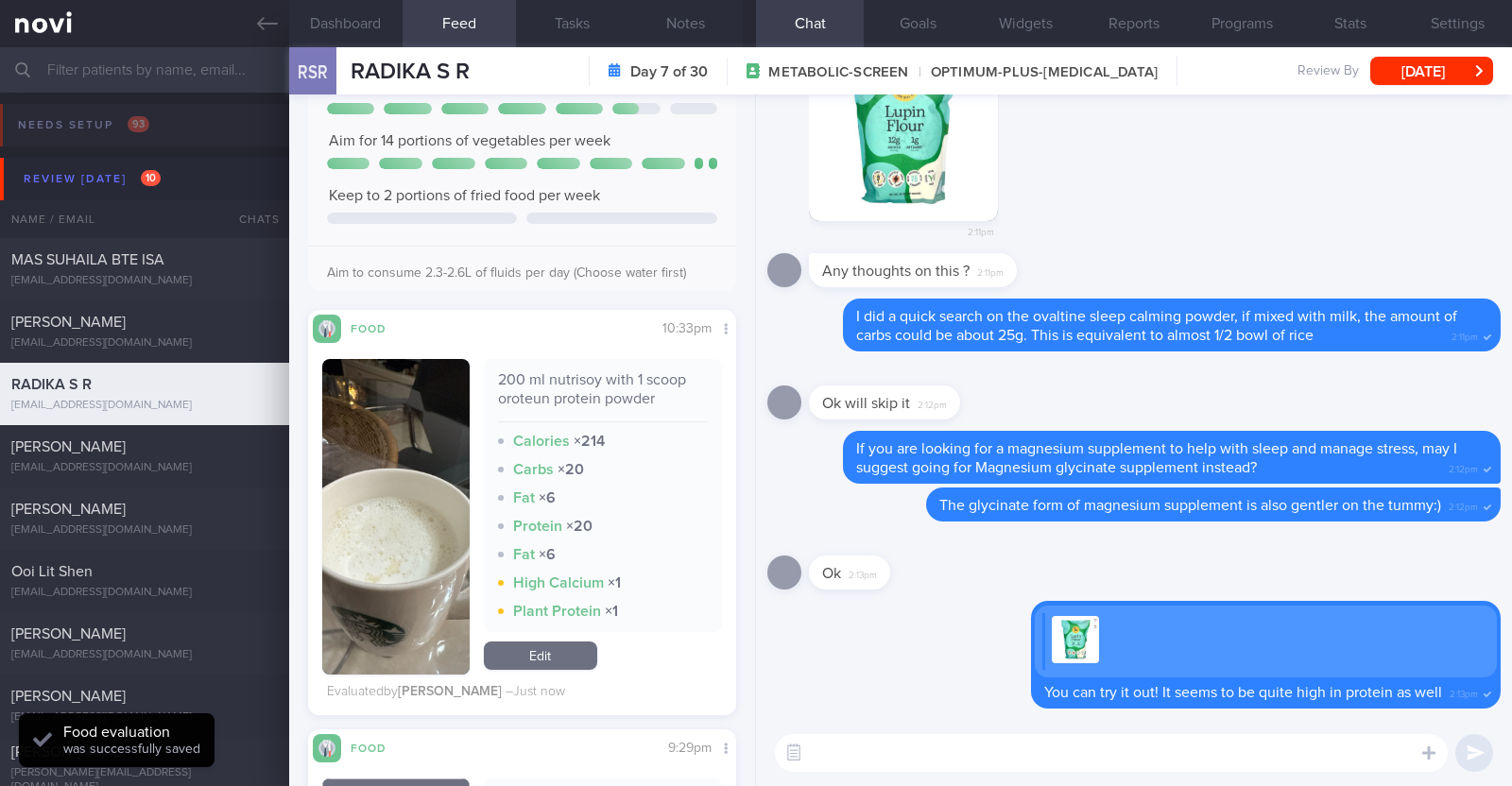
scroll to position [2872, 0]
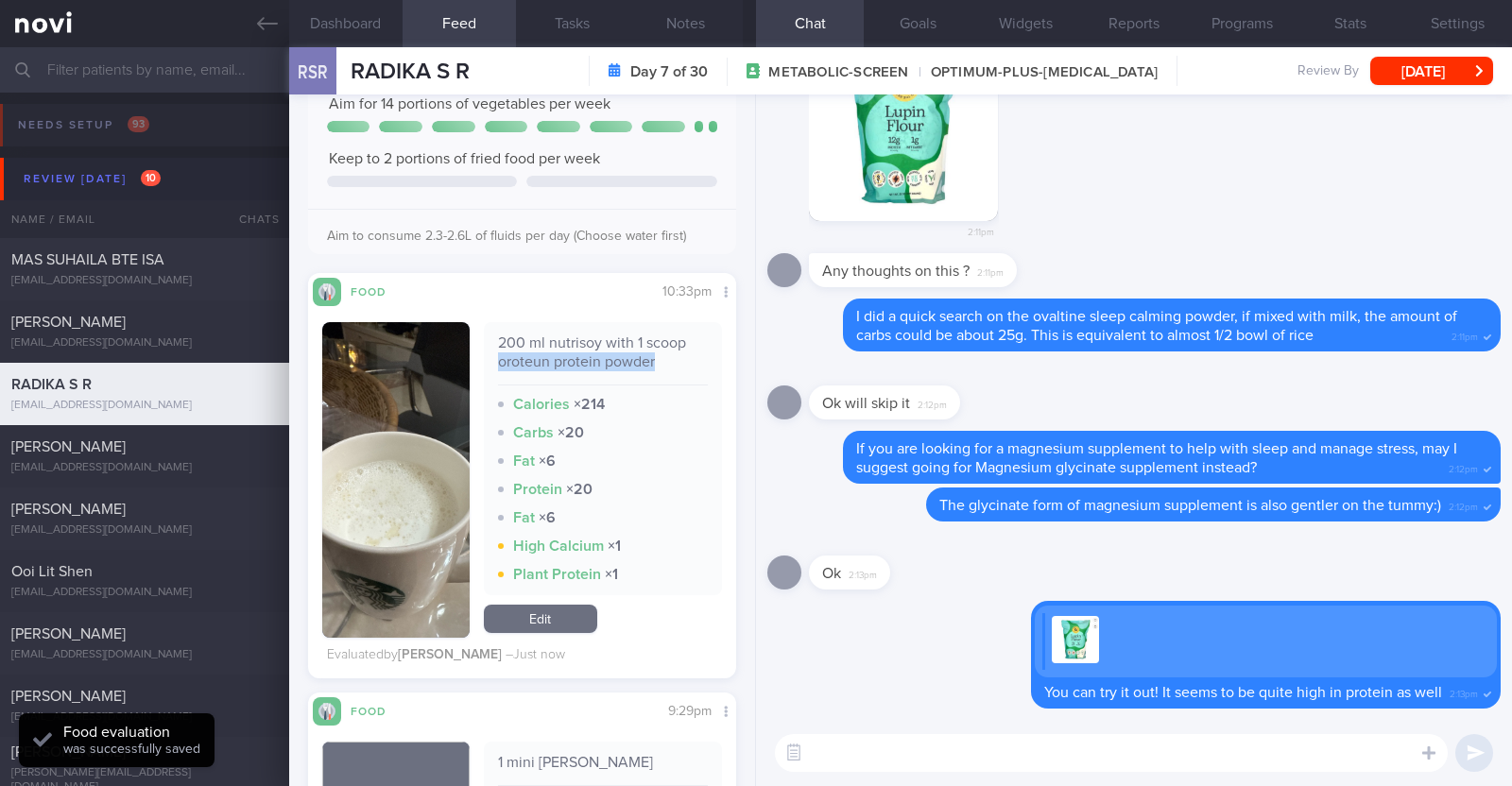
drag, startPoint x: 492, startPoint y: 375, endPoint x: 649, endPoint y: 381, distance: 157.1
click at [649, 381] on div "200 ml nutrisoy with 1 scoop oroteun protein powder" at bounding box center [602, 359] width 209 height 52
copy div "oroteun protein powder"
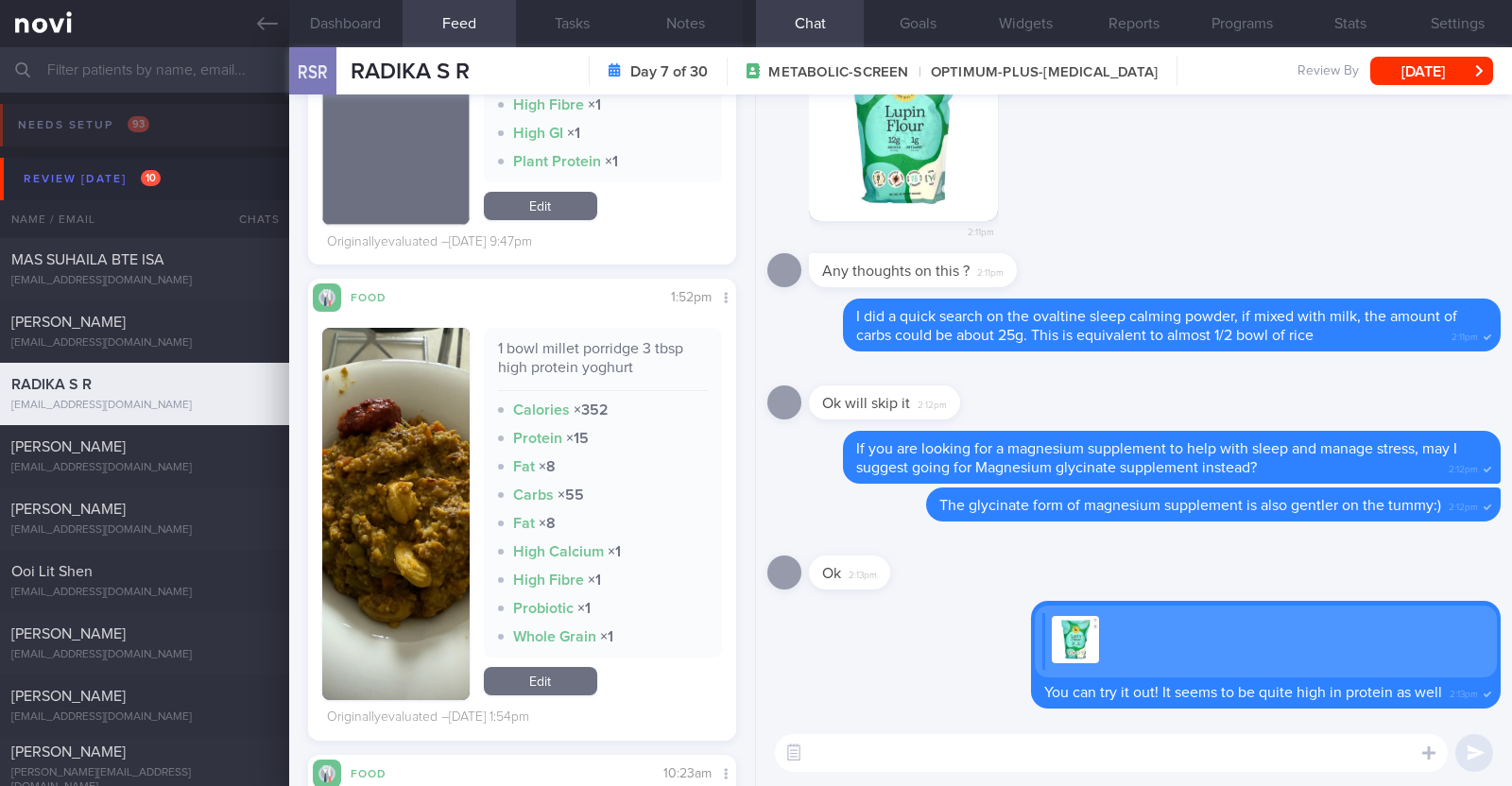
scroll to position [8188, 0]
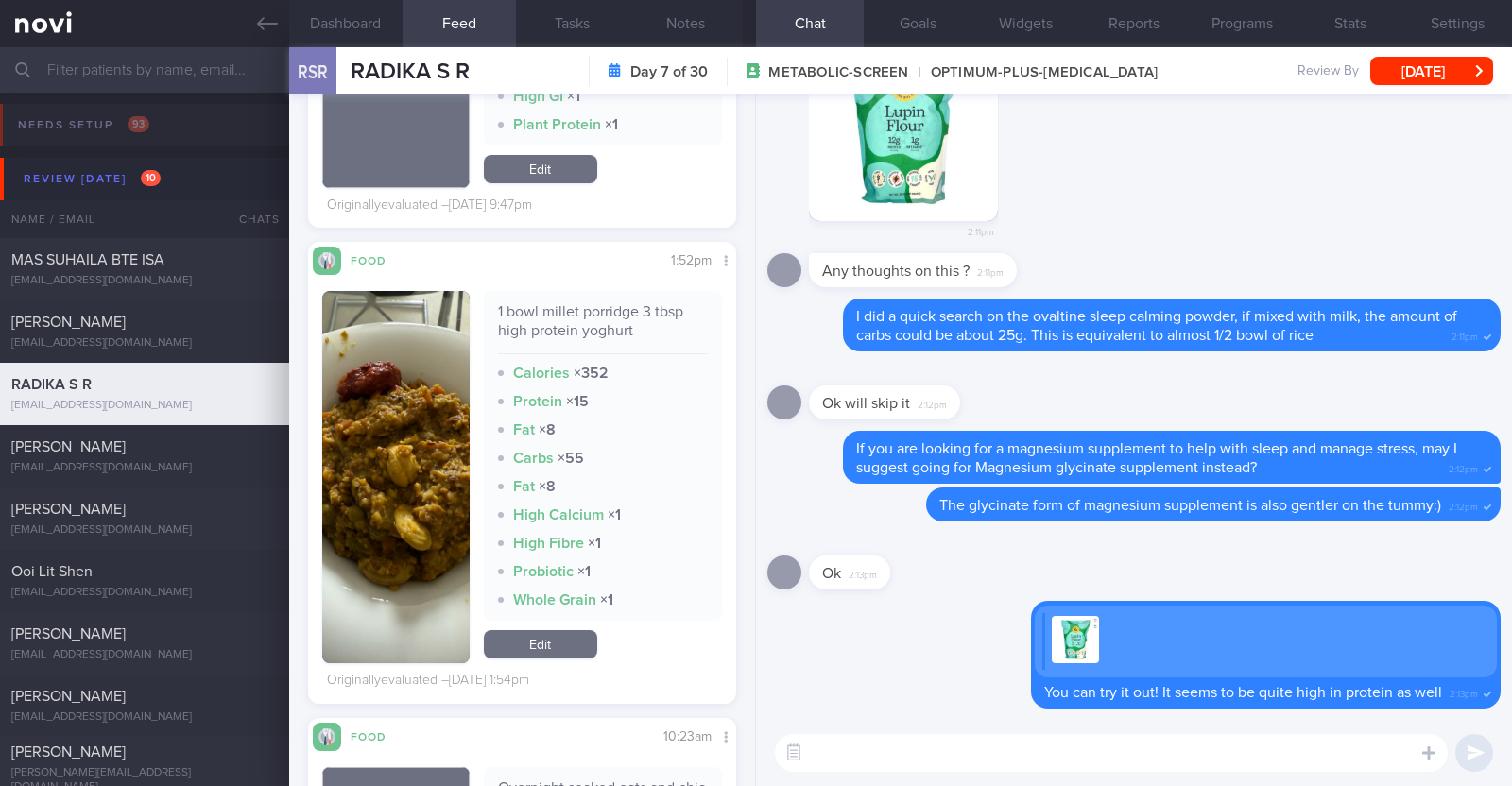
click at [374, 509] on button "button" at bounding box center [395, 477] width 147 height 372
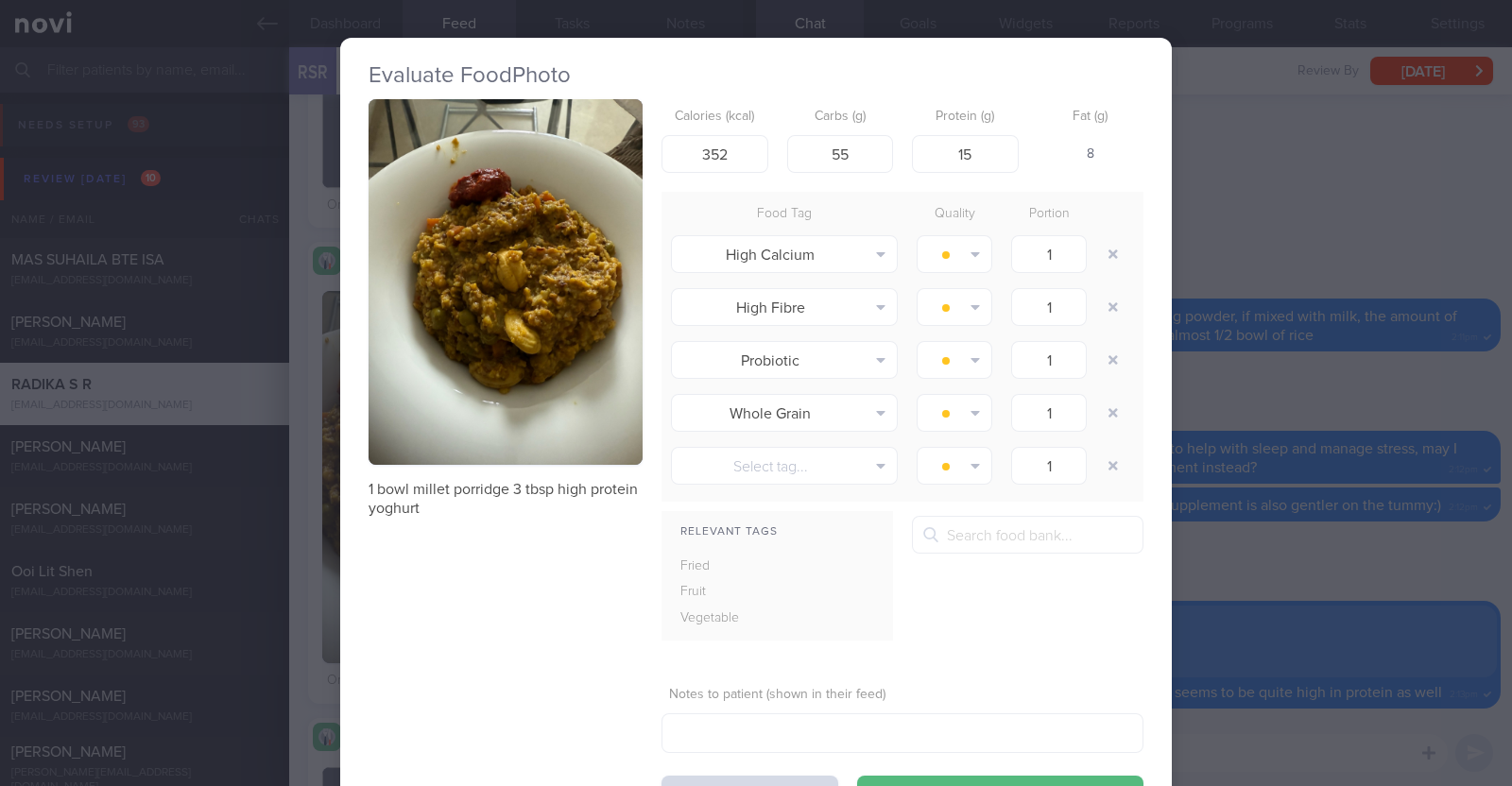
click at [305, 501] on div "Evaluate Food Photo 1 bowl millet porridge 3 tbsp high protein yoghurt Calories…" at bounding box center [756, 393] width 1512 height 786
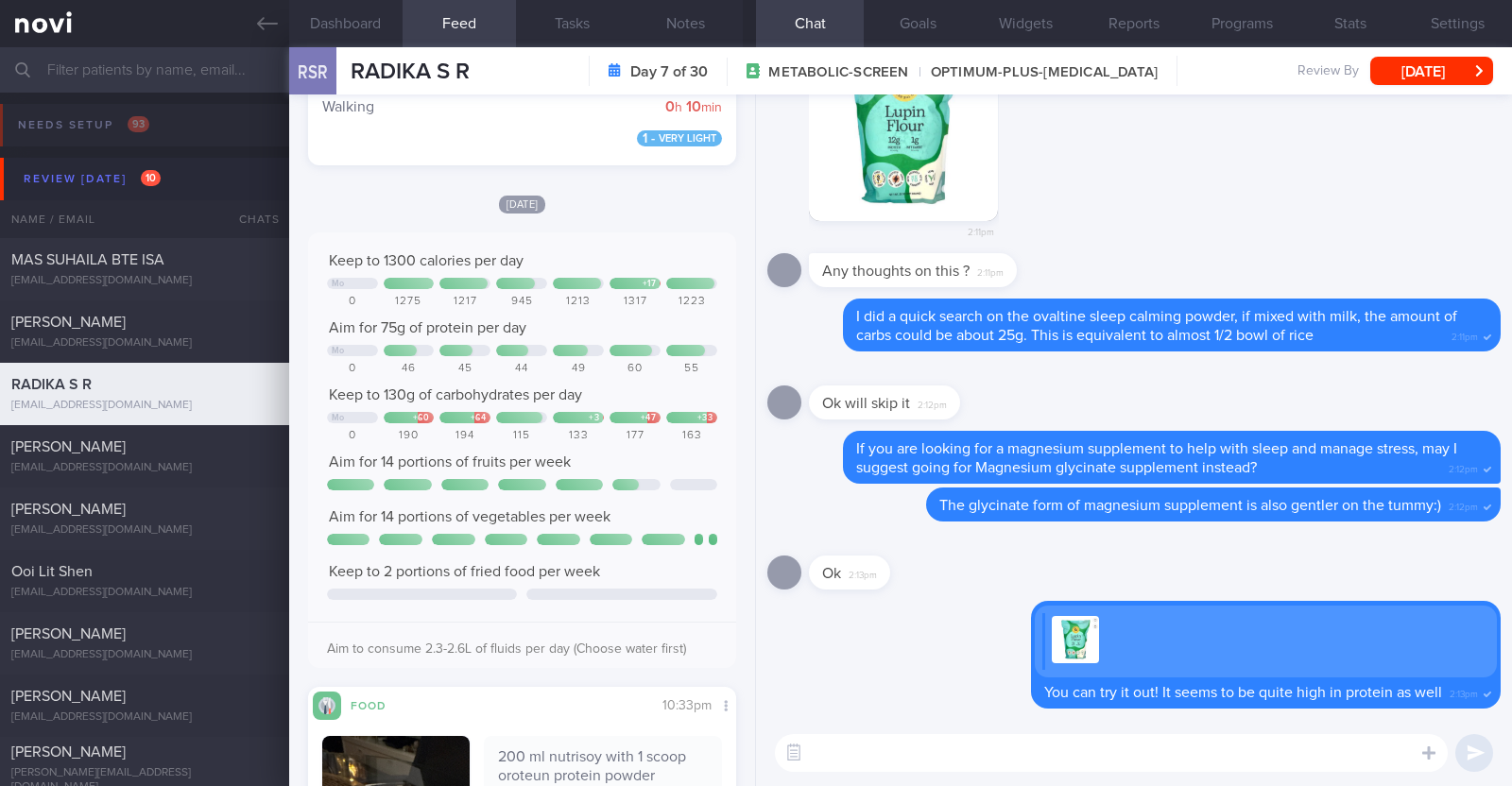
scroll to position [2456, 0]
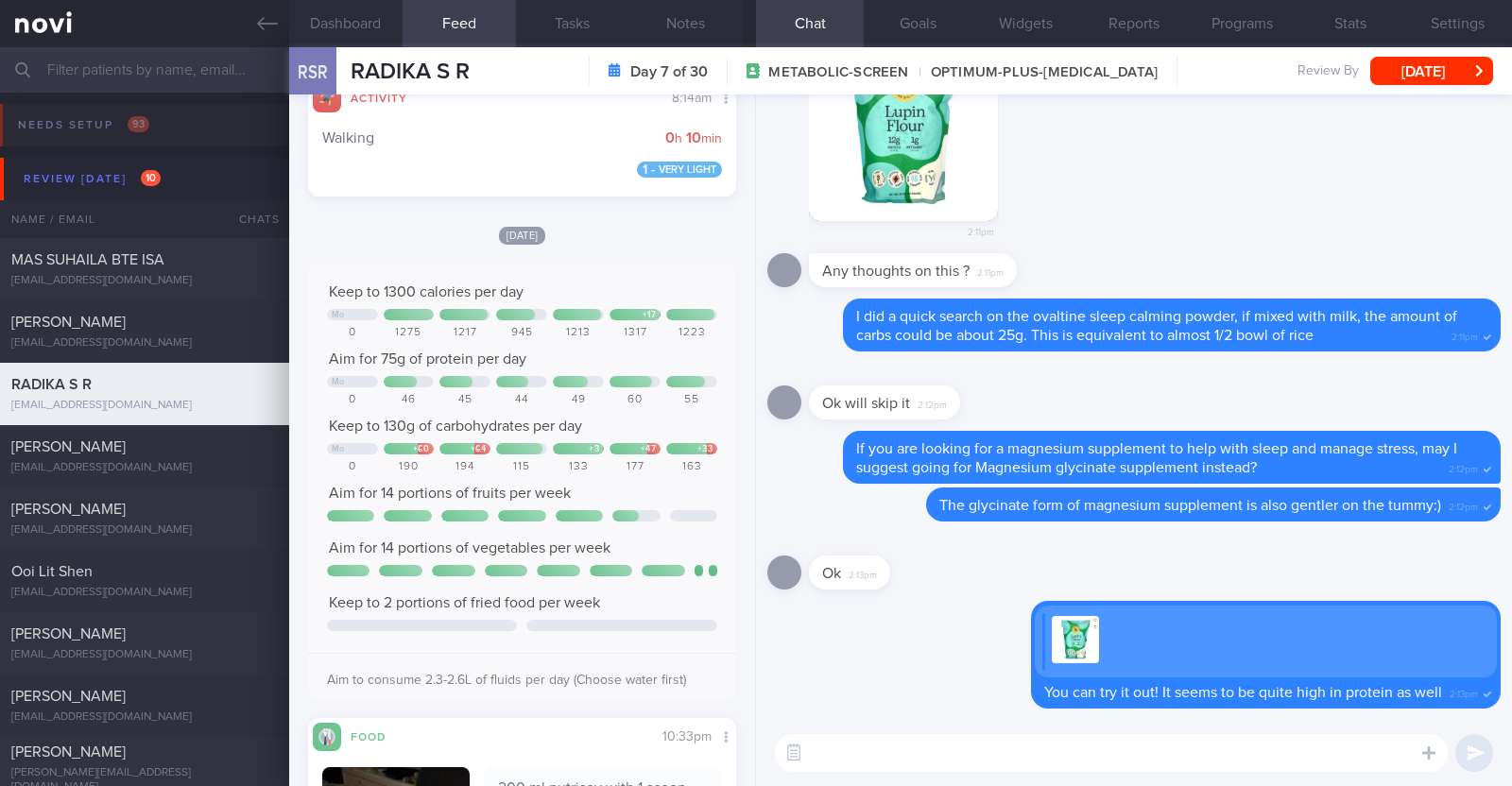
click at [828, 753] on textarea at bounding box center [1111, 753] width 673 height 38
type textarea "Hi Radika, protein intake has improved over the weekend"
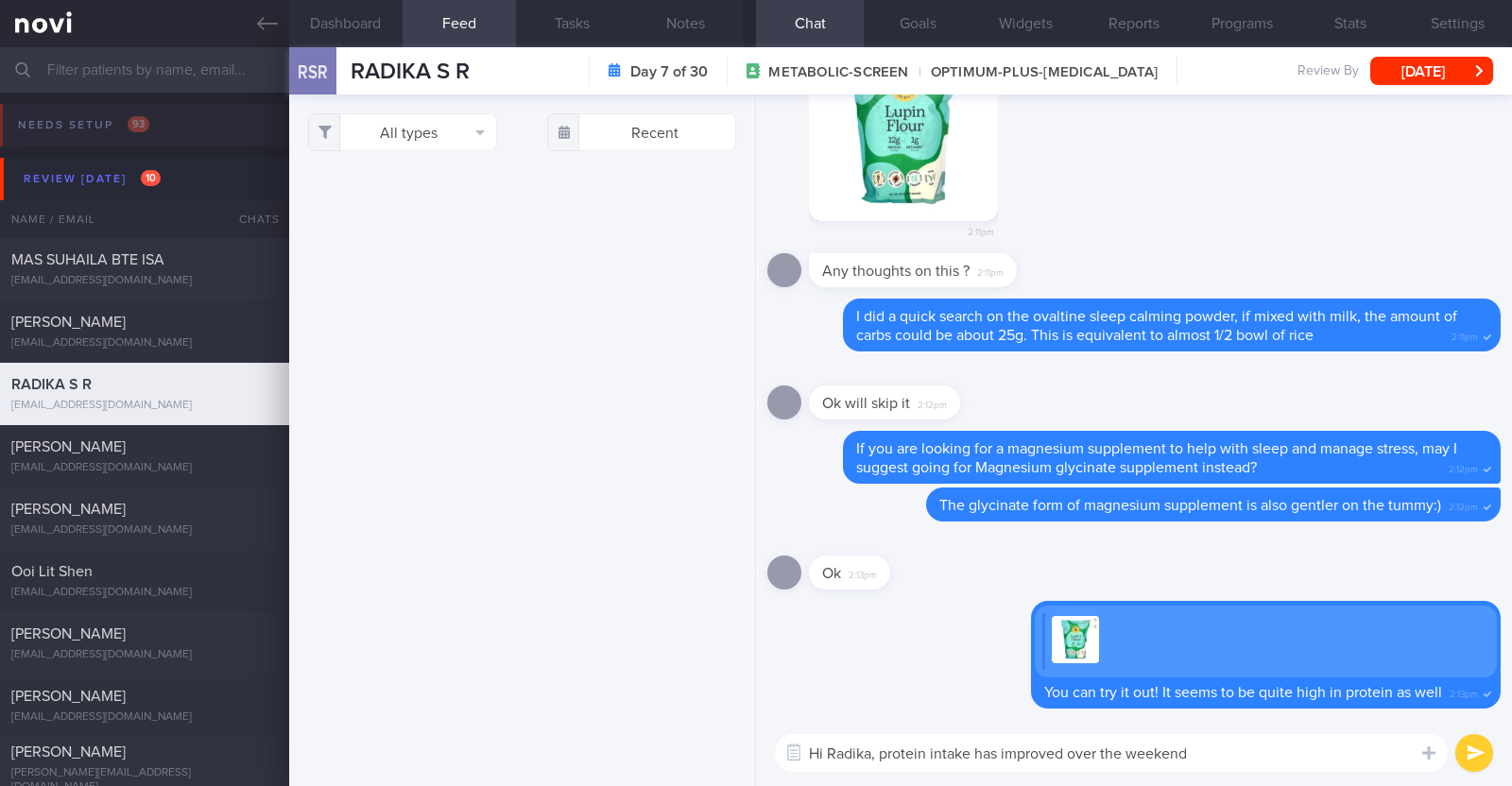
select select "8"
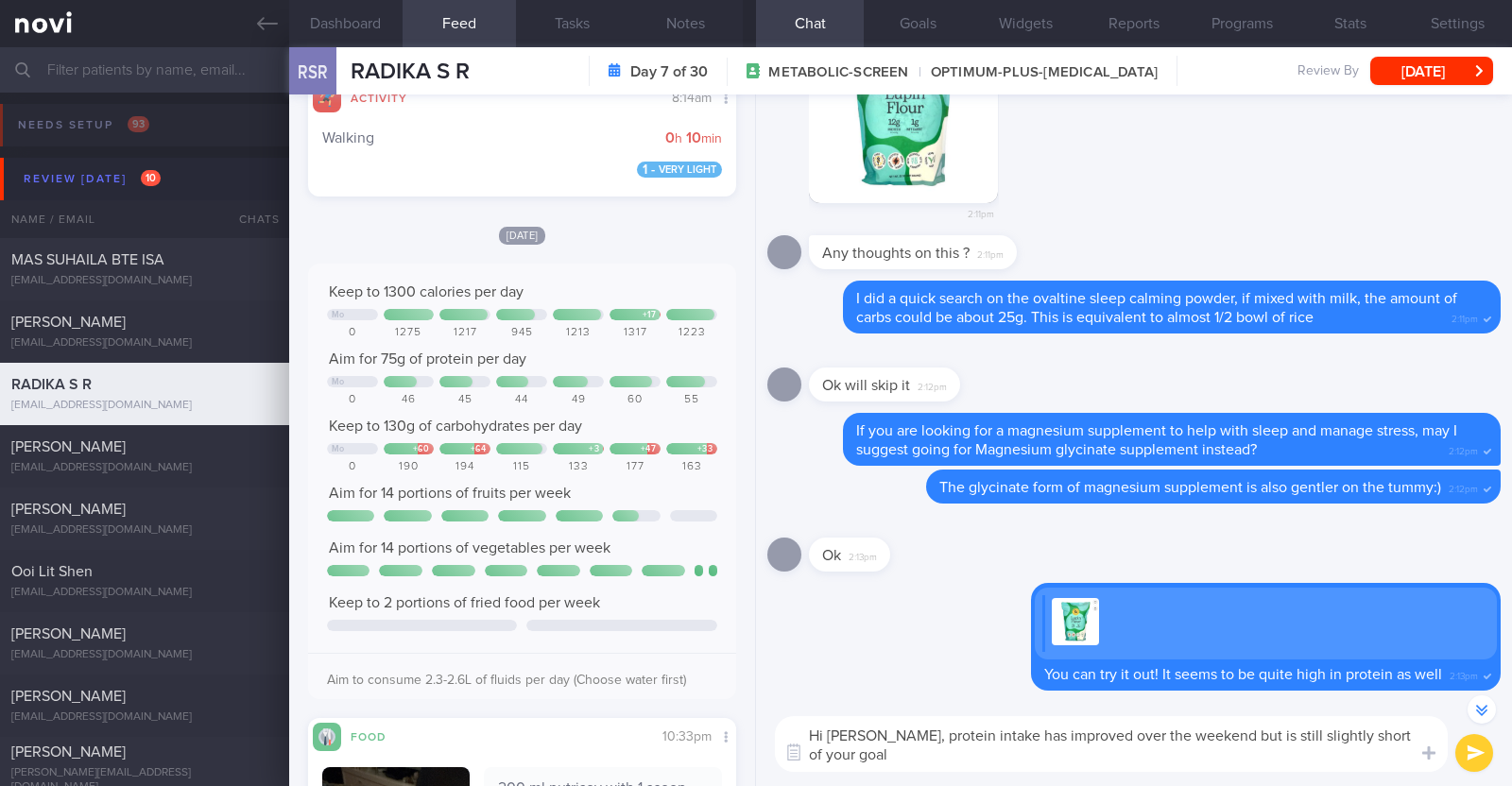
scroll to position [-17, 0]
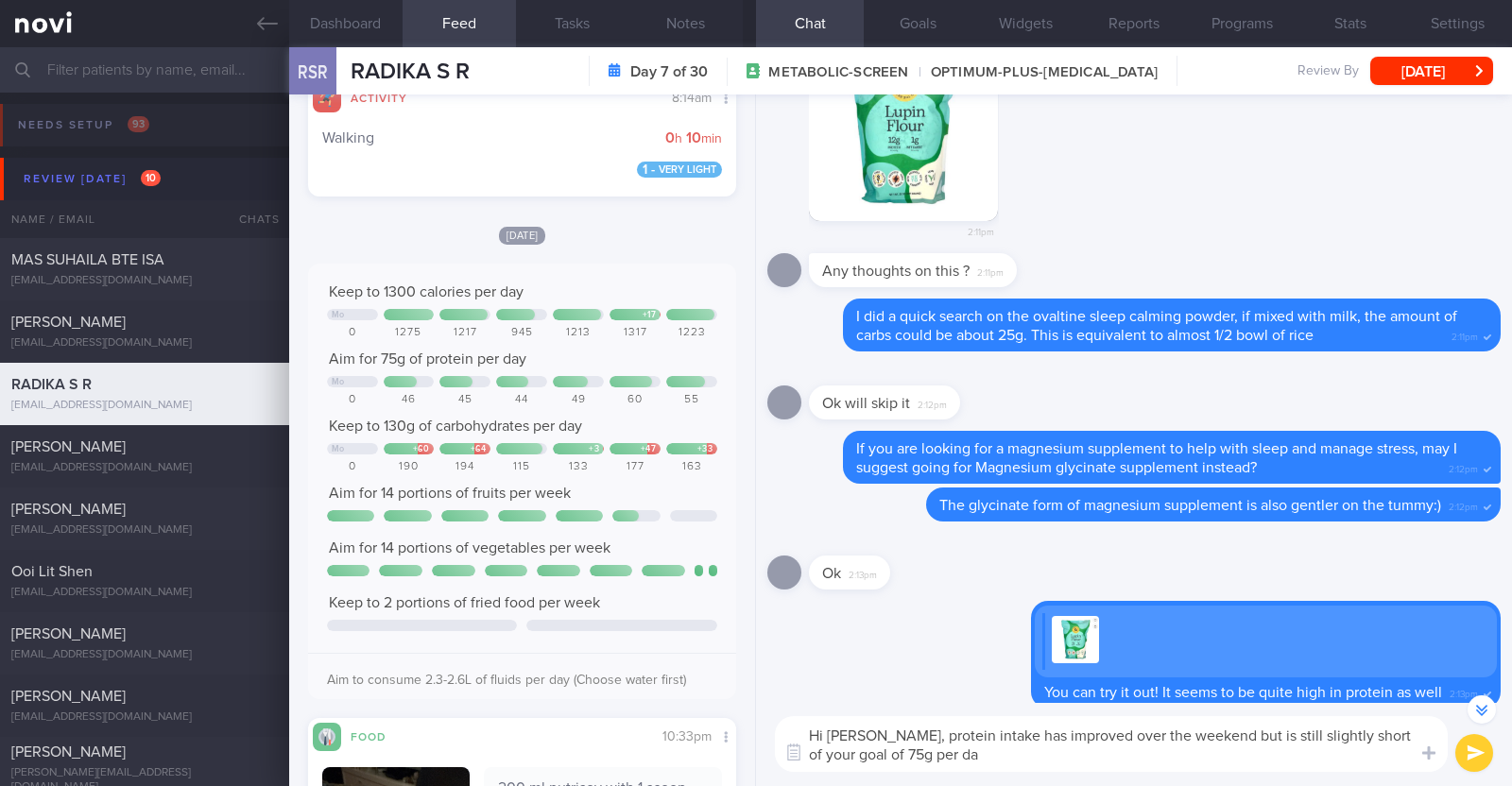
type textarea "Hi Radika, protein intake has improved over the weekend but is still slightly s…"
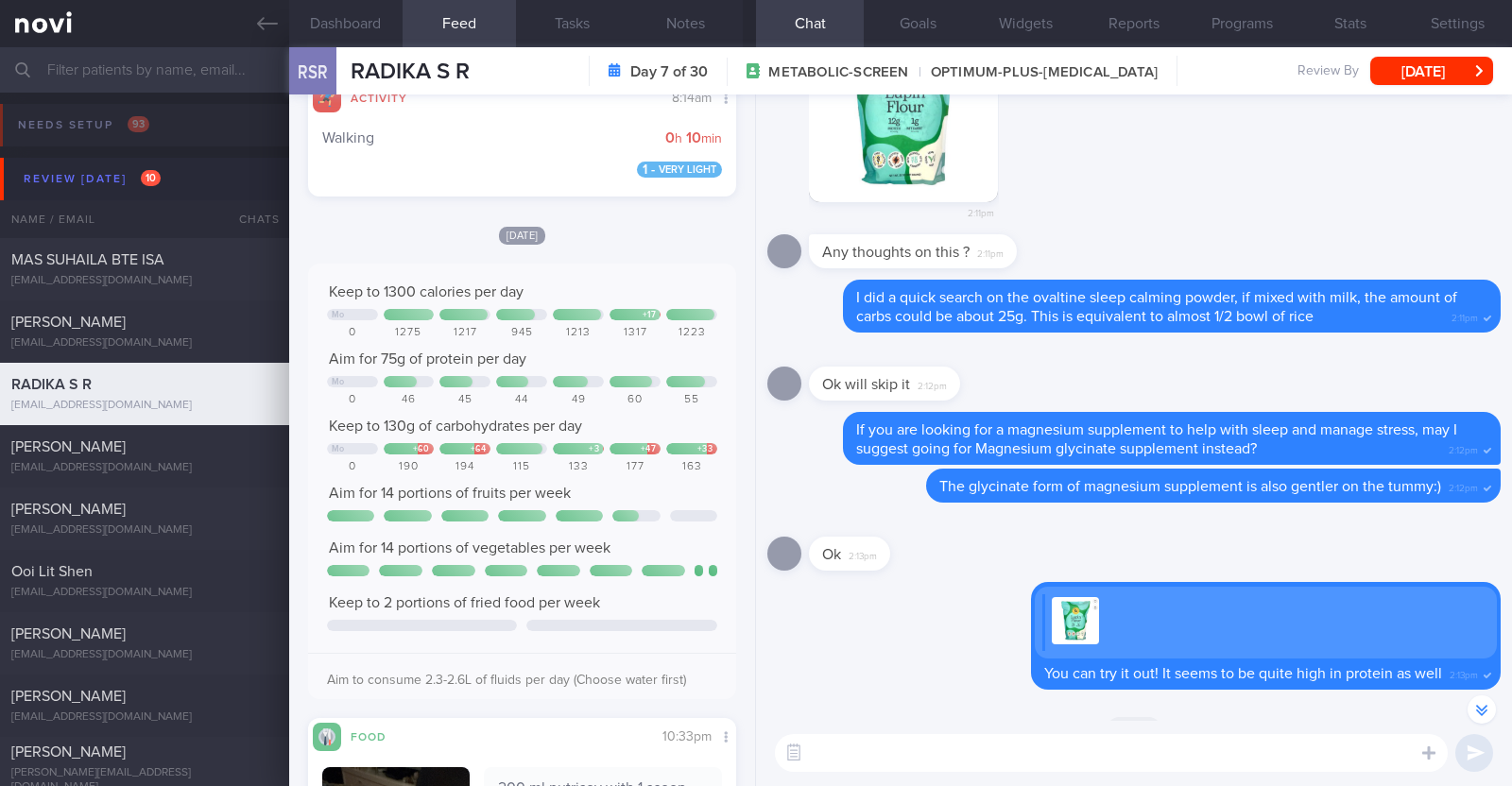
scroll to position [0, 0]
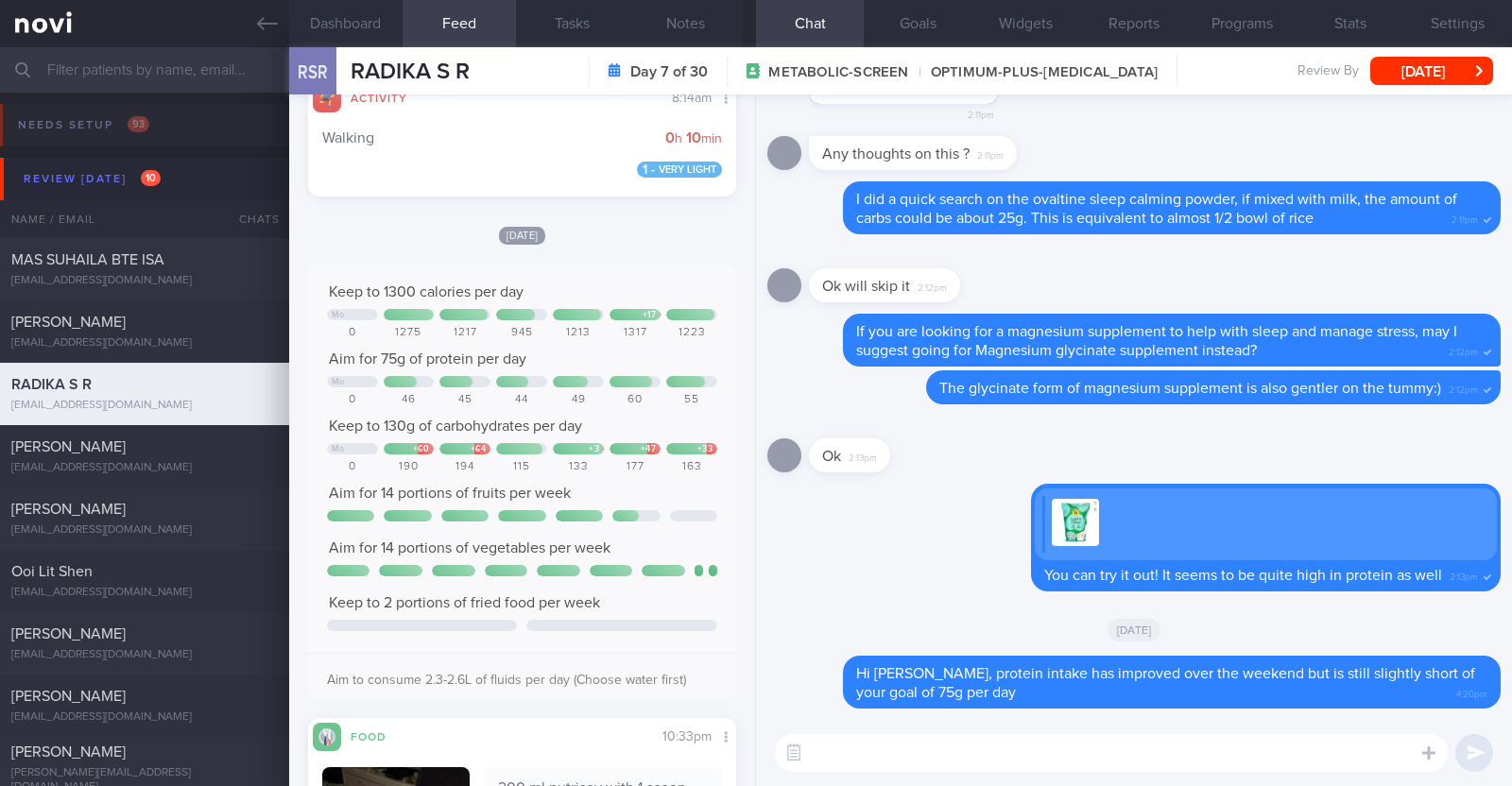
click at [1061, 744] on textarea at bounding box center [1111, 753] width 673 height 38
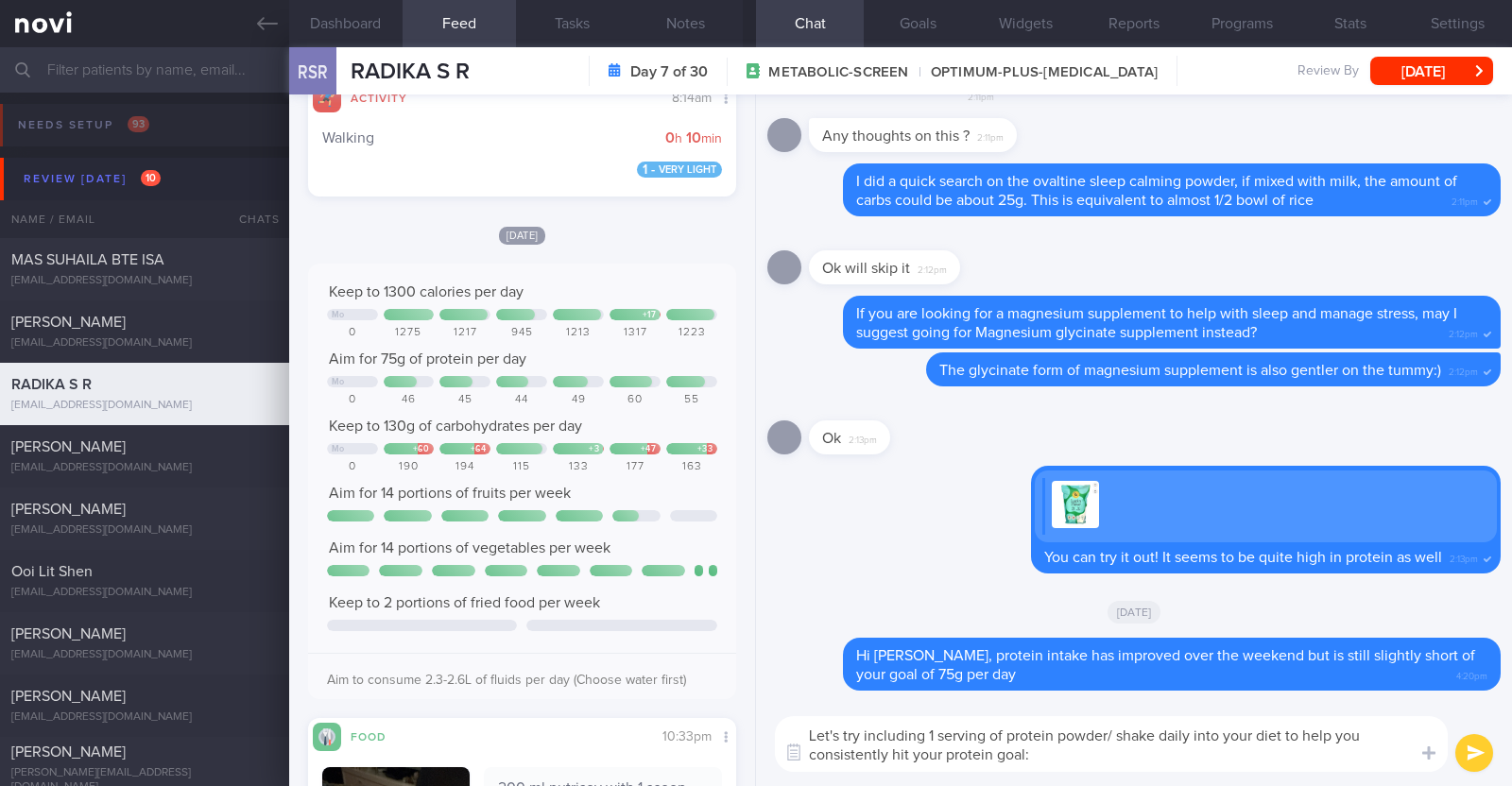
type textarea "Let's try including 1 serving of protein powder/ shake daily into your diet to …"
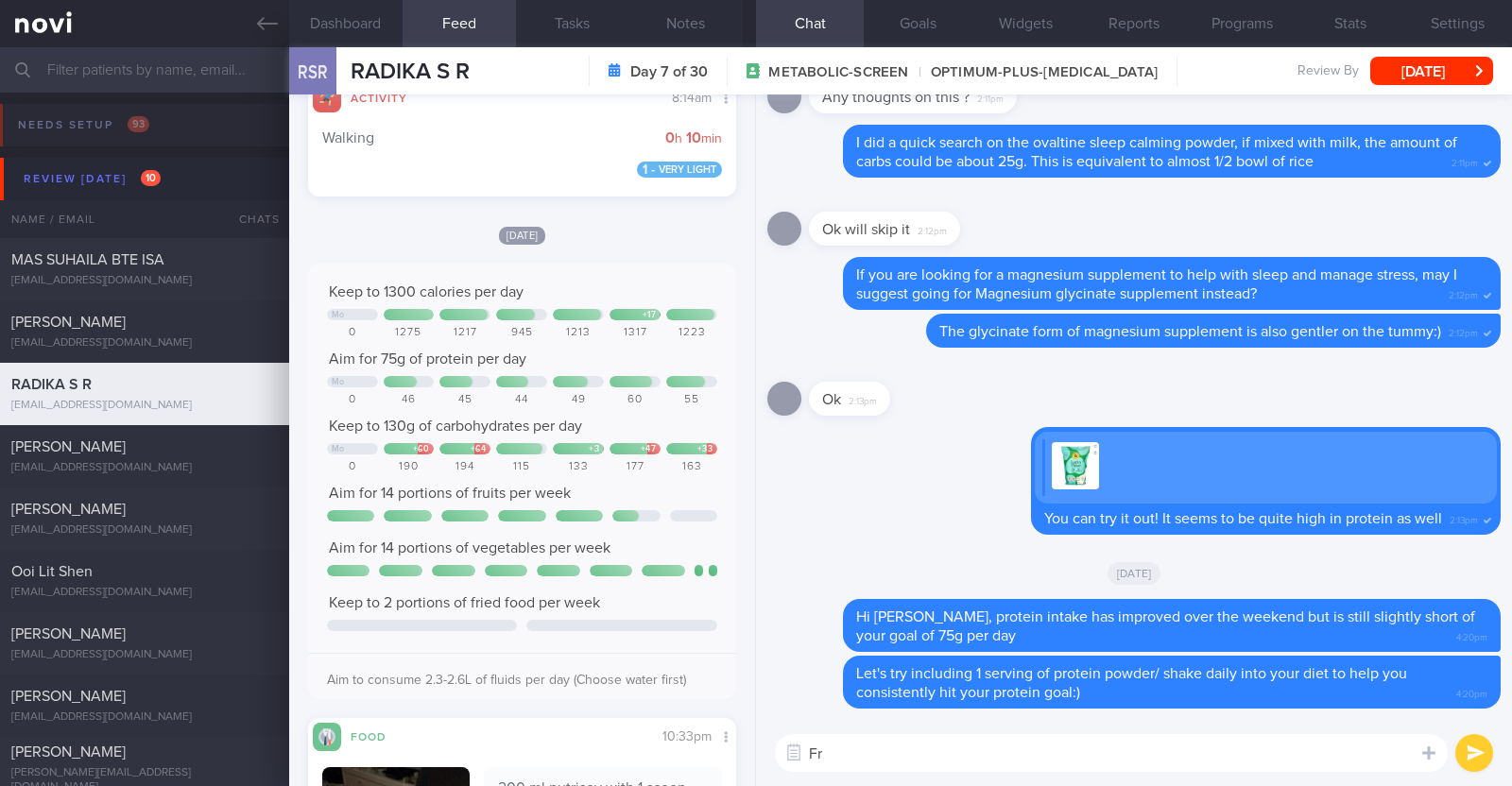
type textarea "F"
click at [843, 742] on textarea at bounding box center [1111, 753] width 673 height 38
click at [1081, 756] on textarea "Carb intake is still slightly over the" at bounding box center [1111, 753] width 673 height 38
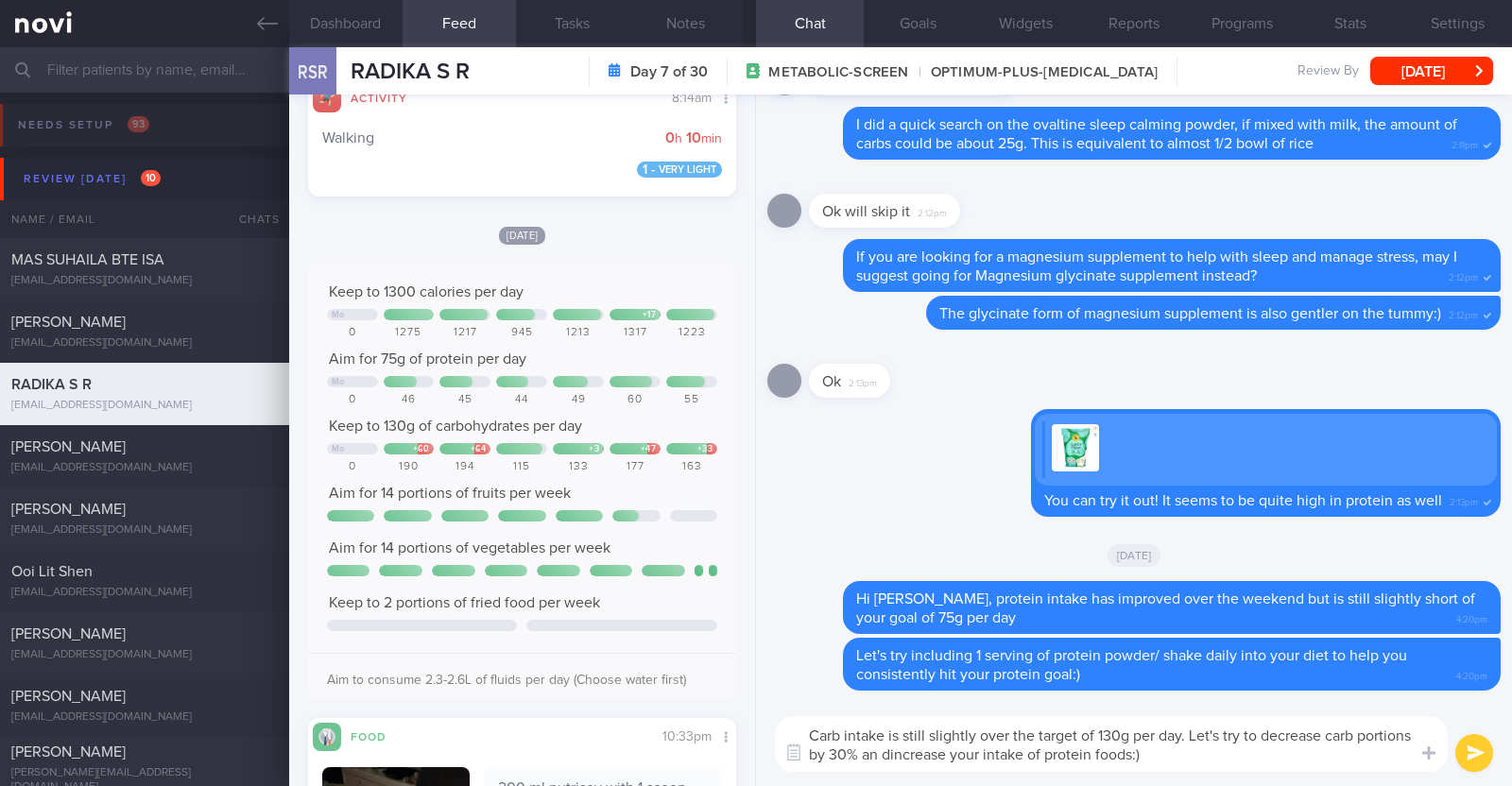
click at [941, 754] on textarea "Carb intake is still slightly over the target of 130g per day. Let's try to dec…" at bounding box center [1111, 744] width 673 height 56
click at [1232, 761] on textarea "Carb intake is still slightly over the target of 130g per day. Let's try to dec…" at bounding box center [1111, 744] width 673 height 56
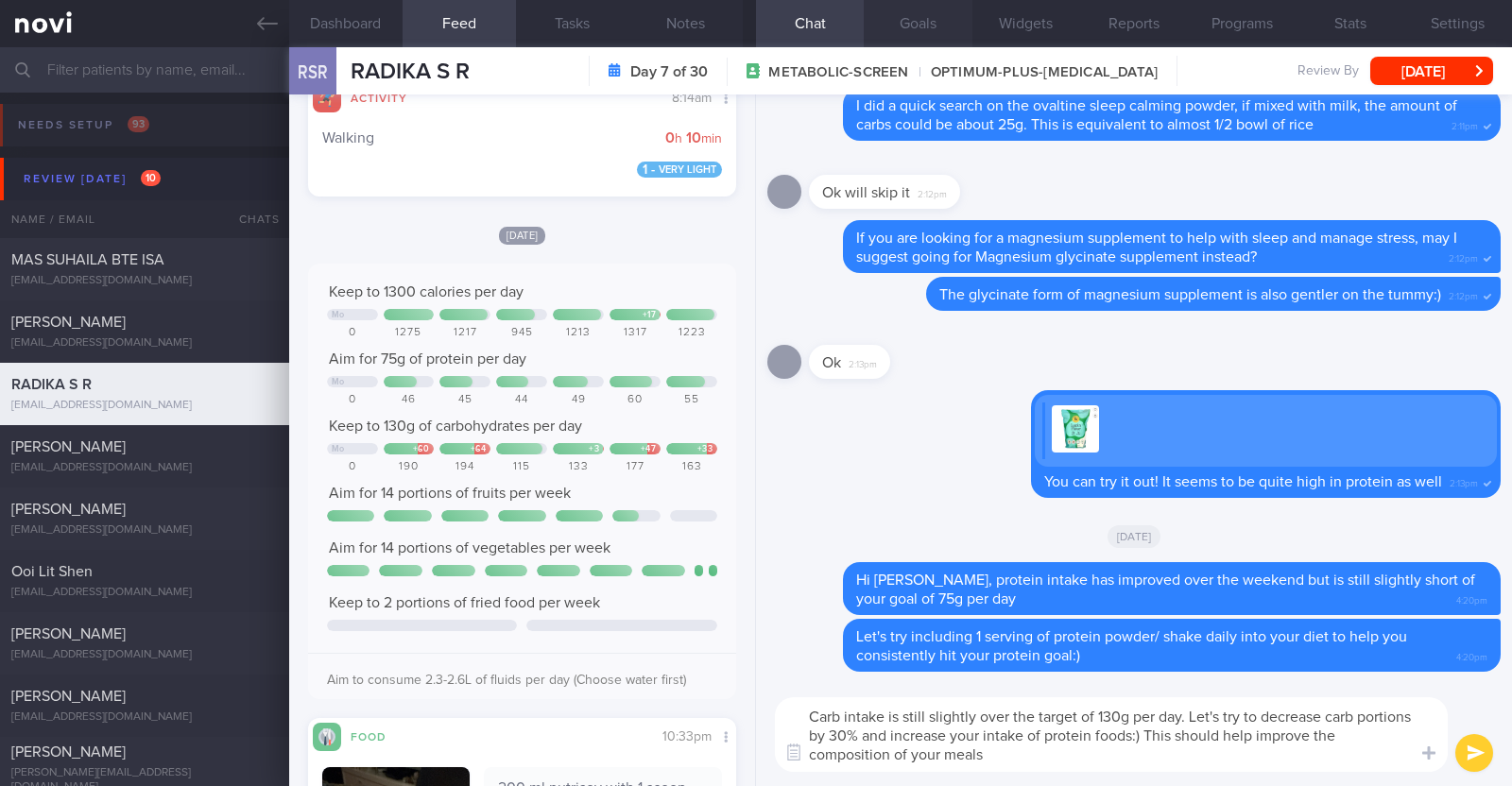
paste textarea "😊"
type textarea "Carb intake is still slightly over the target of 130g per day. Let's try to dec…"
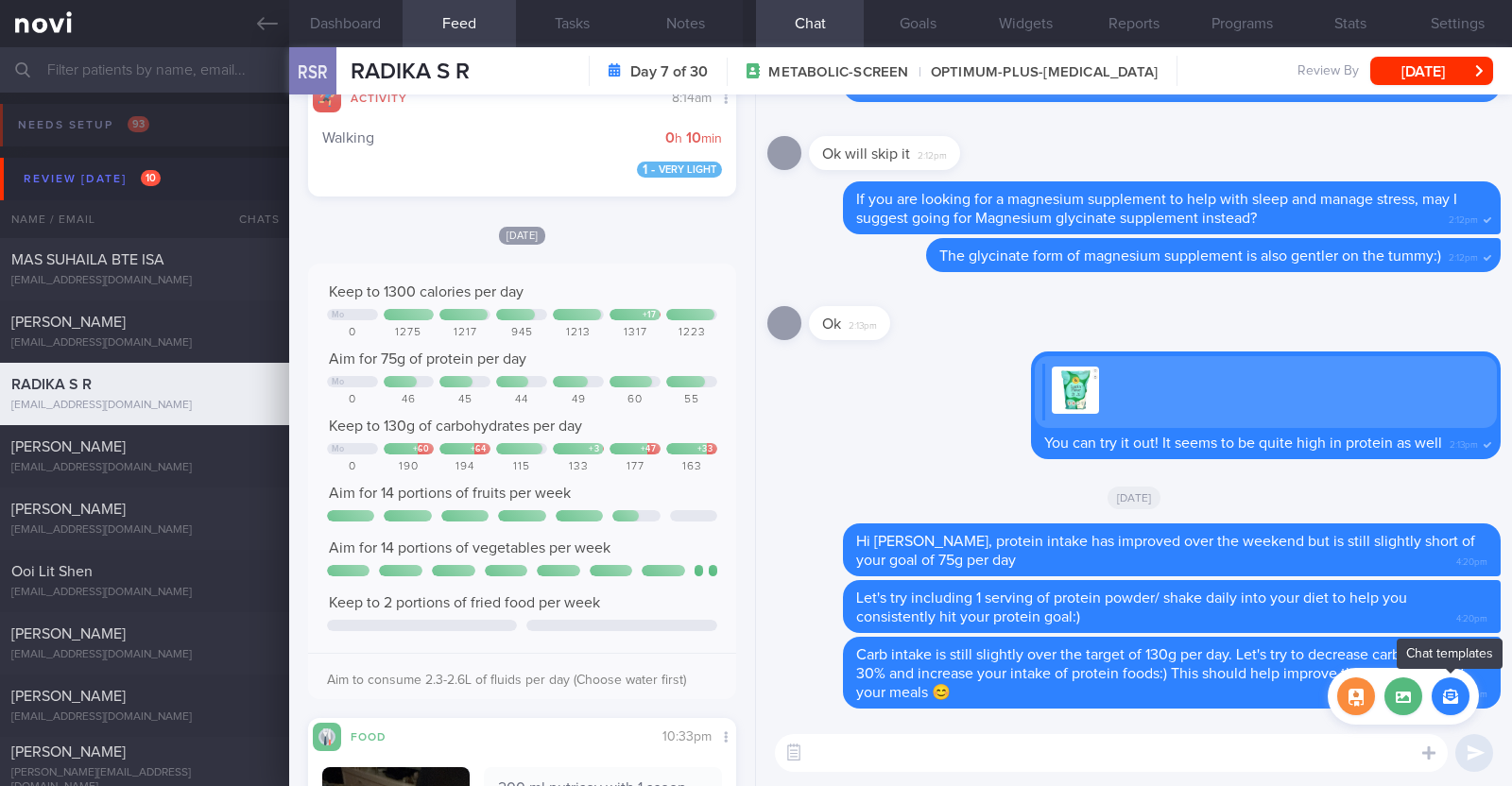
click at [1441, 705] on button "button" at bounding box center [1450, 696] width 38 height 38
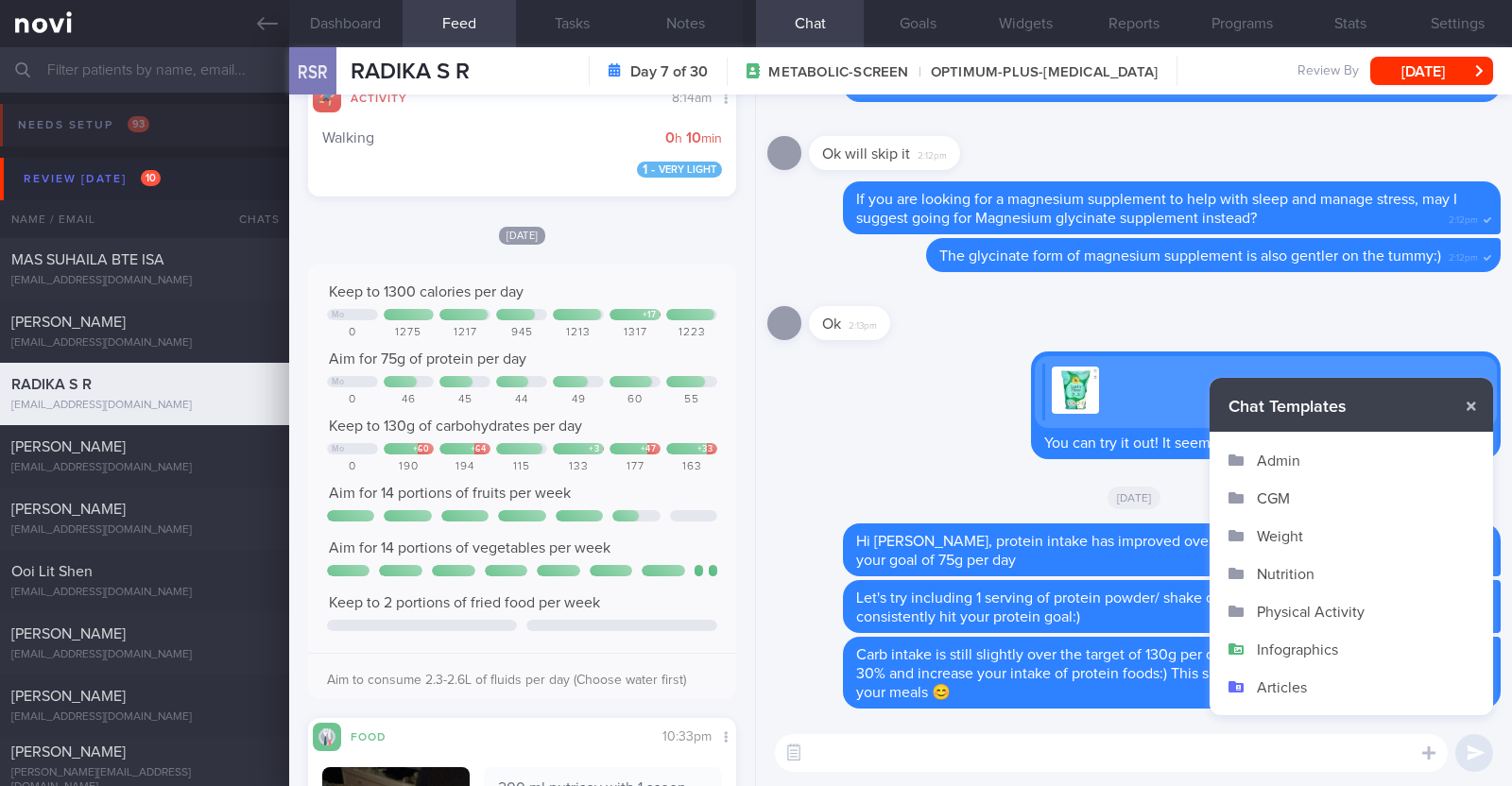
click at [1327, 639] on button "Infographics" at bounding box center [1350, 649] width 283 height 38
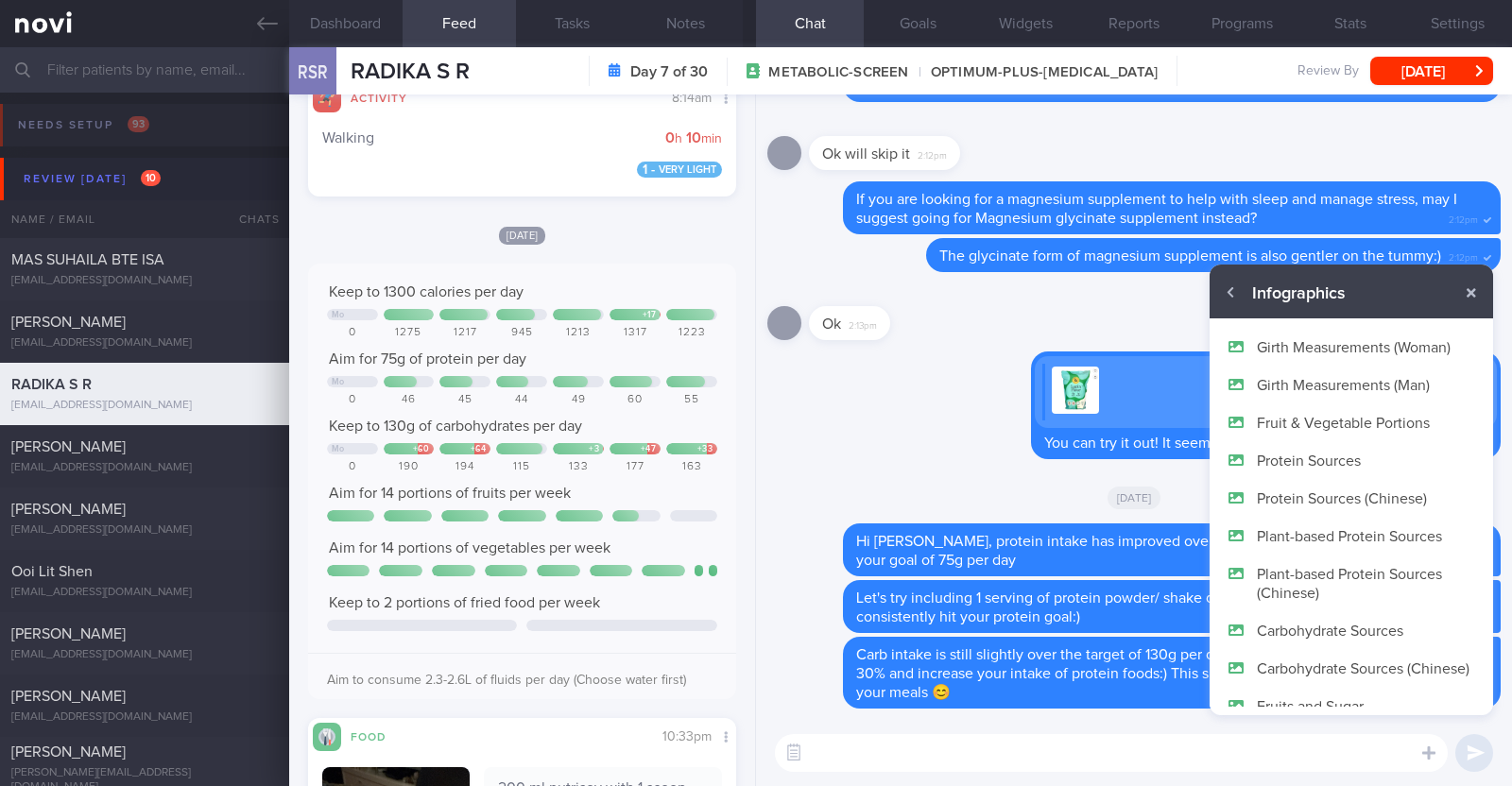
click at [1344, 536] on button "Plant-based Protein Sources" at bounding box center [1350, 536] width 283 height 38
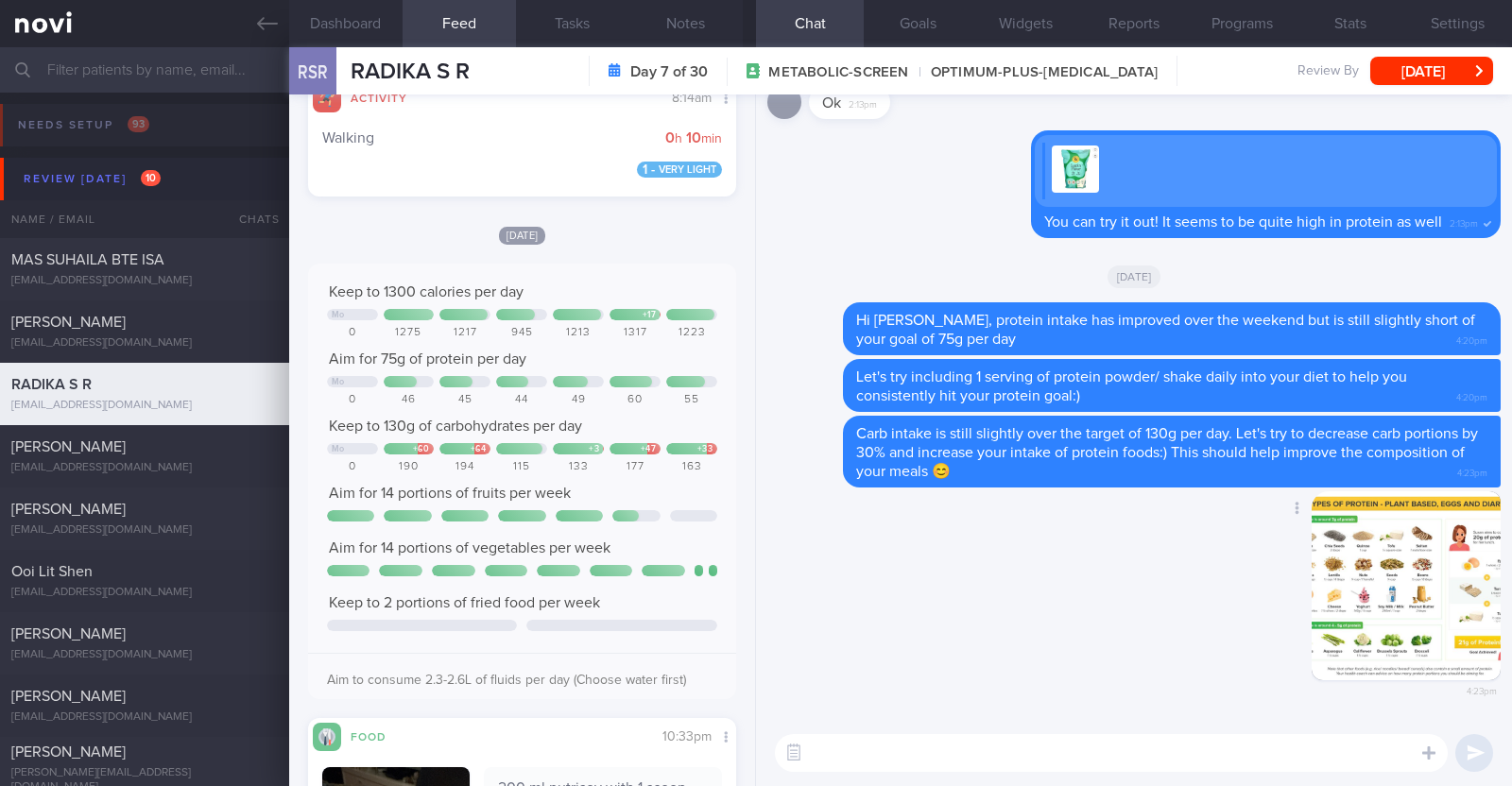
click at [1348, 579] on button "button" at bounding box center [1406, 586] width 189 height 189
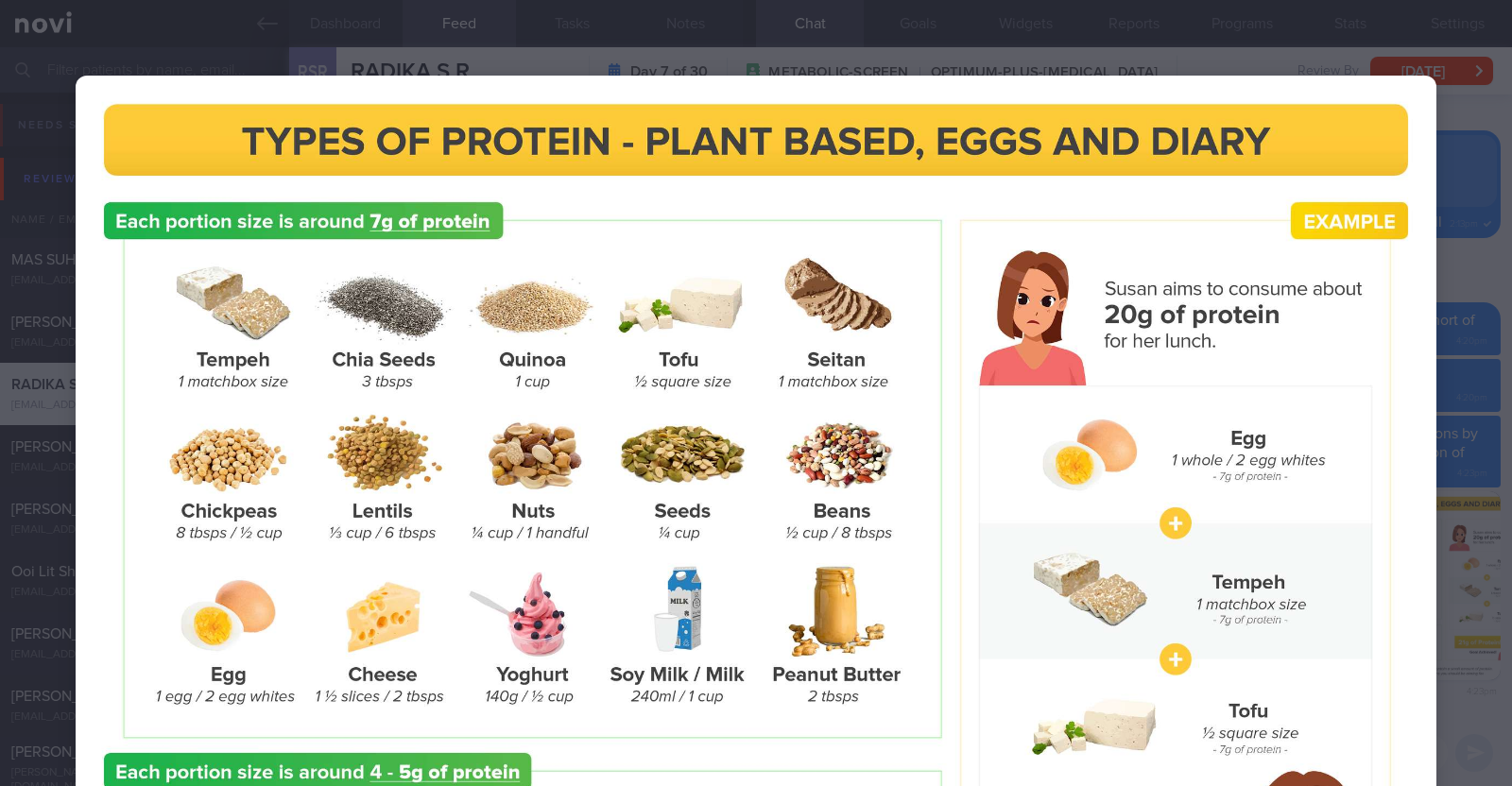
click at [1463, 488] on div at bounding box center [756, 566] width 1512 height 1132
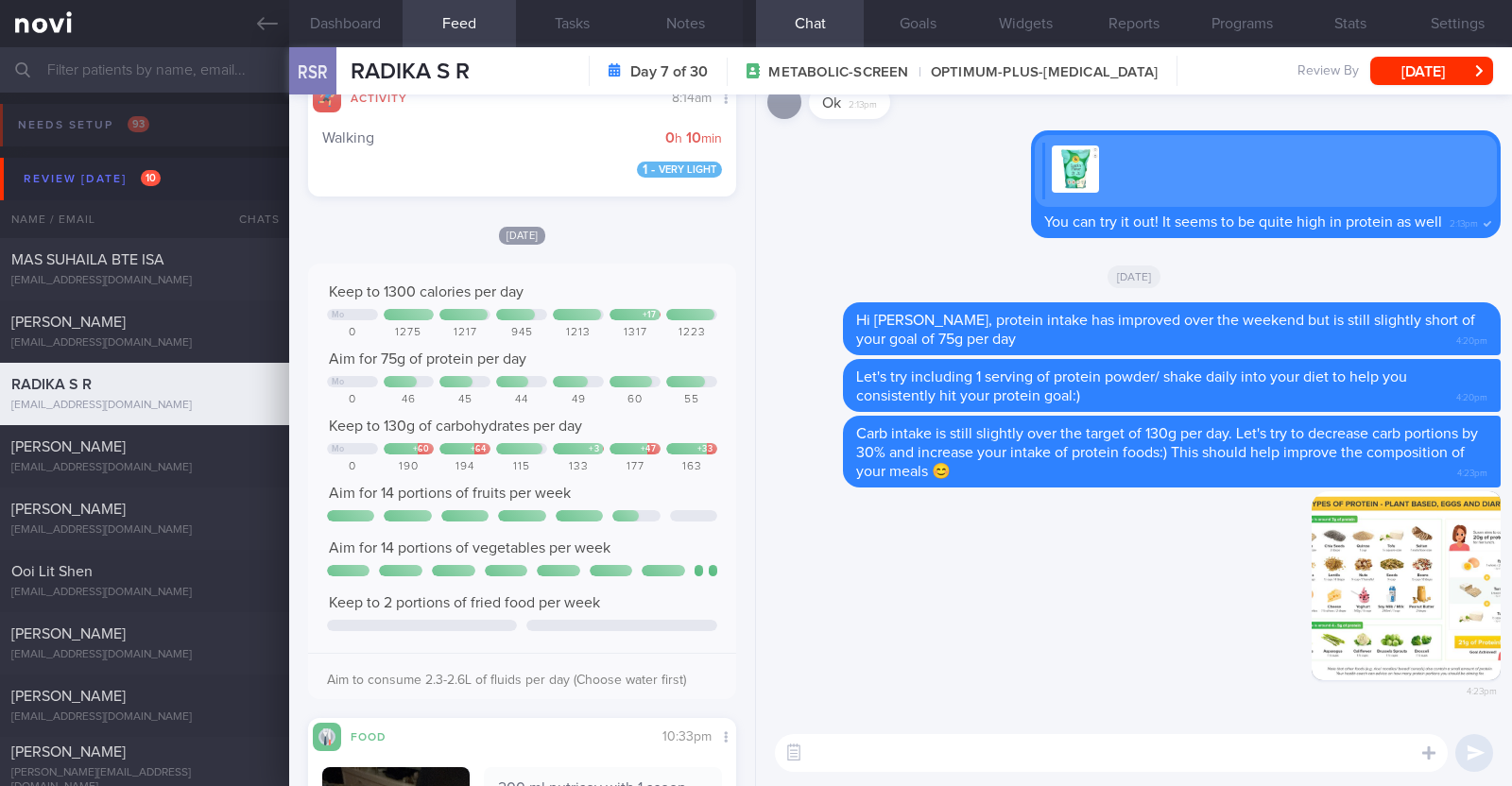
click at [905, 764] on textarea at bounding box center [1111, 753] width 673 height 38
click at [1176, 748] on textarea "Here are some ideas of protein foods which you" at bounding box center [1111, 753] width 673 height 38
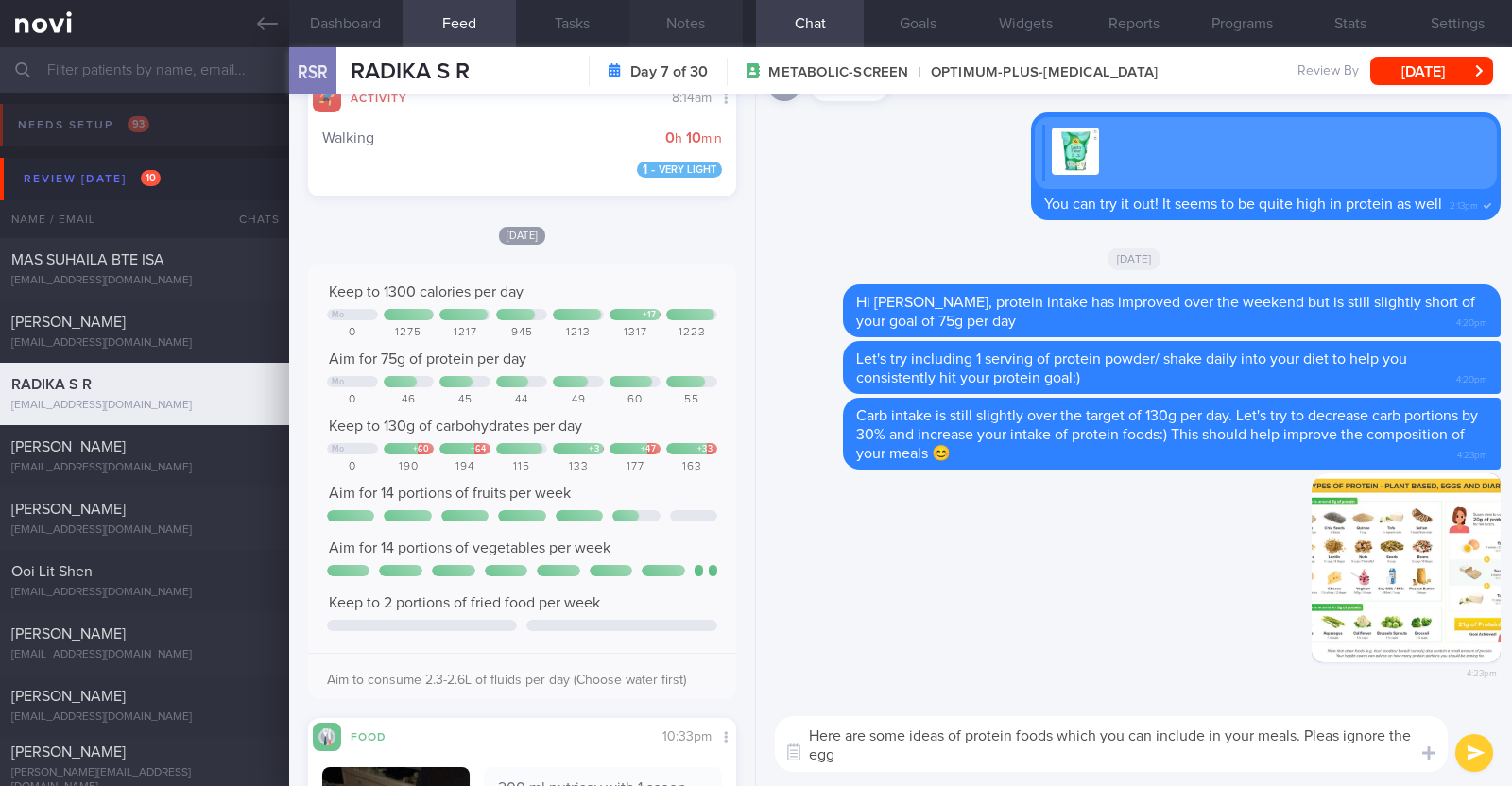
type textarea "Here are some ideas of protein foods which you can include in your meals. Pleas…"
click at [704, 12] on button "Notes" at bounding box center [685, 23] width 113 height 48
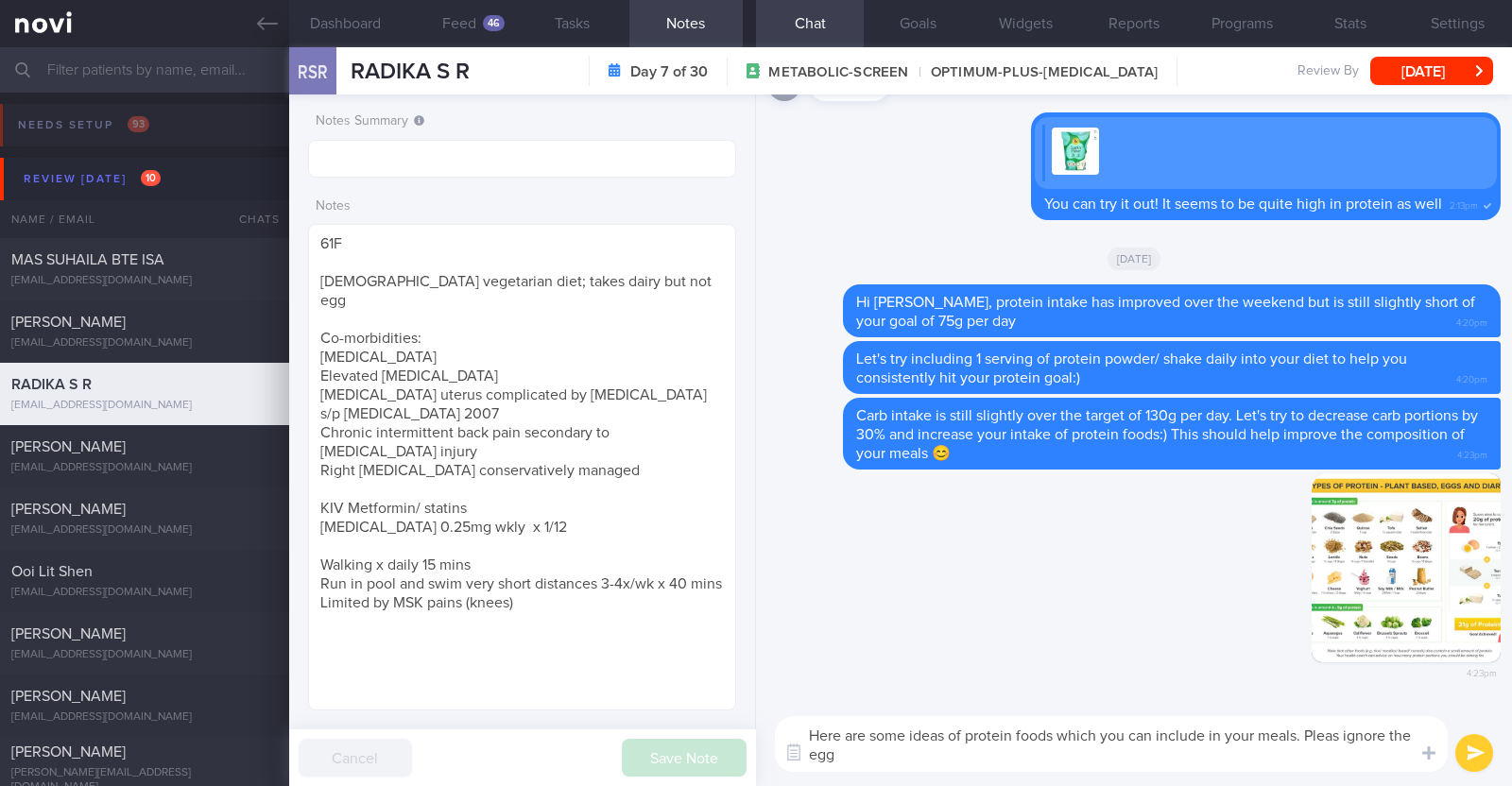
click at [904, 767] on textarea "Here are some ideas of protein foods which you can include in your meals. Pleas…" at bounding box center [1111, 744] width 673 height 56
paste textarea "😅"
type textarea "Here are some ideas of protein foods which you can include in your meals. Pleas…"
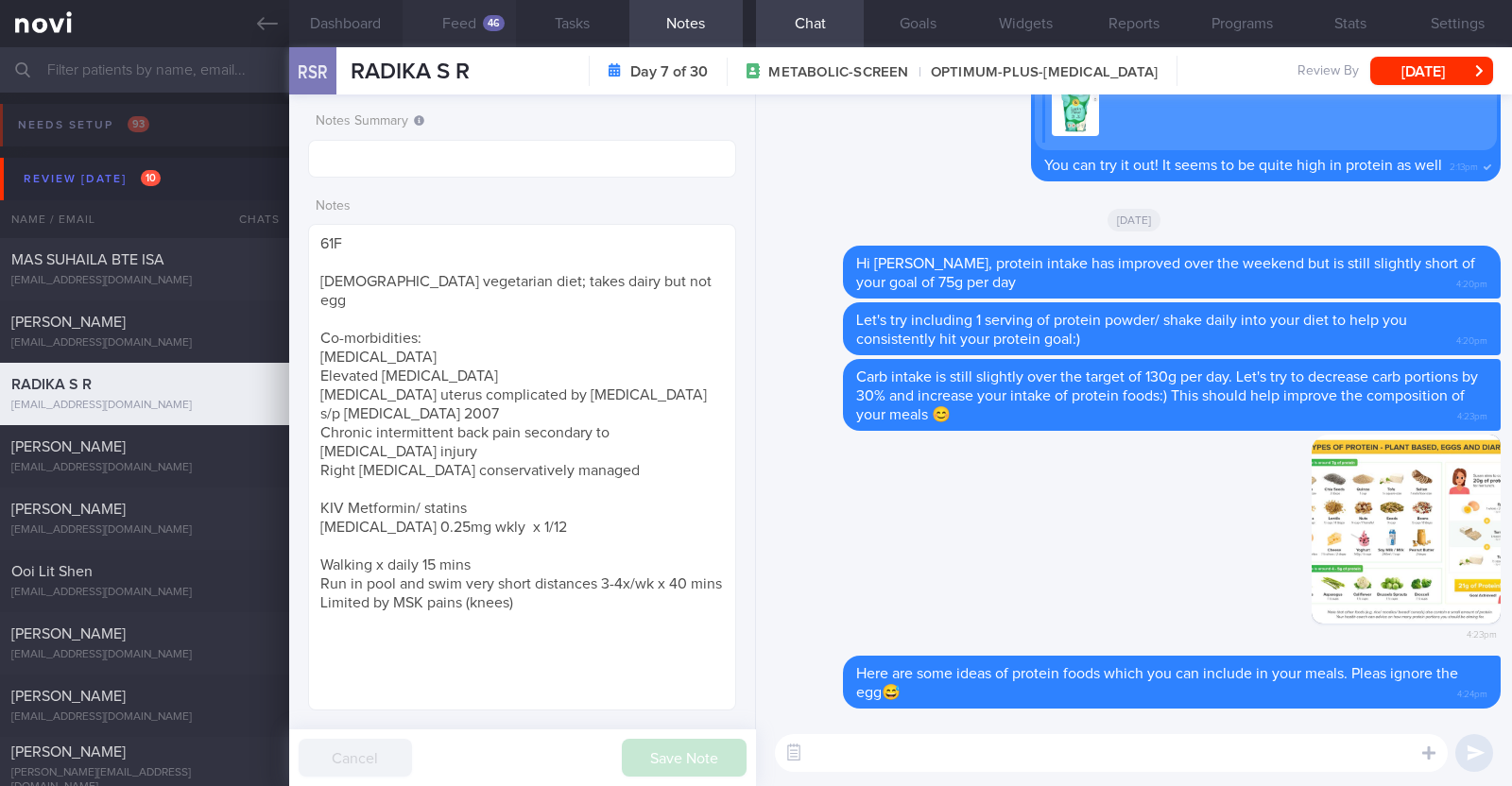
click at [461, 27] on button "Feed 46" at bounding box center [459, 23] width 113 height 48
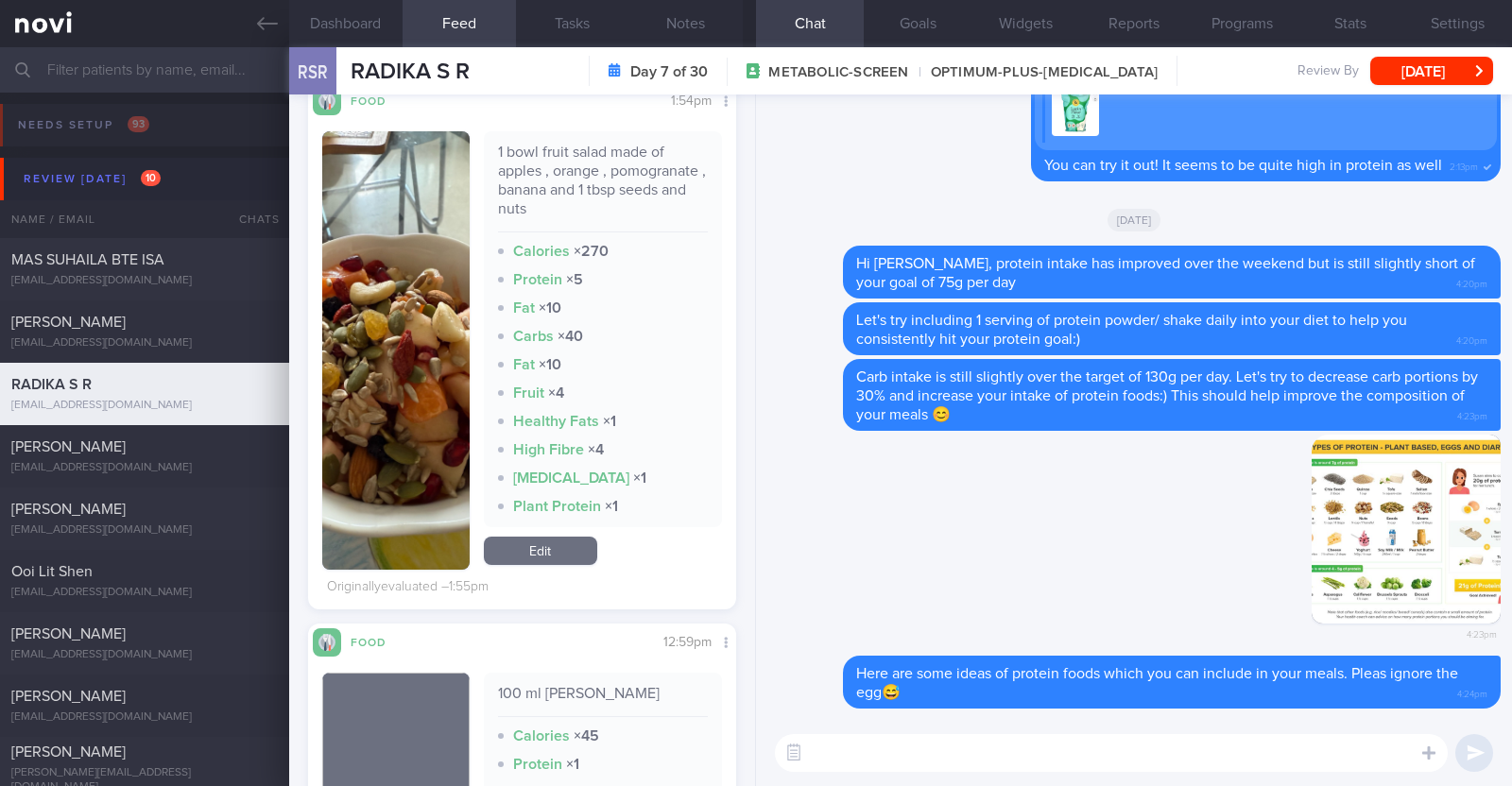
scroll to position [471, 0]
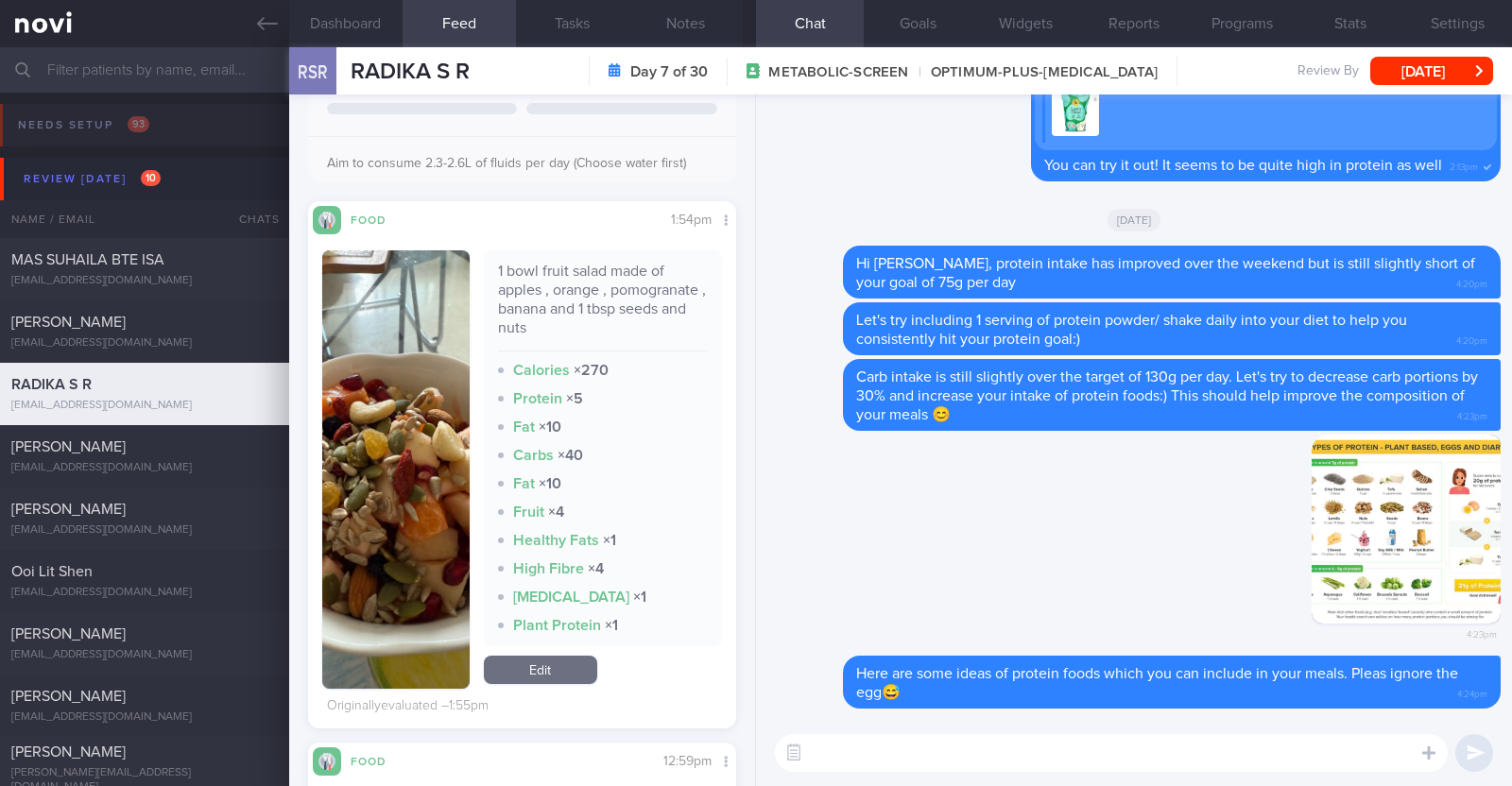
click at [850, 751] on textarea at bounding box center [1111, 753] width 673 height 38
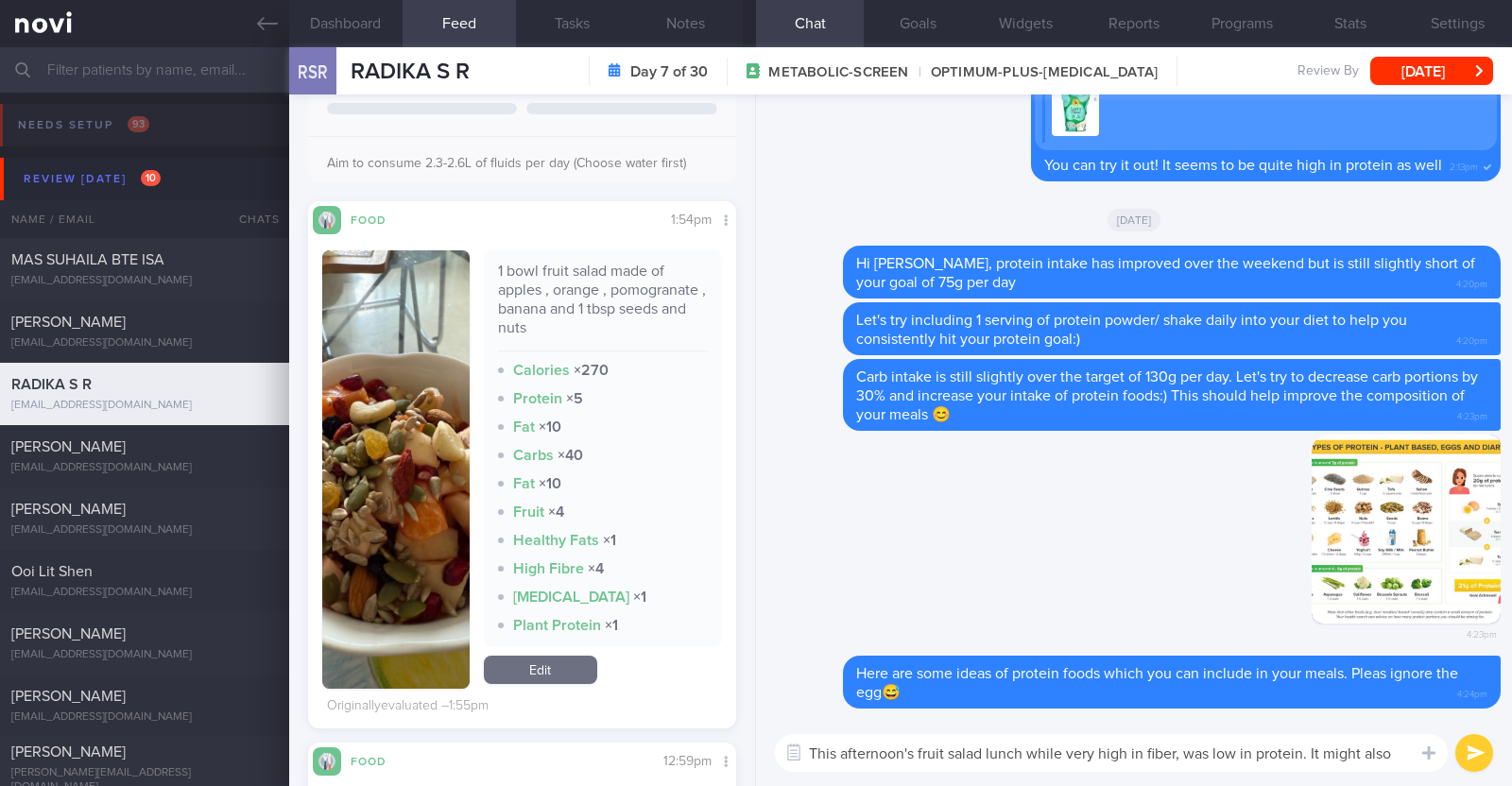
scroll to position [0, 0]
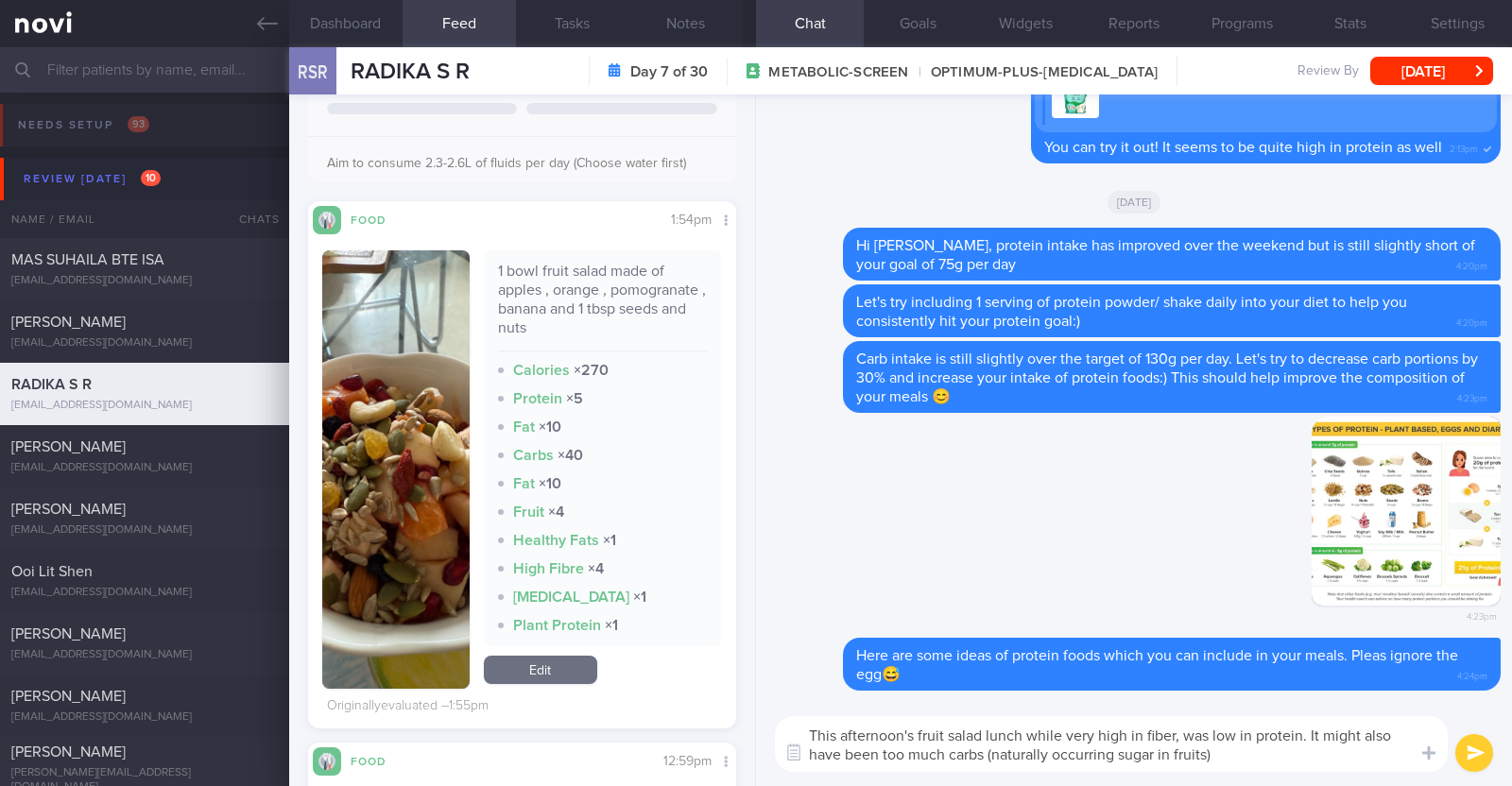
click at [1275, 754] on textarea "This afternoon's fruit salad lunch while very high in fiber, was low in protein…" at bounding box center [1111, 744] width 673 height 56
click at [385, 555] on button "button" at bounding box center [395, 469] width 147 height 438
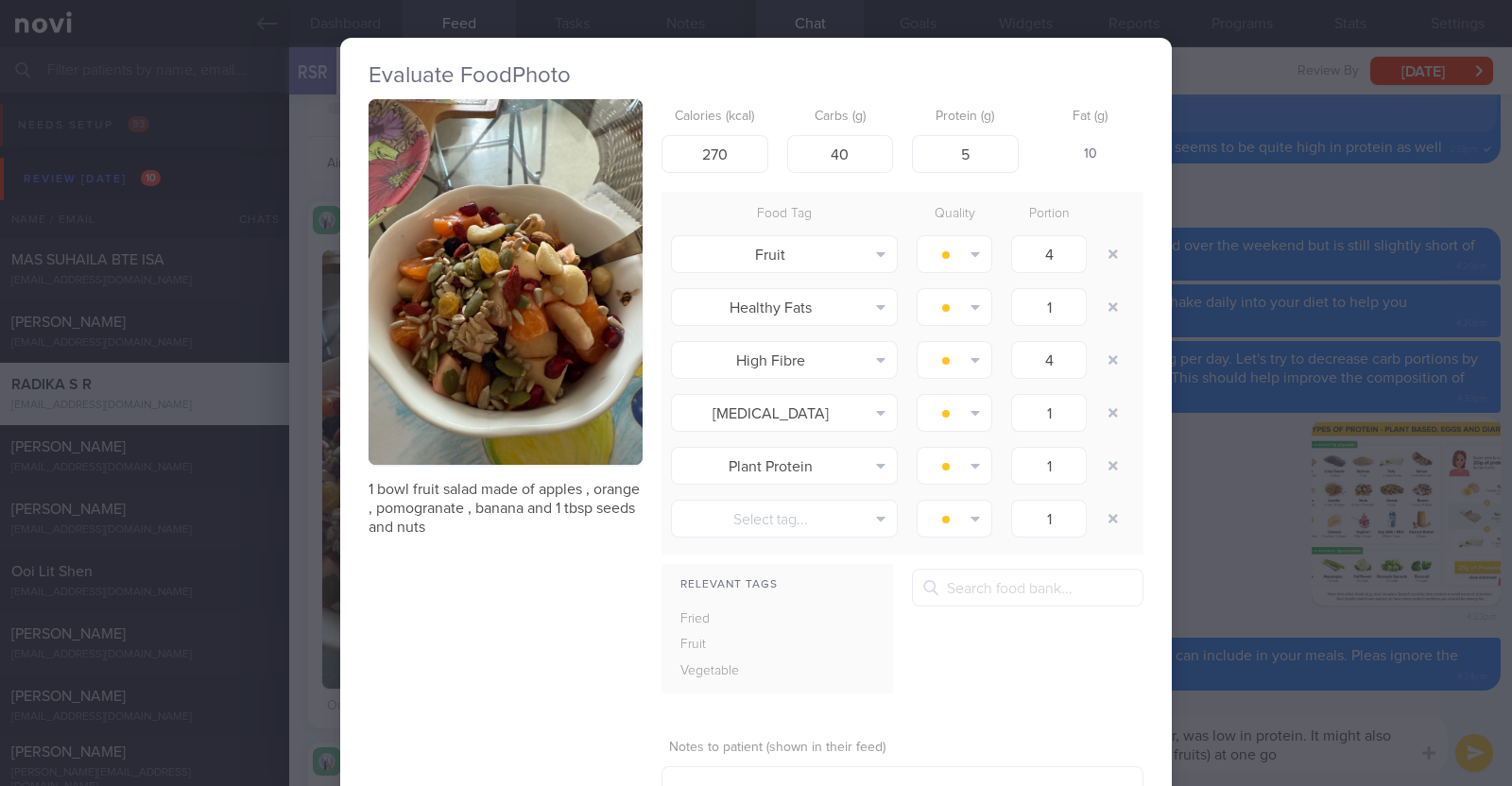
click at [290, 578] on div "Evaluate Food Photo 1 bowl fruit salad made of apples , orange , pomogranate , …" at bounding box center [756, 393] width 1512 height 786
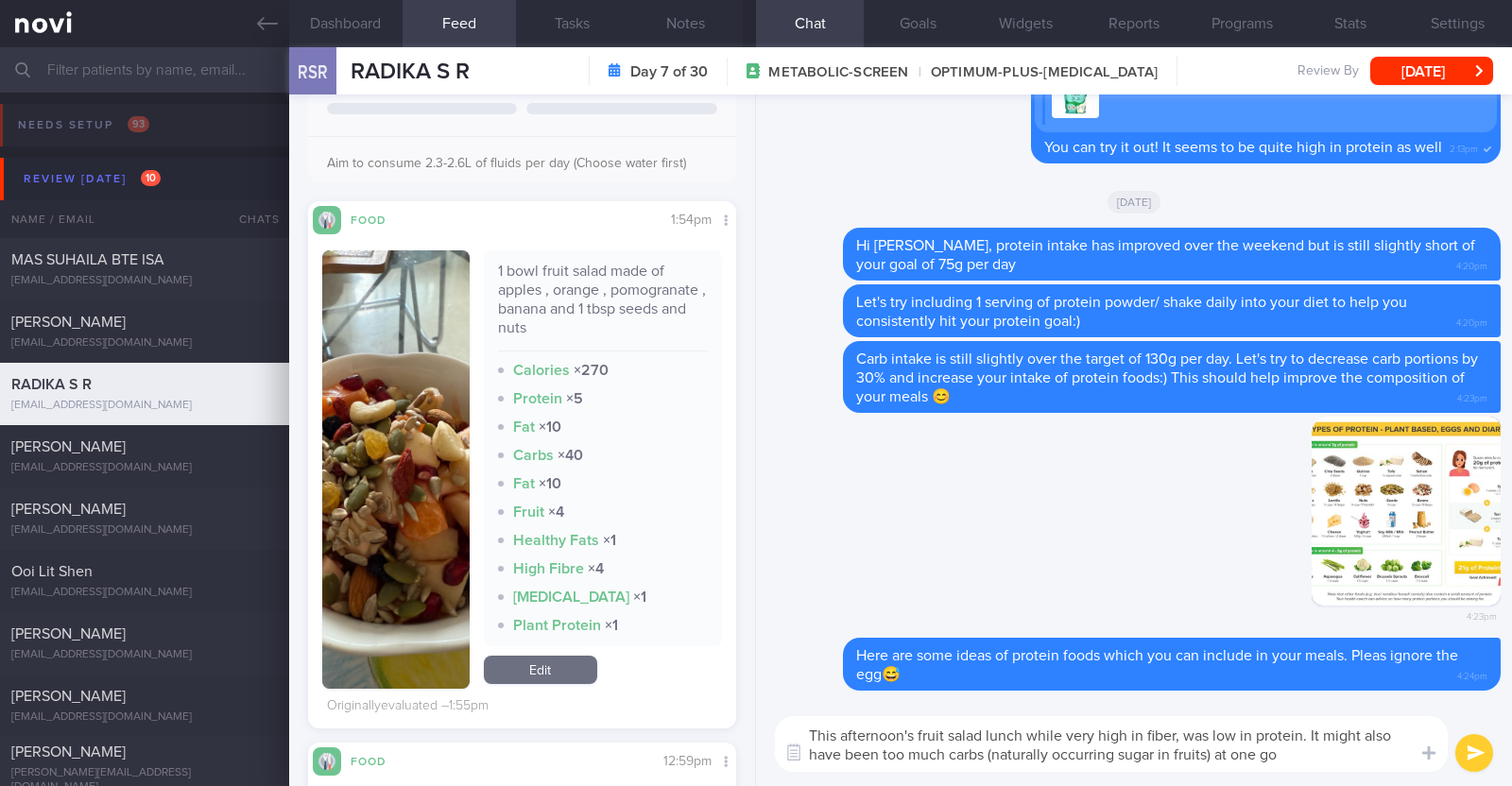
click at [1290, 748] on textarea "This afternoon's fruit salad lunch while very high in fiber, was low in protein…" at bounding box center [1111, 744] width 673 height 56
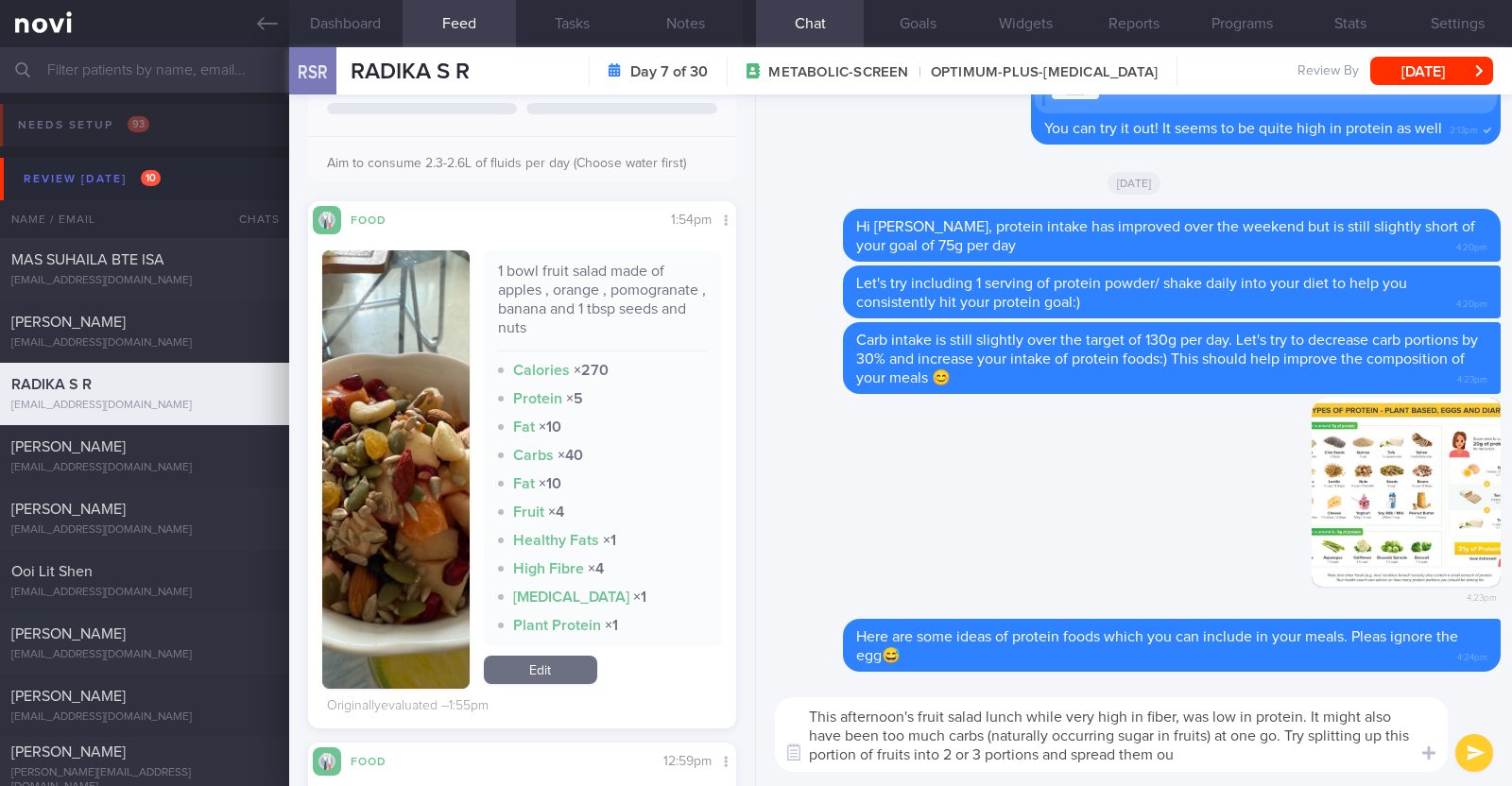
type textarea "This afternoon's fruit salad lunch while very high in fiber, was low in protein…"
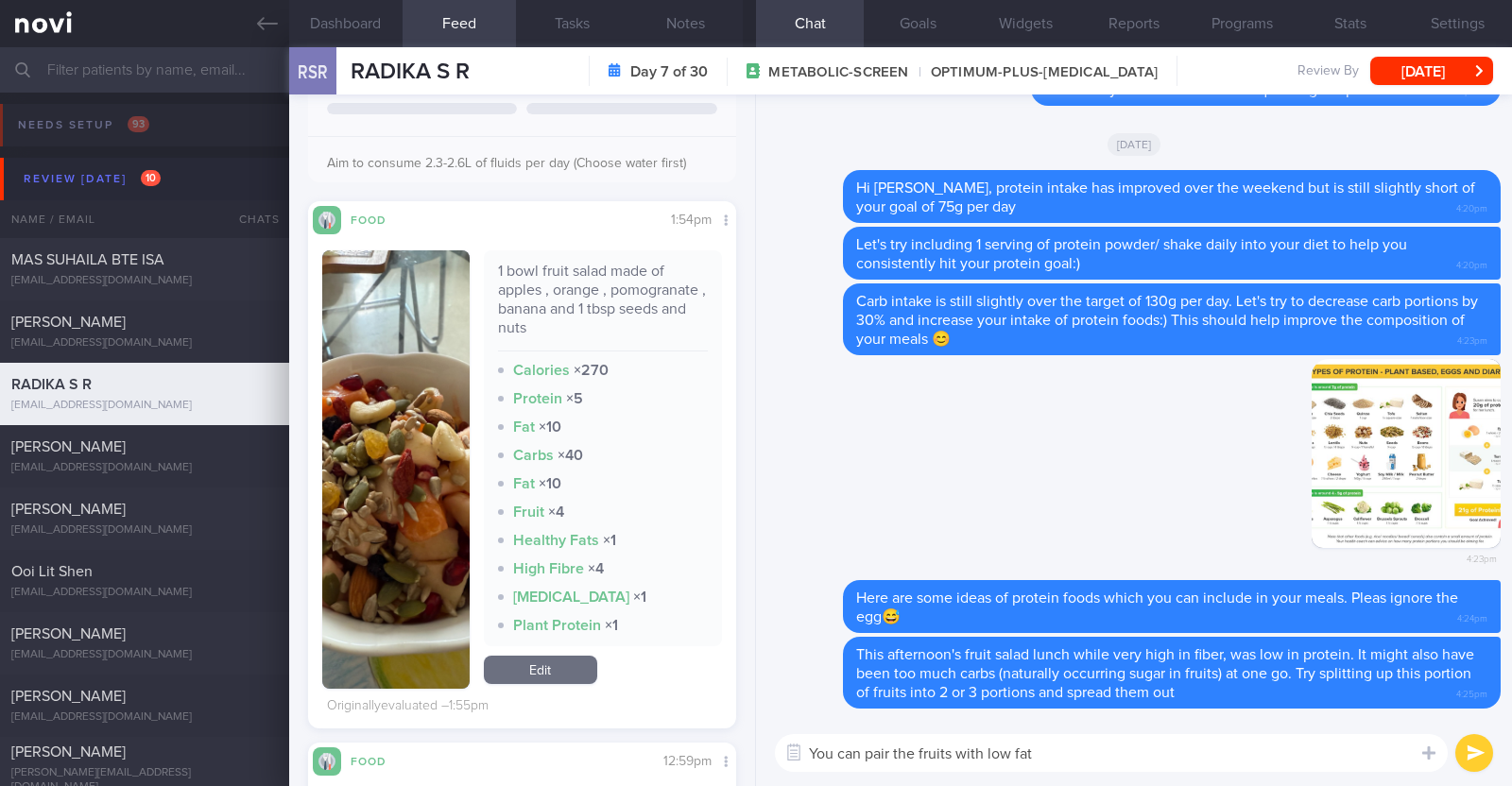
click at [987, 762] on textarea "You can pair the fruits with low fat" at bounding box center [1111, 753] width 673 height 38
click at [1075, 753] on textarea "You can pair the fruits with plain low fat" at bounding box center [1111, 753] width 673 height 38
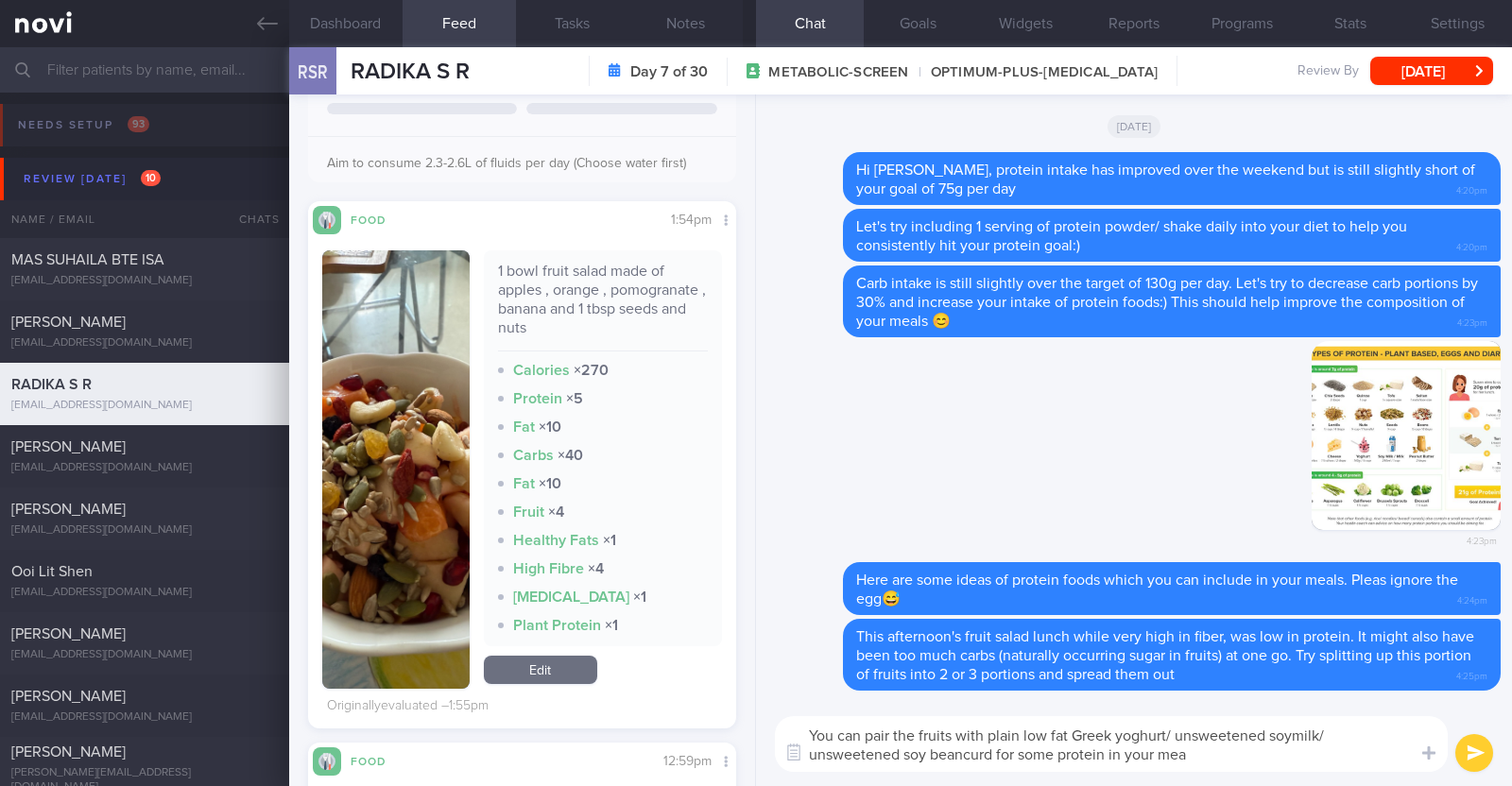
type textarea "You can pair the fruits with plain low fat Greek yoghurt/ unsweetened soymilk/ …"
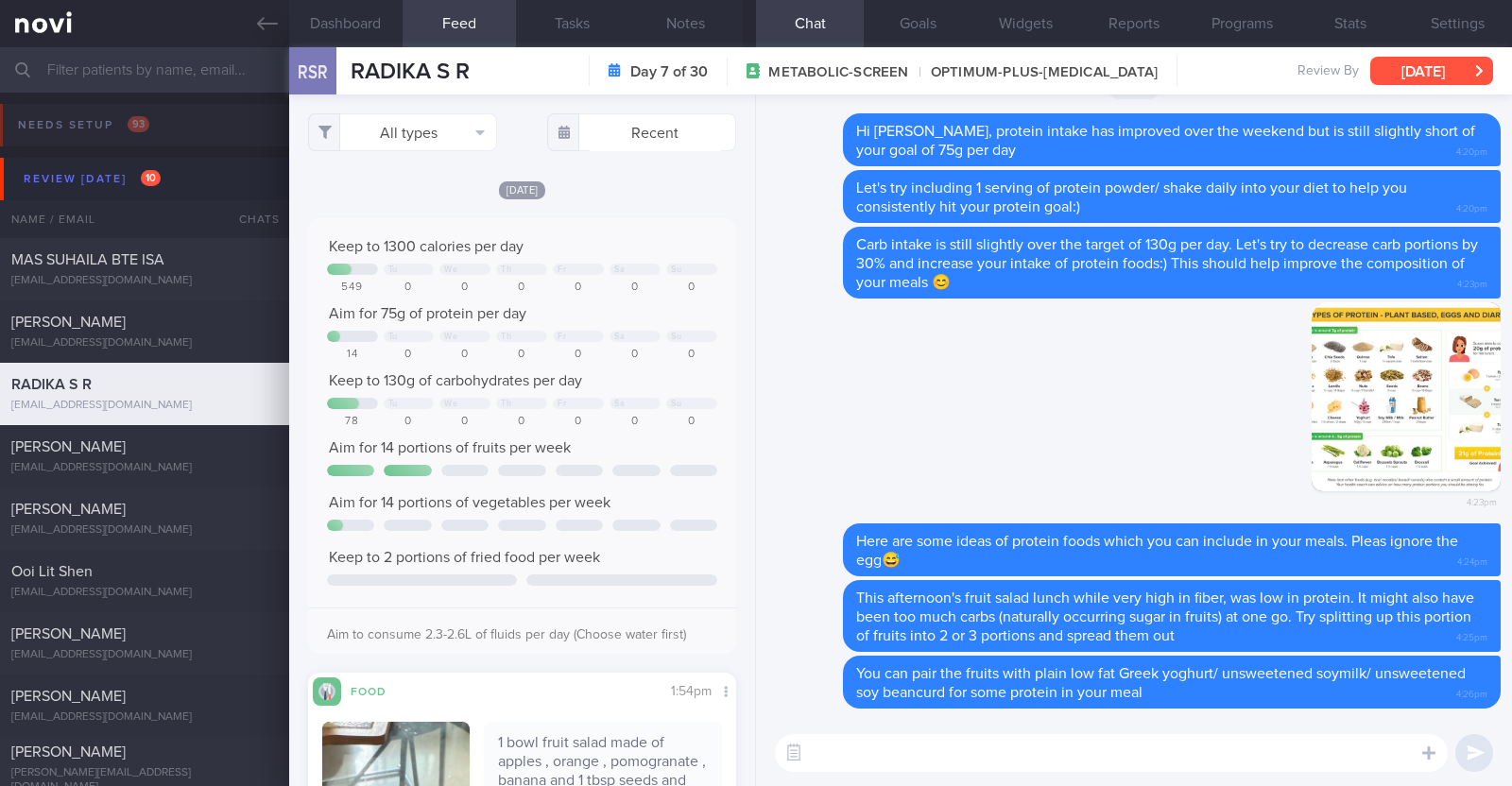
click at [1418, 67] on button "[DATE]" at bounding box center [1431, 70] width 123 height 28
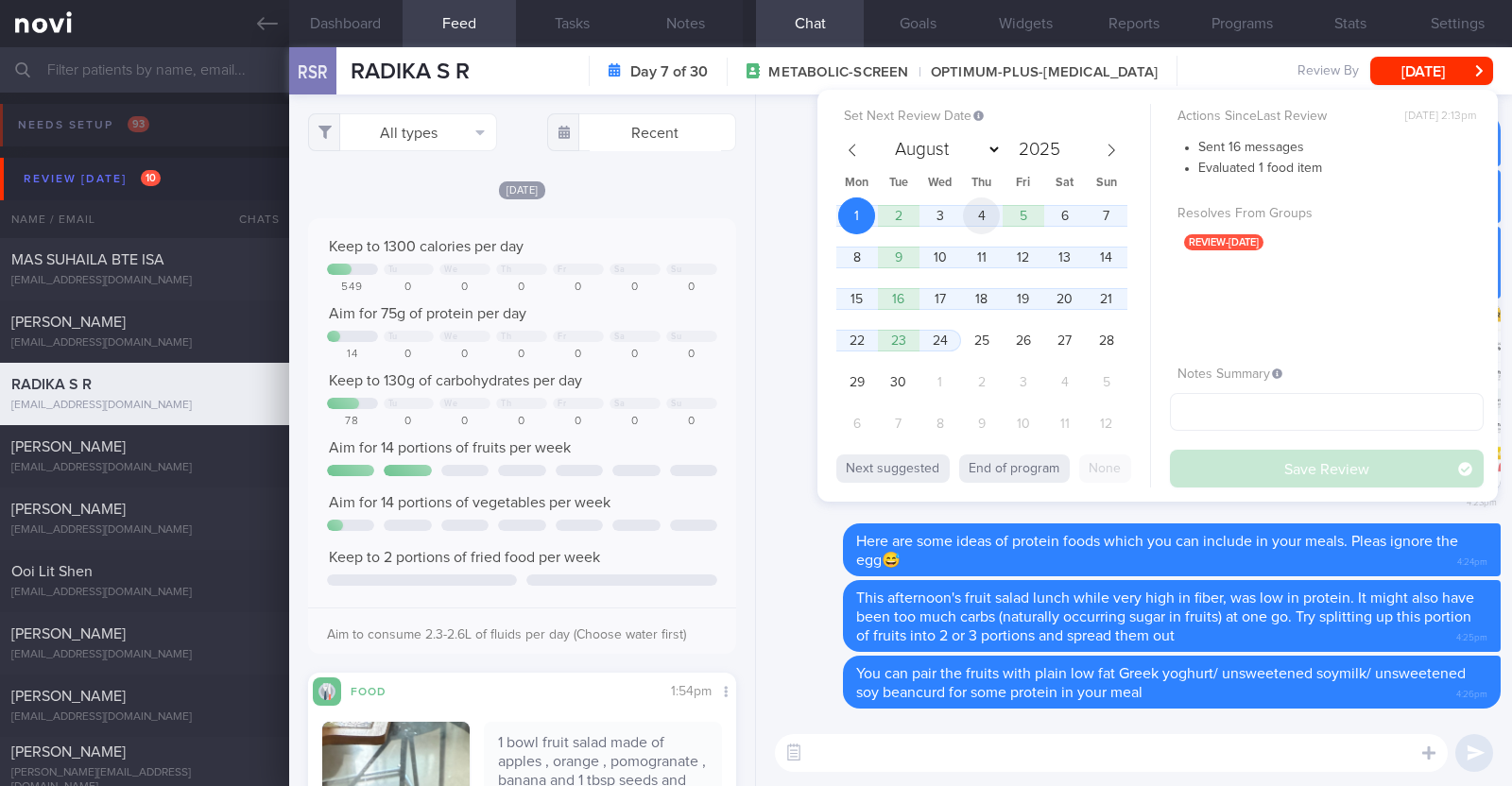
click at [998, 214] on span "4" at bounding box center [981, 216] width 37 height 37
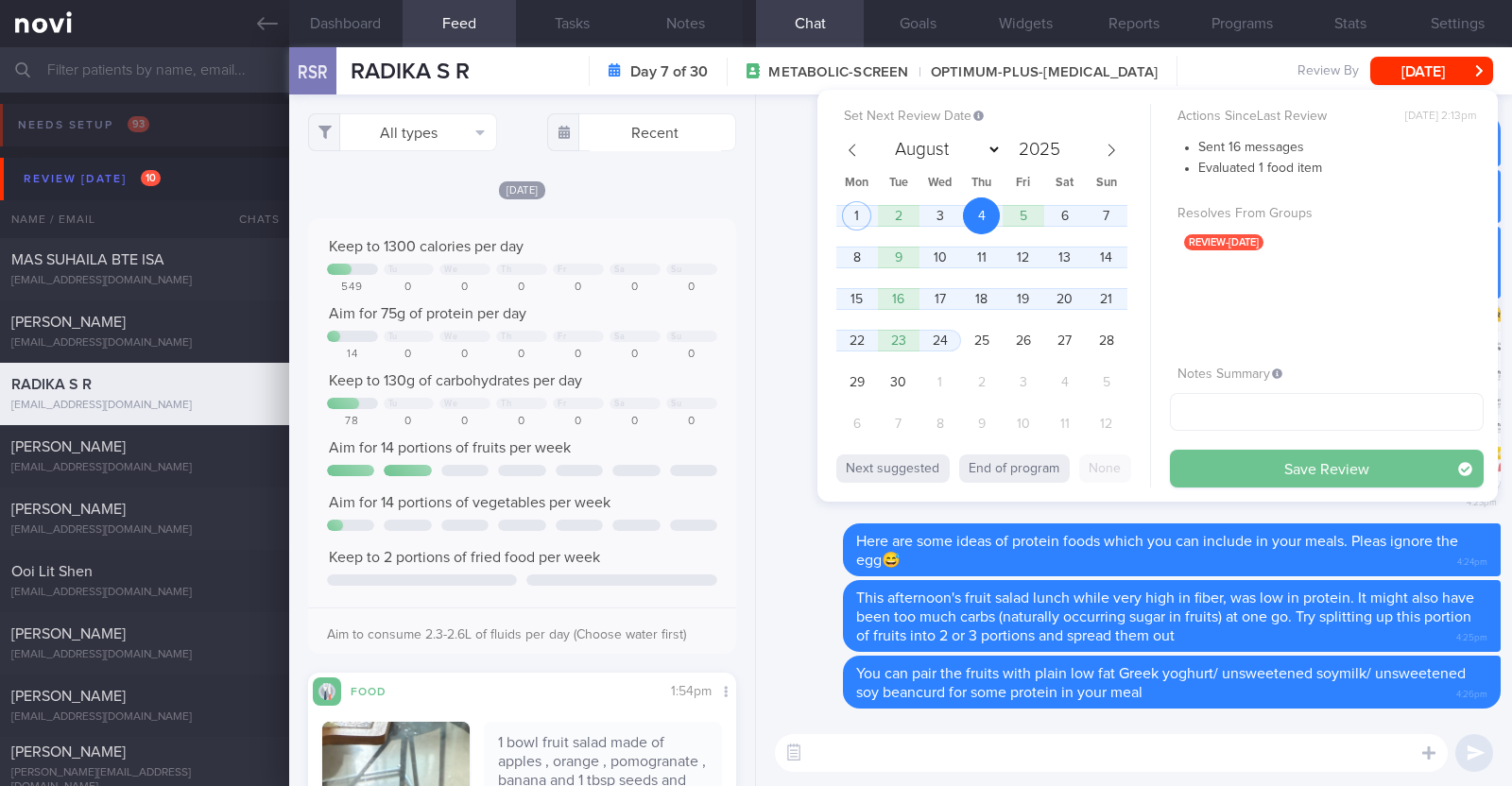
click at [1242, 465] on button "Save Review" at bounding box center [1326, 468] width 313 height 38
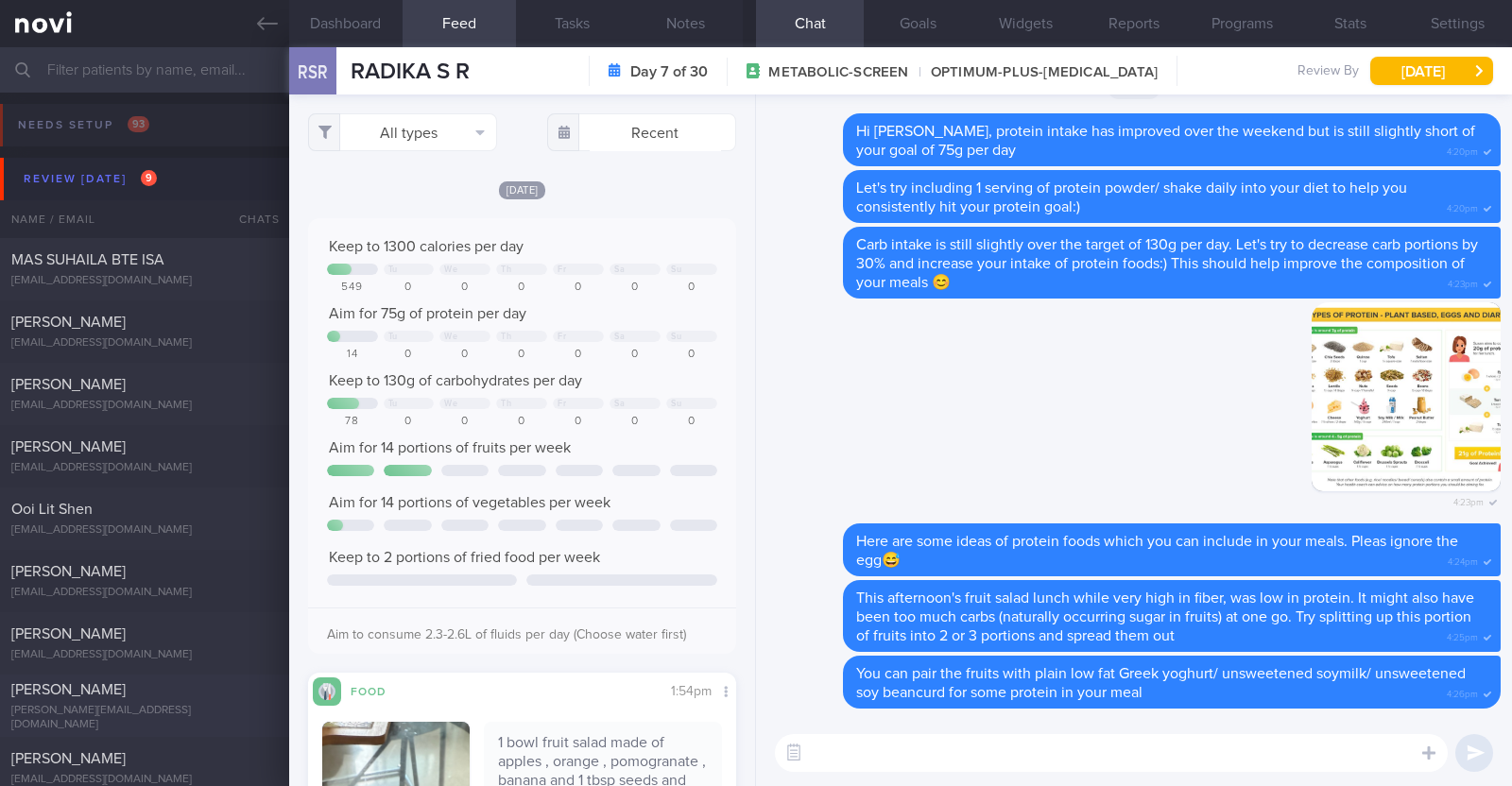
click at [146, 693] on div "Michell Tan" at bounding box center [142, 690] width 262 height 19
type textarea "44F Comorbidities: Fatty Liver HLD Psoriasis (2-3 weekly injections) Nil meds W…"
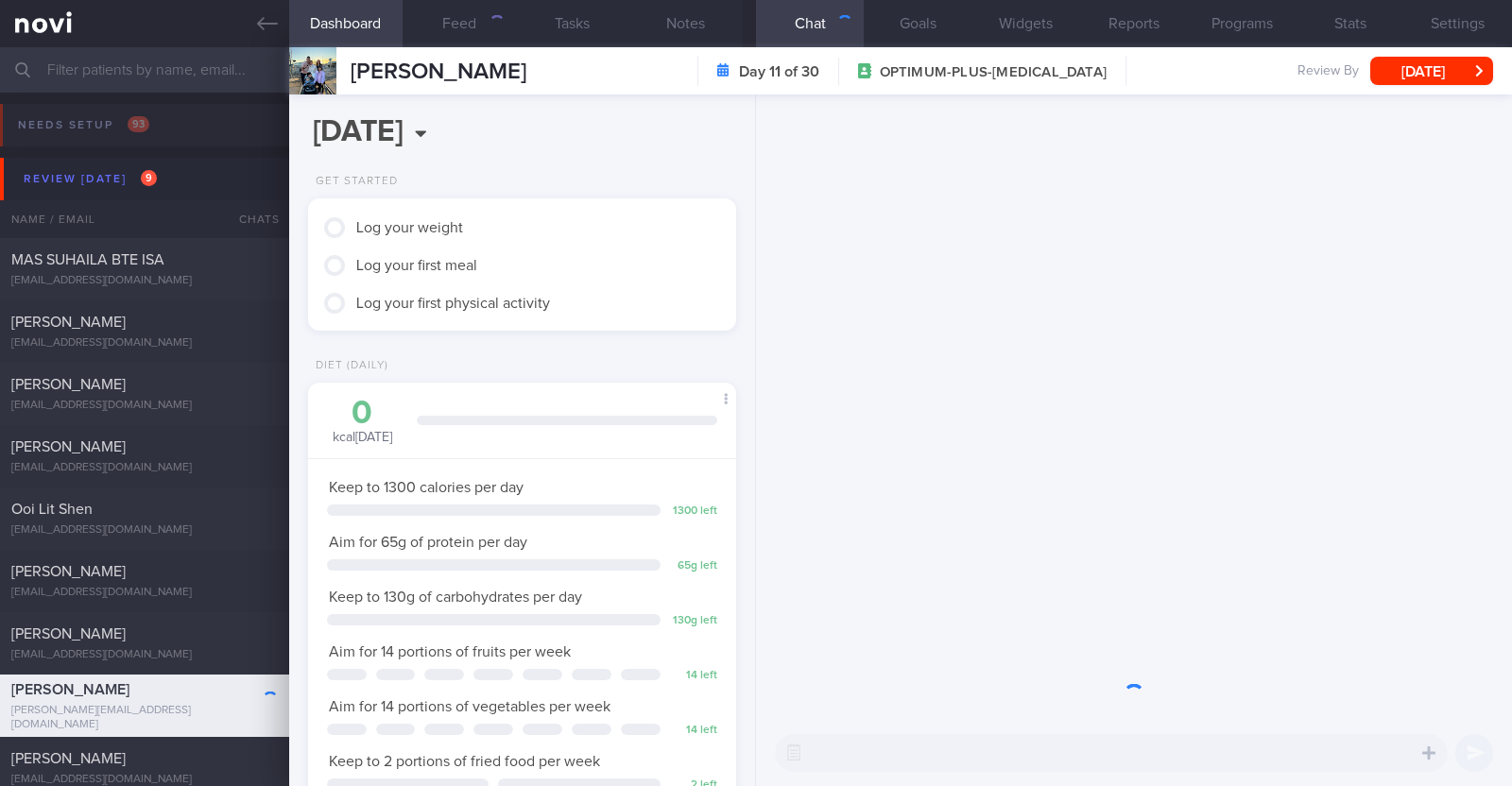
scroll to position [214, 376]
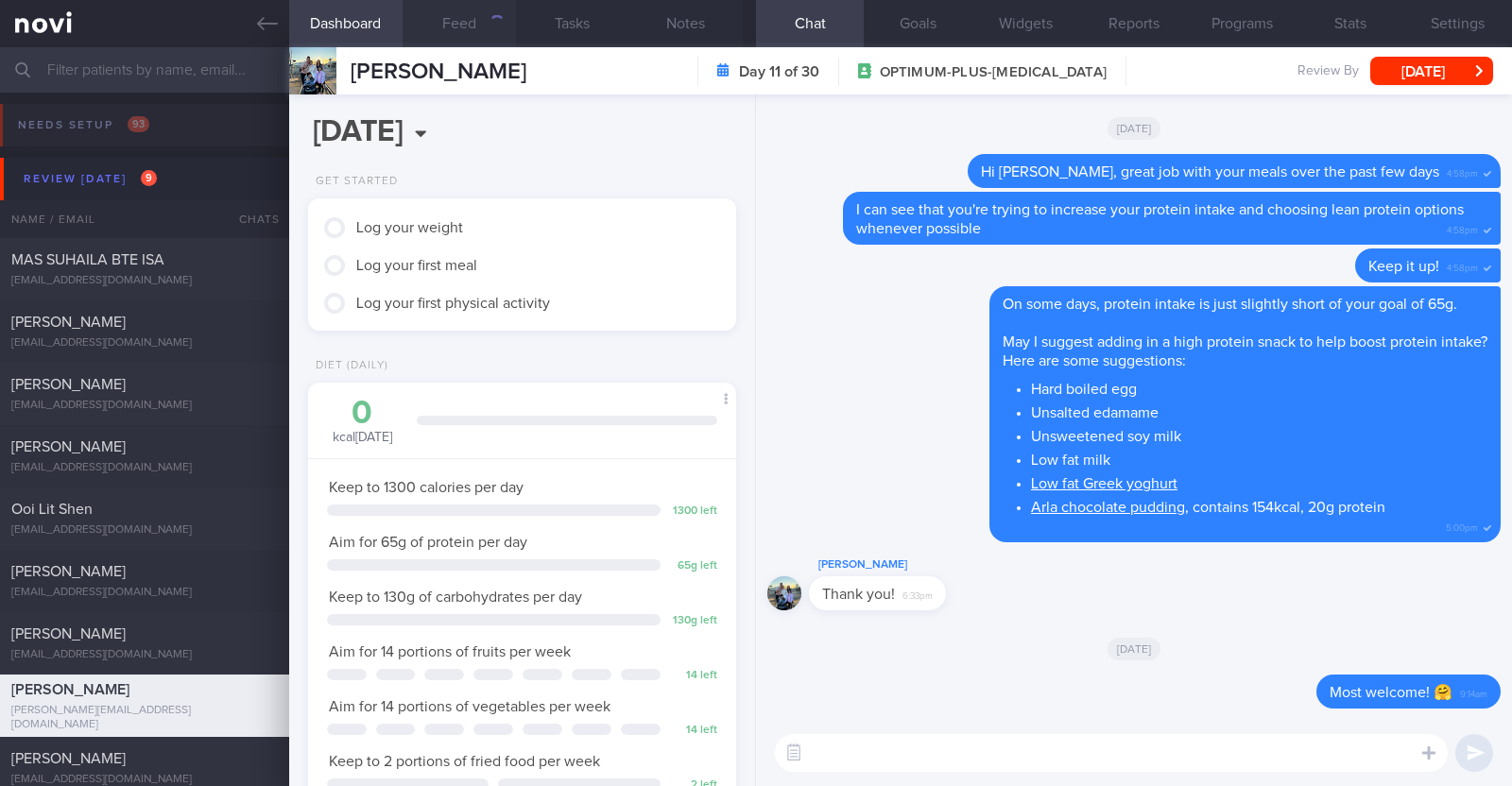
click at [487, 26] on button "Feed" at bounding box center [459, 23] width 113 height 48
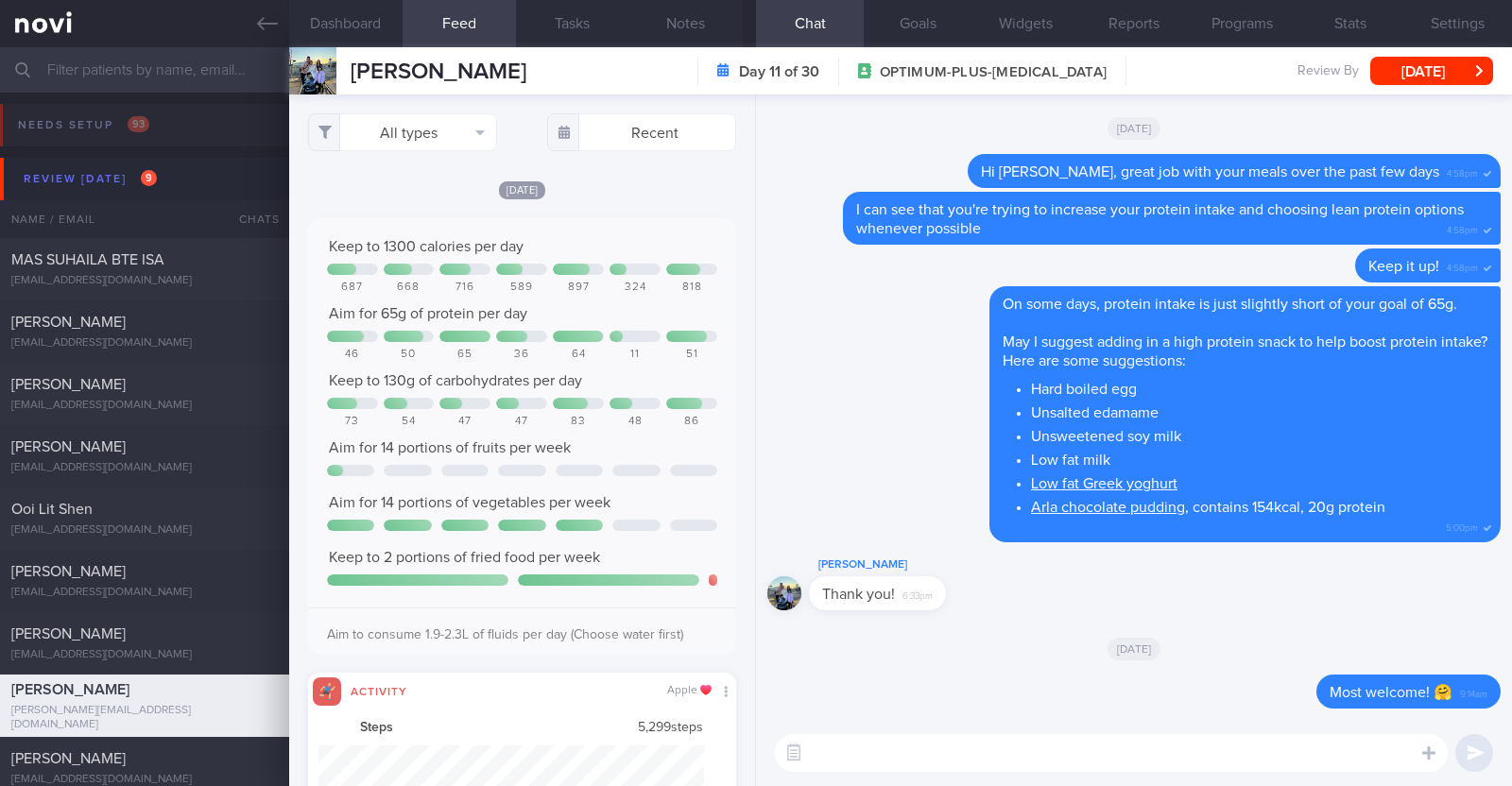
select select "8"
click at [482, 131] on button "All types" at bounding box center [402, 131] width 189 height 38
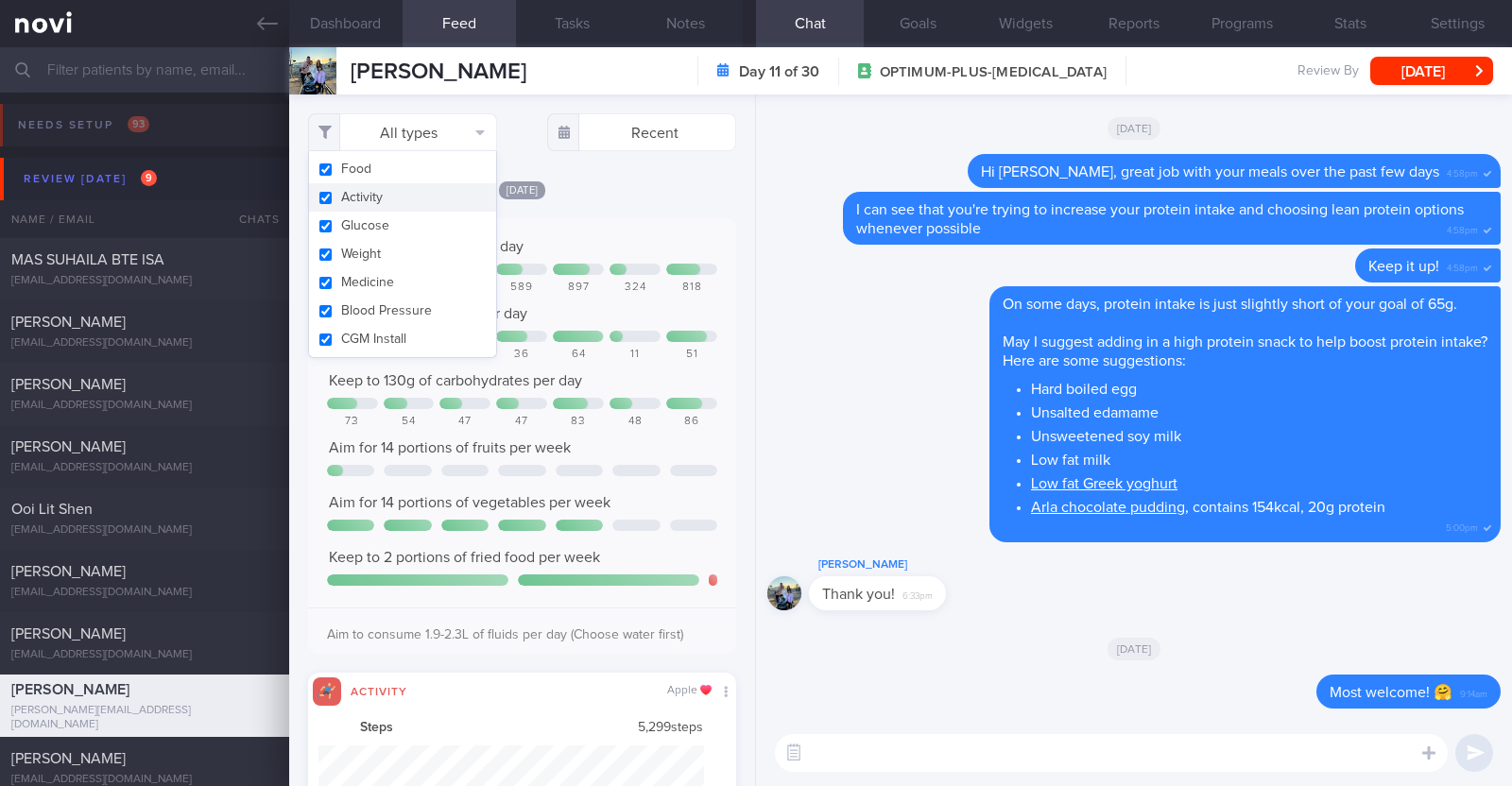
click at [433, 191] on button "Activity" at bounding box center [402, 197] width 187 height 28
checkbox input "false"
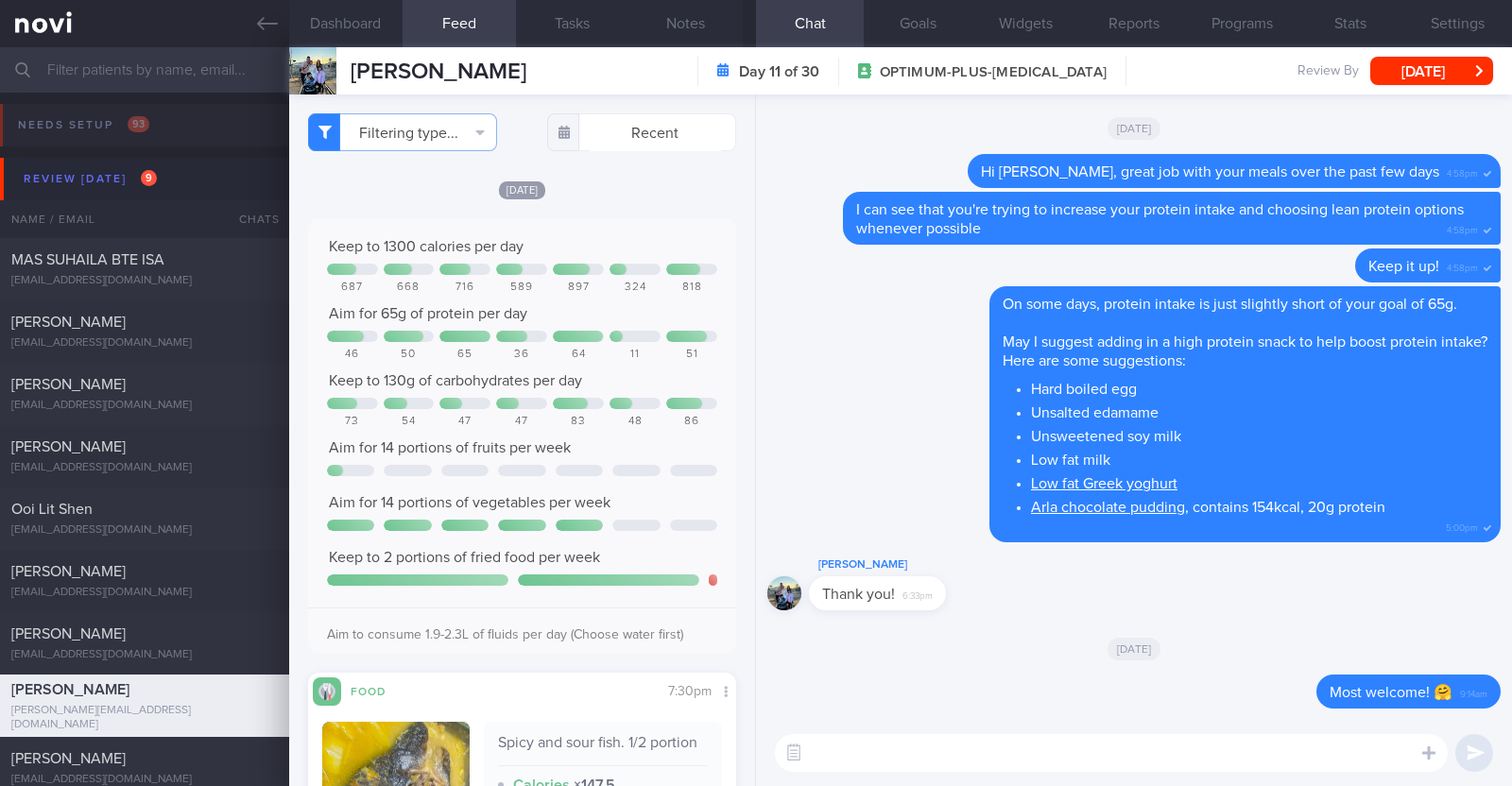
click at [652, 193] on div "[DATE]" at bounding box center [522, 189] width 428 height 19
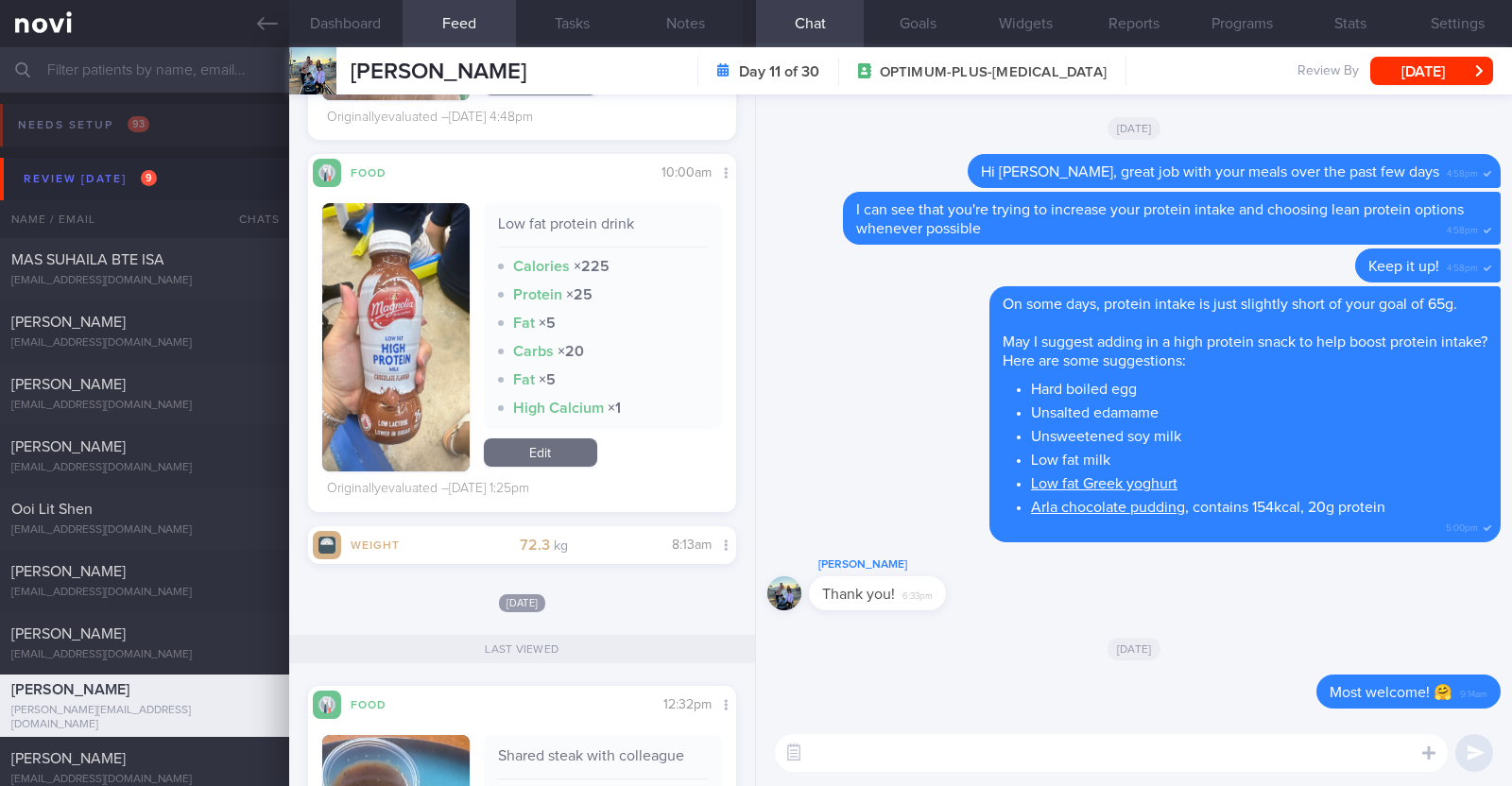
scroll to position [5906, 0]
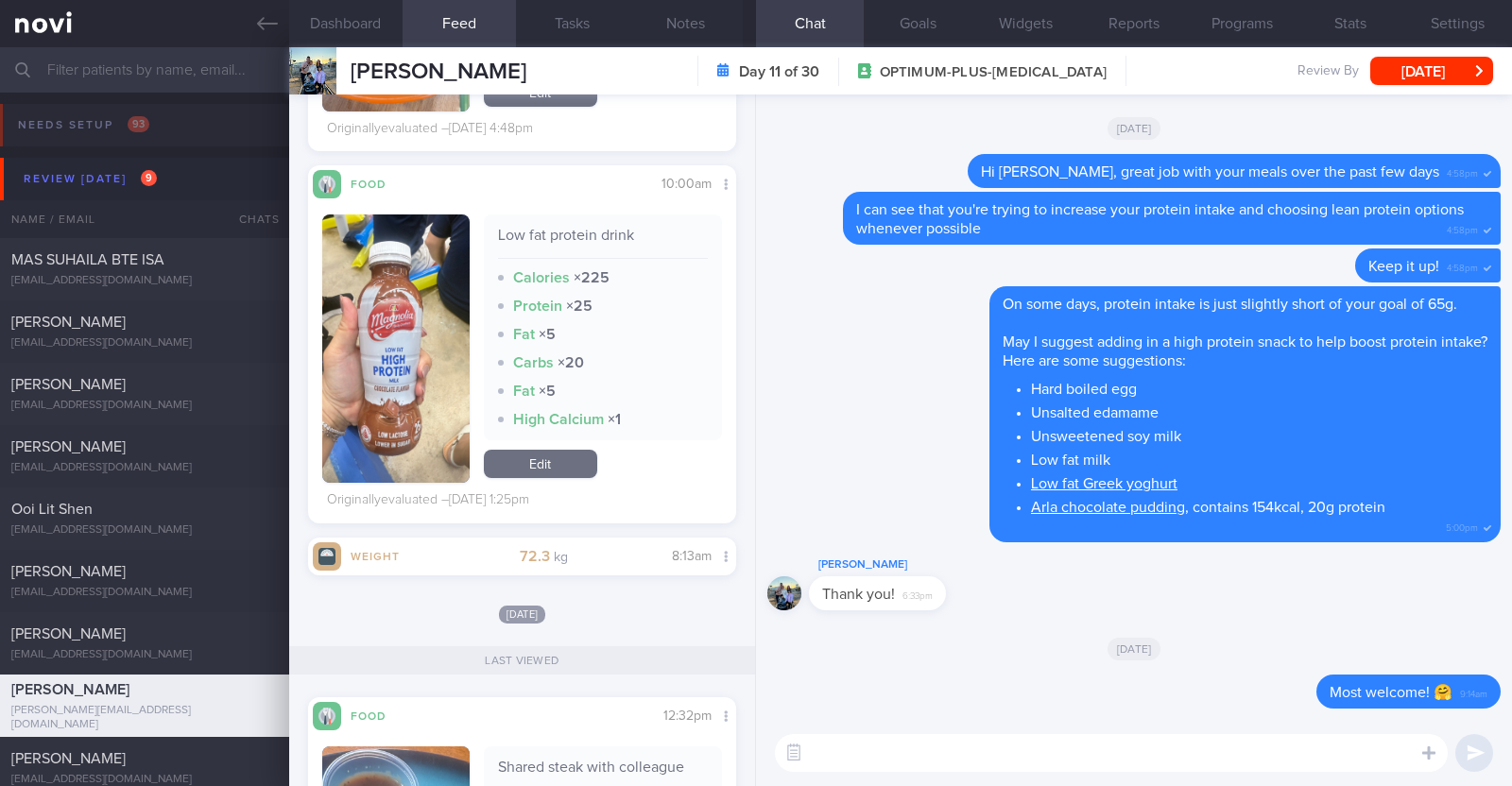
click at [902, 748] on textarea at bounding box center [1111, 753] width 673 height 38
click at [944, 749] on textarea at bounding box center [1111, 753] width 673 height 38
type textarea "Hi Michell, happy Monday:0"
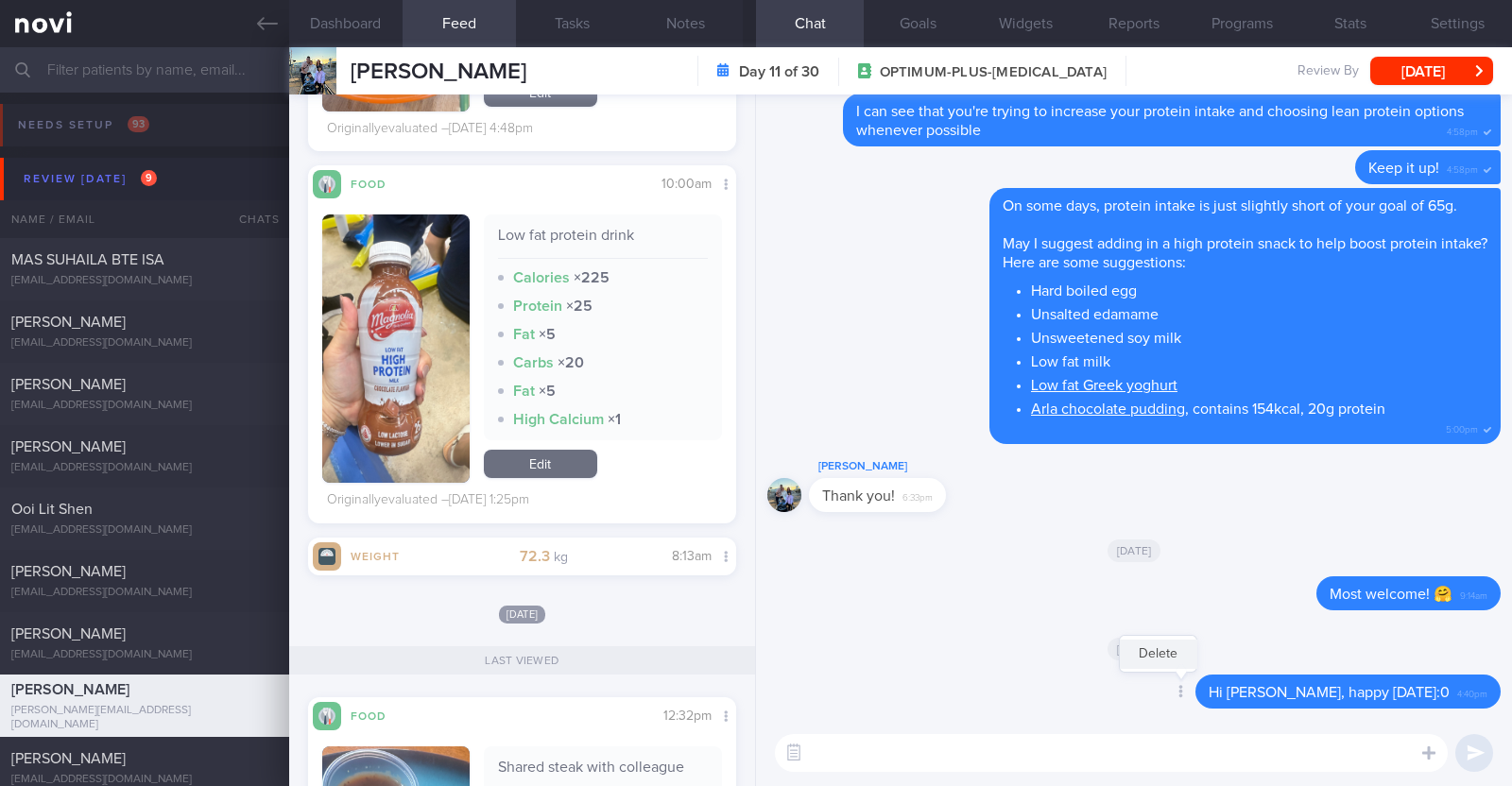
click at [1196, 653] on button "Delete" at bounding box center [1158, 654] width 77 height 28
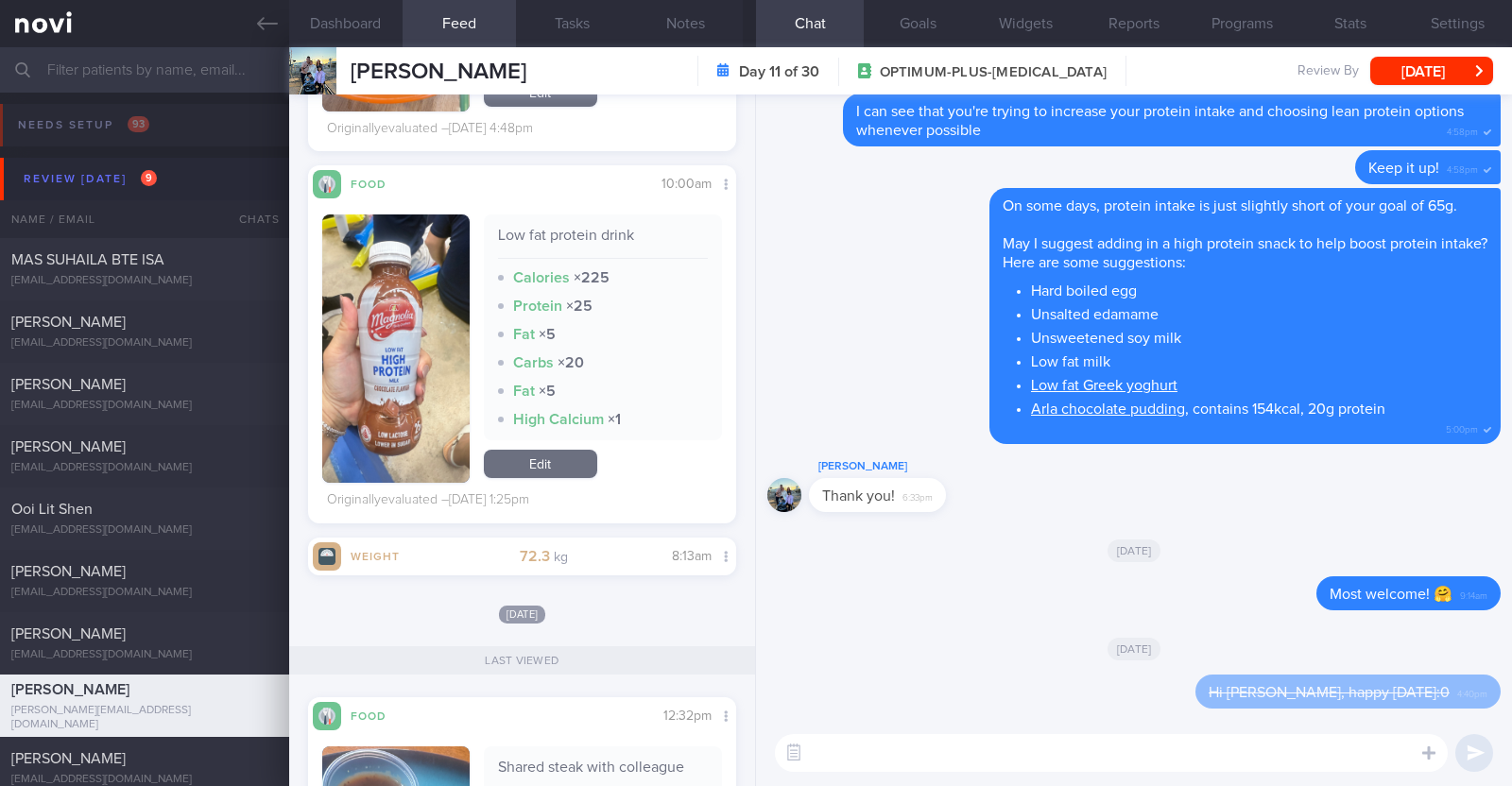
click at [1046, 758] on textarea at bounding box center [1111, 753] width 673 height 38
type textarea "Hi Michell, happy Monday :)"
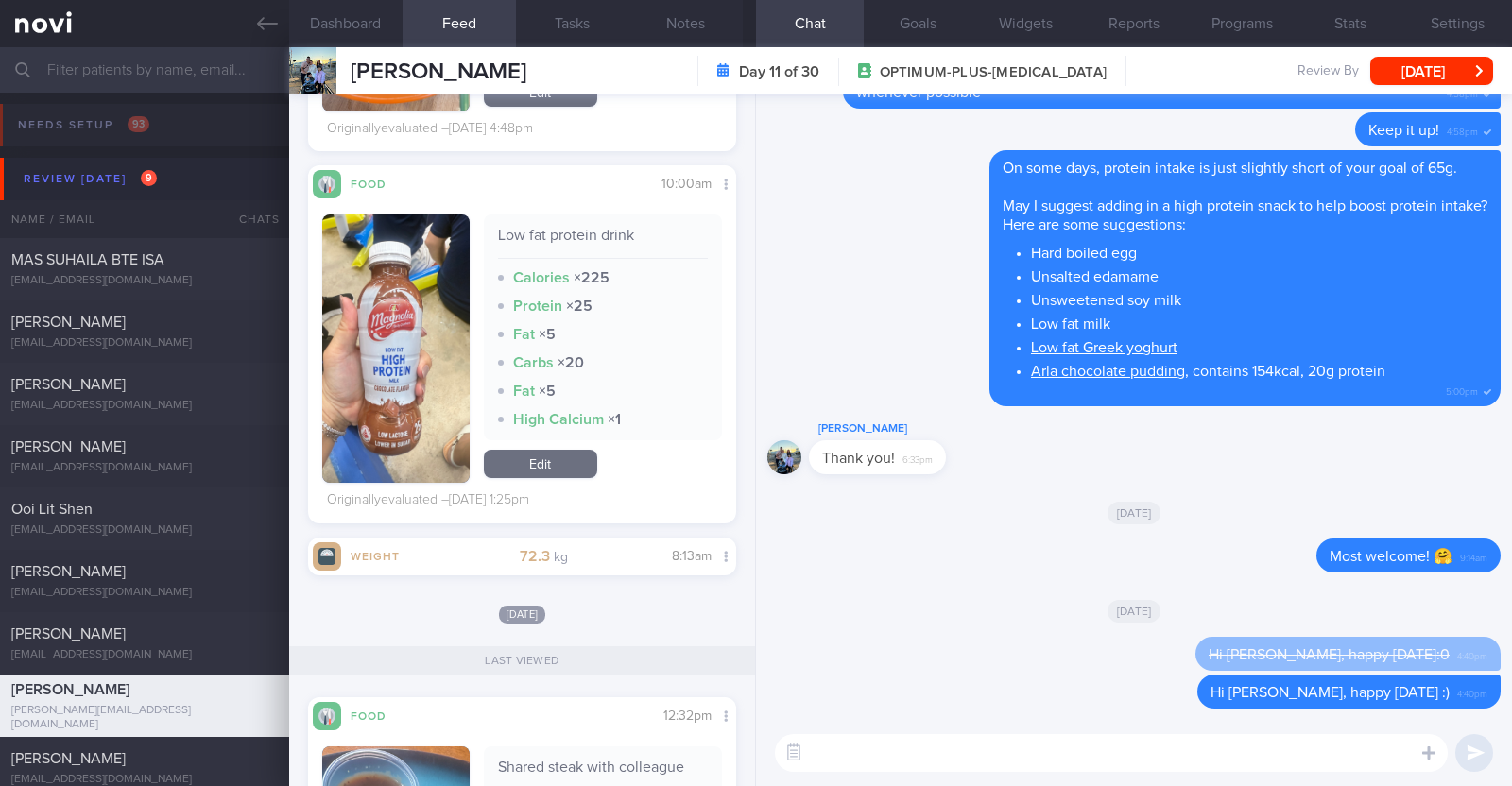
click at [867, 750] on textarea at bounding box center [1111, 753] width 673 height 38
paste textarea "Instead of Rokeby's protein smoothie, which is considered high in calories and …"
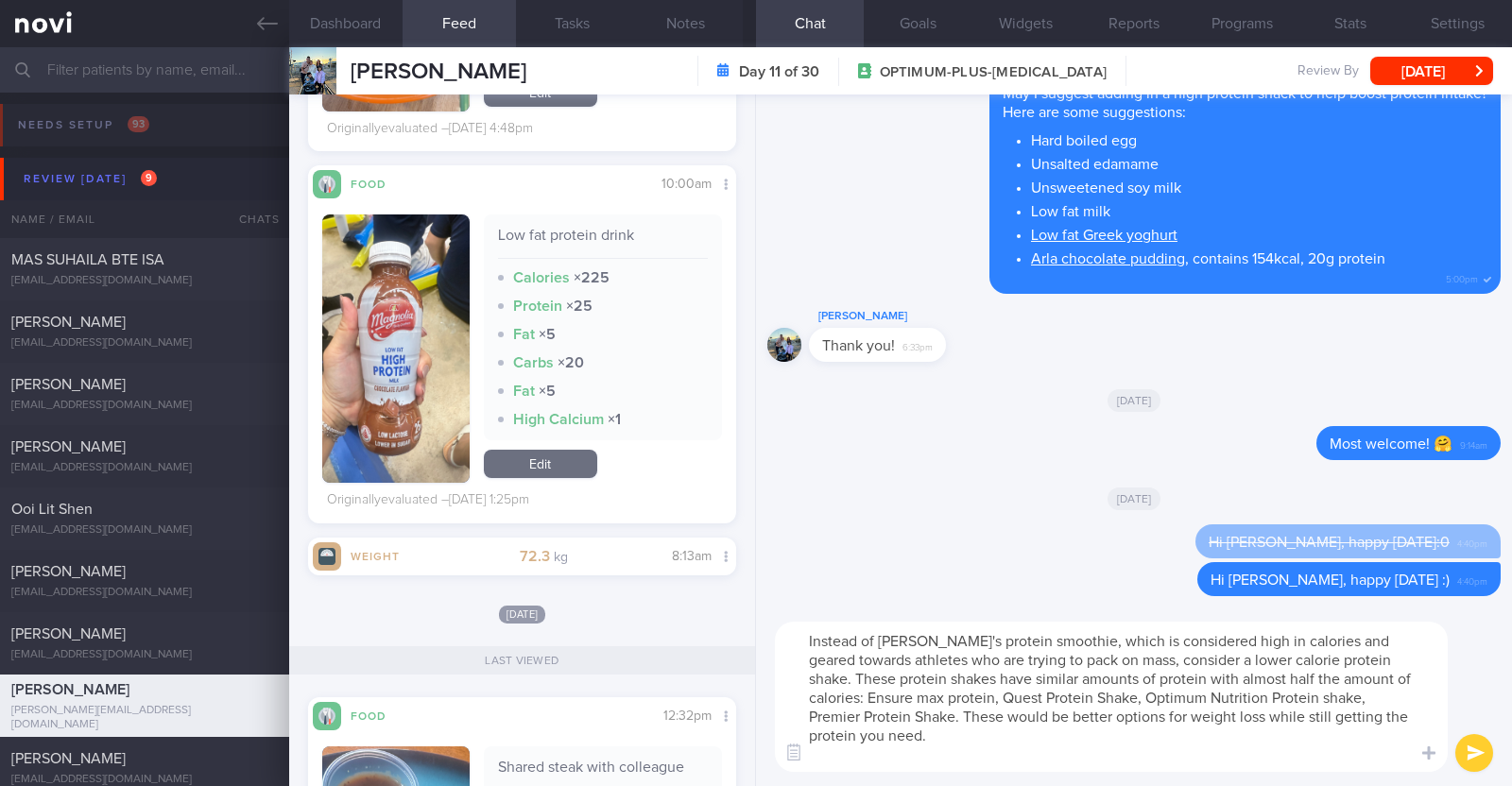
click at [1051, 635] on textarea "Instead of Rokeby's protein smoothie, which is considered high in calories and …" at bounding box center [1111, 696] width 673 height 150
type textarea "Instead of Rokeby's protein smoothie or Magnolia high protein milk, which is co…"
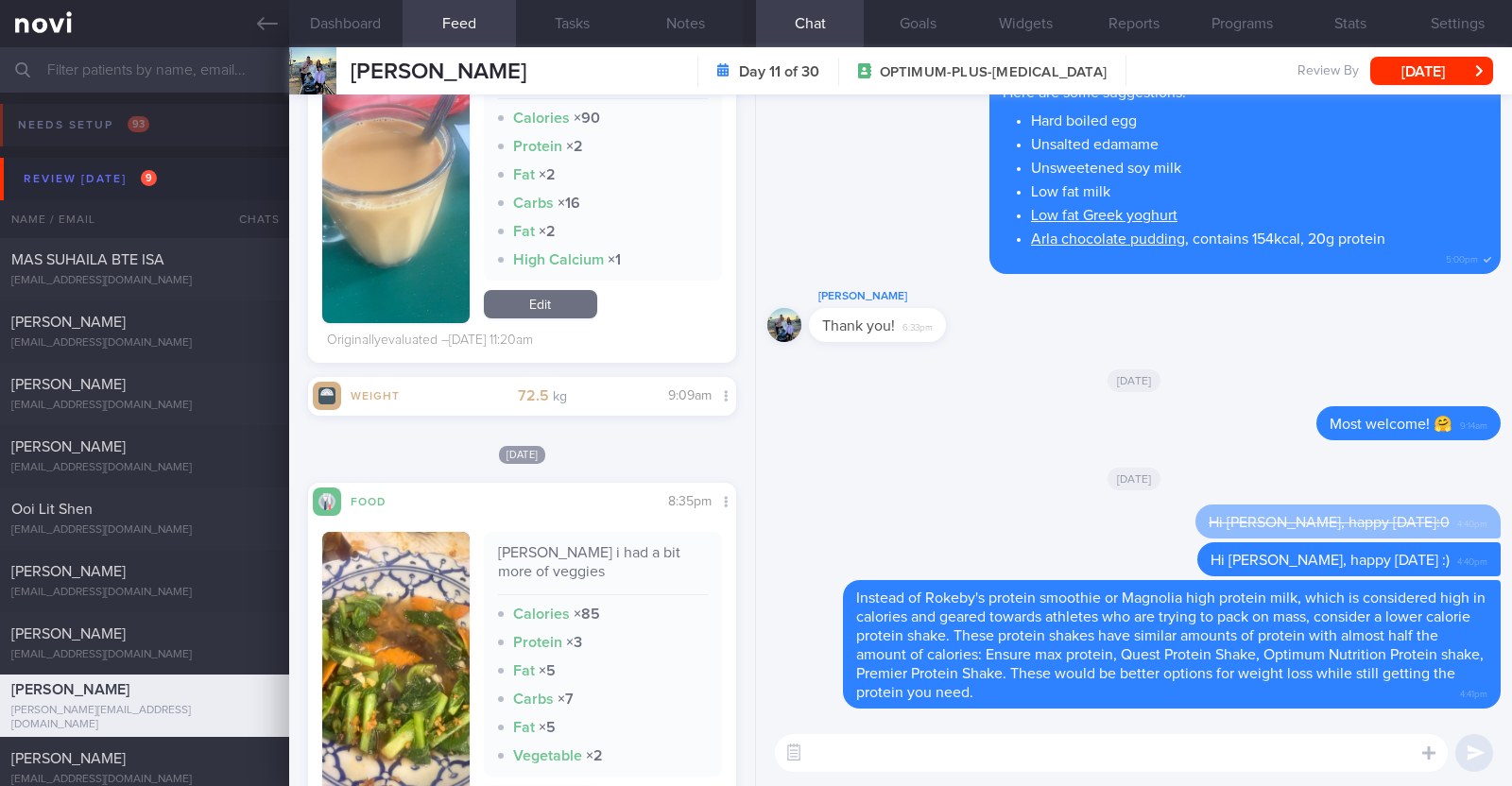
scroll to position [3189, 0]
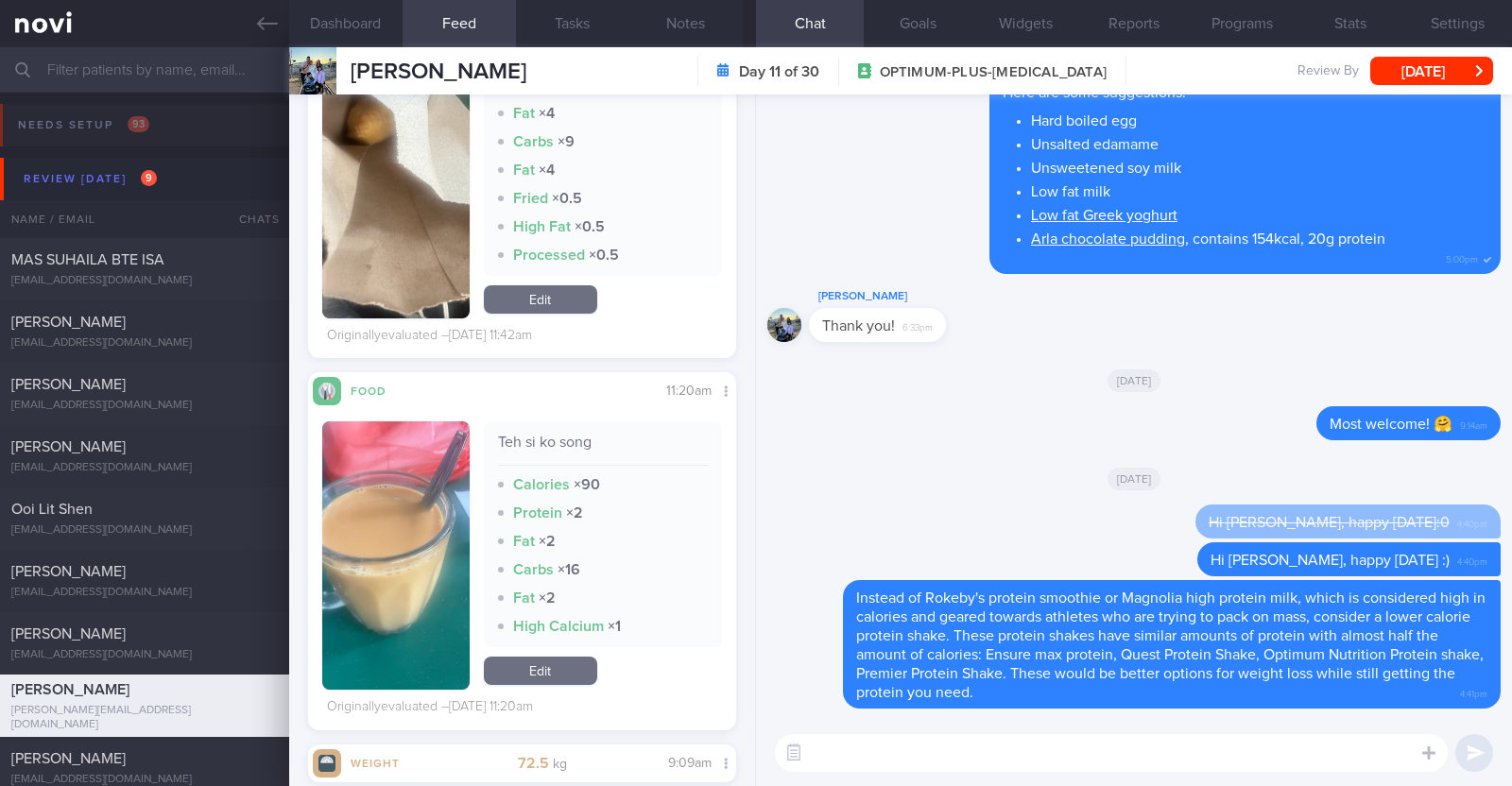
click at [858, 742] on textarea at bounding box center [1111, 753] width 673 height 38
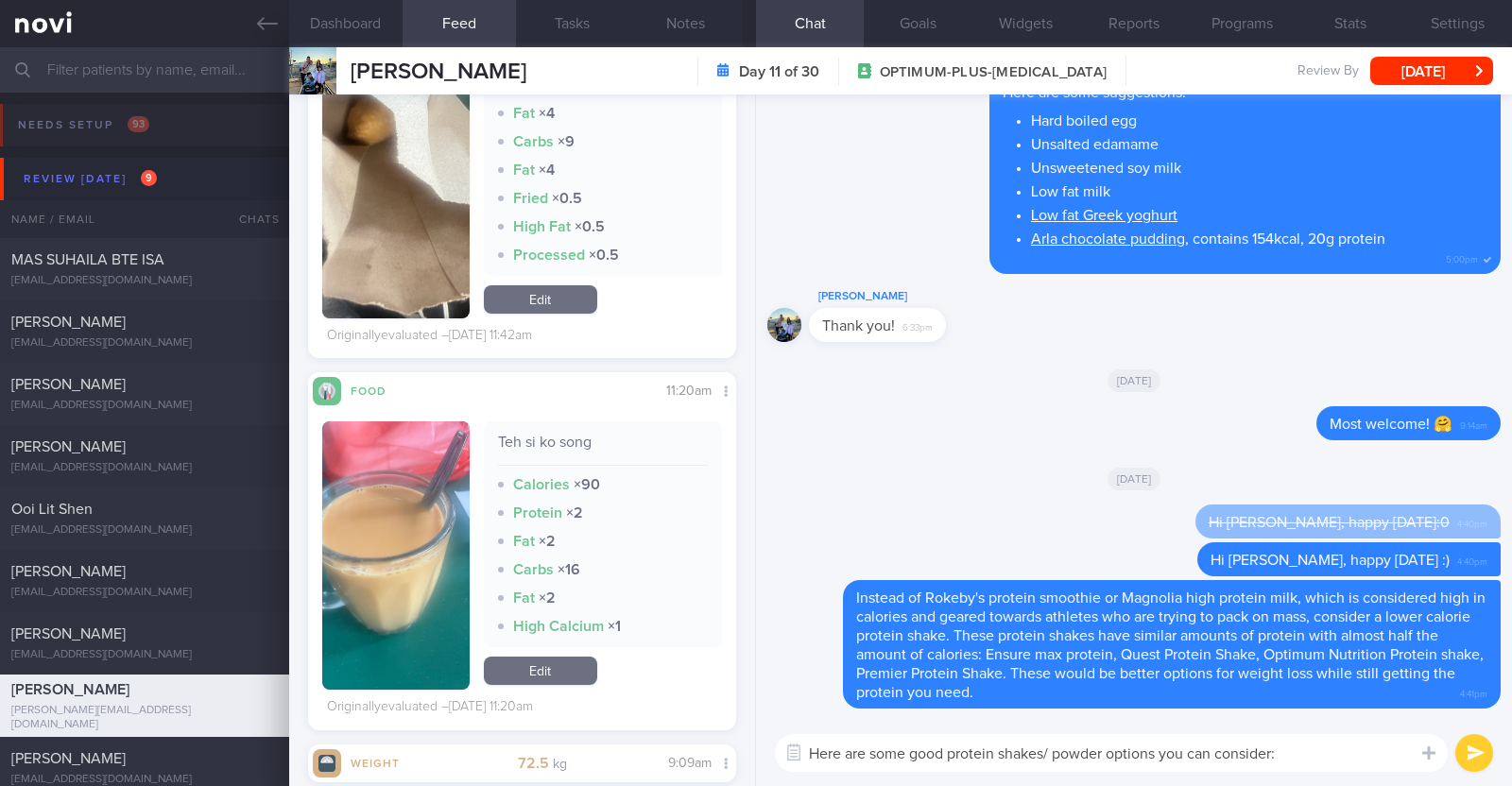
scroll to position [-16, 0]
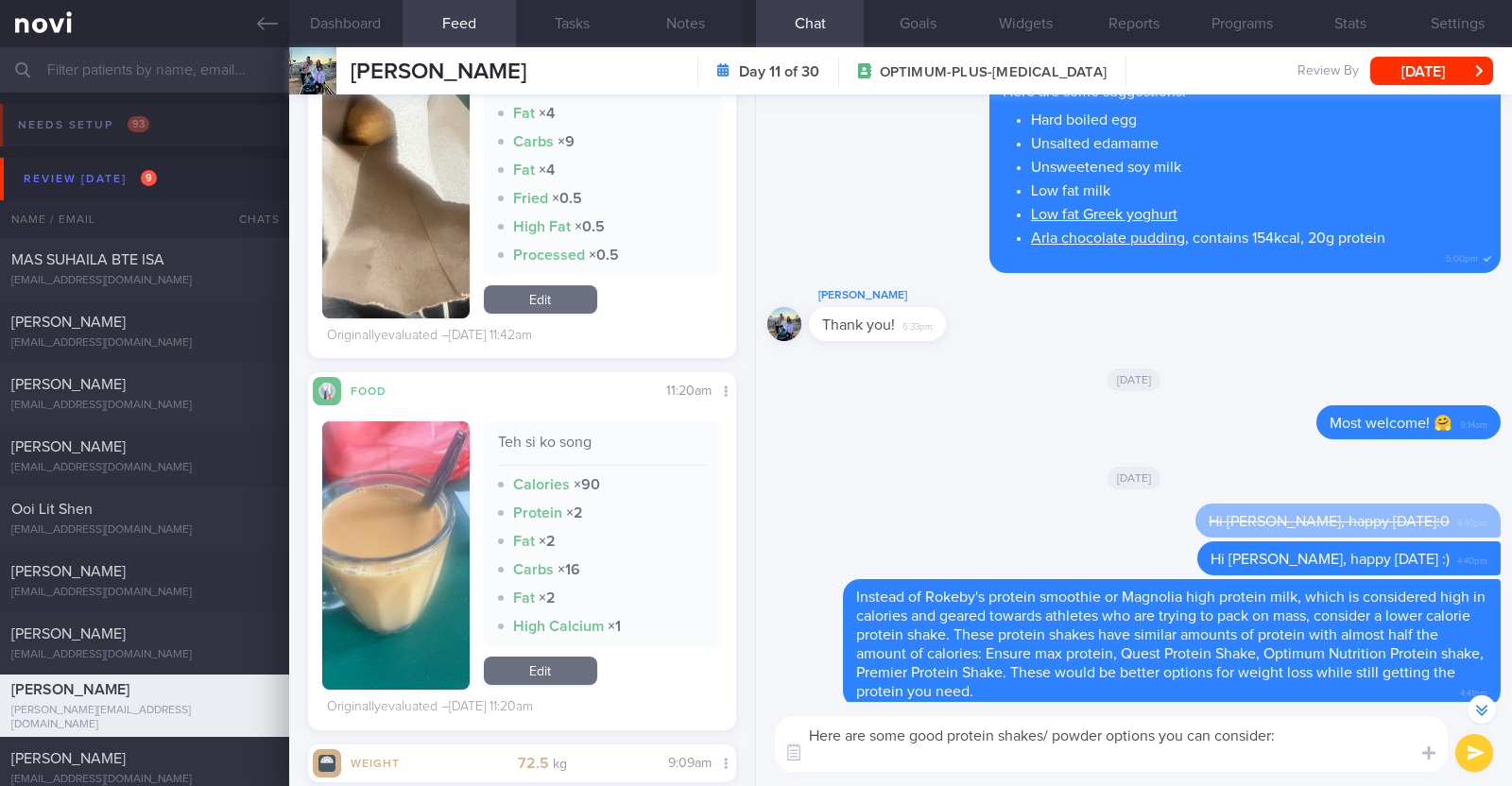
paste textarea "*Liquid shakes* [Ensure max protein](https://www.fairprice.com.sg/product/a-max…"
type textarea "Here are some good protein shakes/ powder options you can consider: *Liquid sha…"
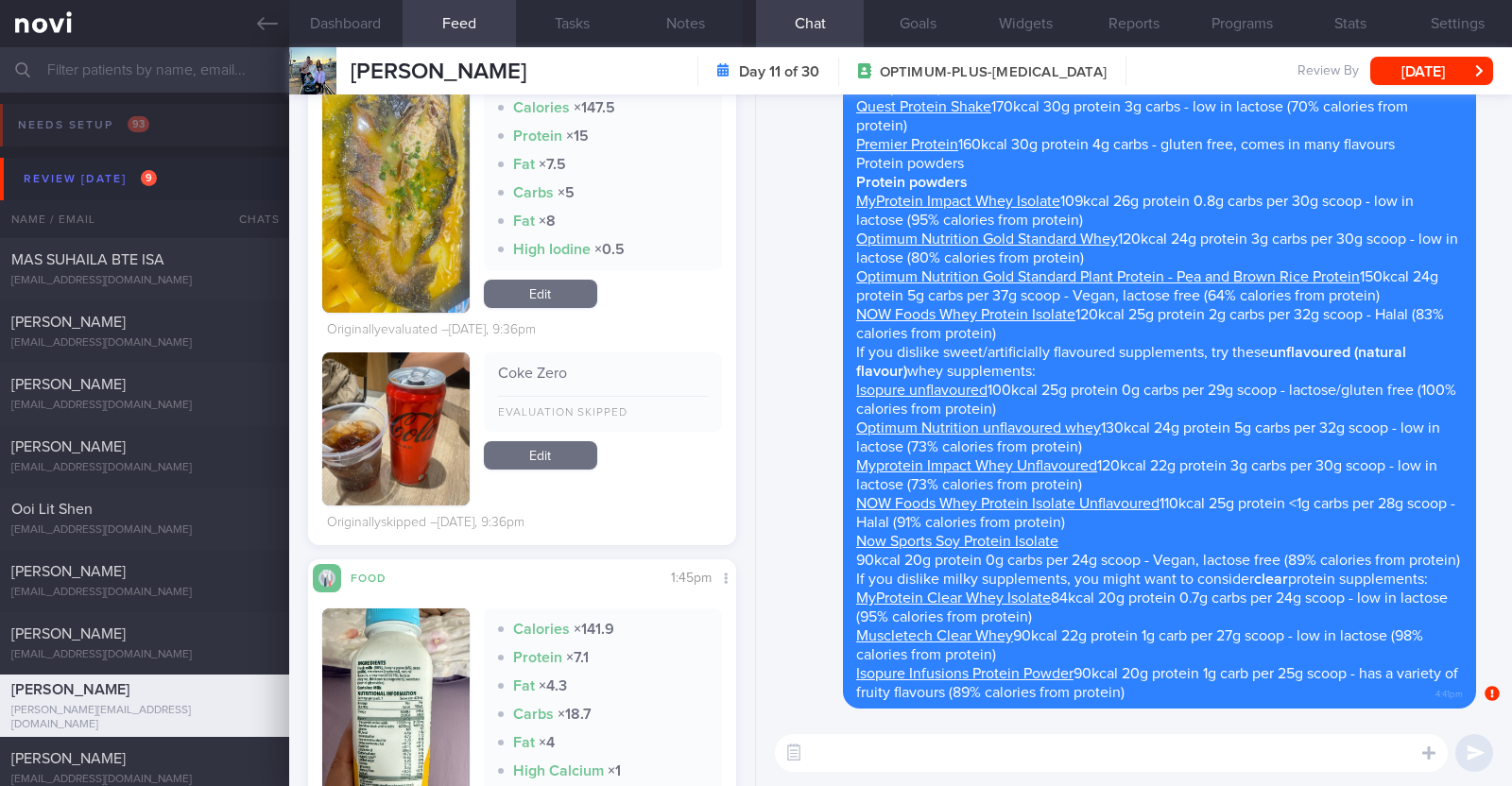
scroll to position [0, 0]
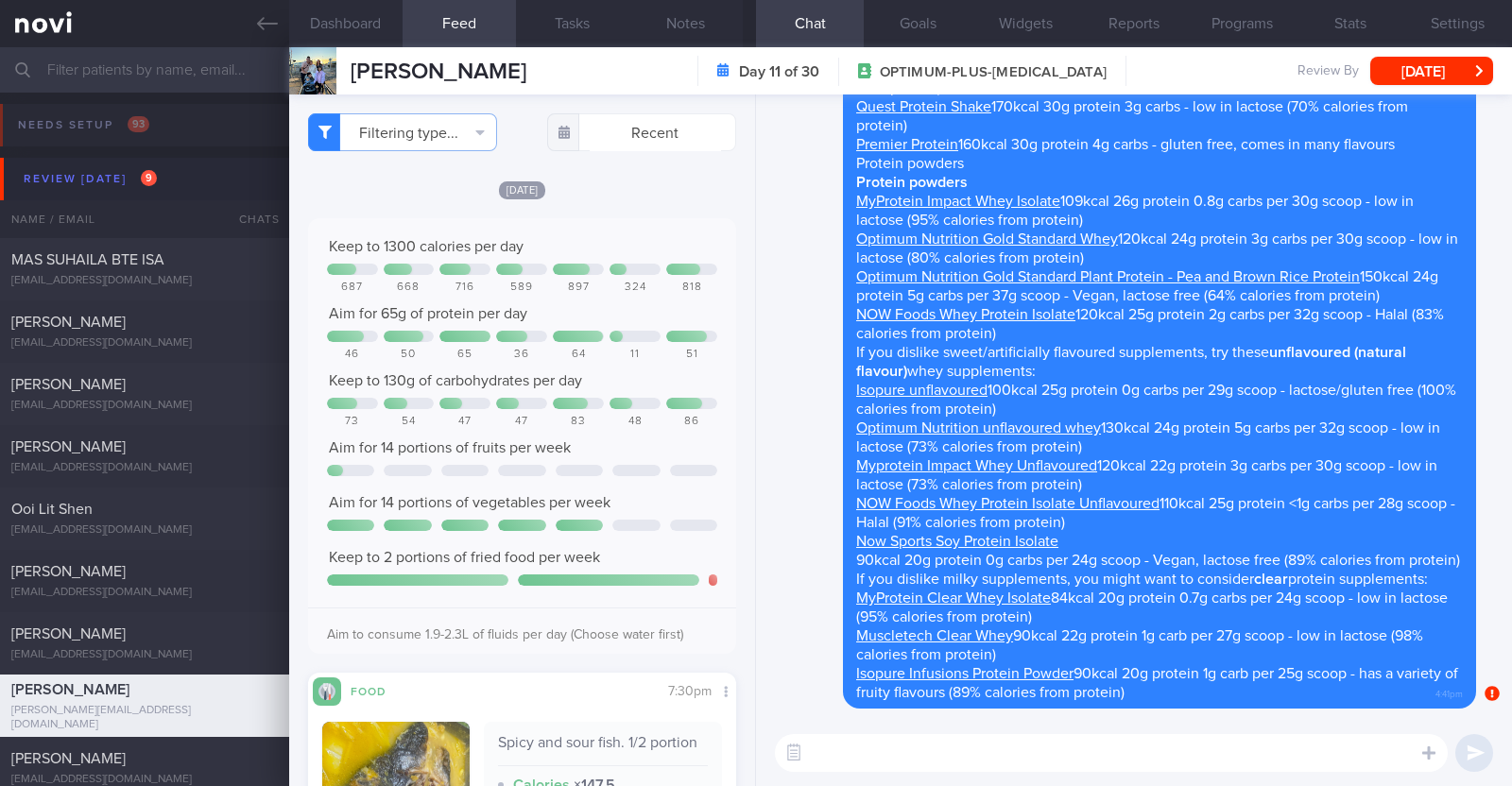
click at [822, 752] on textarea at bounding box center [1111, 753] width 673 height 38
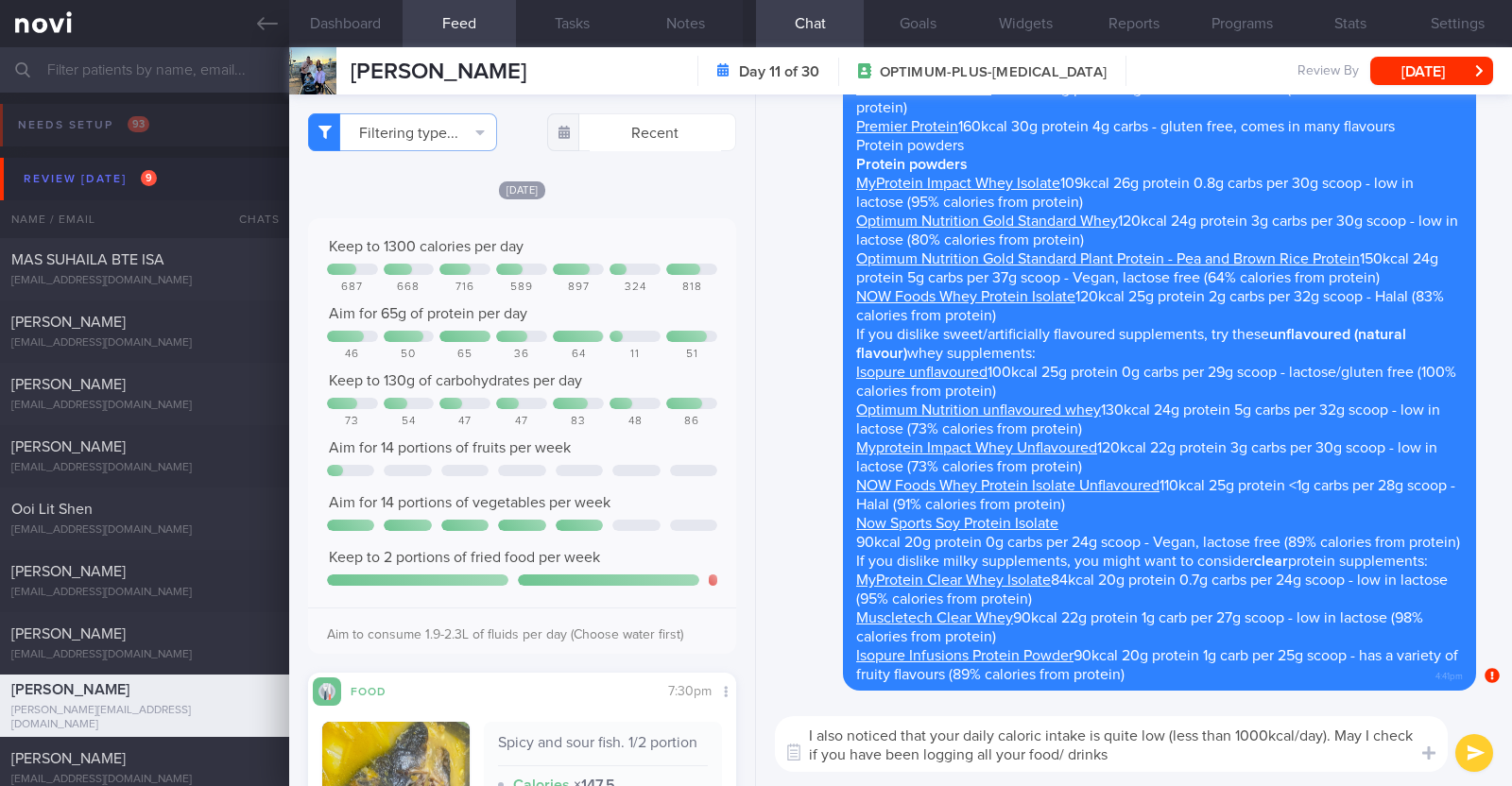
type textarea "I also noticed that your daily caloric intake is quite low (less than 1000kcal/…"
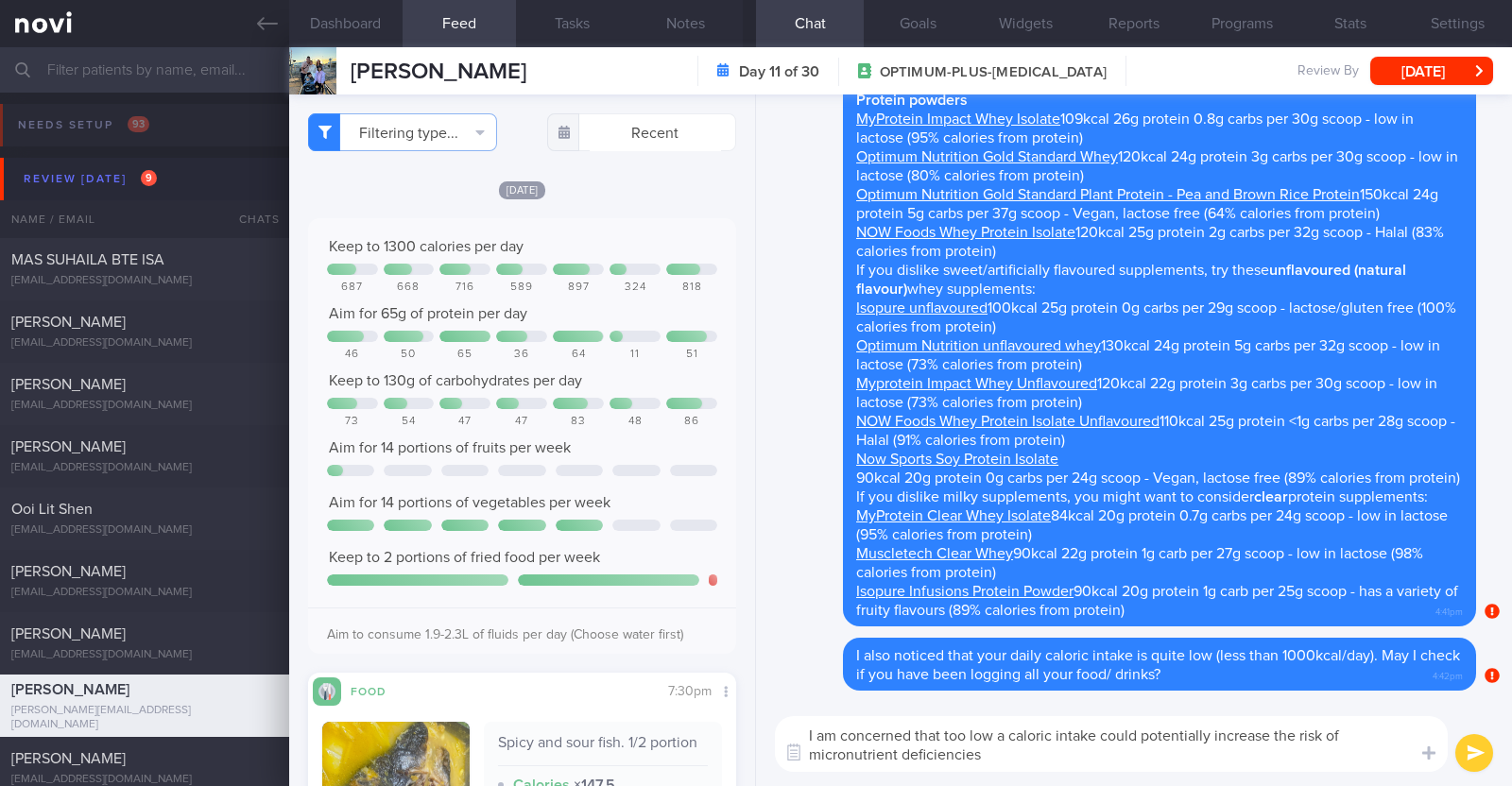
click at [1096, 739] on textarea "I am concerned that too low a caloric intake could potentially increase the ris…" at bounding box center [1111, 744] width 673 height 56
type textarea "I am concerned that too low a caloric intake for a long time could potentially …"
click at [1107, 754] on textarea "I am concerned that too low a caloric intake for a long time could potentially …" at bounding box center [1111, 744] width 673 height 56
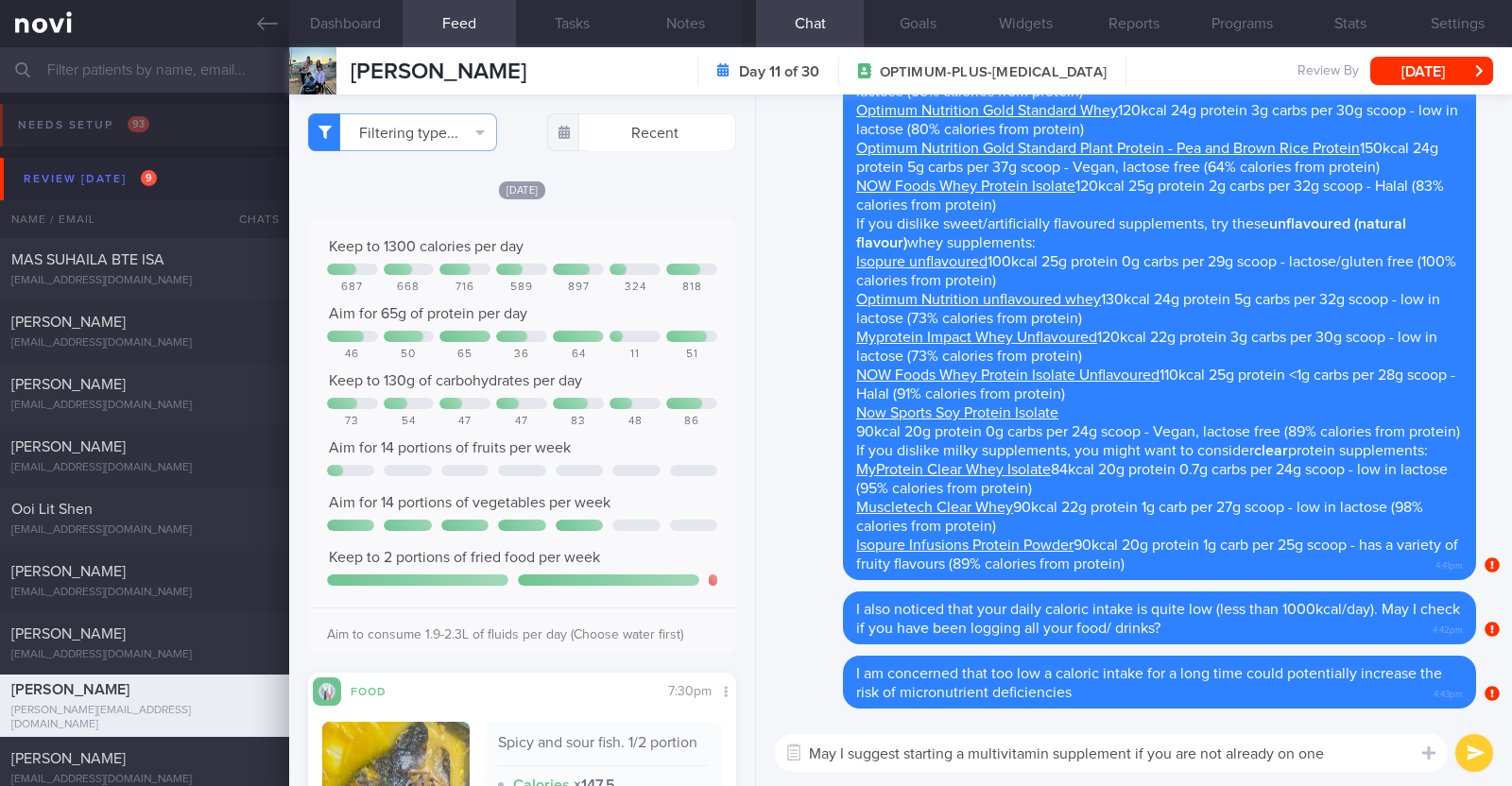
type textarea "May I suggest starting a multivitamin supplement if you are not already on one?"
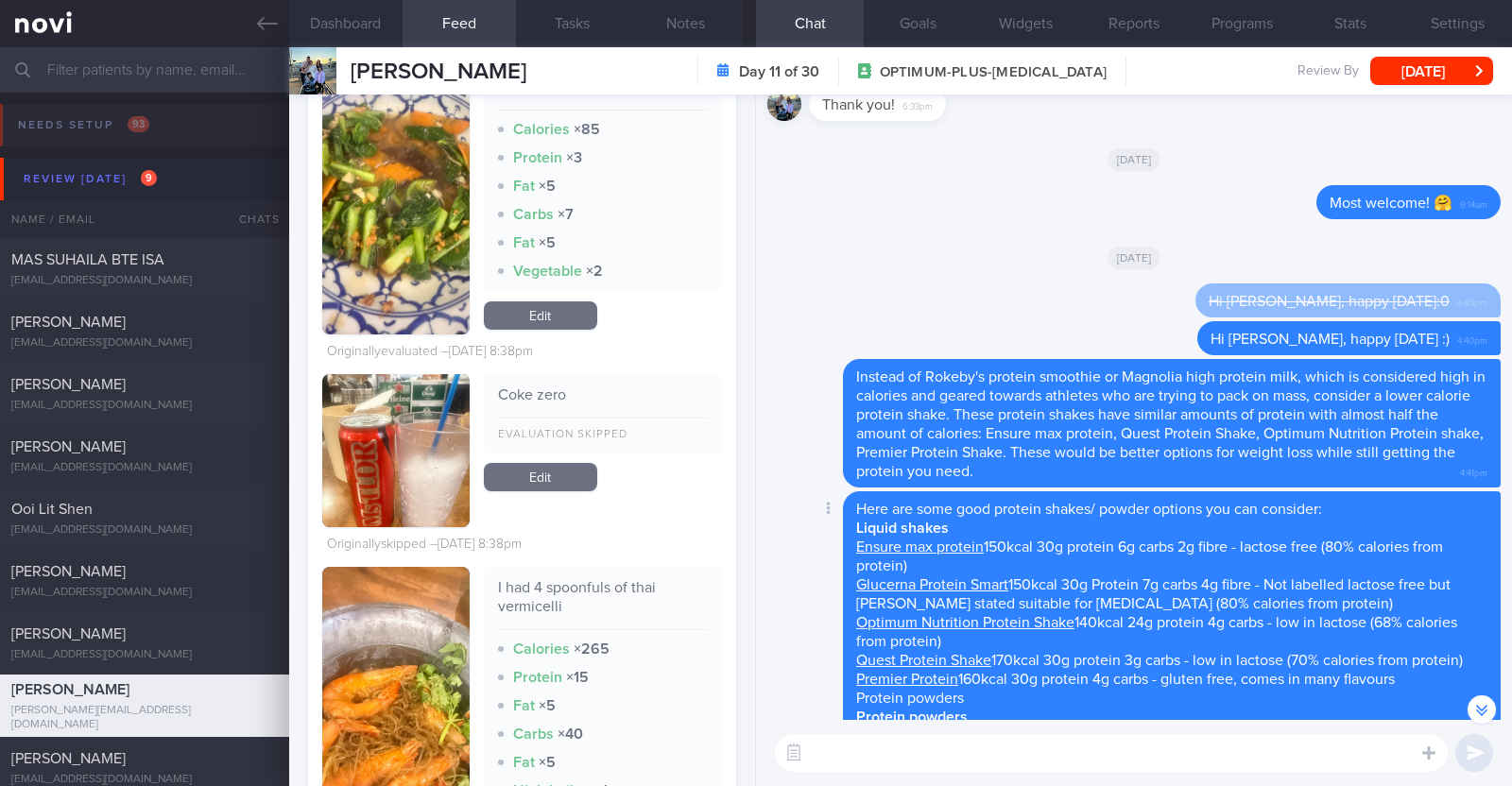
scroll to position [-1163, 0]
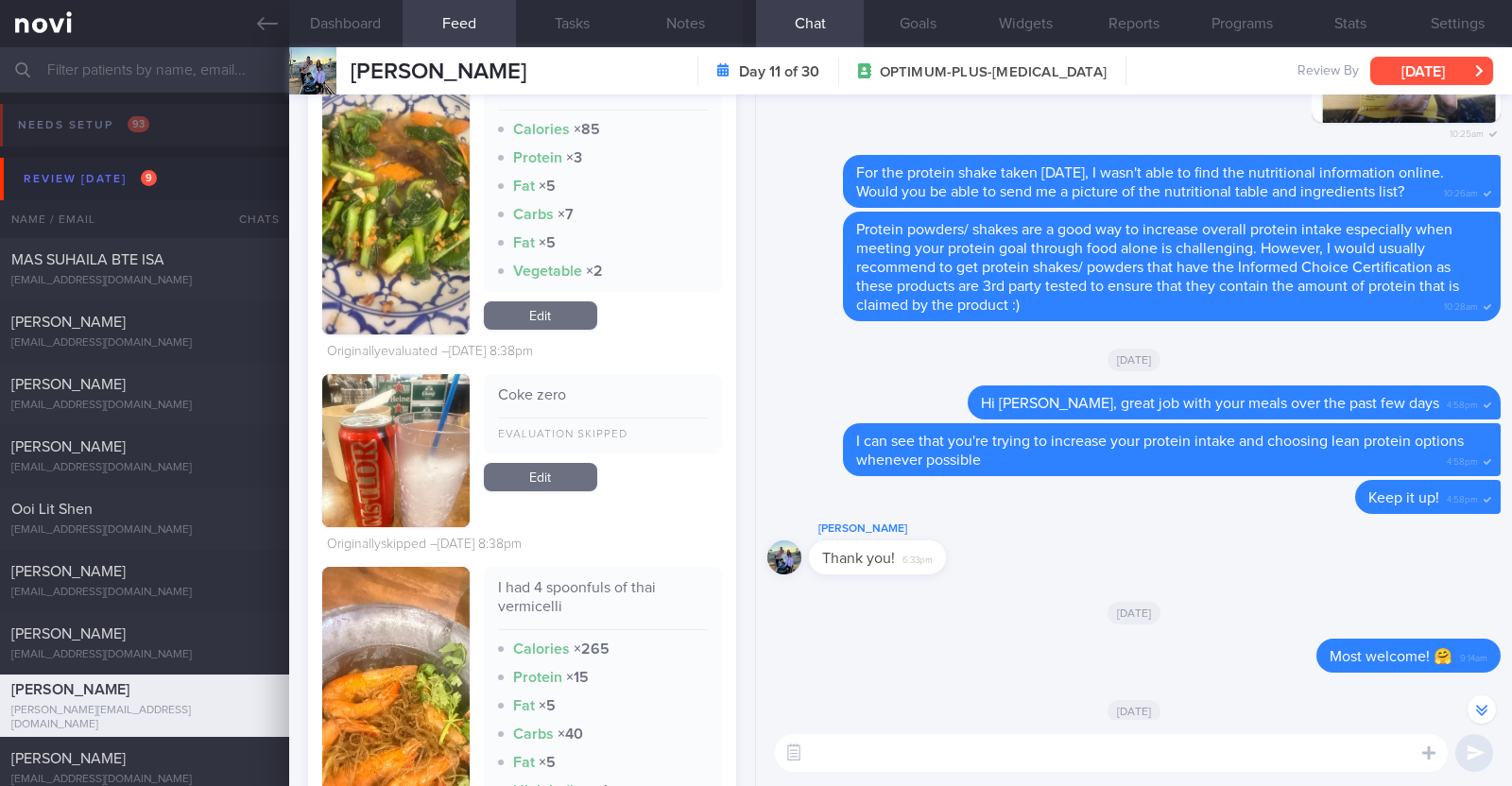
click at [1408, 78] on button "[DATE]" at bounding box center [1431, 70] width 123 height 28
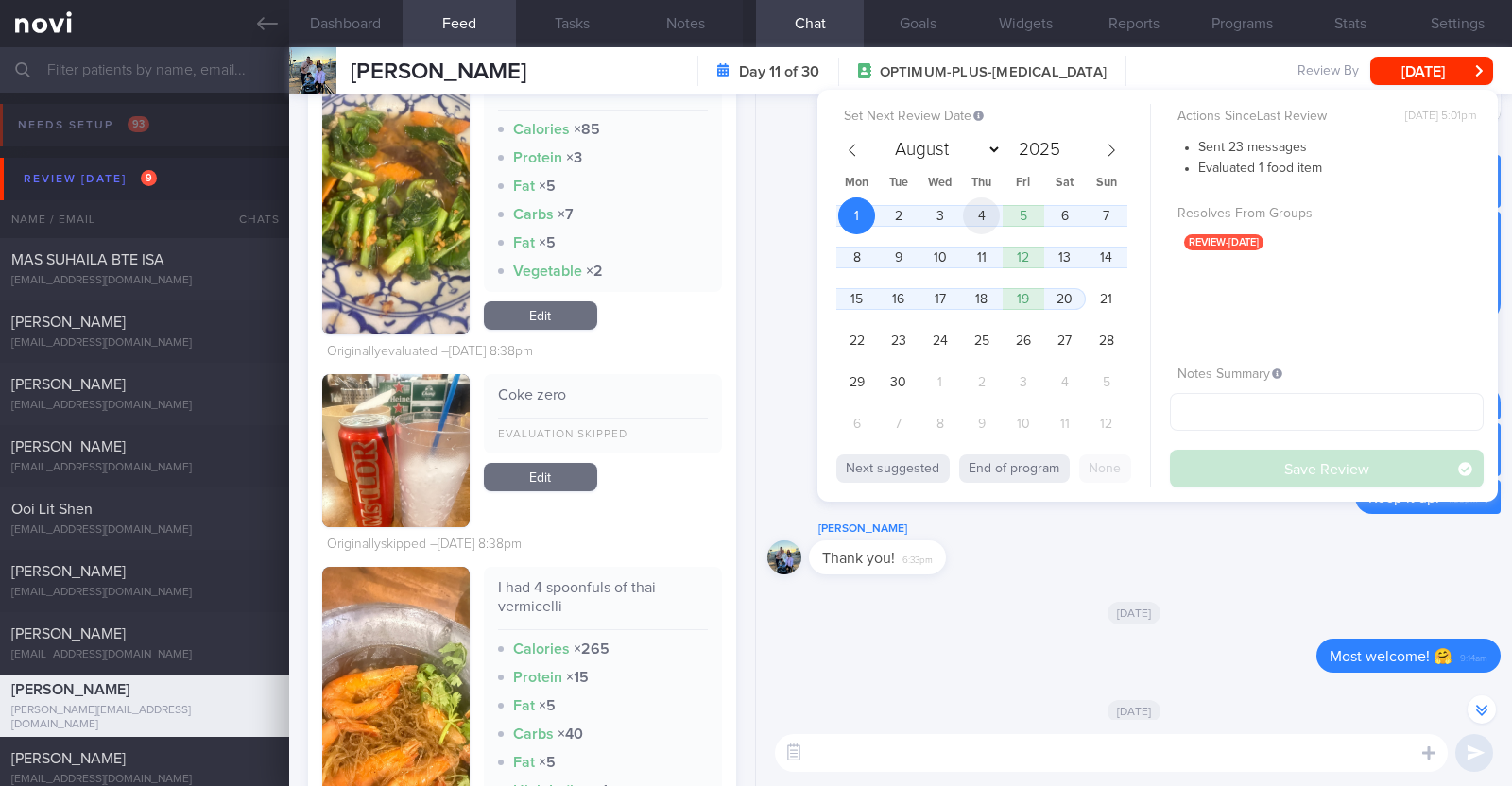
click at [974, 210] on span "4" at bounding box center [981, 216] width 37 height 37
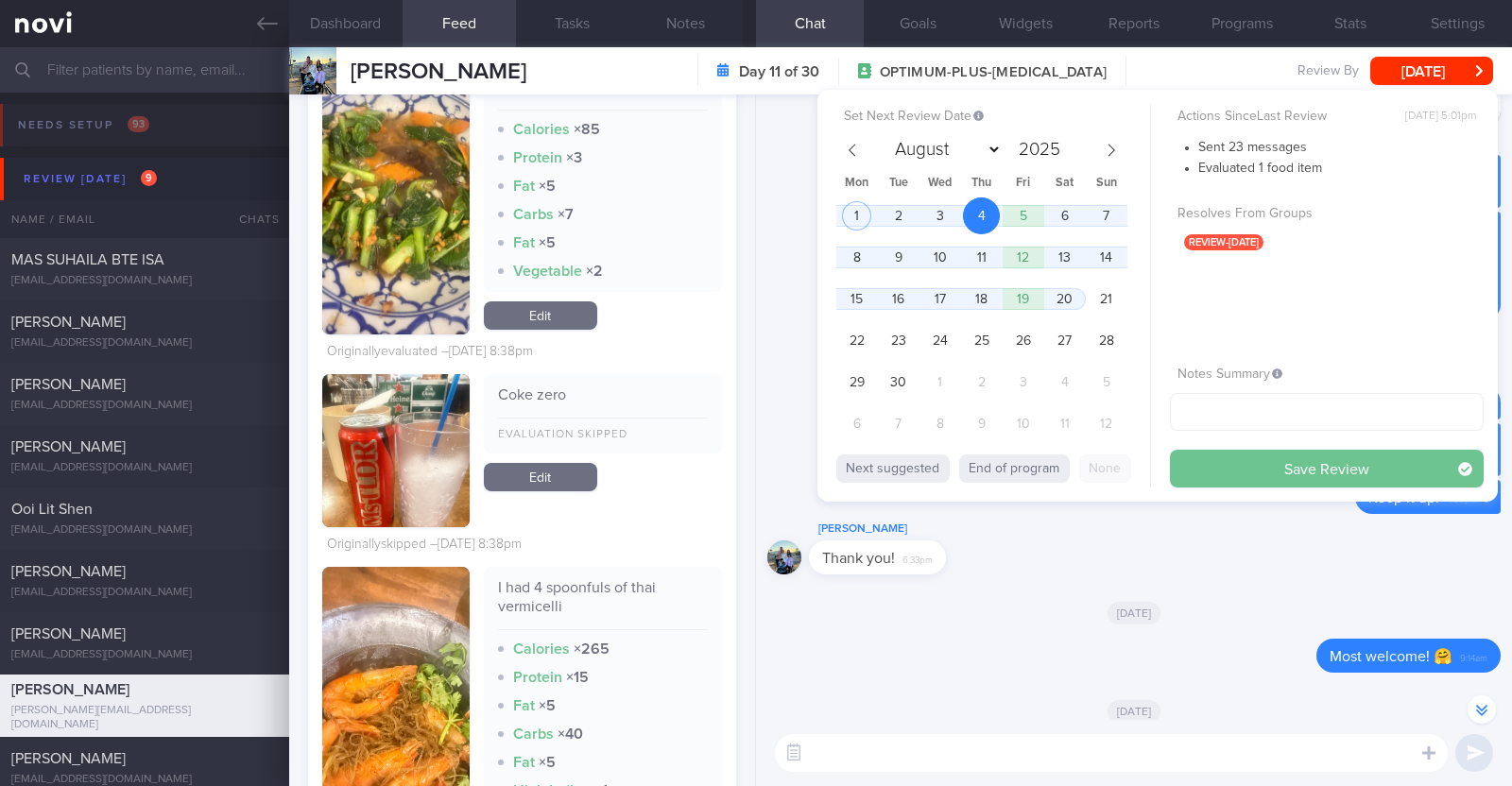
click at [1290, 468] on button "Save Review" at bounding box center [1326, 468] width 313 height 38
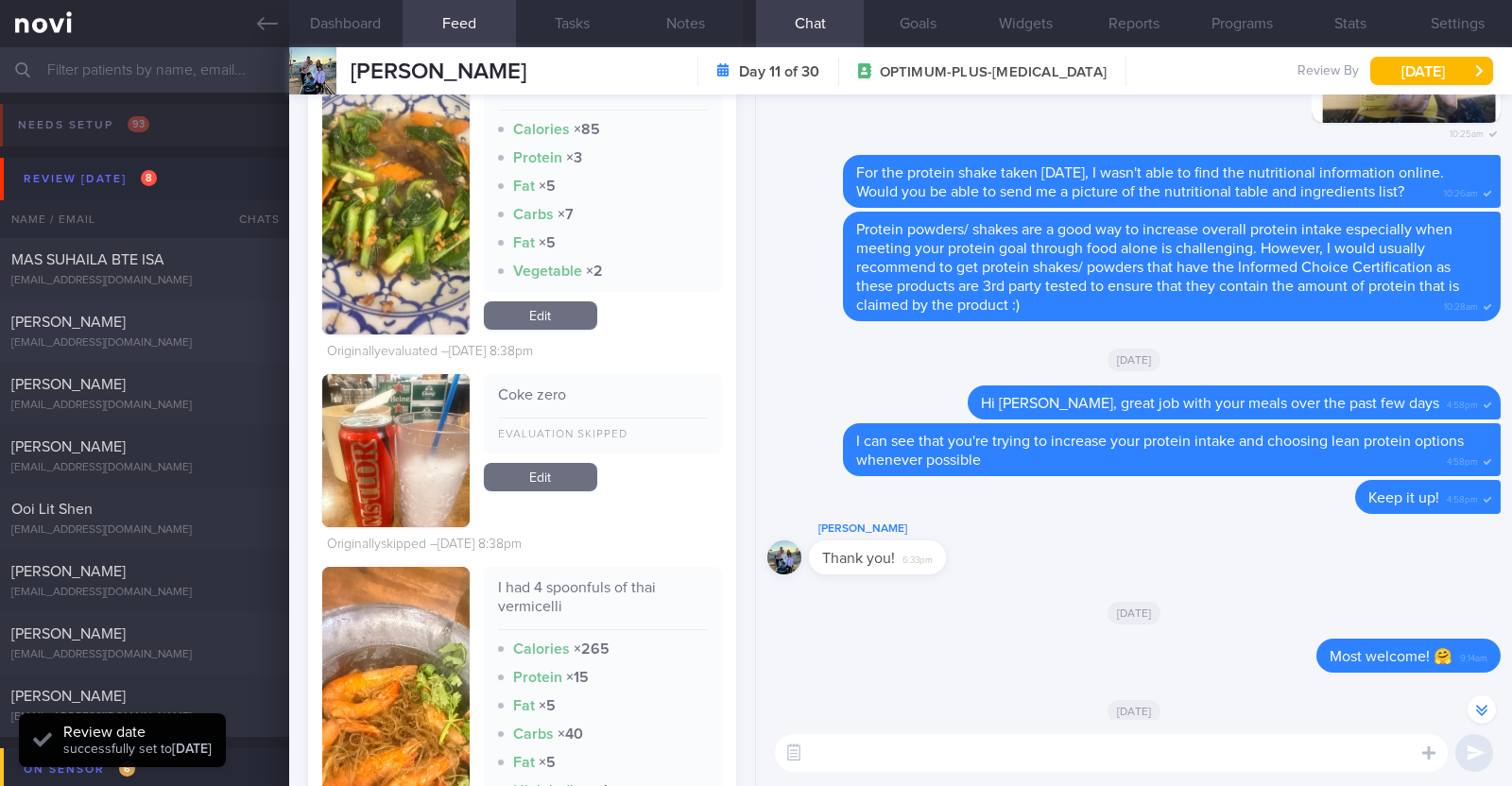
click at [166, 341] on div "lim_ming_jing@hotmail.com" at bounding box center [145, 343] width 267 height 15
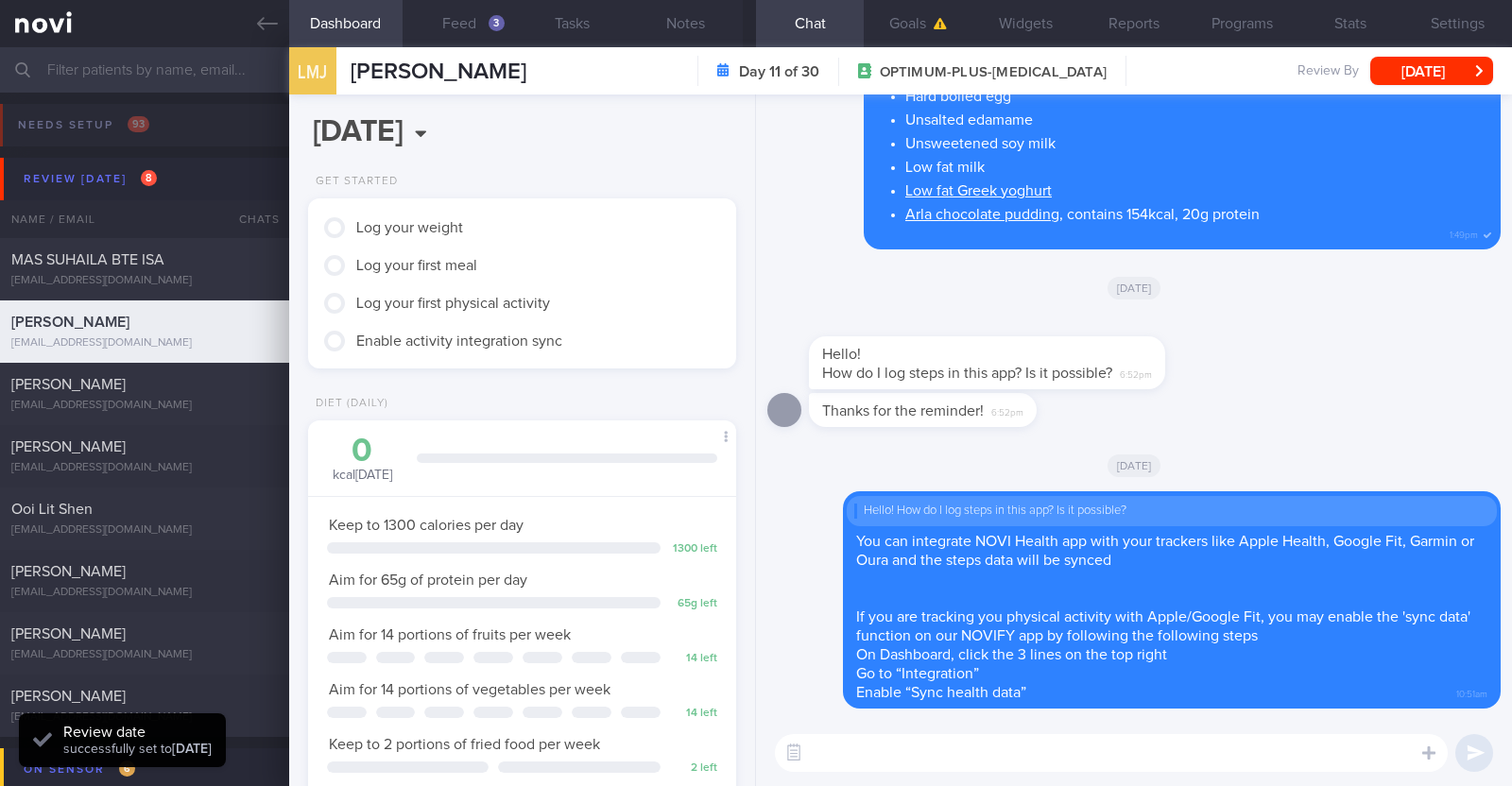
scroll to position [214, 376]
click at [463, 19] on button "Feed 3" at bounding box center [459, 23] width 113 height 48
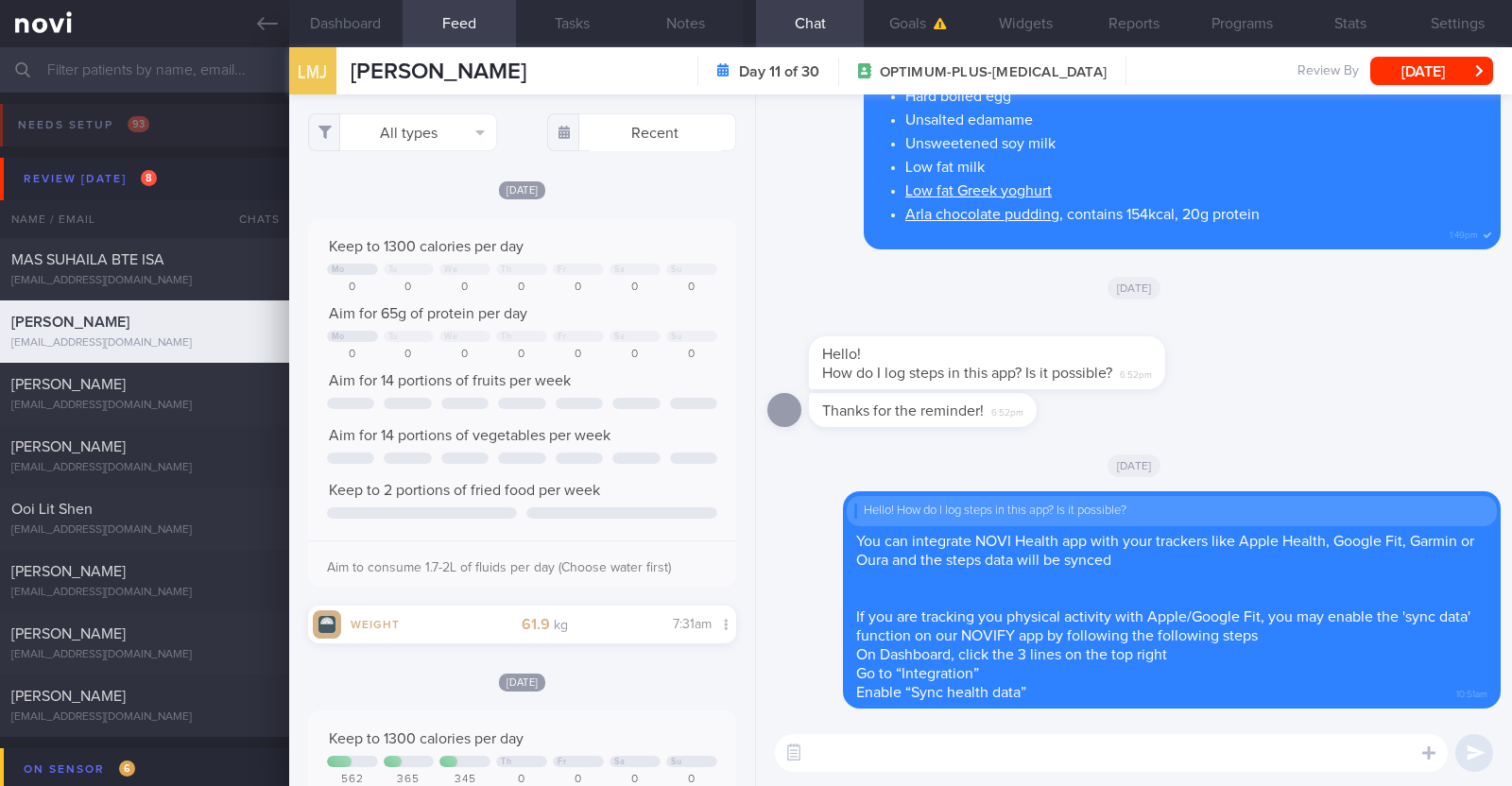
click at [730, 208] on div "All types Food Activity Glucose Weight Medicine Blood Pressure CGM Install Rece…" at bounding box center [522, 440] width 465 height 692
click at [1431, 63] on button "[DATE]" at bounding box center [1431, 70] width 123 height 28
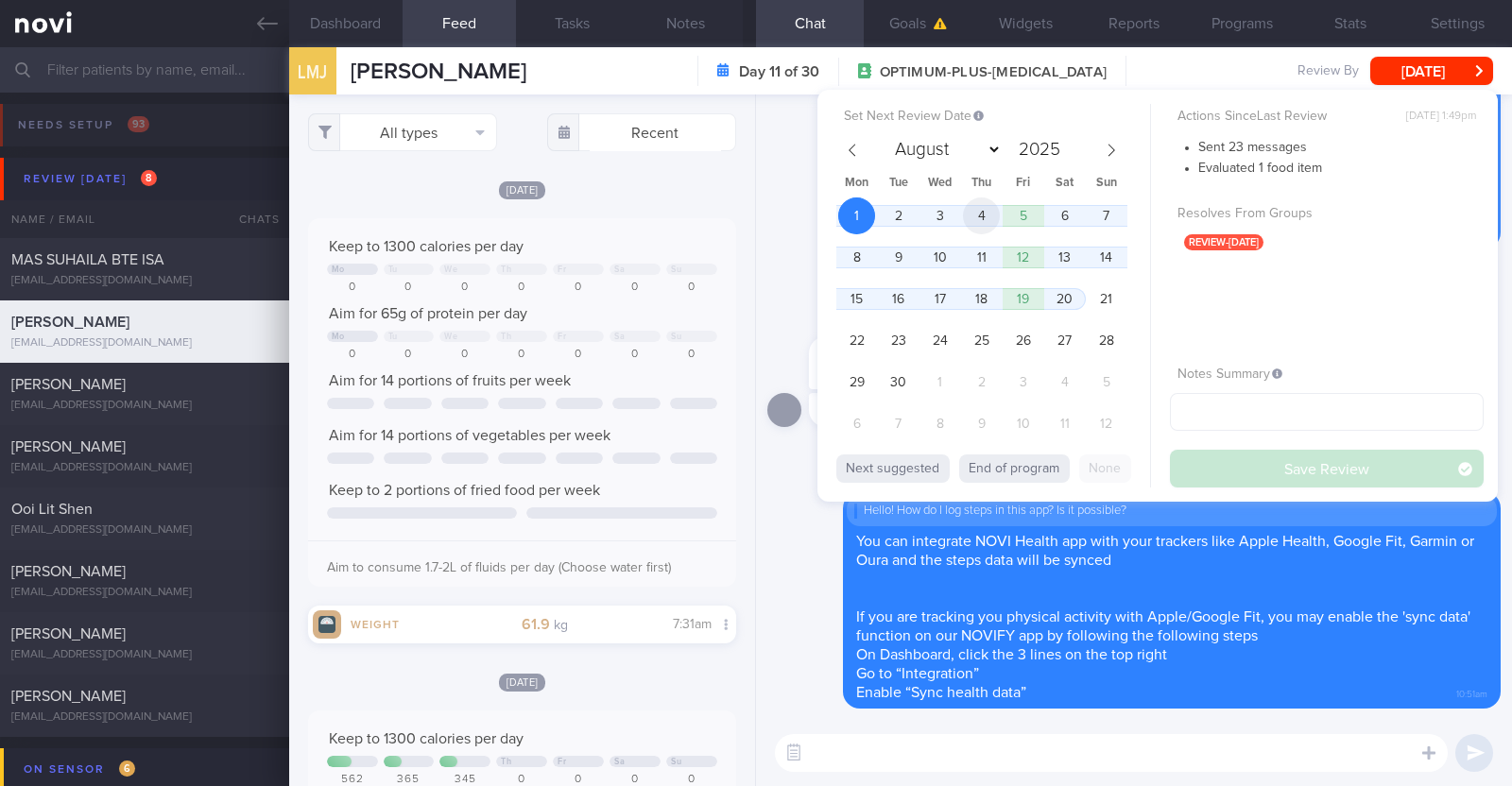
click at [997, 208] on span "4" at bounding box center [981, 216] width 37 height 37
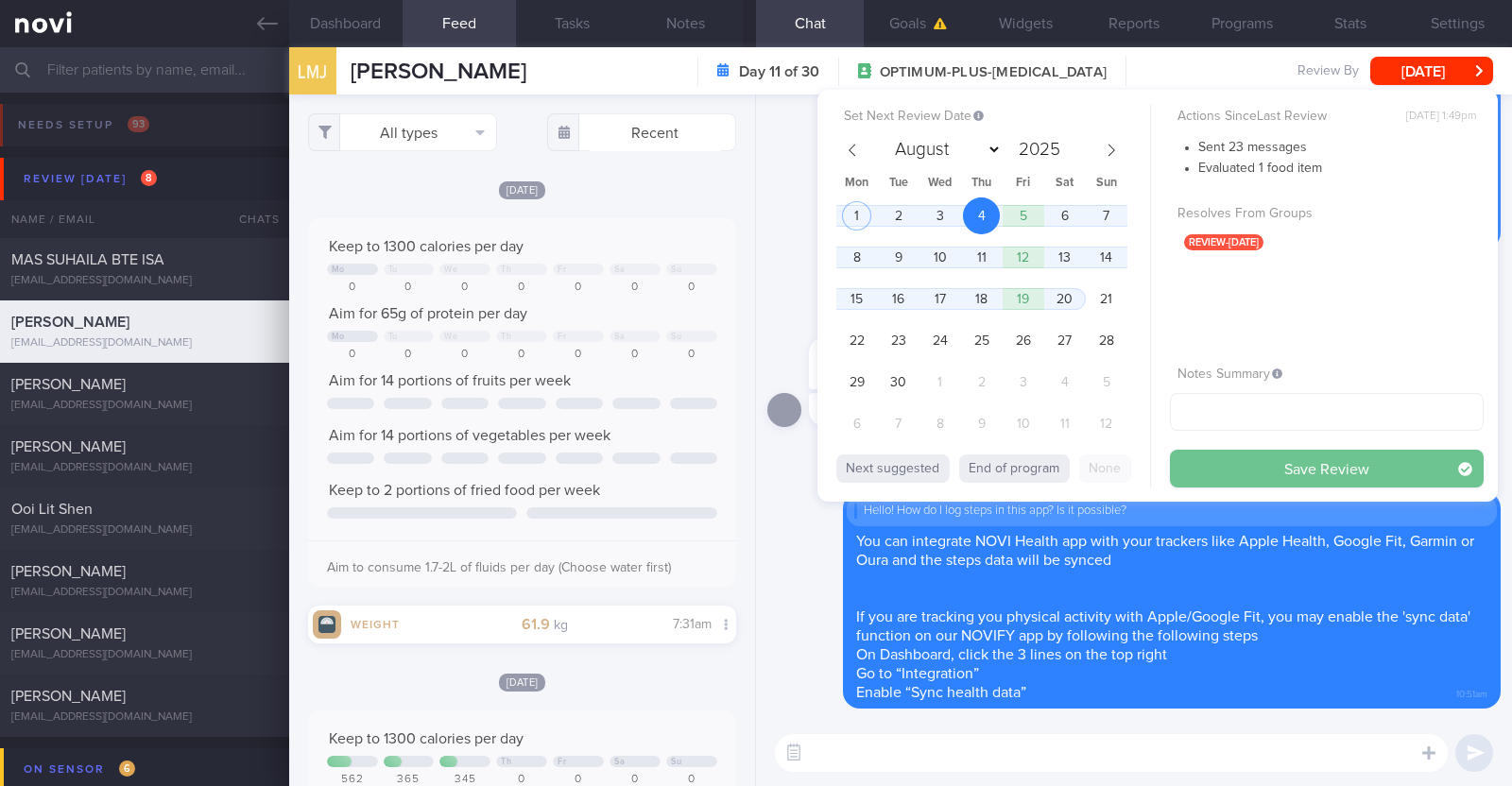
click at [1237, 485] on button "Save Review" at bounding box center [1326, 468] width 313 height 38
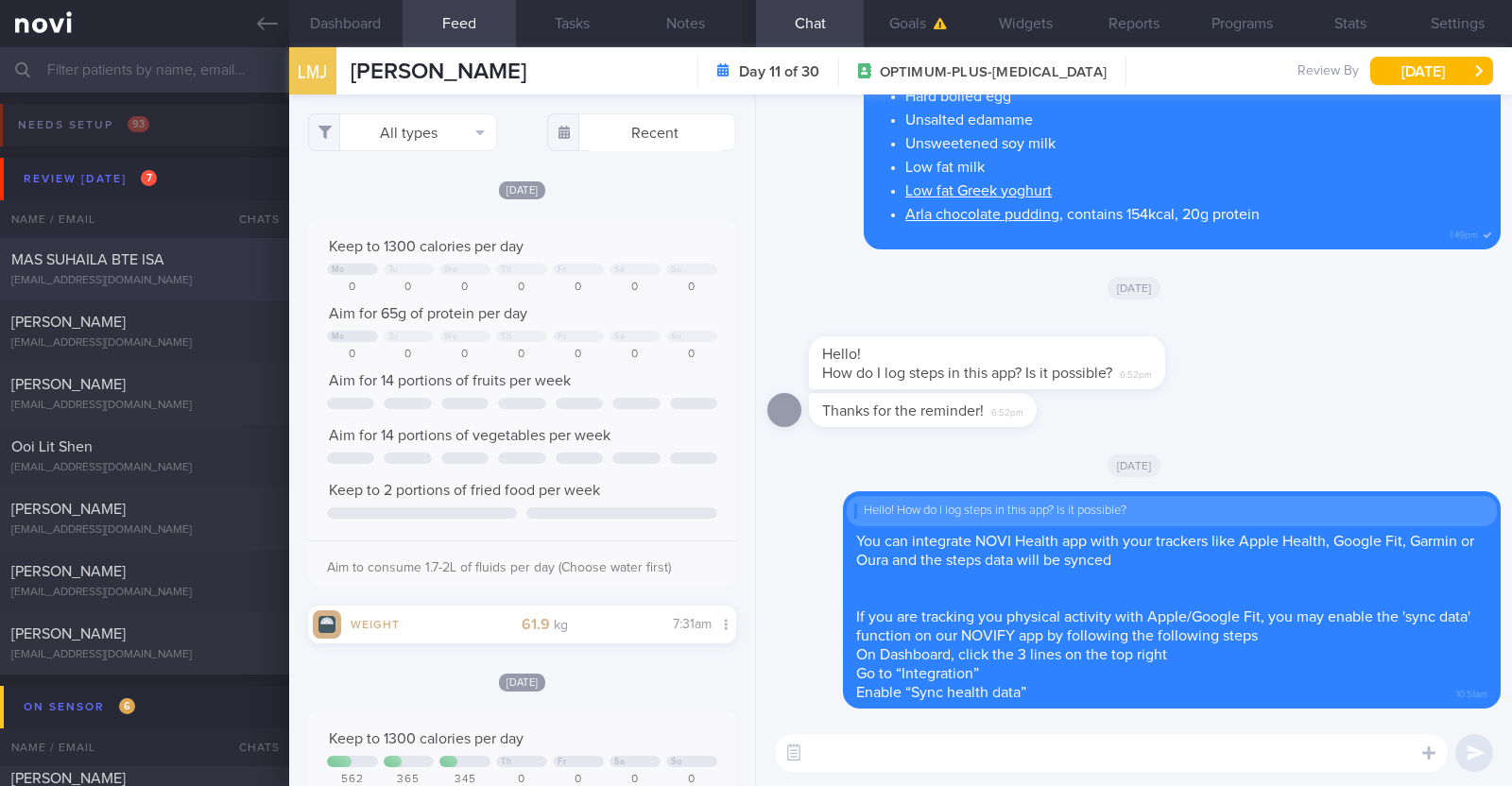
click at [235, 281] on div "massuhailaisa@gmail.com" at bounding box center [145, 281] width 267 height 15
type textarea "45F Private PD- Mornings in clinic, afternoons all over the place going to vari…"
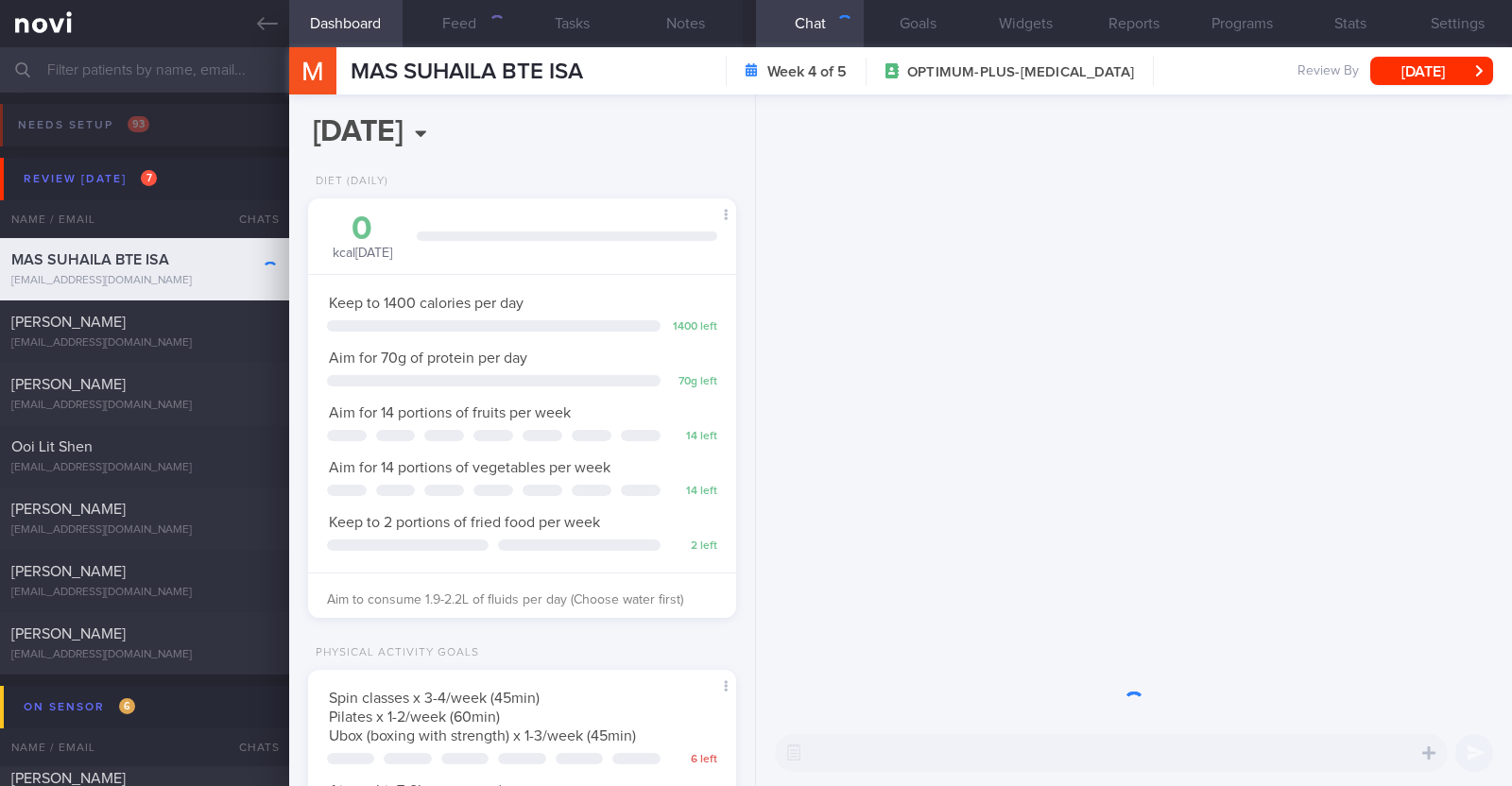
scroll to position [214, 376]
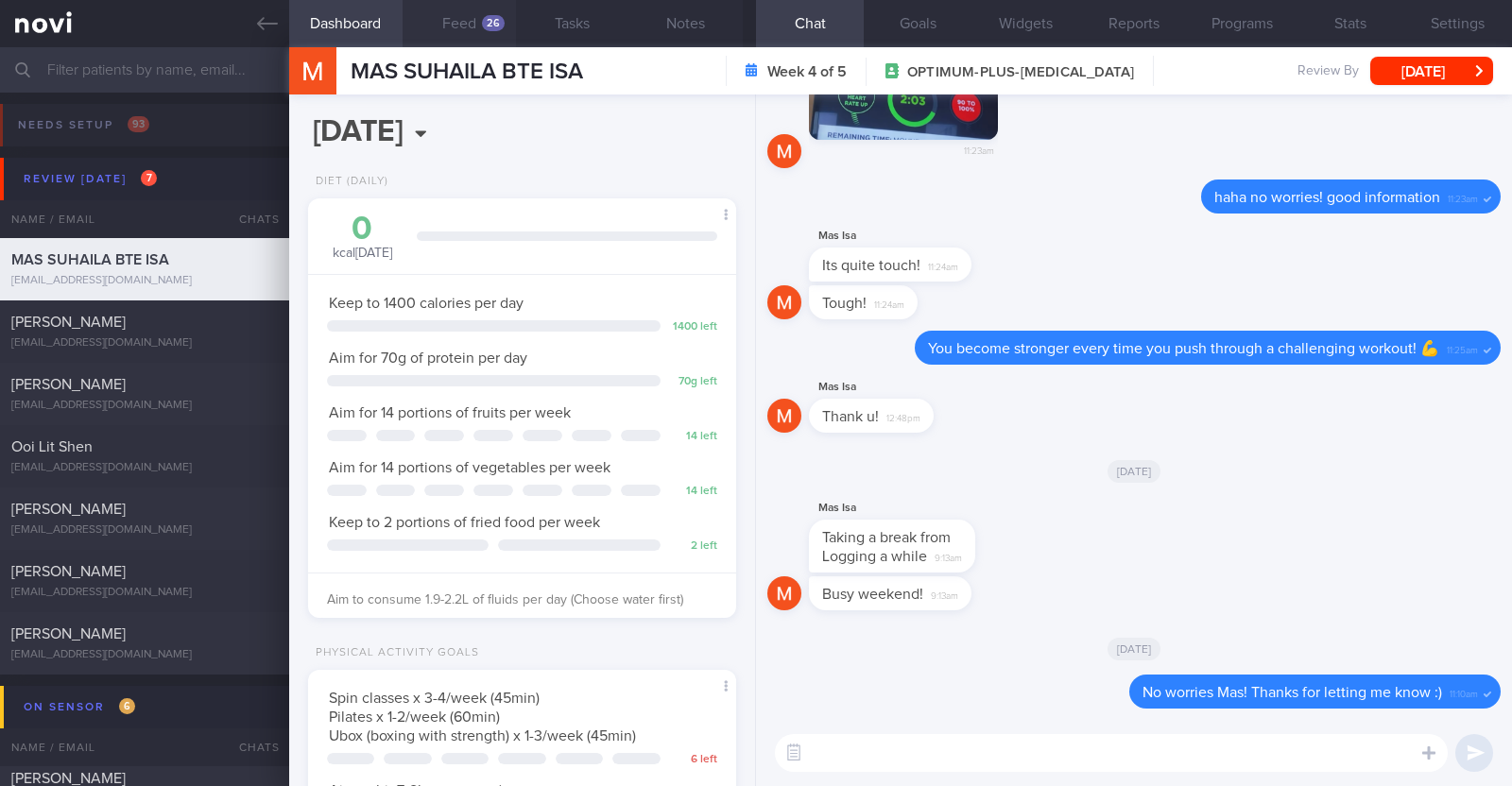
click at [496, 19] on div "26" at bounding box center [493, 23] width 22 height 16
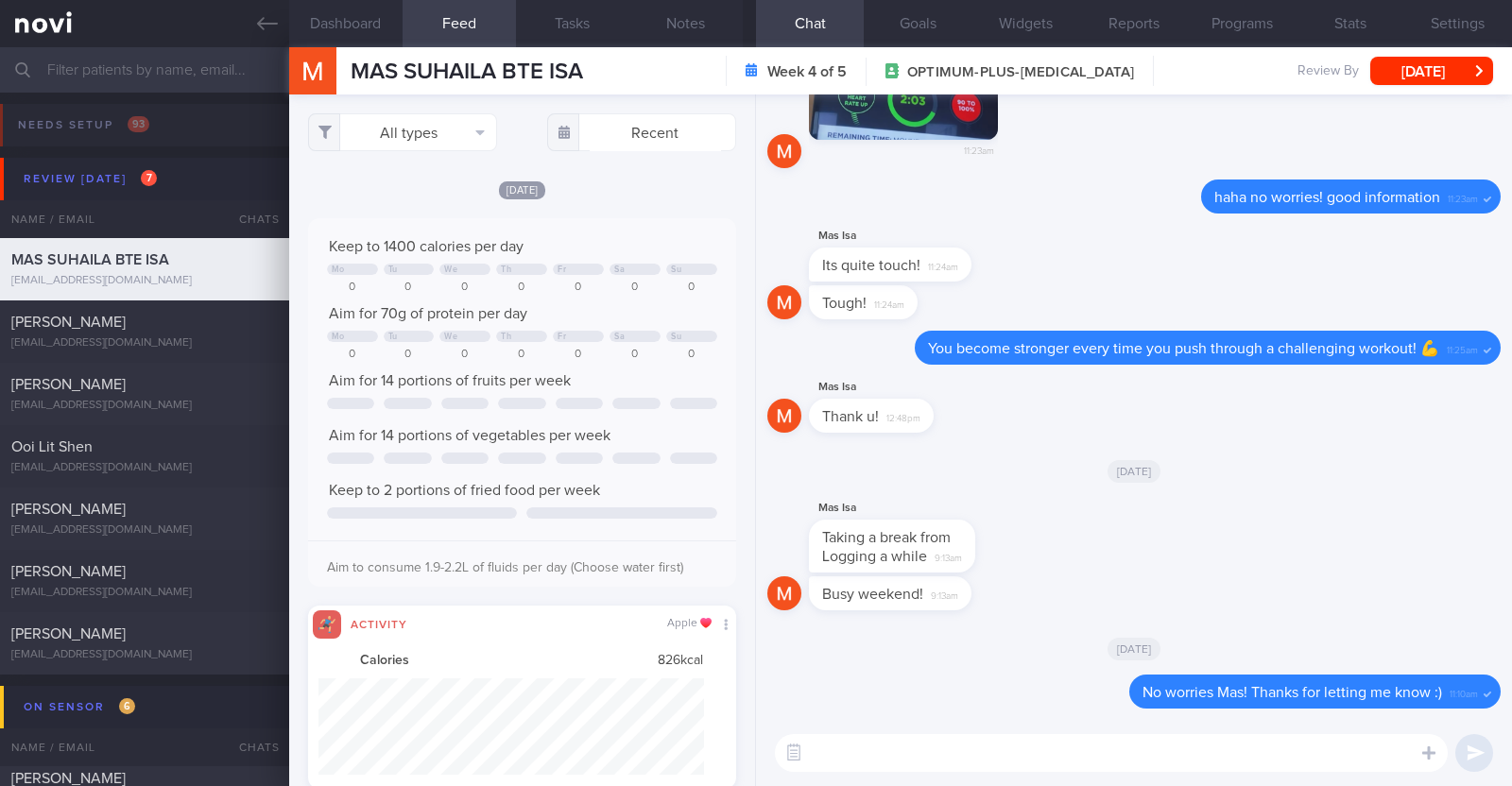
scroll to position [96, 386]
click at [461, 150] on button "All types" at bounding box center [402, 131] width 189 height 38
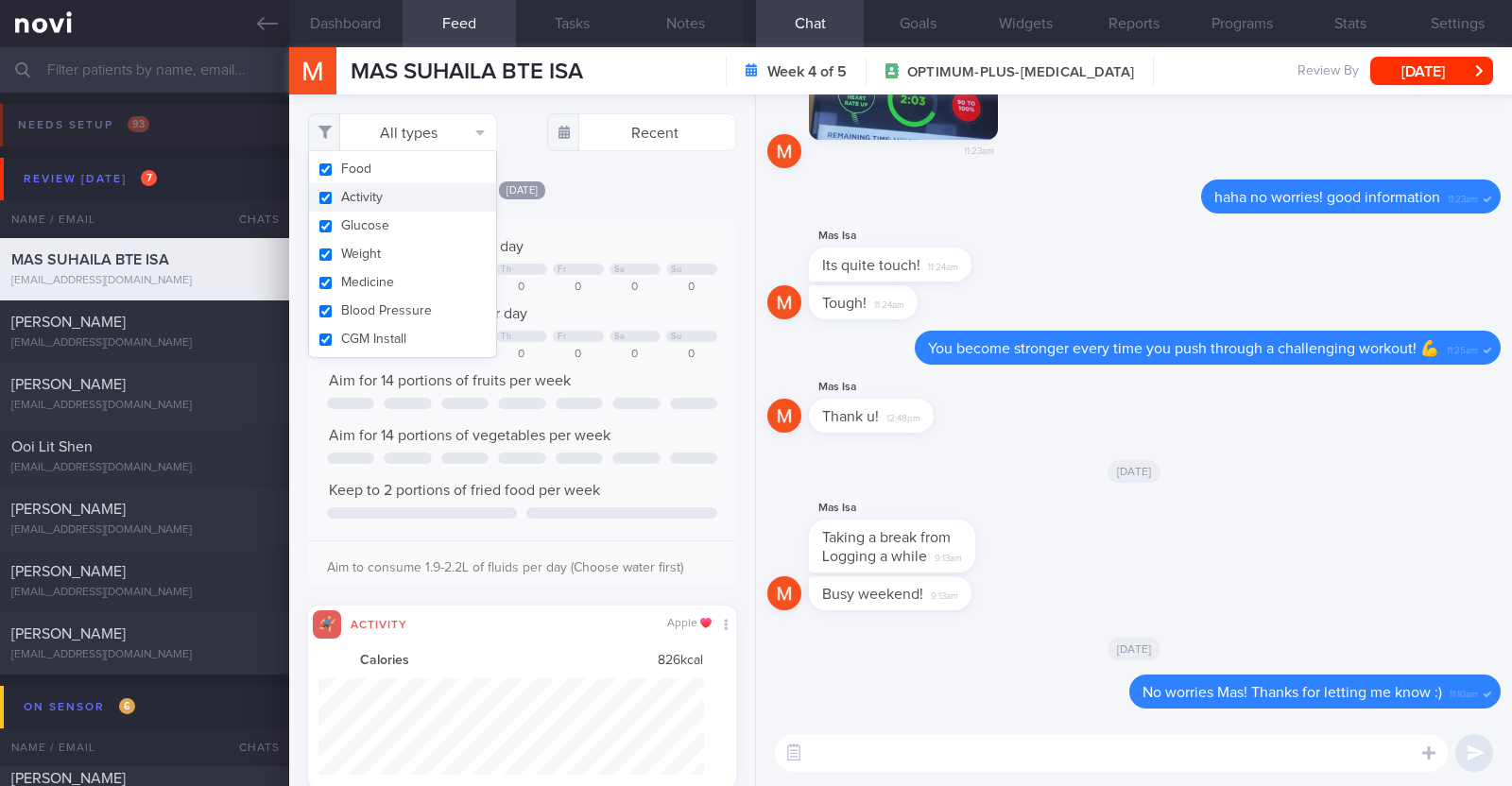
click at [418, 206] on button "Activity" at bounding box center [402, 197] width 187 height 28
checkbox input "false"
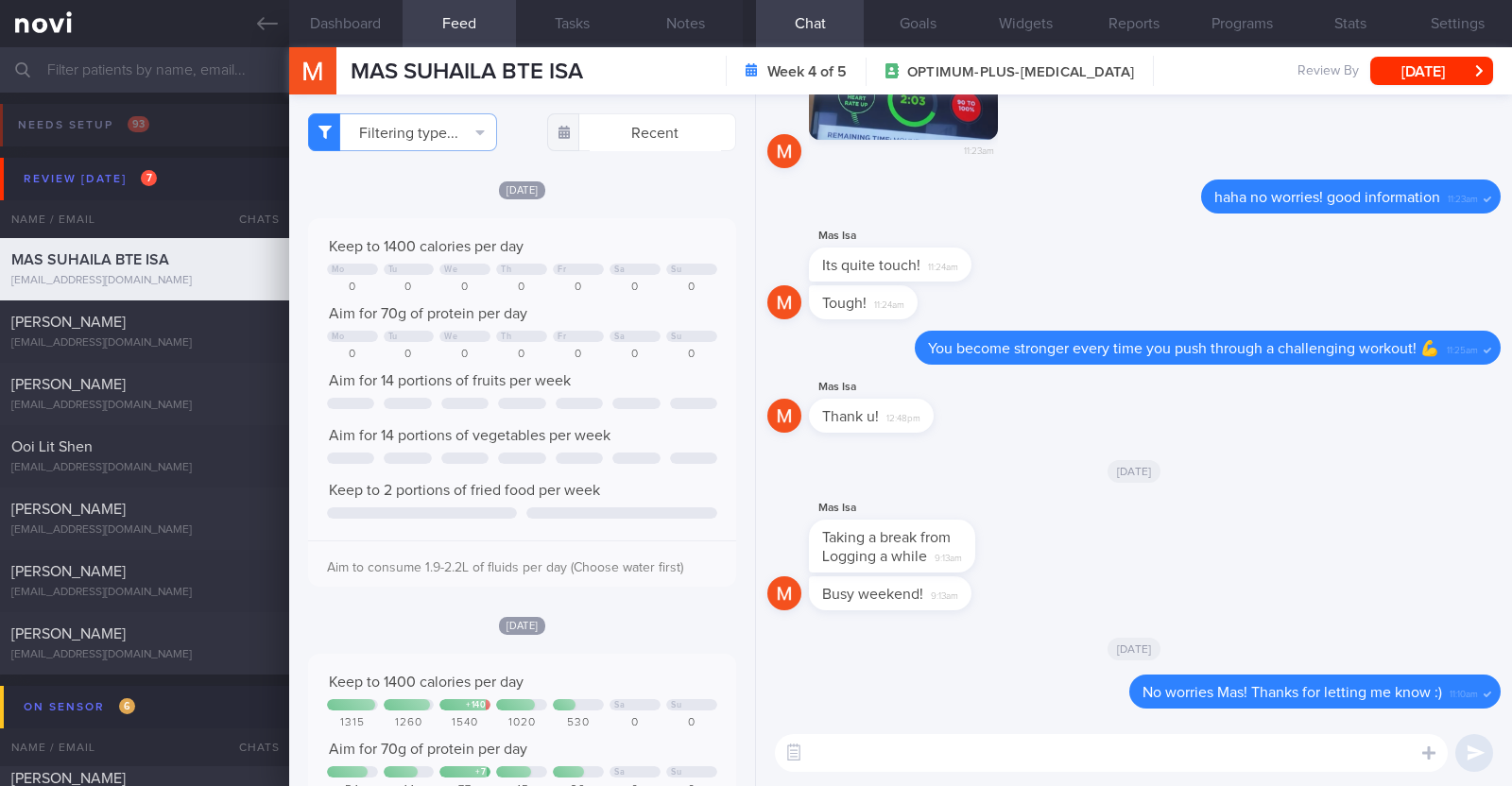
click at [601, 182] on div "[DATE]" at bounding box center [522, 189] width 428 height 19
click at [993, 751] on textarea at bounding box center [1111, 753] width 673 height 38
type textarea "Hi Mas"
select select "8"
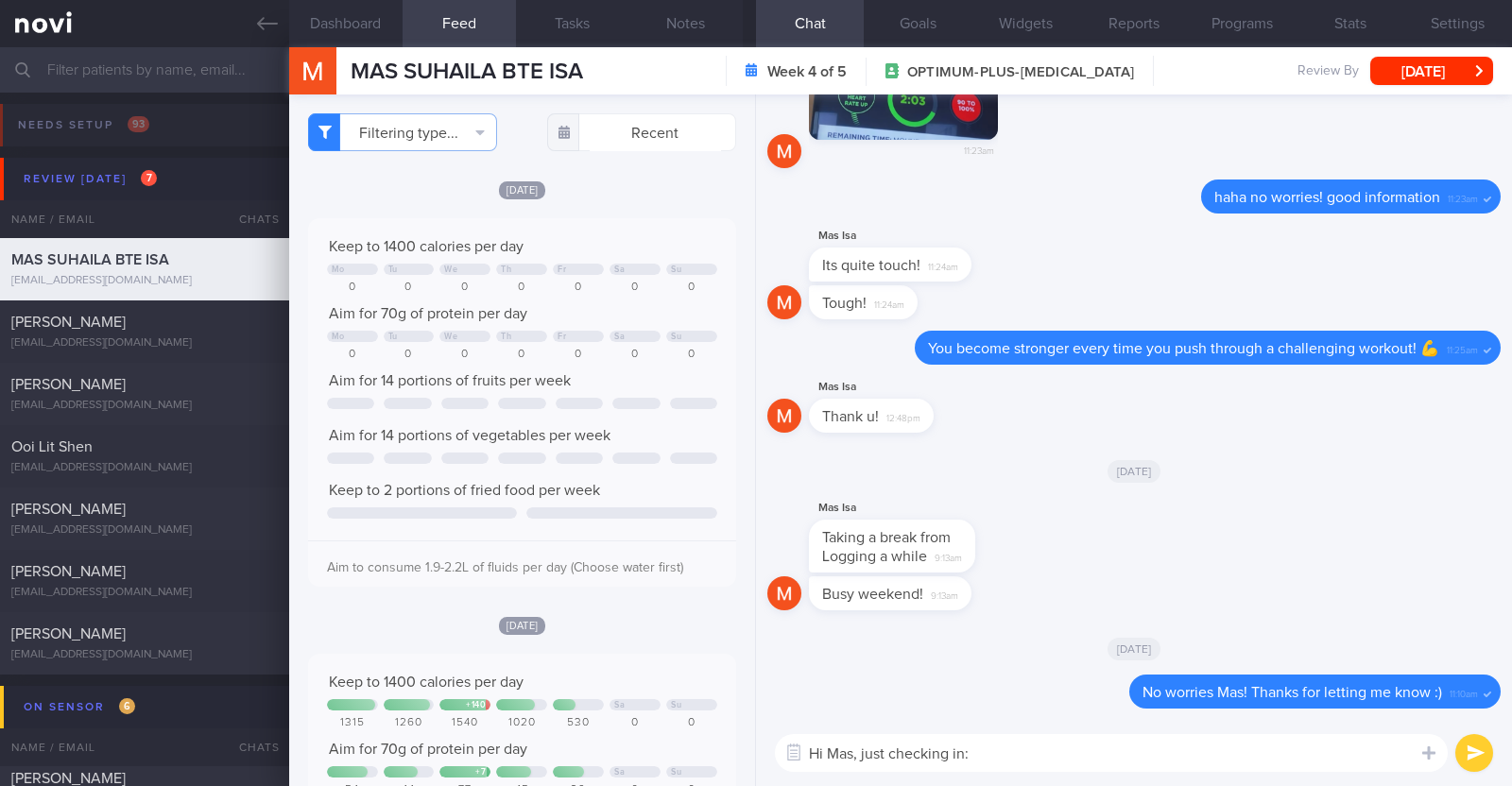
type textarea "Hi Mas, just checking in:)"
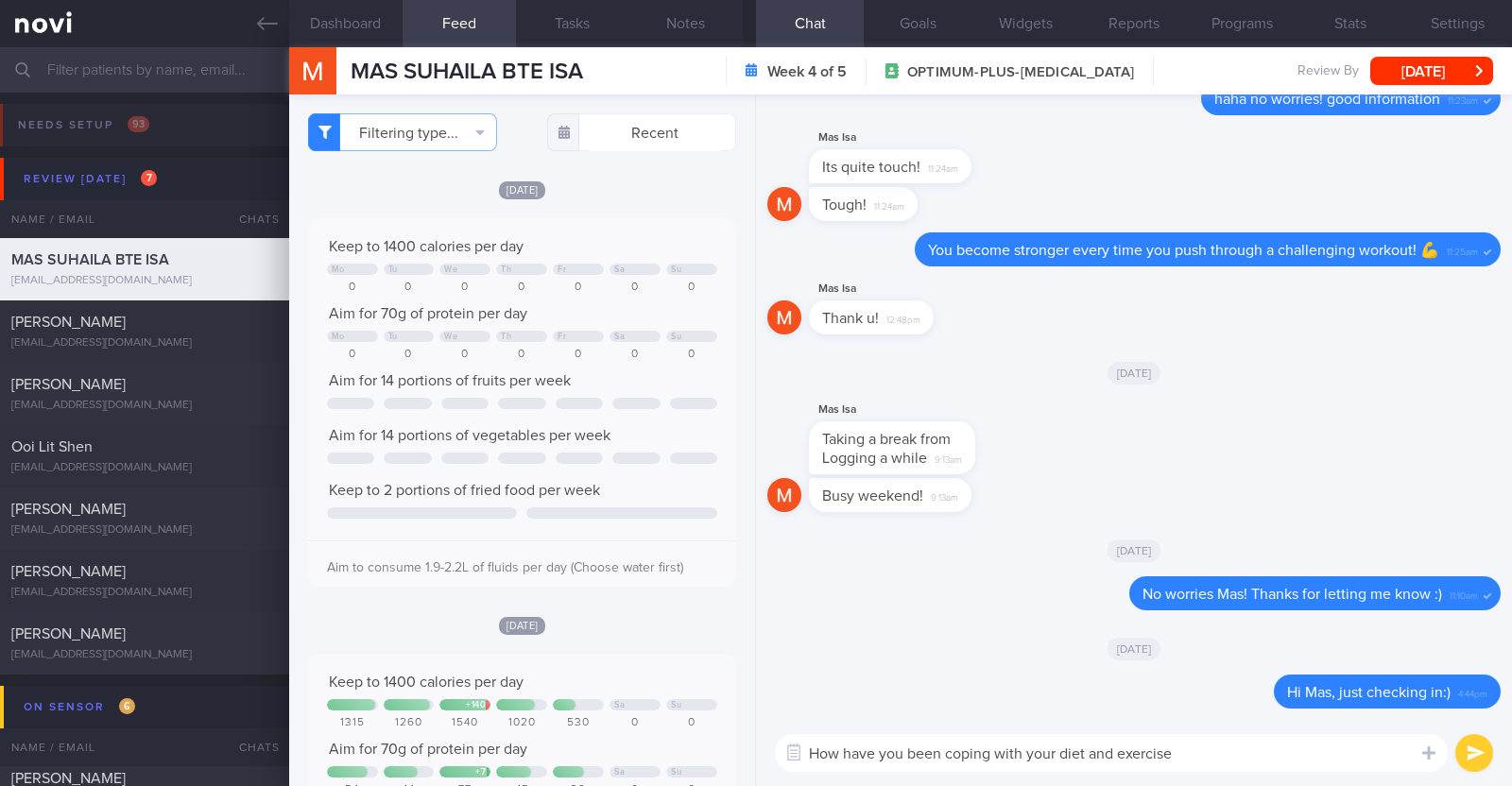
type textarea "How have you been coping with your diet and exercise?"
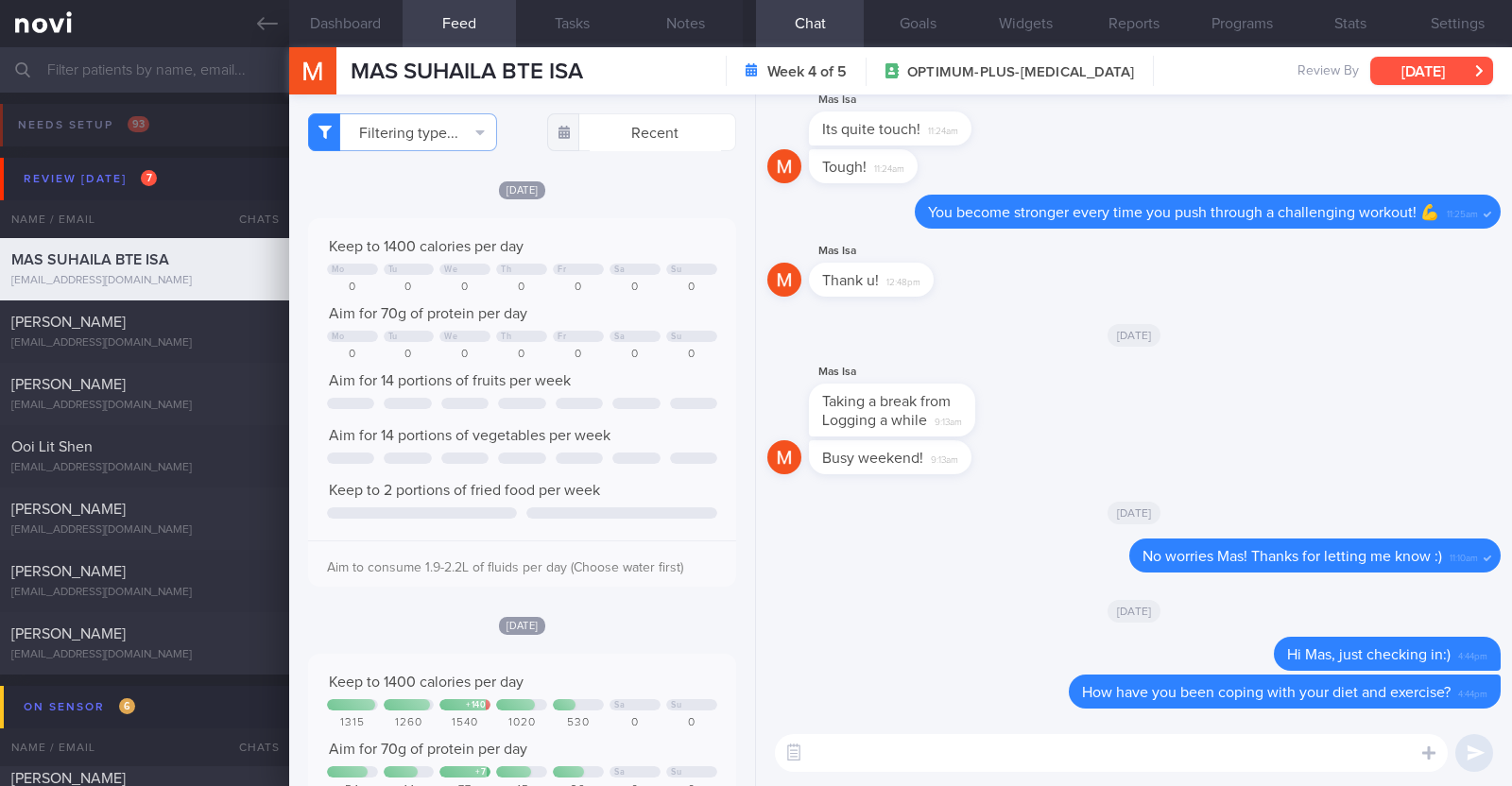
click at [1414, 73] on button "[DATE]" at bounding box center [1431, 70] width 123 height 28
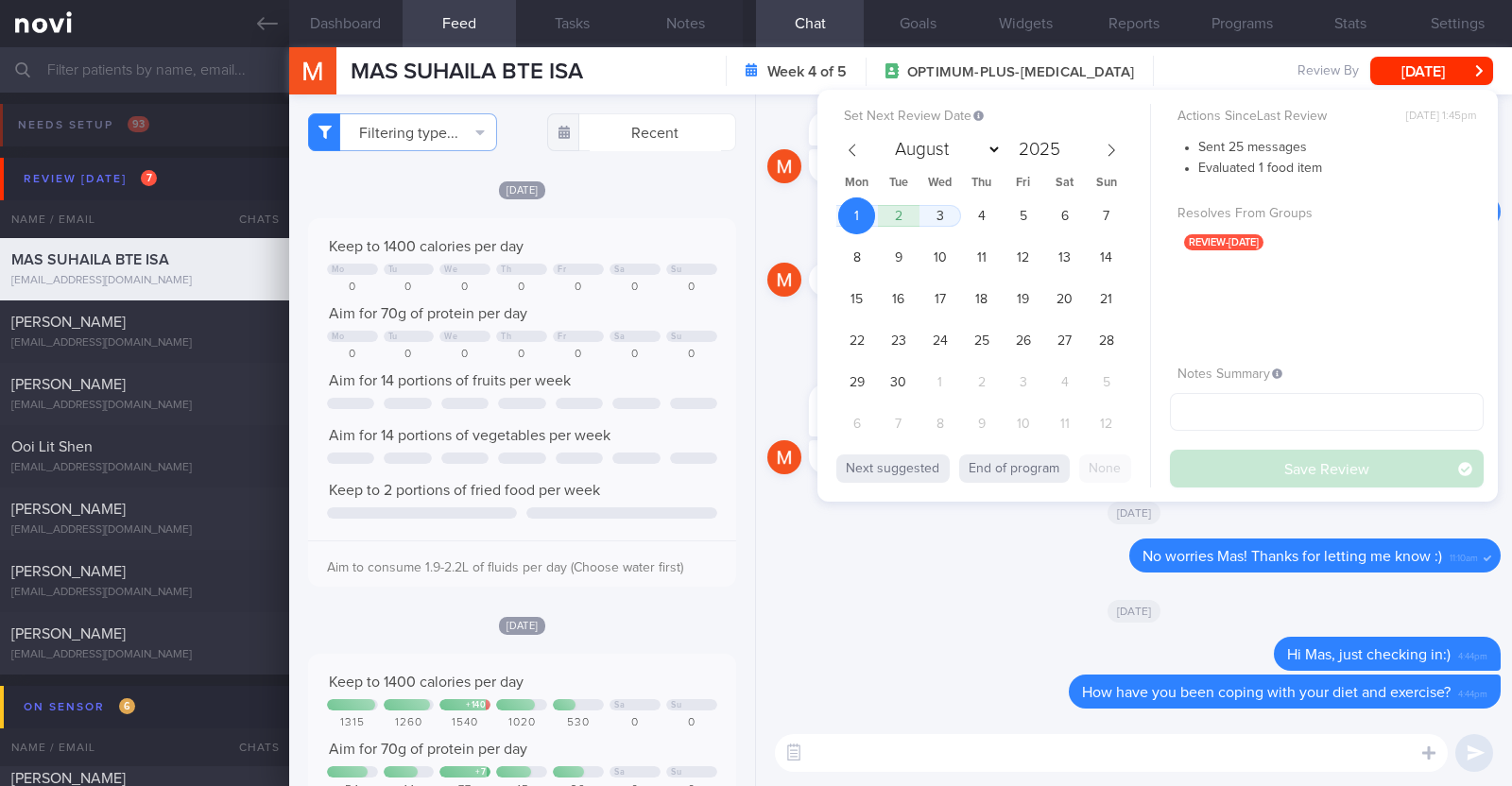
click at [989, 513] on div "[DATE]" at bounding box center [1133, 512] width 733 height 53
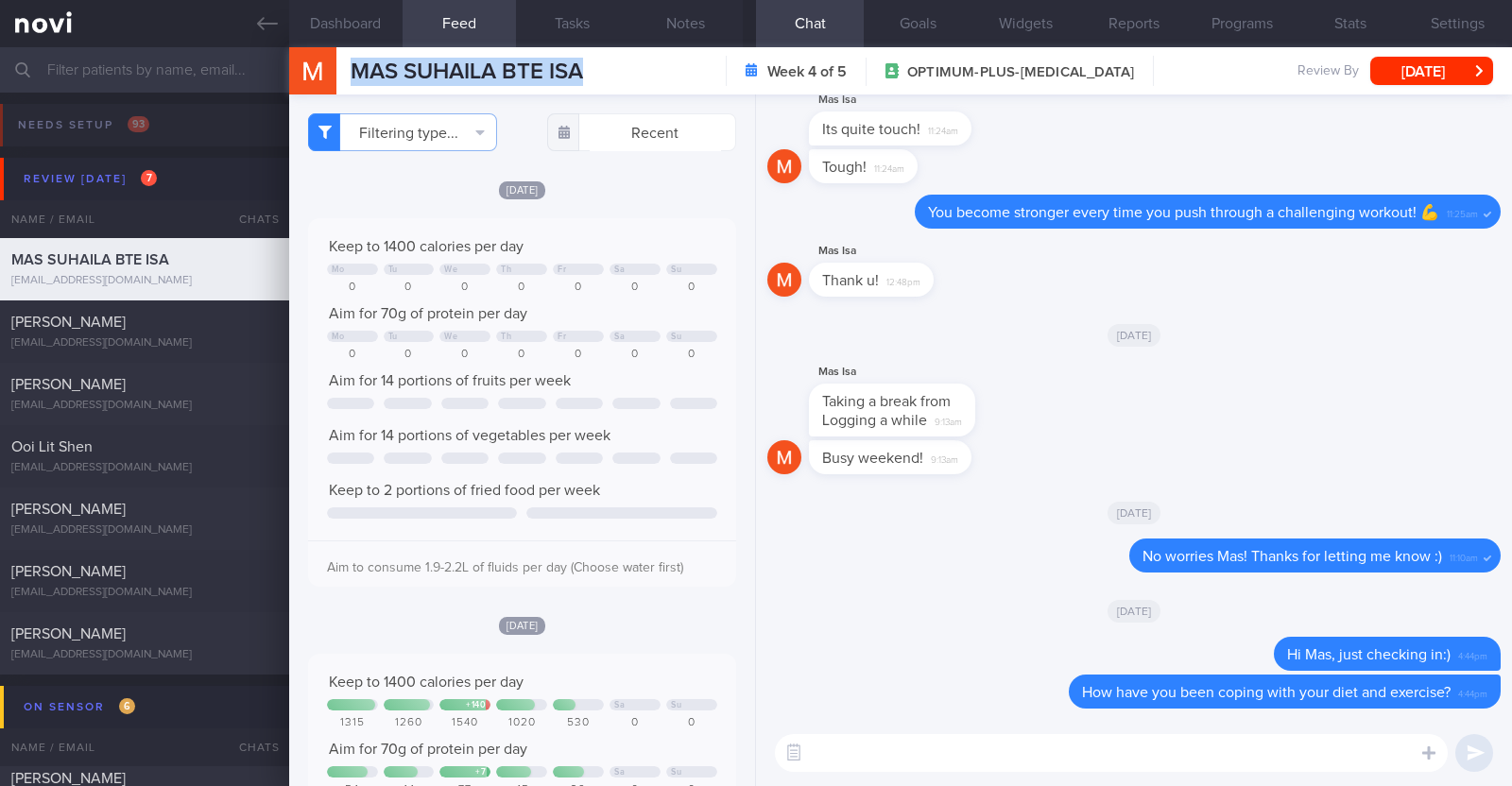
drag, startPoint x: 600, startPoint y: 74, endPoint x: 313, endPoint y: 60, distance: 287.3
click at [313, 60] on div "MAS SUHAILA BTE ISA MAS SUHAILA BTE ISA [EMAIL_ADDRESS][DOMAIN_NAME] Week 4 of …" at bounding box center [901, 71] width 1223 height 48
copy div "MAS SUHAILA BTE ISA"
click at [726, 18] on button "Notes" at bounding box center [685, 23] width 113 height 48
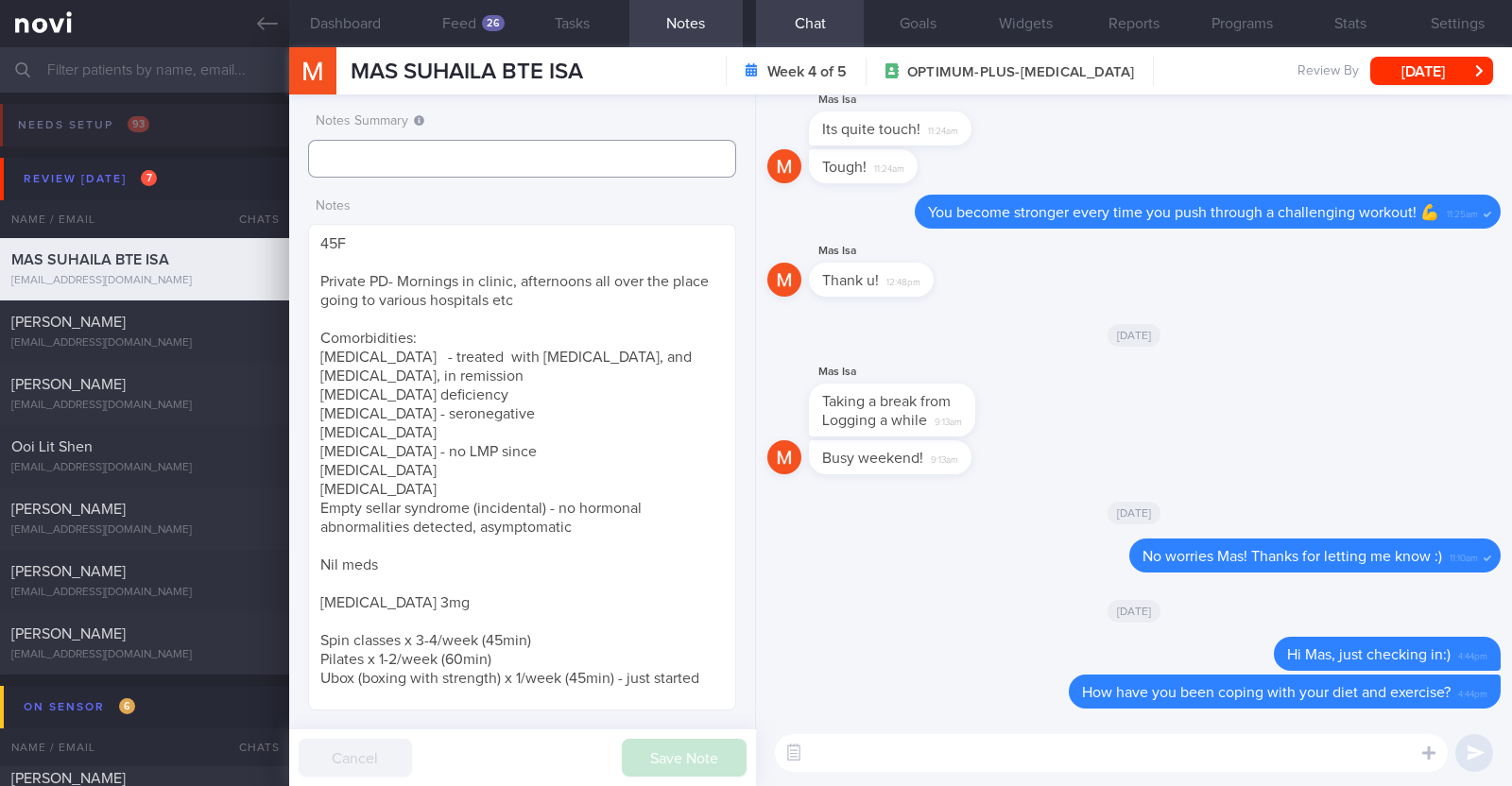
click at [477, 148] on input "text" at bounding box center [522, 159] width 428 height 38
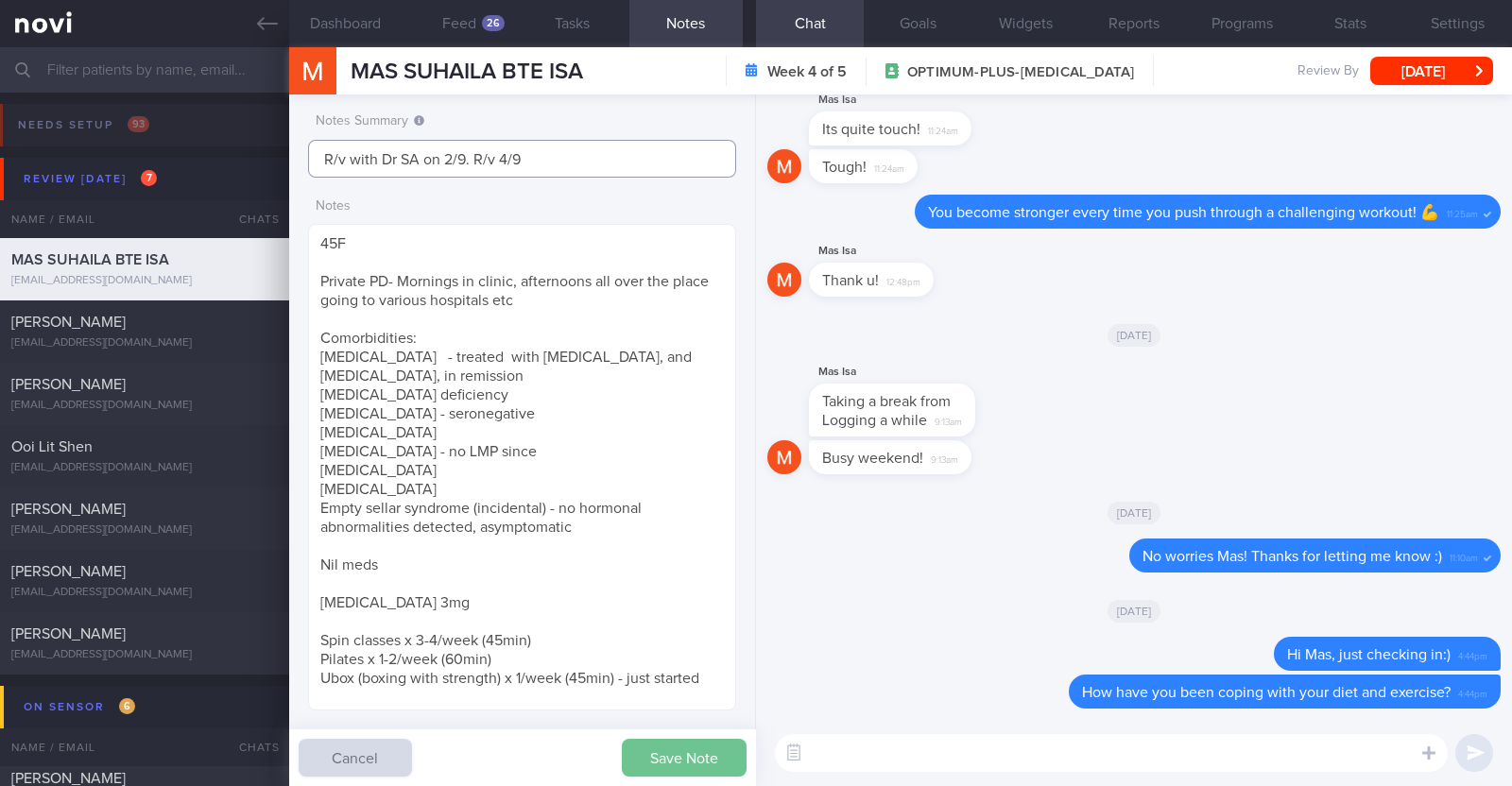
type input "R/v with Dr SA on 2/9. R/v 4/9"
click at [710, 753] on button "Save Note" at bounding box center [683, 758] width 125 height 38
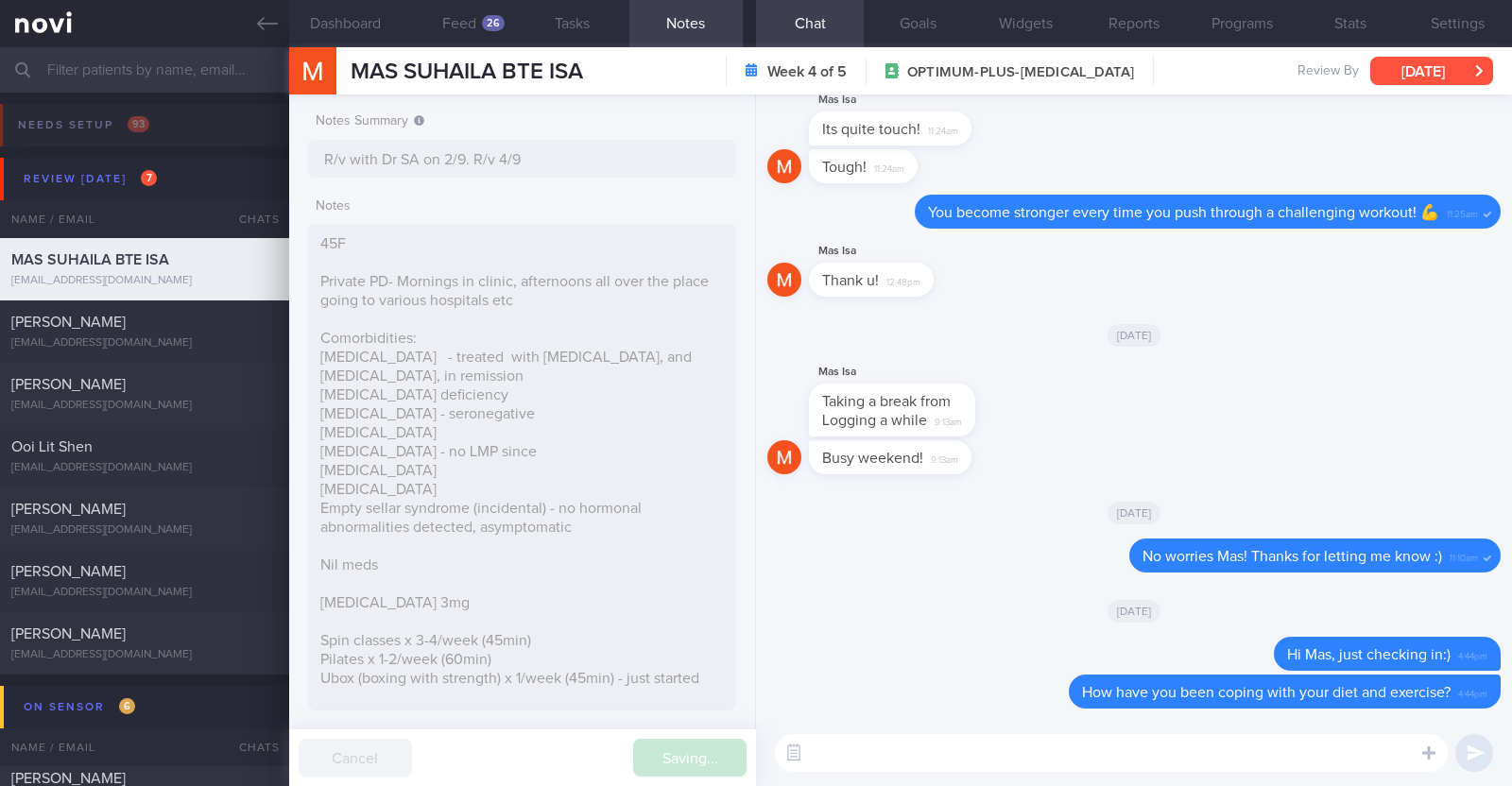
type input "R/v with Dr SA on 2/9. R/v 4/9"
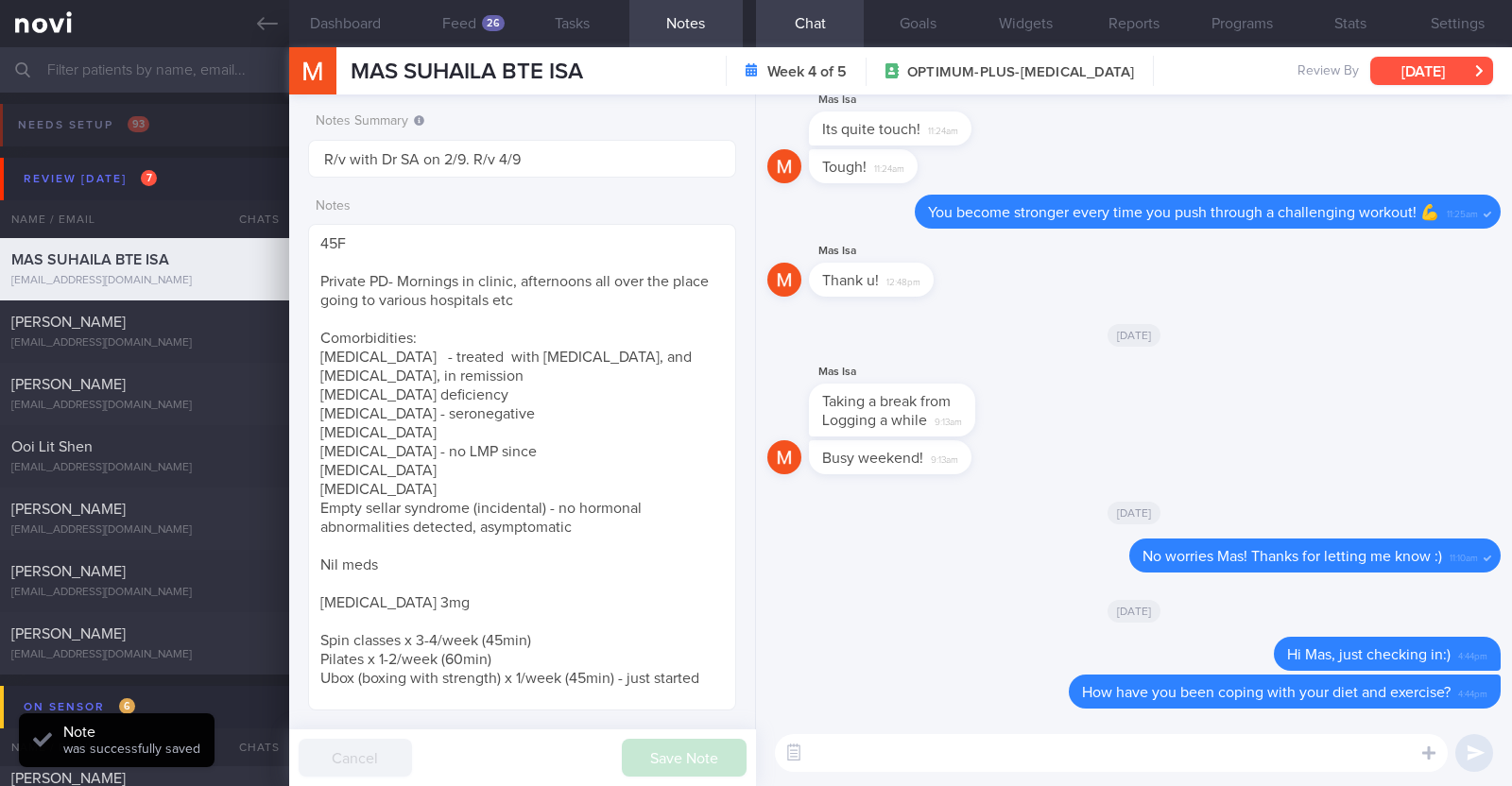
click at [1398, 78] on button "[DATE]" at bounding box center [1431, 70] width 123 height 28
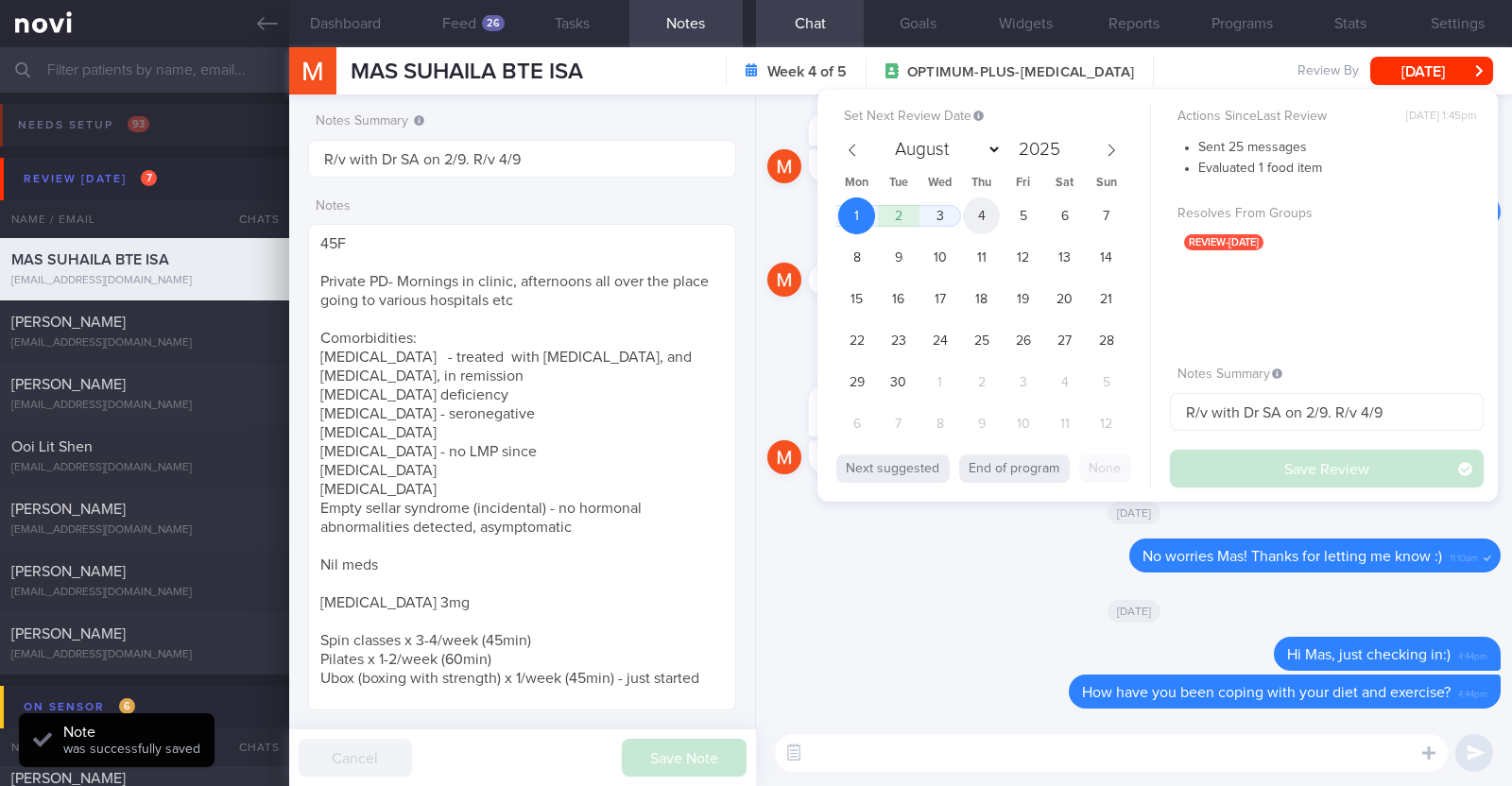
click at [993, 214] on span "4" at bounding box center [981, 216] width 37 height 37
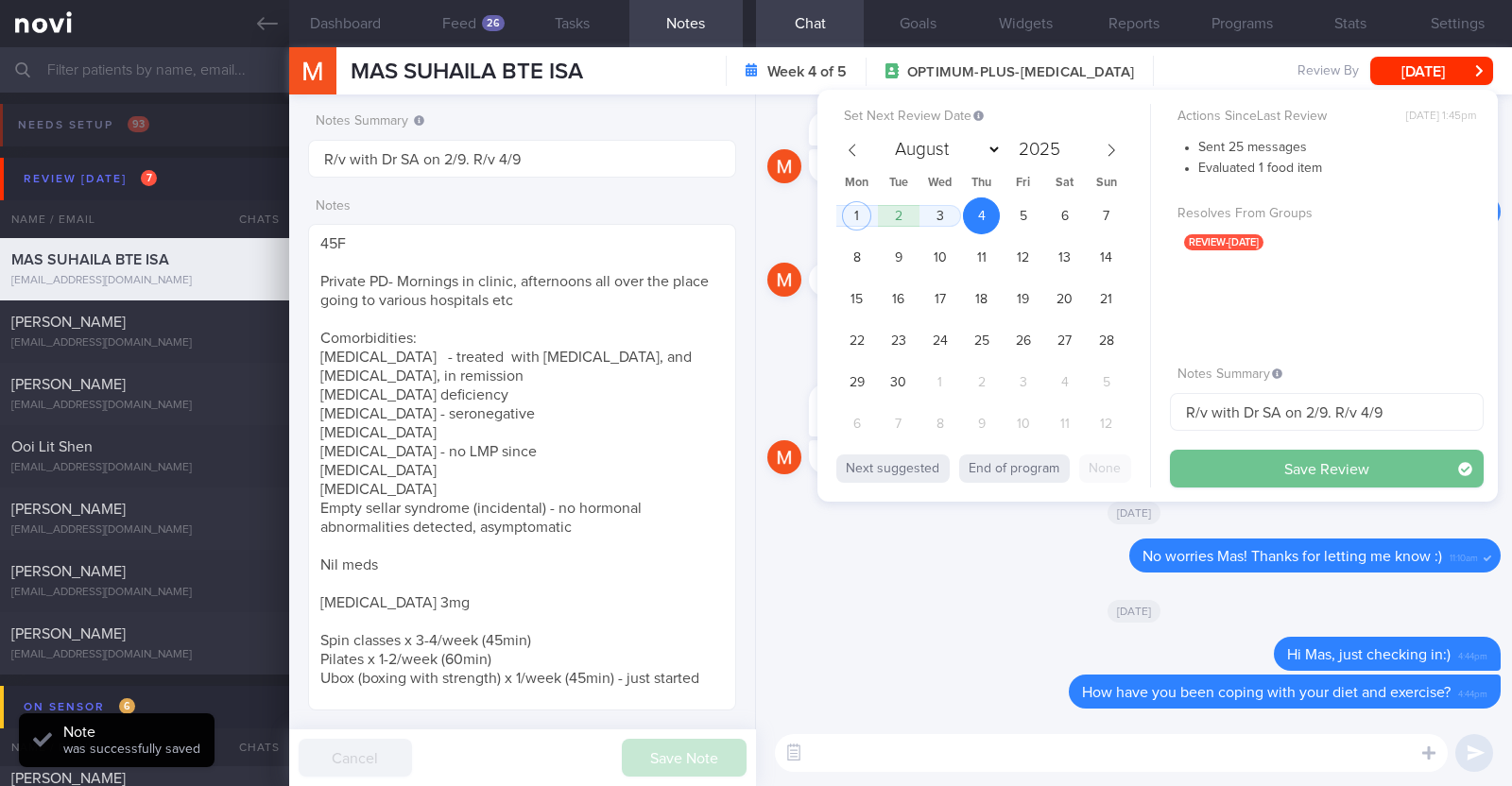
click at [1252, 463] on button "Save Review" at bounding box center [1326, 468] width 313 height 38
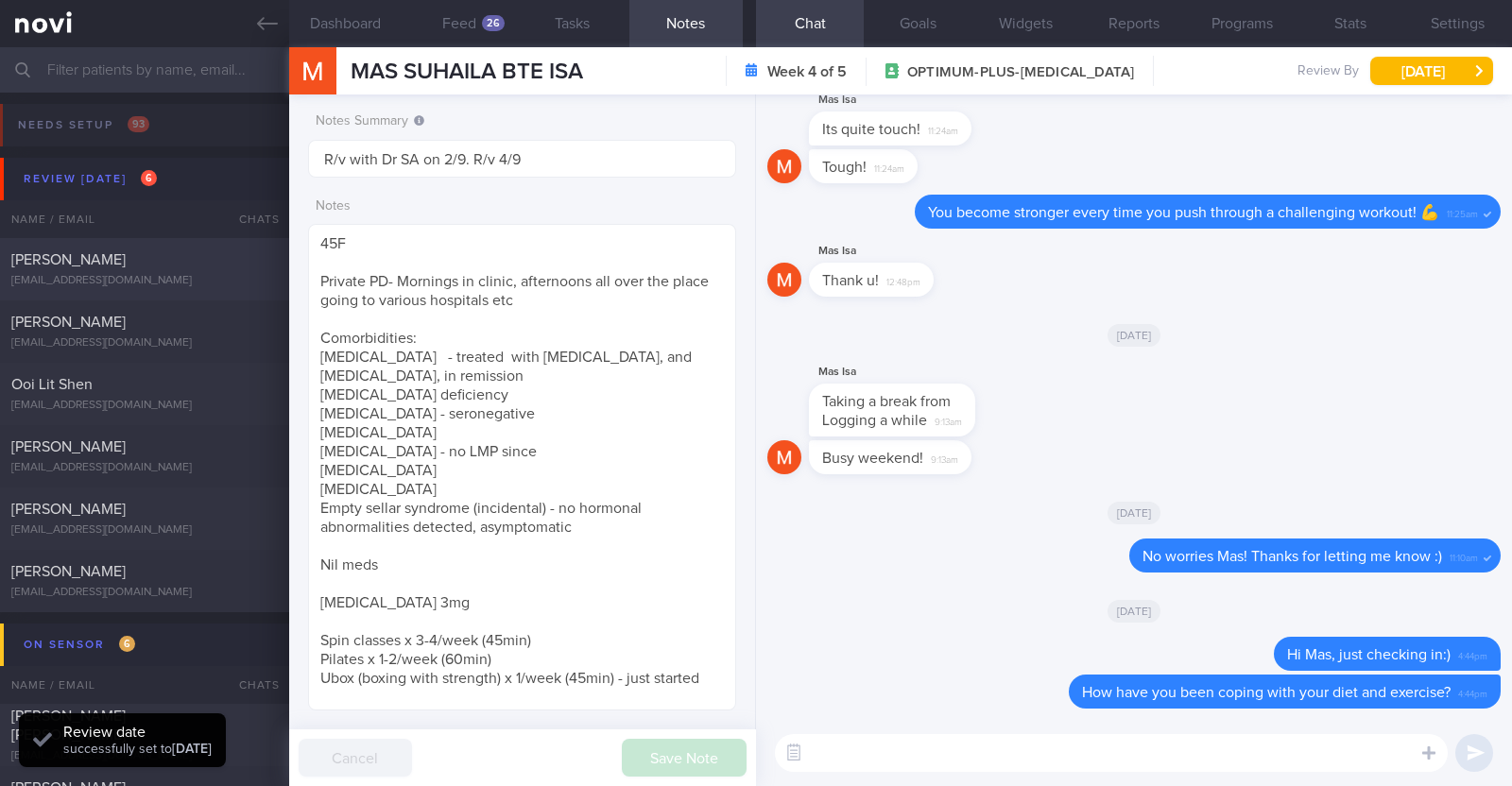
click at [223, 251] on div "Tammy Ng Hui Min" at bounding box center [142, 259] width 262 height 19
type textarea "24F Comorbidities: Insulin resistance (was diagnosed in May 2024) did a 6 month…"
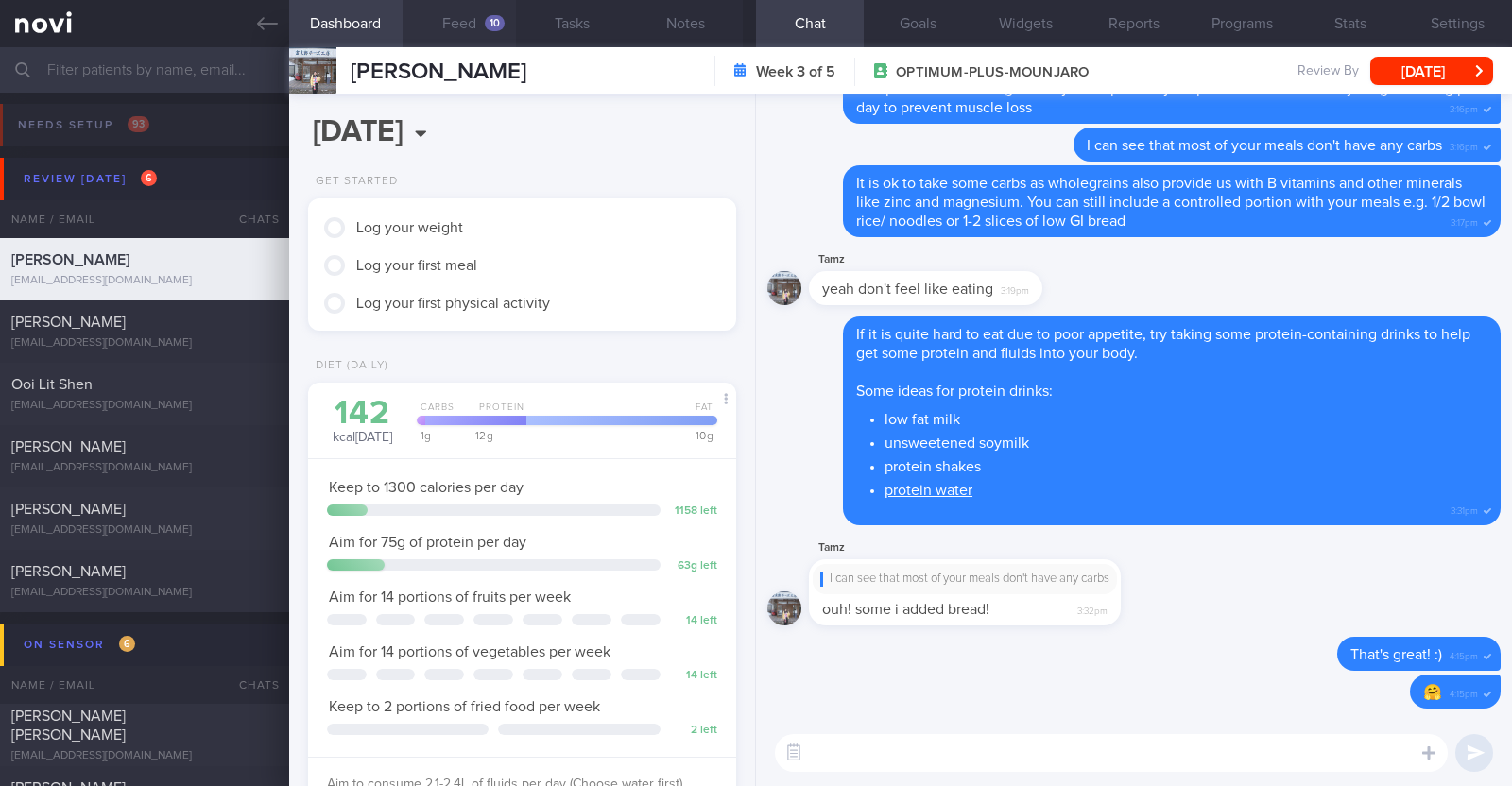
click at [478, 22] on button "Feed 10" at bounding box center [459, 23] width 113 height 48
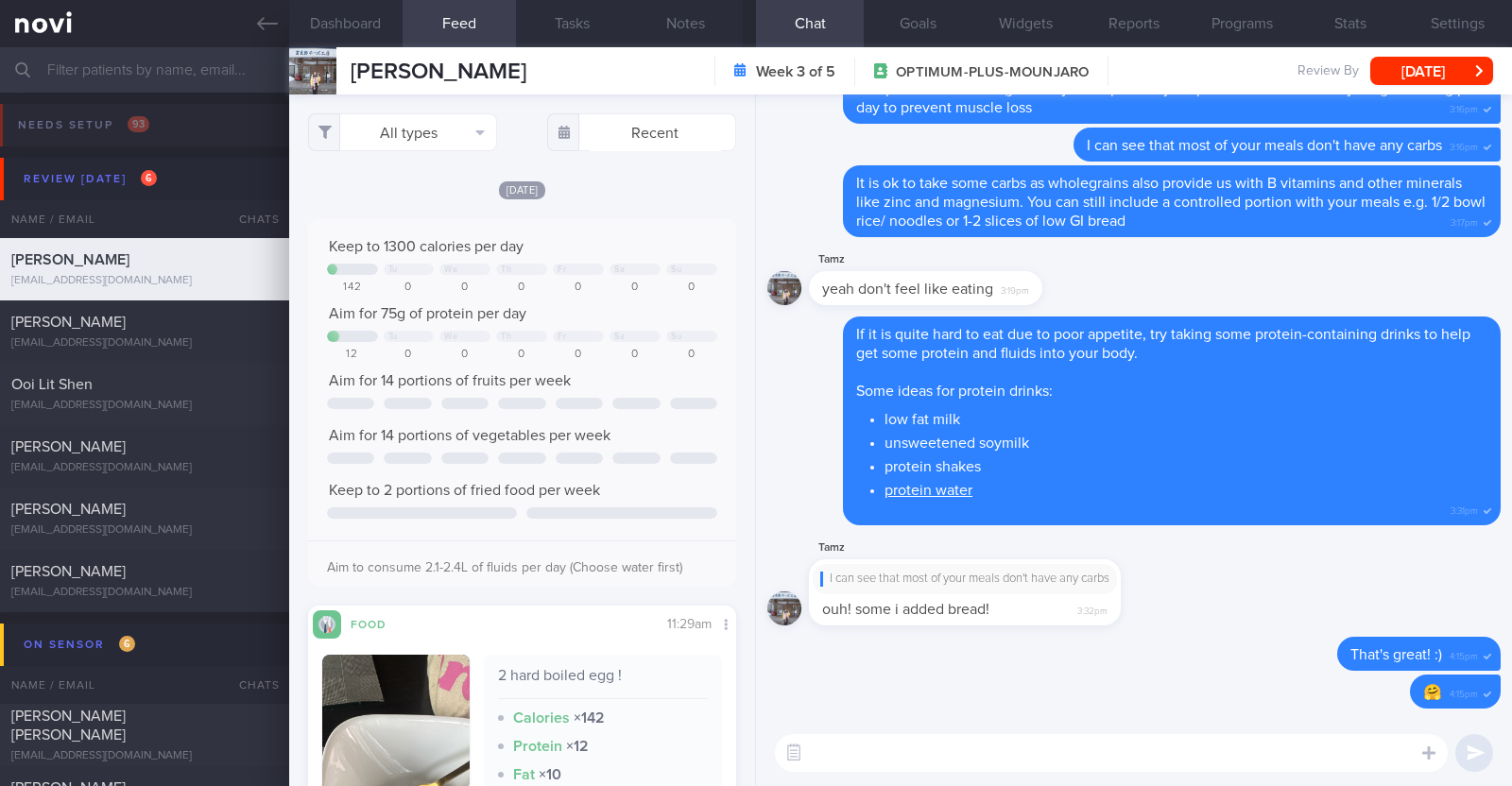
click at [708, 193] on div "[DATE]" at bounding box center [522, 189] width 428 height 19
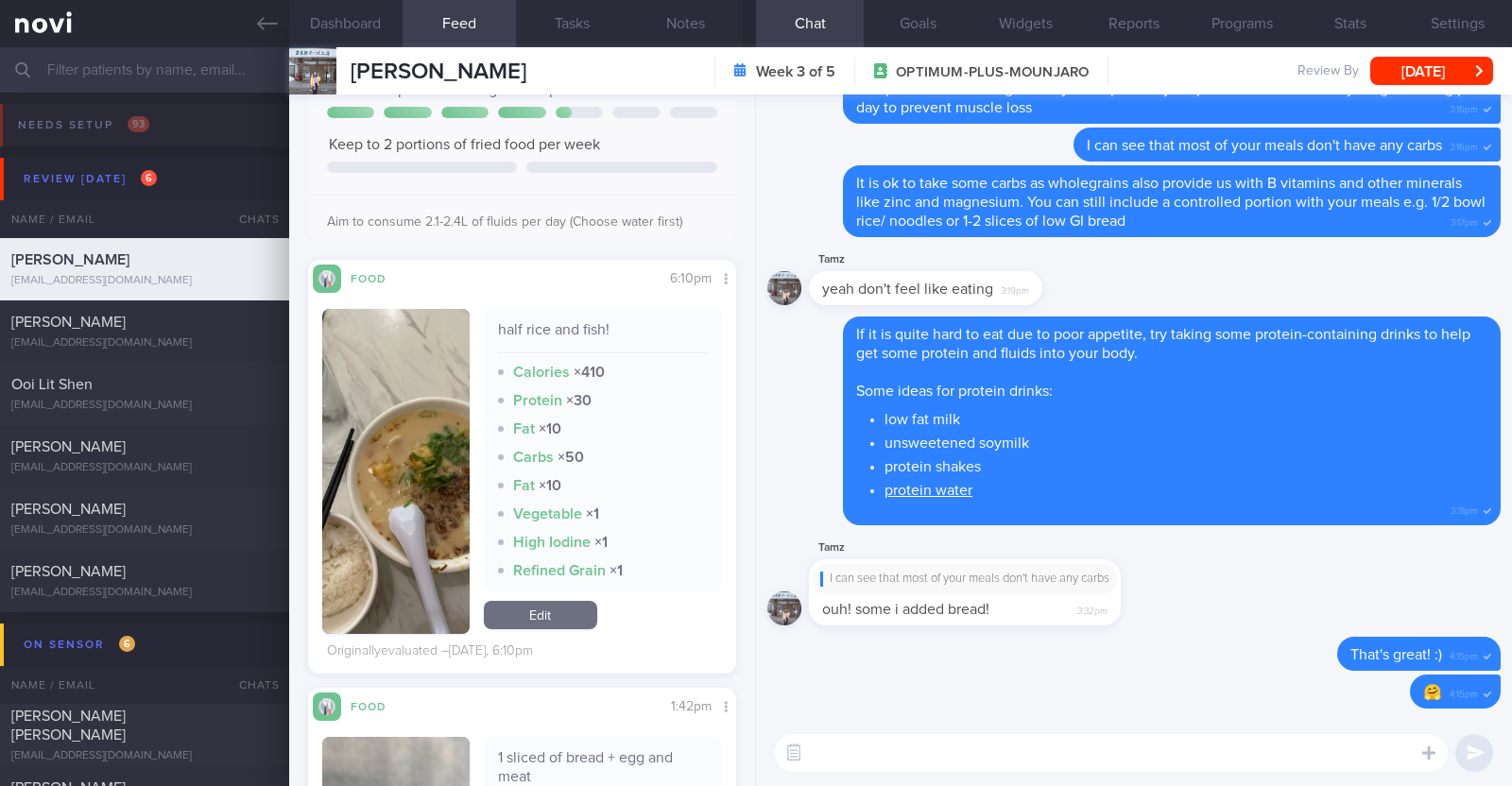
scroll to position [1181, 0]
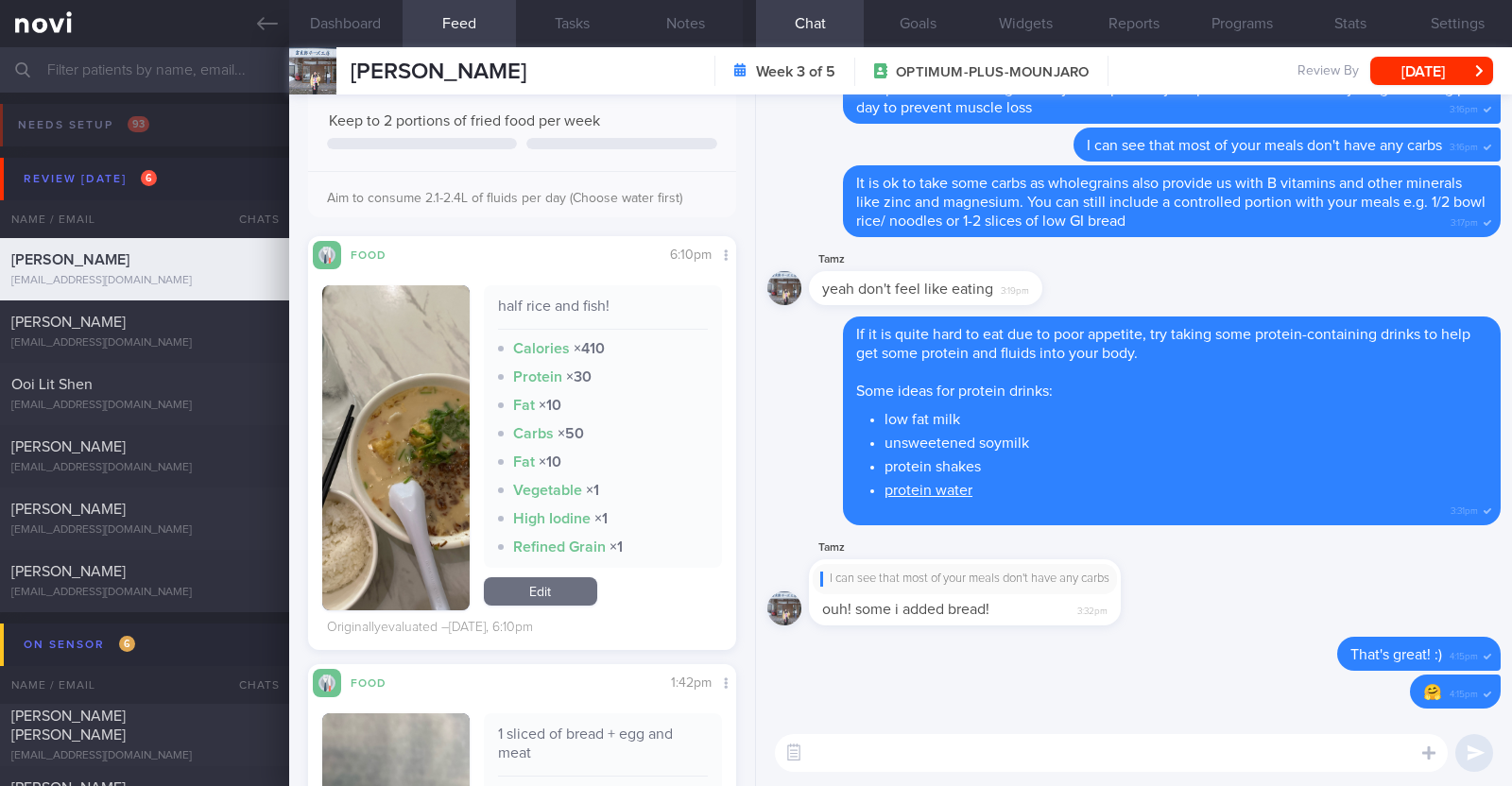
click at [432, 521] on button "button" at bounding box center [395, 448] width 147 height 325
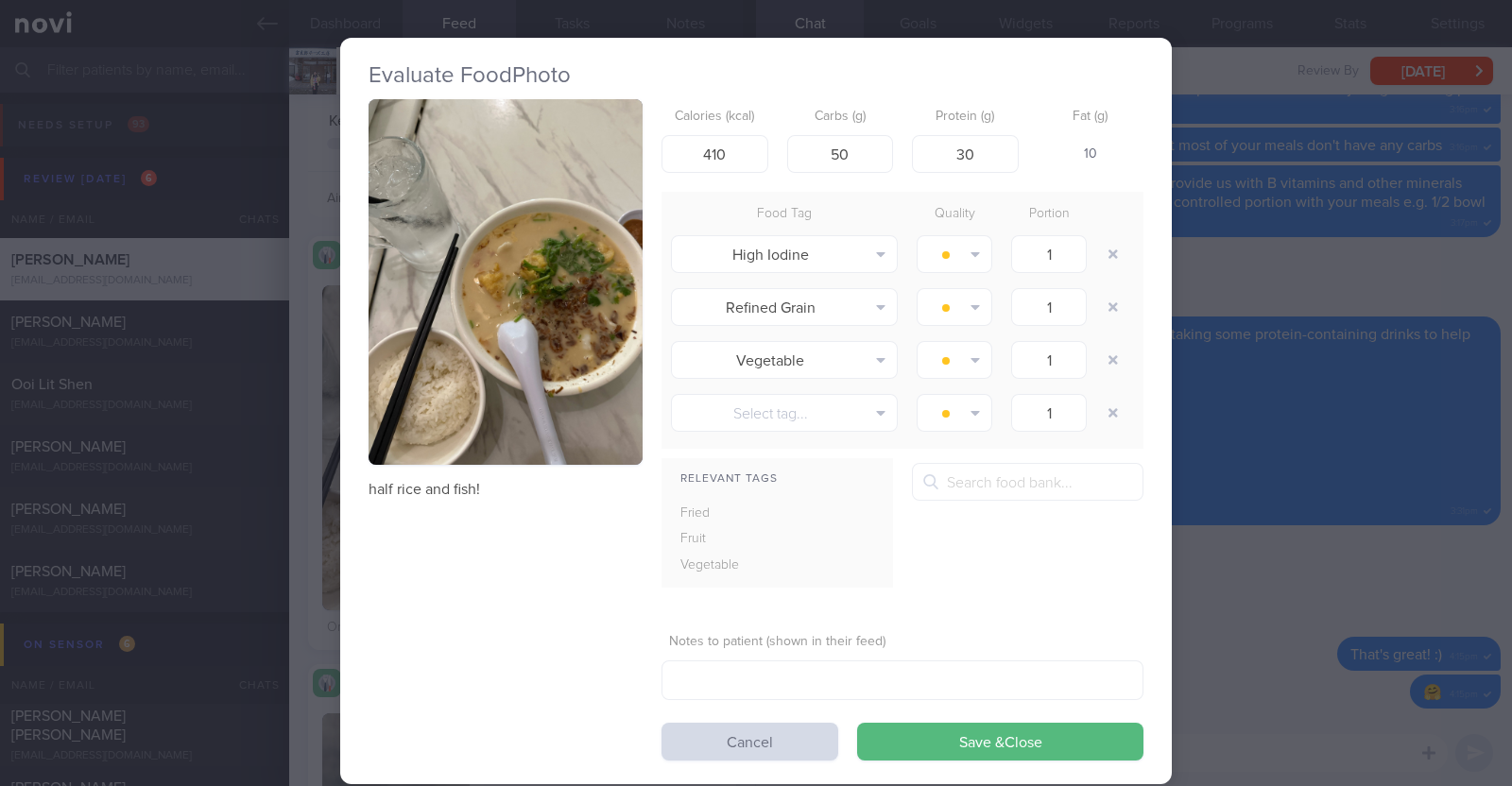
click at [302, 487] on div "Evaluate Food Photo half rice and fish! Calories (kcal) 410 Carbs (g) 50 Protei…" at bounding box center [756, 393] width 1512 height 786
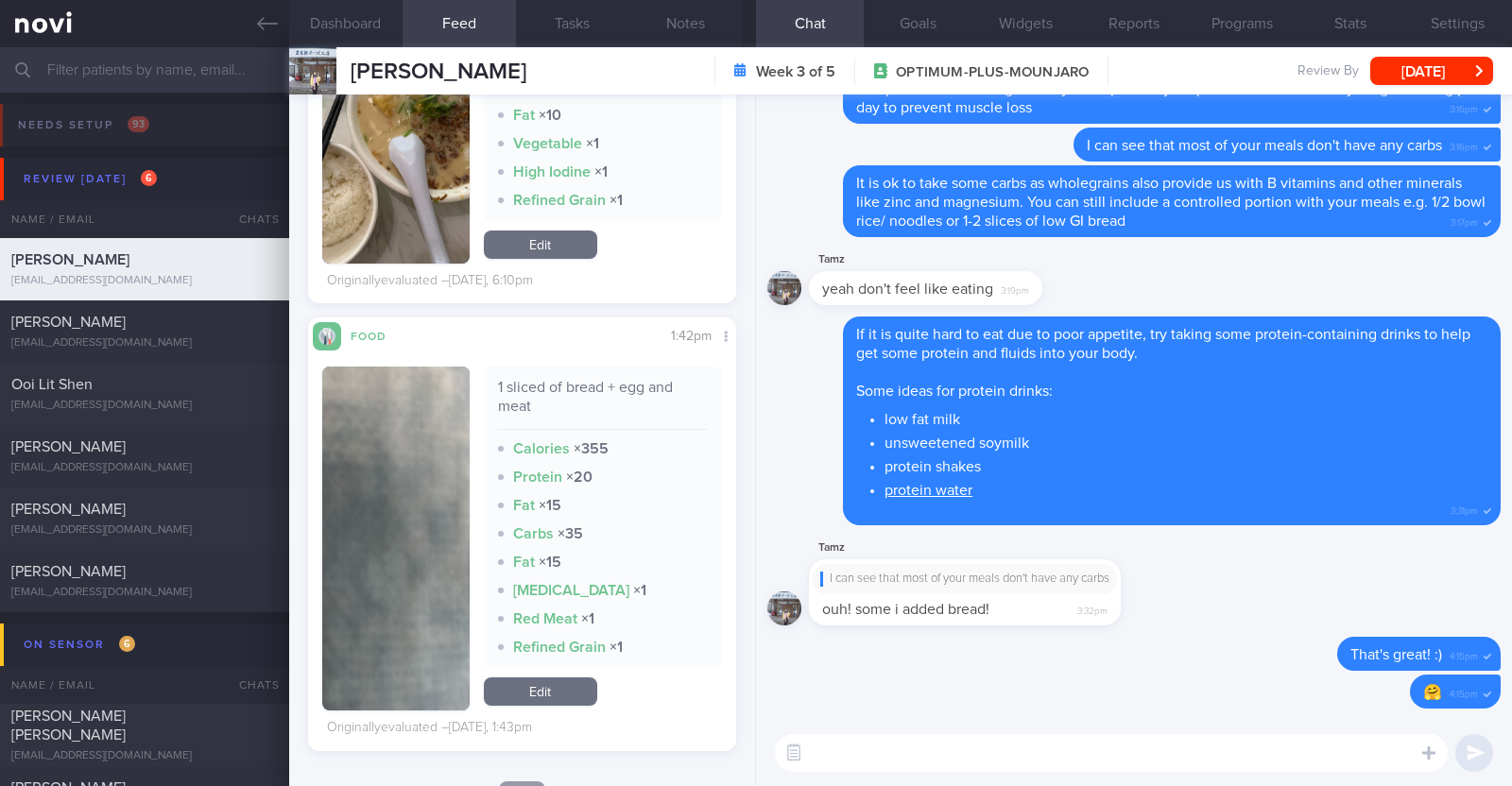
scroll to position [1535, 0]
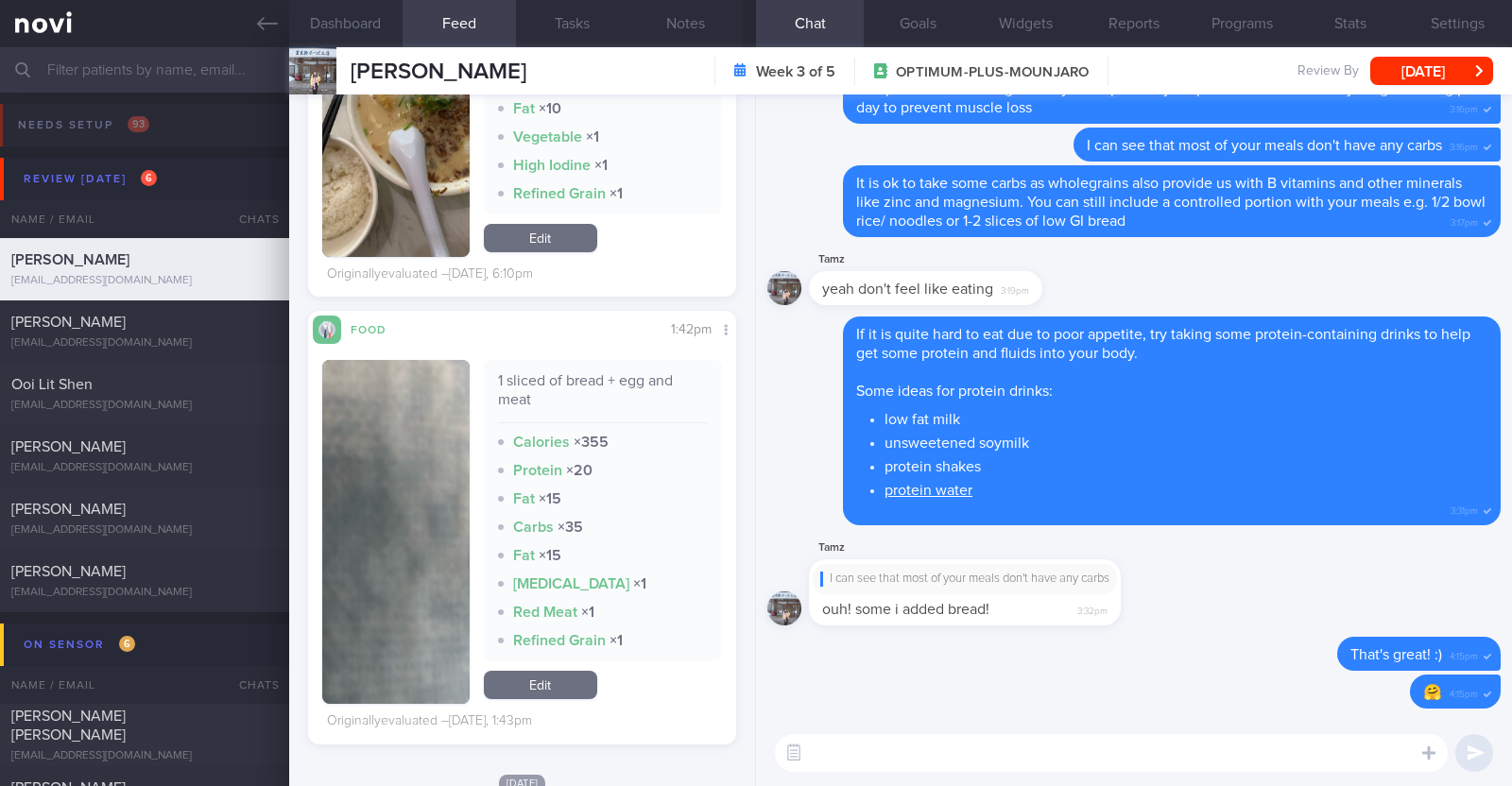
click at [387, 538] on button "button" at bounding box center [395, 532] width 147 height 344
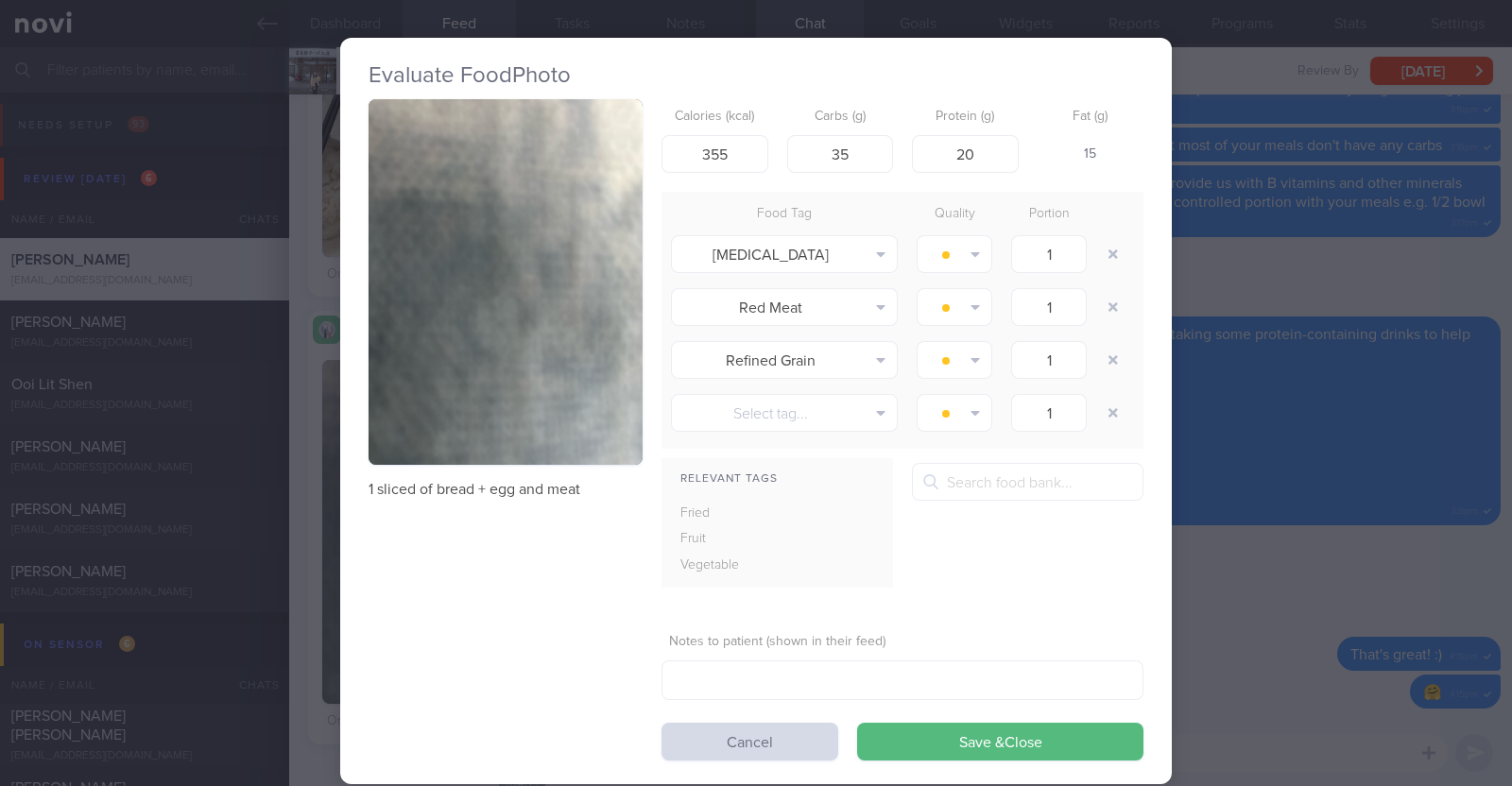
click at [297, 532] on div "Evaluate Food Photo 1 sliced of bread + egg and meat Calories (kcal) 355 Carbs …" at bounding box center [756, 393] width 1512 height 786
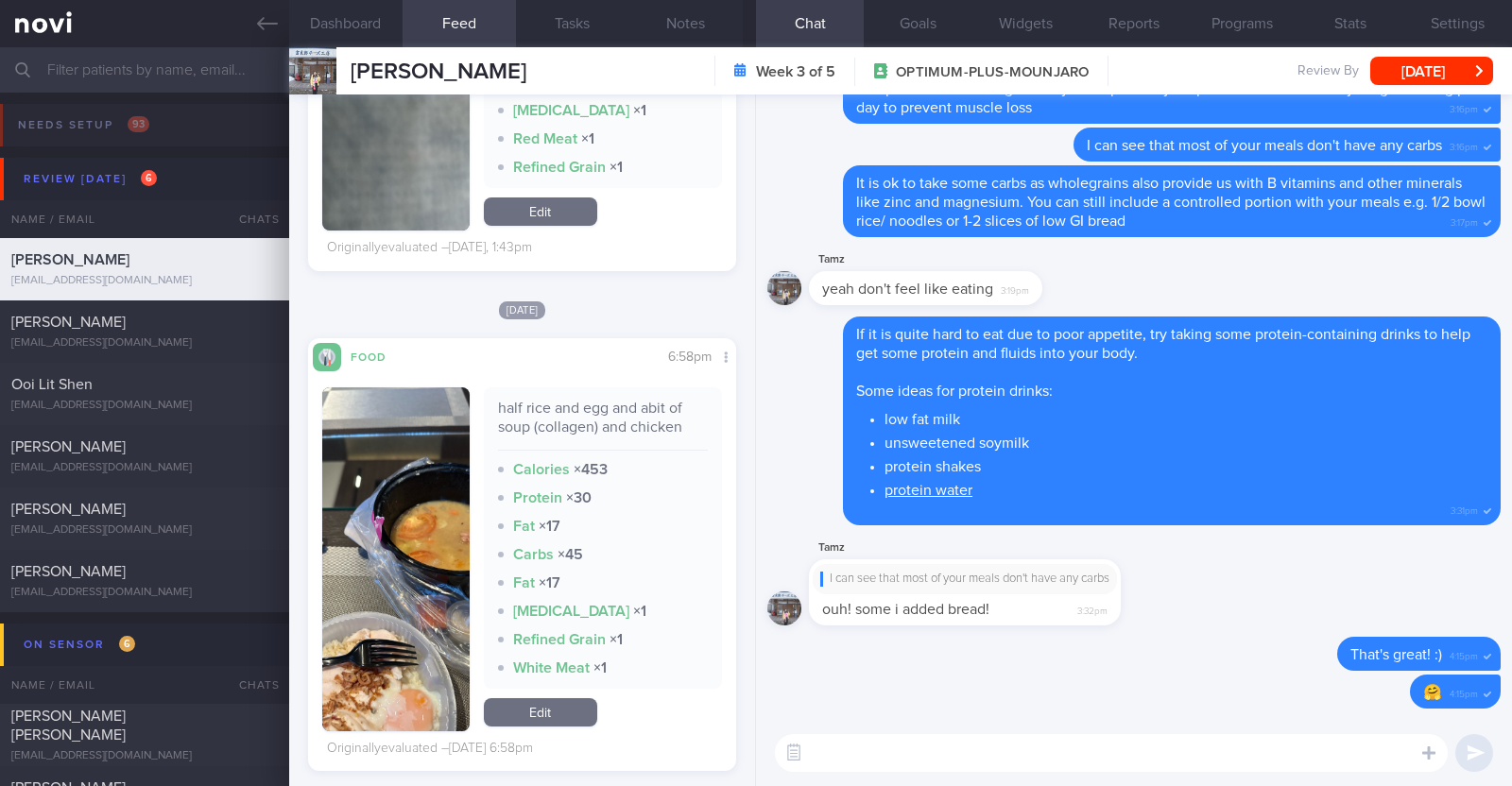
scroll to position [2126, 0]
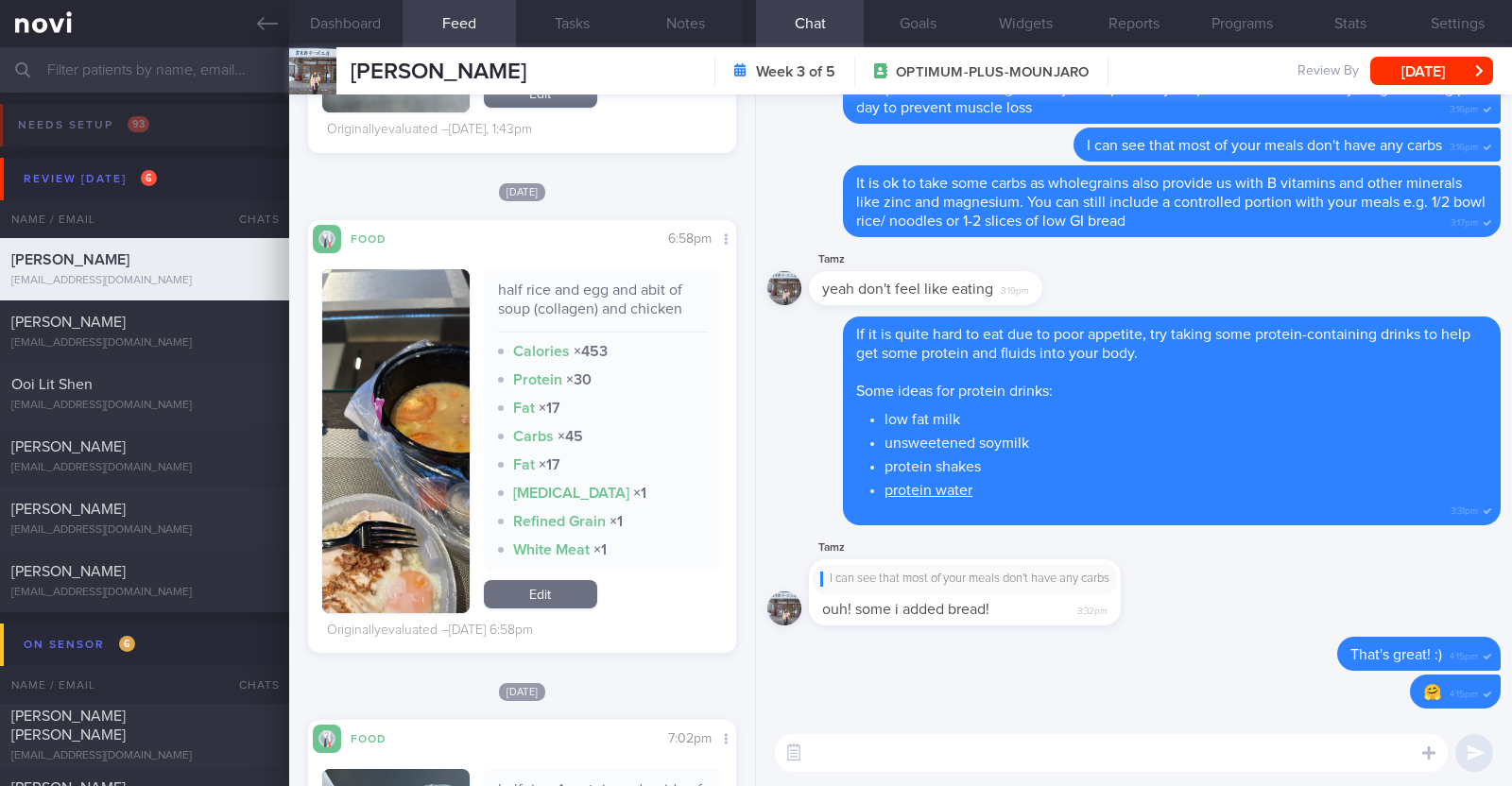
click at [415, 497] on button "button" at bounding box center [395, 441] width 147 height 344
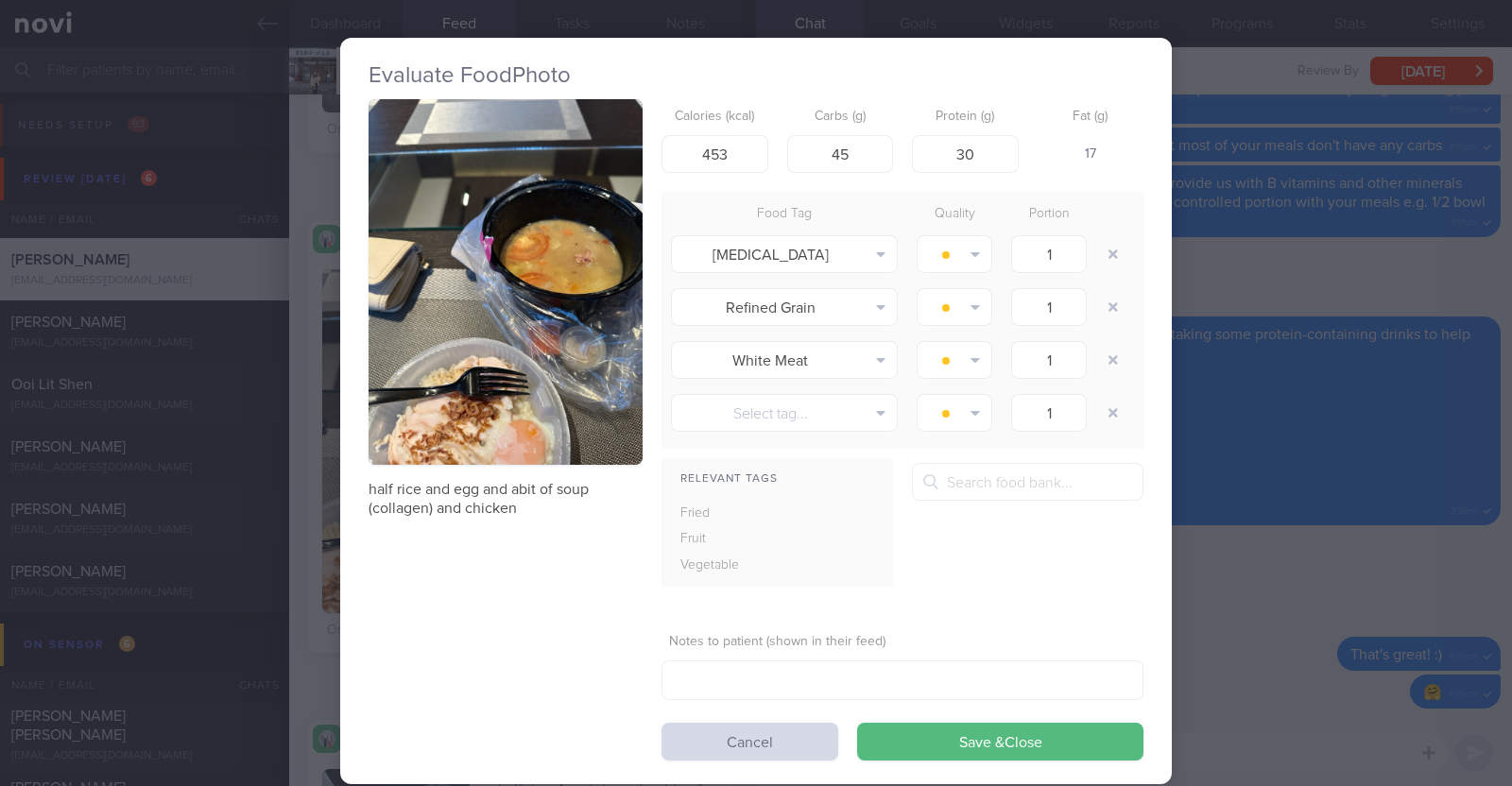
click at [299, 495] on div "Evaluate Food Photo half rice and egg and abit of soup (collagen) and chicken C…" at bounding box center [756, 393] width 1512 height 786
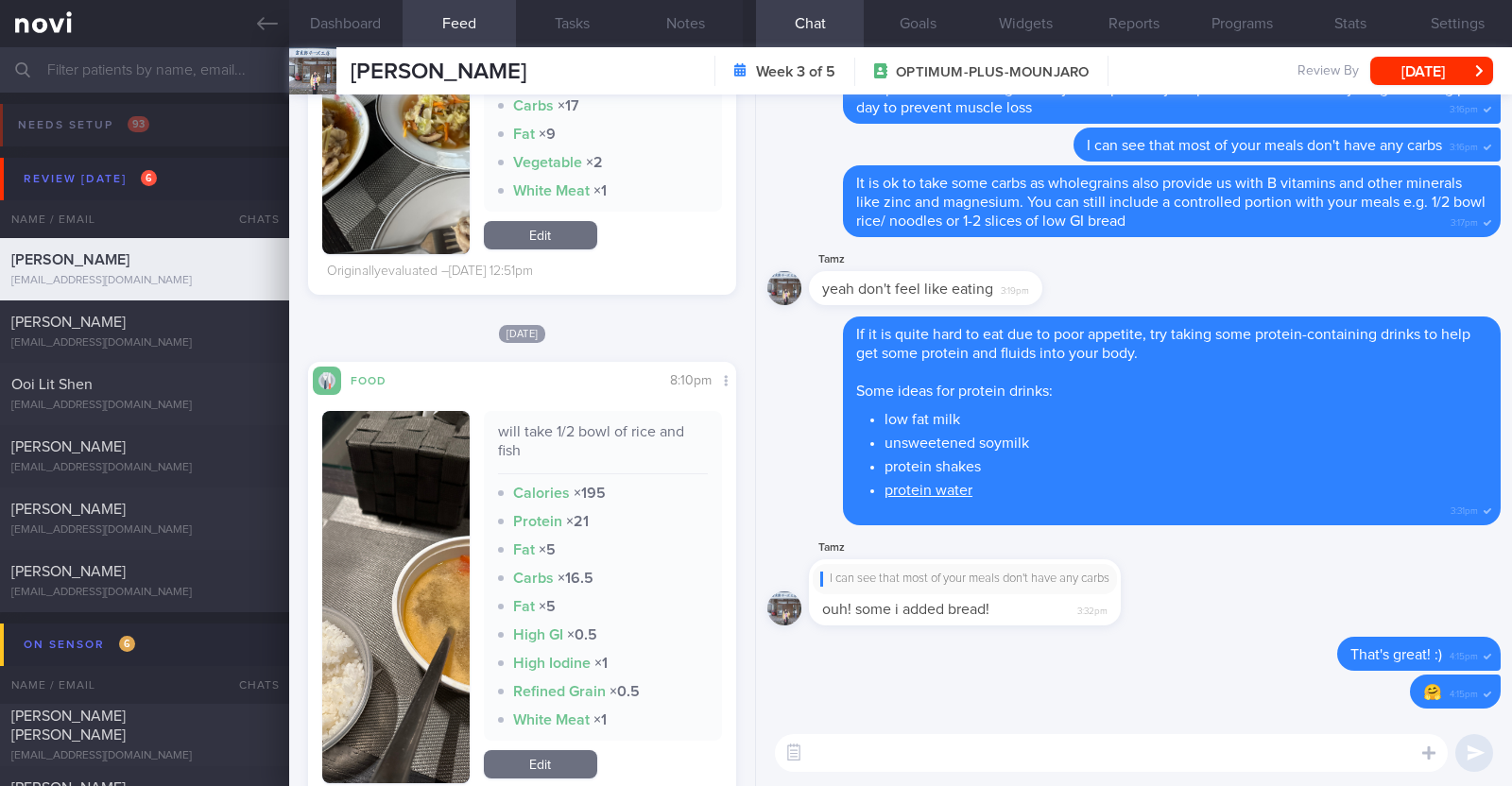
scroll to position [4371, 0]
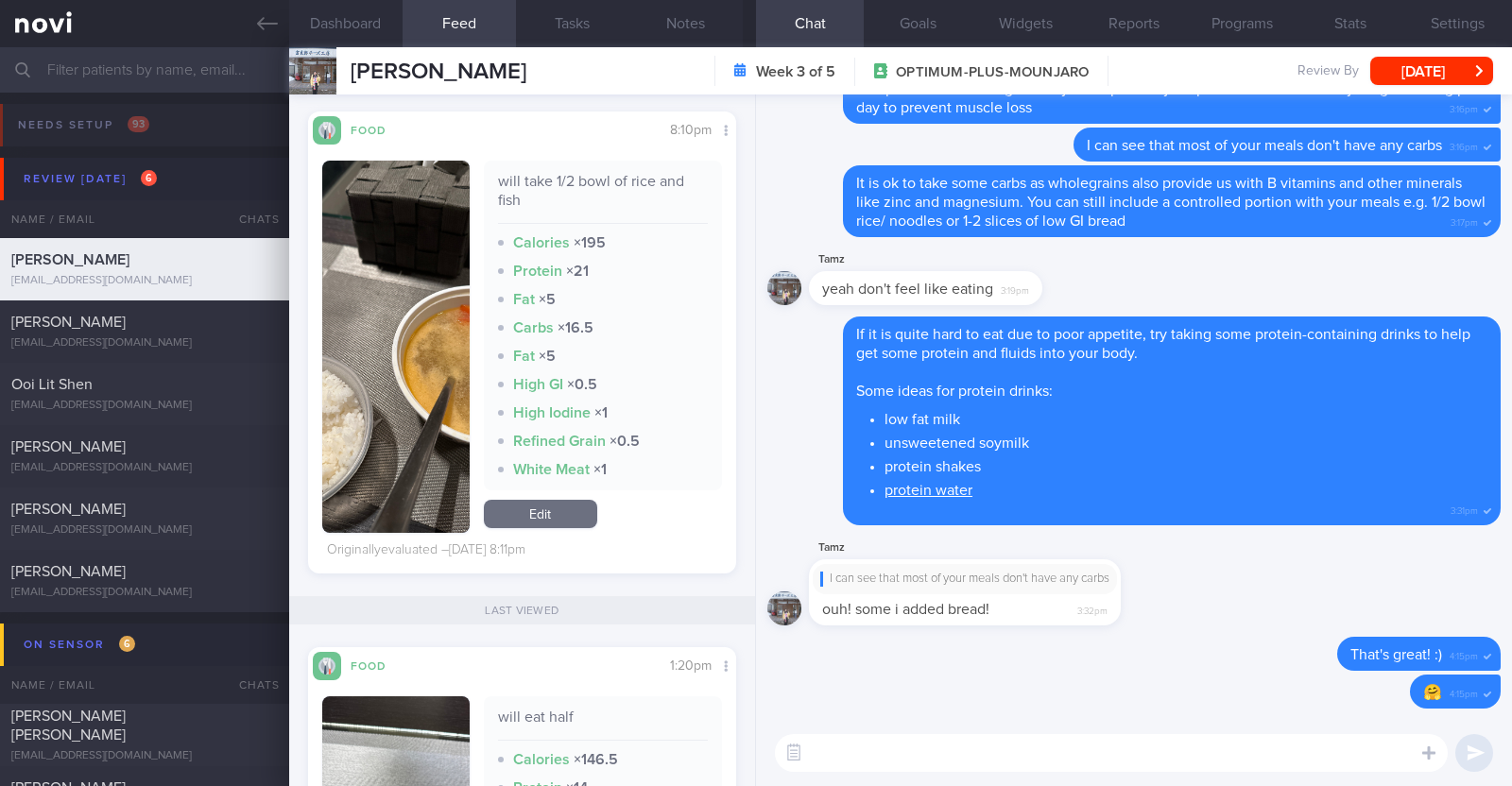
click at [448, 469] on img "button" at bounding box center [395, 347] width 147 height 372
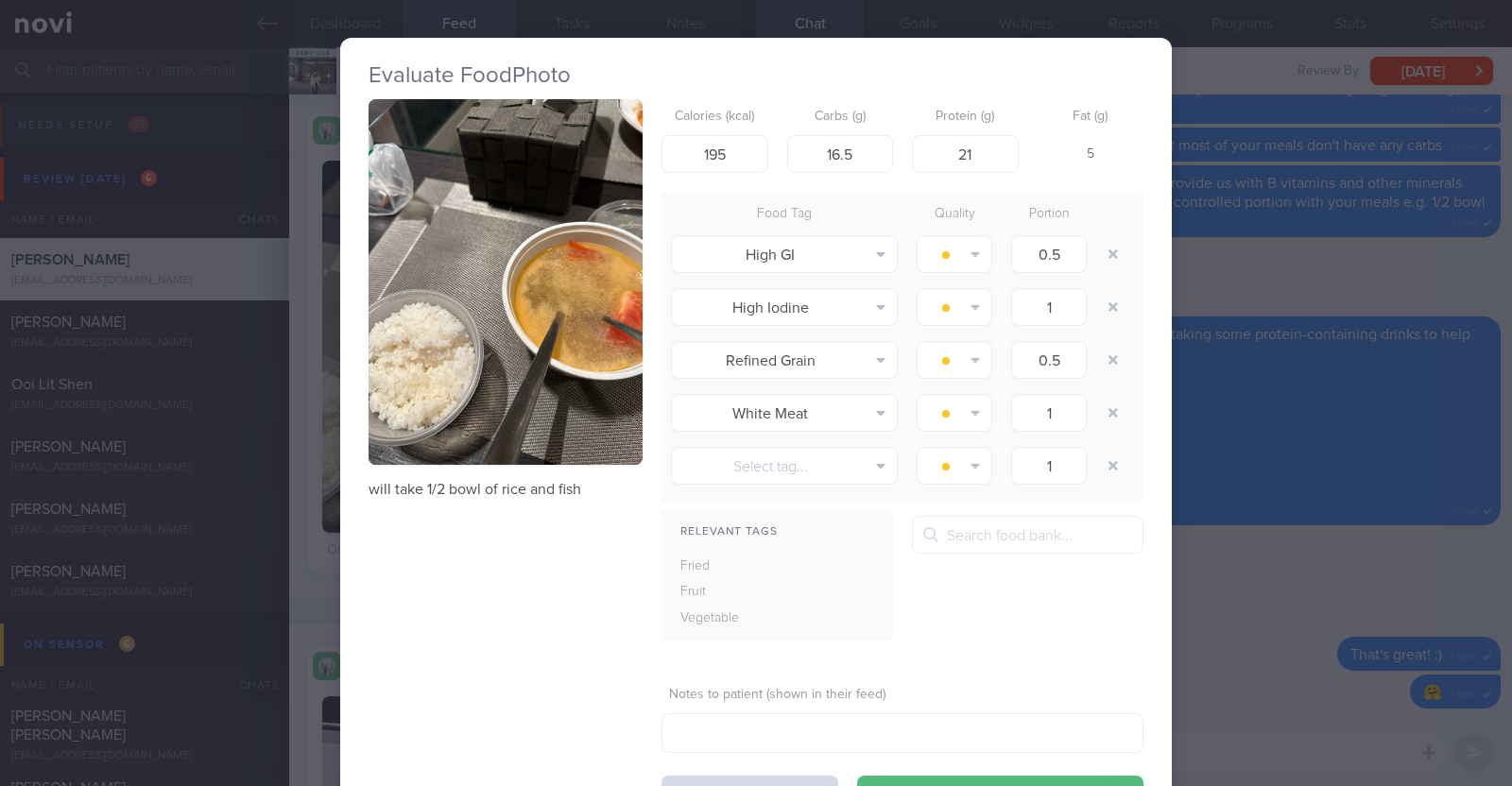
click at [298, 492] on div "Evaluate Food Photo will take 1/2 bowl of rice and fish Calories (kcal) 195 Car…" at bounding box center [756, 393] width 1512 height 786
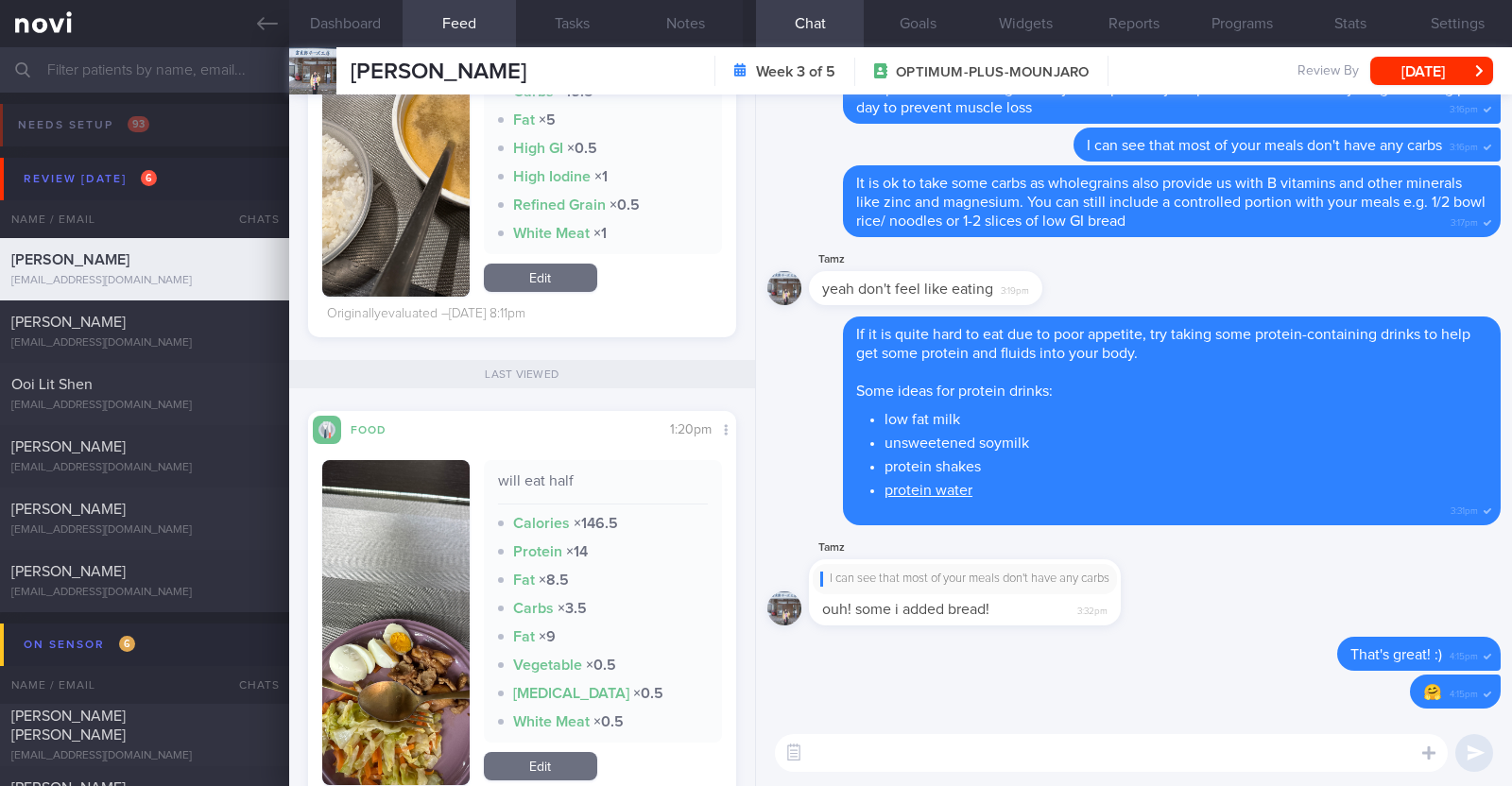
scroll to position [4252, 0]
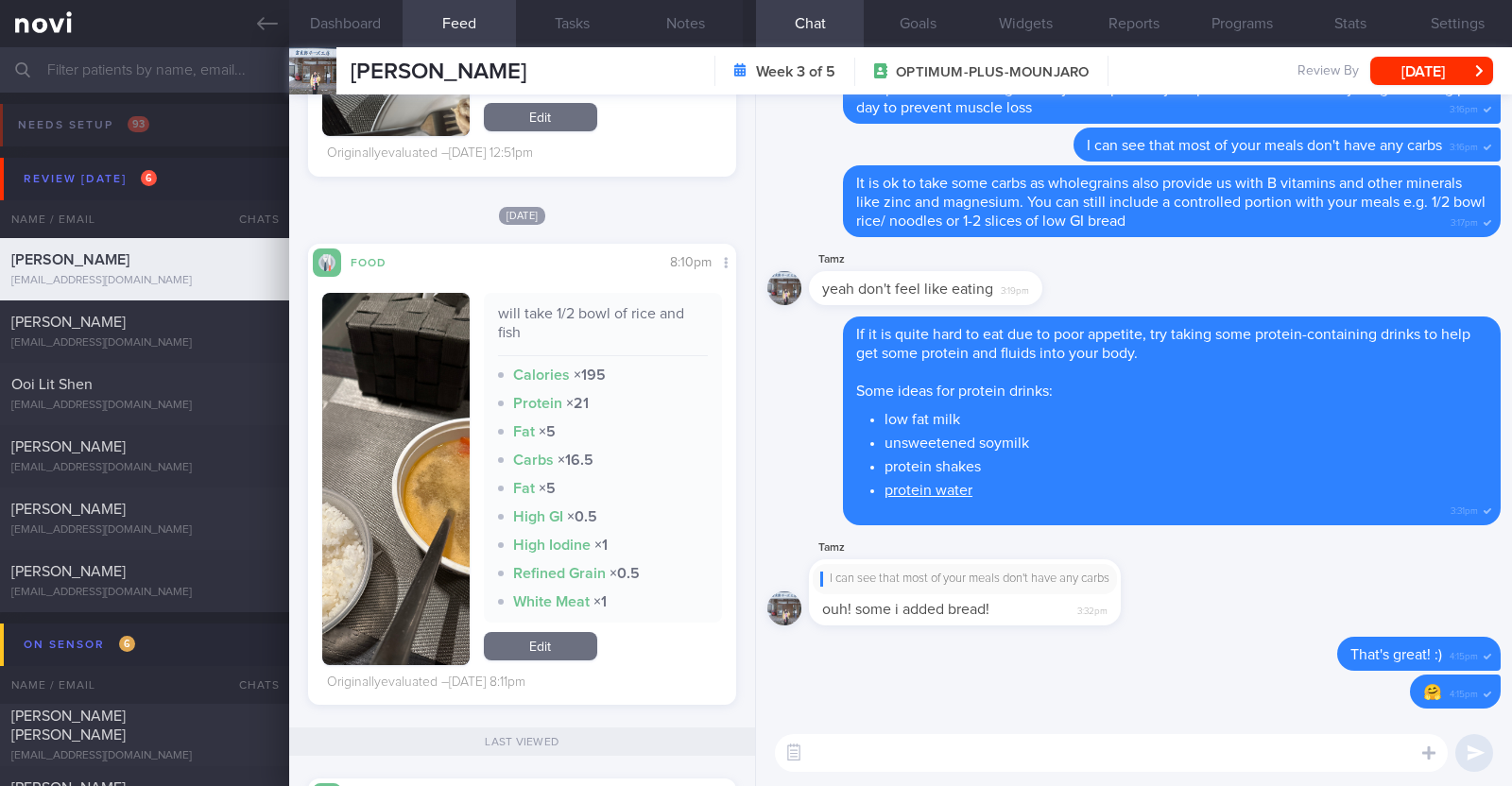
click at [865, 767] on textarea at bounding box center [1111, 753] width 673 height 38
type textarea "Hi Tammy, good job with your portion control of the rice"
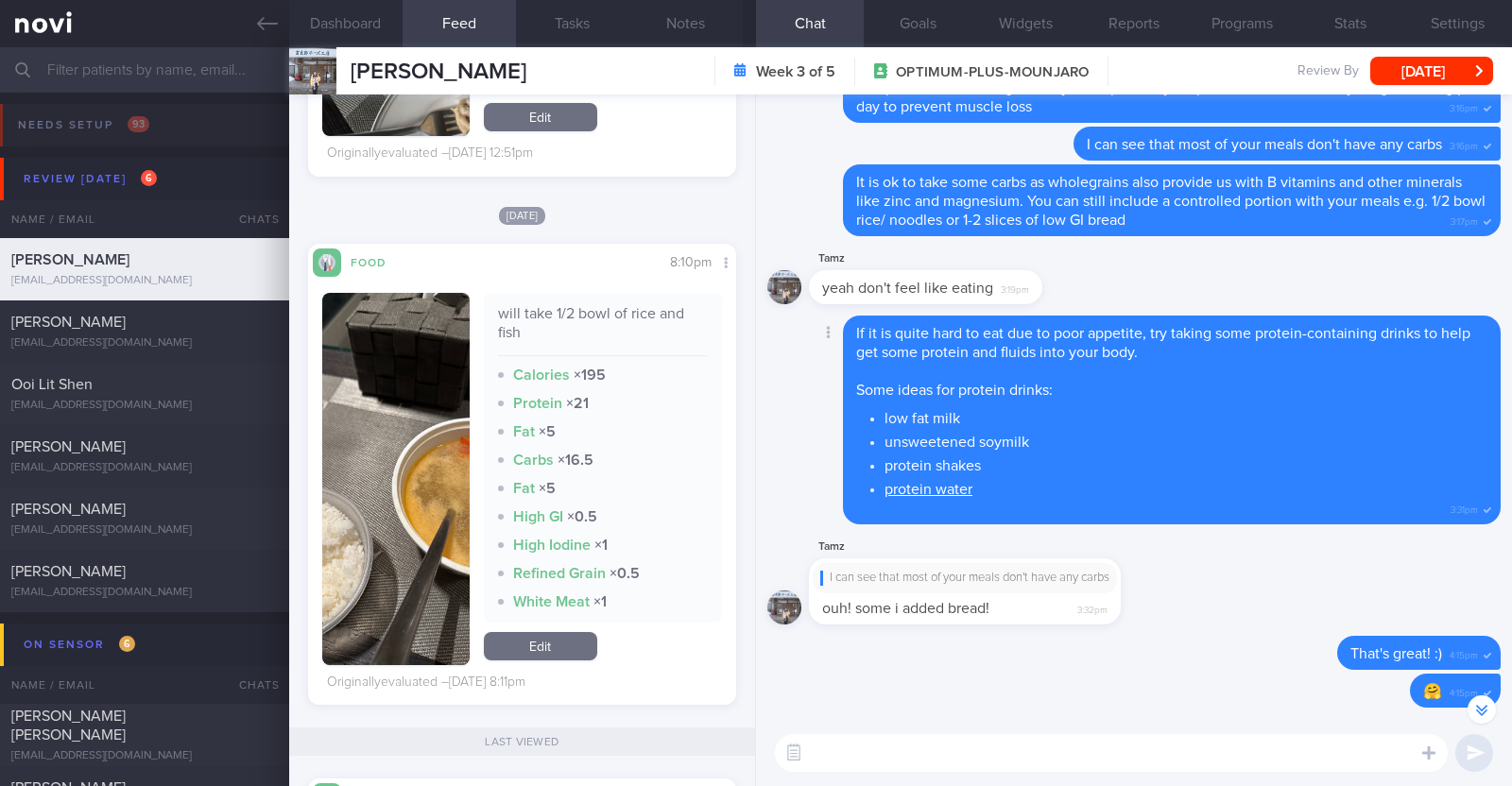
scroll to position [0, 0]
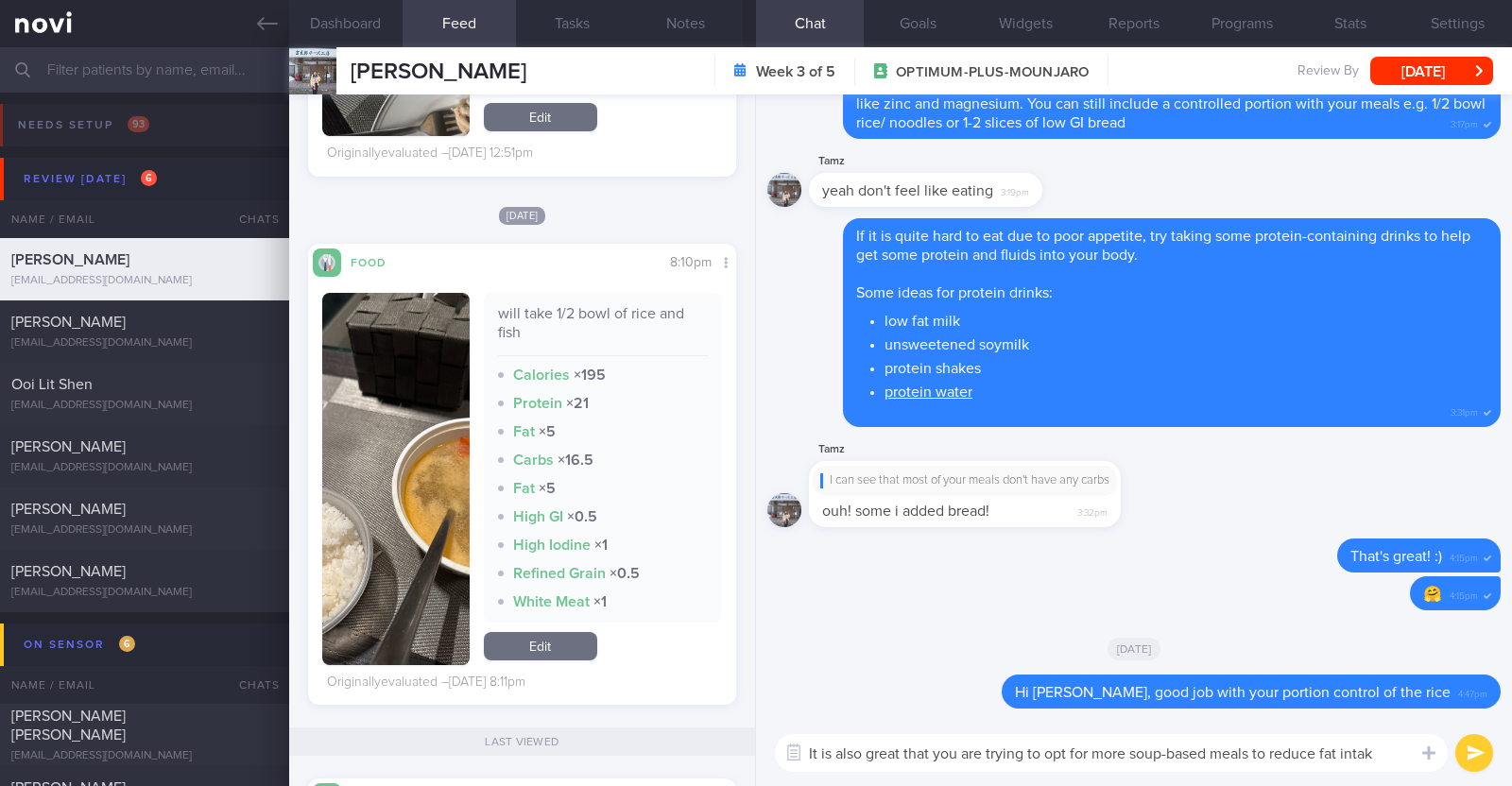
type textarea "It is also great that you are trying to opt for more soup-based meals to reduce…"
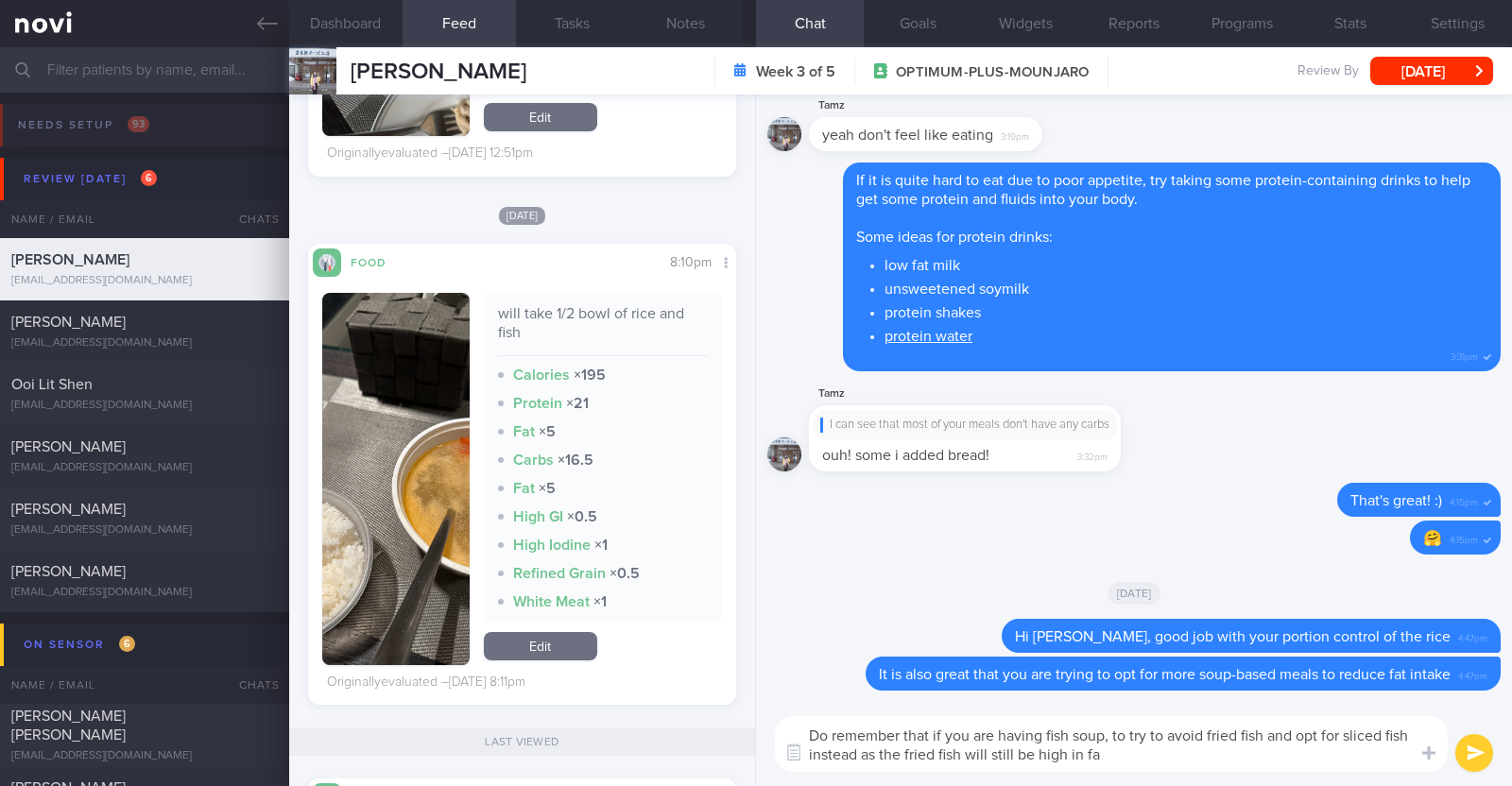
type textarea "Do remember that if you are having fish soup, to try to avoid fried fish and op…"
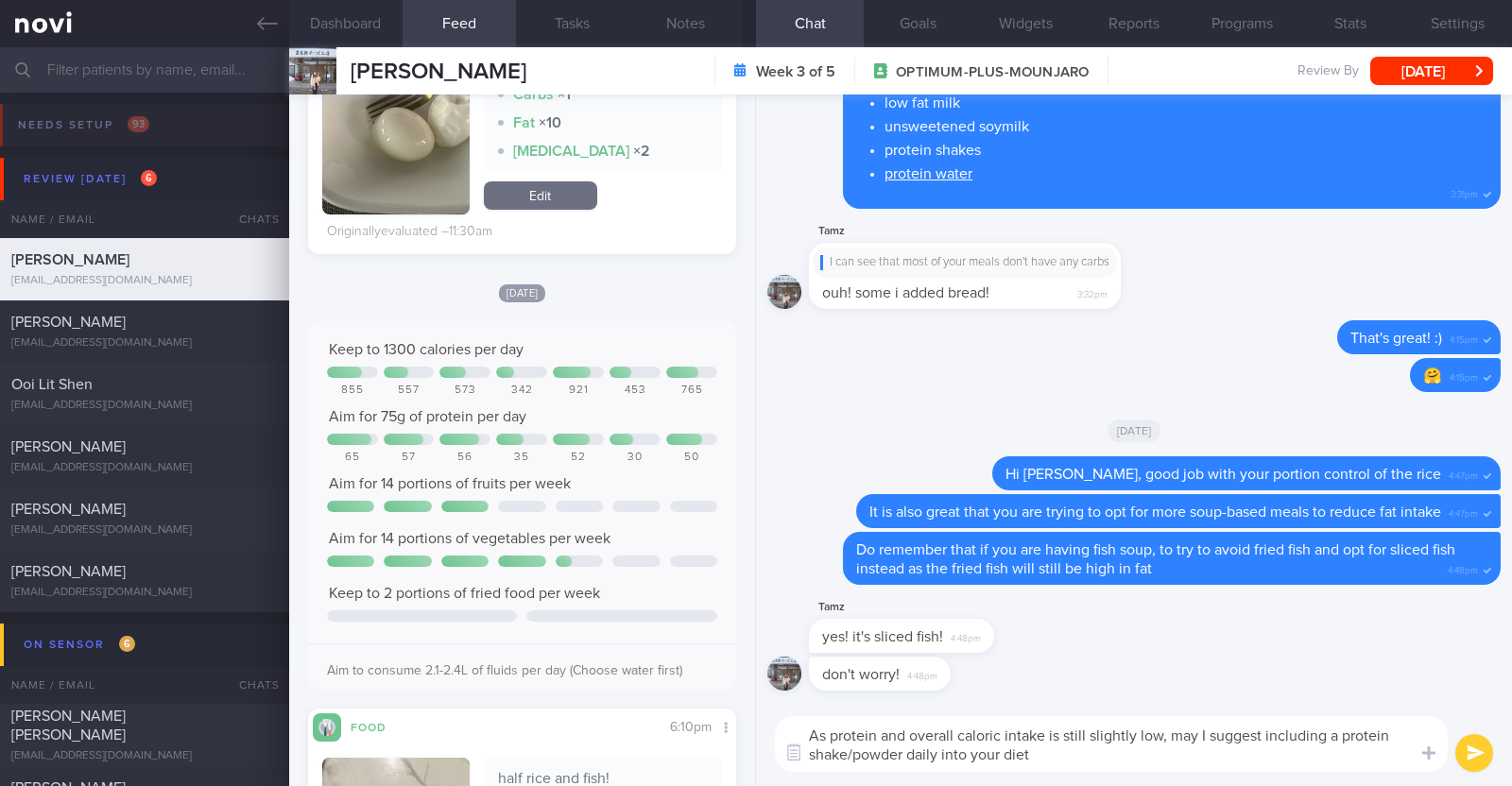
type textarea "As protein and overall caloric intake is still slightly low, may I suggest incl…"
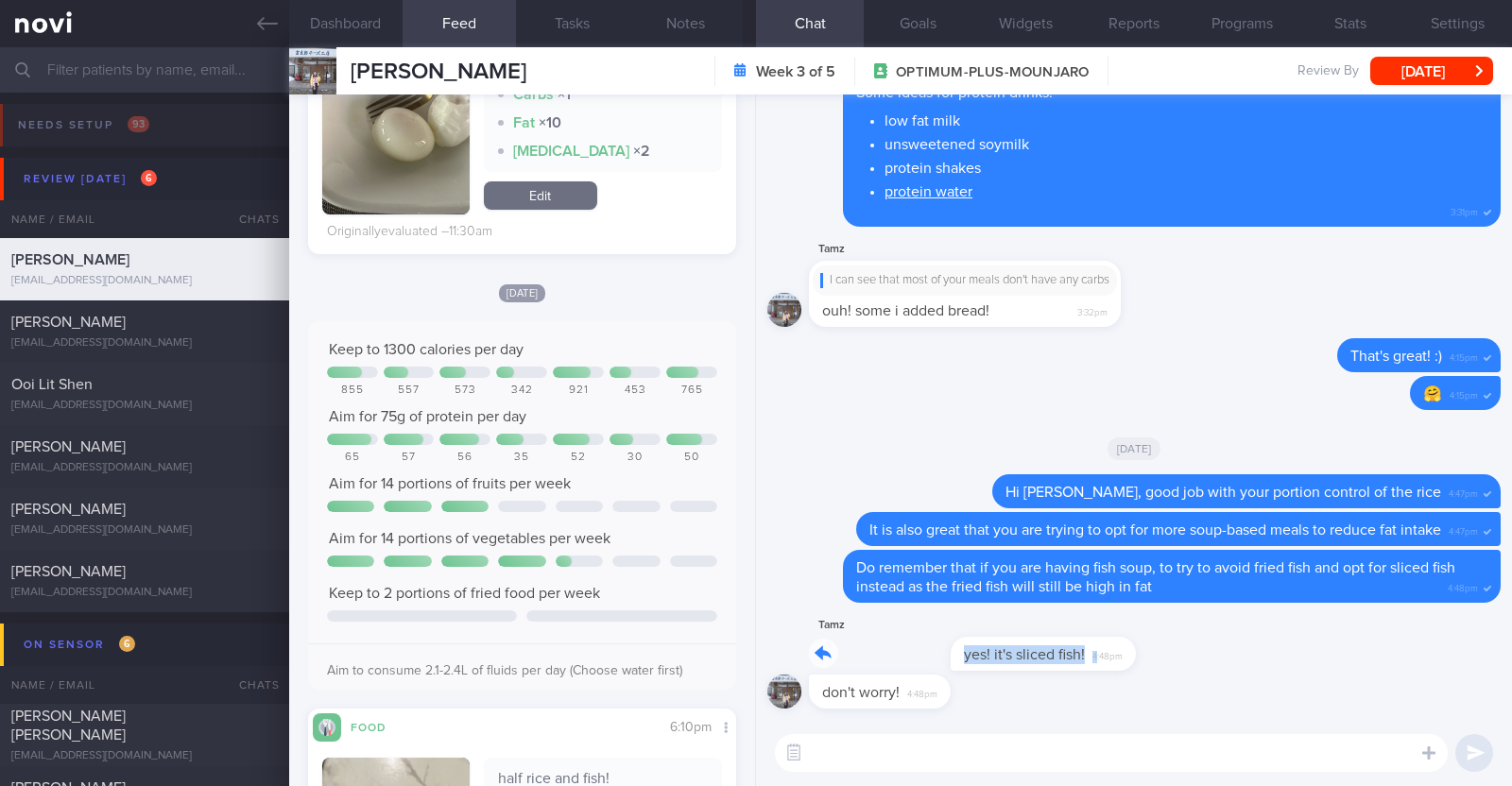
drag, startPoint x: 955, startPoint y: 665, endPoint x: 1446, endPoint y: 665, distance: 491.0
click at [1446, 665] on div "Tamz yes! it's sliced fish! 4:48pm" at bounding box center [1133, 645] width 733 height 60
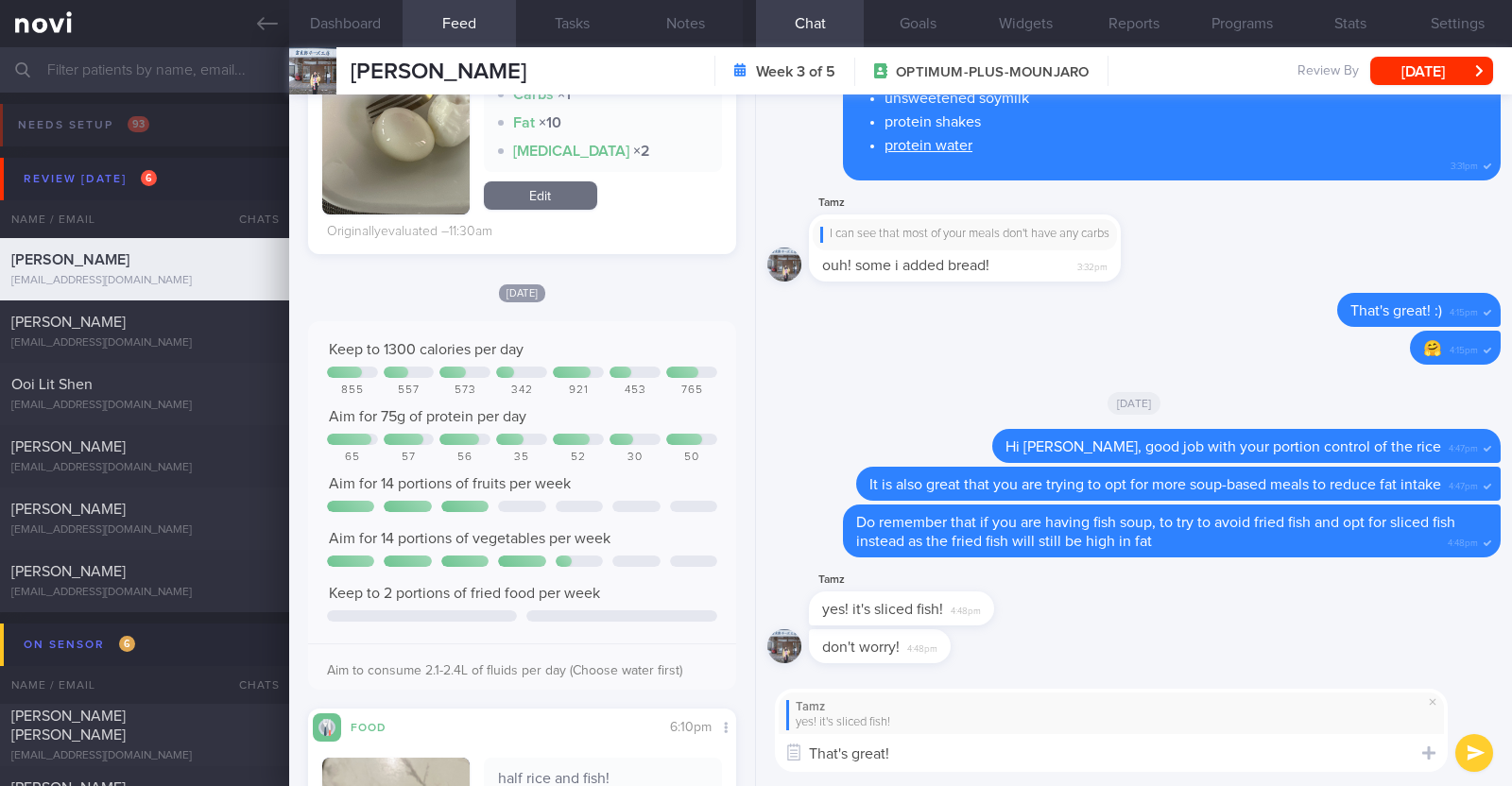
type textarea "That's great!!"
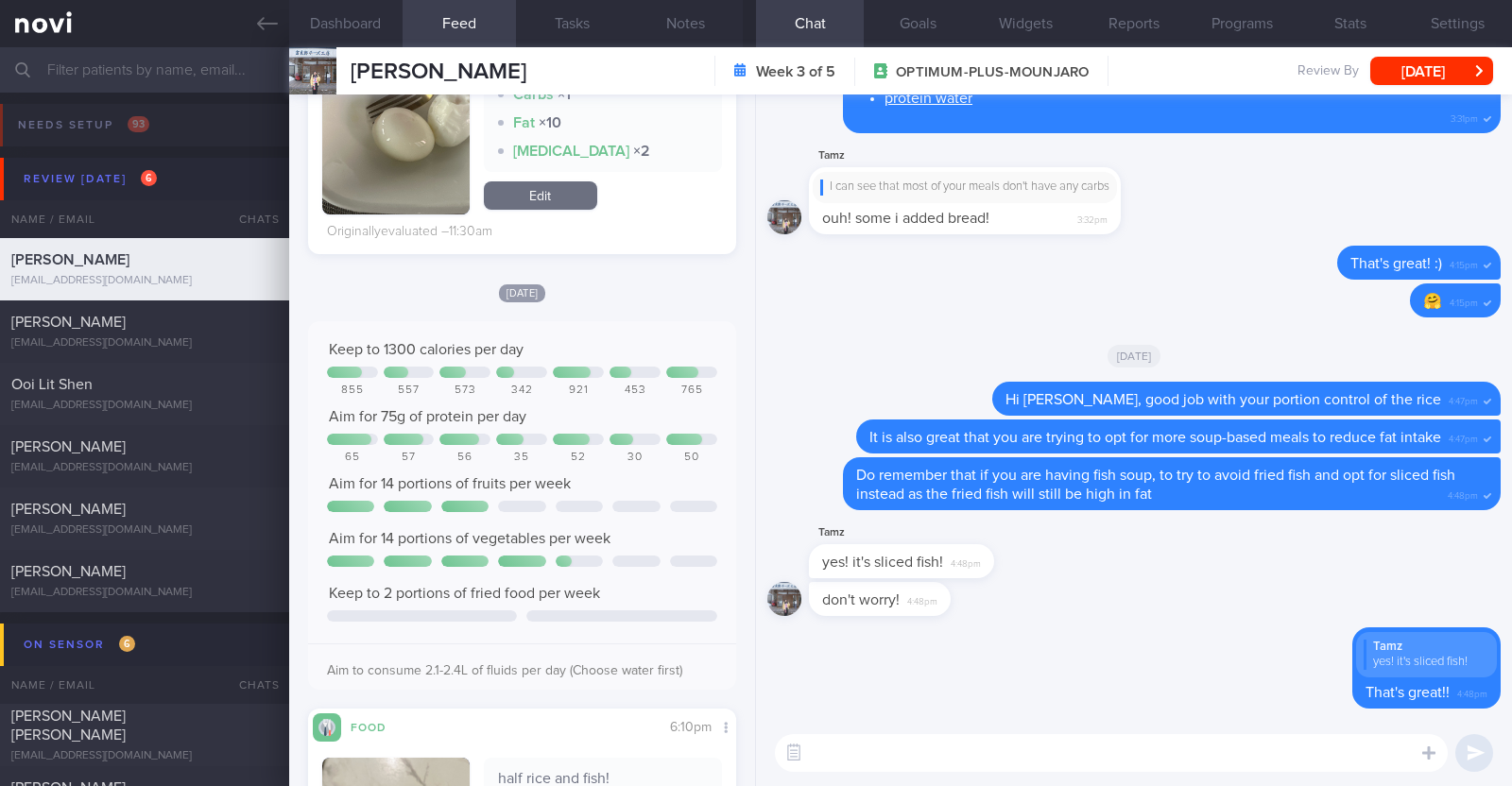
paste textarea "As protein and overall caloric intake is still slightly low, may I suggest incl…"
type textarea "As protein and overall caloric intake is still slightly low, may I suggest incl…"
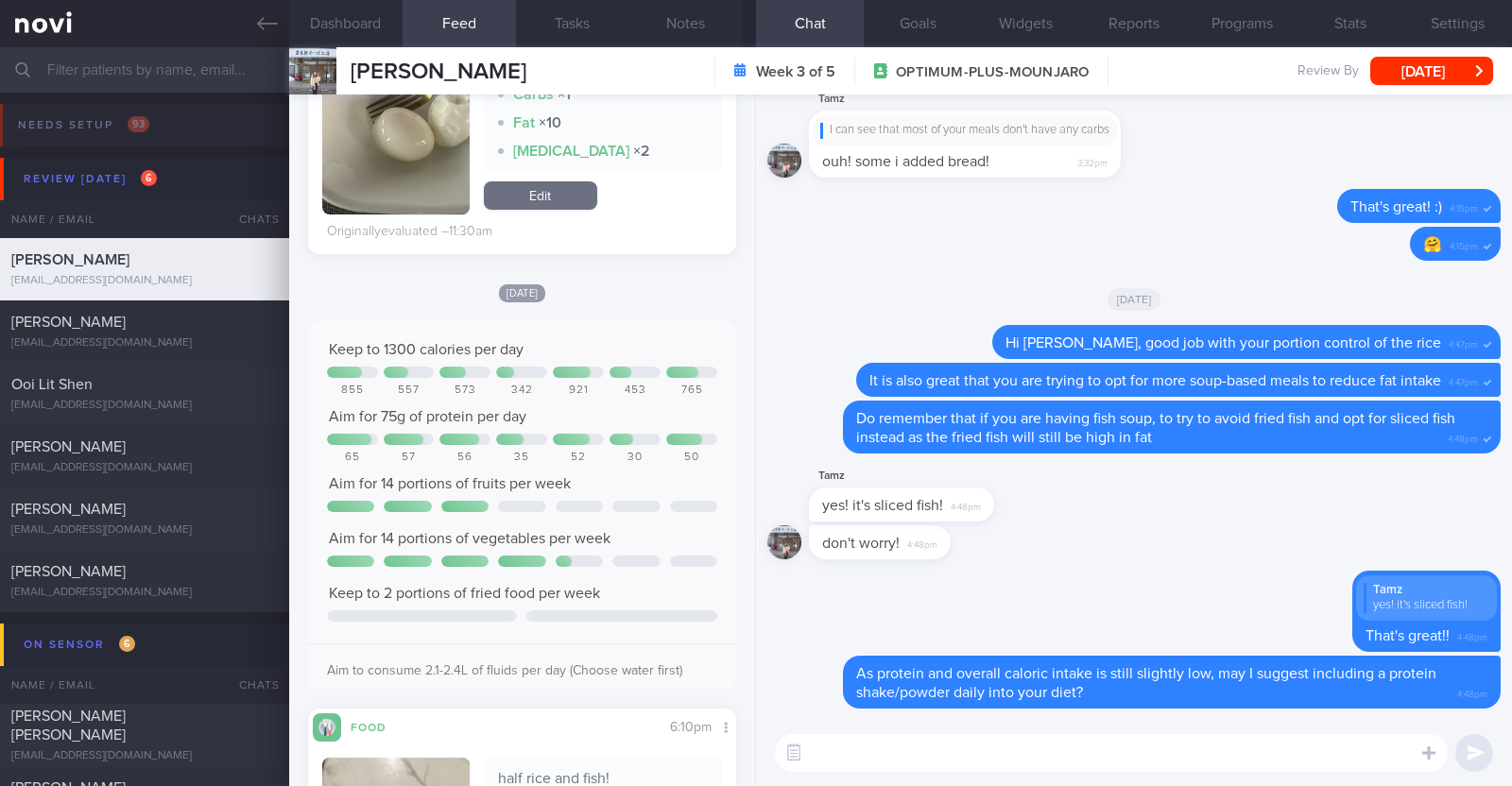
click at [963, 762] on textarea at bounding box center [1111, 753] width 673 height 38
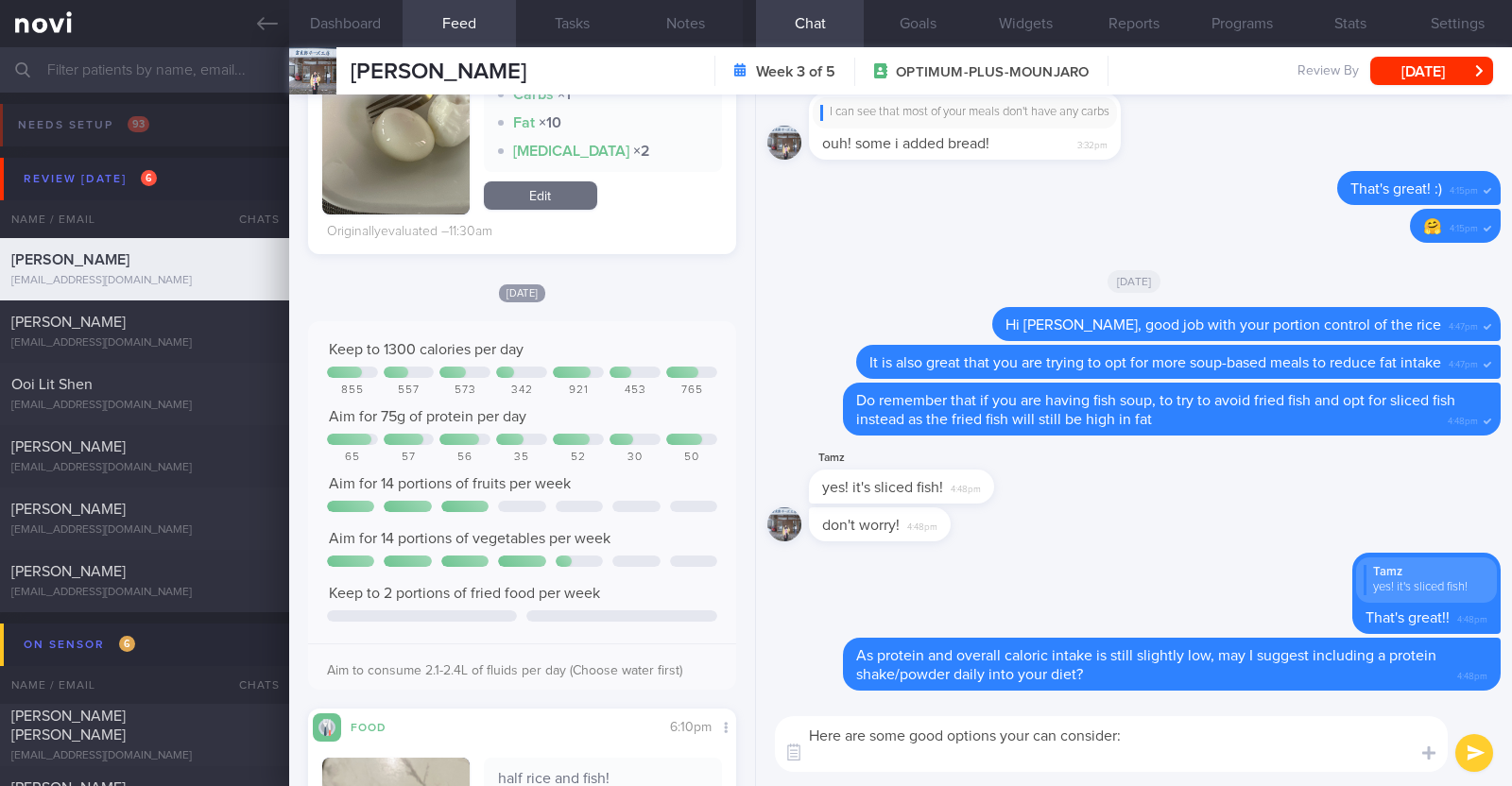
paste textarea "*Liquid shakes* [Ensure max protein](https://www.fairprice.com.sg/product/a-max…"
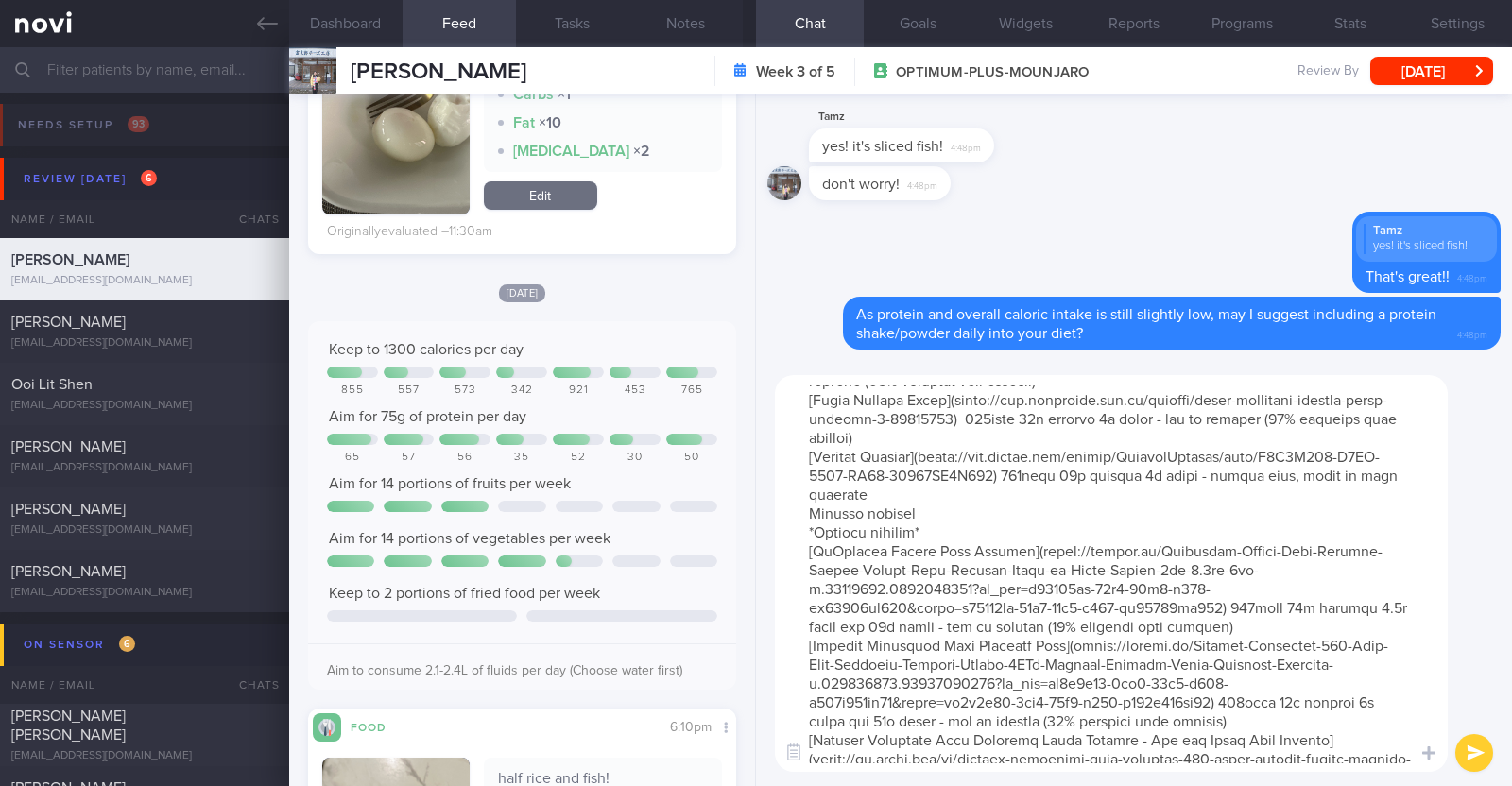
drag, startPoint x: 921, startPoint y: 545, endPoint x: 809, endPoint y: 552, distance: 112.2
click at [809, 552] on textarea at bounding box center [1111, 574] width 673 height 397
type textarea "Here are some good options your can consider: *Liquid shakes* [Ensure max prote…"
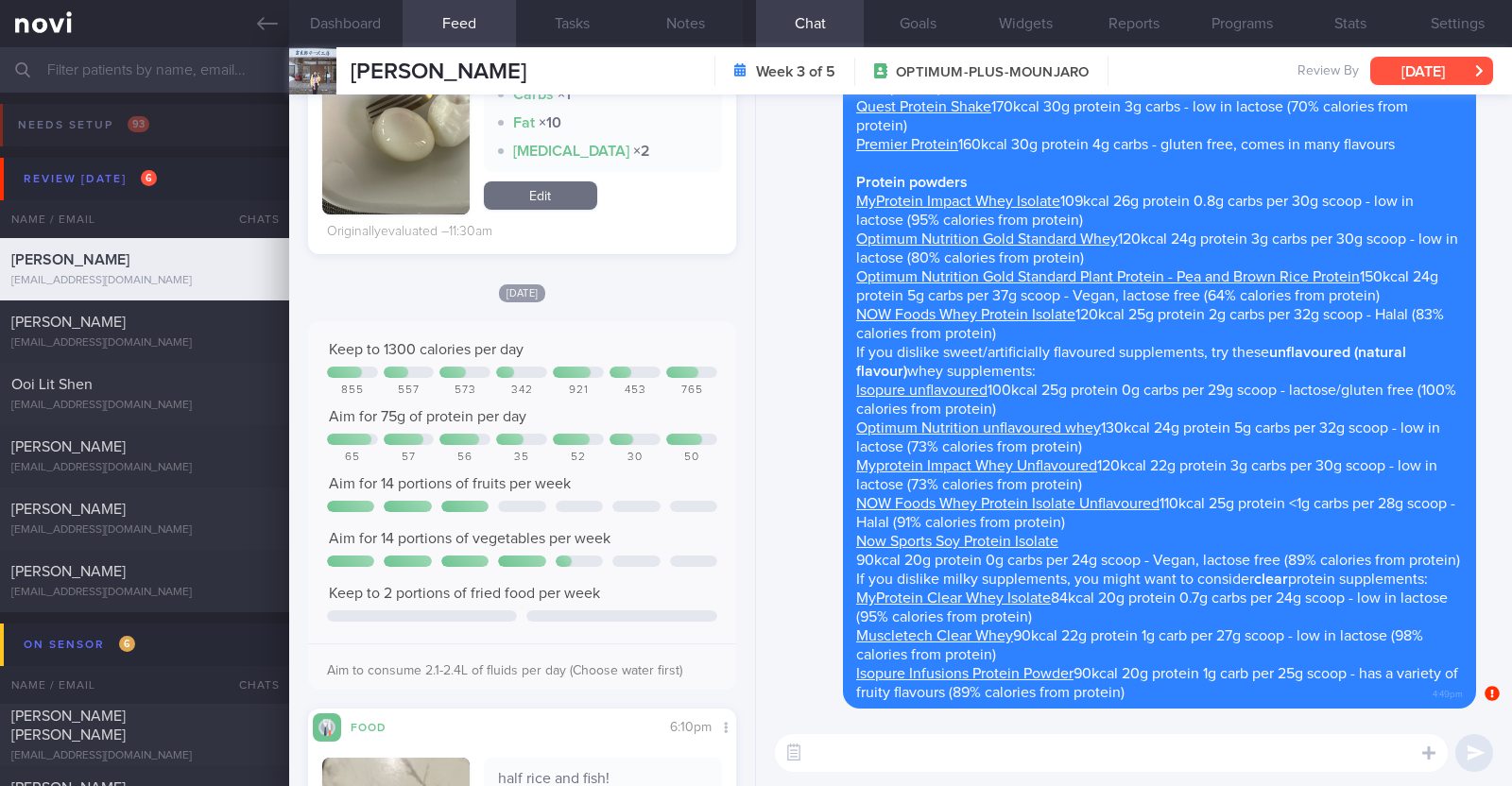
click at [1429, 71] on button "[DATE]" at bounding box center [1431, 70] width 123 height 28
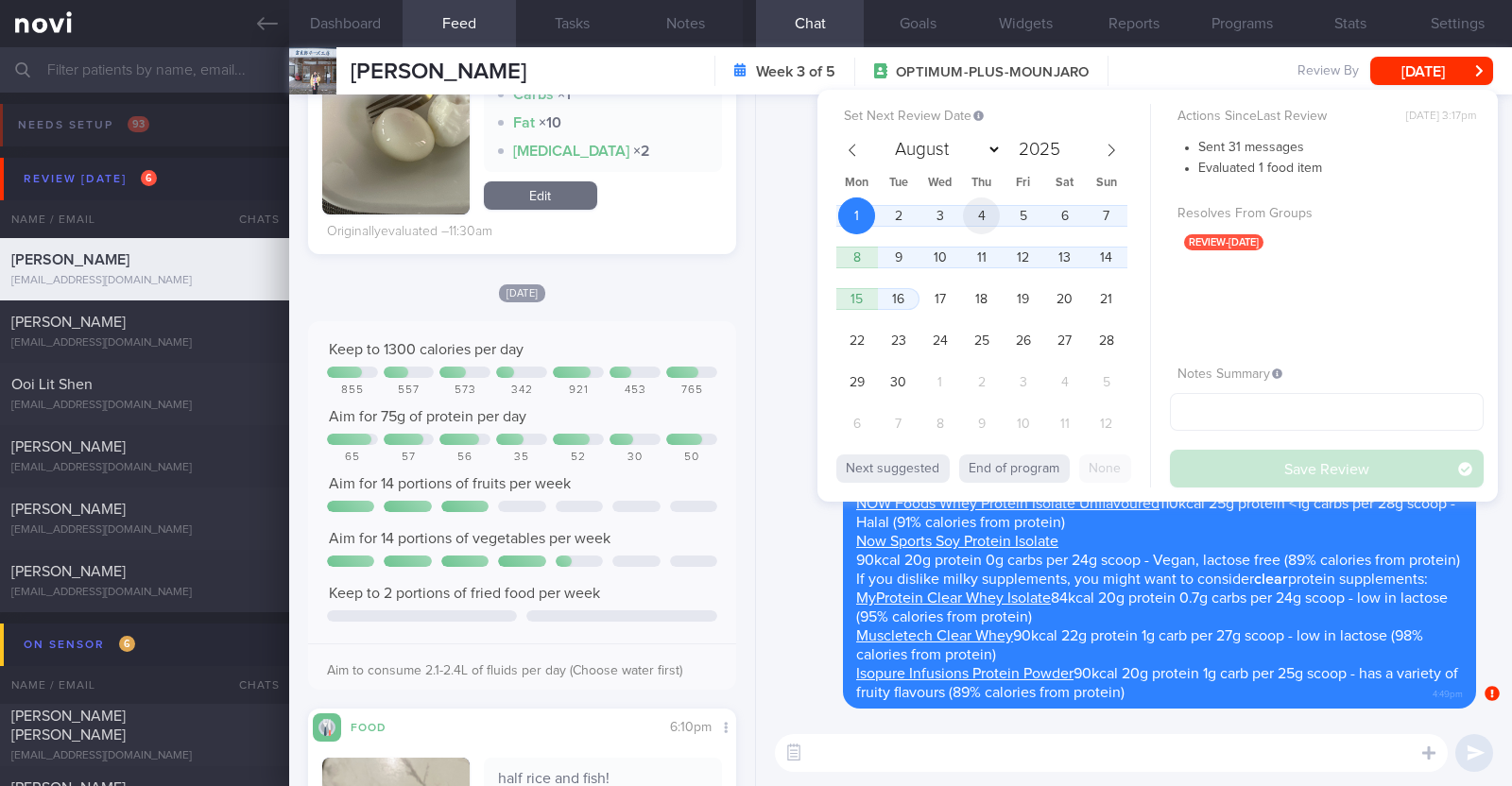
click at [987, 209] on span "4" at bounding box center [981, 216] width 37 height 37
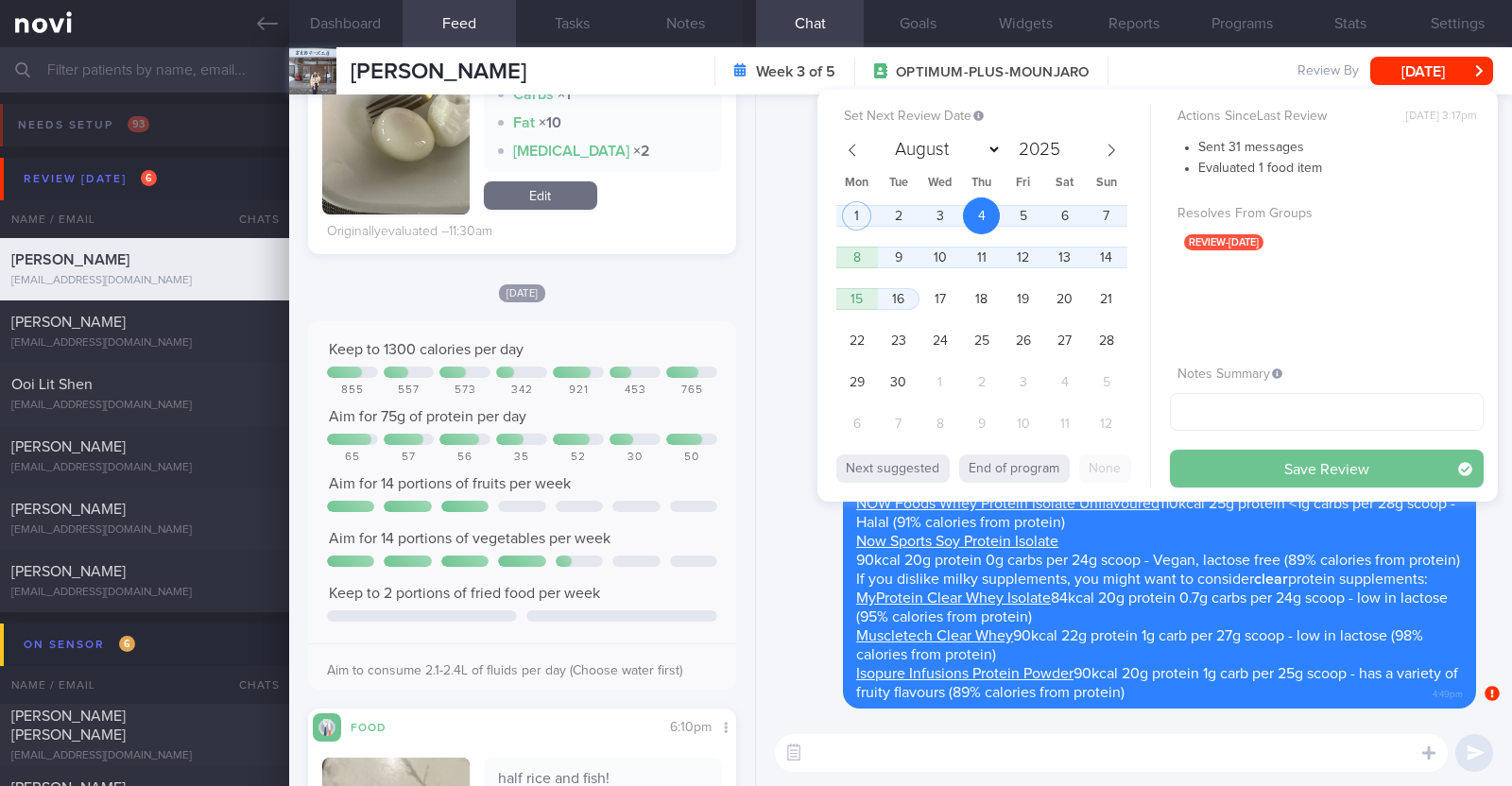
click at [1299, 456] on button "Save Review" at bounding box center [1326, 468] width 313 height 38
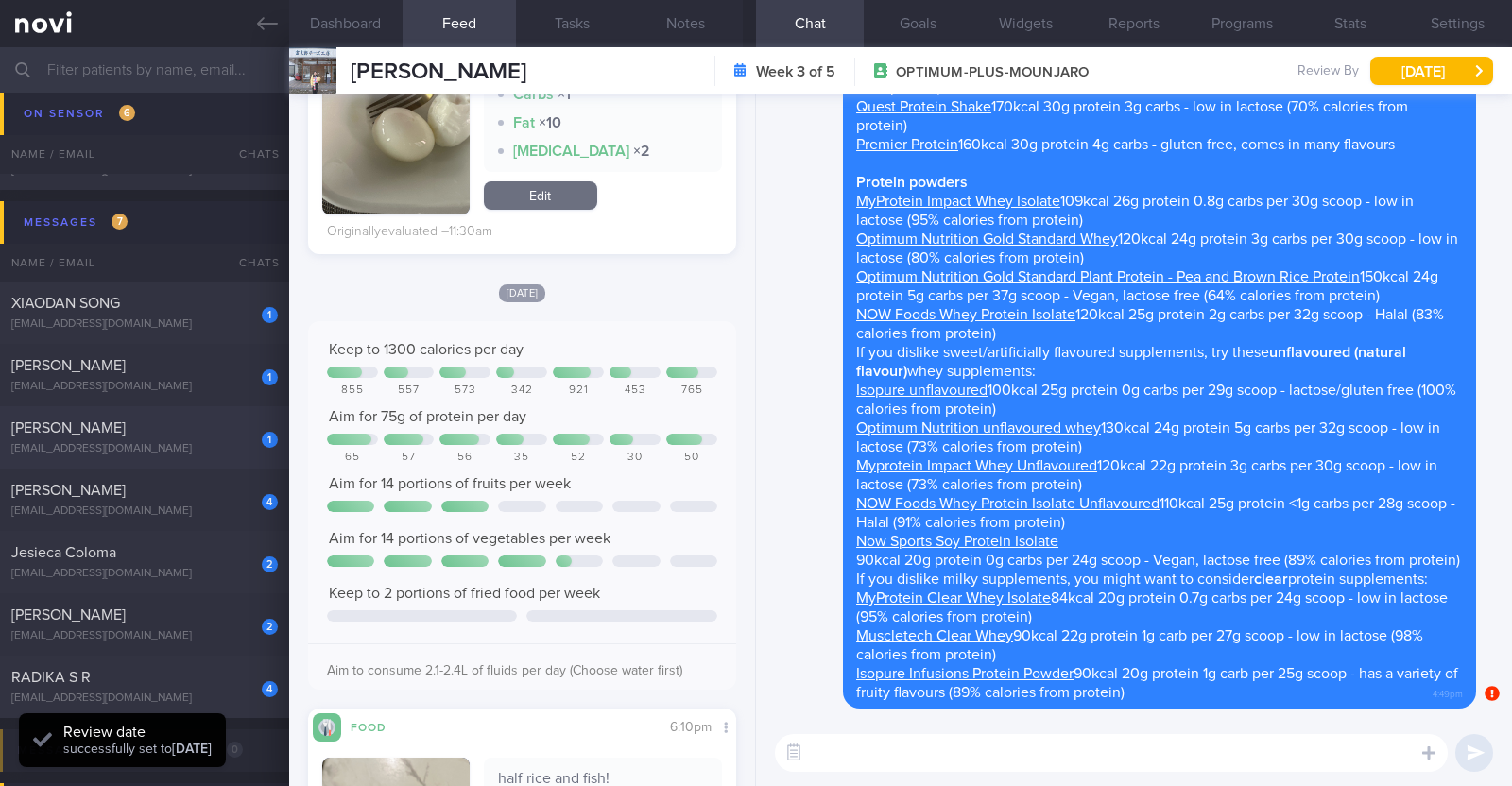
scroll to position [944, 0]
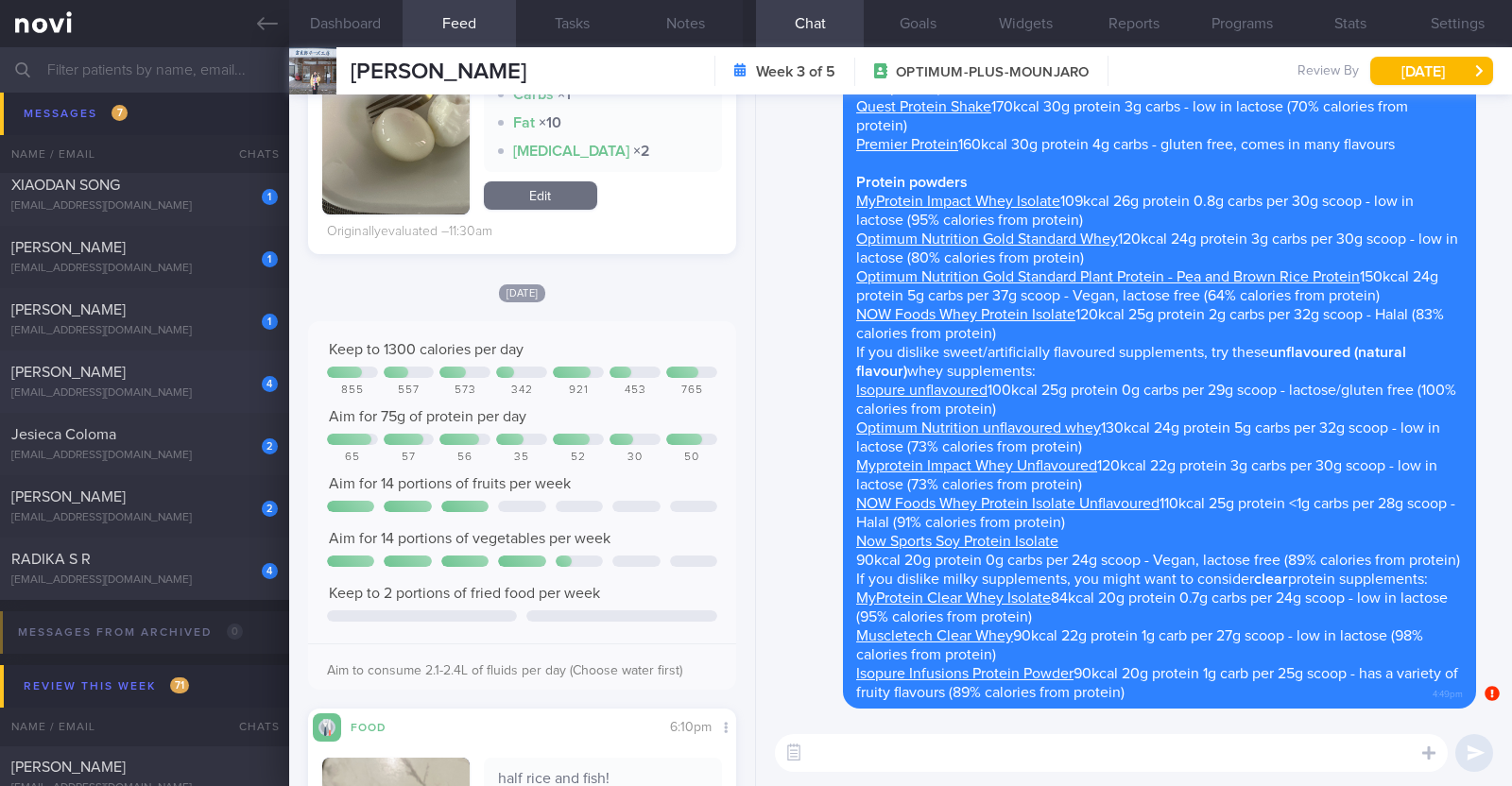
click at [197, 367] on div "[PERSON_NAME]" at bounding box center [142, 372] width 262 height 19
type textarea "34M Co-morbidities: Dyslipidemia Hyperuricemia Nil meds Mounjaro 2.5mg wkly Sed…"
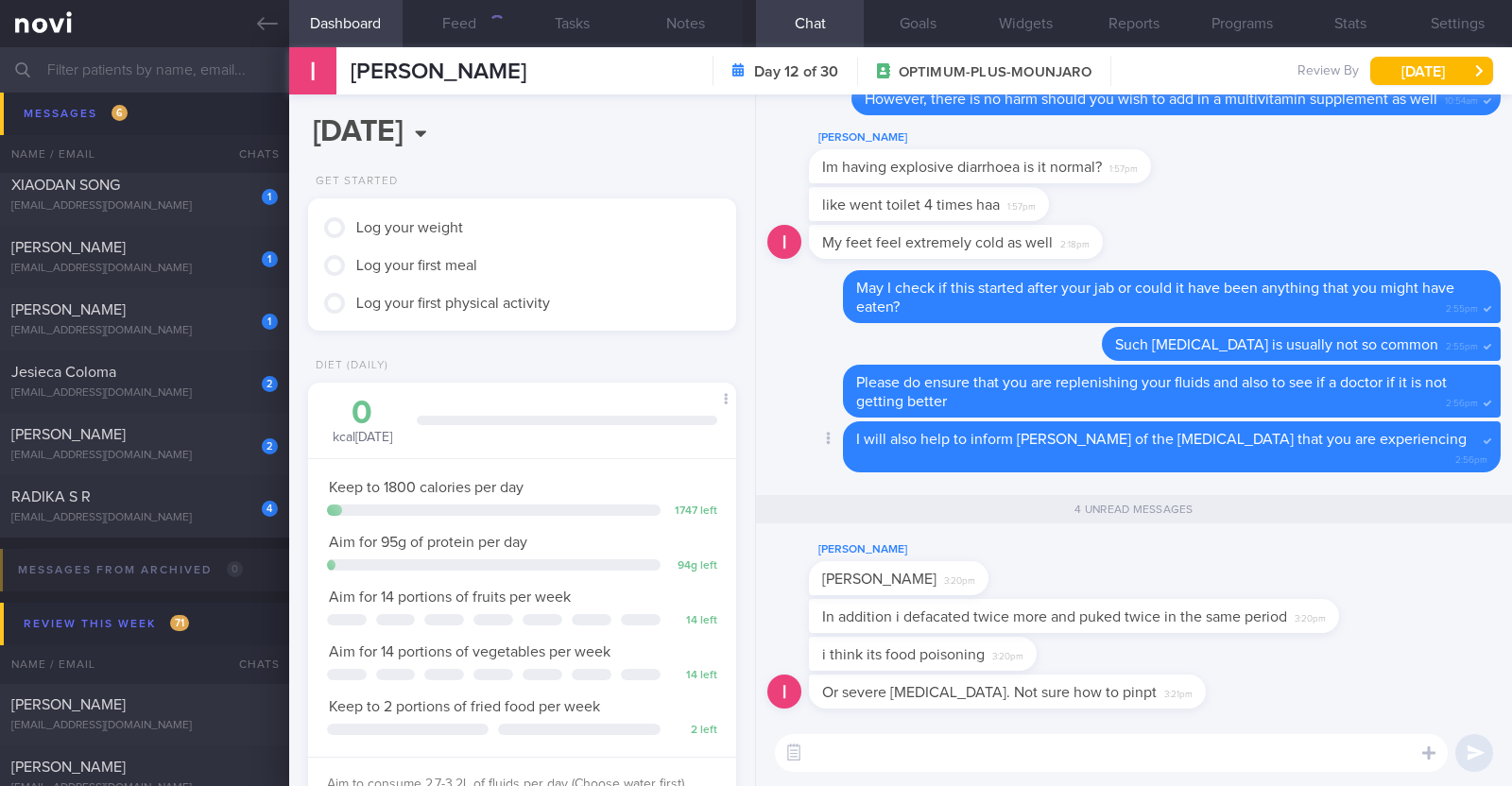
scroll to position [214, 376]
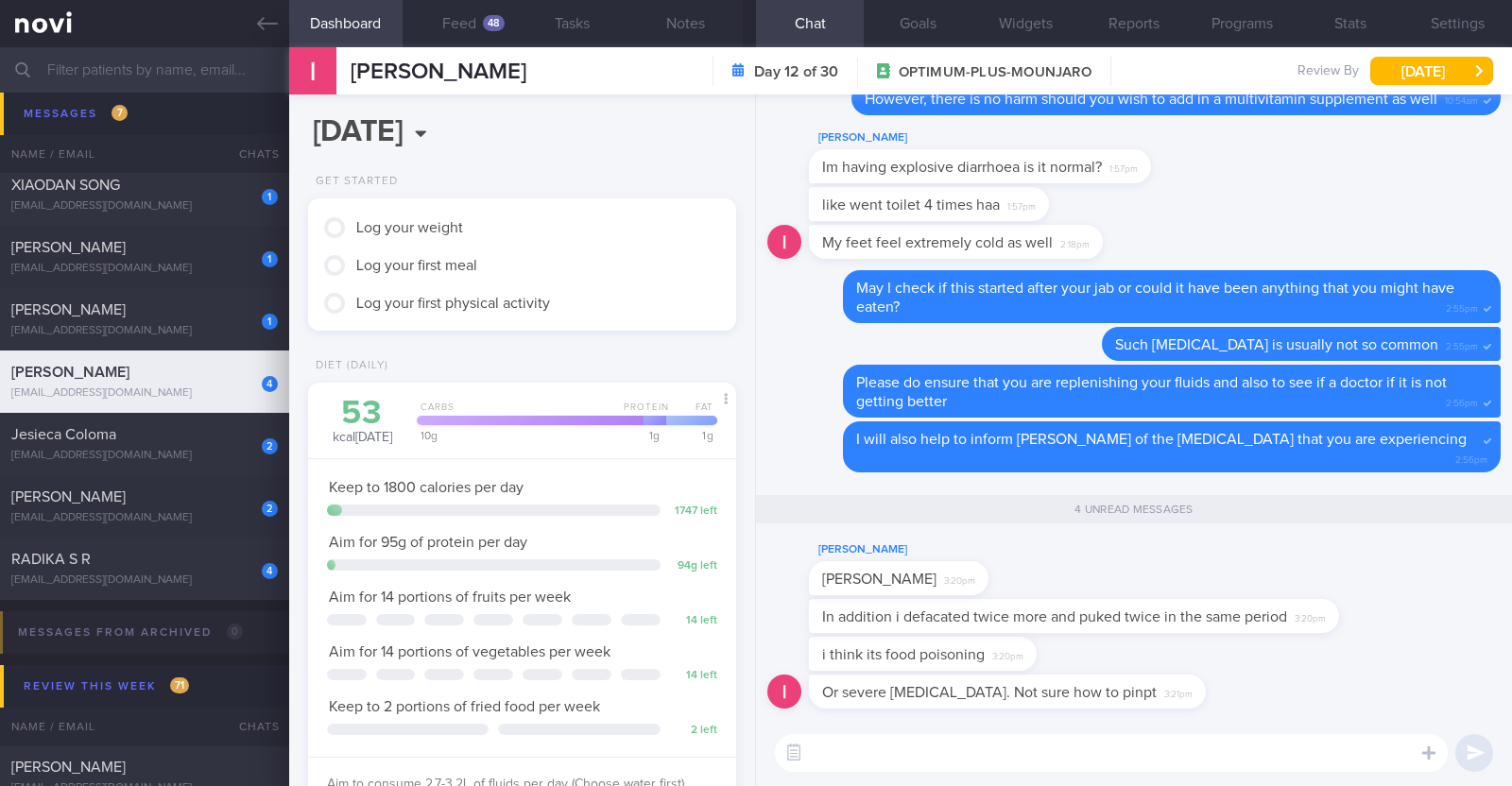
click at [1095, 755] on textarea at bounding box center [1111, 753] width 673 height 38
type textarea "H"
click at [1285, 622] on span "In addition i defacated twice more and puked twice in the same period" at bounding box center [1053, 618] width 464 height 16
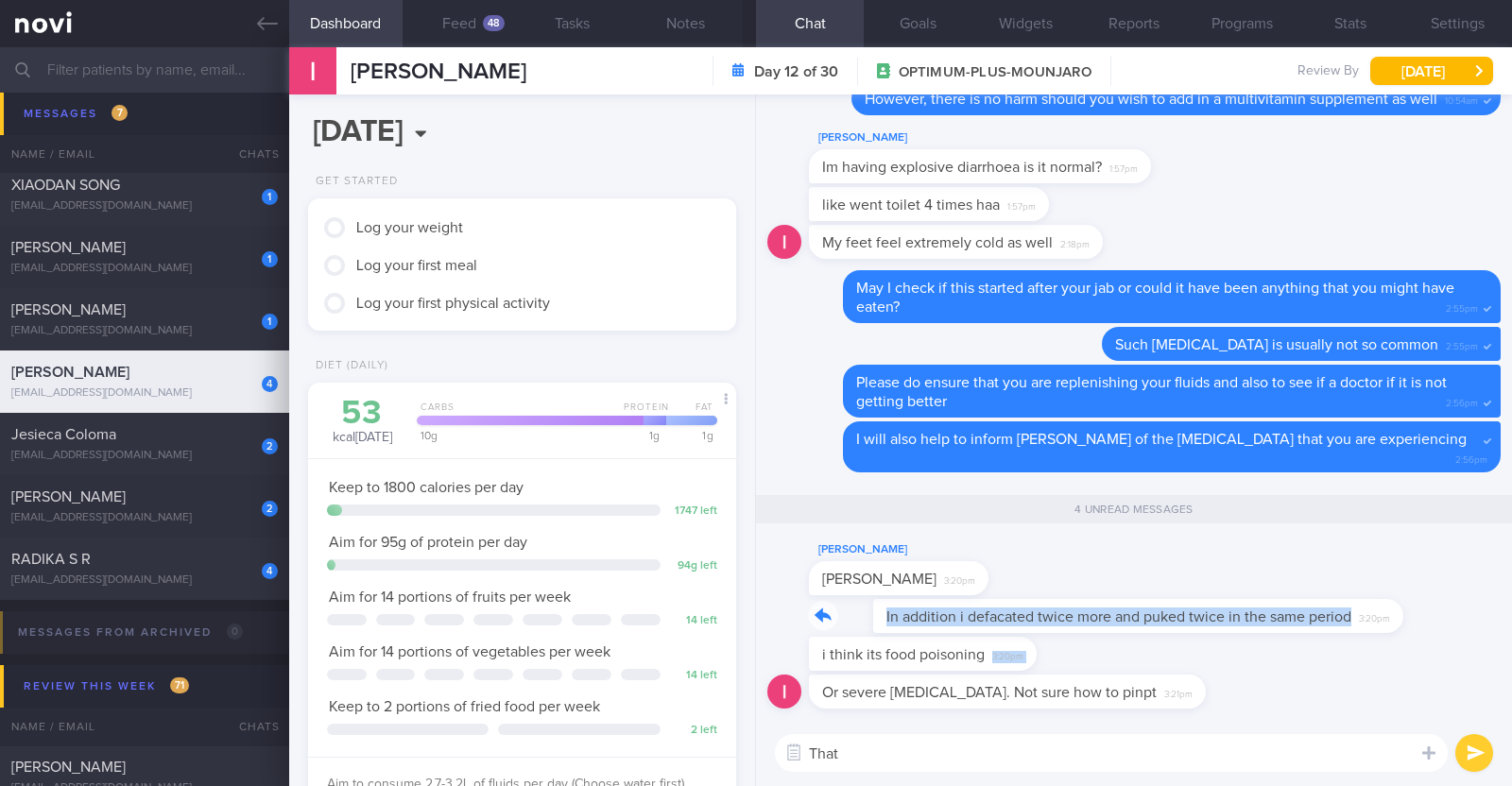
drag, startPoint x: 1337, startPoint y: 621, endPoint x: 1432, endPoint y: 639, distance: 96.7
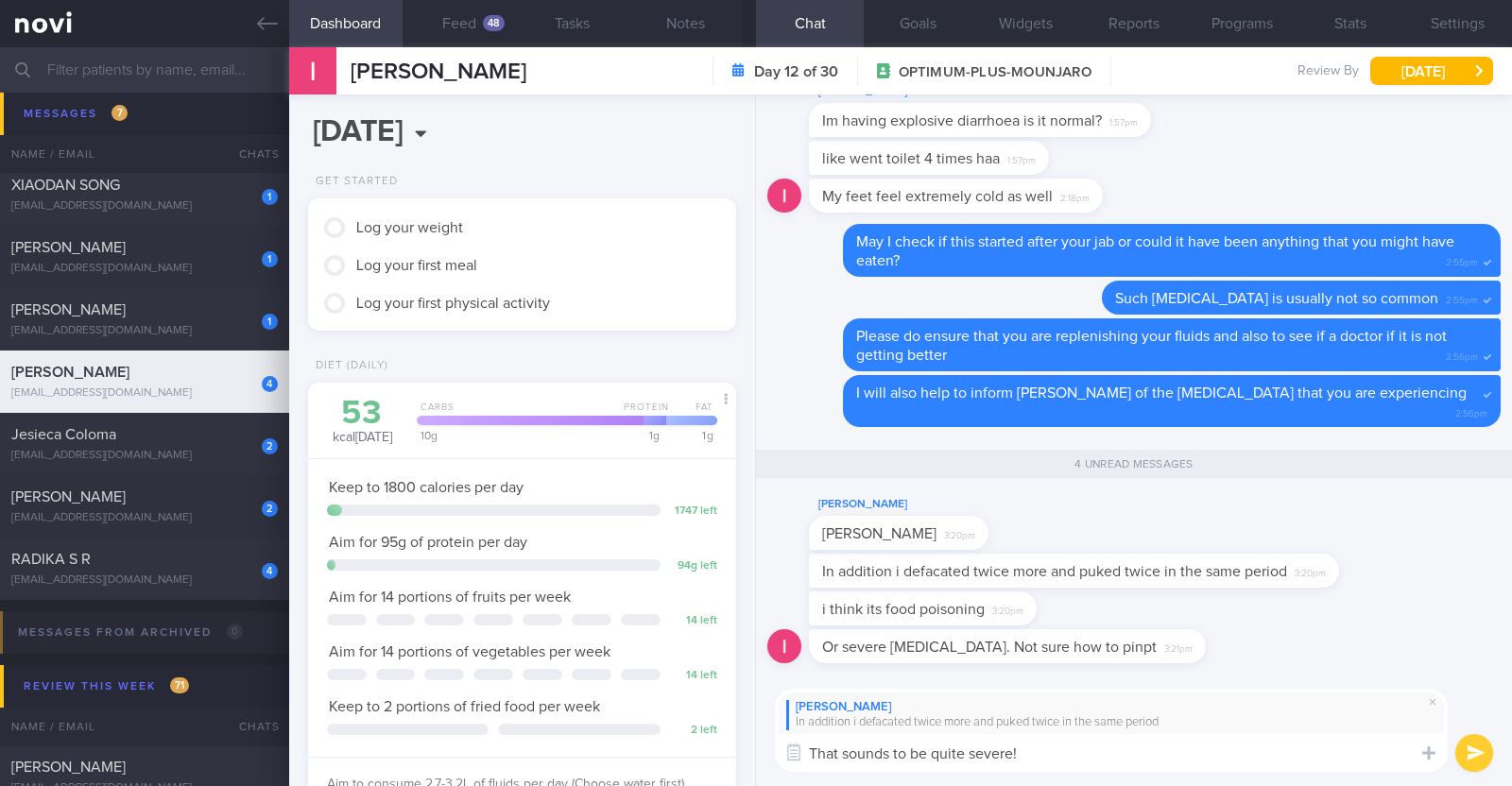
type textarea "That sounds to be quite severe!"
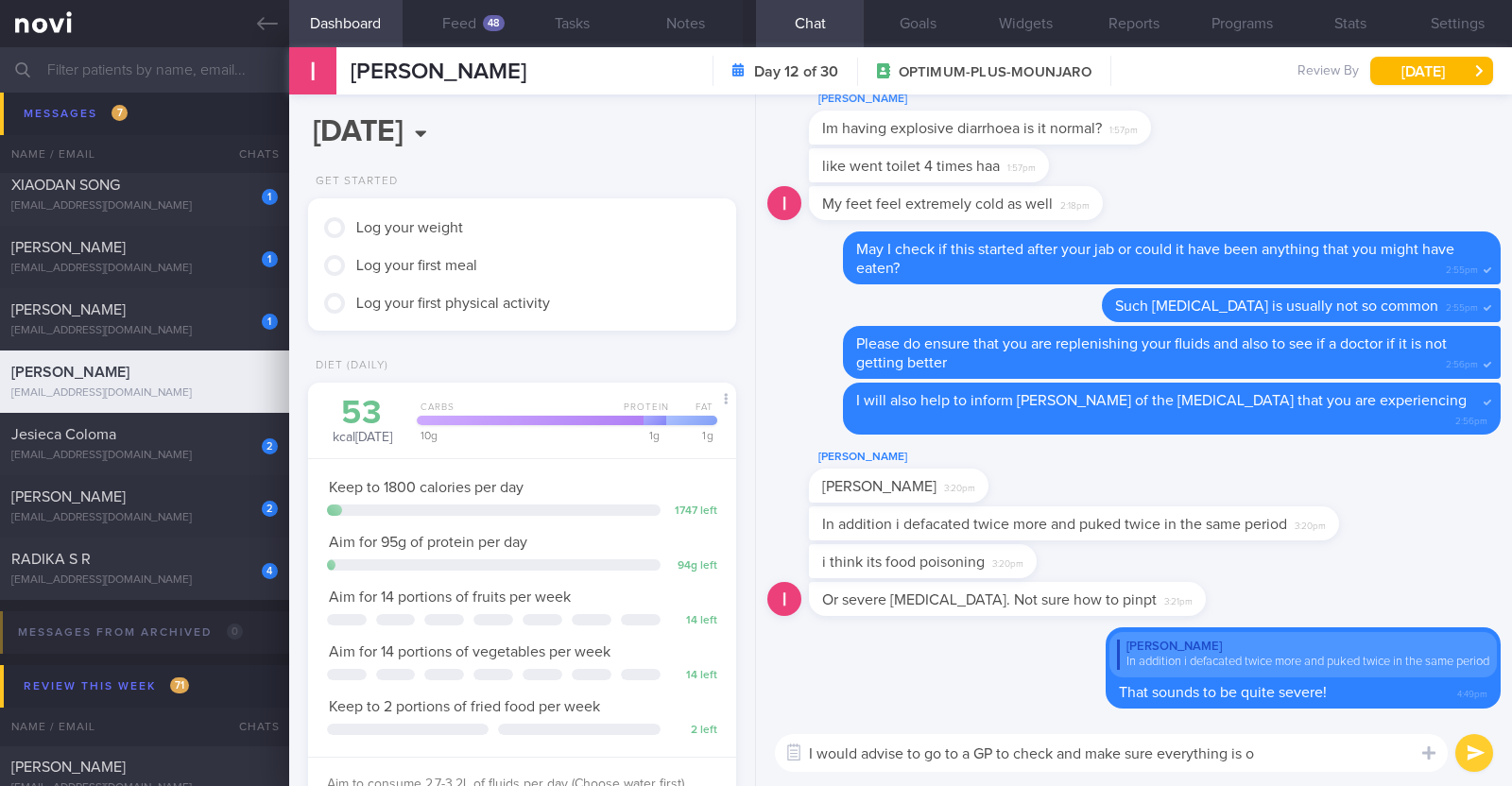
type textarea "I would advise to go to a GP to check and make sure everything is ok"
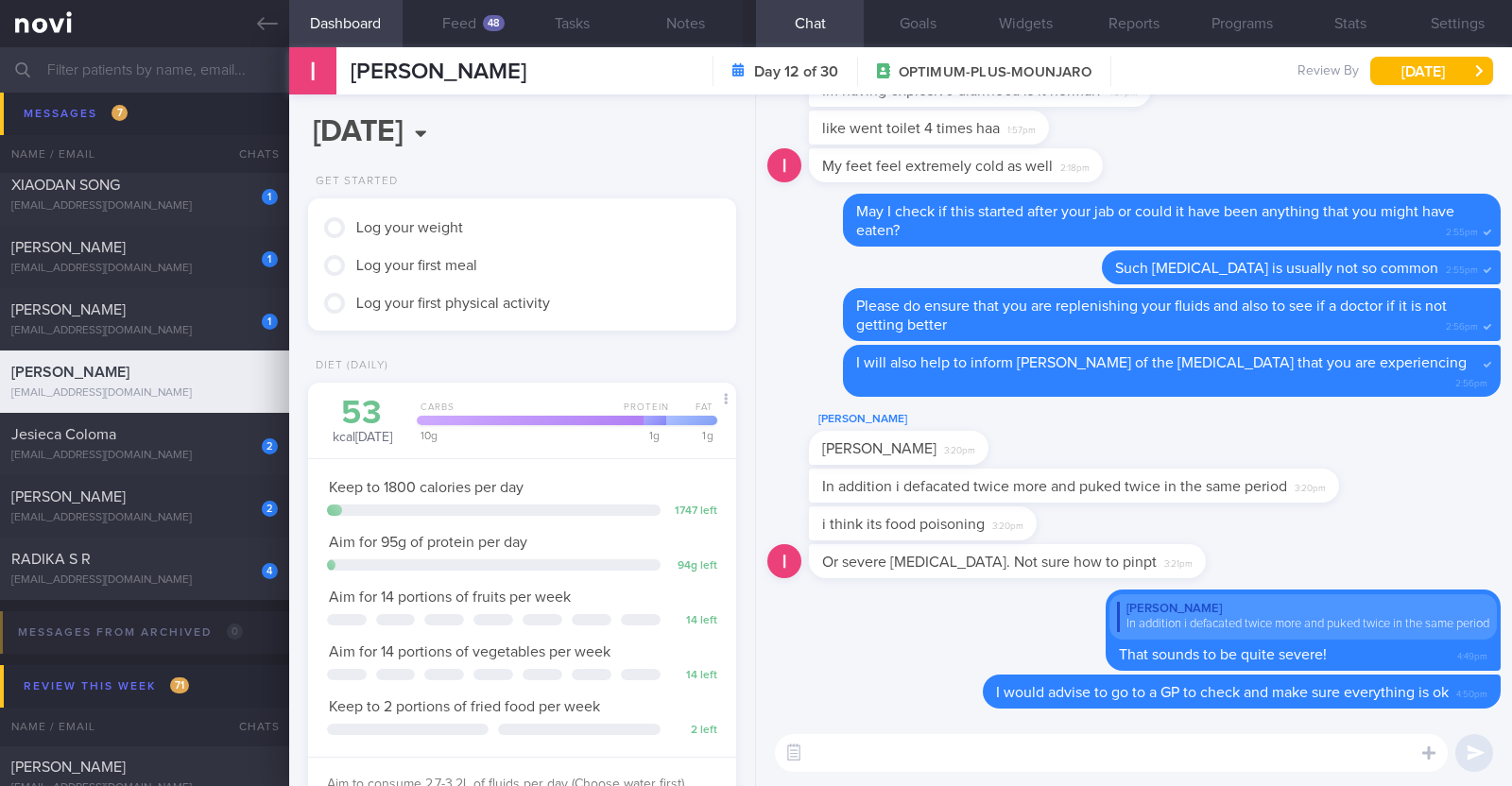
click at [959, 747] on textarea at bounding box center [1111, 753] width 673 height 38
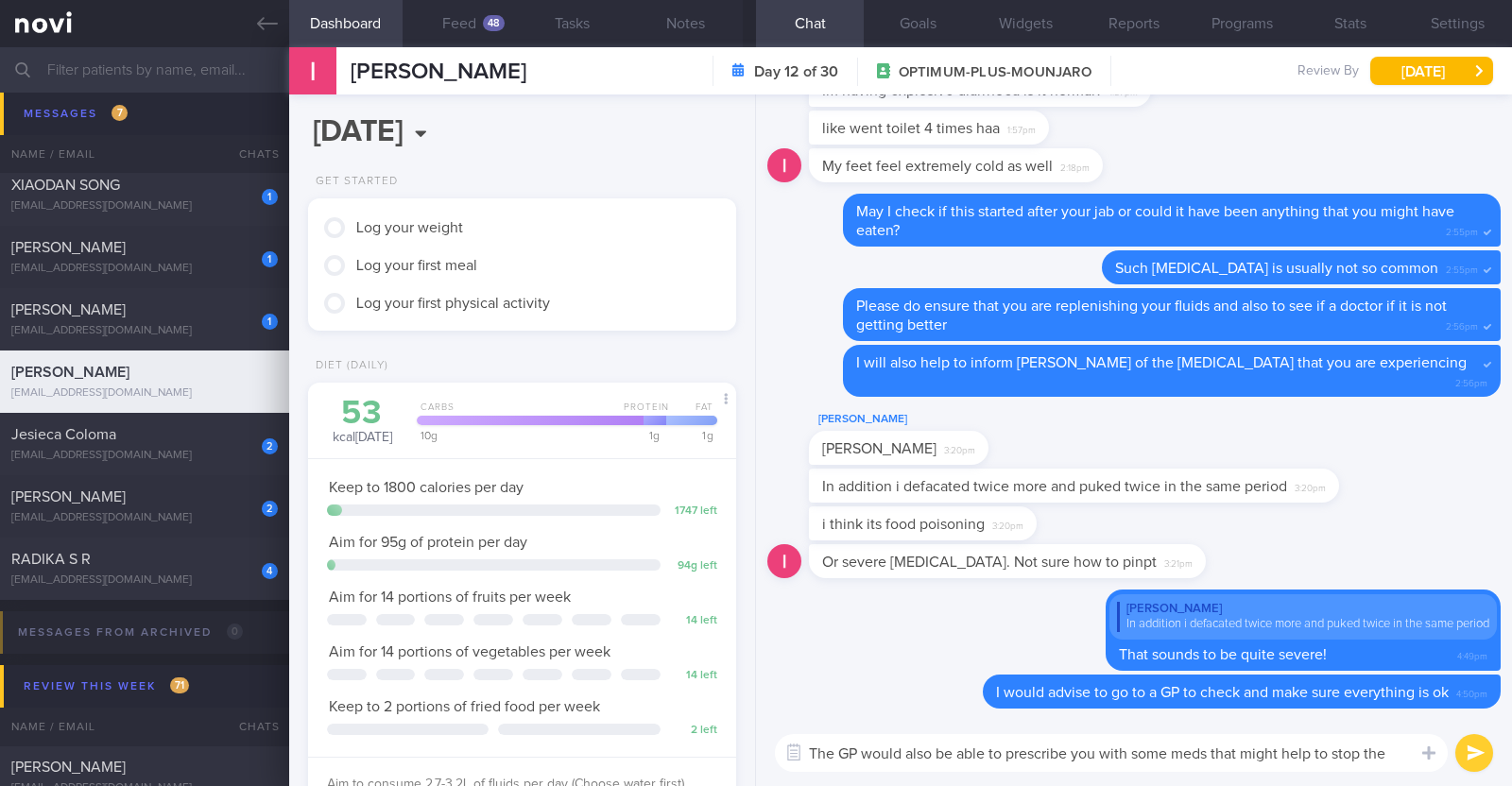
scroll to position [0, 0]
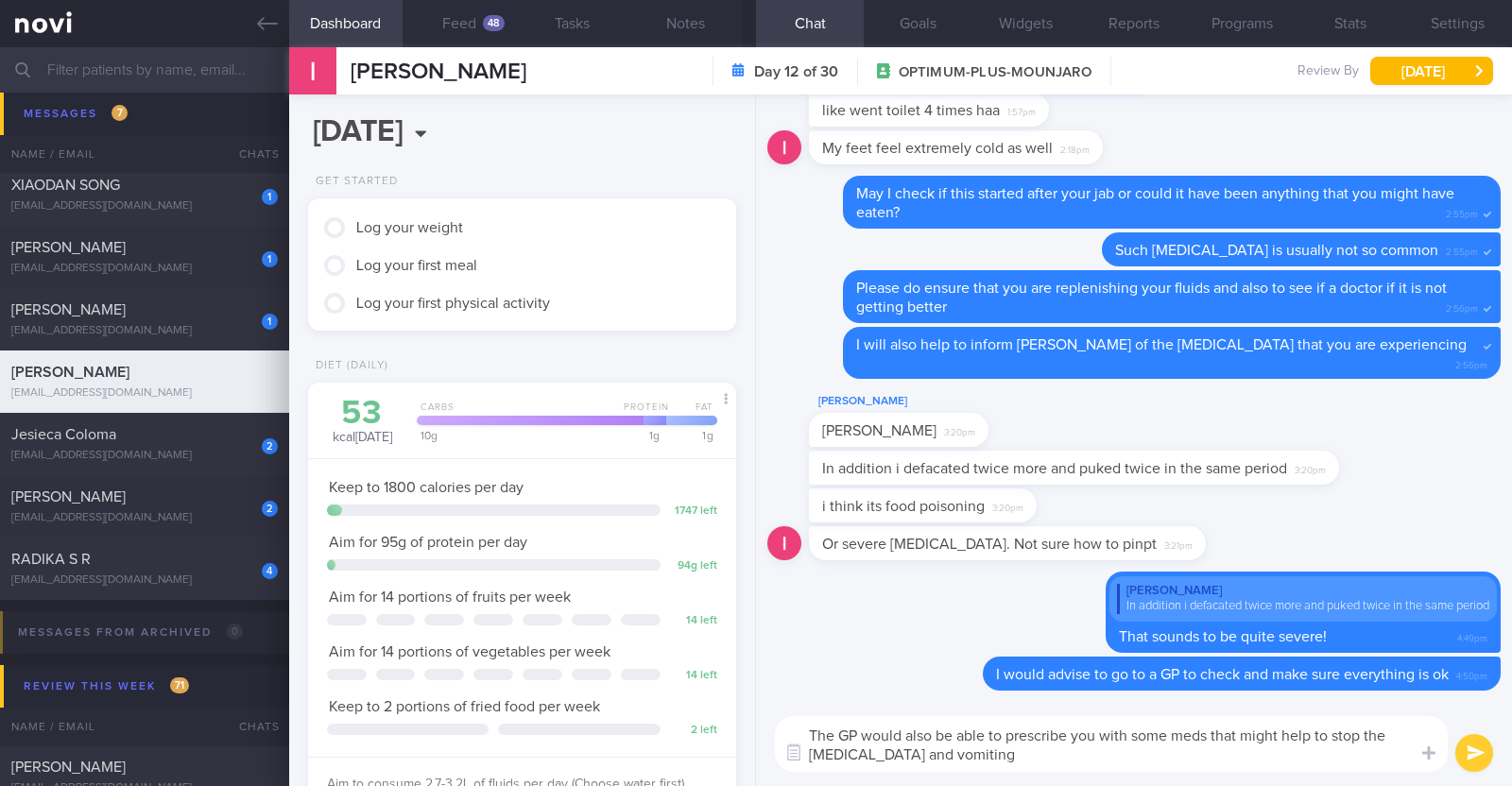
type textarea "The GP would also be able to prescribe you with some meds that might help to st…"
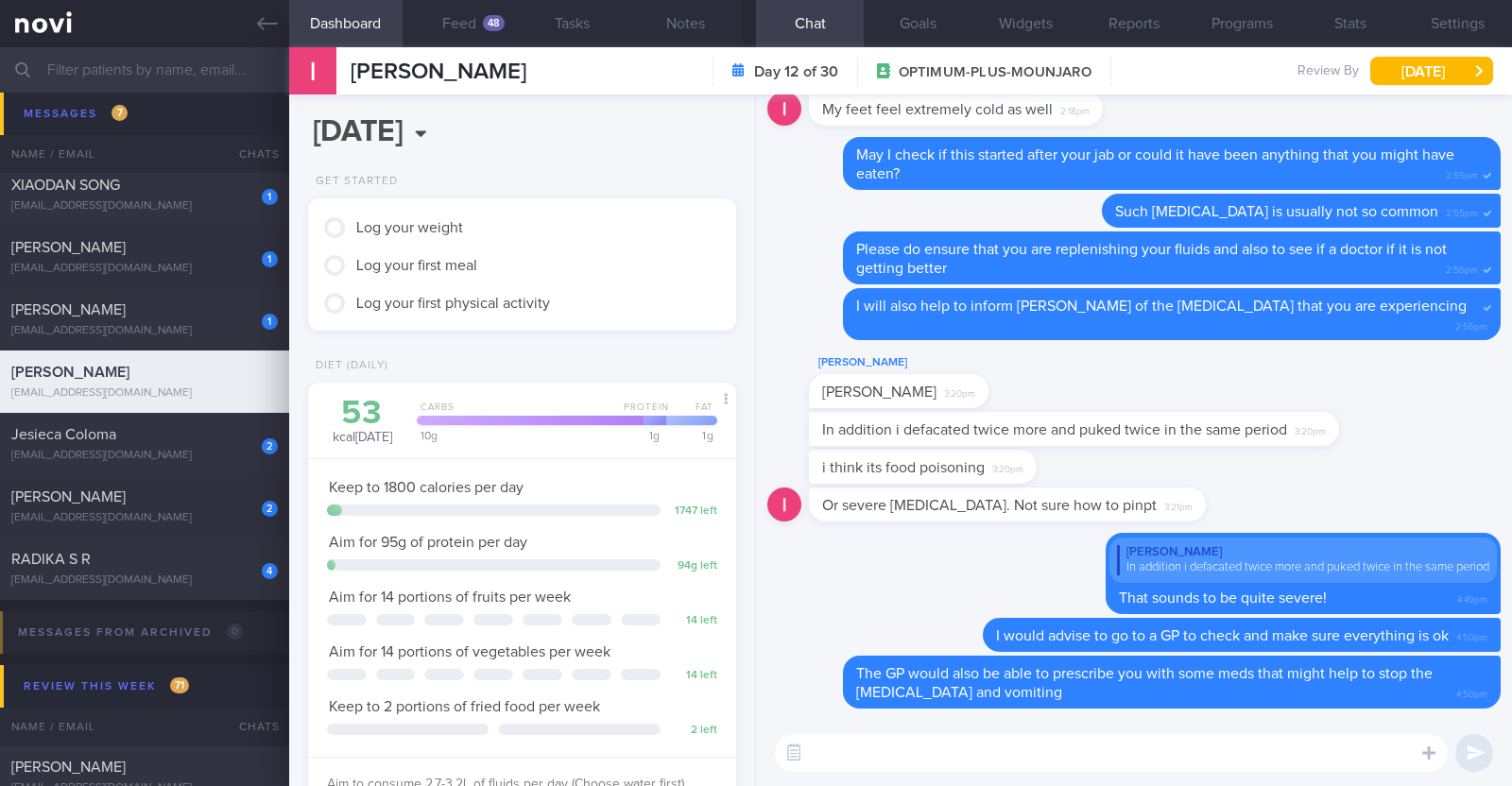
click at [853, 755] on textarea at bounding box center [1111, 753] width 673 height 38
type textarea "Please take care and keep us updated!"
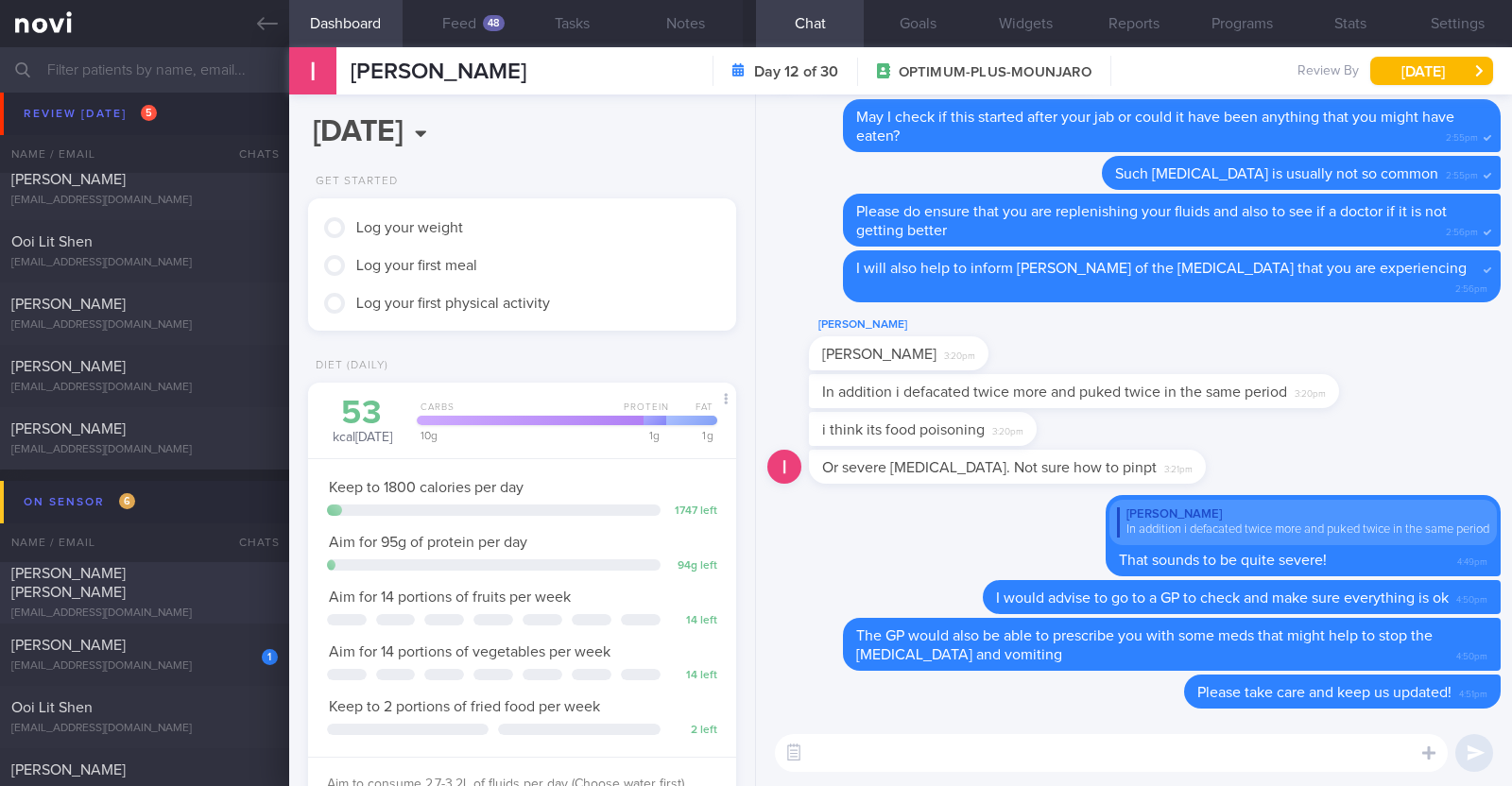
scroll to position [236, 0]
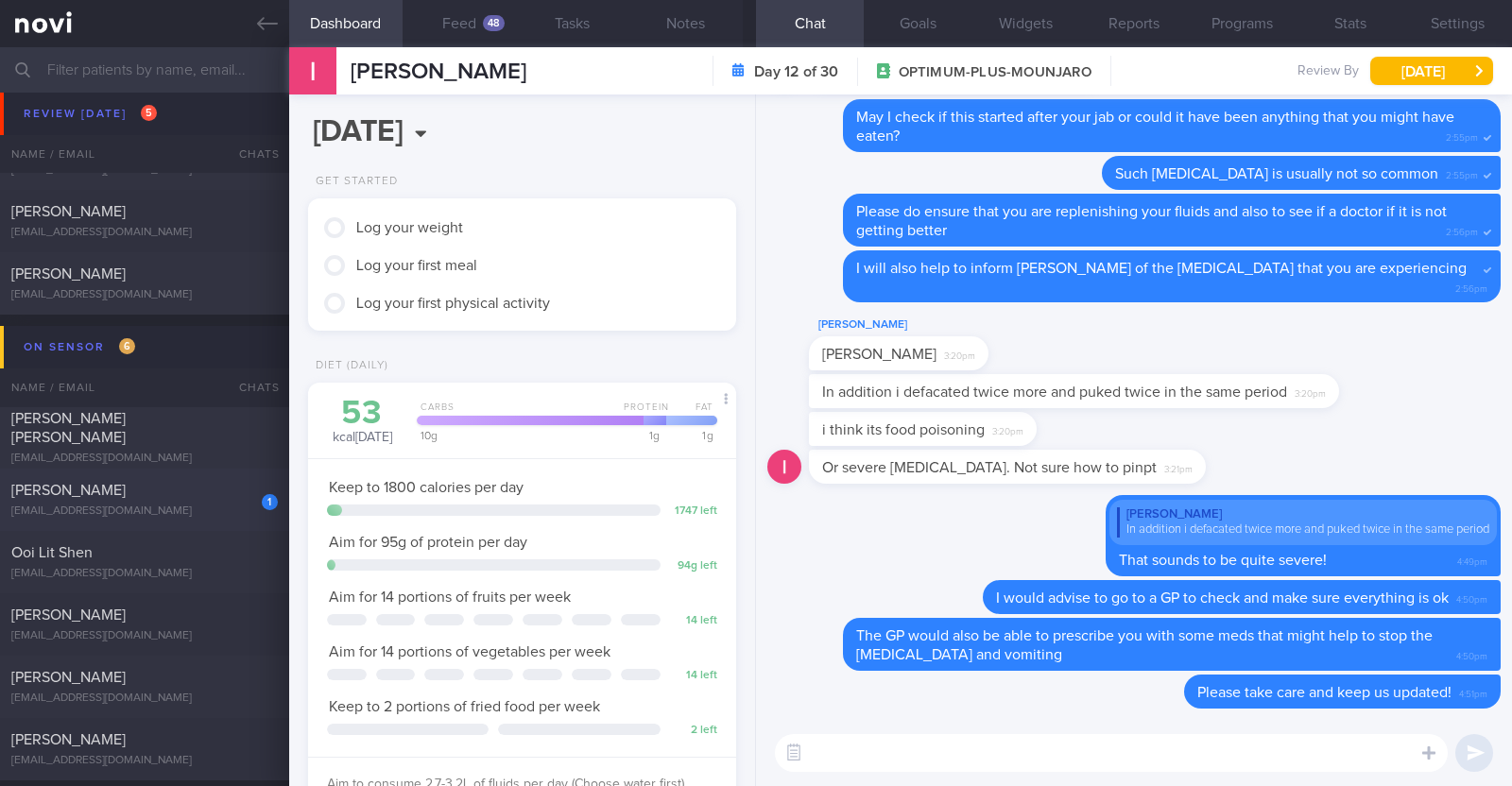
click at [209, 505] on div "[EMAIL_ADDRESS][DOMAIN_NAME]" at bounding box center [145, 511] width 267 height 15
type textarea "22M Nil PMHx/ Meds Running x 2/week (20min)"
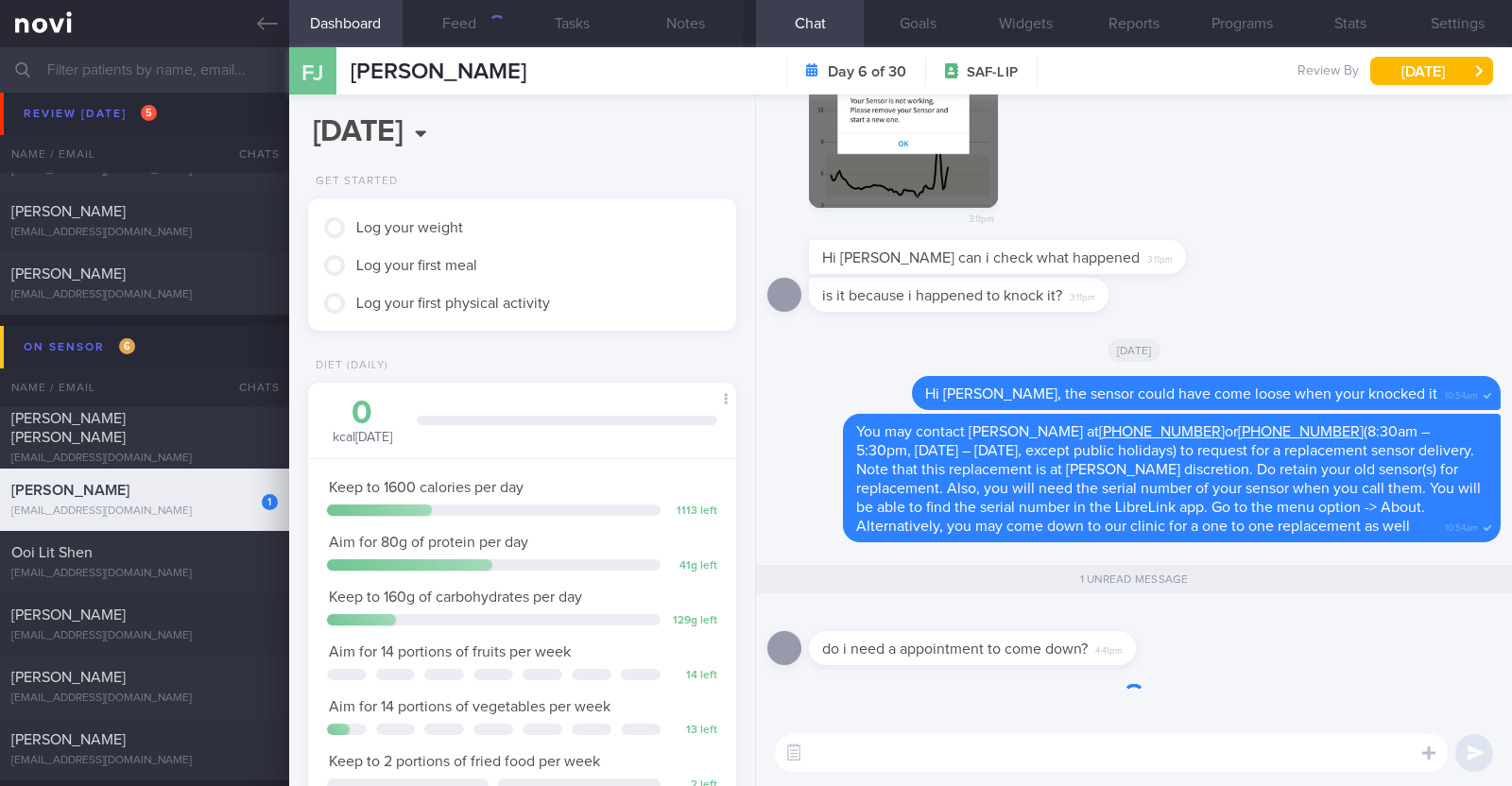
scroll to position [191, 383]
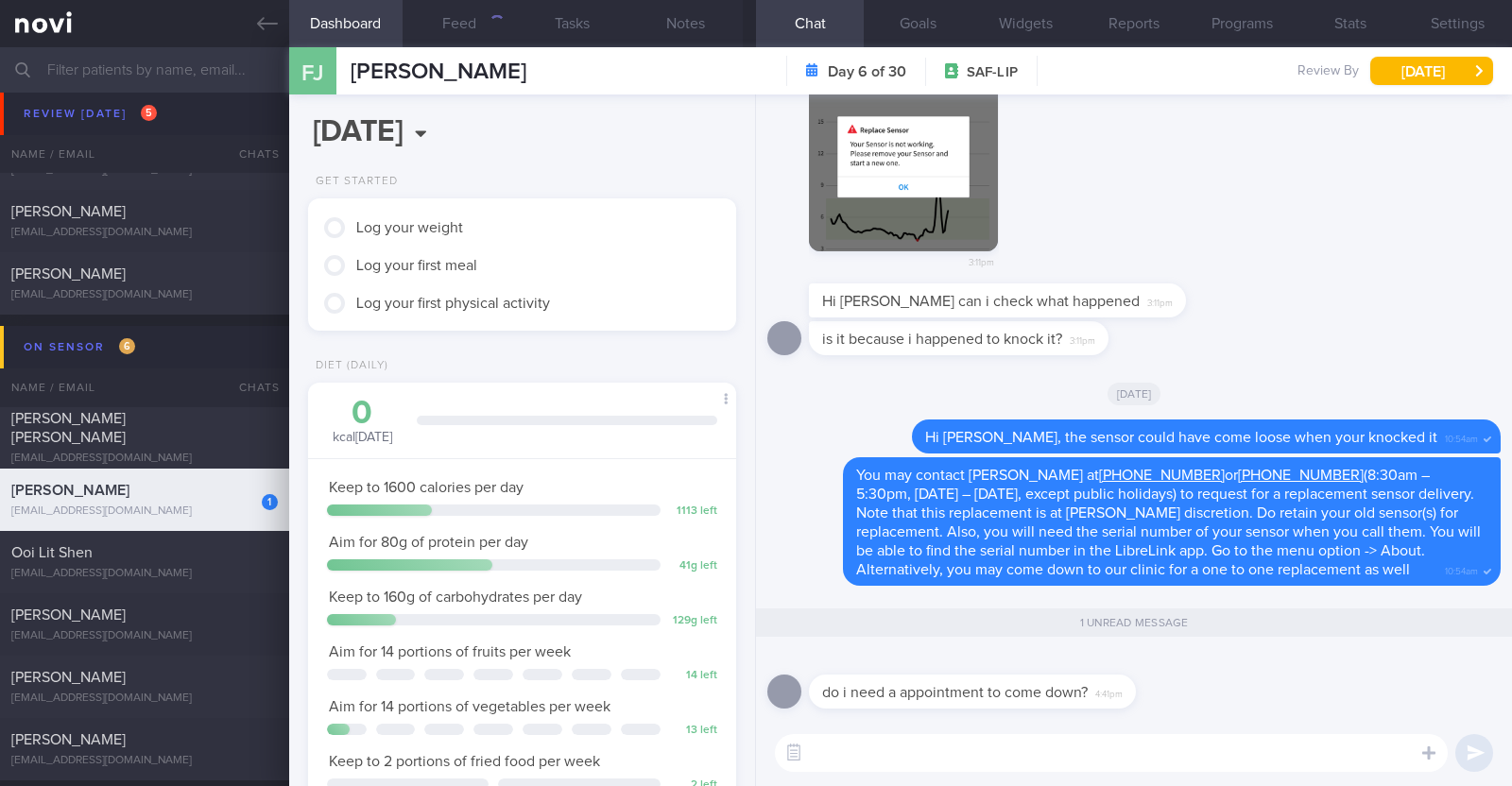
click at [866, 767] on textarea at bounding box center [1111, 753] width 673 height 38
type textarea "Nope don't need appointment."
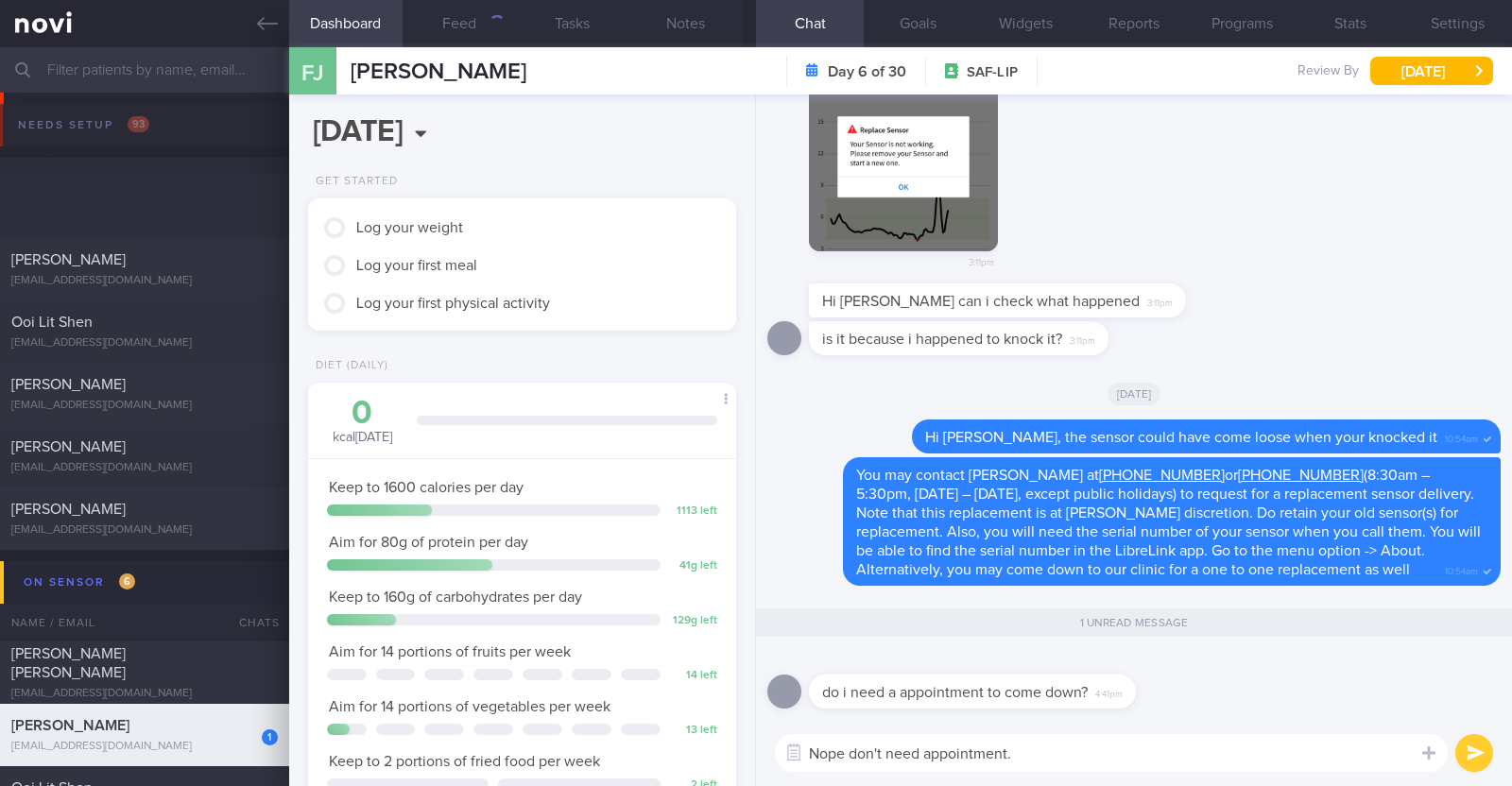
select select "8"
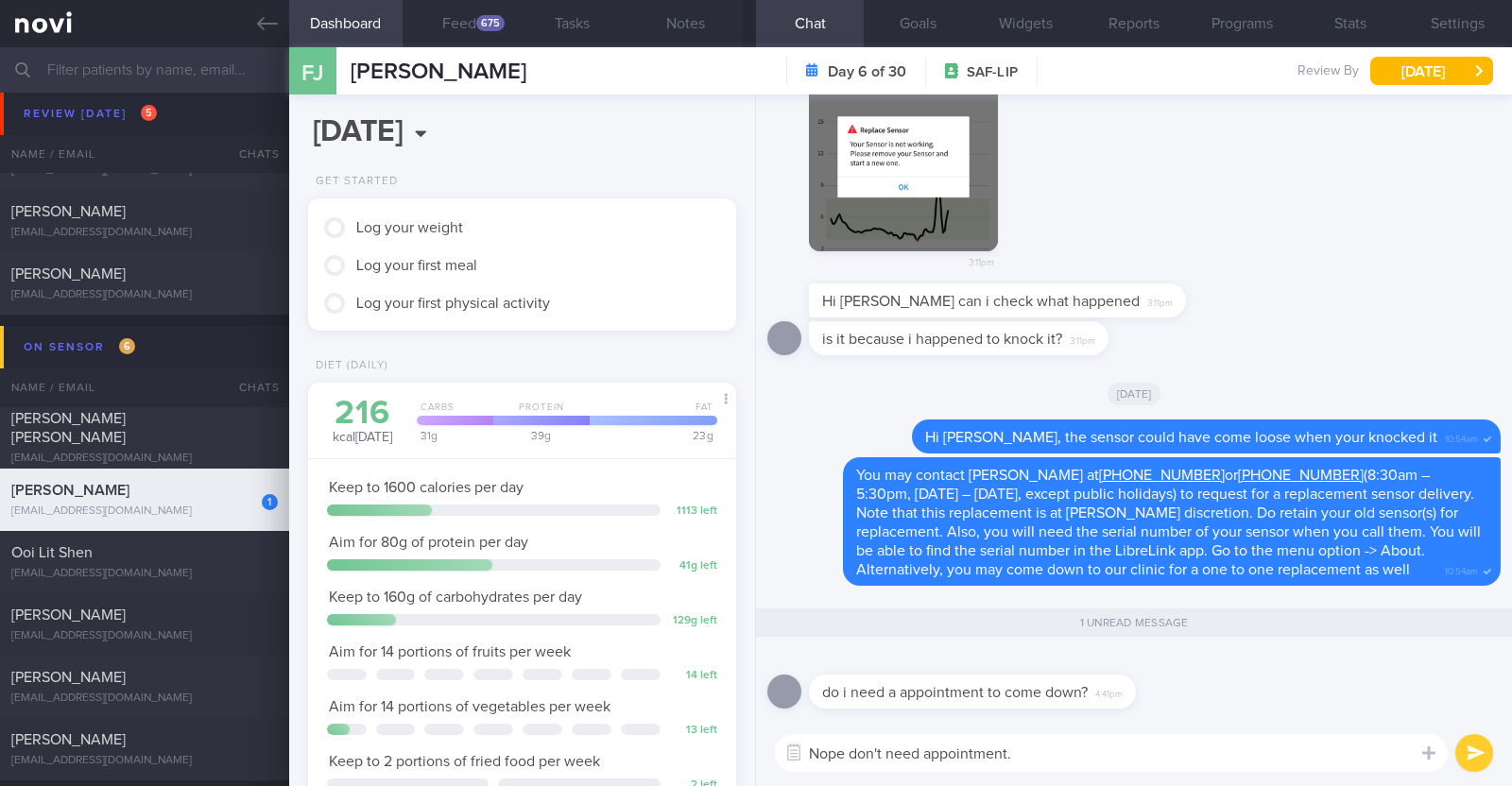
scroll to position [191, 383]
type textarea "Nope don't need appointment:)"
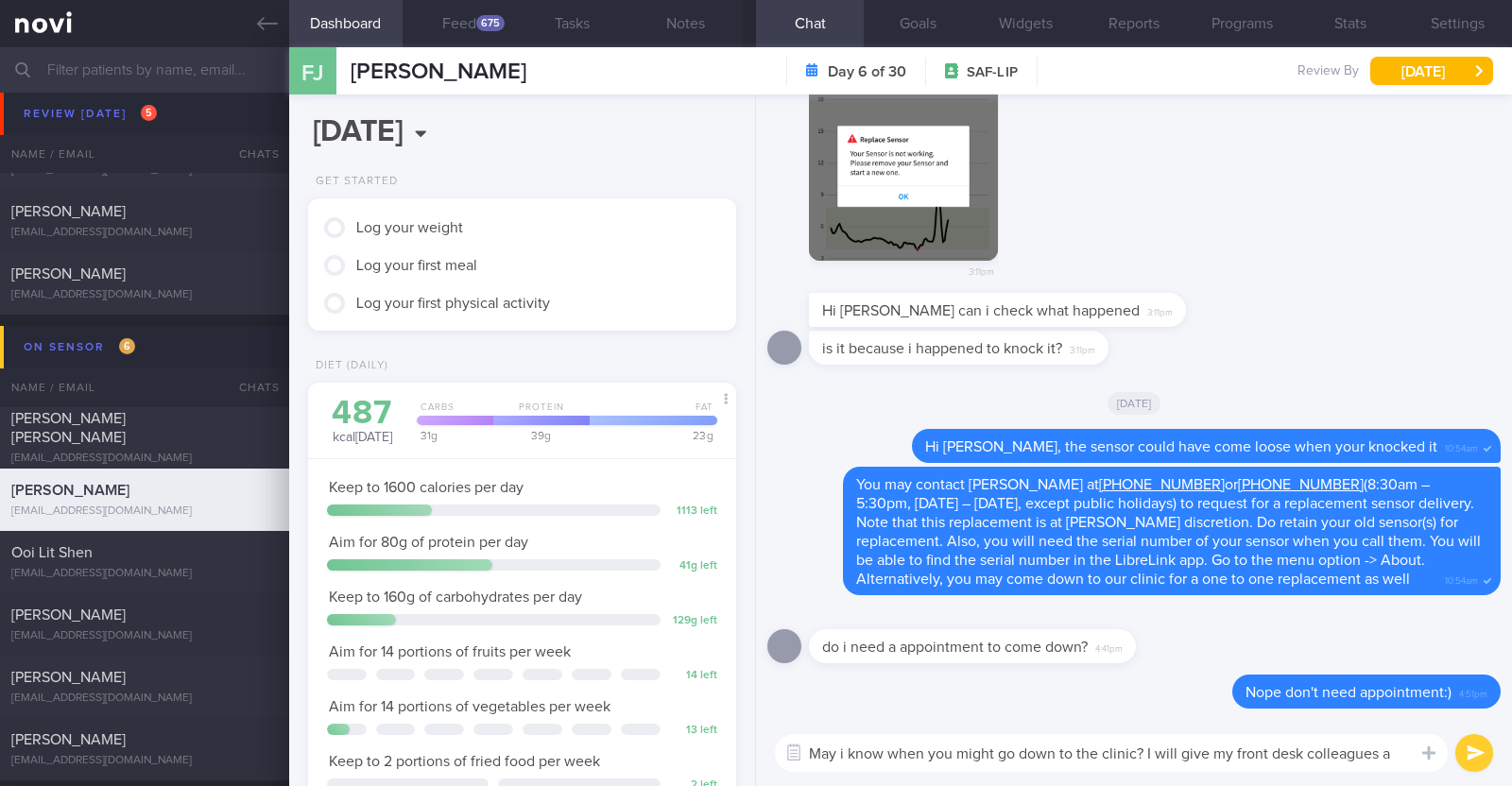
scroll to position [0, 0]
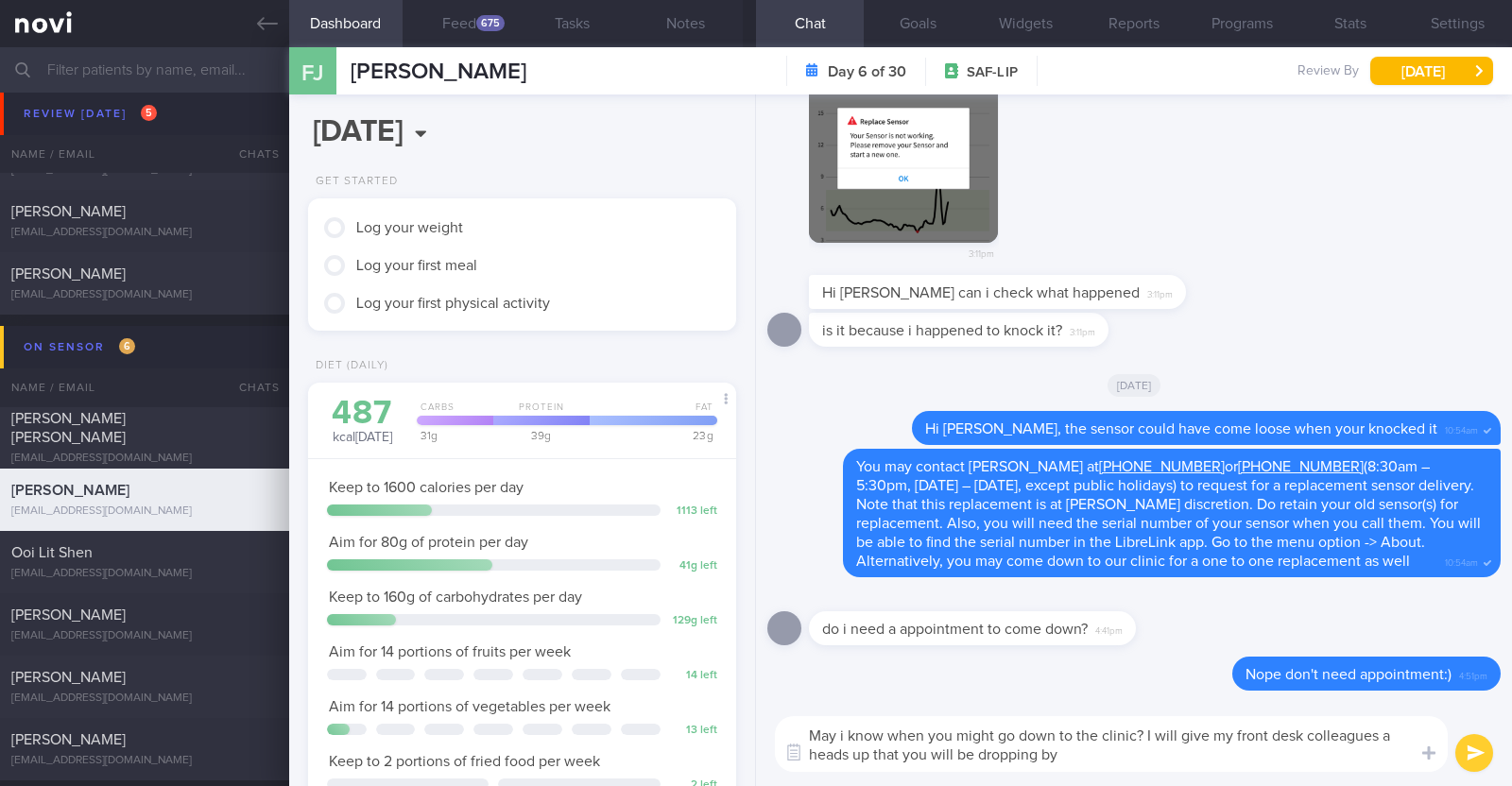
type textarea "May i know when you might go down to the clinic? I will give my front desk coll…"
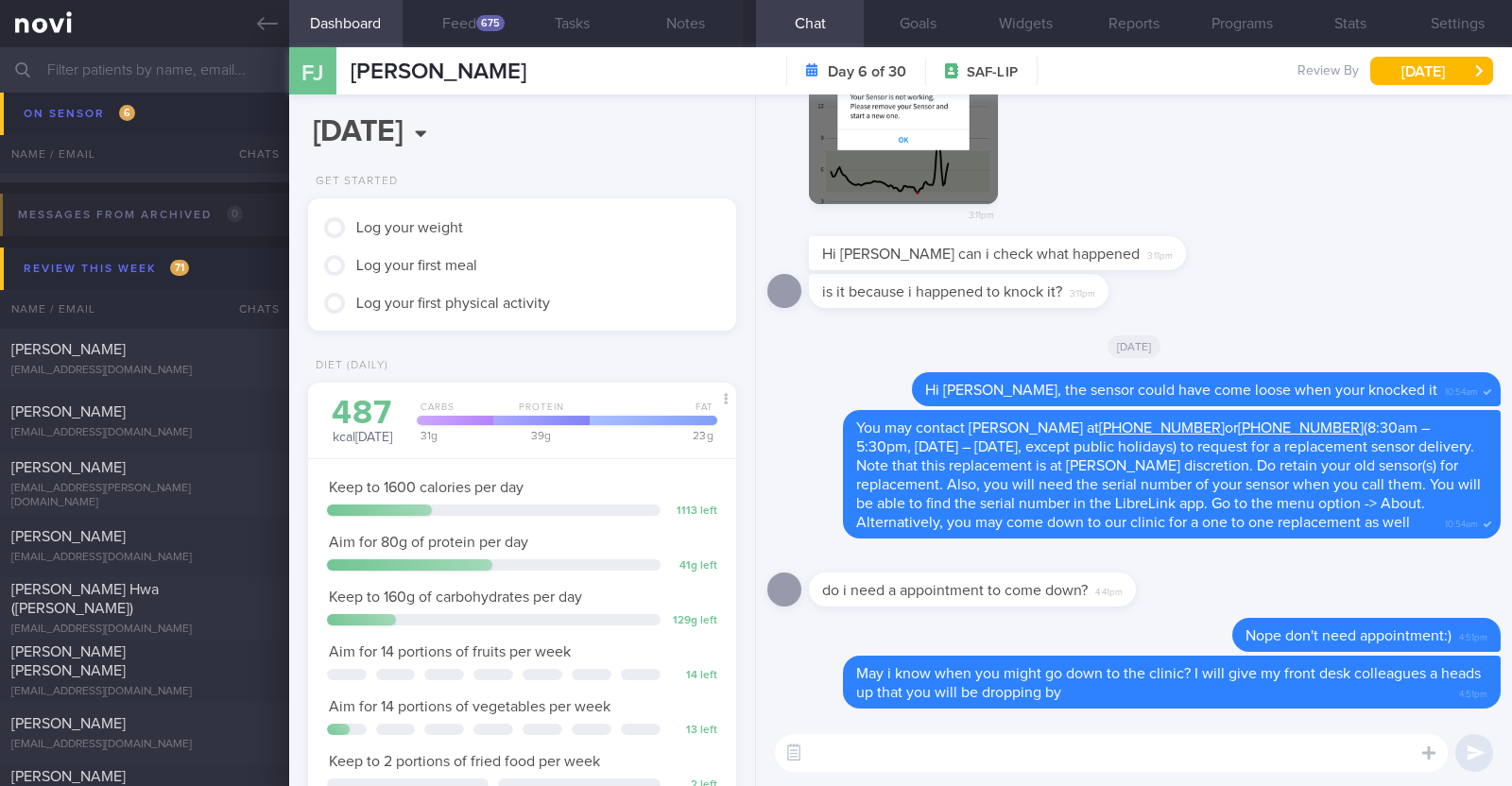
scroll to position [709, 0]
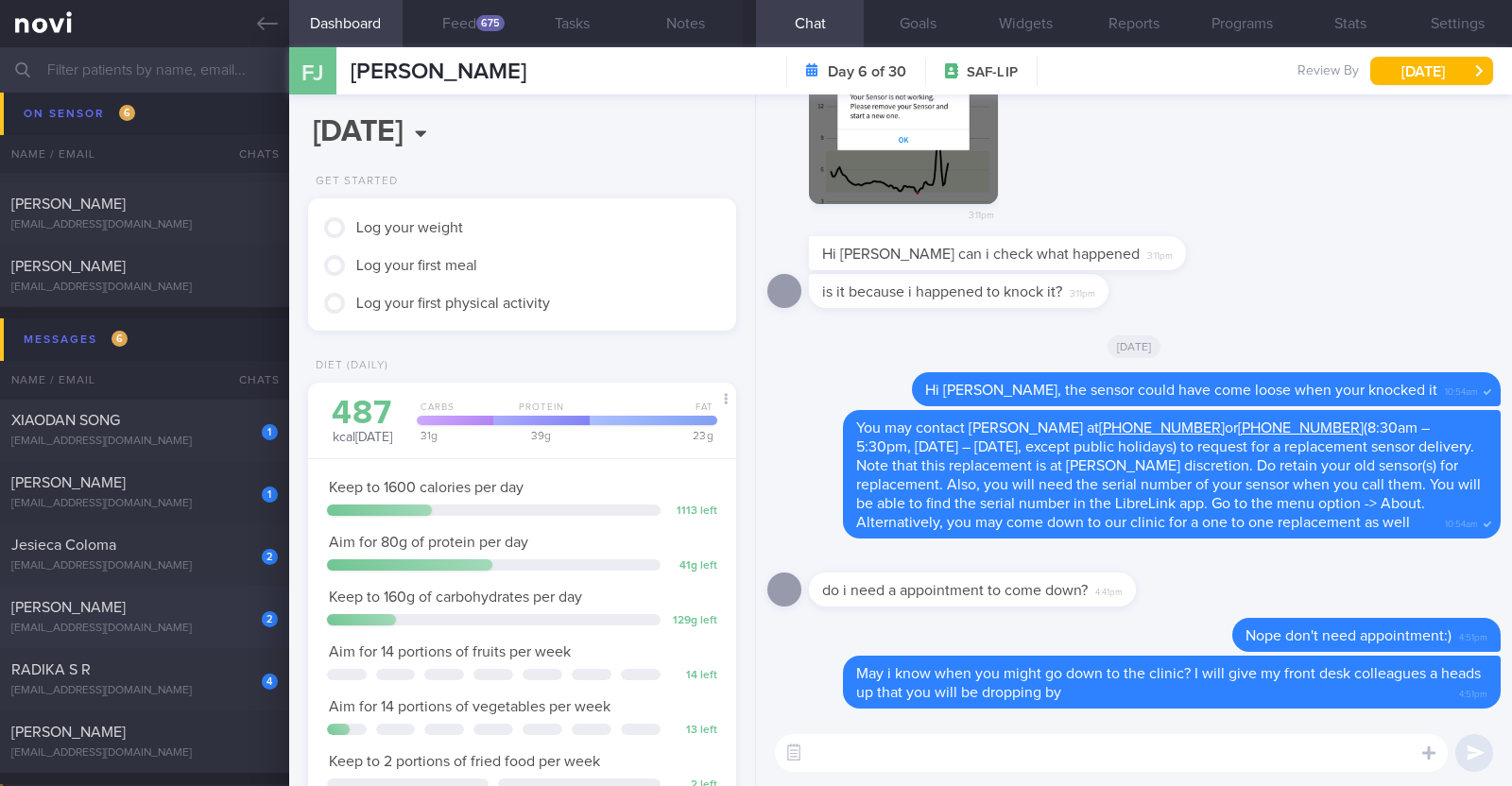
click at [182, 616] on div "[PERSON_NAME]" at bounding box center [142, 607] width 262 height 19
type input "R/v 8/9"
type textarea "33F Comorbidities: [MEDICAL_DATA] [MEDICAL_DATA] - dx at 20 Medication: Atorvas…"
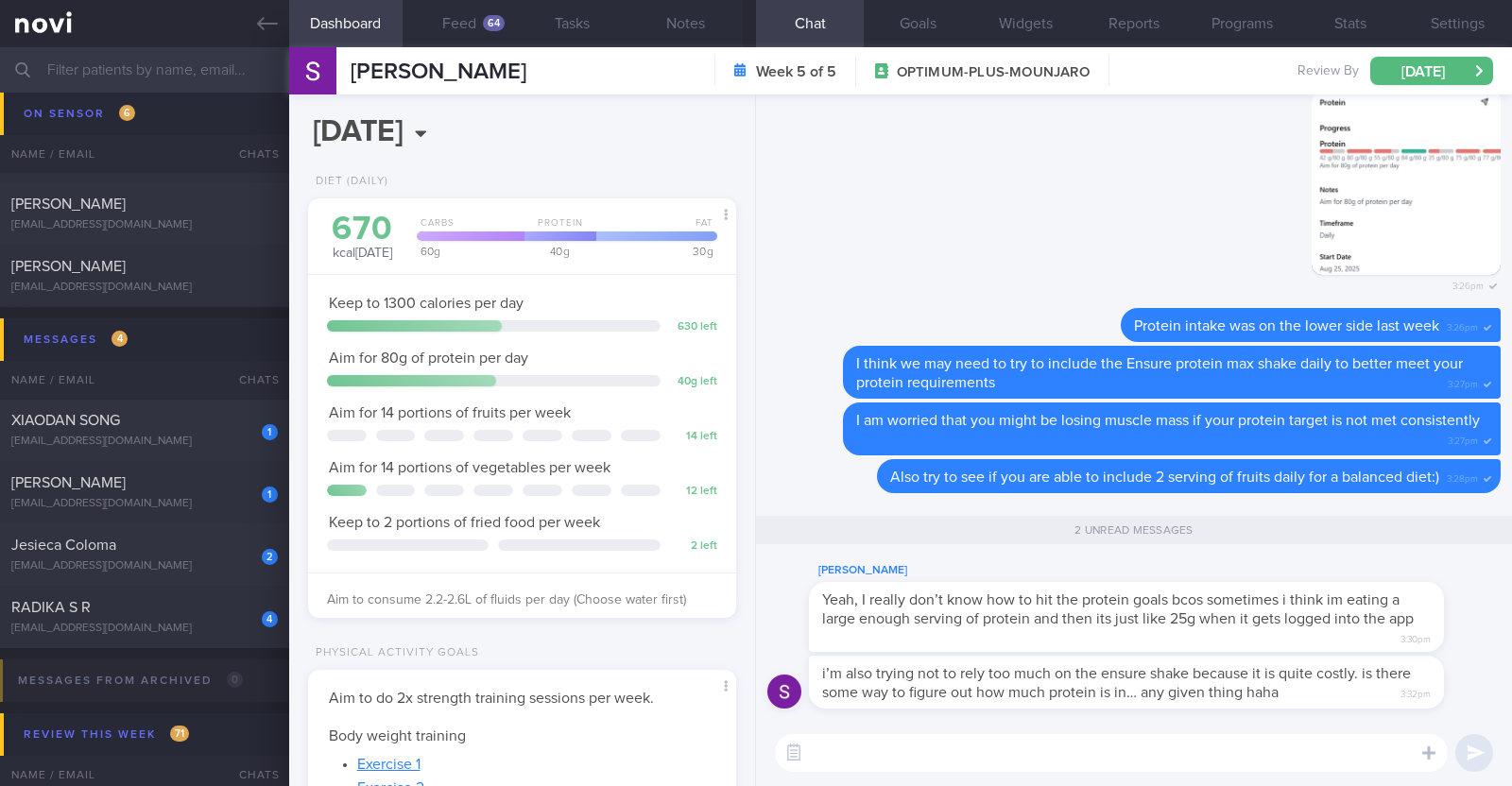
click at [1013, 747] on textarea at bounding box center [1111, 753] width 673 height 38
type textarea "I understand the challenge you're facing"
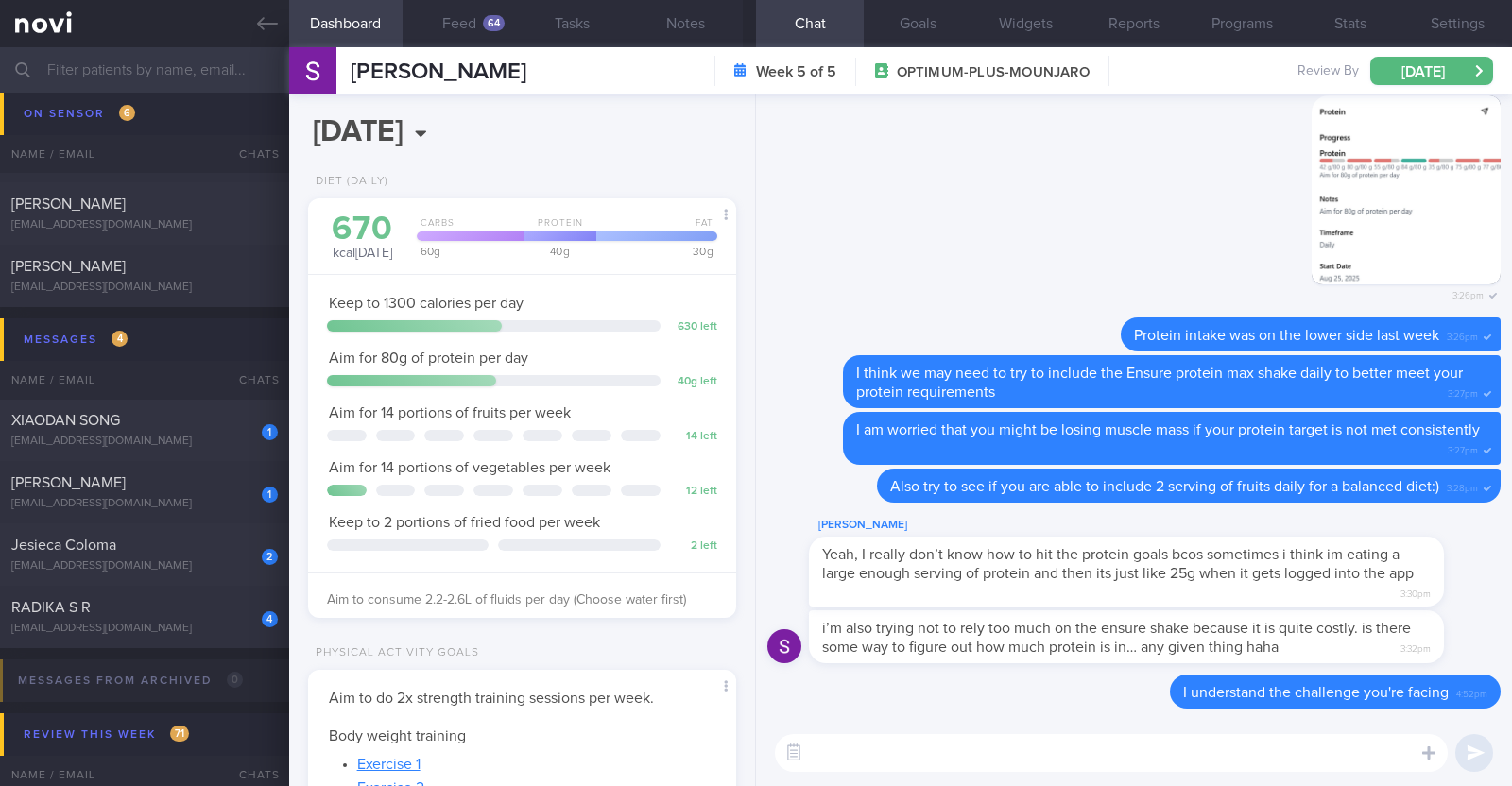
paste textarea "Here are some examples of how much protein is contained in various foods: - 150…"
type textarea "Here are some examples of how much protein is contained in various foods: - 150…"
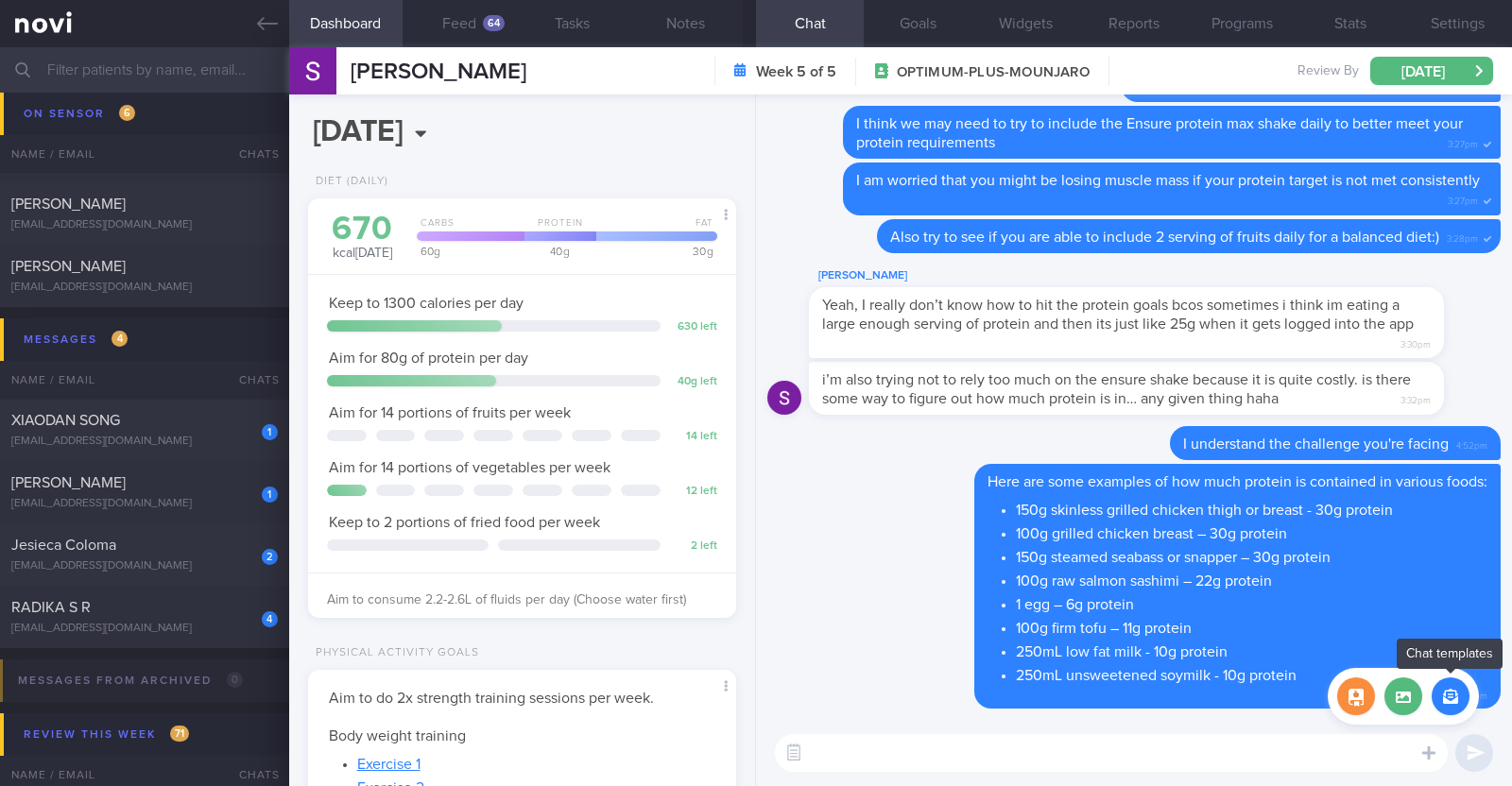
click at [1455, 696] on button "button" at bounding box center [1450, 696] width 38 height 38
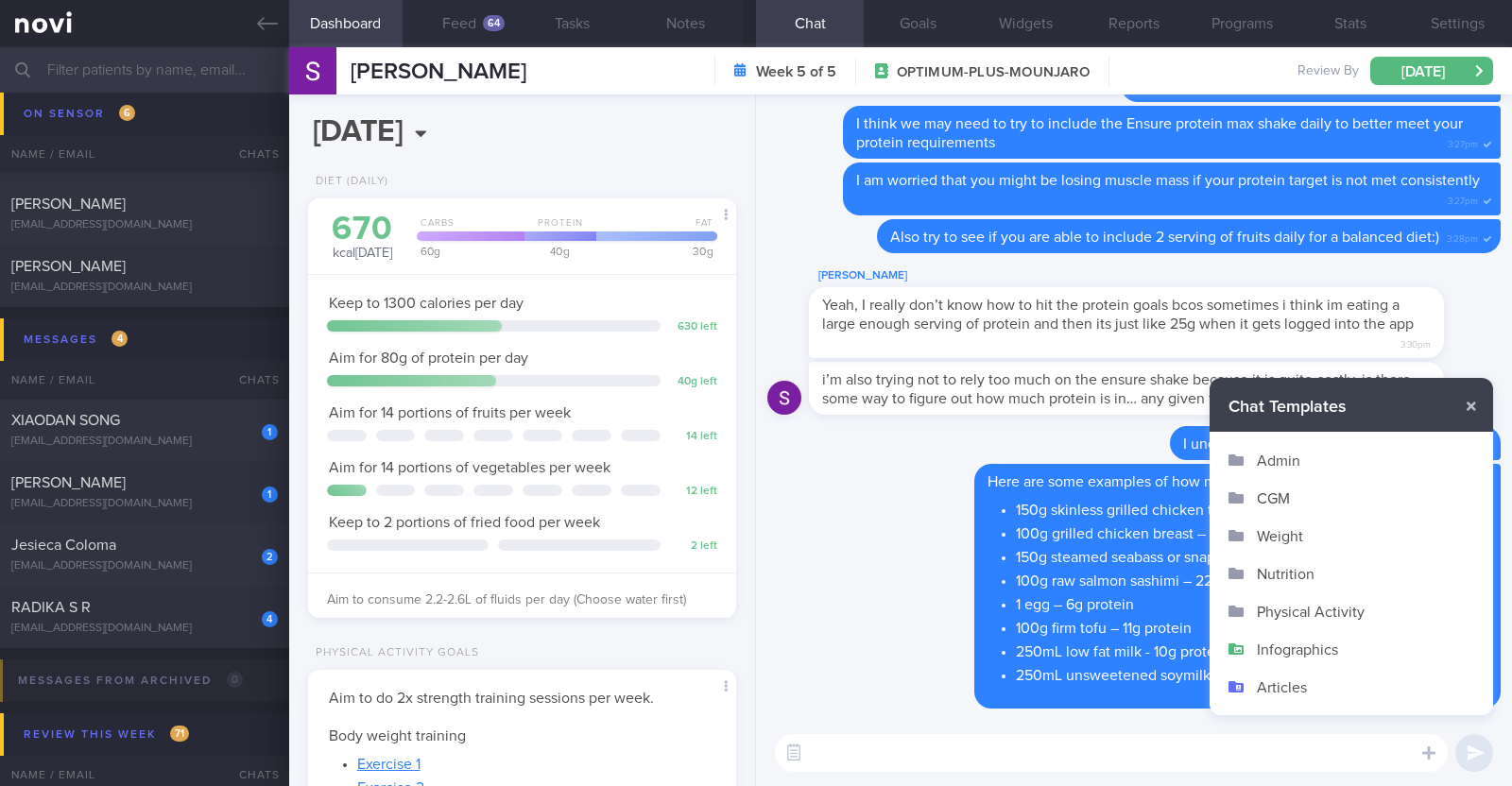
click at [1285, 645] on button "Infographics" at bounding box center [1350, 649] width 283 height 38
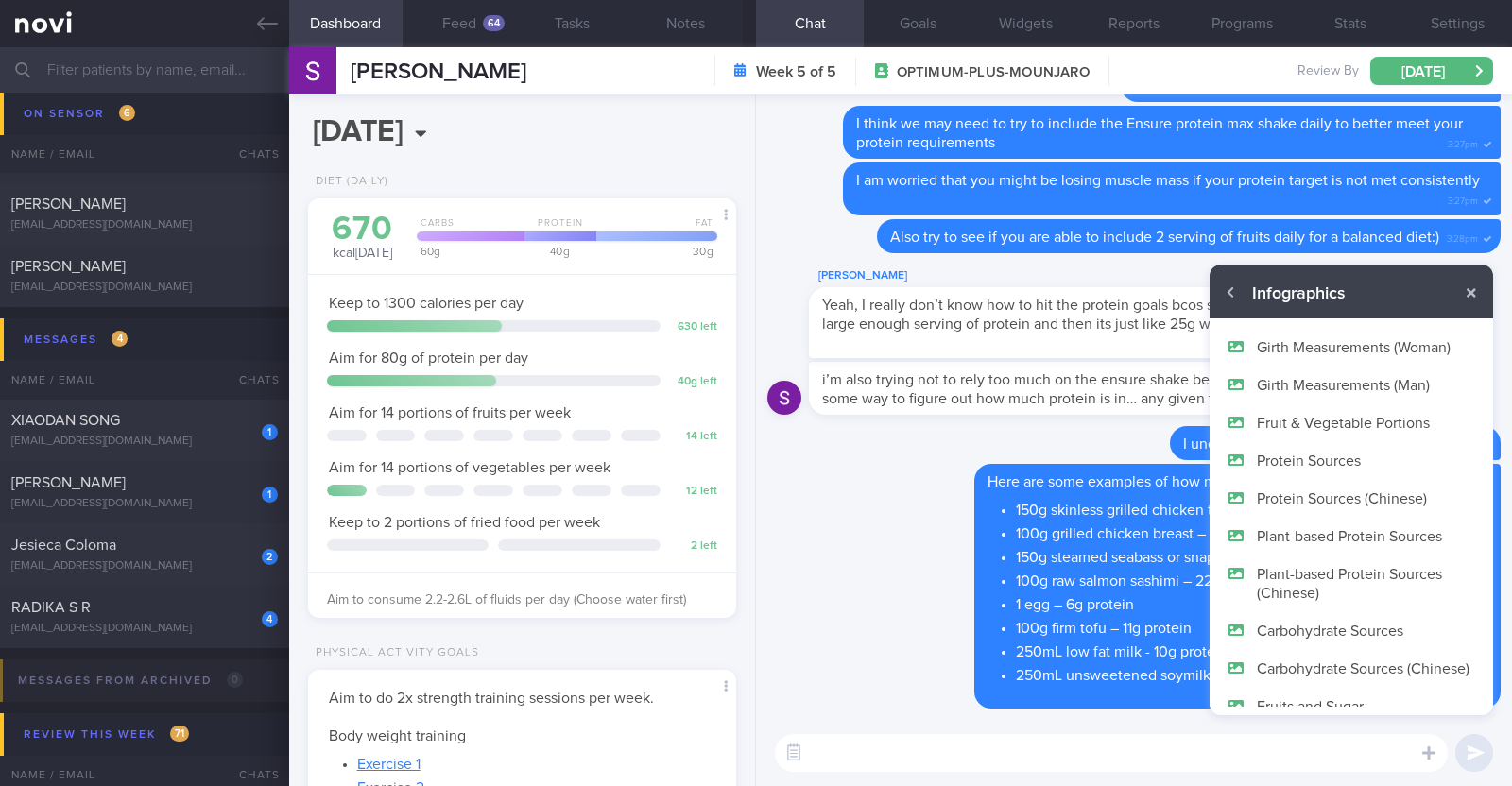
click at [1360, 454] on button "Protein Sources" at bounding box center [1350, 460] width 283 height 38
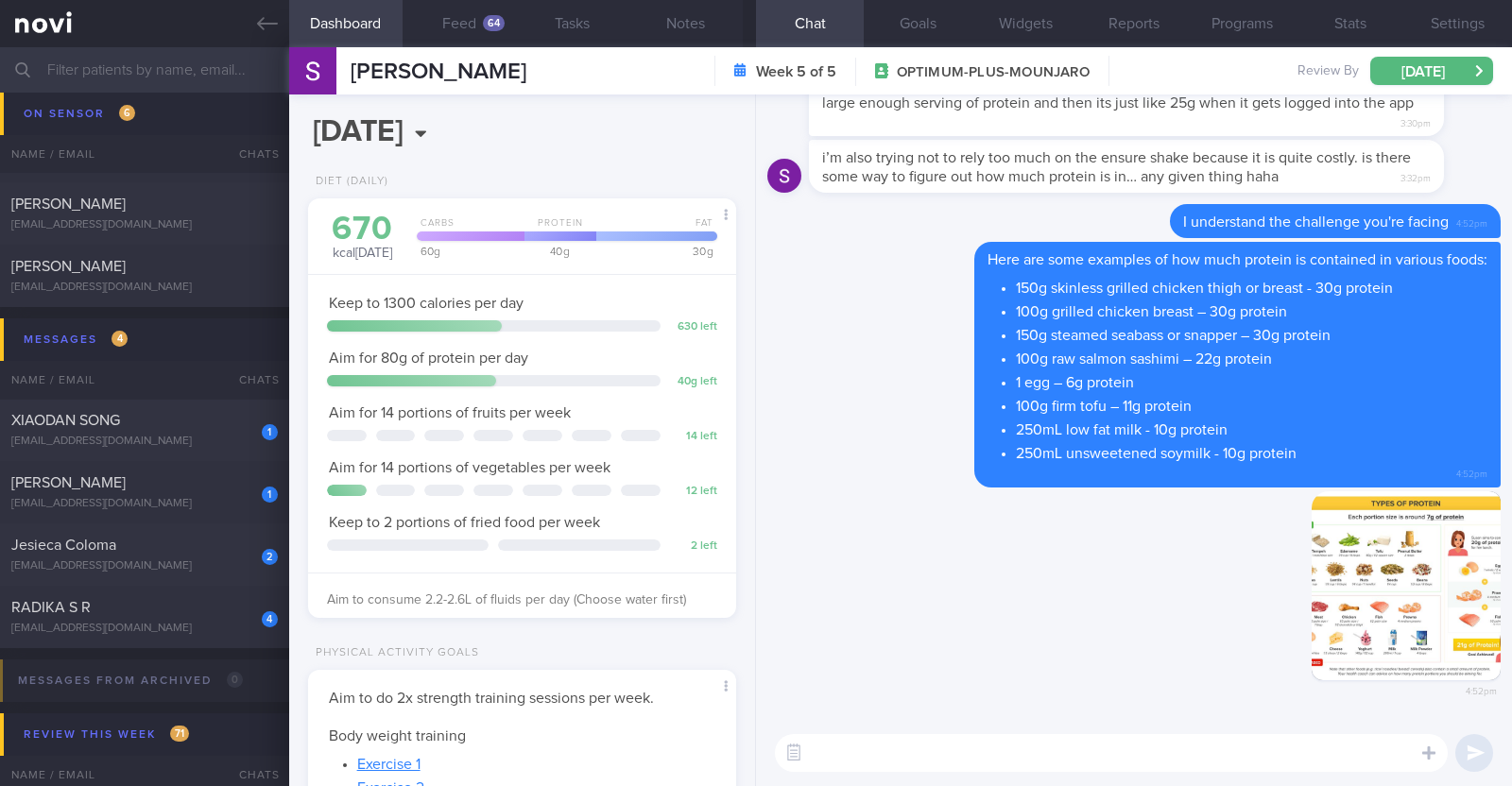
click at [1088, 758] on textarea at bounding box center [1111, 753] width 673 height 38
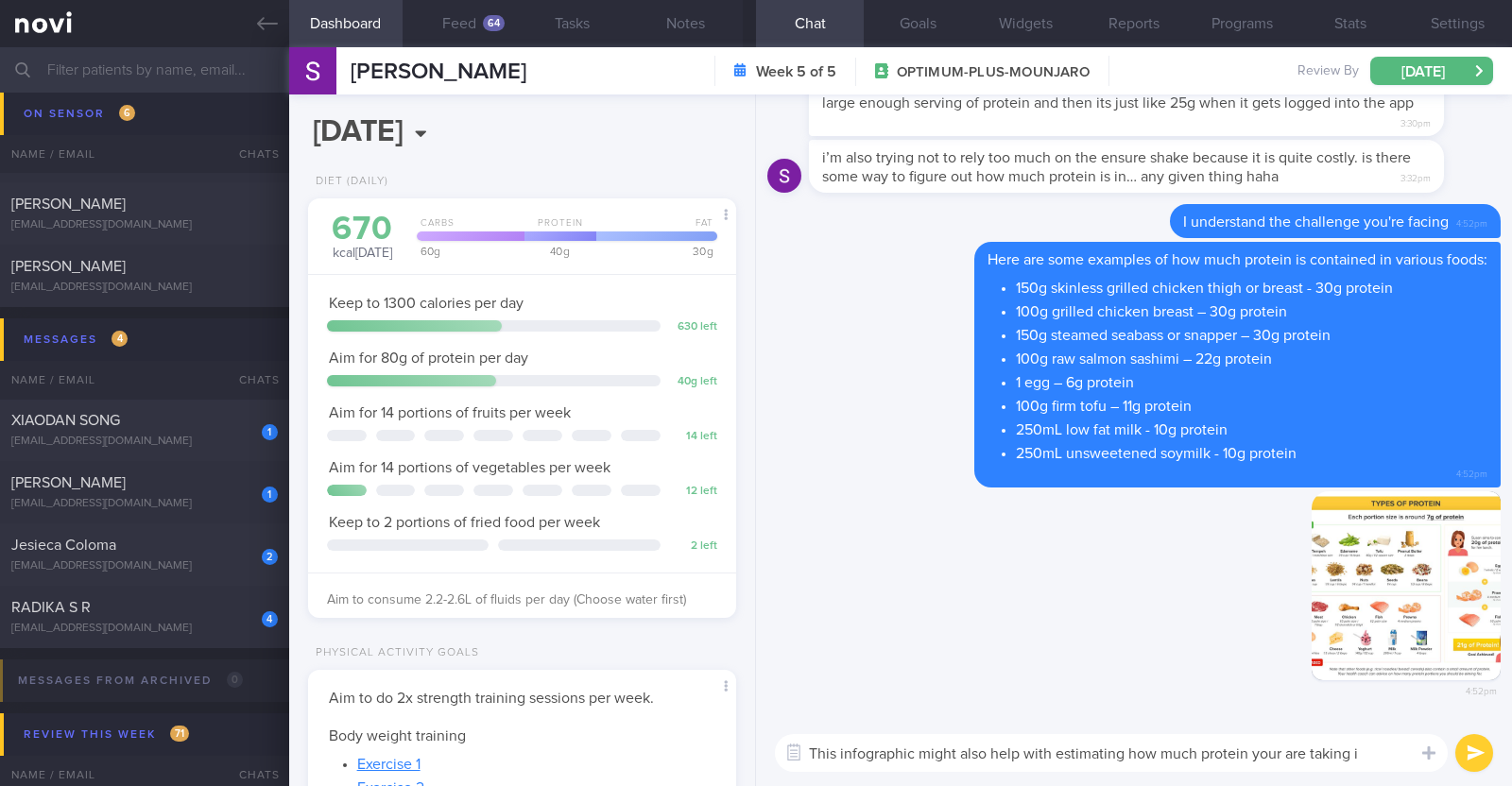
type textarea "This infographic might also help with estimating how much protein your are taki…"
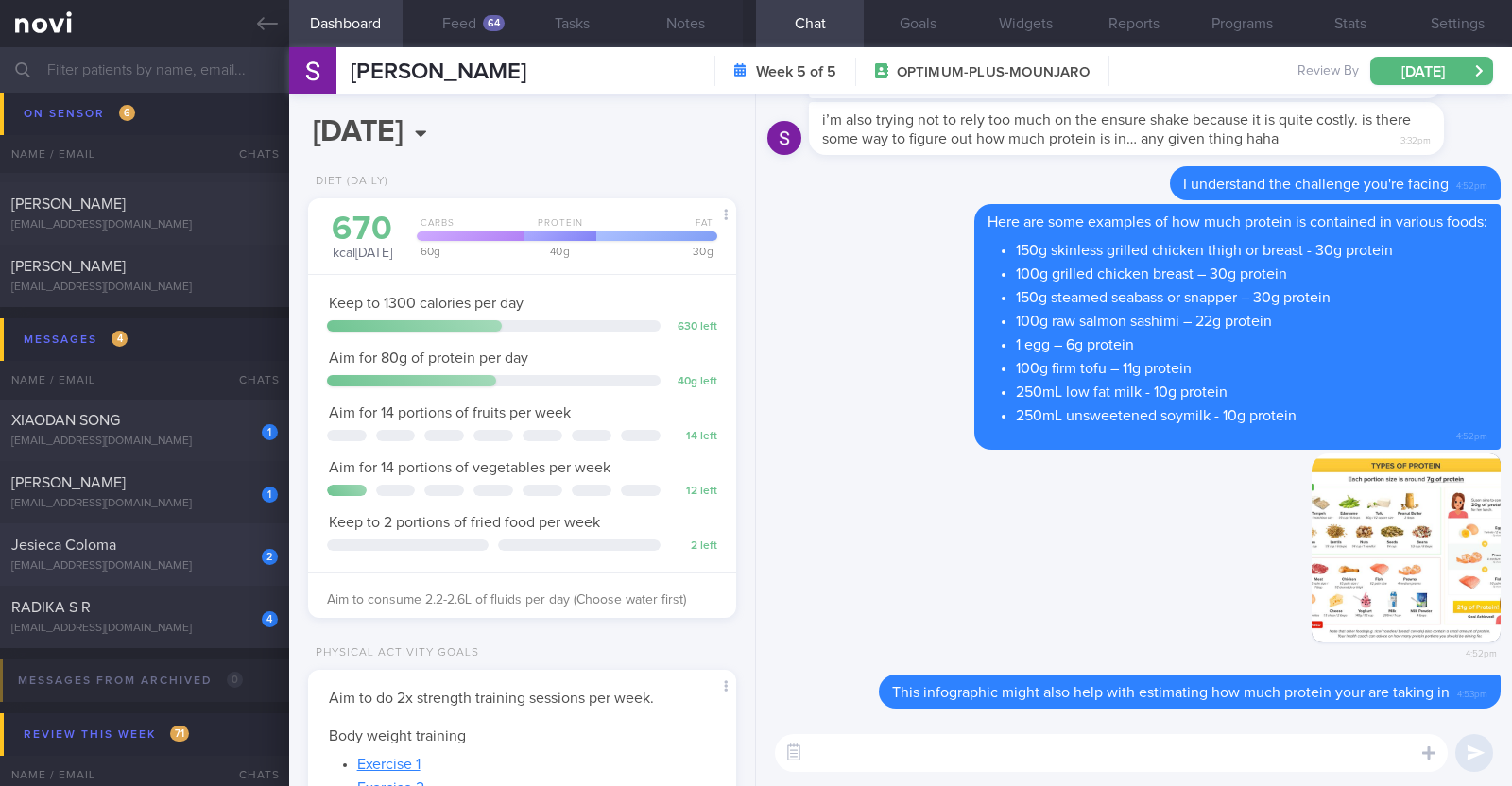
click at [219, 565] on div "[EMAIL_ADDRESS][DOMAIN_NAME]" at bounding box center [145, 566] width 267 height 15
type input "R/v with [PERSON_NAME] 2/9"
type textarea "43F Comorbidities: Pre-DM (dx 2023), hx of GDM, frequent UTI and [MEDICAL_DATA]…"
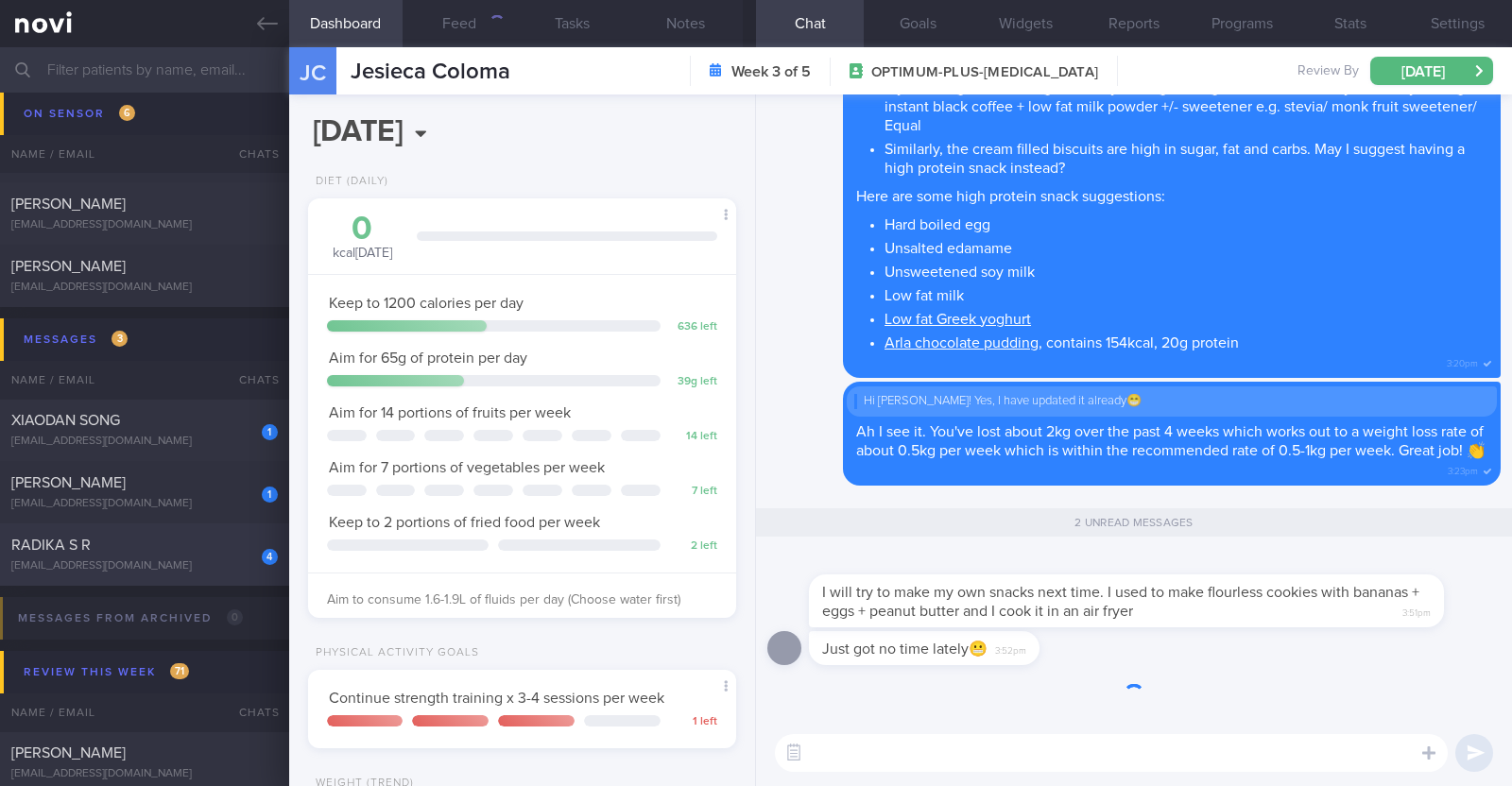
scroll to position [214, 376]
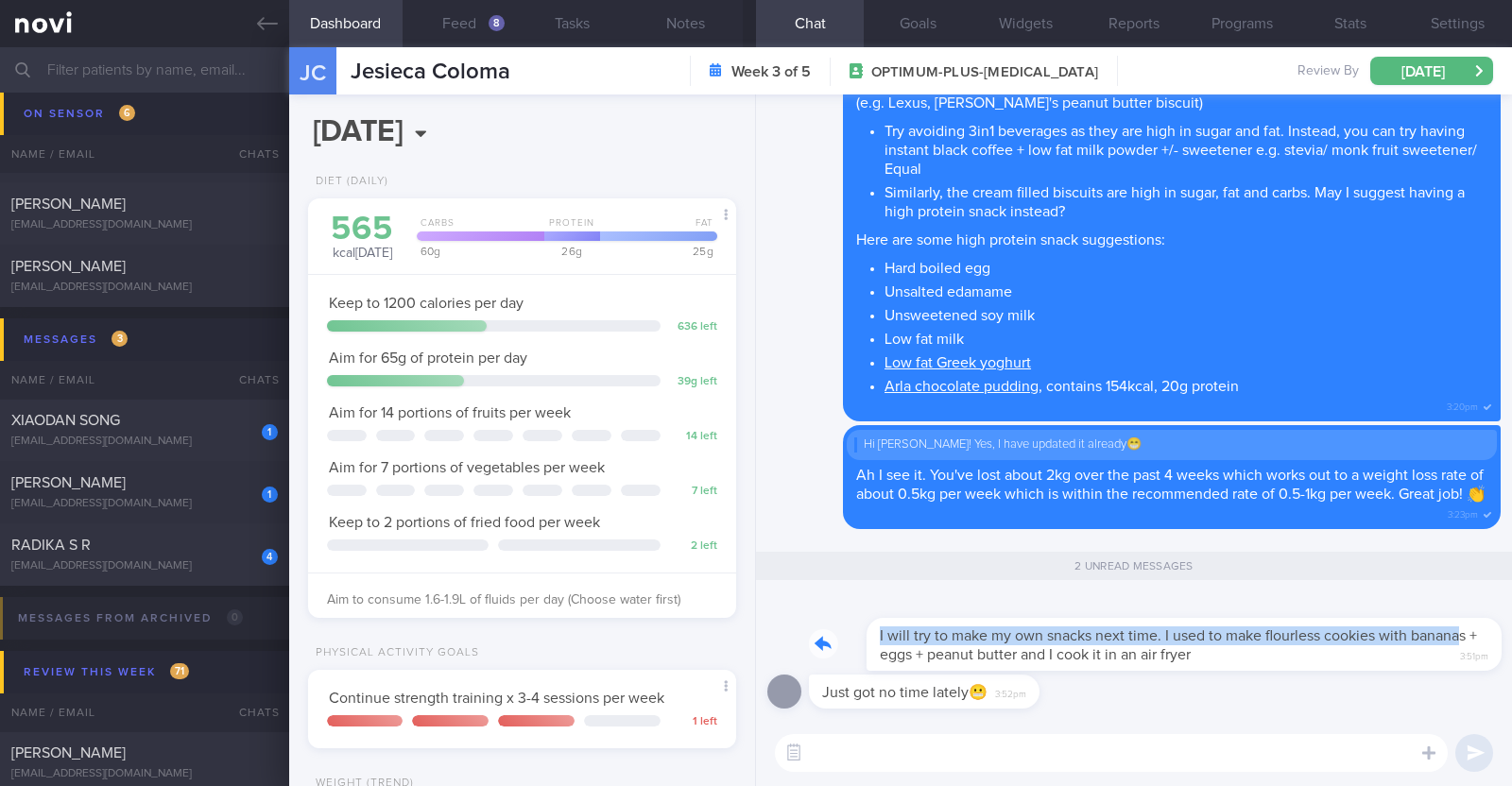
drag, startPoint x: 1401, startPoint y: 645, endPoint x: 1461, endPoint y: 653, distance: 60.5
click at [1461, 653] on div "I will try to make my own snacks next time. I used to make flourless cookies wi…" at bounding box center [1155, 633] width 691 height 76
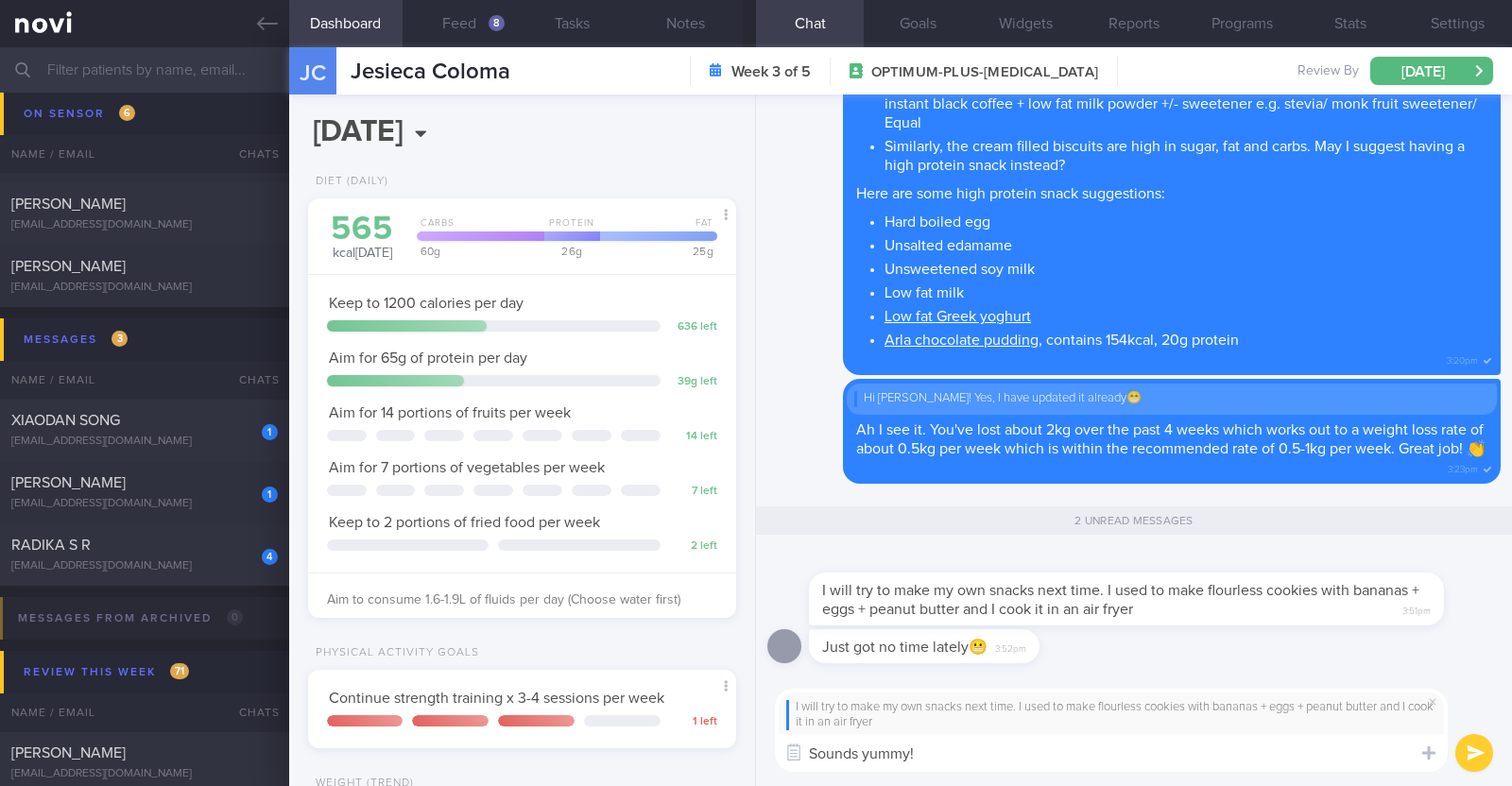
type textarea "Sounds yummy!!"
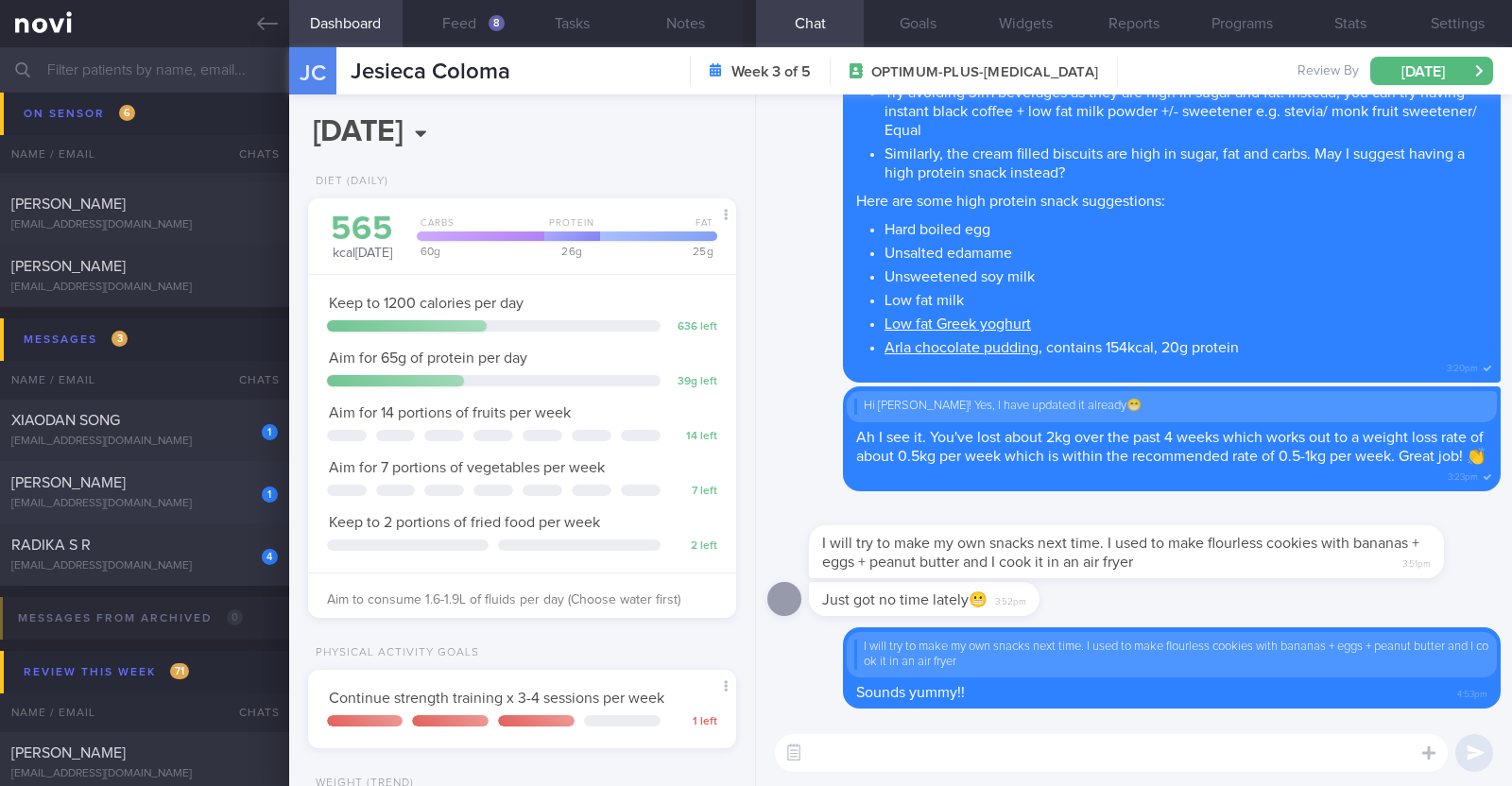
click at [237, 475] on div "1" at bounding box center [257, 488] width 42 height 29
type input "R/v with Dr [PERSON_NAME] 12/9."
type textarea "37M Co-morbidities OSA - [MEDICAL_DATA] [MEDICAL_DATA] Hepatic [MEDICAL_DATA] […"
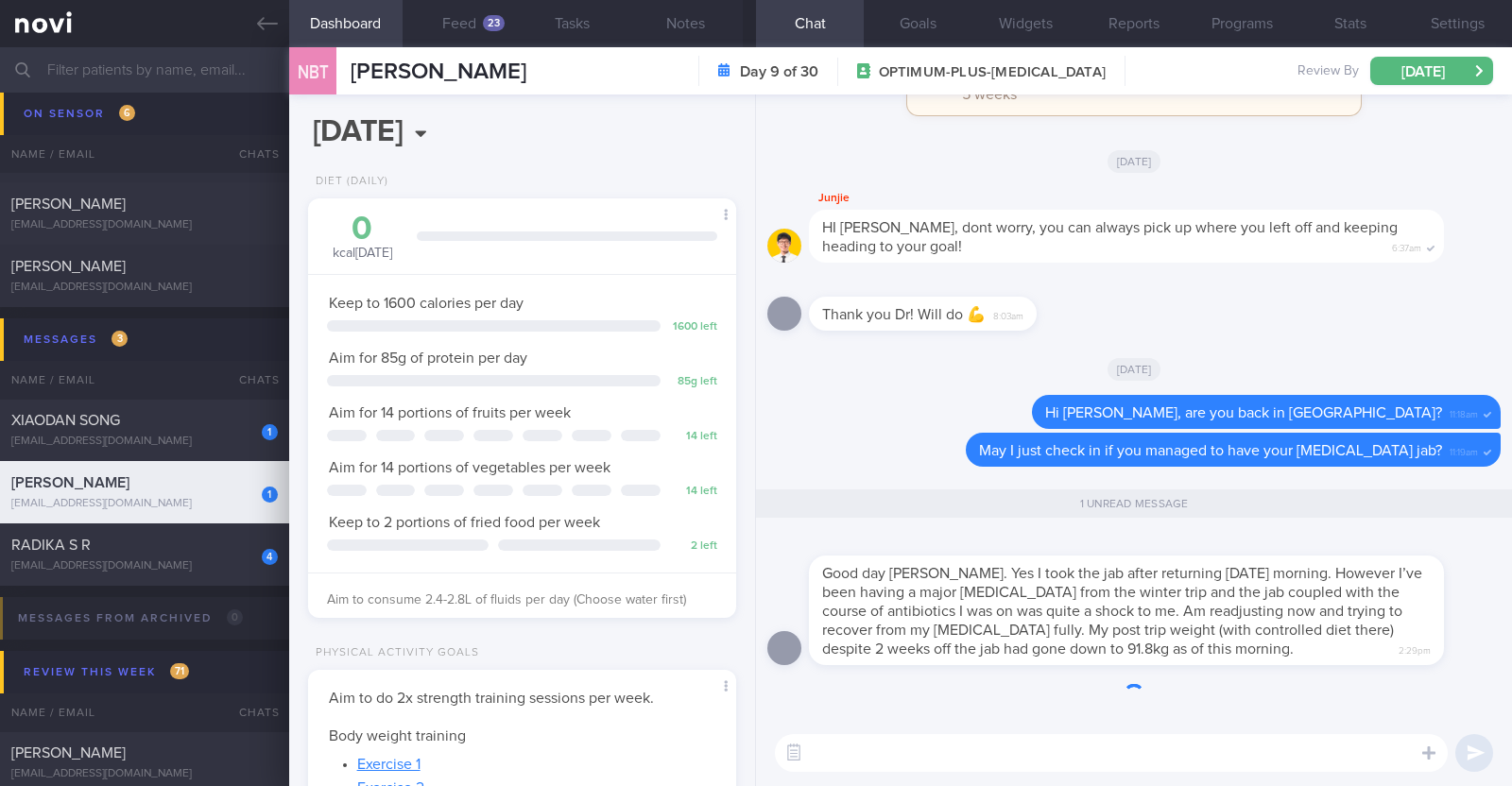
scroll to position [214, 376]
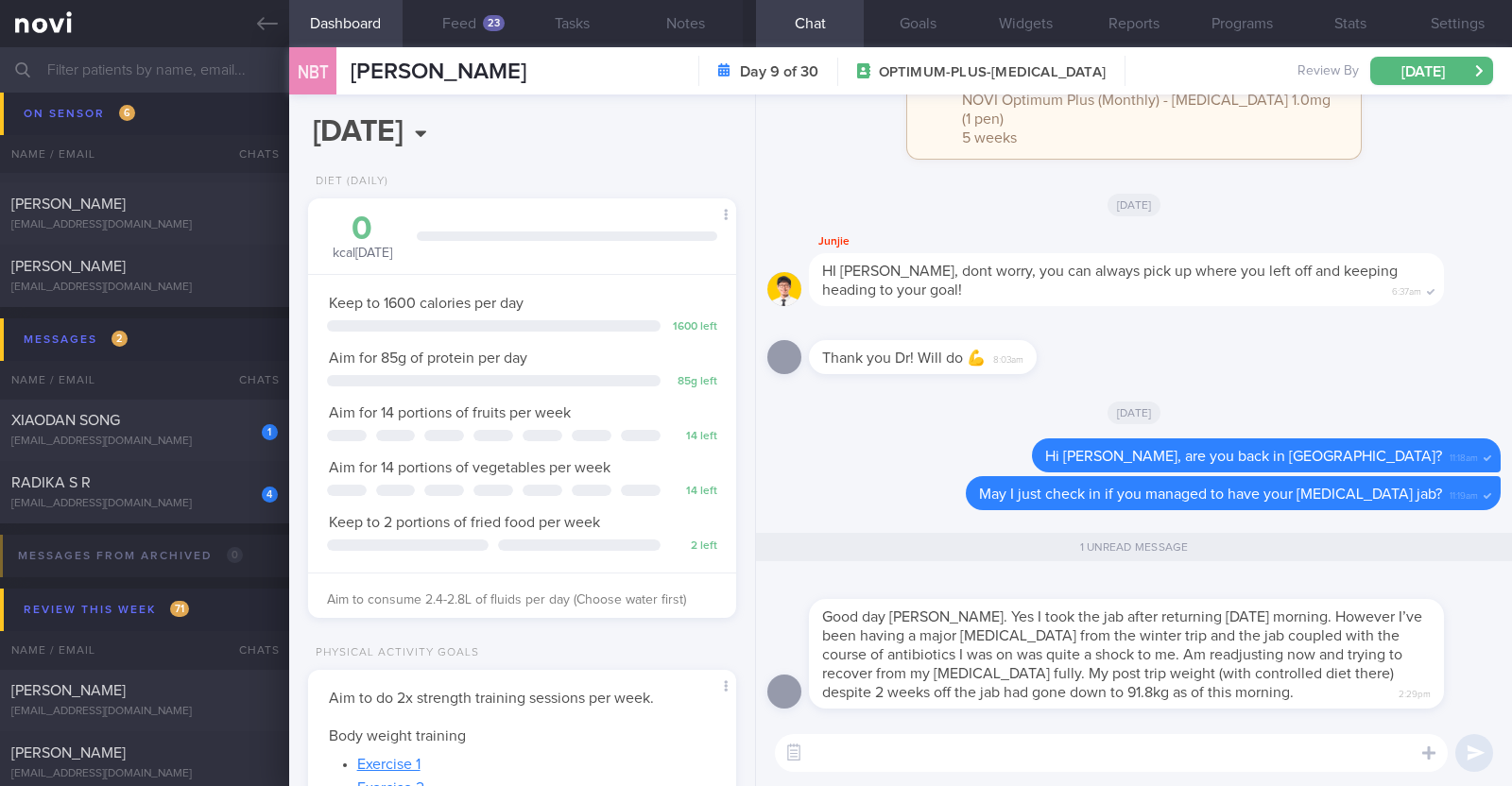
click at [1122, 753] on textarea at bounding box center [1111, 753] width 673 height 38
type textarea "S"
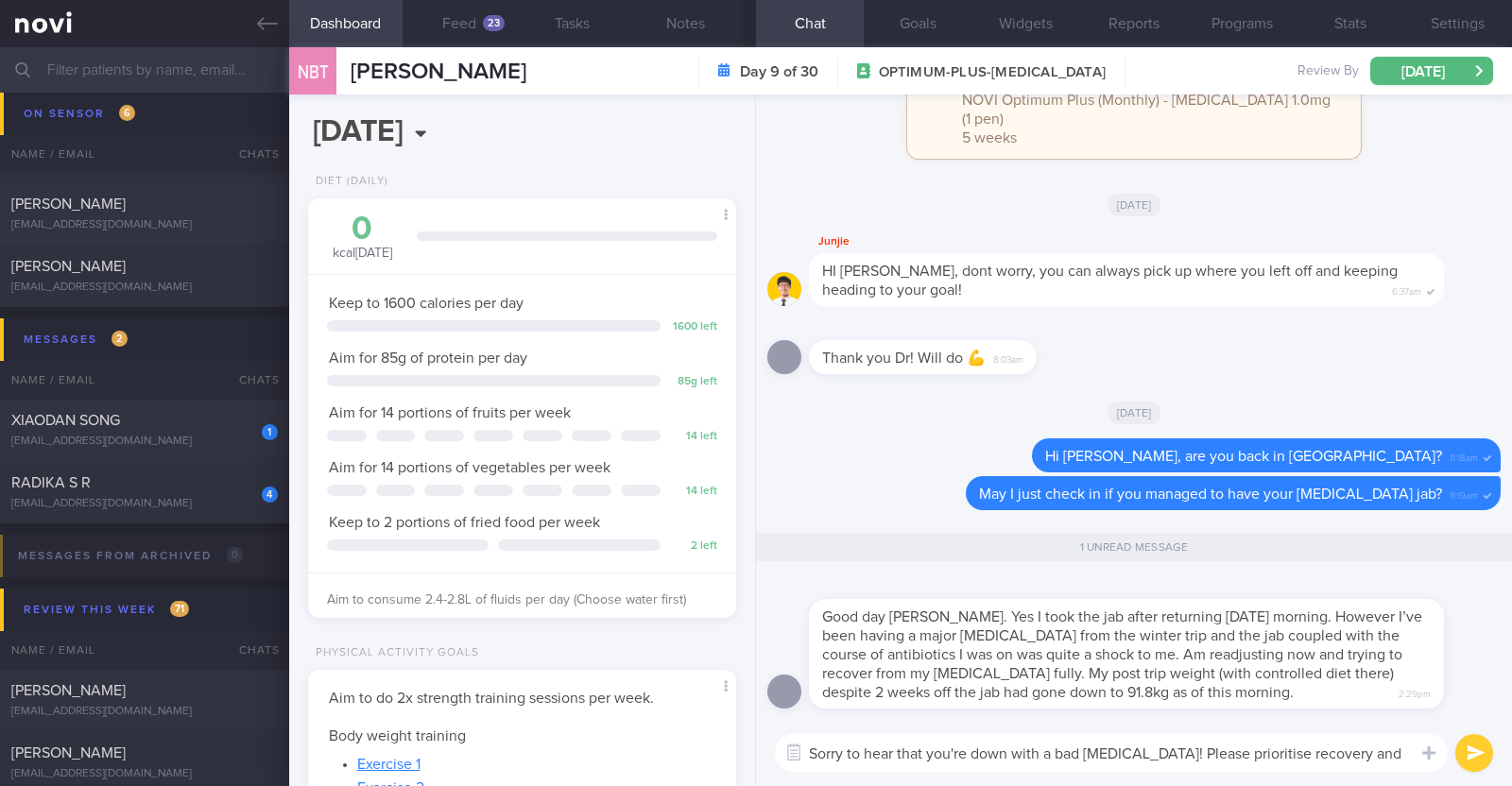
scroll to position [0, 0]
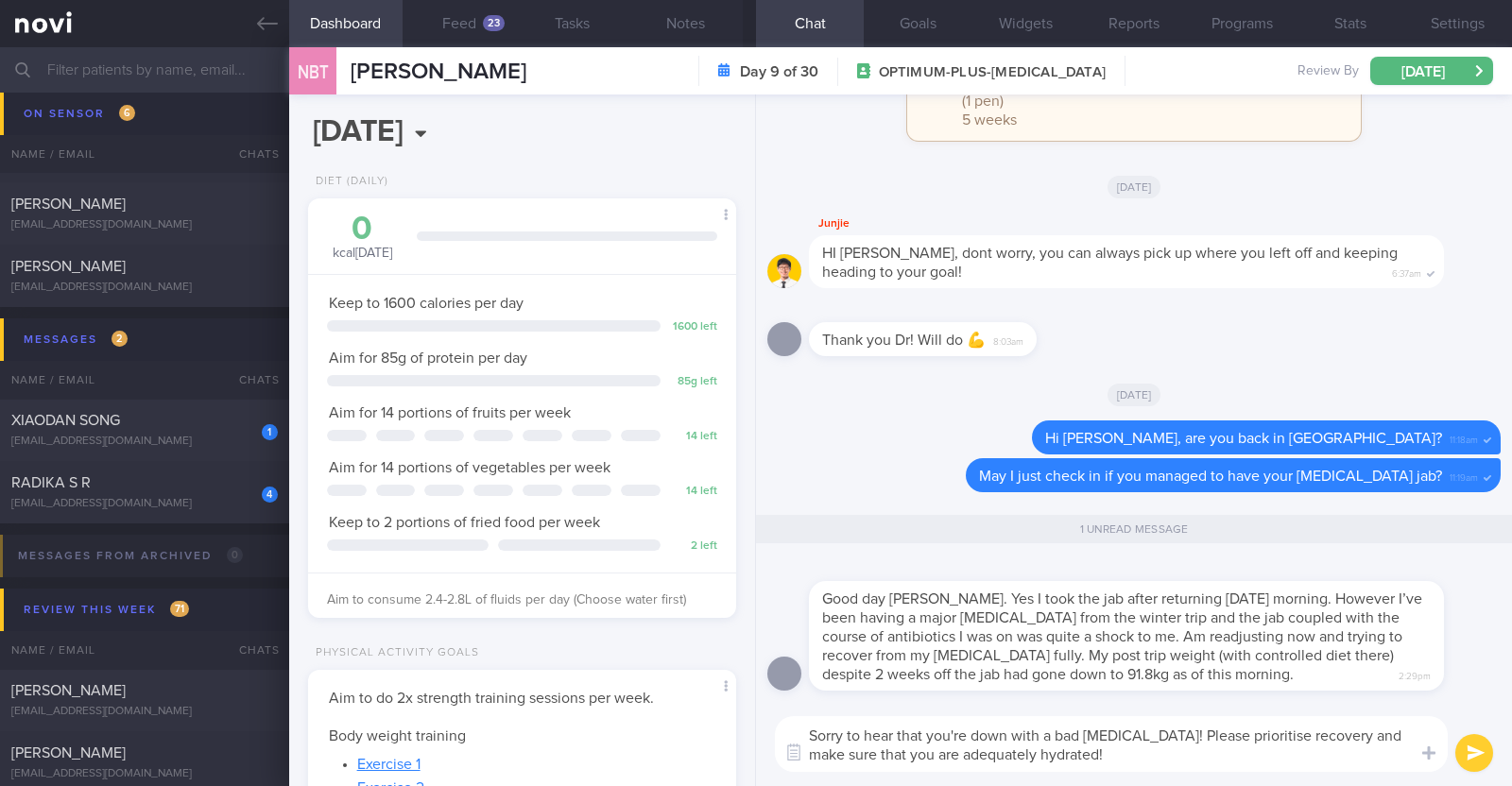
type textarea "Sorry to hear that you're down with a bad [MEDICAL_DATA]! Please prioritise rec…"
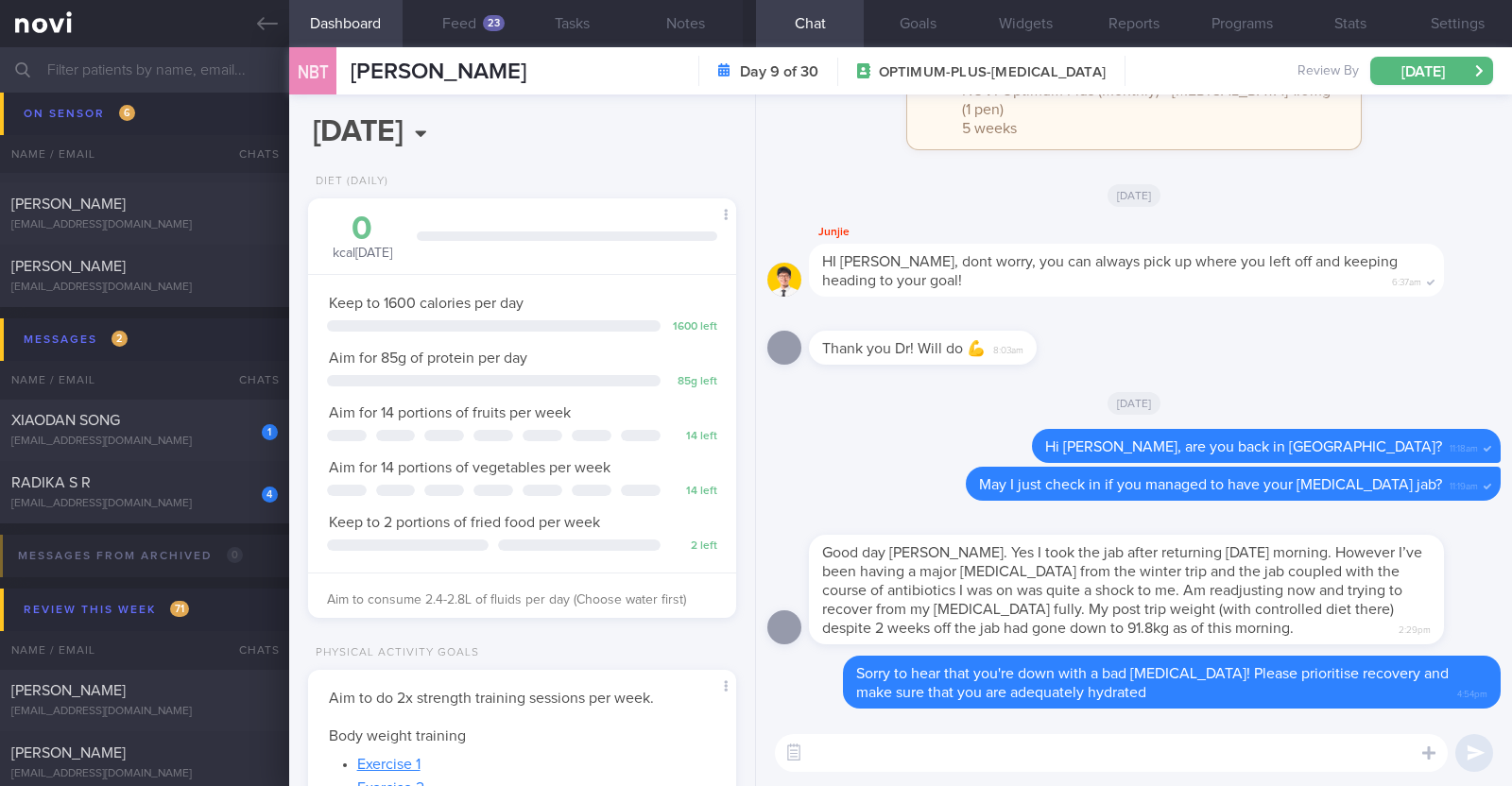
scroll to position [476, 0]
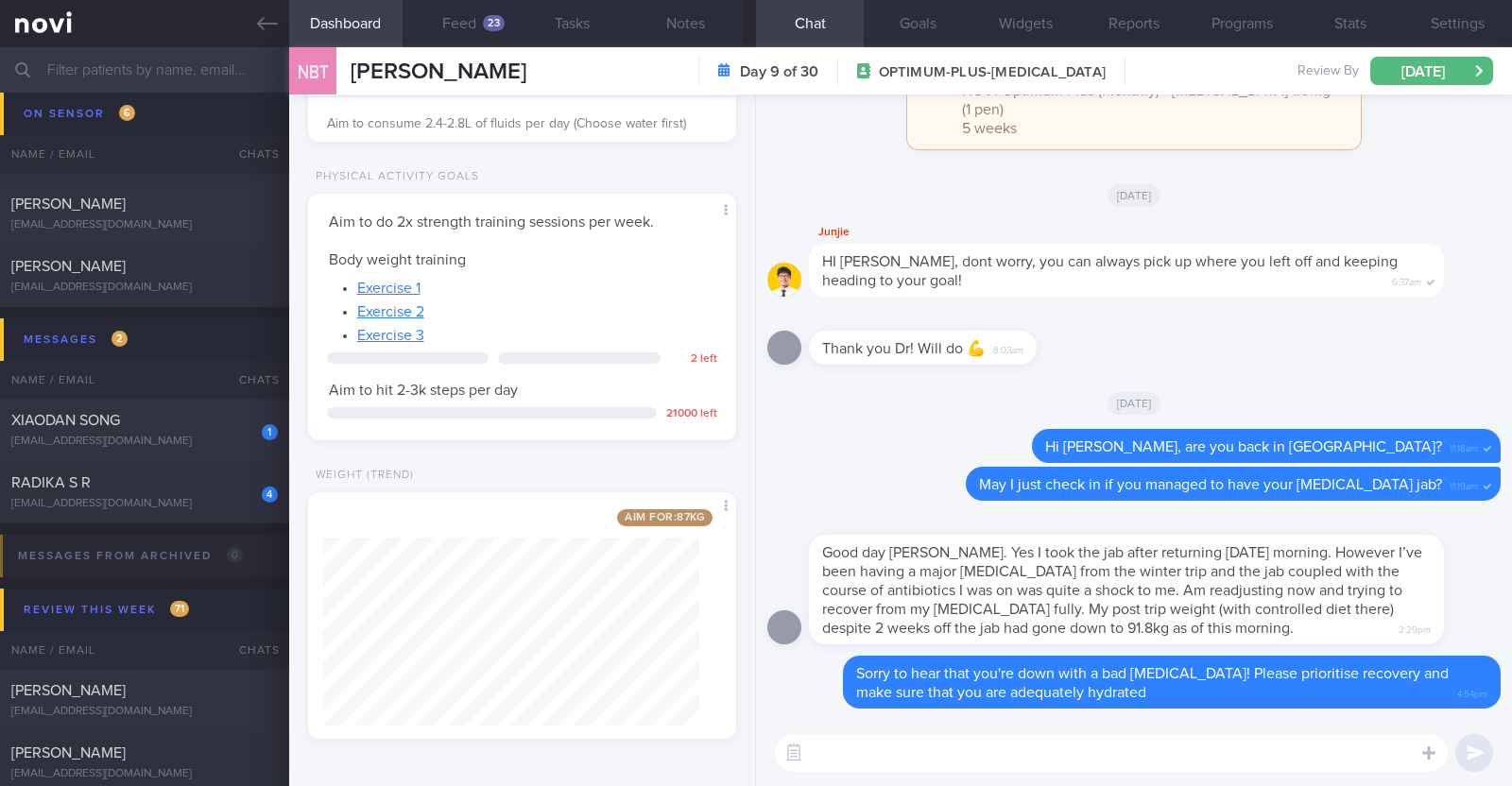
click at [888, 758] on textarea at bounding box center [1111, 753] width 673 height 38
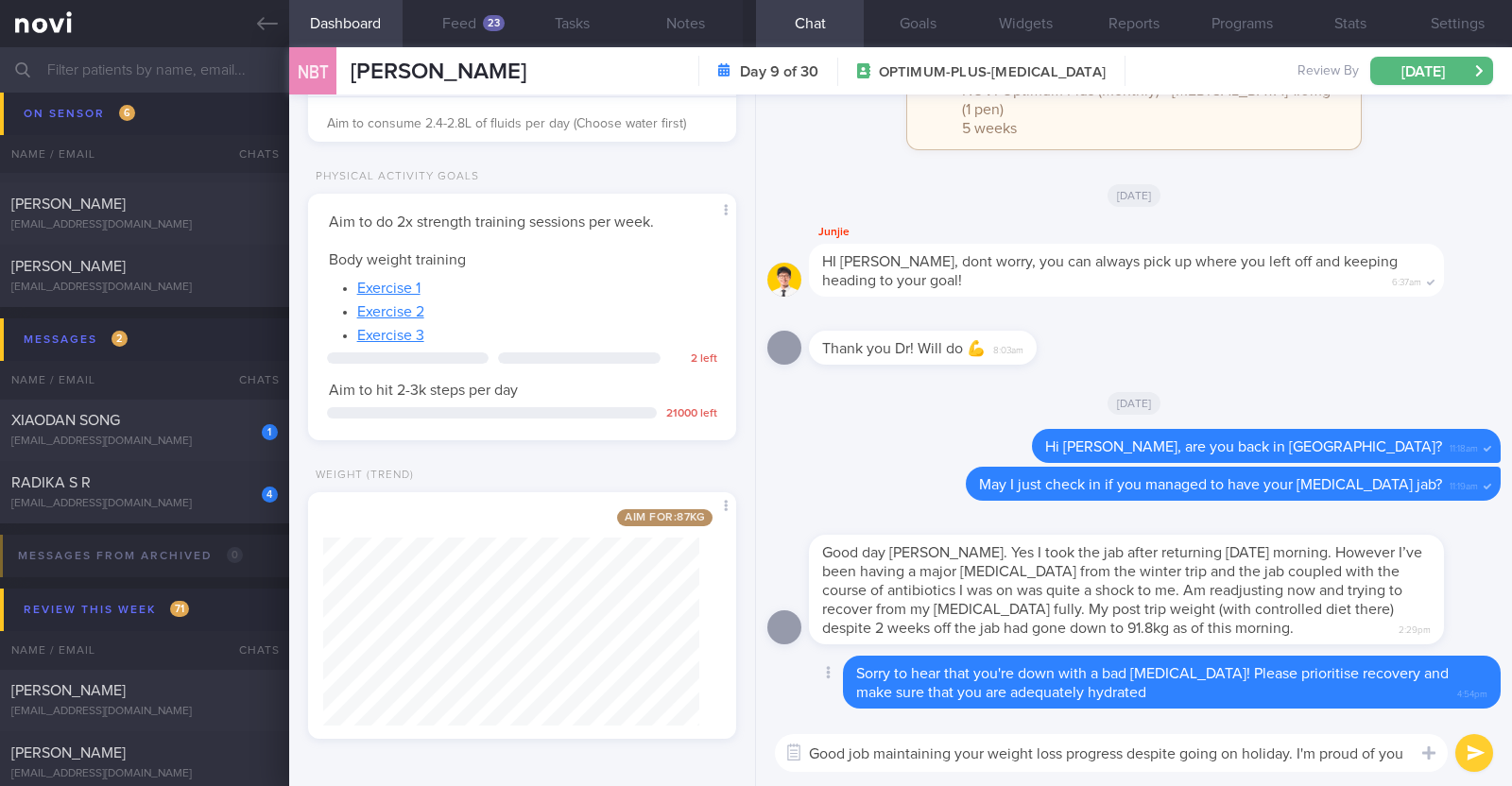
type textarea "Good job maintaining your weight loss progress despite going on holiday. I'm pr…"
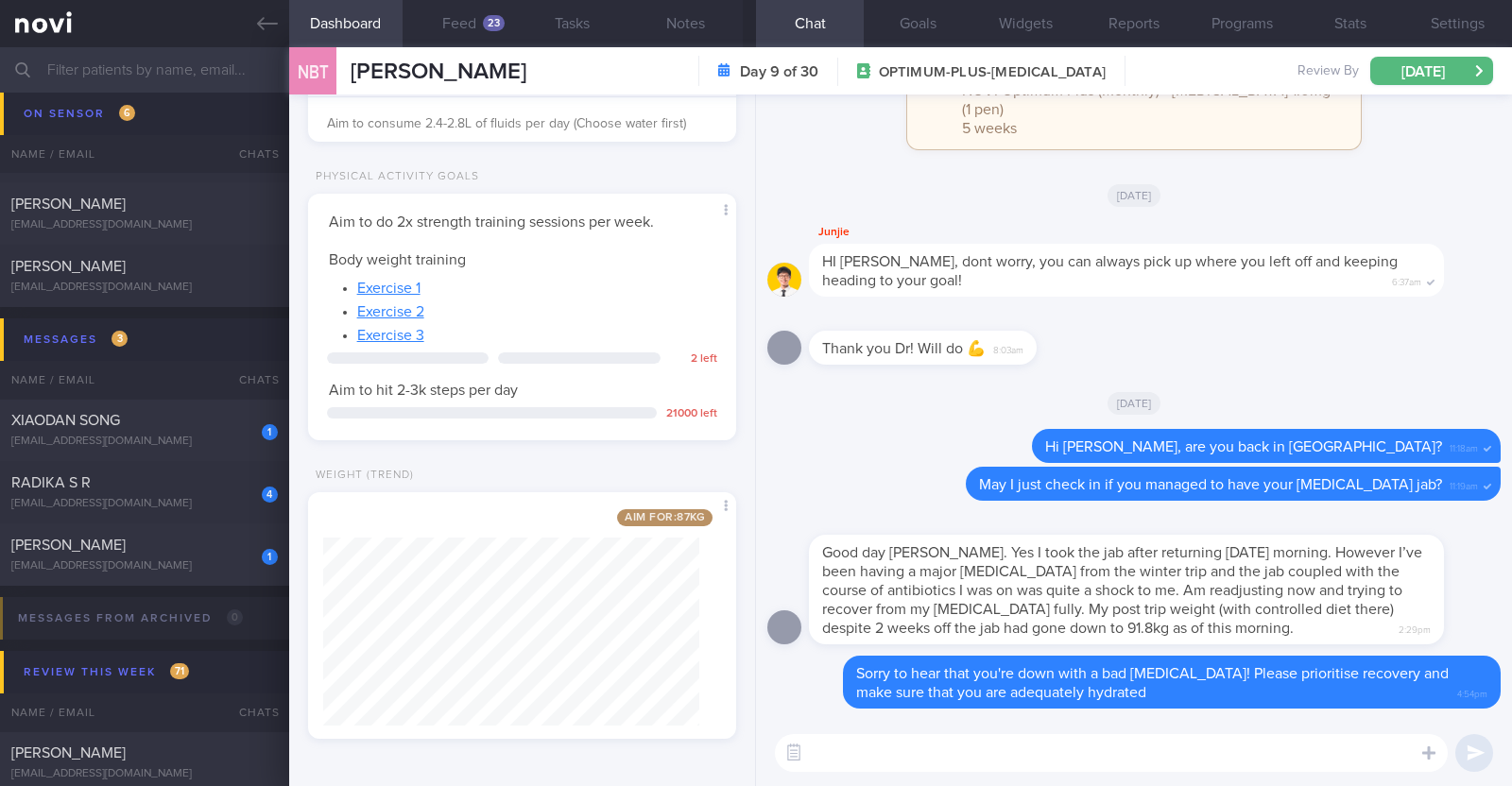
click at [833, 747] on textarea at bounding box center [1111, 753] width 673 height 38
paste textarea "Good job maintaining your weight loss progress despite going on holiday. I'm pr…"
type textarea "Good job maintaining your weight loss progress despite going on holiday. I'm pr…"
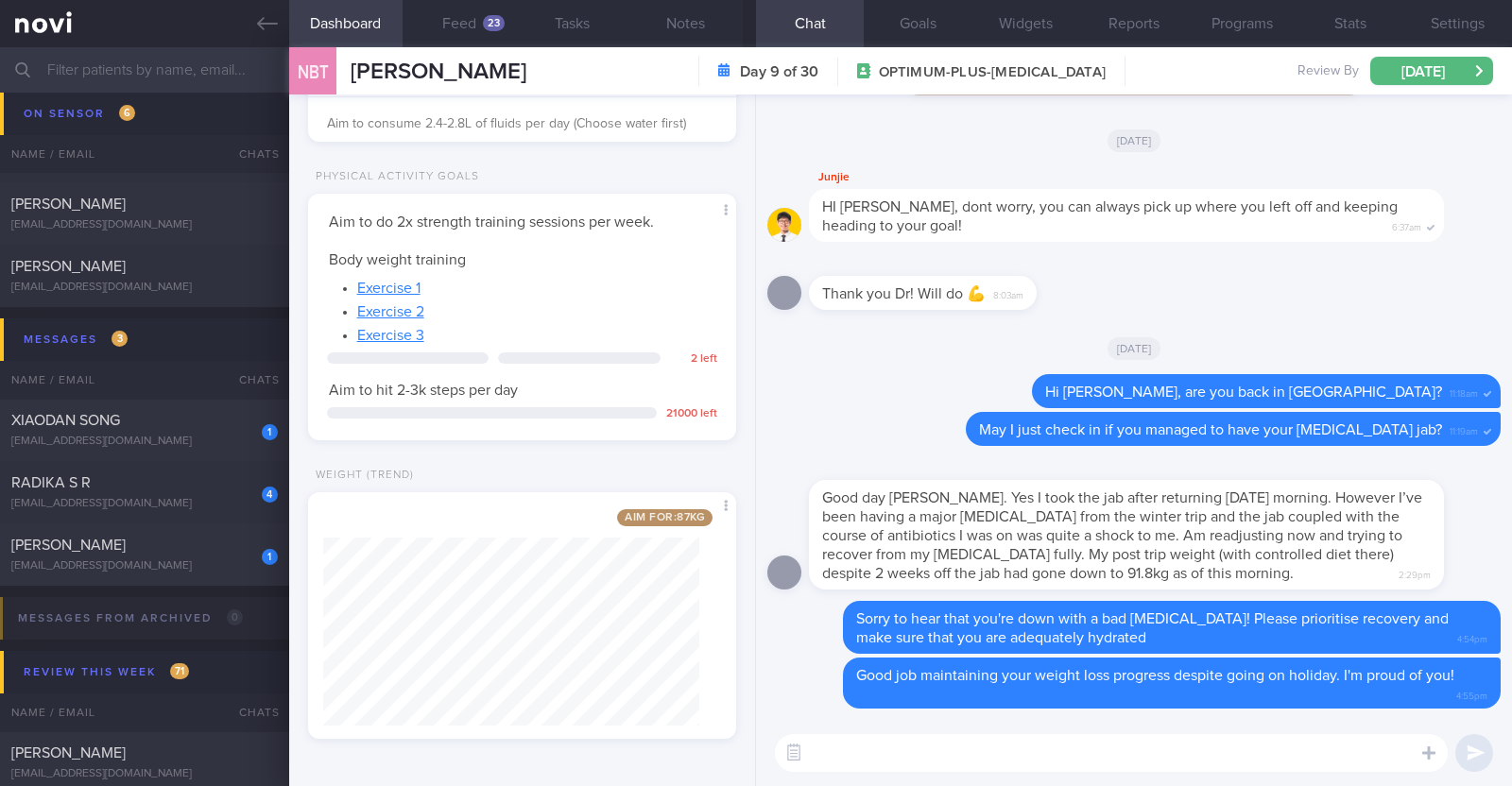
click at [943, 768] on textarea at bounding box center [1111, 753] width 673 height 38
paste textarea "If it is quite hard to eat due to the nausea, try taking some protein-containin…"
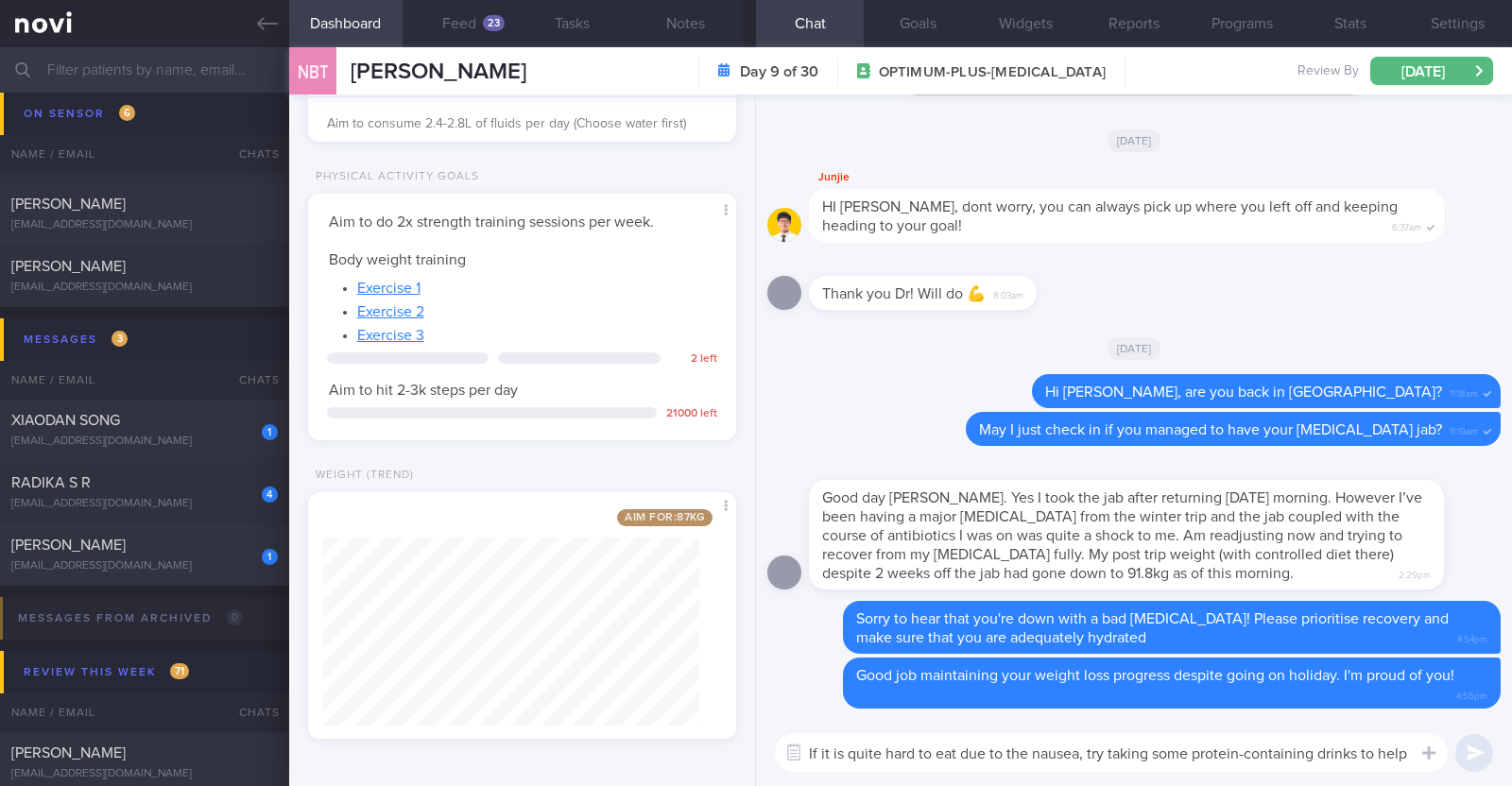
scroll to position [0, 0]
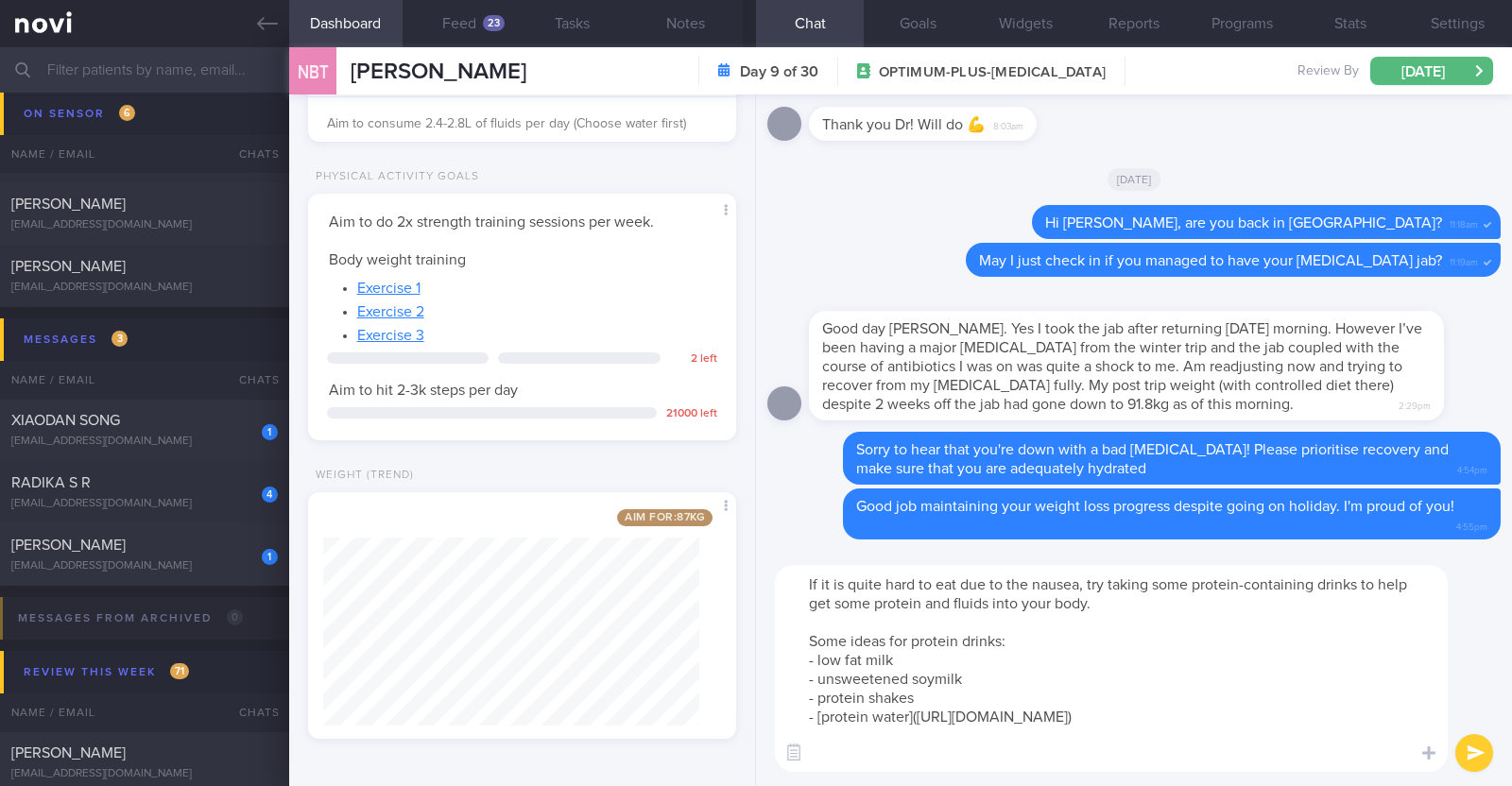
drag, startPoint x: 1080, startPoint y: 585, endPoint x: 1029, endPoint y: 582, distance: 51.1
click at [1029, 582] on textarea "If it is quite hard to eat due to the nausea, try taking some protein-containin…" at bounding box center [1111, 668] width 673 height 207
type textarea "If it is quite hard to eat due to the poor appetite, try taking some protein-co…"
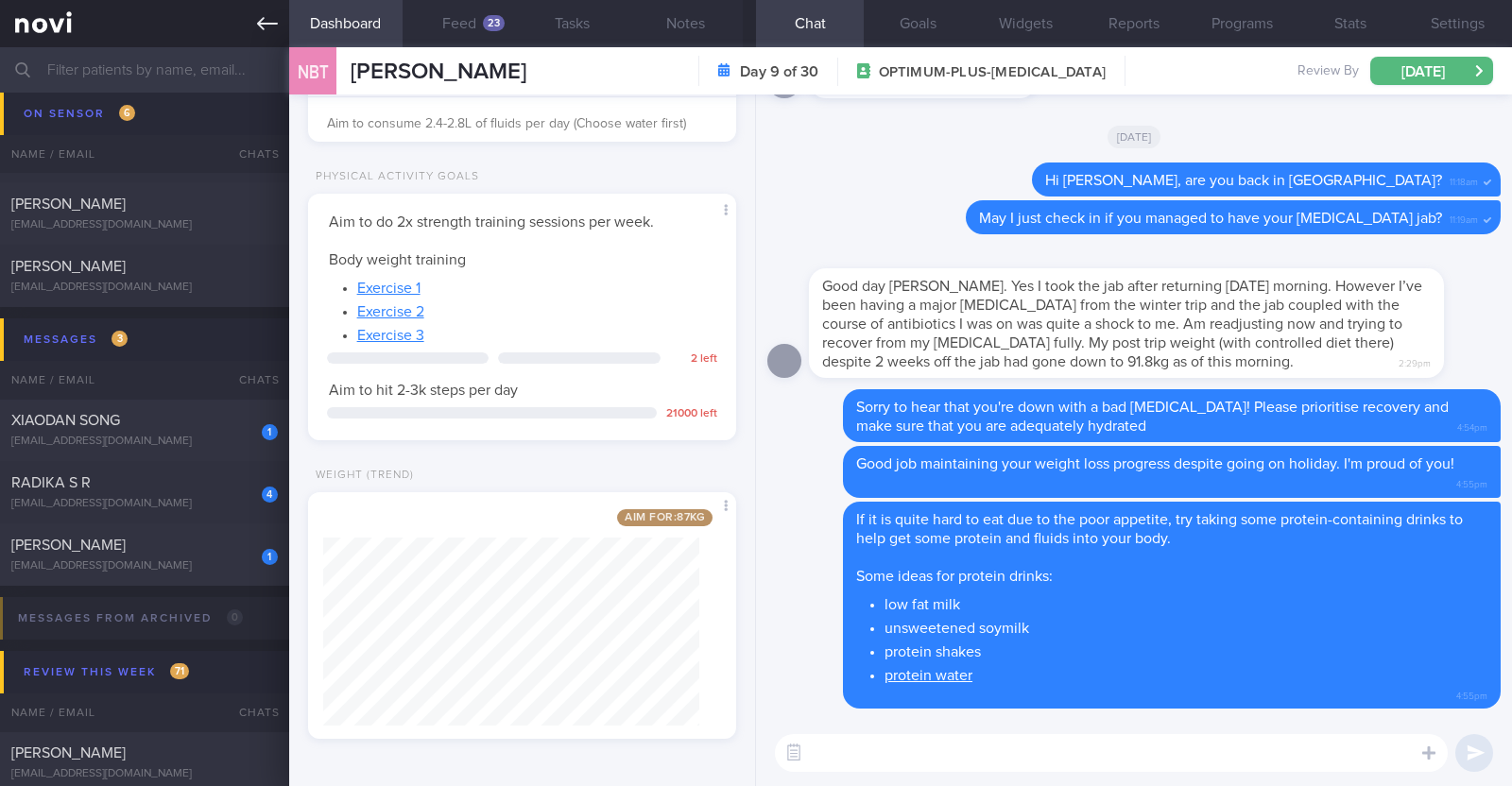
click at [276, 31] on icon at bounding box center [267, 23] width 20 height 20
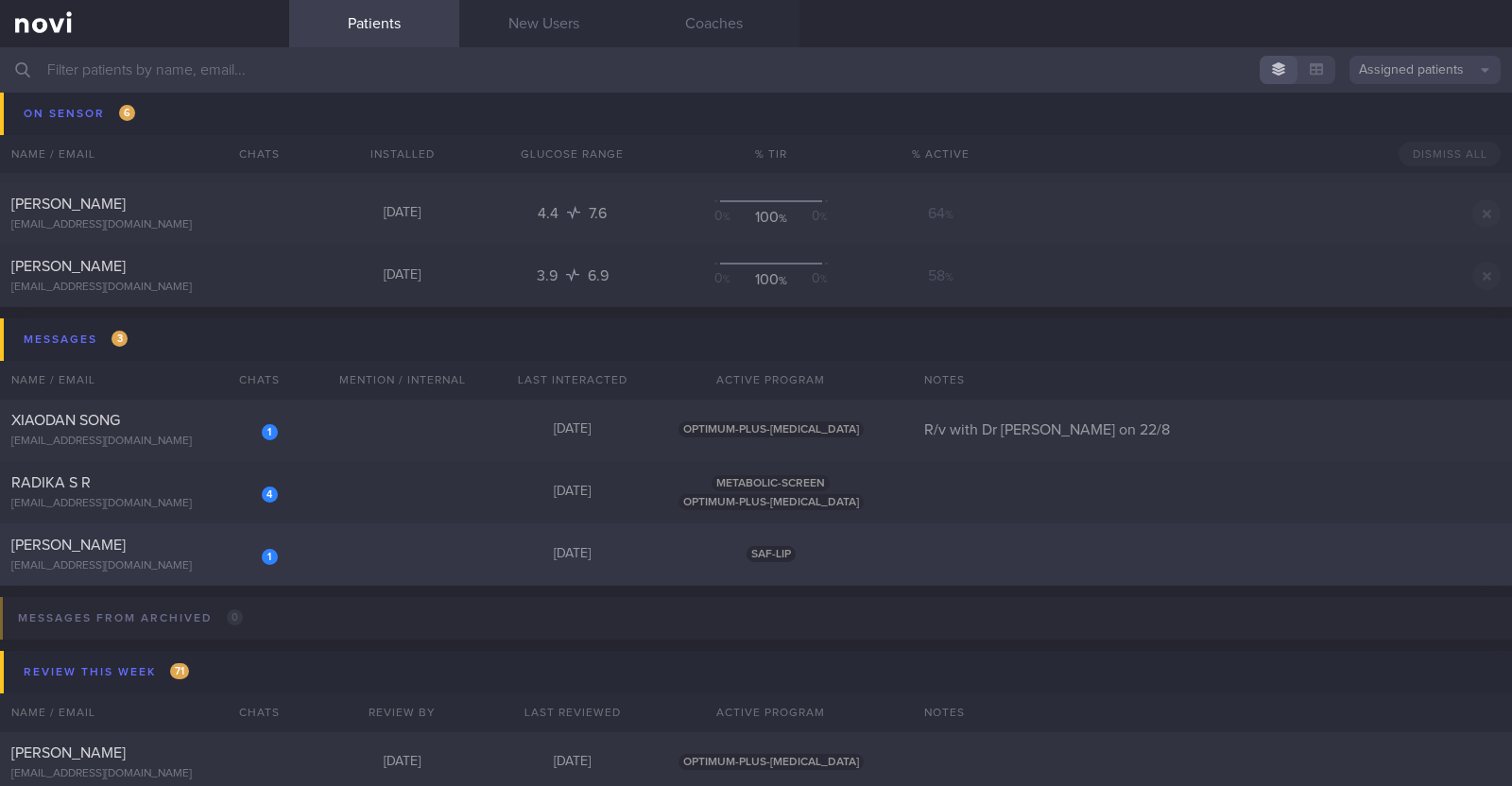
click at [262, 557] on div "1" at bounding box center [270, 555] width 16 height 19
select select "8"
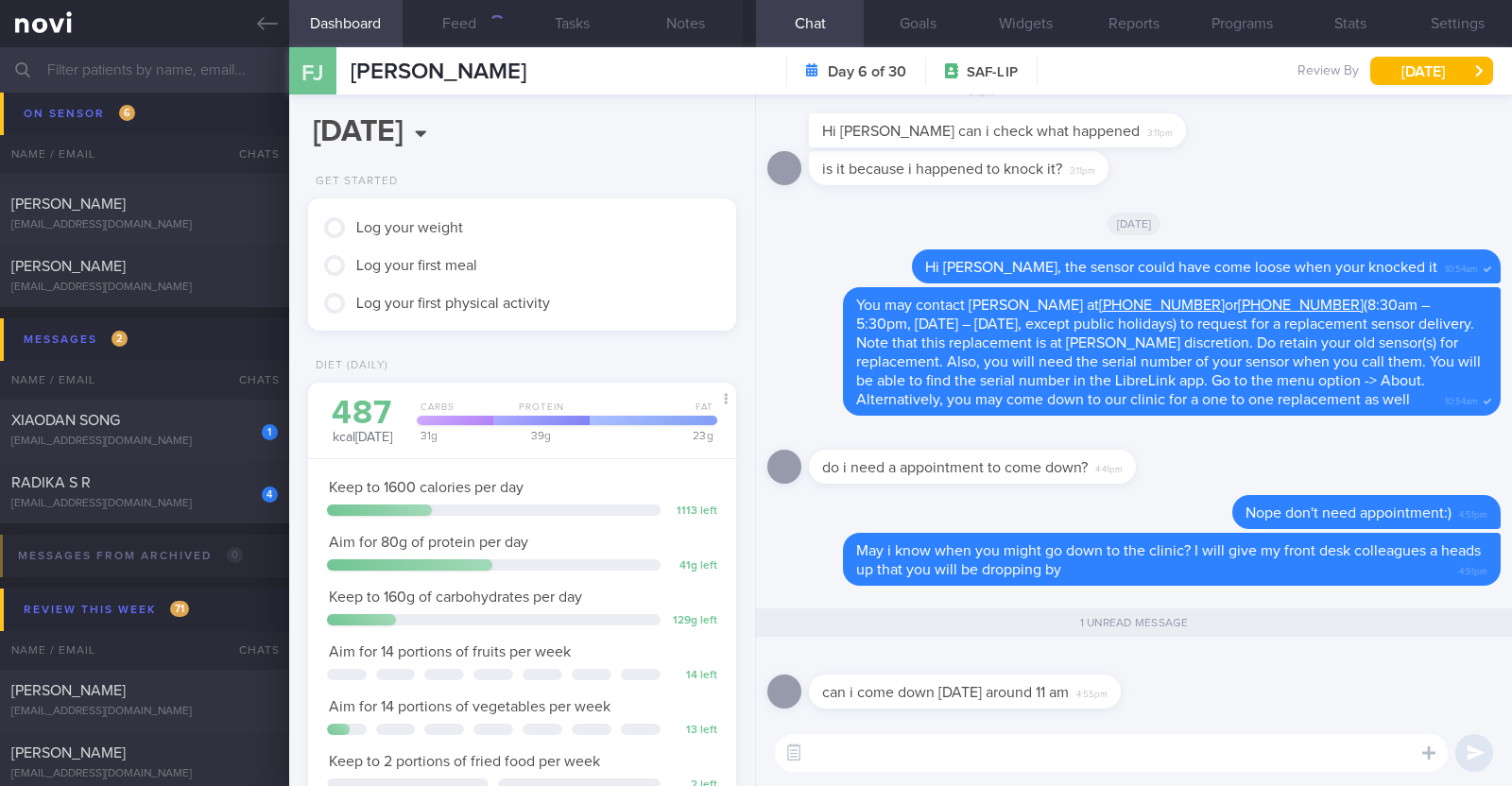
scroll to position [191, 383]
click at [977, 772] on div "​ ​" at bounding box center [1133, 753] width 756 height 66
click at [989, 754] on textarea at bounding box center [1111, 753] width 673 height 38
type textarea "ok sure!"
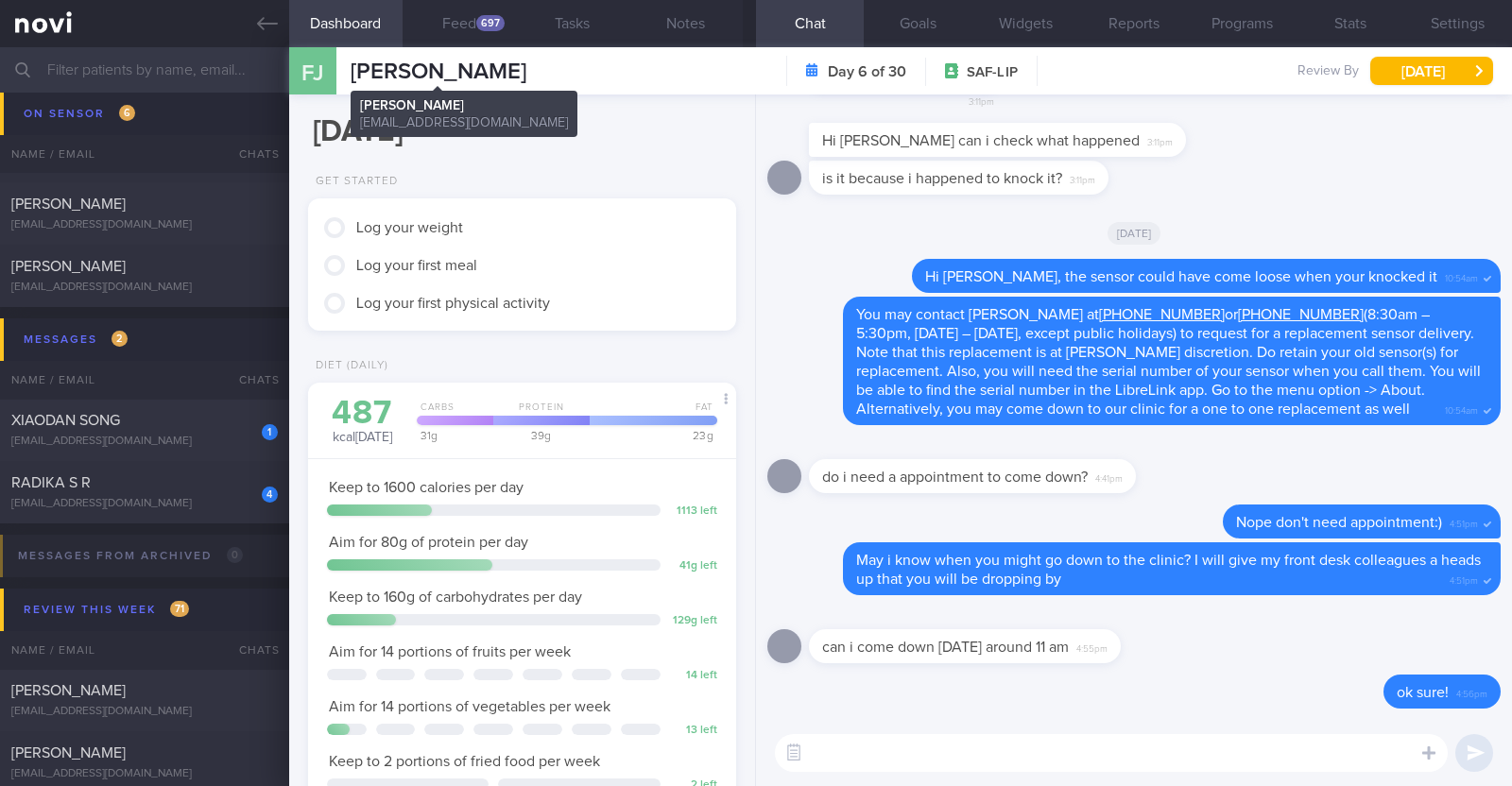
drag, startPoint x: 560, startPoint y: 64, endPoint x: 352, endPoint y: 67, distance: 208.0
click at [352, 67] on div "[PERSON_NAME] [PERSON_NAME] [PERSON_NAME] [EMAIL_ADDRESS][DOMAIN_NAME] Day 6 of…" at bounding box center [901, 71] width 1223 height 48
copy span "[PERSON_NAME]"
click at [272, 21] on icon at bounding box center [267, 23] width 20 height 20
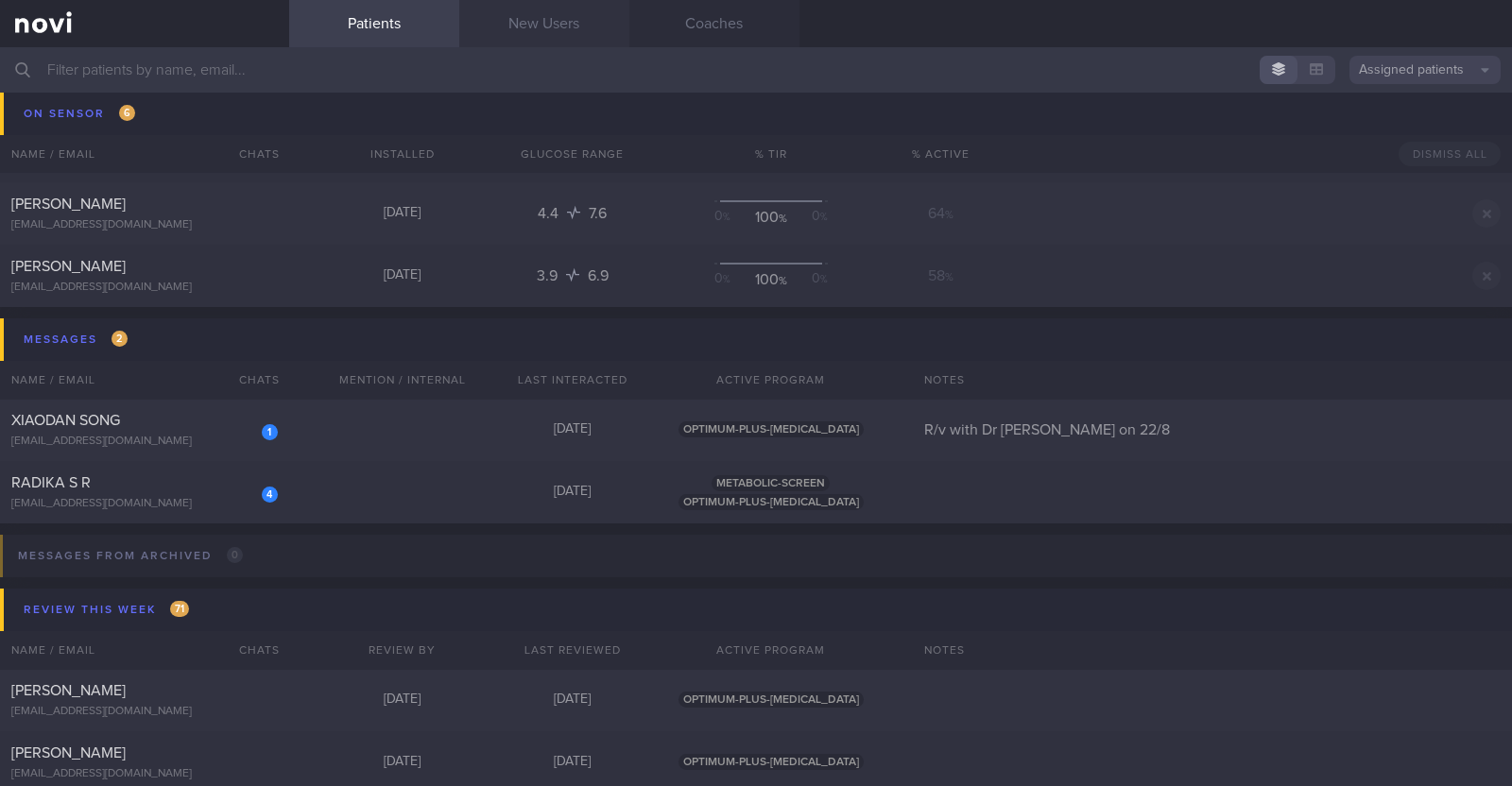
click at [576, 25] on link "New Users" at bounding box center [544, 23] width 170 height 48
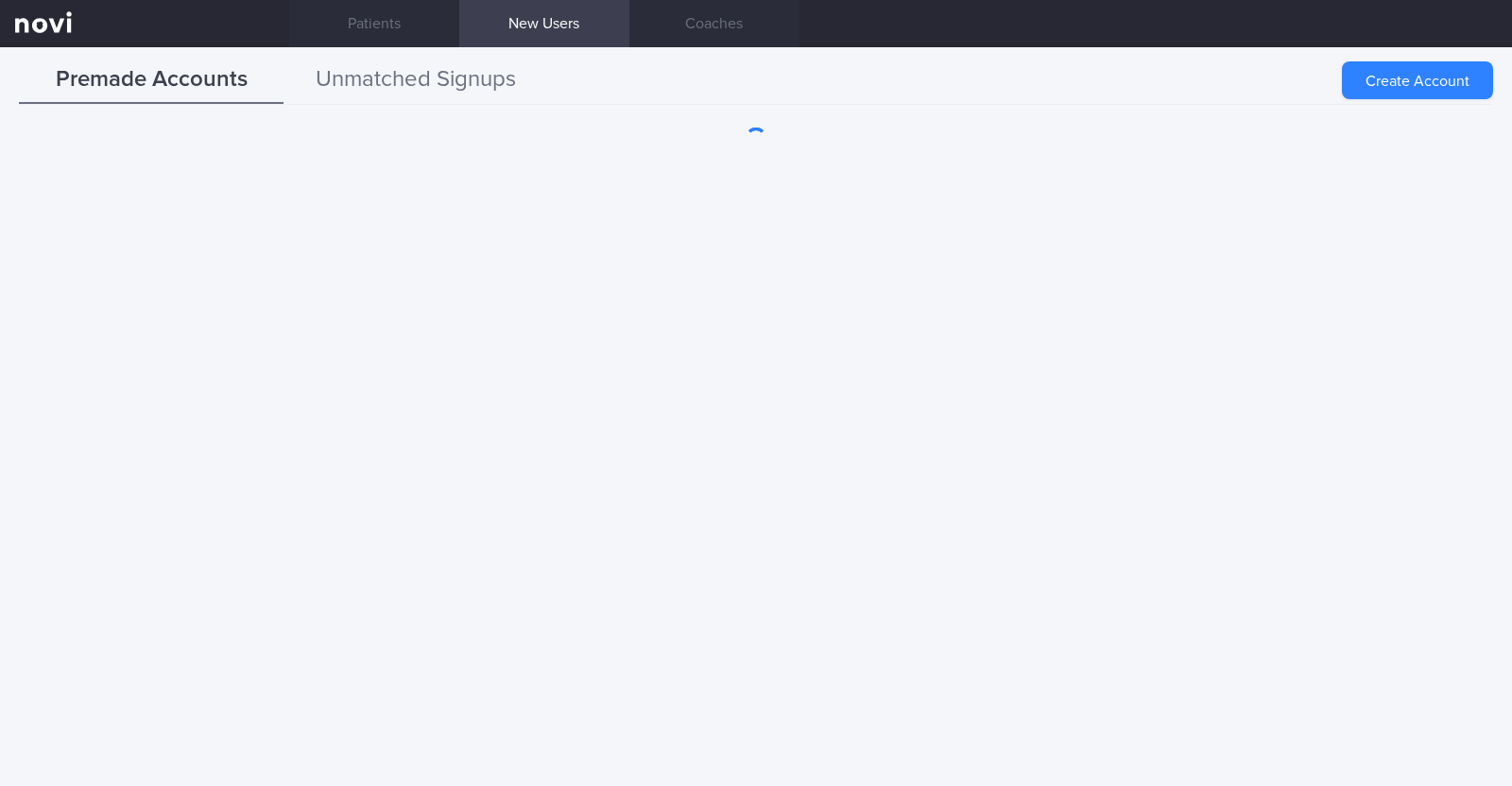
click at [447, 92] on button "Unmatched Signups" at bounding box center [416, 80] width 265 height 48
